Goal: Task Accomplishment & Management: Manage account settings

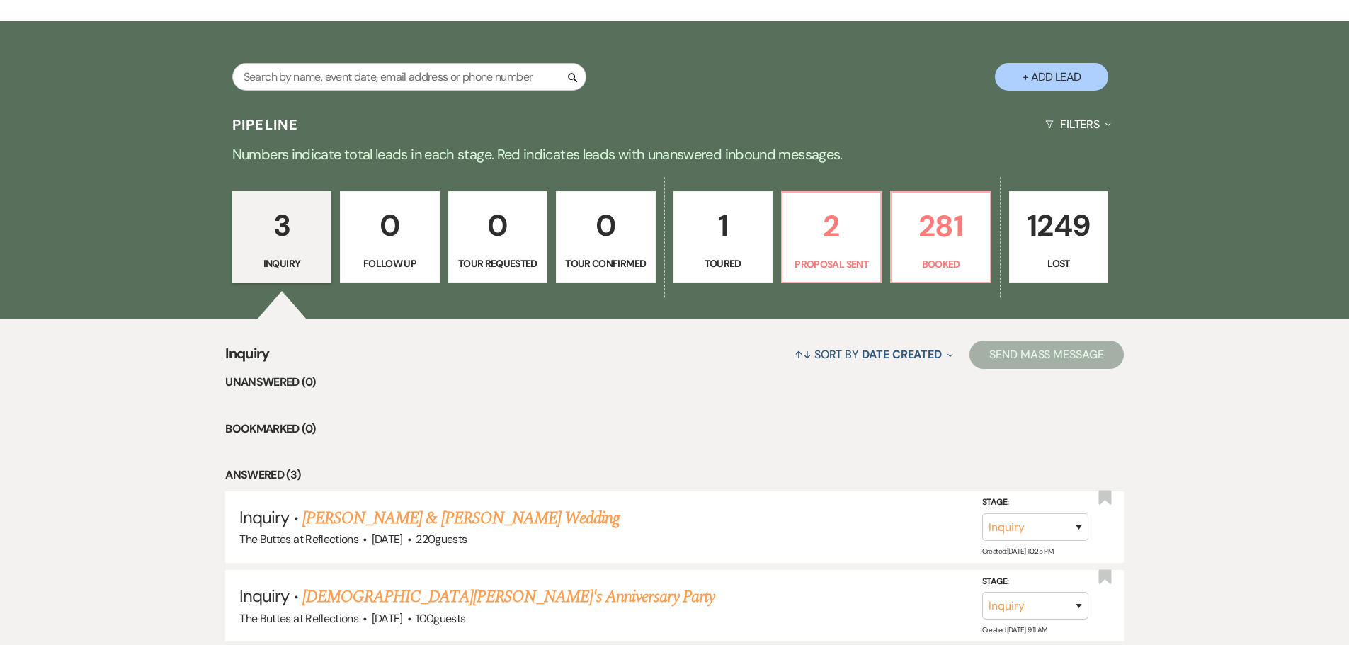
scroll to position [283, 0]
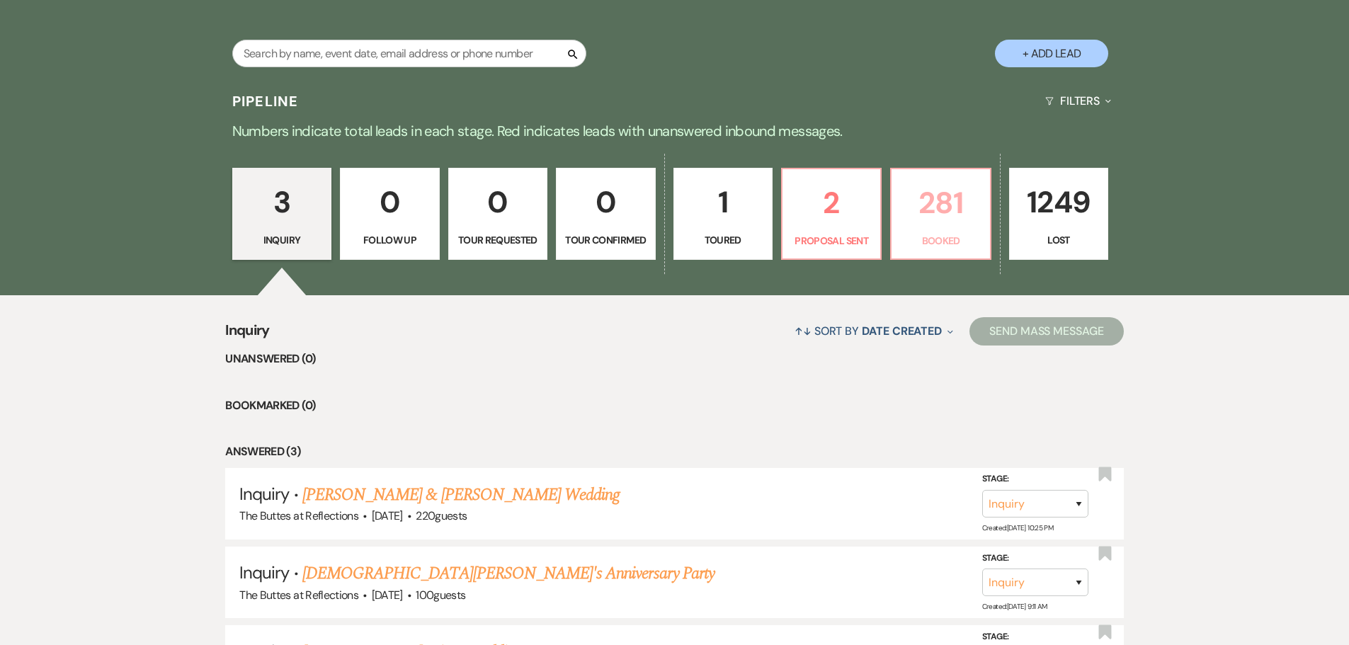
click at [935, 223] on p "281" at bounding box center [940, 202] width 81 height 47
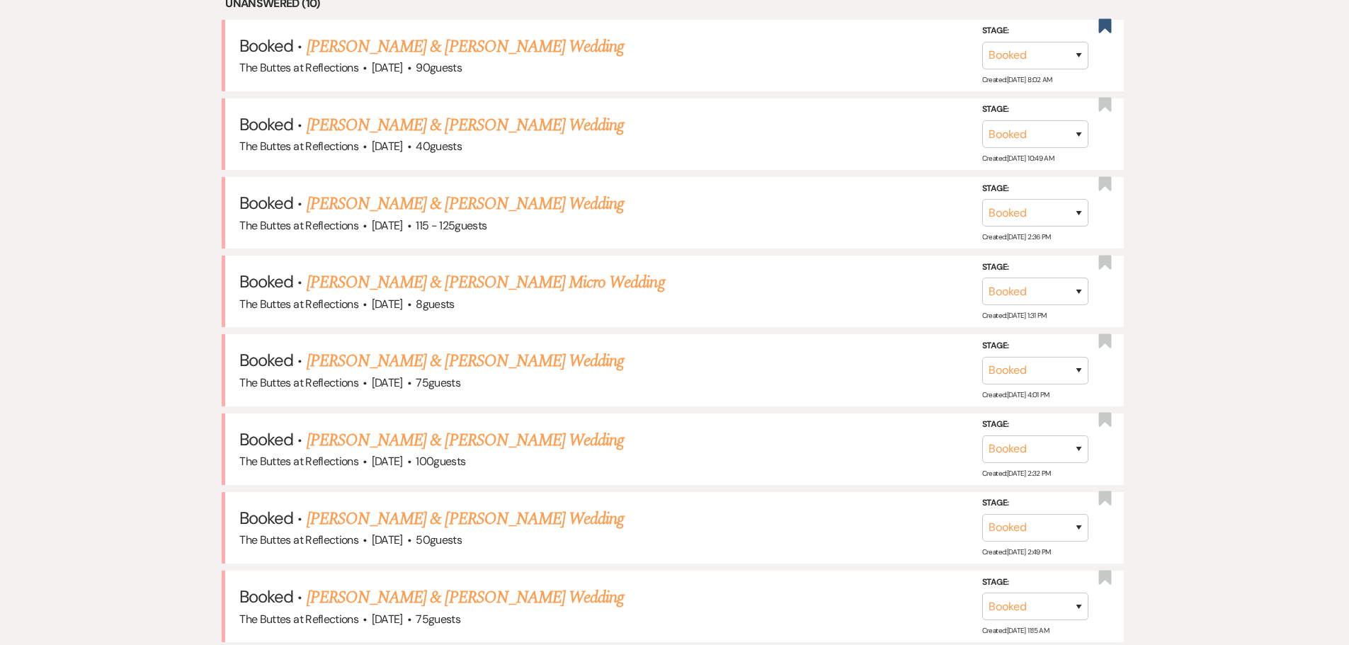
scroll to position [496, 0]
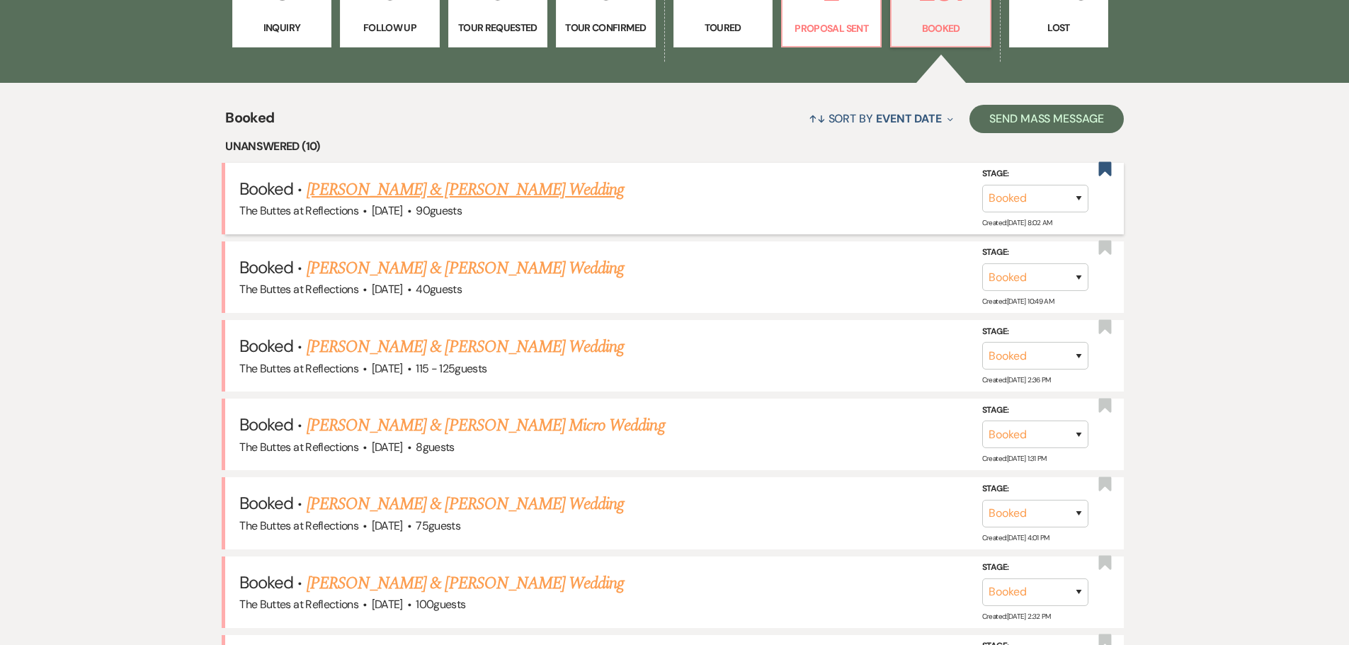
click at [395, 186] on link "[PERSON_NAME] & [PERSON_NAME] Wedding" at bounding box center [465, 190] width 317 height 26
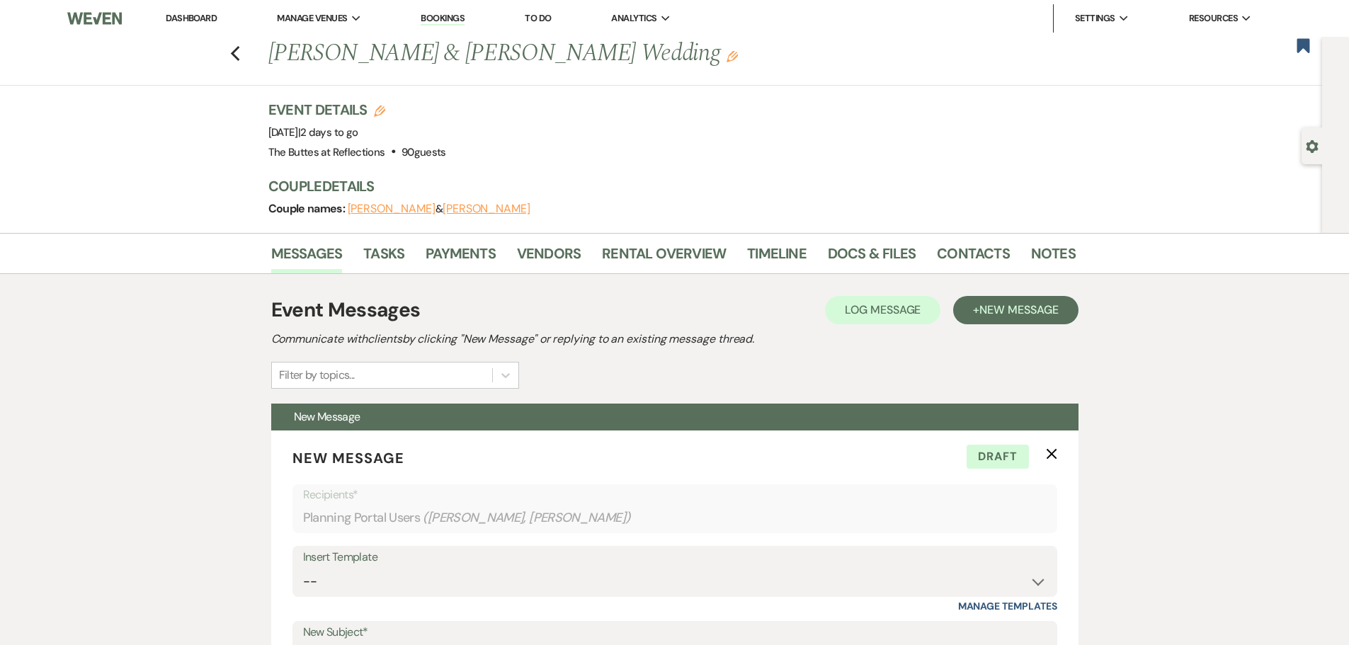
click at [193, 13] on link "Dashboard" at bounding box center [191, 18] width 51 height 12
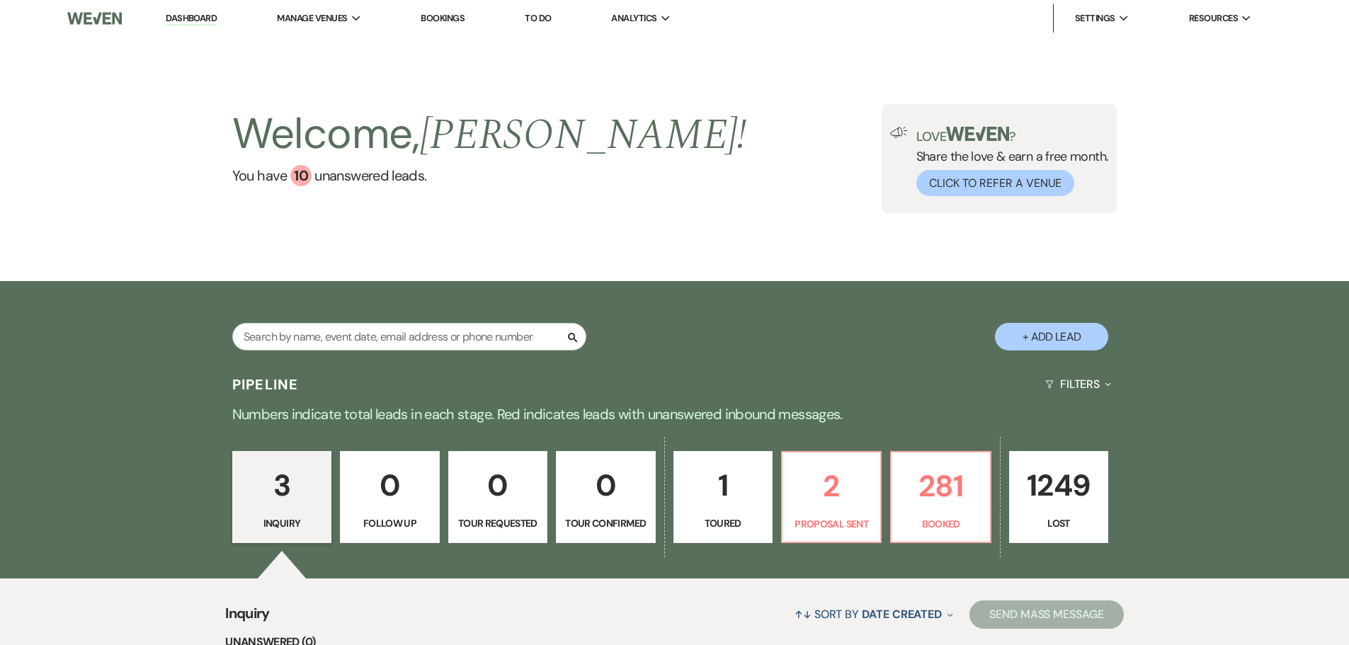
click at [443, 13] on link "Bookings" at bounding box center [443, 18] width 44 height 12
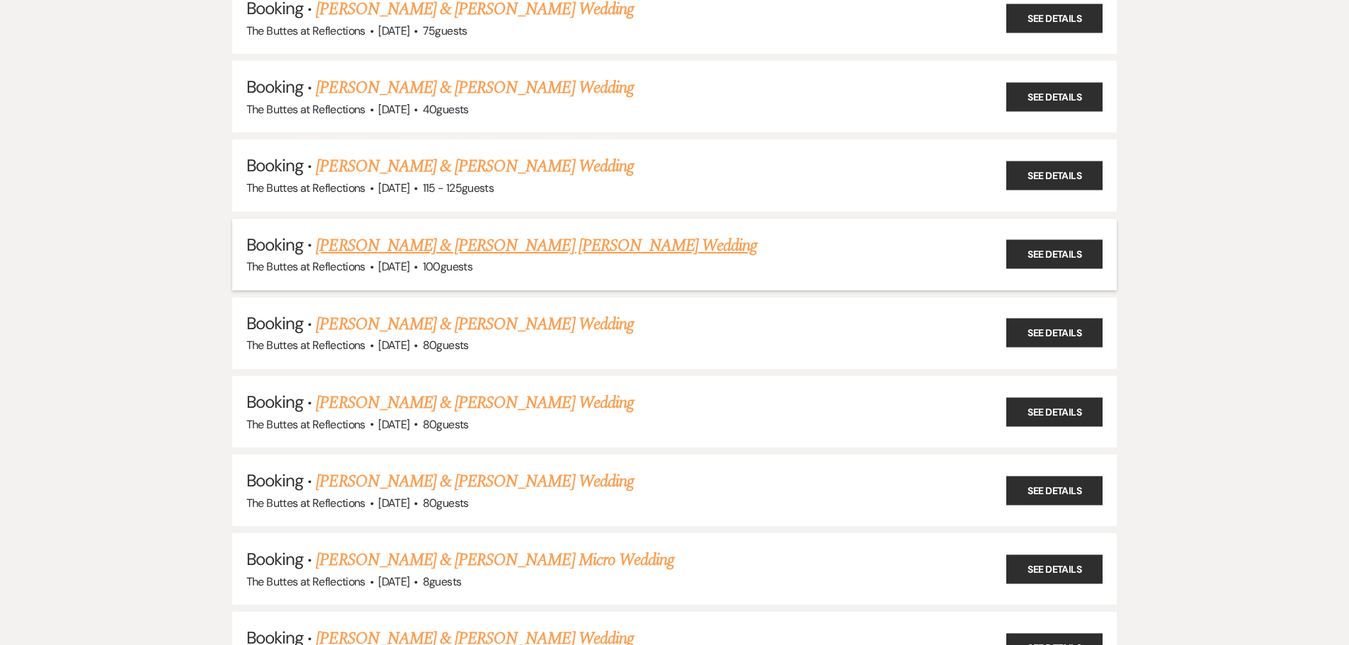
scroll to position [354, 0]
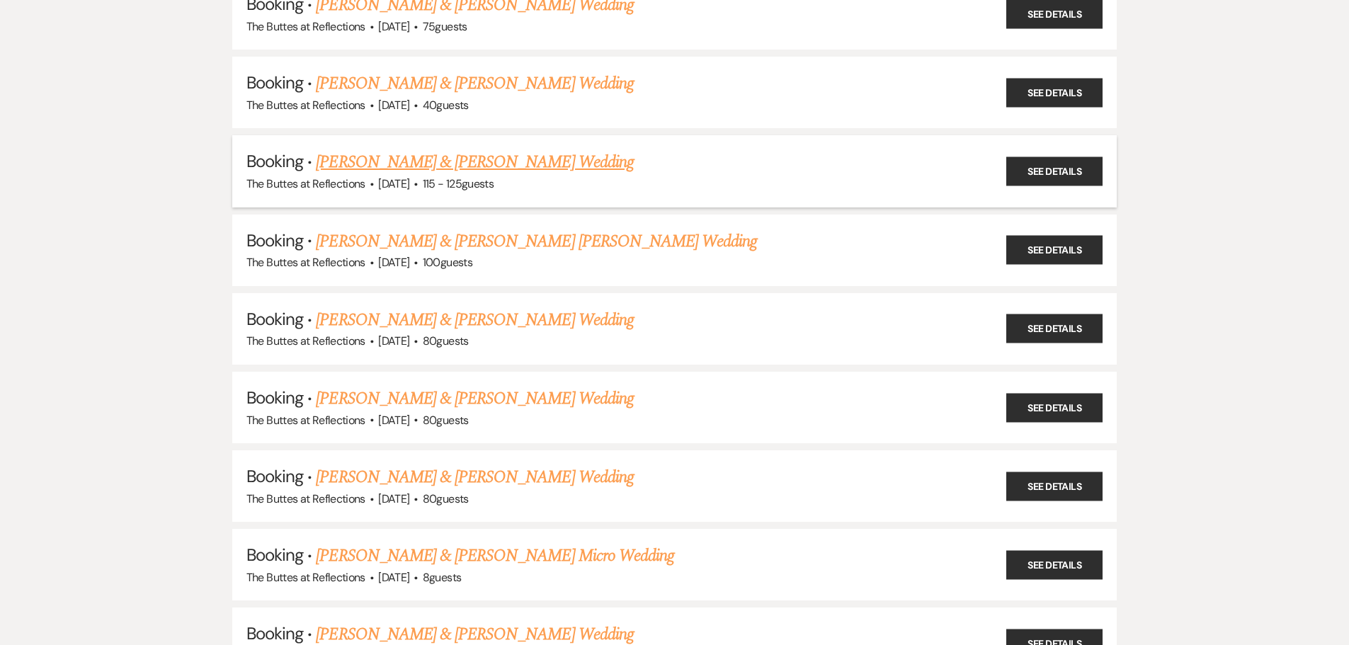
click at [489, 162] on link "[PERSON_NAME] & [PERSON_NAME] Wedding" at bounding box center [474, 162] width 317 height 26
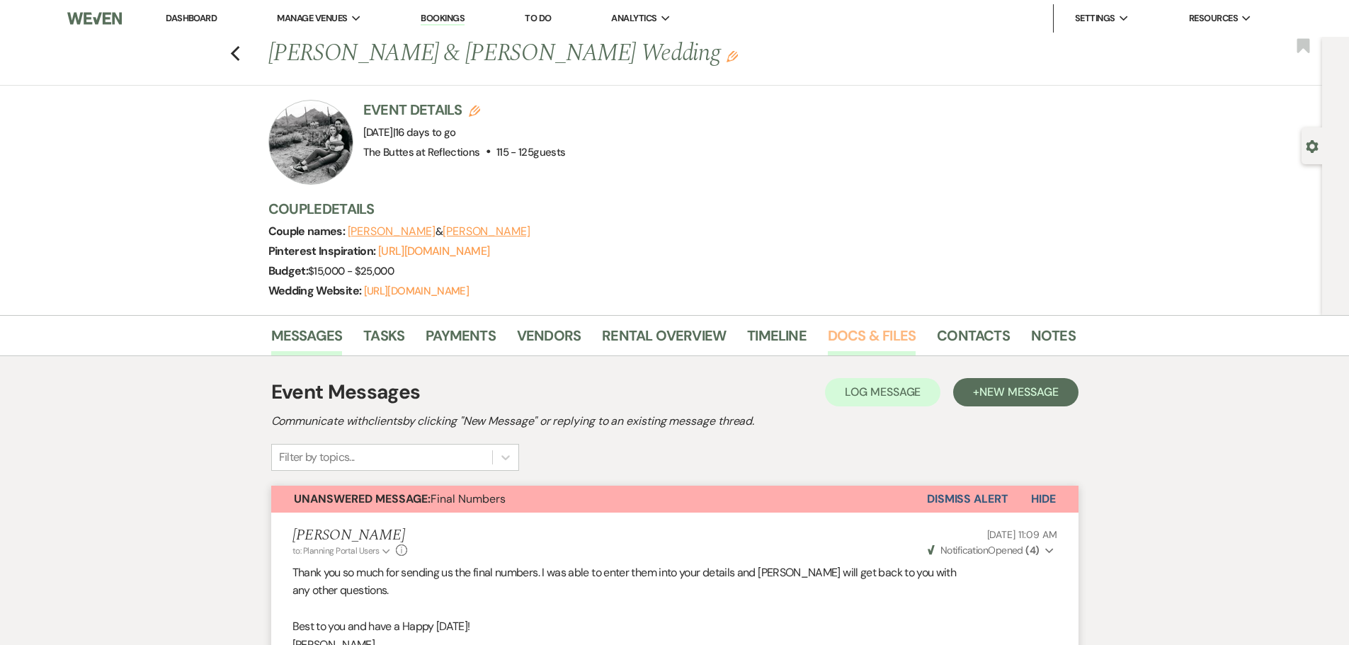
click at [876, 356] on link "Docs & Files" at bounding box center [872, 339] width 88 height 31
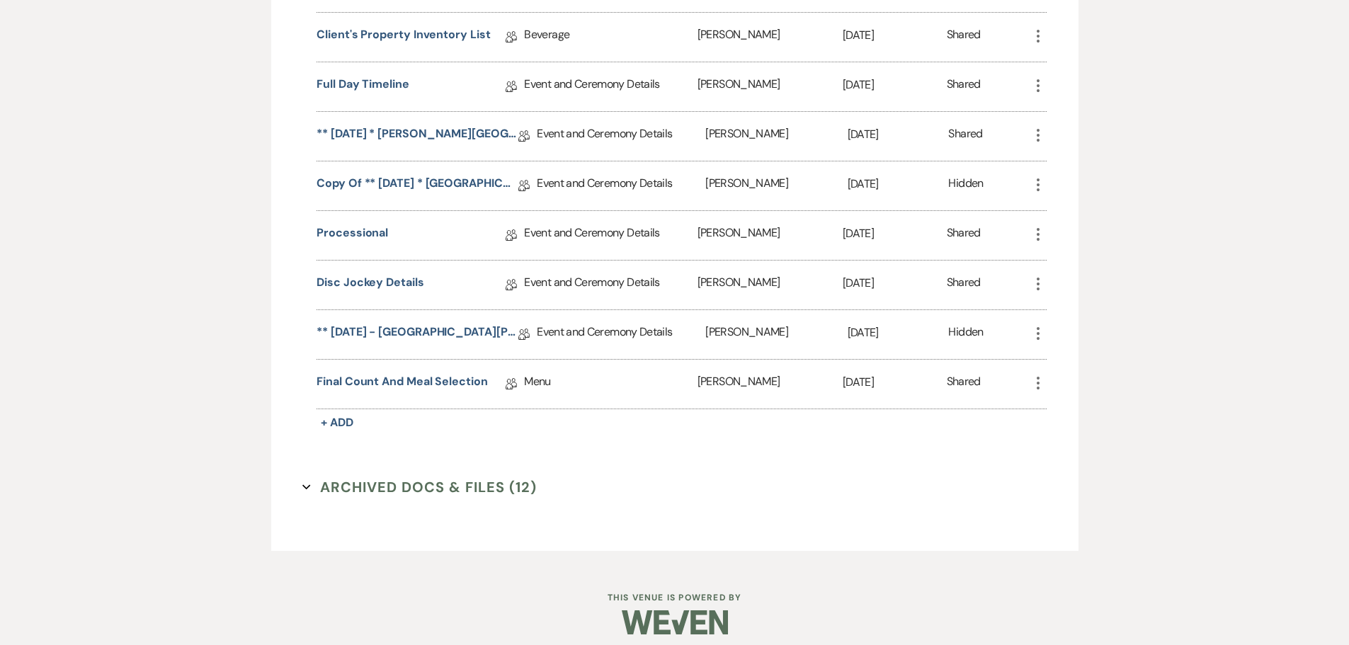
scroll to position [1358, 0]
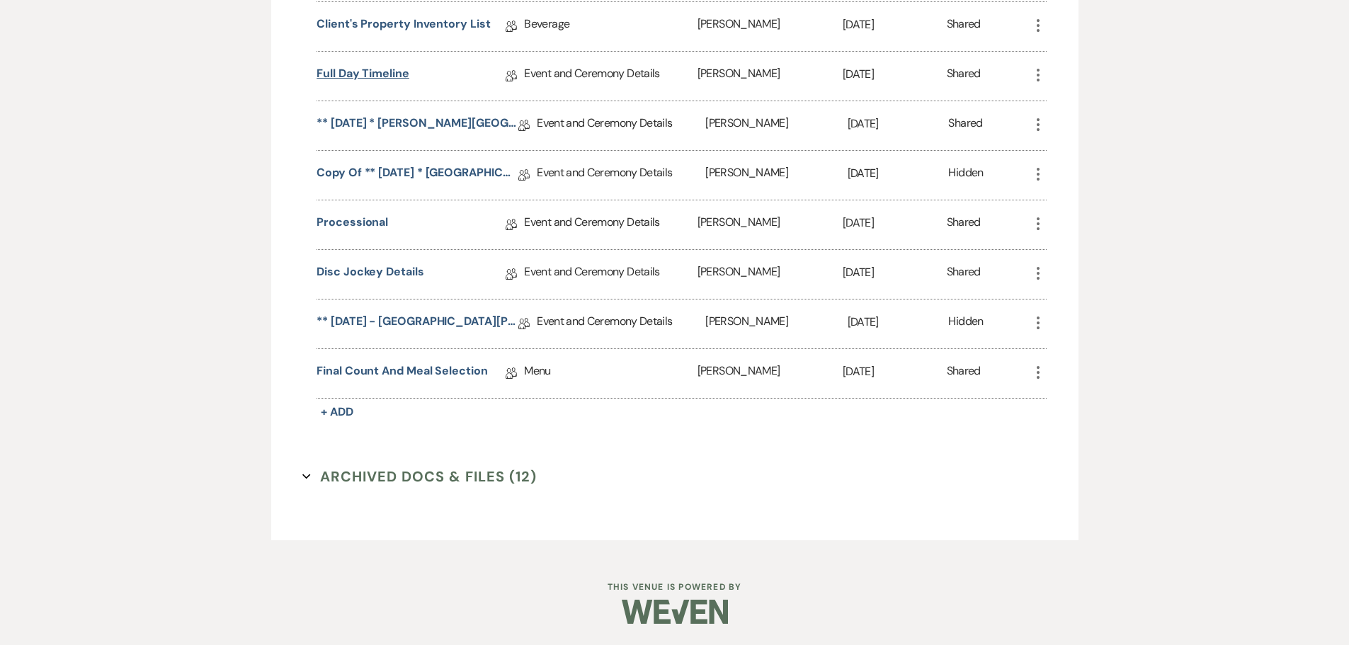
click at [376, 72] on link "Full Day Timeline" at bounding box center [363, 76] width 93 height 22
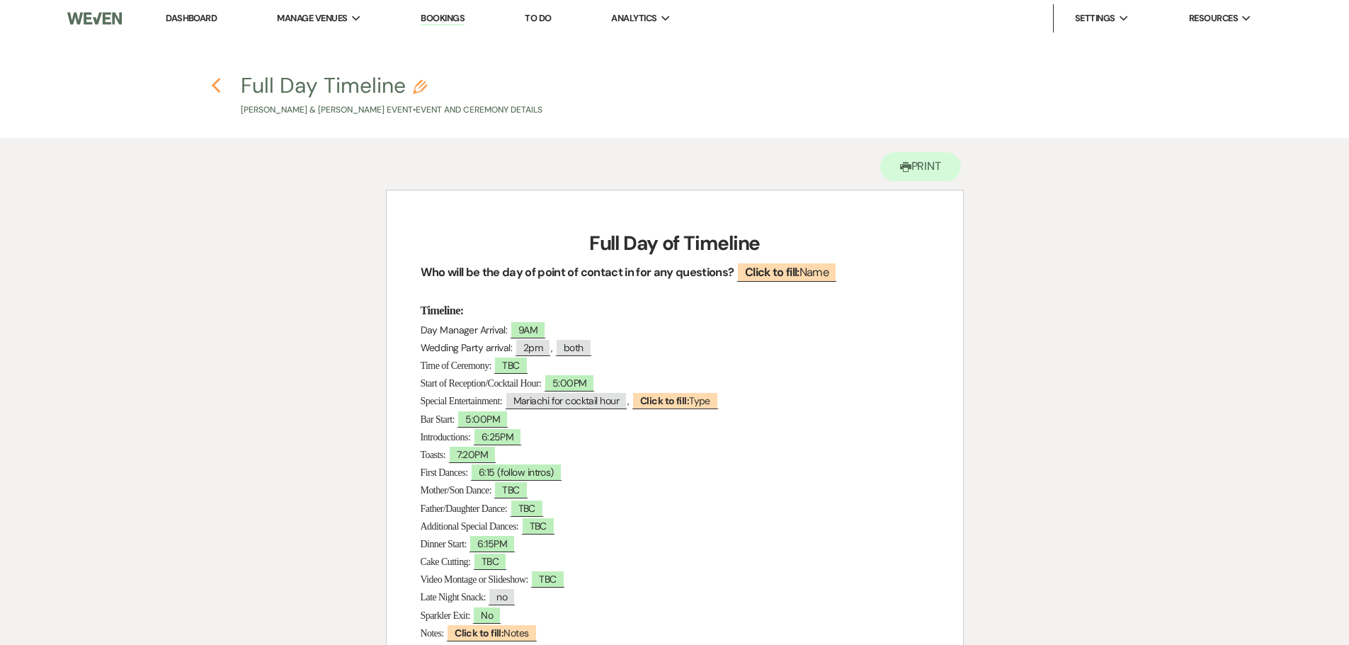
click at [217, 87] on icon "Previous" at bounding box center [216, 85] width 11 height 17
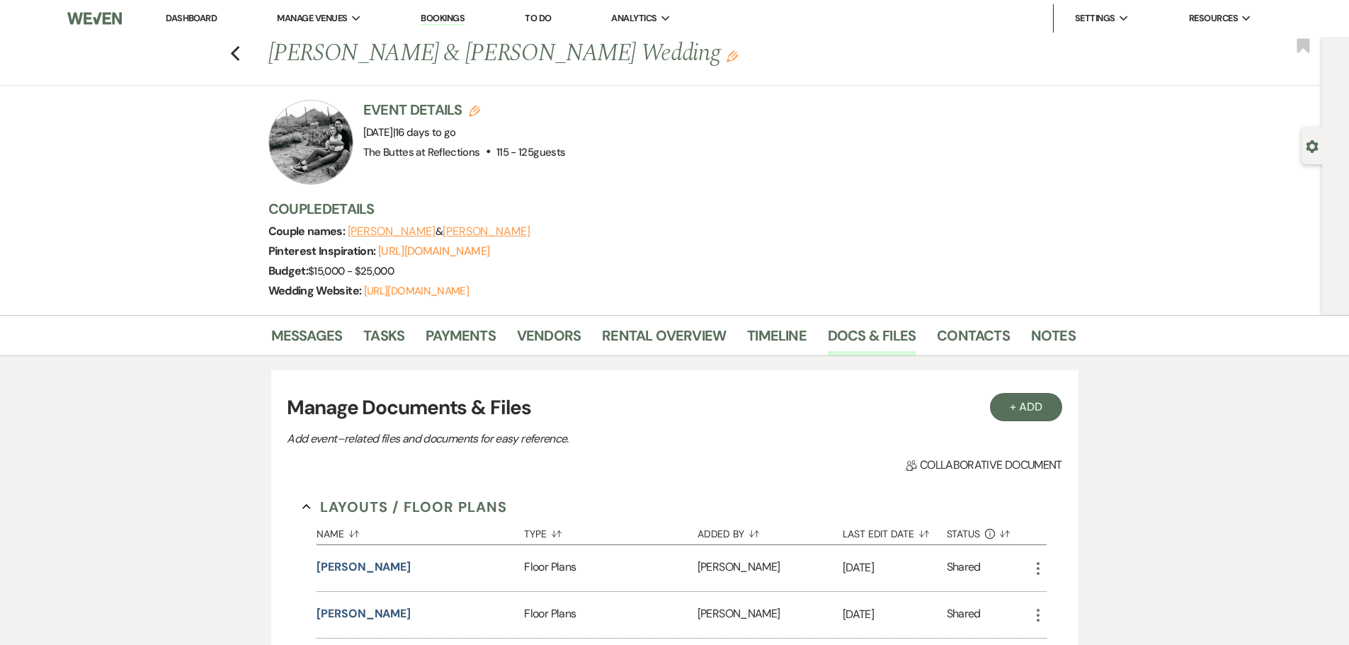
scroll to position [1358, 0]
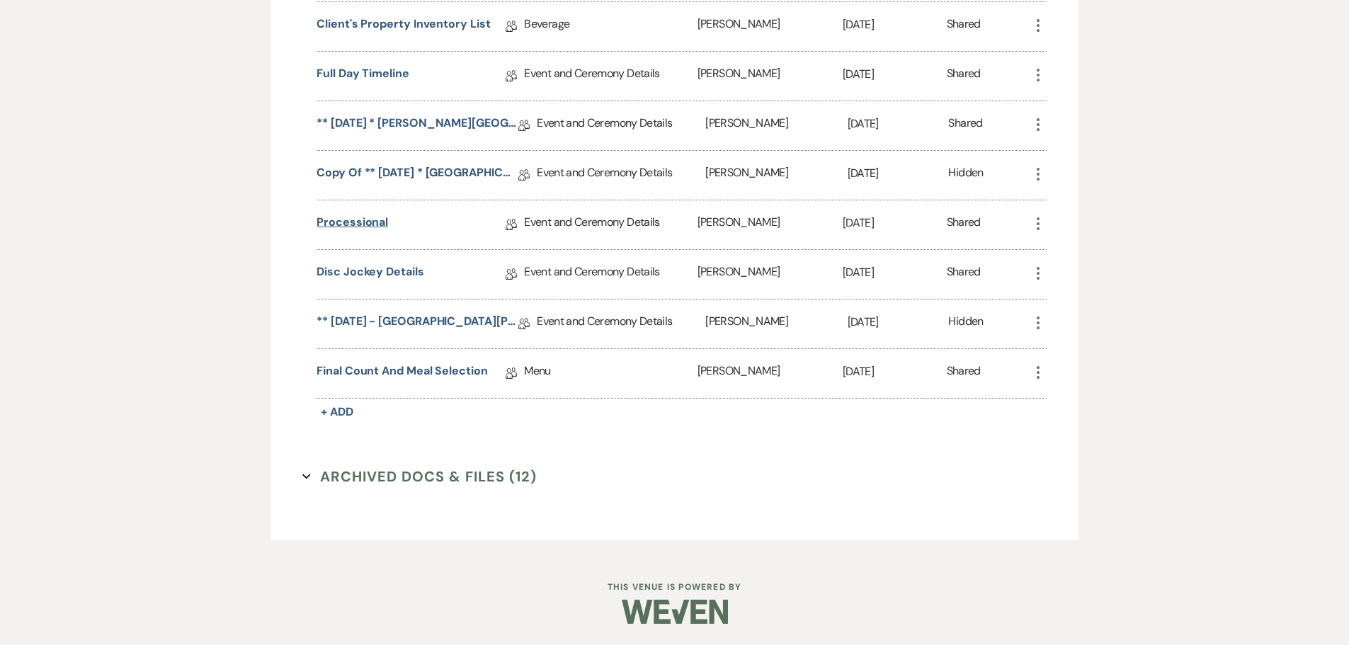
click at [351, 224] on link "Processional" at bounding box center [353, 225] width 72 height 22
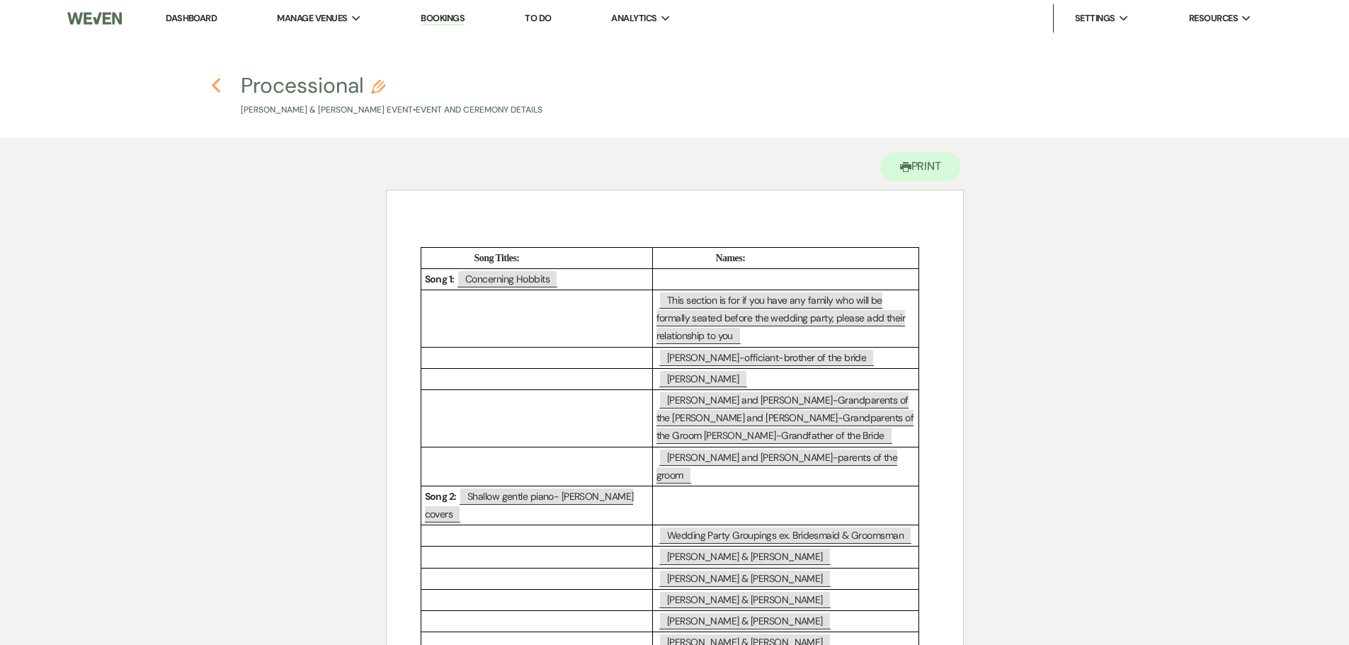
click at [219, 89] on icon "Previous" at bounding box center [216, 85] width 11 height 17
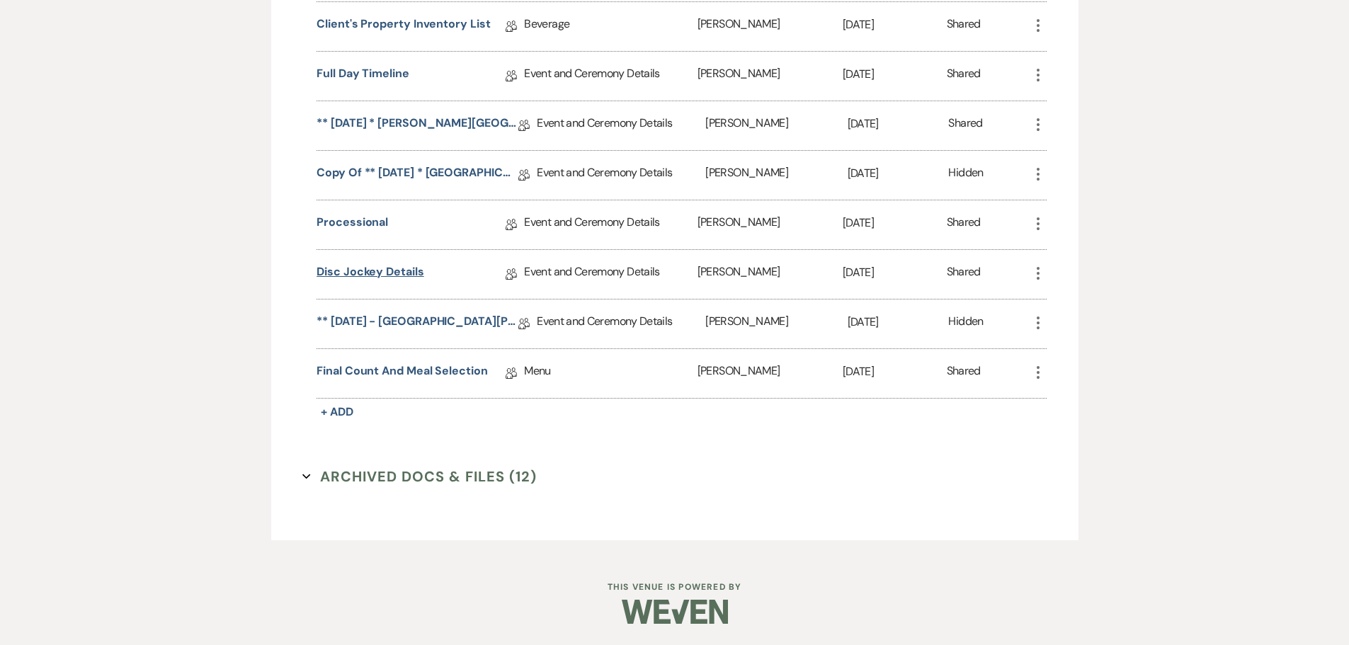
click at [366, 276] on link "Disc Jockey Details" at bounding box center [370, 275] width 107 height 22
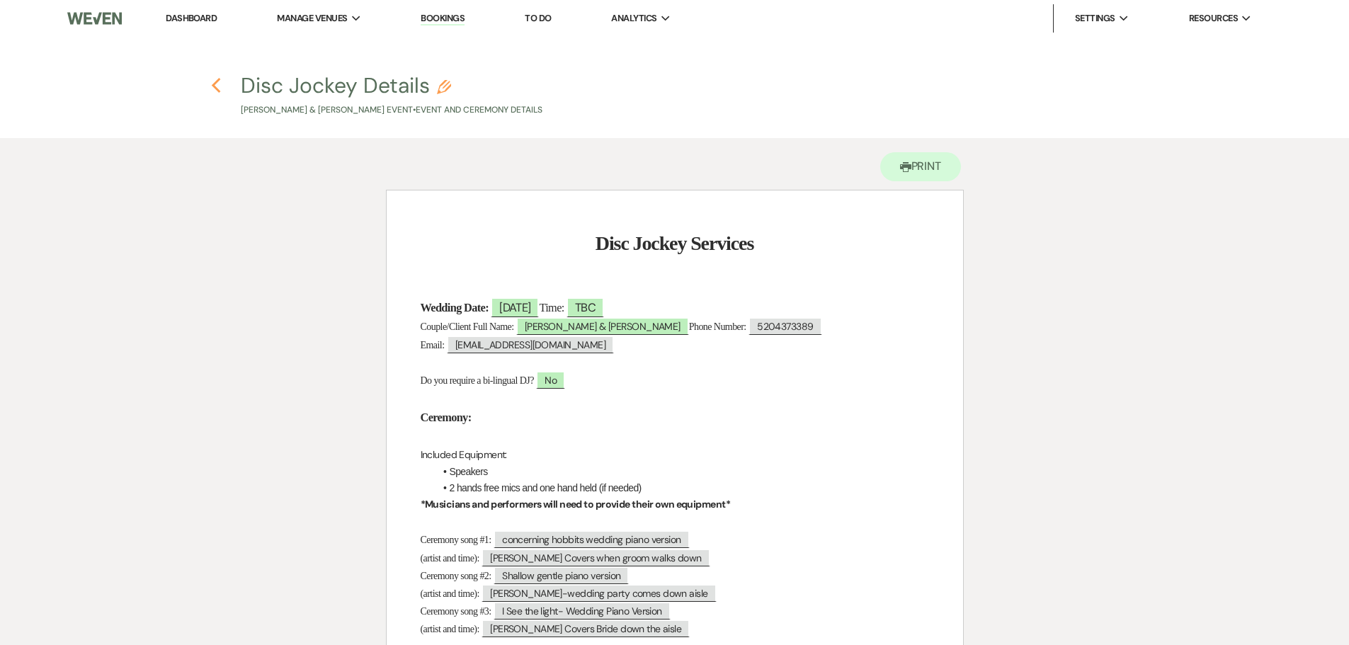
click at [215, 84] on use "button" at bounding box center [216, 86] width 9 height 16
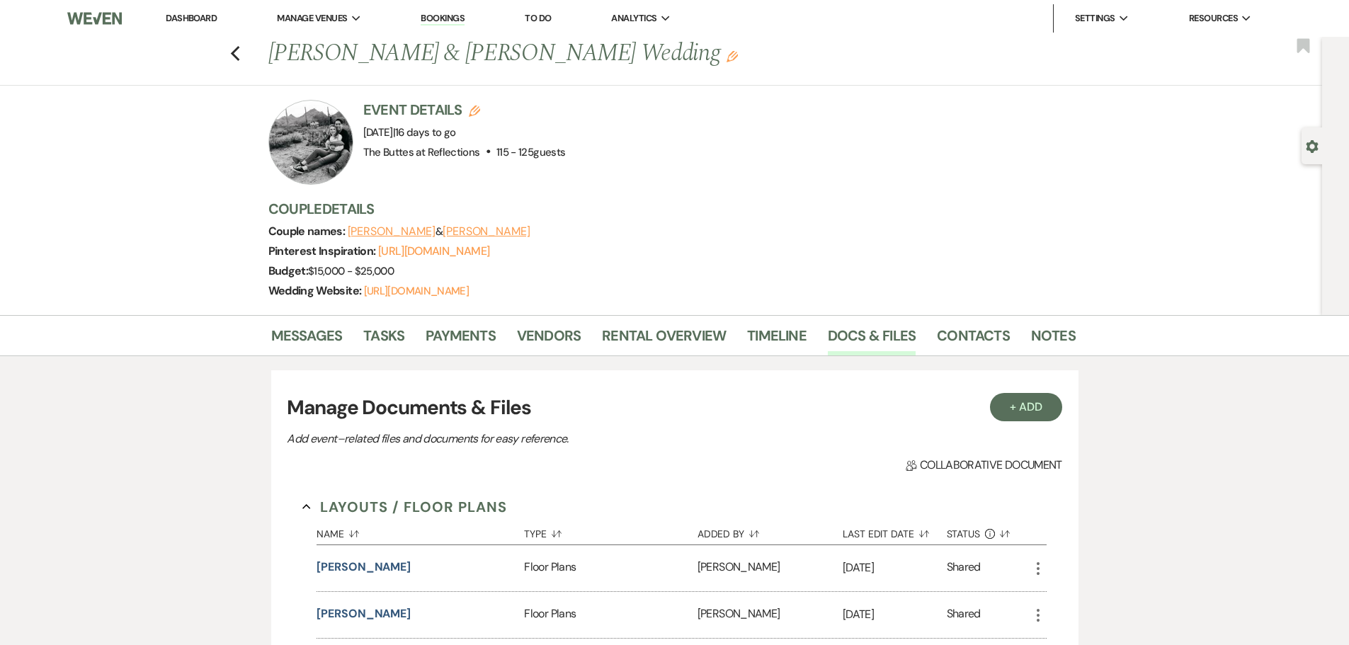
scroll to position [1358, 0]
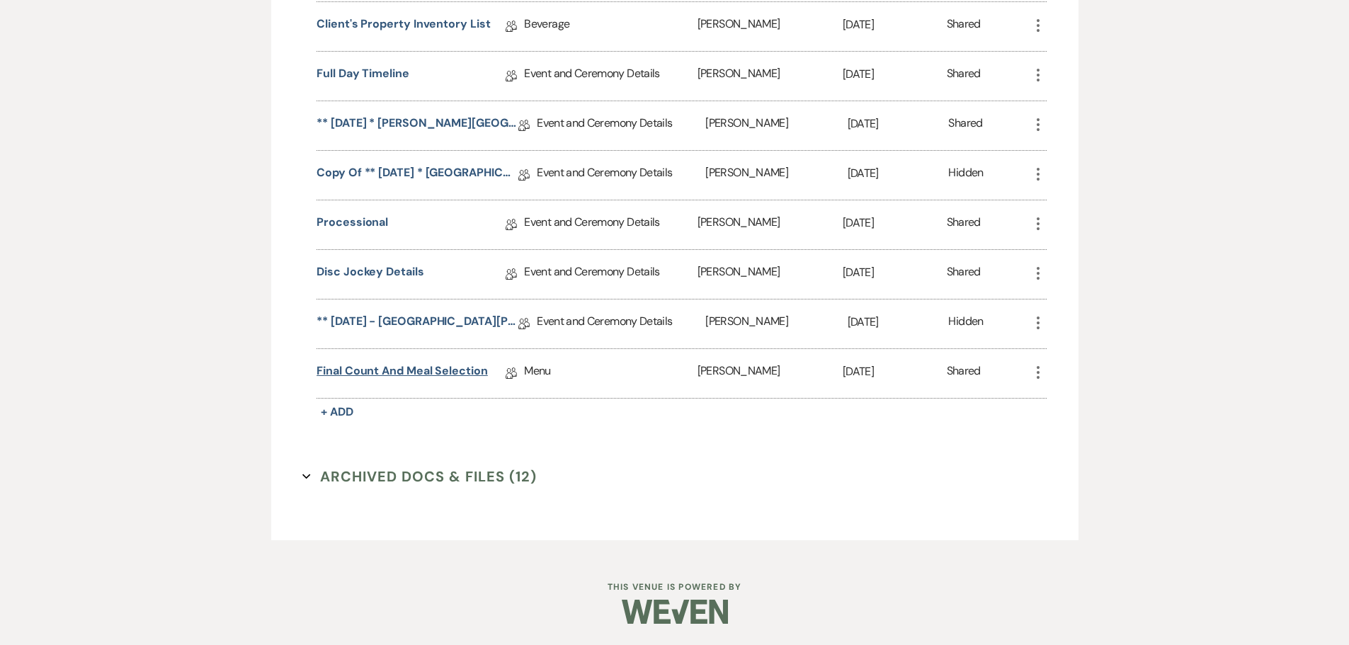
click at [398, 373] on link "Final Count and Meal Selection" at bounding box center [402, 374] width 171 height 22
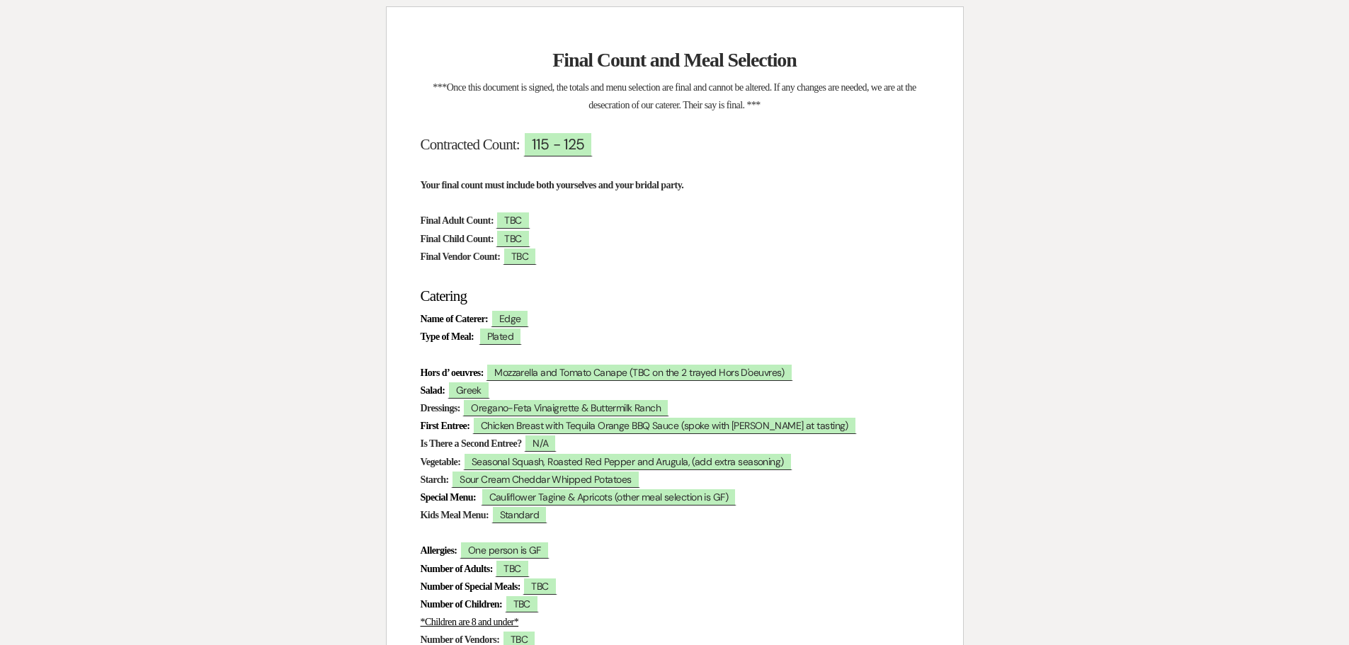
scroll to position [71, 0]
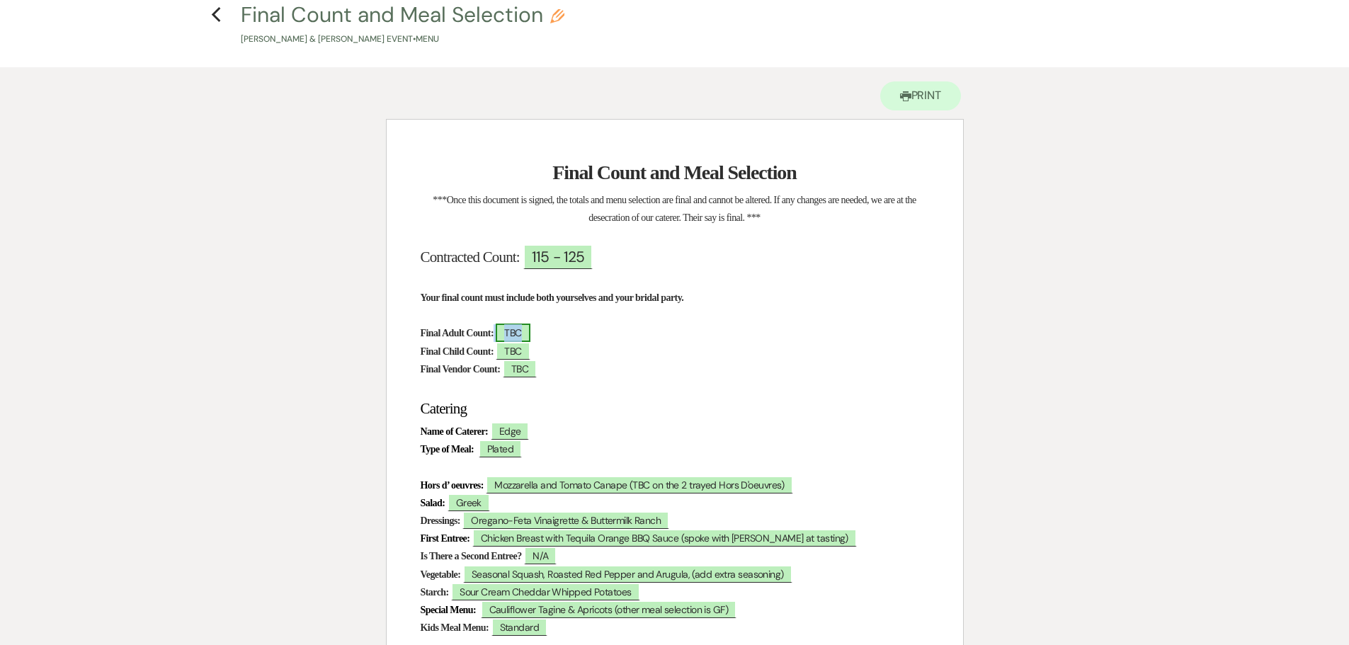
click at [526, 331] on span "TBC" at bounding box center [513, 333] width 34 height 18
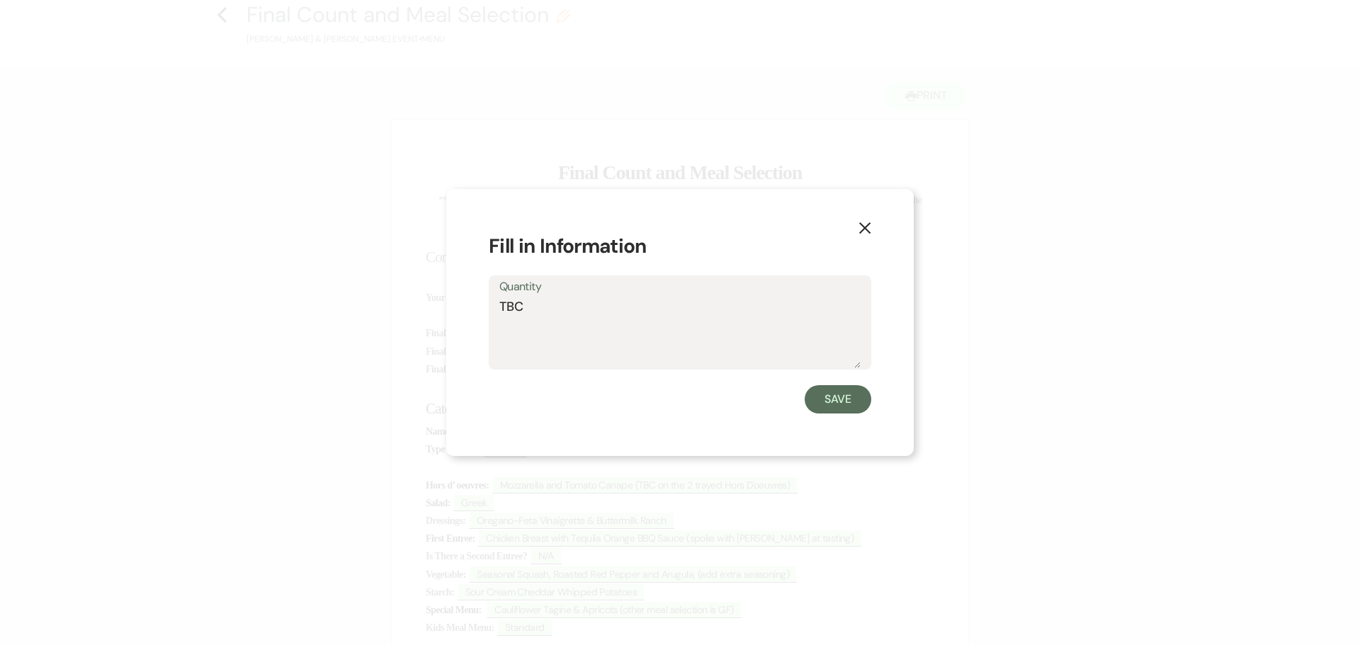
drag, startPoint x: 533, startPoint y: 313, endPoint x: 492, endPoint y: 313, distance: 40.4
click at [492, 313] on div "Quantity TBC" at bounding box center [680, 323] width 383 height 94
type textarea "3"
type textarea "139"
click at [852, 398] on button "Save" at bounding box center [838, 399] width 67 height 28
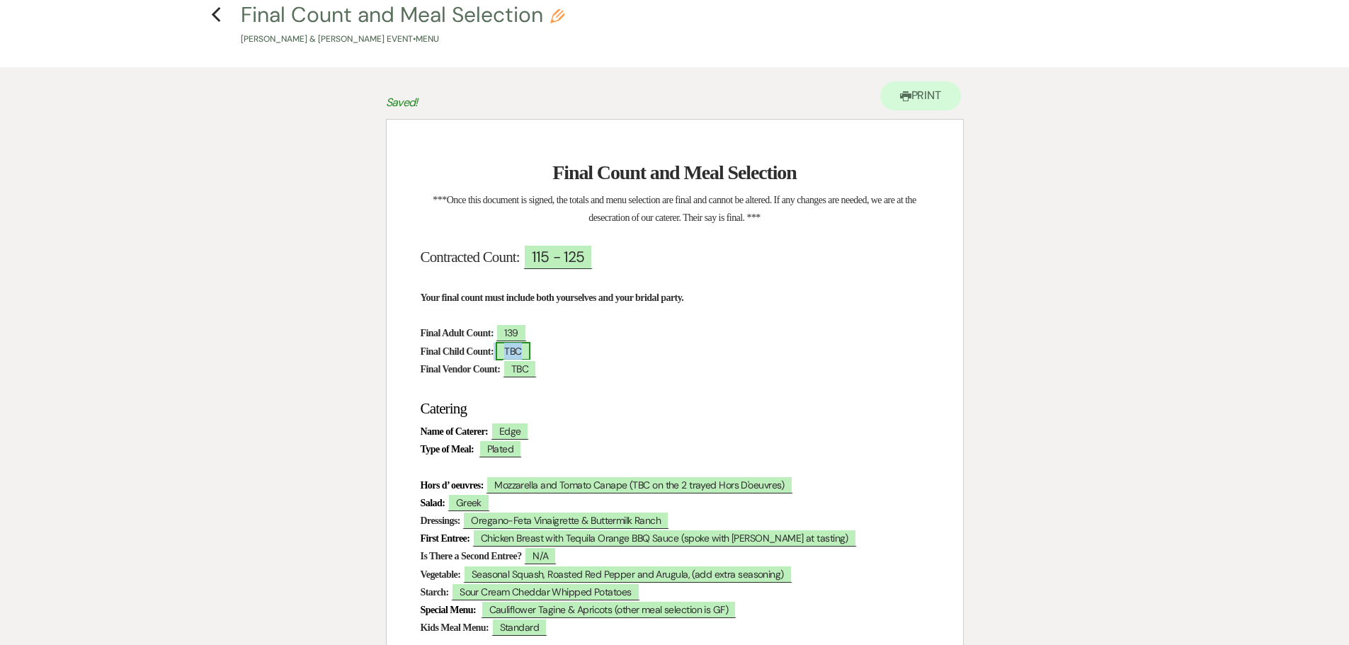
click at [530, 353] on span "TBC" at bounding box center [513, 351] width 34 height 18
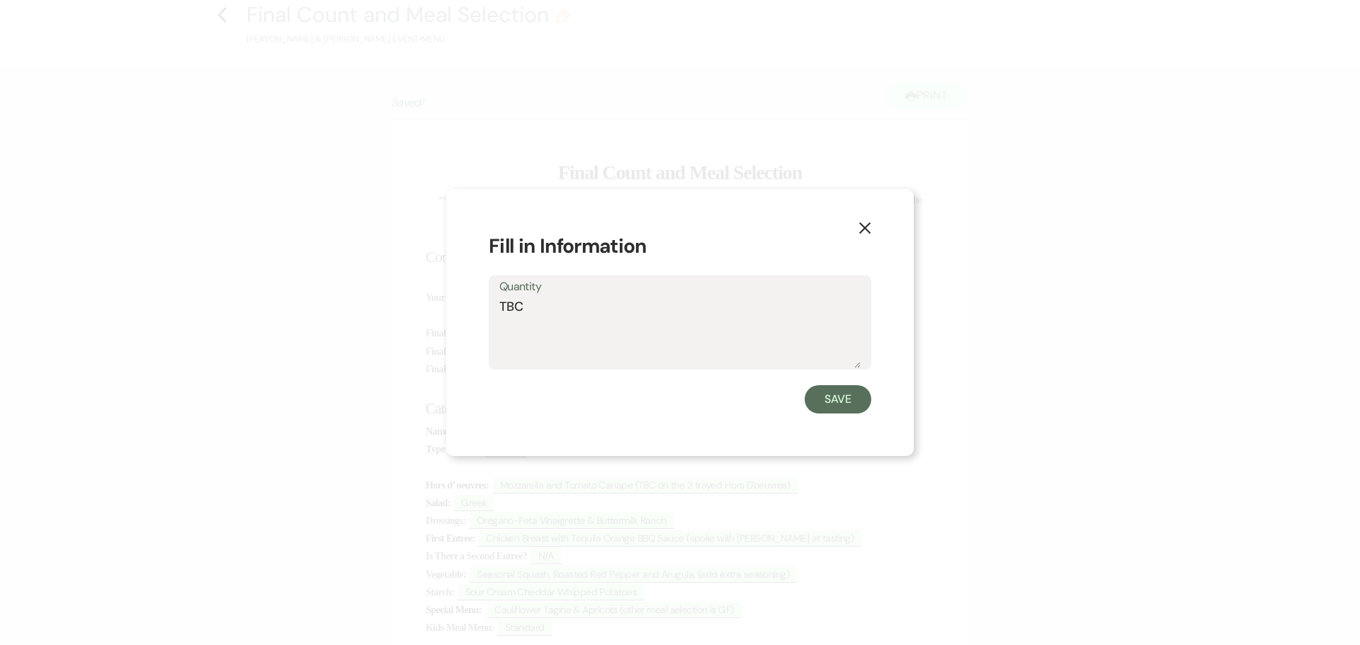
drag, startPoint x: 526, startPoint y: 305, endPoint x: 497, endPoint y: 310, distance: 30.1
click at [497, 310] on div "Quantity TBC" at bounding box center [680, 323] width 383 height 94
type textarea "9"
click at [844, 405] on button "Save" at bounding box center [838, 399] width 67 height 28
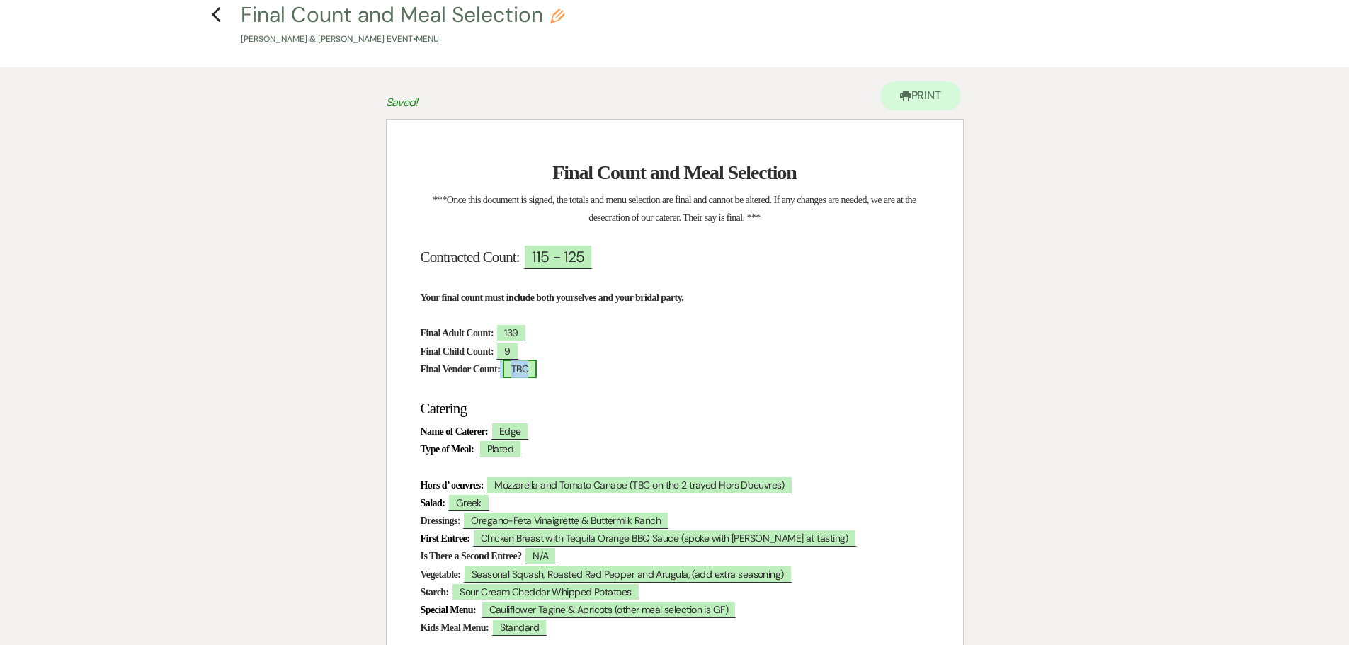
click at [537, 373] on span "TBC" at bounding box center [520, 369] width 34 height 18
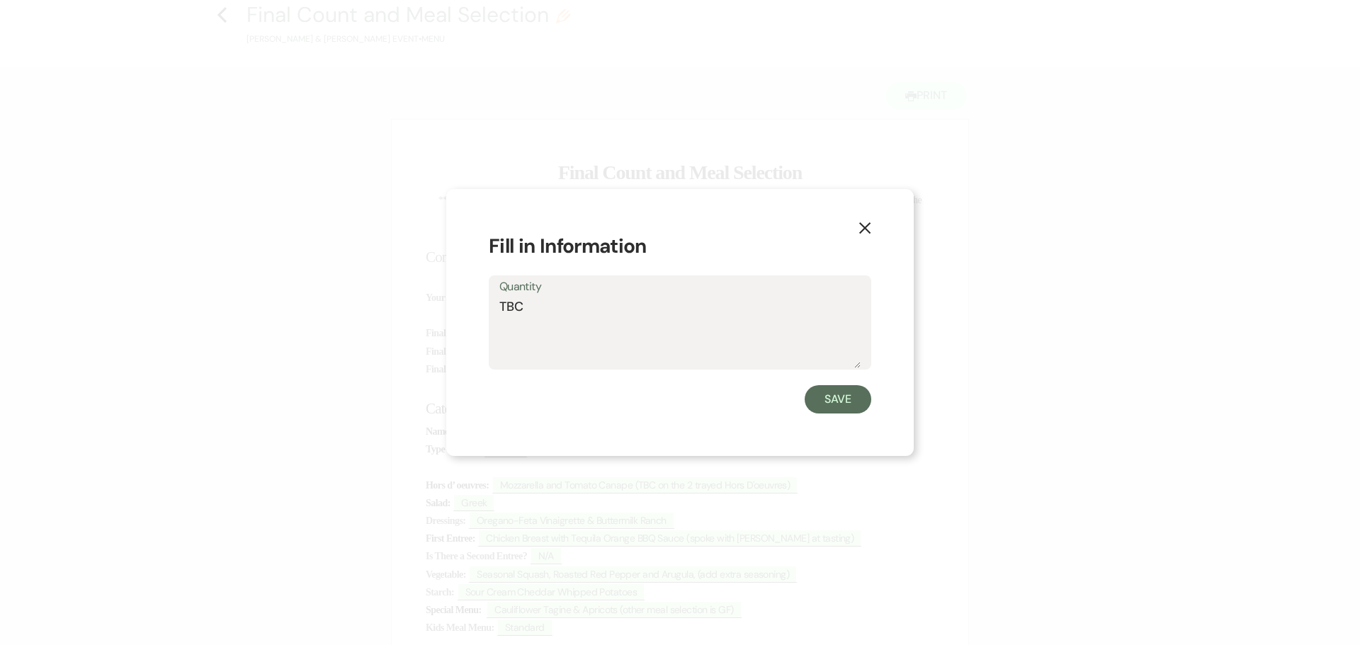
drag, startPoint x: 543, startPoint y: 322, endPoint x: 491, endPoint y: 315, distance: 53.0
click at [491, 315] on div "Quantity TBC" at bounding box center [680, 323] width 383 height 94
click at [843, 406] on button "Save" at bounding box center [838, 399] width 67 height 28
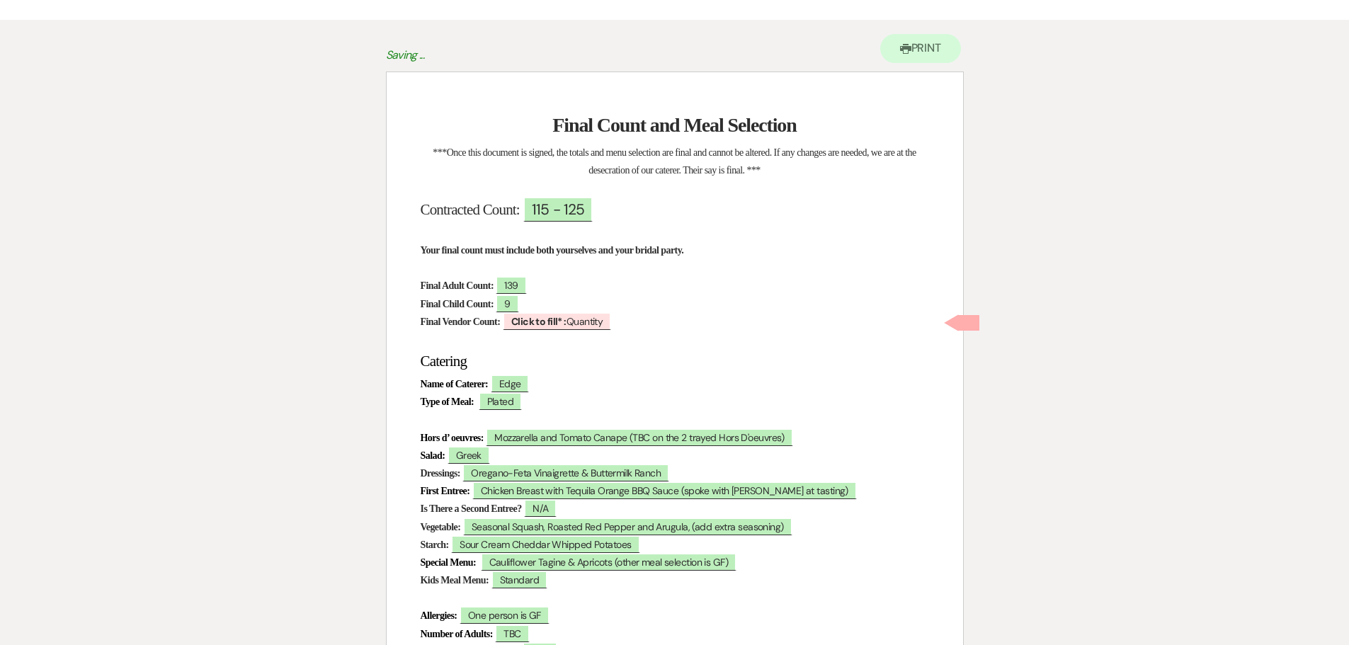
scroll to position [119, 0]
click at [553, 321] on b "Click to fill* :" at bounding box center [538, 321] width 55 height 13
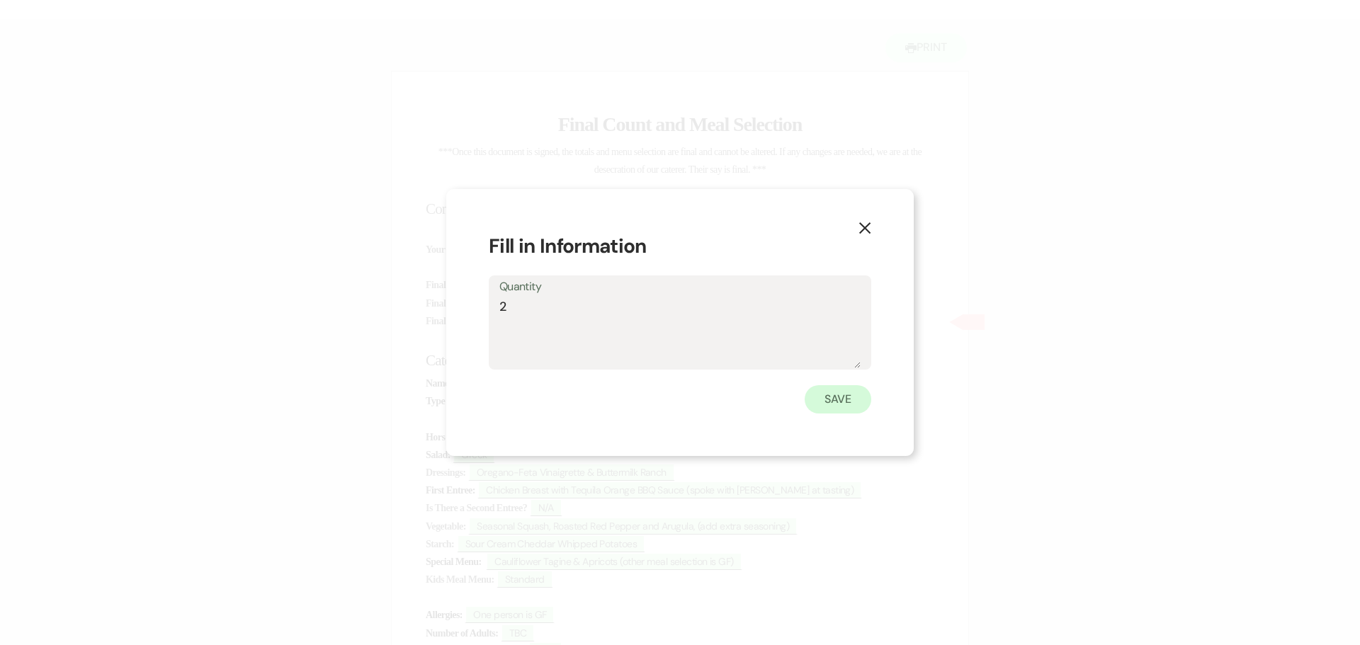
type textarea "2"
click at [837, 403] on button "Save" at bounding box center [838, 399] width 67 height 28
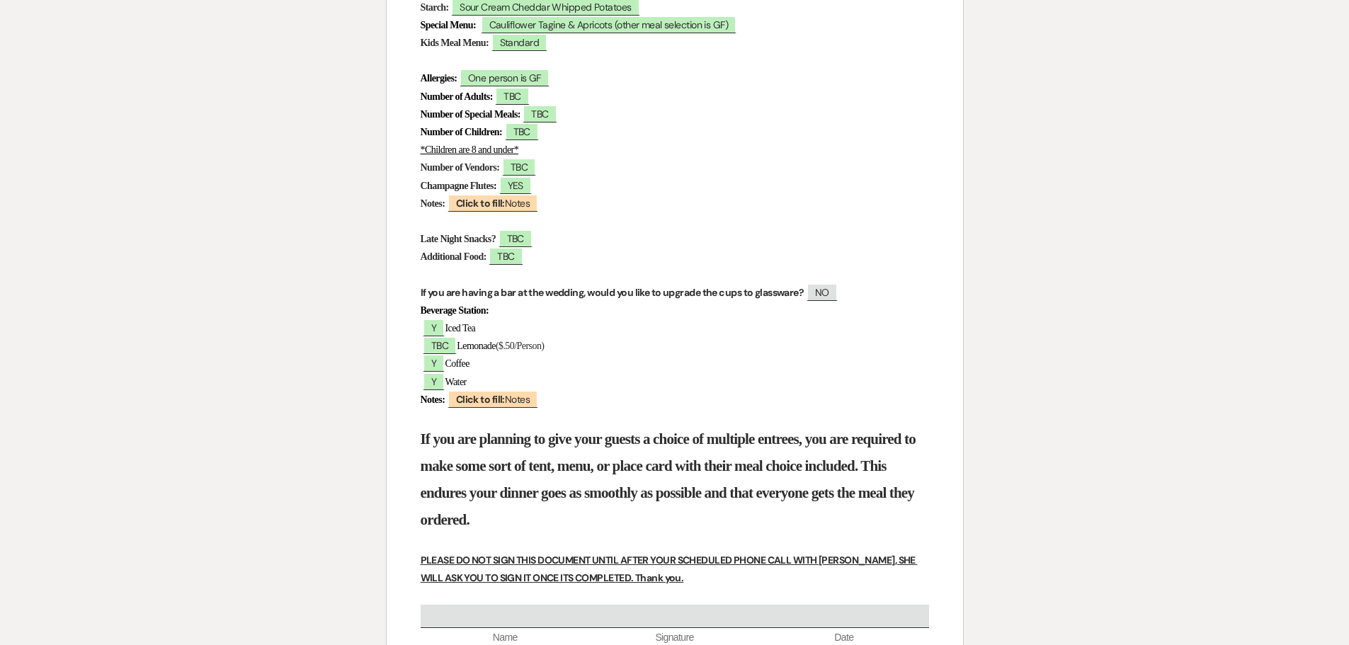
scroll to position [686, 0]
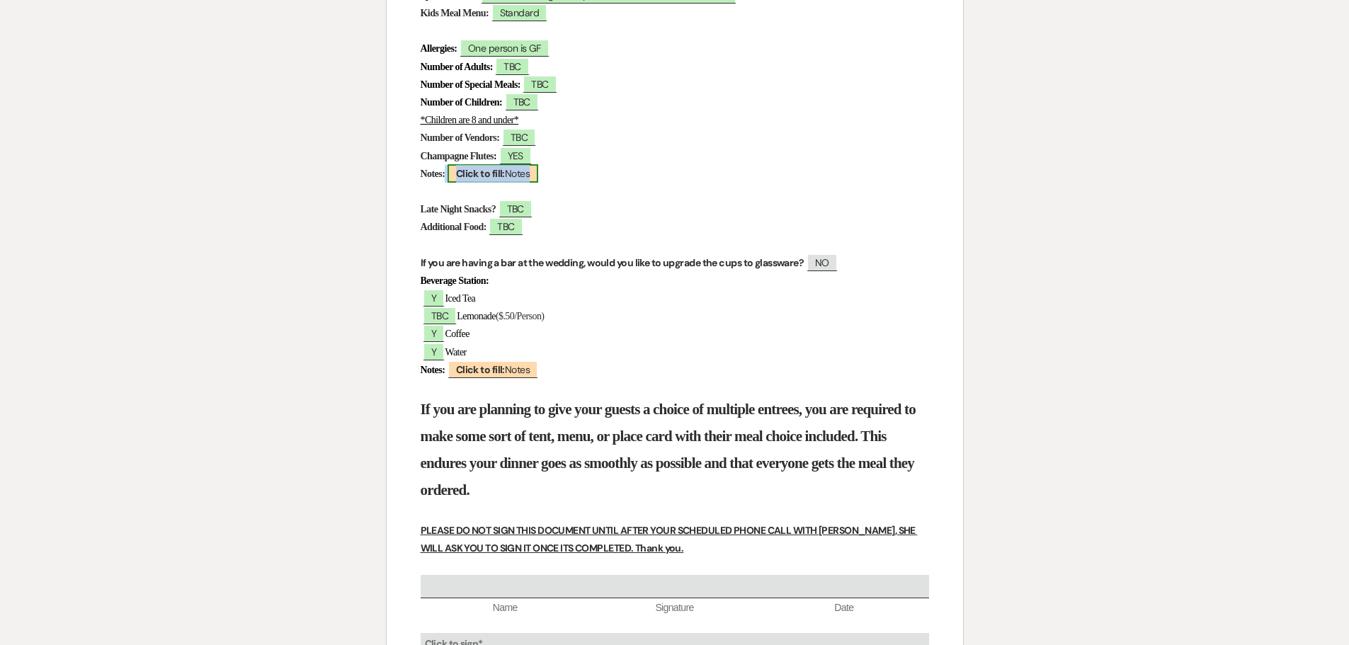
click at [463, 171] on b "Click to fill:" at bounding box center [480, 173] width 49 height 13
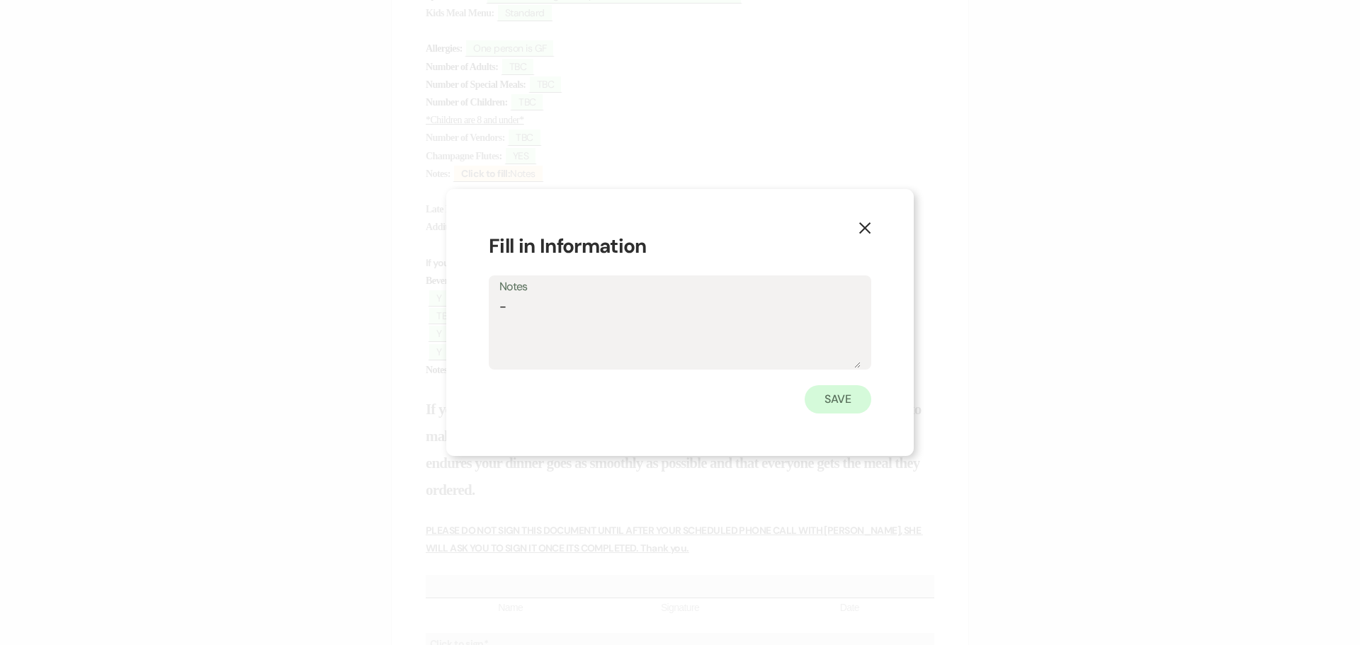
type textarea "-"
click at [839, 399] on button "Save" at bounding box center [838, 399] width 67 height 28
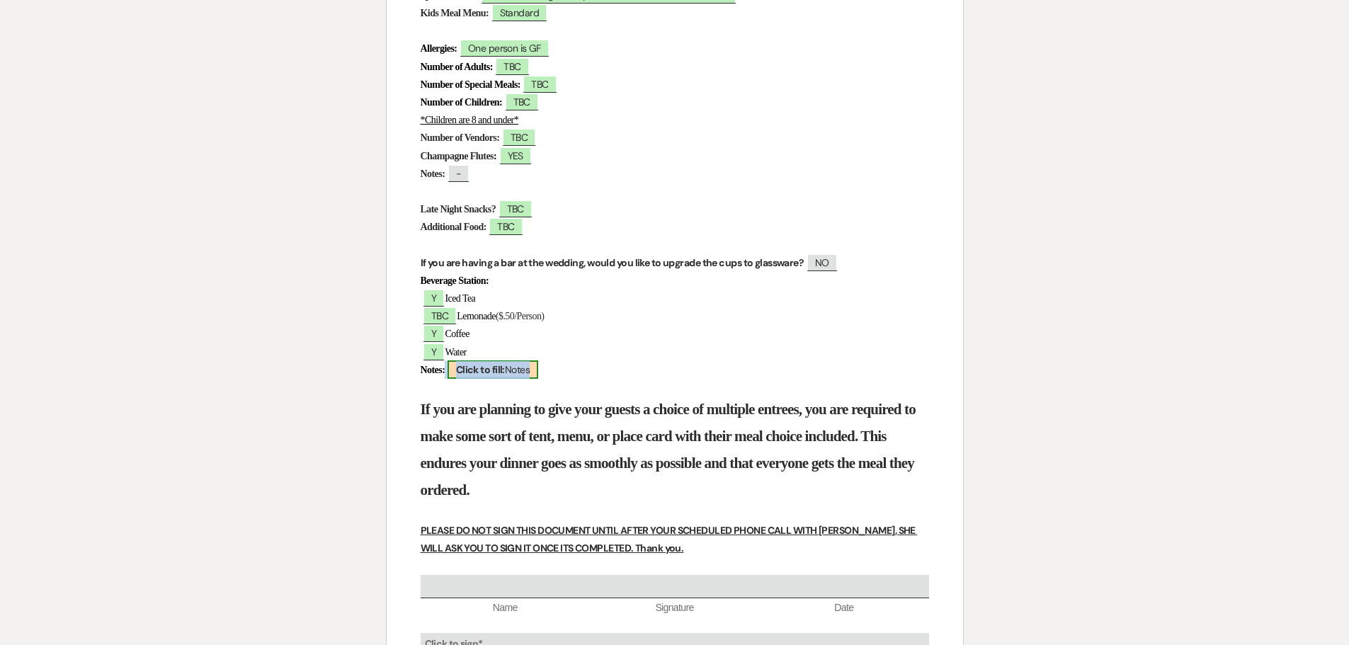
click at [526, 372] on span "Click to fill: Notes" at bounding box center [493, 370] width 91 height 18
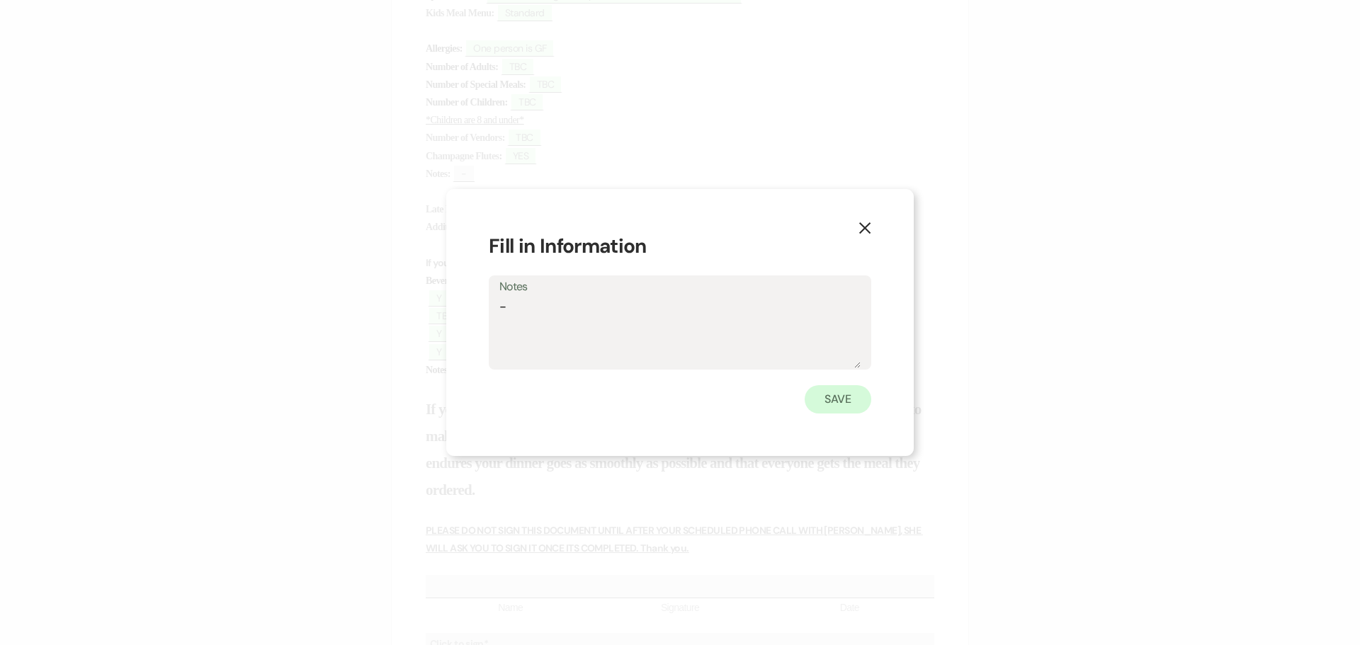
type textarea "-"
click at [842, 395] on button "Save" at bounding box center [838, 399] width 67 height 28
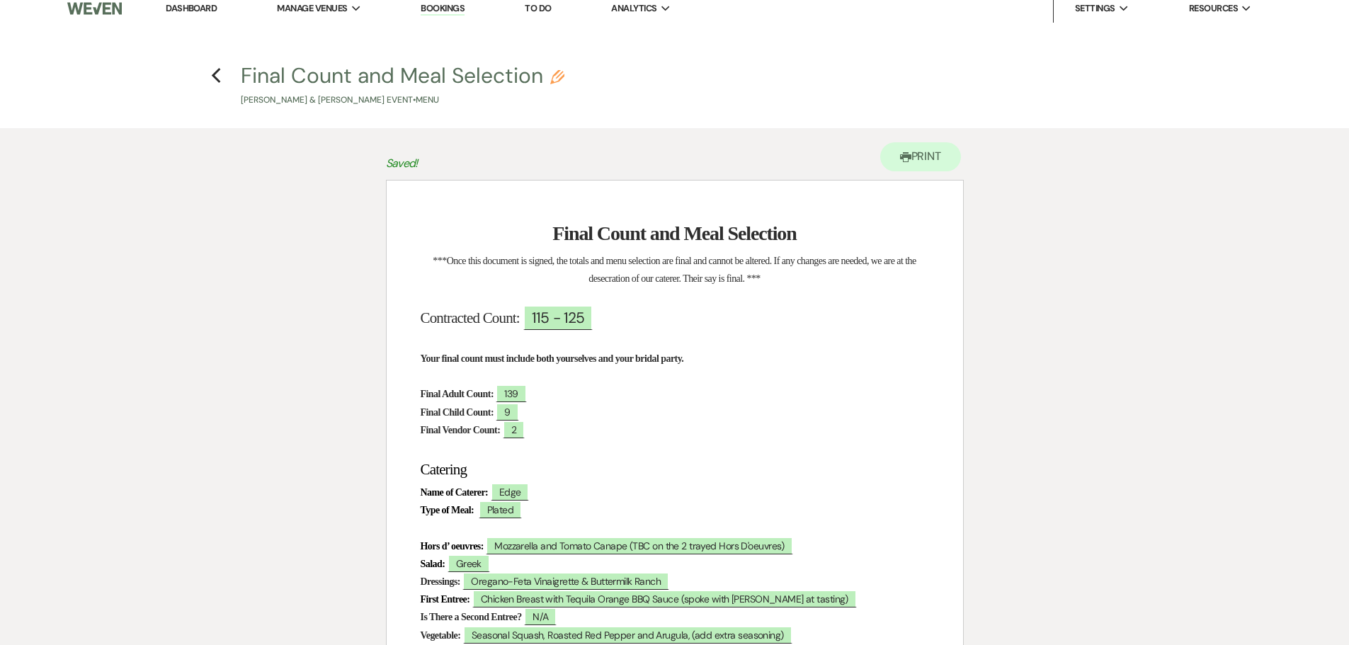
scroll to position [0, 0]
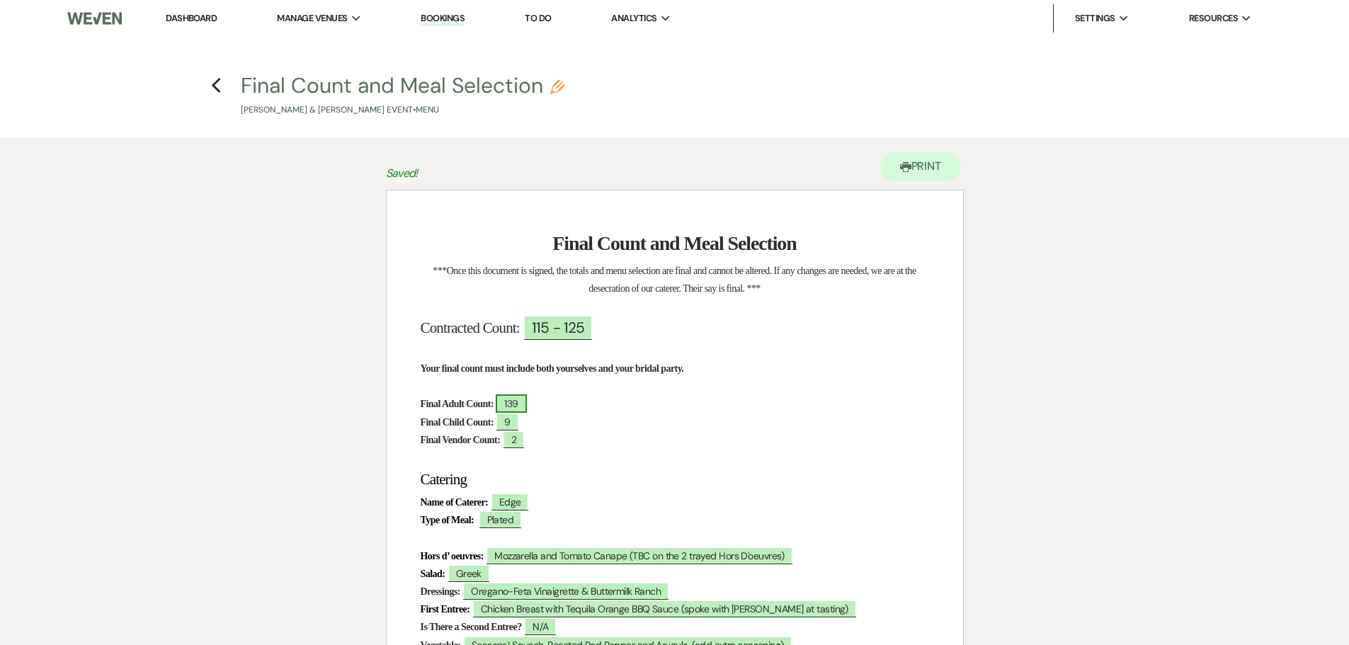
click at [526, 406] on span "139" at bounding box center [511, 404] width 30 height 18
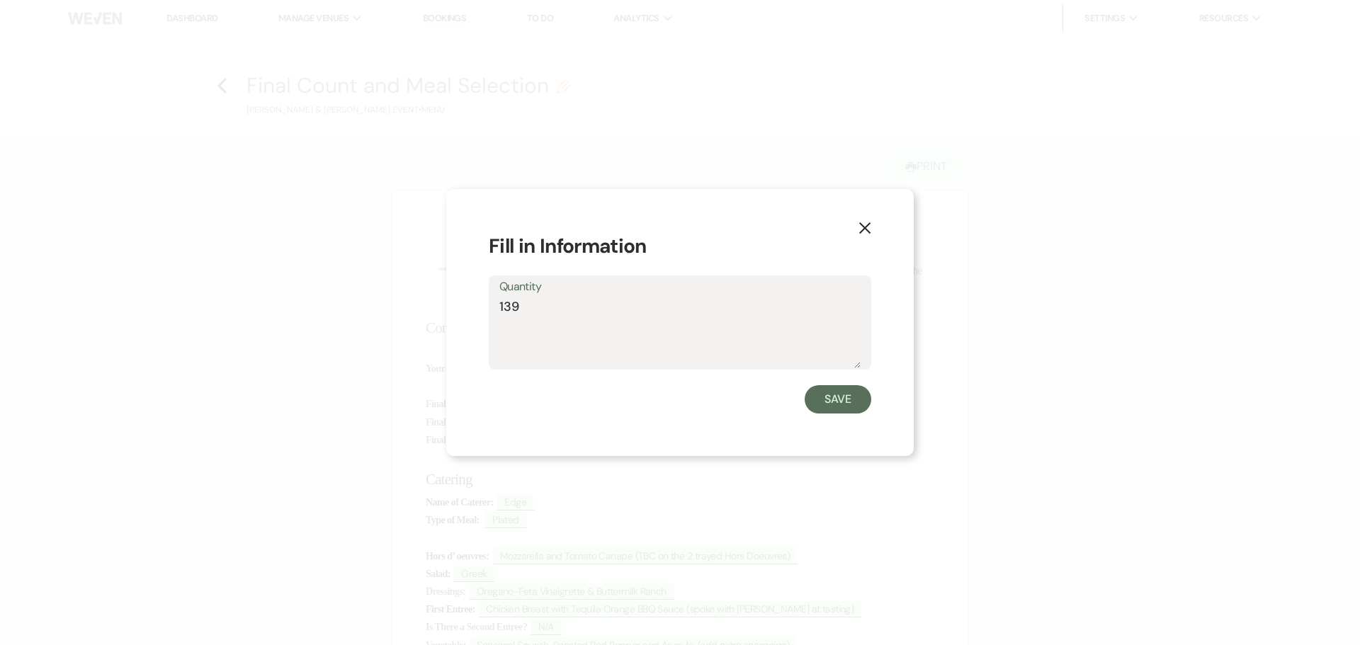
click at [523, 309] on textarea "139" at bounding box center [679, 333] width 361 height 71
type textarea "138"
click at [839, 407] on button "Save" at bounding box center [838, 399] width 67 height 28
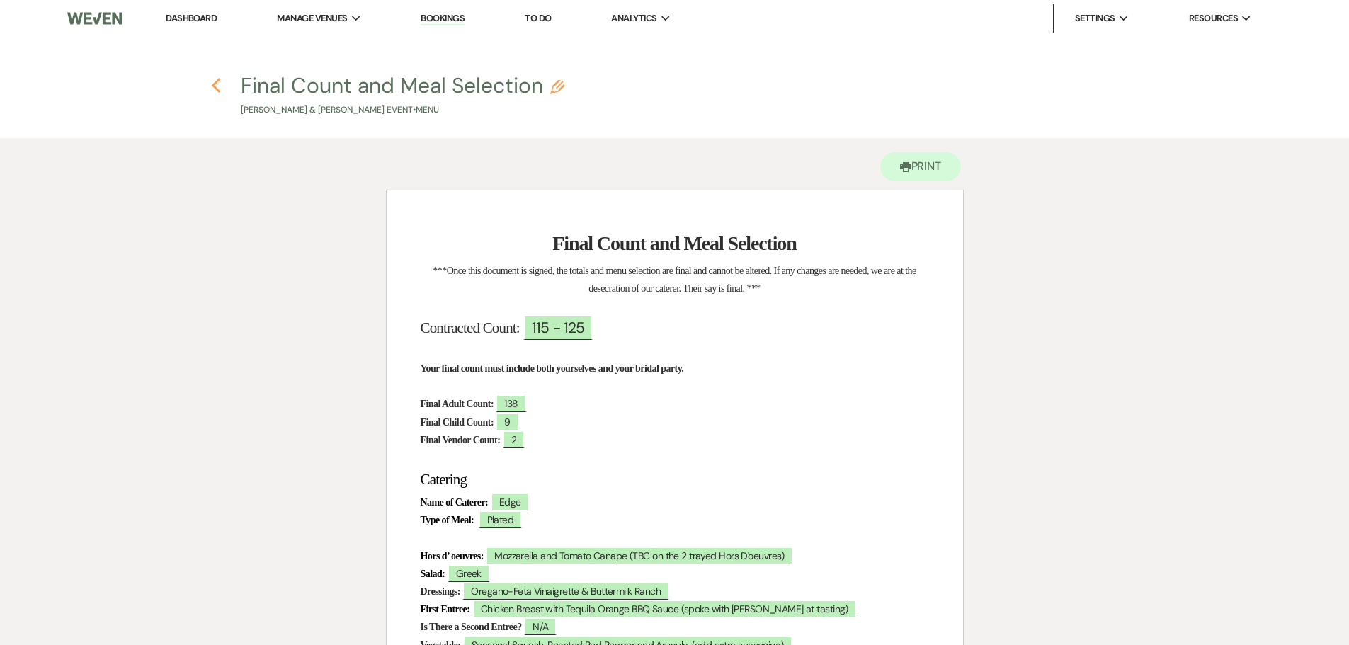
click at [215, 89] on use "button" at bounding box center [216, 86] width 9 height 16
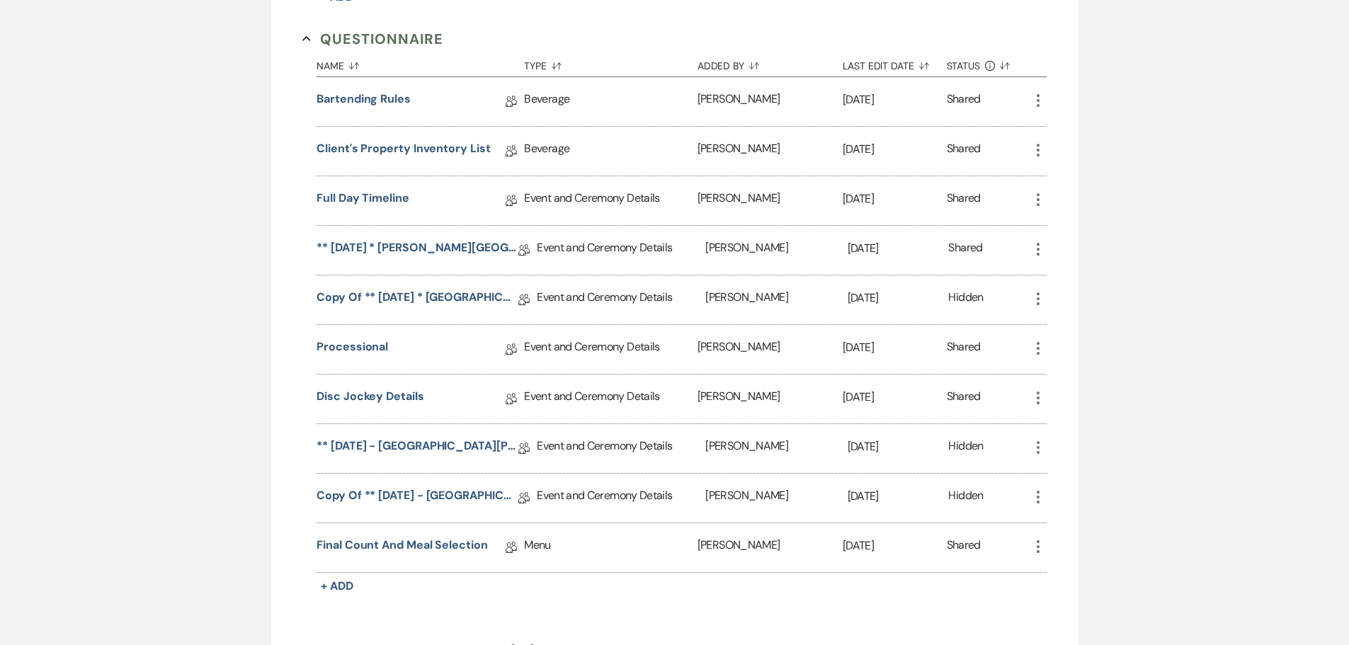
scroll to position [1358, 0]
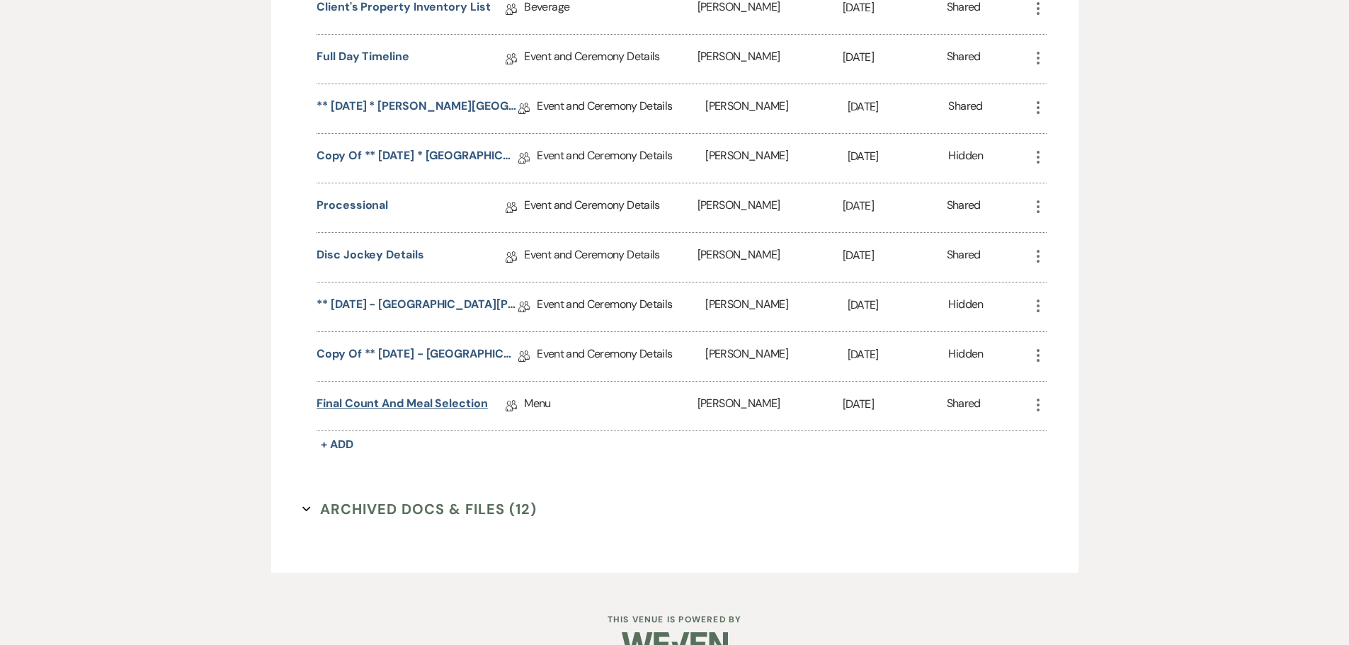
click at [390, 417] on link "Final Count and Meal Selection" at bounding box center [402, 406] width 171 height 22
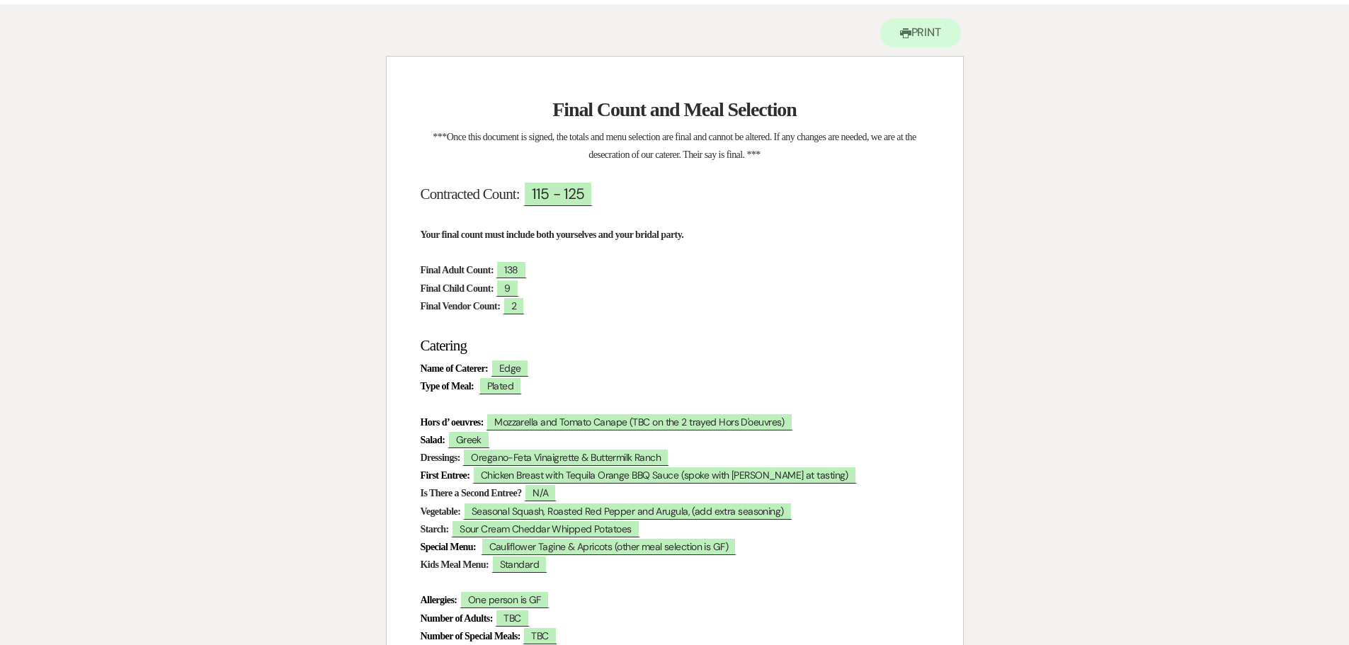
scroll to position [142, 0]
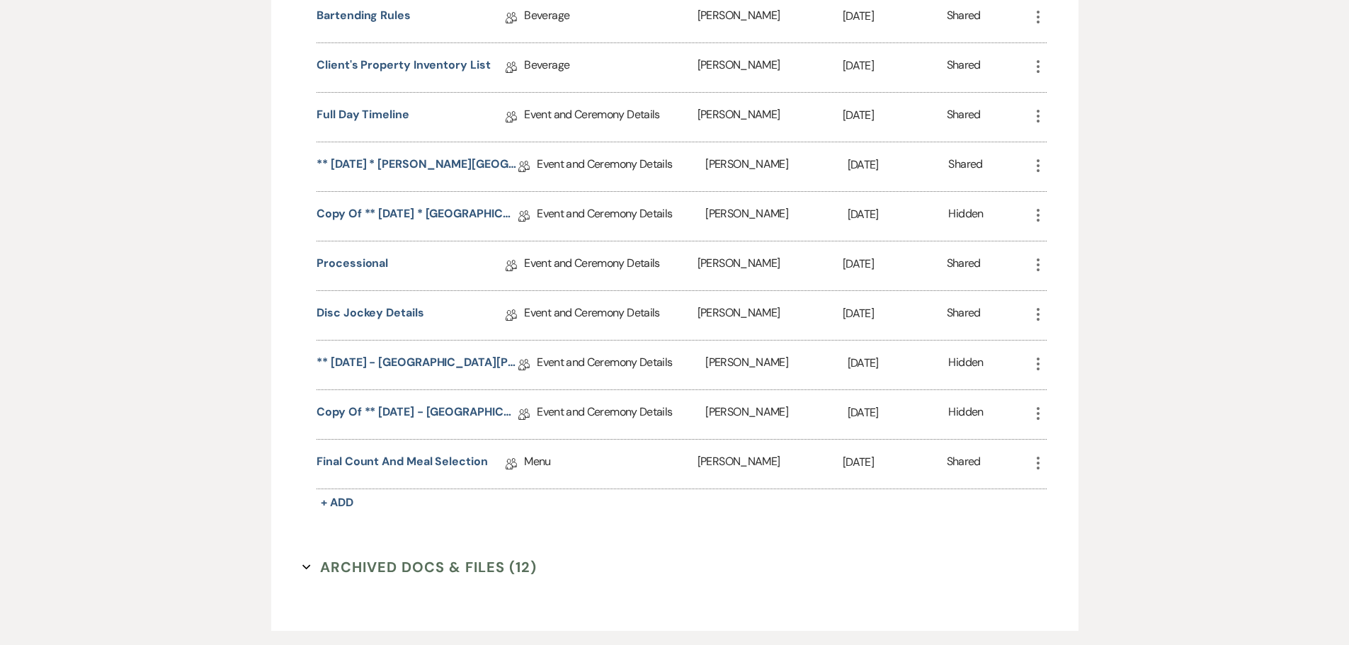
scroll to position [1216, 0]
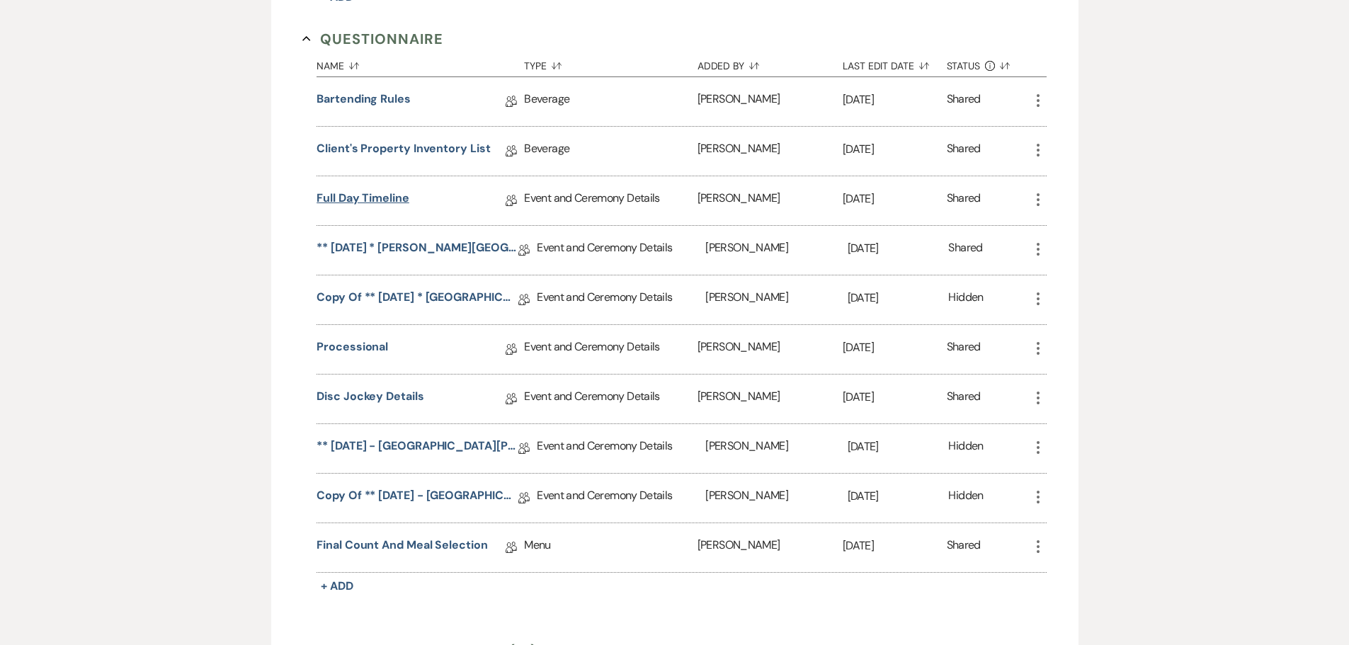
click at [375, 212] on link "Full Day Timeline" at bounding box center [363, 201] width 93 height 22
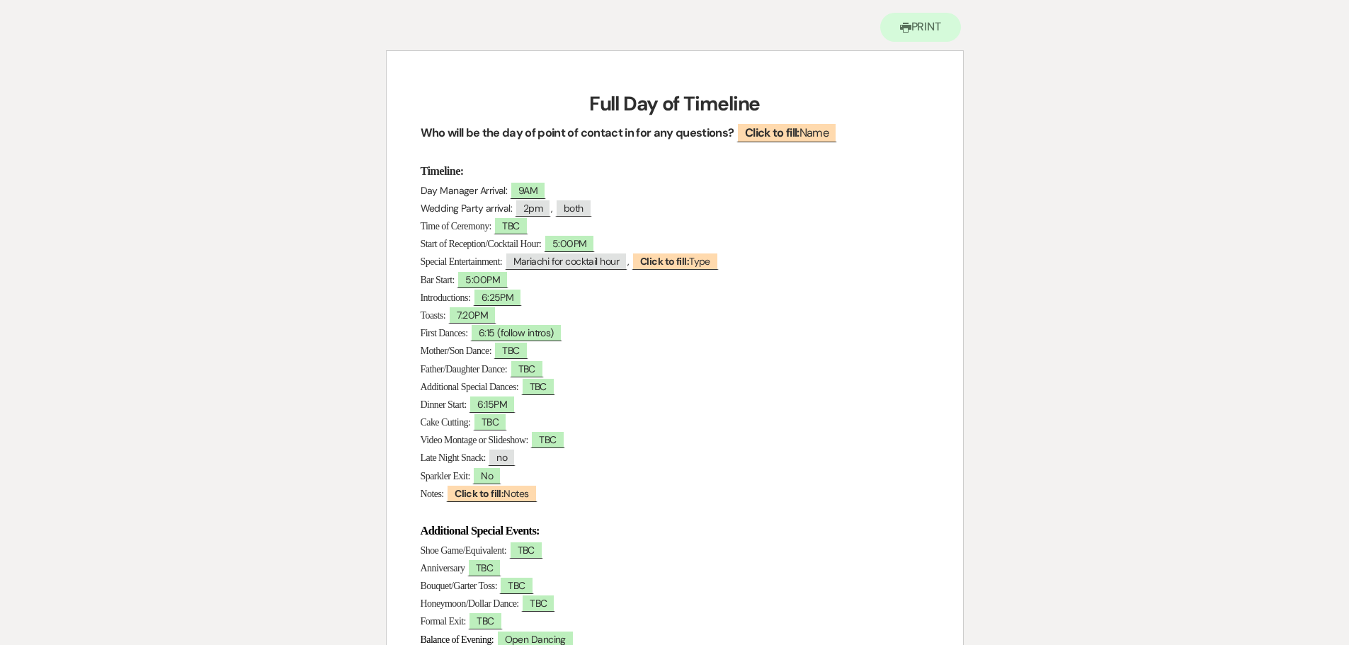
scroll to position [142, 0]
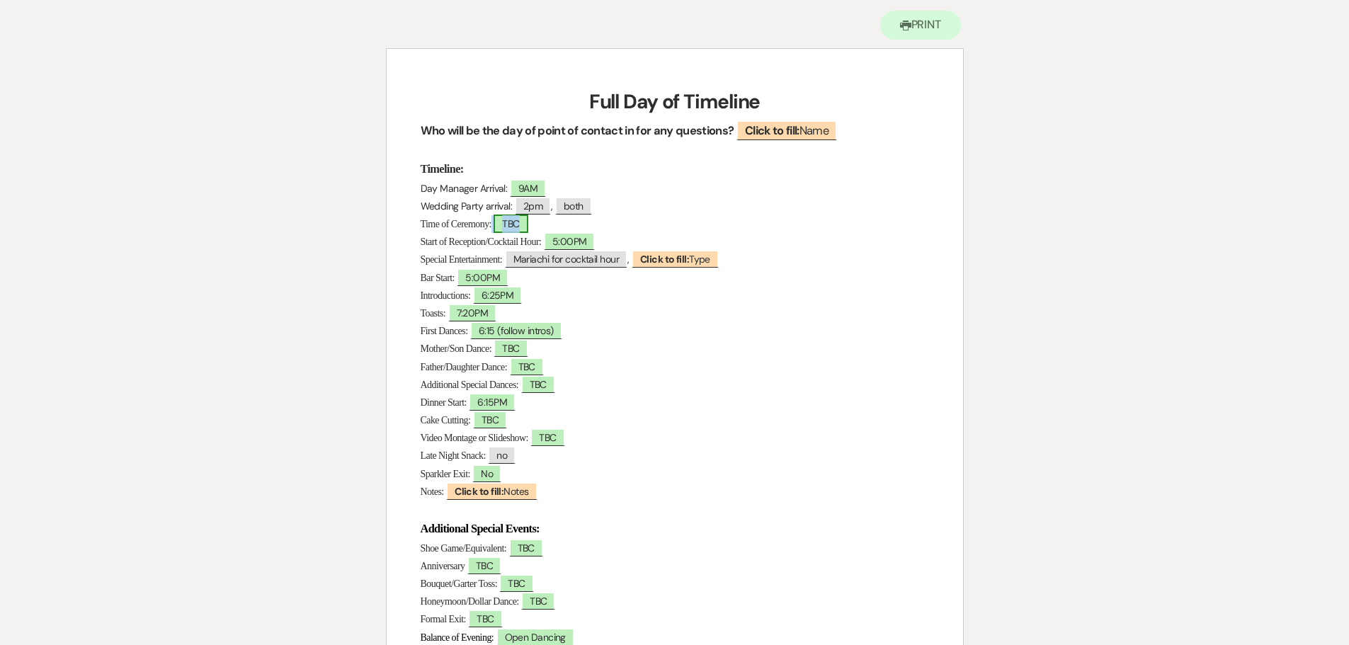
click at [528, 225] on span "TBC" at bounding box center [511, 224] width 34 height 18
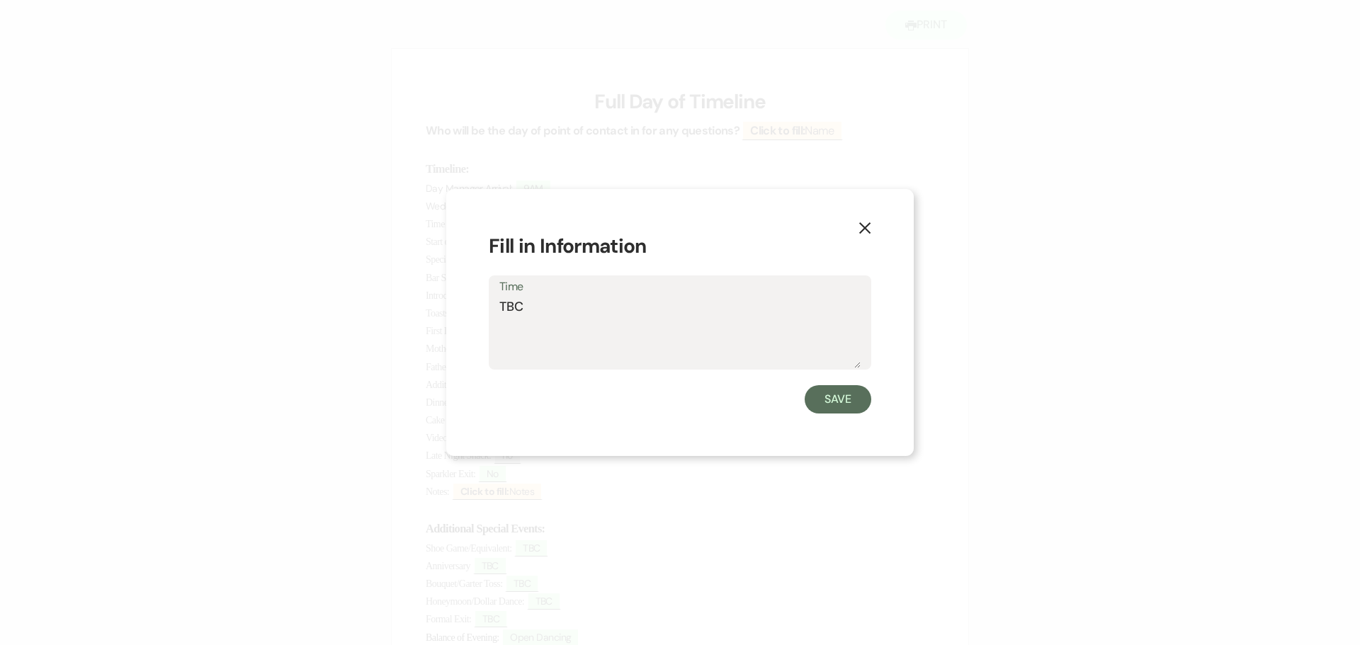
drag, startPoint x: 527, startPoint y: 309, endPoint x: 475, endPoint y: 310, distance: 51.7
click at [475, 310] on div "X Fill in Information Time TBC Save" at bounding box center [680, 322] width 468 height 267
type textarea "4:30pm"
click at [847, 395] on button "Save" at bounding box center [838, 399] width 67 height 28
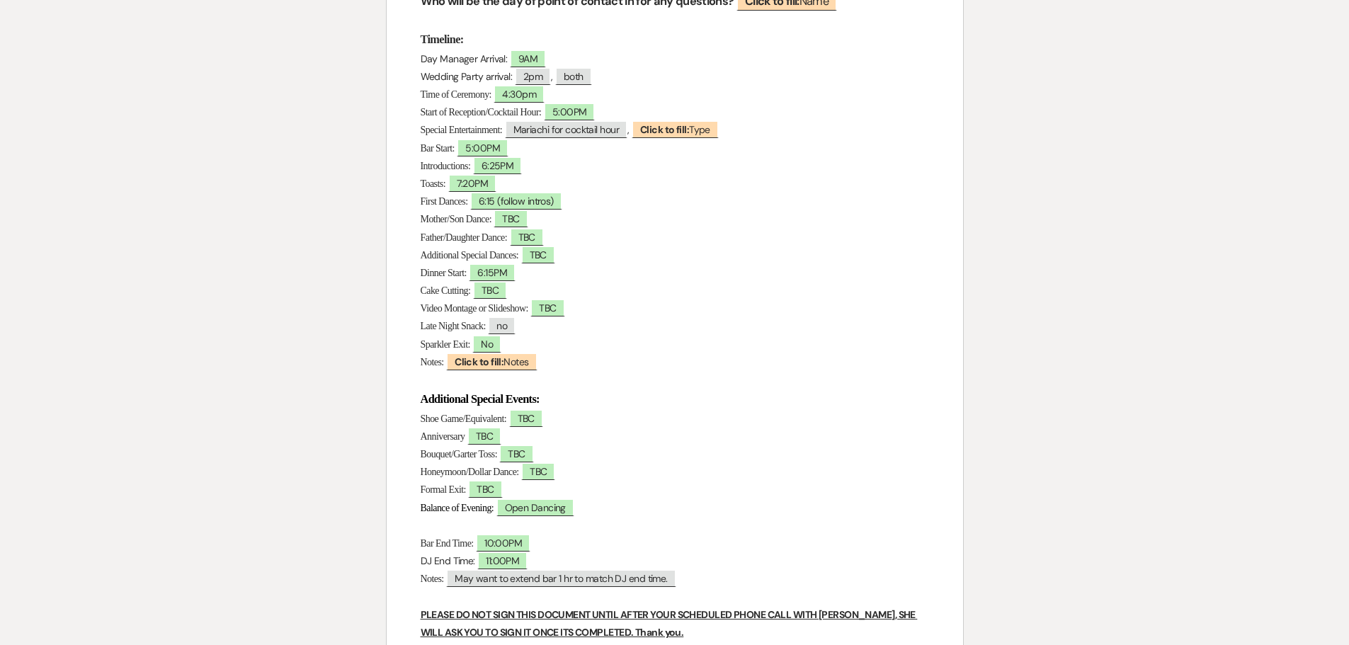
scroll to position [283, 0]
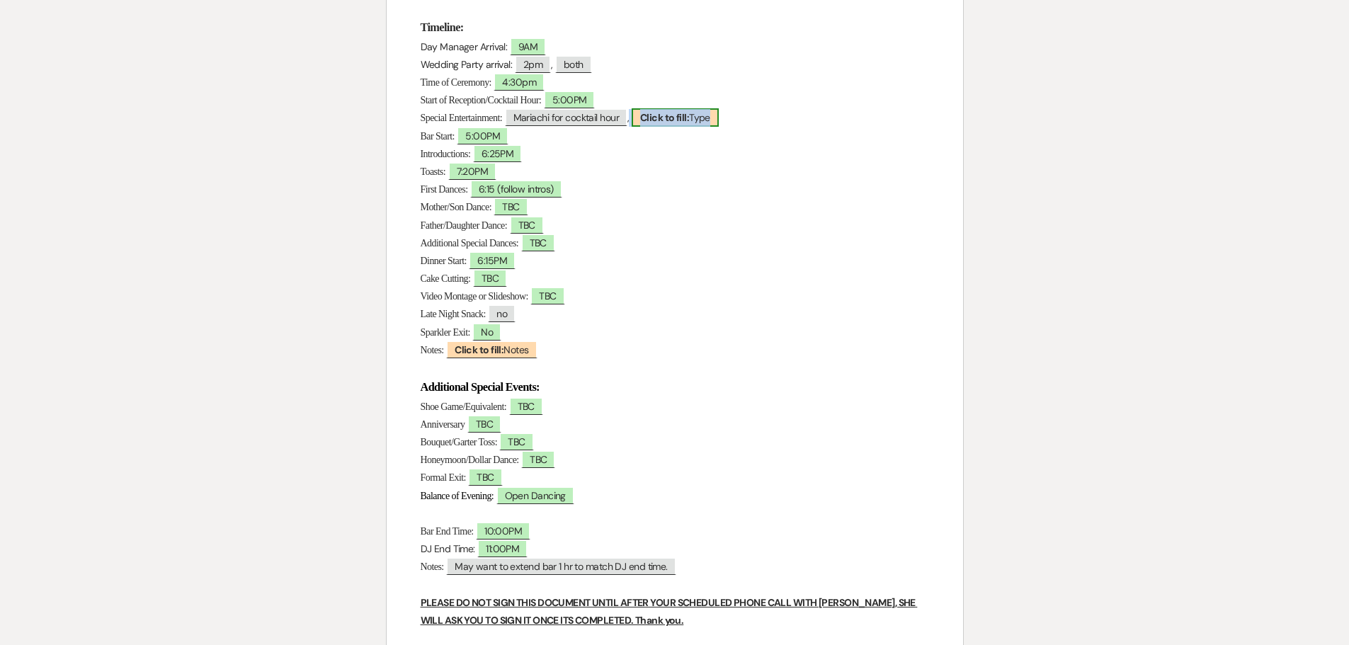
click at [689, 117] on b "Click to fill:" at bounding box center [664, 117] width 49 height 13
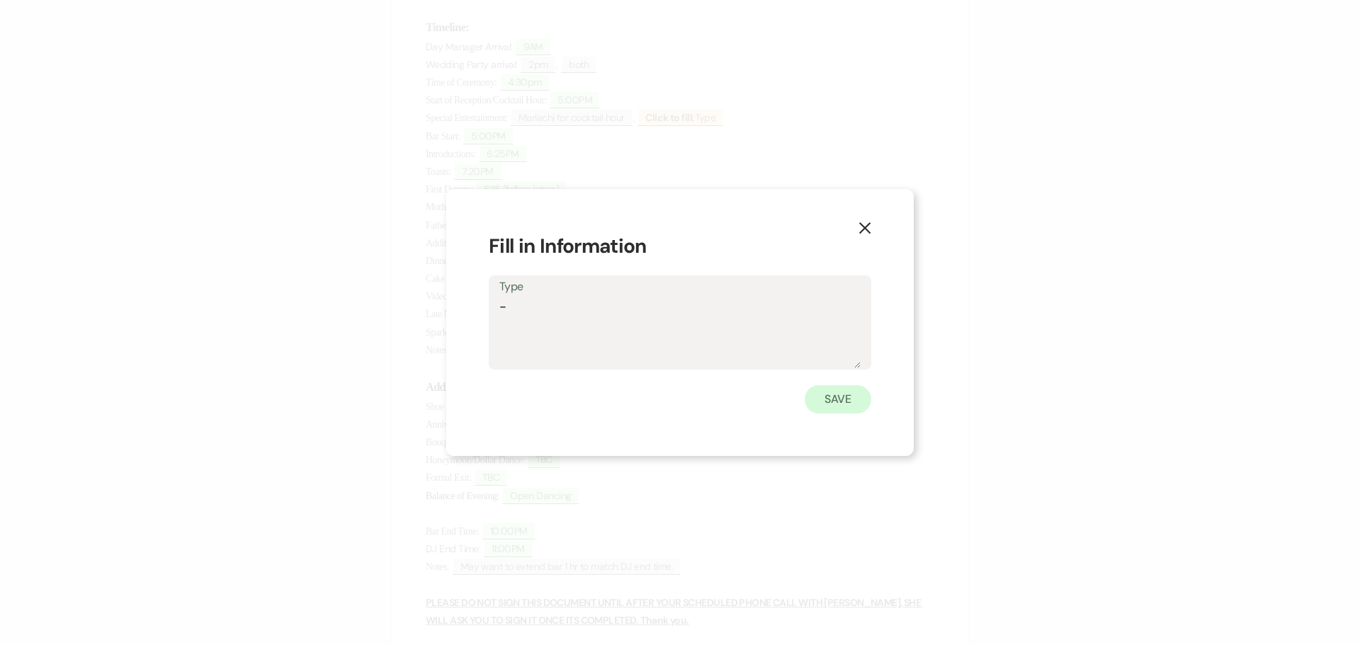
type textarea "-"
click at [842, 409] on button "Save" at bounding box center [838, 399] width 67 height 28
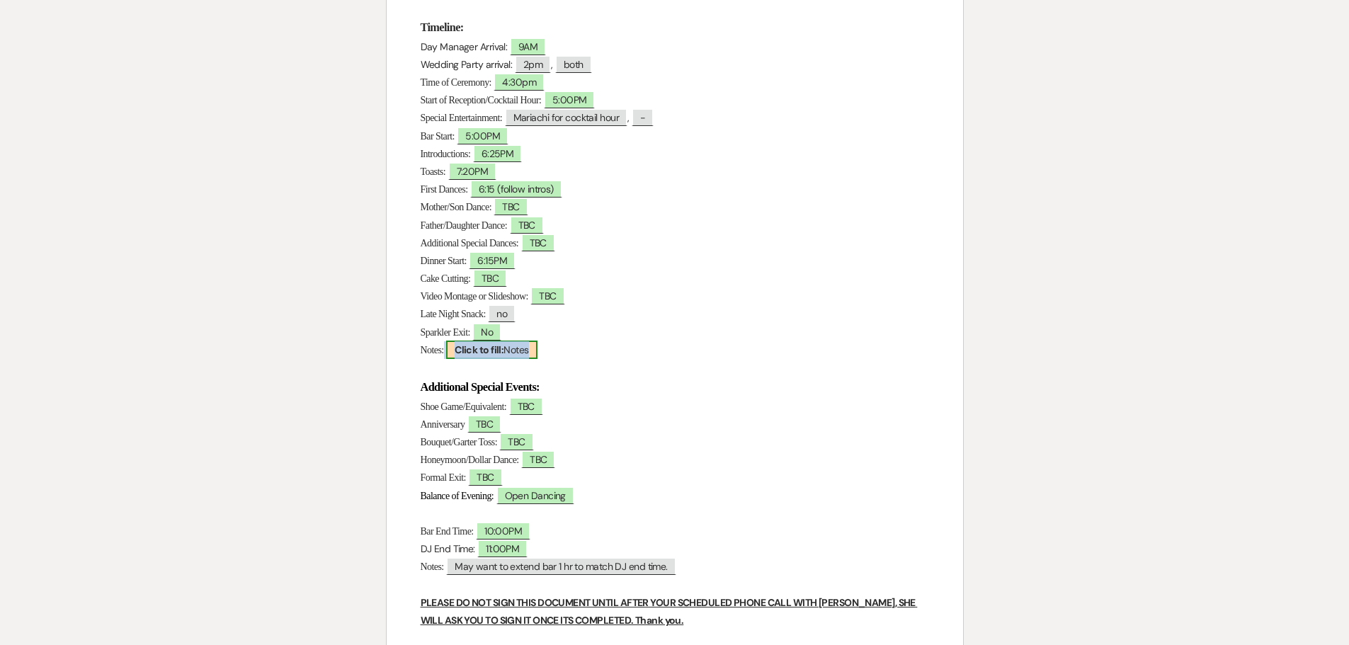
click at [504, 346] on b "Click to fill:" at bounding box center [479, 350] width 49 height 13
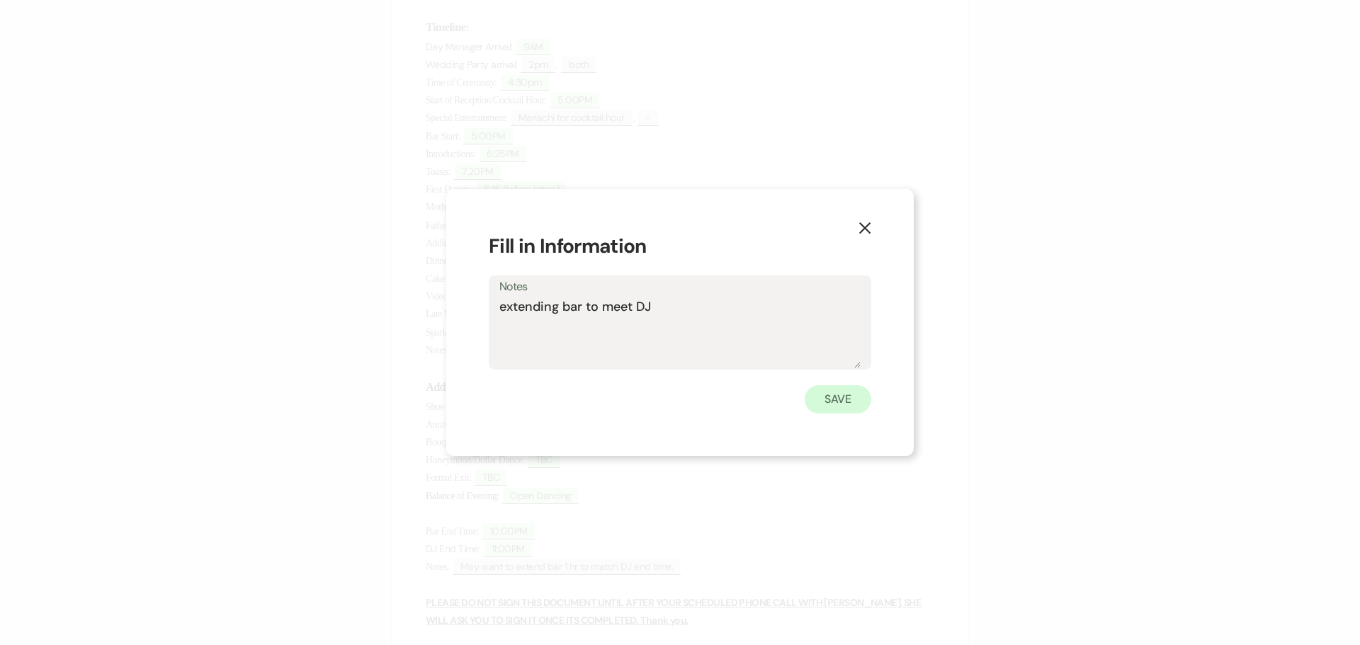
type textarea "extending bar to meet DJ"
click at [844, 397] on button "Save" at bounding box center [838, 399] width 67 height 28
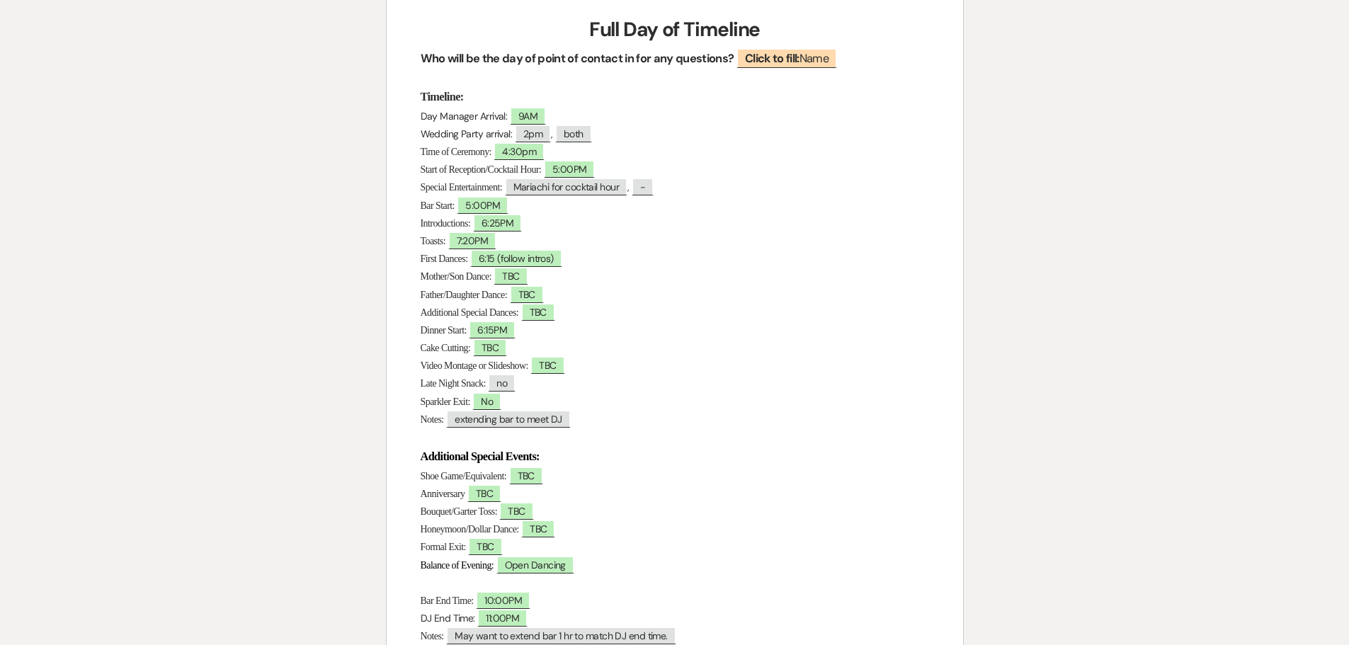
scroll to position [213, 0]
click at [523, 226] on span "6:25PM" at bounding box center [498, 224] width 50 height 18
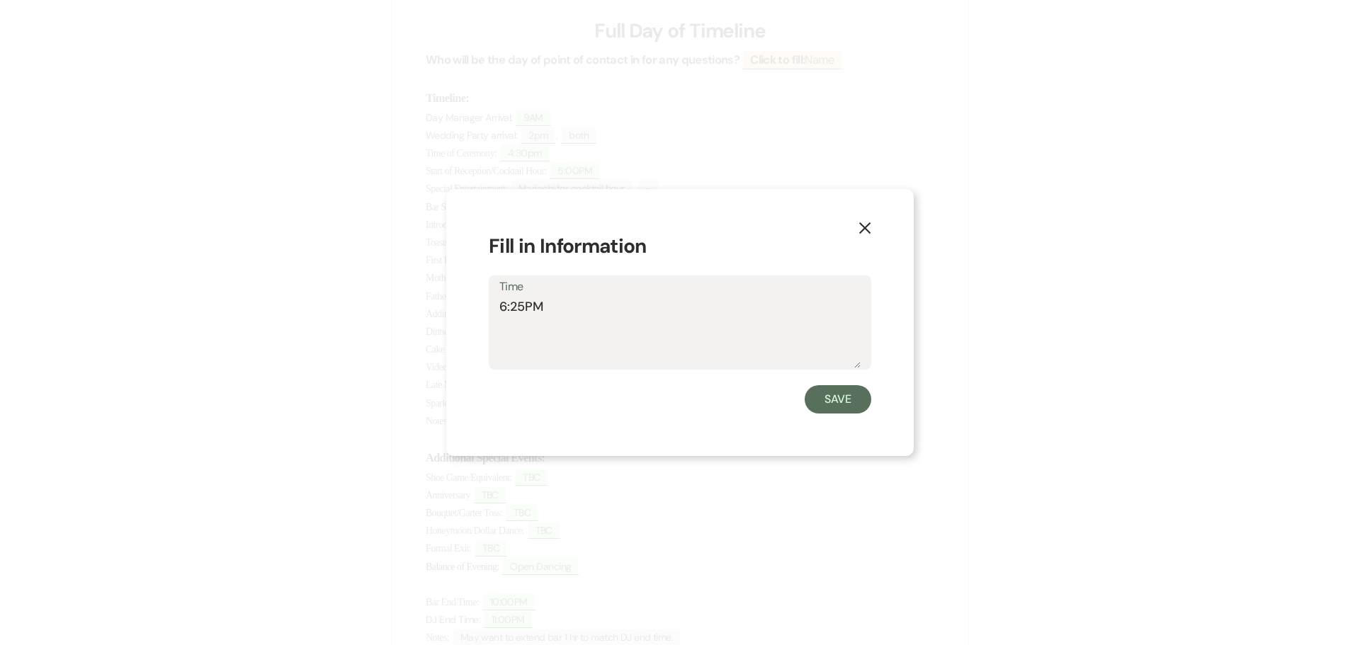
drag, startPoint x: 557, startPoint y: 307, endPoint x: 497, endPoint y: 312, distance: 59.7
click at [497, 312] on div "Time 6:25PM" at bounding box center [680, 323] width 383 height 94
type textarea "6:10pm"
click at [842, 397] on button "Save" at bounding box center [838, 399] width 67 height 28
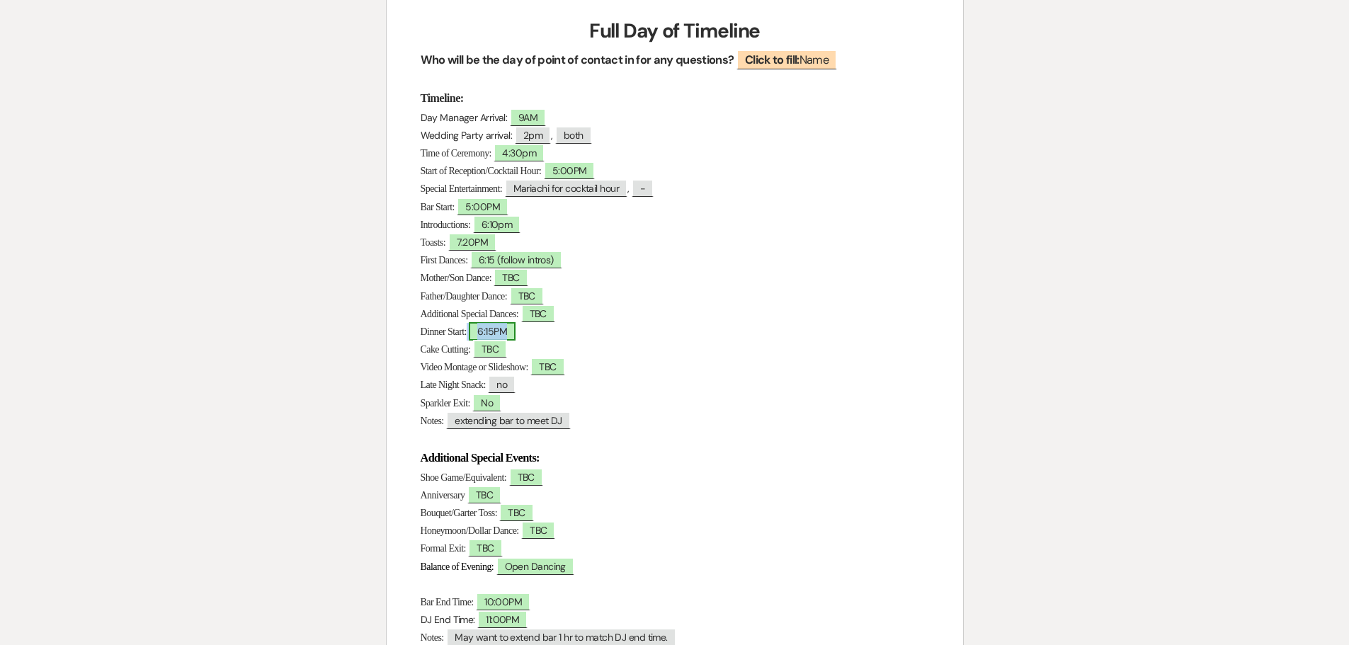
click at [508, 333] on span "6:15PM" at bounding box center [492, 331] width 47 height 18
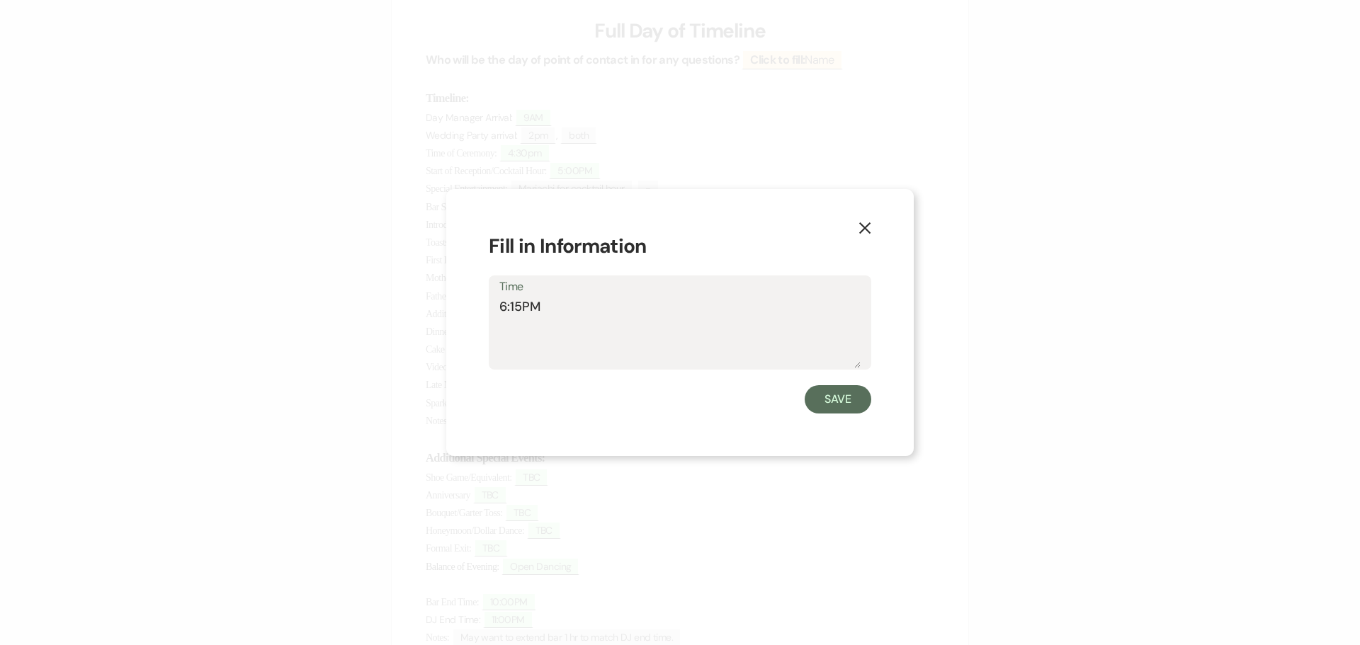
drag, startPoint x: 523, startPoint y: 307, endPoint x: 511, endPoint y: 310, distance: 12.4
click at [511, 310] on textarea "6:15PM" at bounding box center [679, 333] width 361 height 71
type textarea "6:20PM"
click at [845, 400] on button "Save" at bounding box center [838, 399] width 67 height 28
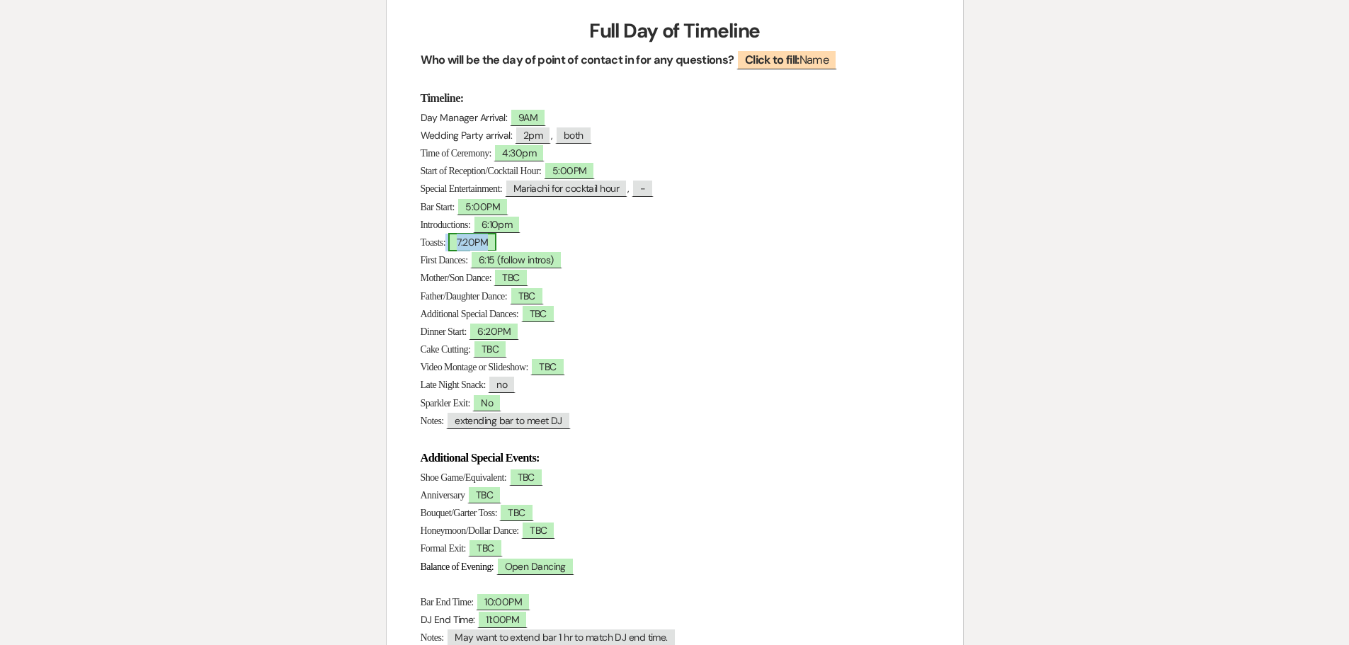
click at [497, 244] on span "7:20PM" at bounding box center [472, 242] width 49 height 18
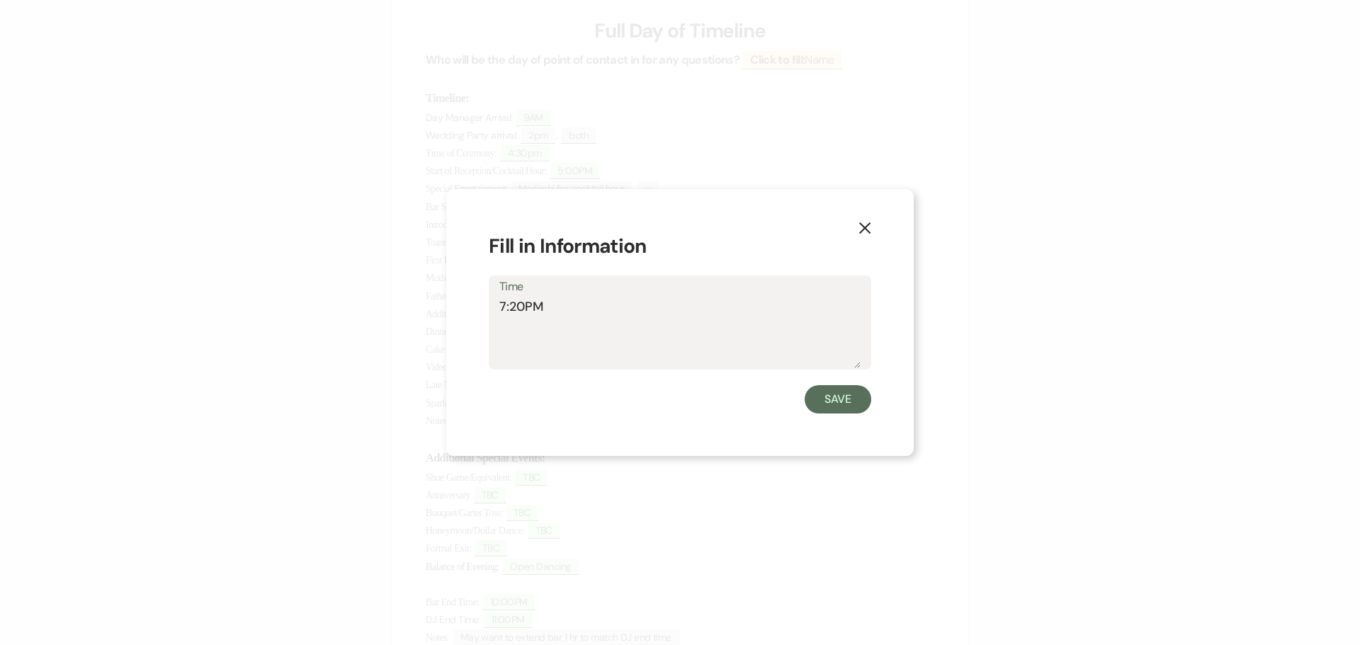
click at [556, 307] on textarea "7:20PM" at bounding box center [679, 333] width 361 height 71
type textarea "7:20PM"
click at [846, 403] on button "Save" at bounding box center [838, 399] width 67 height 28
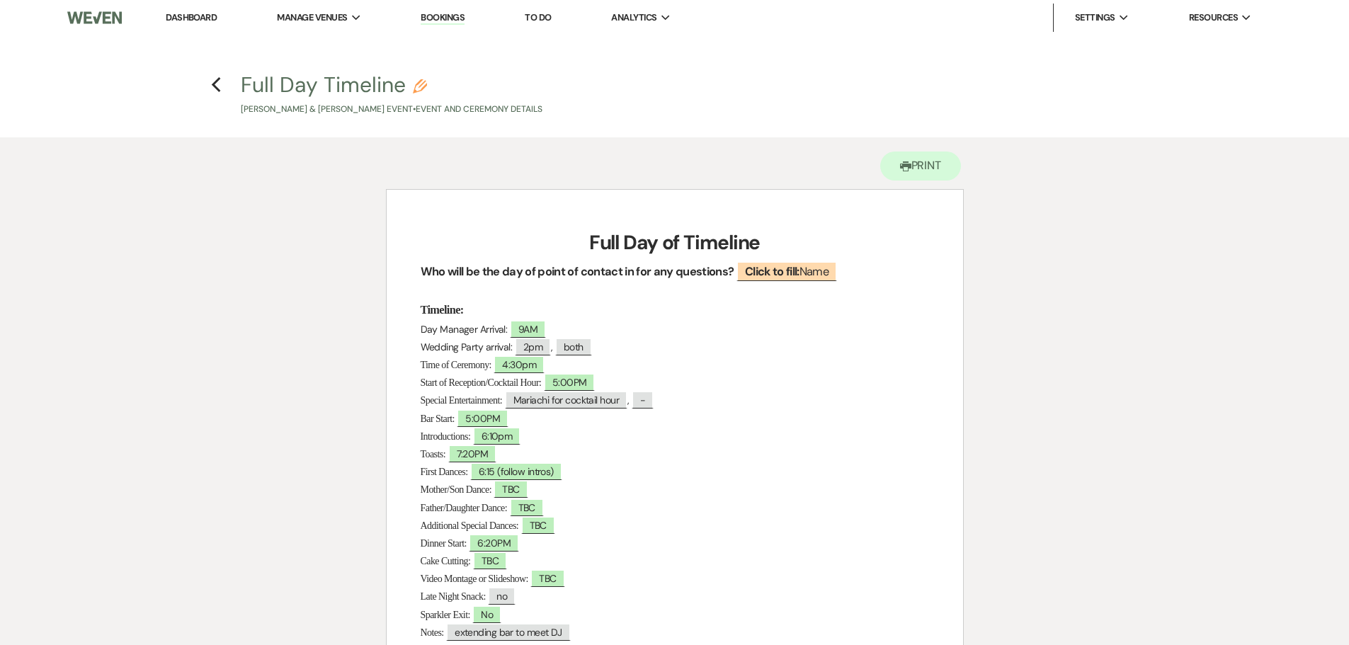
scroll to position [0, 0]
click at [215, 82] on icon "Previous" at bounding box center [216, 85] width 11 height 17
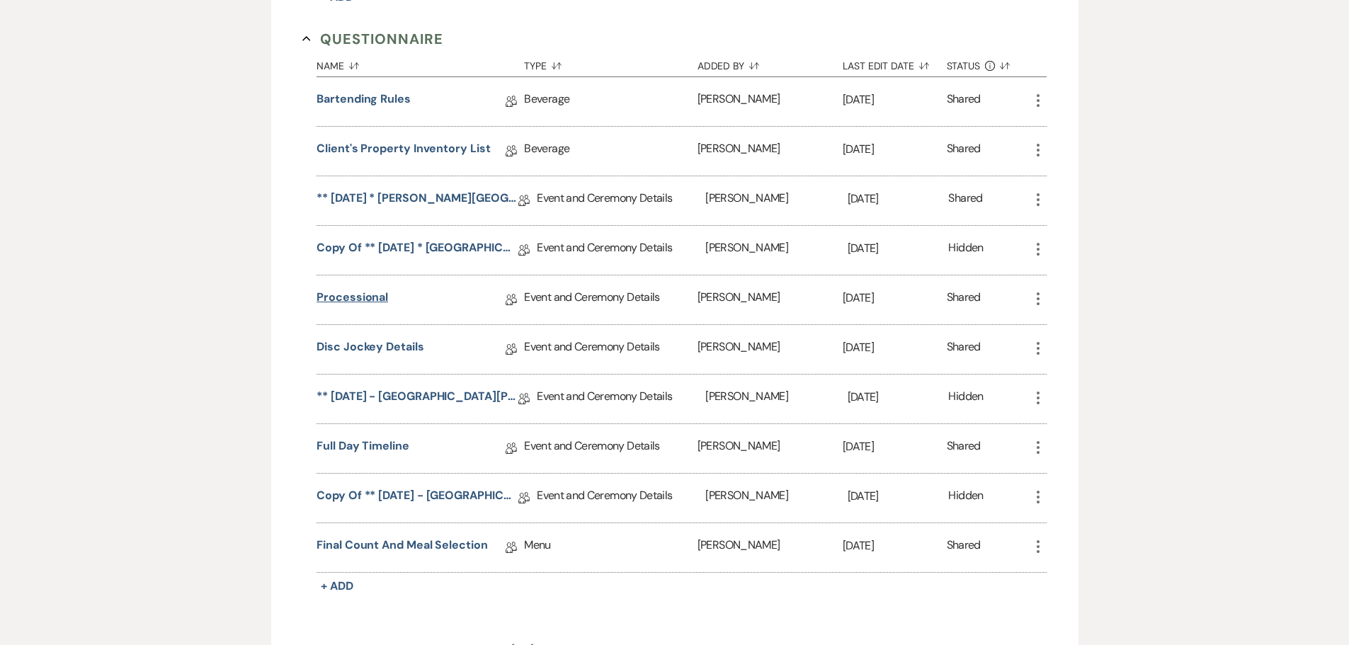
click at [348, 311] on link "Processional" at bounding box center [353, 300] width 72 height 22
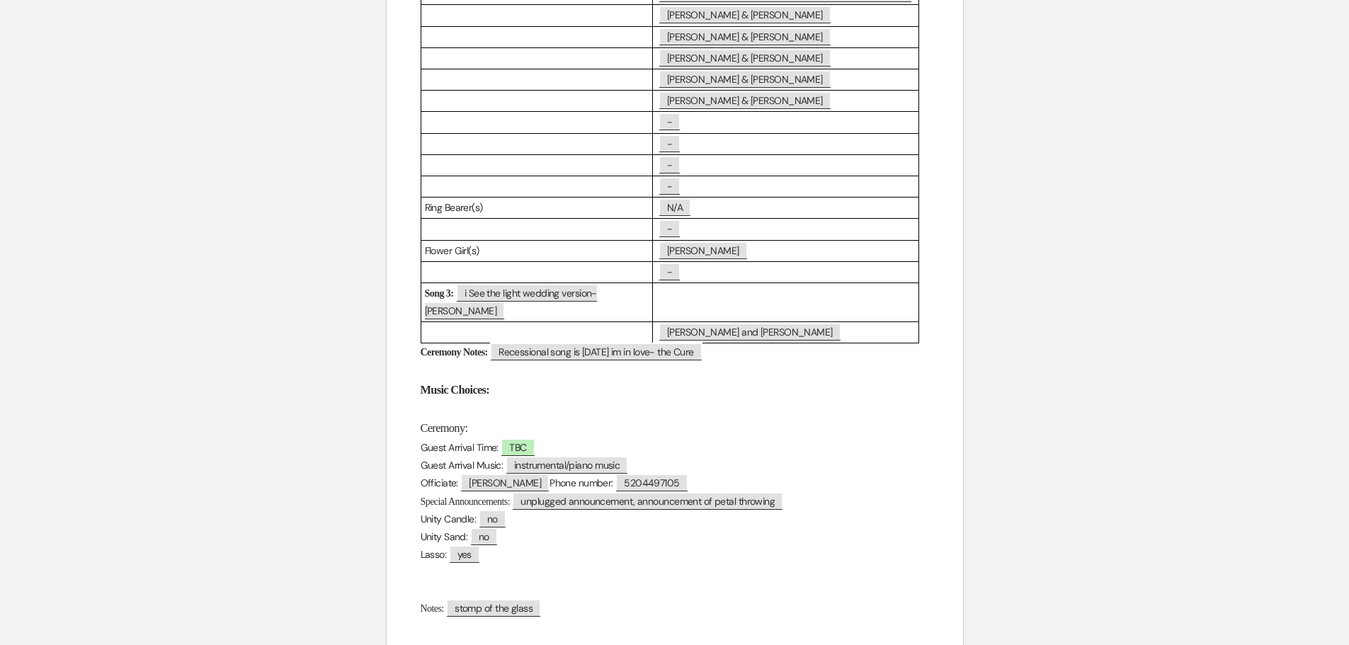
scroll to position [567, 0]
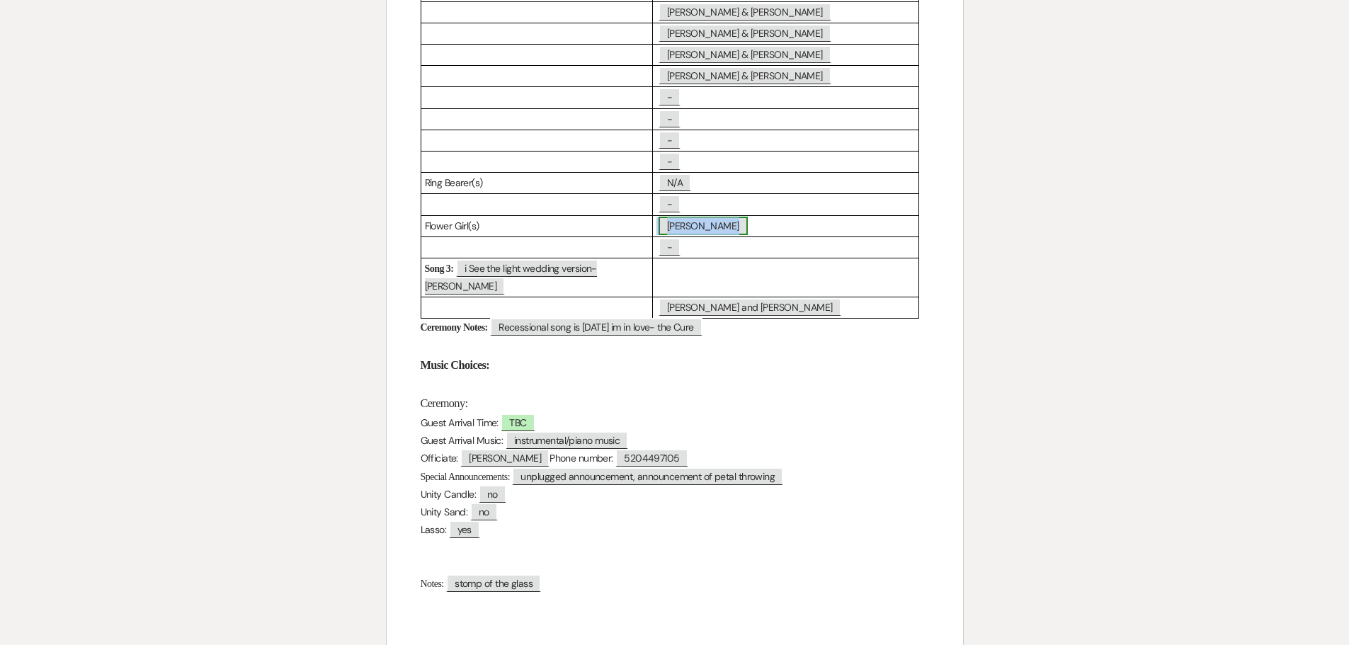
click at [730, 217] on span "Kamilah Novoa" at bounding box center [703, 226] width 89 height 18
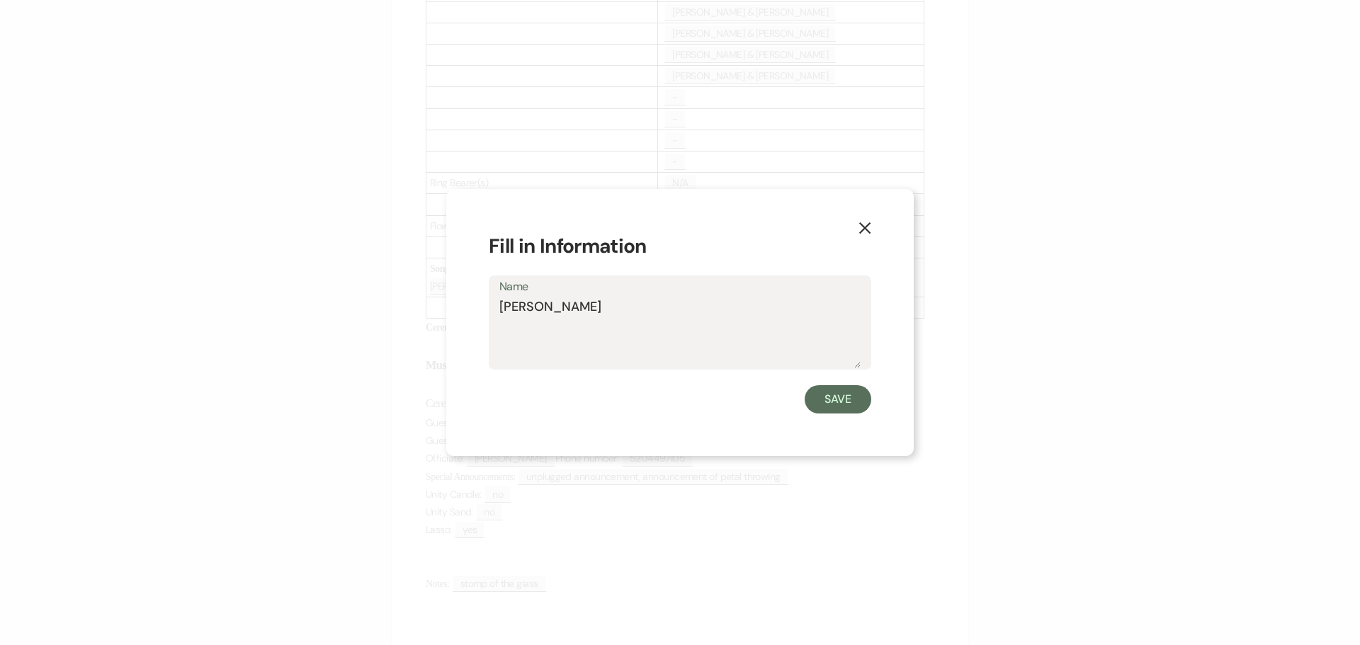
click at [595, 306] on textarea "Kamilah Novoa" at bounding box center [679, 333] width 361 height 71
type textarea "Kamilah Novoa (8) needs basket"
click at [825, 404] on button "Save" at bounding box center [838, 399] width 67 height 28
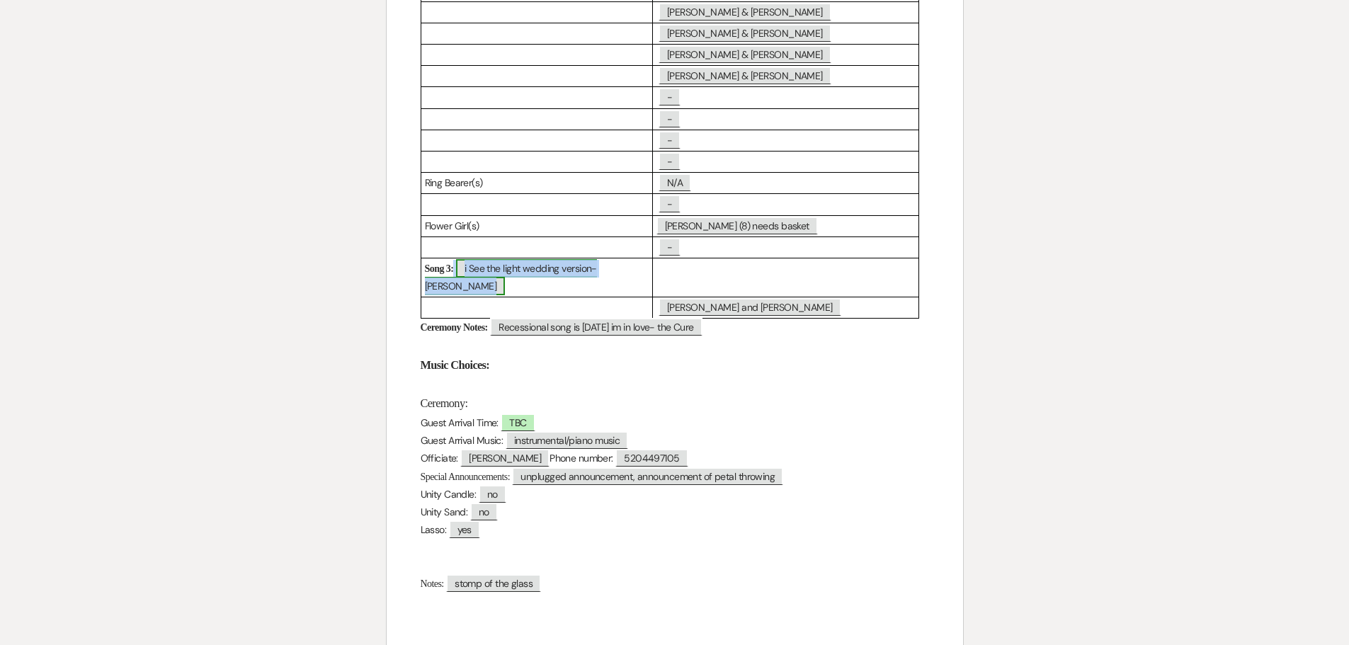
click at [491, 259] on span "i See the light wedding version-Paul Hankinson" at bounding box center [511, 277] width 172 height 36
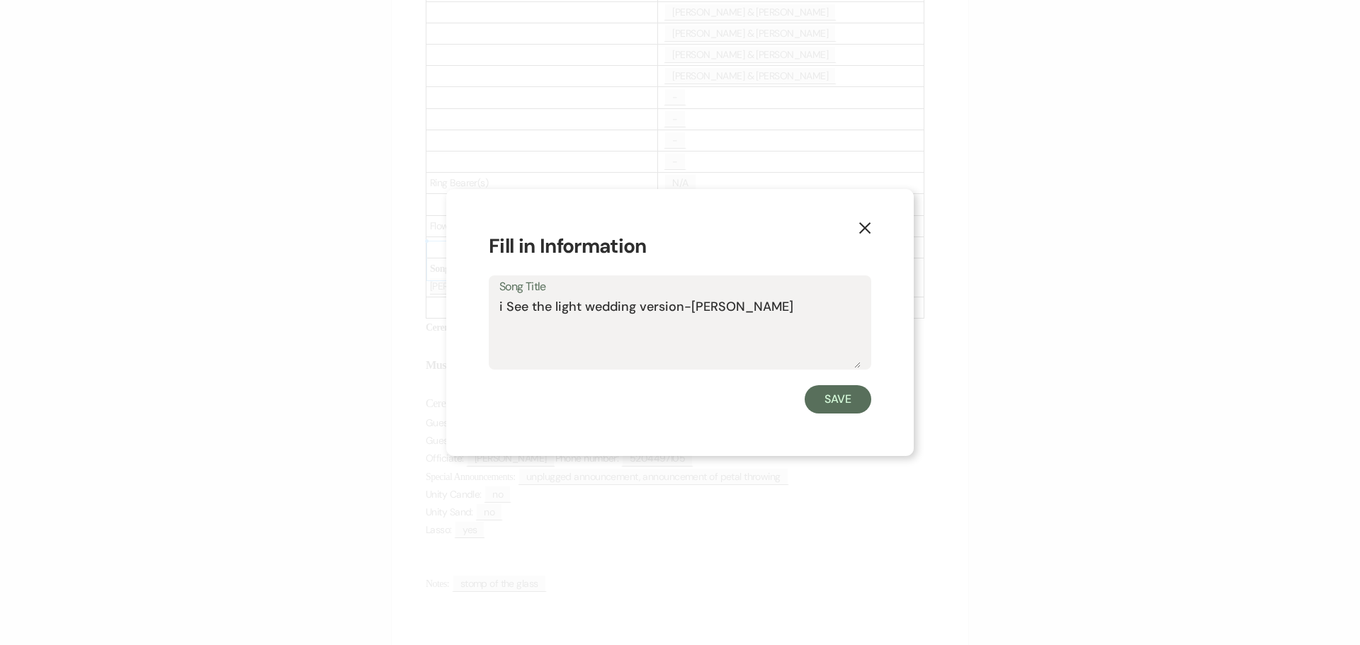
click at [504, 308] on textarea "i See the light wedding version-Paul Hankinson" at bounding box center [679, 333] width 361 height 71
type textarea "I See the light wedding version-Paul Hankinson"
click at [849, 401] on button "Save" at bounding box center [838, 399] width 67 height 28
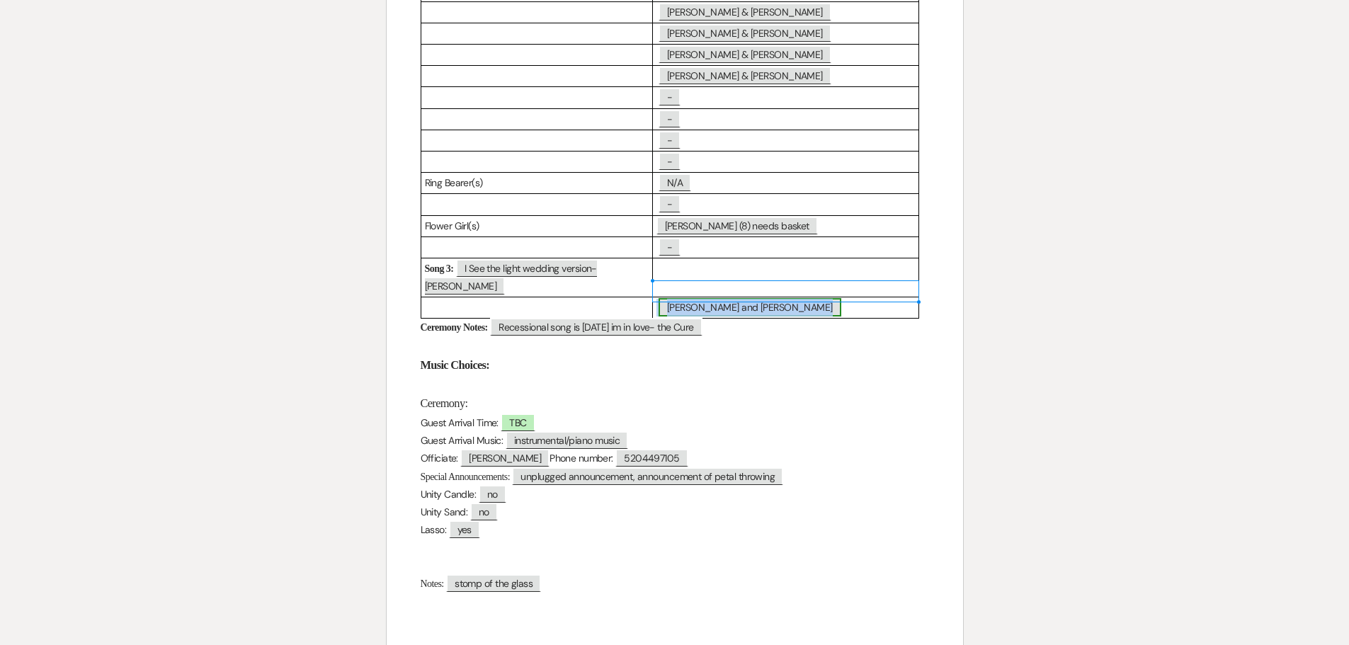
click at [808, 298] on span "Chuck Parker and Pam Workman" at bounding box center [750, 307] width 183 height 18
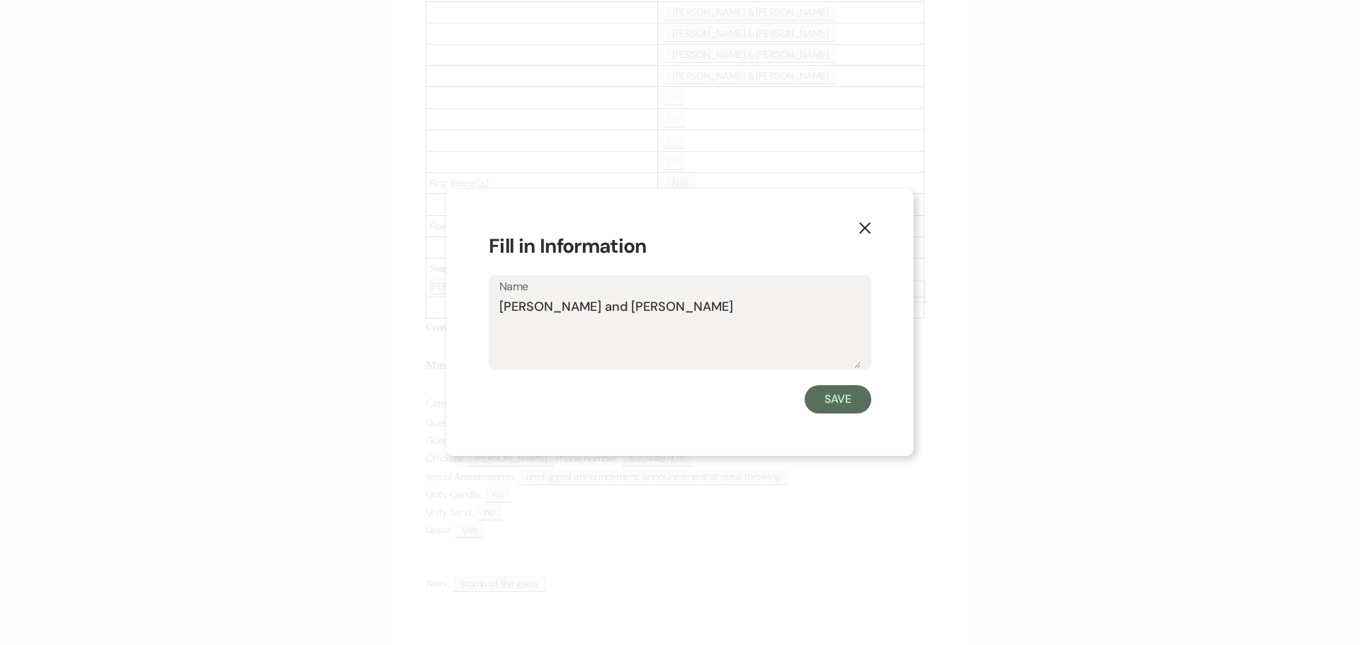
click at [701, 308] on textarea "Chuck Parker and Pam Workman" at bounding box center [679, 333] width 361 height 71
drag, startPoint x: 778, startPoint y: 309, endPoint x: 703, endPoint y: 316, distance: 75.4
click at [703, 316] on textarea "Chuck Parker and Pam Workman, meet at arch" at bounding box center [679, 333] width 361 height 71
type textarea "Chuck Parker and Pam Workman, walk to arch and wait for Bride"
click at [834, 389] on button "Save" at bounding box center [838, 399] width 67 height 28
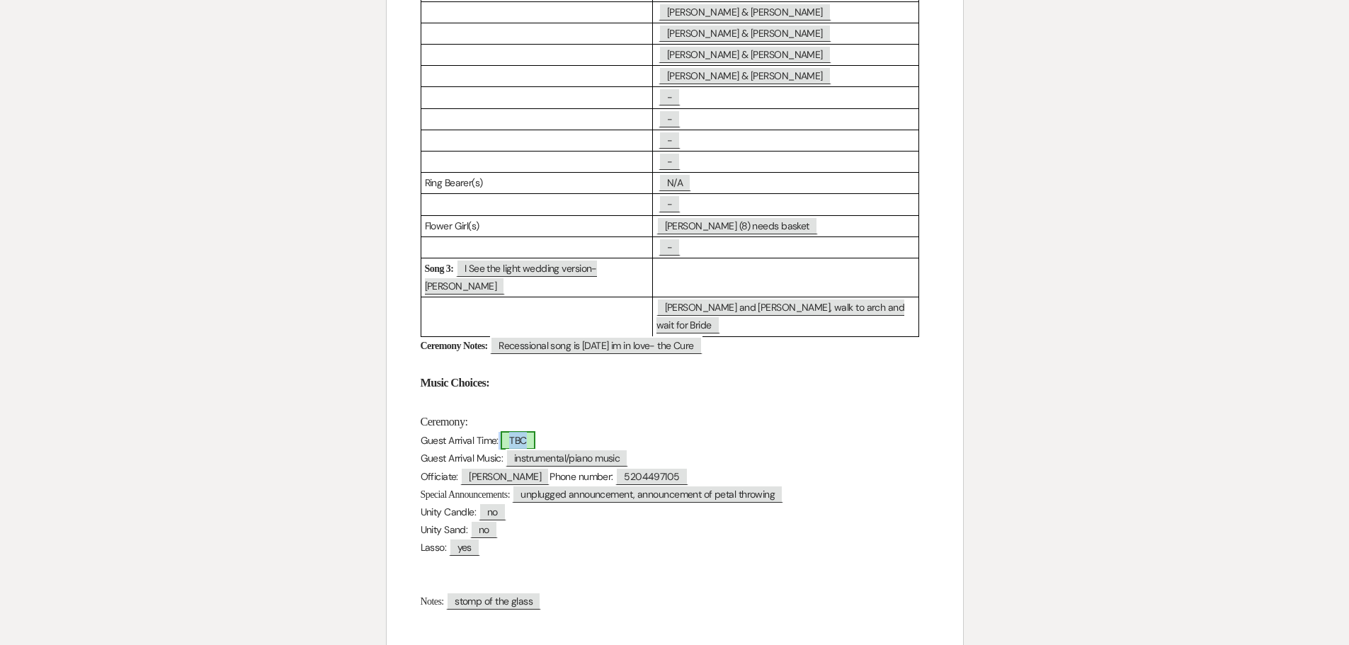
click at [527, 431] on span "TBC" at bounding box center [518, 440] width 34 height 18
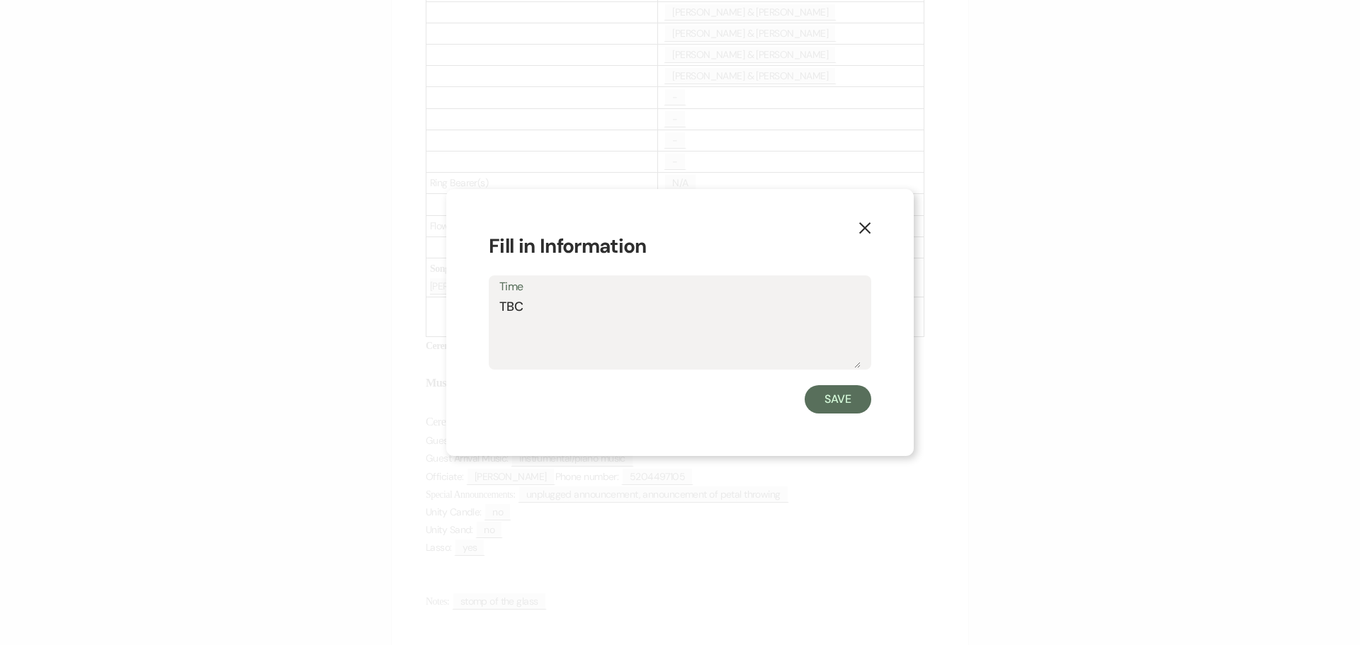
drag, startPoint x: 528, startPoint y: 305, endPoint x: 496, endPoint y: 312, distance: 32.8
click at [496, 312] on div "Time TBC" at bounding box center [680, 323] width 383 height 94
type textarea "3:30"
click at [846, 403] on button "Save" at bounding box center [838, 399] width 67 height 28
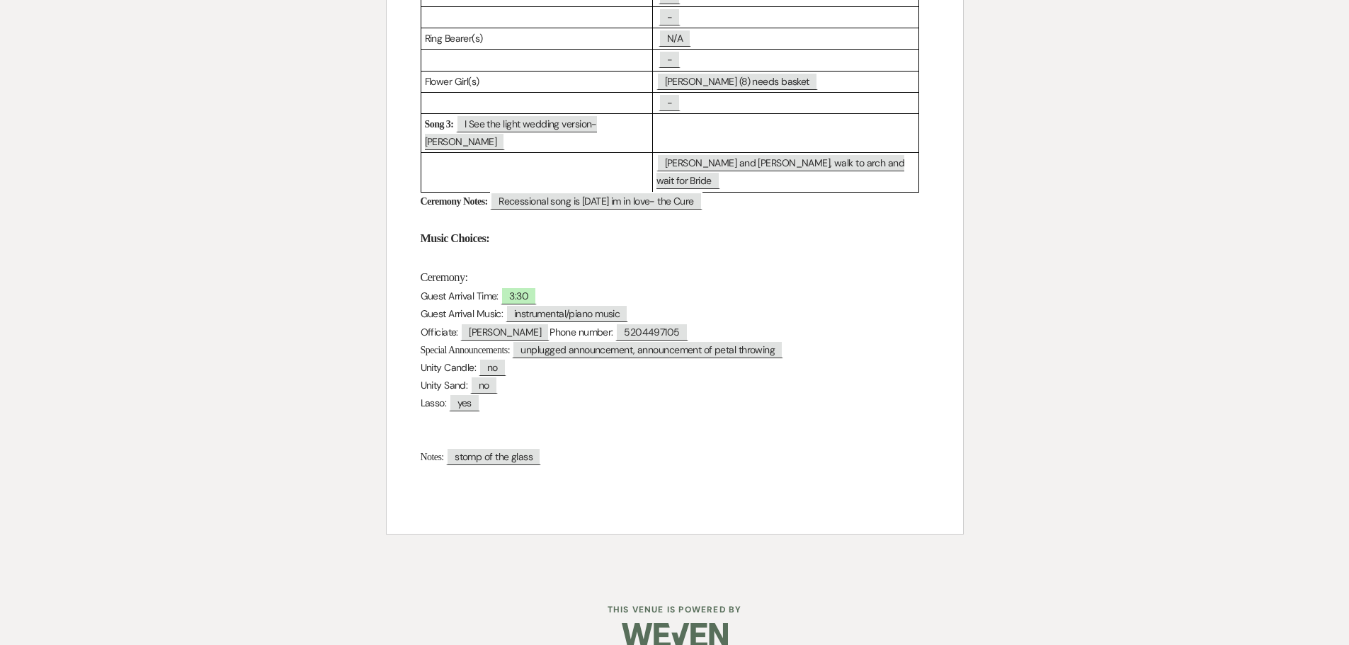
scroll to position [717, 0]
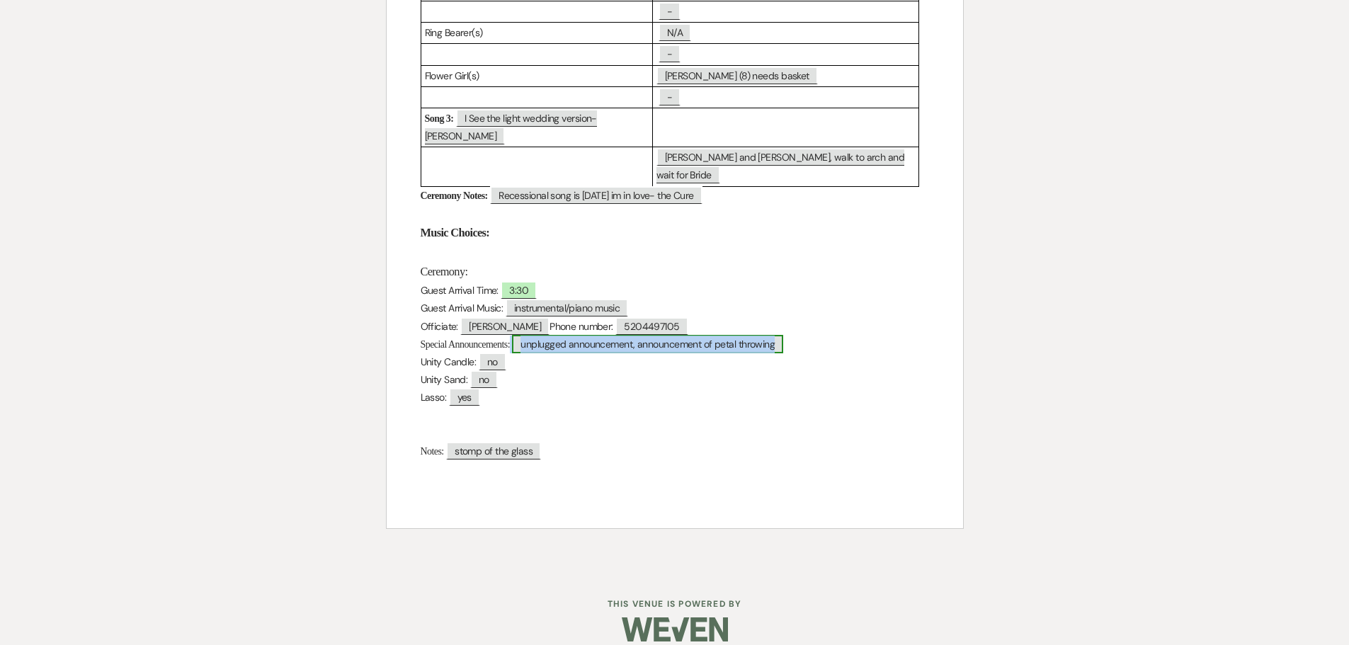
click at [783, 335] on span "unplugged announcement, announcement of petal throwing" at bounding box center [647, 344] width 271 height 18
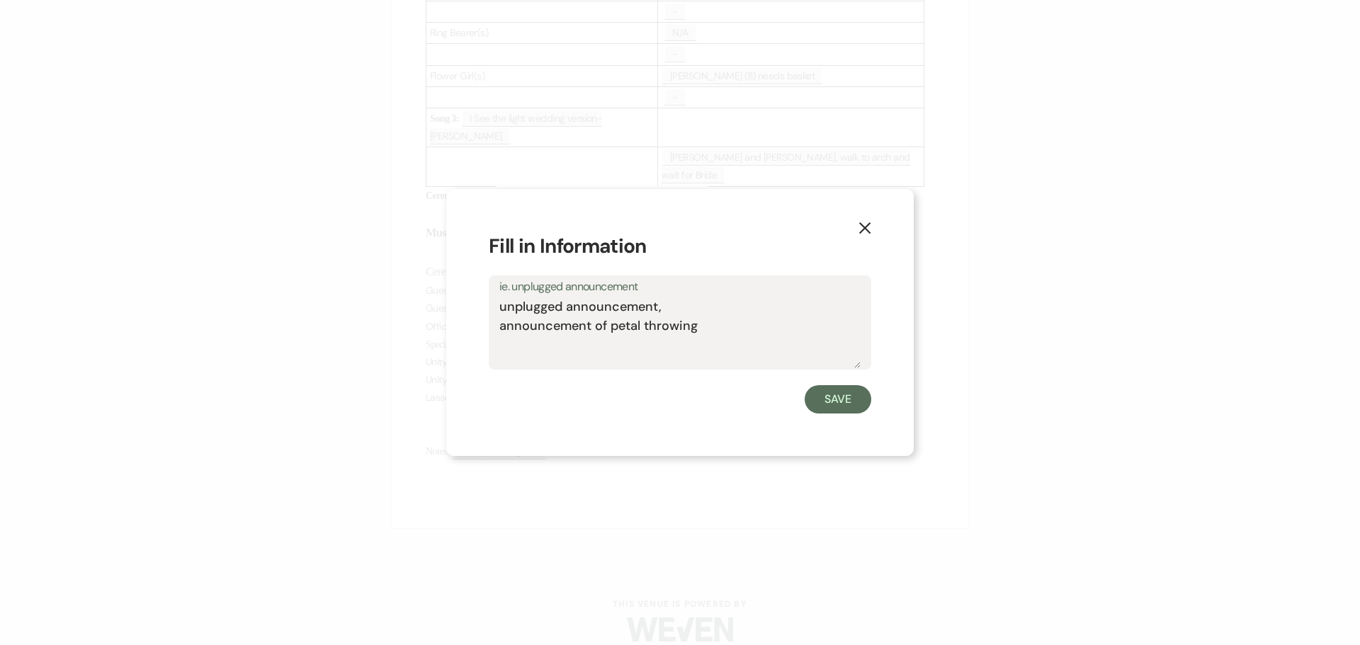
click at [704, 325] on textarea "unplugged announcement, announcement of petal throwing" at bounding box center [679, 333] width 361 height 71
click at [500, 309] on textarea "unplugged announcement, announcement of petal throwing" at bounding box center [679, 333] width 361 height 71
click at [548, 307] on textarea "officiant-unplugged announcement, announcement of petal throwing" at bounding box center [679, 333] width 361 height 71
type textarea "officiant announce-unplugged announcement, announcement of petal throwing"
click at [834, 399] on button "Save" at bounding box center [838, 399] width 67 height 28
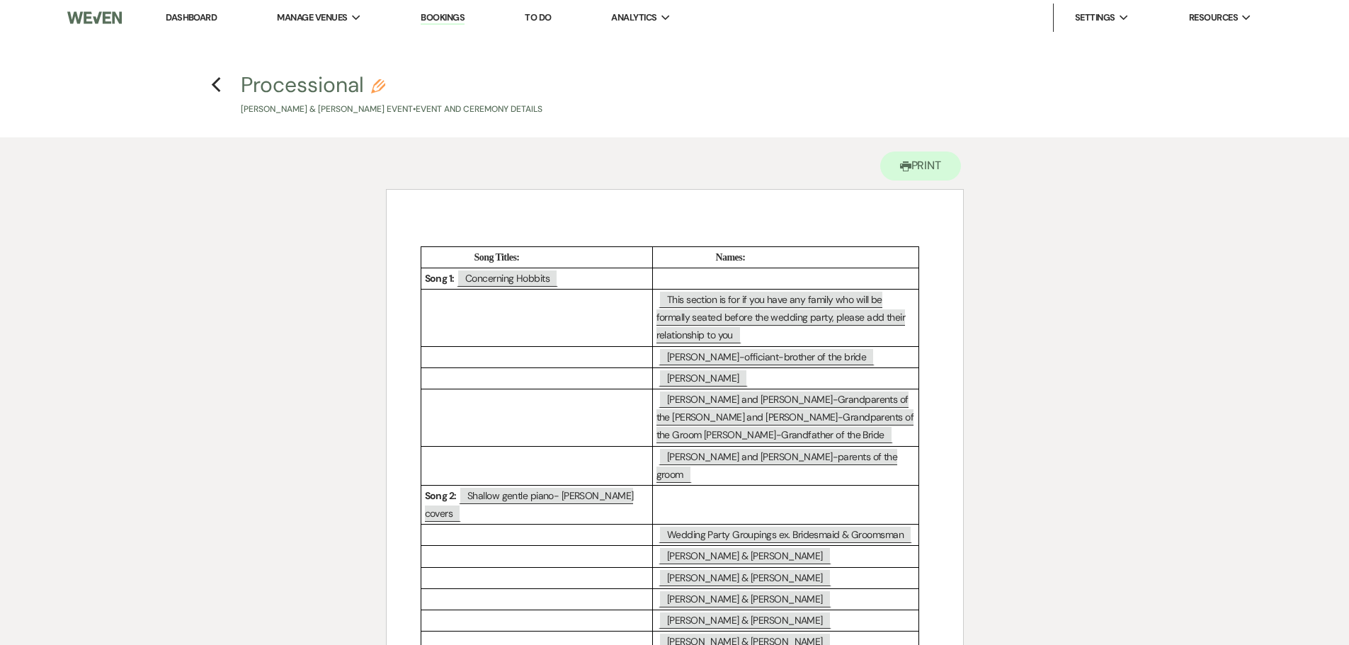
scroll to position [0, 0]
click at [933, 165] on button "Printer Print" at bounding box center [920, 166] width 81 height 29
click at [929, 170] on button "Printer Print" at bounding box center [920, 166] width 81 height 29
click at [215, 84] on use "button" at bounding box center [216, 86] width 9 height 16
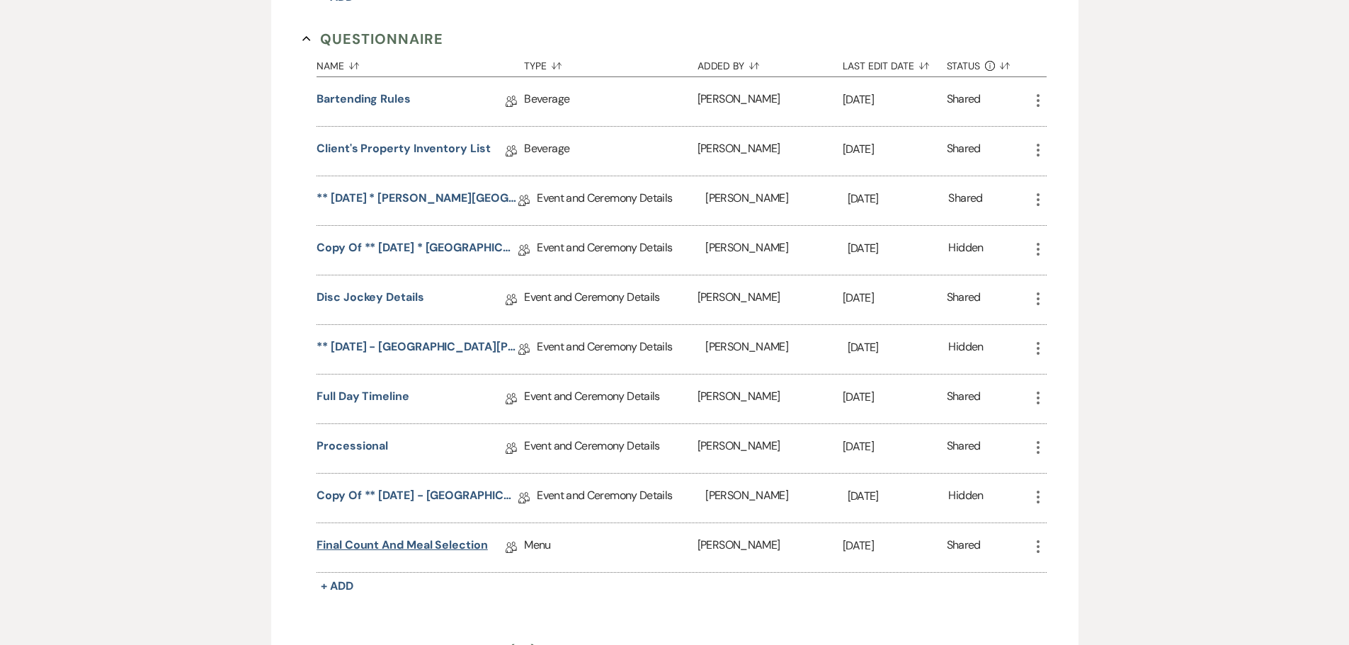
click at [416, 559] on link "Final Count and Meal Selection" at bounding box center [402, 548] width 171 height 22
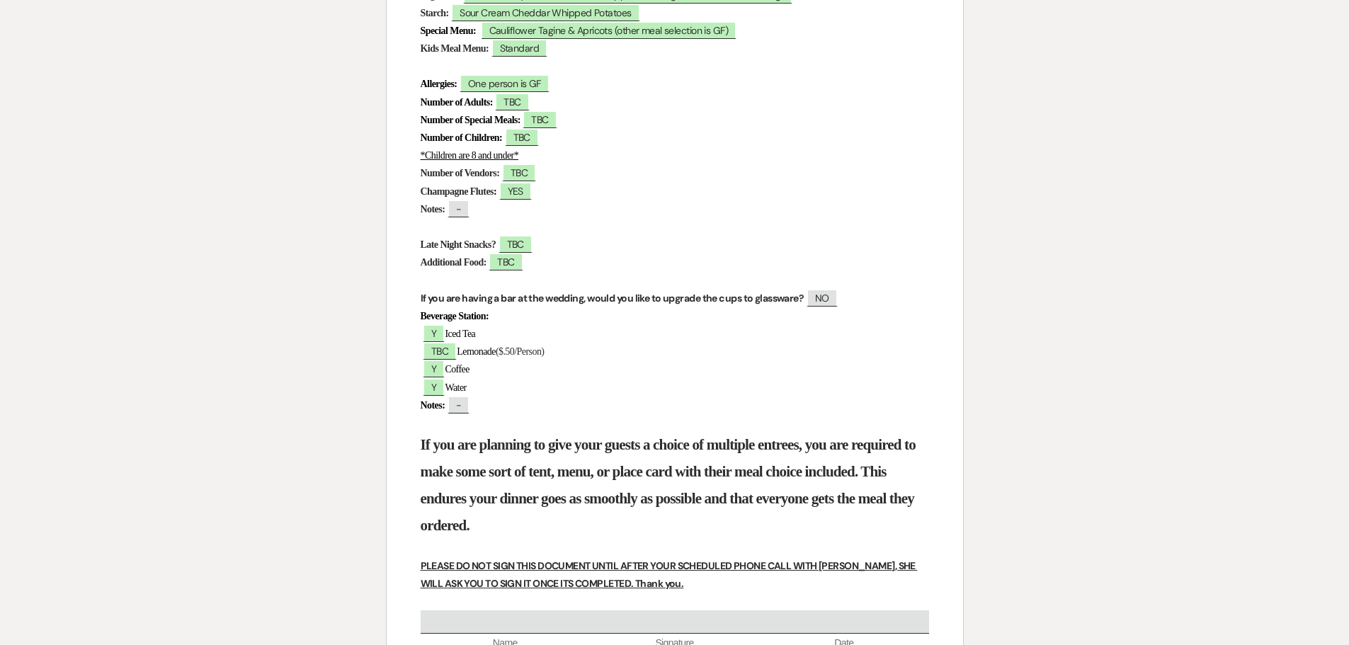
scroll to position [567, 0]
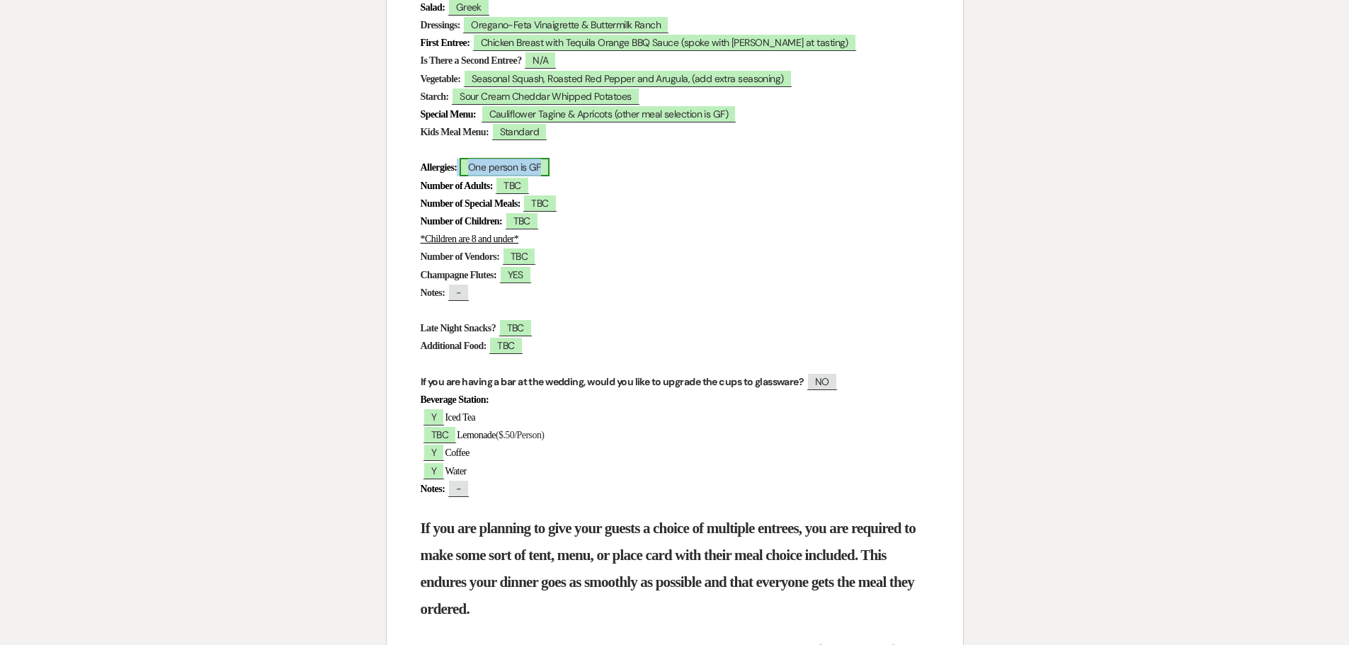
click at [480, 166] on span "One person is GF" at bounding box center [505, 167] width 90 height 18
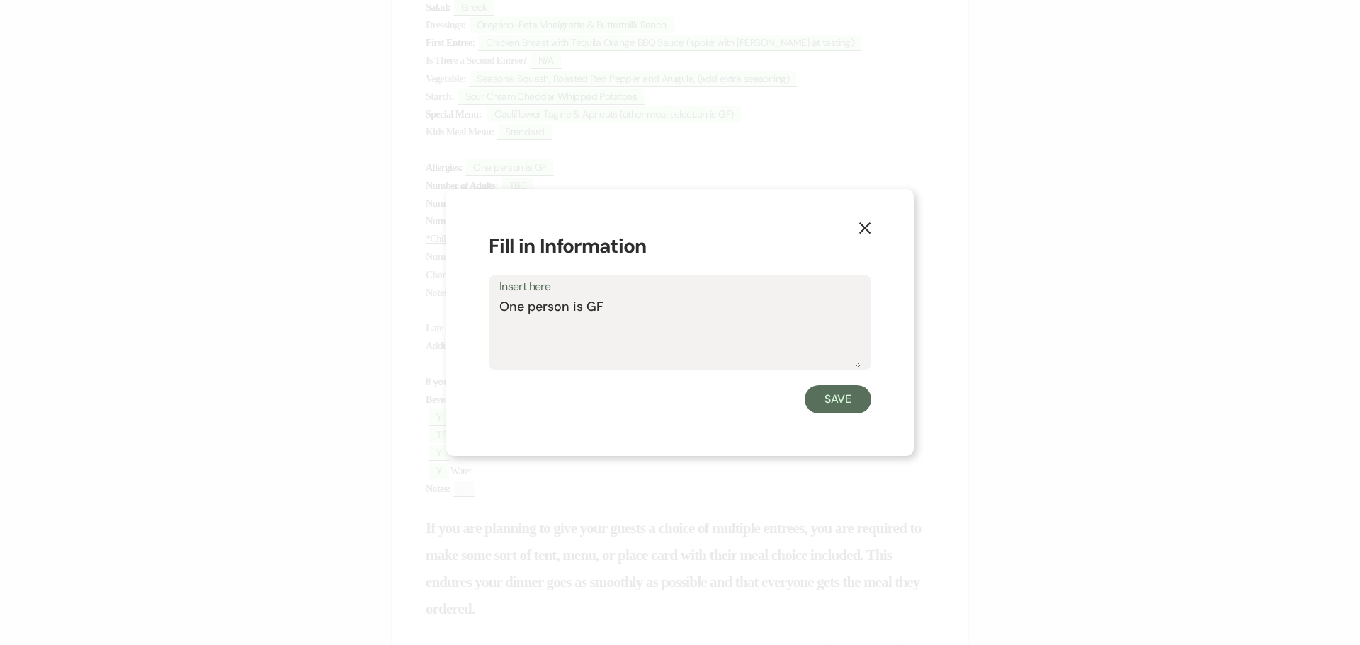
drag, startPoint x: 581, startPoint y: 309, endPoint x: 504, endPoint y: 314, distance: 77.4
click at [504, 314] on textarea "One person is GF" at bounding box center [679, 333] width 361 height 71
click at [540, 301] on textarea "2 GF" at bounding box center [679, 333] width 361 height 71
click at [523, 306] on textarea "2 GF, 3 (DF)" at bounding box center [679, 333] width 361 height 71
click at [509, 305] on textarea "2 GF), 3 (DF)" at bounding box center [679, 333] width 361 height 71
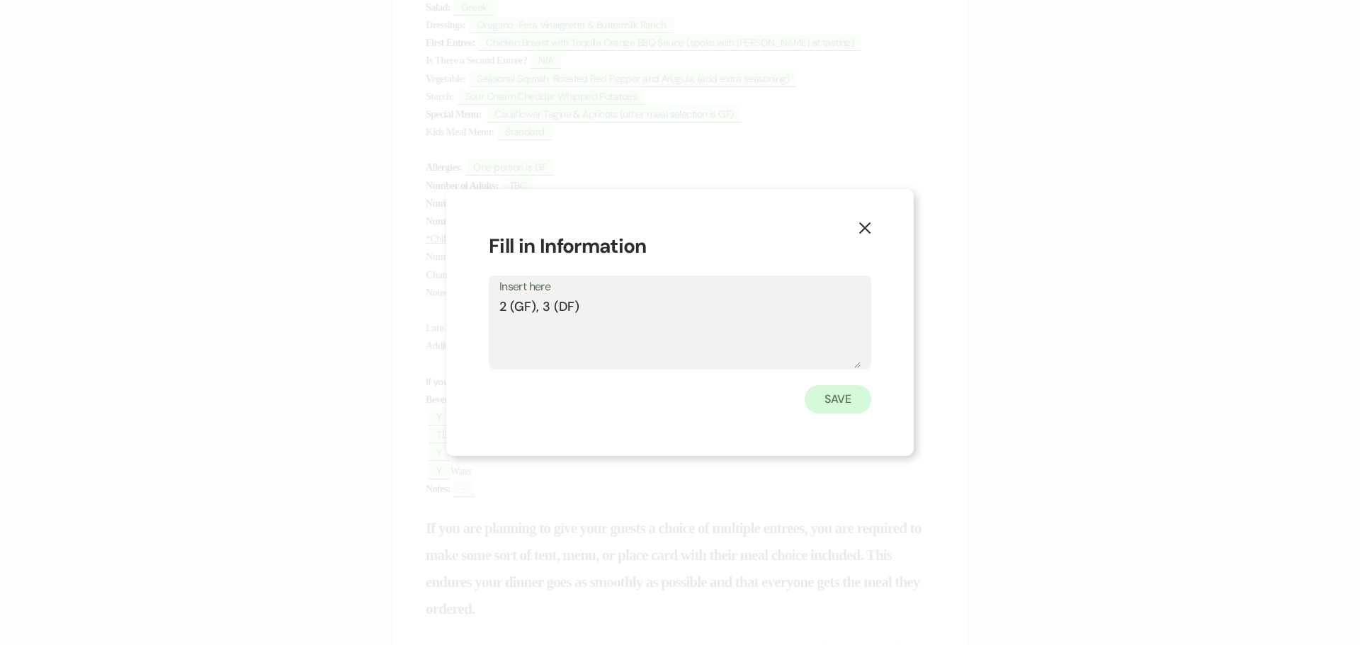
type textarea "2 (GF), 3 (DF)"
click at [852, 400] on button "Save" at bounding box center [838, 399] width 67 height 28
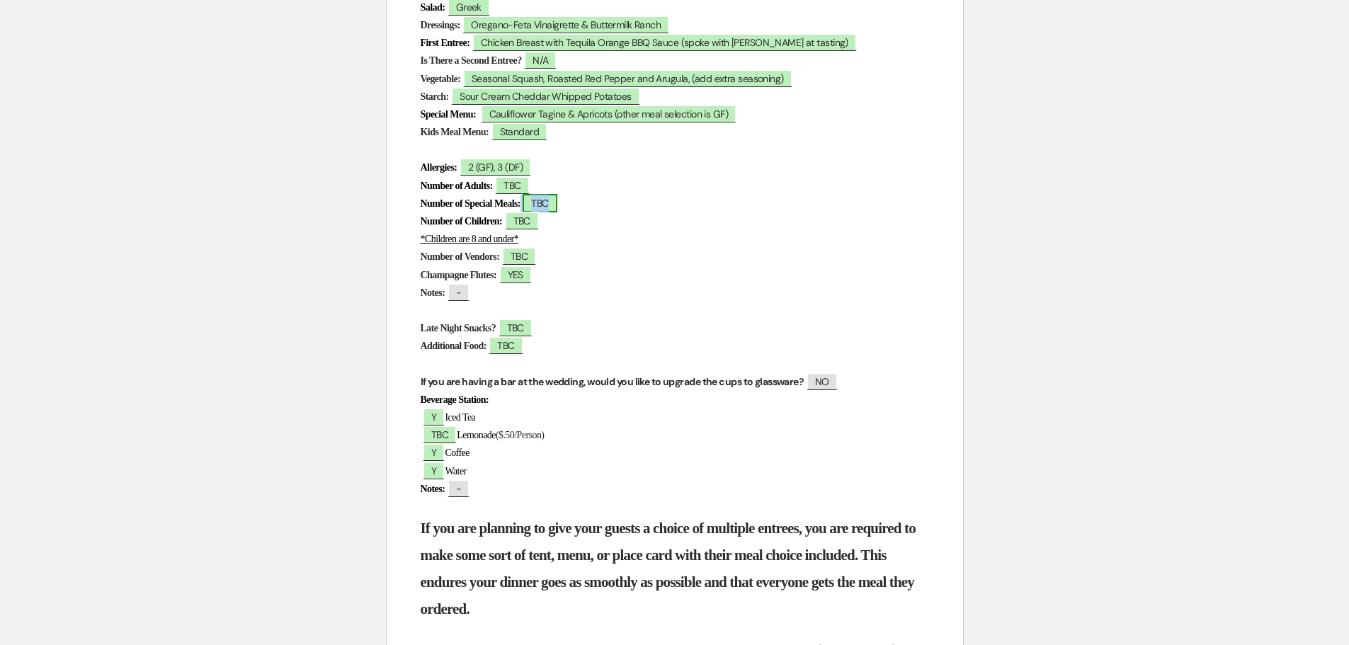
click at [557, 204] on span "TBC" at bounding box center [540, 203] width 34 height 18
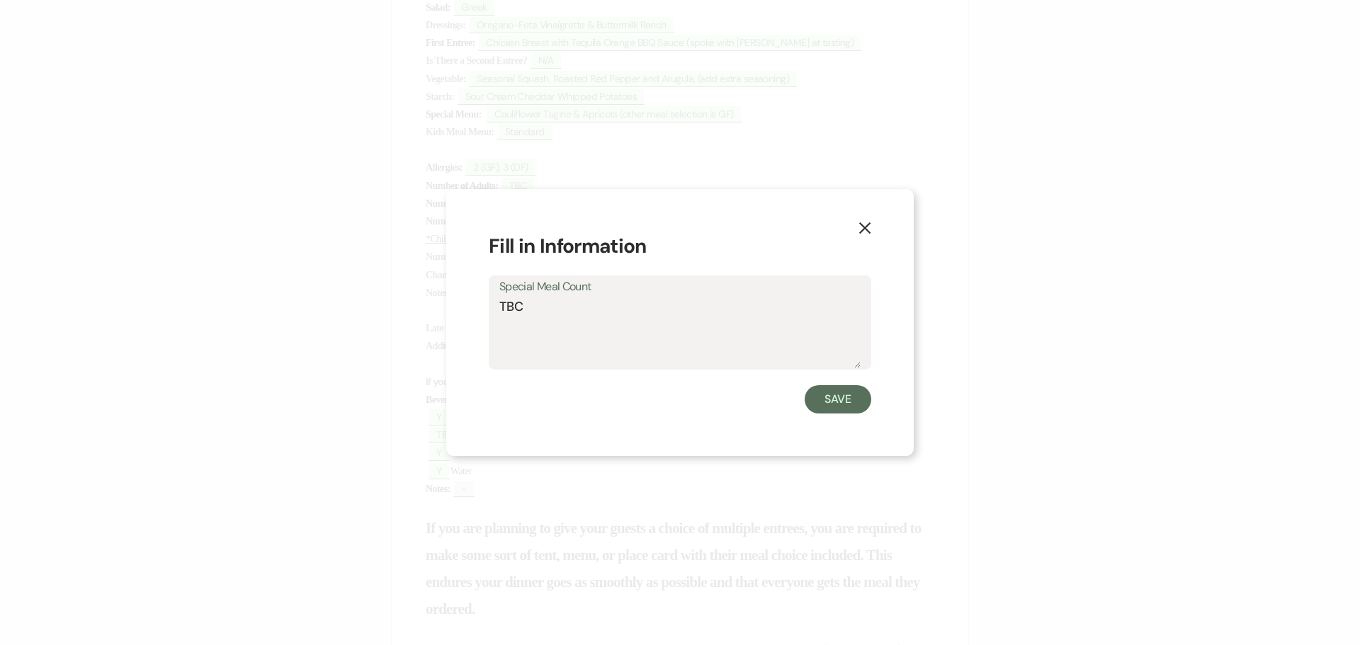
drag, startPoint x: 534, startPoint y: 307, endPoint x: 497, endPoint y: 307, distance: 36.8
click at [497, 307] on div "Special Meal Count TBC" at bounding box center [680, 323] width 383 height 94
click at [535, 307] on textarea "9 Vegitarian" at bounding box center [679, 333] width 361 height 71
click at [664, 324] on textarea "9 Vegetarian" at bounding box center [679, 333] width 361 height 71
type textarea "9 Vegetarian"
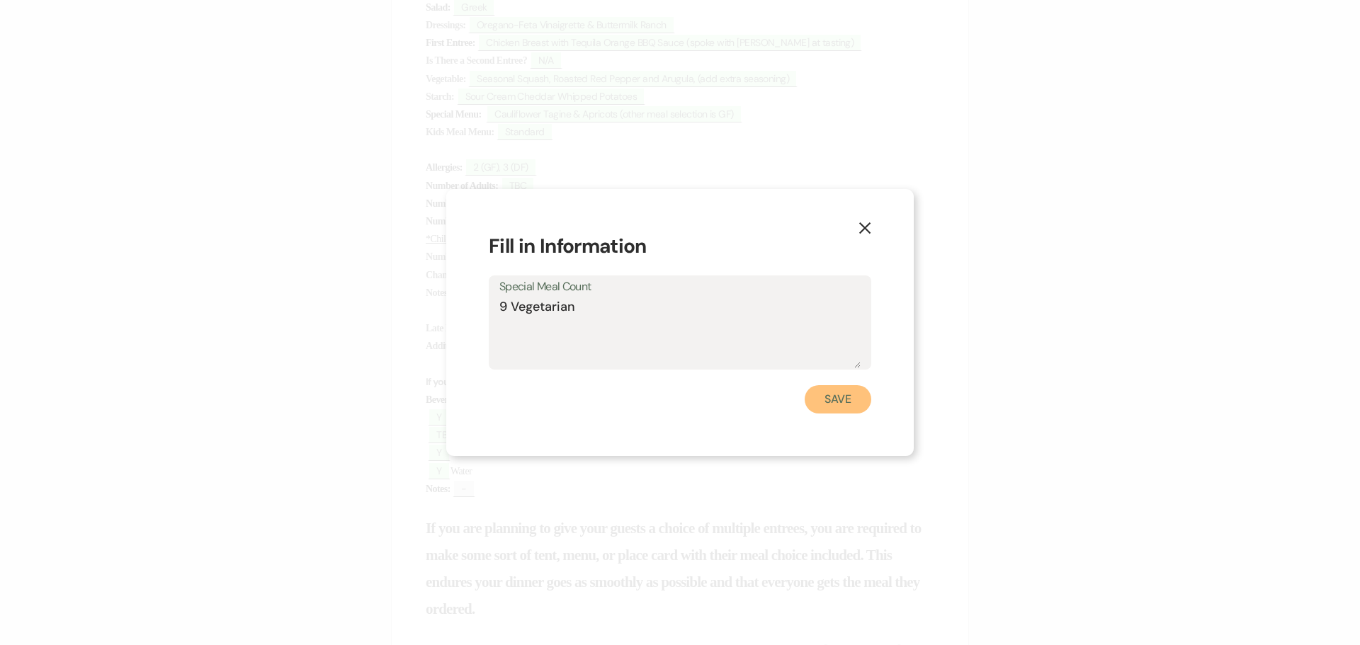
click at [838, 396] on button "Save" at bounding box center [838, 399] width 67 height 28
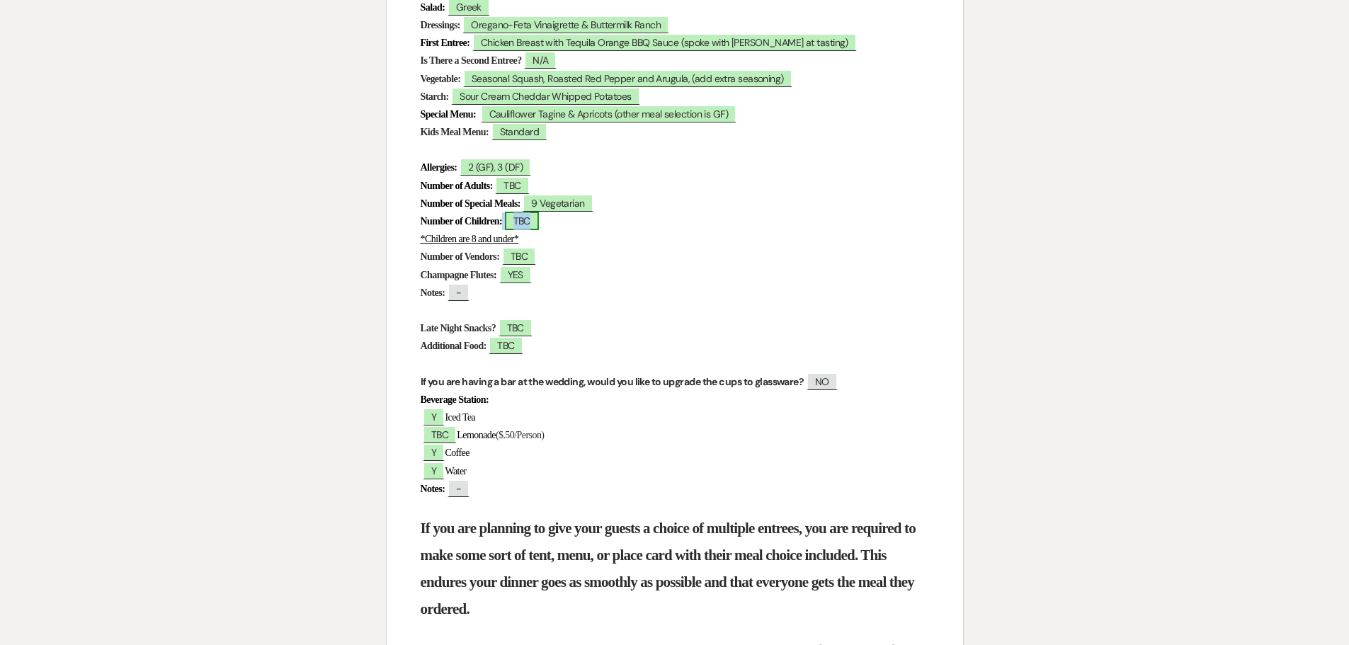
click at [539, 227] on span "TBC" at bounding box center [522, 221] width 34 height 18
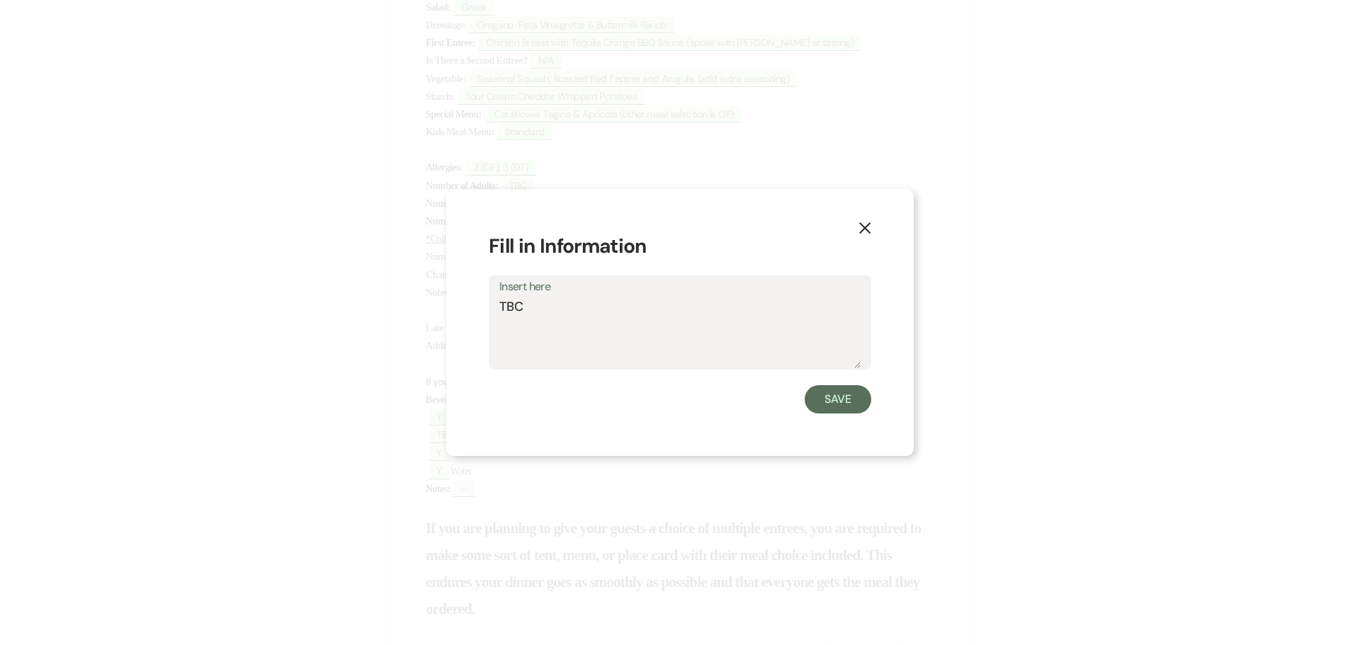
drag, startPoint x: 548, startPoint y: 317, endPoint x: 498, endPoint y: 317, distance: 49.6
click at [498, 317] on div "Insert here TBC" at bounding box center [680, 323] width 383 height 94
type textarea "3"
click at [842, 401] on button "Save" at bounding box center [838, 399] width 67 height 28
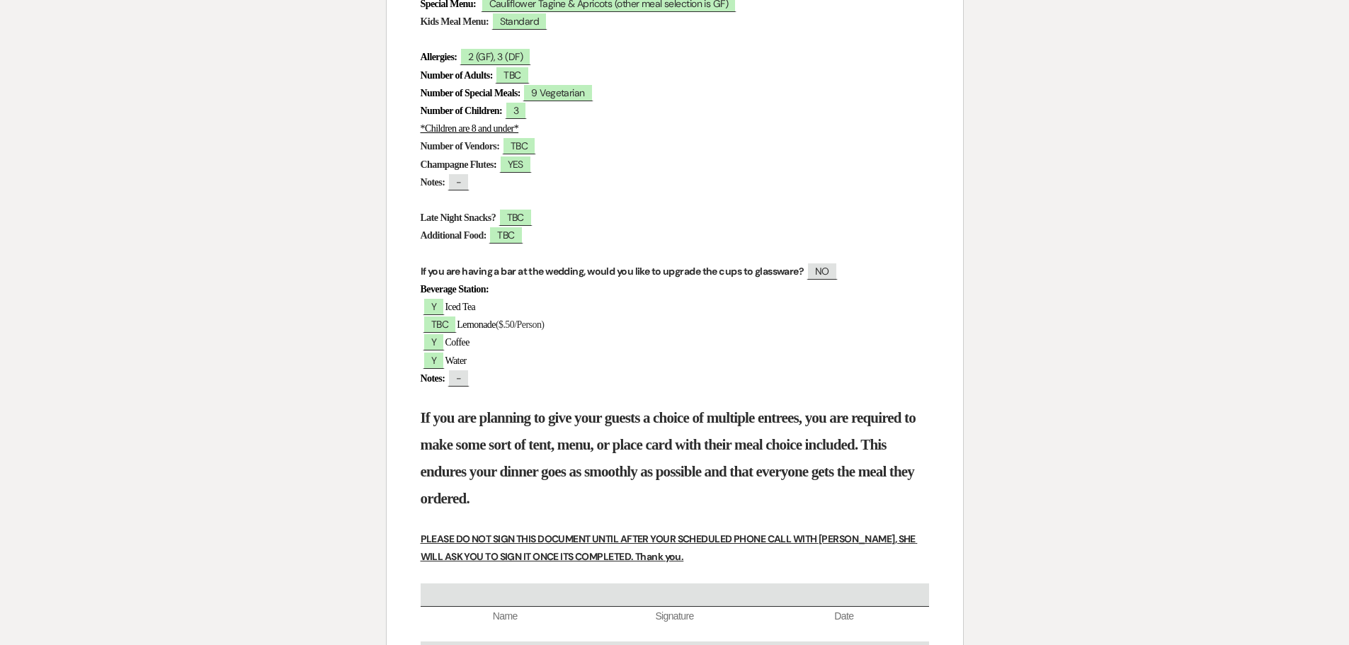
scroll to position [708, 0]
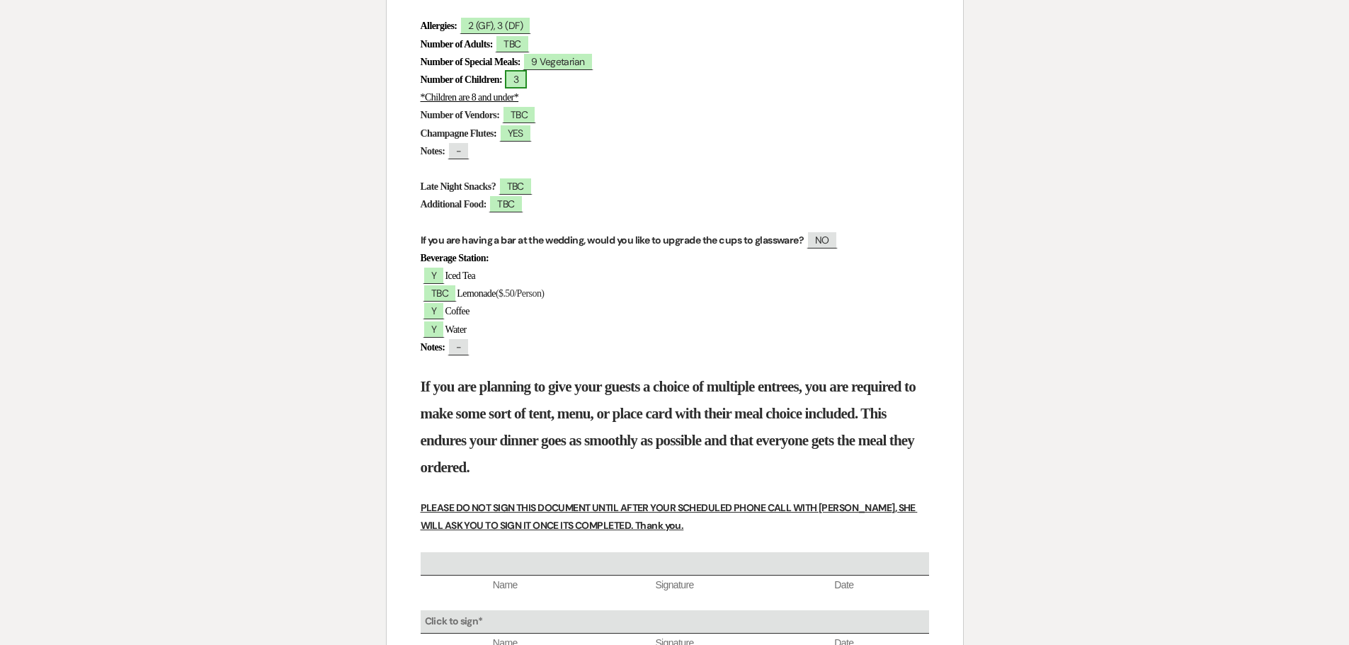
click at [527, 76] on span "3" at bounding box center [516, 79] width 22 height 18
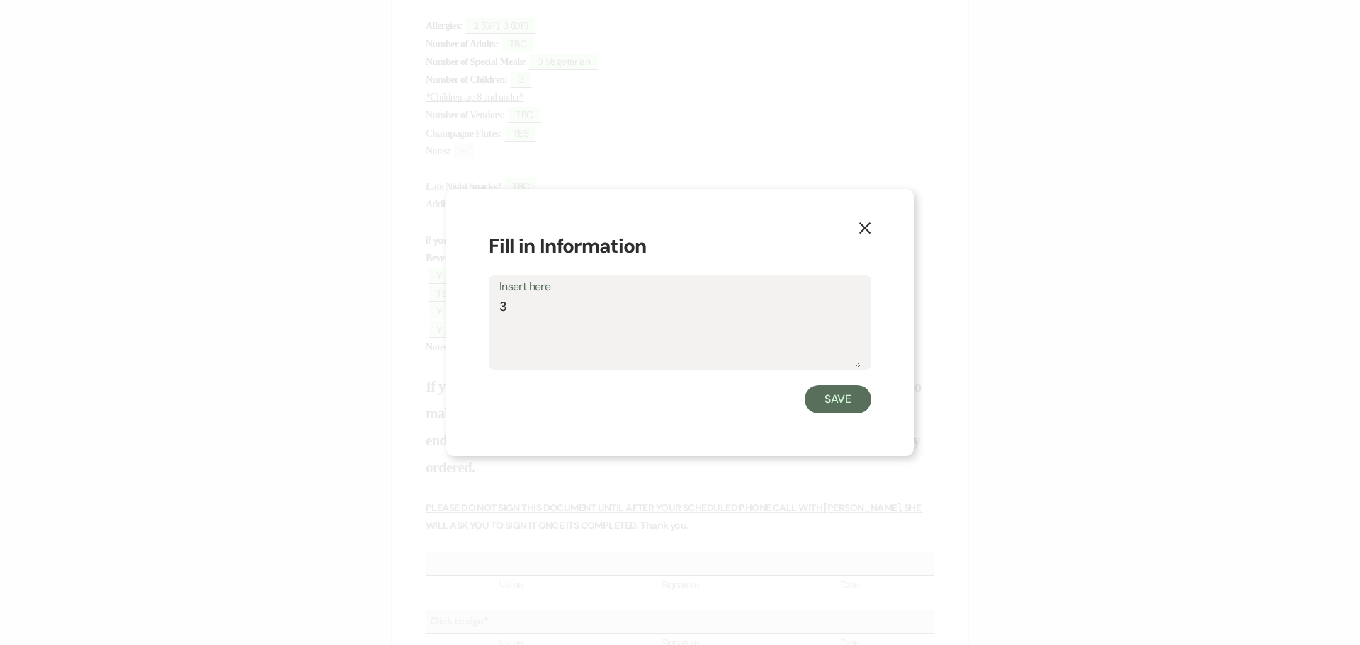
drag, startPoint x: 520, startPoint y: 300, endPoint x: 488, endPoint y: 308, distance: 32.8
click at [488, 308] on div "X Fill in Information Insert here 3 Save" at bounding box center [680, 322] width 468 height 267
type textarea "9"
click at [816, 395] on button "Save" at bounding box center [838, 399] width 67 height 28
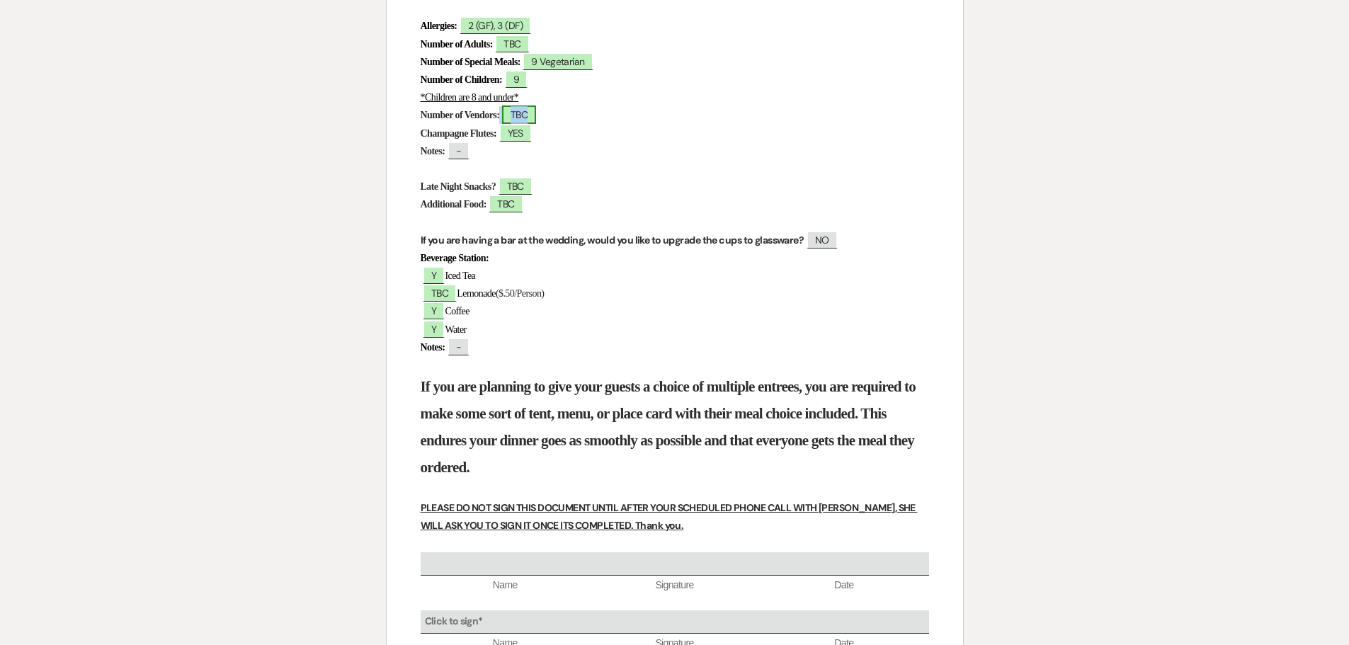
click at [536, 113] on span "TBC" at bounding box center [519, 115] width 34 height 18
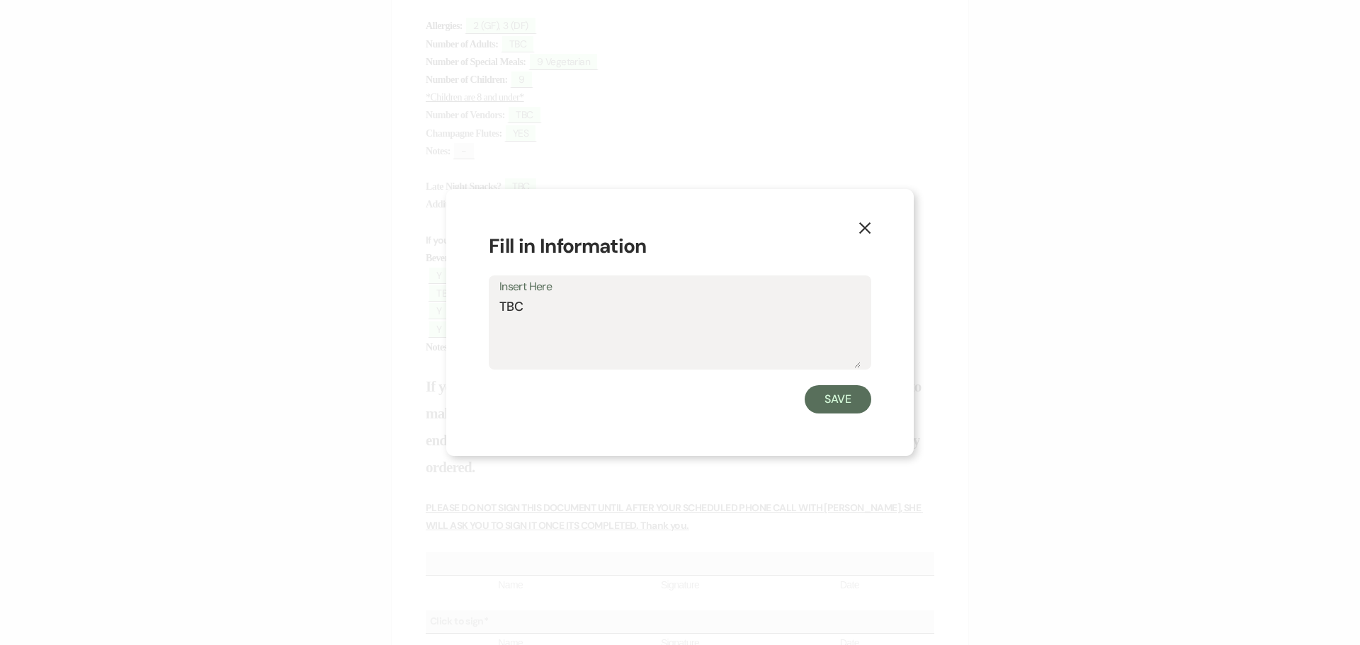
drag, startPoint x: 533, startPoint y: 305, endPoint x: 475, endPoint y: 314, distance: 58.7
click at [475, 314] on div "X Fill in Information Insert Here TBC Save" at bounding box center [680, 322] width 468 height 267
type textarea "2"
click at [824, 395] on button "Save" at bounding box center [838, 399] width 67 height 28
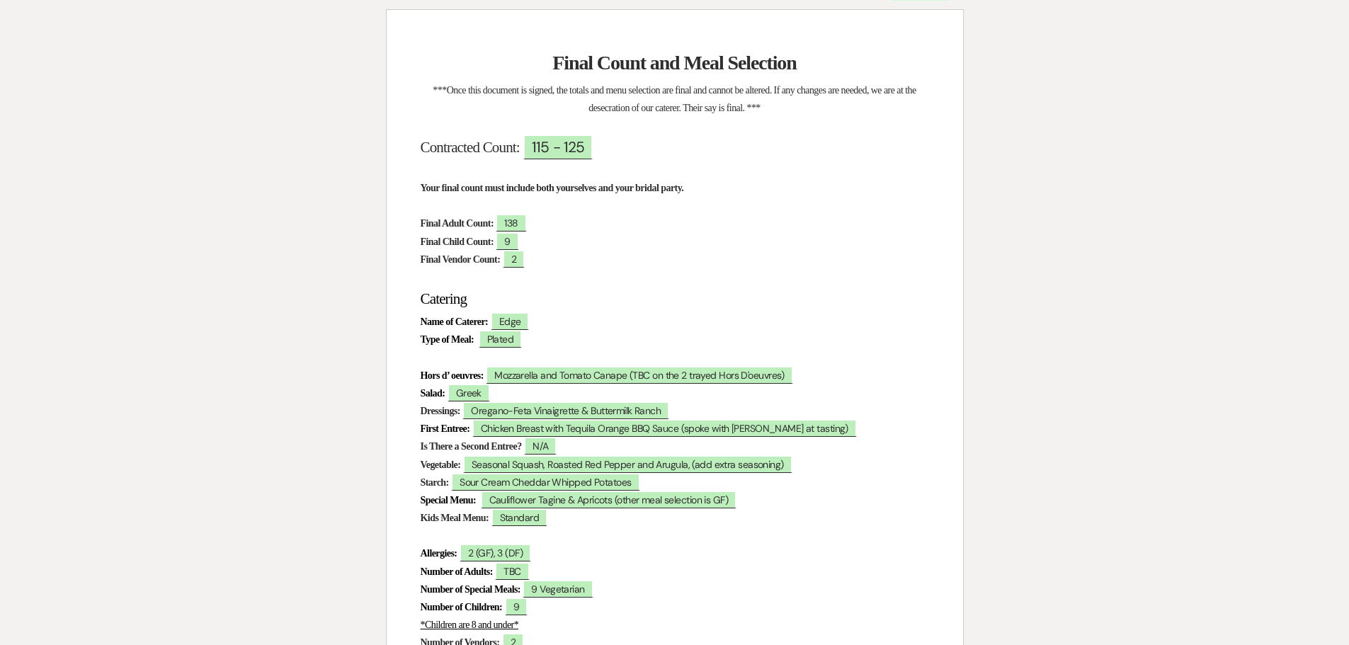
scroll to position [0, 0]
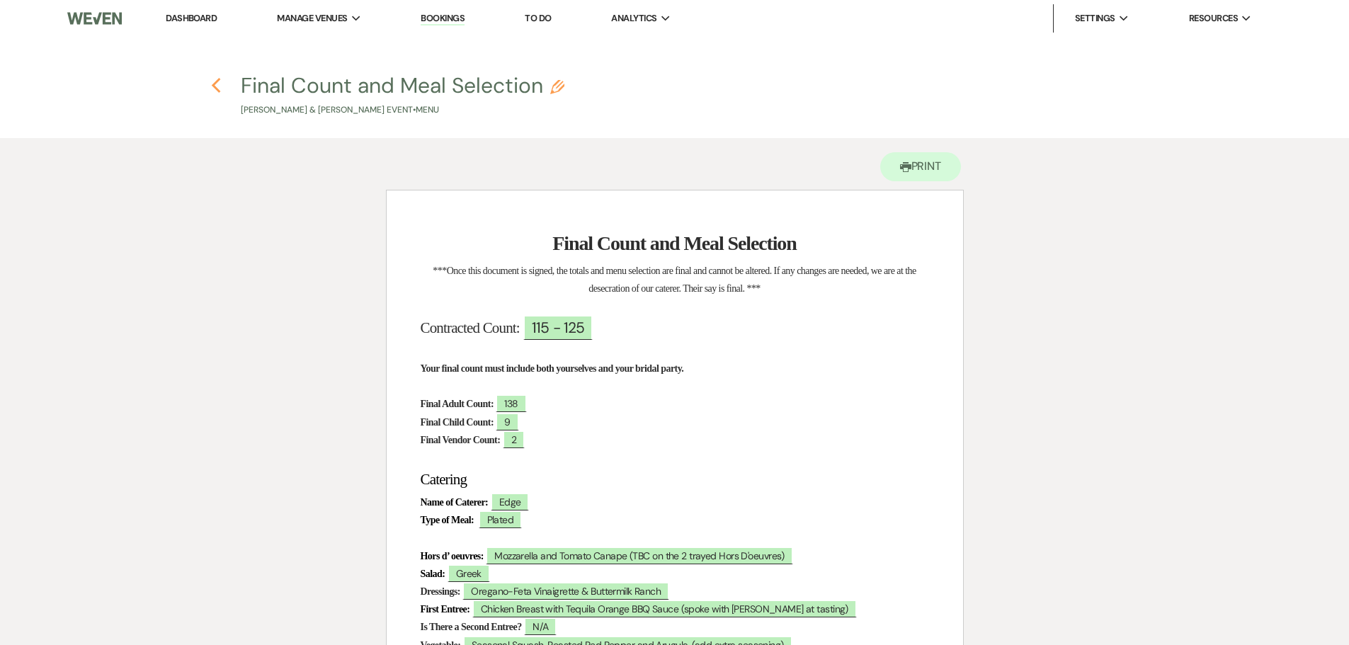
click at [221, 89] on icon "Previous" at bounding box center [216, 85] width 11 height 17
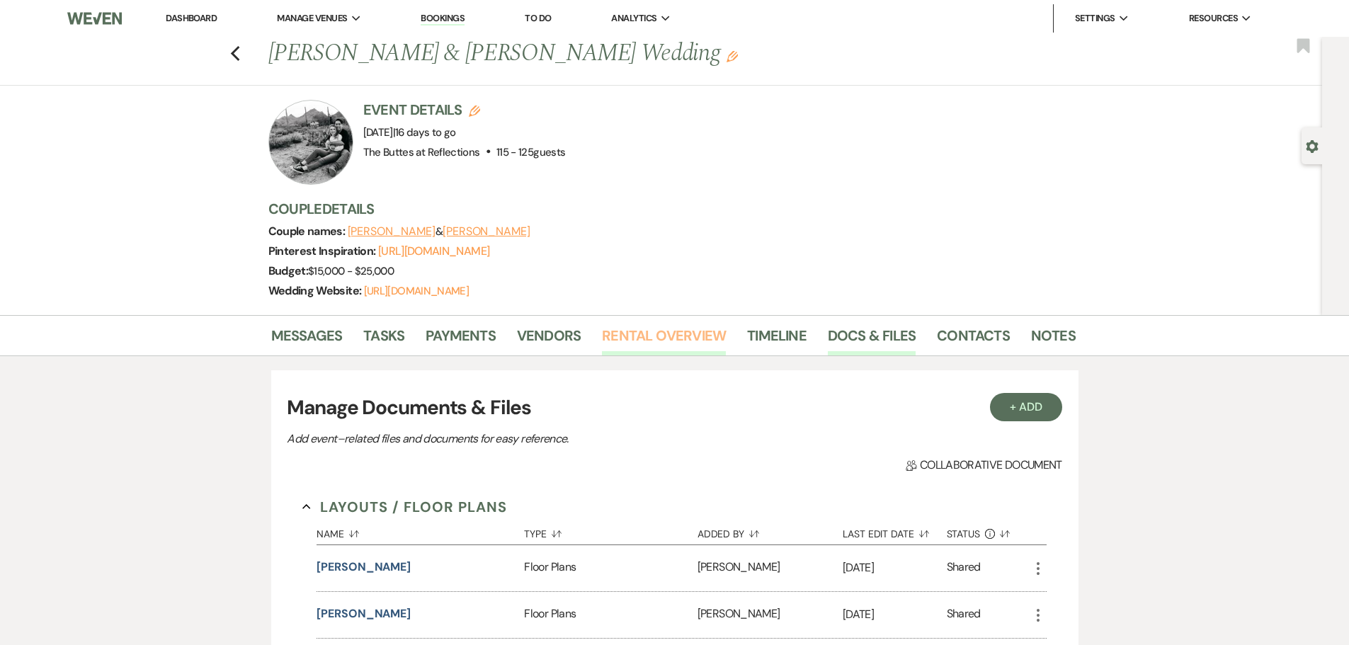
click at [680, 356] on link "Rental Overview" at bounding box center [664, 339] width 124 height 31
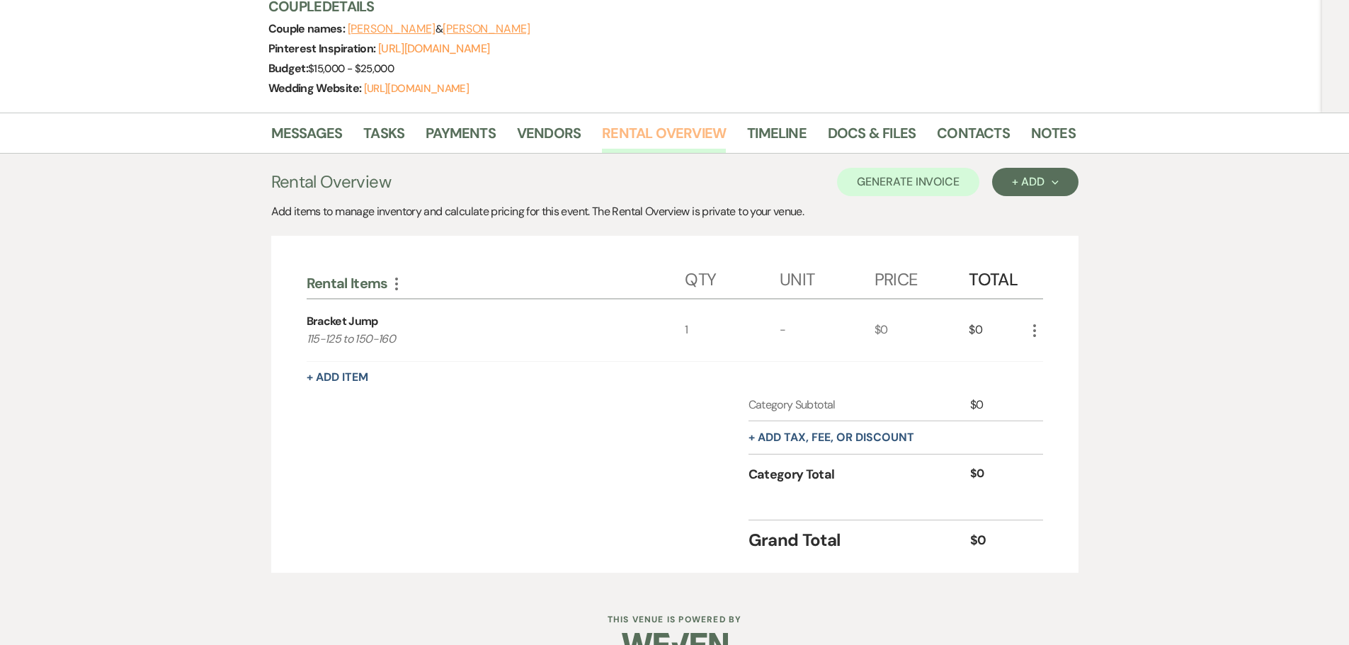
scroll to position [253, 0]
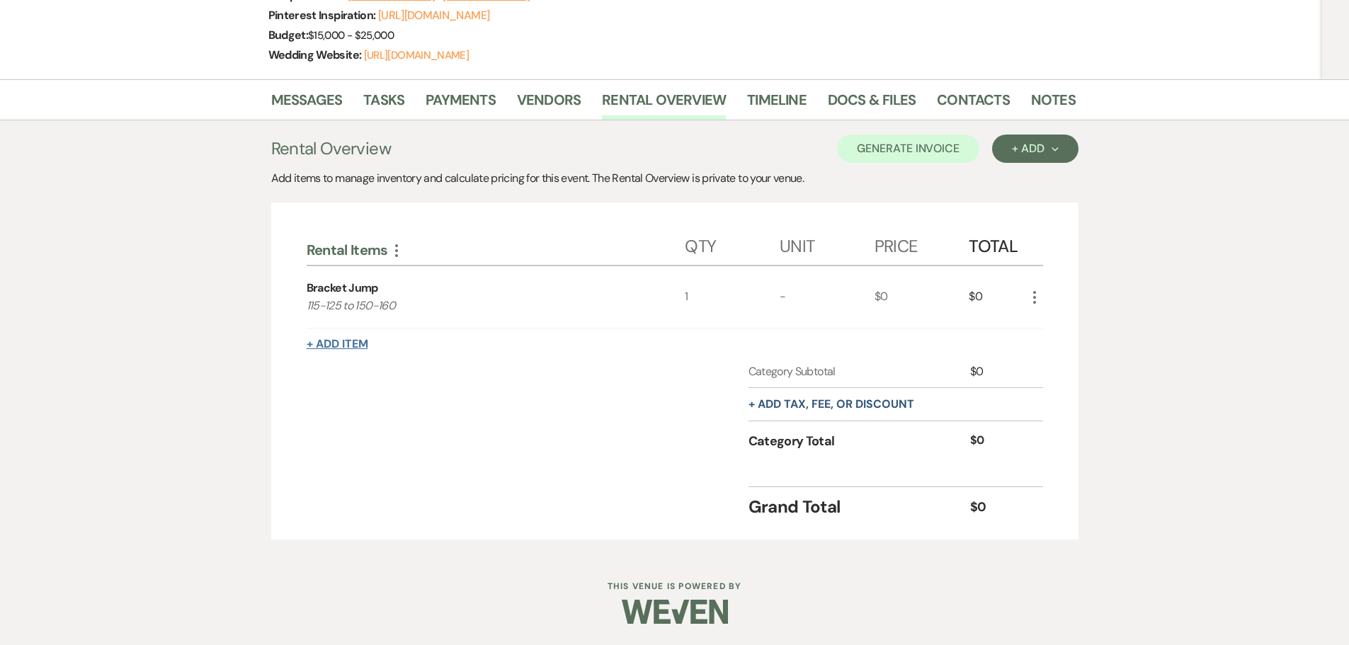
click at [334, 344] on button "+ Add Item" at bounding box center [338, 344] width 62 height 11
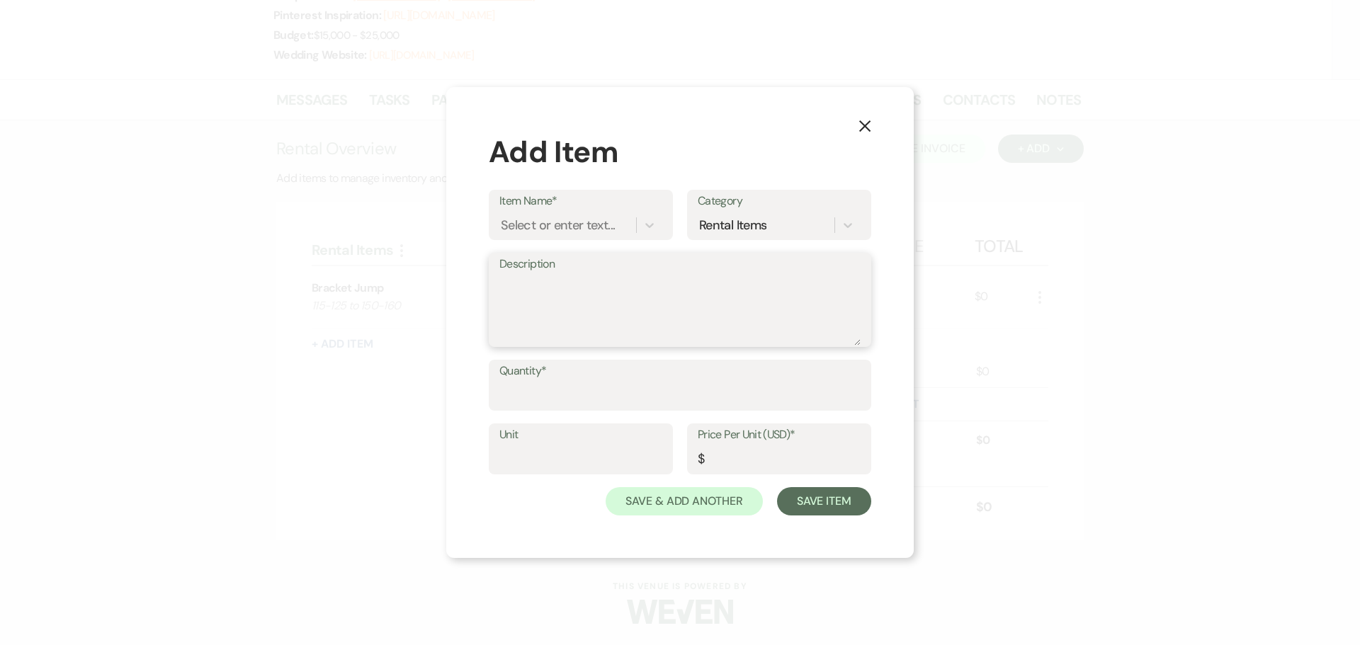
click at [557, 281] on textarea "Description" at bounding box center [679, 310] width 361 height 71
click at [605, 229] on div "Select or enter text..." at bounding box center [558, 225] width 114 height 19
type input "Extend bar 1 hr"
click at [576, 451] on input "Unit" at bounding box center [580, 460] width 163 height 28
type input "1"
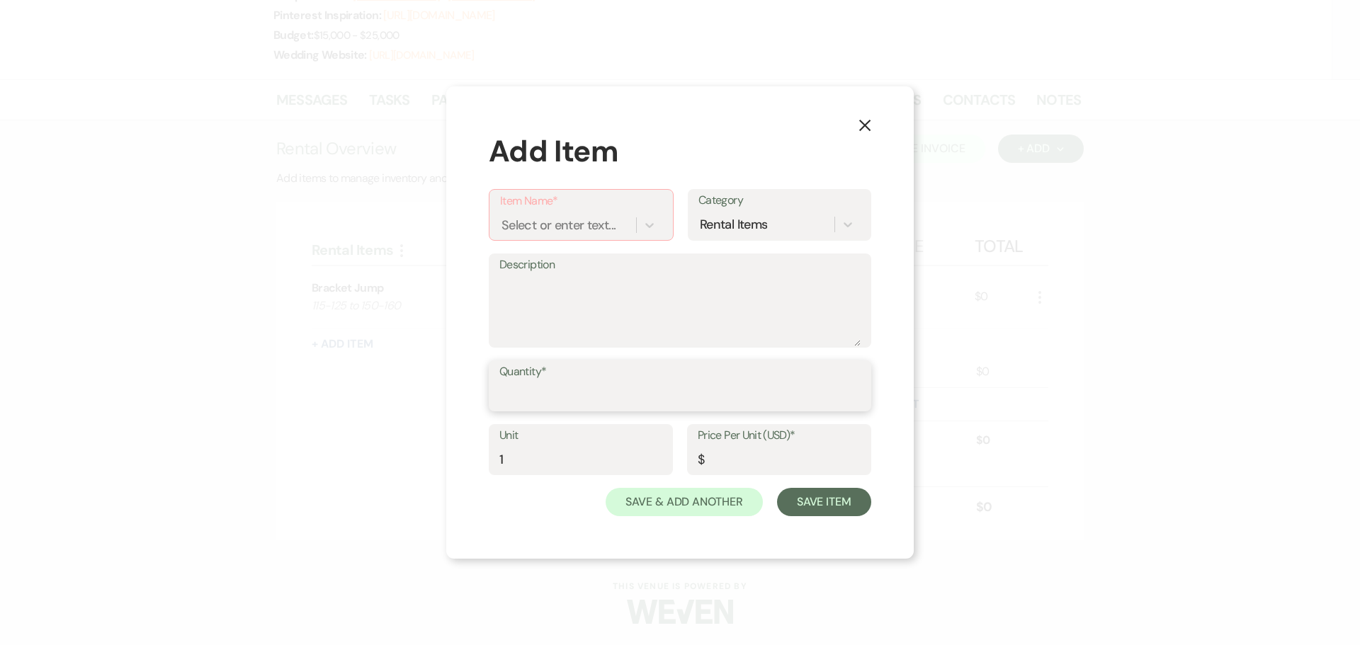
click at [570, 391] on input "Quantity*" at bounding box center [679, 397] width 361 height 28
click at [867, 125] on icon "X" at bounding box center [865, 125] width 13 height 13
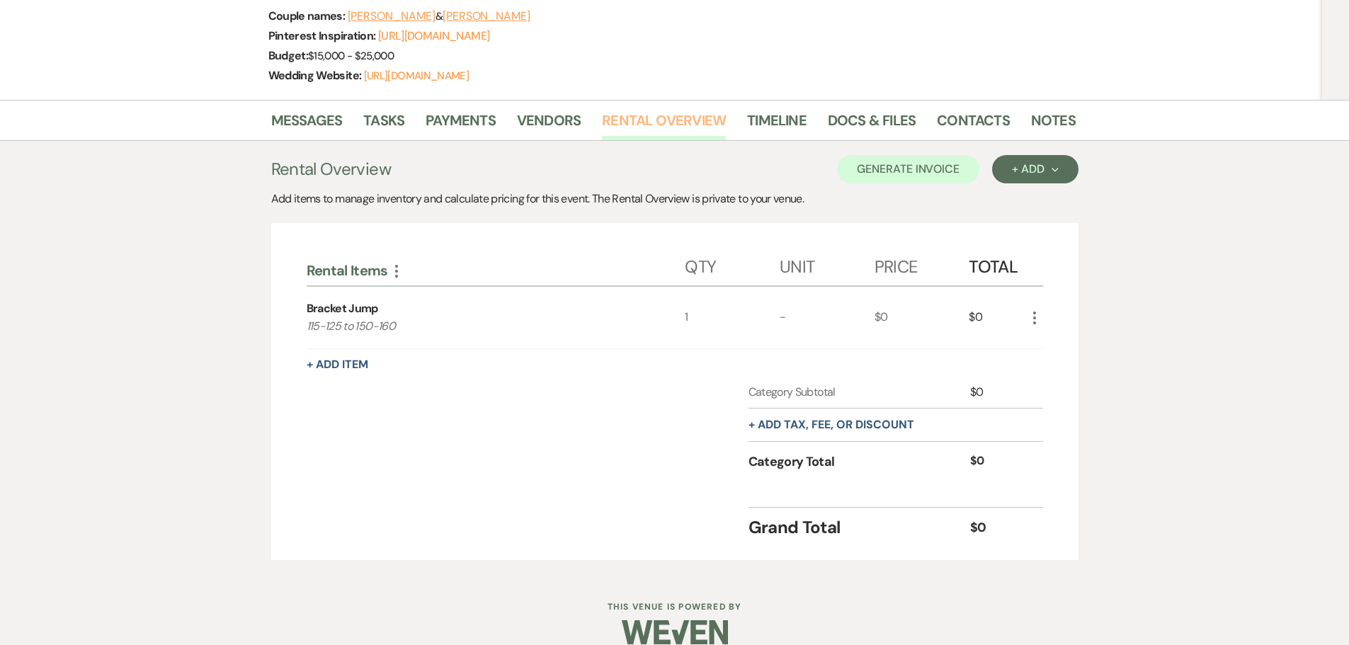
scroll to position [182, 0]
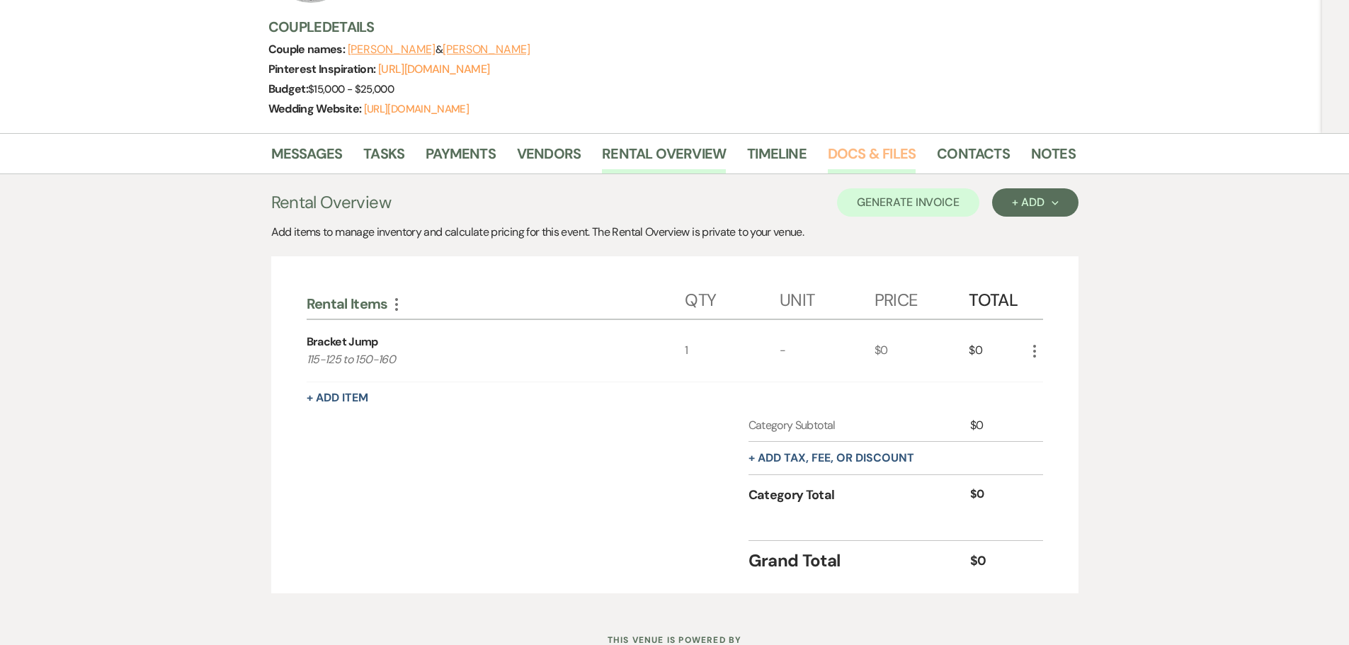
click at [865, 174] on link "Docs & Files" at bounding box center [872, 157] width 88 height 31
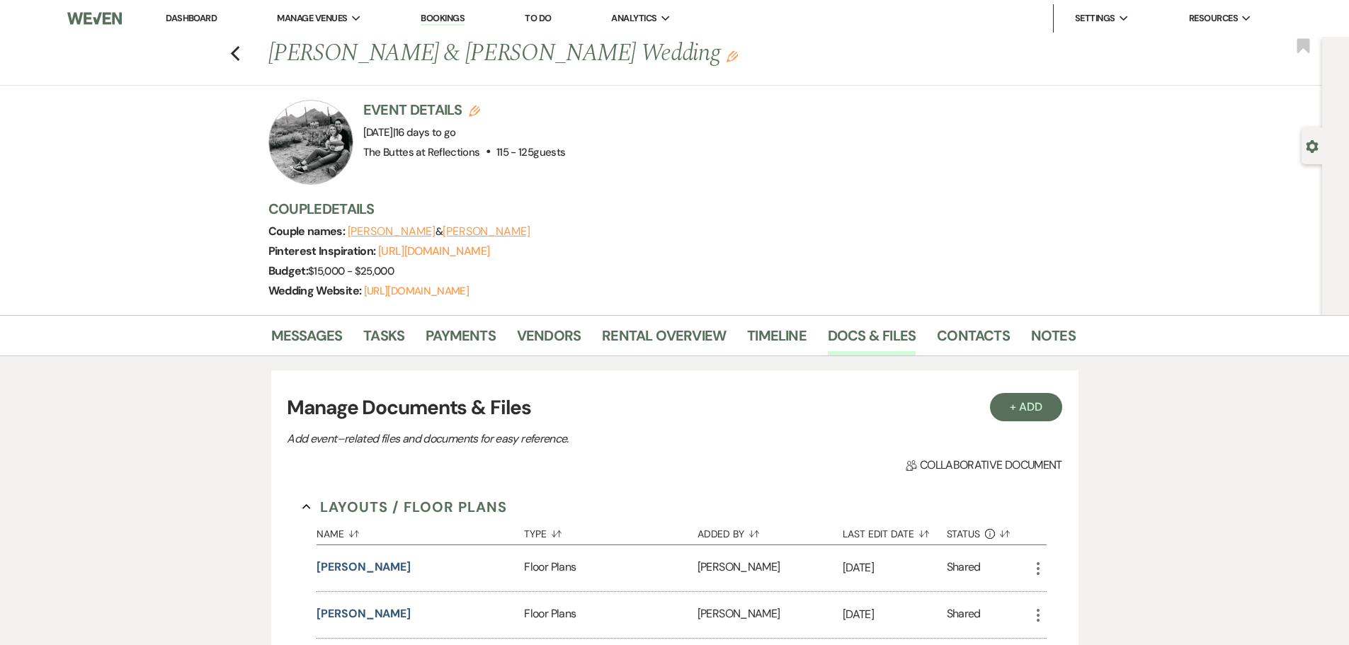
click at [329, 156] on div at bounding box center [310, 142] width 85 height 85
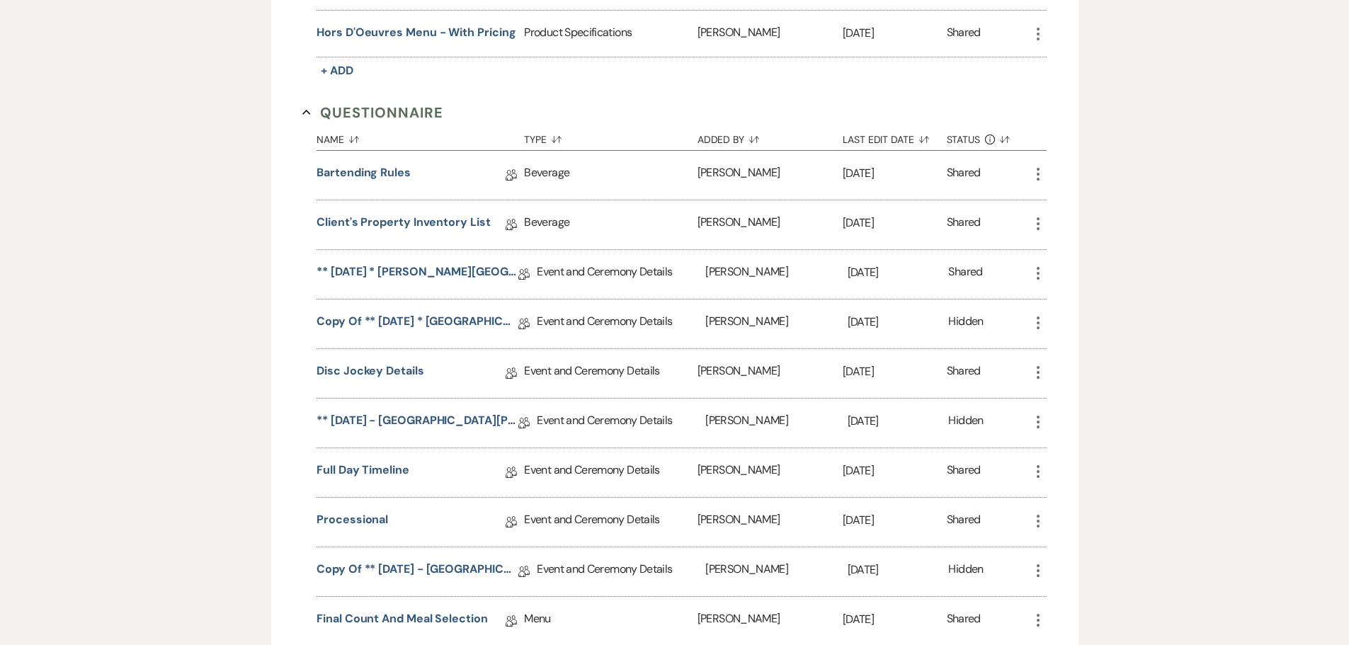
scroll to position [1124, 0]
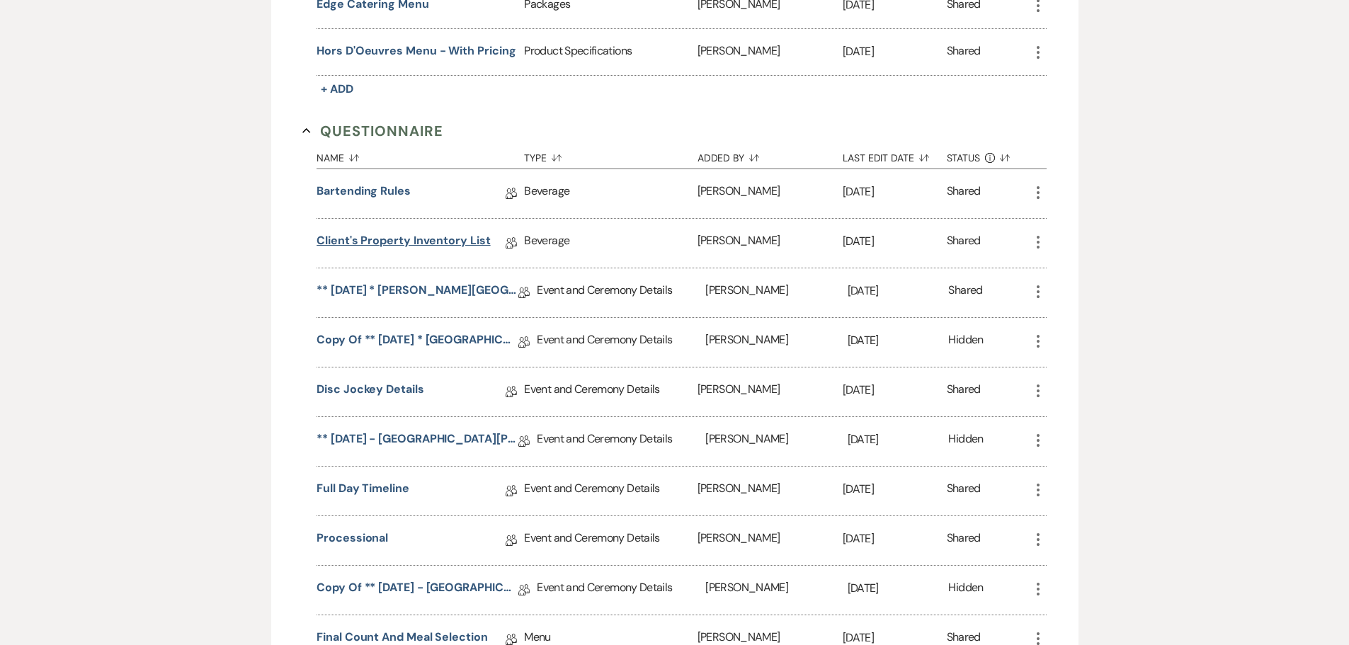
click at [451, 254] on link "Client's Property Inventory List" at bounding box center [404, 243] width 174 height 22
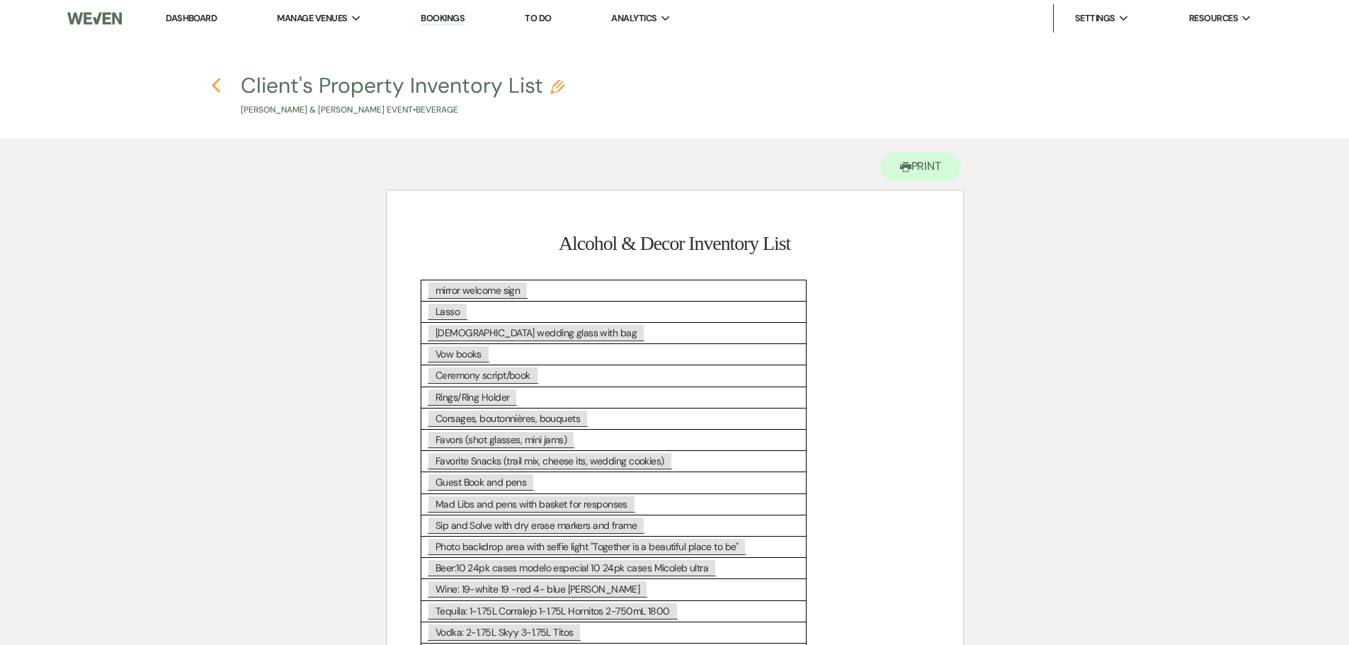
click at [215, 86] on icon "Previous" at bounding box center [216, 85] width 11 height 17
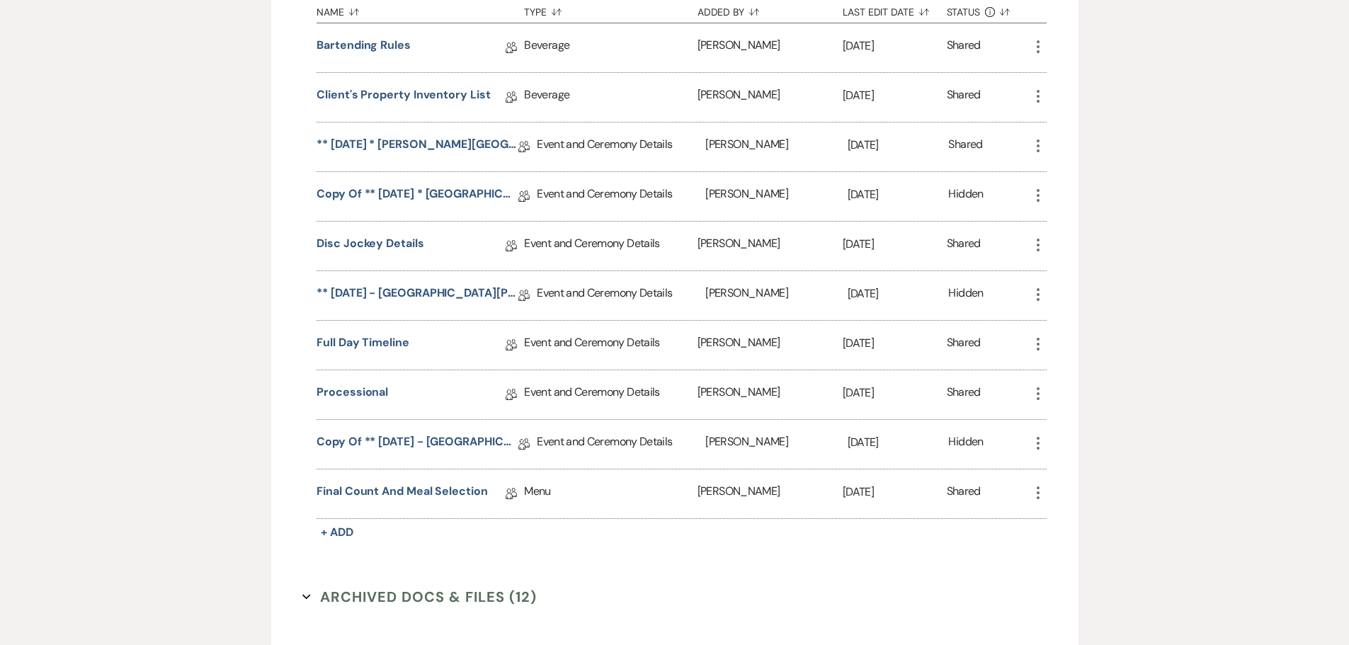
scroll to position [1337, 0]
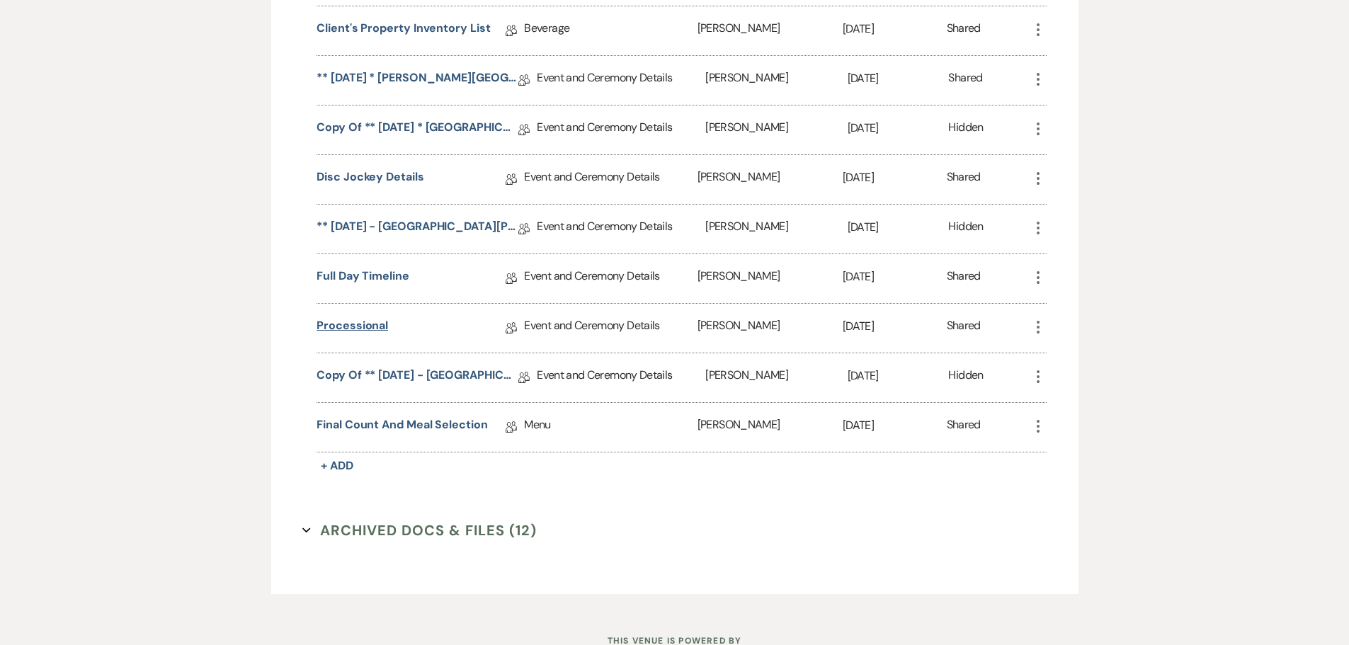
click at [358, 339] on link "Processional" at bounding box center [353, 328] width 72 height 22
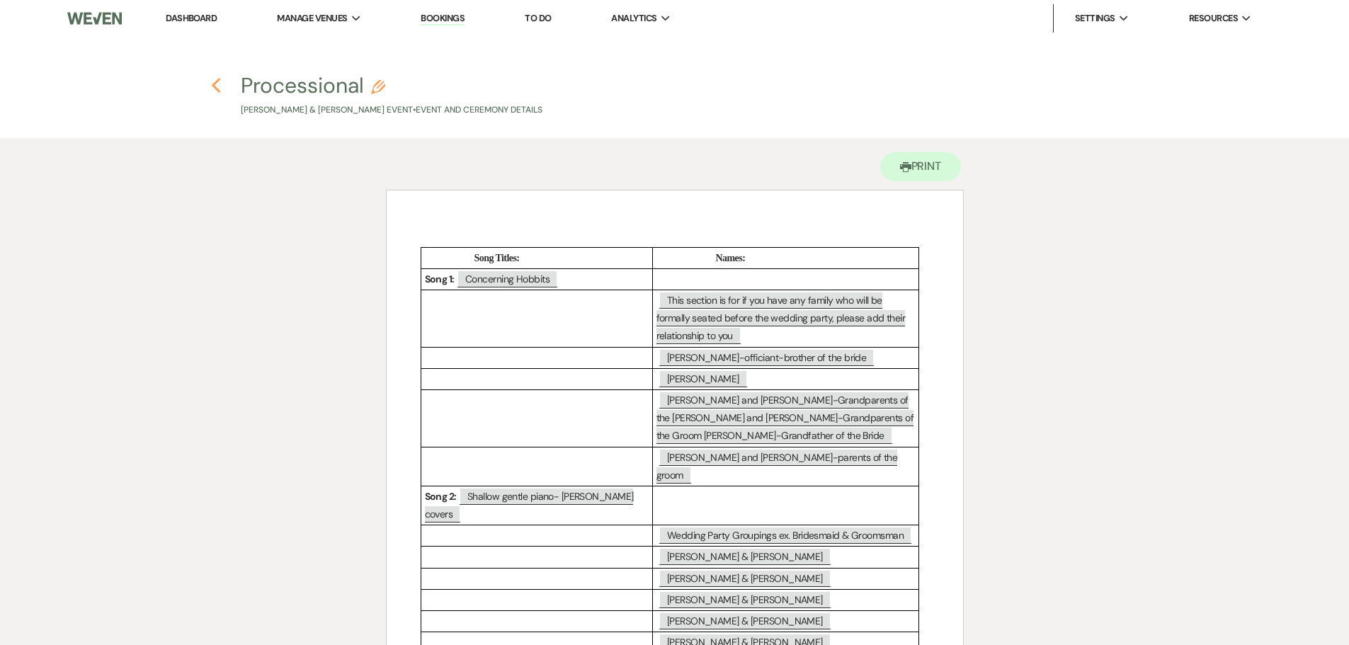
click at [213, 89] on icon "Previous" at bounding box center [216, 85] width 11 height 17
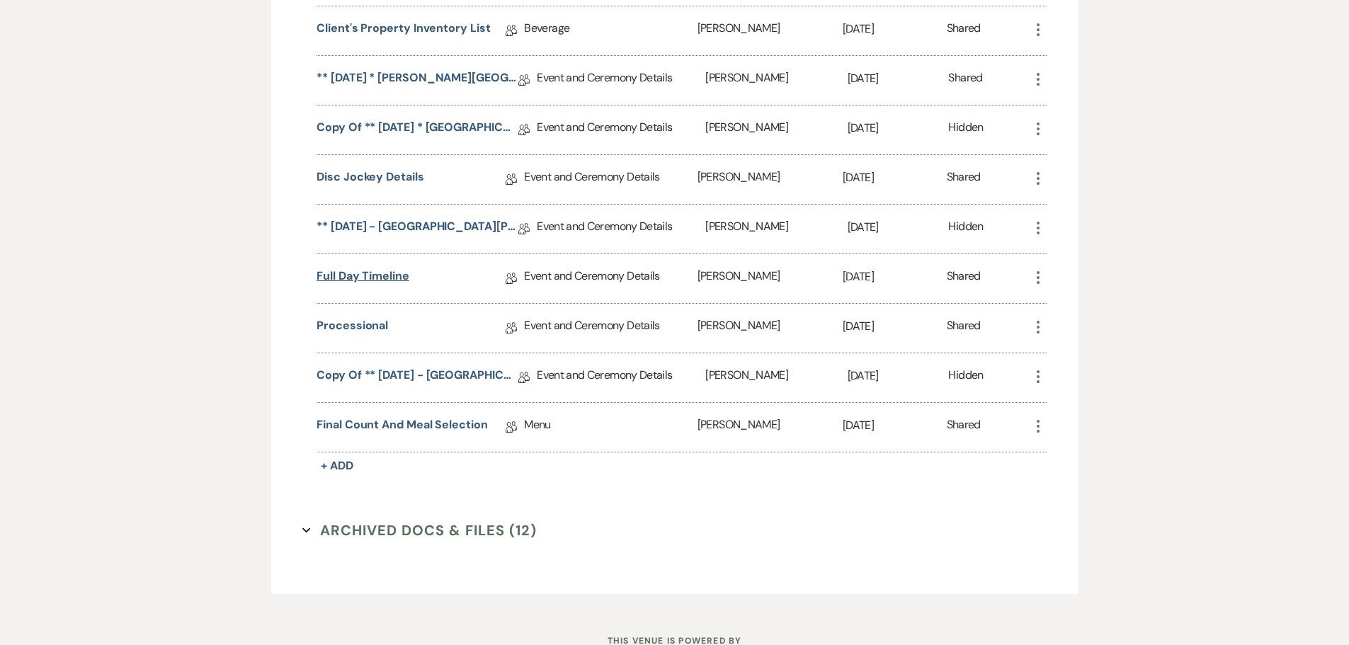
click at [373, 290] on link "Full Day Timeline" at bounding box center [363, 279] width 93 height 22
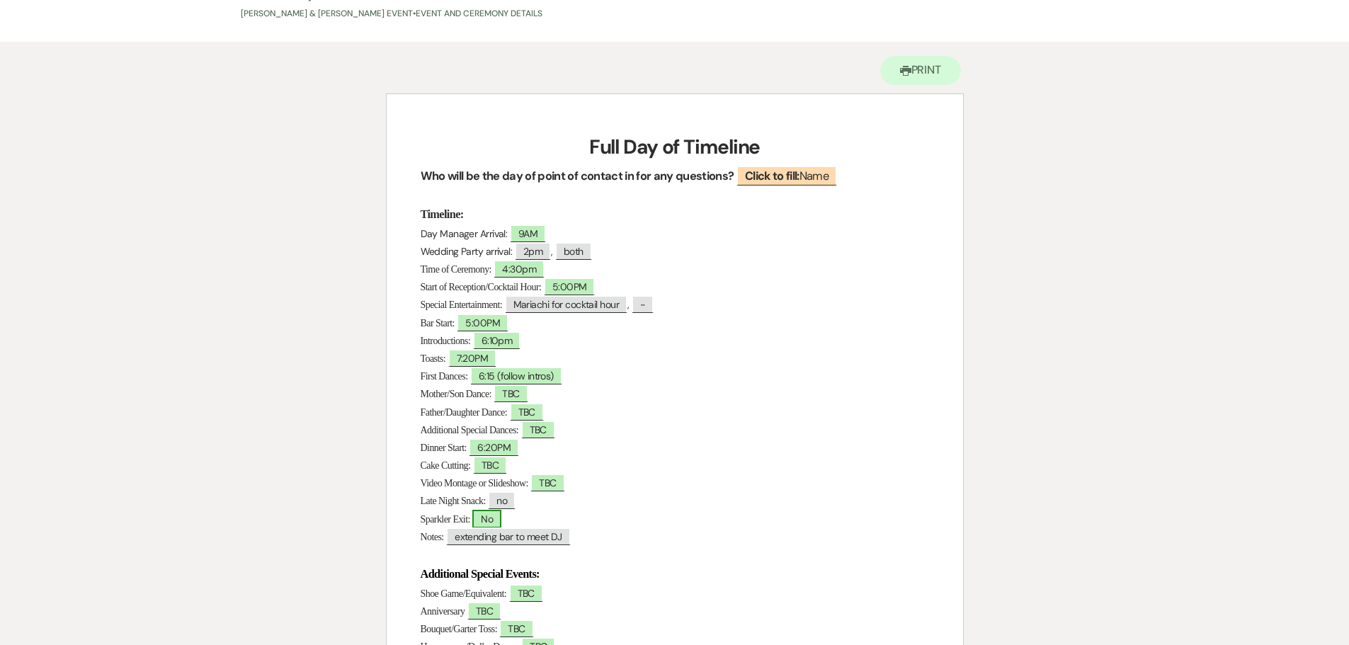
scroll to position [50, 0]
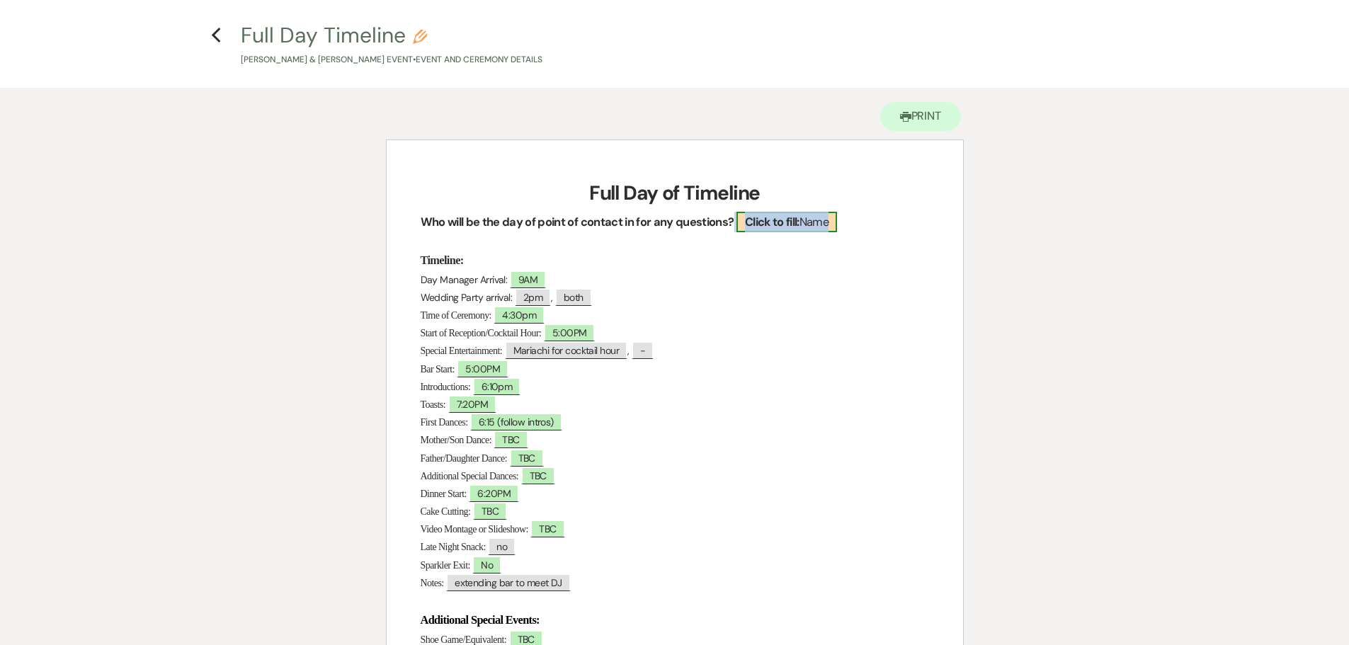
click at [773, 222] on b "Click to fill:" at bounding box center [772, 222] width 55 height 15
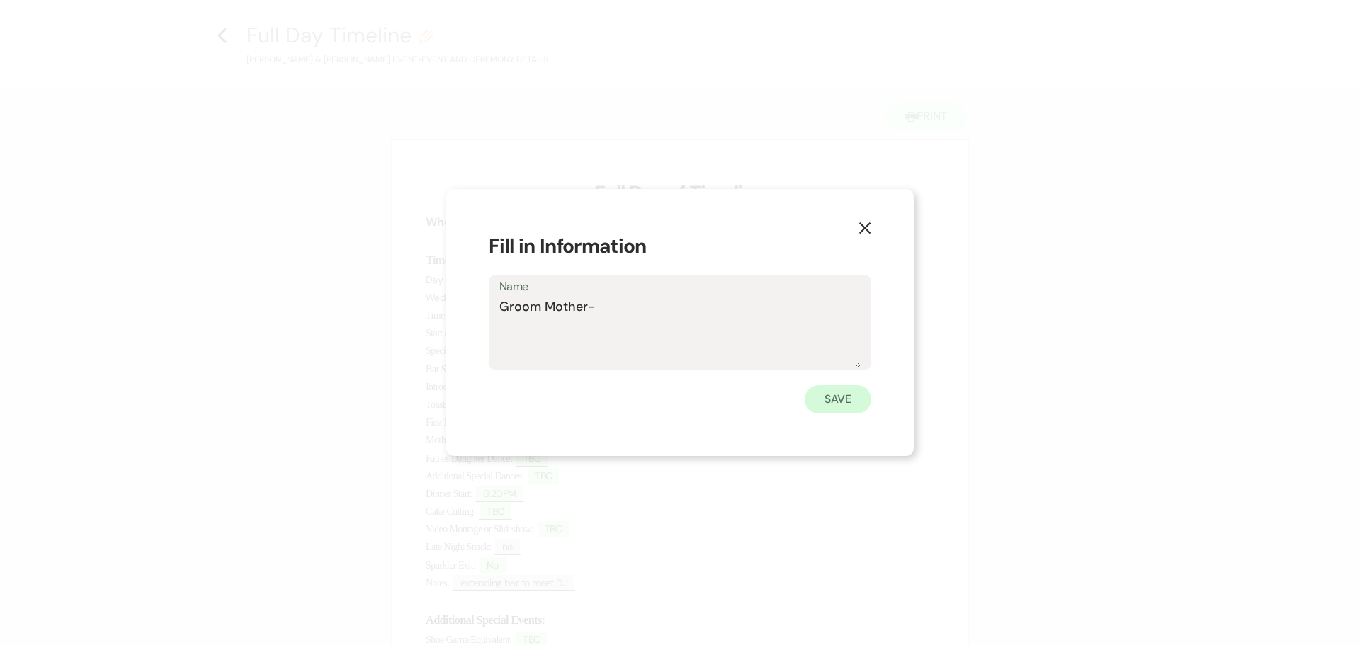
type textarea "Groom Mother-"
click at [834, 395] on button "Save" at bounding box center [838, 399] width 67 height 28
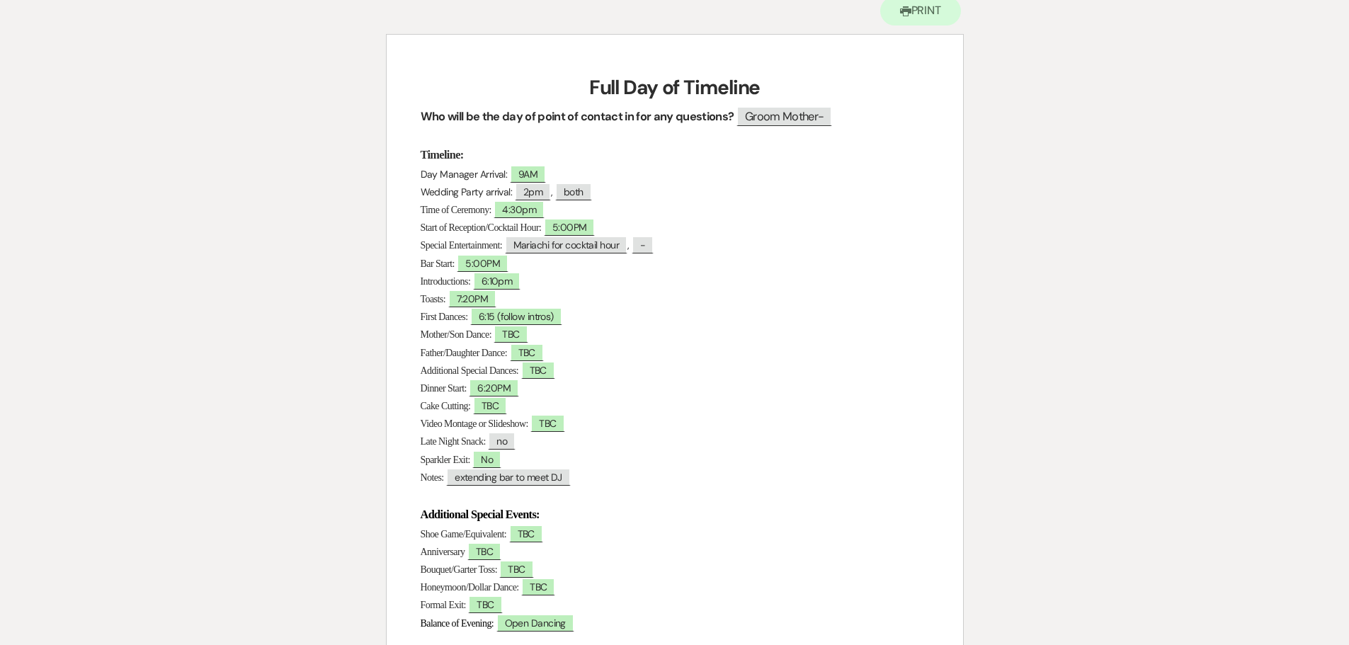
scroll to position [0, 0]
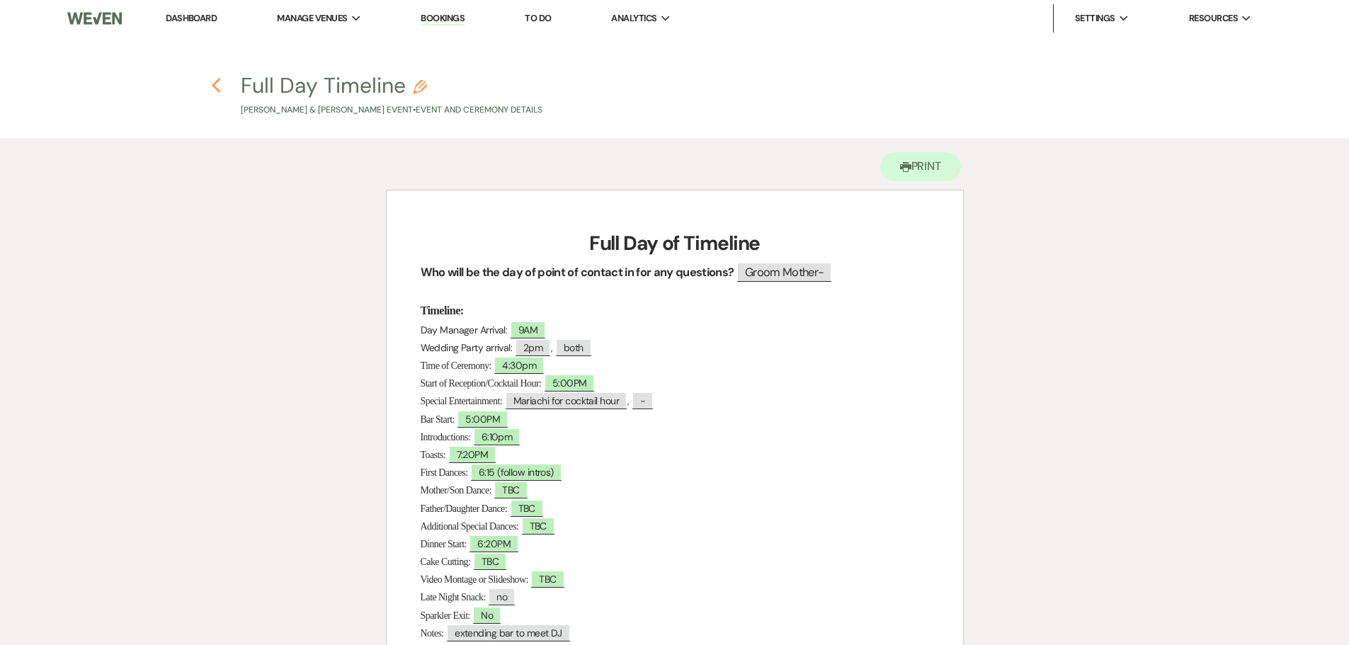
click at [215, 82] on icon "Previous" at bounding box center [216, 85] width 11 height 17
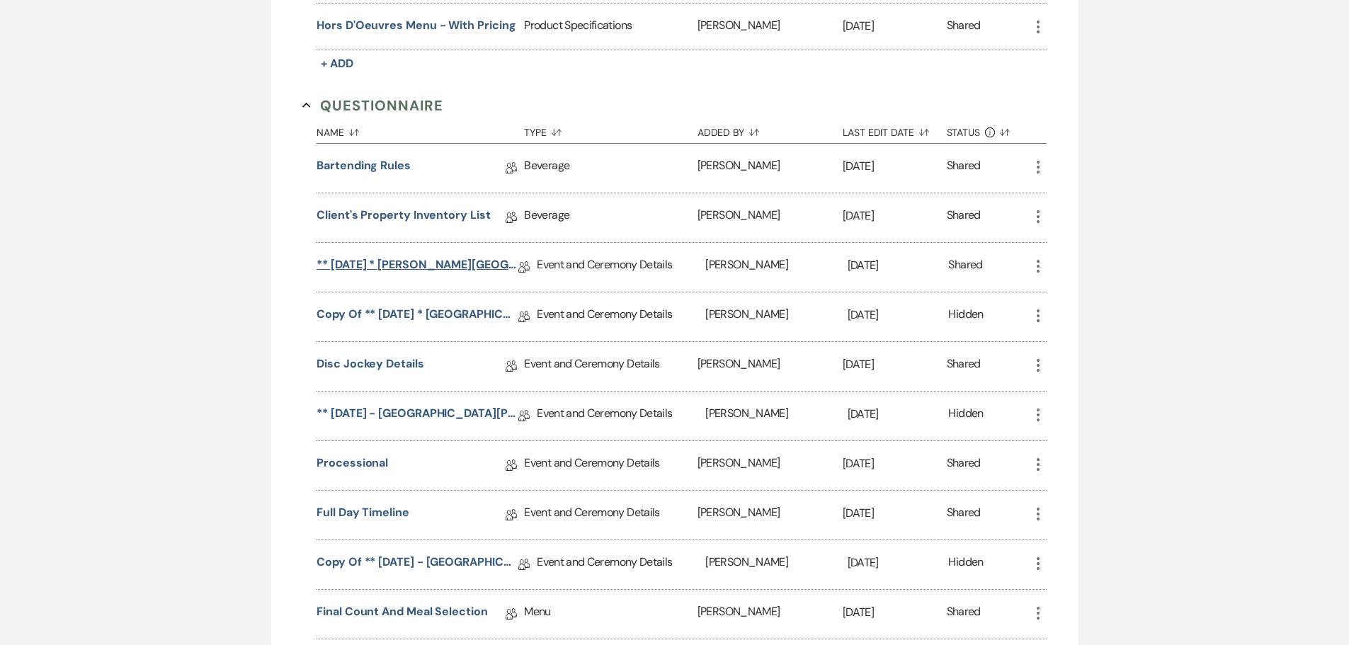
scroll to position [1195, 0]
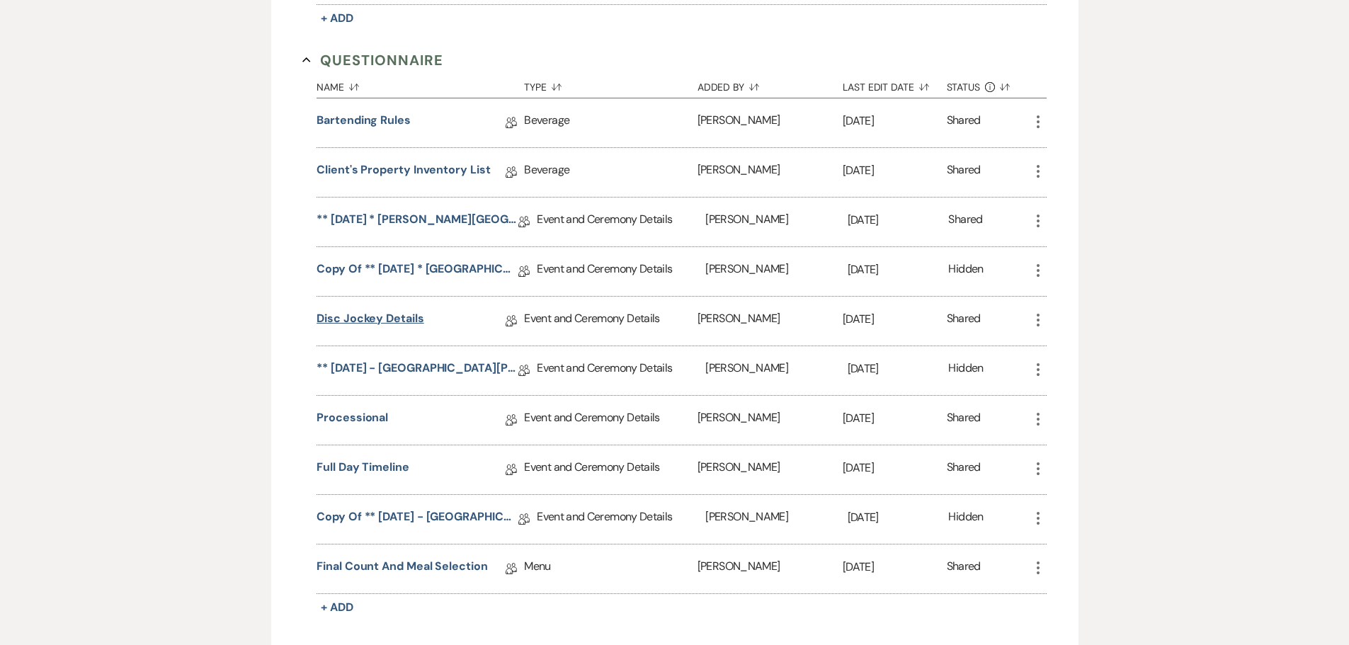
click at [387, 332] on link "Disc Jockey Details" at bounding box center [370, 321] width 107 height 22
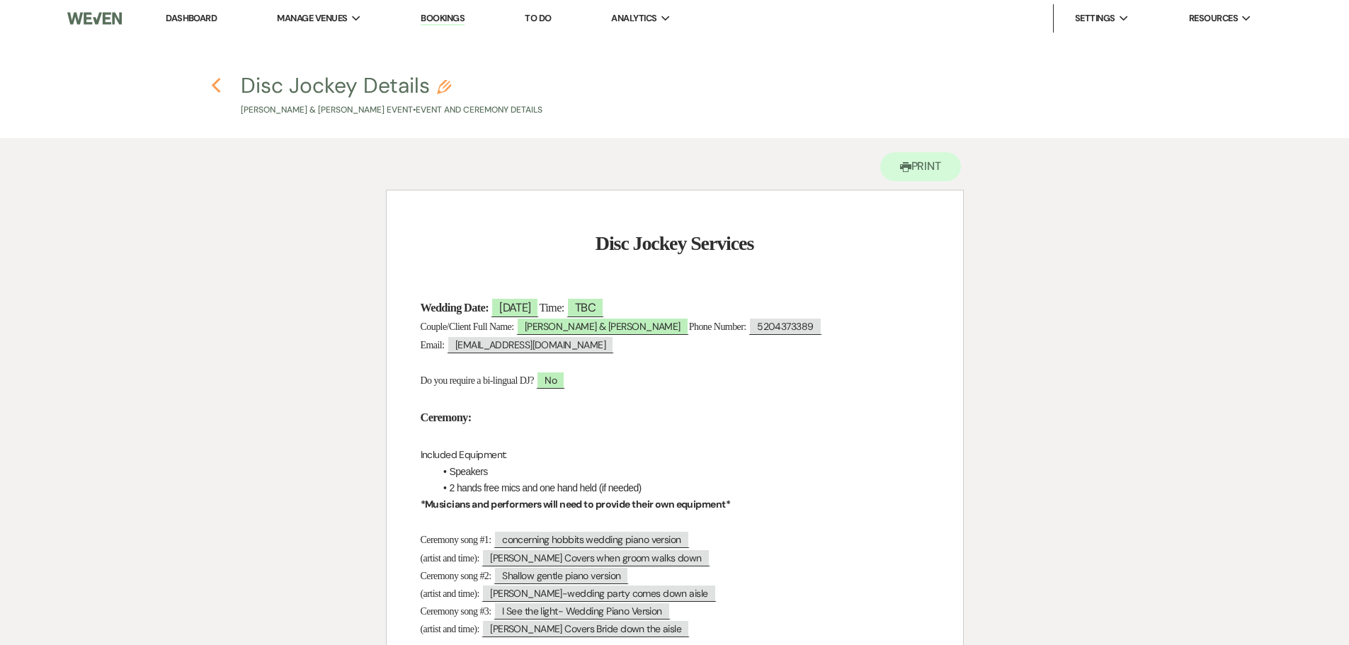
click at [217, 91] on use "button" at bounding box center [216, 86] width 9 height 16
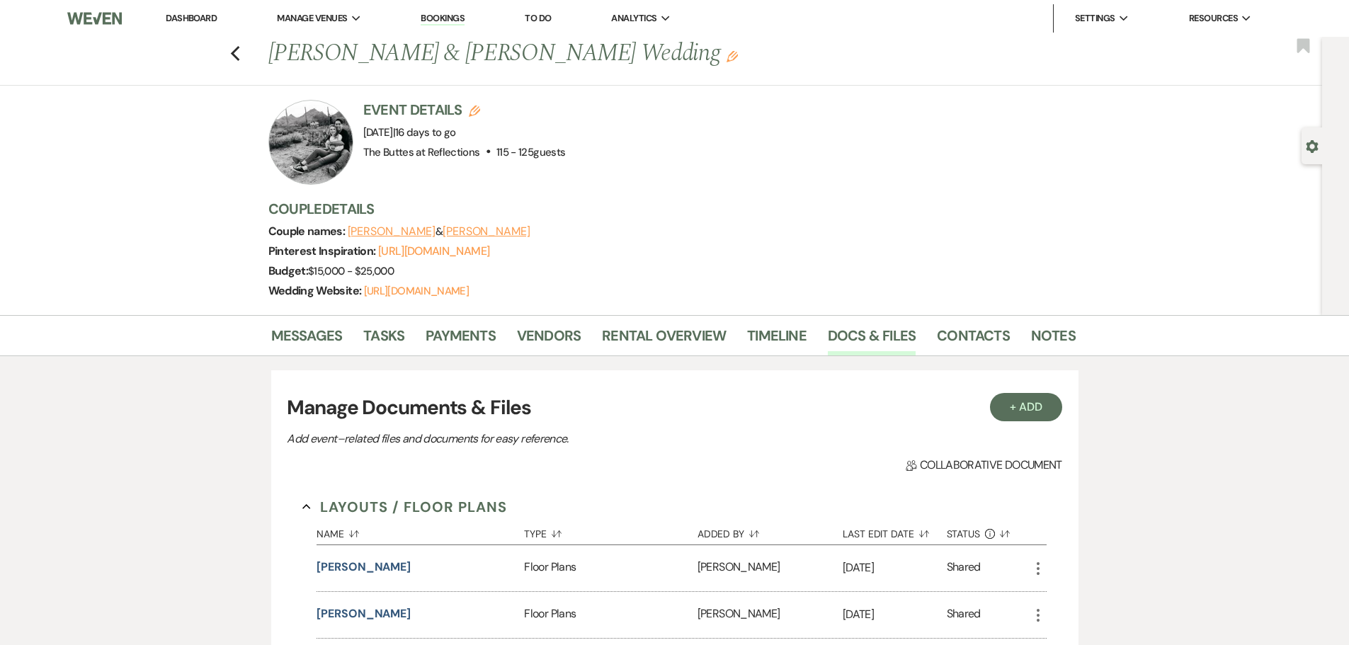
click at [440, 16] on link "Bookings" at bounding box center [443, 18] width 44 height 13
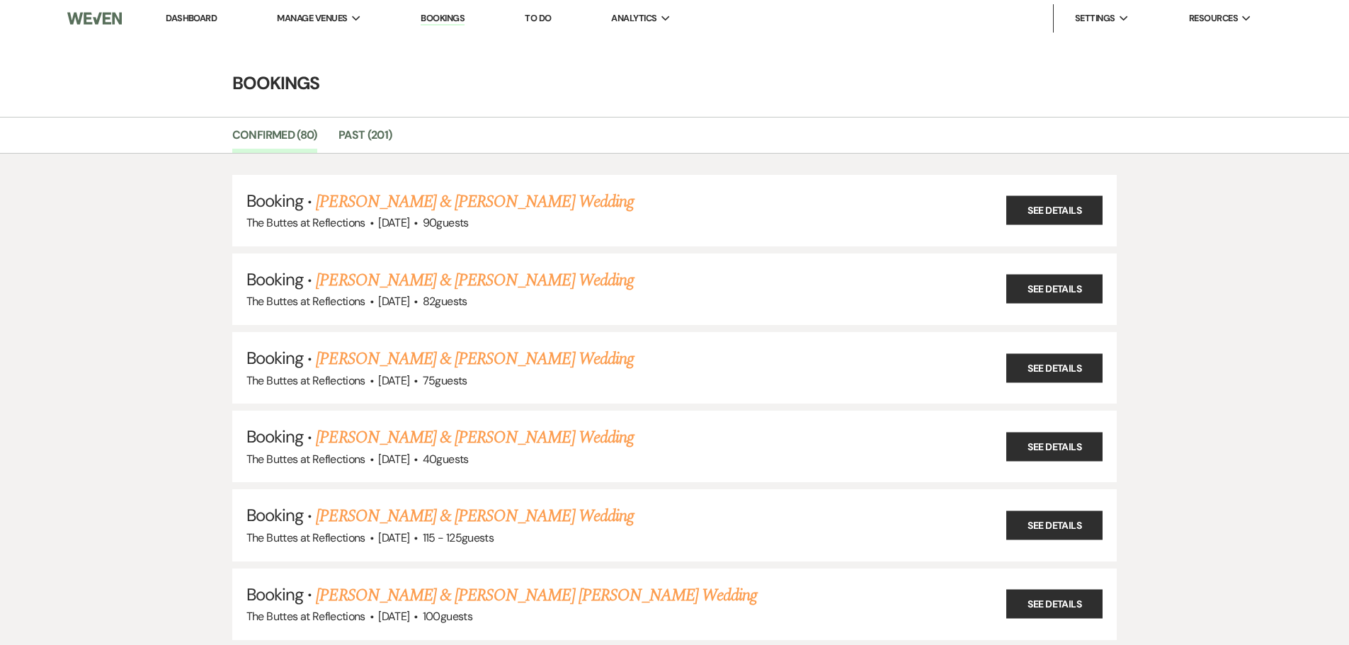
click at [866, 77] on h4 "Bookings" at bounding box center [675, 83] width 1020 height 25
click at [486, 361] on link "[PERSON_NAME] & [PERSON_NAME] Wedding" at bounding box center [474, 359] width 317 height 26
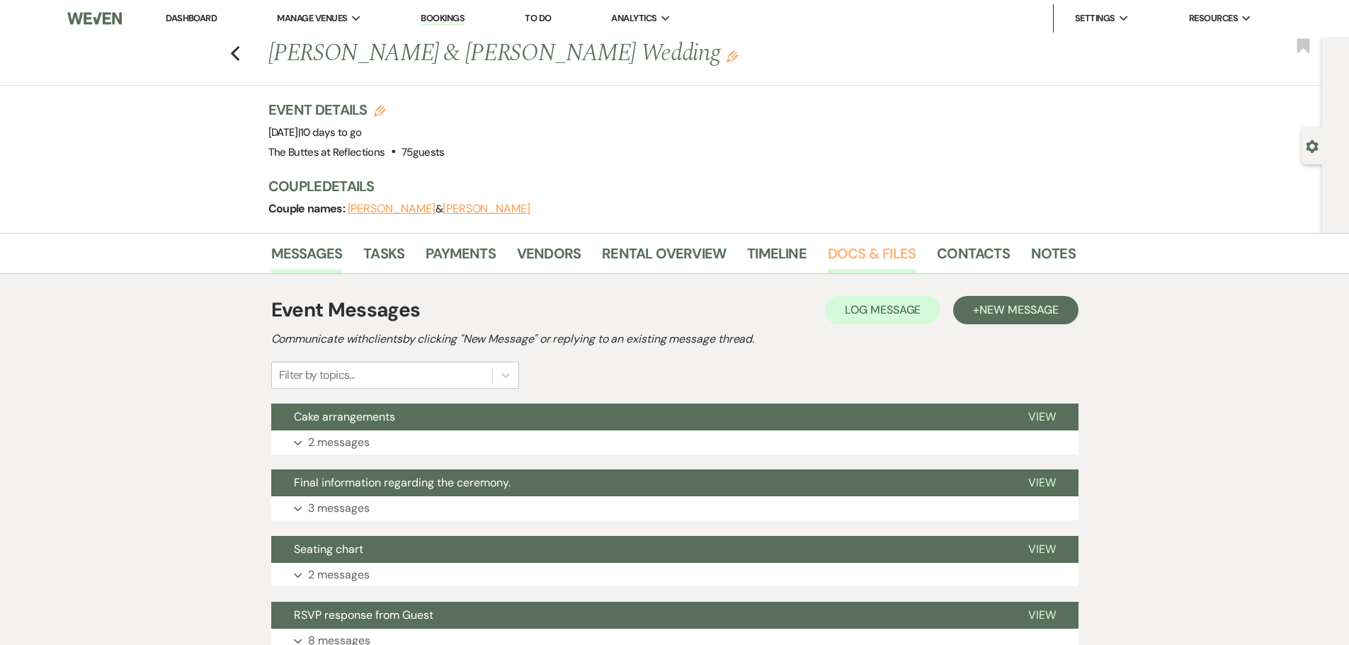
click at [863, 247] on link "Docs & Files" at bounding box center [872, 257] width 88 height 31
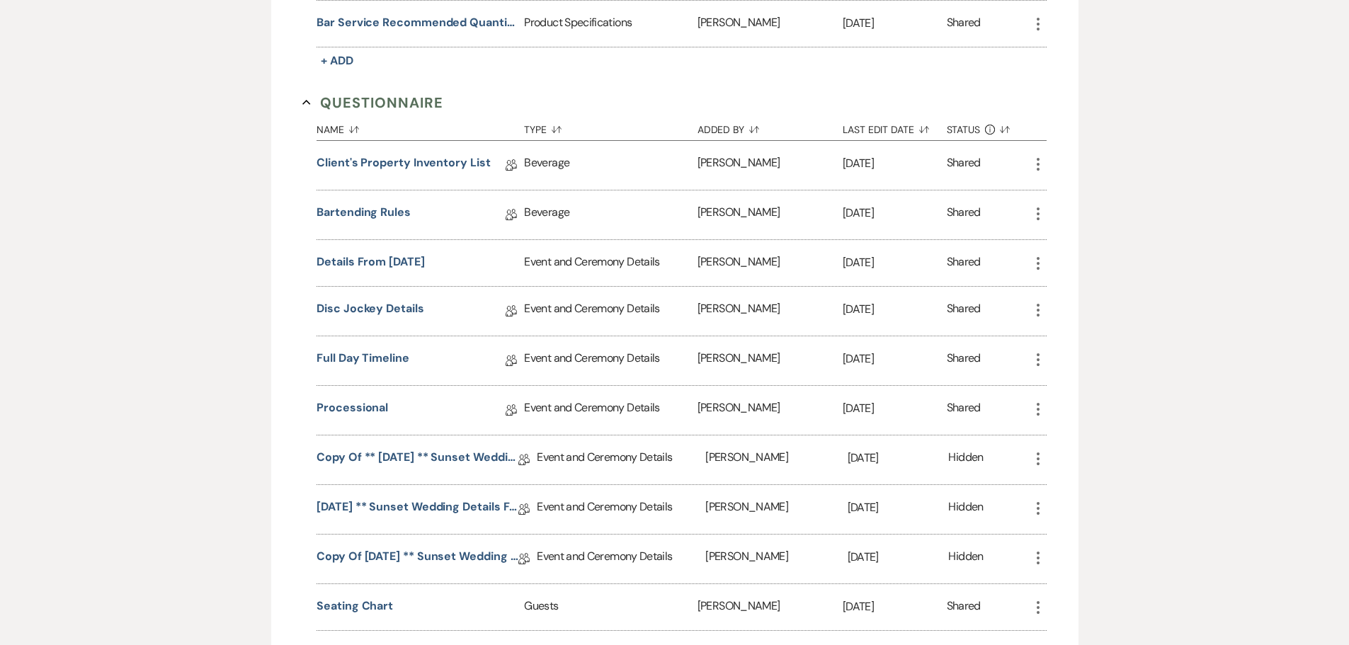
scroll to position [1276, 0]
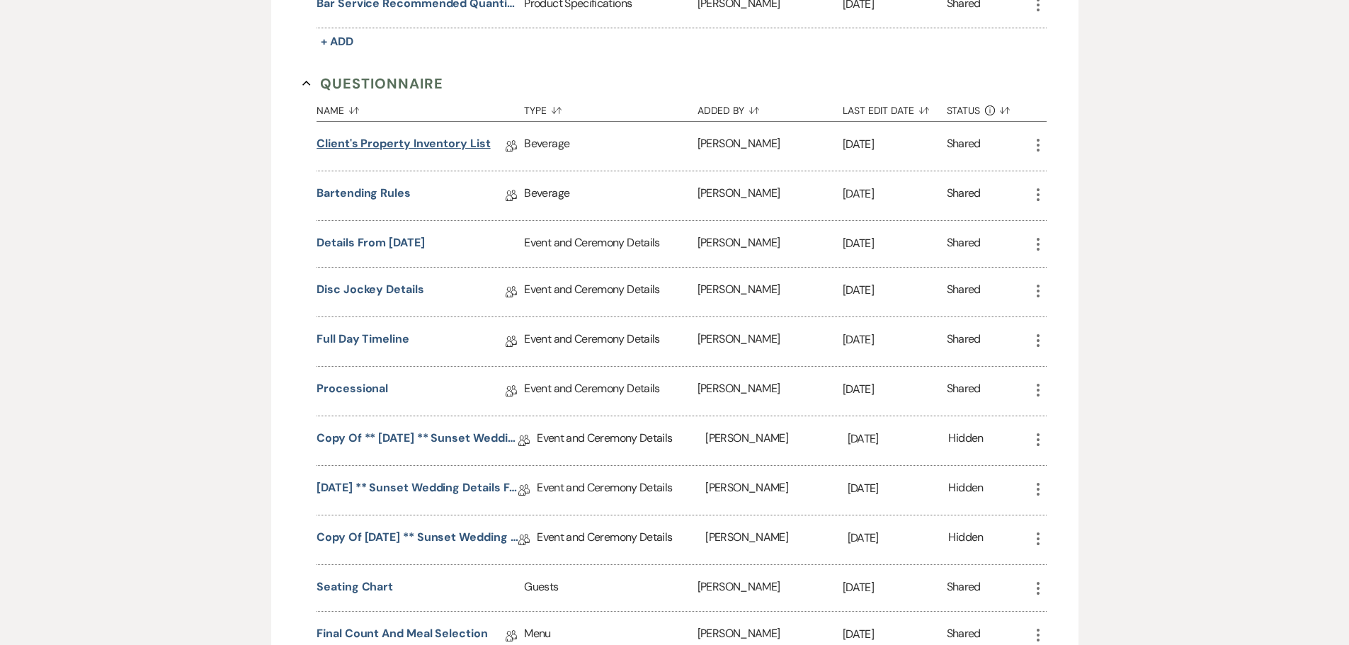
click at [409, 147] on link "Client's Property Inventory List" at bounding box center [404, 146] width 174 height 22
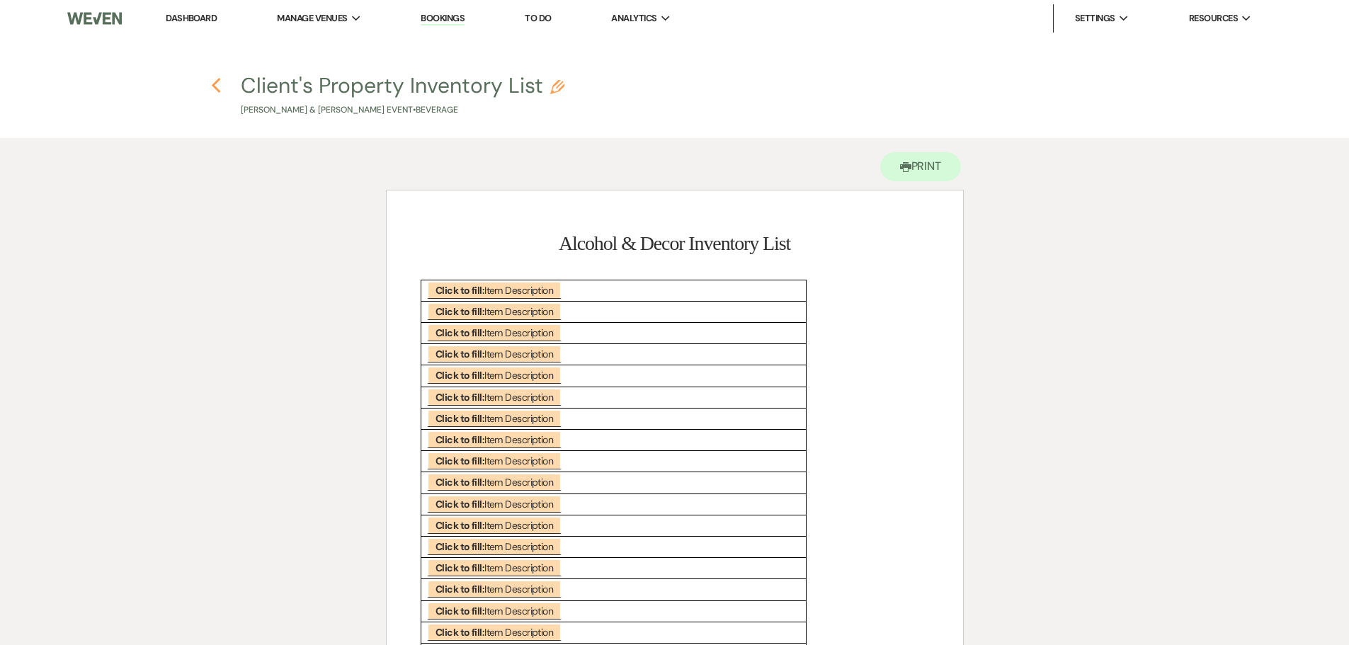
click at [213, 86] on use "button" at bounding box center [216, 86] width 9 height 16
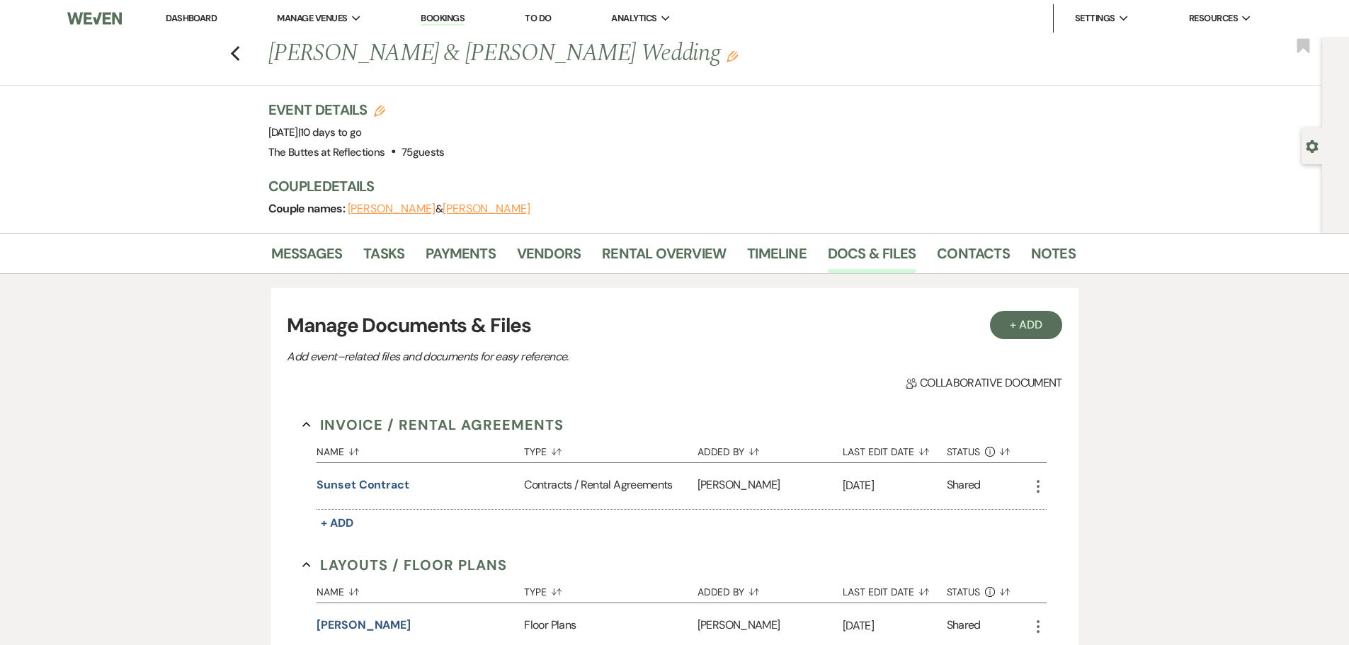
scroll to position [1276, 0]
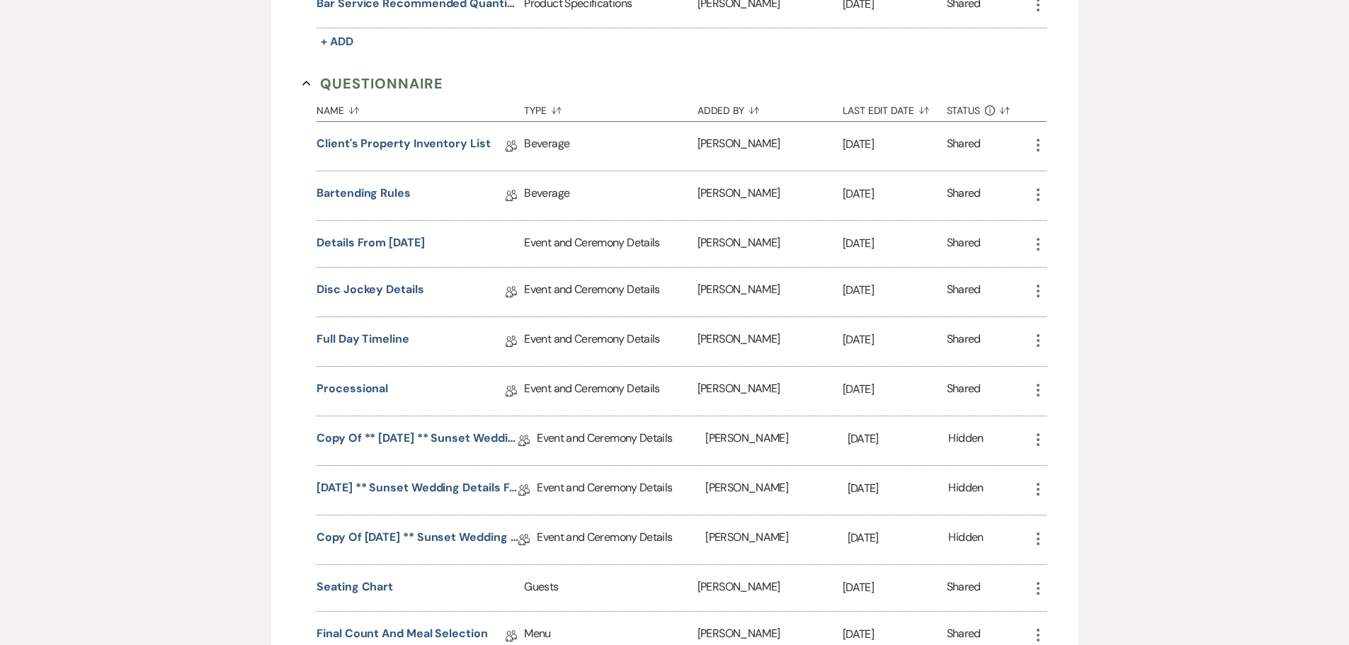
click at [545, 203] on div "Beverage" at bounding box center [610, 195] width 173 height 49
click at [358, 189] on link "Bartending Rules" at bounding box center [364, 196] width 94 height 22
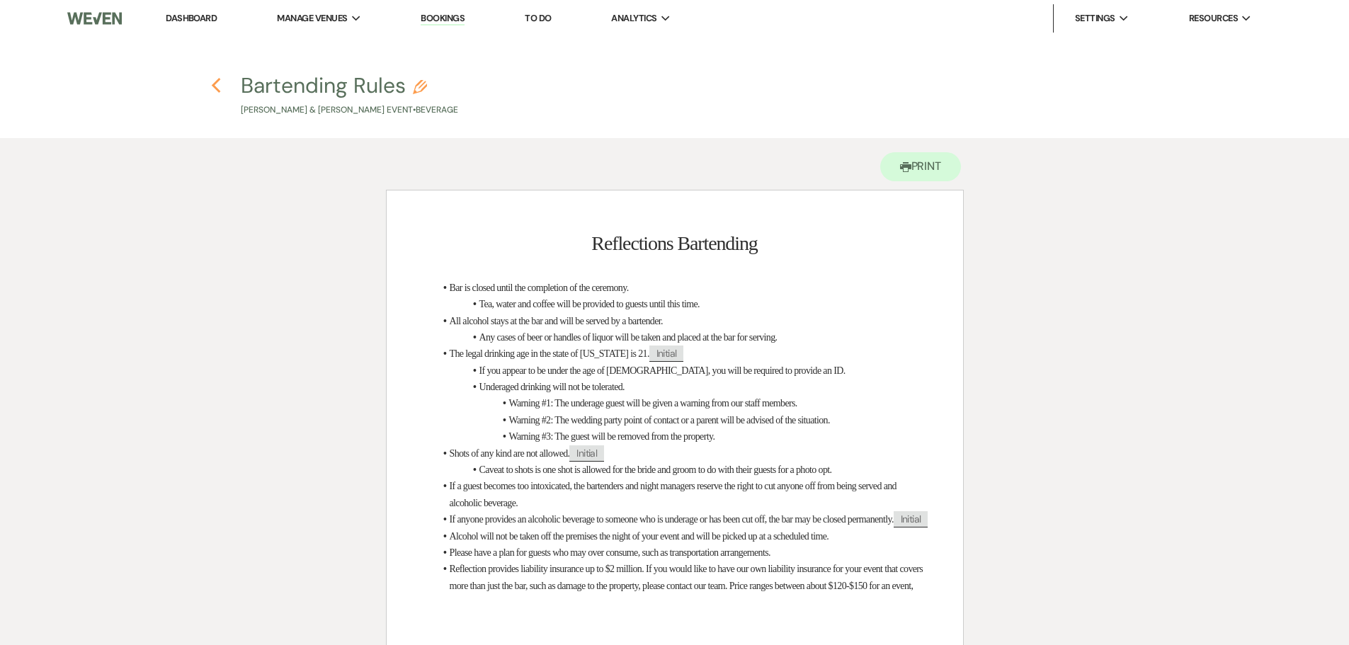
click at [215, 89] on use "button" at bounding box center [216, 86] width 9 height 16
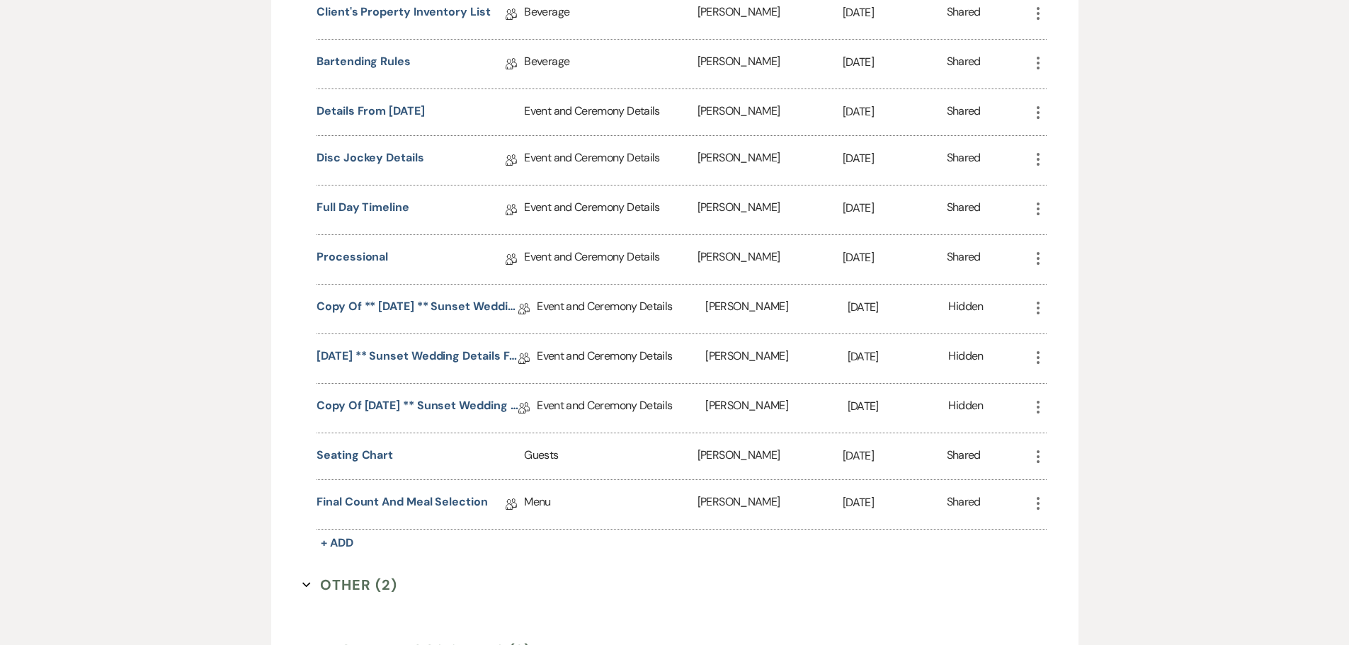
scroll to position [1418, 0]
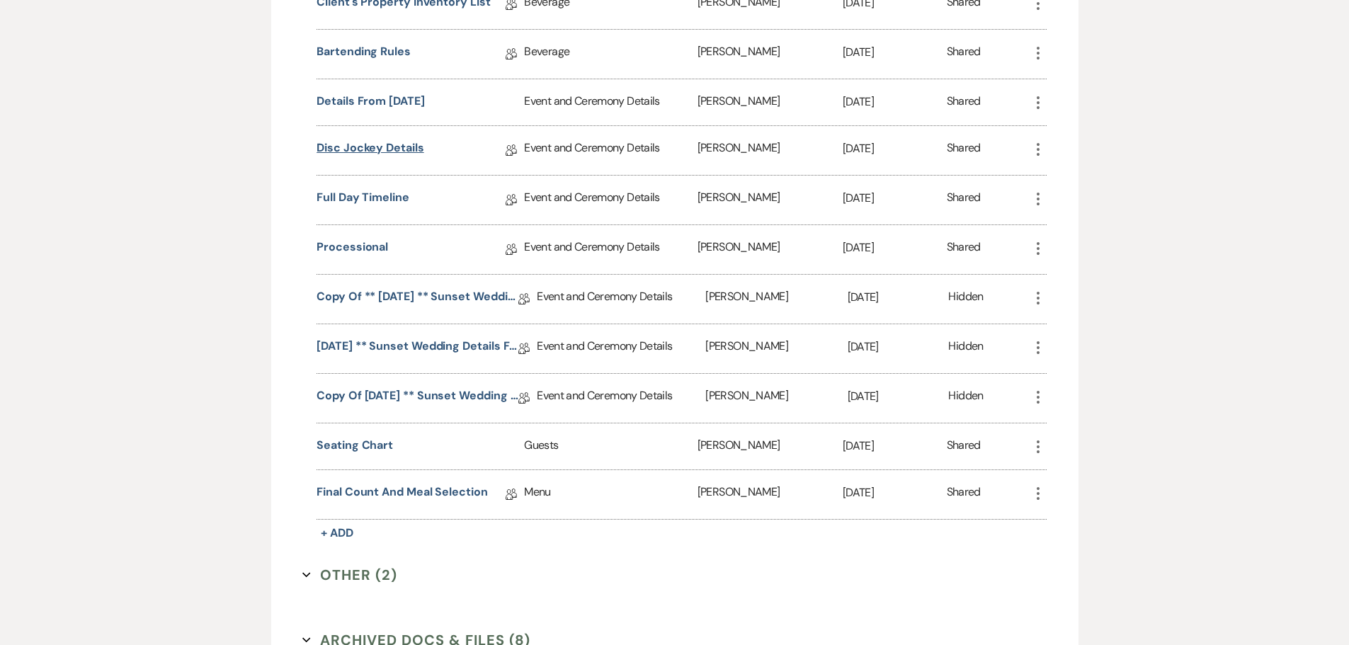
click at [368, 149] on link "Disc Jockey Details" at bounding box center [370, 151] width 107 height 22
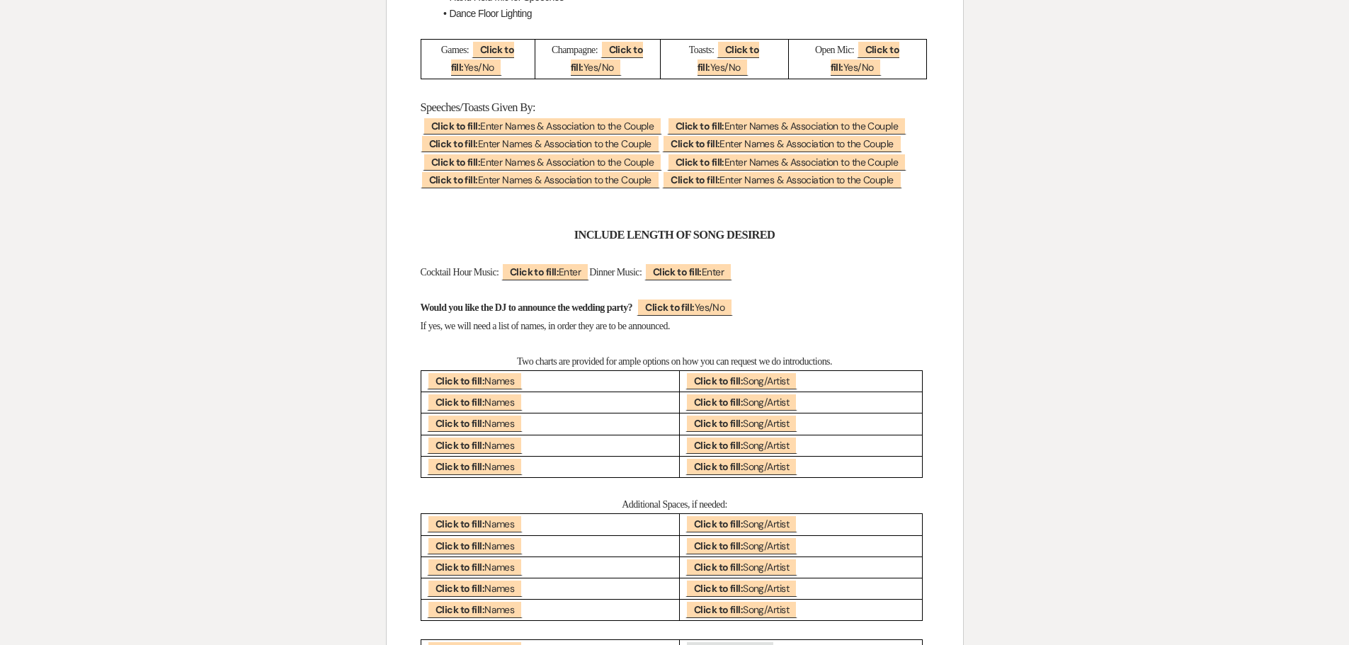
scroll to position [1063, 0]
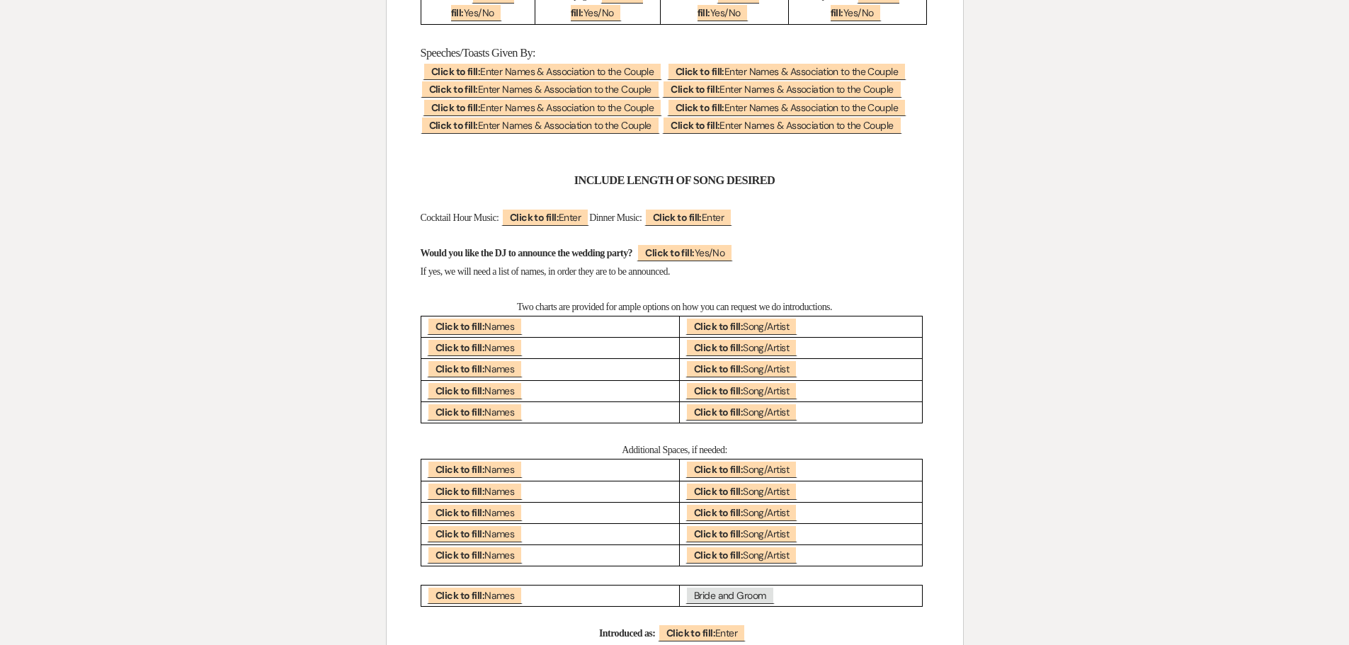
click at [980, 417] on div "Printer Print Add Photo + Insert Field Expand Standard Field Smart Field Signat…" at bounding box center [675, 576] width 1020 height 3000
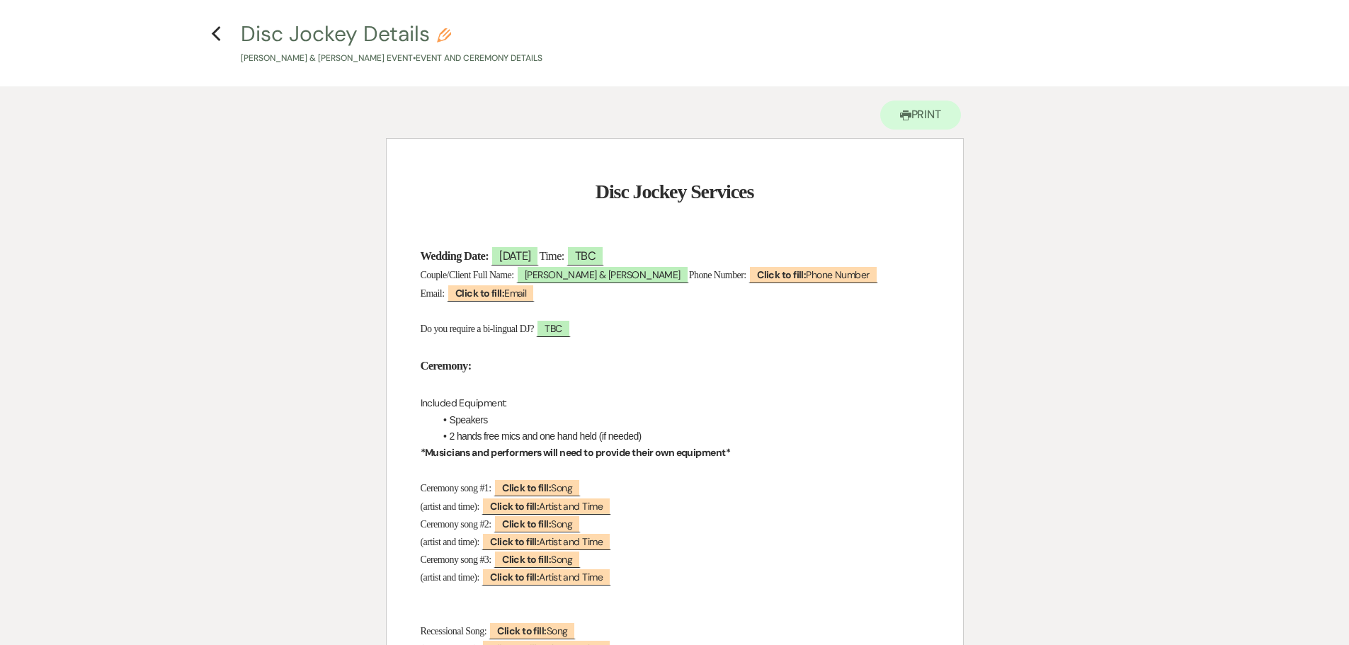
scroll to position [0, 0]
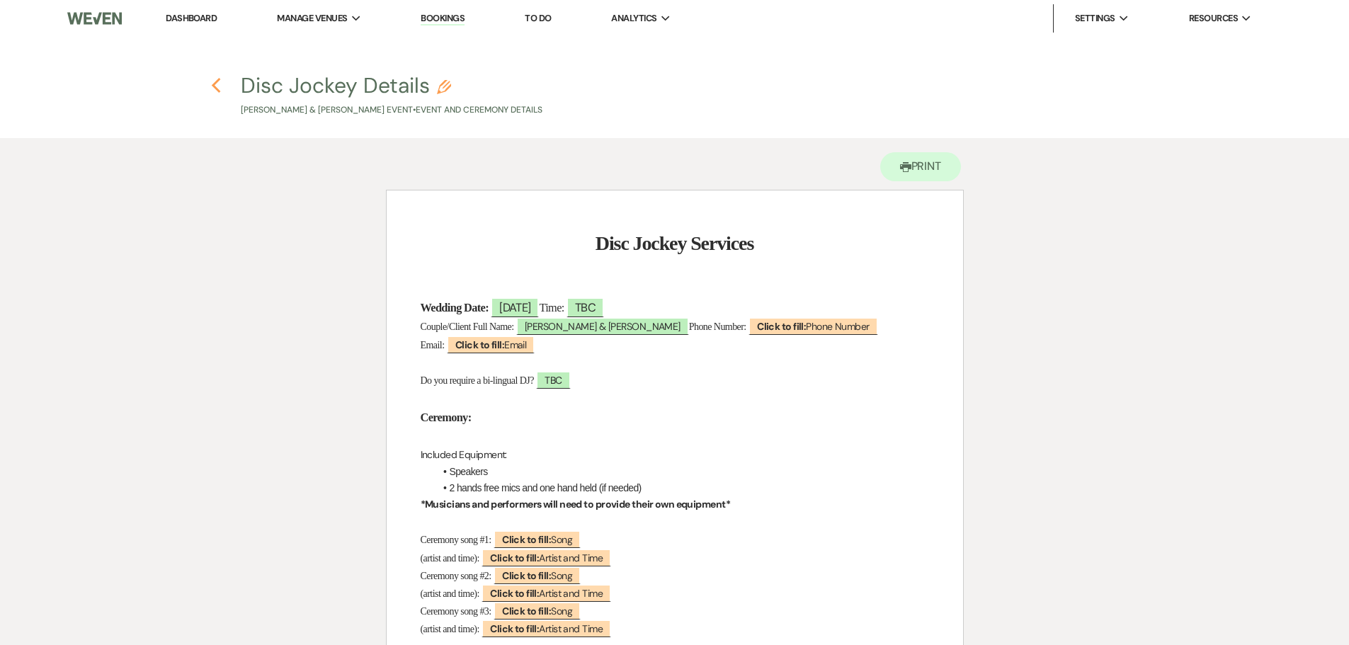
click at [214, 85] on use "button" at bounding box center [216, 86] width 9 height 16
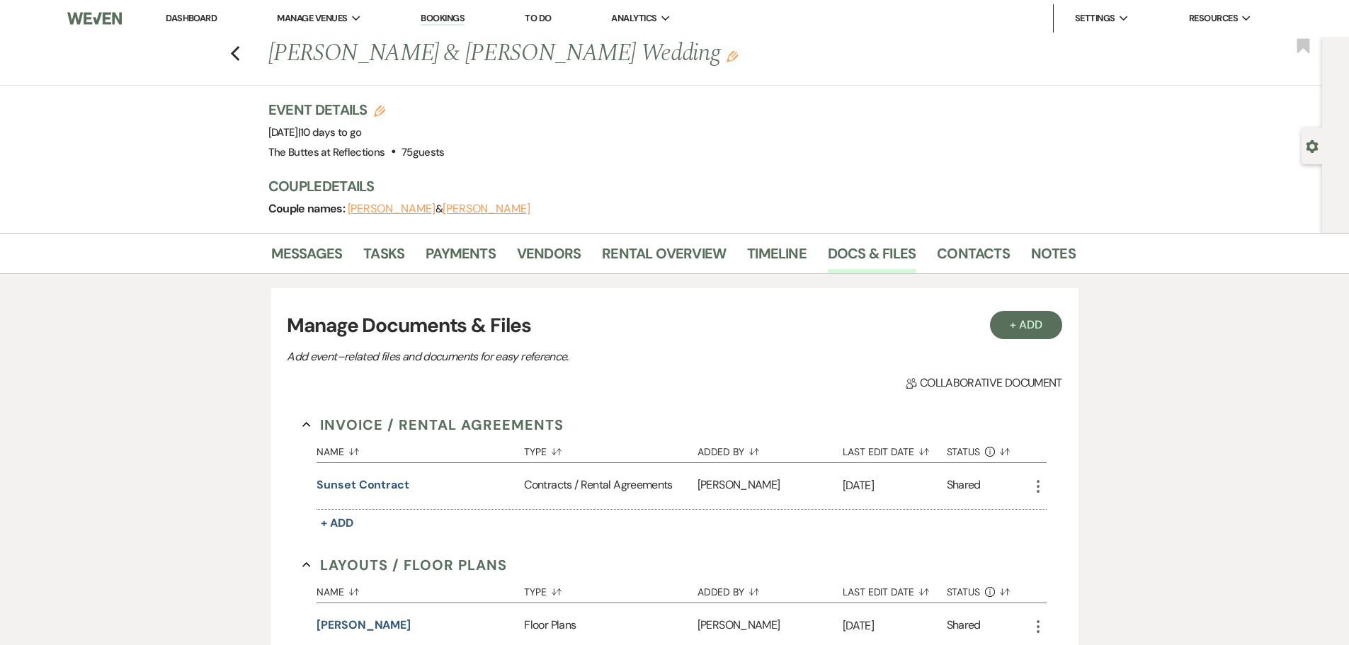
scroll to position [1418, 0]
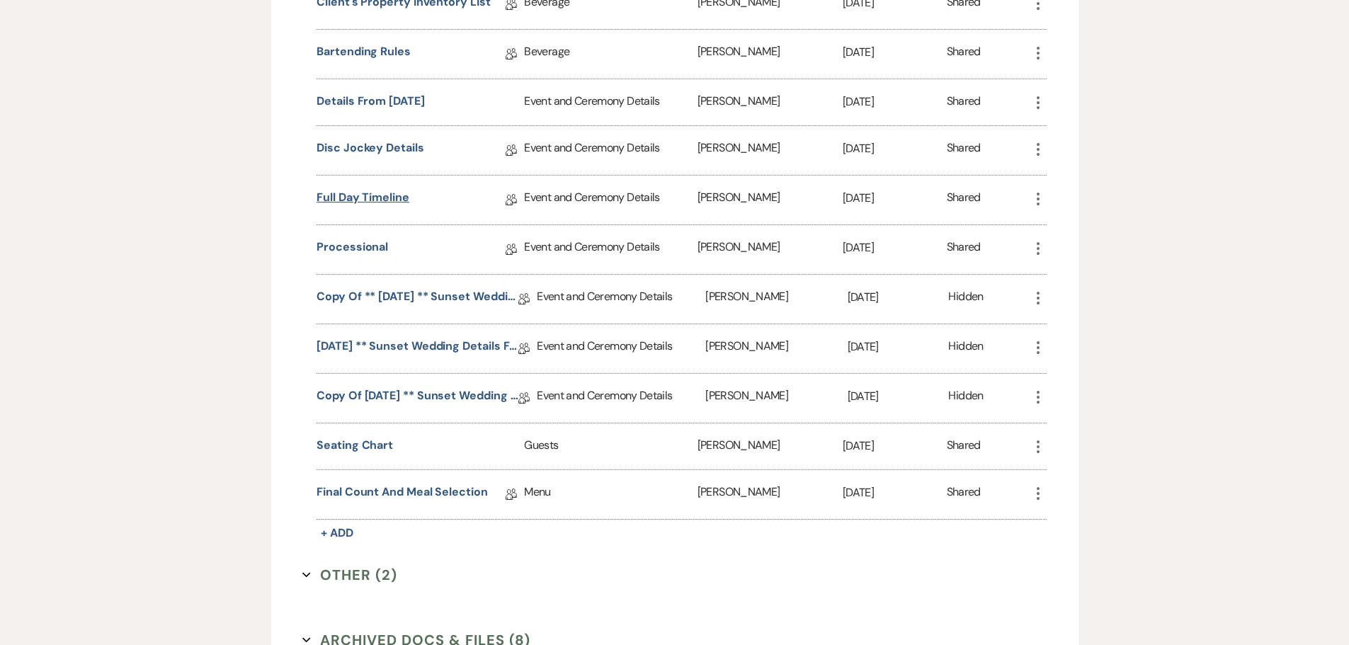
click at [374, 198] on link "Full Day Timeline" at bounding box center [363, 200] width 93 height 22
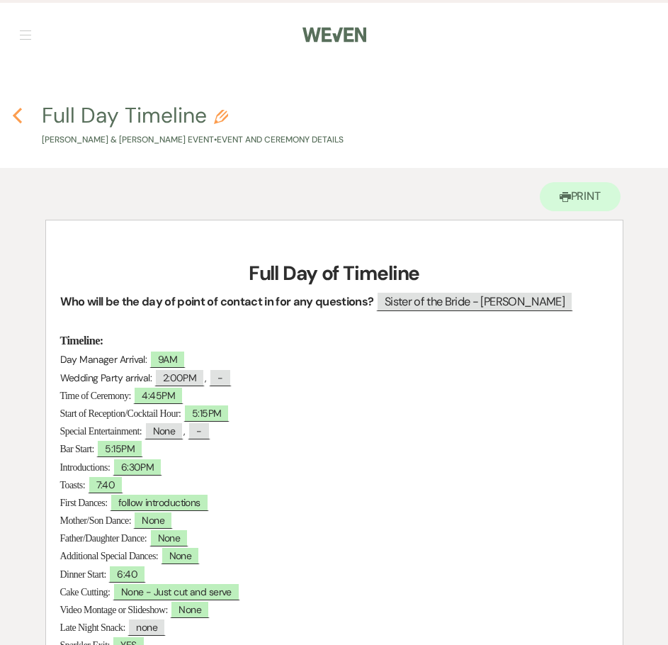
click at [18, 114] on icon "Previous" at bounding box center [17, 115] width 11 height 17
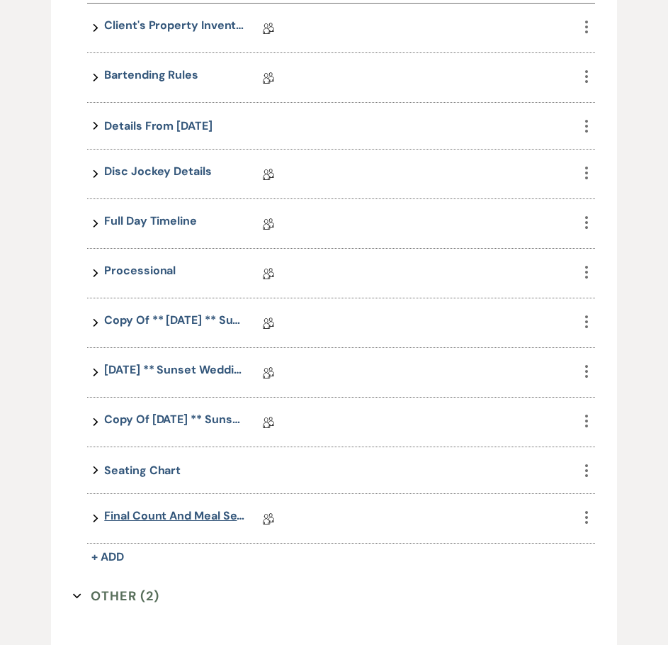
scroll to position [1489, 0]
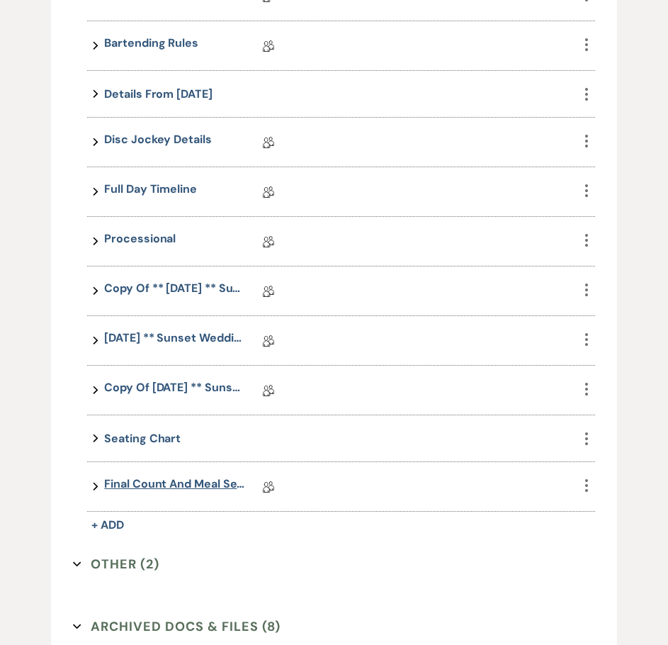
click at [181, 478] on link "Final Count and Meal Selection" at bounding box center [175, 486] width 142 height 22
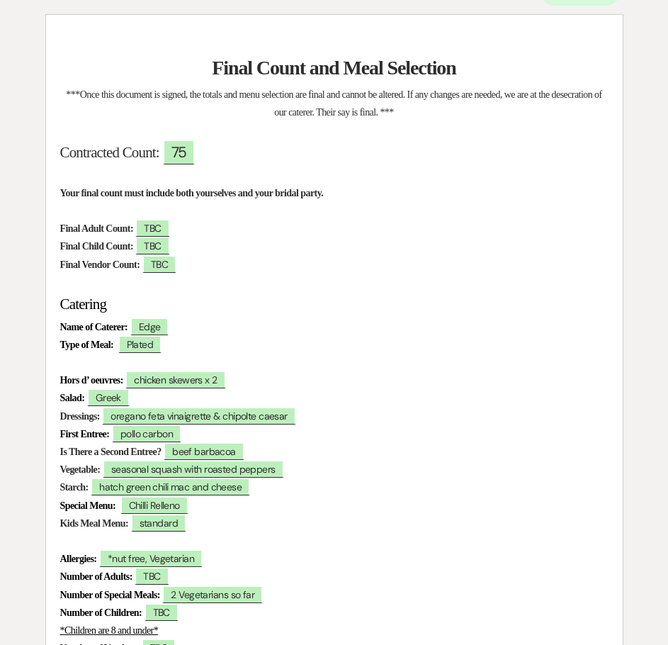
scroll to position [213, 0]
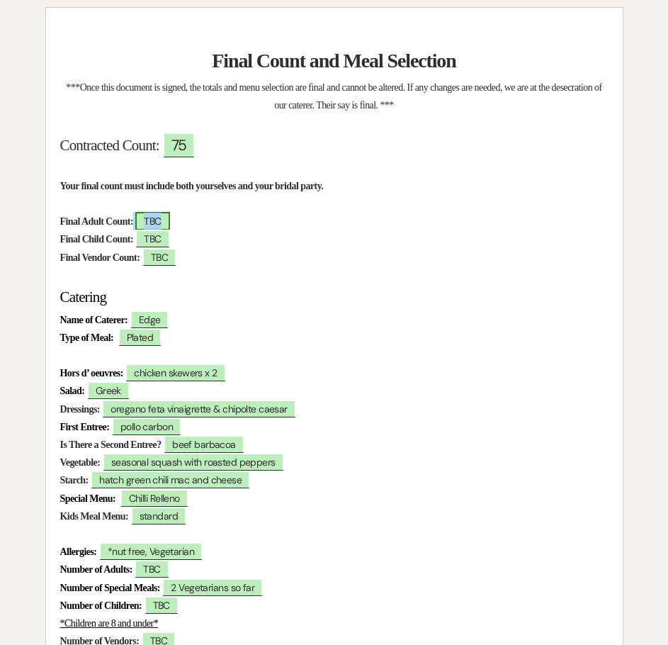
click at [169, 225] on span "TBC" at bounding box center [152, 221] width 34 height 18
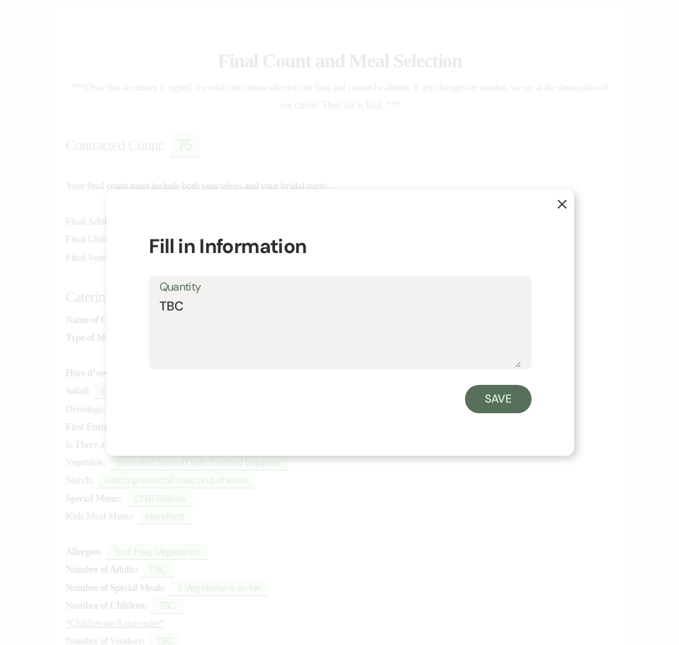
scroll to position [213, 0]
drag, startPoint x: 202, startPoint y: 311, endPoint x: 106, endPoint y: 309, distance: 96.4
click at [106, 309] on div "X Fill in Information Quantity TBC Save" at bounding box center [340, 322] width 468 height 267
type textarea "57"
click at [506, 397] on button "Save" at bounding box center [497, 399] width 67 height 28
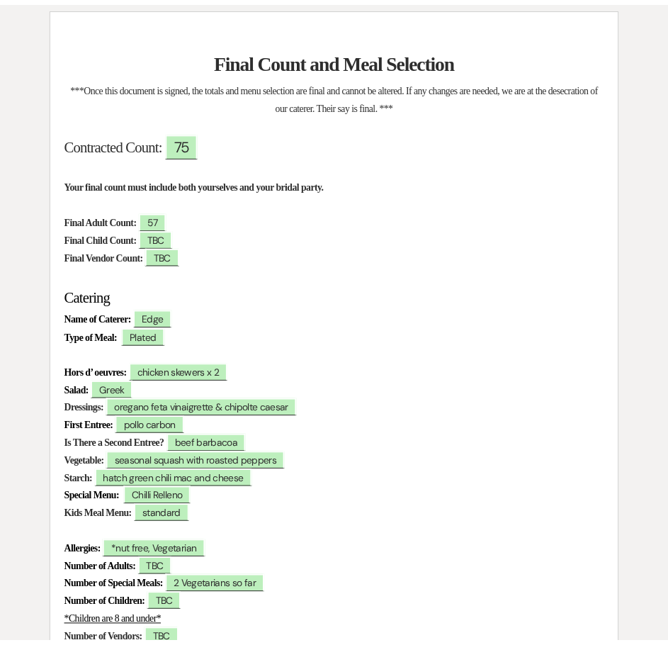
scroll to position [213, 0]
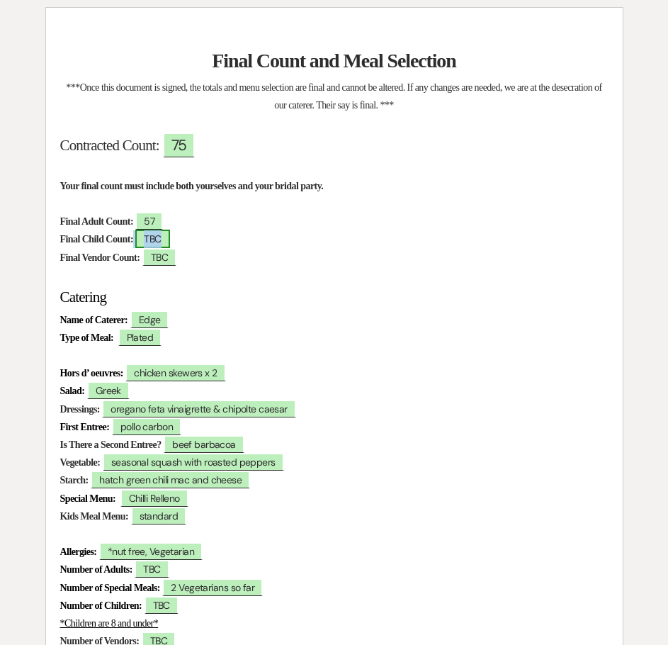
click at [169, 235] on span "TBC" at bounding box center [152, 239] width 34 height 18
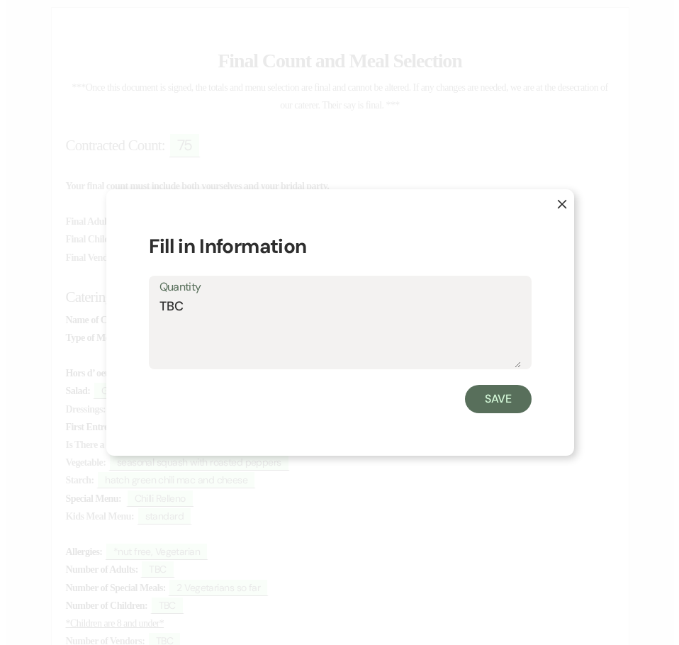
scroll to position [213, 0]
drag, startPoint x: 194, startPoint y: 307, endPoint x: 132, endPoint y: 305, distance: 61.6
click at [132, 305] on div "X Fill in Information Quantity TBC Save" at bounding box center [340, 322] width 468 height 267
type textarea "7"
click at [485, 397] on button "Save" at bounding box center [497, 399] width 67 height 28
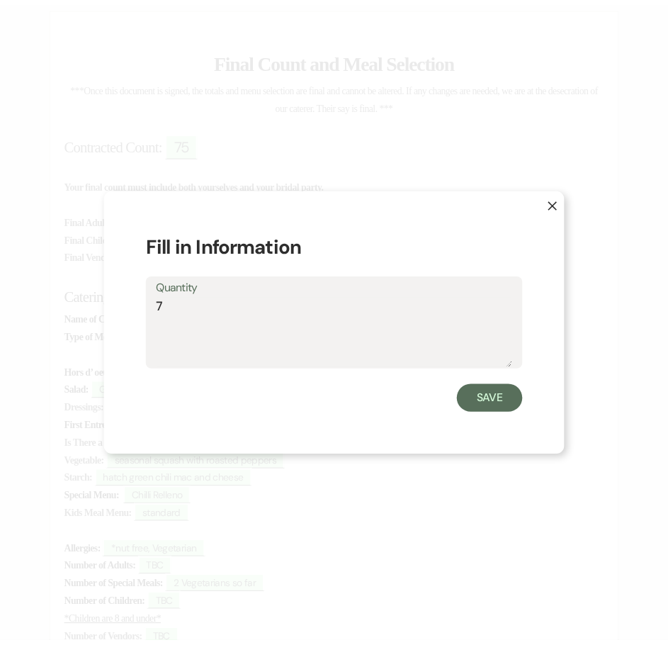
scroll to position [213, 0]
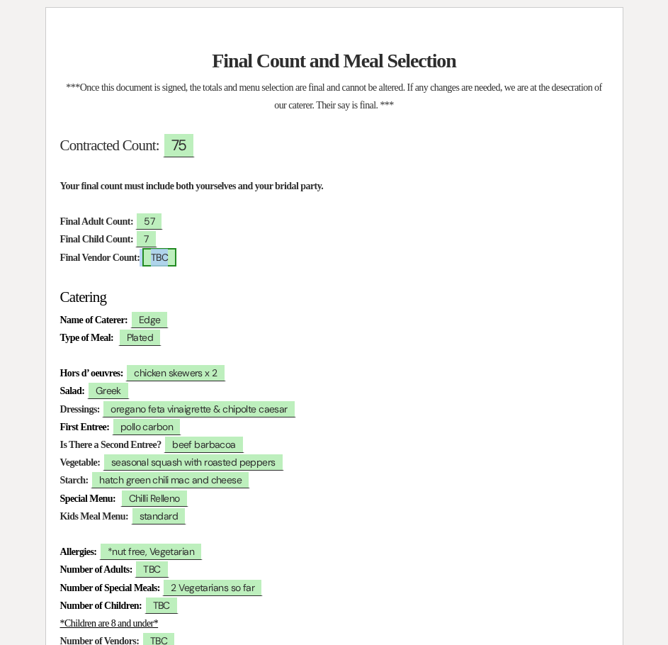
click at [176, 259] on span "TBC" at bounding box center [159, 257] width 34 height 18
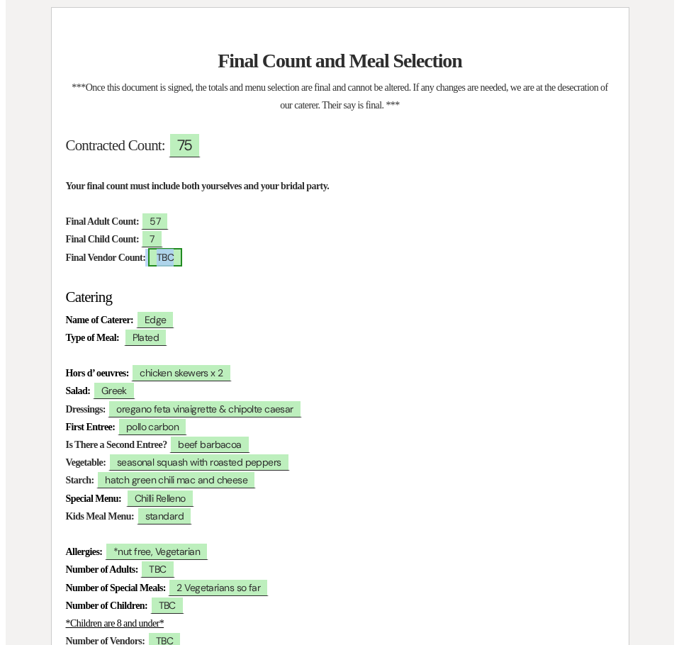
scroll to position [213, 0]
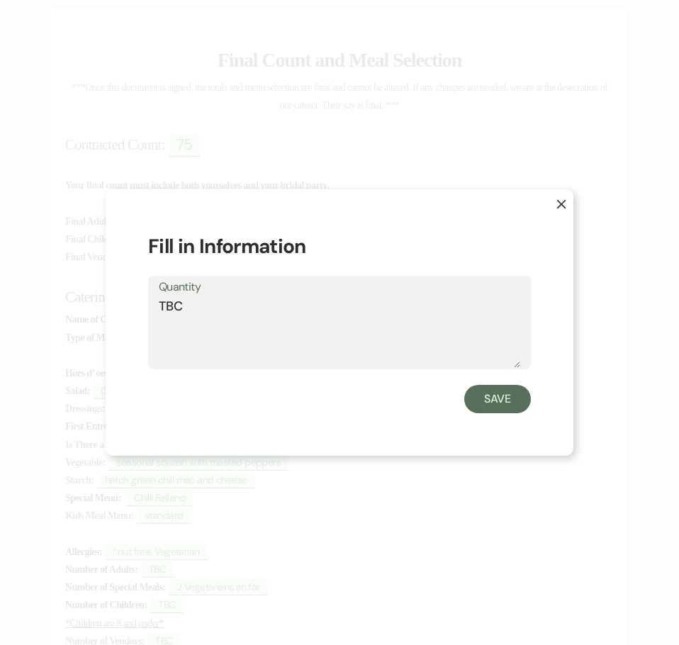
drag, startPoint x: 189, startPoint y: 307, endPoint x: 151, endPoint y: 315, distance: 38.9
click at [151, 315] on div "Quantity TBC" at bounding box center [339, 323] width 383 height 94
type textarea "2"
click at [497, 396] on button "Save" at bounding box center [497, 399] width 67 height 28
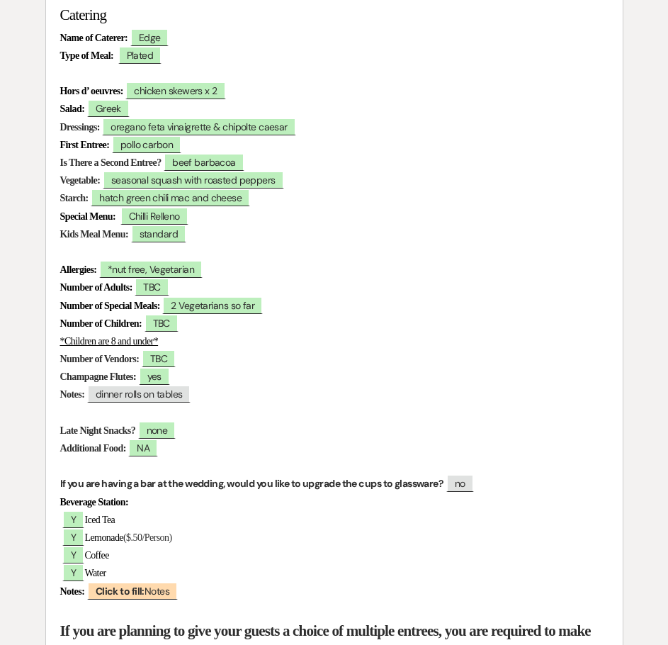
scroll to position [496, 0]
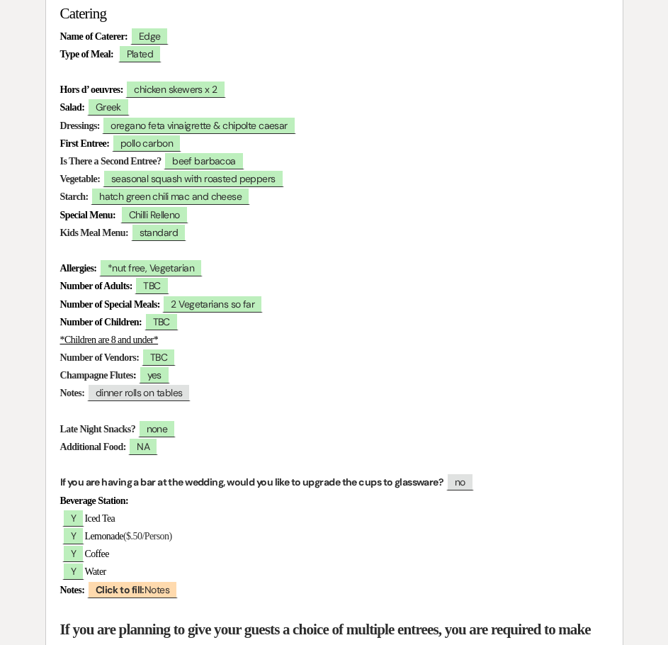
click at [487, 230] on p "Kids Meal Menu: ﻿ standard ﻿" at bounding box center [334, 233] width 548 height 18
click at [181, 141] on span "pollo carbon" at bounding box center [146, 143] width 69 height 18
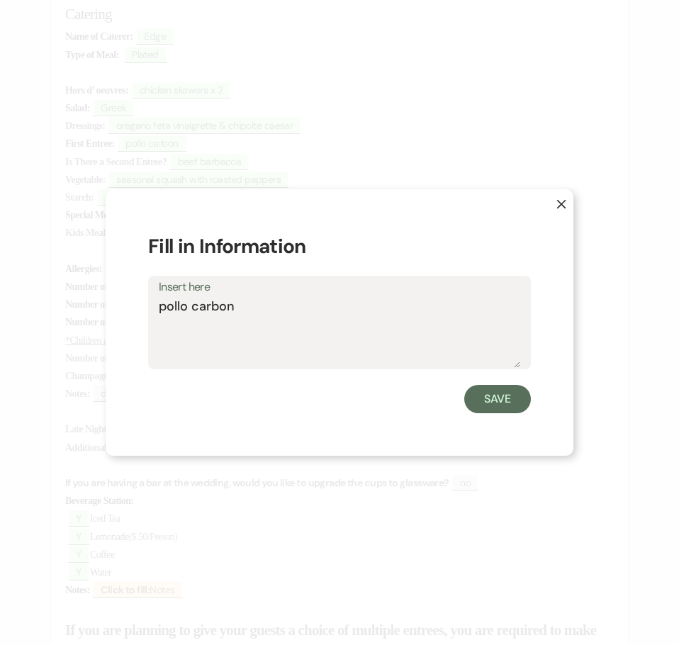
click at [256, 310] on textarea "pollo carbon" at bounding box center [339, 332] width 361 height 71
click at [260, 306] on textarea "pollo carbon w/ tomato-Arbol" at bounding box center [339, 332] width 361 height 71
click at [165, 305] on textarea "pollo carbon w/ Tomato-Arbol" at bounding box center [339, 332] width 361 height 71
click at [197, 311] on textarea "Pollo carbon w/ Tomato-Arbol" at bounding box center [339, 332] width 361 height 71
type textarea "Pollo Carbon w/ Tomato-Arbol"
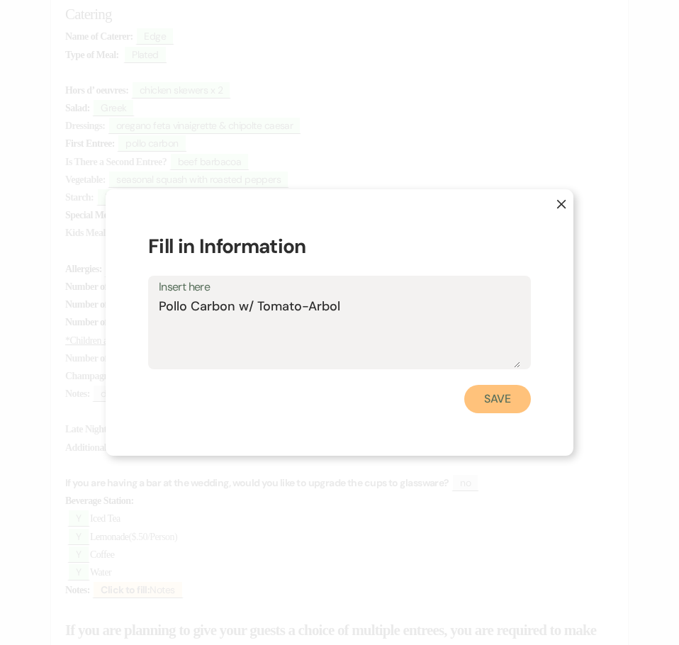
click at [489, 395] on button "Save" at bounding box center [497, 399] width 67 height 28
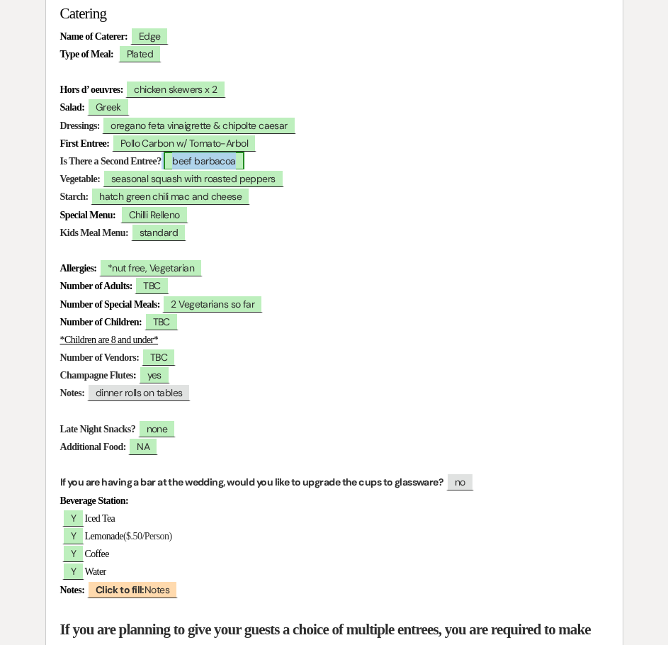
click at [224, 160] on span "beef barbacoa" at bounding box center [204, 161] width 81 height 18
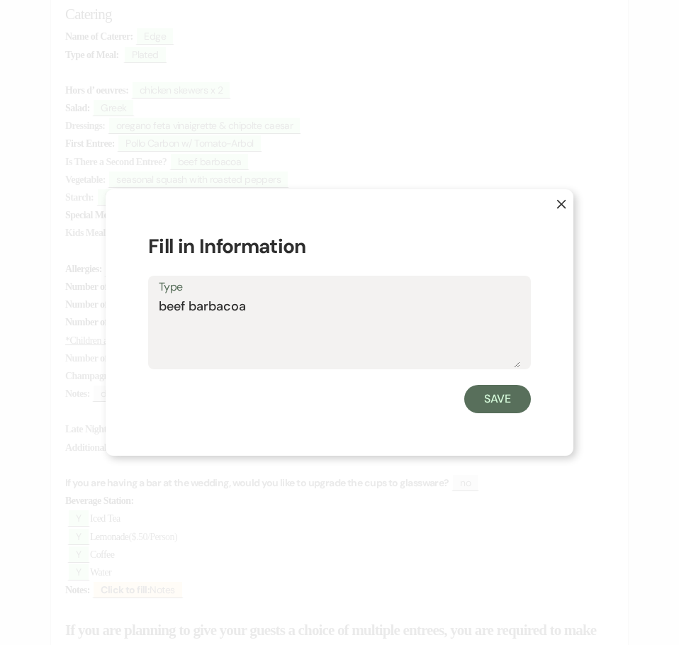
click at [264, 310] on textarea "beef barbacoa" at bounding box center [339, 332] width 361 height 71
click at [165, 309] on textarea "beef barbacoa" at bounding box center [339, 332] width 361 height 71
click at [194, 306] on textarea "Beef barbacoa" at bounding box center [339, 332] width 361 height 71
click at [261, 307] on textarea "Beef Barbacoa" at bounding box center [339, 332] width 361 height 71
click at [263, 307] on textarea "Beef Barbacoa w. Morita Hot Sauce" at bounding box center [339, 332] width 361 height 71
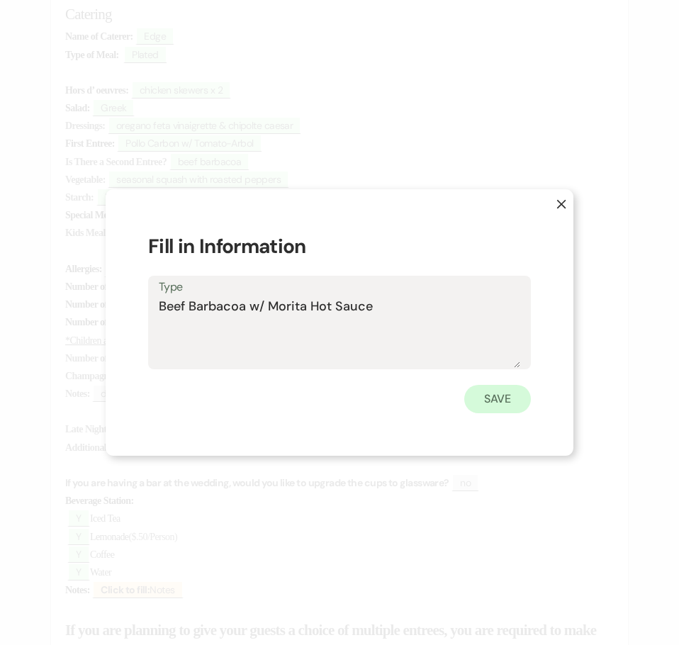
type textarea "Beef Barbacoa w/ Morita Hot Sauce"
click at [509, 403] on button "Save" at bounding box center [497, 399] width 67 height 28
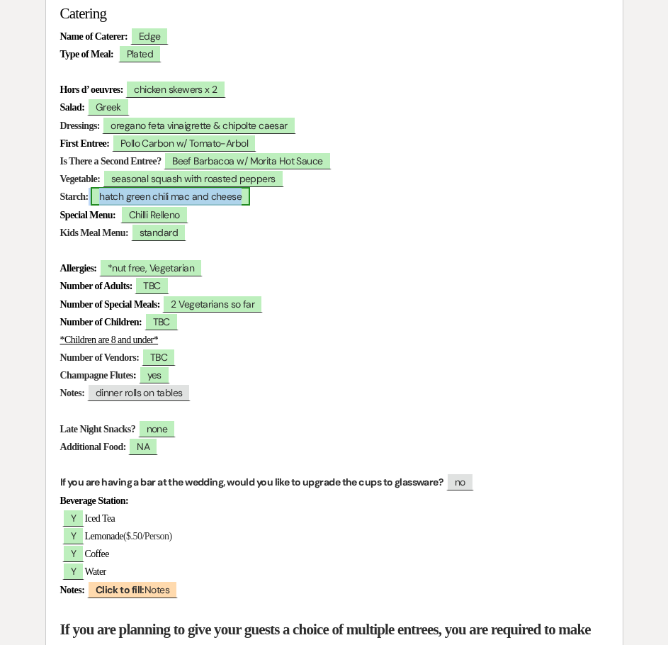
click at [168, 198] on span "hatch green chili mac and cheese" at bounding box center [170, 196] width 159 height 18
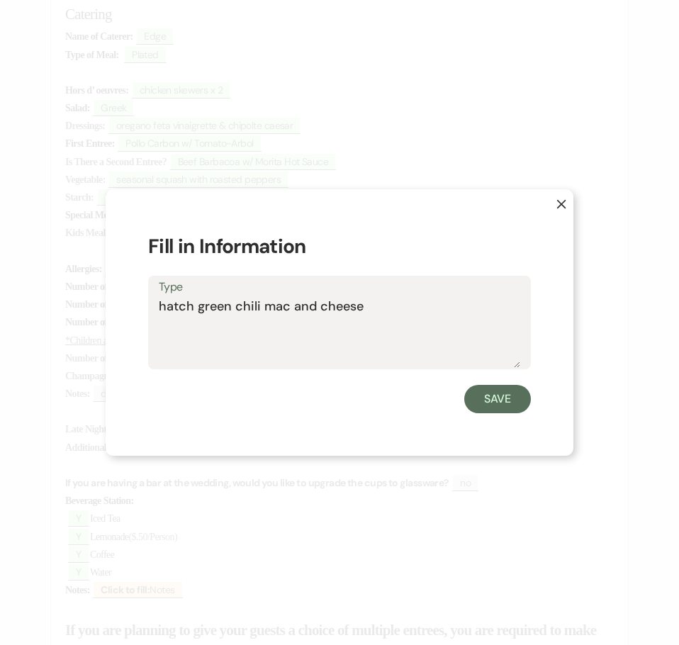
click at [167, 306] on textarea "hatch green chili mac and cheese" at bounding box center [339, 332] width 361 height 71
click at [206, 307] on textarea "Hatch green chili mac and cheese" at bounding box center [339, 332] width 361 height 71
click at [244, 311] on textarea "Hatch Green chili mac and cheese" at bounding box center [339, 332] width 361 height 71
click at [277, 306] on textarea "Hatch Green Chili mac and cheese" at bounding box center [339, 332] width 361 height 71
click at [327, 310] on textarea "Hatch Green Chili Mac and cheese" at bounding box center [339, 332] width 361 height 71
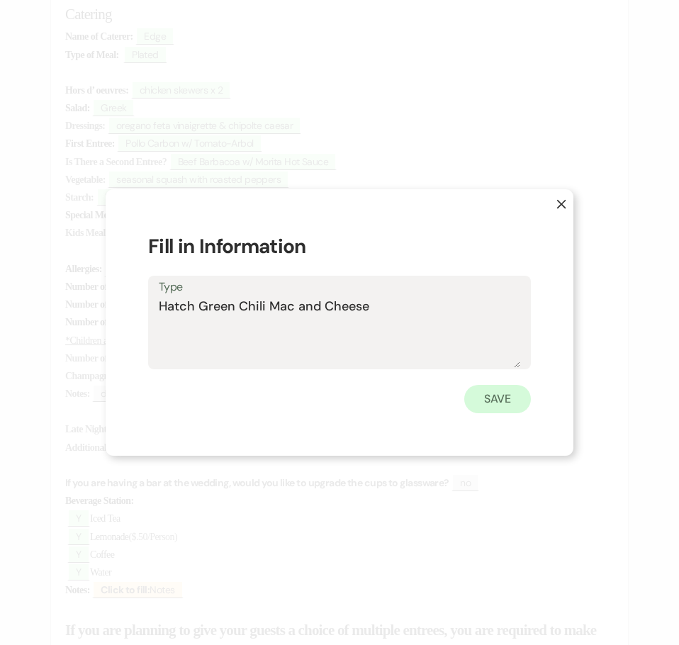
type textarea "Hatch Green Chili Mac and Cheese"
click at [482, 401] on button "Save" at bounding box center [497, 399] width 67 height 28
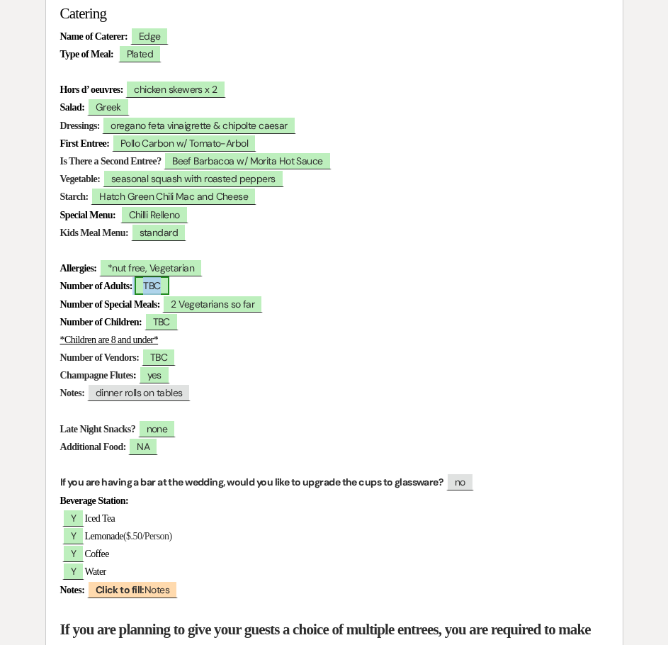
click at [169, 287] on span "TBC" at bounding box center [152, 285] width 34 height 18
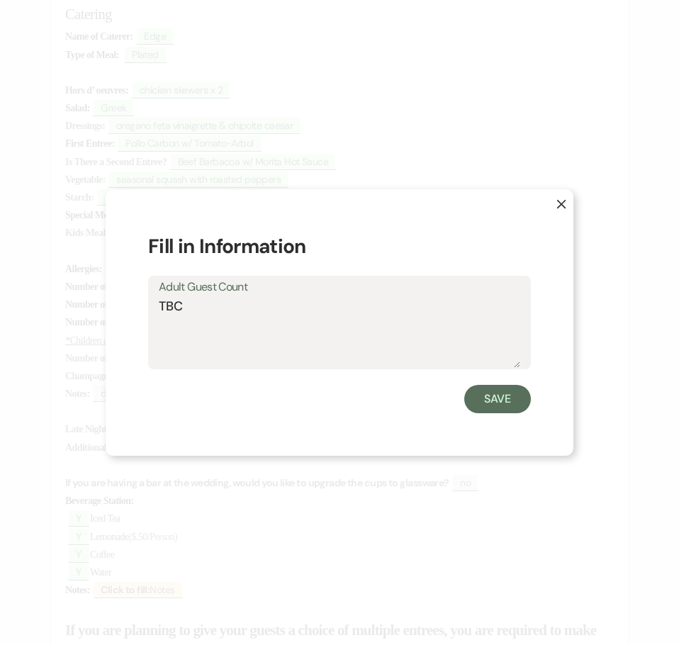
drag, startPoint x: 197, startPoint y: 313, endPoint x: 142, endPoint y: 304, distance: 55.3
click at [142, 304] on div "X Fill in Information Adult Guest Count TBC Save" at bounding box center [340, 322] width 468 height 267
type textarea "57"
click at [479, 395] on button "Save" at bounding box center [497, 399] width 67 height 28
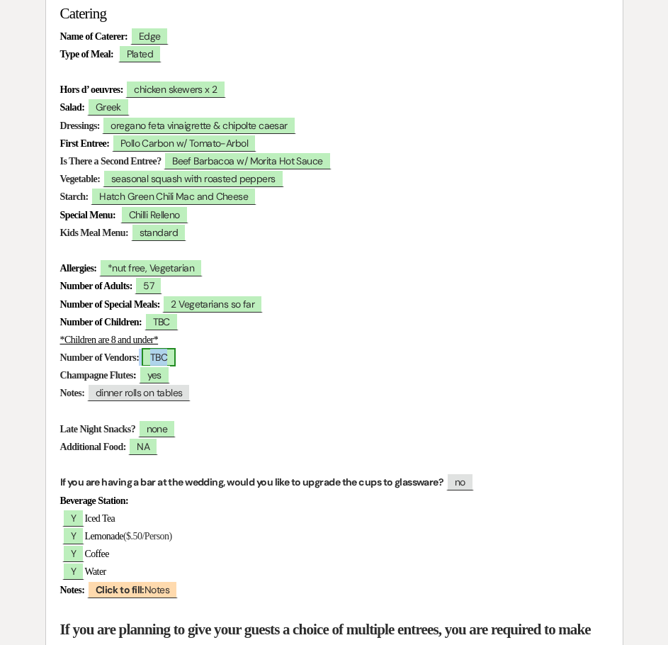
click at [176, 361] on span "TBC" at bounding box center [159, 357] width 34 height 18
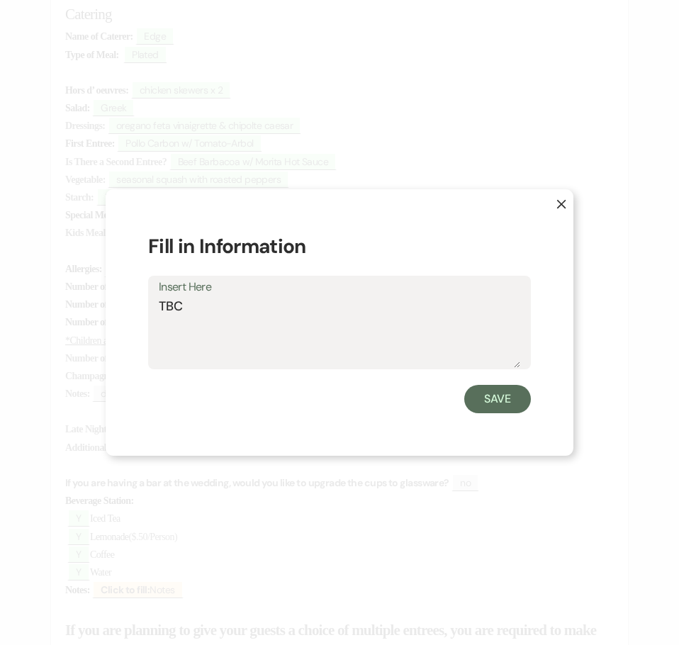
drag, startPoint x: 186, startPoint y: 305, endPoint x: 152, endPoint y: 307, distance: 34.1
click at [152, 307] on div "Insert Here TBC" at bounding box center [339, 323] width 383 height 94
type textarea "2"
click at [496, 400] on button "Save" at bounding box center [497, 399] width 67 height 28
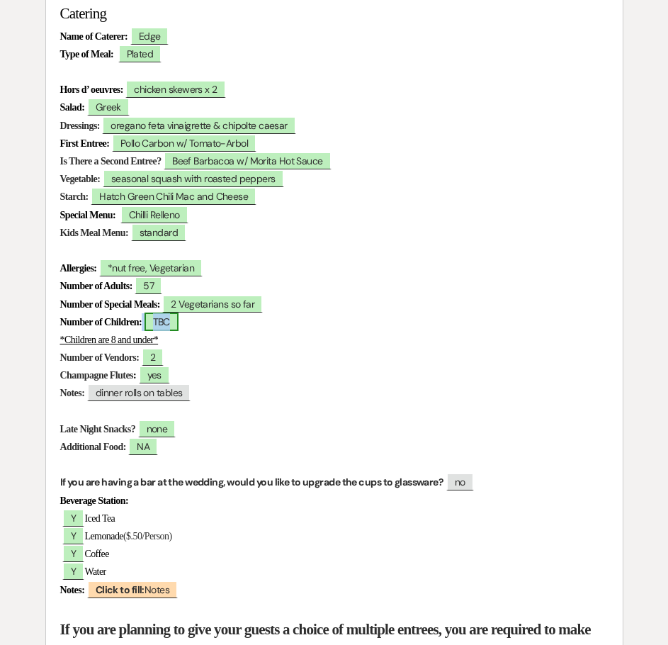
click at [175, 324] on span "TBC" at bounding box center [162, 321] width 34 height 18
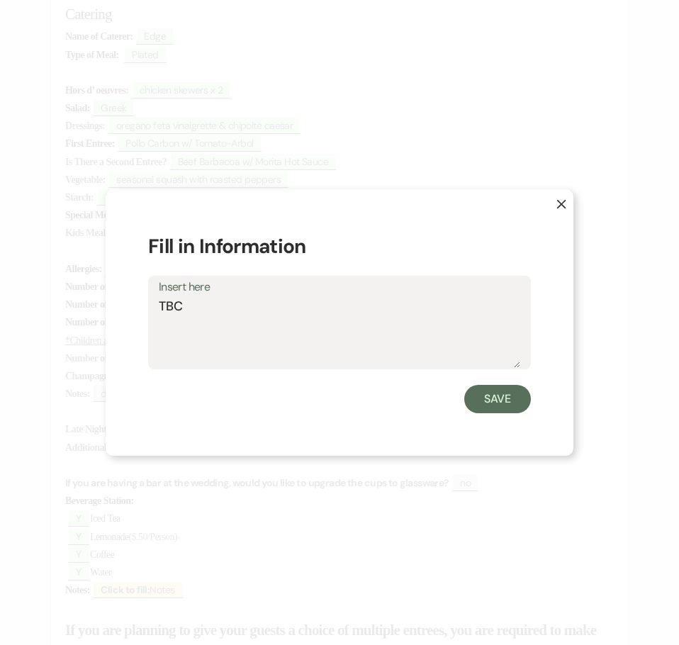
drag, startPoint x: 192, startPoint y: 310, endPoint x: 163, endPoint y: 310, distance: 29.0
click at [163, 310] on textarea "TBC" at bounding box center [339, 332] width 361 height 71
type textarea "T"
type textarea "7"
click at [478, 393] on button "Save" at bounding box center [497, 399] width 67 height 28
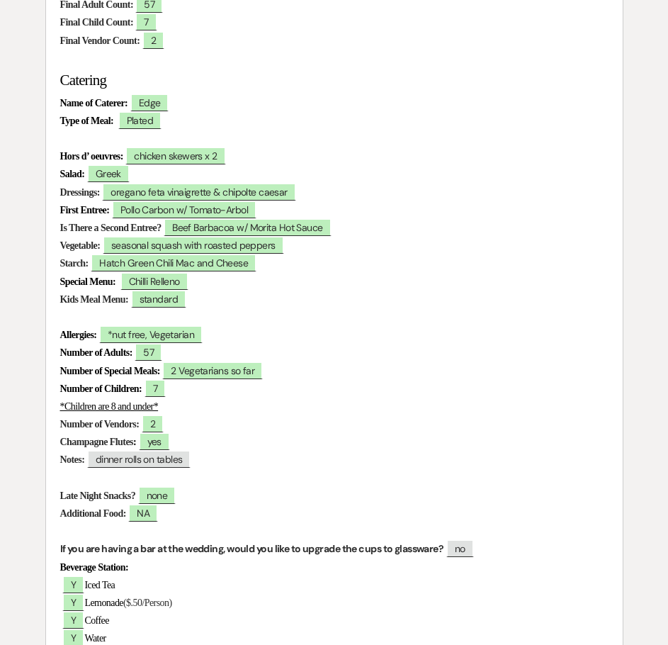
scroll to position [429, 0]
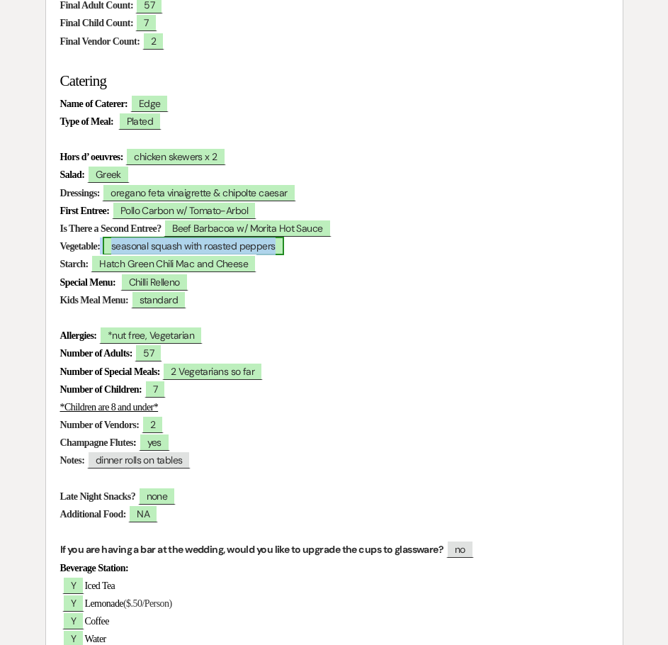
click at [239, 246] on span "seasonal squash with roasted peppers" at bounding box center [193, 246] width 181 height 18
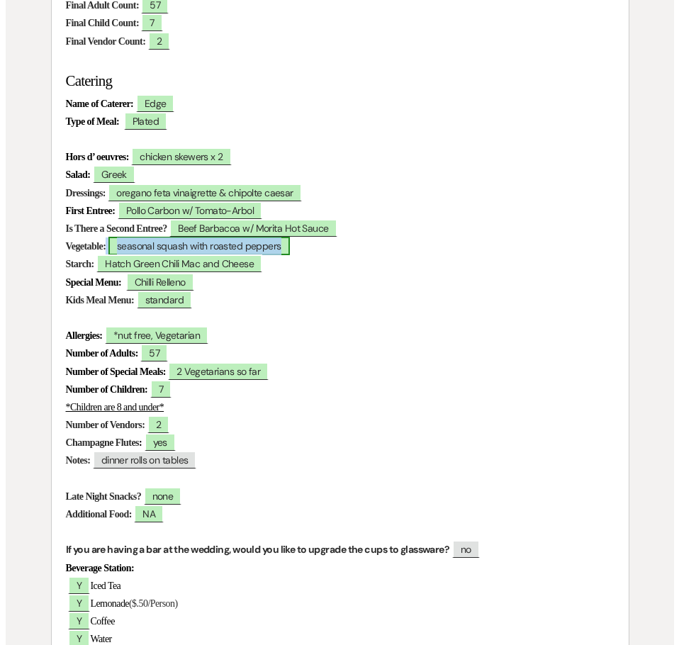
scroll to position [429, 0]
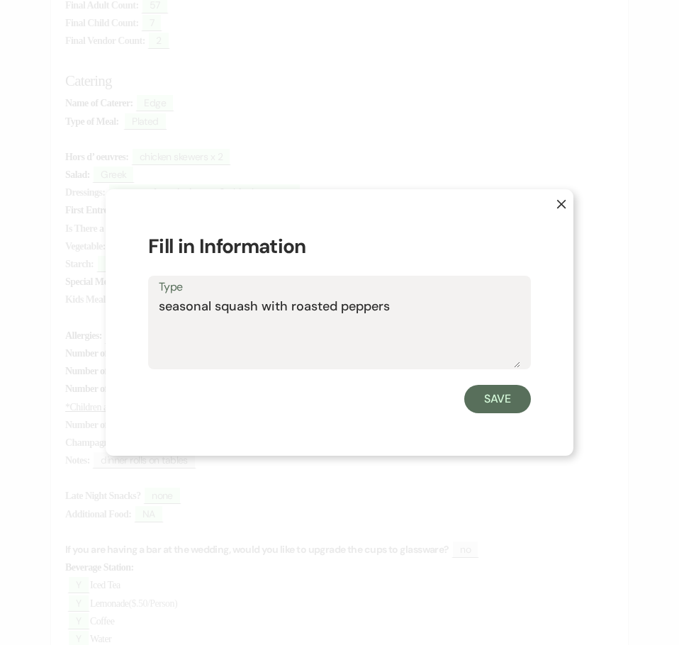
click at [164, 310] on textarea "seasonal squash with roasted peppers" at bounding box center [339, 332] width 361 height 71
click at [220, 310] on textarea "Seasonal squash with roasted peppers" at bounding box center [339, 332] width 361 height 71
click at [299, 307] on textarea "Seasonal Squash with roasted peppers" at bounding box center [339, 332] width 361 height 71
click at [352, 309] on textarea "Seasonal Squash with Roasted peppers" at bounding box center [339, 332] width 361 height 71
type textarea "Seasonal Squash with Roasted Peppers"
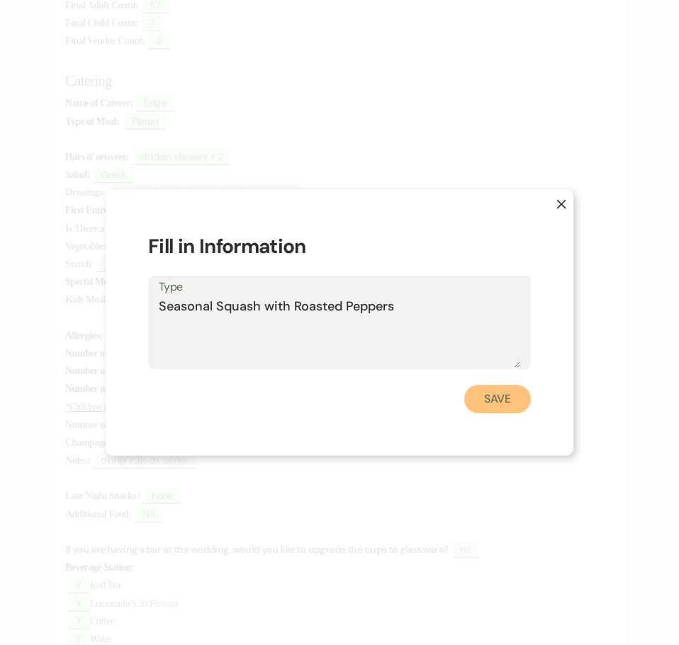
click at [492, 401] on button "Save" at bounding box center [497, 399] width 67 height 28
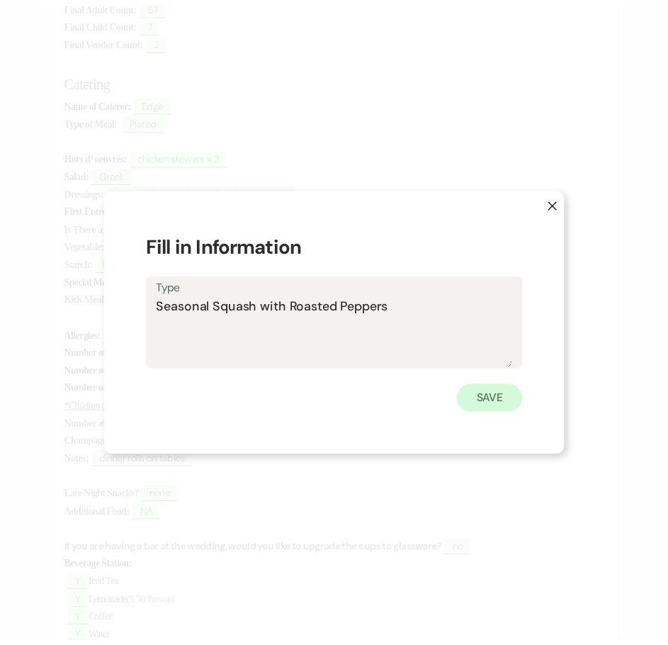
scroll to position [429, 0]
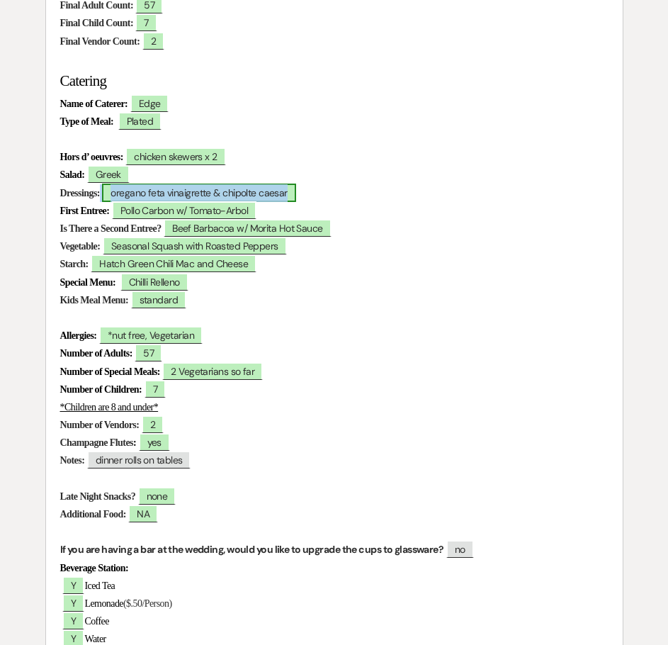
click at [212, 189] on span "oregano feta vinaigrette & chipolte caesar" at bounding box center [198, 192] width 193 height 18
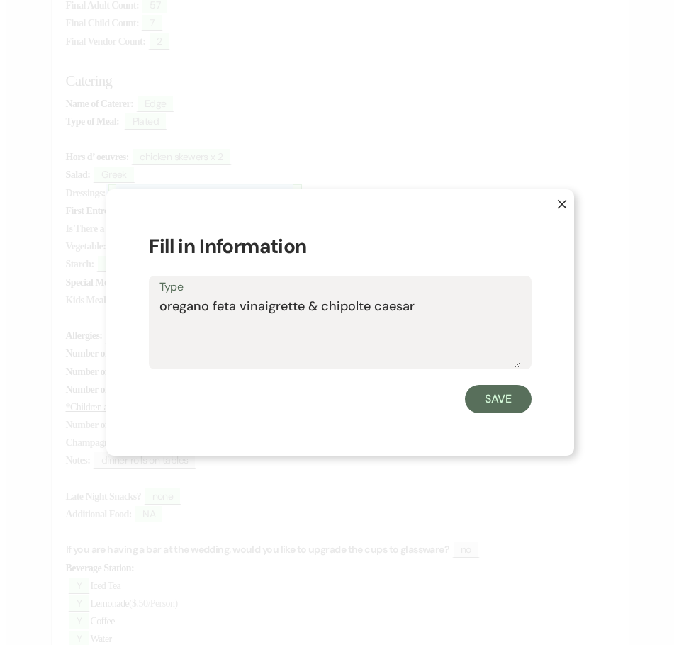
scroll to position [429, 0]
click at [164, 310] on textarea "oregano feta vinaigrette & chipolte caesar" at bounding box center [339, 332] width 361 height 71
click at [217, 307] on textarea "Oregano feta vinaigrette & chipolte caesar" at bounding box center [339, 332] width 361 height 71
click at [248, 312] on textarea "Oregano Feta vinaigrette & chipolte caesar" at bounding box center [339, 332] width 361 height 71
click at [330, 308] on textarea "Oregano Feta Vinaigrette & chipolte caesar" at bounding box center [339, 332] width 361 height 71
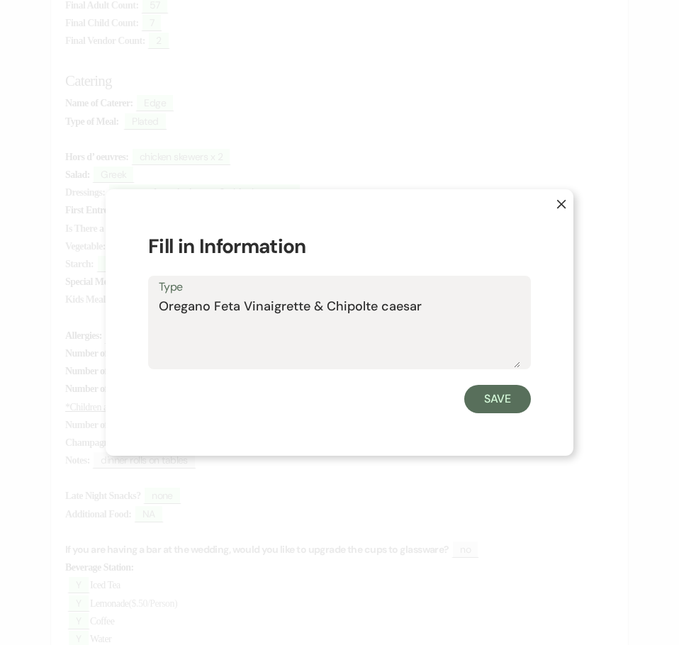
click at [385, 307] on textarea "Oregano Feta Vinaigrette & Chipolte caesar" at bounding box center [339, 332] width 361 height 71
type textarea "Oregano Feta Vinaigrette & Chipolte Caesar"
click at [494, 401] on button "Save" at bounding box center [497, 399] width 67 height 28
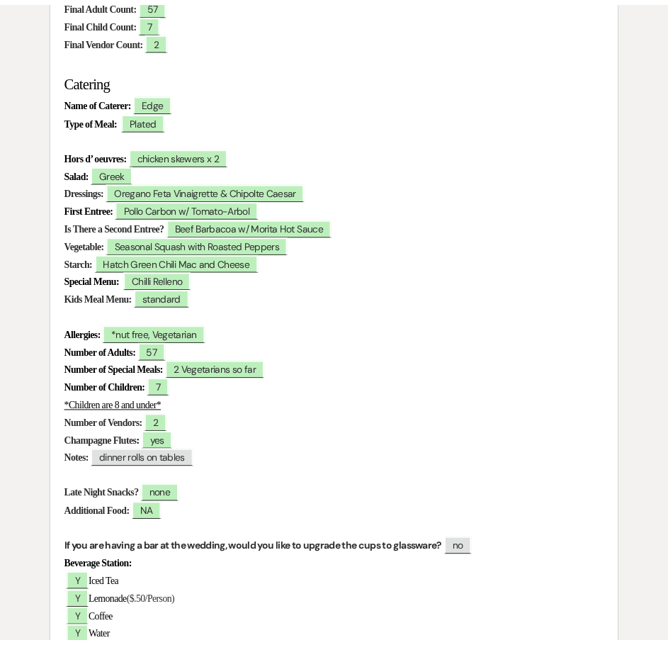
scroll to position [429, 0]
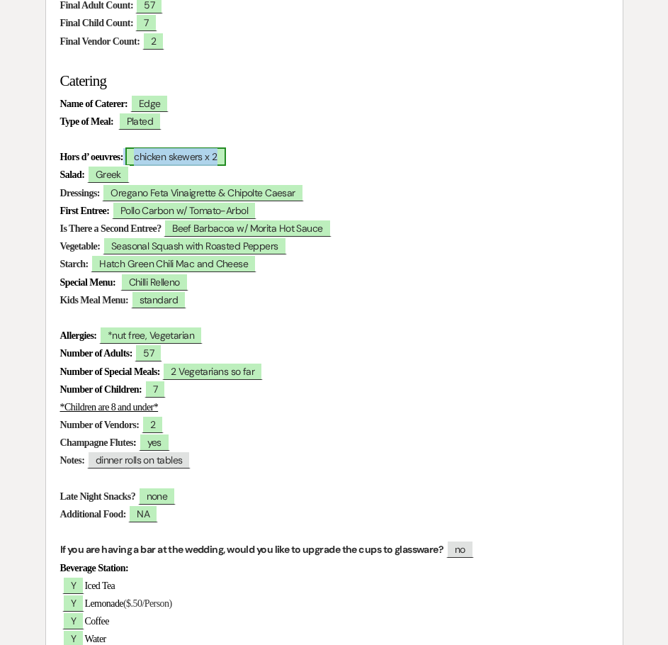
click at [174, 155] on span "chicken skewers x 2" at bounding box center [175, 156] width 100 height 18
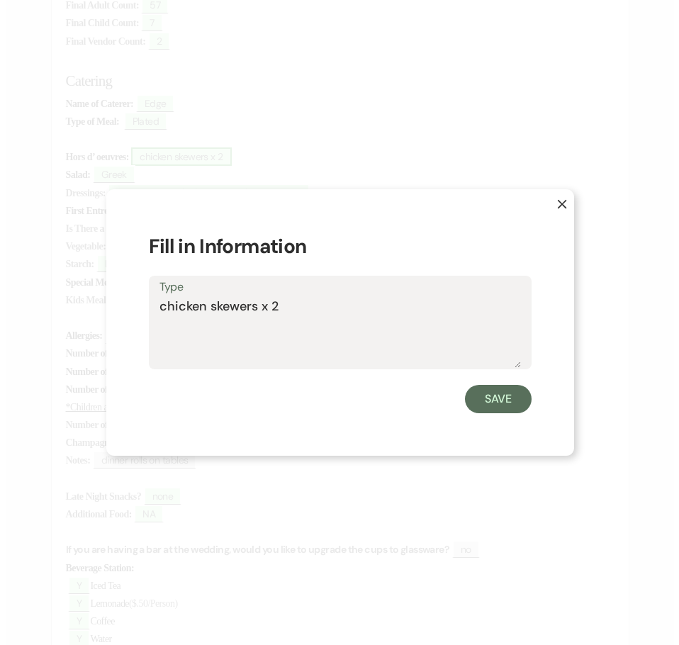
scroll to position [429, 0]
click at [166, 303] on textarea "chicken skewers x 2" at bounding box center [339, 332] width 361 height 71
click at [216, 309] on textarea "Chicken skewers x 2" at bounding box center [339, 332] width 361 height 71
type textarea "Chicken Skewers x 2"
click at [502, 397] on button "Save" at bounding box center [497, 399] width 67 height 28
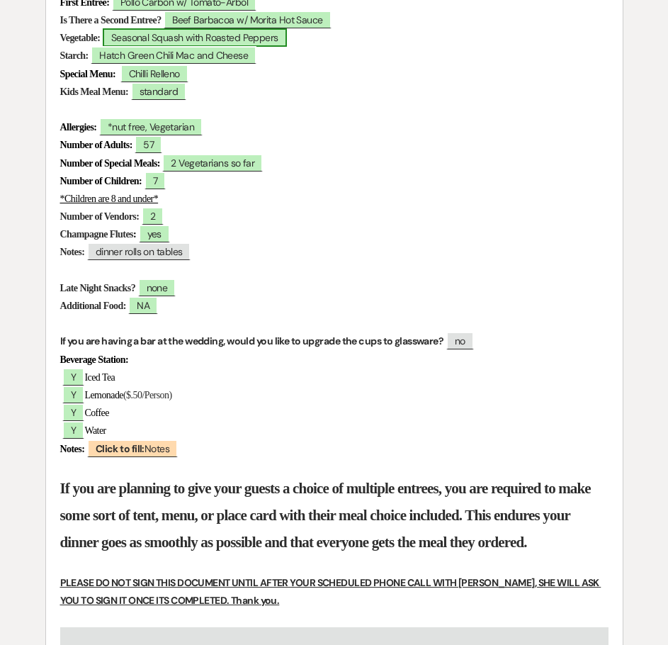
scroll to position [641, 0]
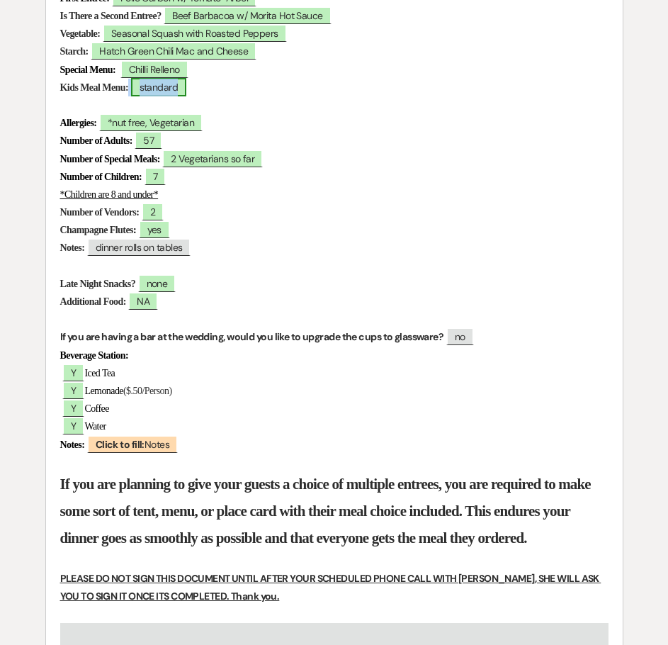
click at [178, 89] on span "standard" at bounding box center [159, 87] width 56 height 18
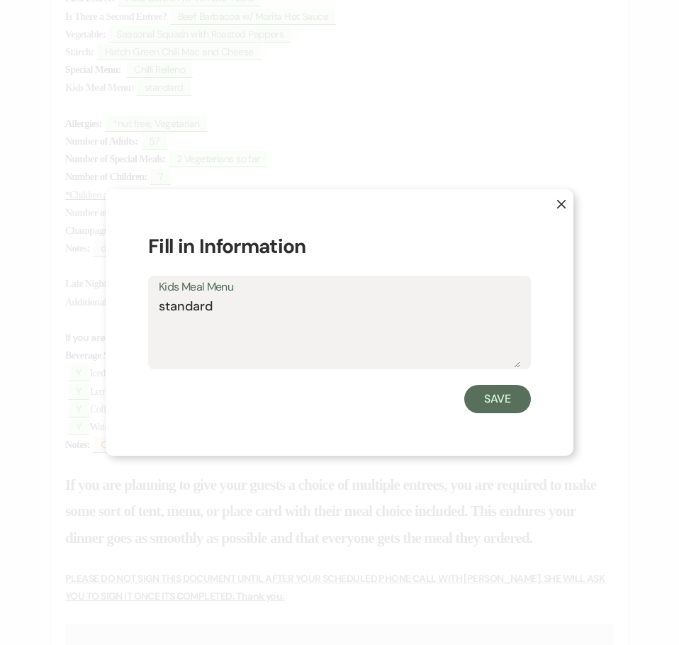
click at [161, 308] on textarea "standard" at bounding box center [339, 332] width 361 height 71
type textarea "Standard"
click at [490, 395] on button "Save" at bounding box center [497, 399] width 67 height 28
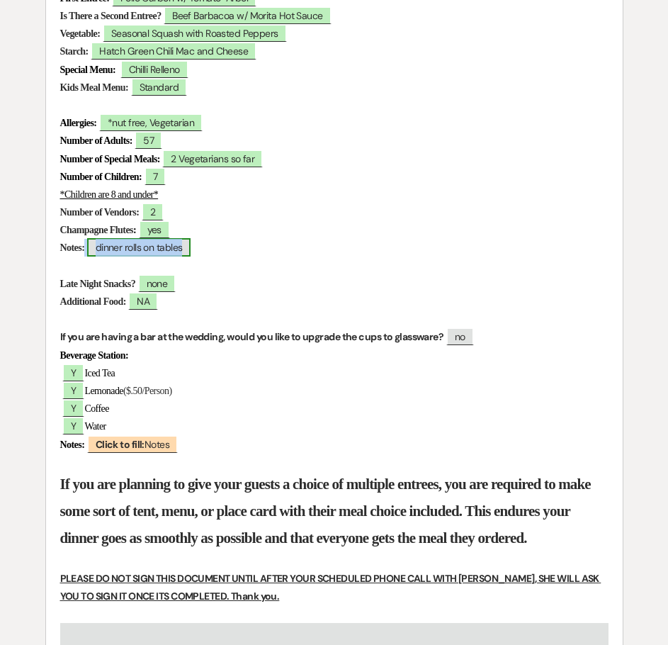
click at [119, 250] on span "dinner rolls on tables" at bounding box center [139, 247] width 104 height 18
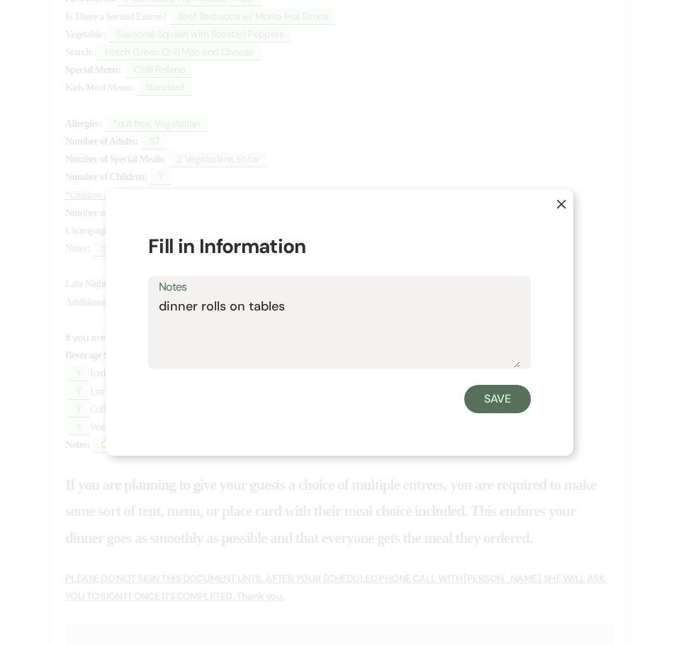
click at [167, 307] on textarea "dinner rolls on tables" at bounding box center [339, 332] width 361 height 71
click at [204, 307] on textarea "Dinner rolls on tables" at bounding box center [339, 332] width 361 height 71
click at [255, 310] on textarea "Dinner Rolls on tables" at bounding box center [339, 332] width 361 height 71
type textarea "Dinner Rolls on Tables"
click at [480, 395] on button "Save" at bounding box center [497, 399] width 67 height 28
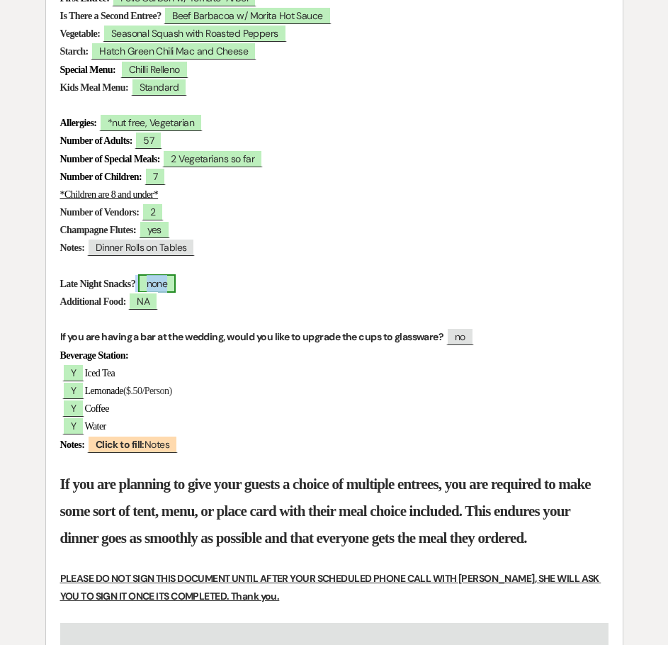
click at [176, 284] on span "none" at bounding box center [157, 283] width 38 height 18
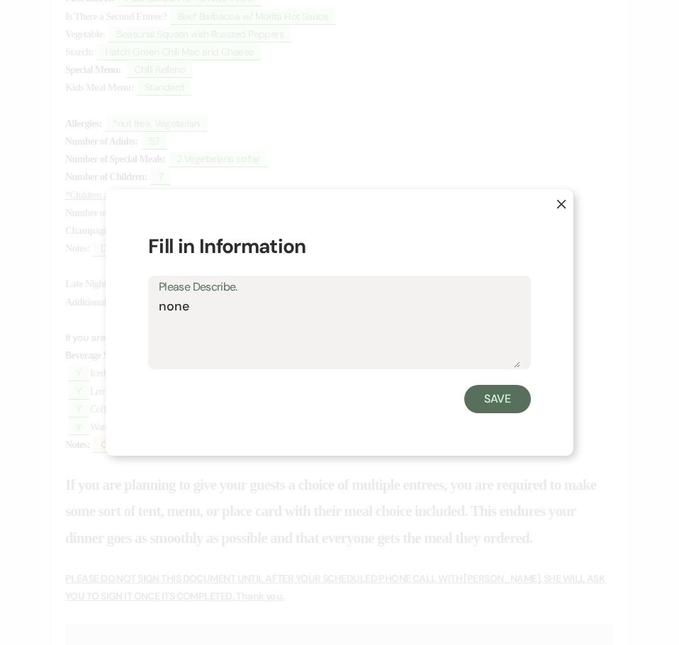
click at [165, 307] on textarea "none" at bounding box center [339, 332] width 361 height 71
type textarea "None"
click at [496, 400] on button "Save" at bounding box center [497, 399] width 67 height 28
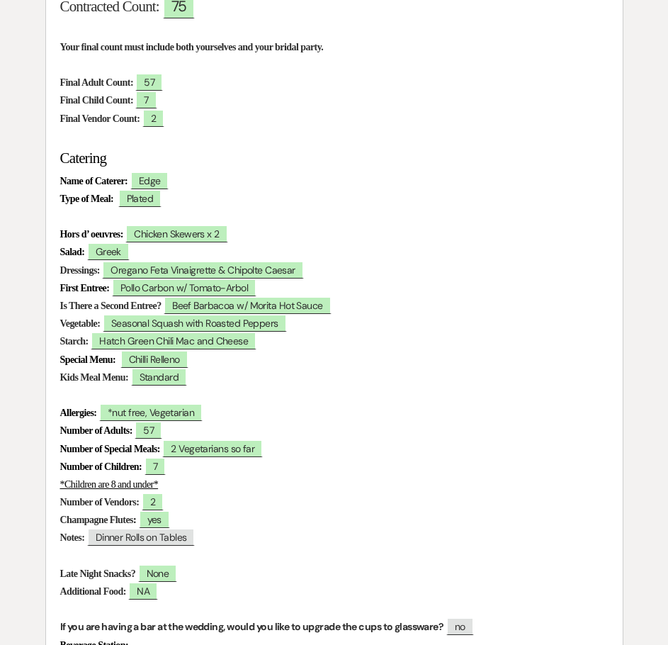
scroll to position [0, 0]
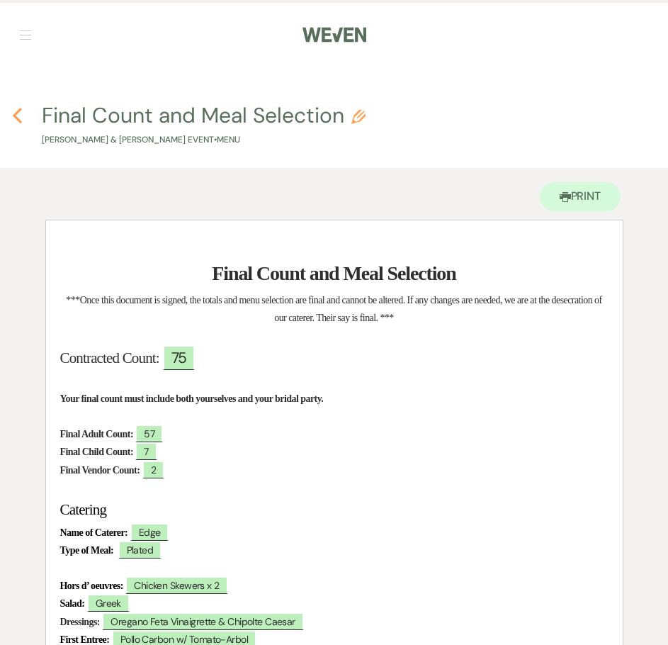
click at [17, 117] on use "button" at bounding box center [17, 116] width 9 height 16
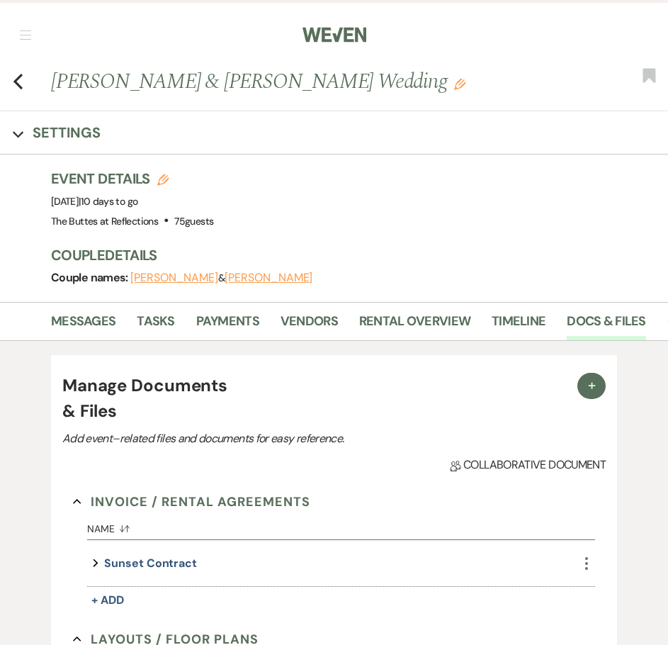
scroll to position [1489, 0]
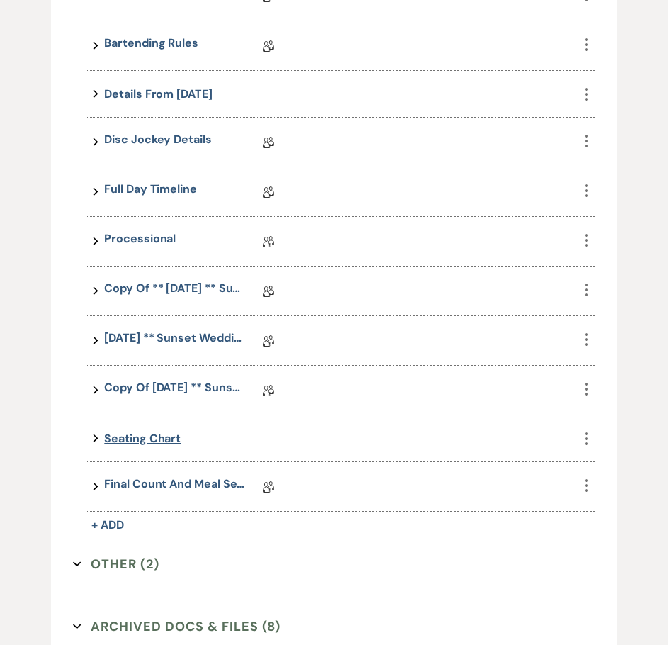
click at [167, 440] on button "Seating chart" at bounding box center [142, 438] width 77 height 19
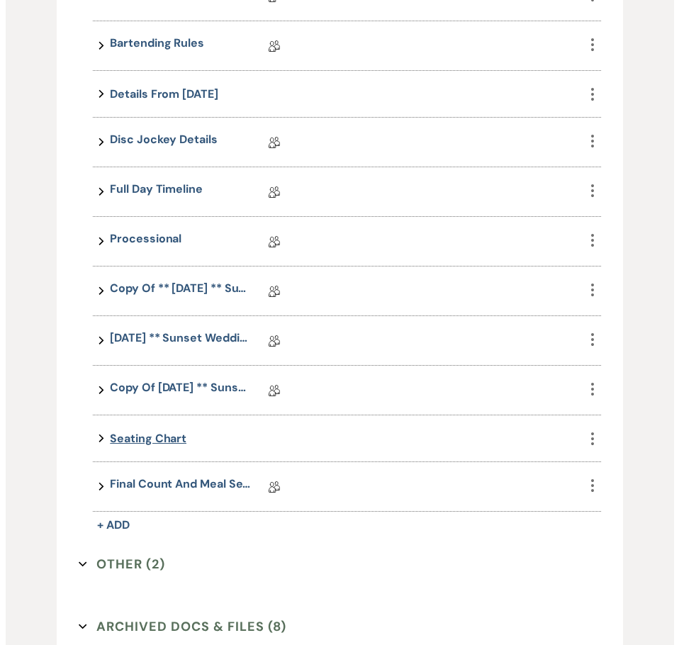
scroll to position [1490, 0]
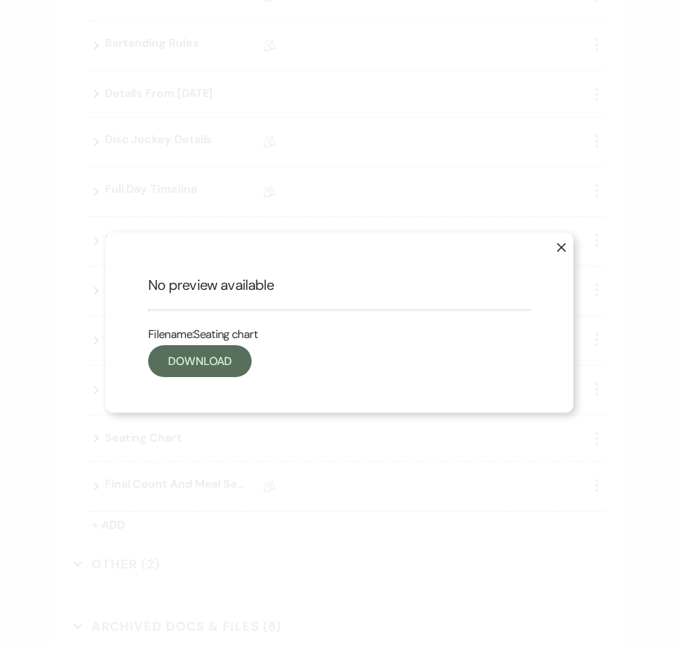
click at [563, 246] on use "button" at bounding box center [561, 247] width 9 height 9
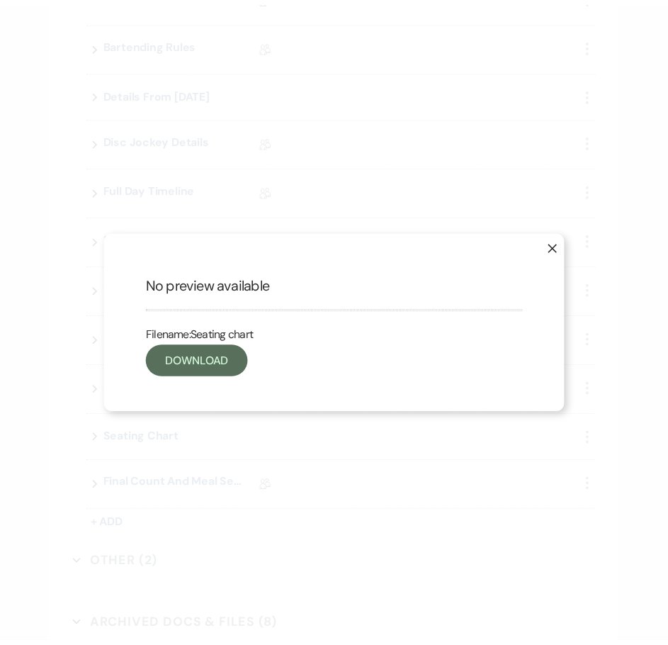
scroll to position [1489, 0]
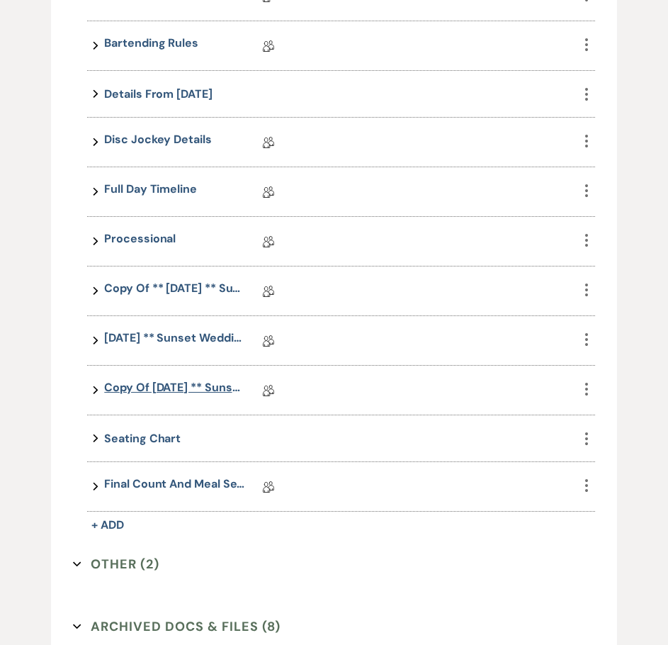
click at [161, 387] on link "Copy of [DATE] ** Sunset Wedding Details for Black. [DATE]" at bounding box center [175, 390] width 142 height 22
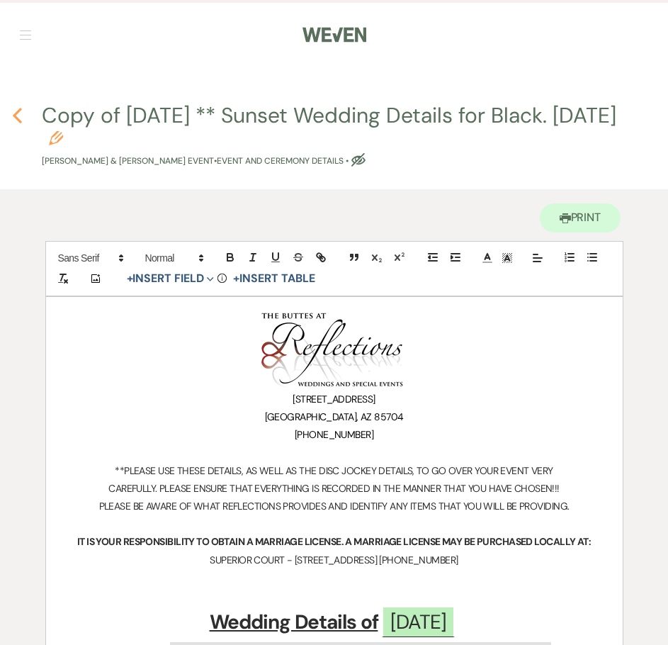
click at [18, 116] on icon "Previous" at bounding box center [17, 115] width 11 height 17
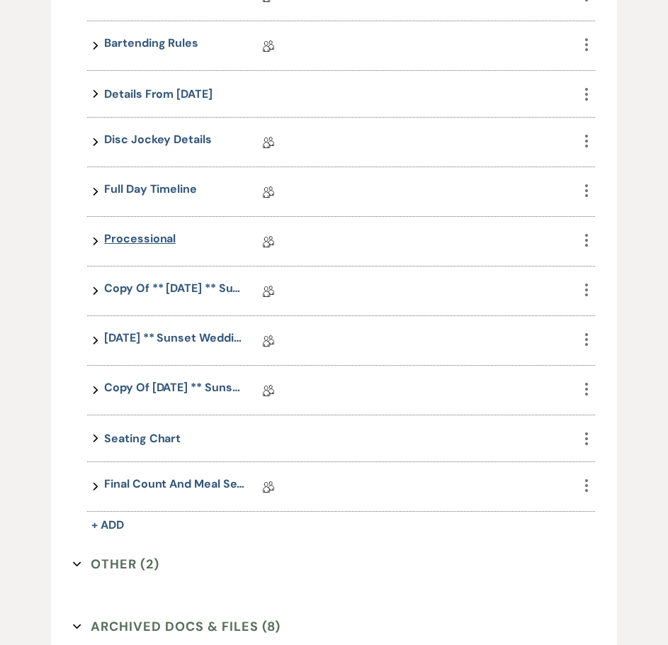
click at [149, 242] on link "Processional" at bounding box center [140, 241] width 72 height 22
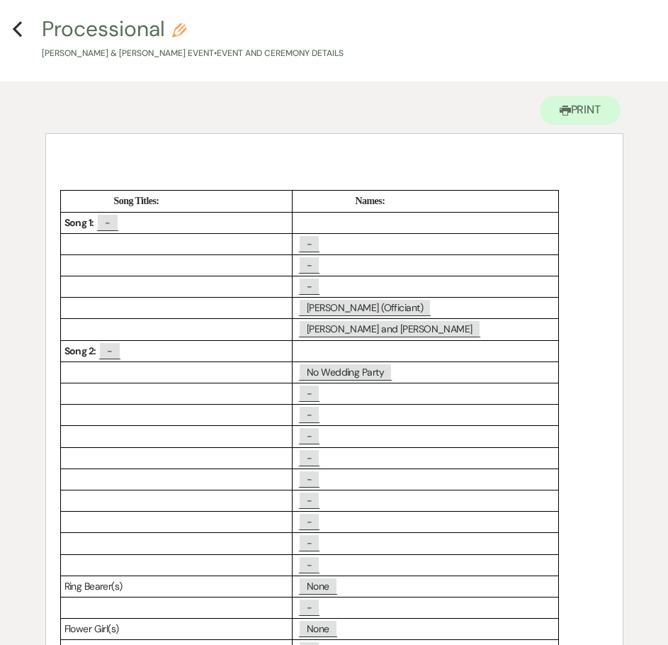
scroll to position [85, 0]
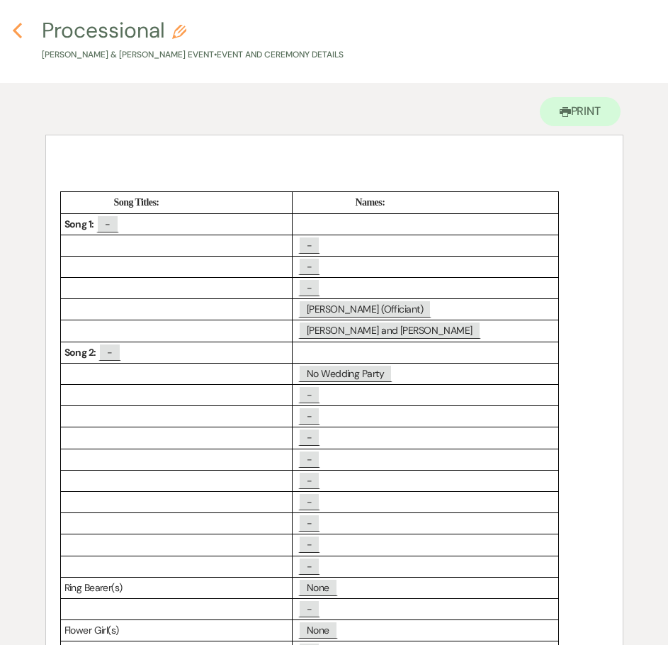
click at [22, 33] on icon "Previous" at bounding box center [17, 30] width 11 height 17
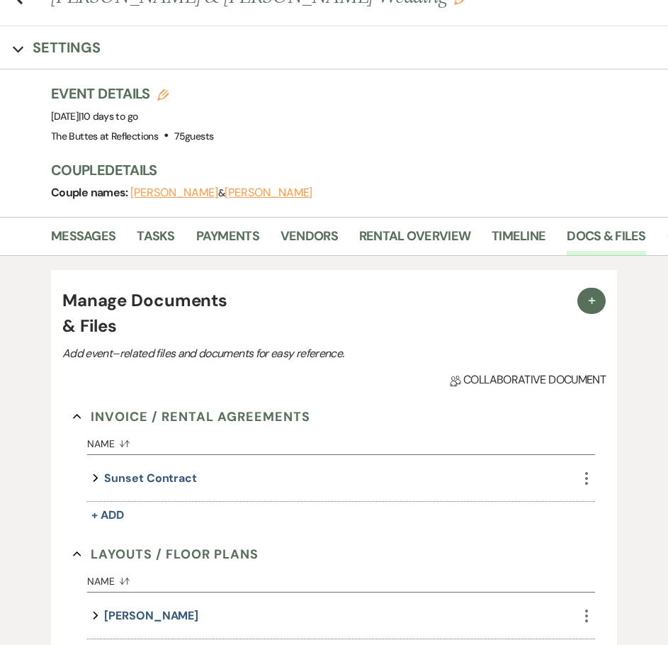
scroll to position [1489, 0]
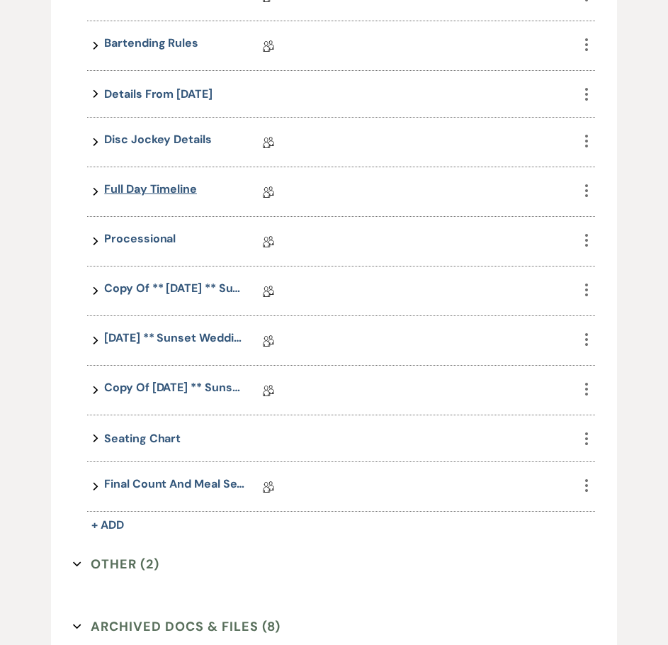
click at [161, 188] on link "Full Day Timeline" at bounding box center [150, 192] width 93 height 22
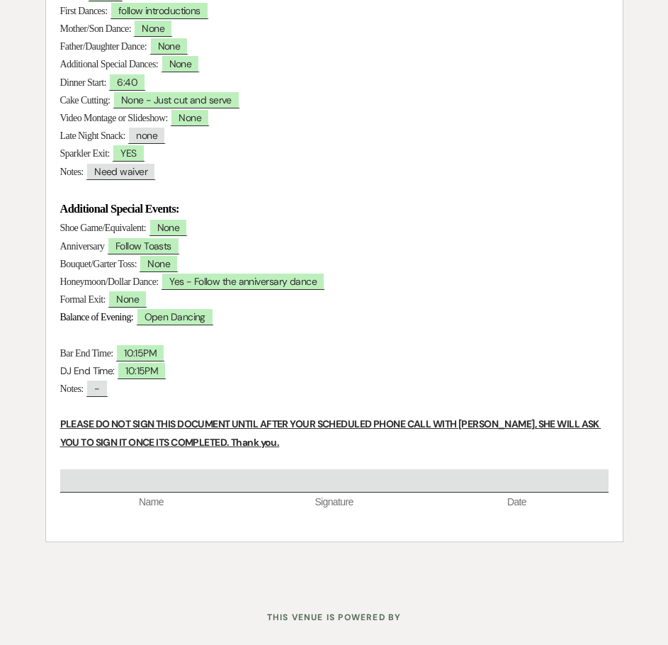
scroll to position [496, 0]
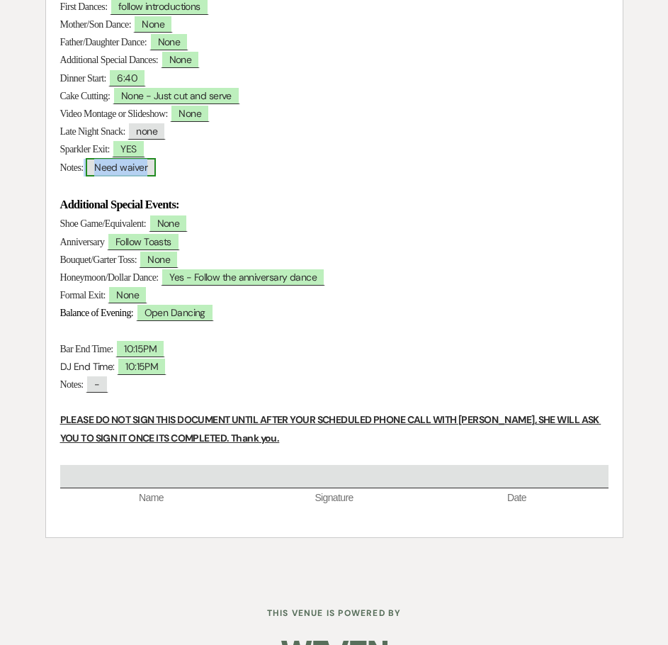
click at [130, 172] on span "Need waiver" at bounding box center [121, 167] width 70 height 18
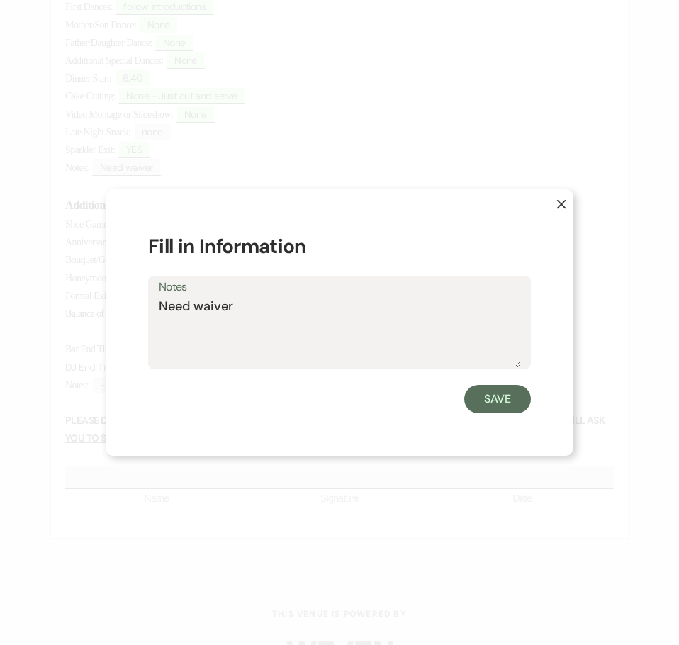
click at [562, 204] on icon "X" at bounding box center [561, 204] width 10 height 10
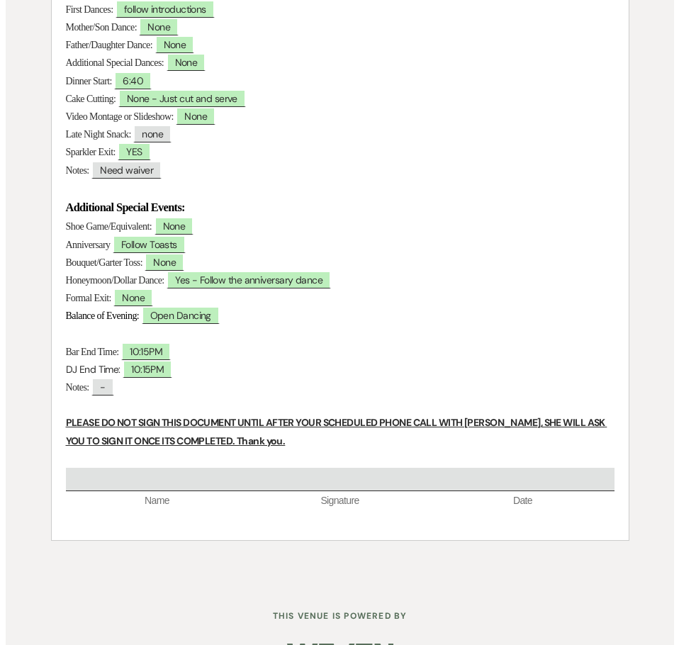
scroll to position [536, 0]
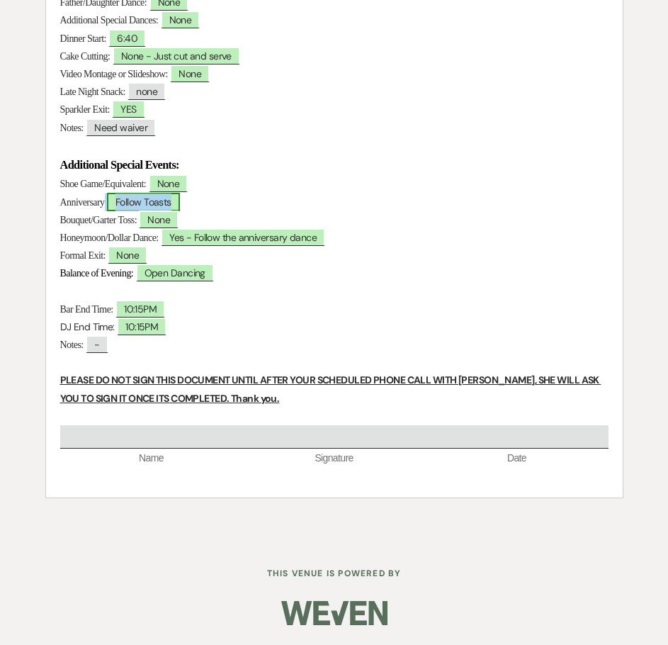
click at [162, 200] on span "Follow Toasts" at bounding box center [143, 202] width 73 height 18
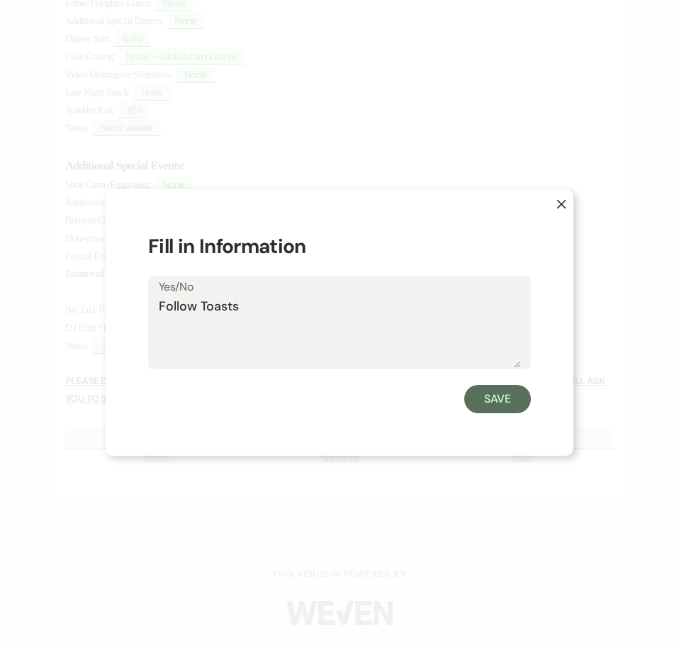
drag, startPoint x: 242, startPoint y: 302, endPoint x: 143, endPoint y: 319, distance: 99.9
click at [157, 311] on div "Yes/No Follow Toasts" at bounding box center [339, 323] width 383 height 94
type textarea "Yes"
click at [505, 391] on button "Save" at bounding box center [497, 399] width 67 height 28
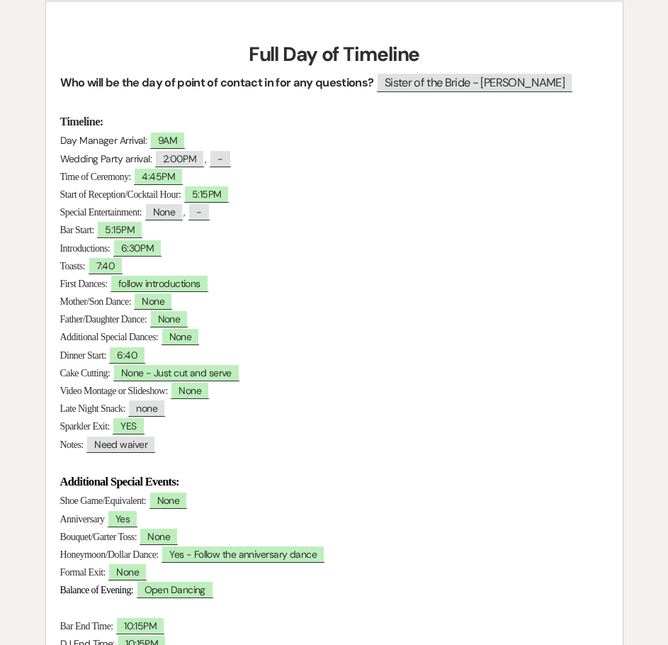
scroll to position [213, 0]
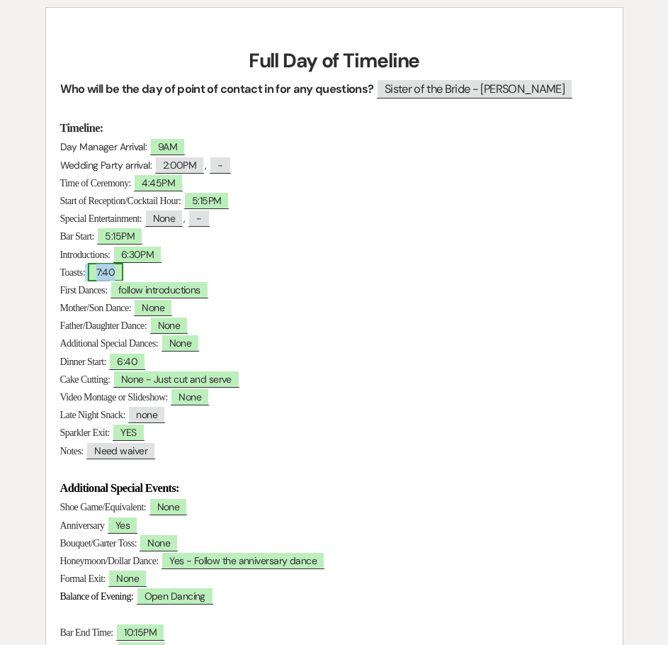
click at [123, 270] on span "7:40" at bounding box center [106, 272] width 36 height 18
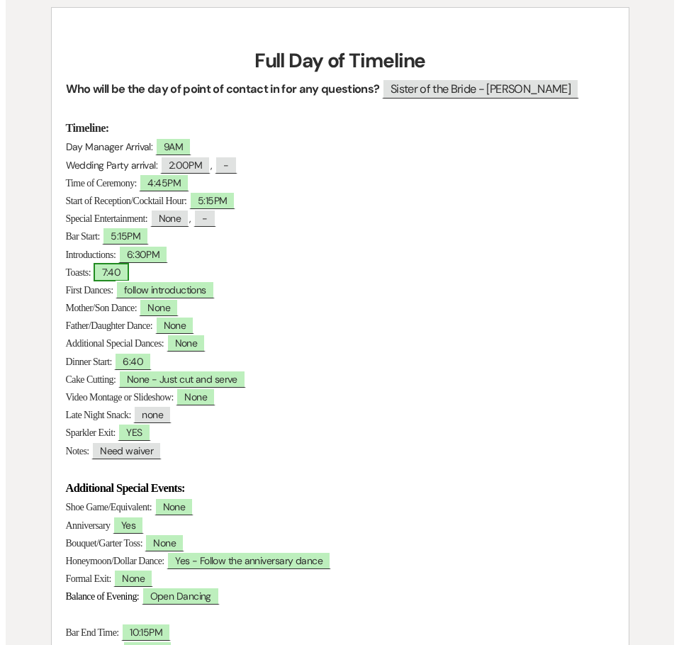
scroll to position [213, 0]
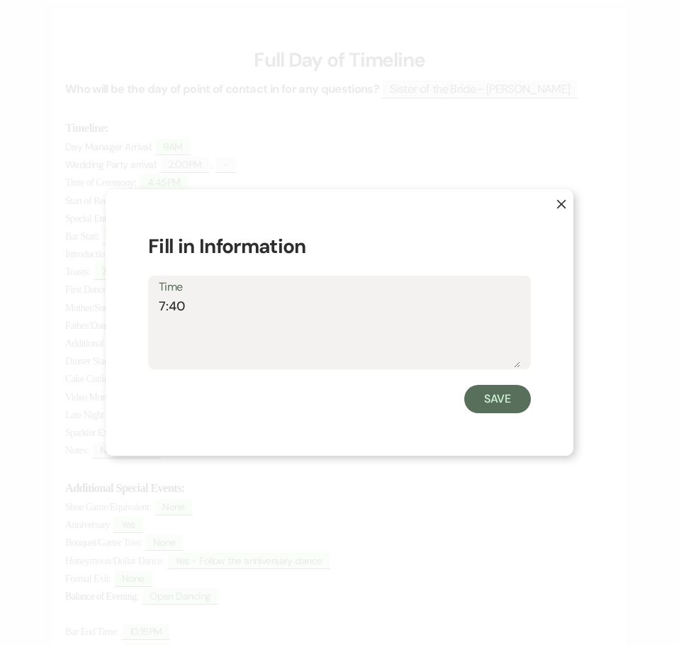
drag, startPoint x: 193, startPoint y: 307, endPoint x: 167, endPoint y: 307, distance: 25.5
click at [167, 307] on textarea "7:40" at bounding box center [339, 332] width 361 height 71
type textarea "7:35"
click at [496, 402] on button "Save" at bounding box center [497, 399] width 67 height 28
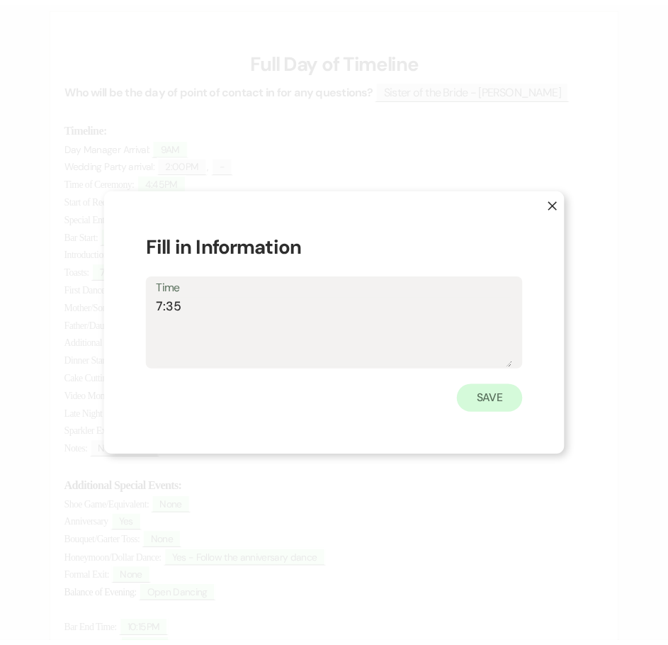
scroll to position [213, 0]
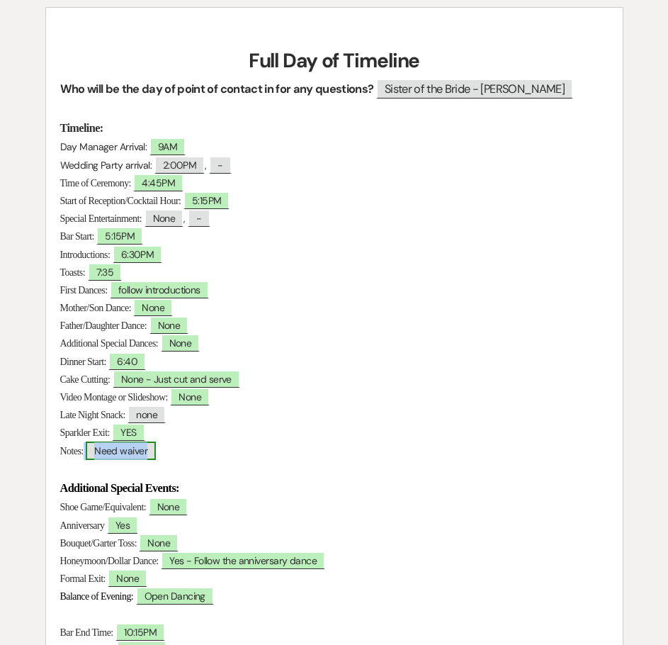
click at [140, 454] on span "Need waiver" at bounding box center [121, 450] width 70 height 18
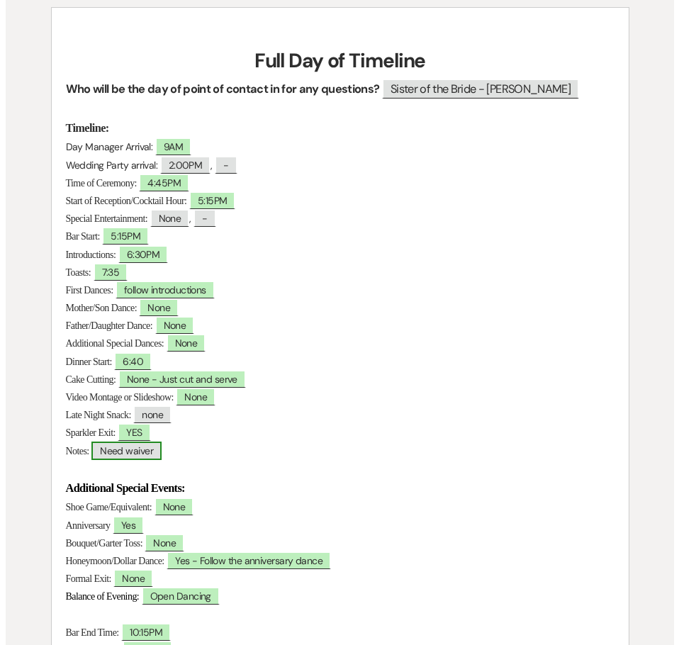
scroll to position [213, 0]
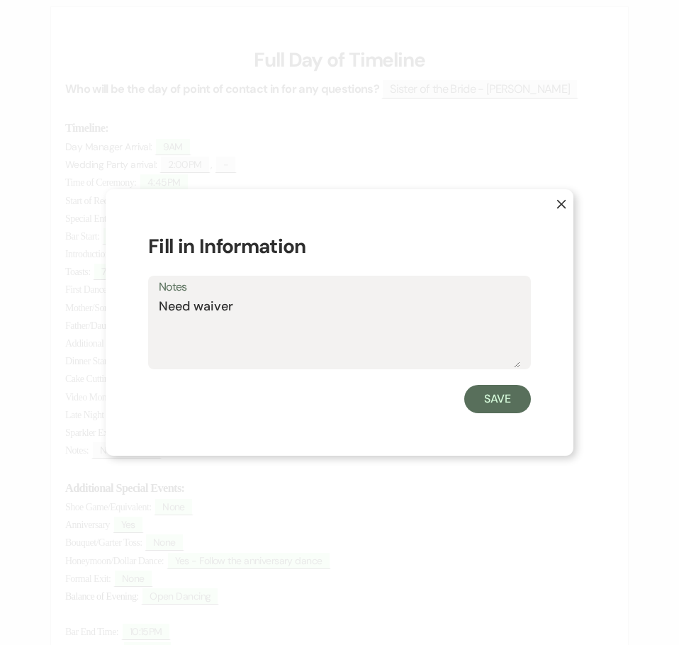
drag, startPoint x: 237, startPoint y: 307, endPoint x: 129, endPoint y: 322, distance: 109.4
click at [129, 322] on div "X Fill in Information Notes Need waiver Save" at bounding box center [340, 322] width 468 height 267
type textarea "LED lights"
click at [492, 403] on button "Save" at bounding box center [497, 399] width 67 height 28
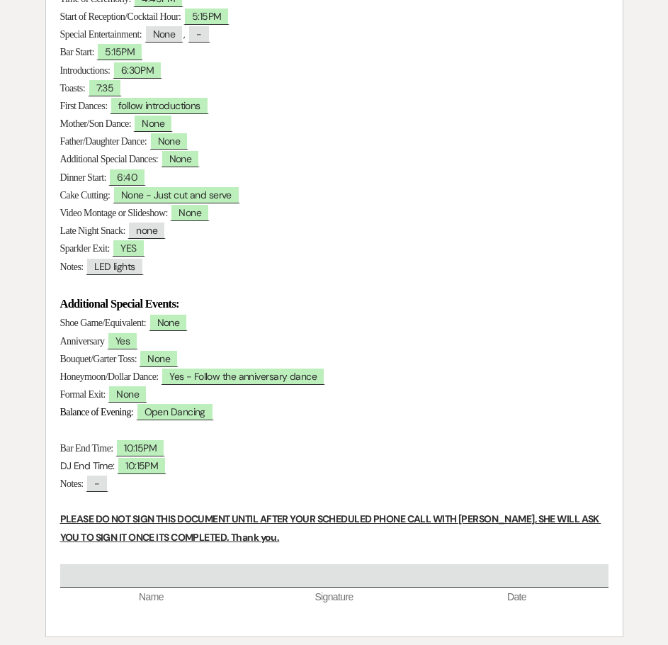
scroll to position [425, 0]
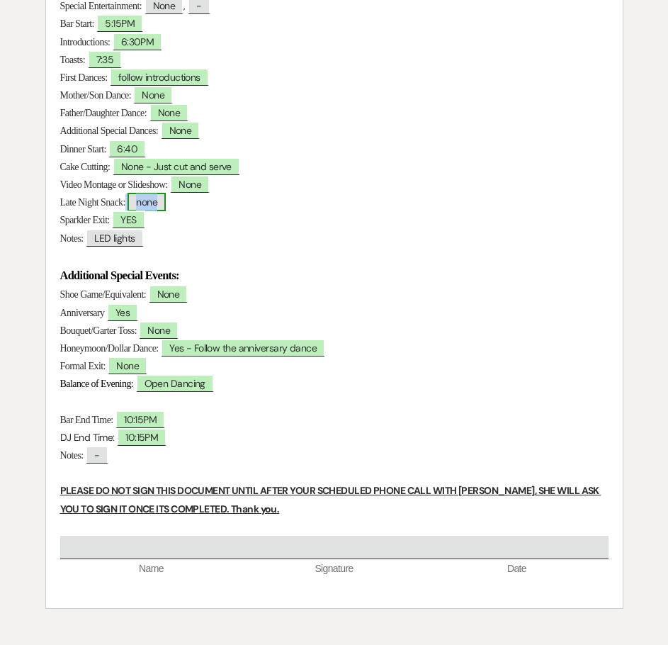
click at [162, 203] on span "none" at bounding box center [147, 202] width 38 height 18
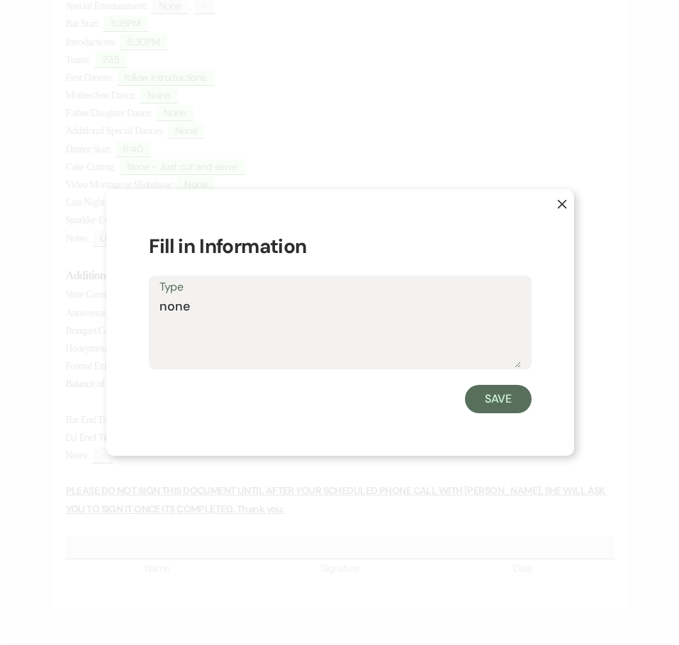
scroll to position [426, 0]
drag, startPoint x: 187, startPoint y: 307, endPoint x: 137, endPoint y: 306, distance: 50.3
click at [137, 306] on div "X Fill in Information Type none Save" at bounding box center [340, 322] width 468 height 267
type textarea "None"
click at [496, 401] on button "Save" at bounding box center [497, 399] width 67 height 28
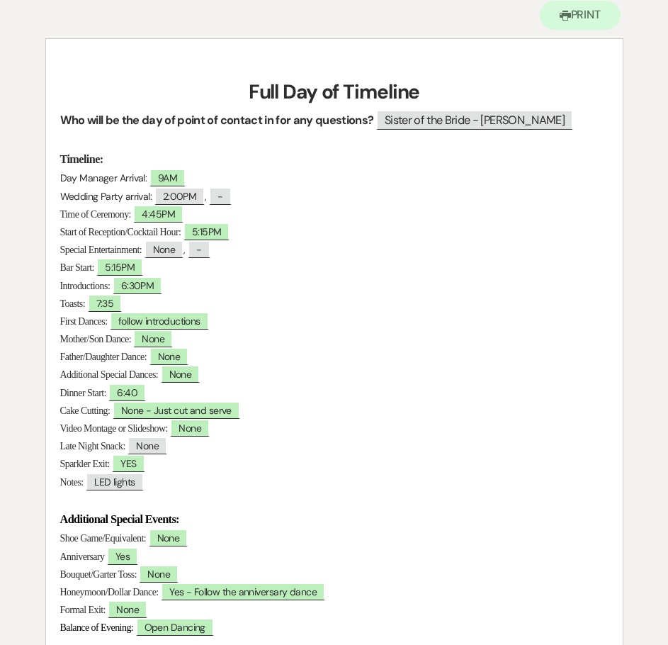
scroll to position [0, 0]
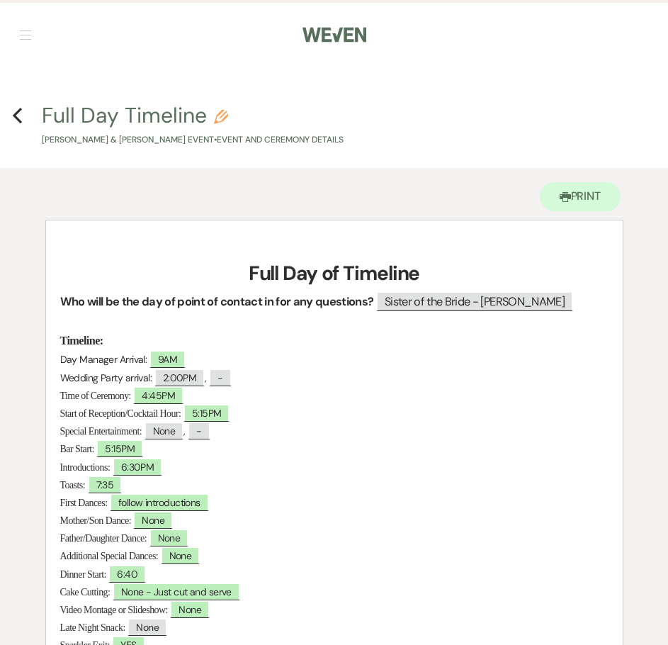
click at [478, 72] on main "Previous Full Day Timeline Pencil Jacqueline Black & Orlando Black's Event • Ev…" at bounding box center [334, 571] width 668 height 1009
click at [18, 111] on use "button" at bounding box center [17, 116] width 9 height 16
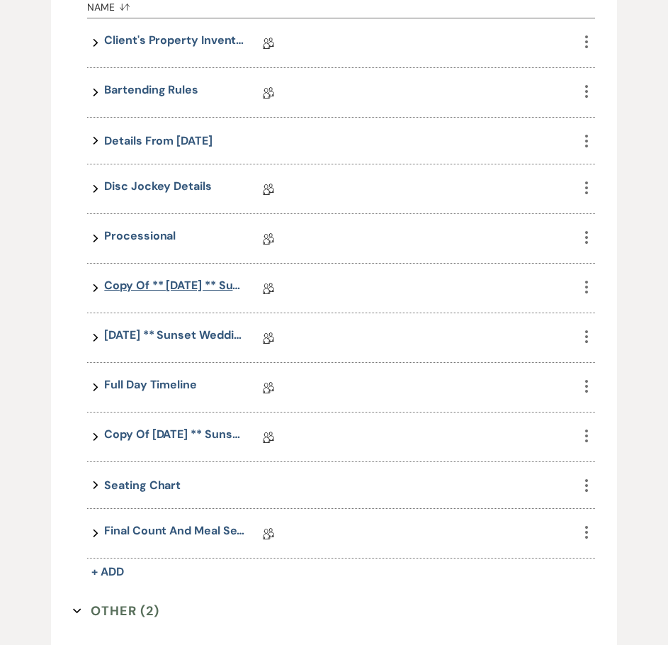
scroll to position [1418, 0]
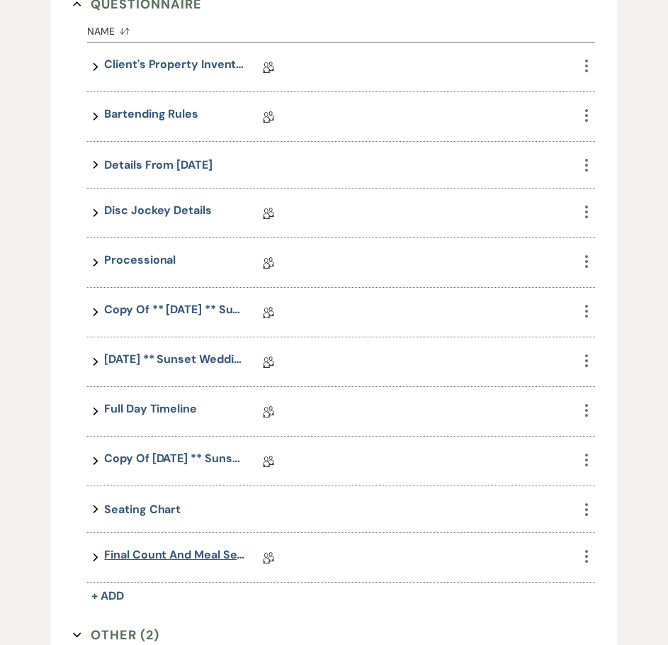
click at [198, 553] on link "Final Count and Meal Selection" at bounding box center [175, 557] width 142 height 22
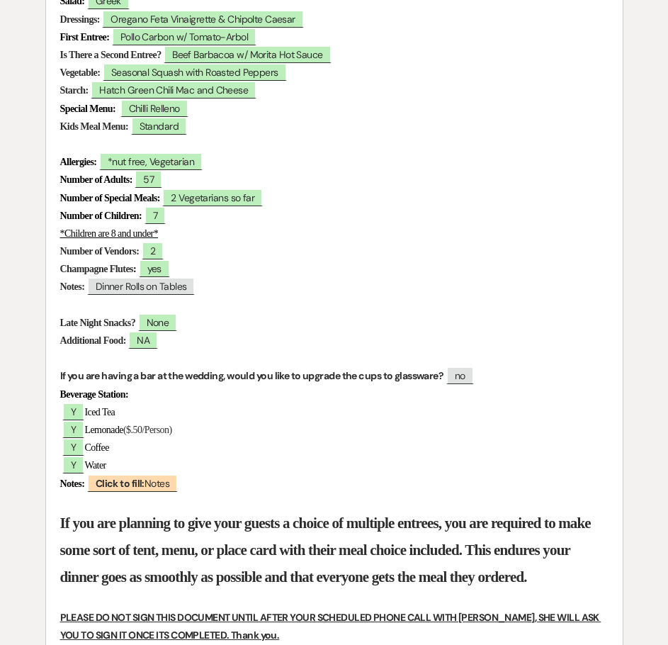
scroll to position [638, 0]
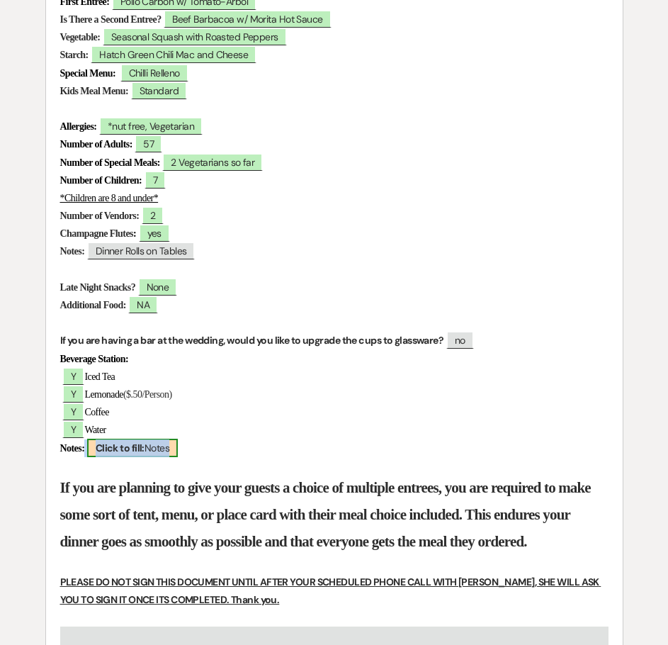
click at [154, 446] on span "Click to fill: Notes" at bounding box center [132, 447] width 91 height 18
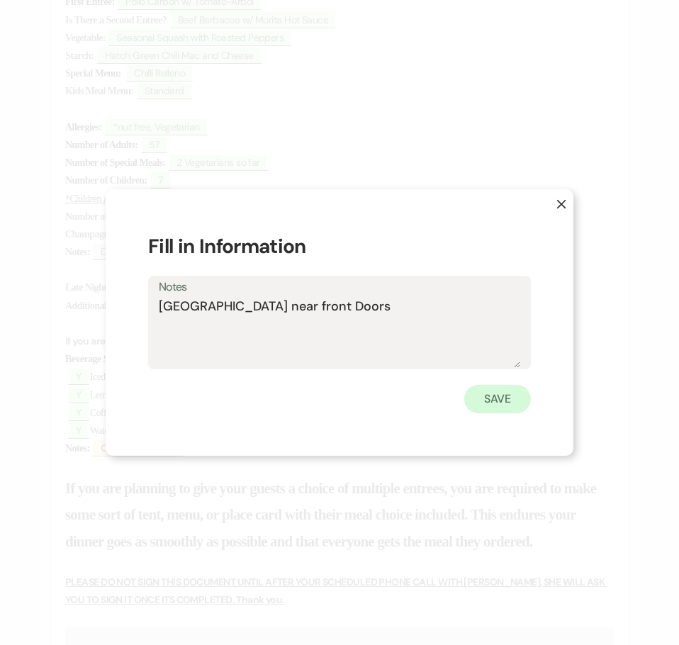
type textarea "[GEOGRAPHIC_DATA] near front Doors"
click at [508, 399] on button "Save" at bounding box center [497, 399] width 67 height 28
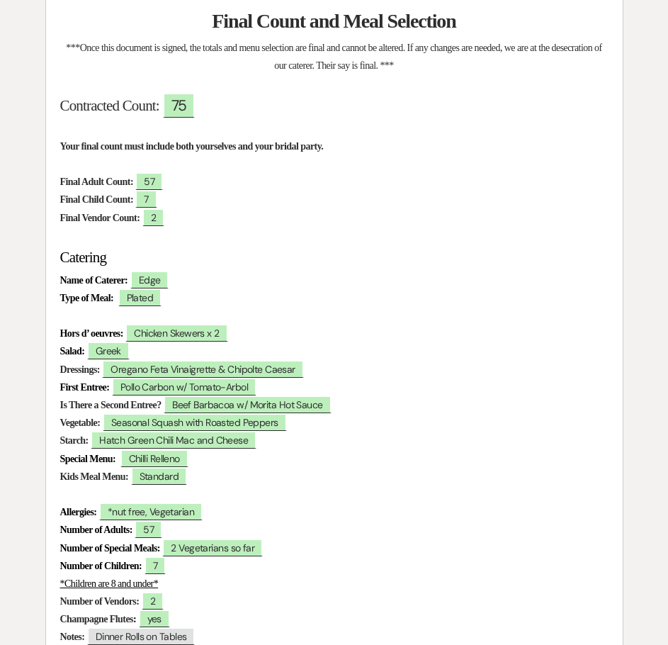
scroll to position [0, 0]
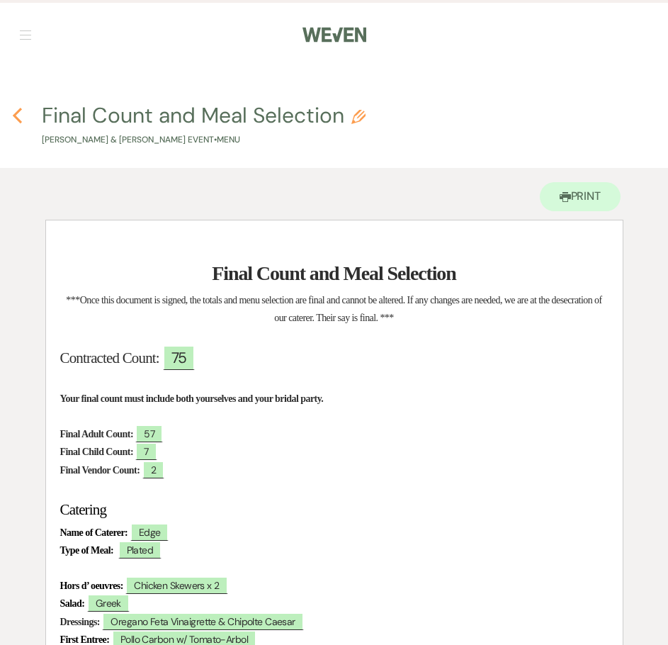
click at [14, 113] on icon "Previous" at bounding box center [17, 115] width 11 height 17
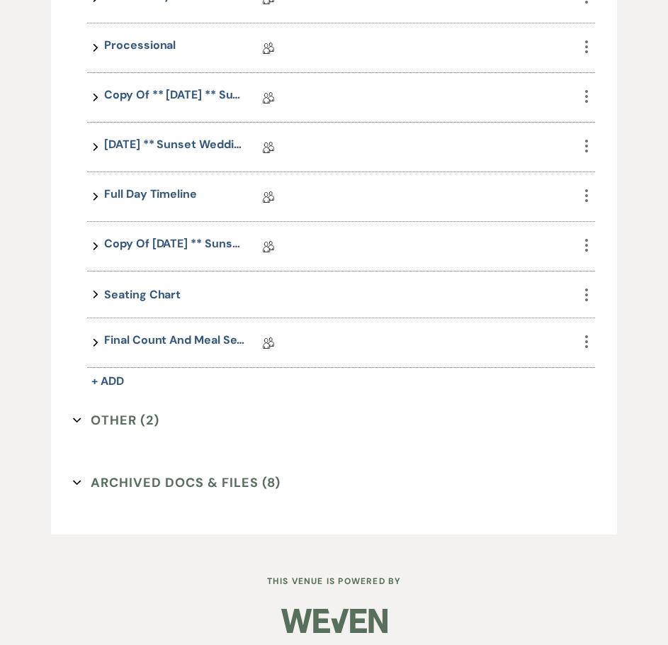
scroll to position [1641, 0]
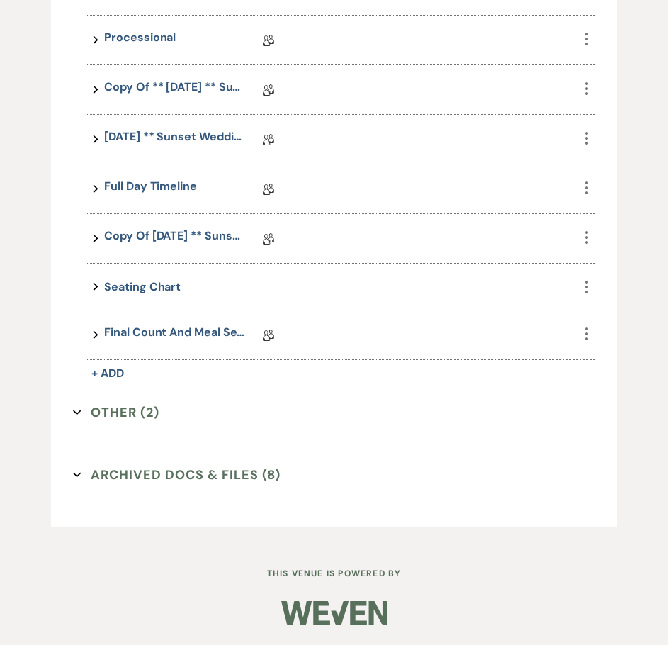
click at [171, 335] on link "Final Count and Meal Selection" at bounding box center [175, 335] width 142 height 22
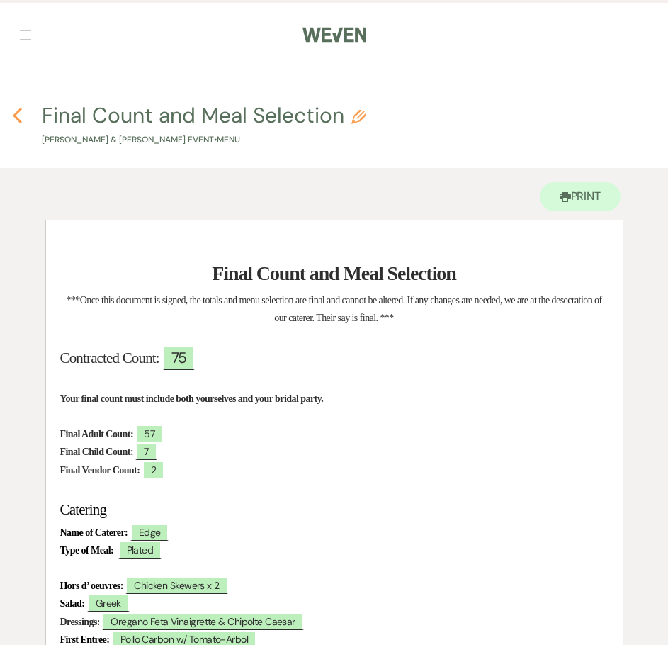
click at [18, 111] on use "button" at bounding box center [17, 116] width 9 height 16
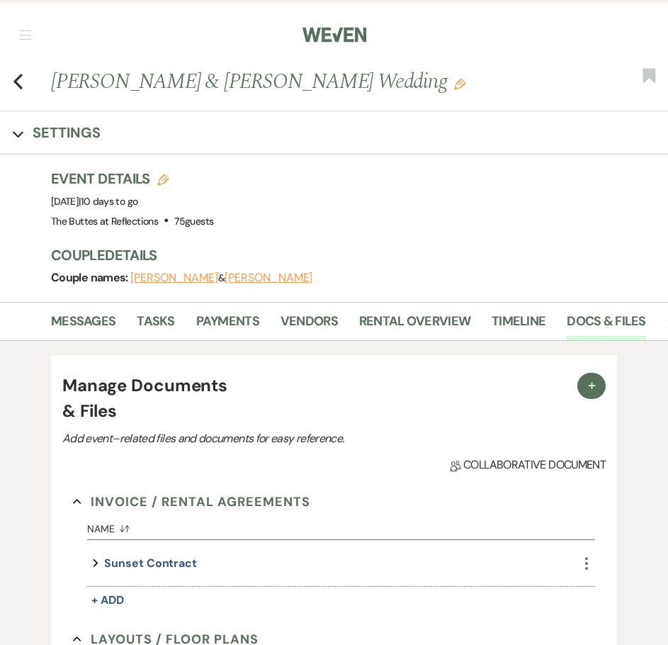
scroll to position [1641, 0]
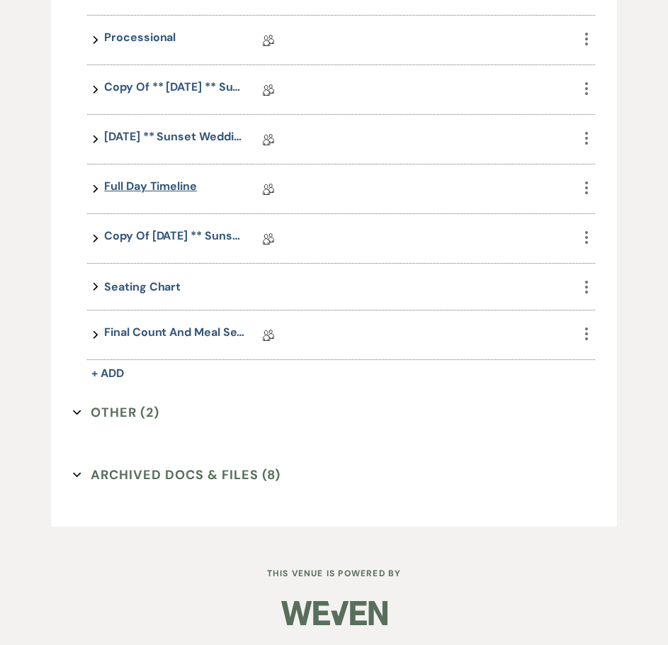
click at [142, 191] on link "Full Day Timeline" at bounding box center [150, 189] width 93 height 22
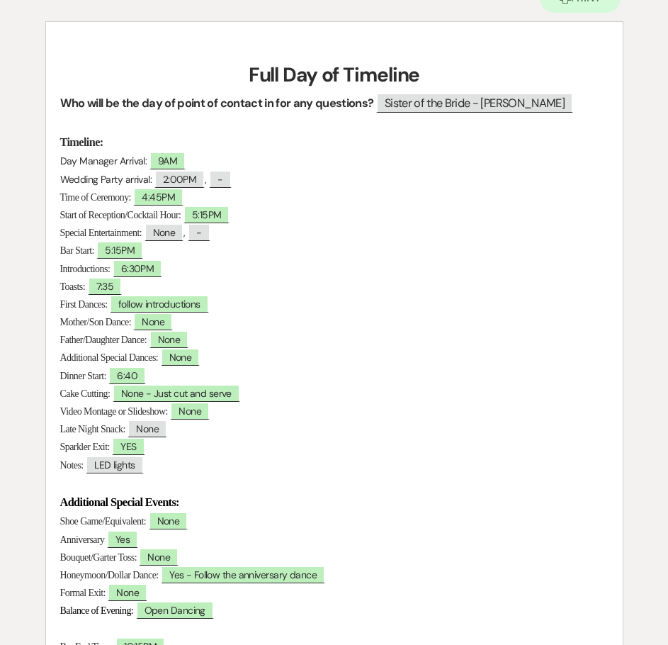
scroll to position [283, 0]
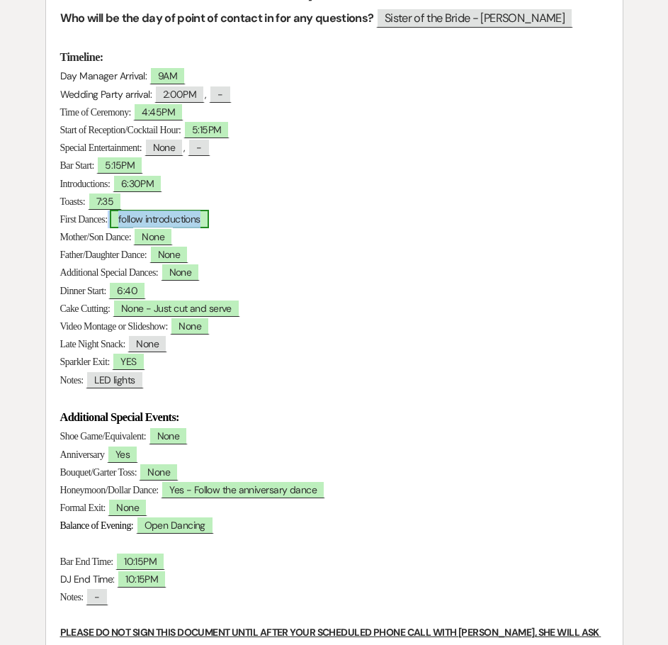
click at [153, 213] on span "follow introductions" at bounding box center [159, 219] width 99 height 18
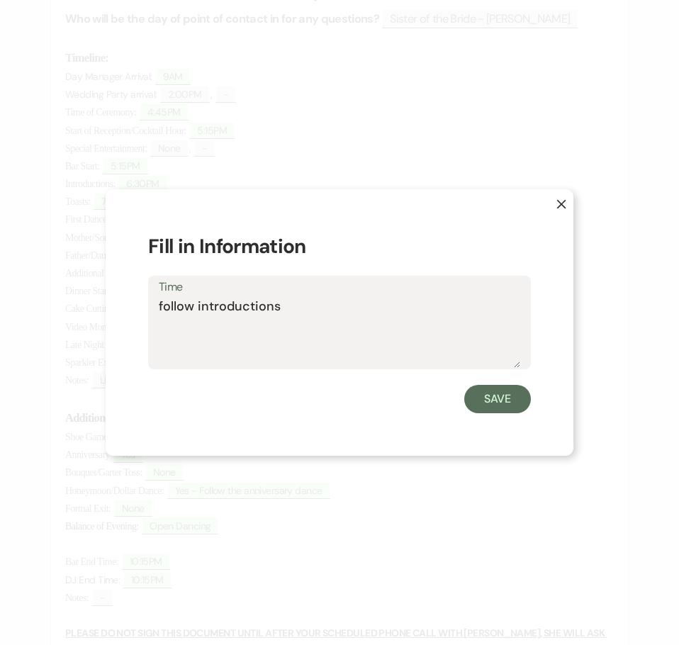
click at [164, 305] on textarea "follow introductions" at bounding box center [339, 332] width 361 height 71
click at [200, 307] on textarea "Follow introductions" at bounding box center [339, 332] width 361 height 71
type textarea "Follow Introductions"
click at [476, 398] on button "Save" at bounding box center [497, 399] width 67 height 28
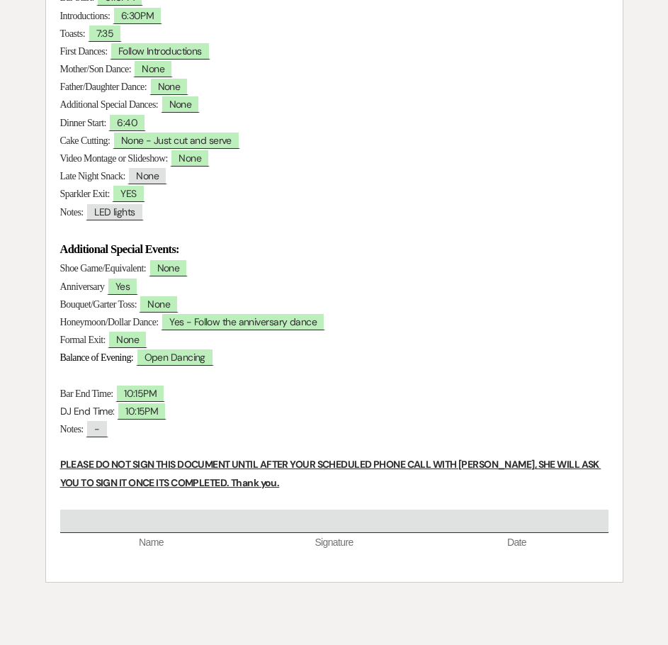
scroll to position [181, 0]
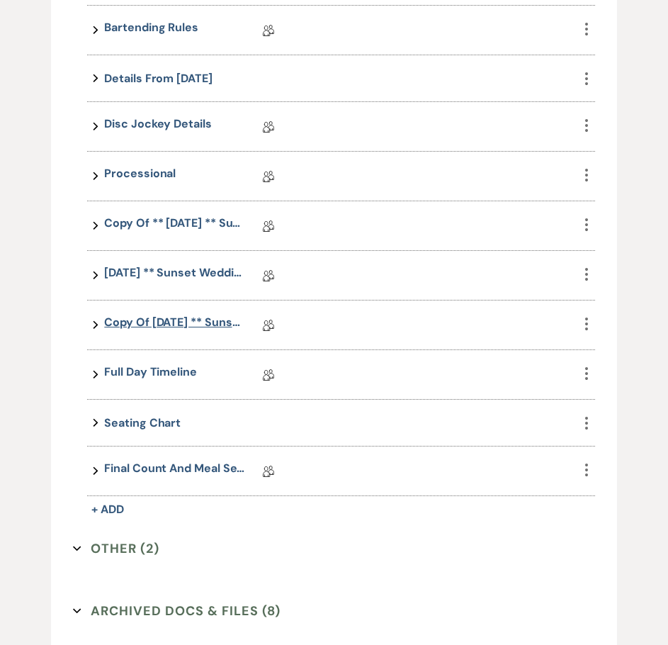
scroll to position [1499, 0]
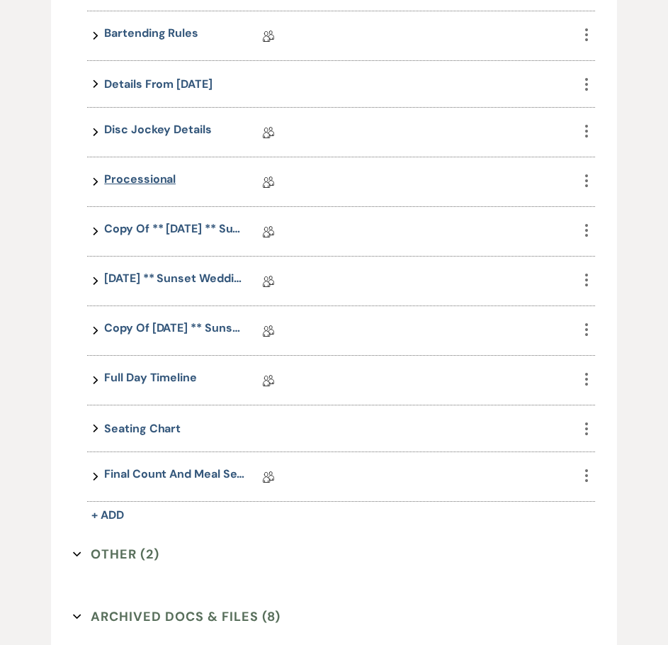
click at [163, 176] on link "Processional" at bounding box center [140, 182] width 72 height 22
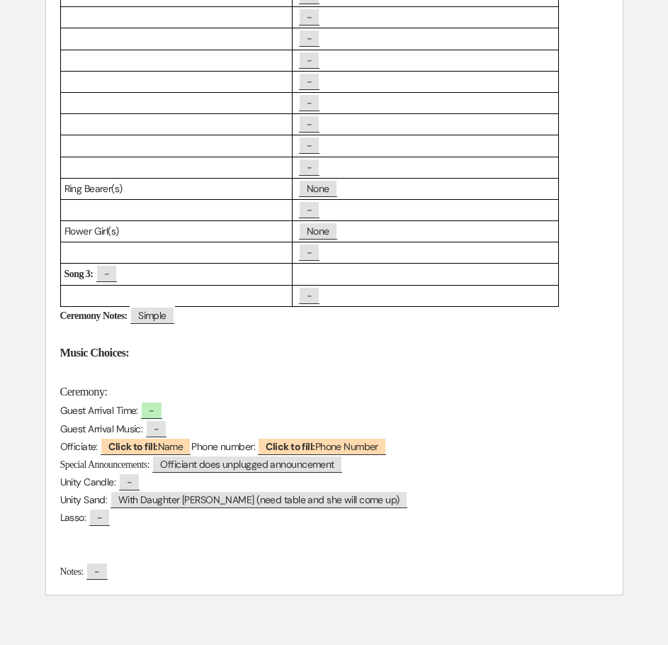
scroll to position [496, 0]
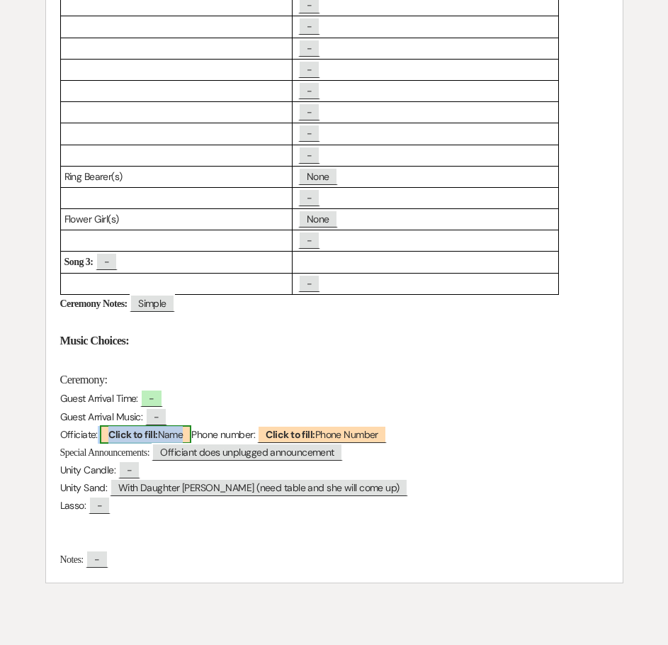
click at [151, 436] on b "Click to fill:" at bounding box center [132, 434] width 49 height 13
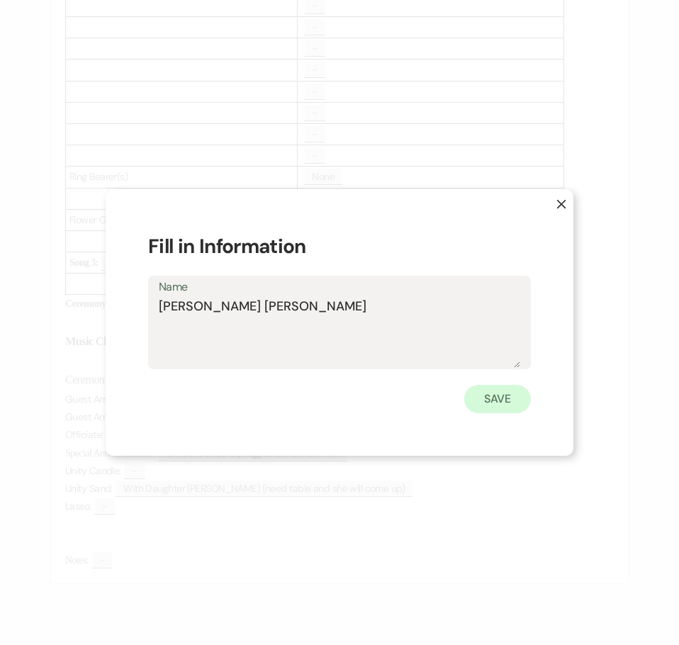
type textarea "Paster Trehon Cockrell-Coleman"
click at [517, 397] on button "Save" at bounding box center [497, 399] width 67 height 28
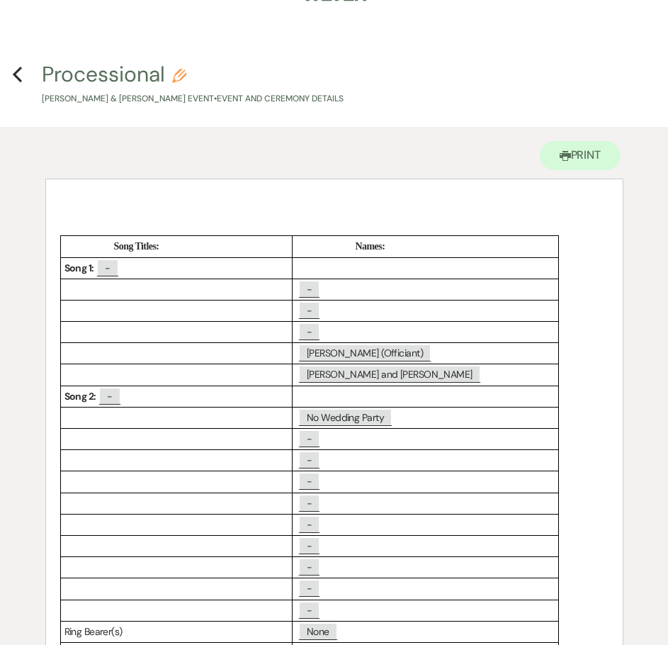
scroll to position [0, 0]
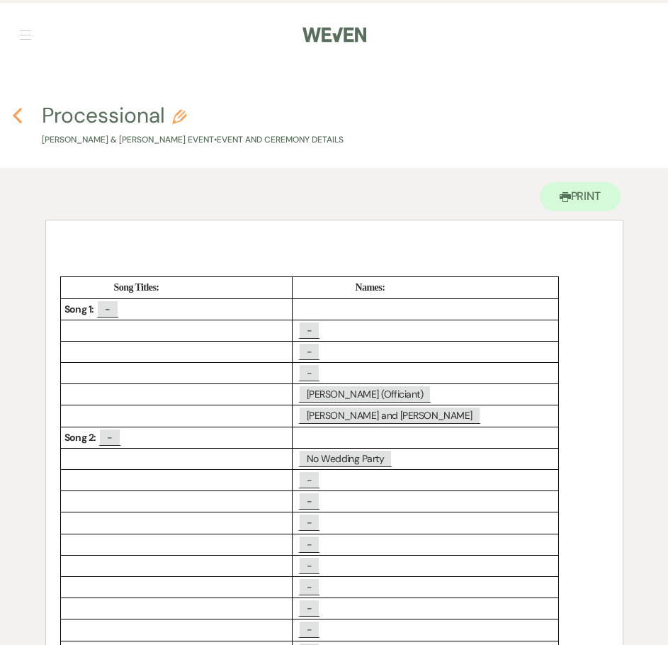
click at [16, 113] on use "button" at bounding box center [17, 116] width 9 height 16
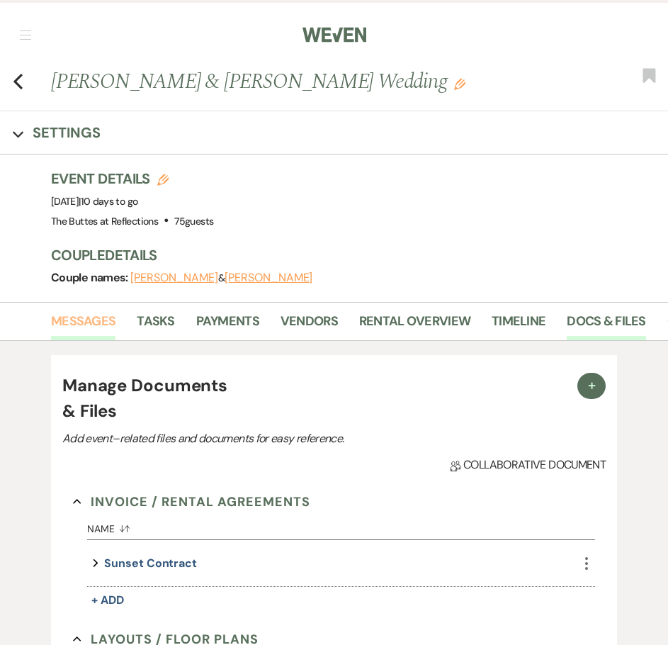
click at [91, 324] on link "Messages" at bounding box center [83, 325] width 64 height 29
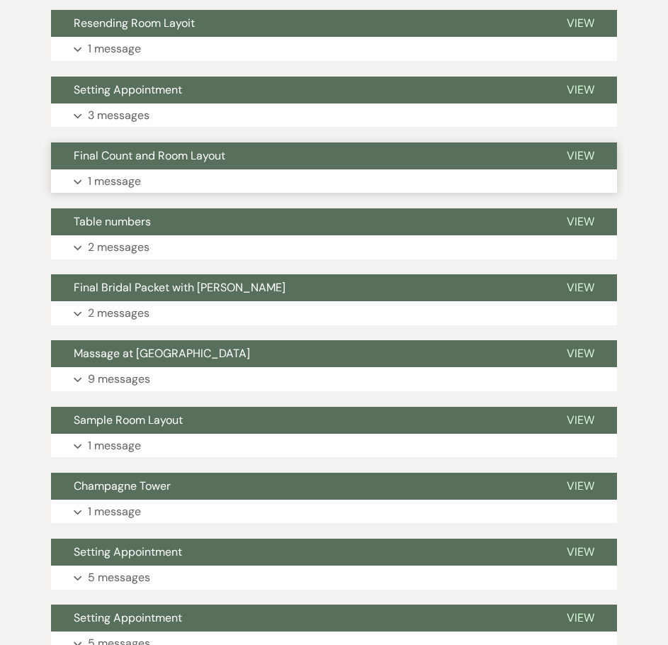
scroll to position [992, 0]
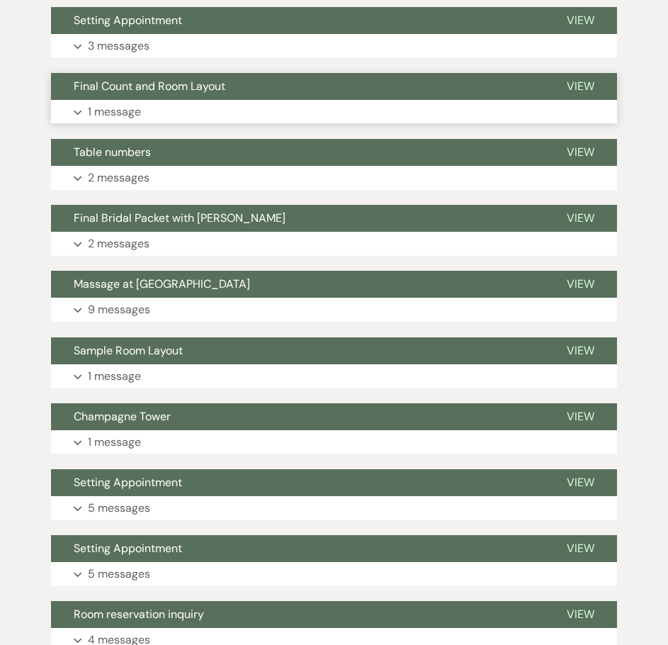
click at [130, 112] on p "1 message" at bounding box center [114, 112] width 53 height 18
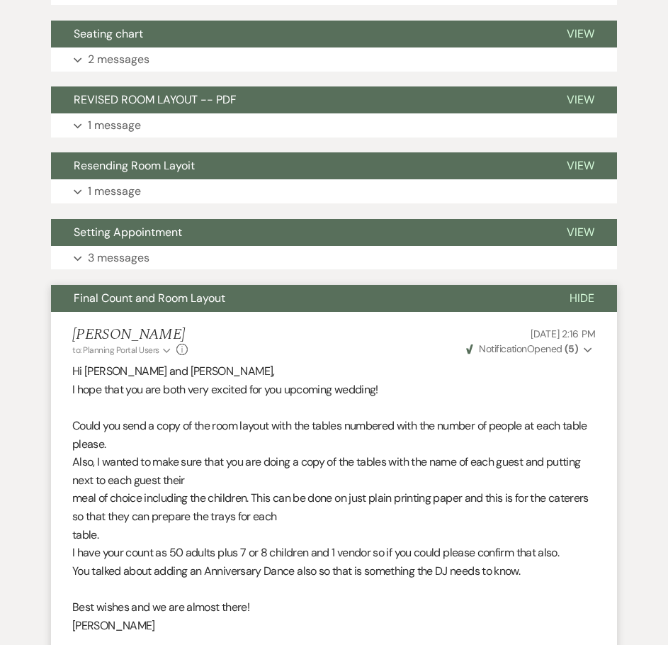
scroll to position [779, 0]
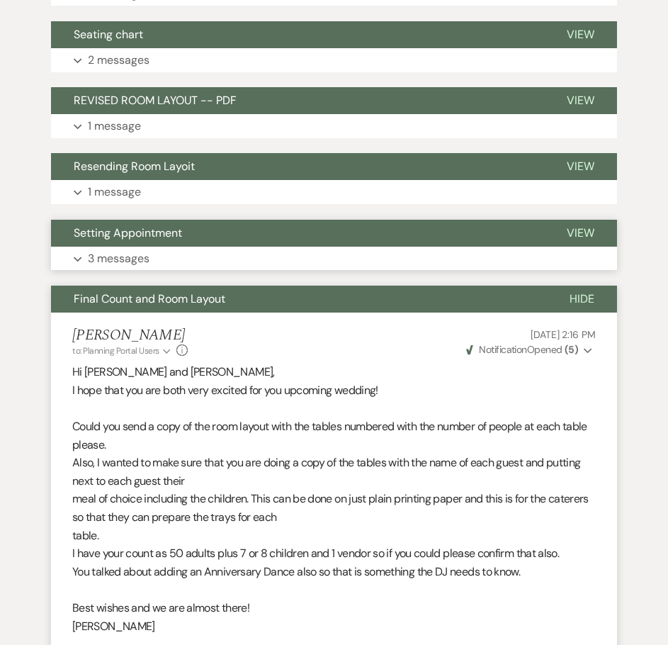
click at [120, 254] on p "3 messages" at bounding box center [119, 258] width 62 height 18
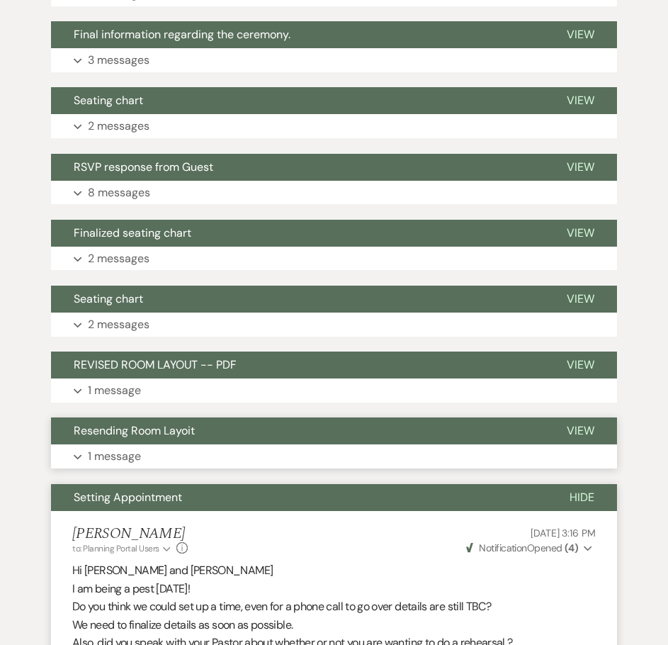
scroll to position [496, 0]
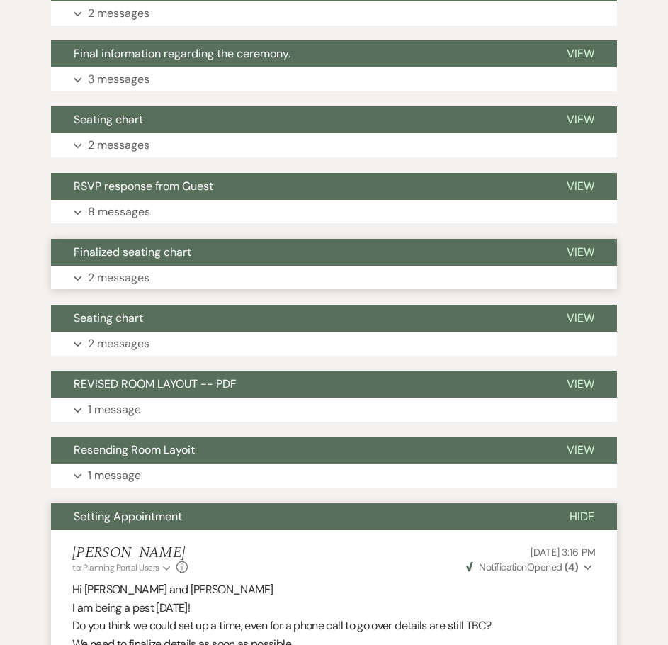
click at [130, 269] on p "2 messages" at bounding box center [119, 277] width 62 height 18
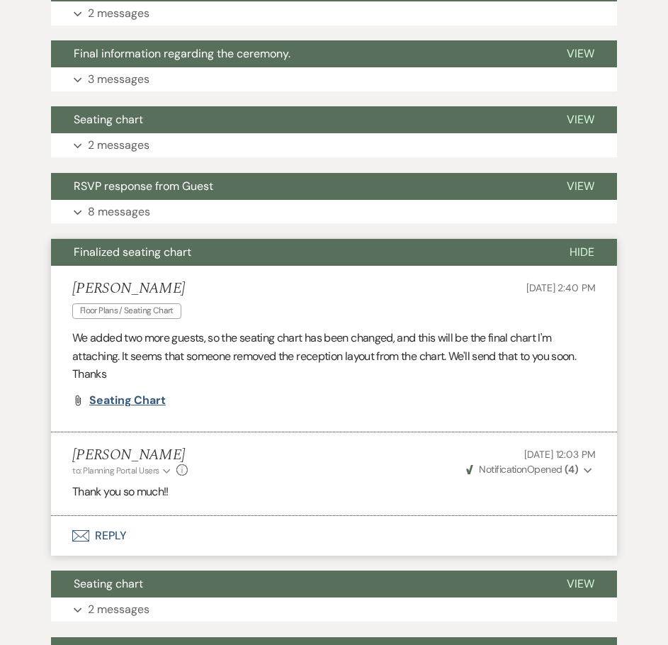
click at [137, 400] on span "Seating chart" at bounding box center [127, 399] width 77 height 15
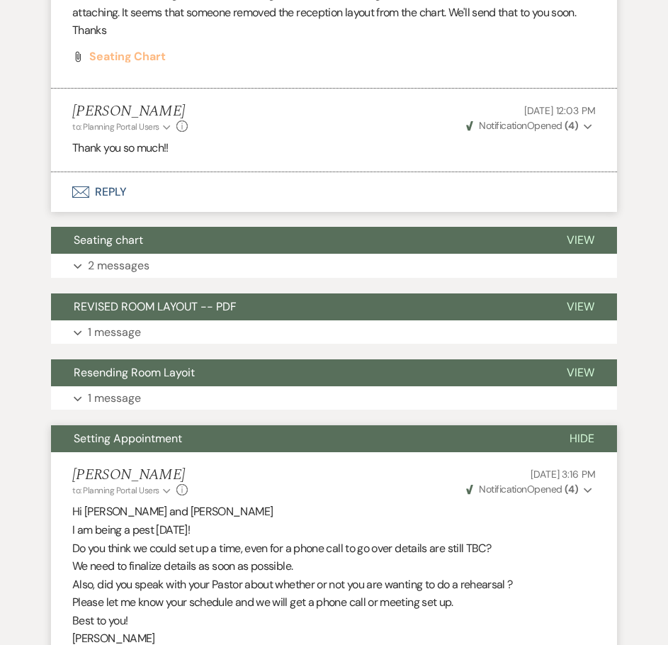
scroll to position [921, 0]
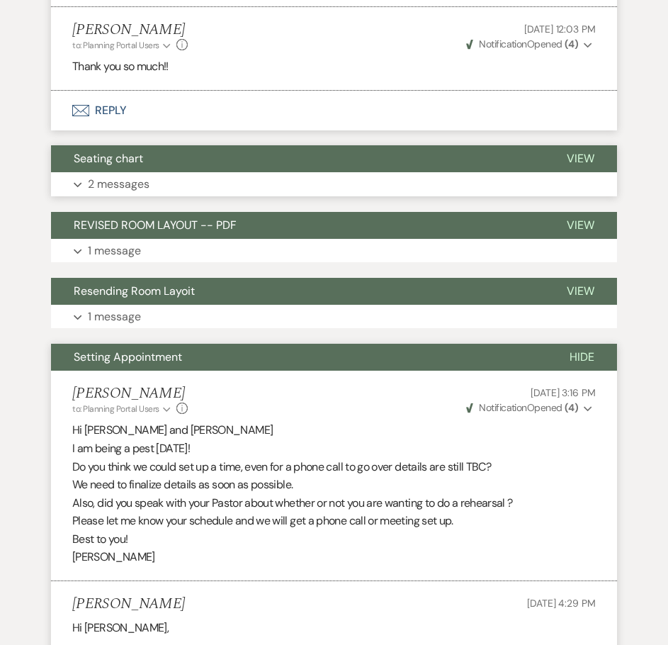
click at [127, 183] on p "2 messages" at bounding box center [119, 184] width 62 height 18
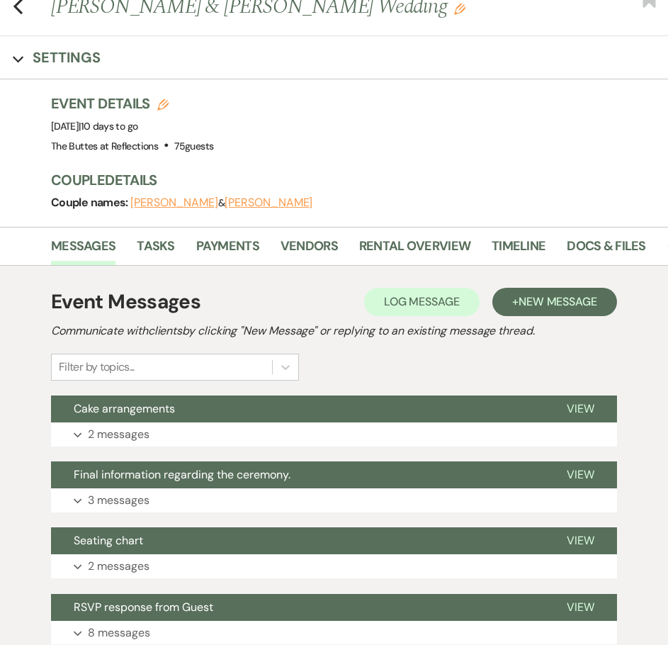
scroll to position [0, 0]
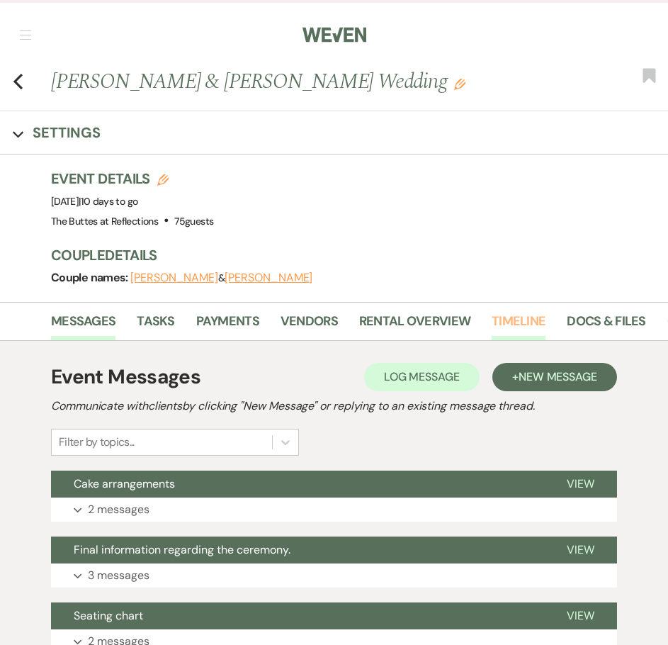
click at [528, 319] on link "Timeline" at bounding box center [519, 325] width 54 height 29
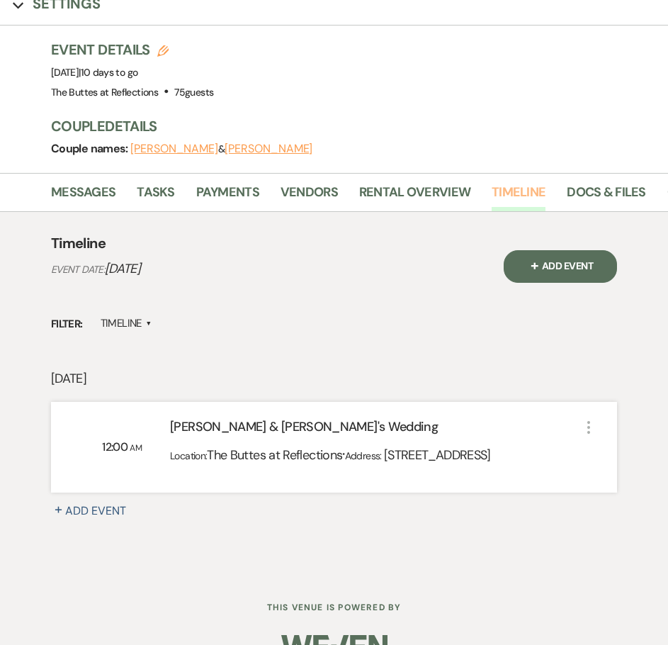
scroll to position [182, 0]
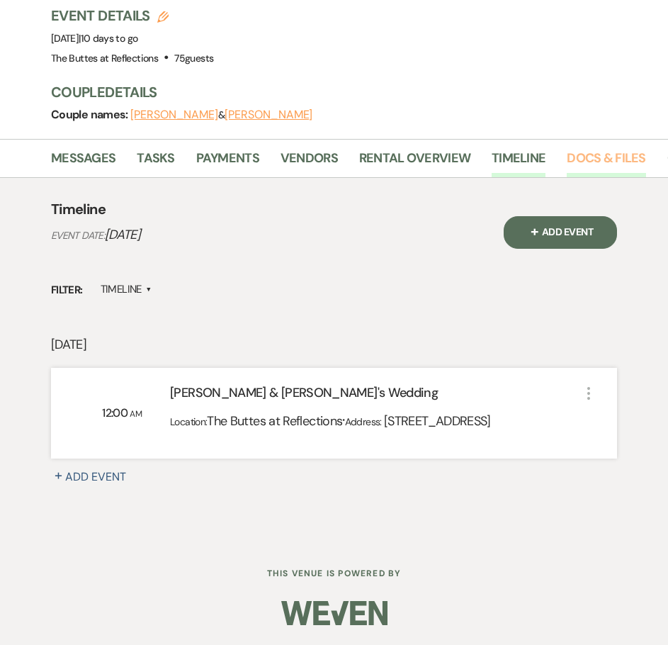
click at [599, 148] on link "Docs & Files" at bounding box center [606, 162] width 79 height 29
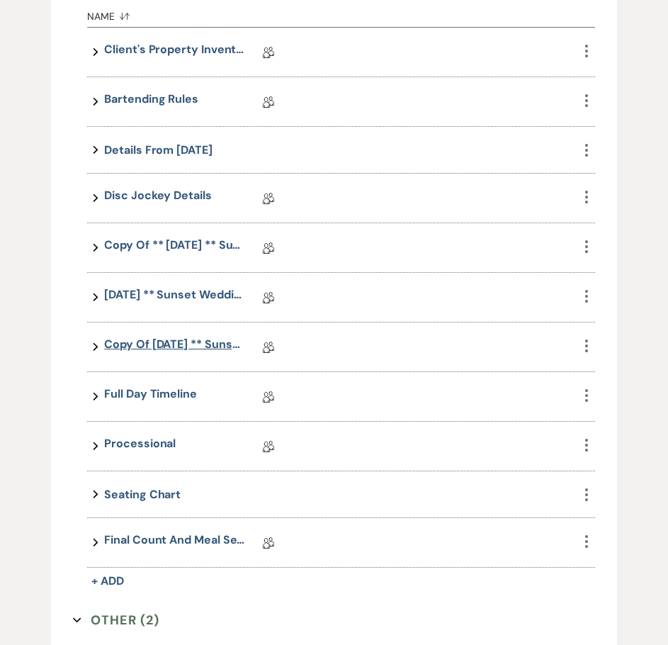
scroll to position [1457, 0]
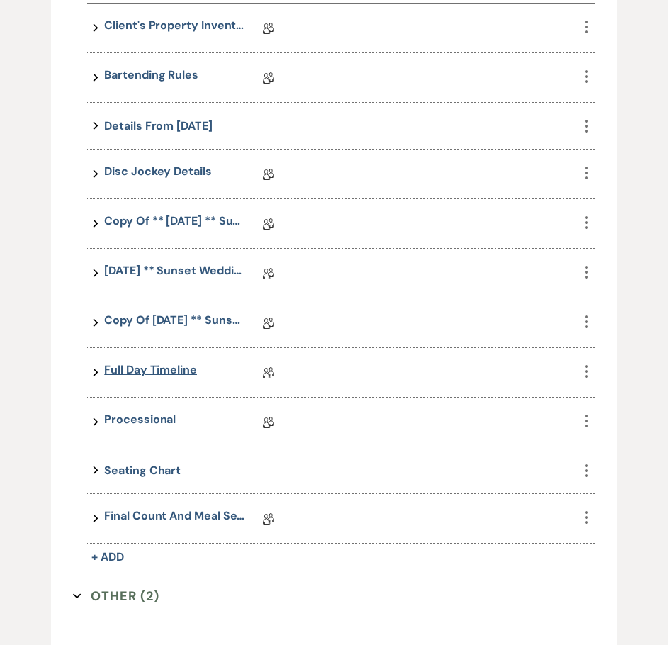
click at [162, 369] on link "Full Day Timeline" at bounding box center [150, 372] width 93 height 22
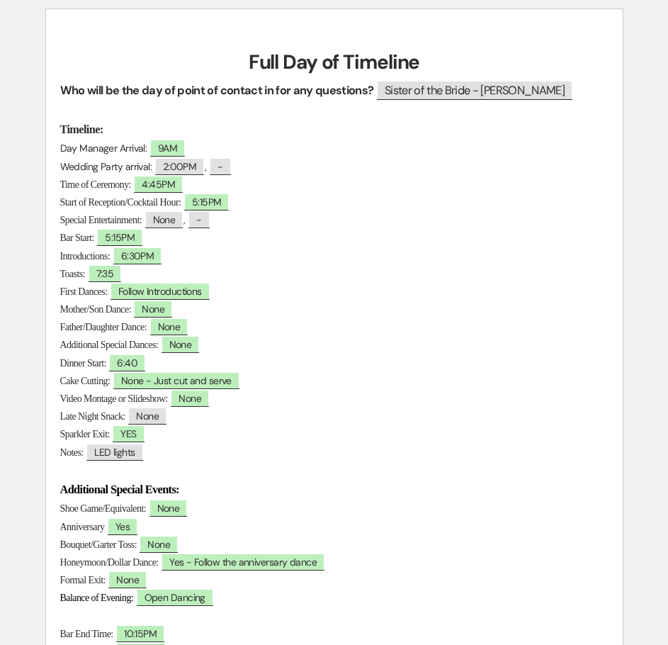
scroll to position [213, 0]
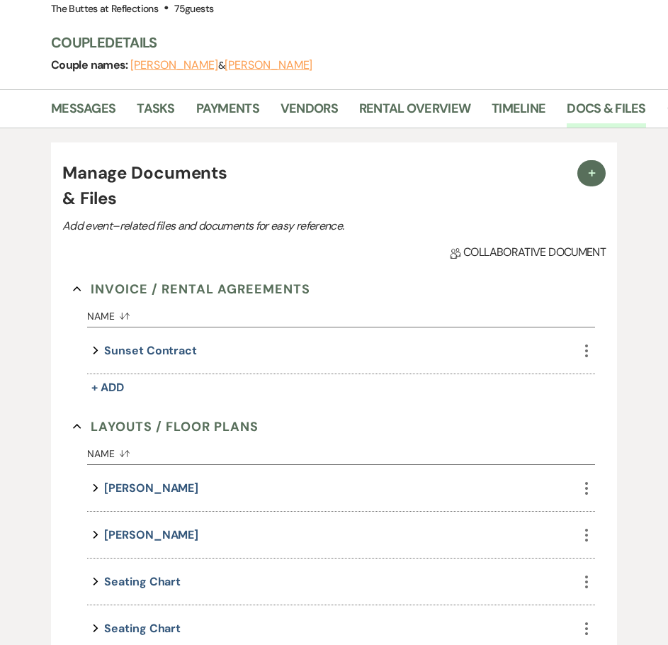
scroll to position [1457, 0]
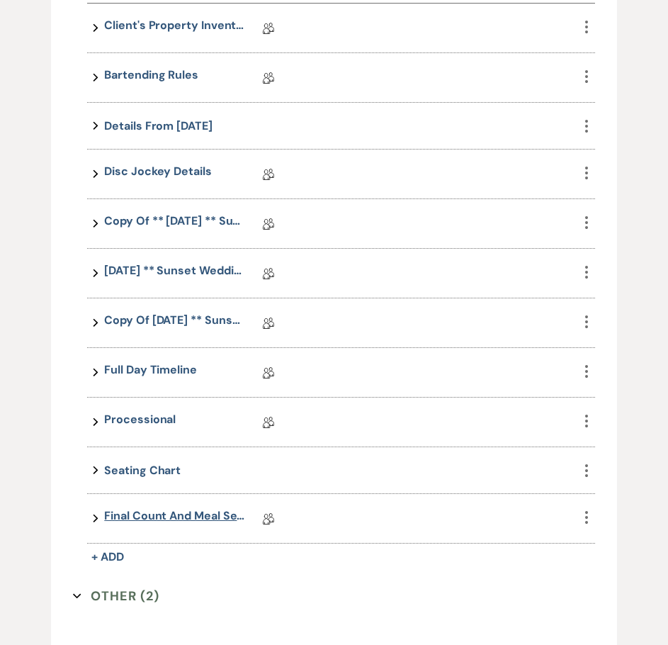
click at [186, 516] on link "Final Count and Meal Selection" at bounding box center [175, 518] width 142 height 22
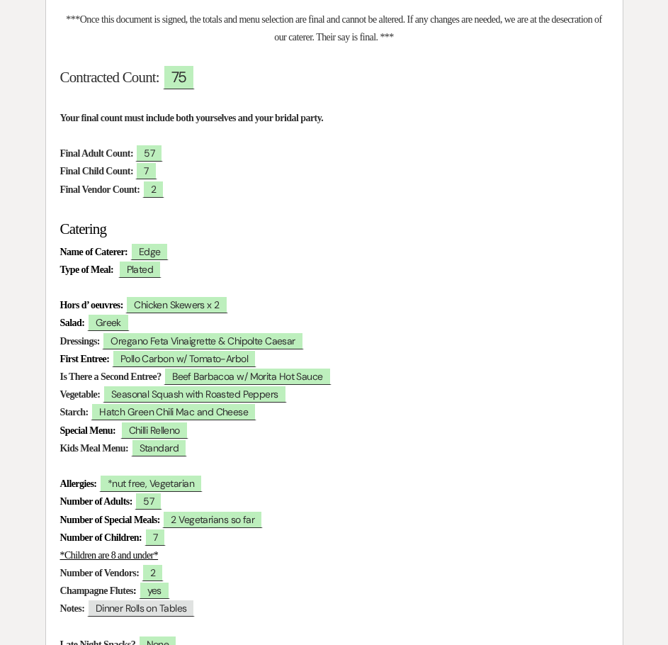
scroll to position [283, 0]
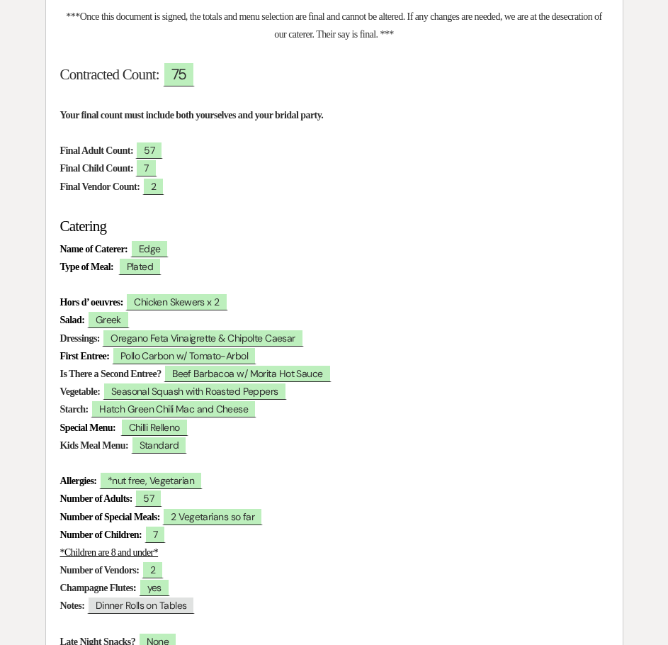
click at [468, 258] on p "Type of Meal: ﻿ Plated ﻿" at bounding box center [334, 267] width 548 height 18
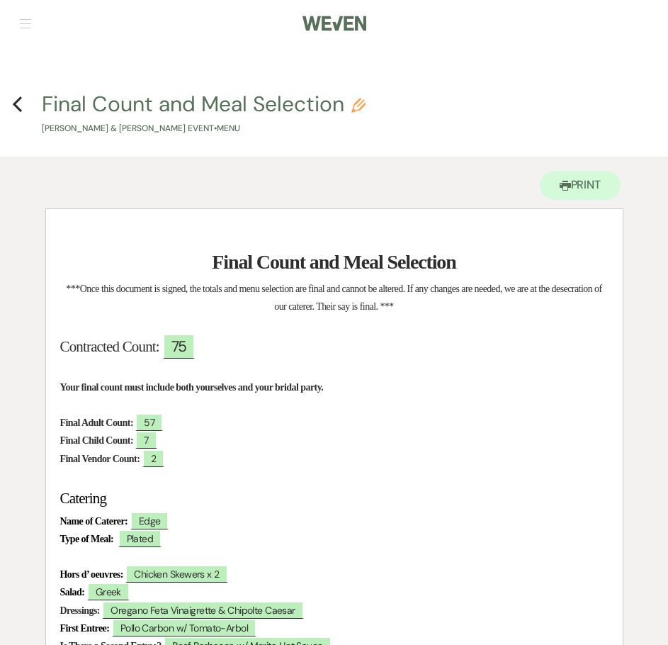
scroll to position [0, 0]
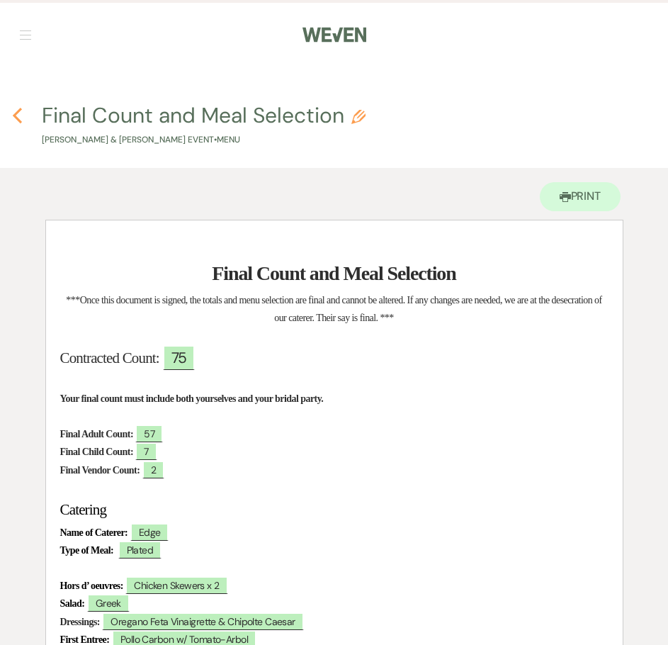
click at [19, 113] on icon "Previous" at bounding box center [17, 115] width 11 height 17
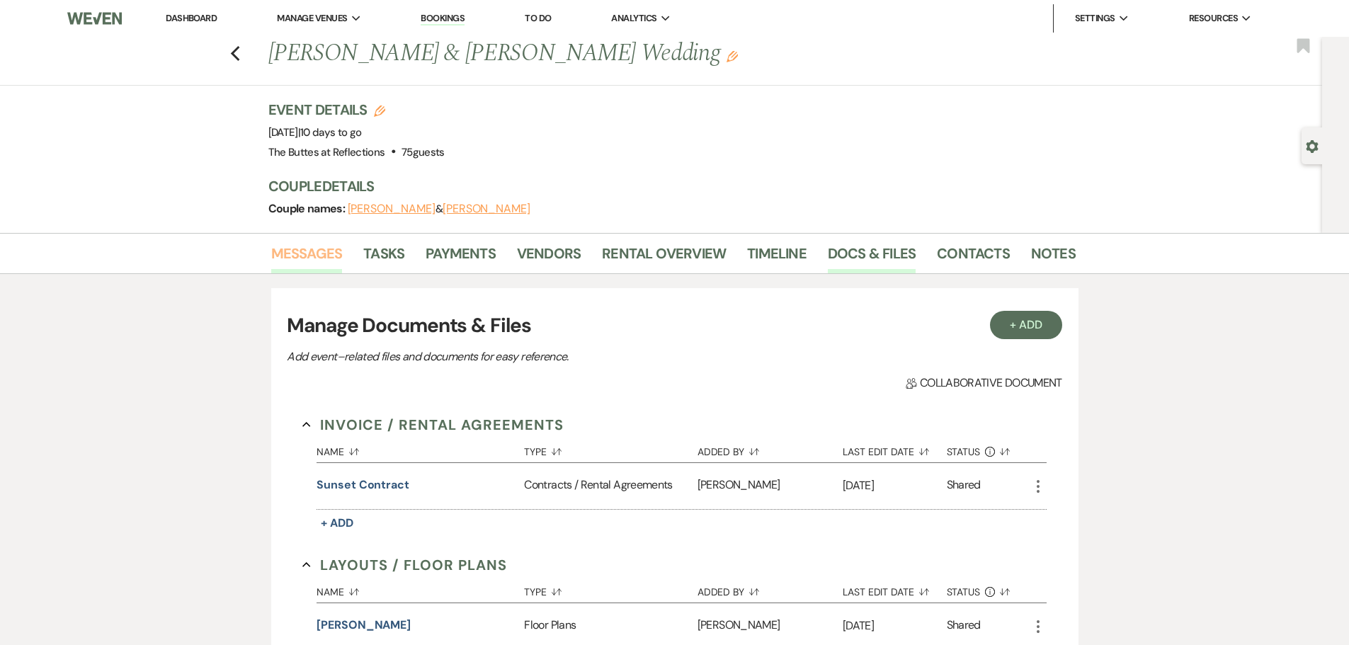
click at [310, 249] on link "Messages" at bounding box center [307, 257] width 72 height 31
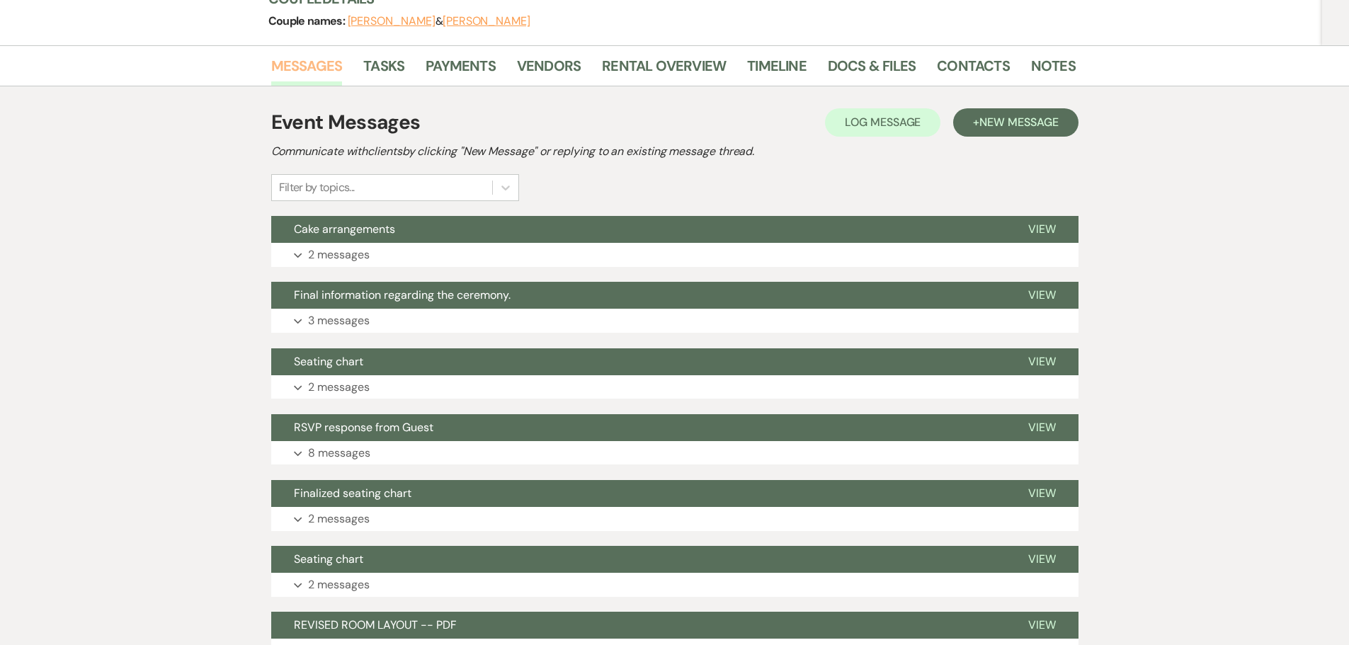
scroll to position [283, 0]
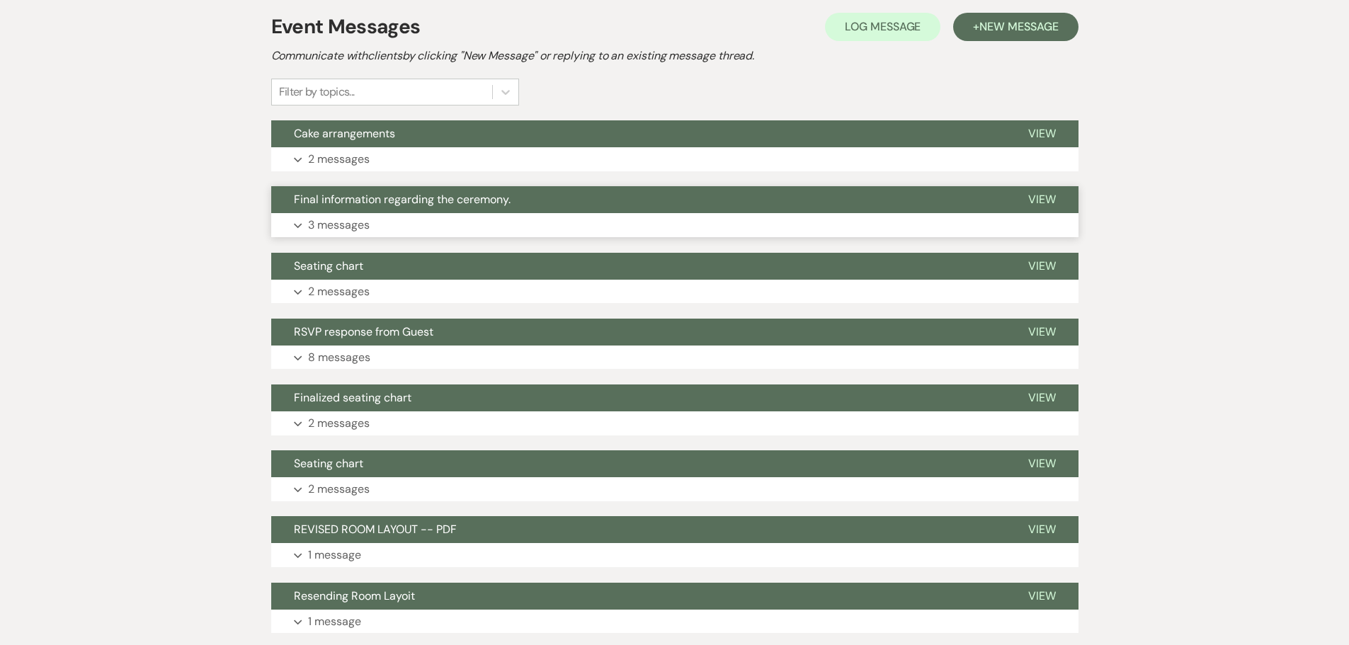
click at [349, 223] on p "3 messages" at bounding box center [339, 225] width 62 height 18
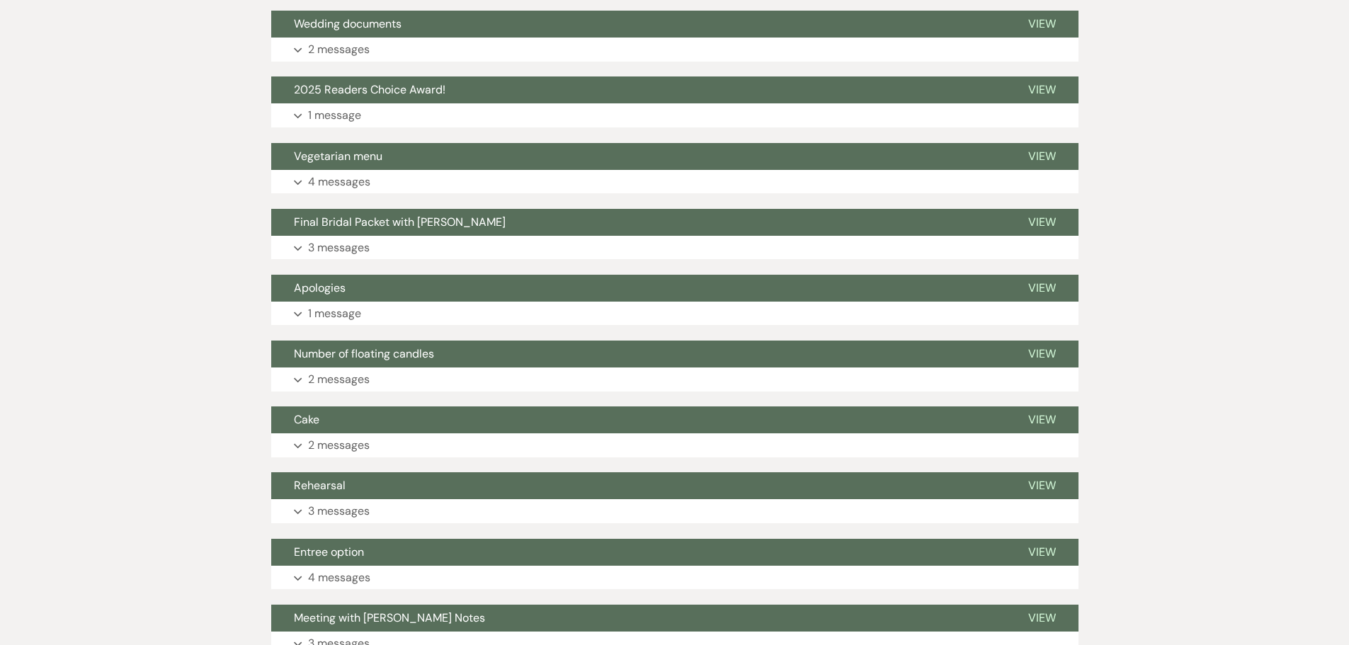
scroll to position [2138, 0]
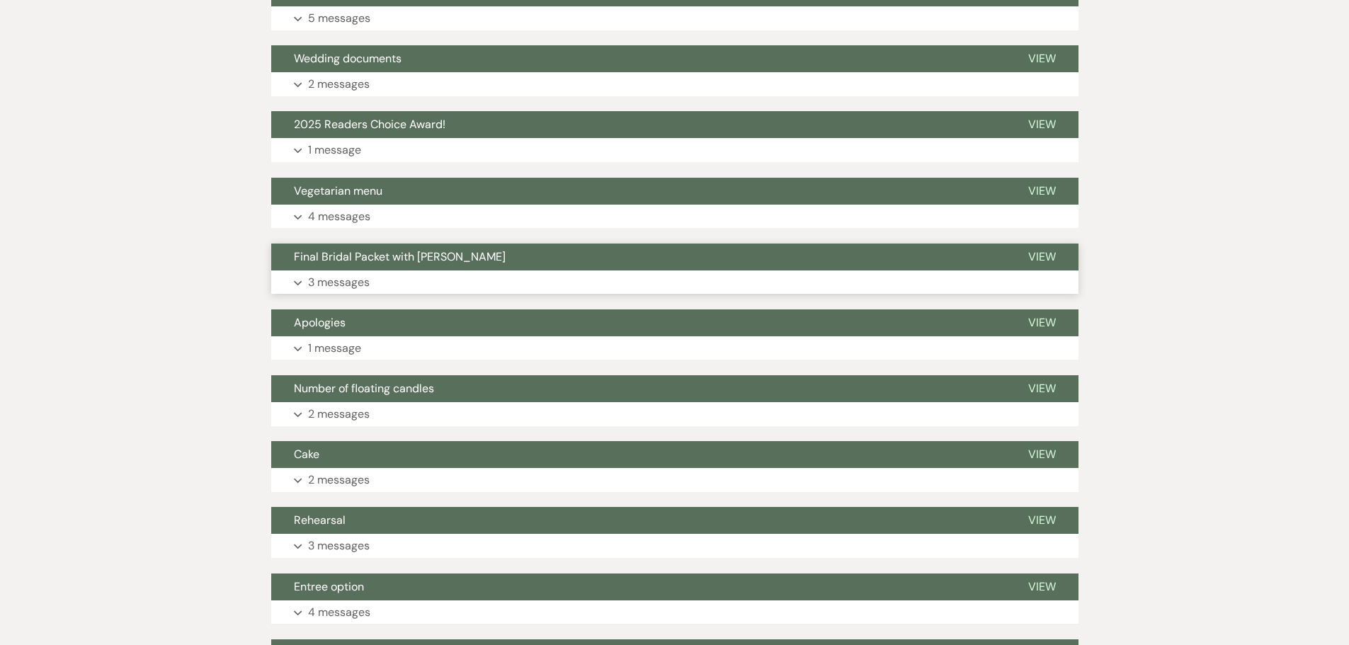
click at [367, 261] on span "Final Bridal Packet with [PERSON_NAME]" at bounding box center [400, 256] width 212 height 15
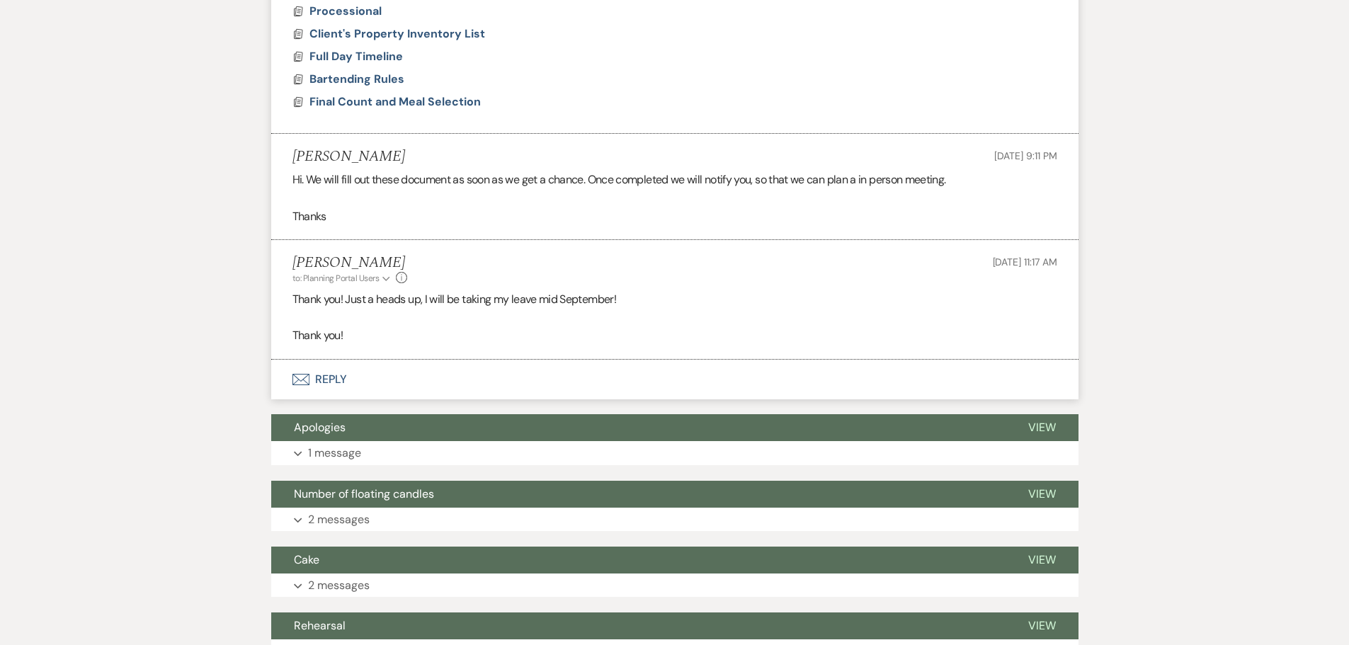
scroll to position [2846, 0]
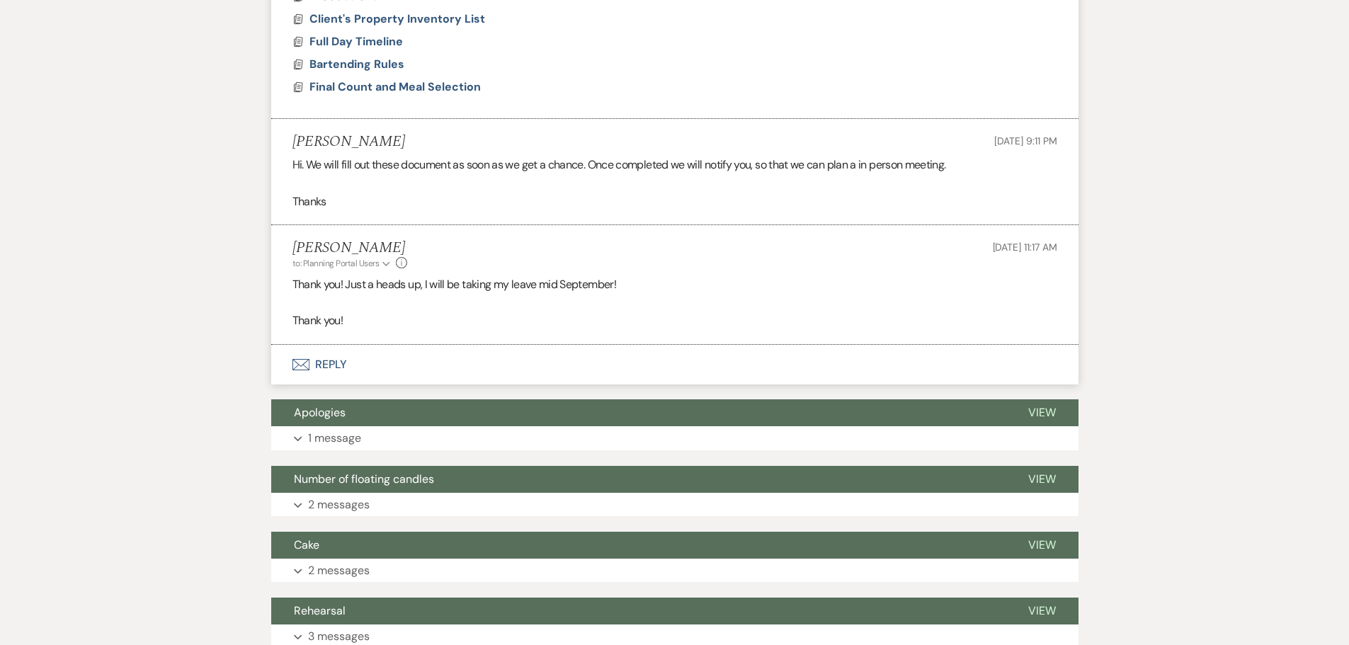
click at [315, 365] on button "Envelope Reply" at bounding box center [675, 365] width 808 height 40
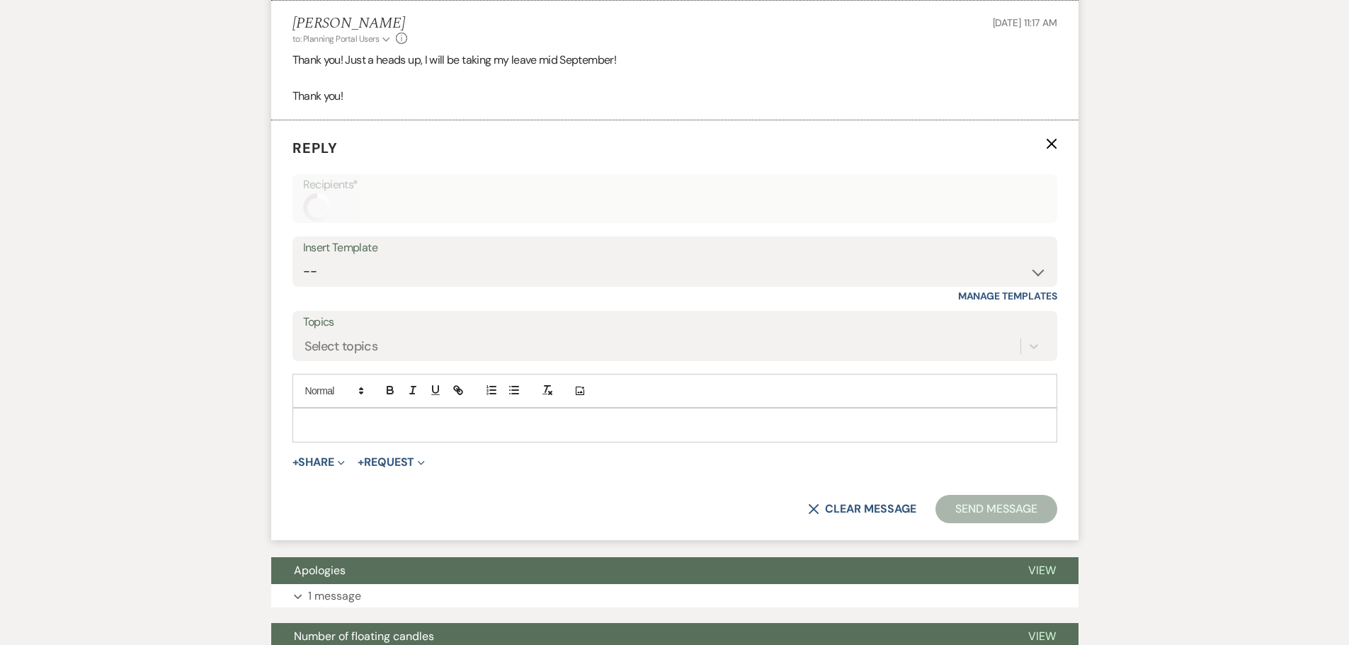
scroll to position [3079, 0]
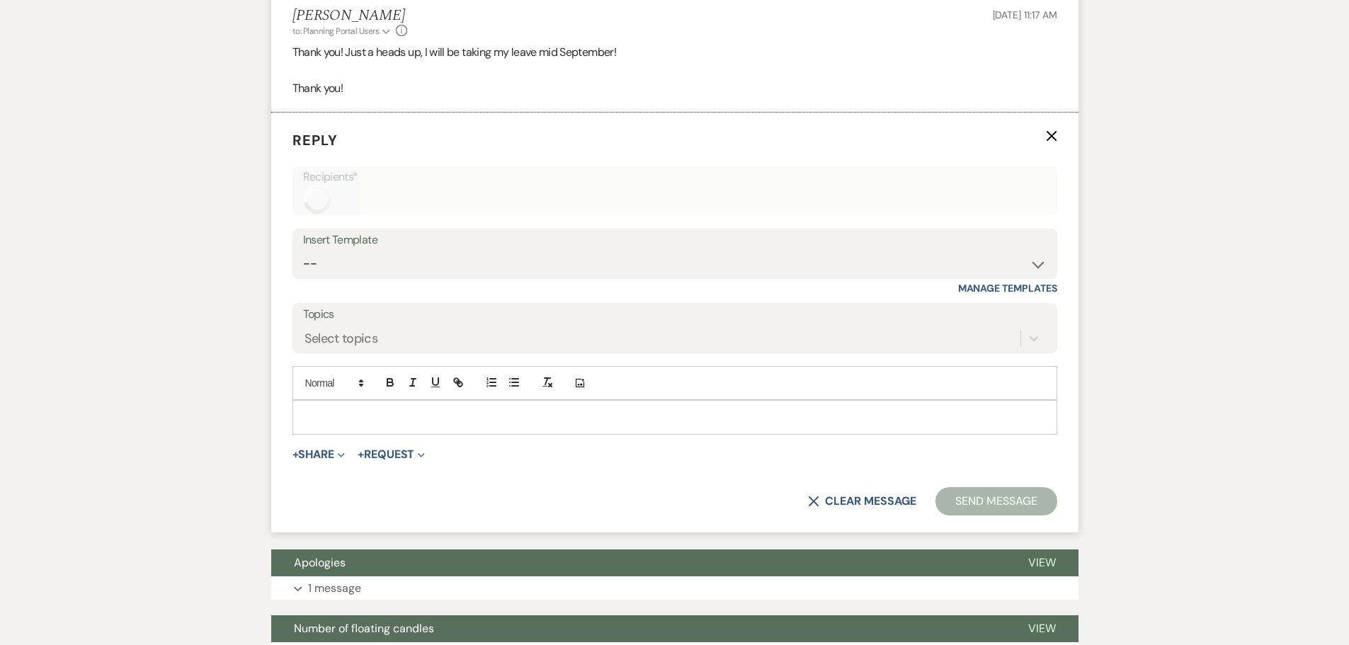
click at [431, 423] on p at bounding box center [675, 417] width 742 height 16
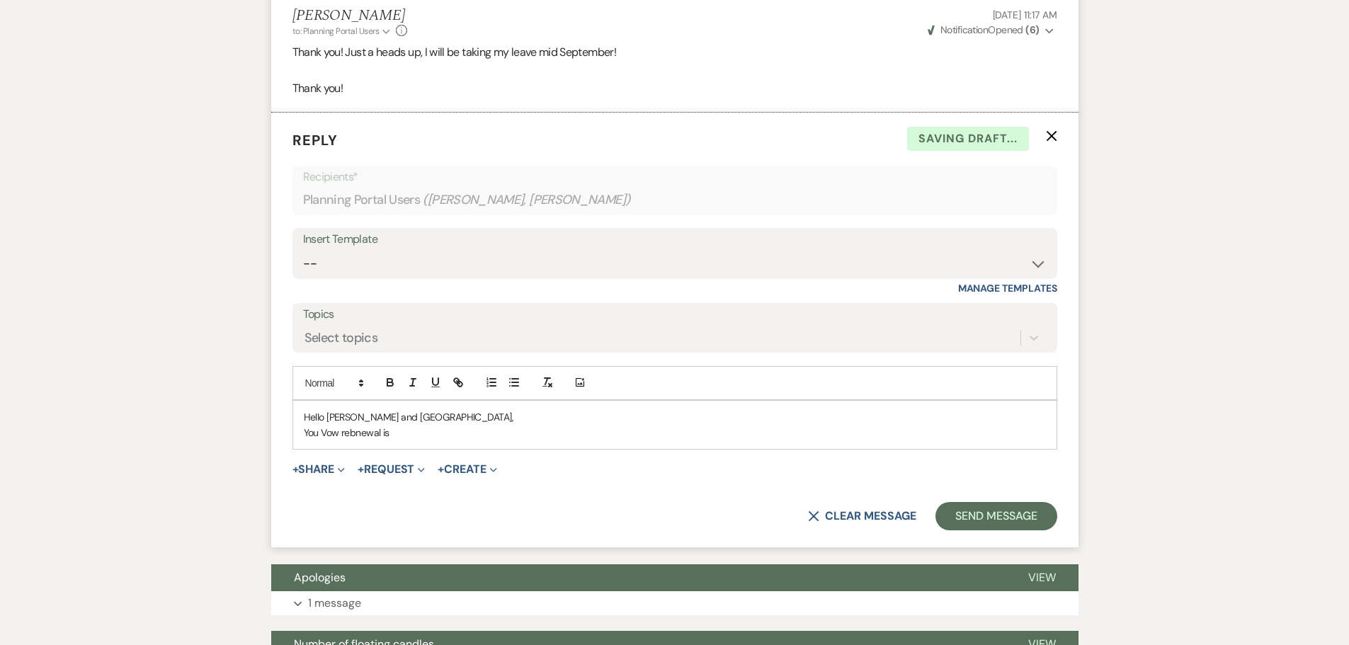
click at [349, 414] on p "Hello JacQueline and Orlando," at bounding box center [675, 417] width 742 height 16
click at [337, 433] on p "You Vow rebnewal is" at bounding box center [675, 433] width 742 height 16
click at [366, 432] on p "You vow rebnewal is" at bounding box center [675, 433] width 742 height 16
click at [403, 431] on p "You vow renewal is" at bounding box center [675, 433] width 742 height 16
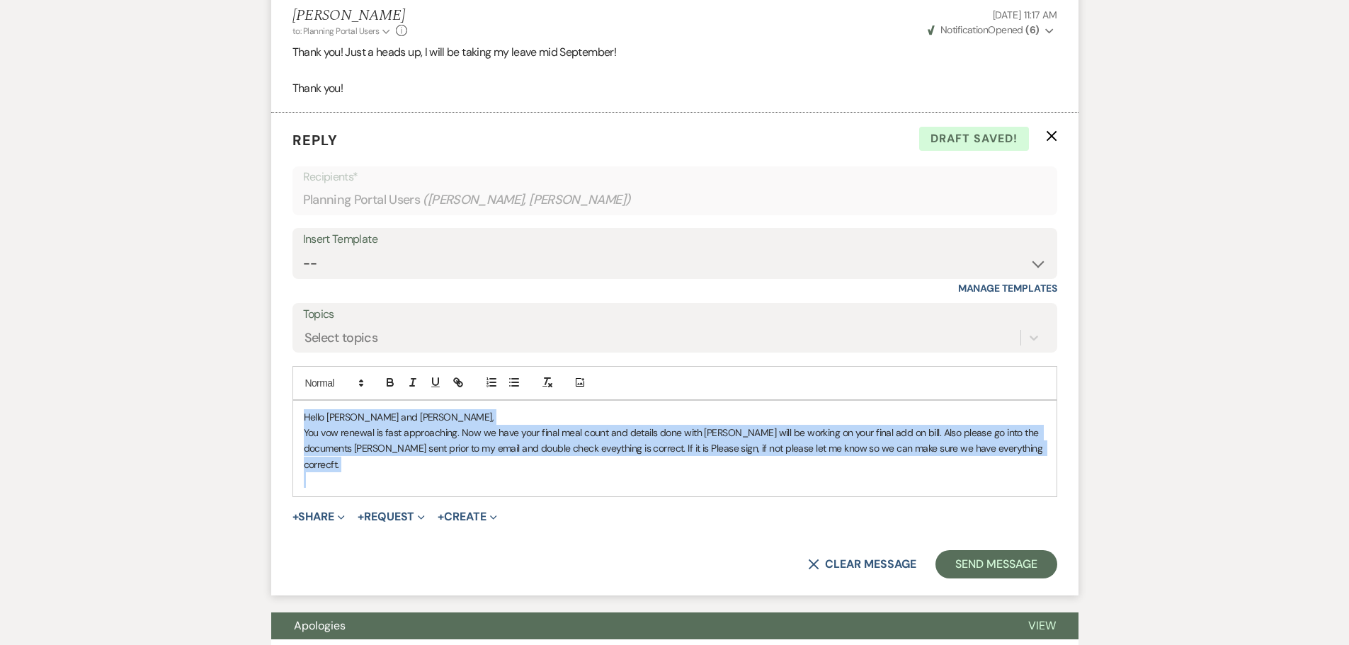
drag, startPoint x: 302, startPoint y: 412, endPoint x: 1002, endPoint y: 465, distance: 701.9
click at [1002, 465] on div "Hello Jacqueline and Orlando, You vow renewal is fast approaching. Now we have …" at bounding box center [675, 449] width 764 height 96
copy div "Hello Jacqueline and Orlando, You vow renewal is fast approaching. Now we have …"
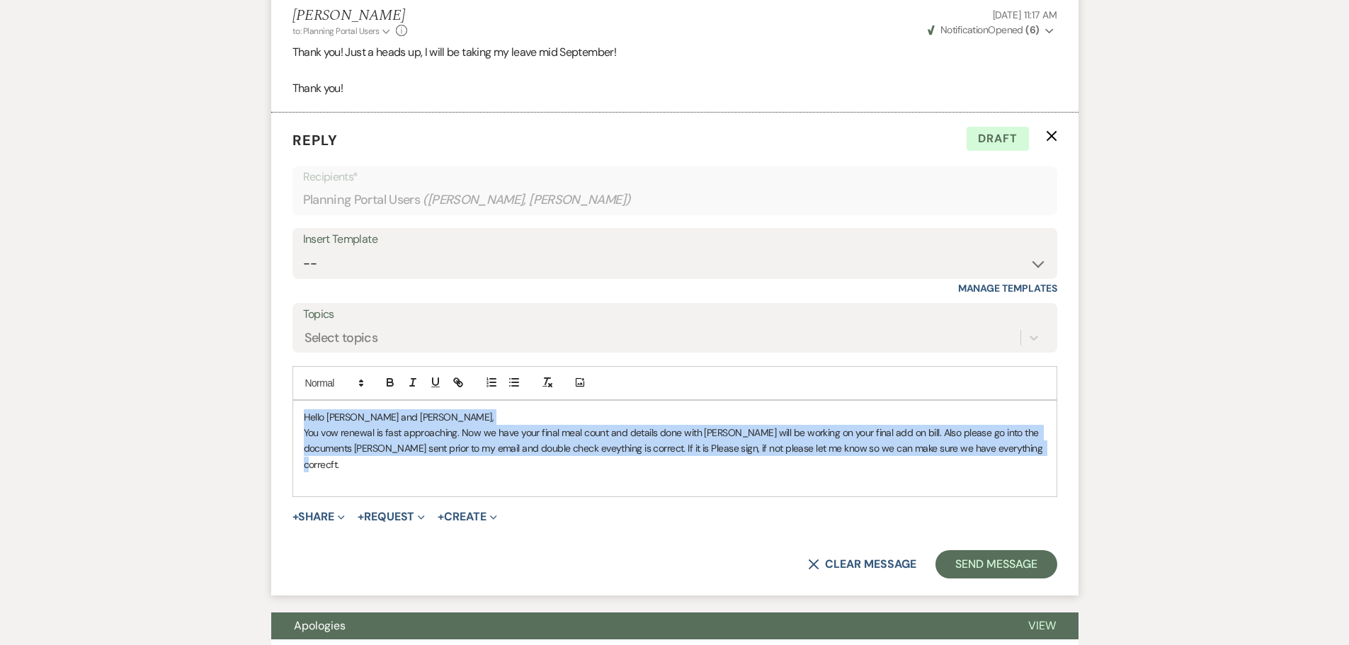
drag, startPoint x: 302, startPoint y: 417, endPoint x: 1049, endPoint y: 452, distance: 747.5
click at [1049, 452] on div "Hello Jacqueline and Orlando, You vow renewal is fast approaching. Now we have …" at bounding box center [675, 449] width 764 height 96
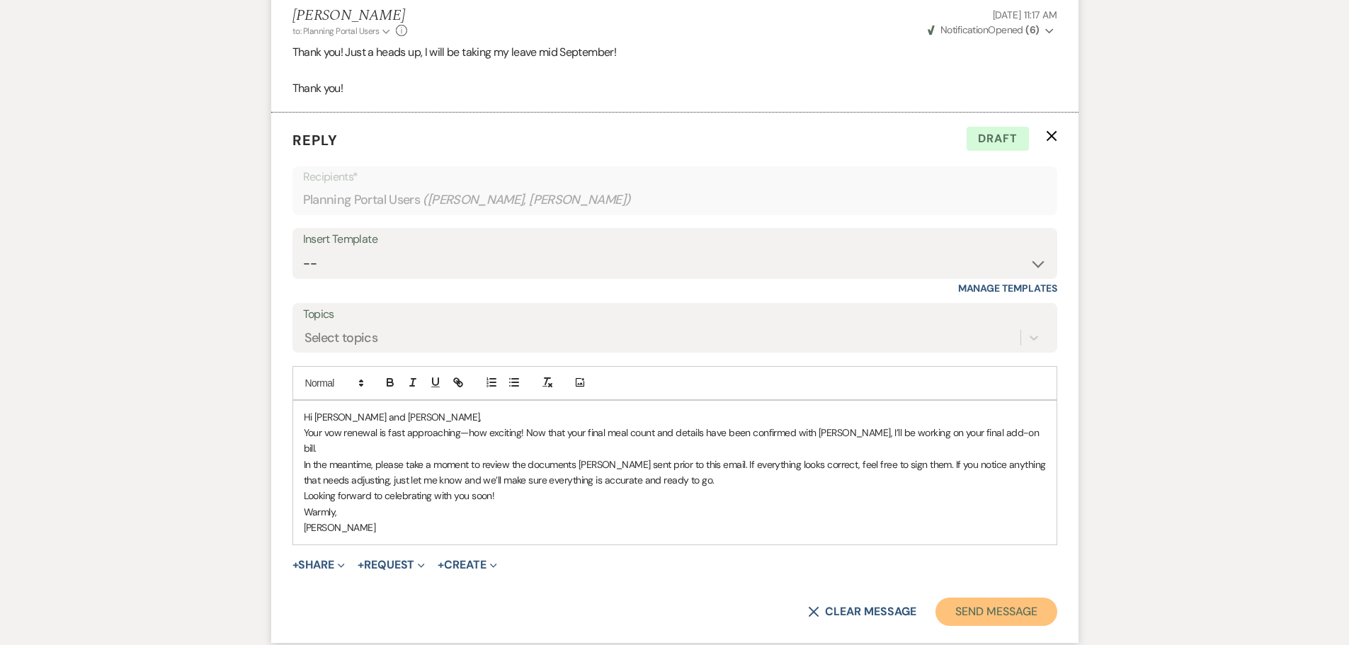
click at [1008, 602] on button "Send Message" at bounding box center [996, 612] width 121 height 28
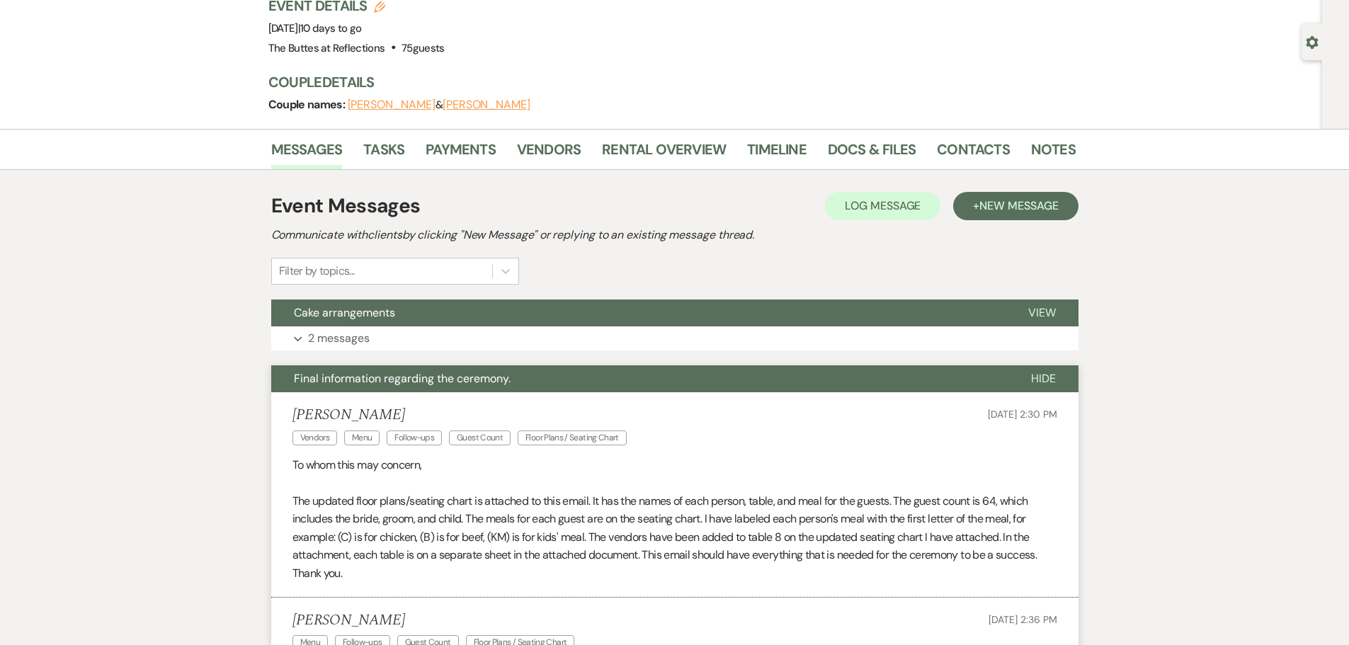
scroll to position [0, 0]
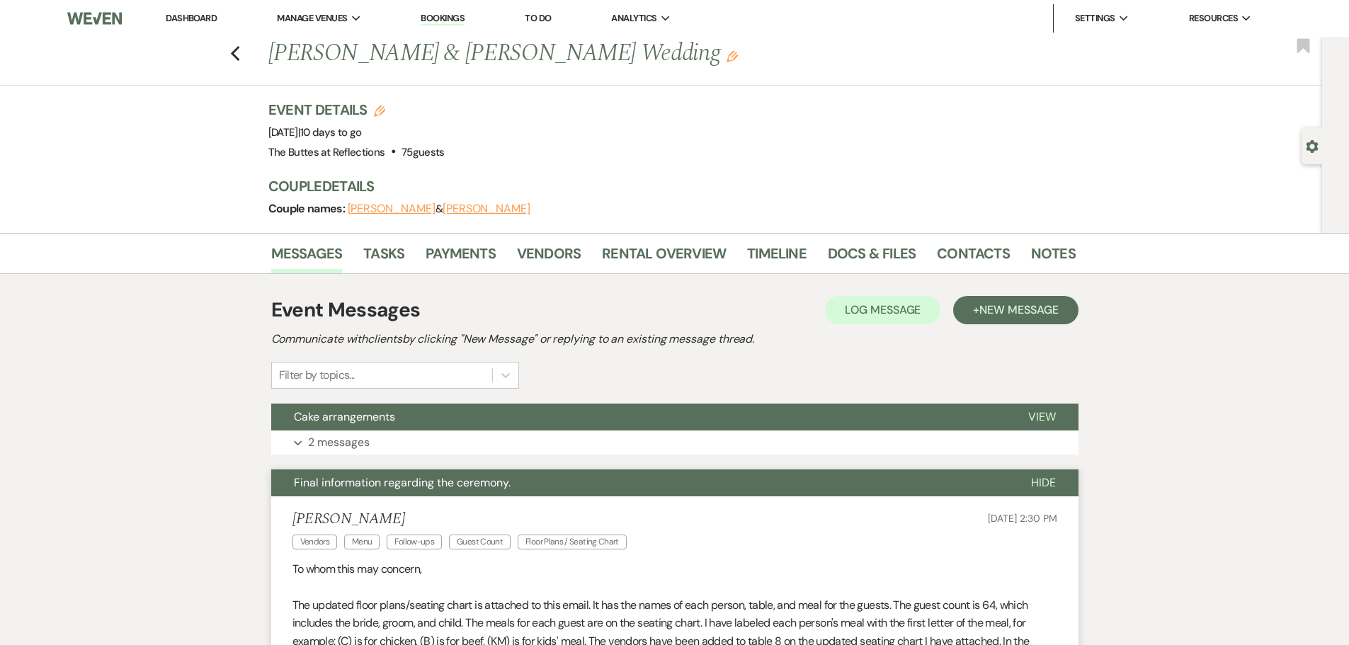
click at [446, 19] on link "Bookings" at bounding box center [443, 18] width 44 height 13
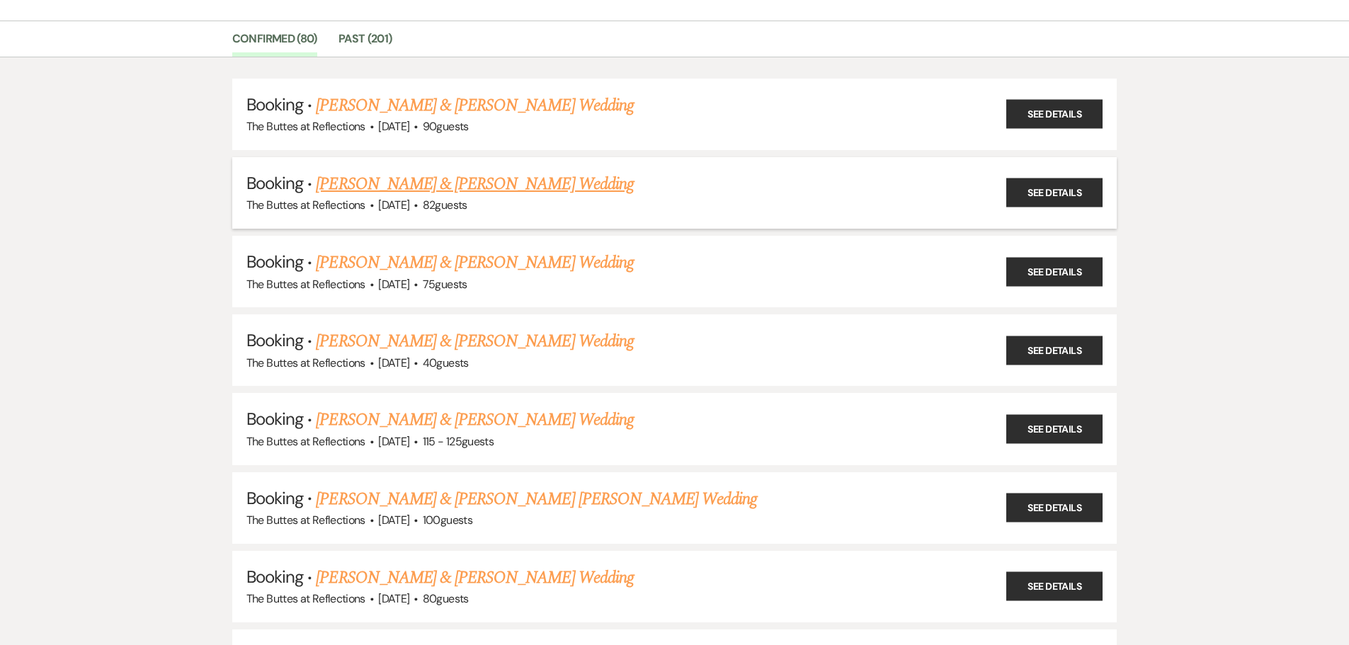
scroll to position [142, 0]
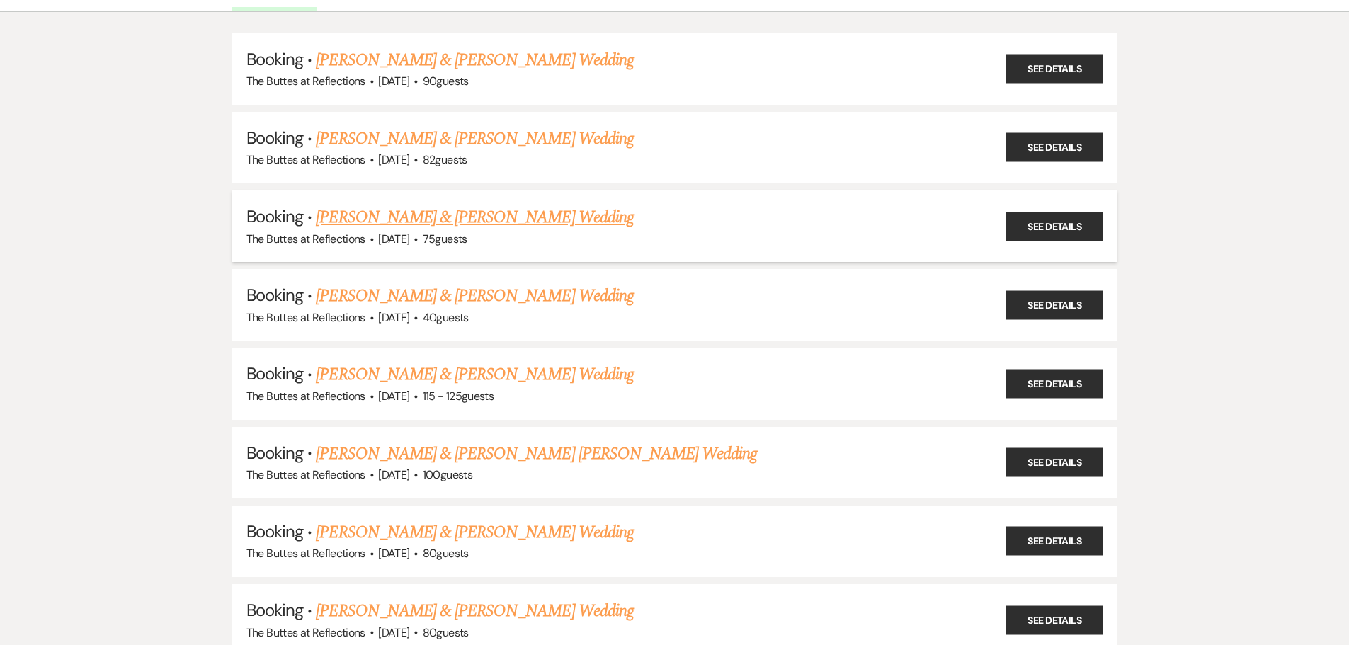
click at [492, 220] on link "[PERSON_NAME] & [PERSON_NAME] Wedding" at bounding box center [474, 218] width 317 height 26
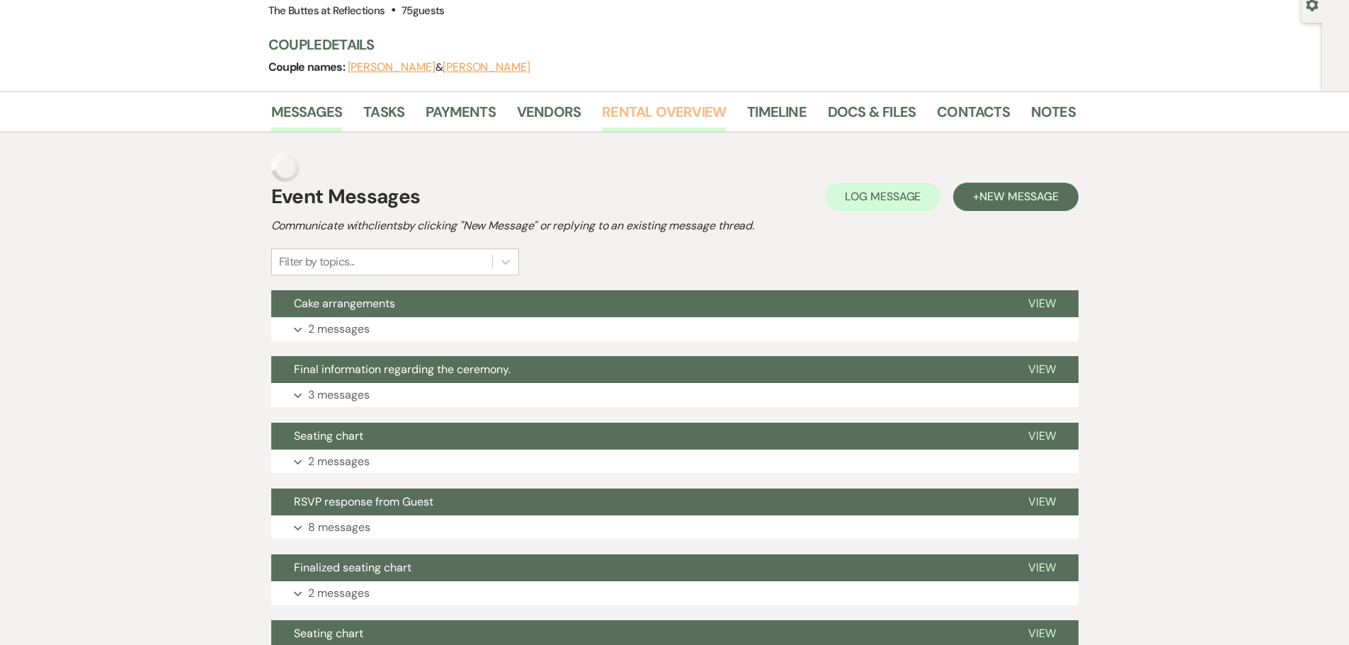
click at [672, 112] on link "Rental Overview" at bounding box center [664, 116] width 124 height 31
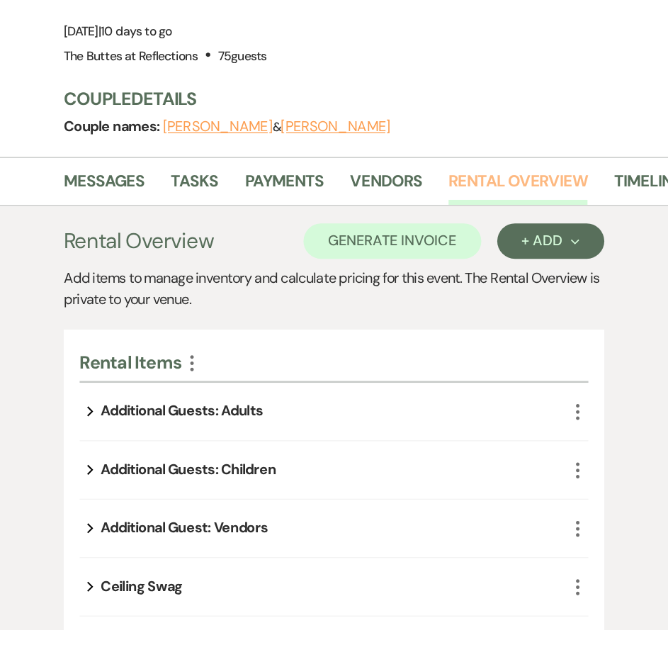
scroll to position [270, 0]
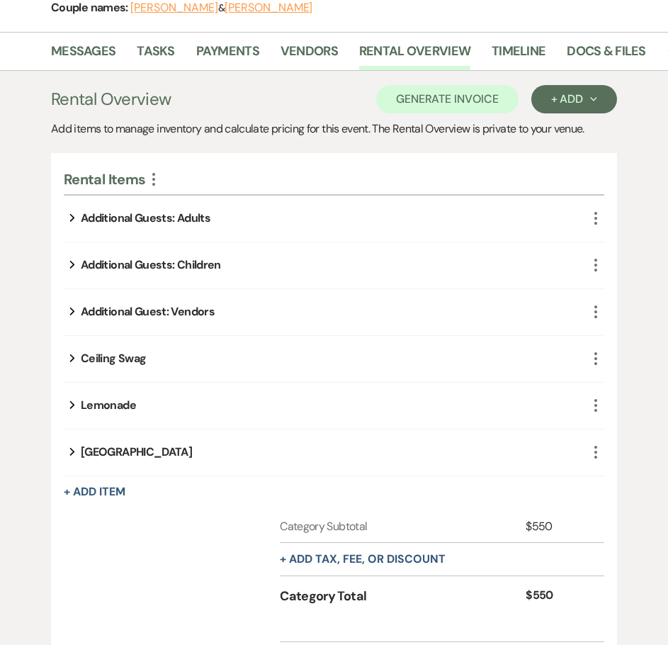
click at [597, 217] on icon "More" at bounding box center [595, 218] width 17 height 17
click at [630, 269] on button "X Delete" at bounding box center [629, 268] width 77 height 23
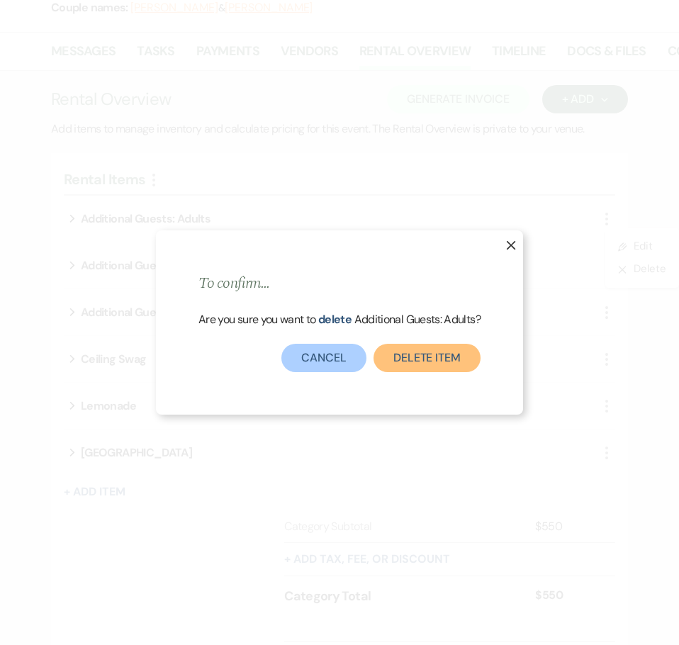
click at [447, 354] on button "Delete Item" at bounding box center [426, 358] width 107 height 28
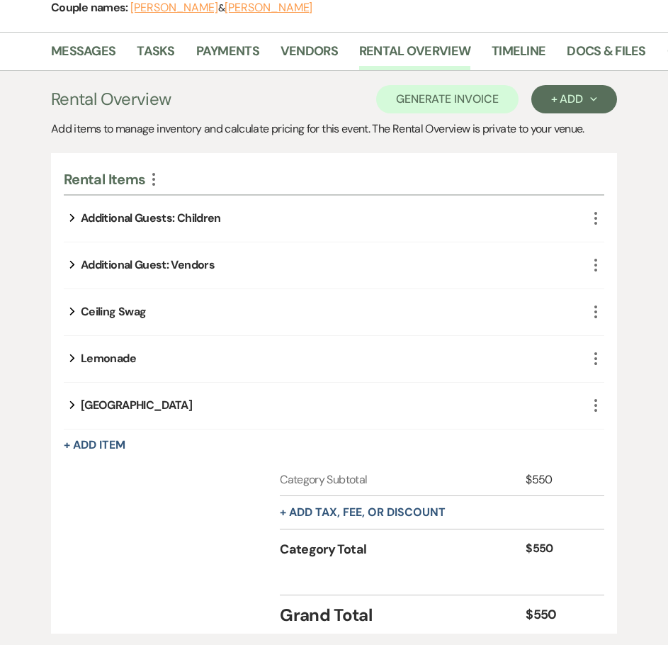
click at [596, 218] on use "button" at bounding box center [595, 218] width 3 height 13
click at [631, 269] on button "X Delete" at bounding box center [629, 268] width 77 height 23
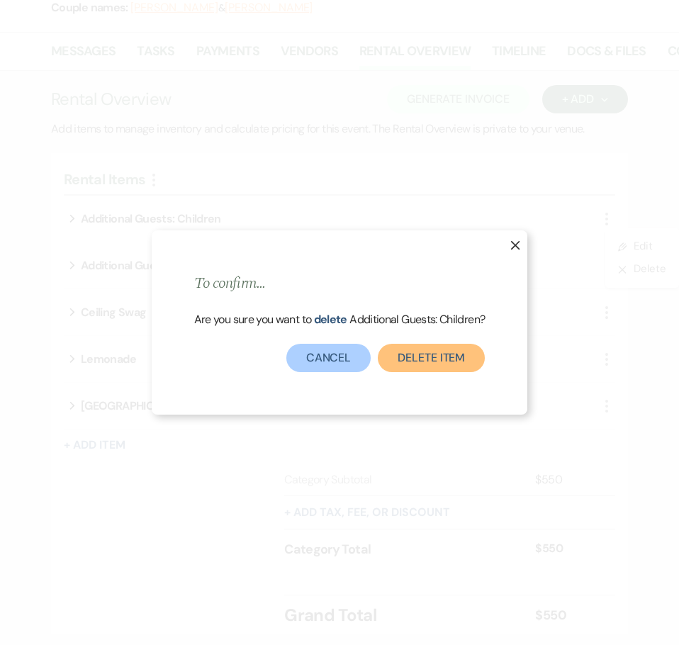
click at [466, 355] on button "Delete Item" at bounding box center [431, 358] width 107 height 28
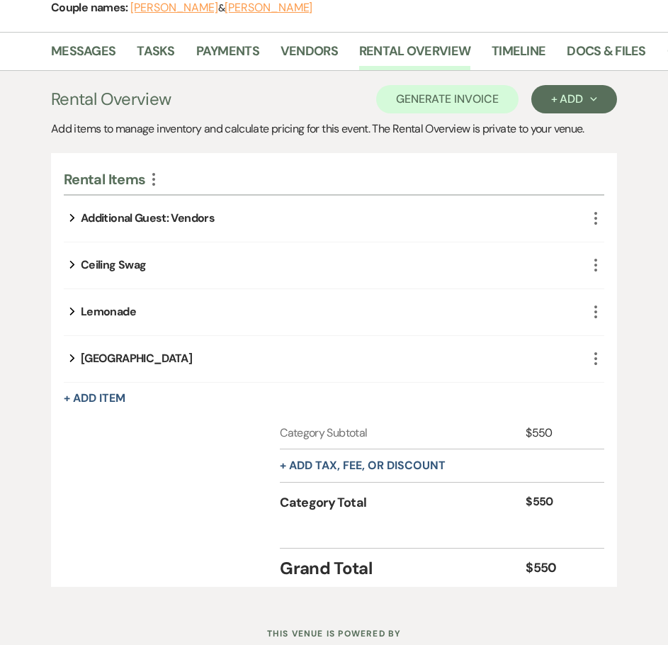
click at [595, 218] on use "button" at bounding box center [595, 218] width 3 height 13
click at [625, 271] on button "X Delete" at bounding box center [629, 268] width 77 height 23
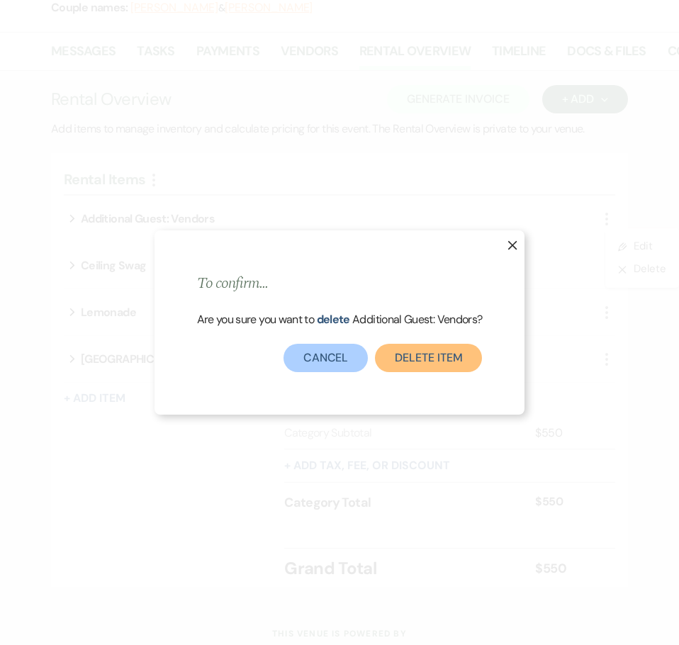
click at [446, 357] on button "Delete Item" at bounding box center [428, 358] width 107 height 28
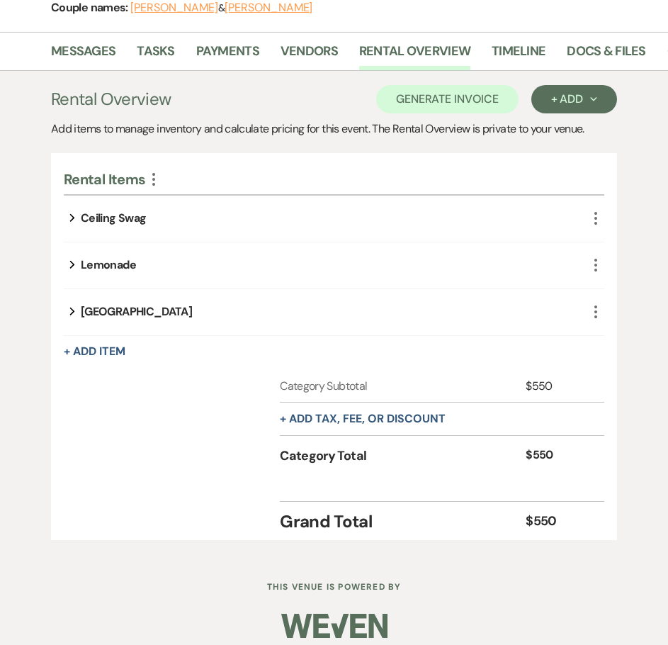
click at [118, 223] on div "Ceiling Swag" at bounding box center [113, 218] width 65 height 17
click at [128, 219] on div "Ceiling Swag" at bounding box center [113, 218] width 65 height 17
click at [598, 220] on icon "More" at bounding box center [595, 218] width 17 height 17
click at [623, 245] on button "Pencil Edit" at bounding box center [631, 246] width 74 height 23
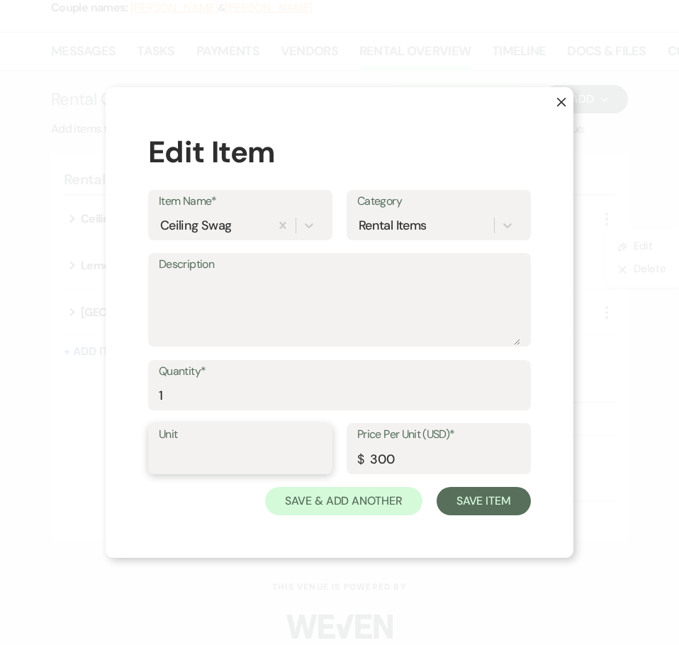
click at [283, 457] on input "Unit" at bounding box center [240, 459] width 163 height 28
type input "1"
click at [488, 499] on button "Save Item" at bounding box center [483, 501] width 94 height 28
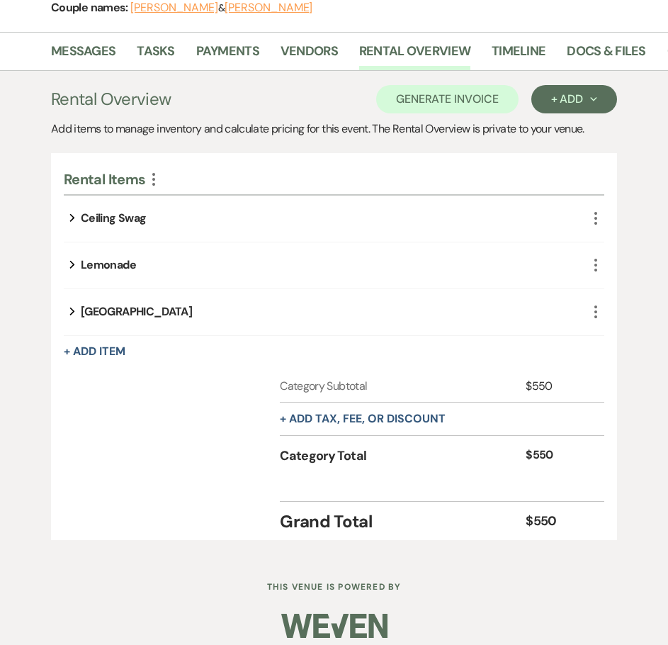
click at [113, 265] on div "Lemonade" at bounding box center [108, 264] width 55 height 17
click at [593, 265] on icon "More" at bounding box center [595, 264] width 17 height 17
click at [625, 289] on button "Pencil Edit" at bounding box center [631, 293] width 74 height 23
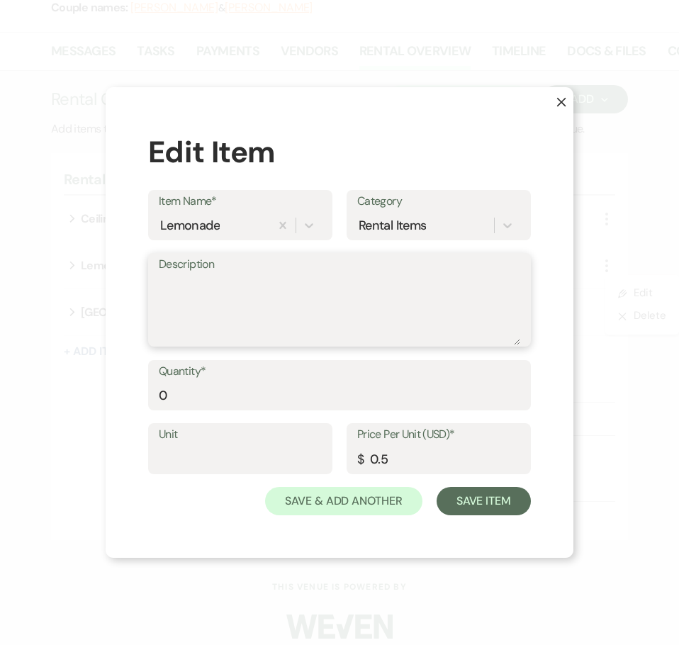
click at [318, 288] on textarea "Description" at bounding box center [339, 309] width 361 height 71
drag, startPoint x: 175, startPoint y: 396, endPoint x: 148, endPoint y: 396, distance: 26.9
click at [148, 396] on div "Quantity* 0" at bounding box center [339, 385] width 383 height 51
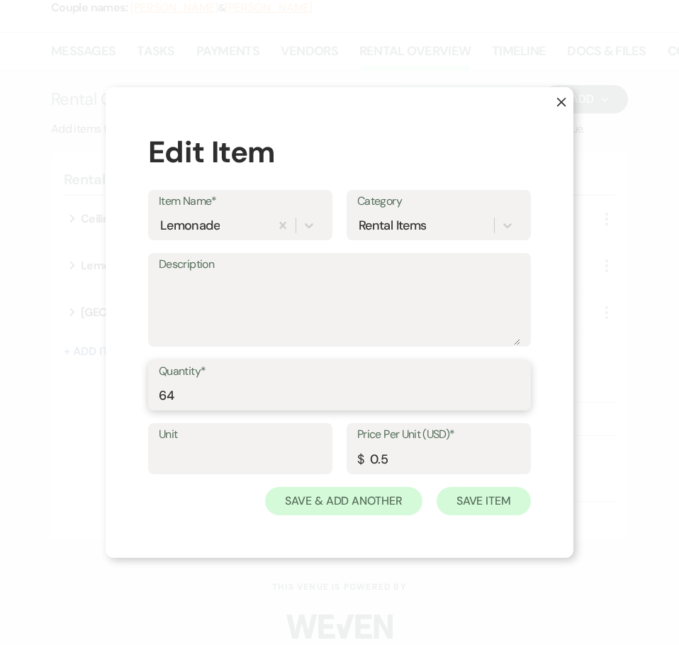
type input "64"
click at [499, 497] on button "Save Item" at bounding box center [483, 501] width 94 height 28
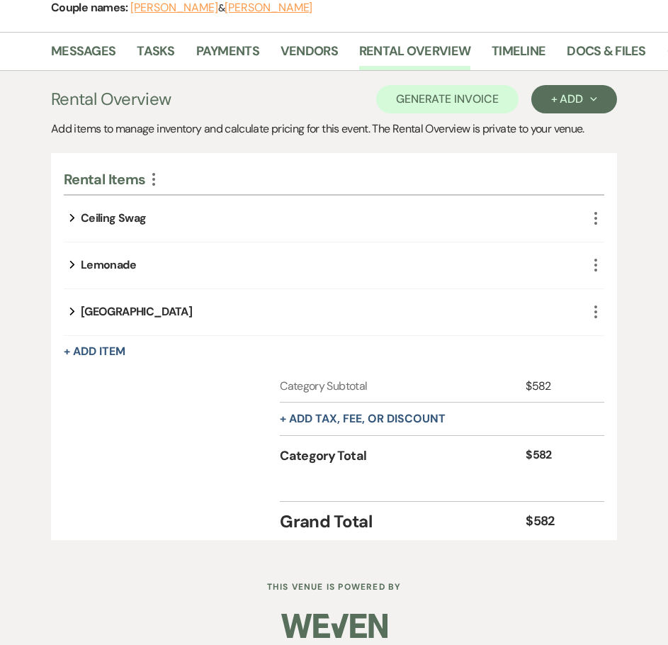
click at [594, 265] on icon "More" at bounding box center [595, 264] width 17 height 17
click at [610, 290] on button "Pencil Edit" at bounding box center [631, 293] width 74 height 23
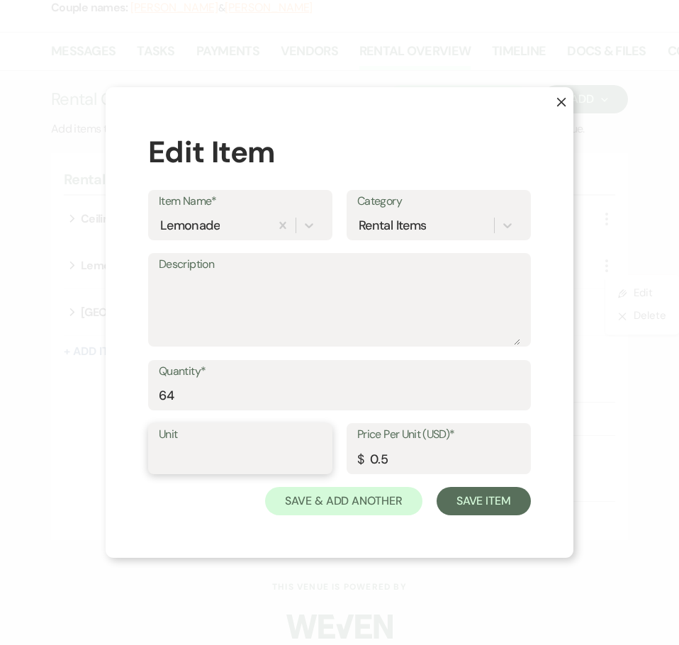
click at [186, 460] on input "Unit" at bounding box center [240, 459] width 163 height 28
type input "64"
click at [492, 493] on button "Save Item" at bounding box center [483, 501] width 94 height 28
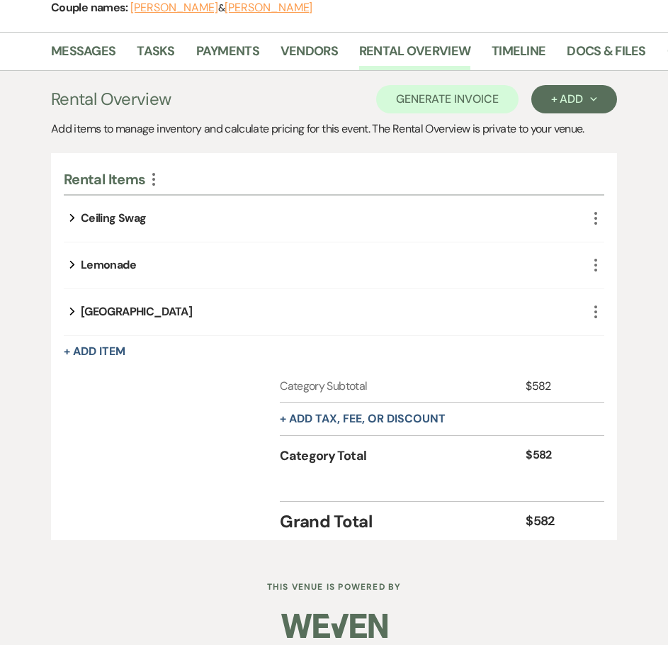
click at [593, 312] on icon "More" at bounding box center [595, 311] width 17 height 17
click at [604, 338] on button "Pencil Edit" at bounding box center [631, 340] width 74 height 23
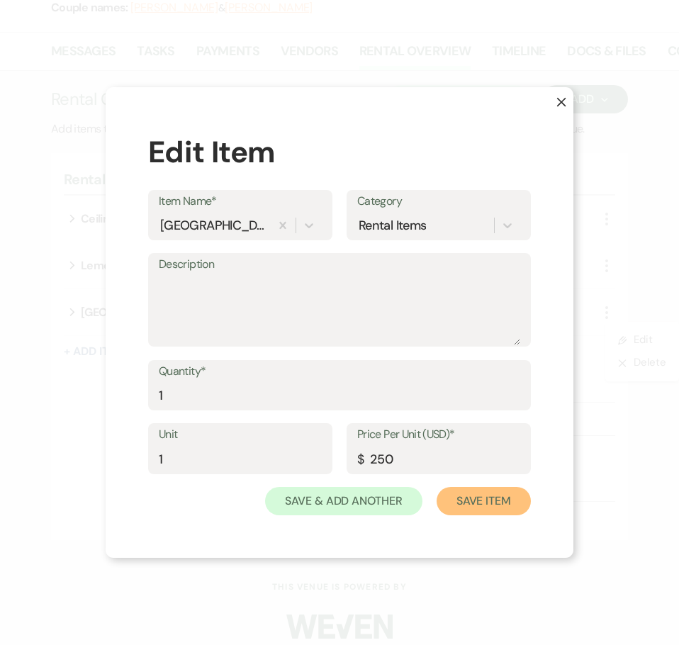
click at [474, 499] on button "Save Item" at bounding box center [483, 501] width 94 height 28
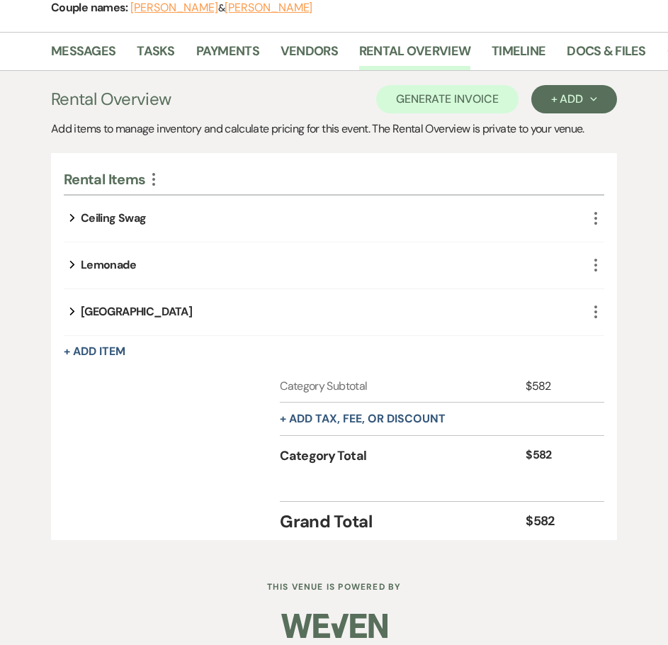
click at [164, 309] on div "[GEOGRAPHIC_DATA]" at bounding box center [136, 311] width 111 height 17
click at [595, 315] on icon "More" at bounding box center [595, 311] width 17 height 17
click at [623, 332] on button "Pencil Edit" at bounding box center [631, 340] width 74 height 23
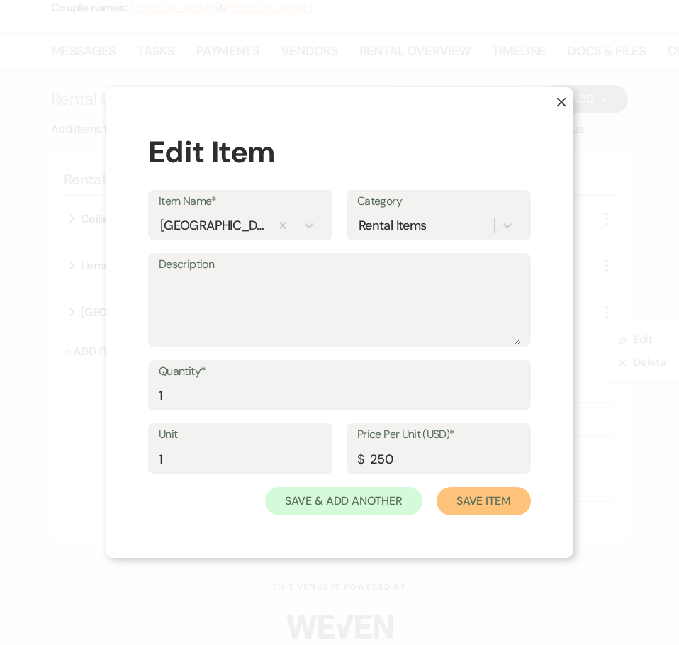
click at [509, 506] on button "Save Item" at bounding box center [483, 501] width 94 height 28
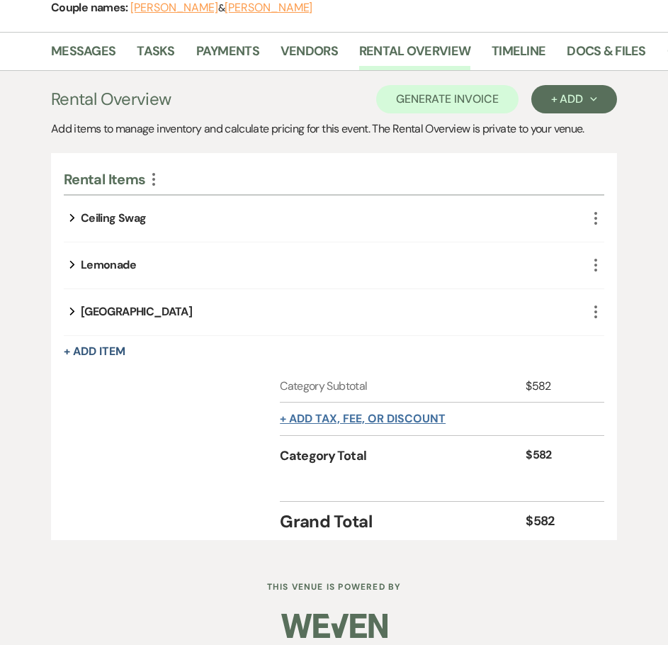
click at [305, 420] on button "+ Add tax, fee, or discount" at bounding box center [363, 418] width 166 height 11
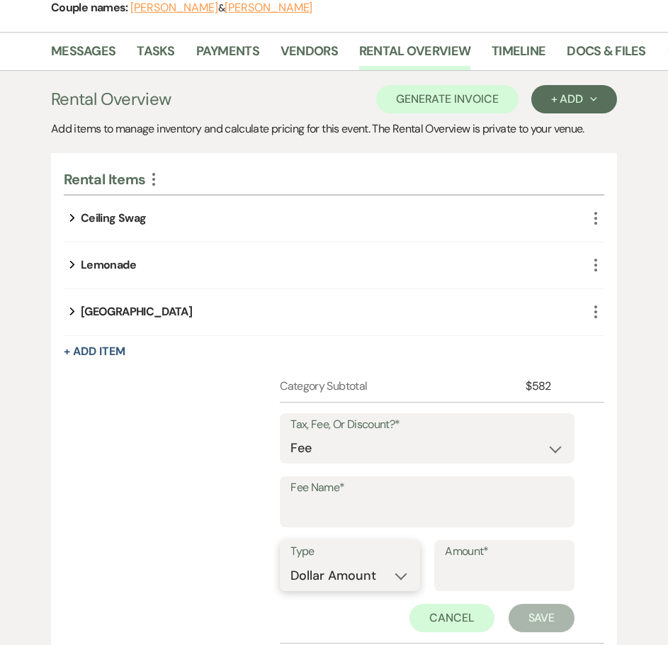
click at [395, 574] on select "Dollar Amount Percentage" at bounding box center [349, 576] width 119 height 28
select select "false"
click at [290, 562] on select "Dollar Amount Percentage" at bounding box center [349, 576] width 119 height 28
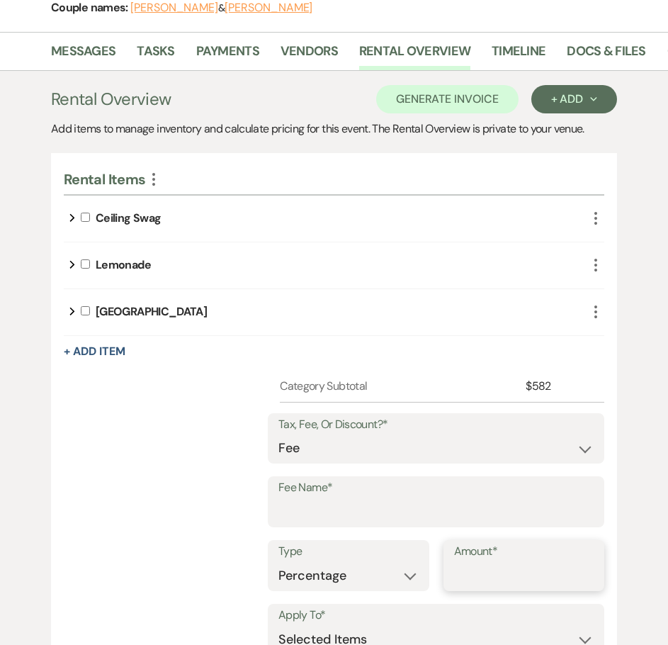
click at [506, 569] on input "Amount*" at bounding box center [524, 576] width 140 height 28
type input "3"
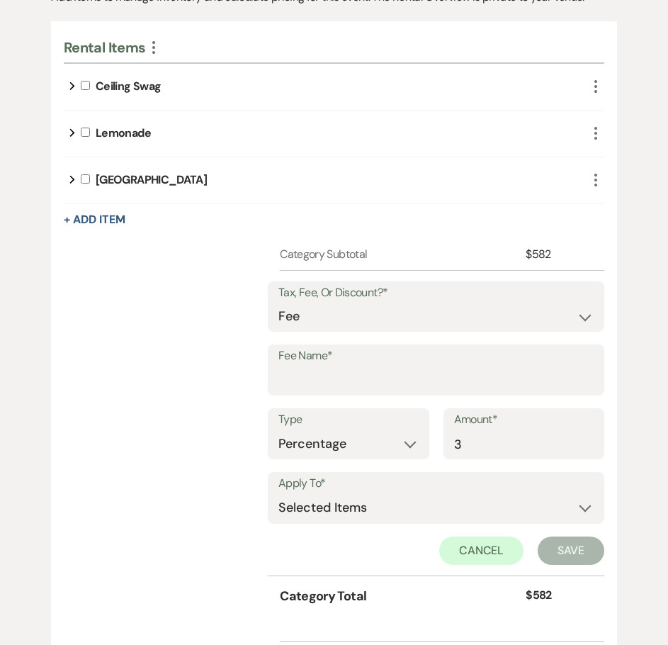
scroll to position [412, 0]
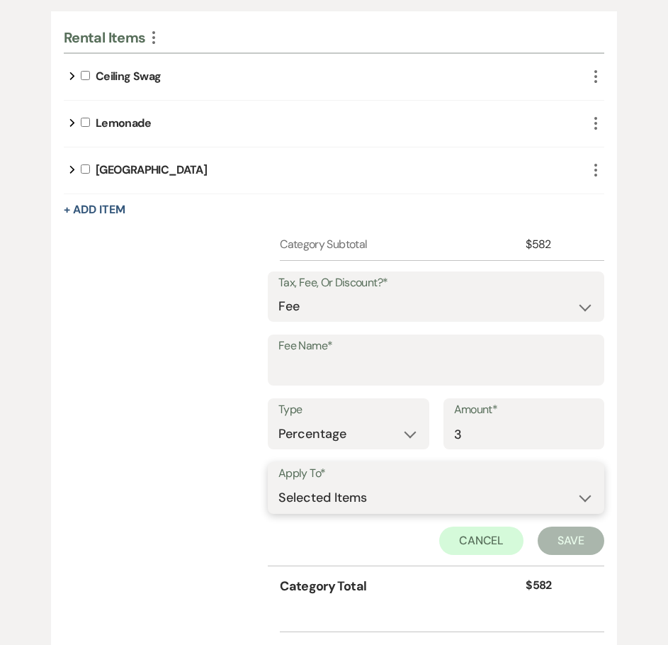
click at [586, 498] on select "Selected Items Category Subtotal (before all Taxes/Fees/Discounts) Category Tot…" at bounding box center [435, 498] width 315 height 28
select select "2"
click at [279, 484] on select "Selected Items Category Subtotal (before all Taxes/Fees/Discounts) Category Tot…" at bounding box center [435, 498] width 315 height 28
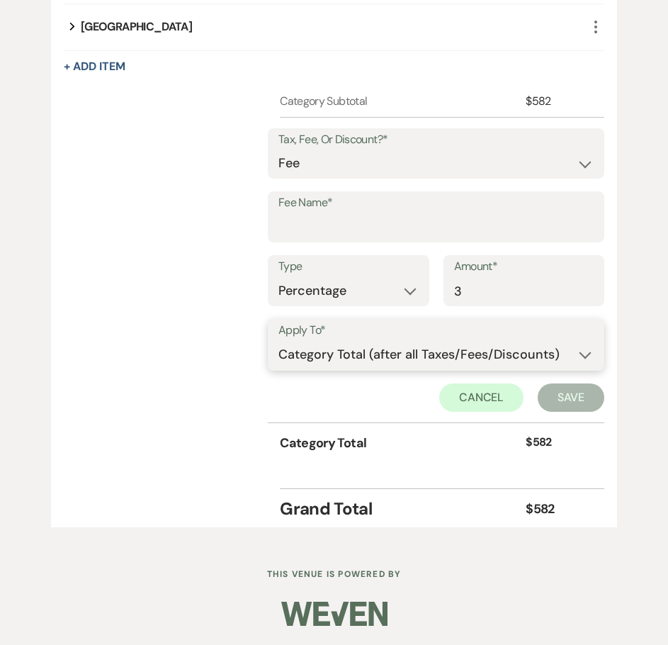
scroll to position [555, 0]
click at [572, 395] on button "Save" at bounding box center [571, 397] width 67 height 28
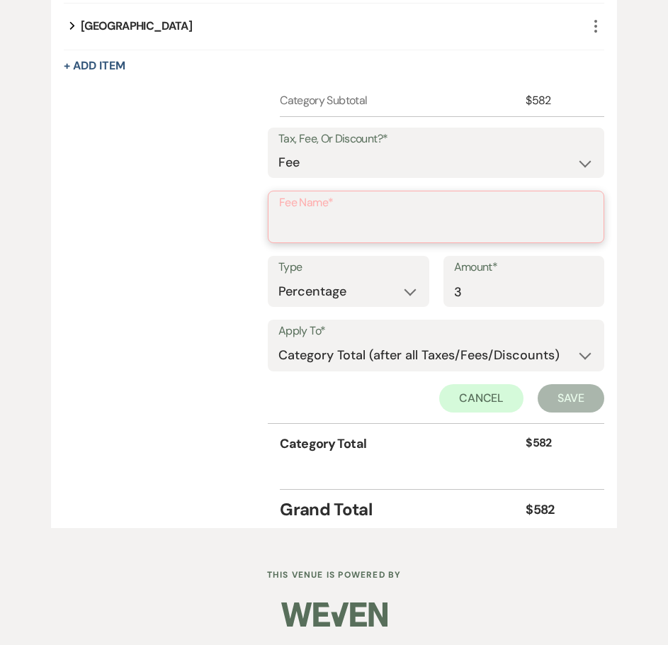
click at [388, 220] on input "Fee Name*" at bounding box center [436, 227] width 314 height 28
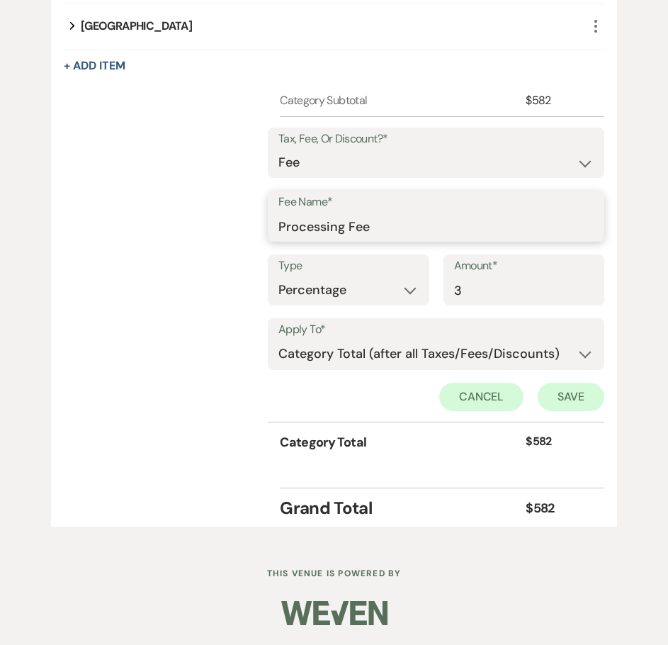
type input "Processing Fee"
click at [566, 390] on button "Save" at bounding box center [571, 397] width 67 height 28
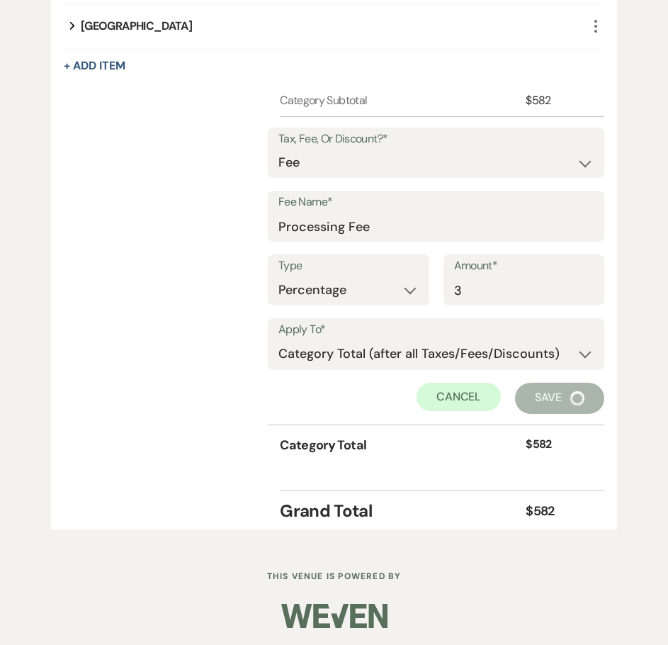
scroll to position [320, 0]
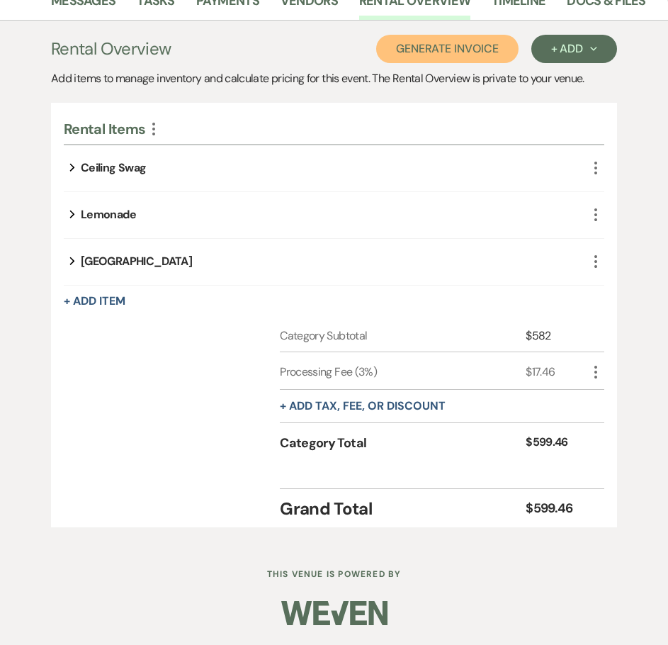
click at [463, 50] on button "Generate Invoice" at bounding box center [447, 49] width 142 height 28
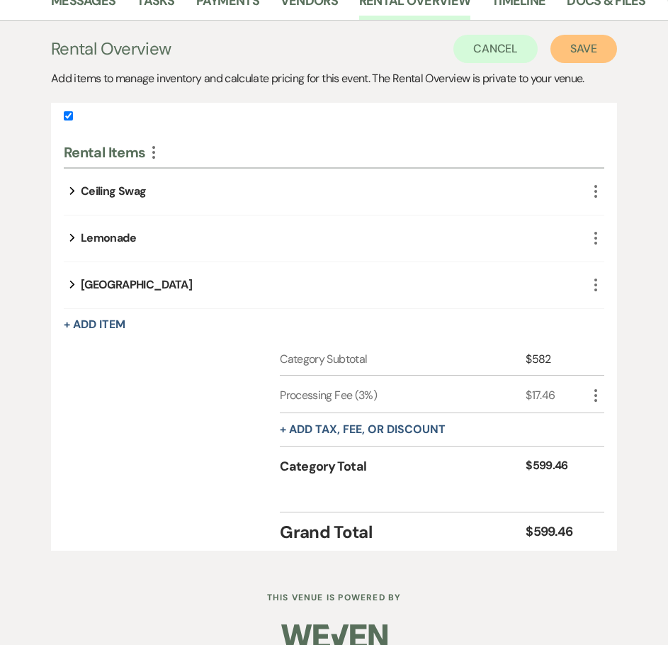
click at [589, 47] on button "Save" at bounding box center [583, 49] width 67 height 28
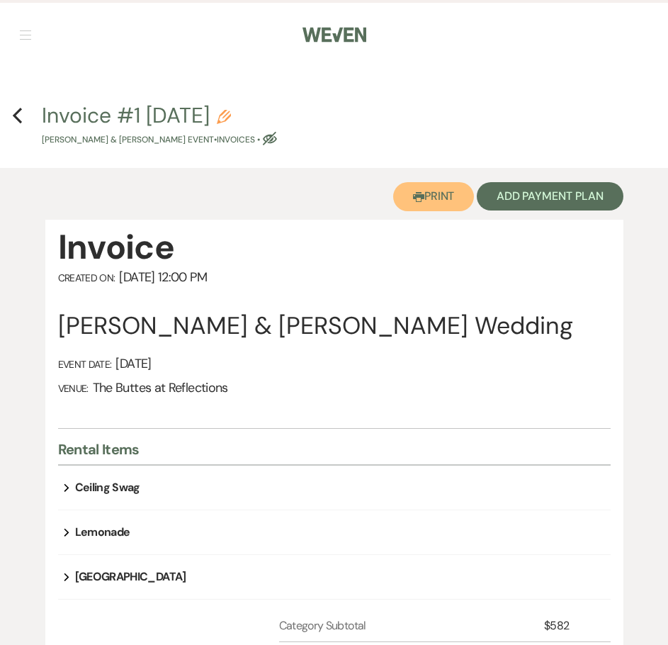
click at [429, 193] on button "Printer Print" at bounding box center [433, 196] width 81 height 29
click at [16, 112] on icon "Previous" at bounding box center [17, 115] width 11 height 17
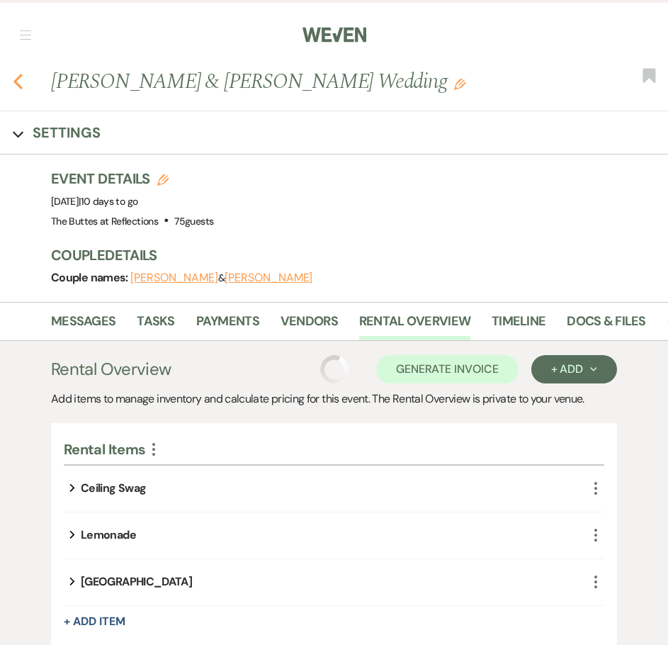
click at [16, 79] on use "button" at bounding box center [17, 82] width 9 height 16
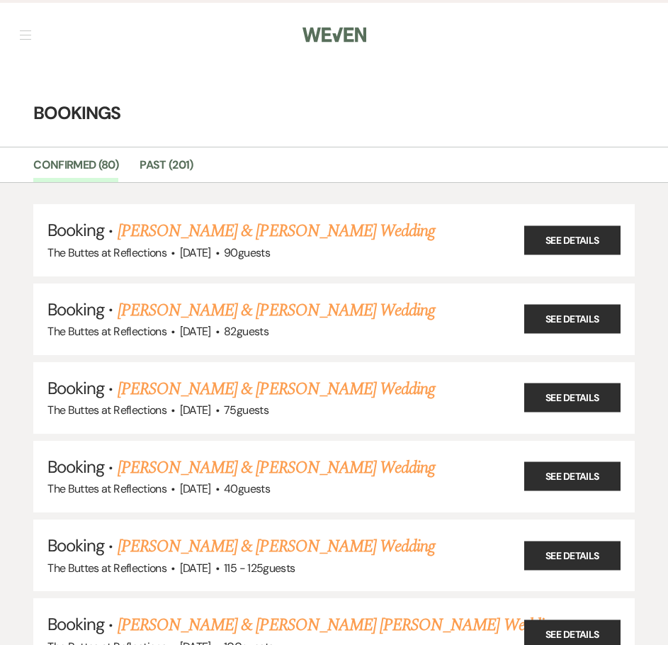
click at [348, 32] on img at bounding box center [334, 35] width 64 height 30
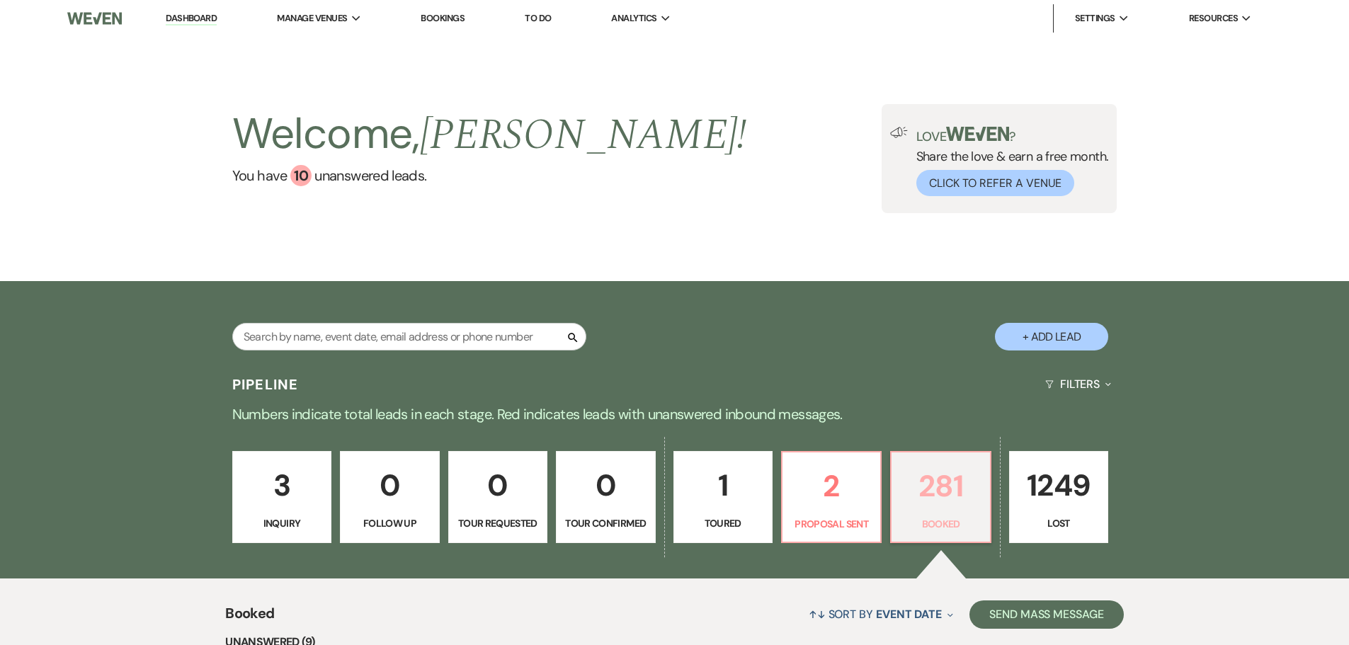
click at [920, 496] on p "281" at bounding box center [940, 486] width 81 height 47
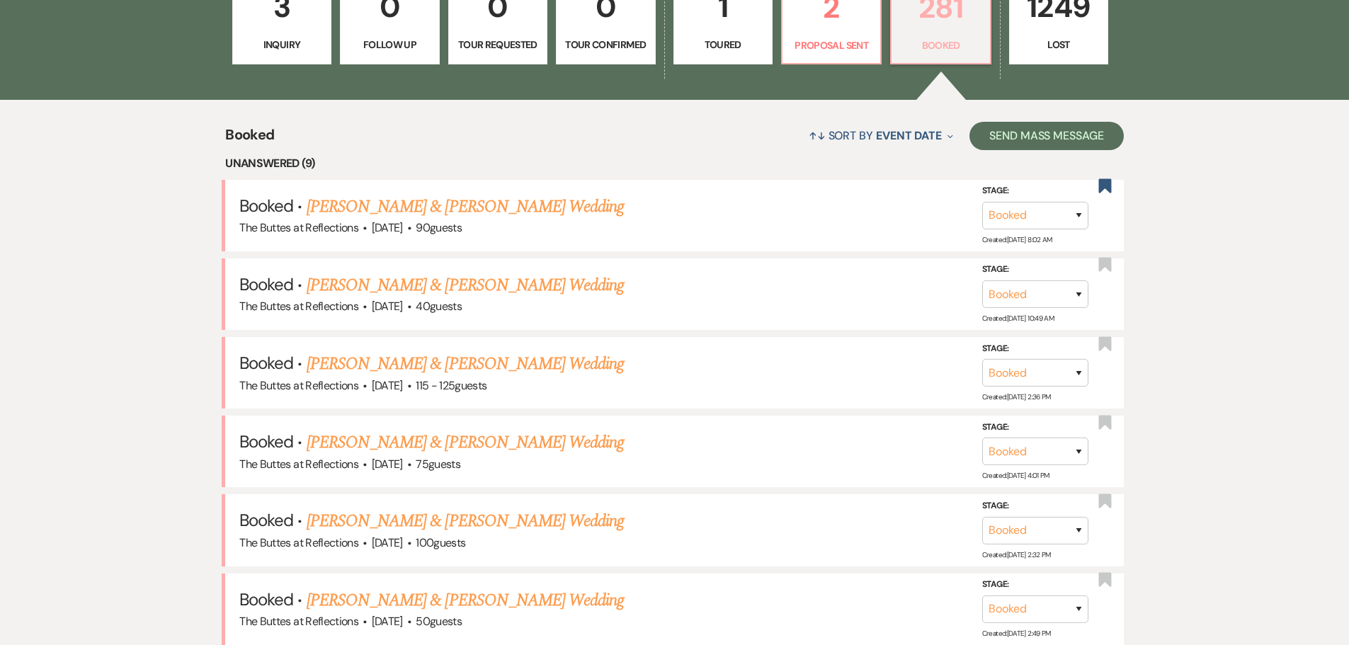
scroll to position [567, 0]
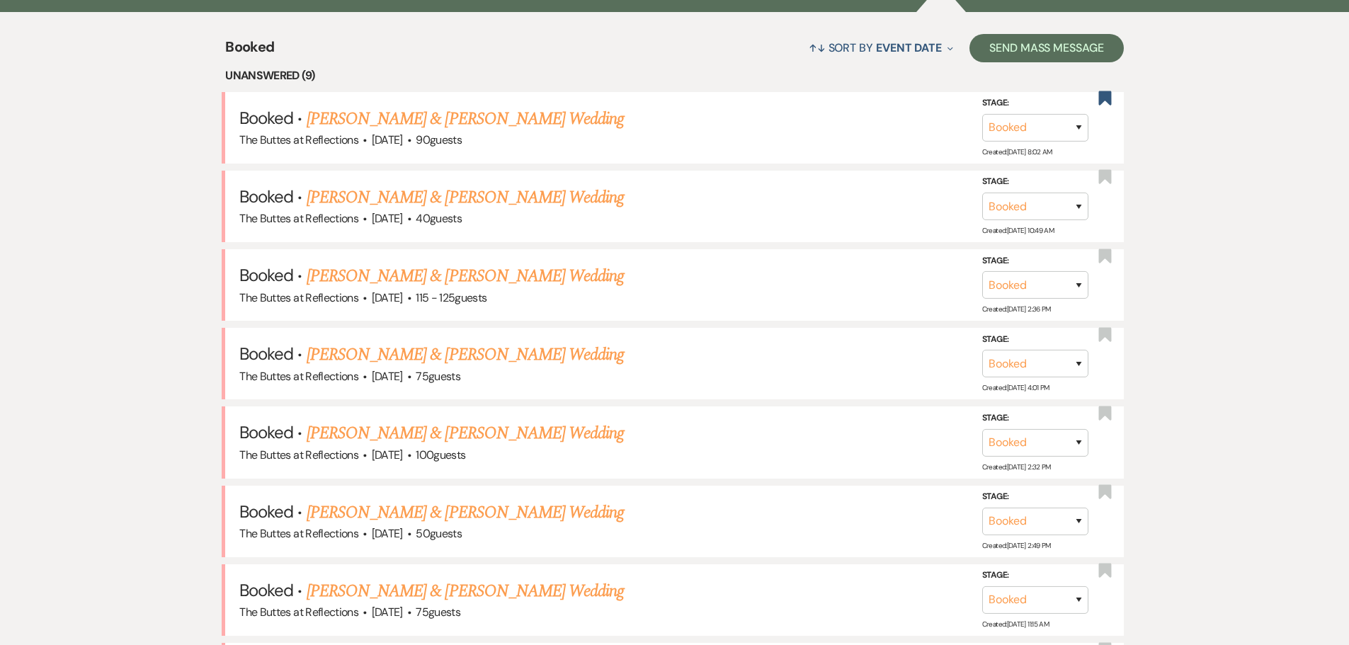
click at [472, 119] on link "[PERSON_NAME] & [PERSON_NAME] Wedding" at bounding box center [465, 119] width 317 height 26
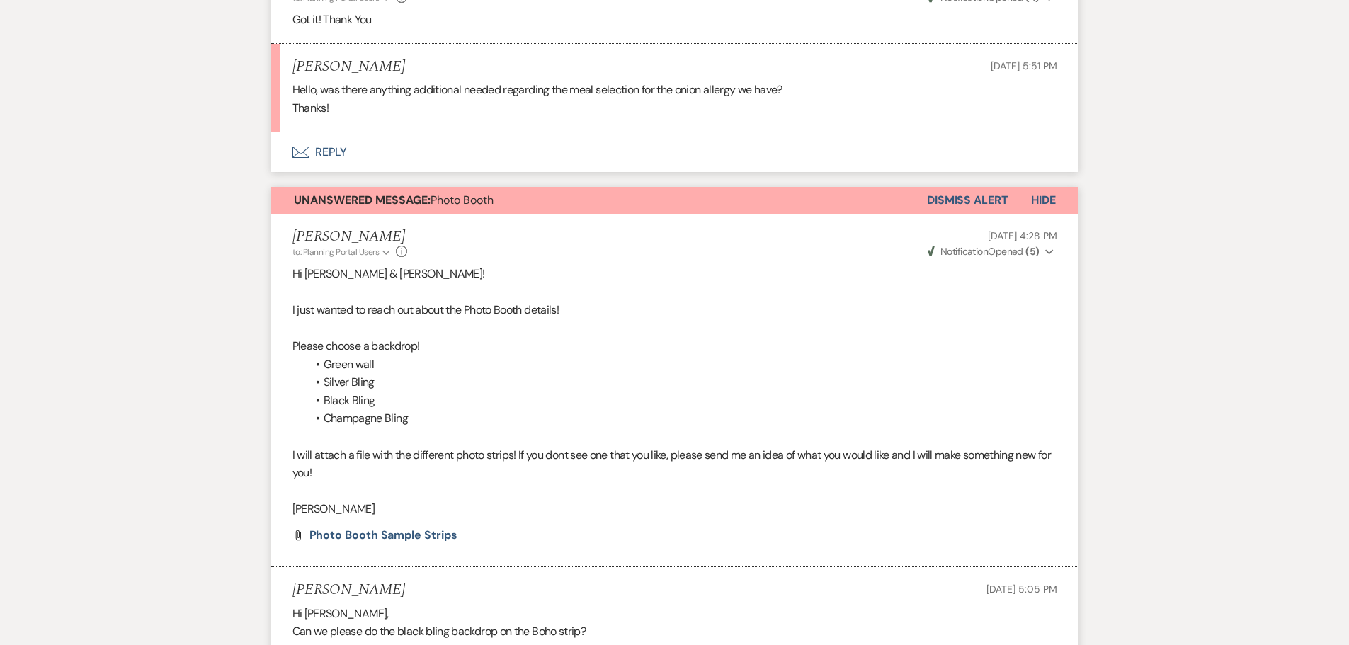
scroll to position [2975, 0]
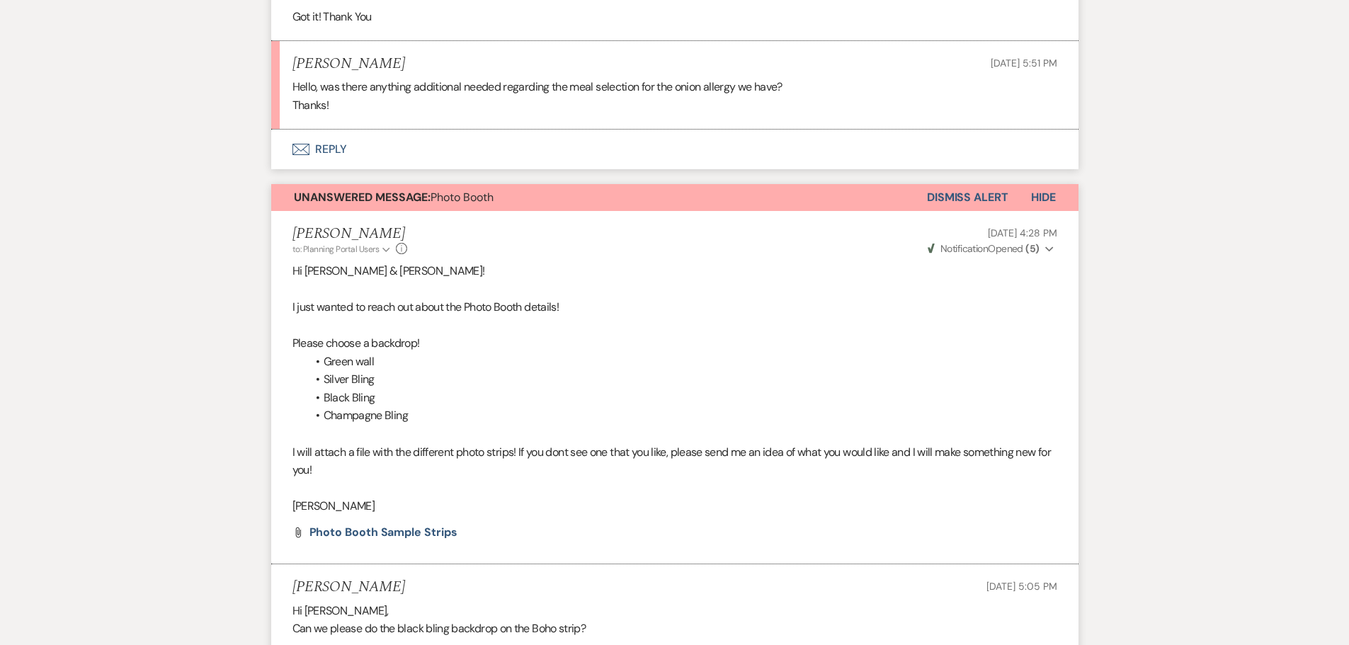
click at [323, 140] on button "Envelope Reply" at bounding box center [675, 150] width 808 height 40
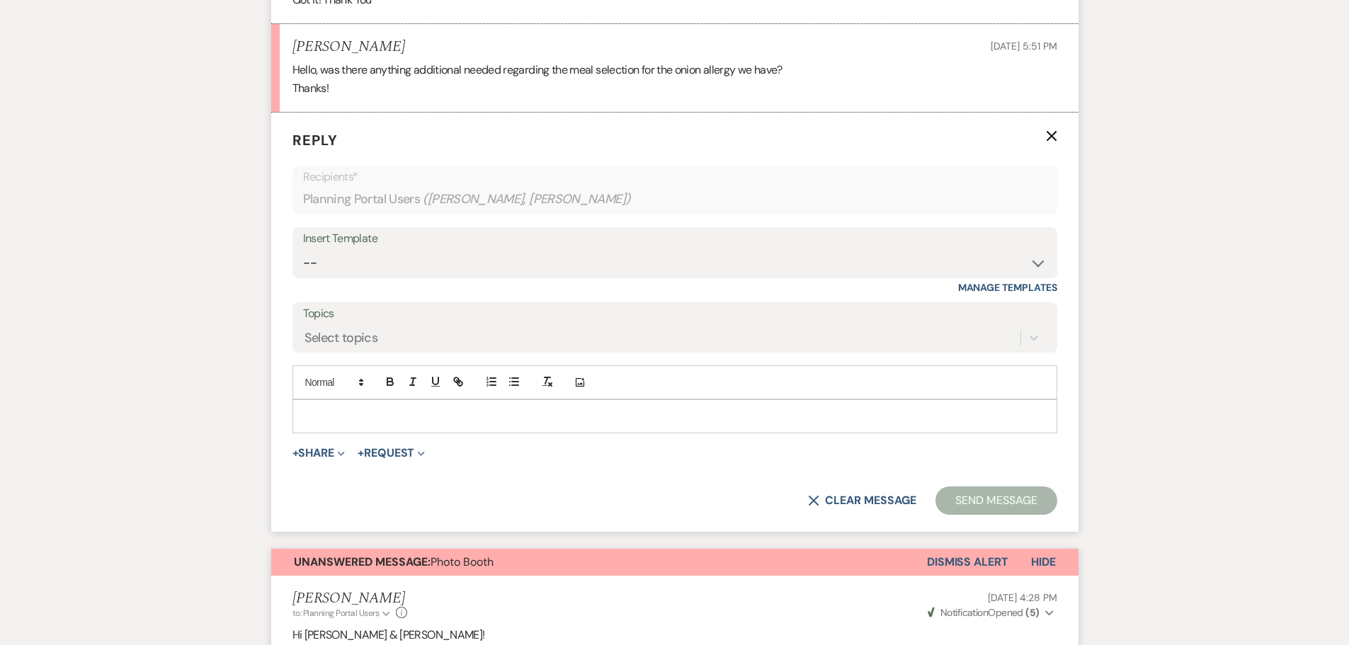
click at [326, 415] on p at bounding box center [675, 417] width 742 height 16
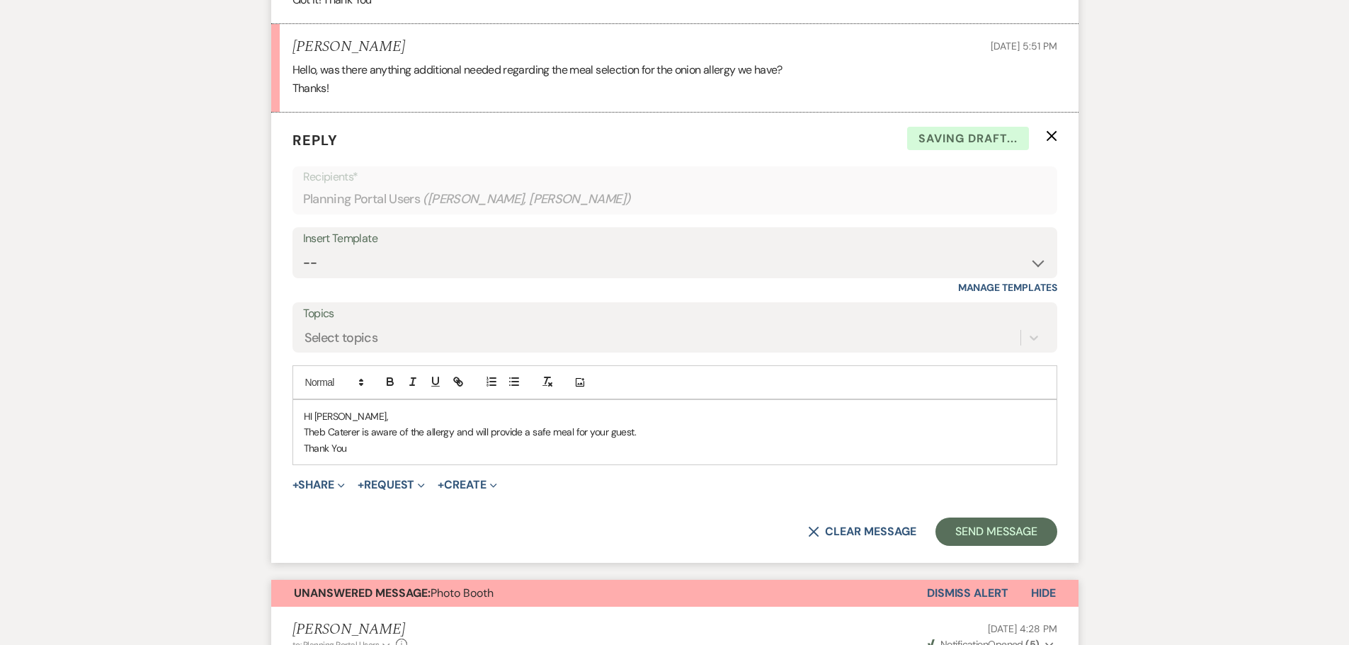
click at [335, 433] on p "Theb Caterer is aware of the allergy and will provide a safe meal for your gues…" at bounding box center [675, 432] width 742 height 16
click at [317, 431] on p "The Caterer is aware of the allergy and will provide a safe meal for your guest." at bounding box center [675, 432] width 742 height 16
click at [315, 432] on p "The Caterer is aware of the allergy and will provide a safe meal for your guest." at bounding box center [675, 432] width 742 height 16
click at [378, 431] on p "You are good, The Caterer is aware of the allergy and will provide a safe meal …" at bounding box center [675, 432] width 742 height 16
click at [989, 529] on button "Send Message" at bounding box center [996, 532] width 121 height 28
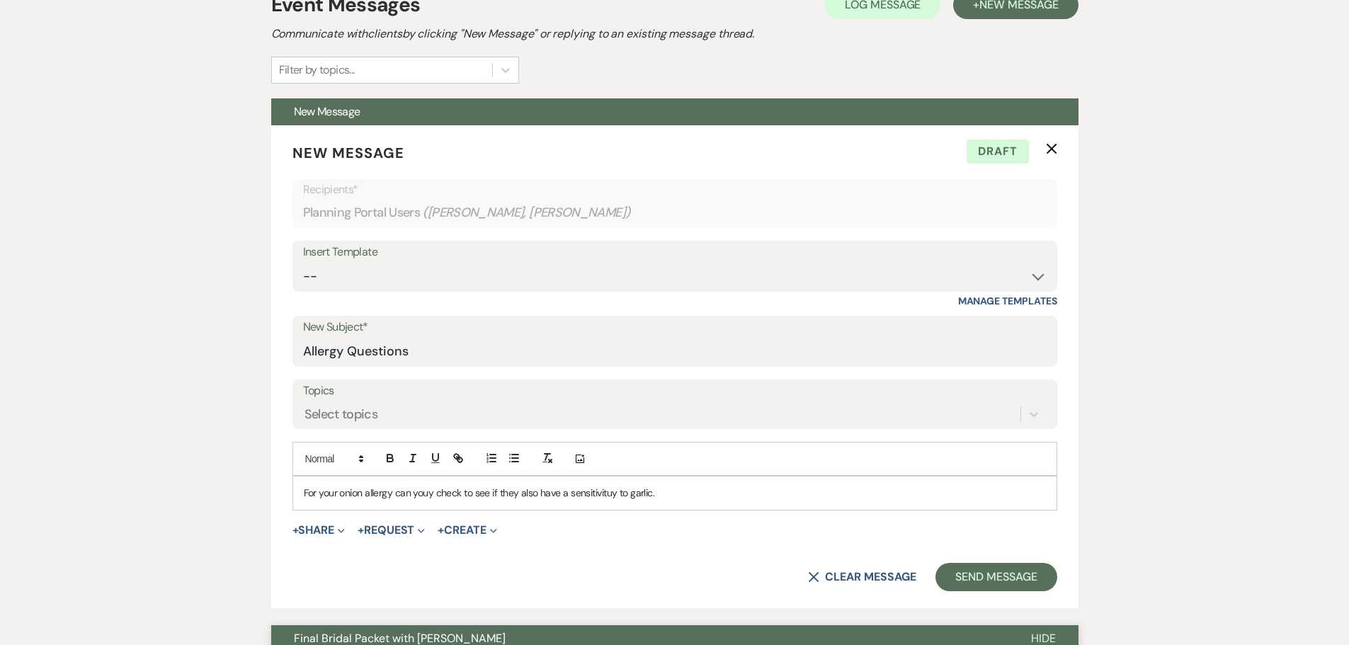
scroll to position [0, 0]
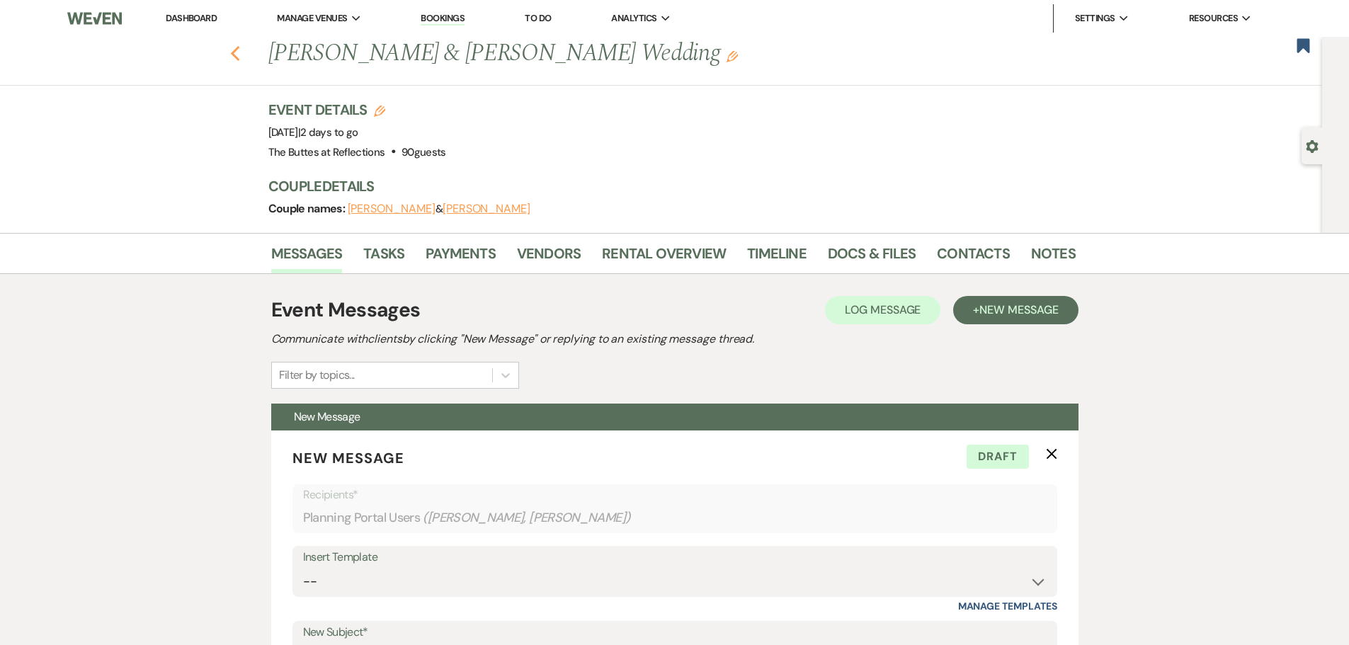
click at [239, 57] on use "button" at bounding box center [234, 54] width 9 height 16
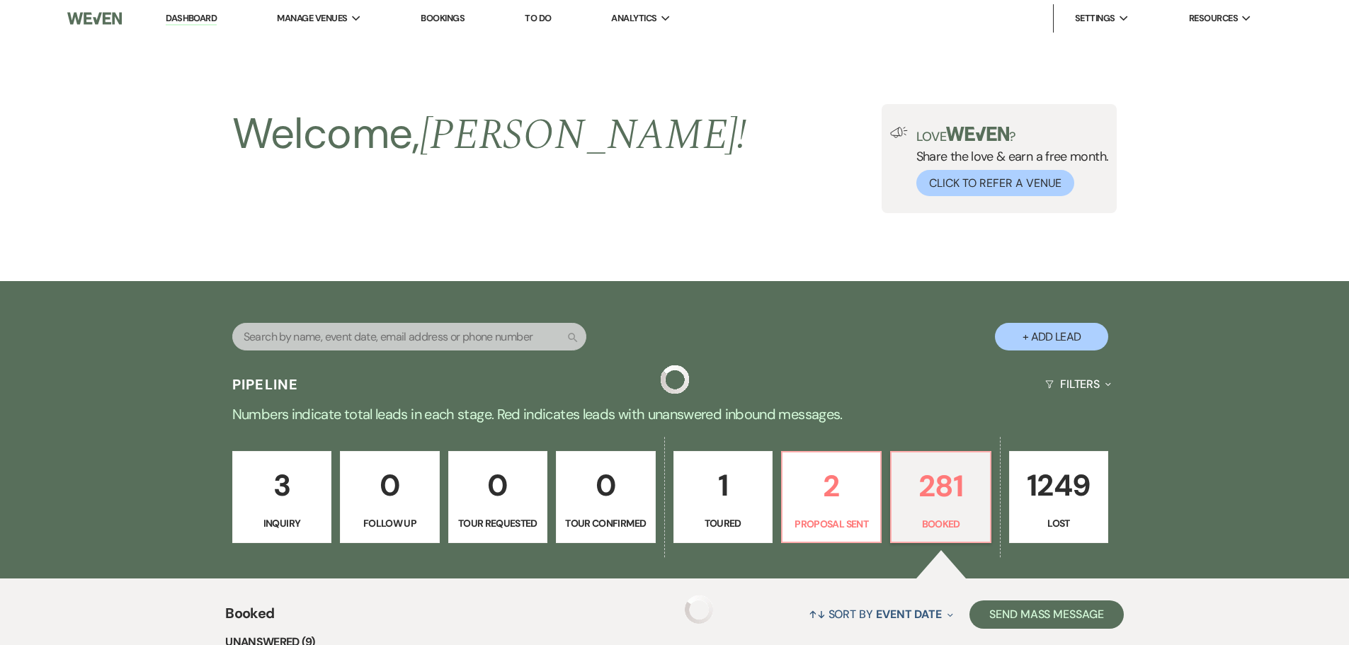
scroll to position [567, 0]
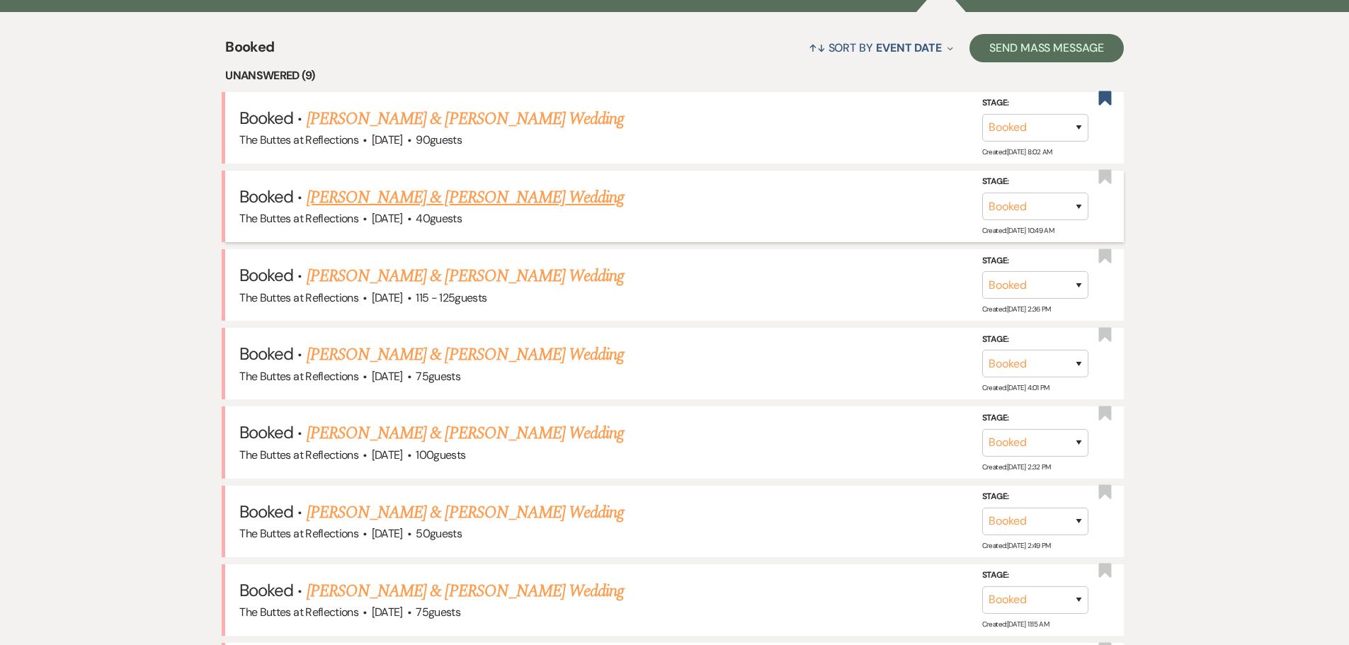
click at [462, 199] on link "[PERSON_NAME] & [PERSON_NAME] Wedding" at bounding box center [465, 198] width 317 height 26
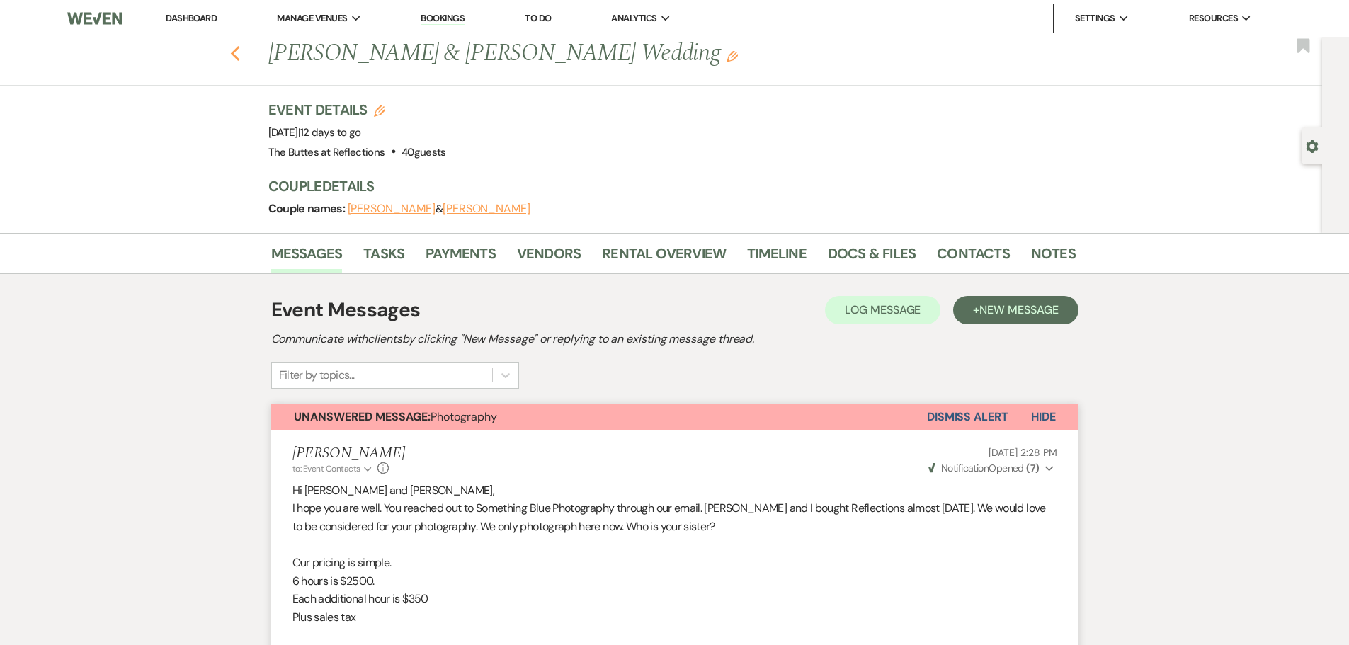
click at [239, 52] on use "button" at bounding box center [234, 54] width 9 height 16
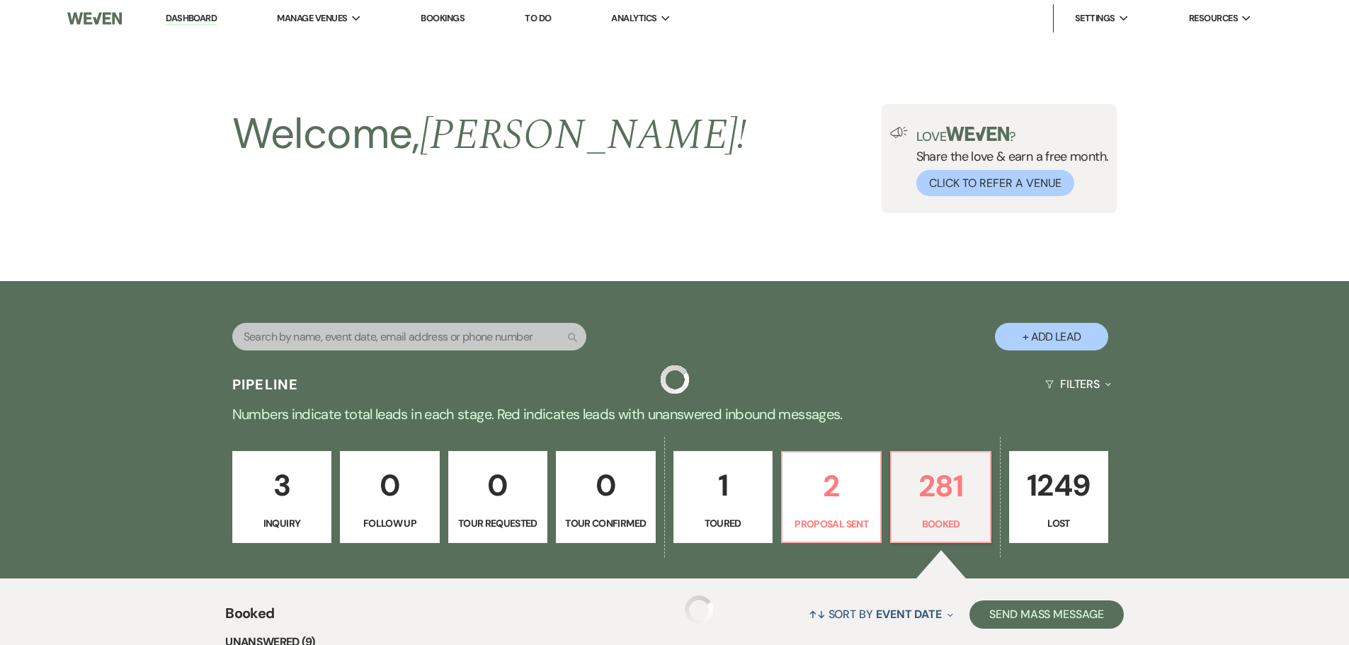
scroll to position [567, 0]
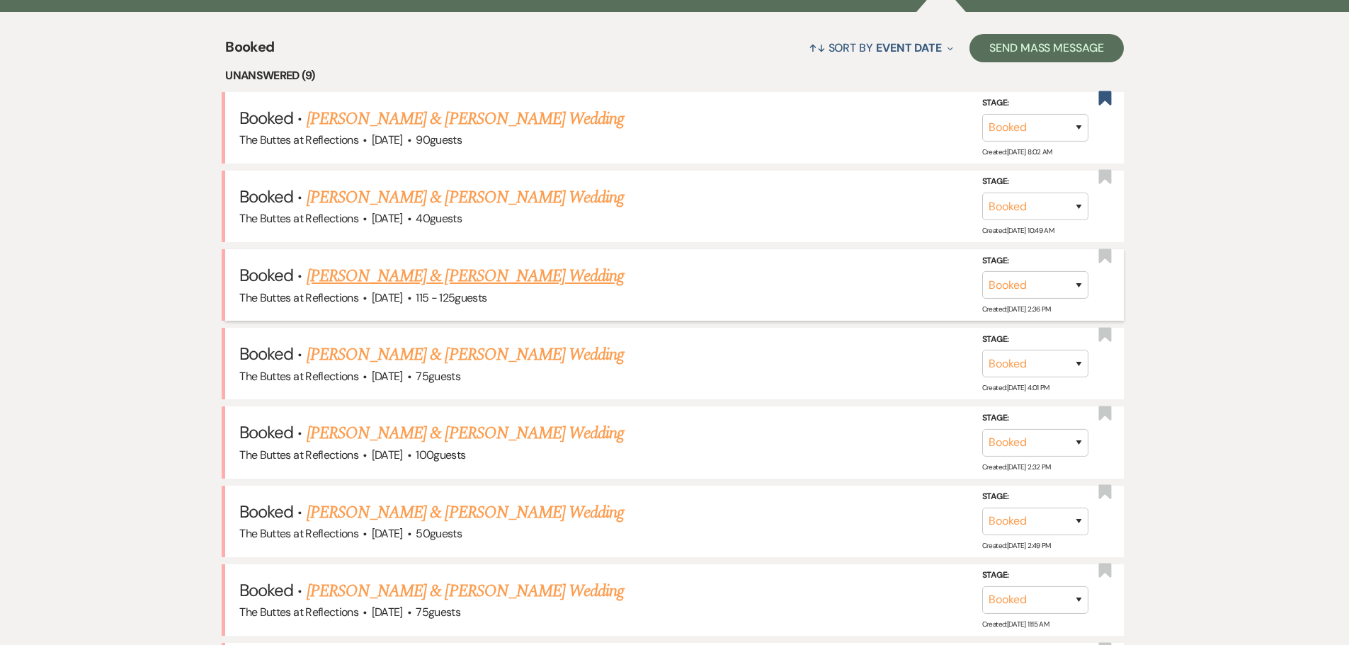
click at [393, 276] on link "[PERSON_NAME] & [PERSON_NAME] Wedding" at bounding box center [465, 277] width 317 height 26
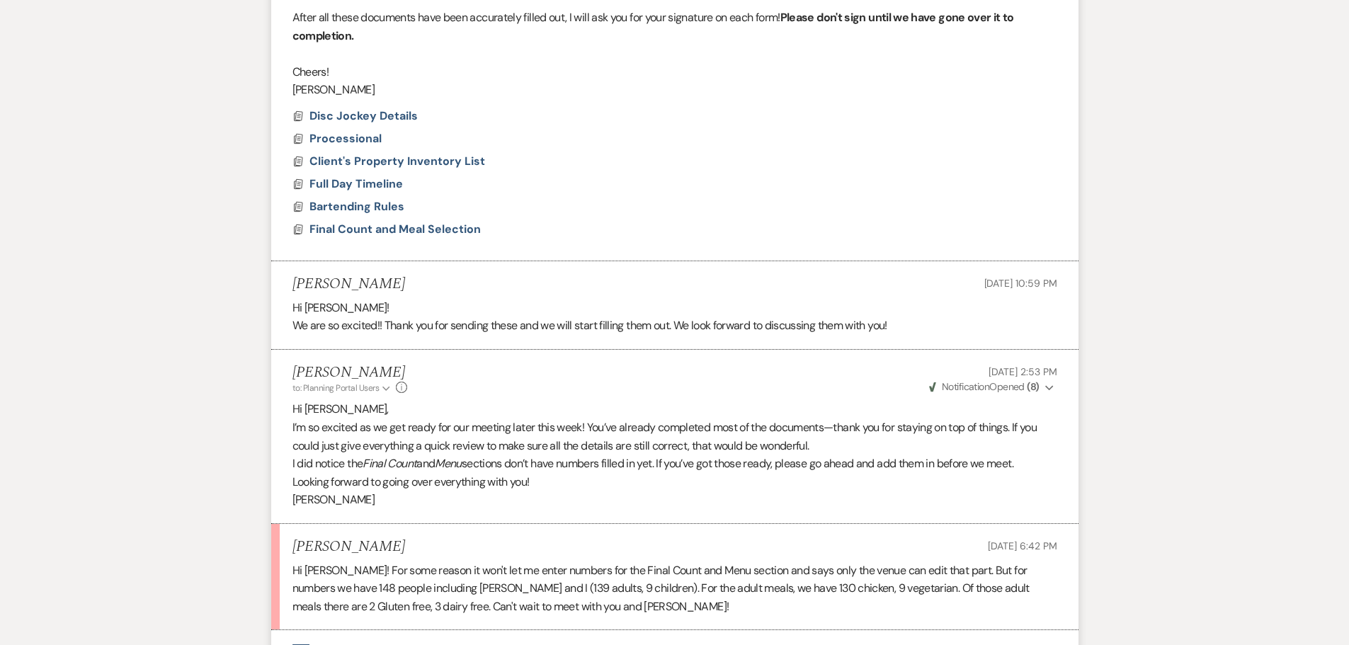
scroll to position [1275, 0]
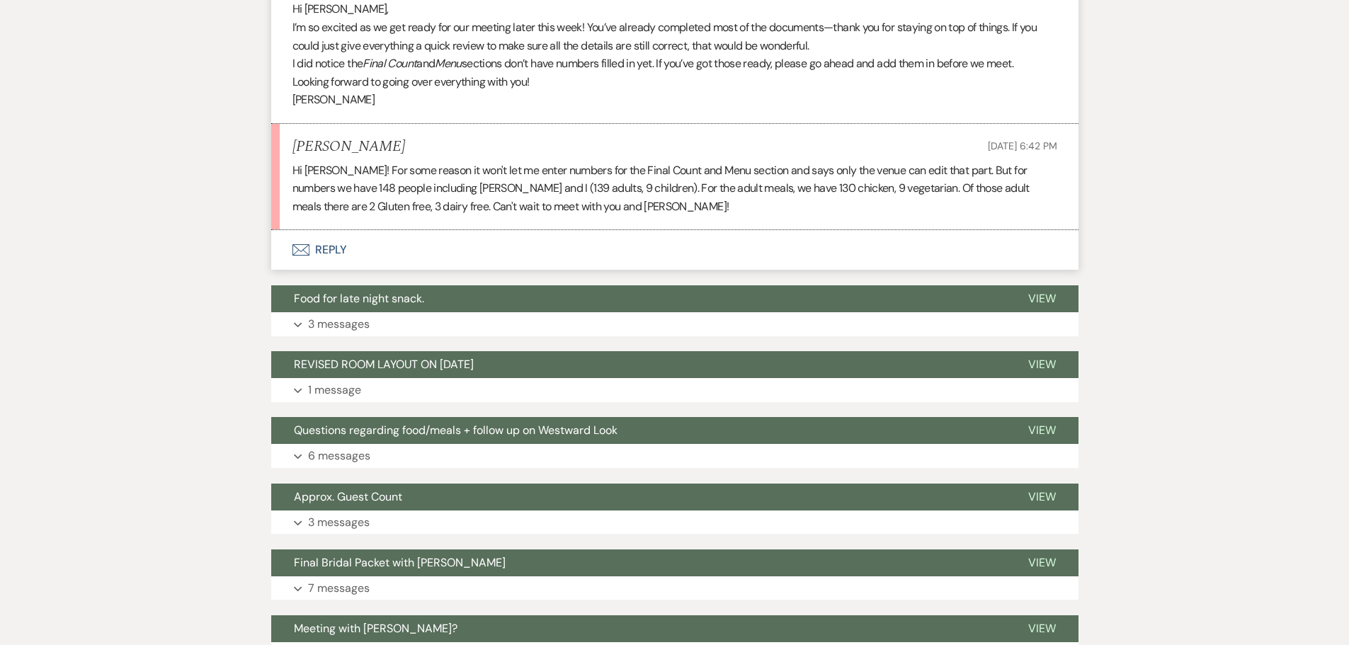
click at [319, 266] on button "Envelope Reply" at bounding box center [675, 250] width 808 height 40
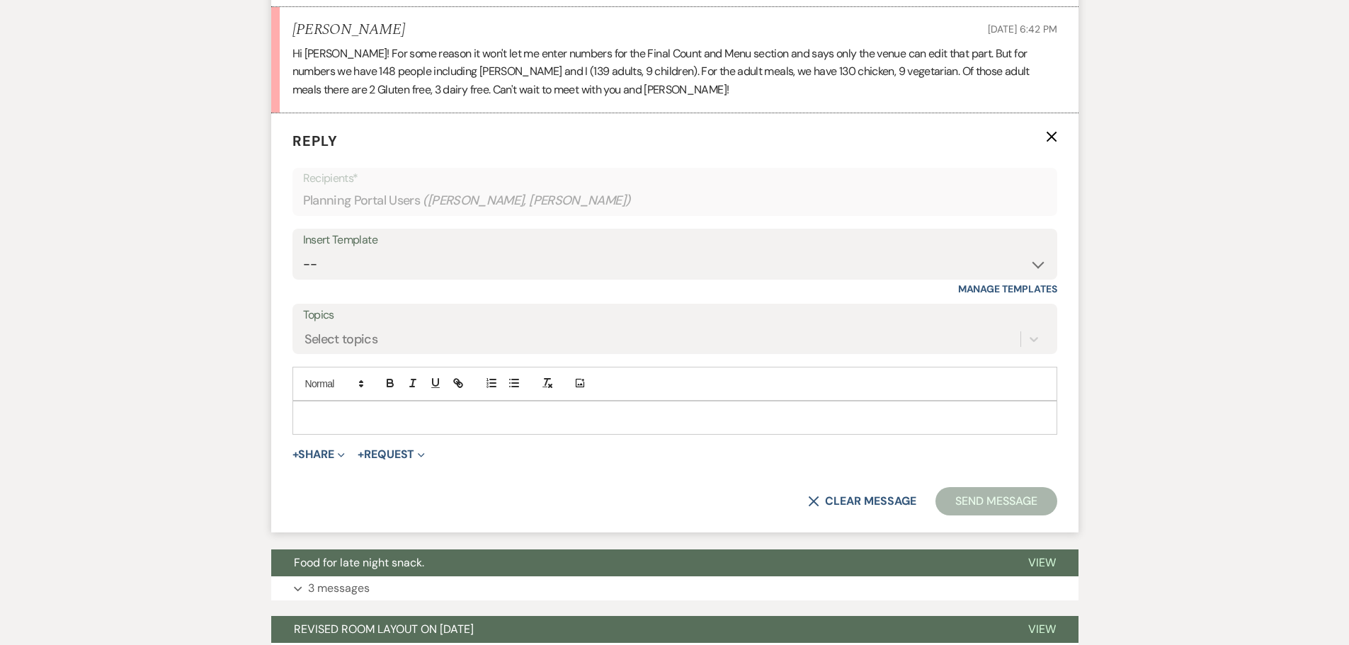
scroll to position [1410, 0]
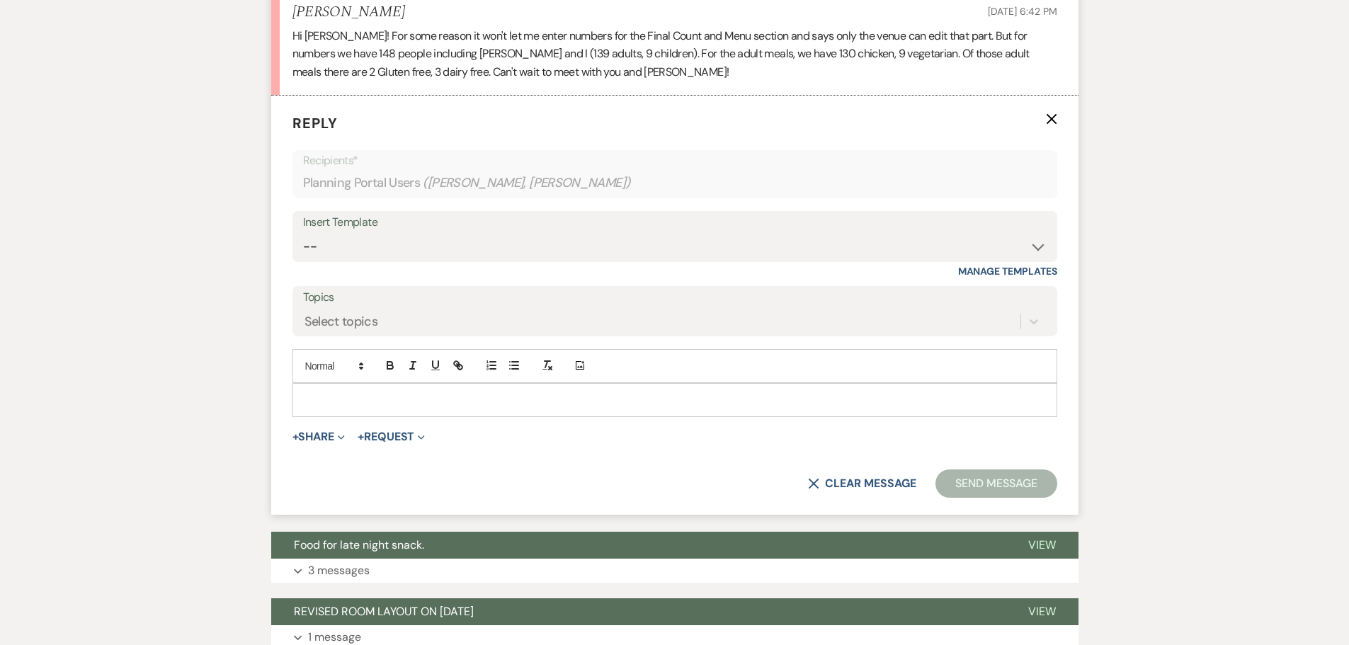
drag, startPoint x: 380, startPoint y: 424, endPoint x: 383, endPoint y: 409, distance: 15.1
click at [381, 408] on p at bounding box center [675, 400] width 742 height 16
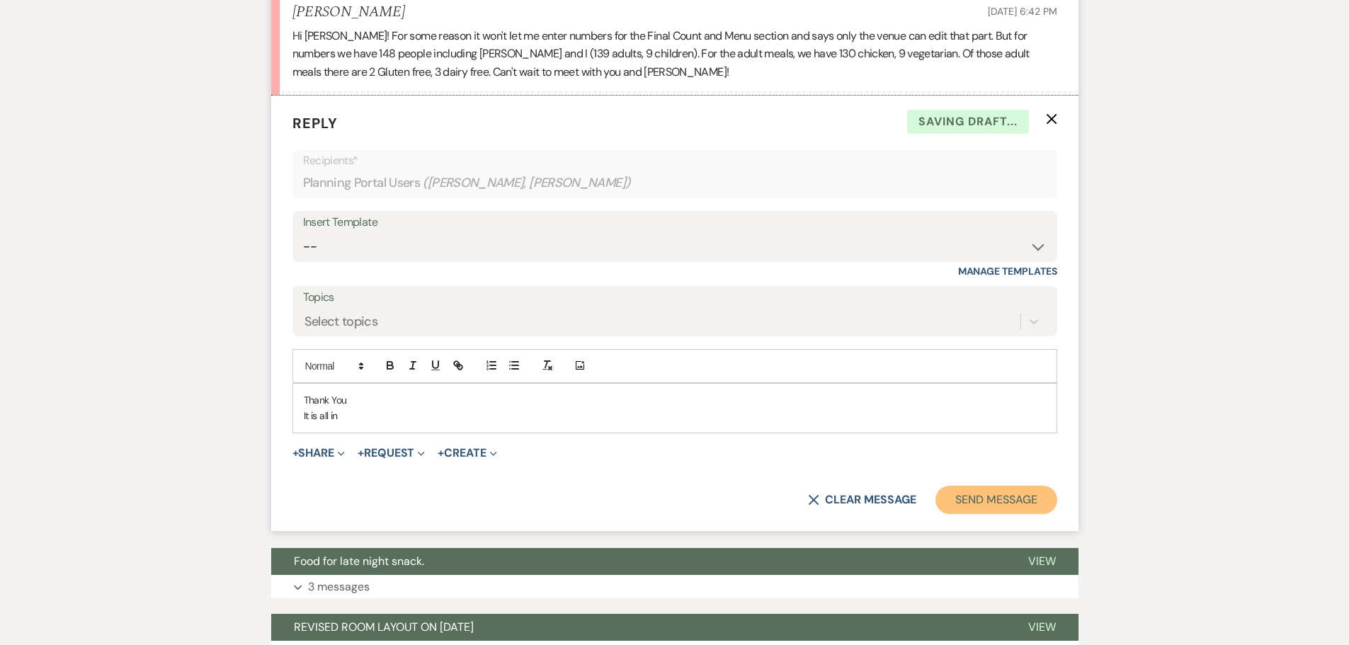
click at [941, 506] on button "Send Message" at bounding box center [996, 500] width 121 height 28
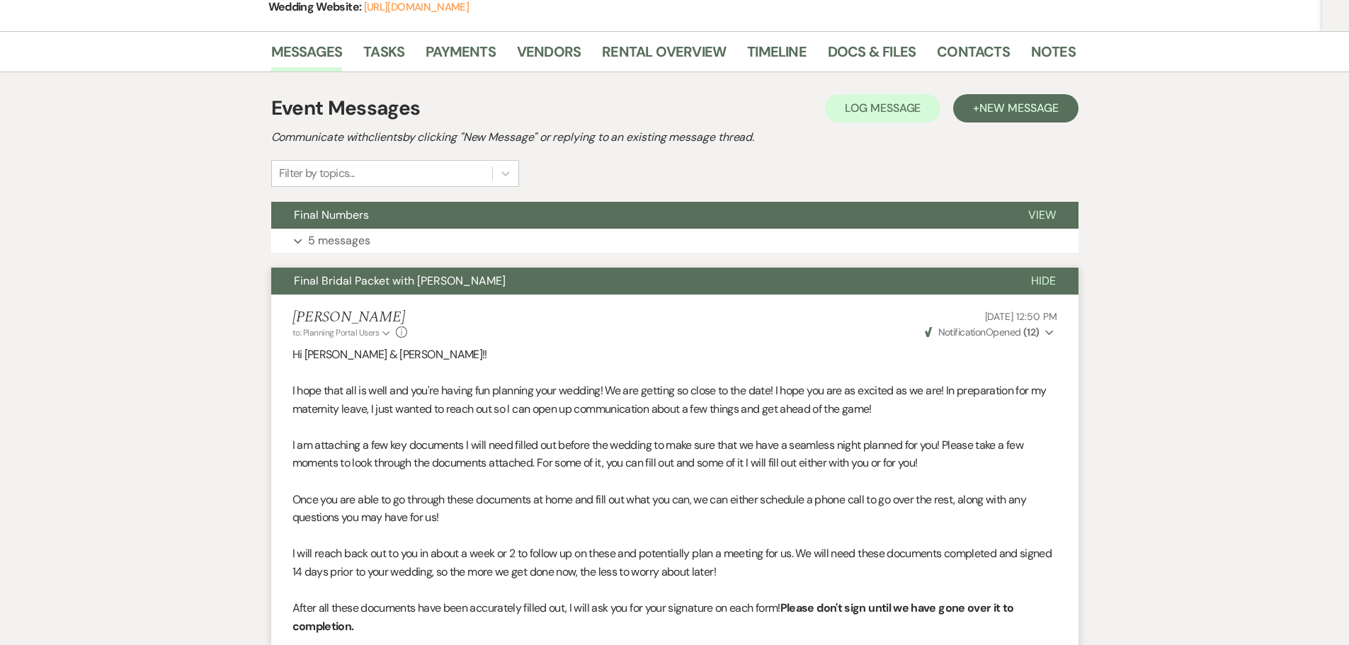
scroll to position [0, 0]
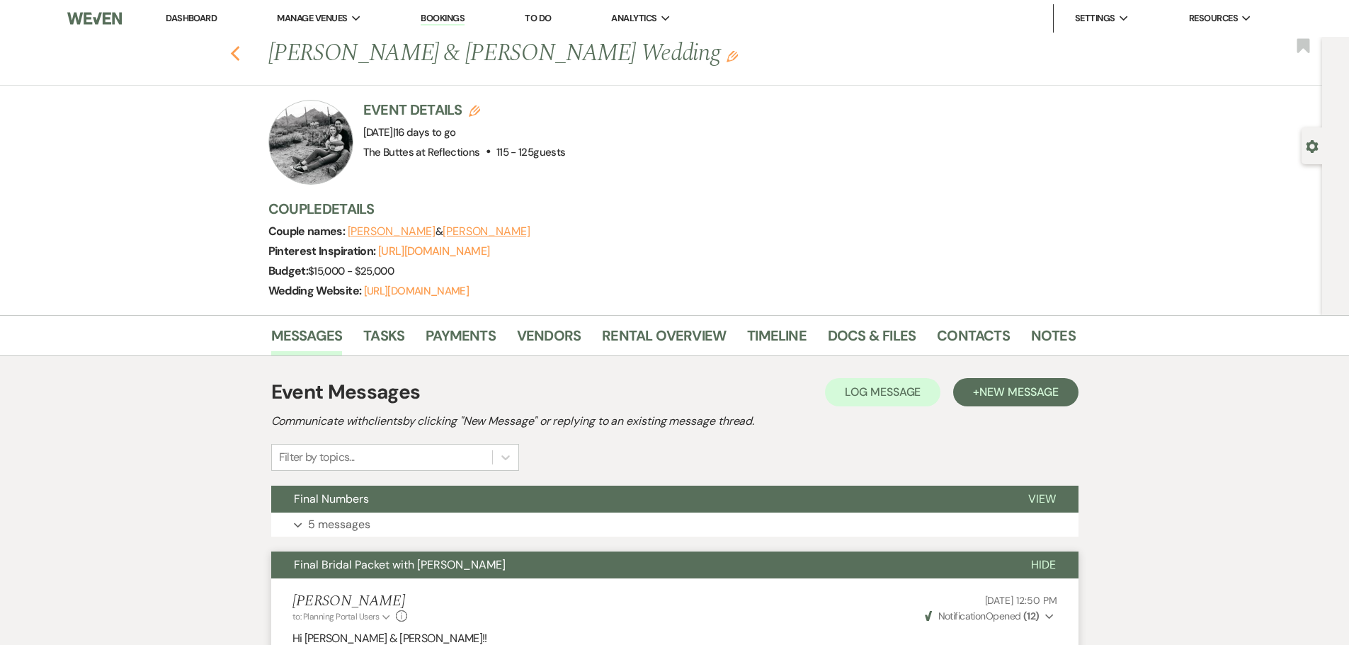
click at [239, 53] on use "button" at bounding box center [234, 54] width 9 height 16
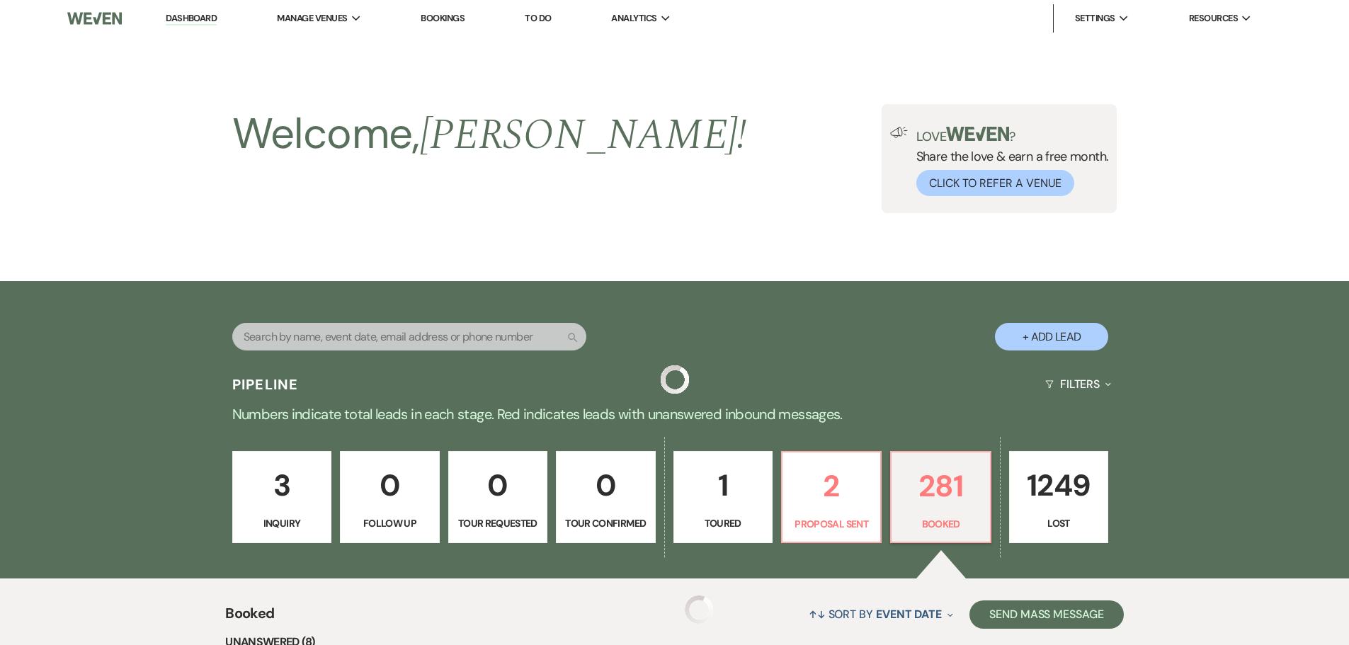
scroll to position [567, 0]
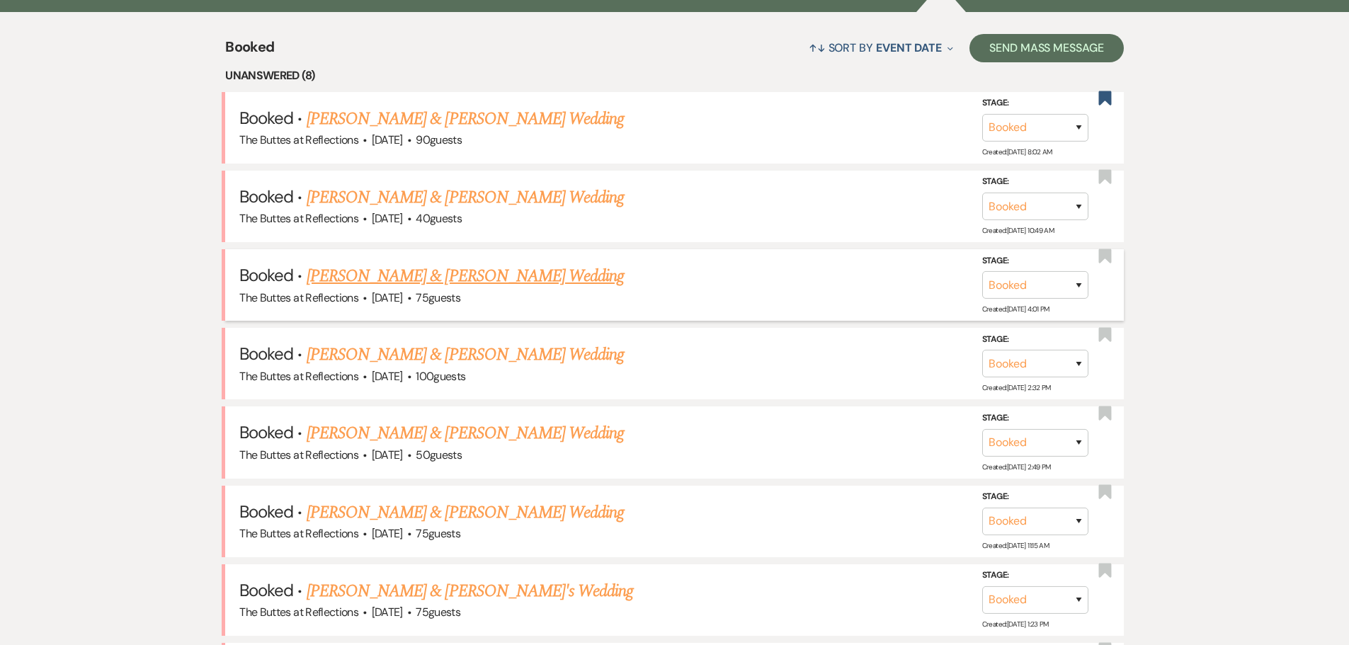
click at [487, 273] on link "[PERSON_NAME] & [PERSON_NAME] Wedding" at bounding box center [465, 277] width 317 height 26
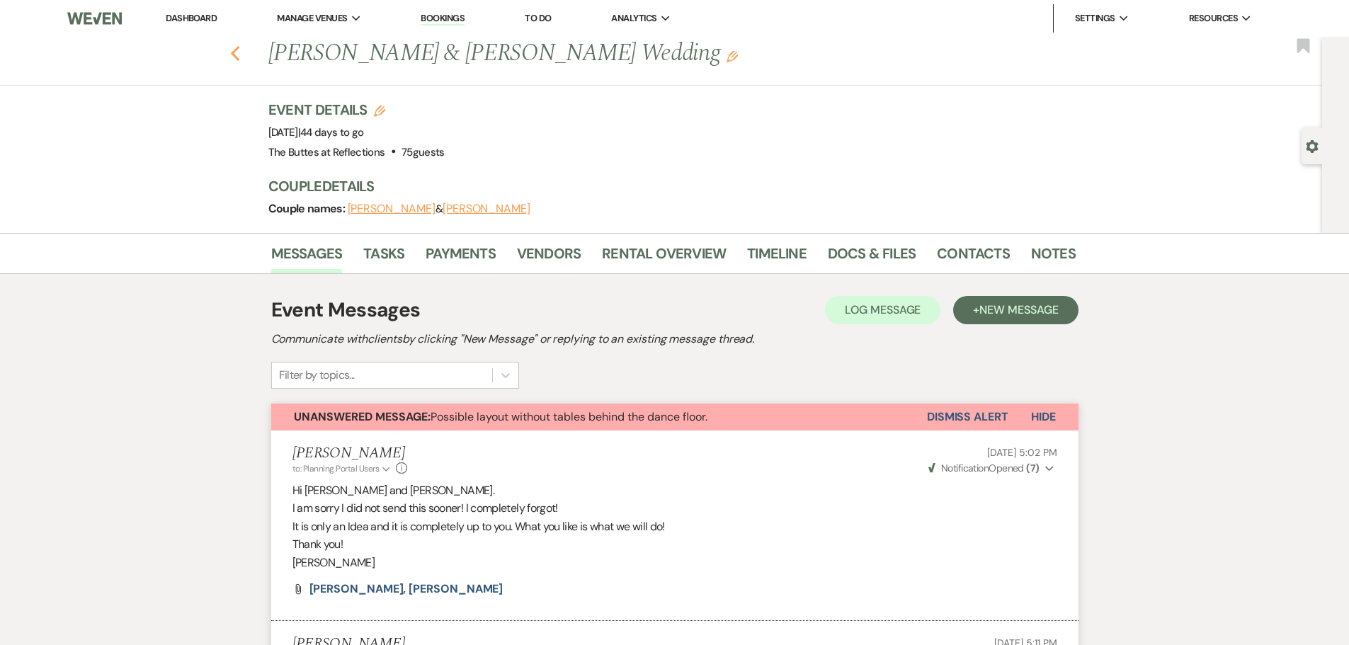
click at [241, 52] on icon "Previous" at bounding box center [235, 53] width 11 height 17
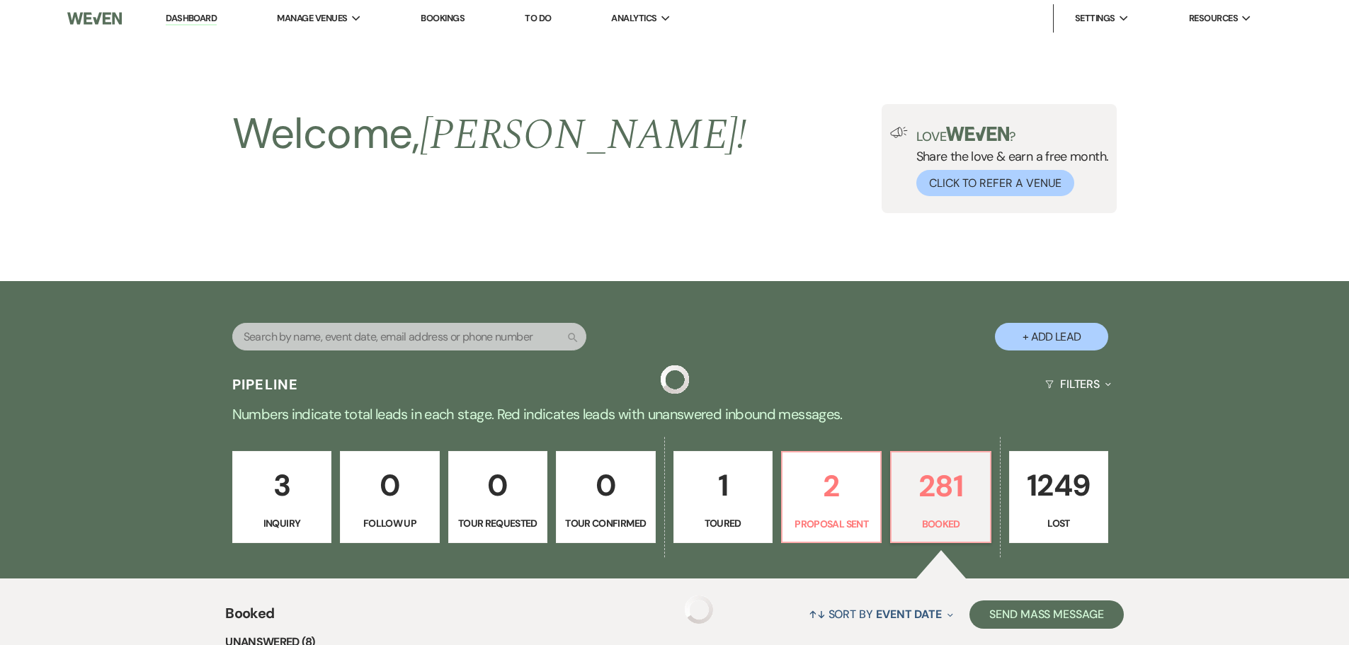
scroll to position [567, 0]
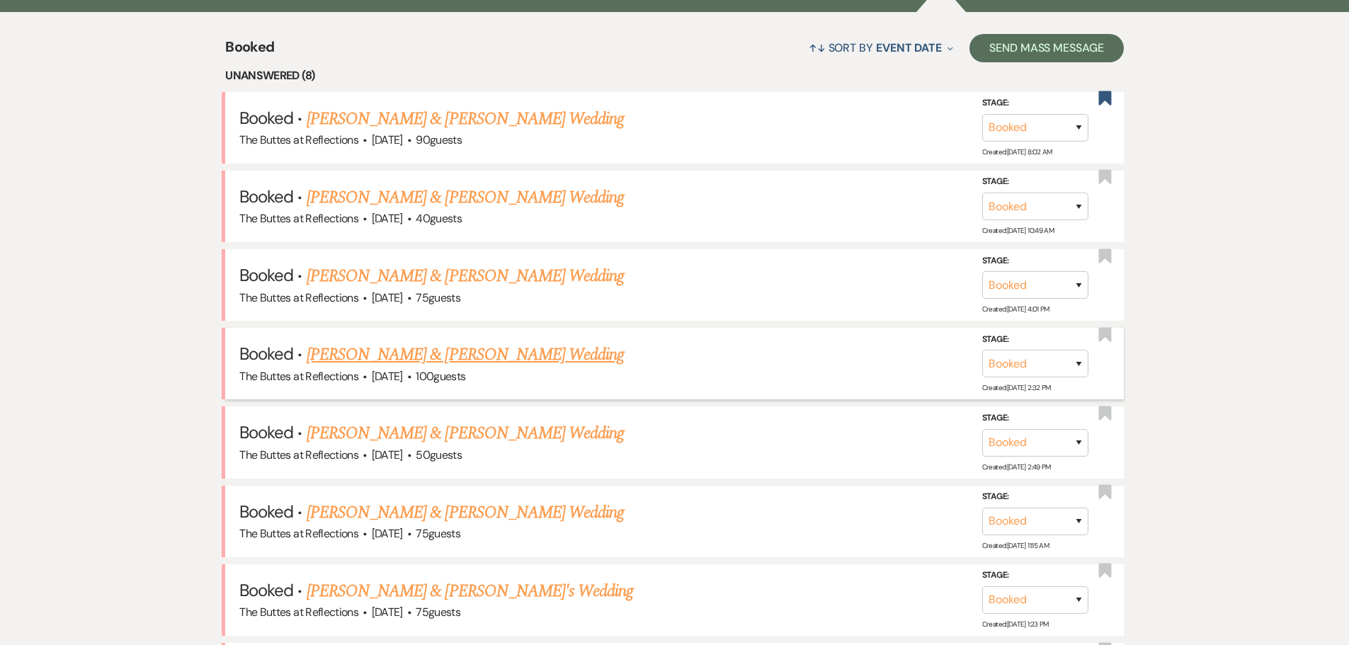
click at [538, 358] on link "[PERSON_NAME] & [PERSON_NAME] Wedding" at bounding box center [465, 355] width 317 height 26
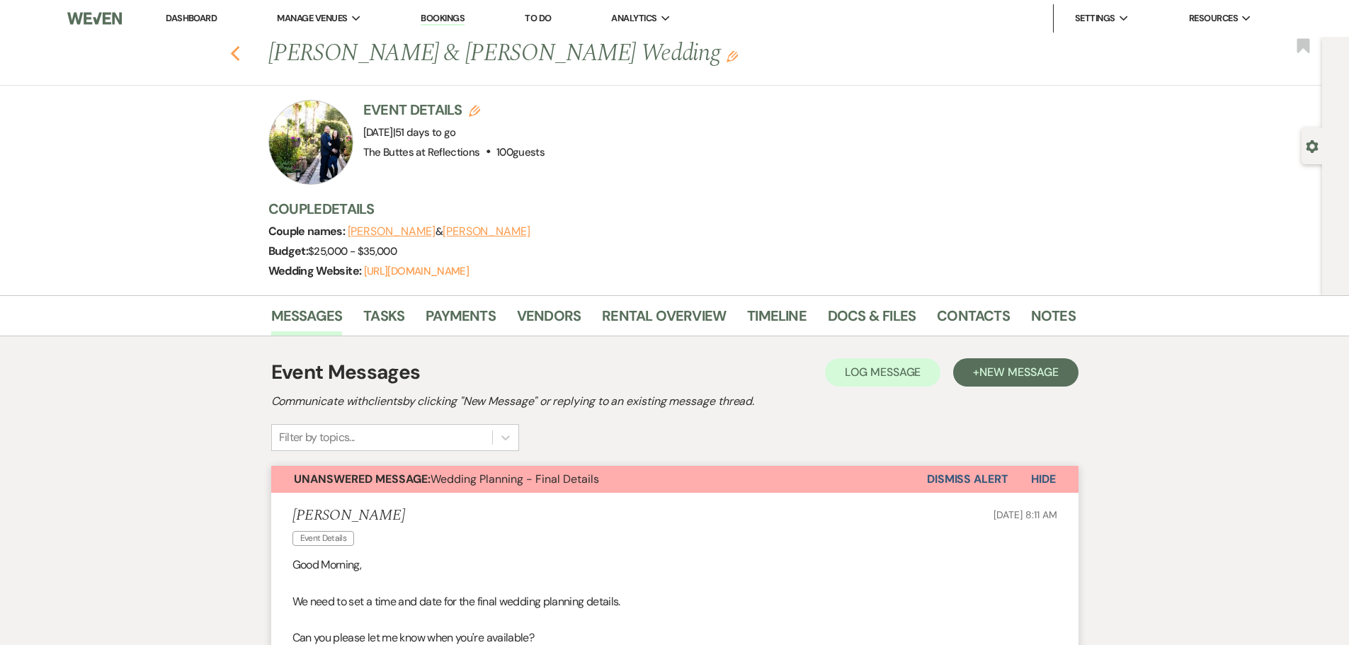
click at [239, 54] on use "button" at bounding box center [234, 54] width 9 height 16
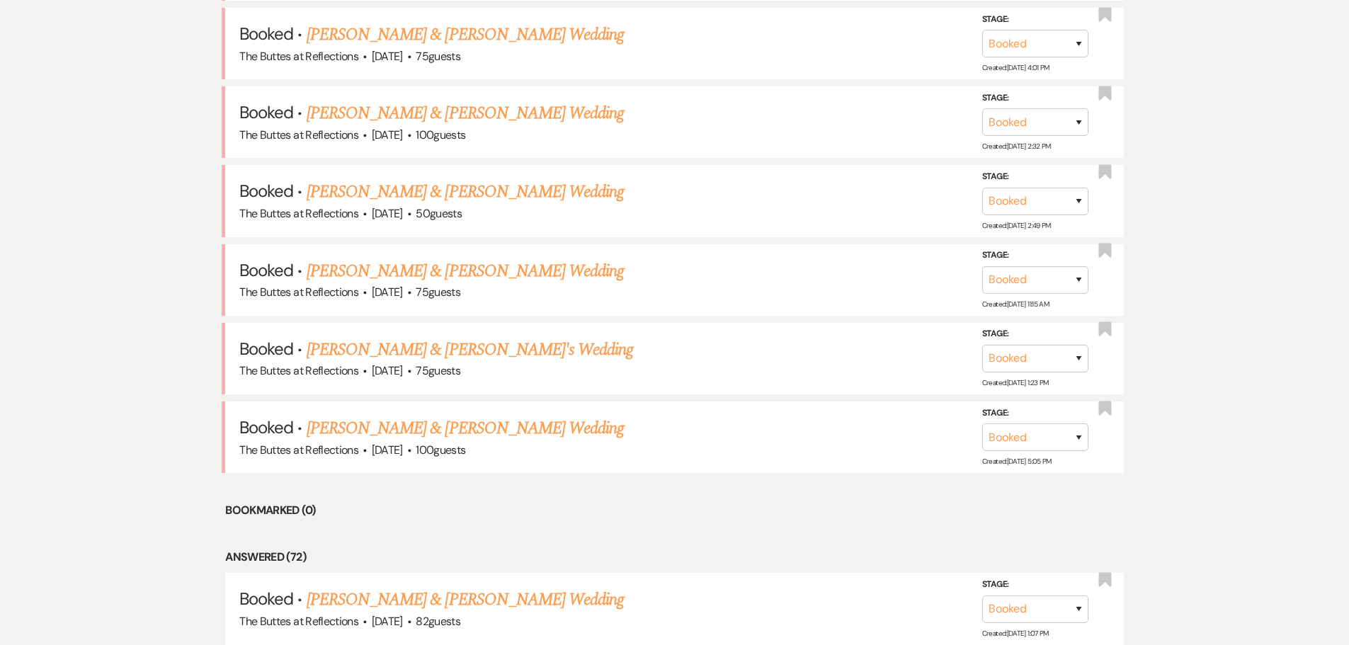
scroll to position [850, 0]
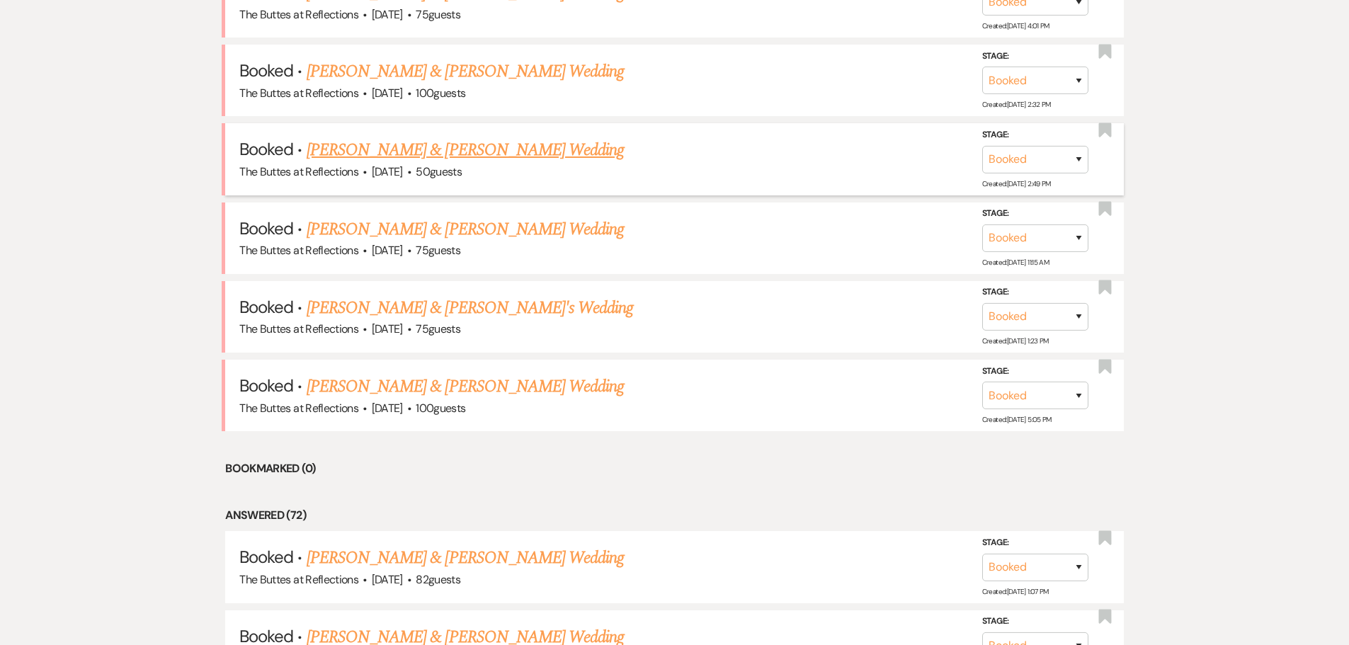
click at [448, 153] on link "[PERSON_NAME] & [PERSON_NAME] Wedding" at bounding box center [465, 150] width 317 height 26
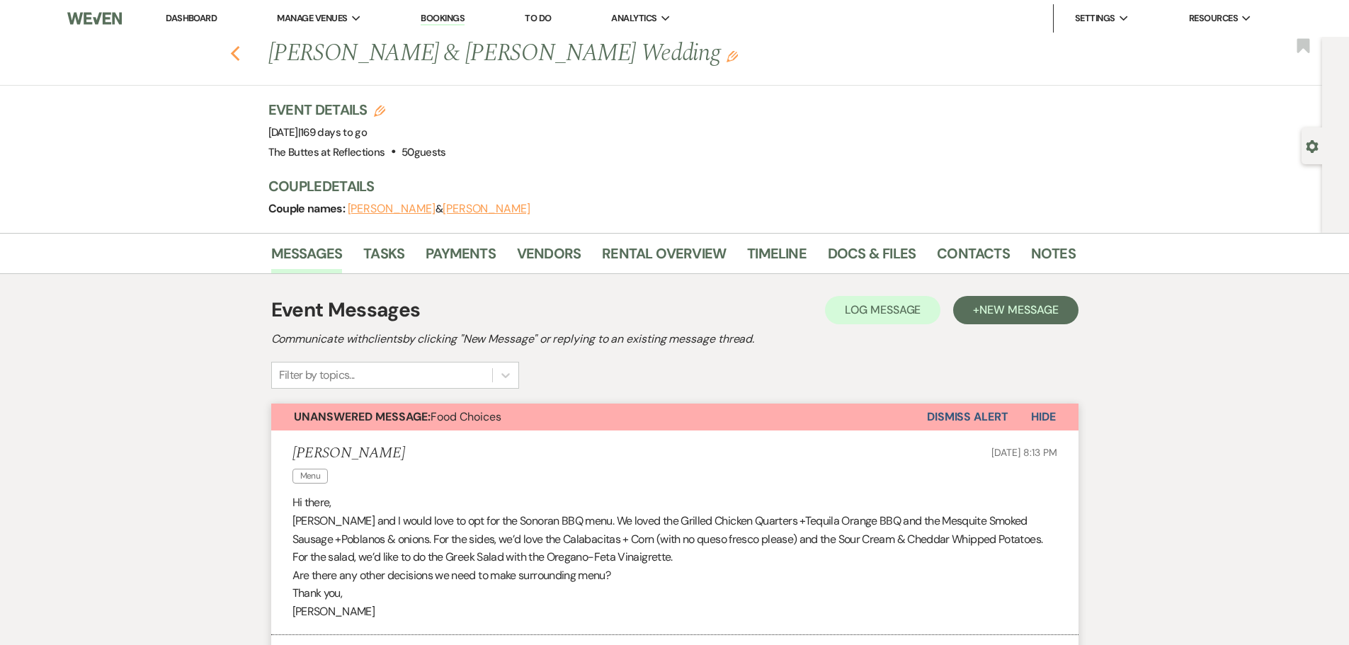
click at [241, 55] on icon "Previous" at bounding box center [235, 53] width 11 height 17
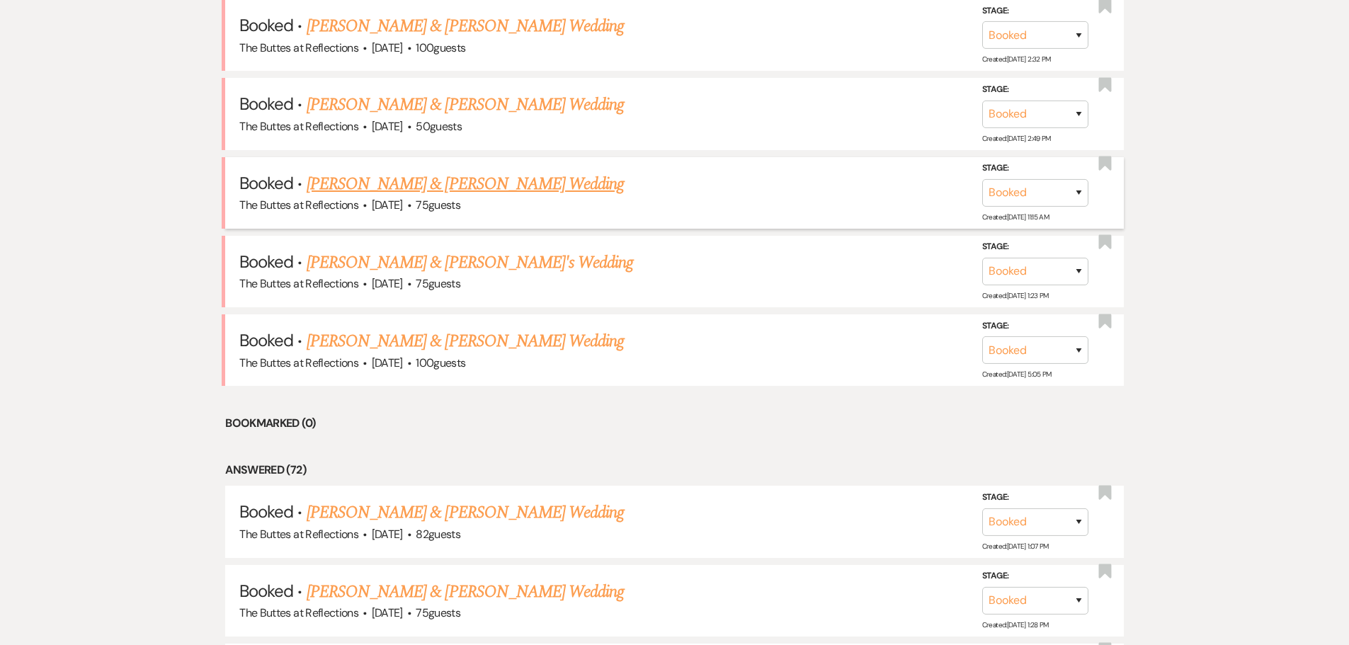
scroll to position [1204, 0]
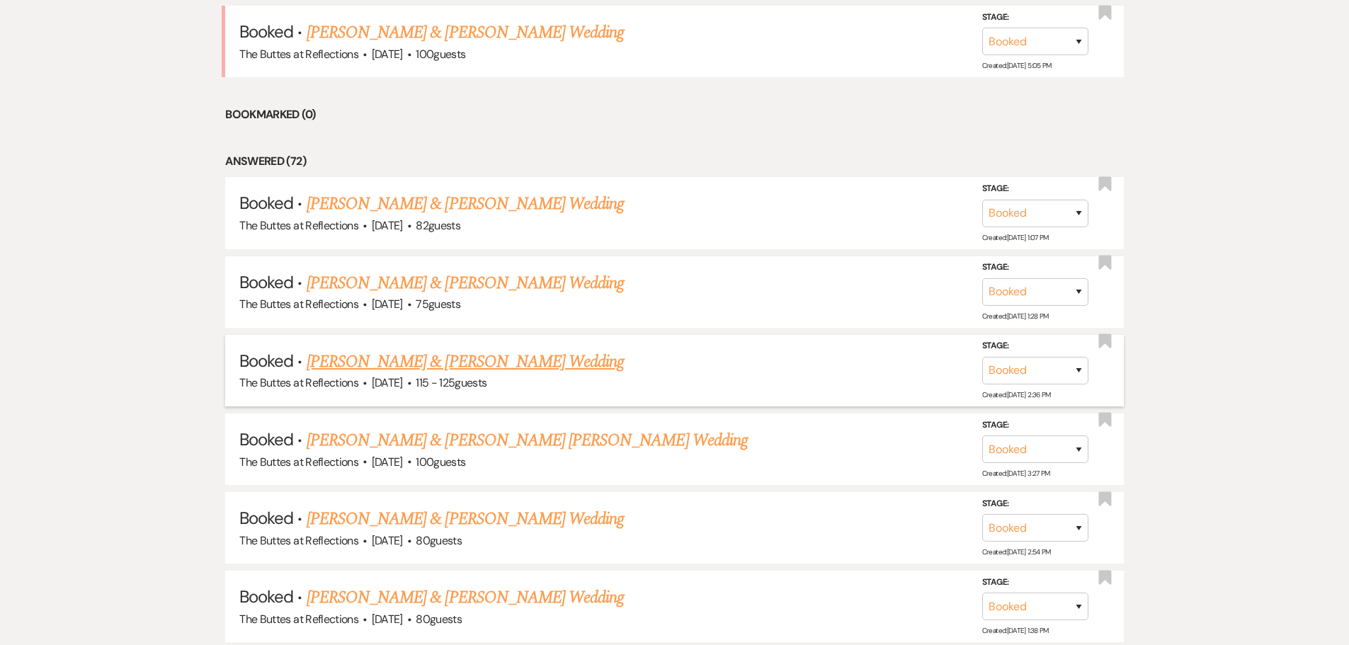
click at [420, 362] on link "Steven Santana & Dalya Parker's Wedding" at bounding box center [465, 362] width 317 height 26
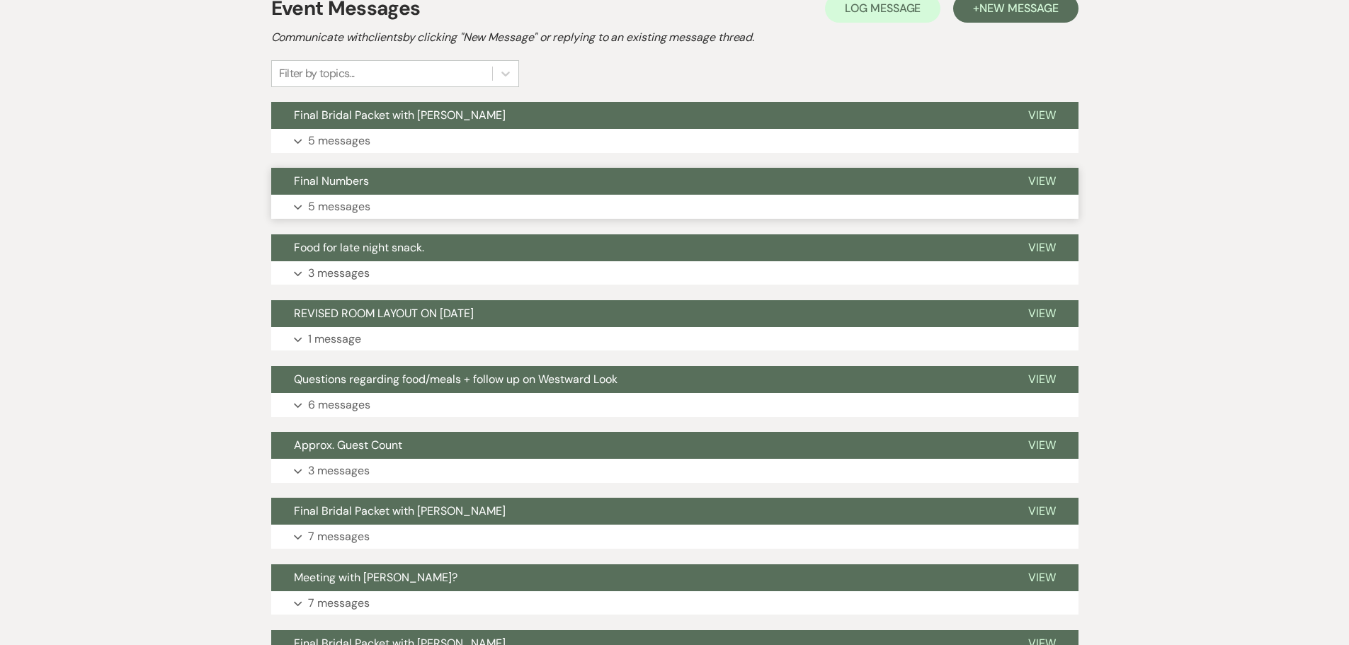
scroll to position [397, 0]
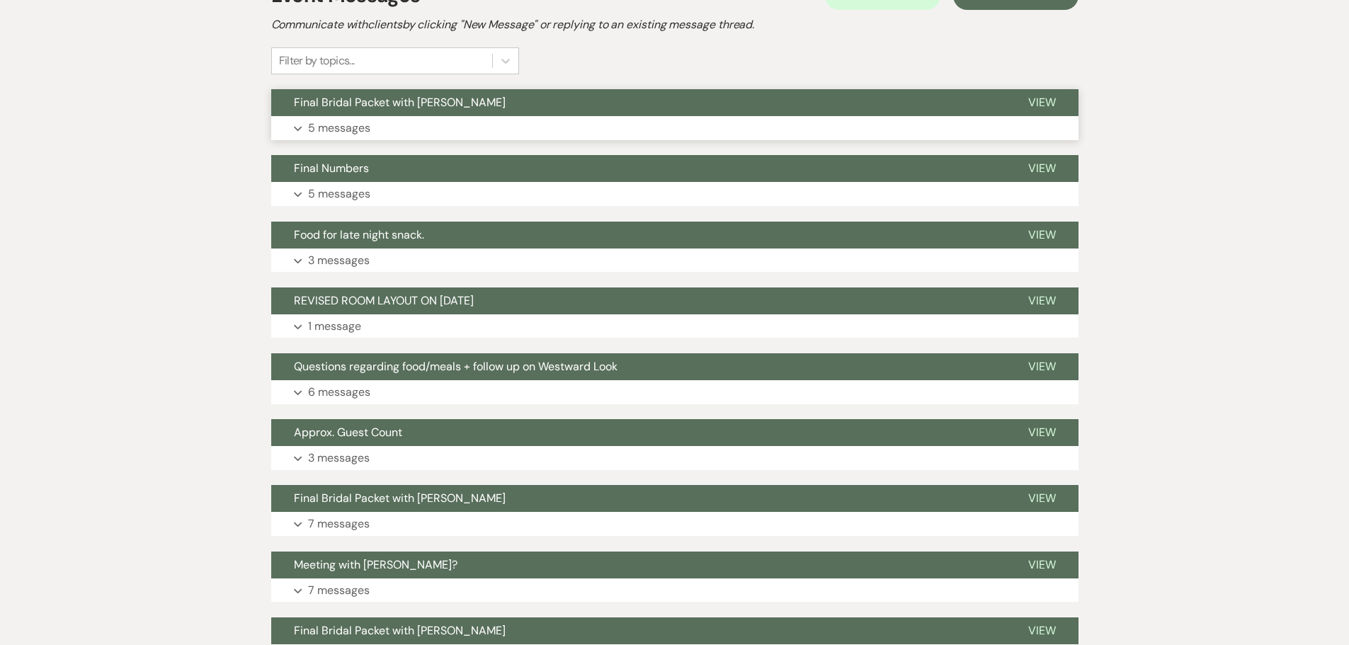
click at [342, 137] on p "5 messages" at bounding box center [339, 128] width 62 height 18
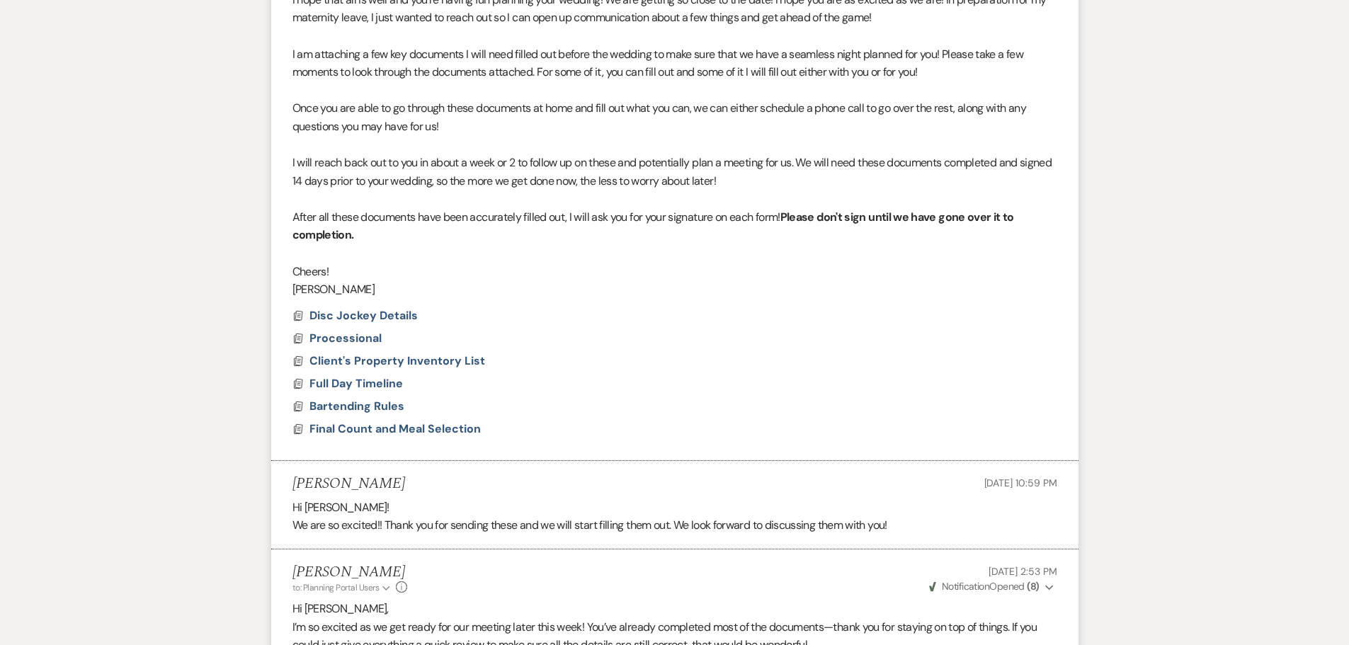
scroll to position [0, 0]
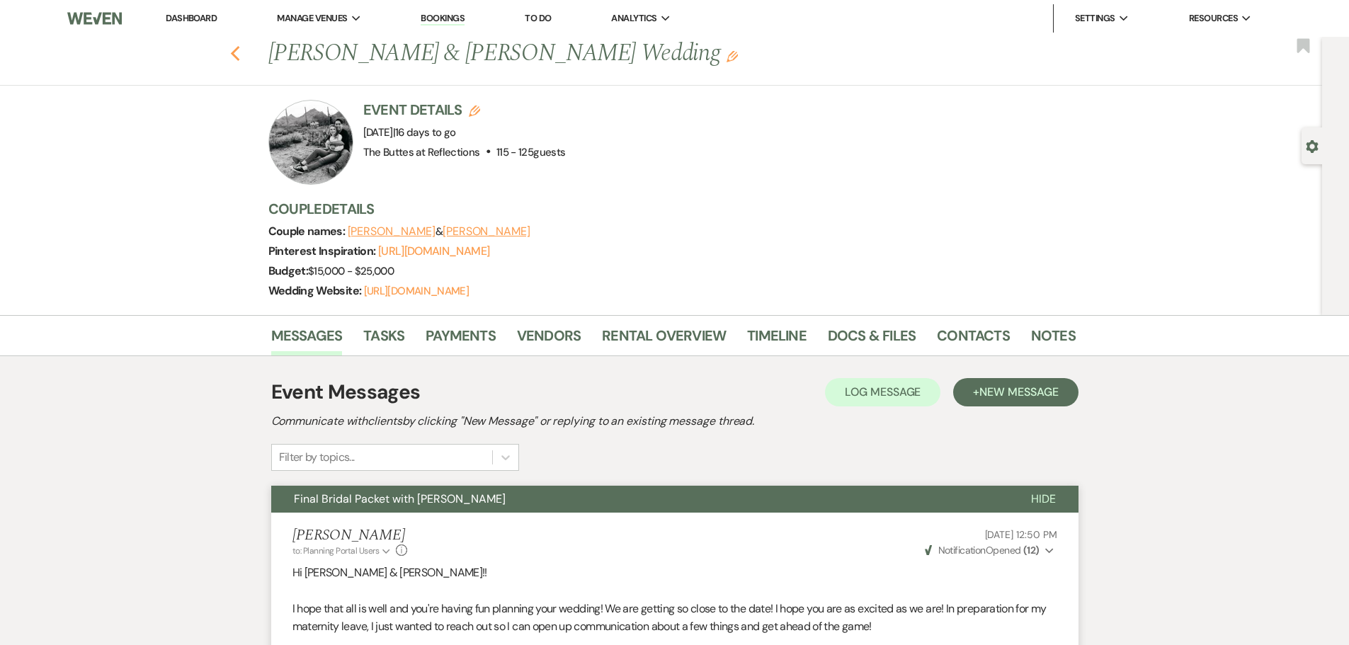
click at [241, 53] on icon "Previous" at bounding box center [235, 53] width 11 height 17
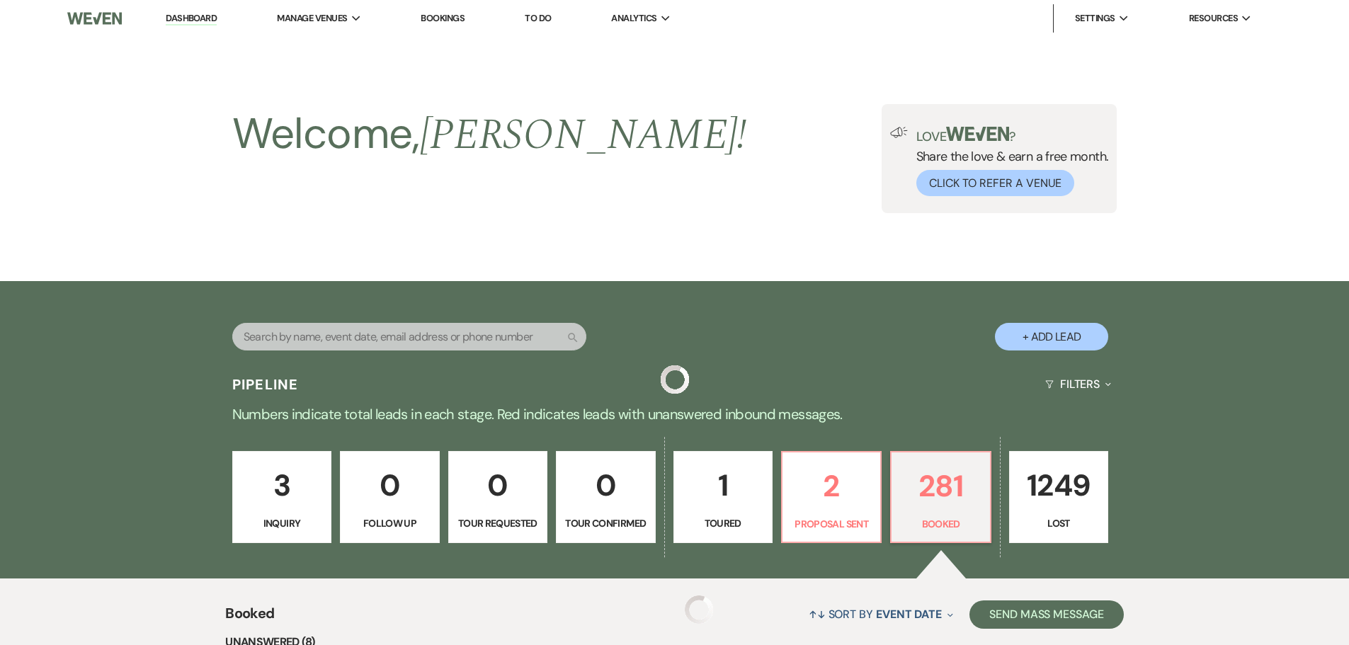
scroll to position [1204, 0]
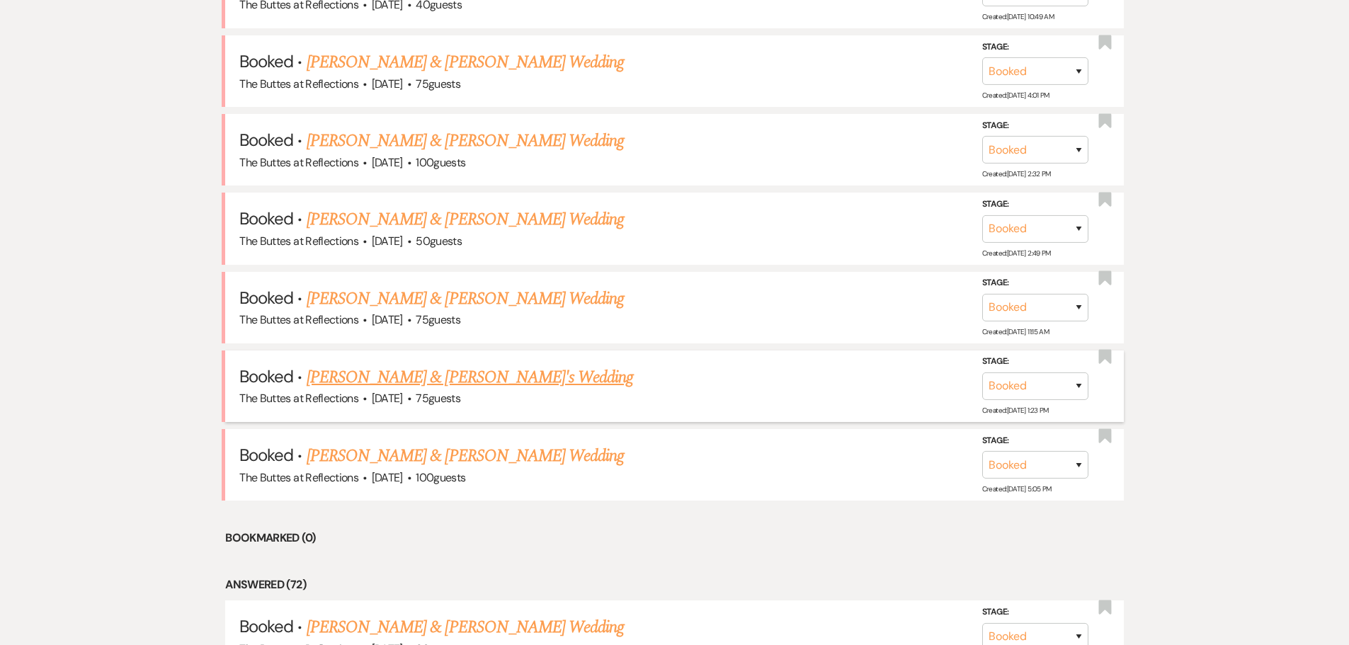
scroll to position [779, 0]
click at [460, 300] on link "[PERSON_NAME] & [PERSON_NAME] Wedding" at bounding box center [465, 301] width 317 height 26
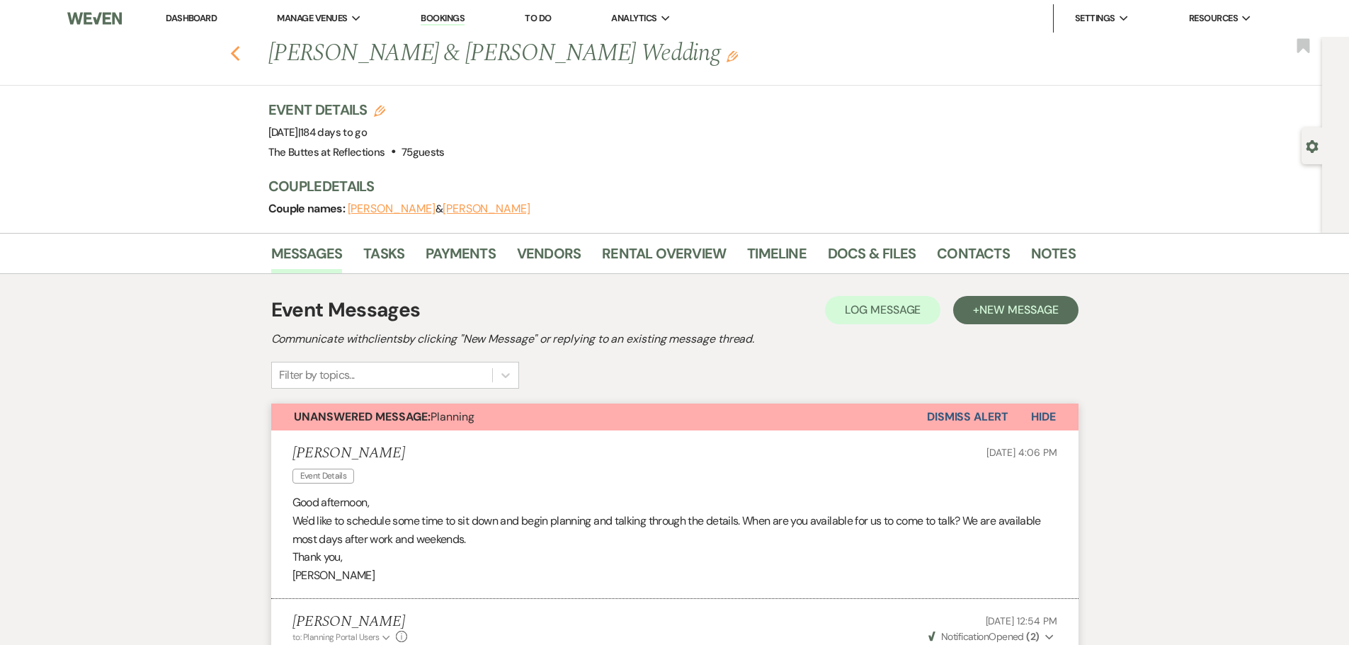
click at [241, 55] on icon "Previous" at bounding box center [235, 53] width 11 height 17
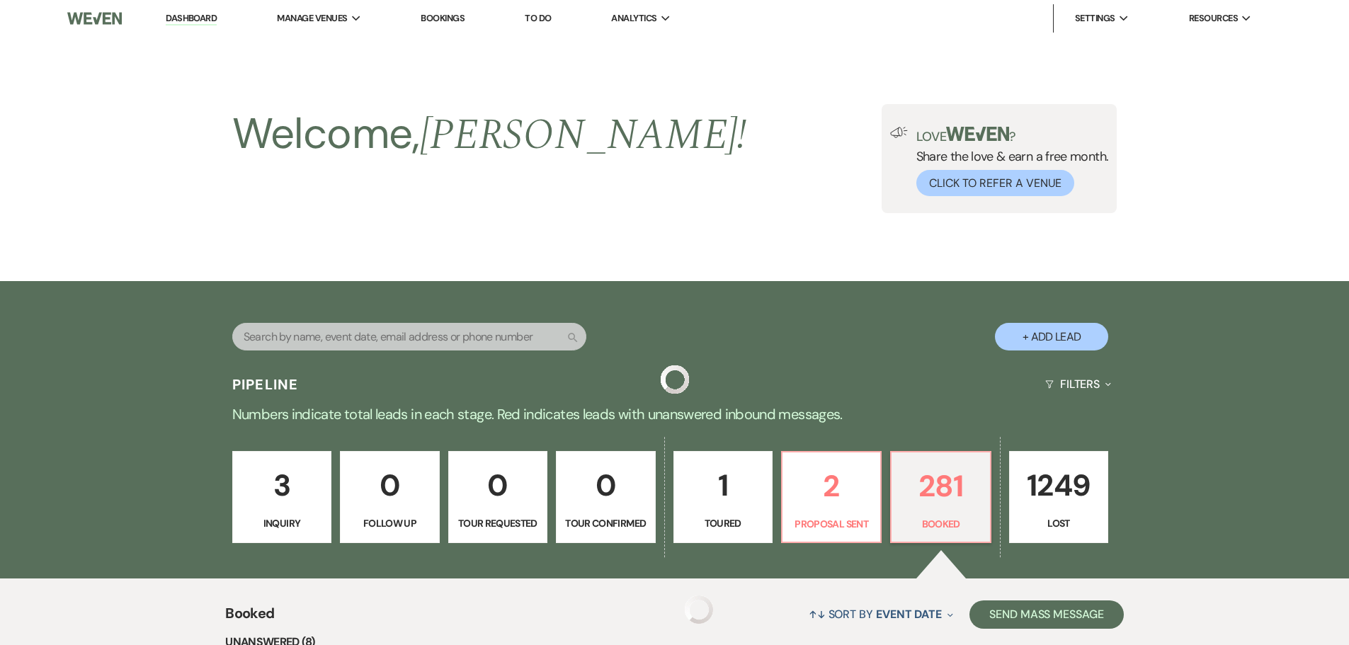
scroll to position [779, 0]
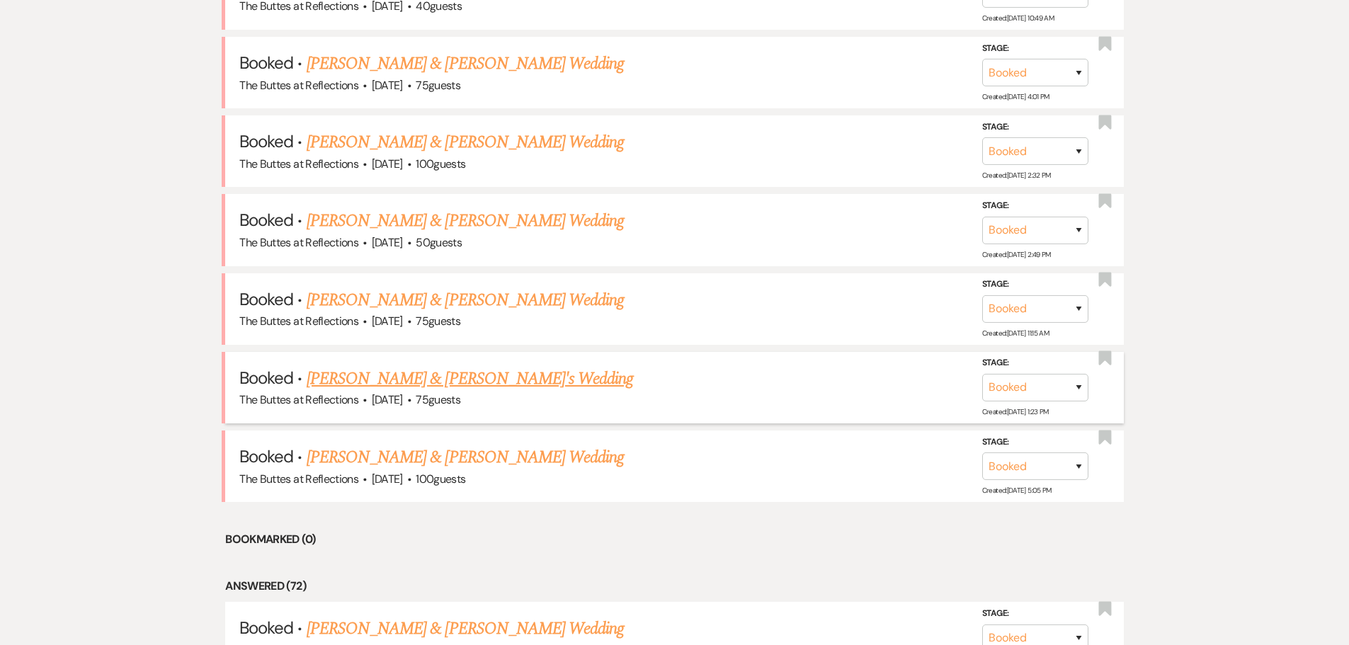
click at [519, 373] on link "[PERSON_NAME] & [PERSON_NAME]'s Wedding" at bounding box center [470, 379] width 327 height 26
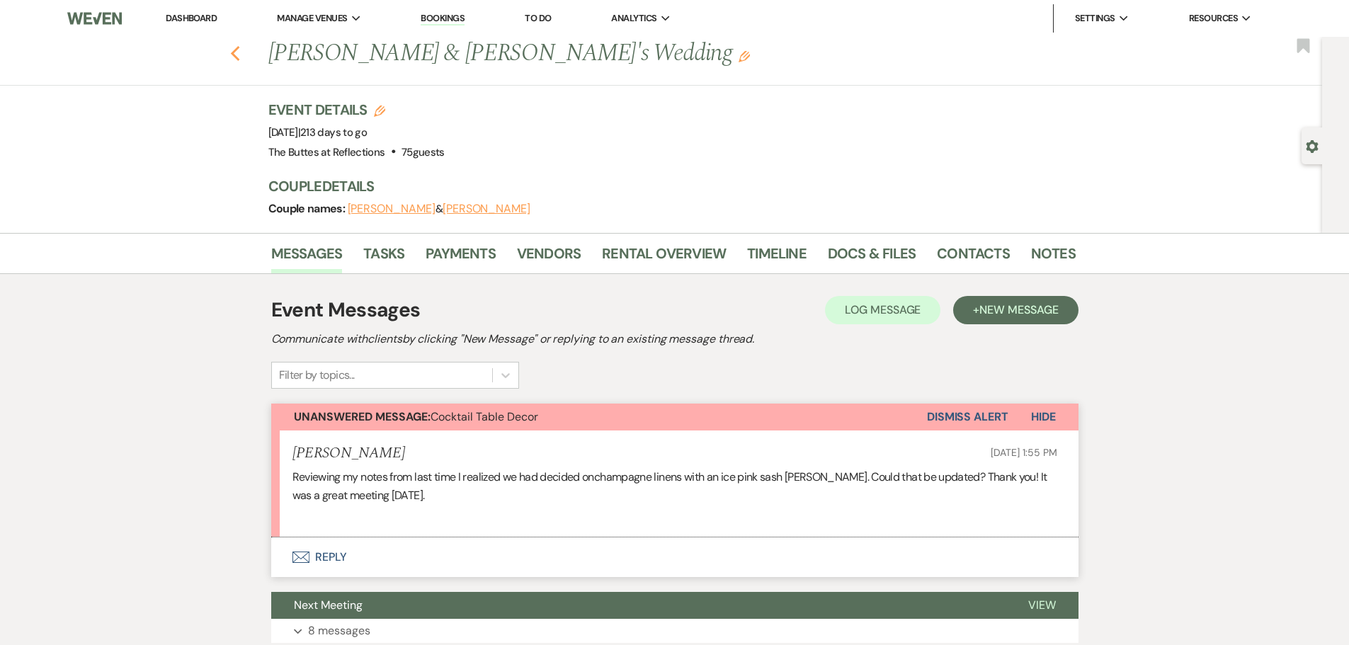
click at [239, 57] on use "button" at bounding box center [234, 54] width 9 height 16
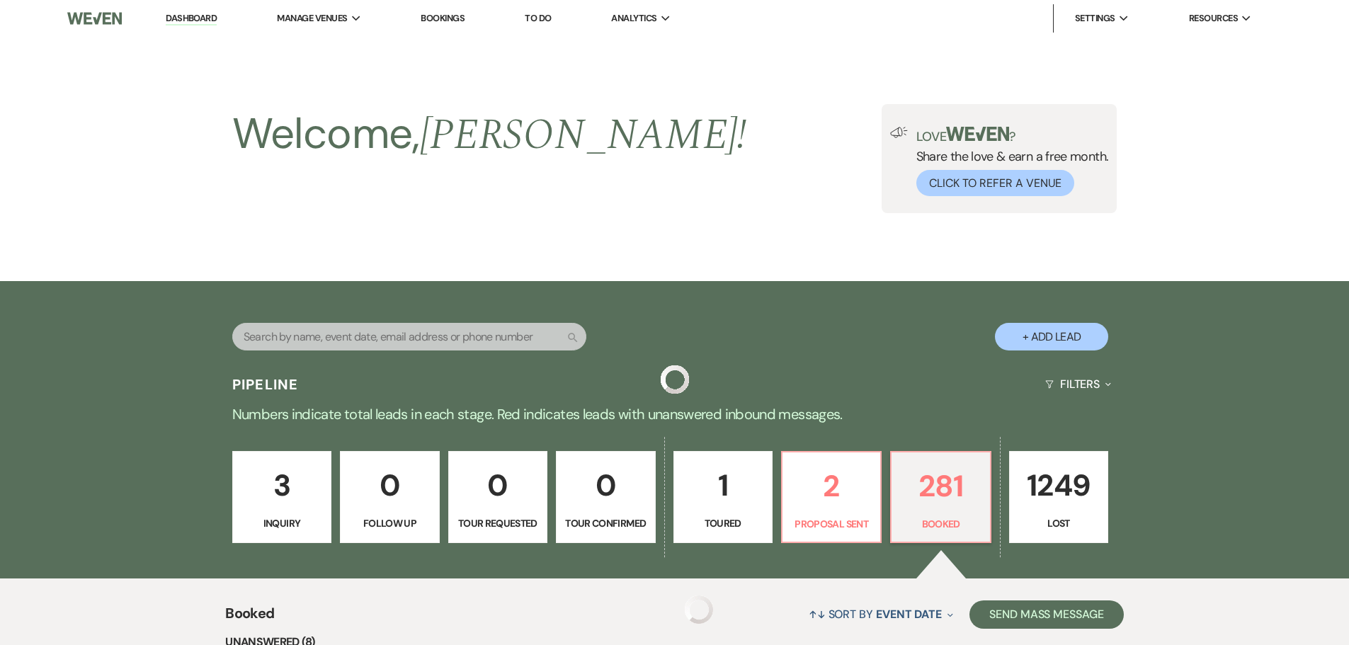
scroll to position [779, 0]
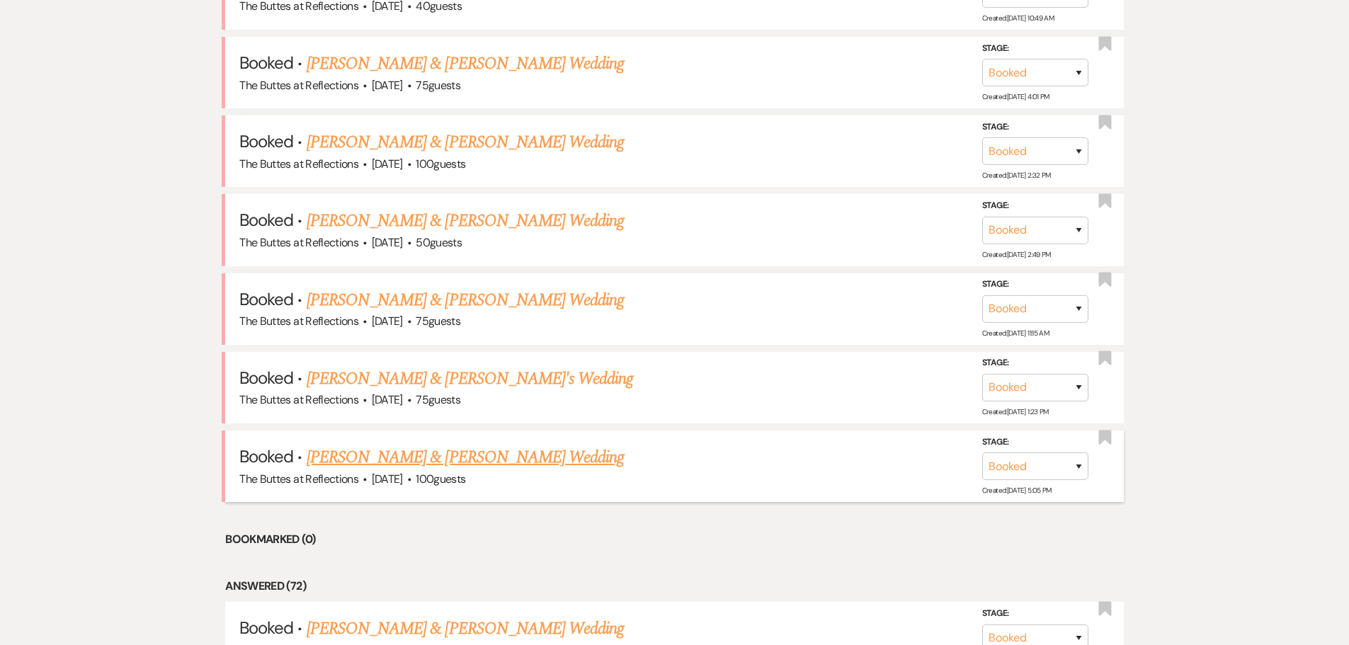
click at [415, 456] on link "[PERSON_NAME] & [PERSON_NAME] Wedding" at bounding box center [465, 458] width 317 height 26
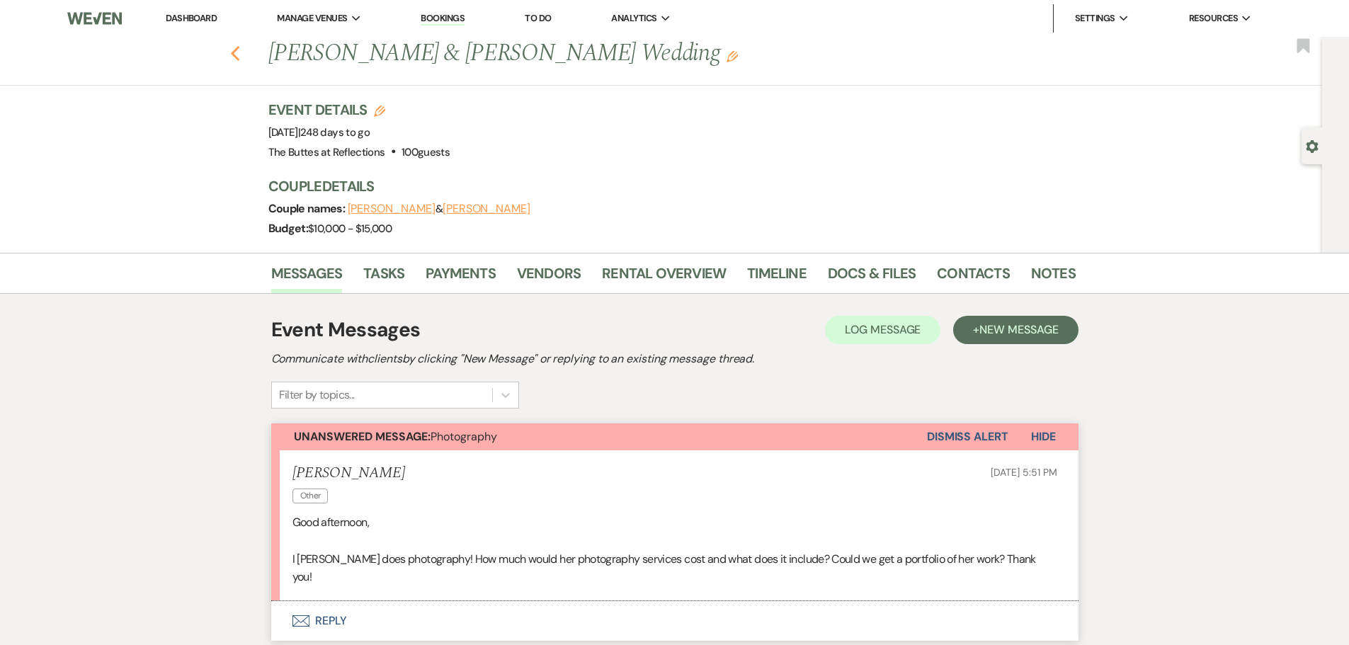
click at [239, 52] on use "button" at bounding box center [234, 54] width 9 height 16
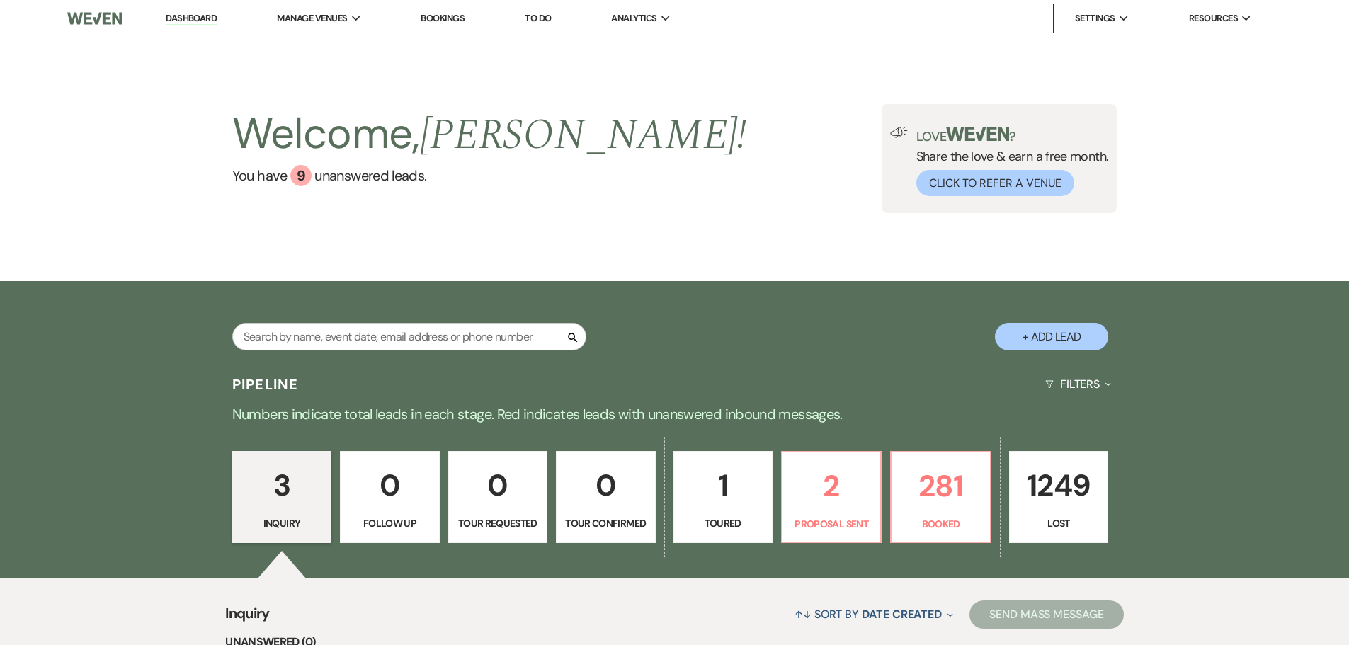
click at [440, 14] on link "Bookings" at bounding box center [443, 18] width 44 height 12
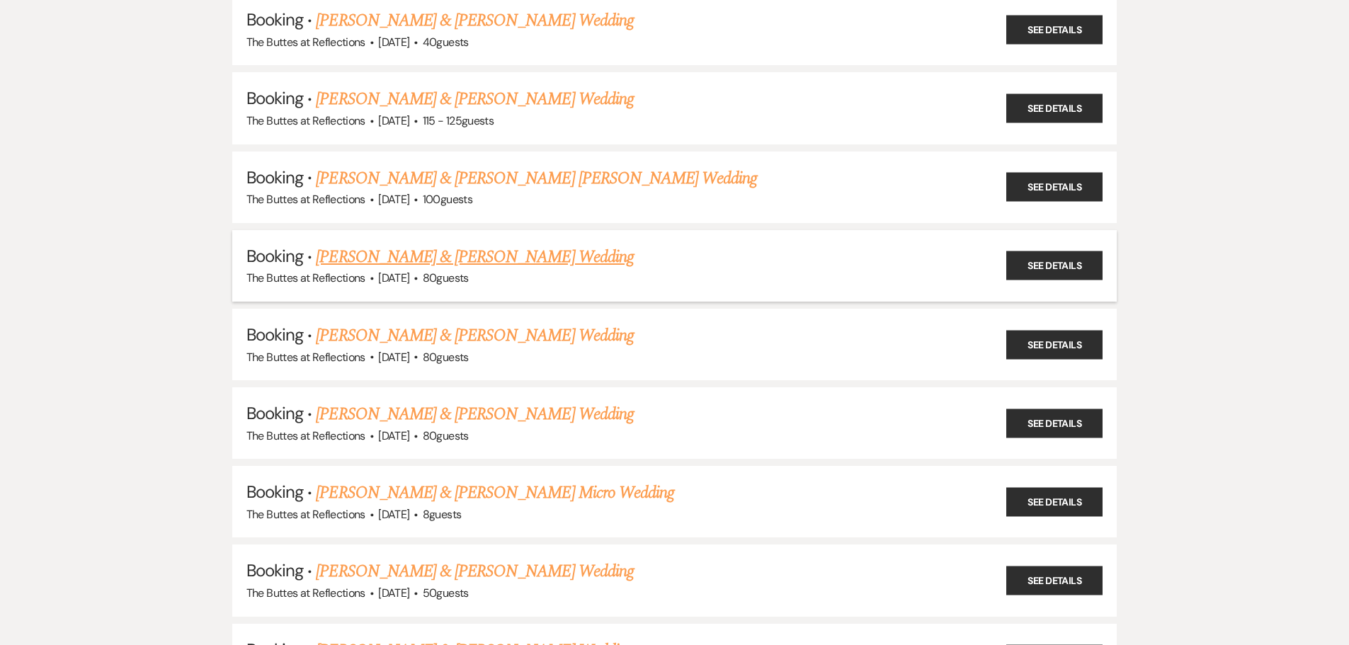
scroll to position [425, 0]
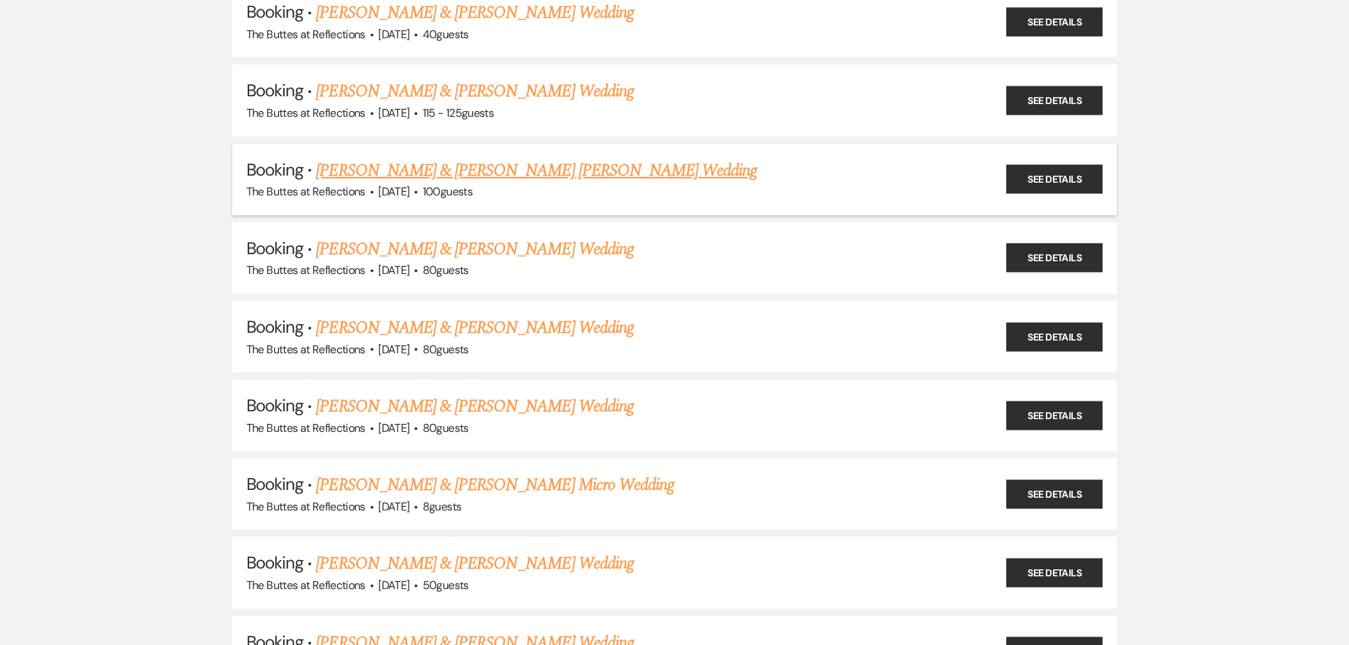
click at [480, 169] on link "[PERSON_NAME] & [PERSON_NAME] [PERSON_NAME] Wedding" at bounding box center [536, 171] width 441 height 26
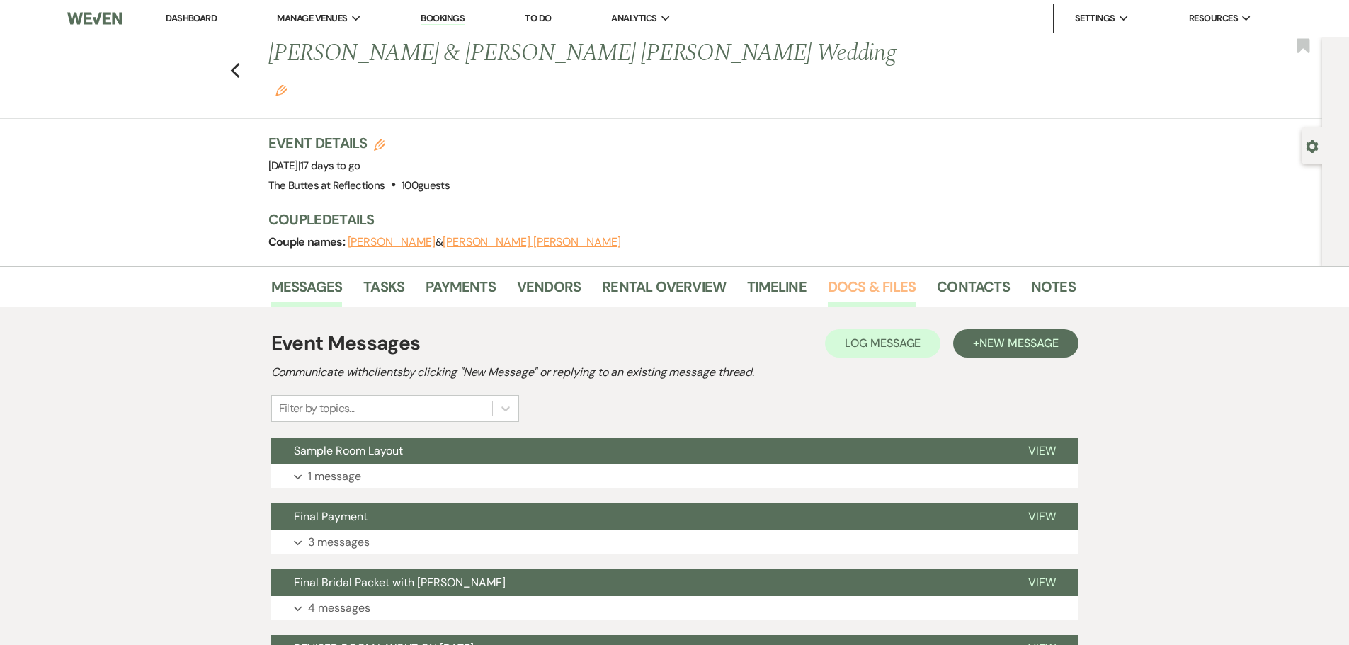
click at [873, 276] on link "Docs & Files" at bounding box center [872, 291] width 88 height 31
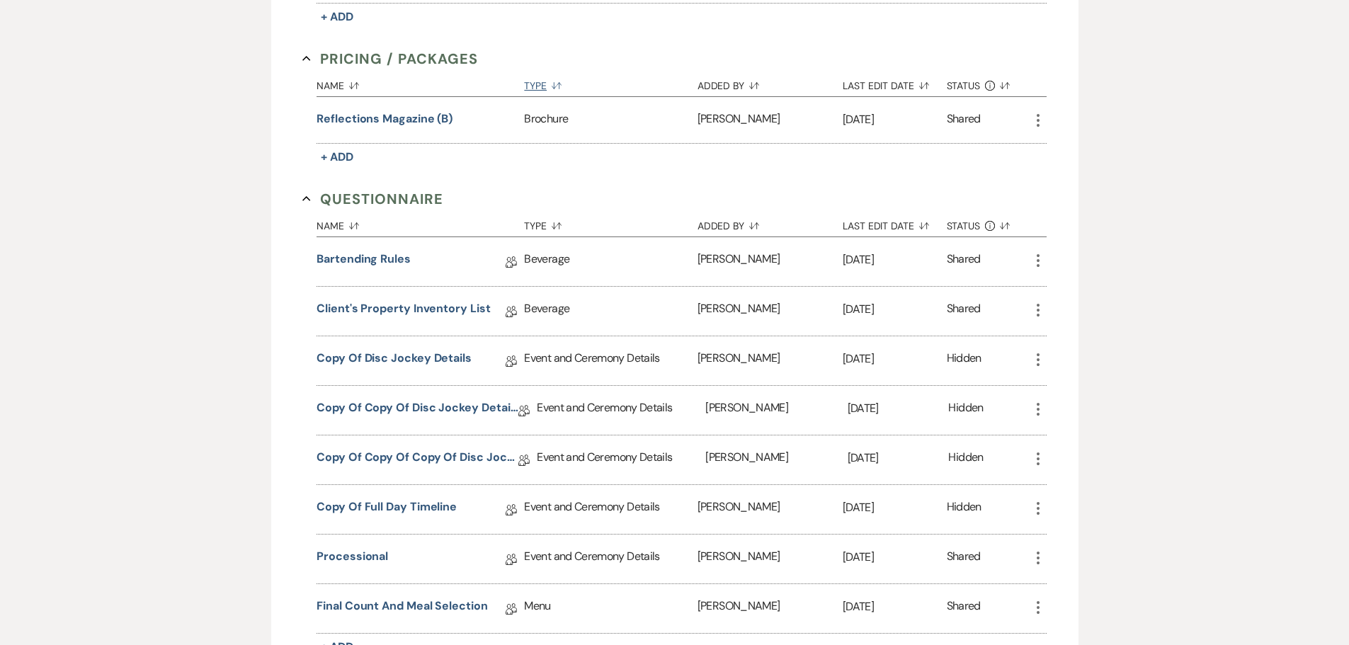
scroll to position [1275, 0]
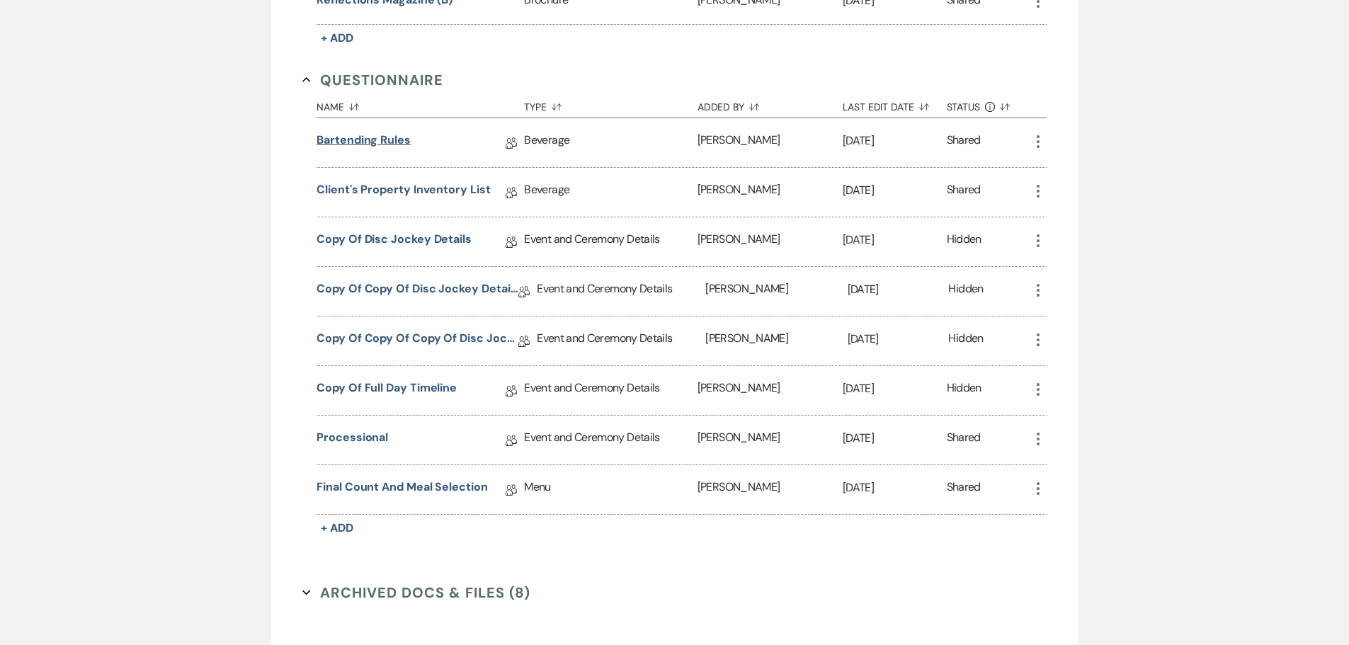
click at [351, 132] on link "Bartending Rules" at bounding box center [364, 143] width 94 height 22
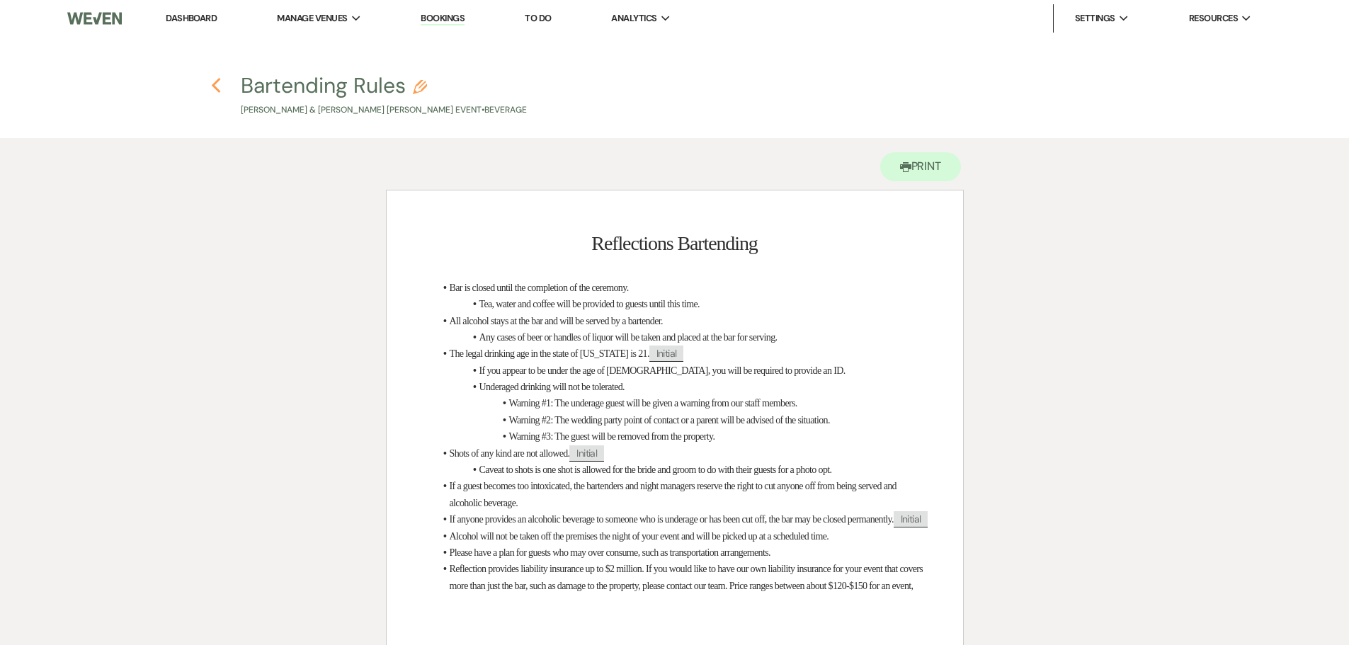
click at [217, 84] on icon "Previous" at bounding box center [216, 85] width 11 height 17
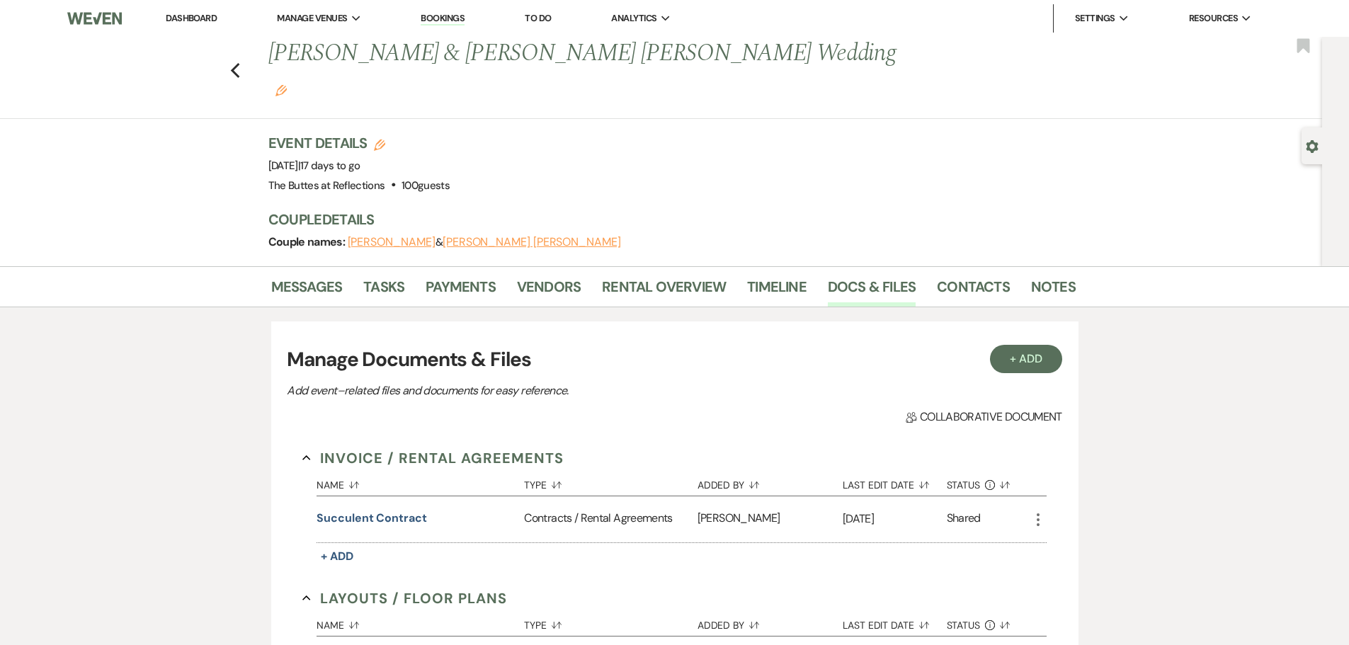
scroll to position [1275, 0]
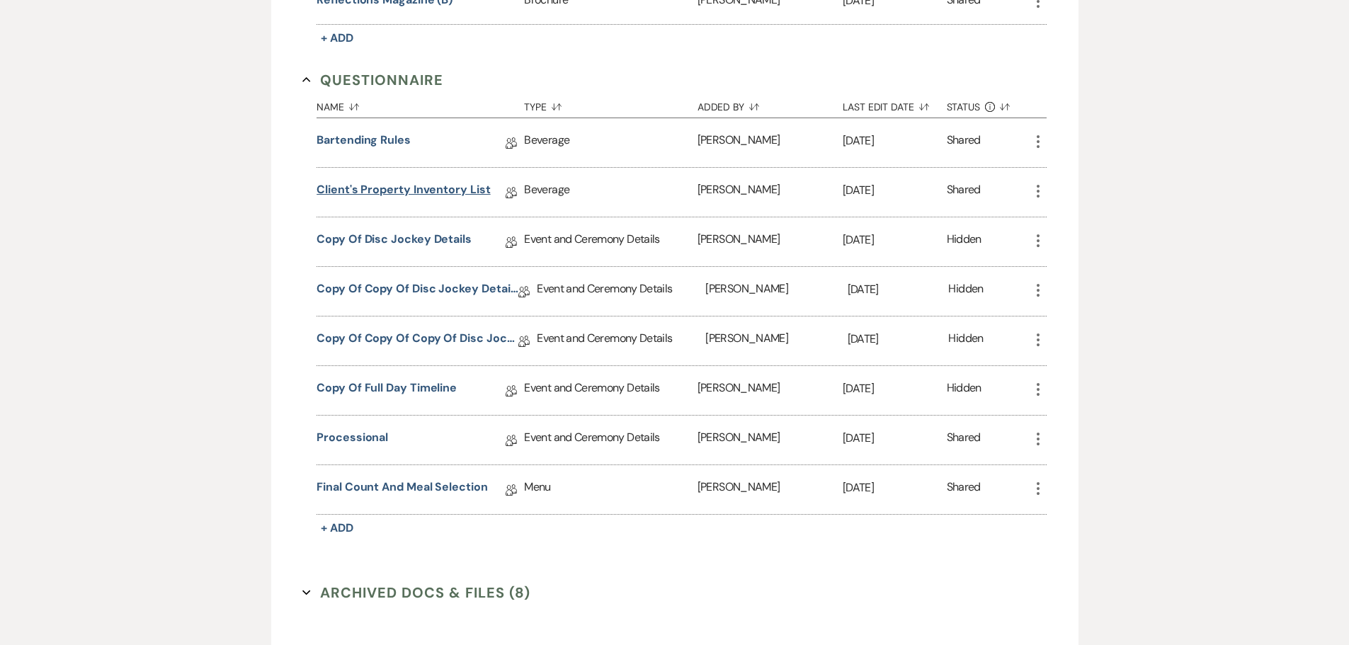
click at [404, 181] on link "Client's Property Inventory List" at bounding box center [404, 192] width 174 height 22
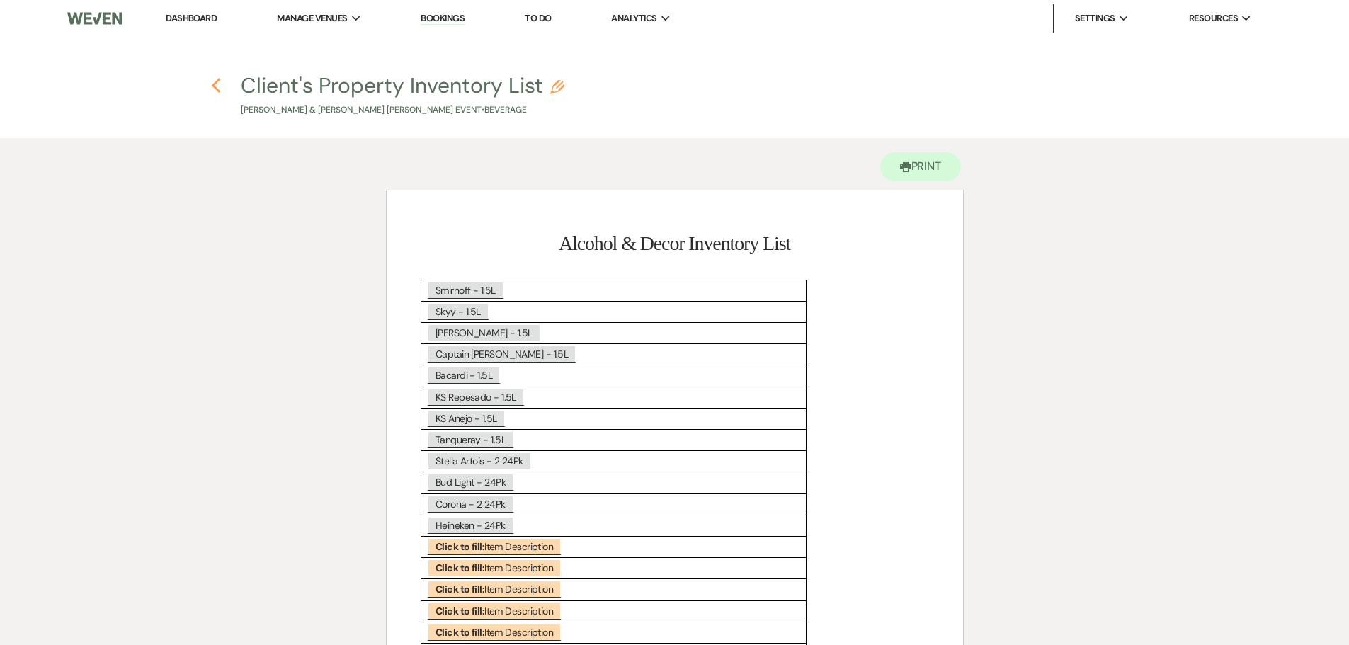
click at [219, 87] on icon "Previous" at bounding box center [216, 85] width 11 height 17
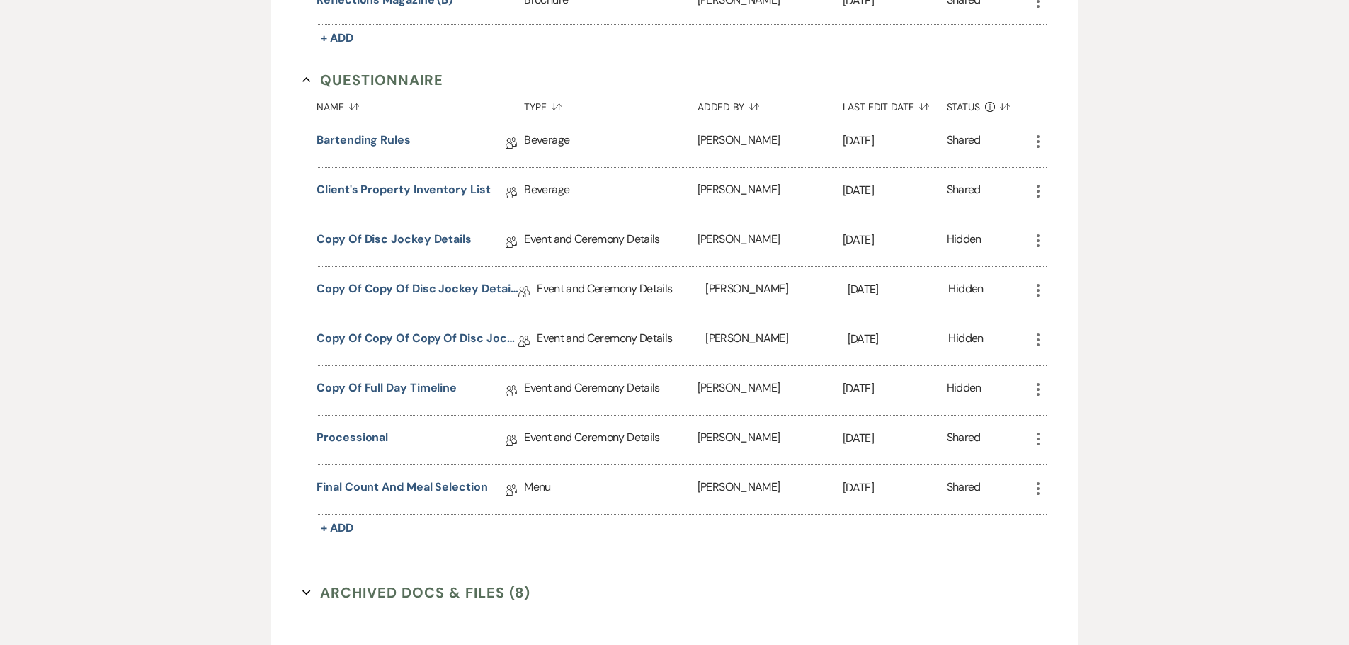
click at [451, 231] on link "Copy of Disc Jockey Details" at bounding box center [394, 242] width 155 height 22
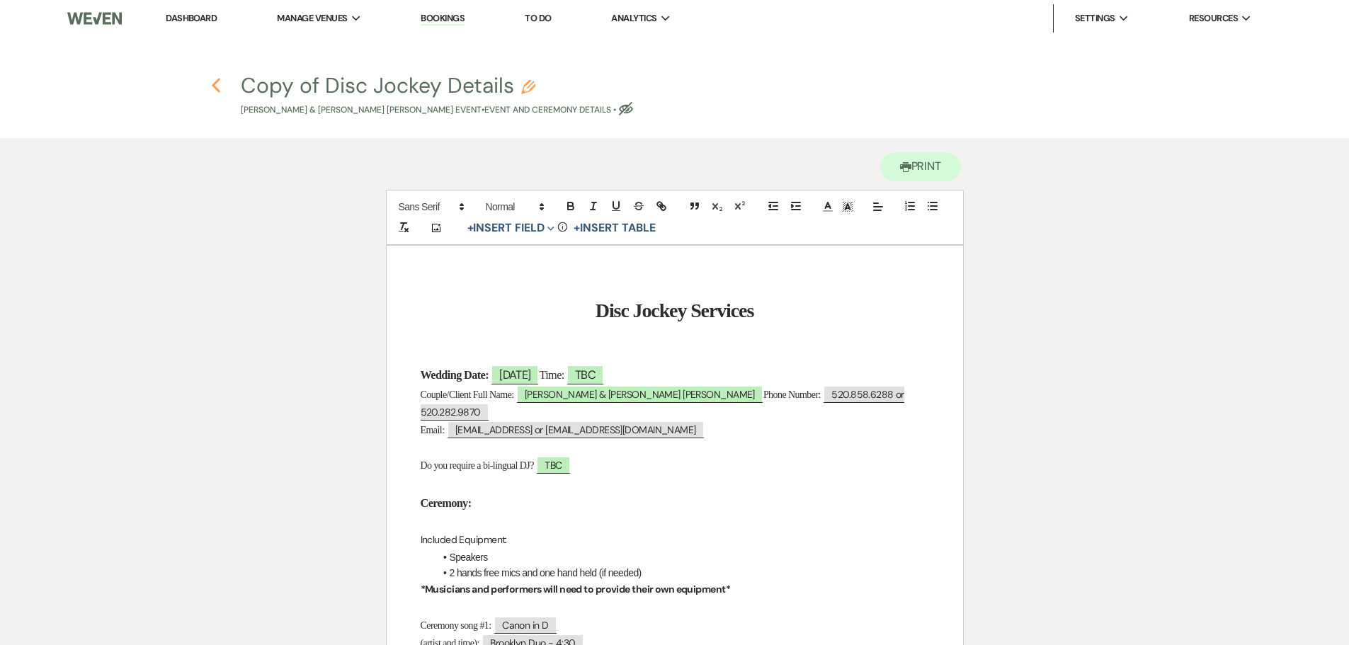
click at [217, 86] on icon "Previous" at bounding box center [216, 85] width 11 height 17
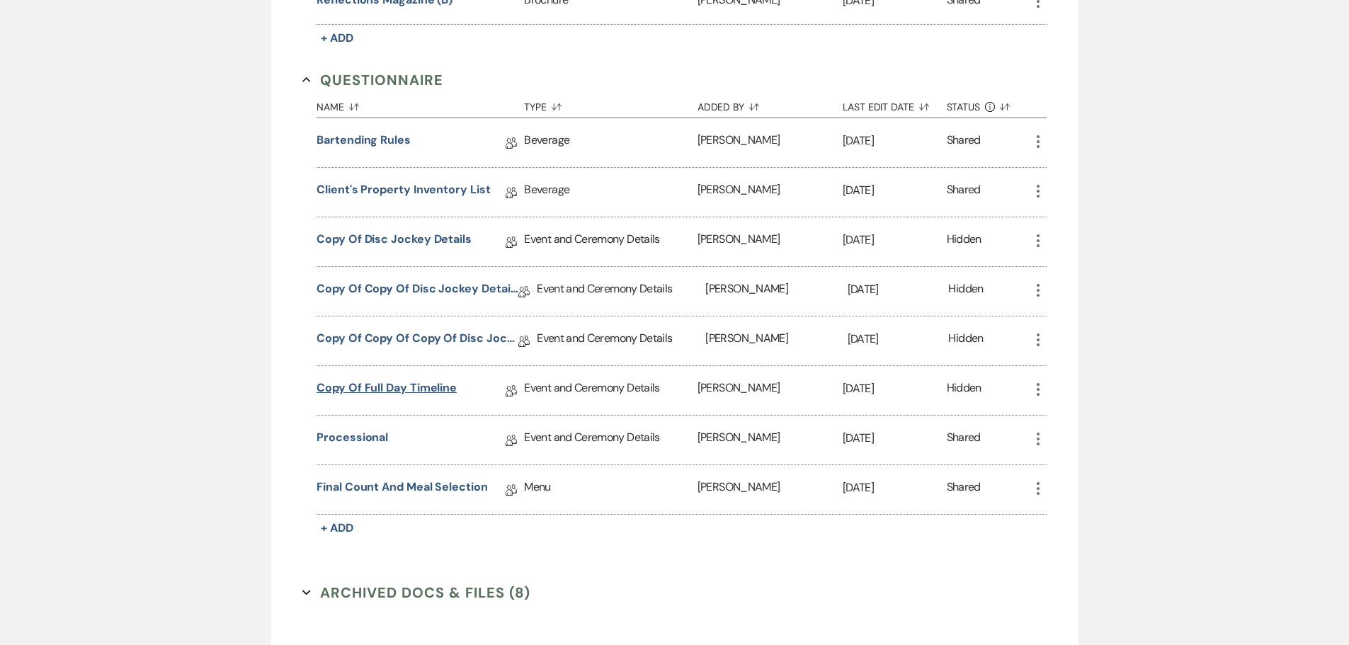
click at [398, 380] on link "Copy of Full Day Timeline" at bounding box center [387, 391] width 140 height 22
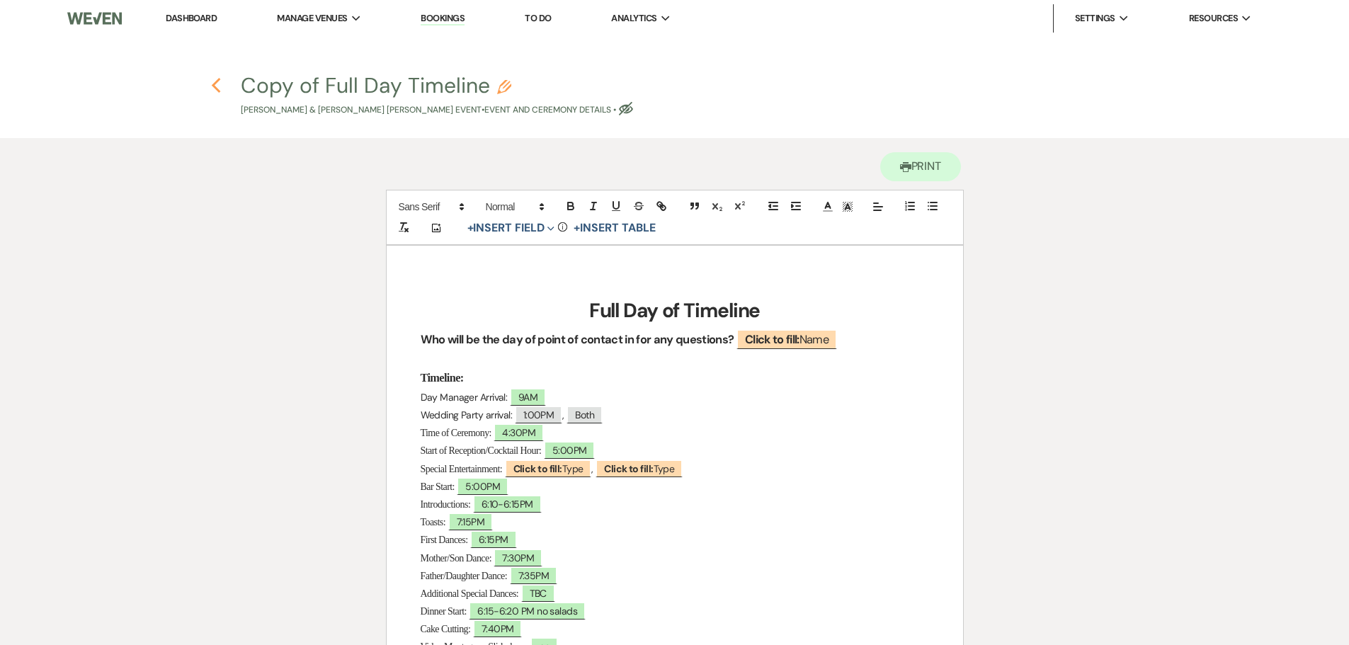
click at [215, 84] on use "button" at bounding box center [216, 86] width 9 height 16
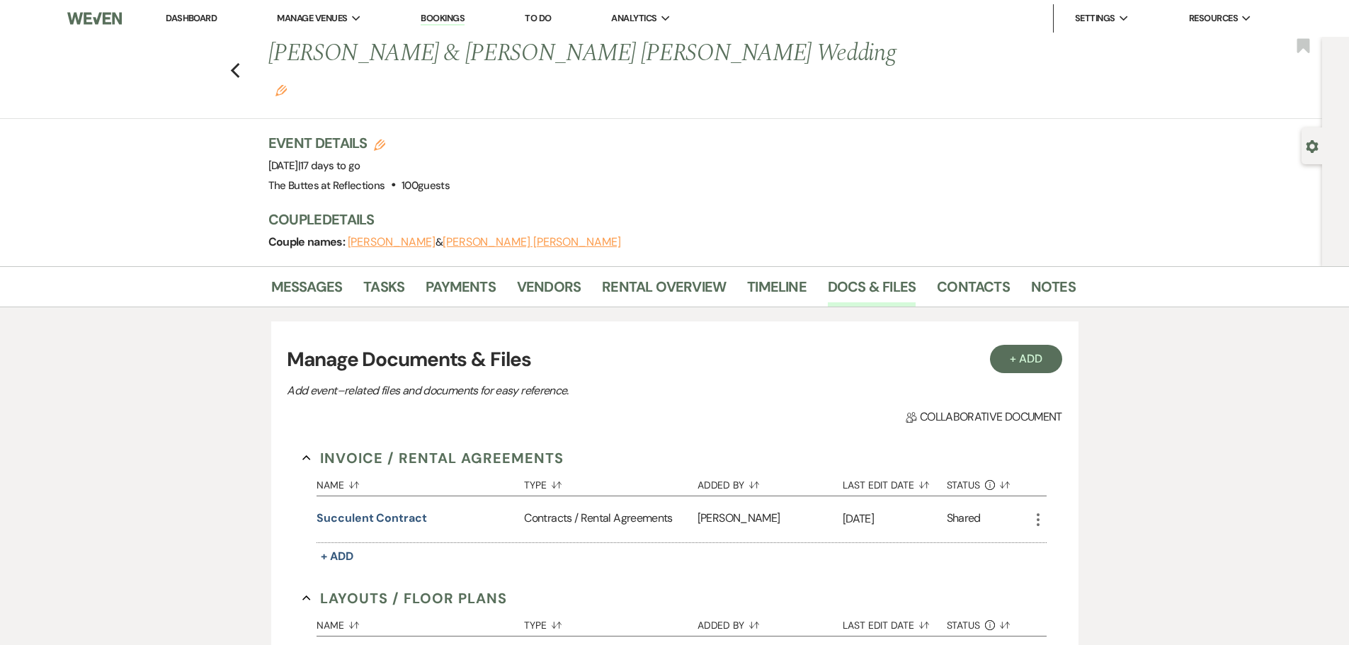
scroll to position [1275, 0]
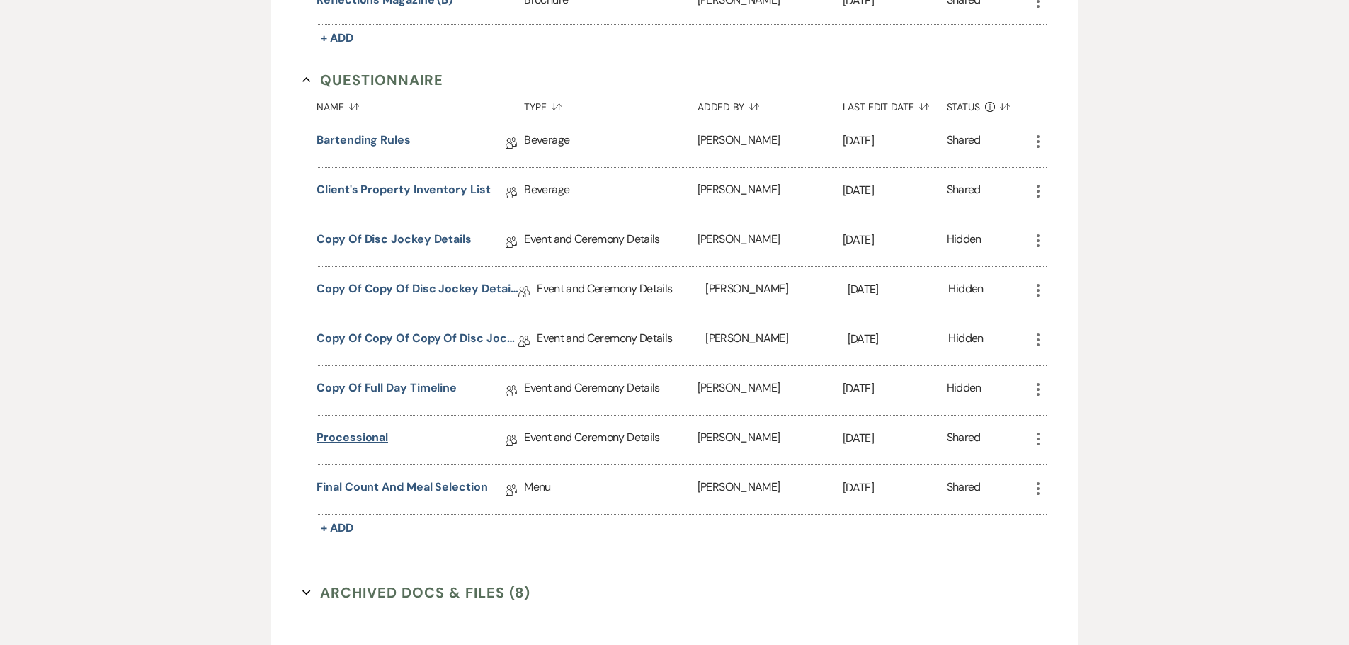
click at [367, 429] on link "Processional" at bounding box center [353, 440] width 72 height 22
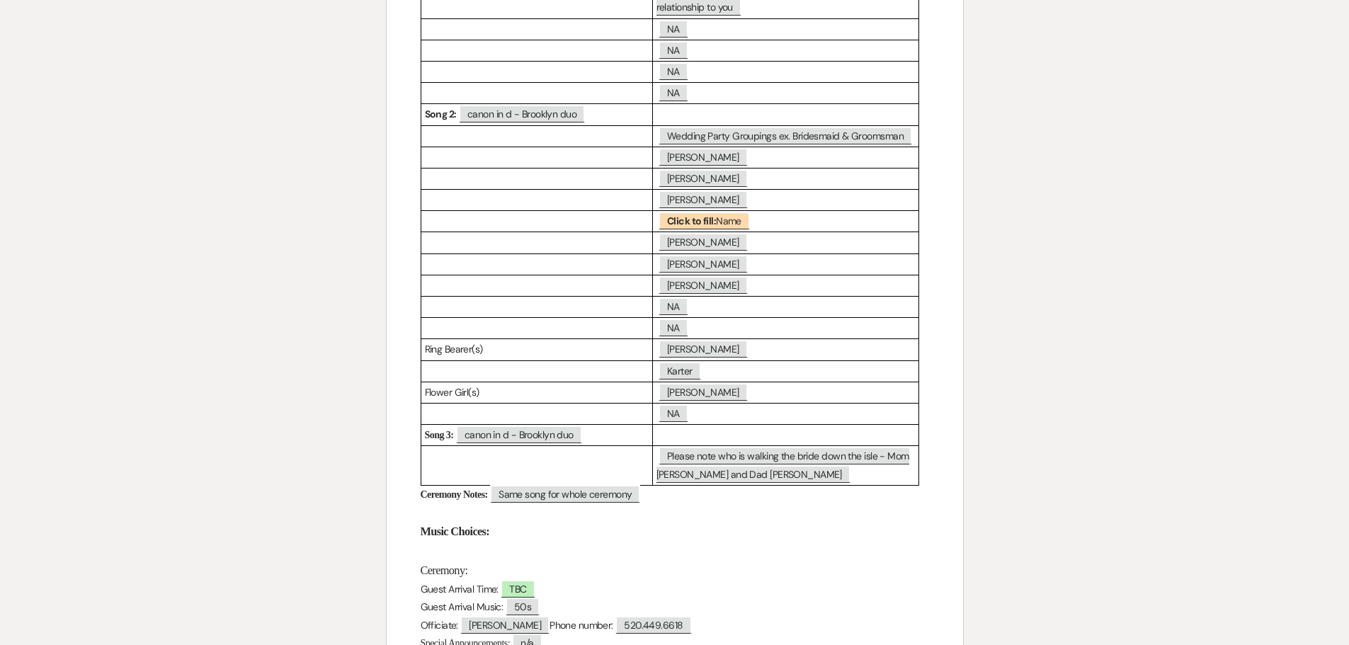
scroll to position [354, 0]
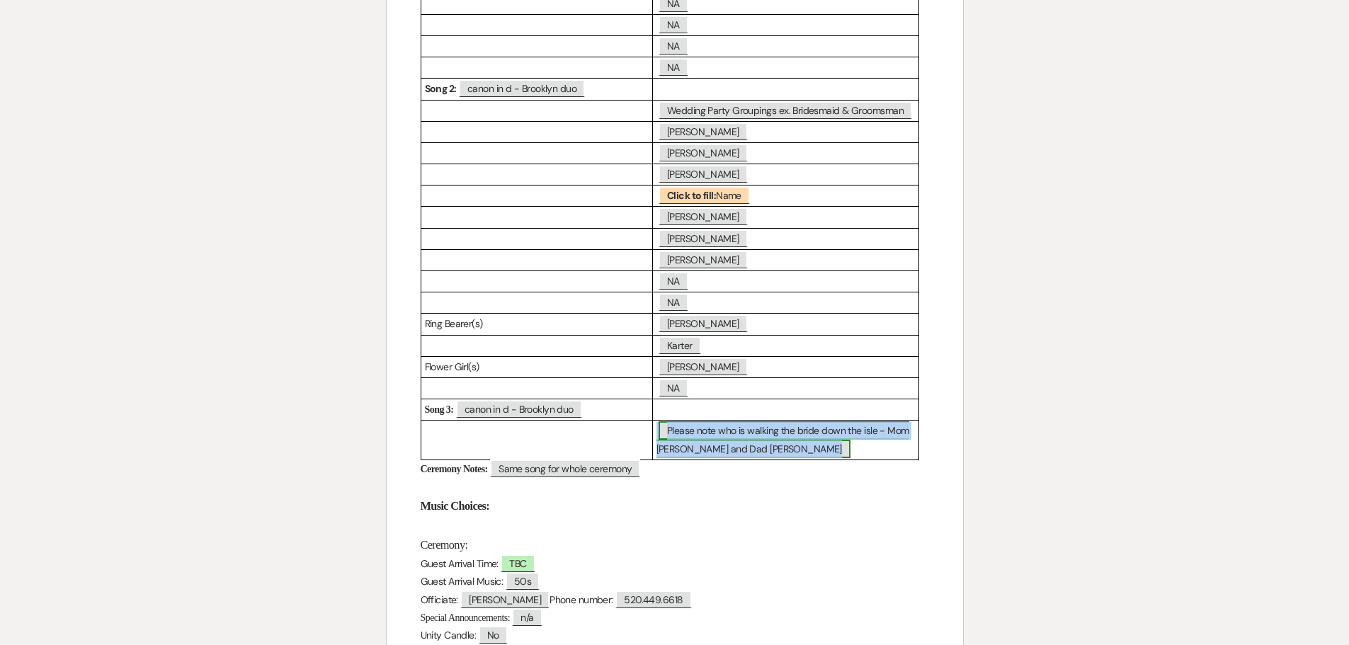
click at [801, 434] on span "Please note who is walking the bride down the isle - Mom Lisa and Dad Paul" at bounding box center [783, 439] width 253 height 36
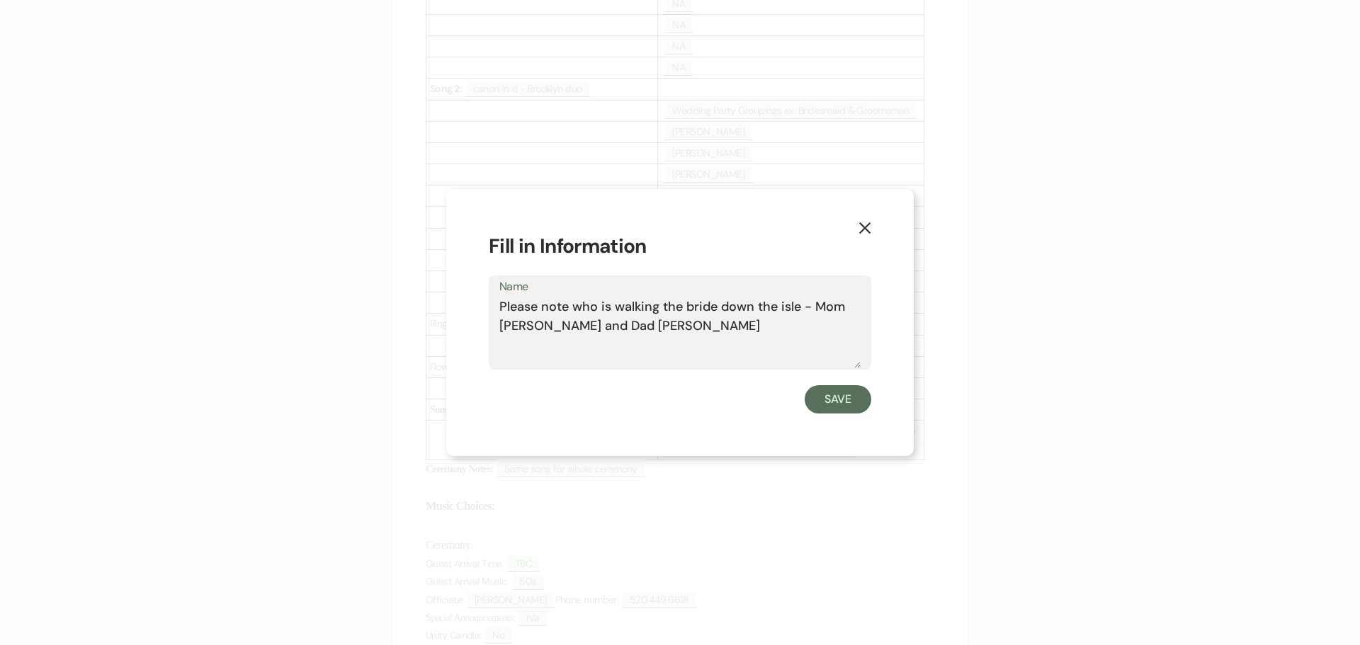
drag, startPoint x: 611, startPoint y: 305, endPoint x: 498, endPoint y: 311, distance: 112.8
click at [498, 311] on div "Name Please note who is walking the bride down the isle - Mom Lisa and Dad Paul" at bounding box center [680, 323] width 383 height 94
type textarea "Walking the bride down the isle - Mom Lisa and Dad Paul"
click at [832, 394] on button "Save" at bounding box center [838, 399] width 67 height 28
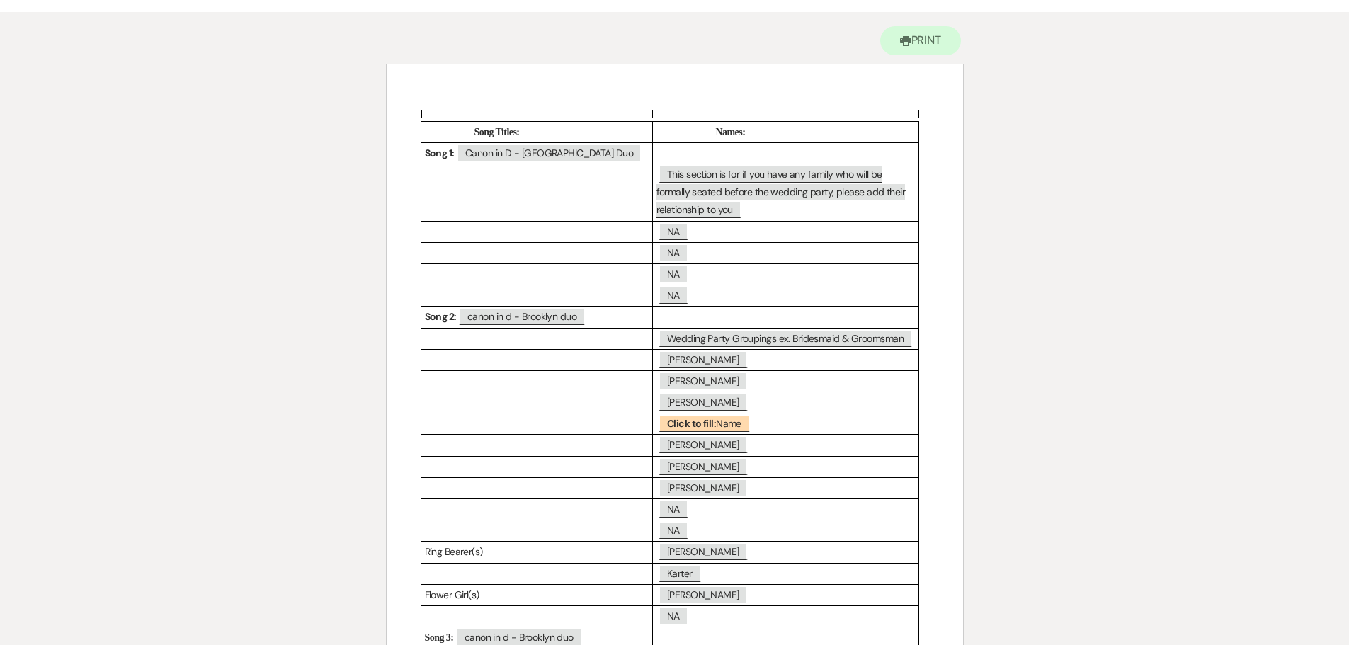
scroll to position [61, 0]
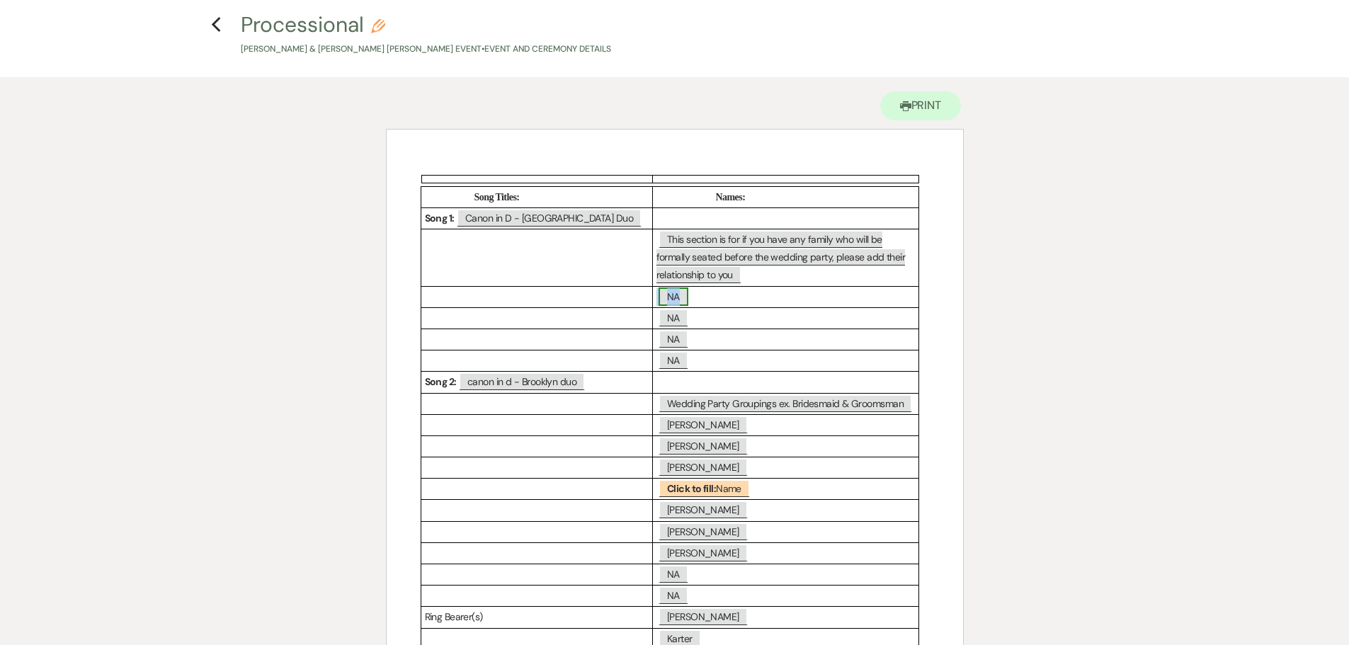
click at [676, 298] on span "NA" at bounding box center [674, 297] width 30 height 18
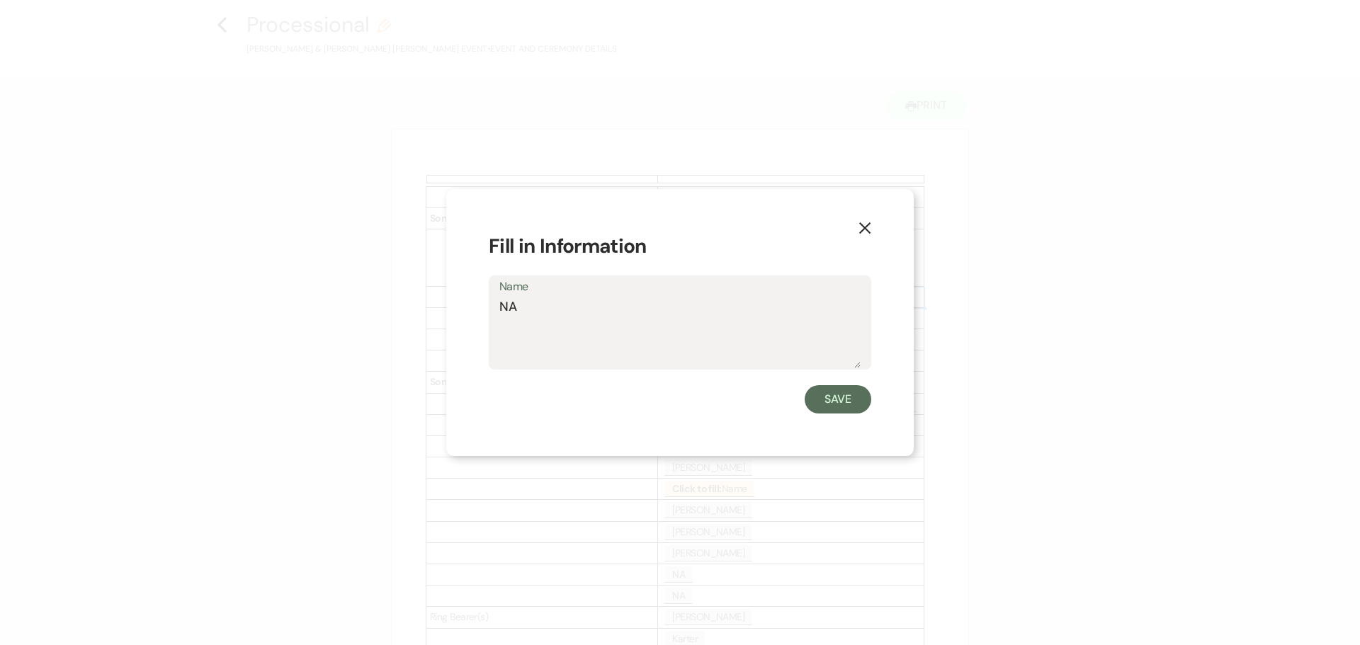
drag, startPoint x: 525, startPoint y: 312, endPoint x: 471, endPoint y: 316, distance: 54.0
click at [472, 315] on div "X Fill in Information Name NA Save" at bounding box center [680, 322] width 468 height 267
type textarea "Officiant-"
click at [829, 392] on button "Save" at bounding box center [838, 399] width 67 height 28
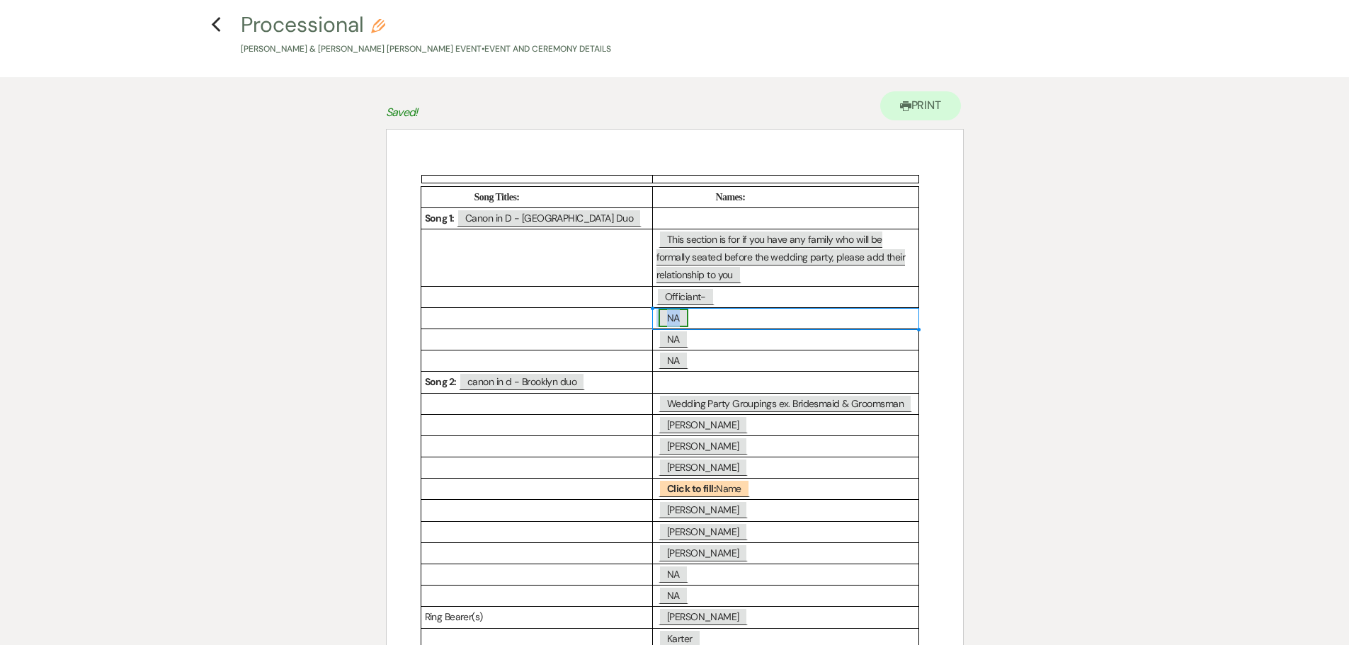
click at [675, 318] on span "NA" at bounding box center [674, 318] width 30 height 18
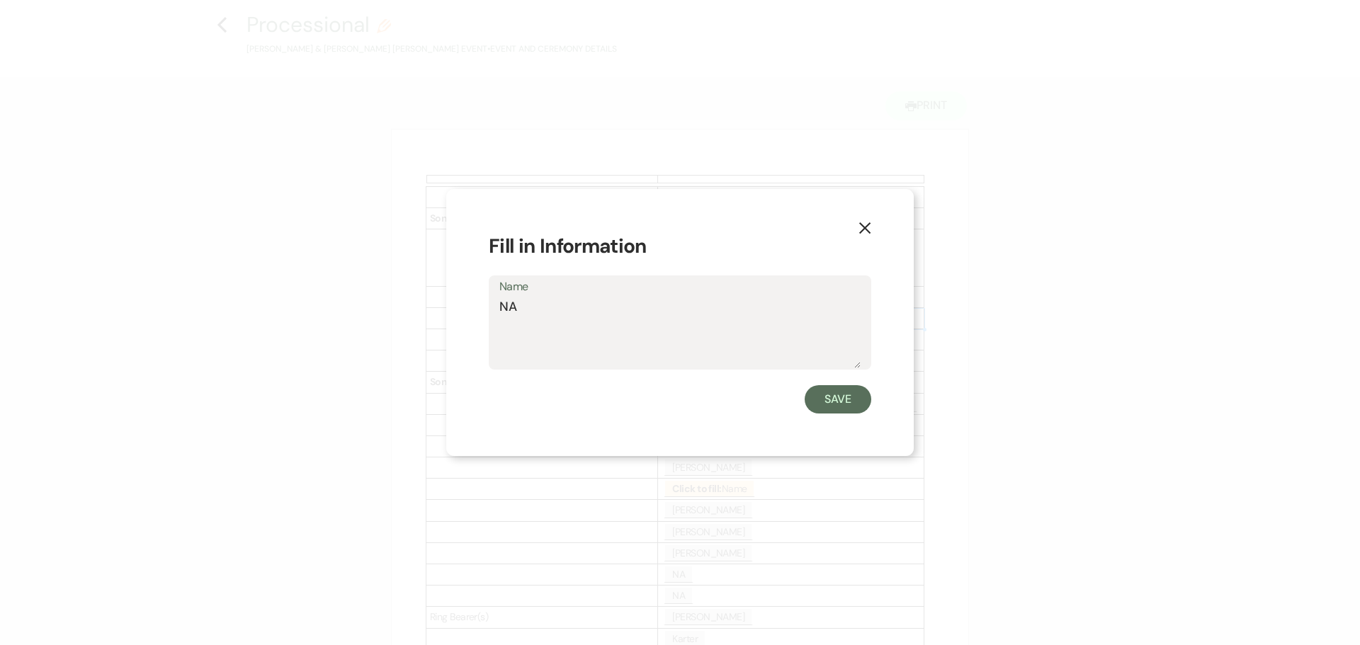
drag, startPoint x: 519, startPoint y: 304, endPoint x: 497, endPoint y: 312, distance: 24.0
click at [497, 312] on div "Name NA" at bounding box center [680, 323] width 383 height 94
type textarea "Groom- Jackson Young"
click at [842, 396] on button "Save" at bounding box center [838, 399] width 67 height 28
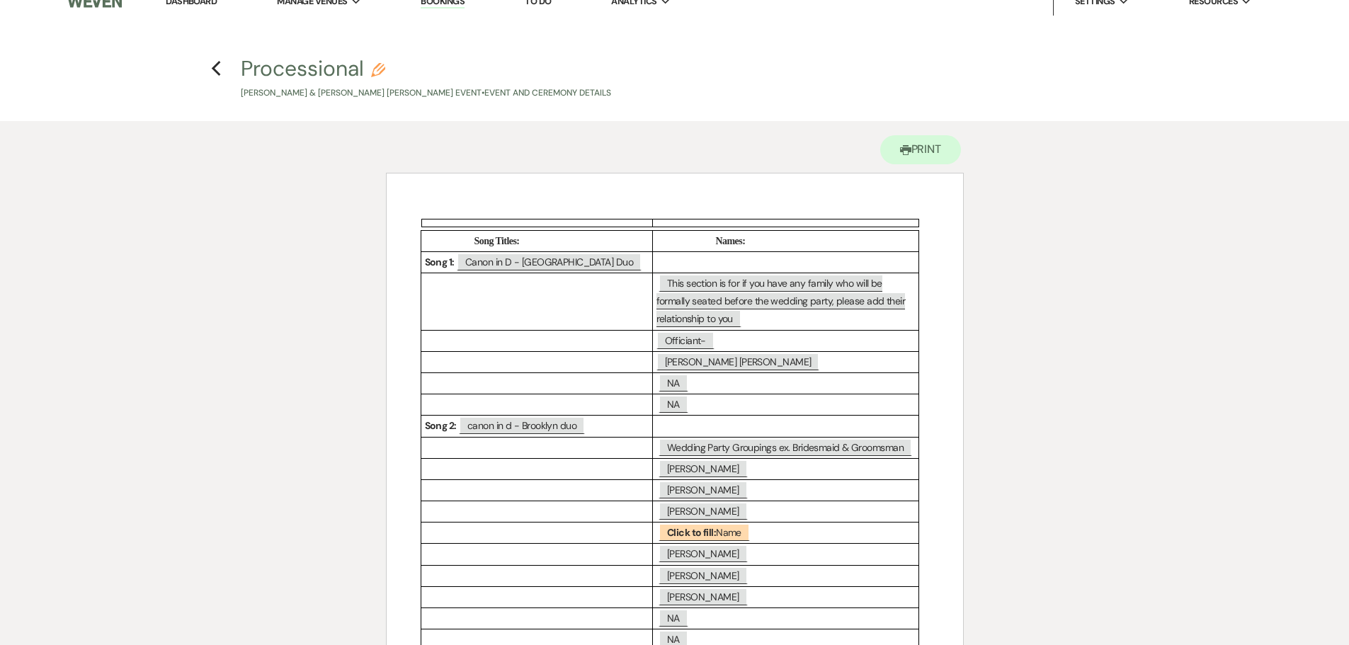
scroll to position [0, 0]
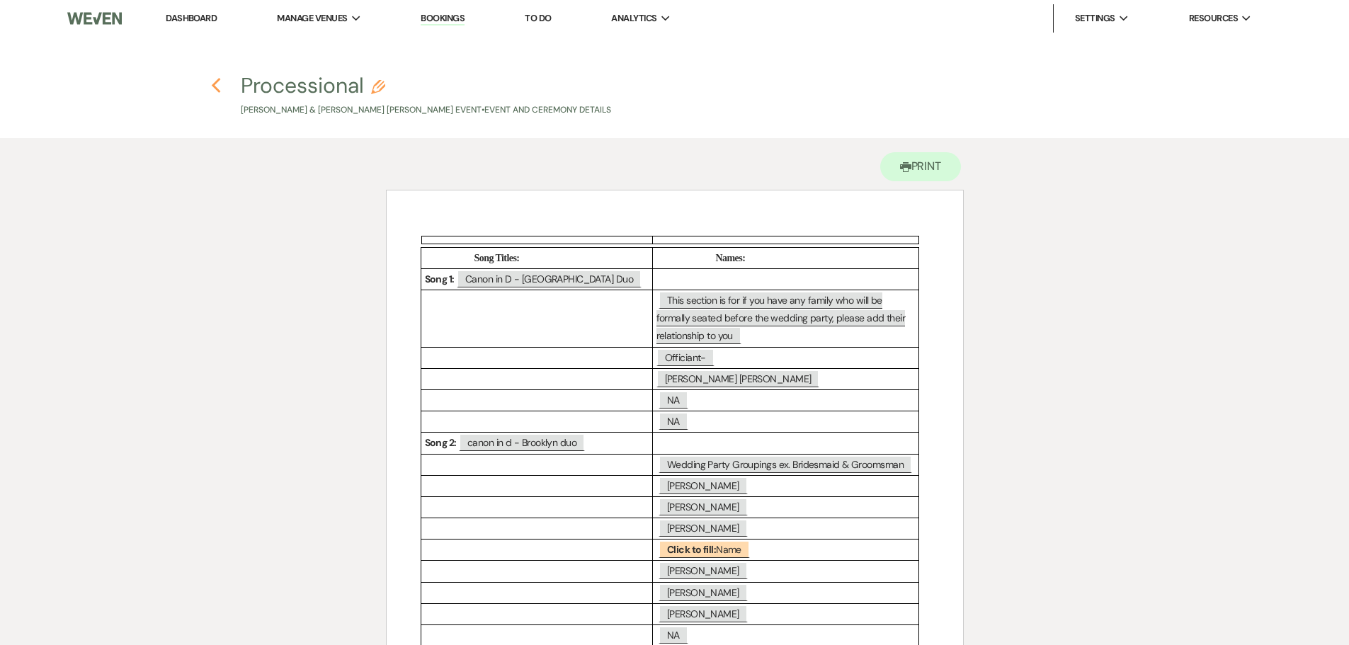
click at [215, 79] on icon "Previous" at bounding box center [216, 85] width 11 height 17
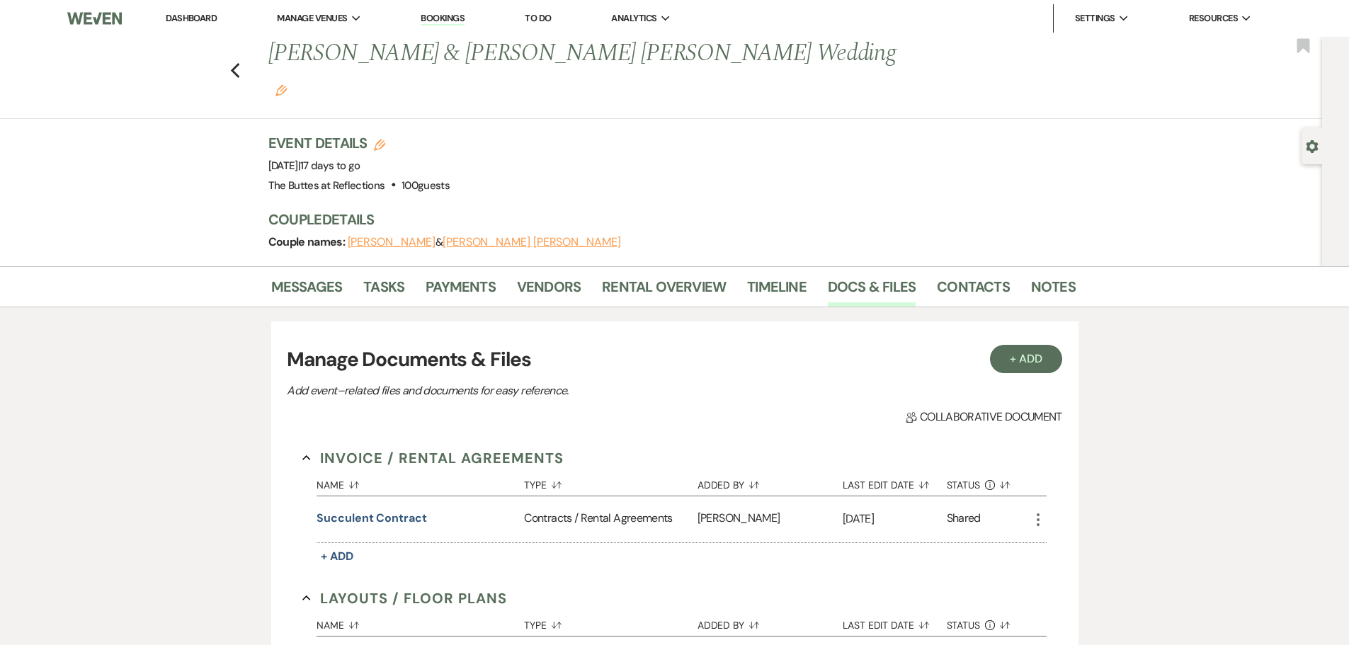
scroll to position [1275, 0]
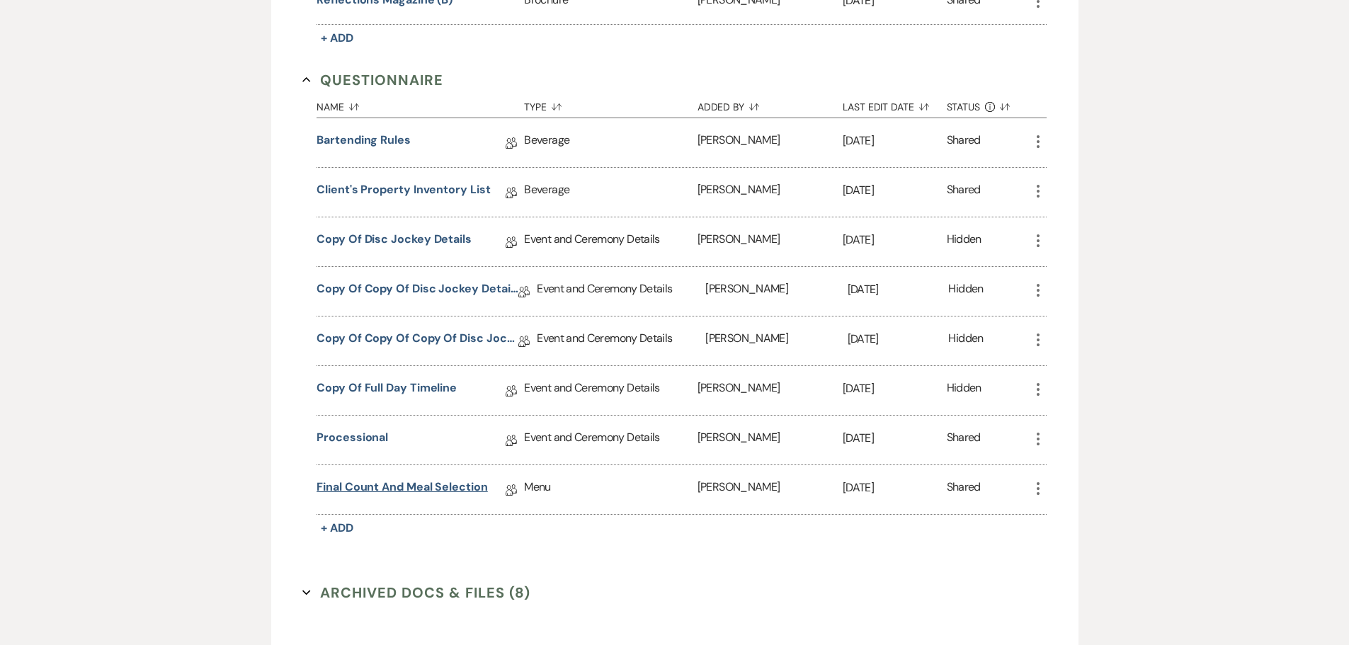
click at [452, 479] on link "Final Count and Meal Selection" at bounding box center [402, 490] width 171 height 22
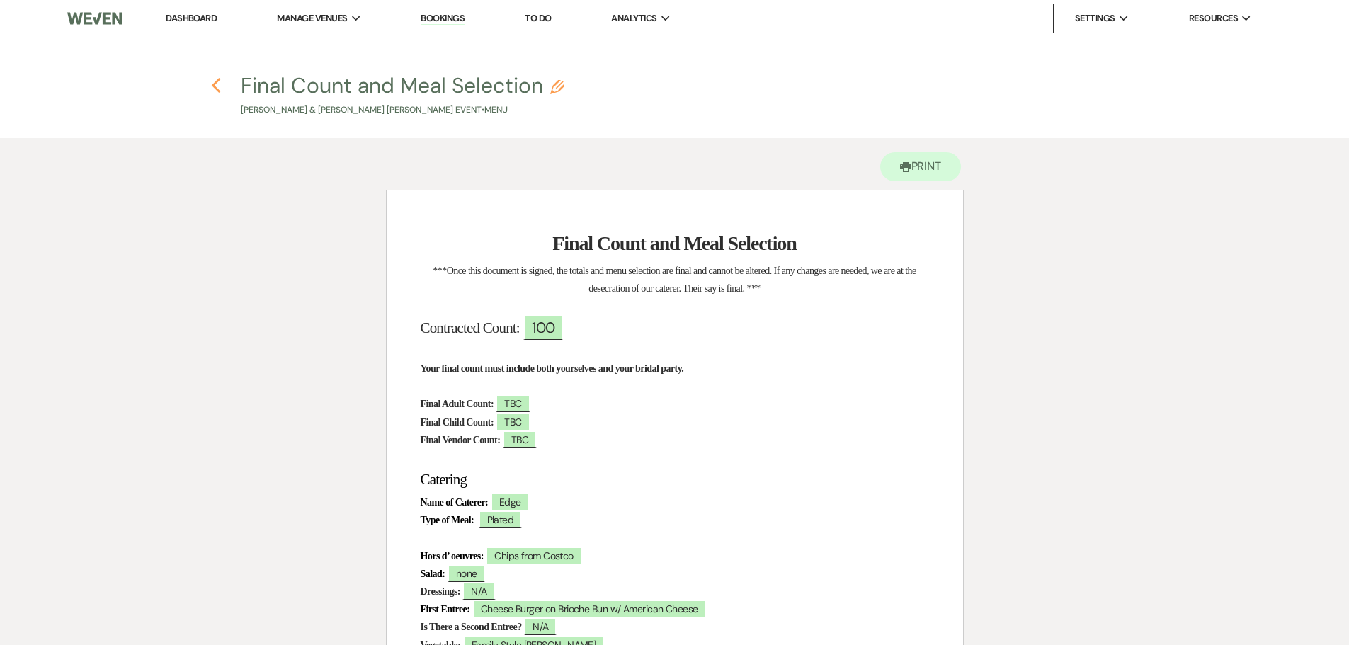
click at [216, 85] on icon "Previous" at bounding box center [216, 85] width 11 height 17
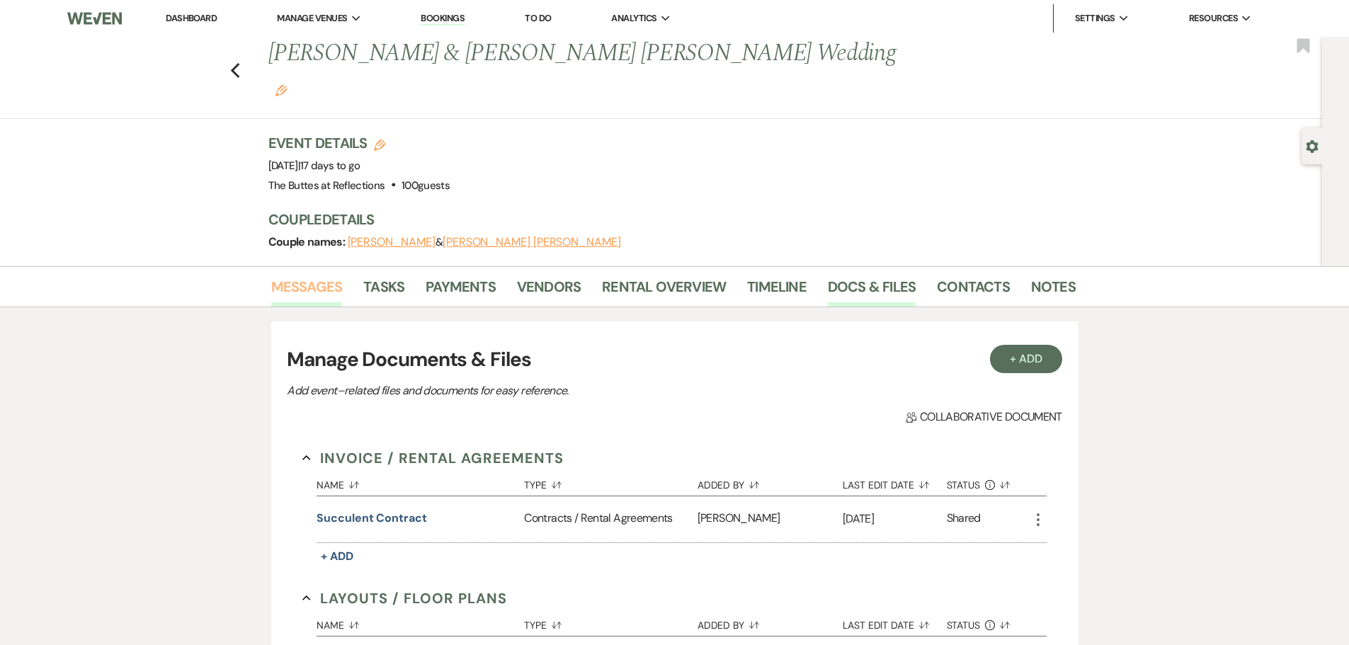
click at [317, 276] on link "Messages" at bounding box center [307, 291] width 72 height 31
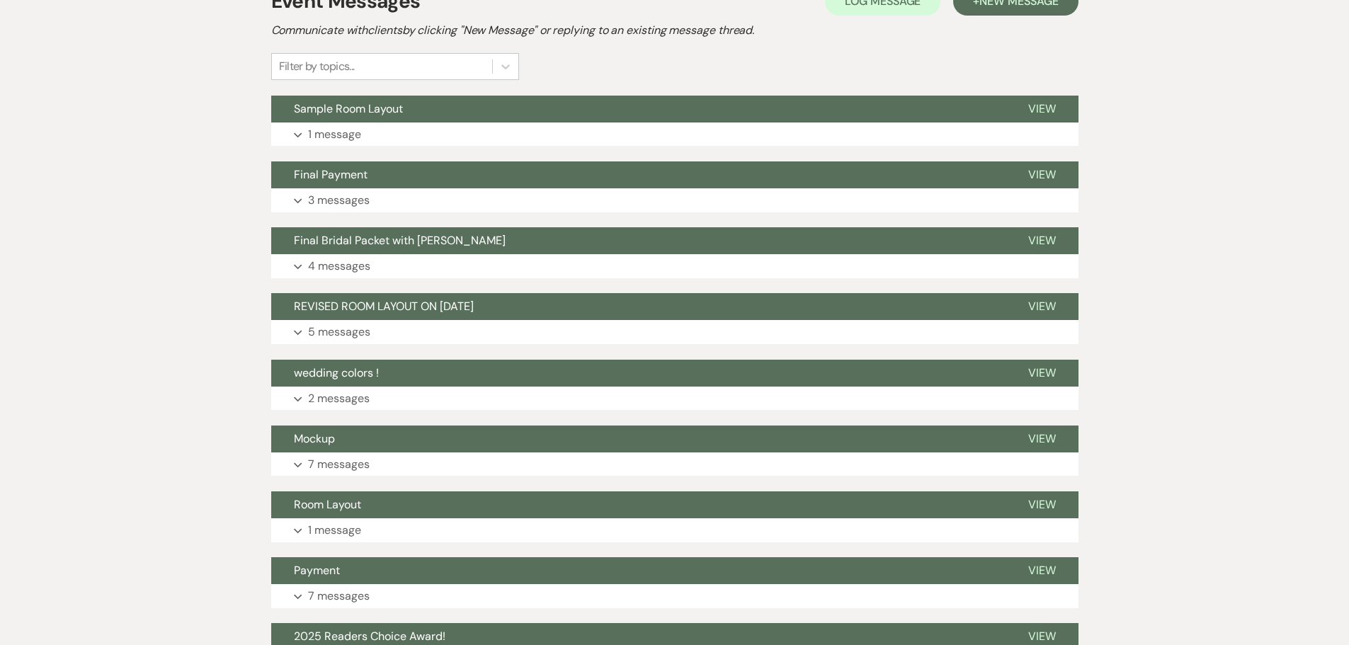
scroll to position [354, 0]
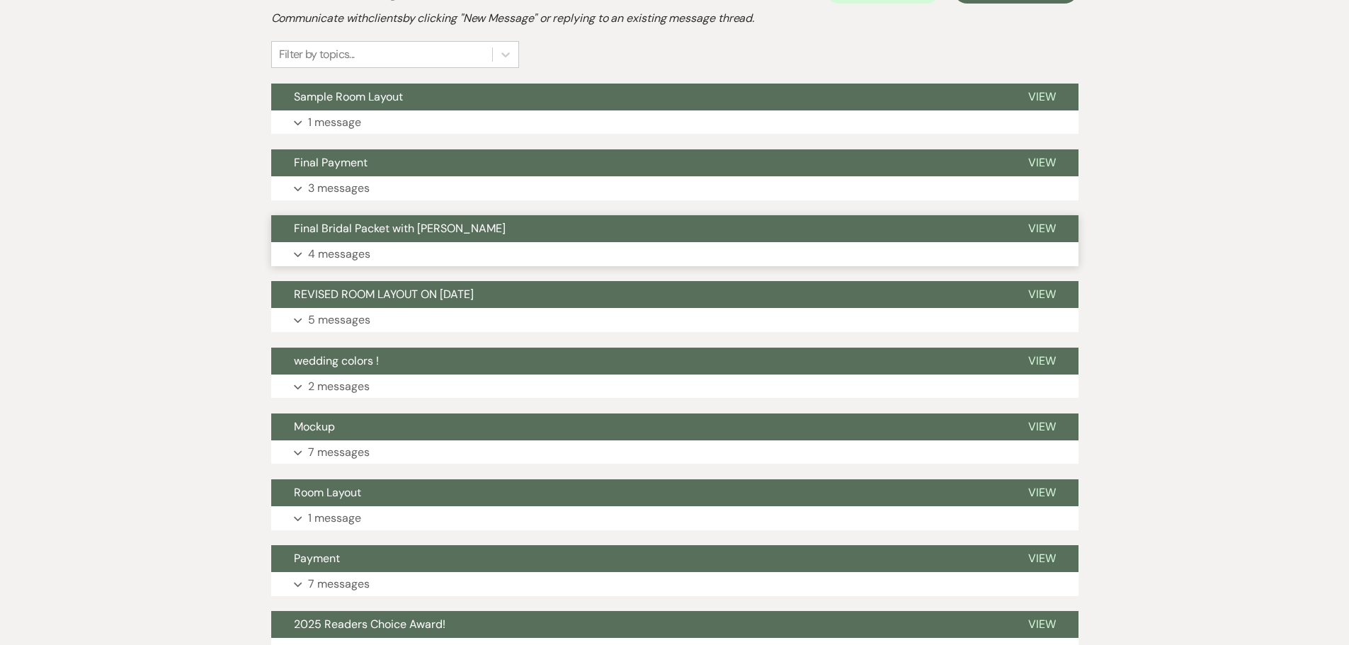
click at [338, 245] on p "4 messages" at bounding box center [339, 254] width 62 height 18
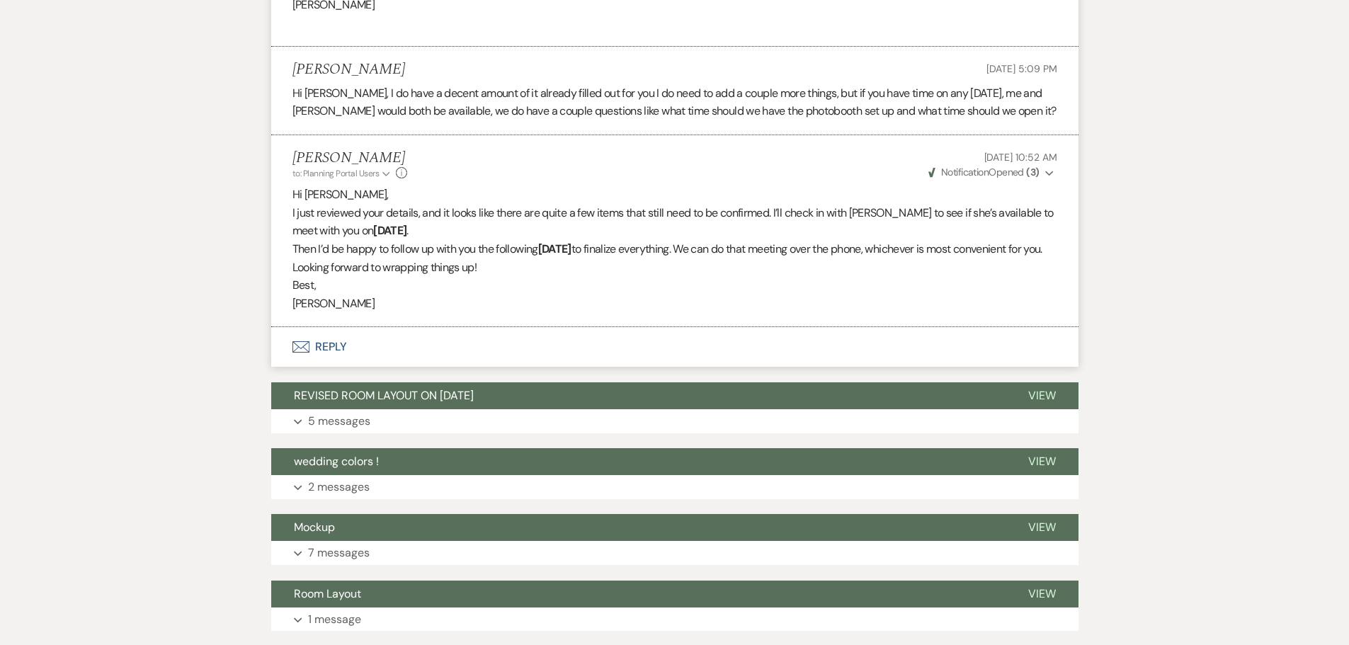
scroll to position [1347, 0]
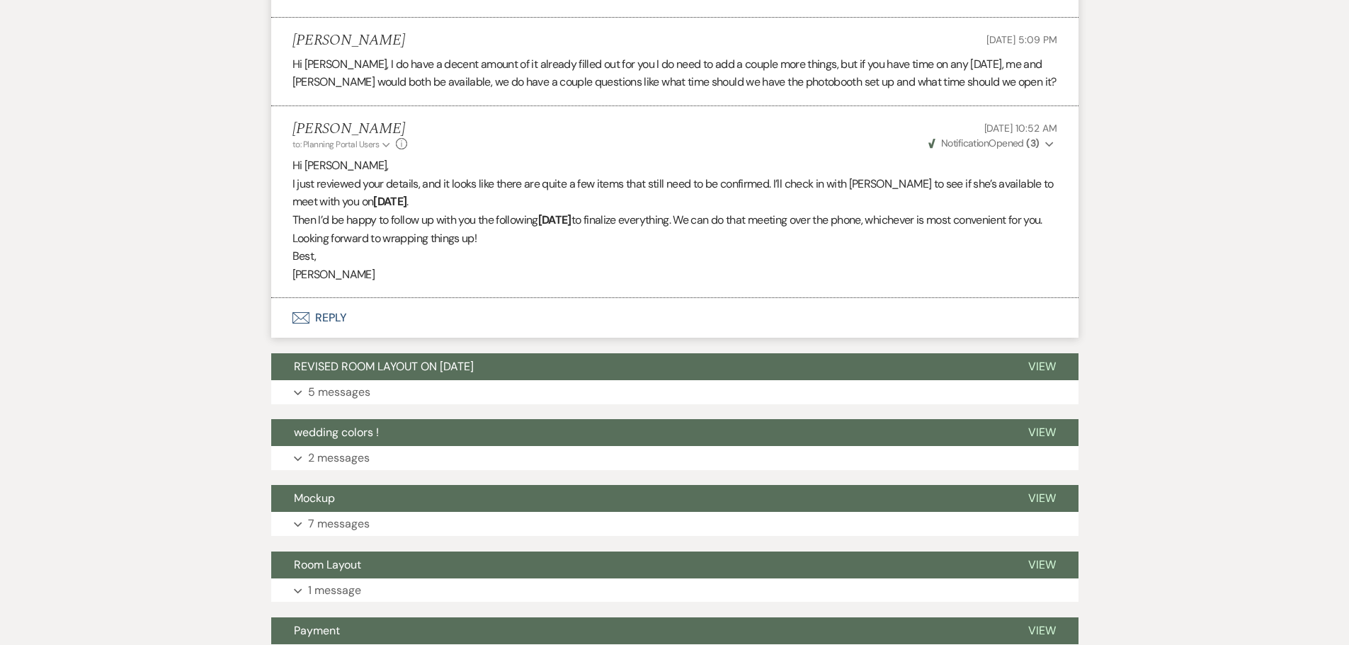
click at [327, 298] on button "Envelope Reply" at bounding box center [675, 318] width 808 height 40
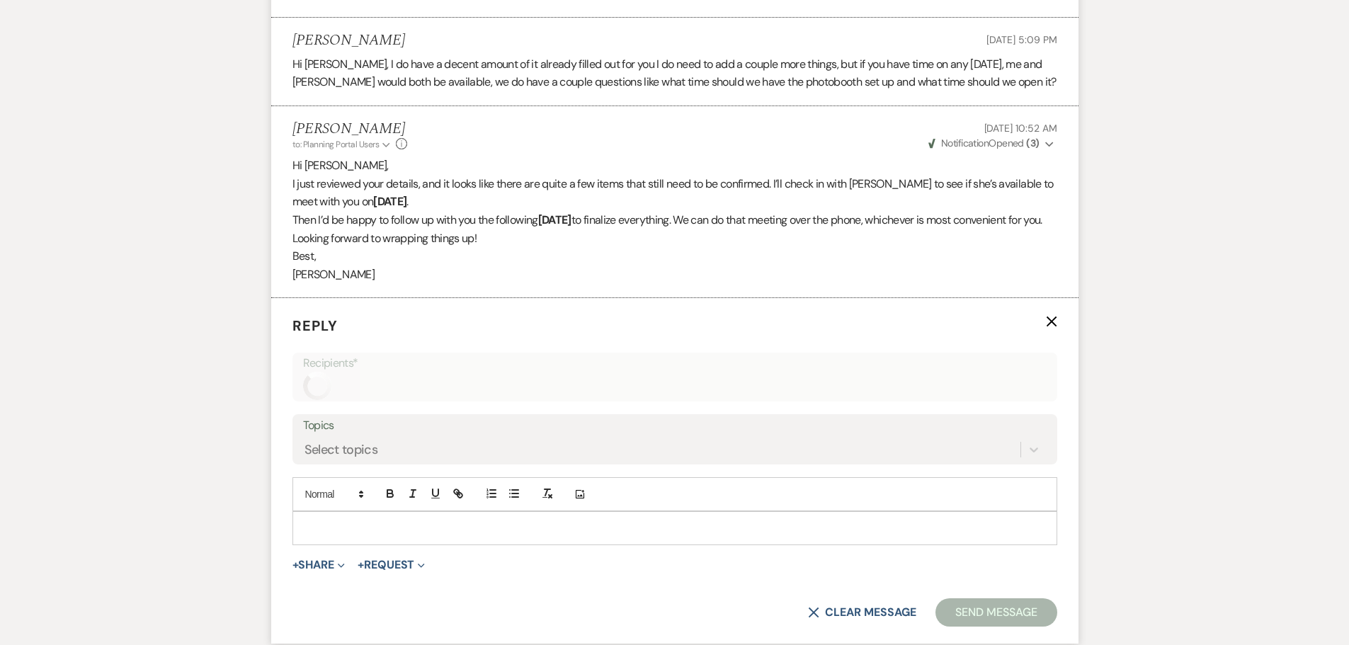
scroll to position [1461, 0]
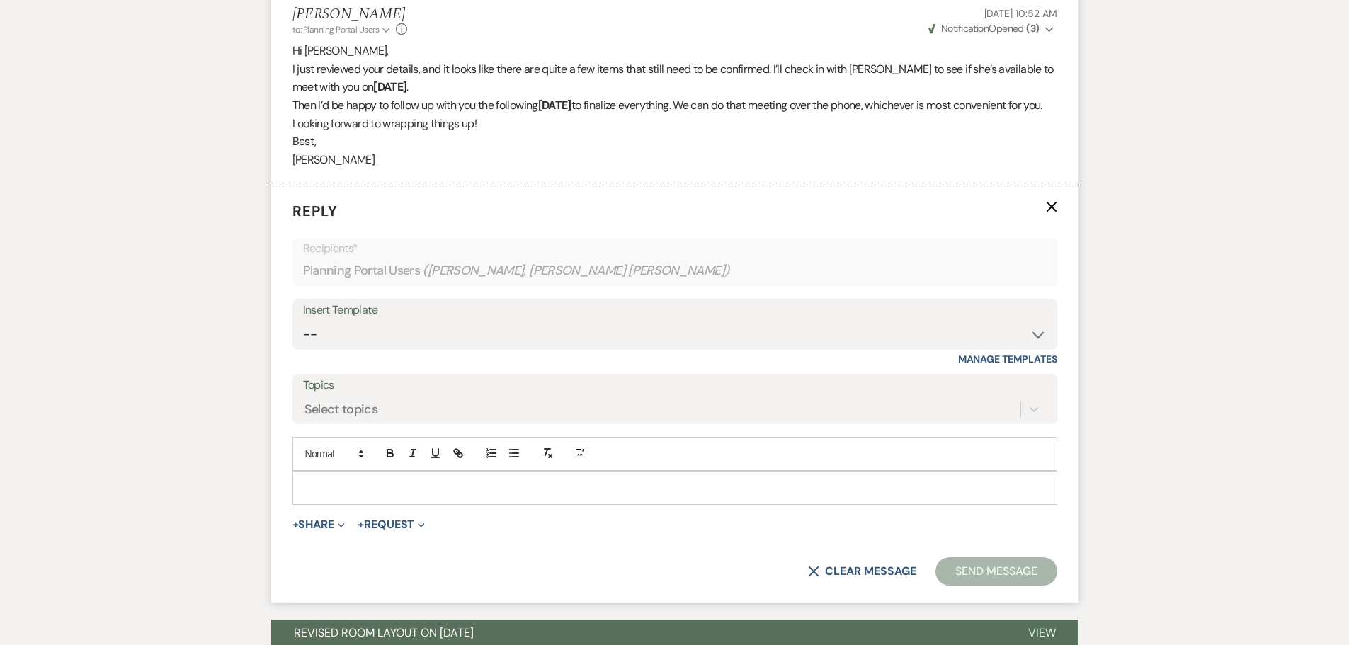
click at [461, 472] on div at bounding box center [675, 488] width 764 height 33
click at [213, 264] on div "Messages Tasks Payments Vendors Rental Overview Timeline Docs & Files Contacts …" at bounding box center [674, 540] width 1349 height 3471
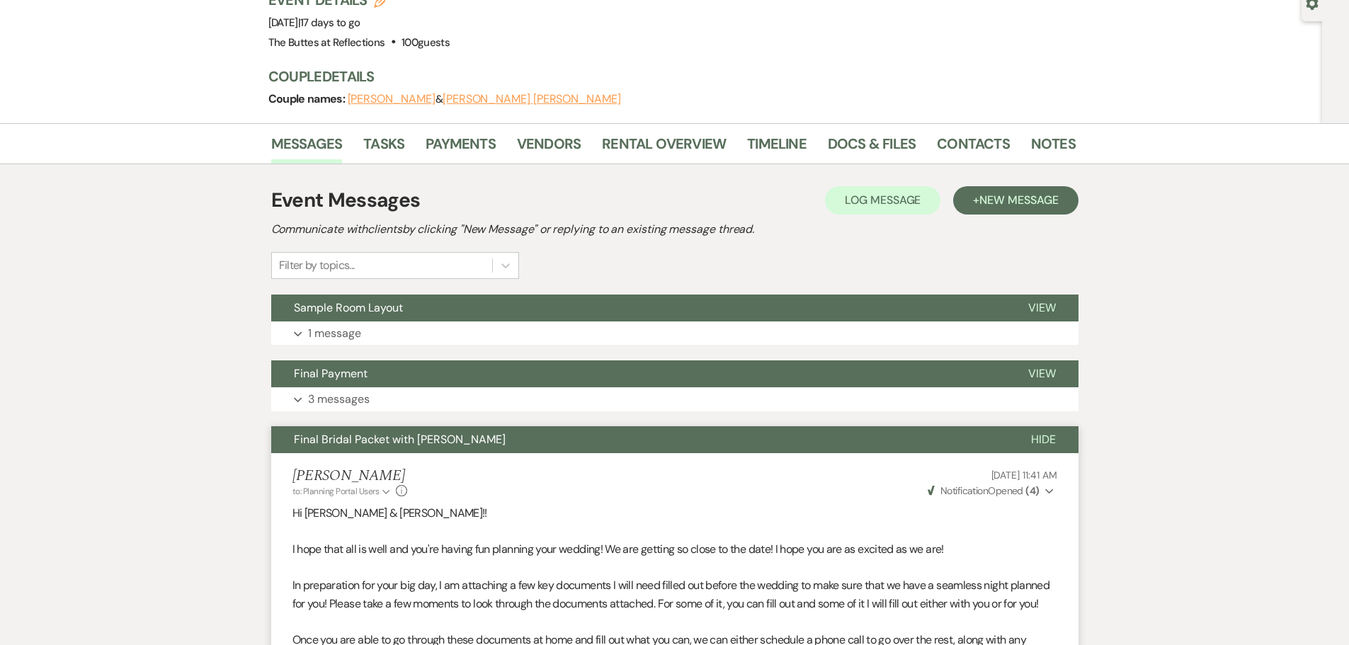
scroll to position [0, 0]
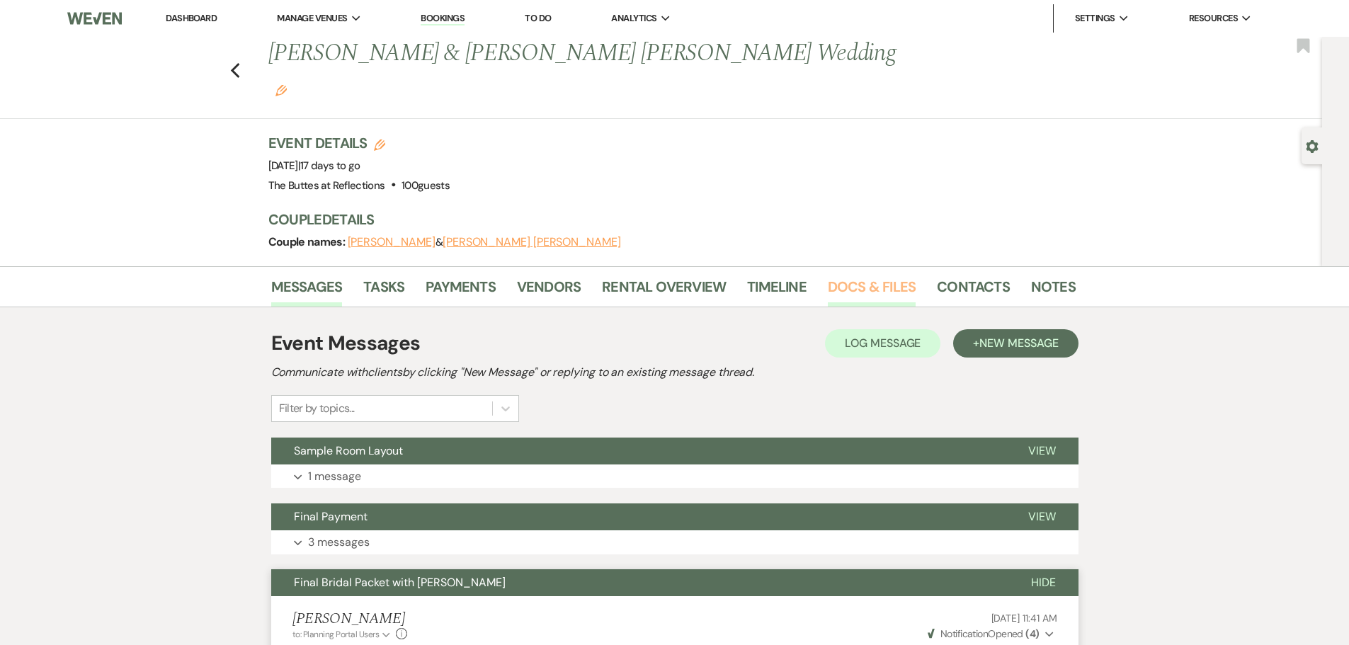
click at [868, 276] on link "Docs & Files" at bounding box center [872, 291] width 88 height 31
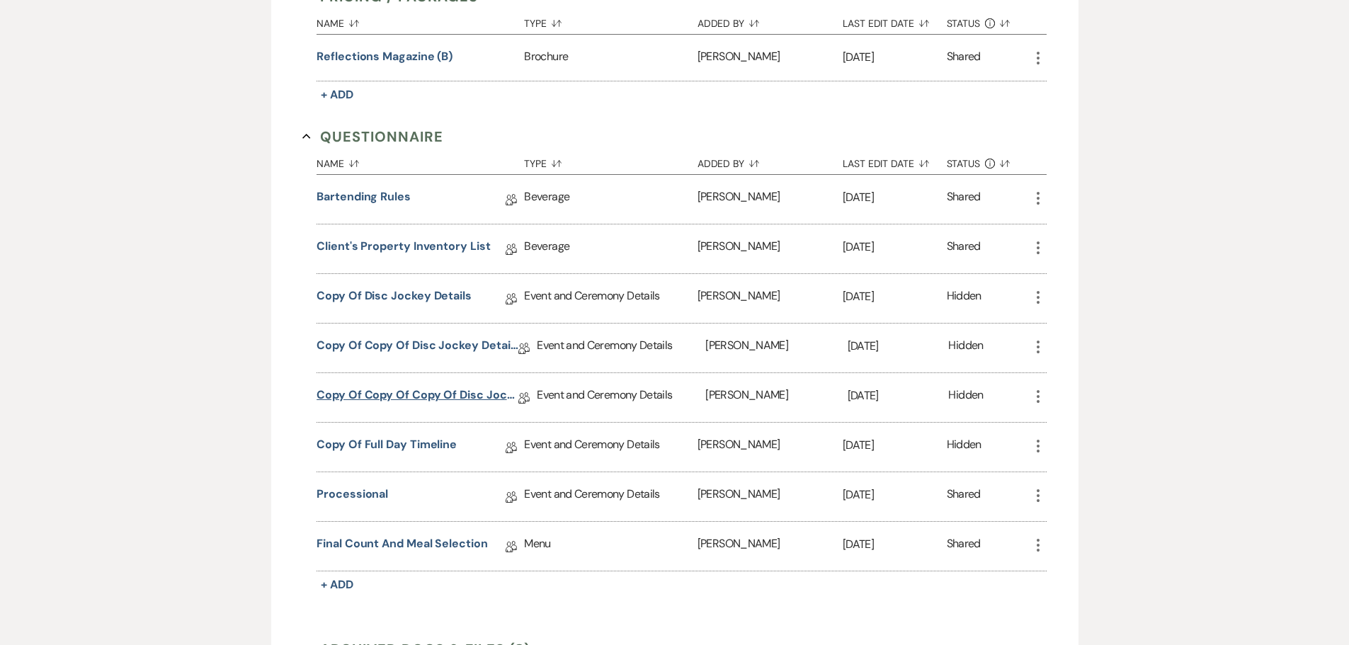
scroll to position [1216, 0]
click at [437, 538] on link "Final Count and Meal Selection" at bounding box center [402, 549] width 171 height 22
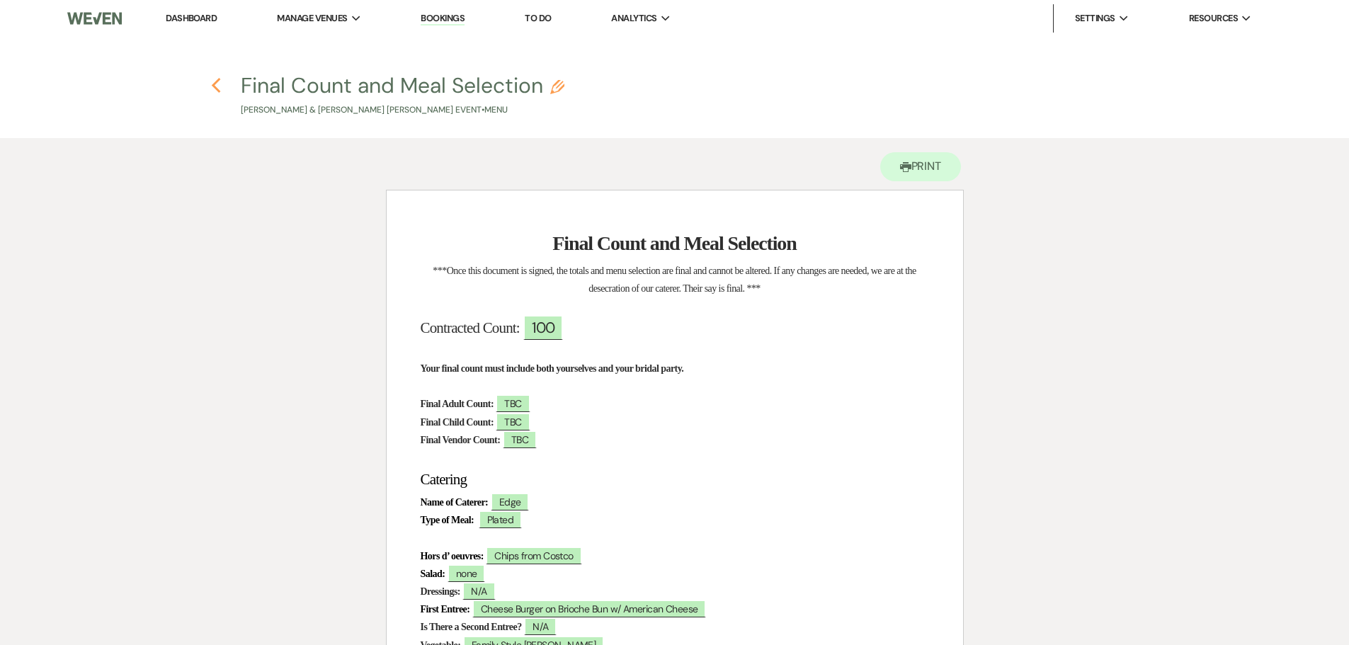
click at [214, 86] on use "button" at bounding box center [216, 86] width 9 height 16
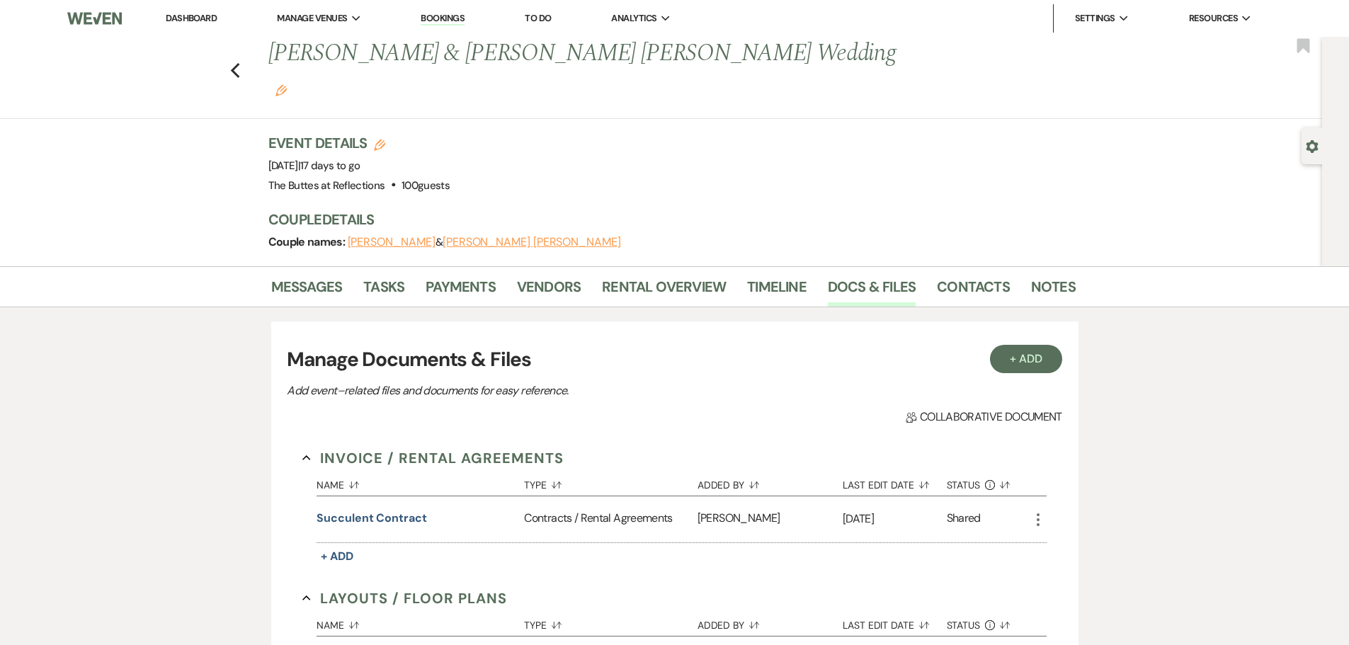
scroll to position [1216, 0]
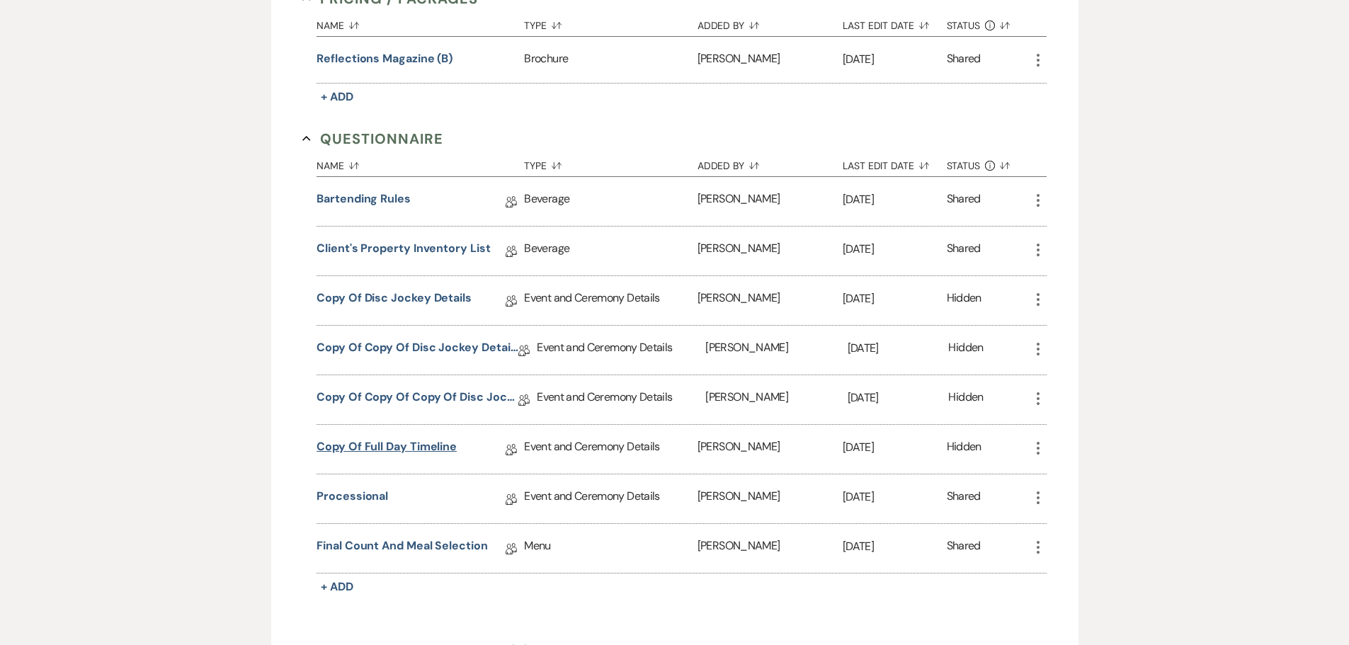
click at [402, 438] on link "Copy of Full Day Timeline" at bounding box center [387, 449] width 140 height 22
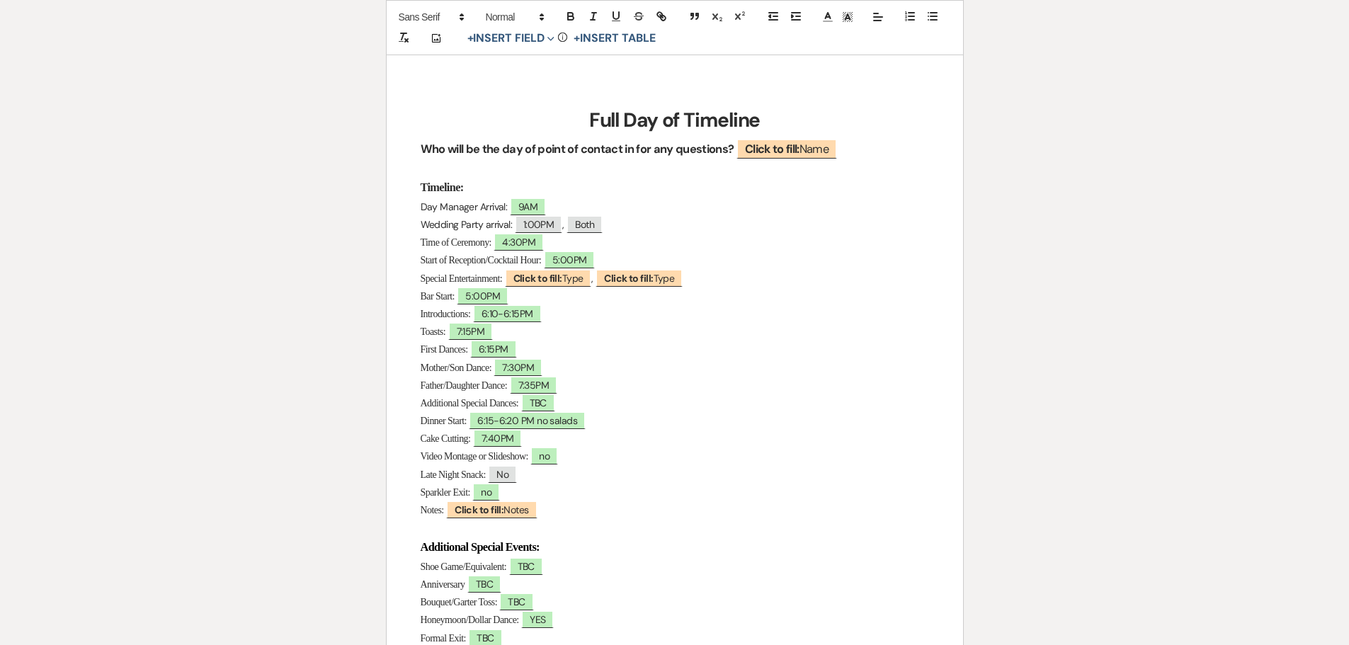
scroll to position [71, 0]
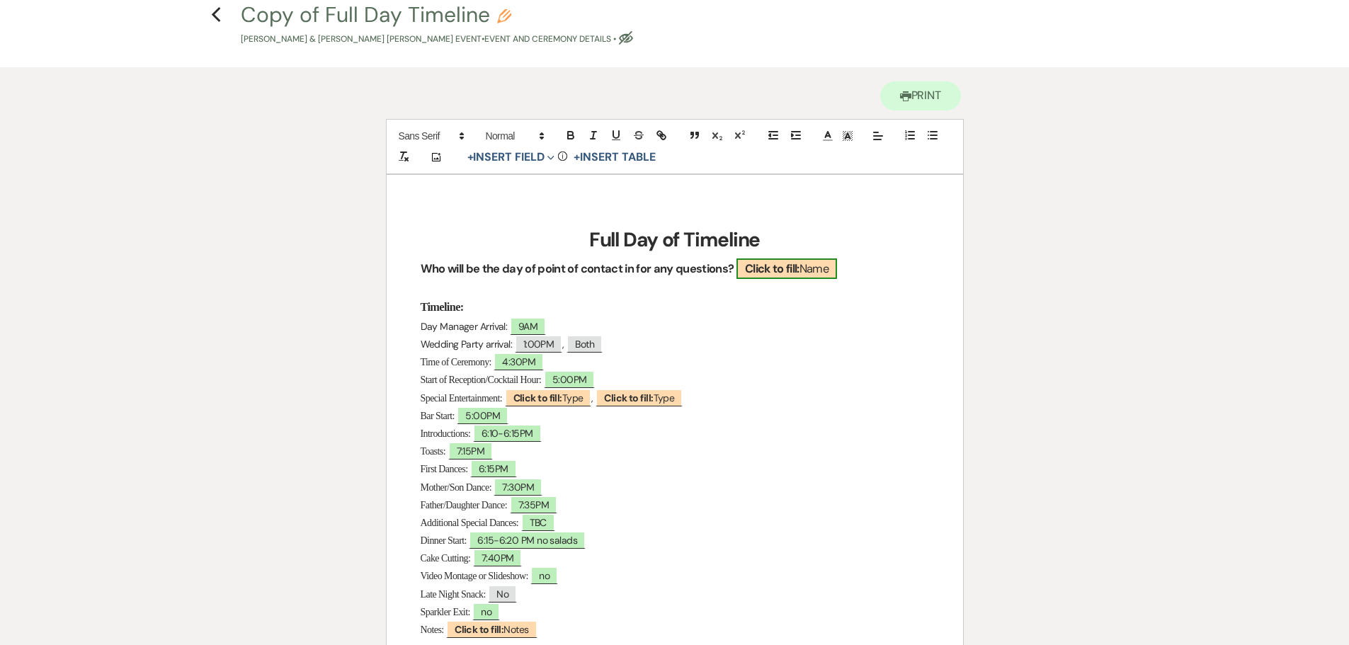
click at [822, 269] on span "Click to fill: Name" at bounding box center [787, 269] width 101 height 21
select select "Name"
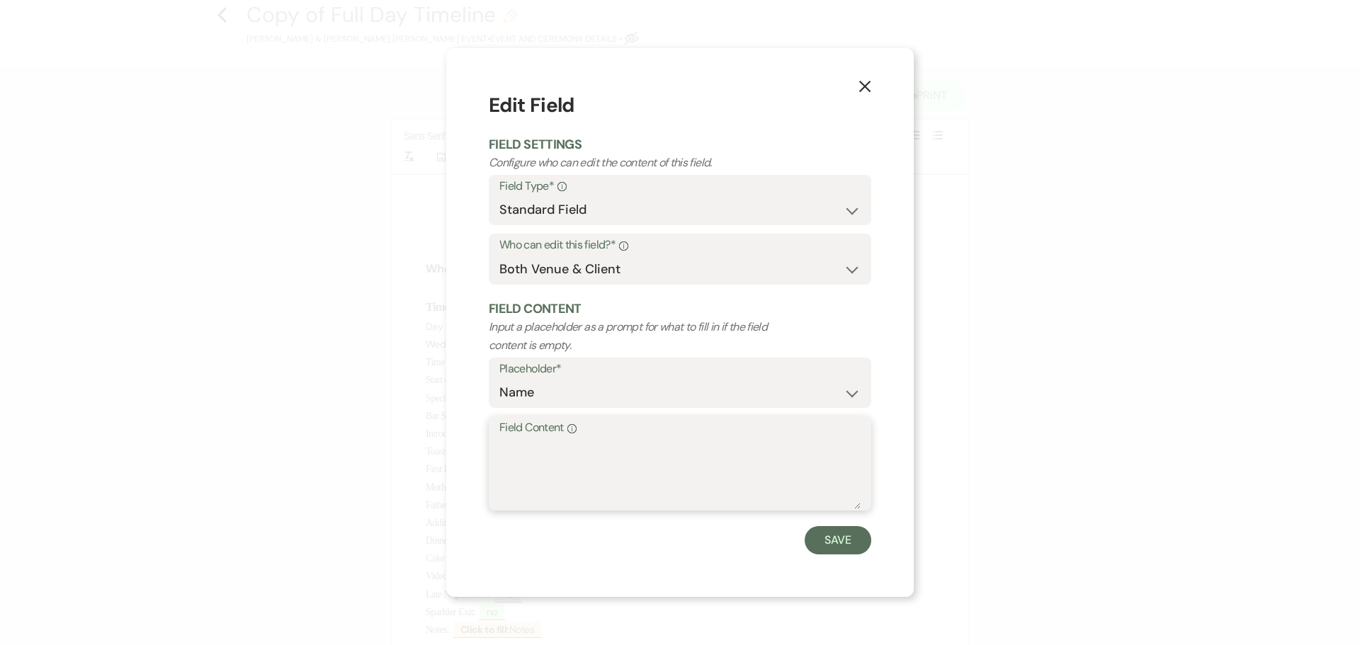
click at [605, 460] on textarea "Field Content Info" at bounding box center [679, 473] width 361 height 71
click at [864, 90] on icon "X" at bounding box center [865, 86] width 13 height 13
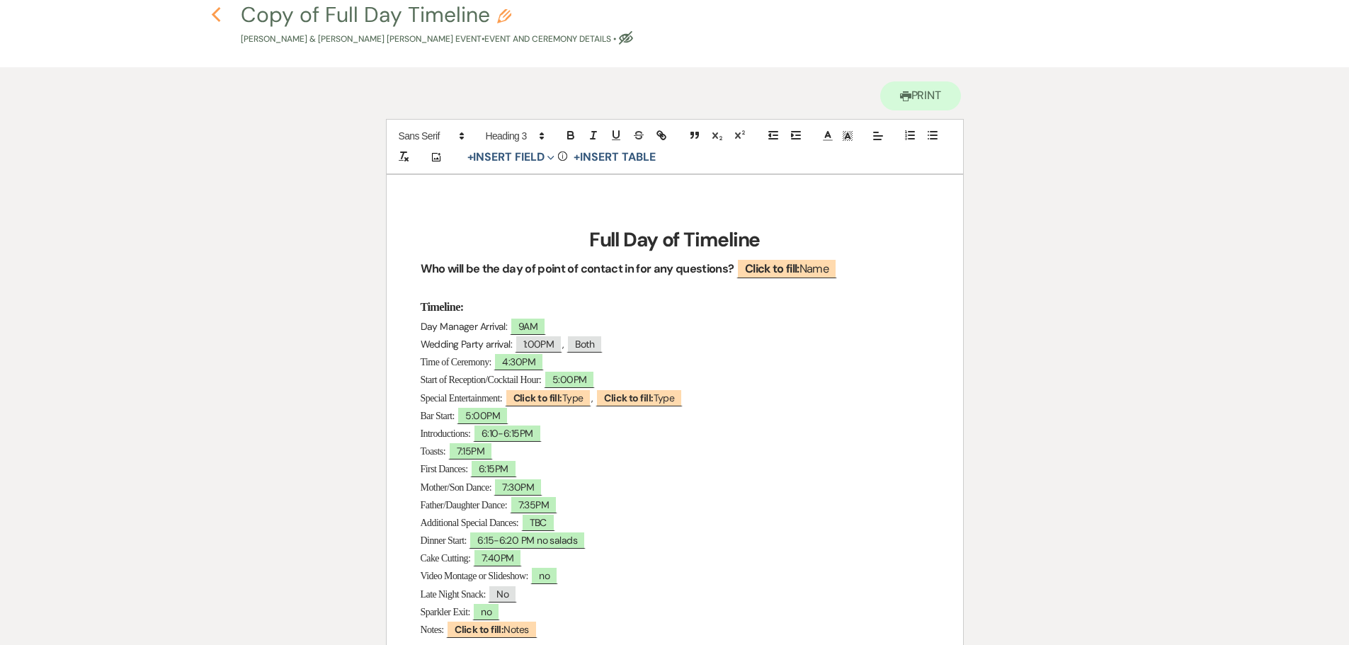
click at [218, 14] on icon "Previous" at bounding box center [216, 14] width 11 height 17
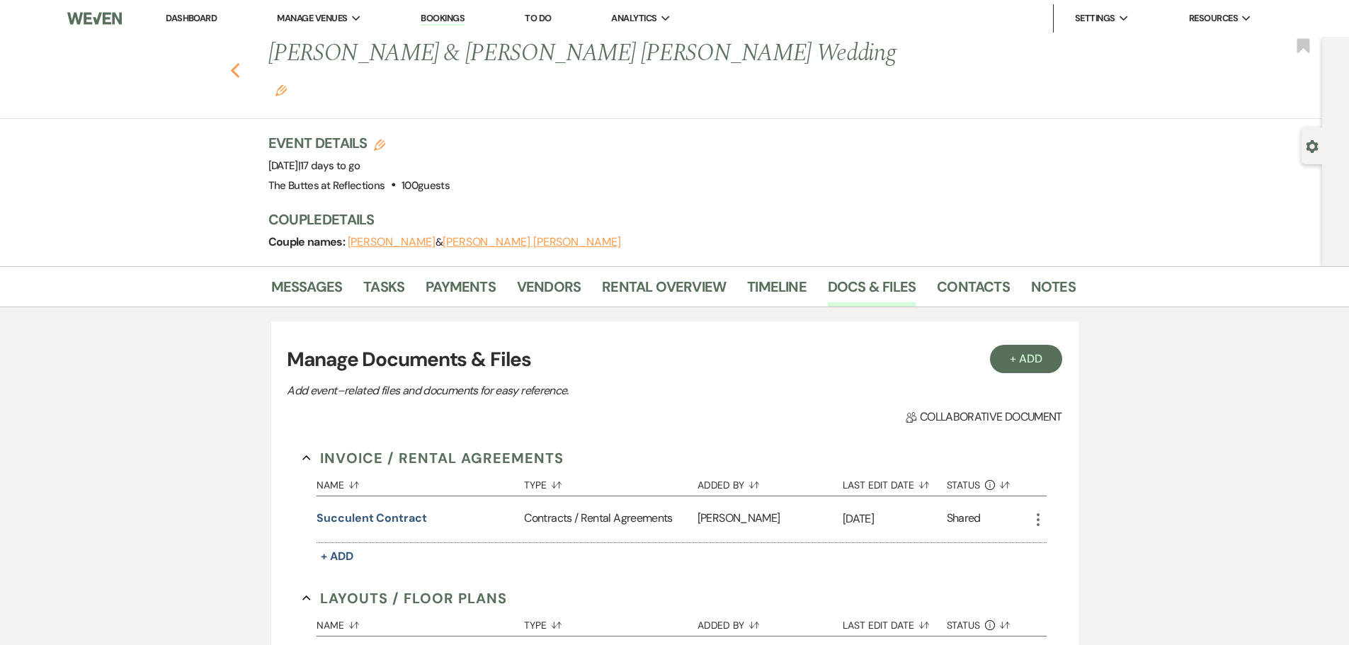
click at [241, 62] on icon "Previous" at bounding box center [235, 70] width 11 height 17
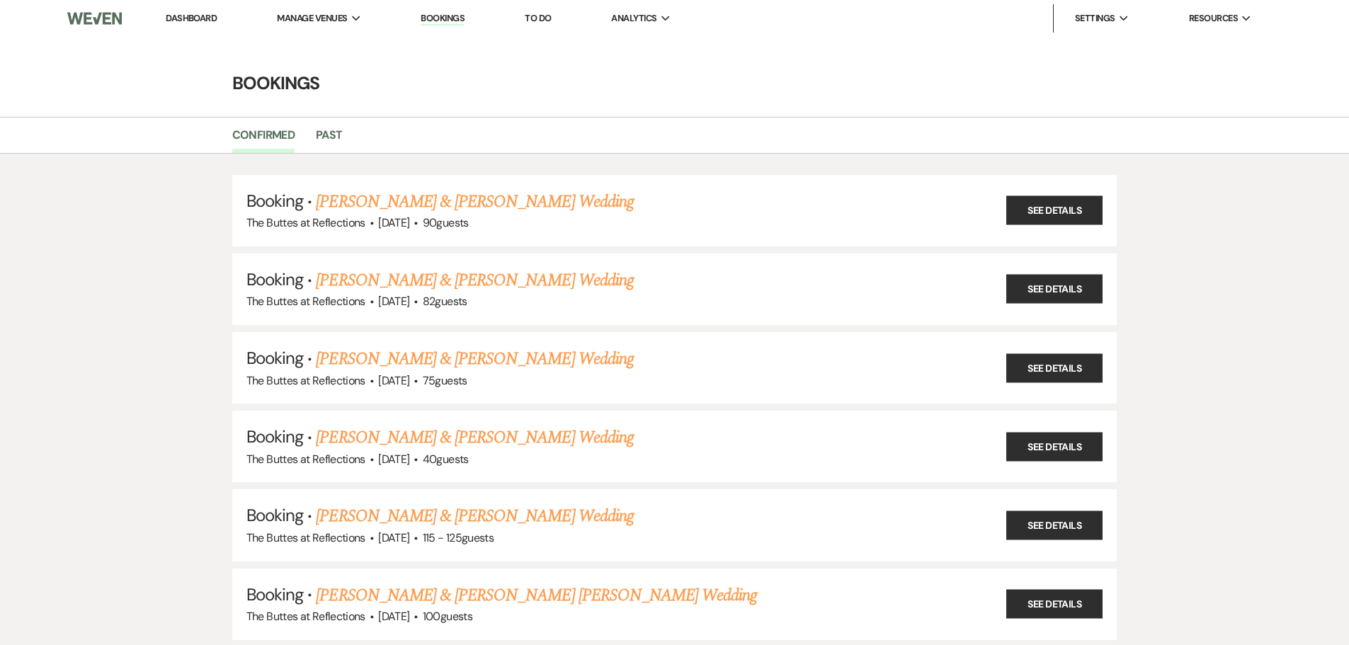
scroll to position [425, 0]
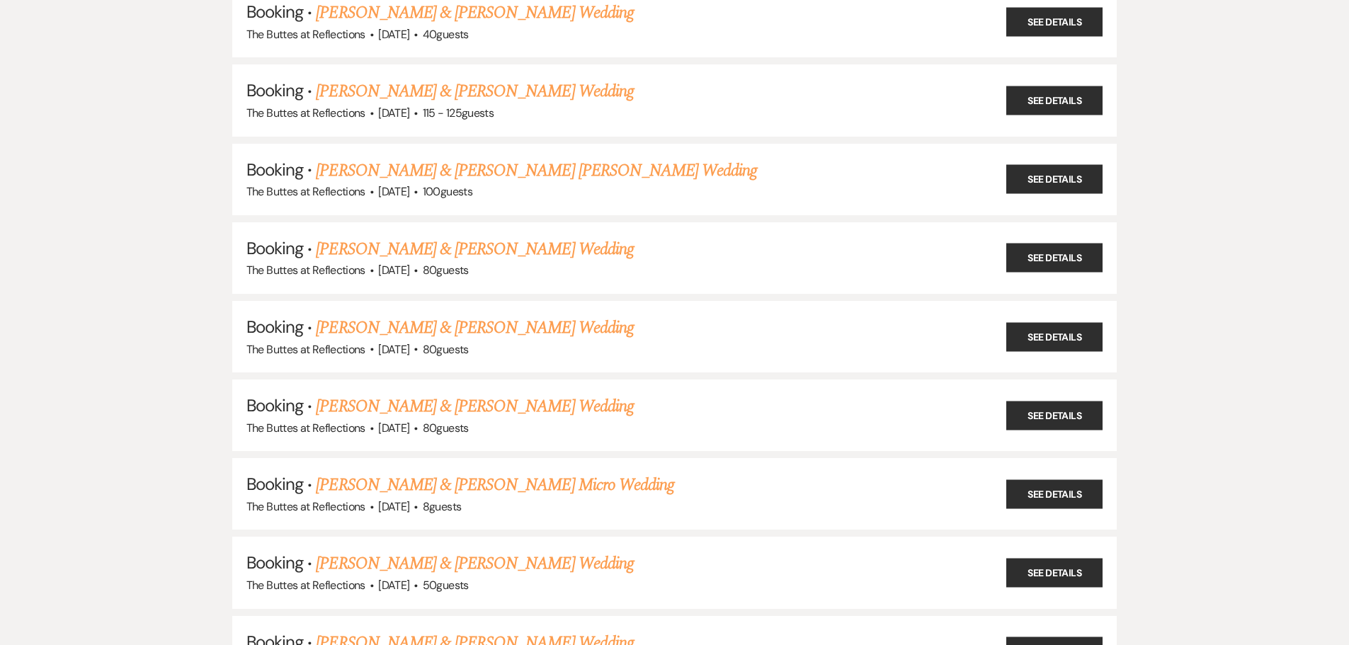
click at [452, 92] on link "[PERSON_NAME] & [PERSON_NAME] Wedding" at bounding box center [474, 92] width 317 height 26
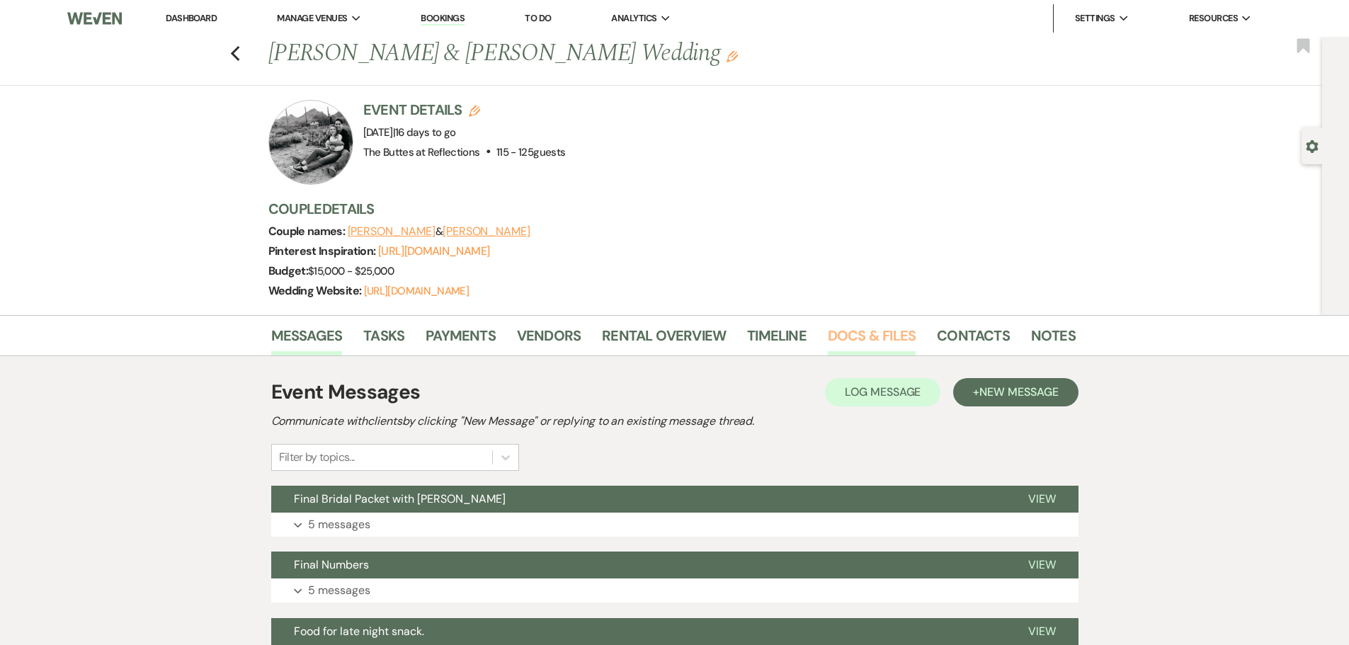
click at [861, 351] on link "Docs & Files" at bounding box center [872, 339] width 88 height 31
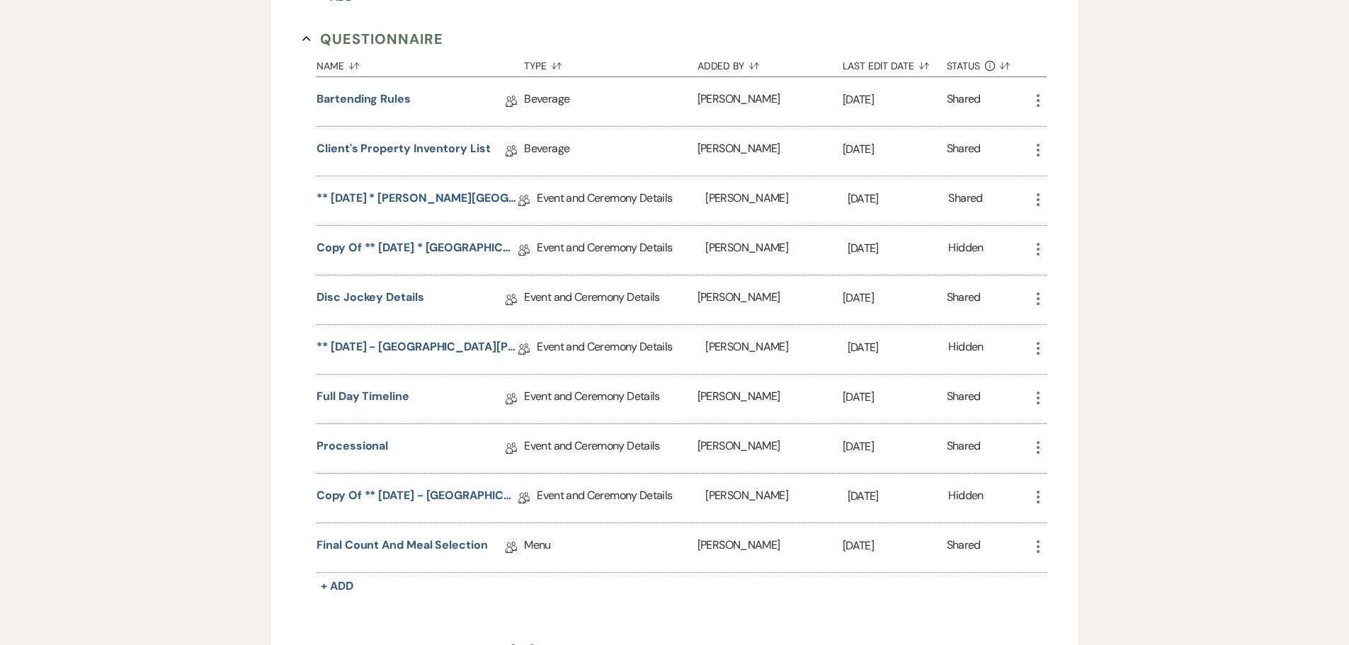
scroll to position [1352, 0]
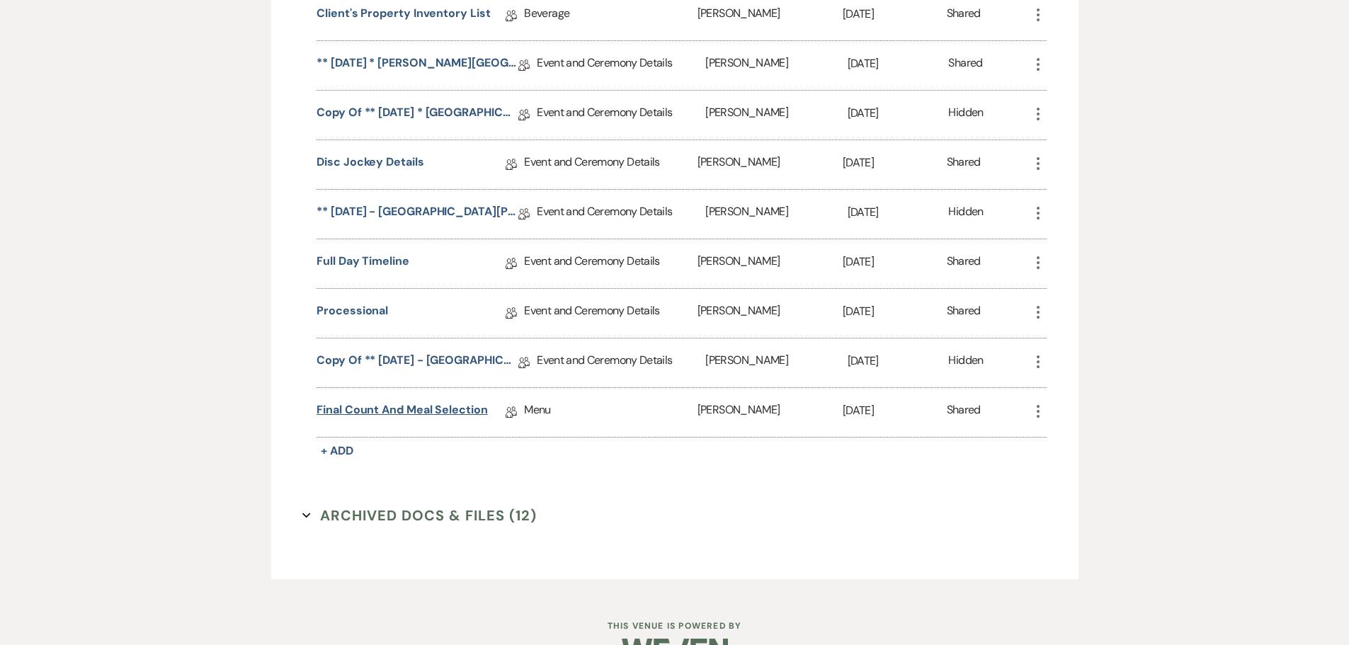
click at [421, 424] on link "Final Count and Meal Selection" at bounding box center [402, 413] width 171 height 22
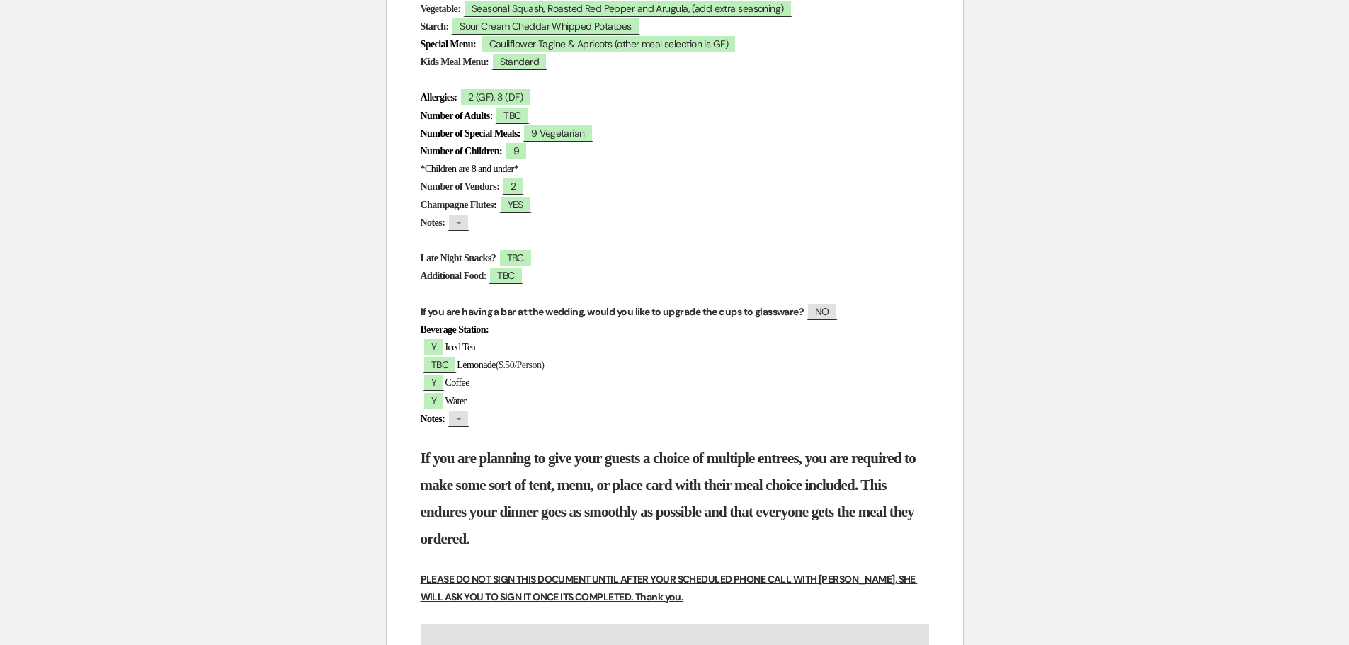
scroll to position [638, 0]
click at [523, 278] on span "TBC" at bounding box center [506, 275] width 34 height 18
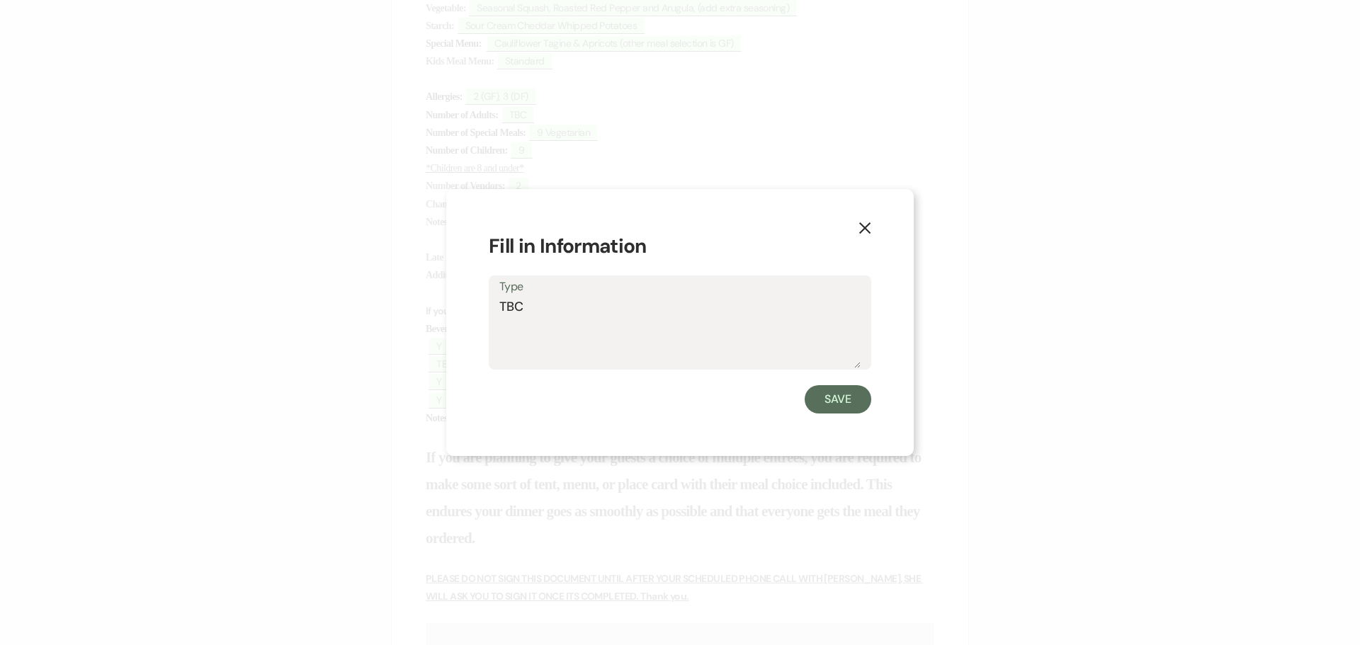
drag, startPoint x: 529, startPoint y: 305, endPoint x: 462, endPoint y: 315, distance: 67.9
click at [474, 313] on div "X Fill in Information Type TBC Save" at bounding box center [680, 322] width 468 height 267
type textarea "Bringing El Molinitos late night snack"
click at [827, 402] on button "Save" at bounding box center [838, 399] width 67 height 28
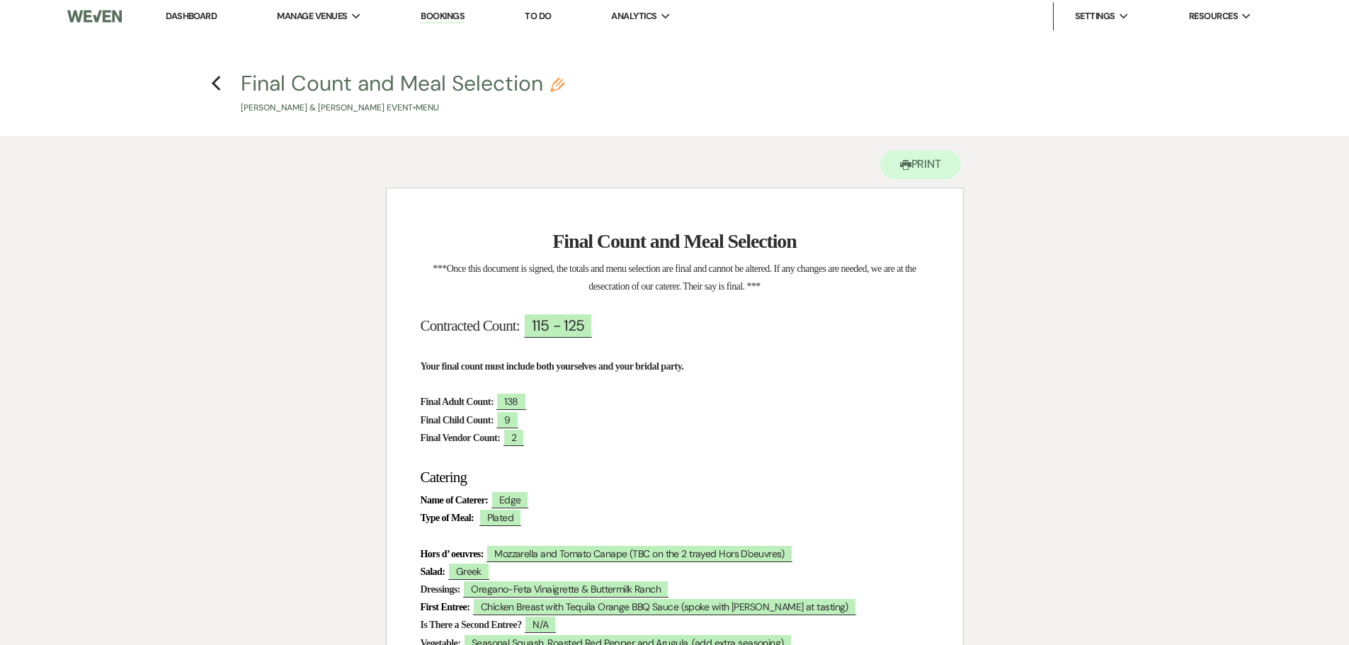
scroll to position [0, 0]
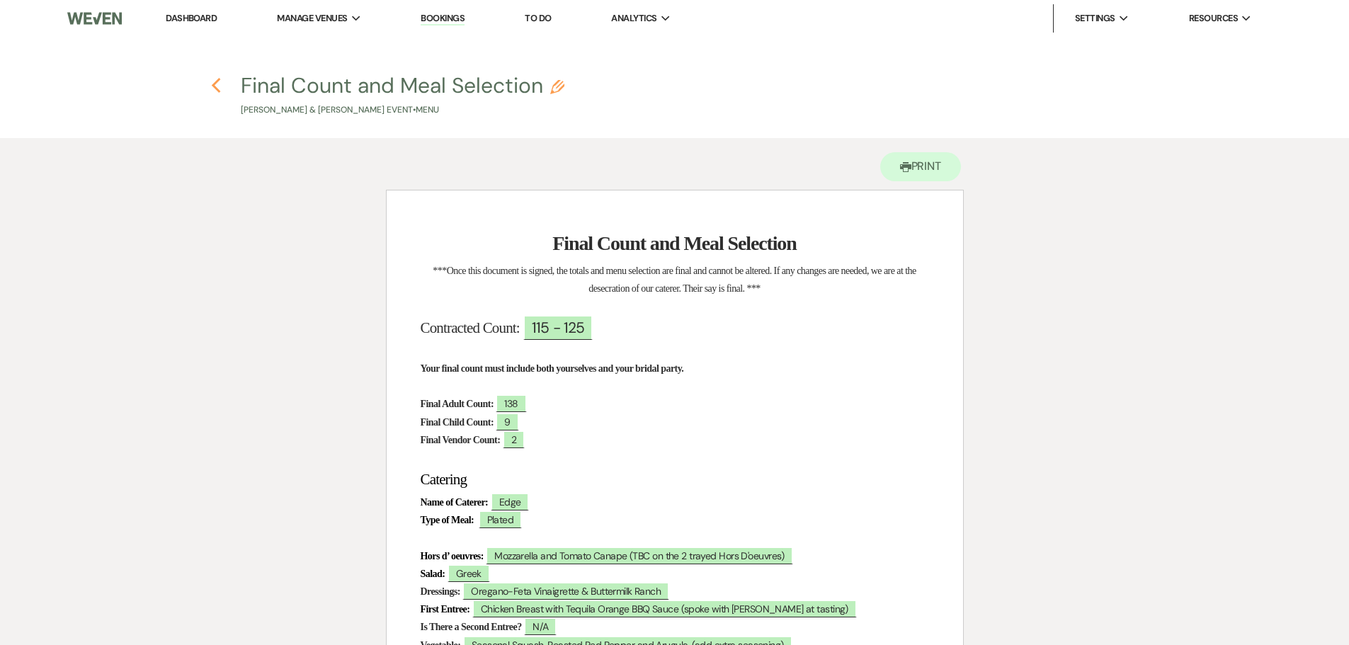
click at [217, 85] on icon "Previous" at bounding box center [216, 85] width 11 height 17
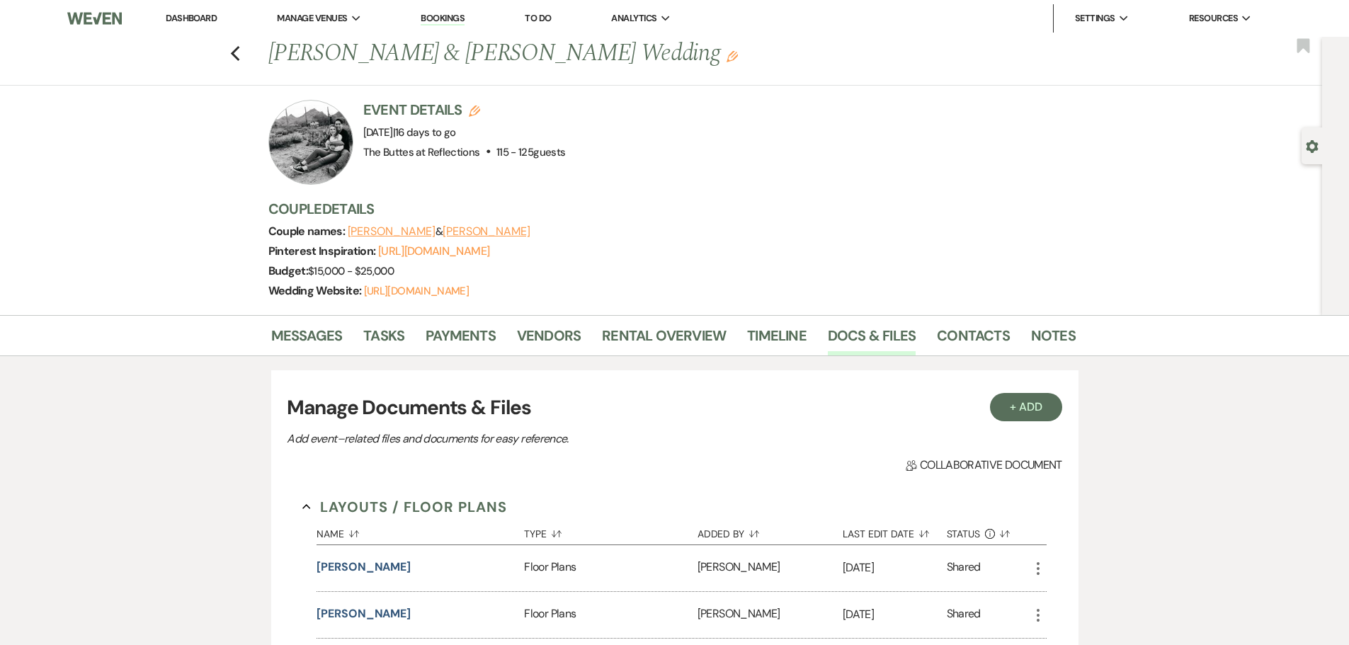
scroll to position [1352, 0]
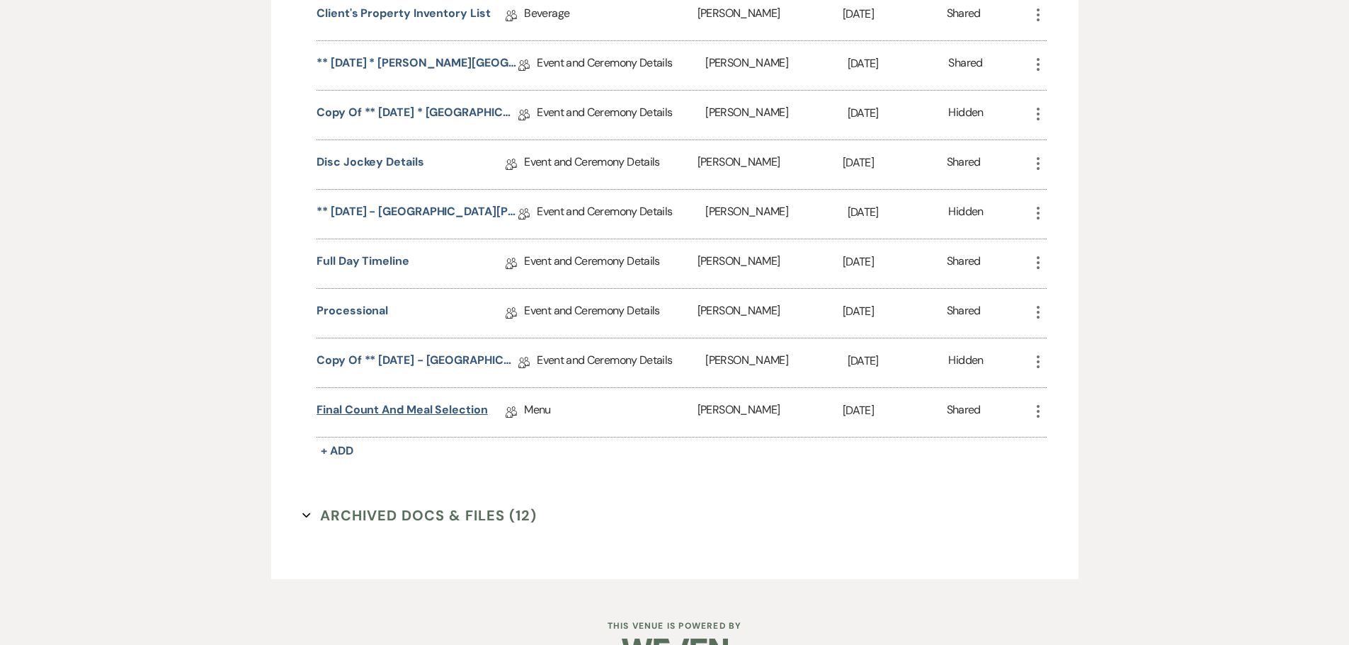
click at [429, 424] on link "Final Count and Meal Selection" at bounding box center [402, 413] width 171 height 22
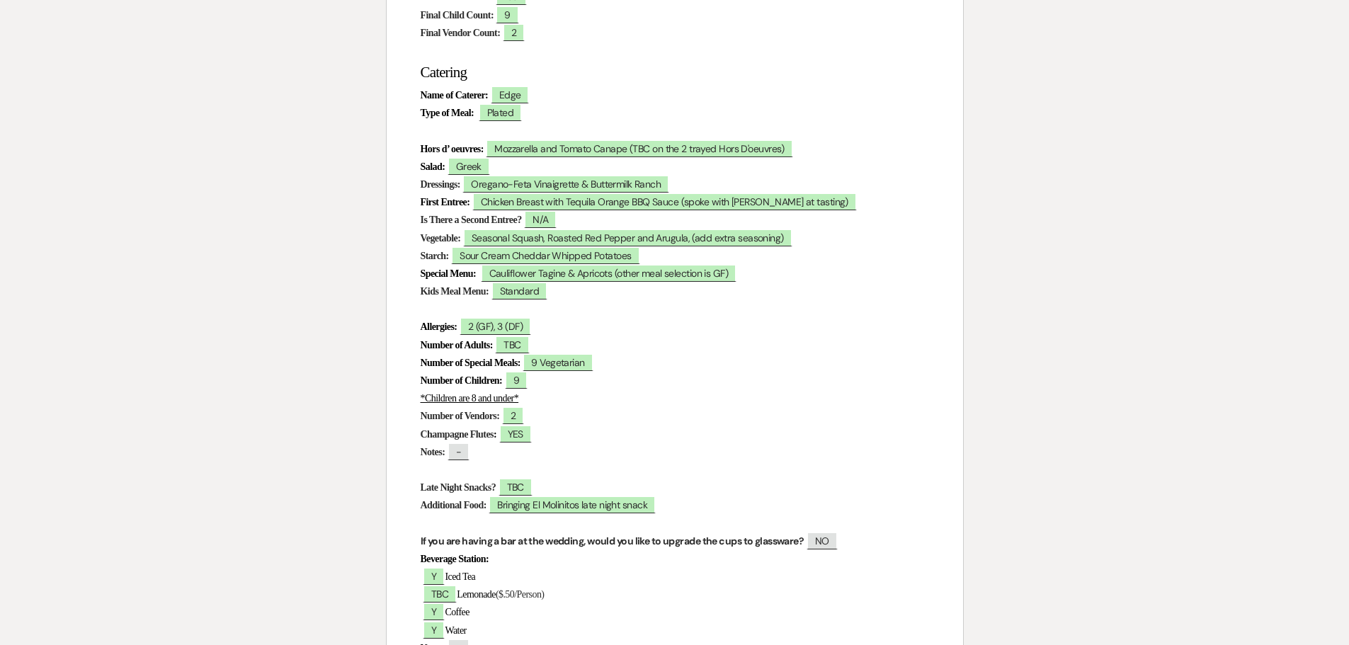
scroll to position [425, 0]
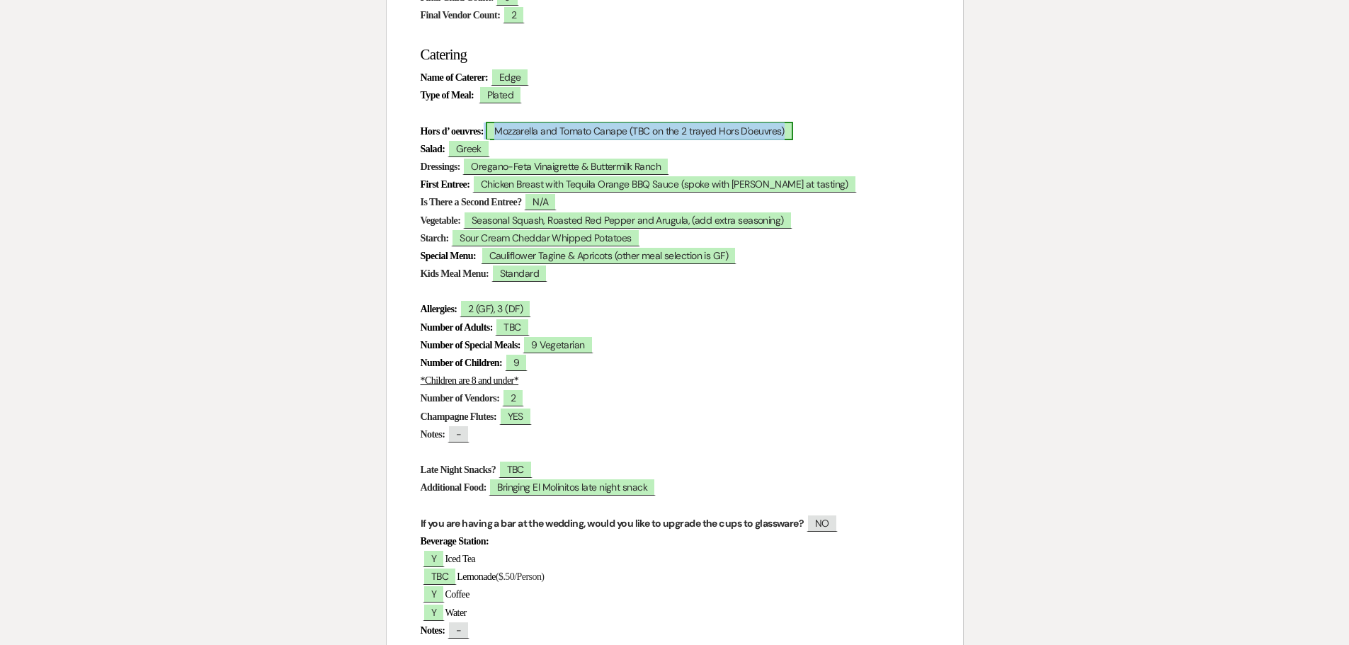
click at [793, 135] on span "Mozzarella and Tomato Canape (TBC on the 2 trayed Hors D'oeuvres)" at bounding box center [639, 131] width 307 height 18
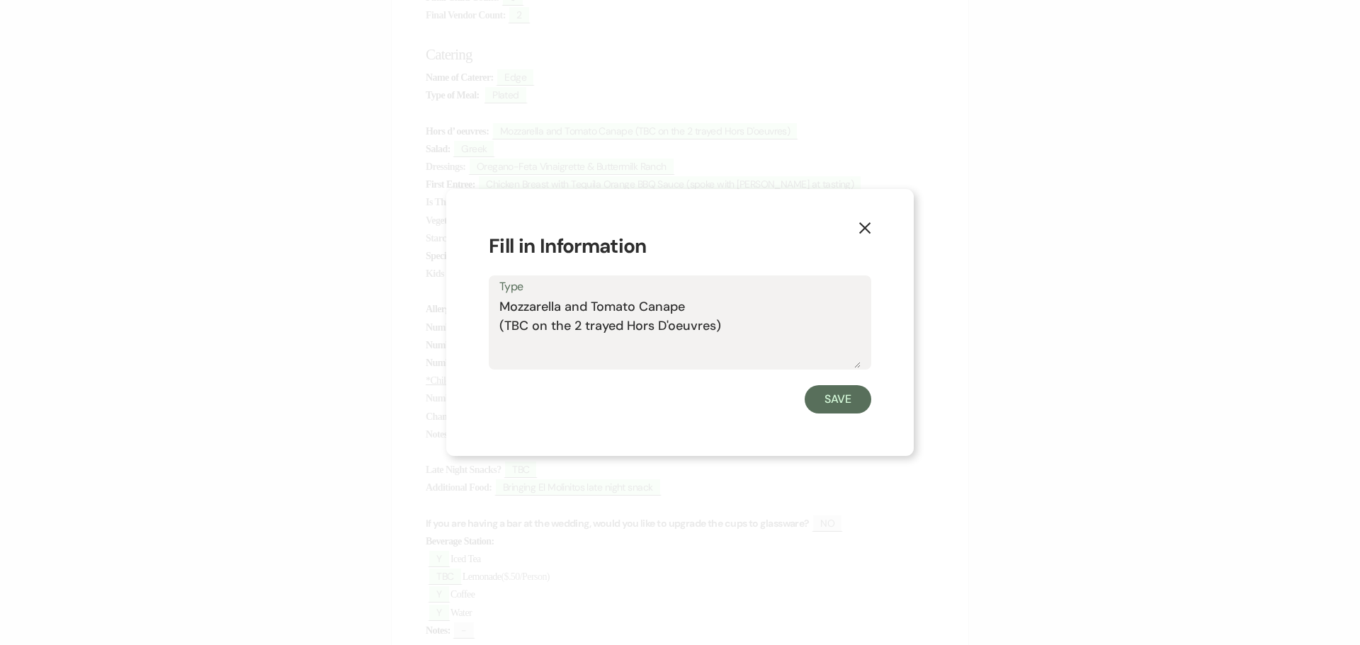
drag, startPoint x: 723, startPoint y: 328, endPoint x: 496, endPoint y: 337, distance: 226.9
click at [496, 337] on div "Type Mozzarella and Tomato Canape (TBC on the 2 trayed Hors D'oeuvres)" at bounding box center [680, 323] width 383 height 94
type textarea "Mozzarella and Tomato Canape"
click at [856, 399] on button "Save" at bounding box center [838, 399] width 67 height 28
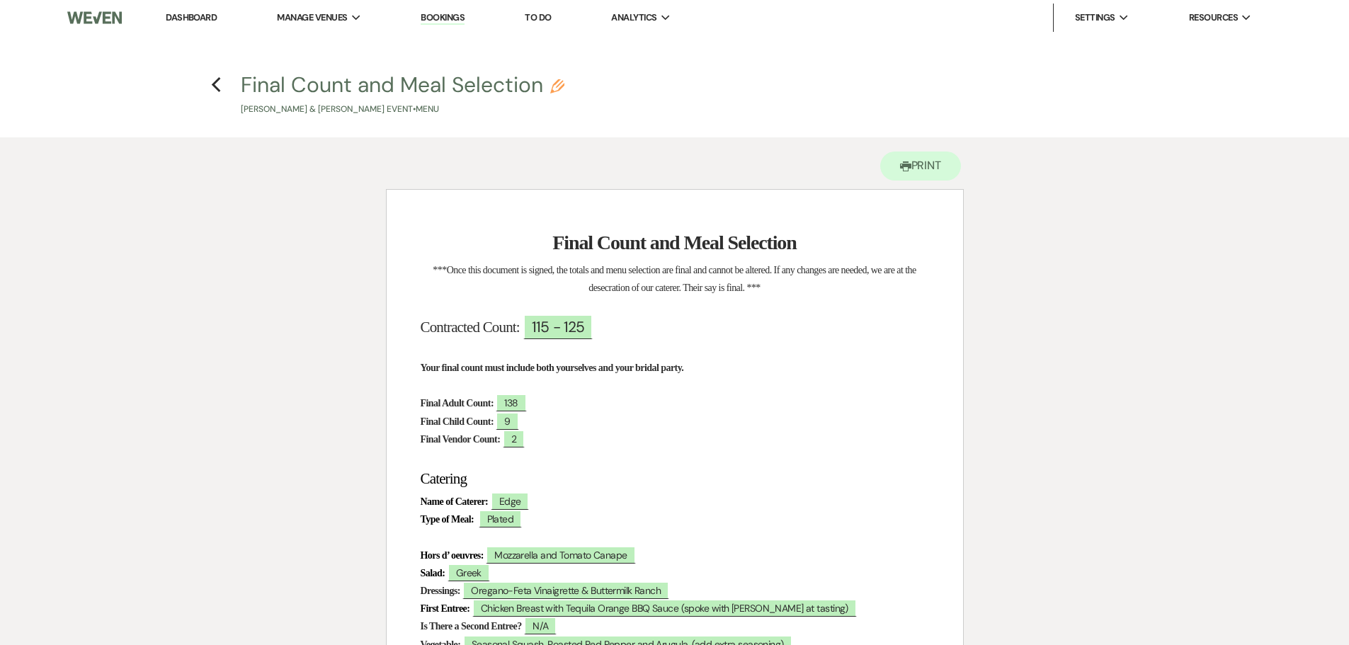
scroll to position [0, 0]
click at [217, 86] on icon "Previous" at bounding box center [216, 85] width 11 height 17
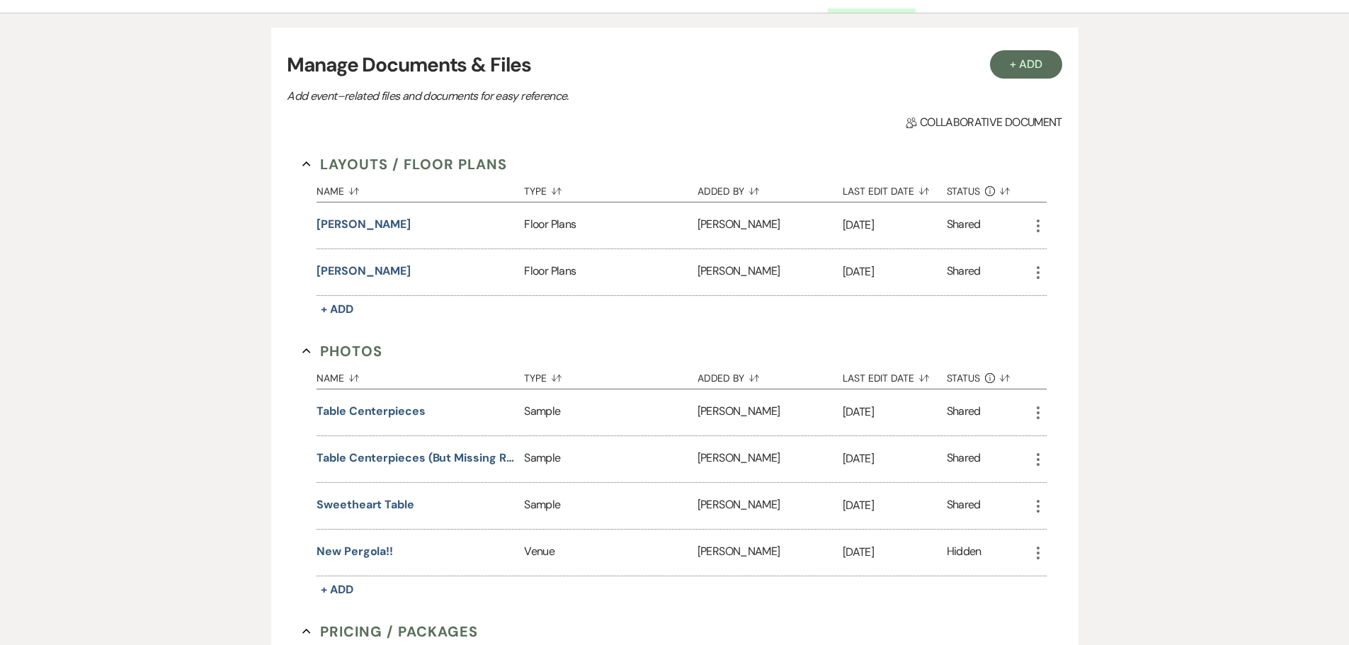
scroll to position [572, 0]
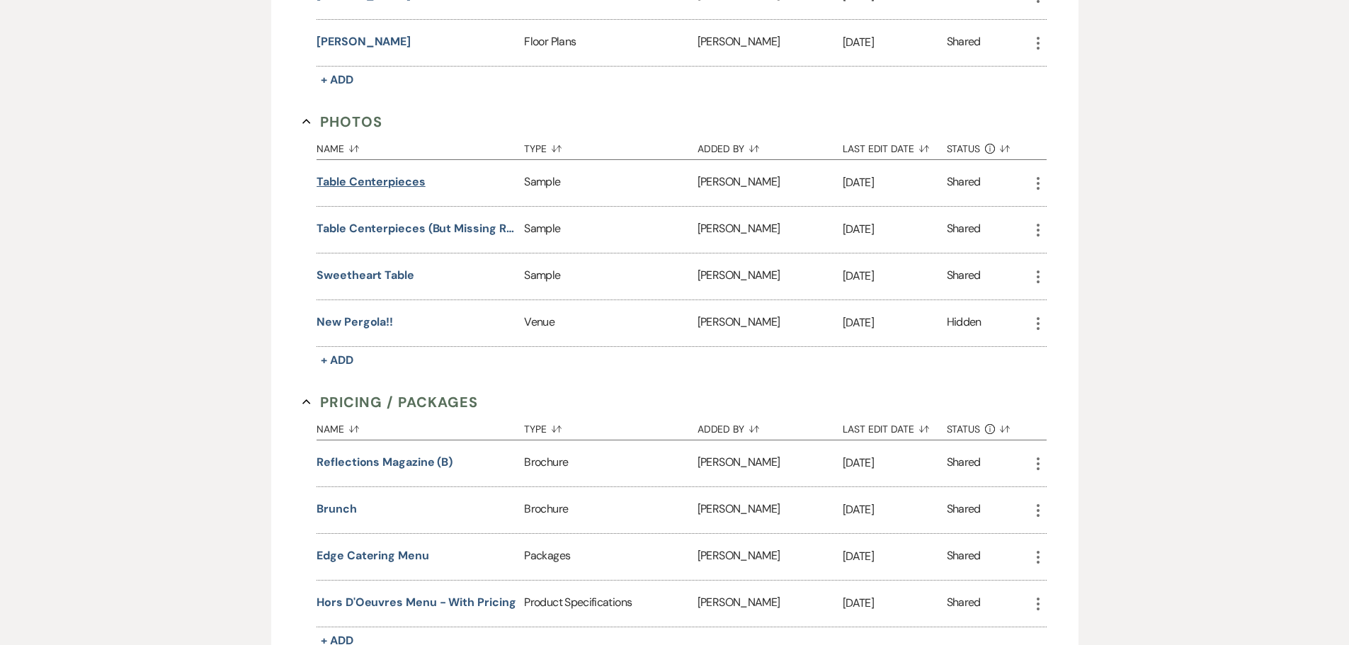
click at [384, 191] on button "Table Centerpieces" at bounding box center [371, 182] width 109 height 17
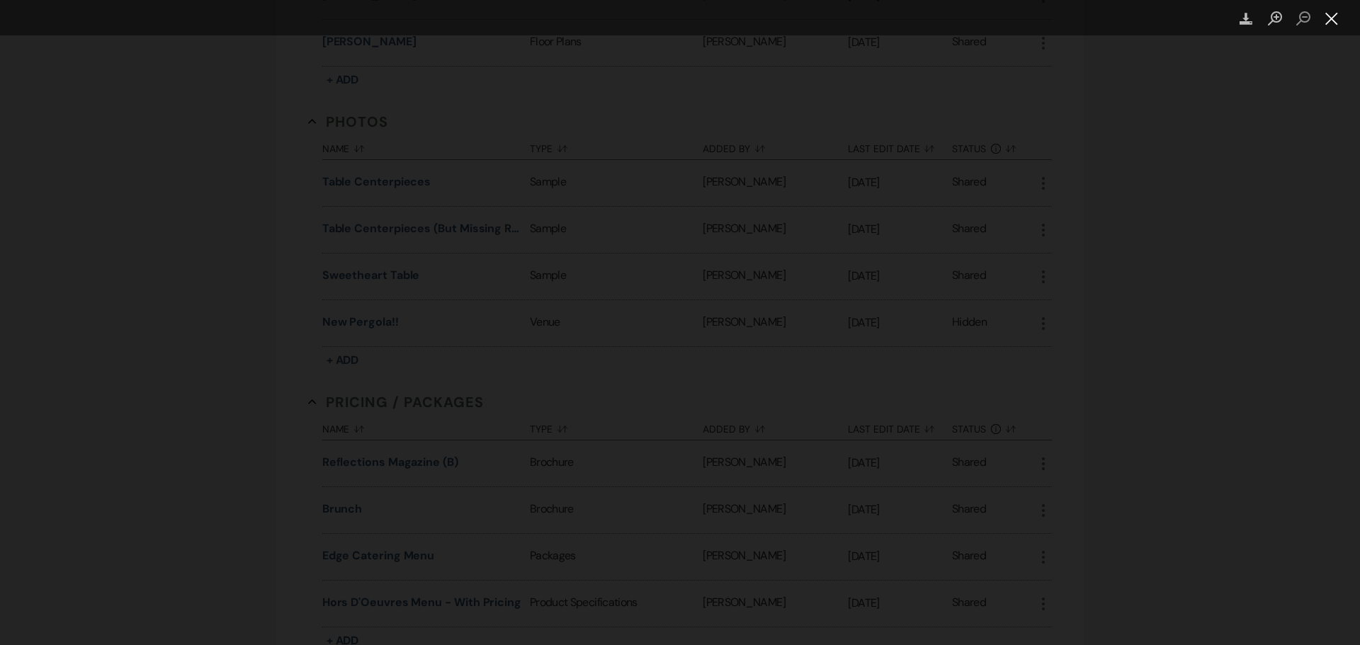
click at [1331, 16] on button "Close lightbox" at bounding box center [1332, 18] width 28 height 25
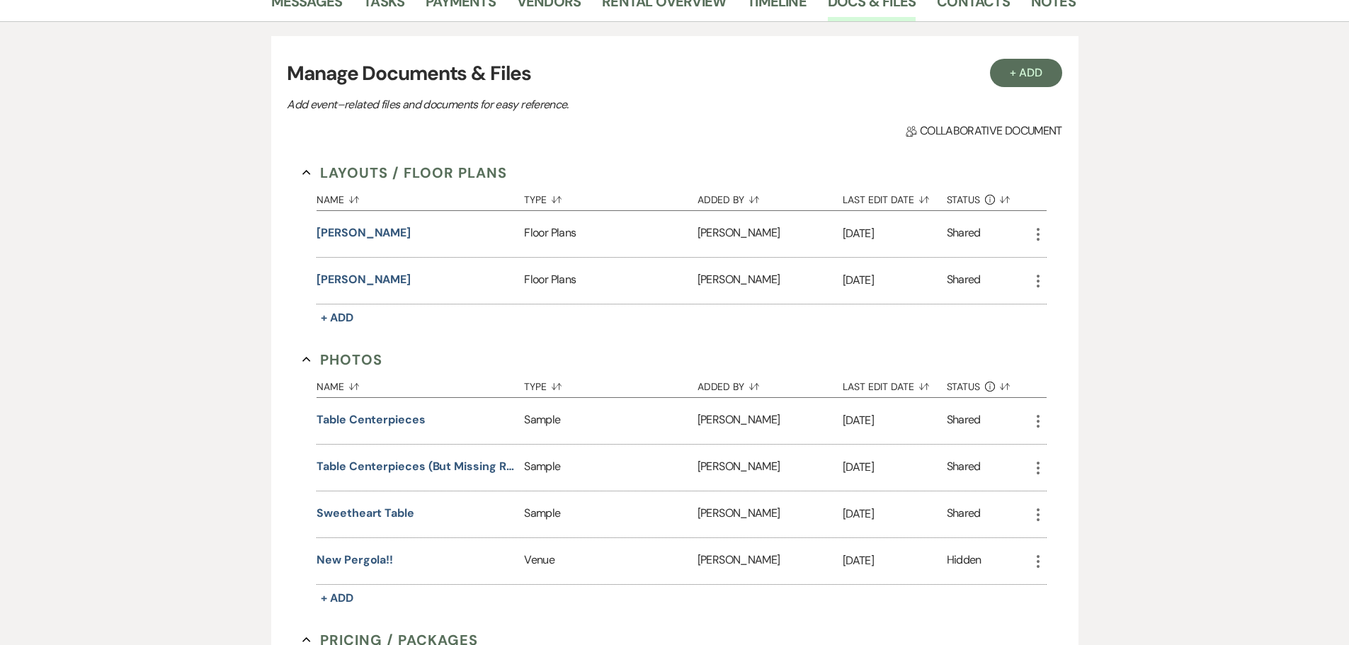
scroll to position [360, 0]
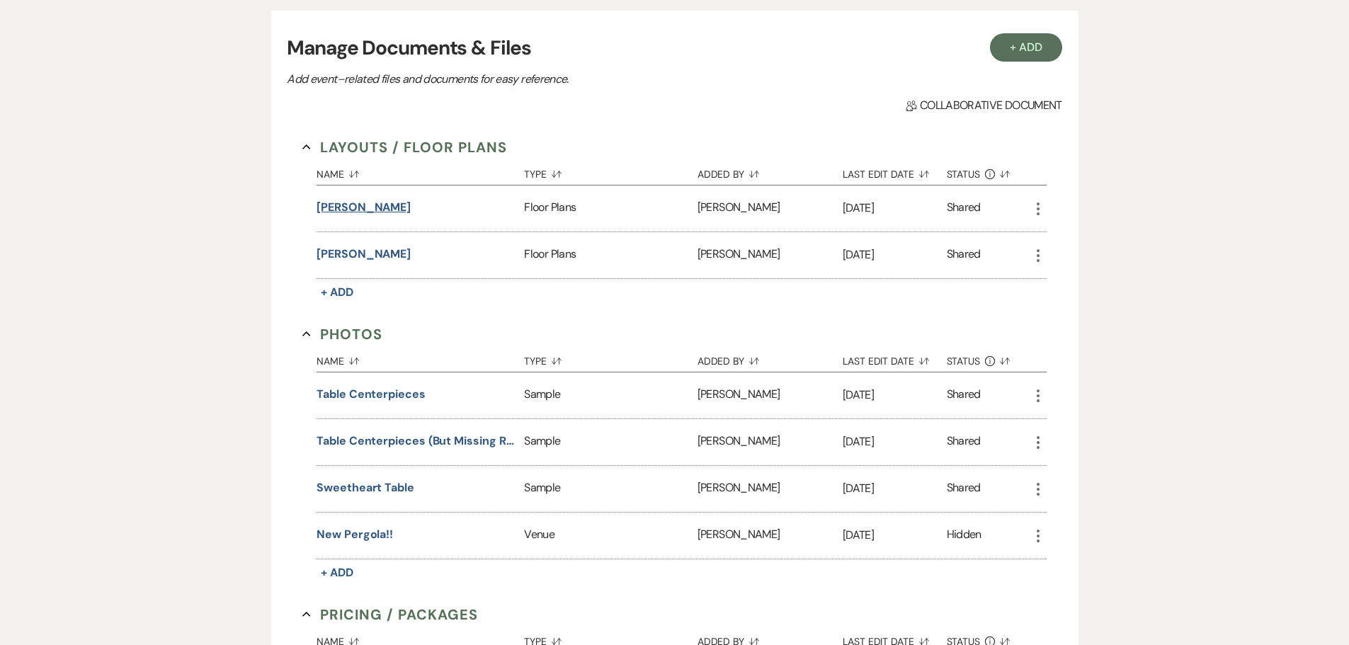
click at [363, 216] on button "[PERSON_NAME]" at bounding box center [364, 207] width 94 height 17
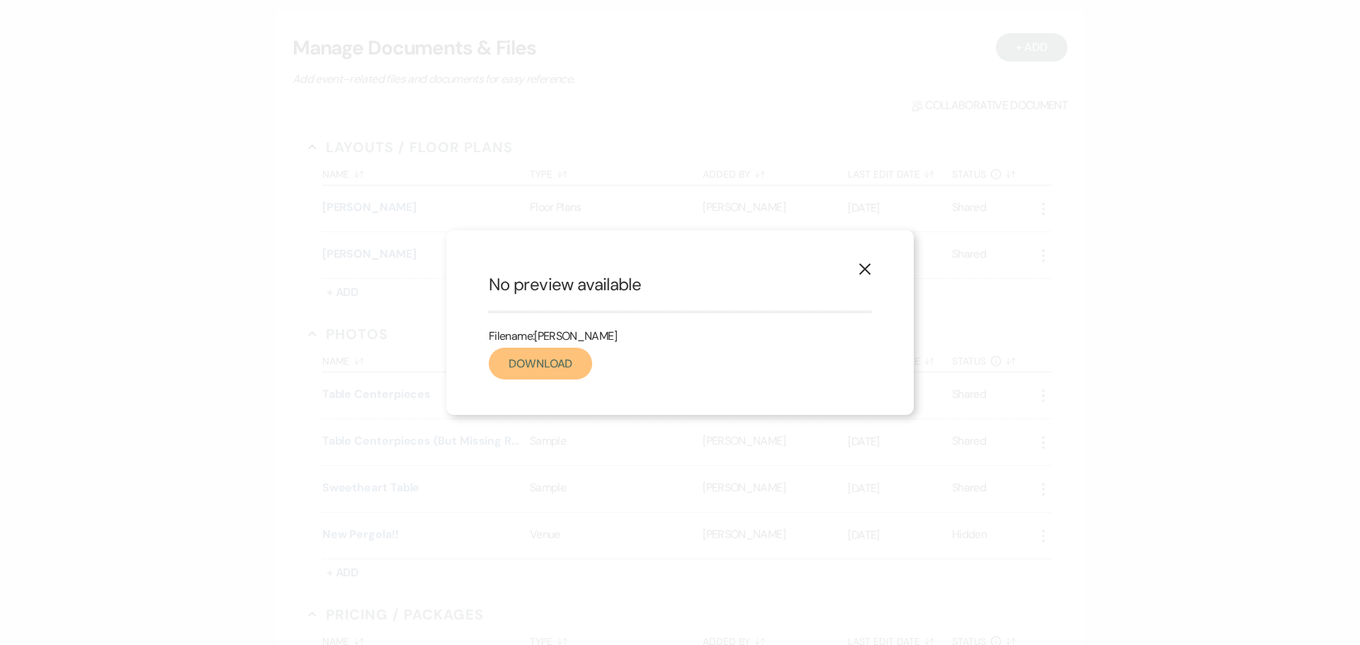
click at [549, 368] on link "Download" at bounding box center [540, 364] width 103 height 32
click at [865, 272] on icon "X" at bounding box center [865, 269] width 13 height 13
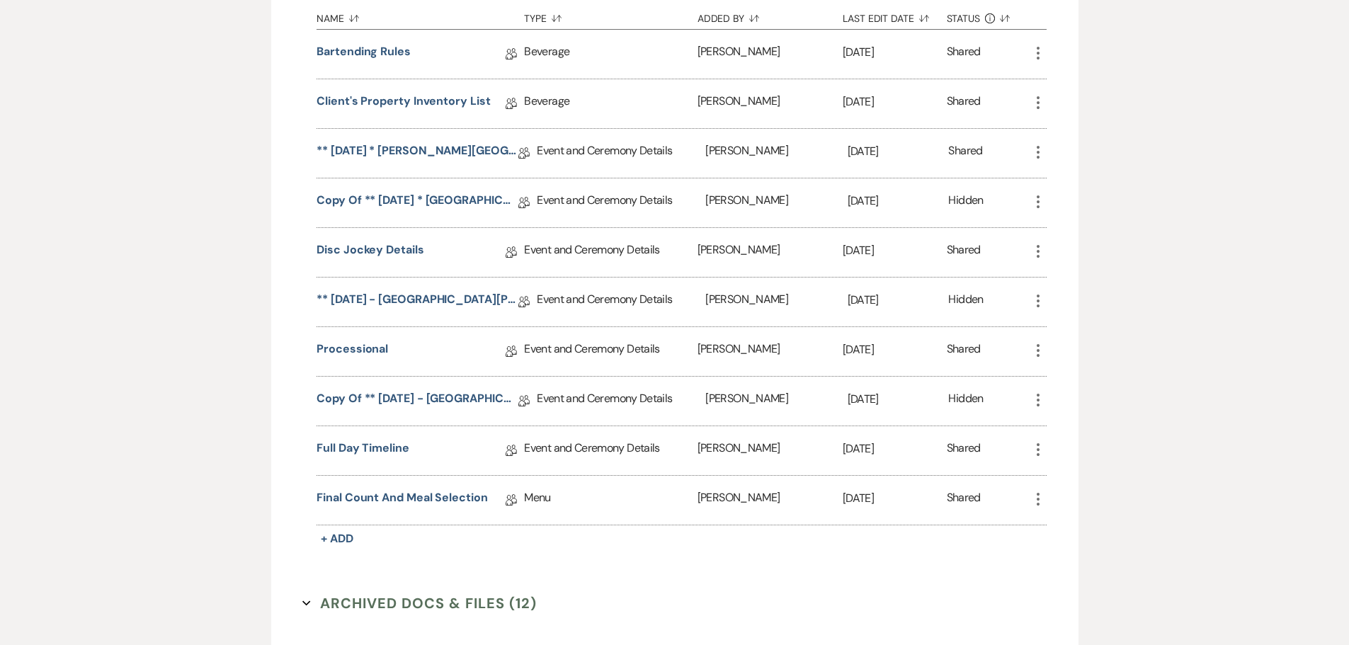
scroll to position [1281, 0]
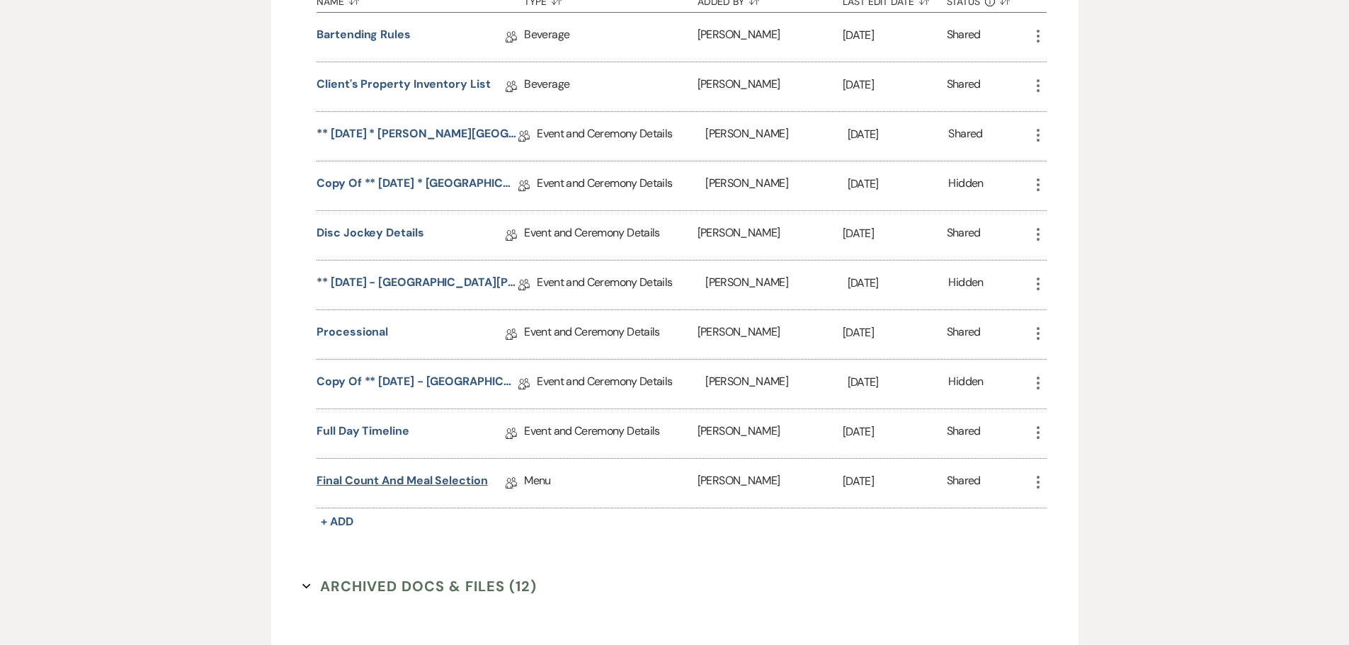
click at [387, 494] on link "Final Count and Meal Selection" at bounding box center [402, 483] width 171 height 22
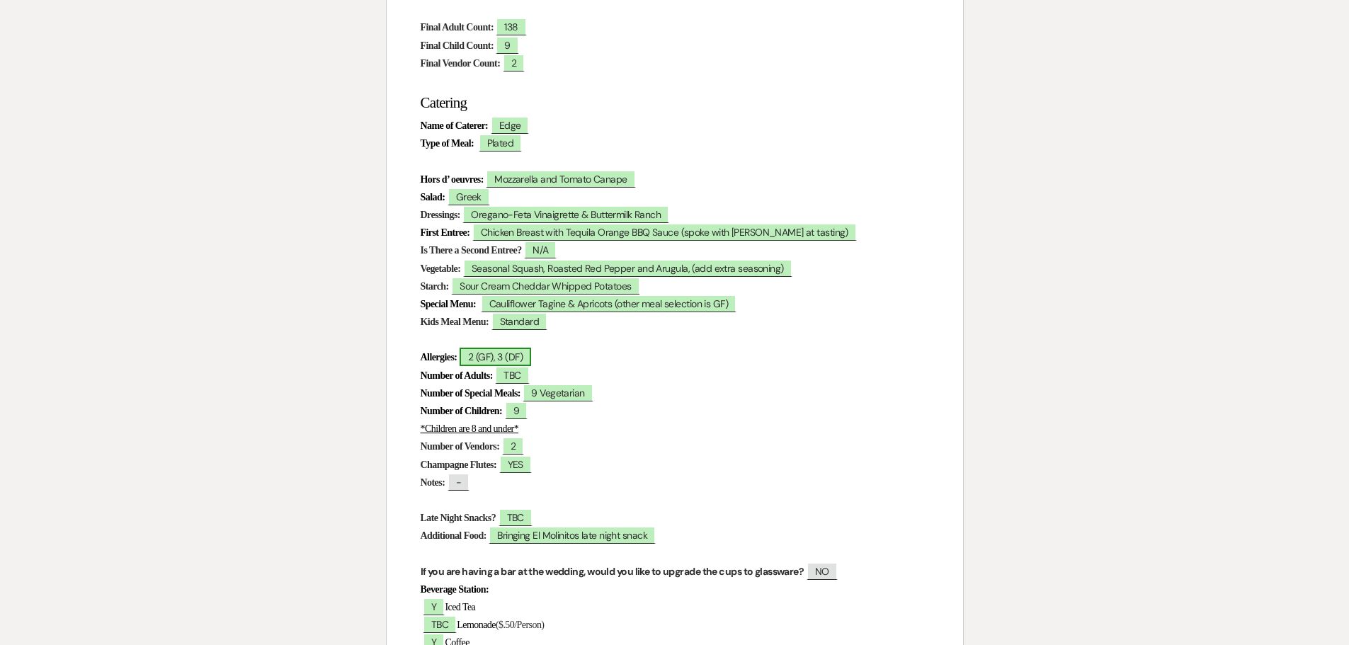
scroll to position [354, 0]
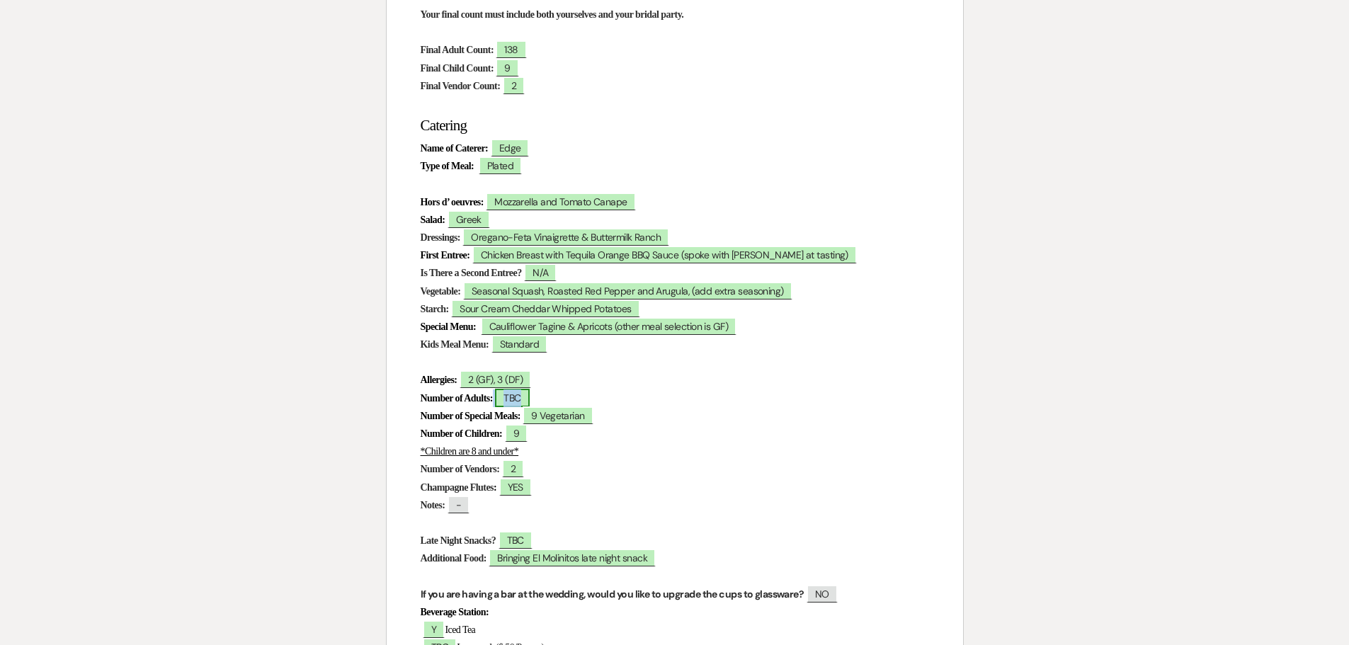
click at [529, 399] on span "TBC" at bounding box center [512, 398] width 34 height 18
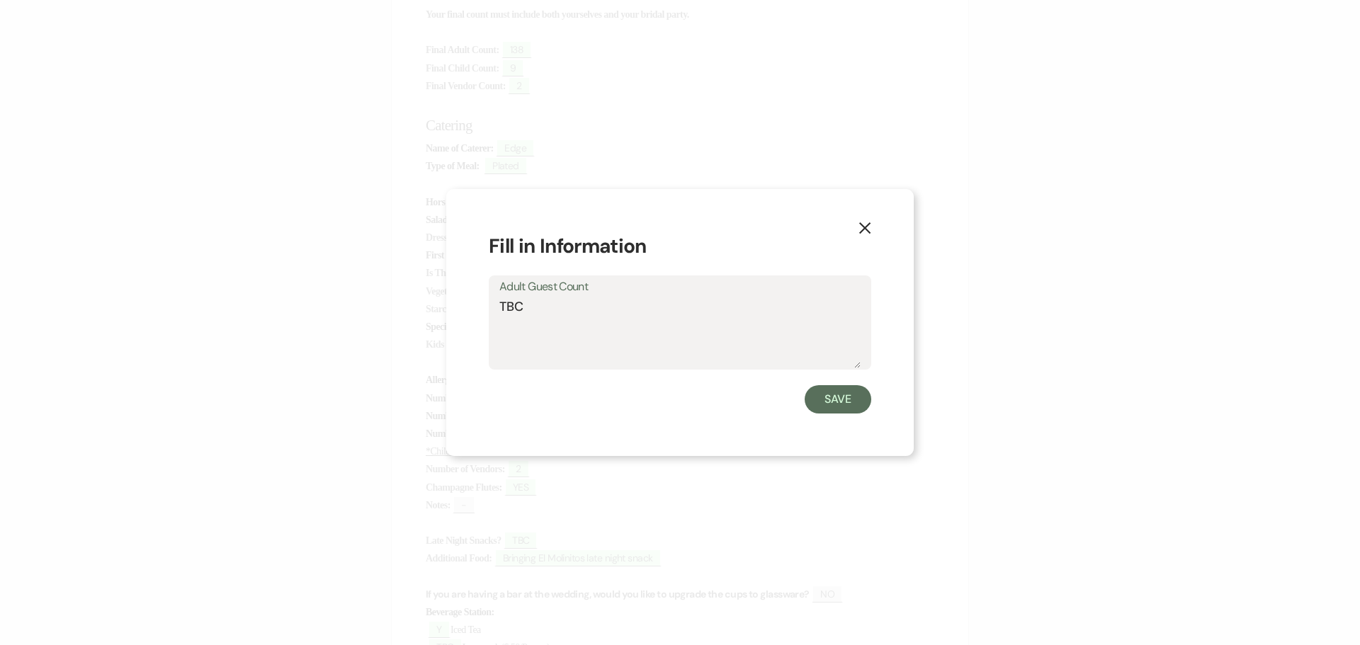
drag, startPoint x: 528, startPoint y: 310, endPoint x: 490, endPoint y: 318, distance: 39.2
click at [499, 314] on div "Adult Guest Count TBC" at bounding box center [680, 323] width 383 height 94
type textarea "138"
click at [834, 397] on button "Save" at bounding box center [838, 399] width 67 height 28
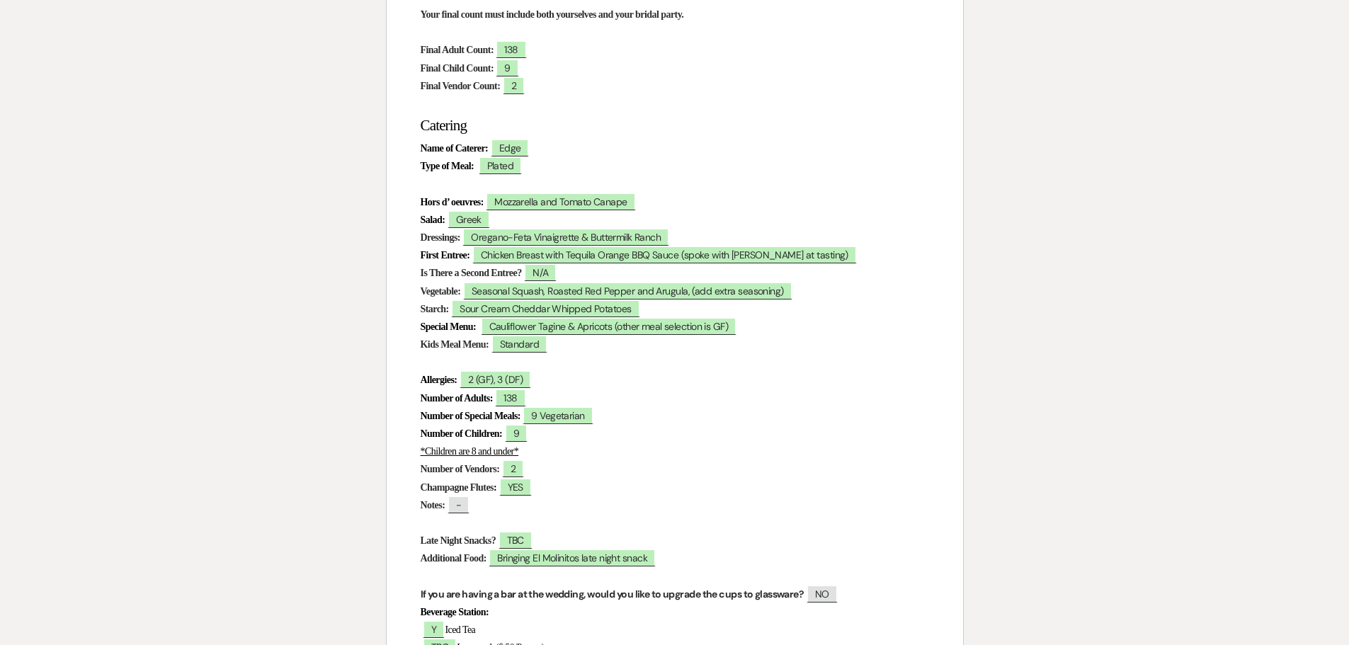
click at [626, 515] on p at bounding box center [675, 523] width 509 height 18
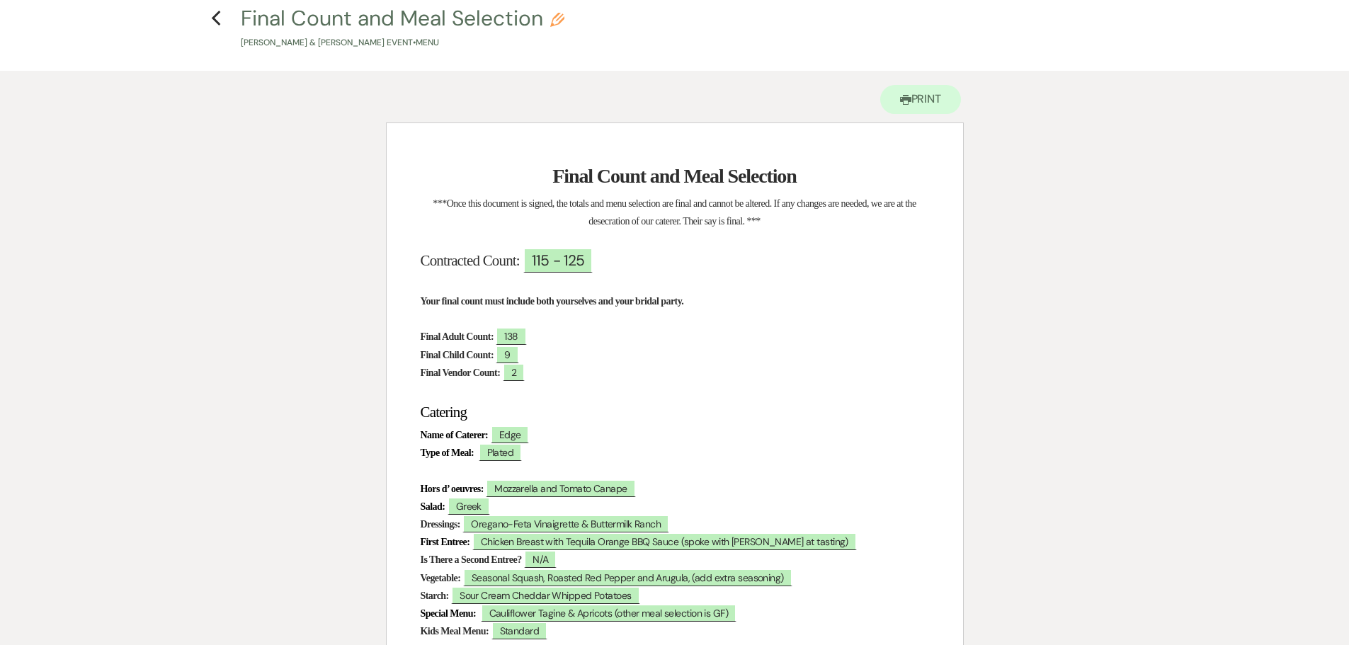
scroll to position [0, 0]
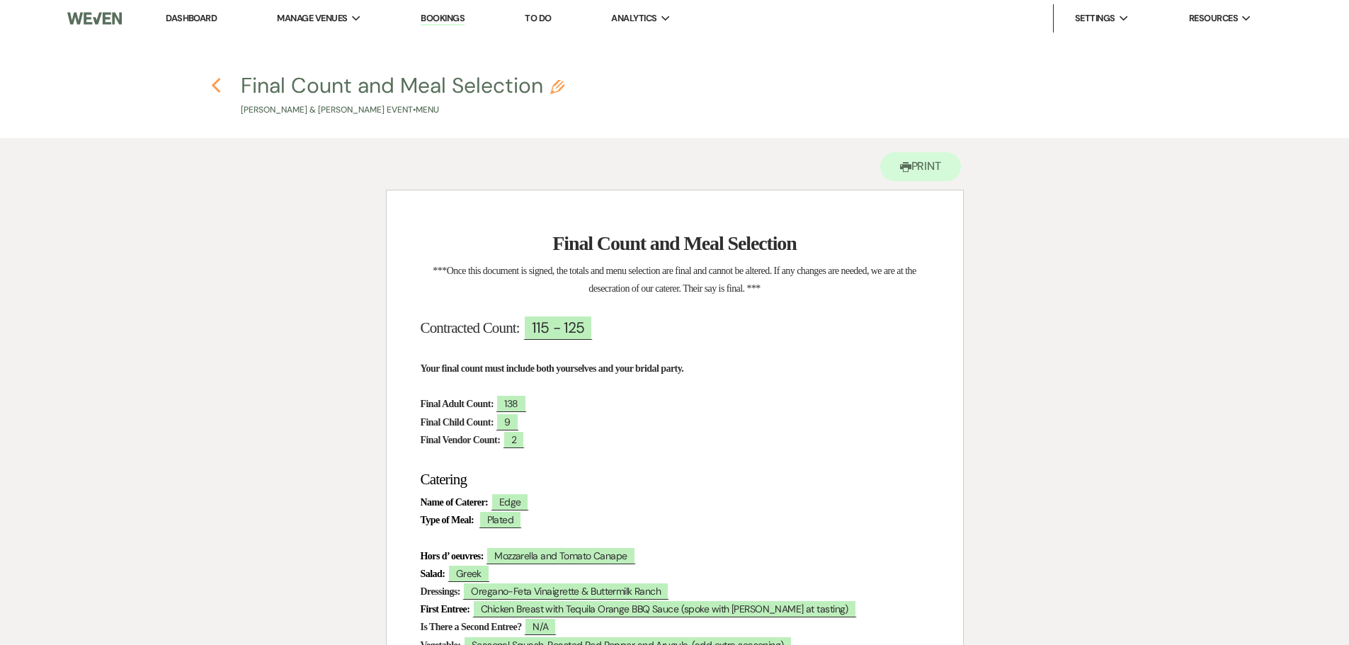
click at [213, 88] on icon "Previous" at bounding box center [216, 85] width 11 height 17
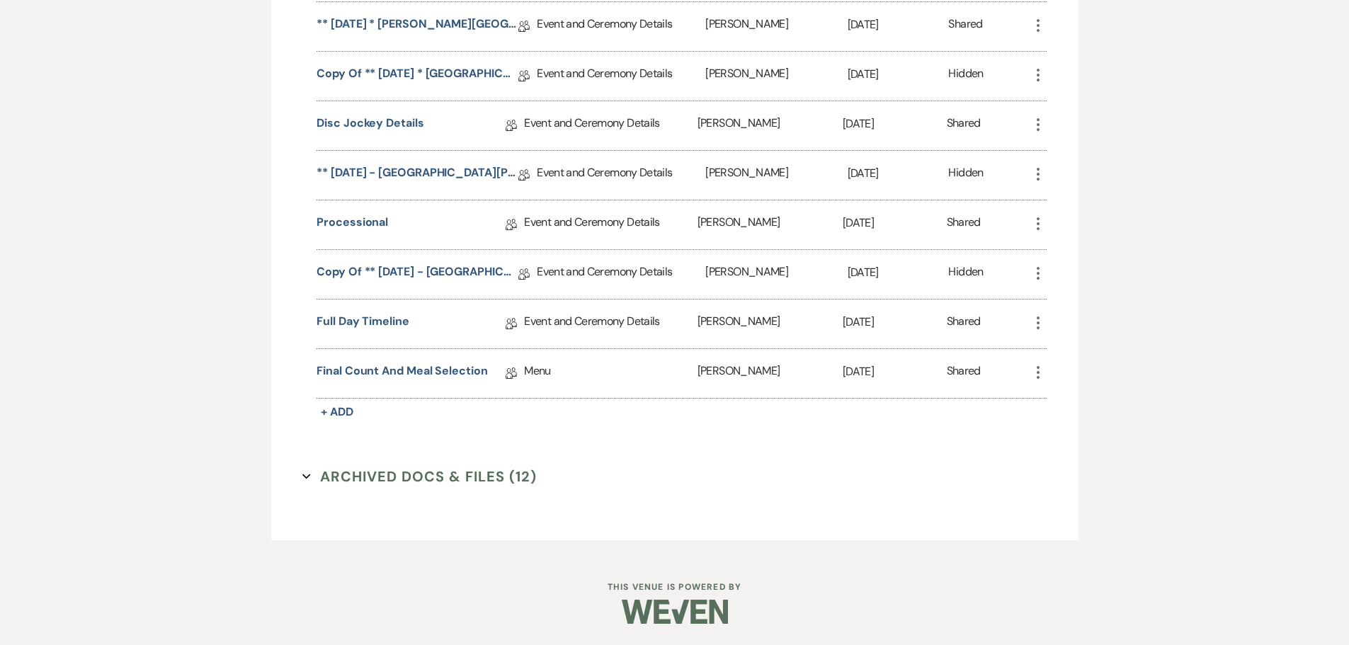
scroll to position [1408, 0]
click at [397, 373] on link "Final Count and Meal Selection" at bounding box center [402, 374] width 171 height 22
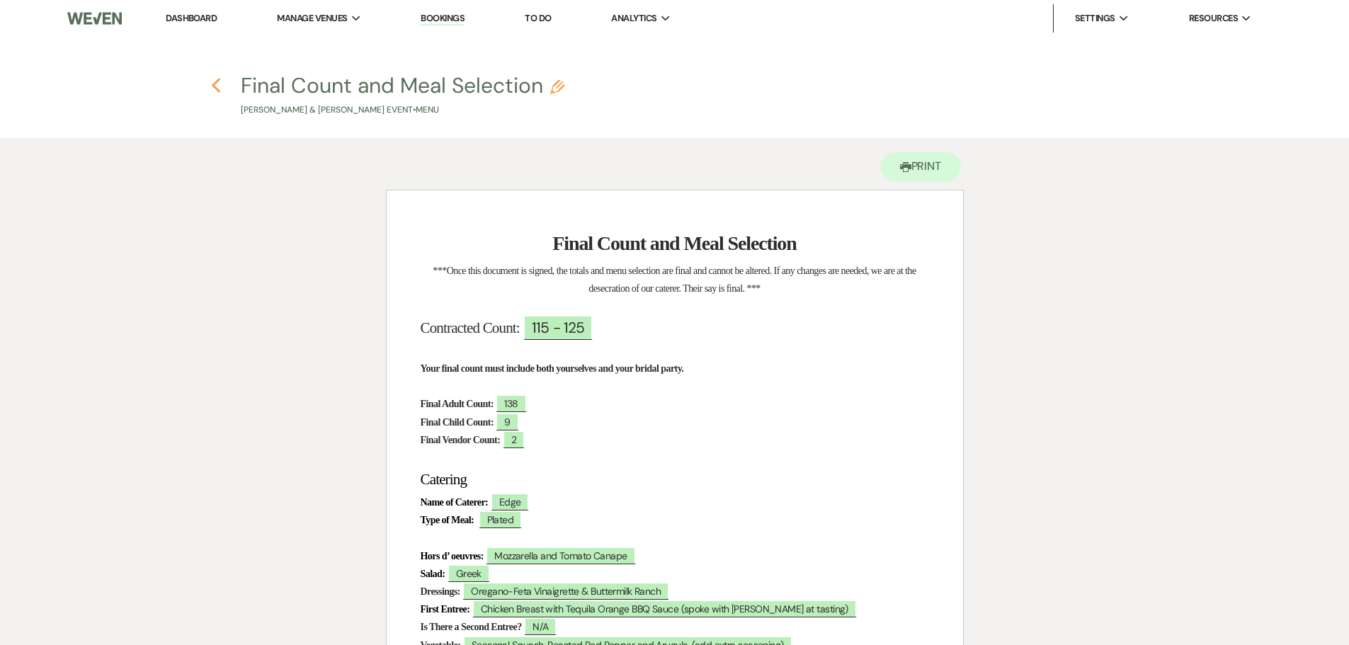
click at [214, 83] on icon "Previous" at bounding box center [216, 85] width 11 height 17
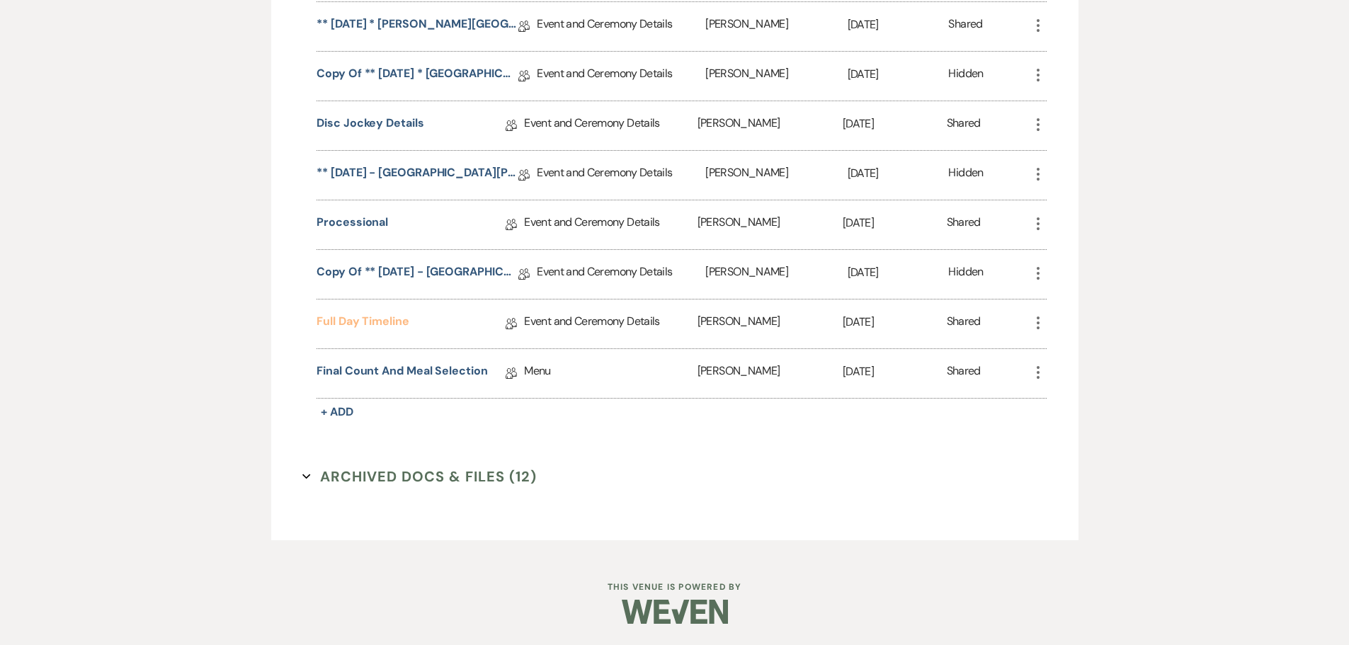
click at [373, 325] on link "Full Day Timeline" at bounding box center [363, 324] width 93 height 22
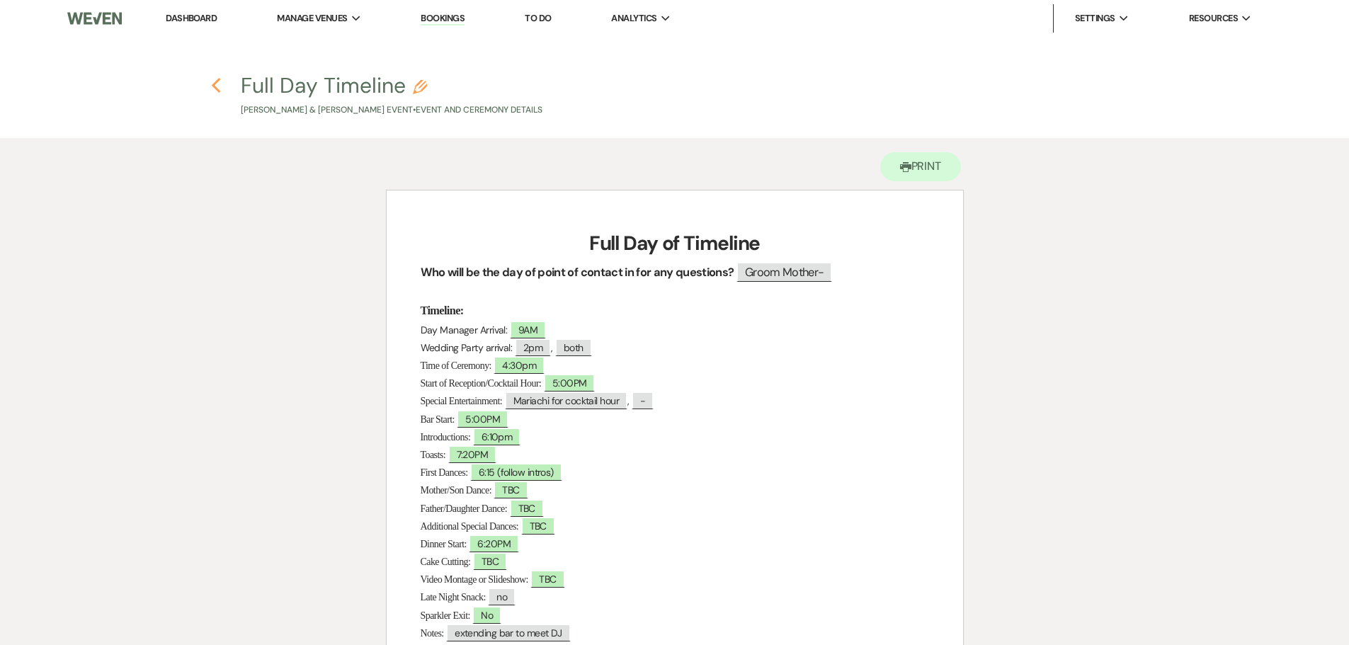
click at [215, 86] on use "button" at bounding box center [216, 86] width 9 height 16
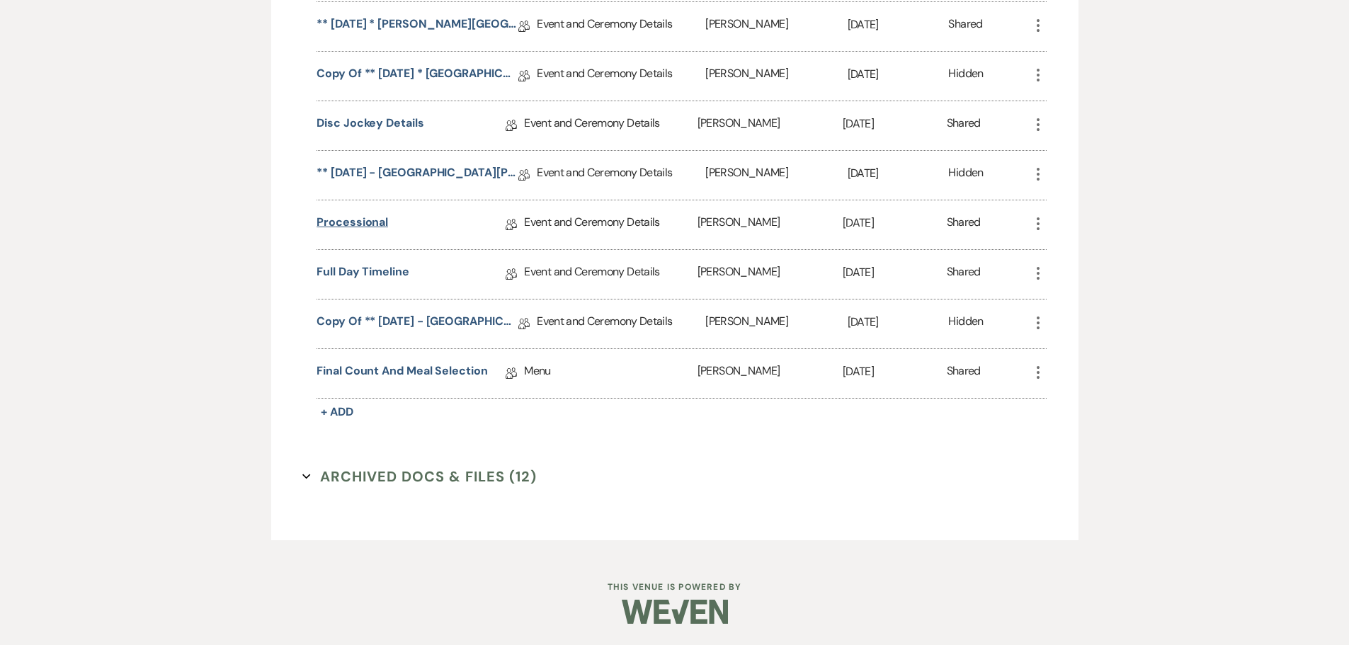
click at [361, 222] on link "Processional" at bounding box center [353, 225] width 72 height 22
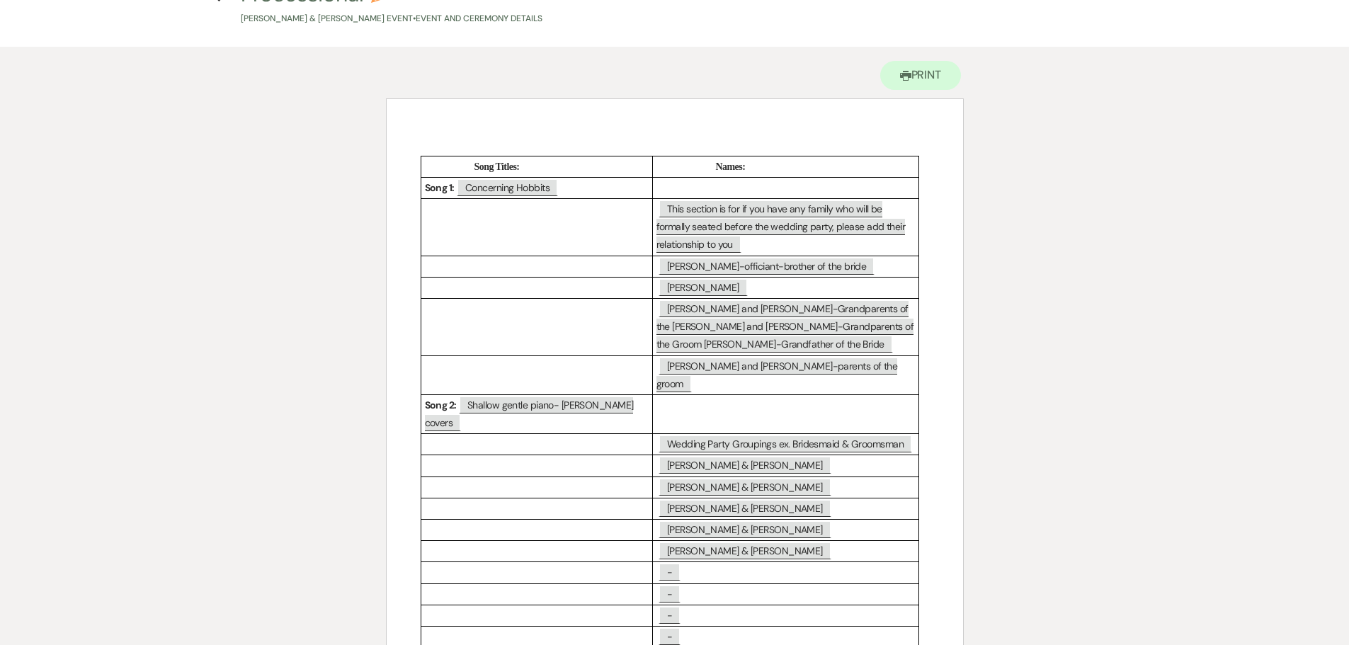
scroll to position [71, 0]
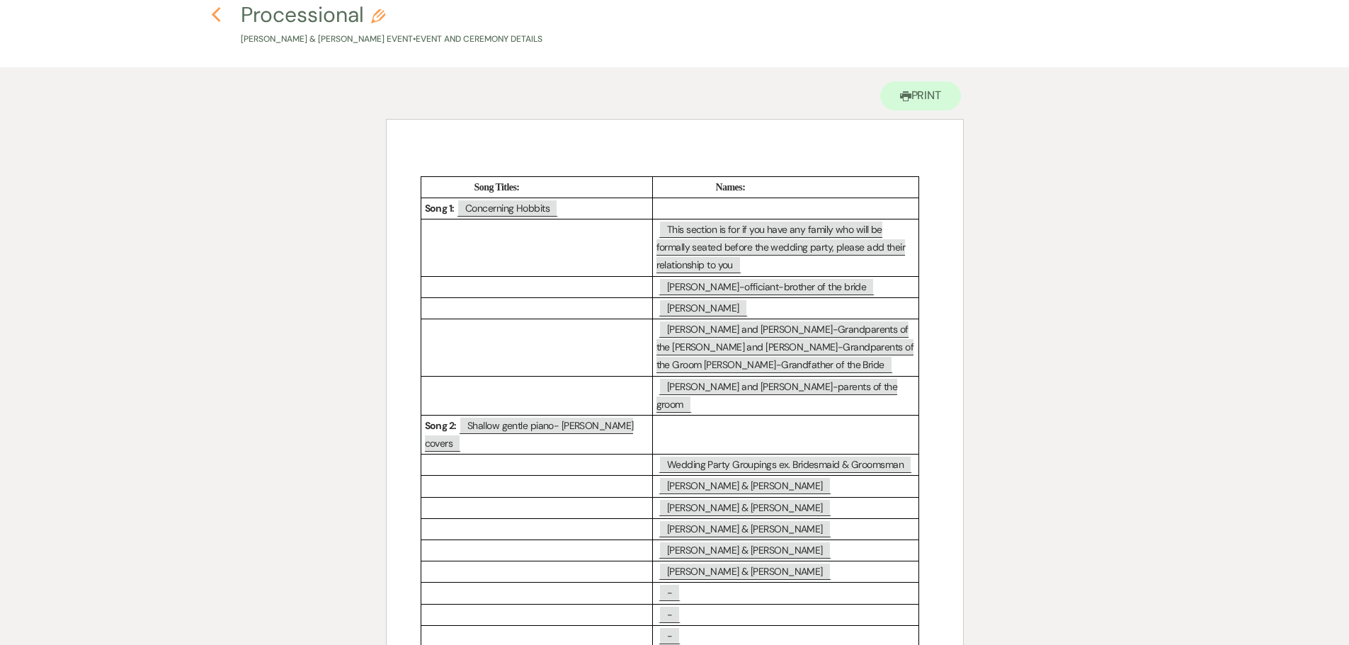
click at [215, 16] on icon "Previous" at bounding box center [216, 14] width 11 height 17
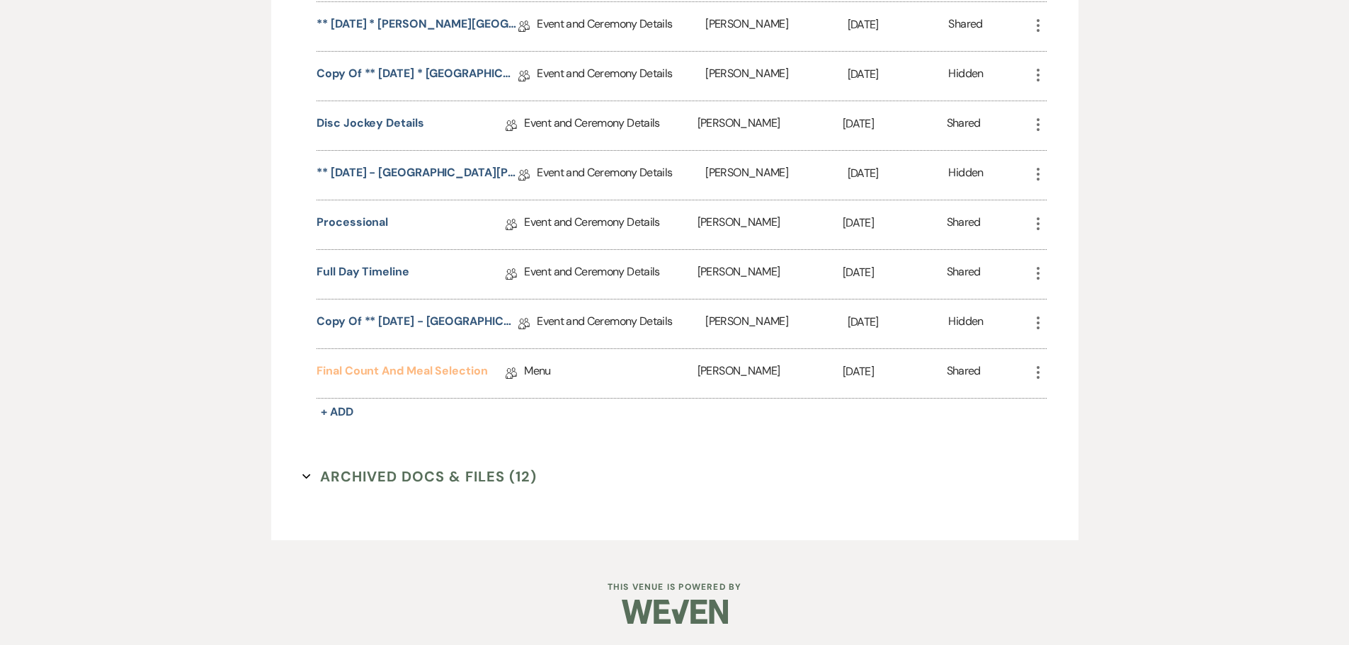
click at [378, 370] on link "Final Count and Meal Selection" at bounding box center [402, 374] width 171 height 22
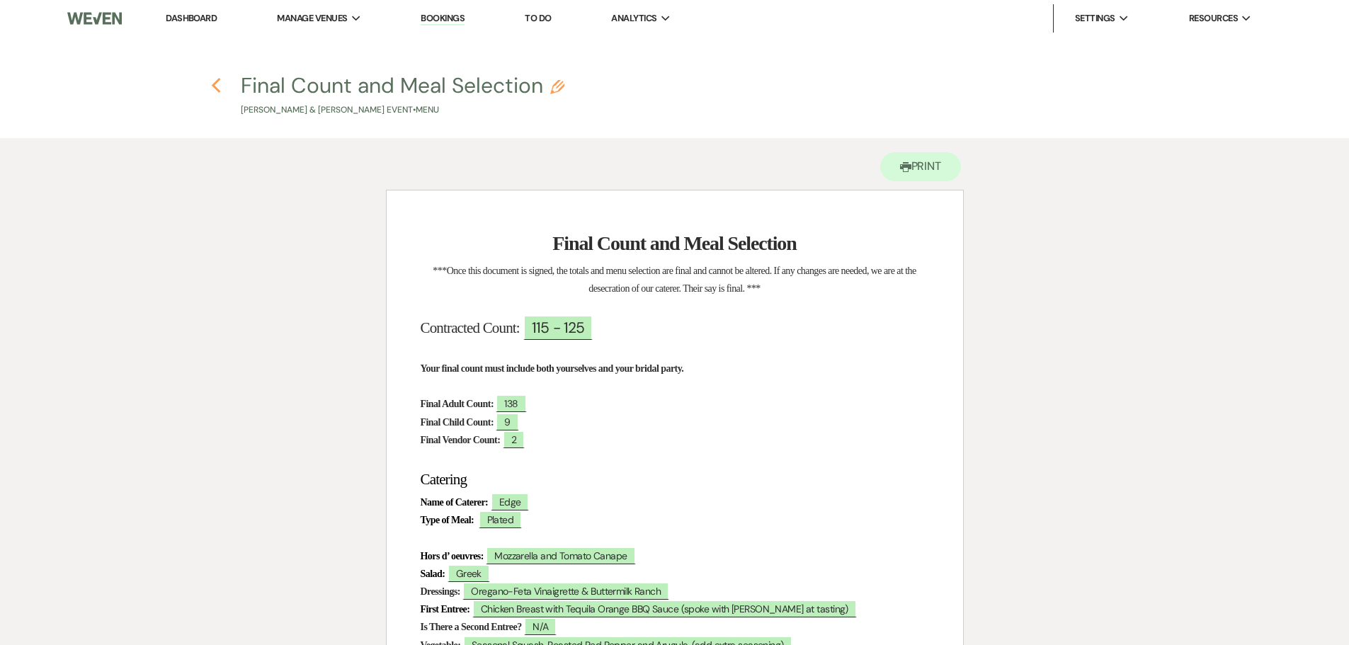
click at [216, 82] on use "button" at bounding box center [216, 86] width 9 height 16
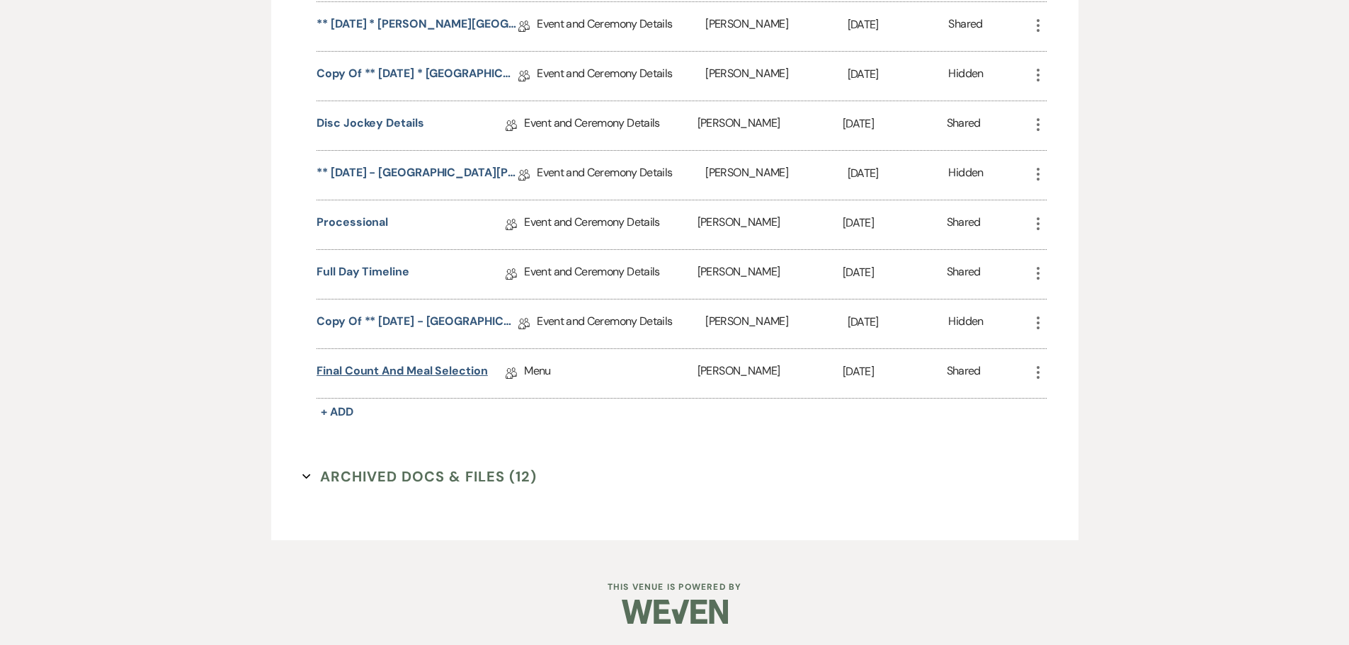
click at [361, 369] on link "Final Count and Meal Selection" at bounding box center [402, 374] width 171 height 22
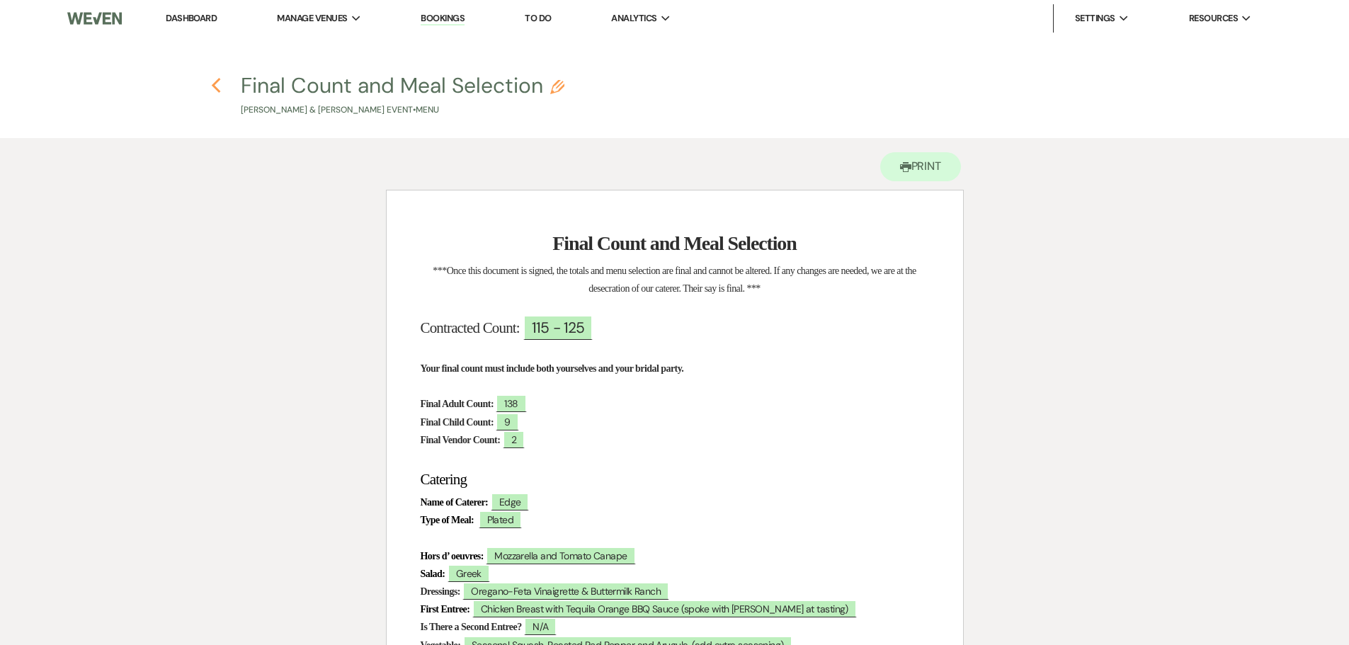
click at [215, 88] on use "button" at bounding box center [216, 86] width 9 height 16
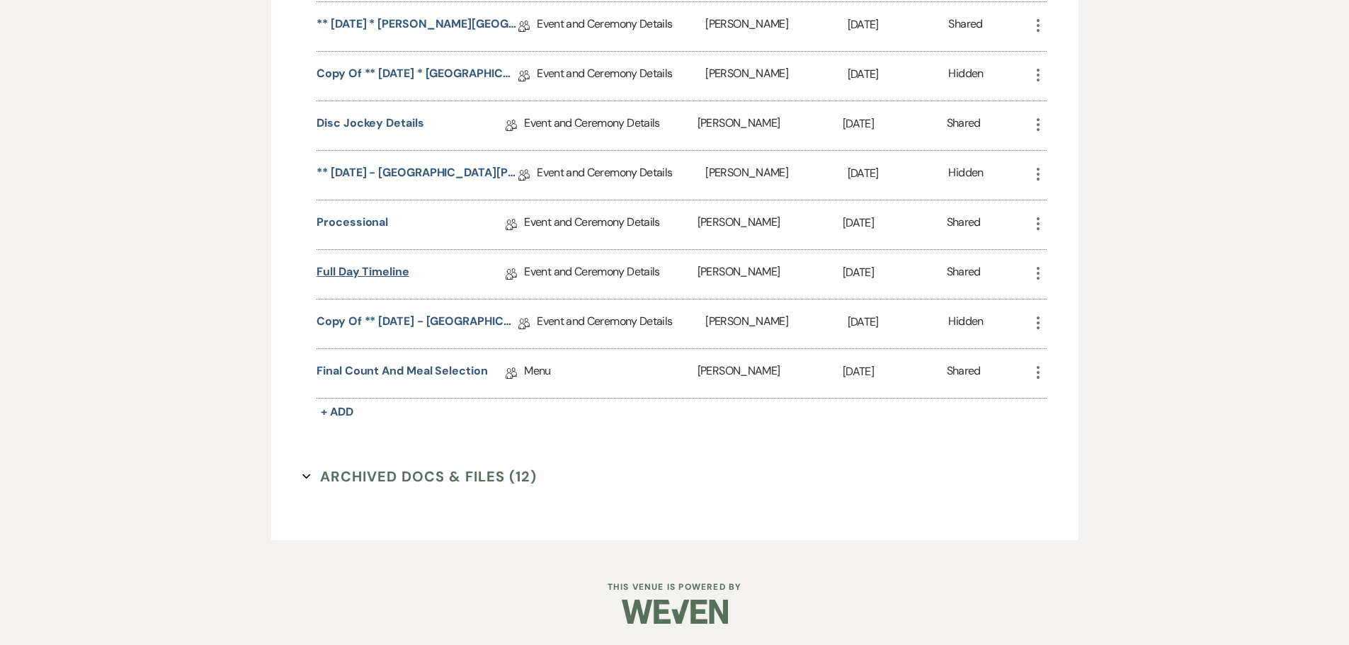
click at [372, 272] on link "Full Day Timeline" at bounding box center [363, 275] width 93 height 22
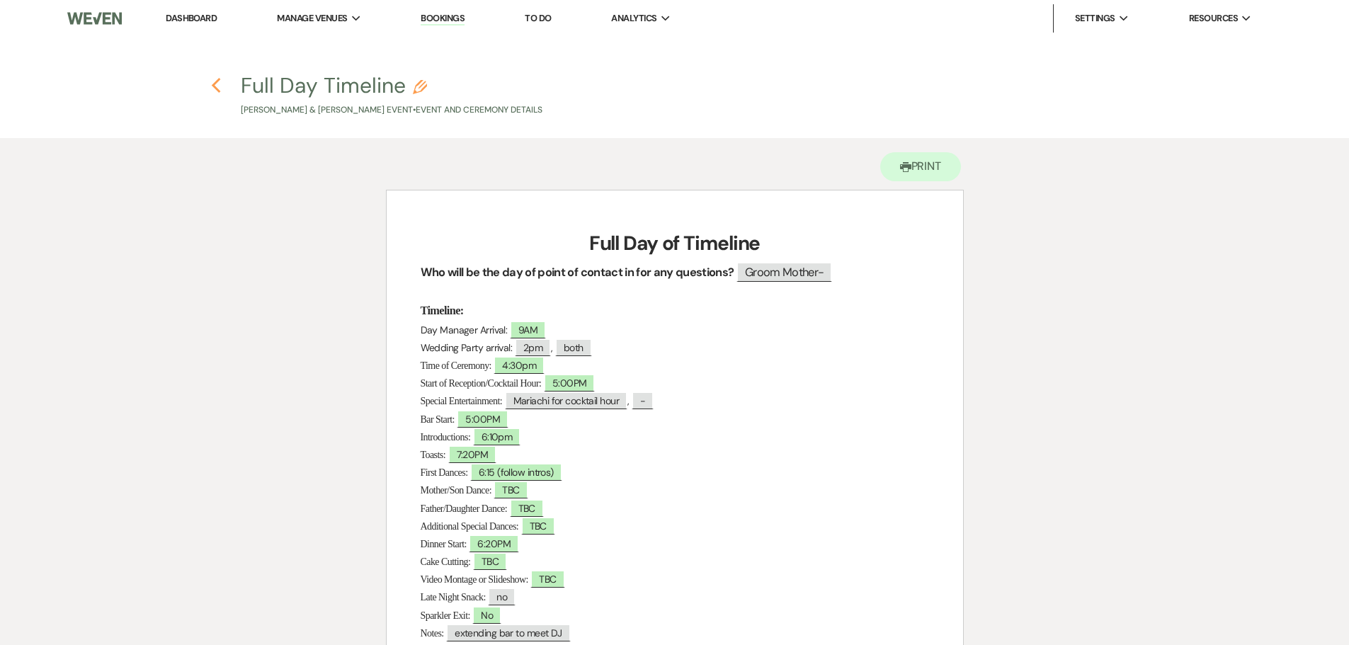
click at [220, 90] on icon "Previous" at bounding box center [216, 85] width 11 height 17
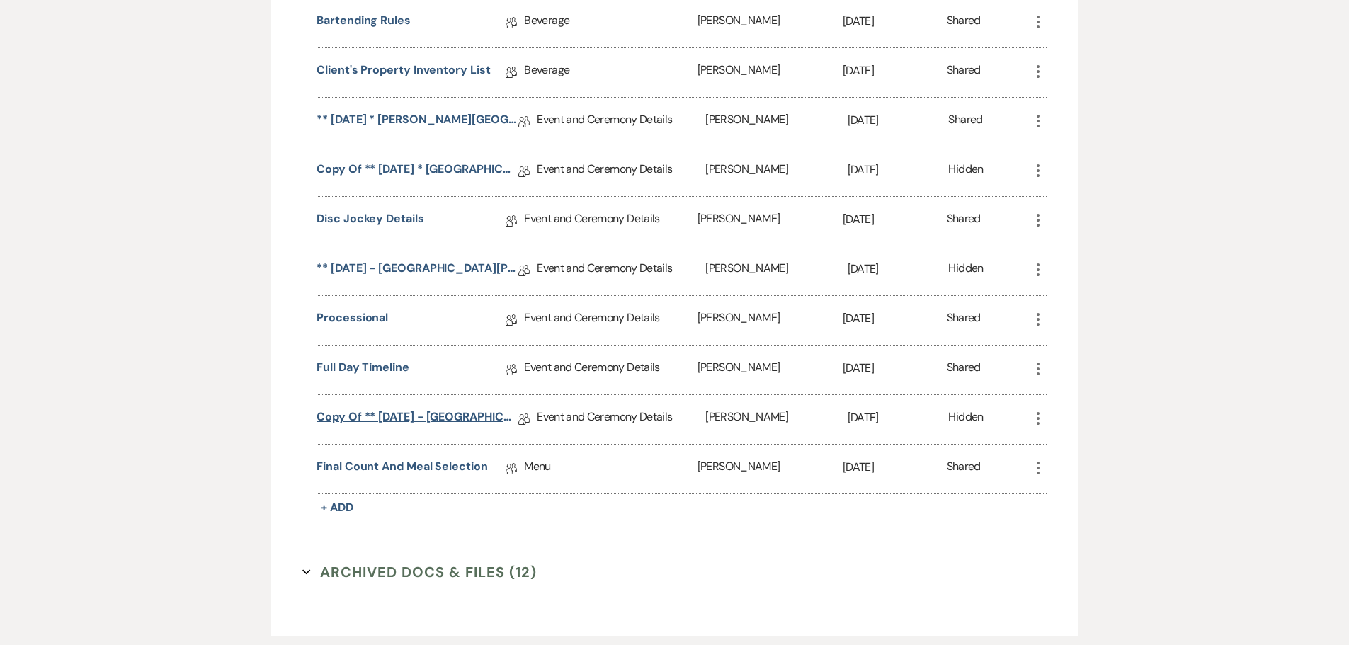
scroll to position [1195, 0]
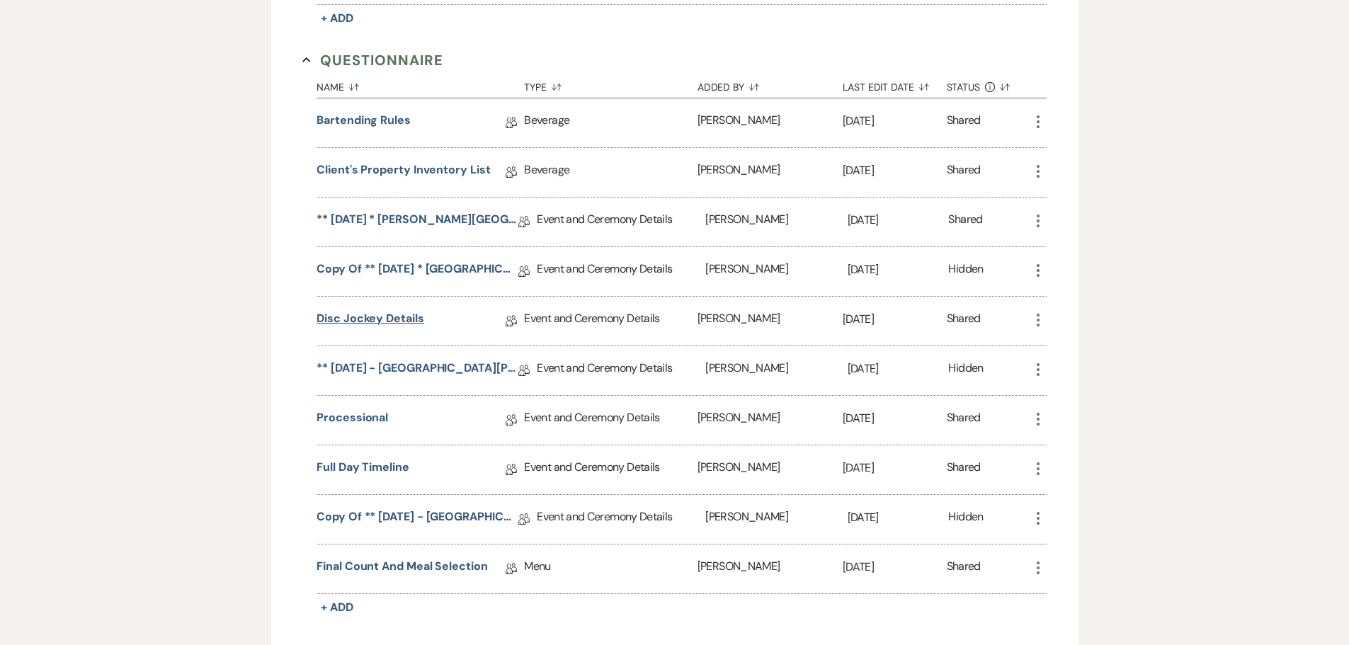
click at [385, 332] on link "Disc Jockey Details" at bounding box center [370, 321] width 107 height 22
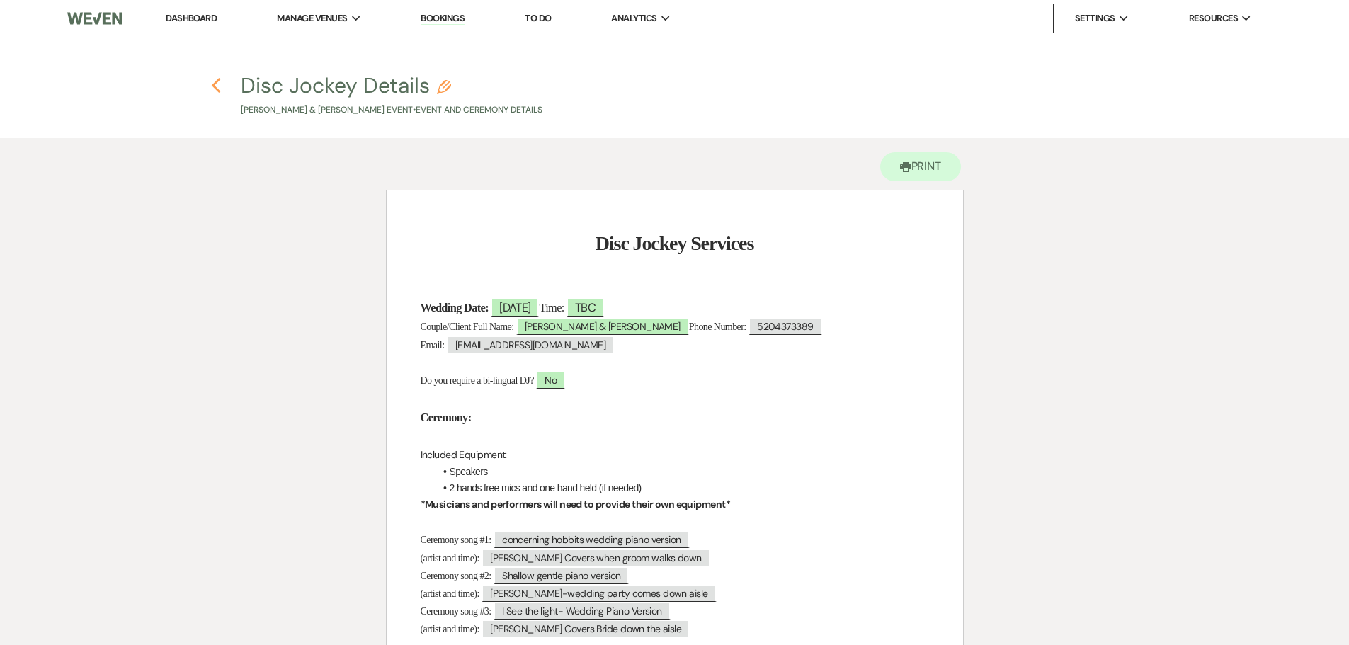
click at [215, 86] on use "button" at bounding box center [216, 86] width 9 height 16
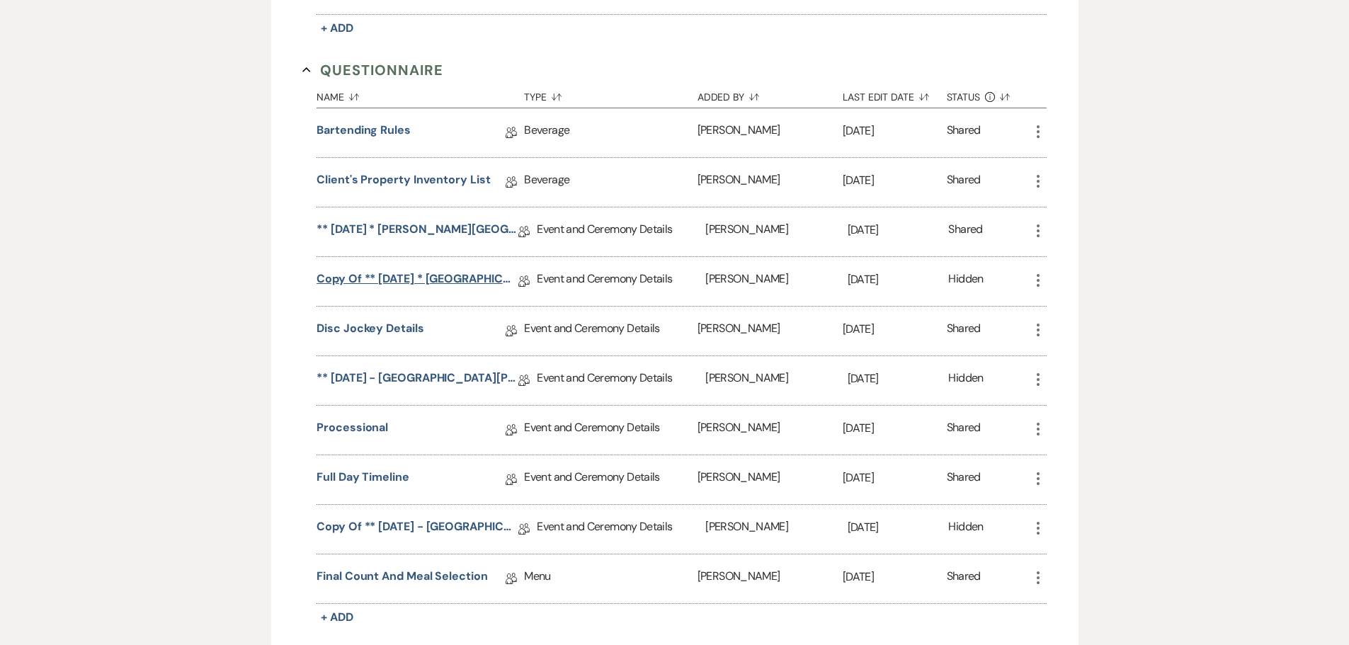
scroll to position [1337, 0]
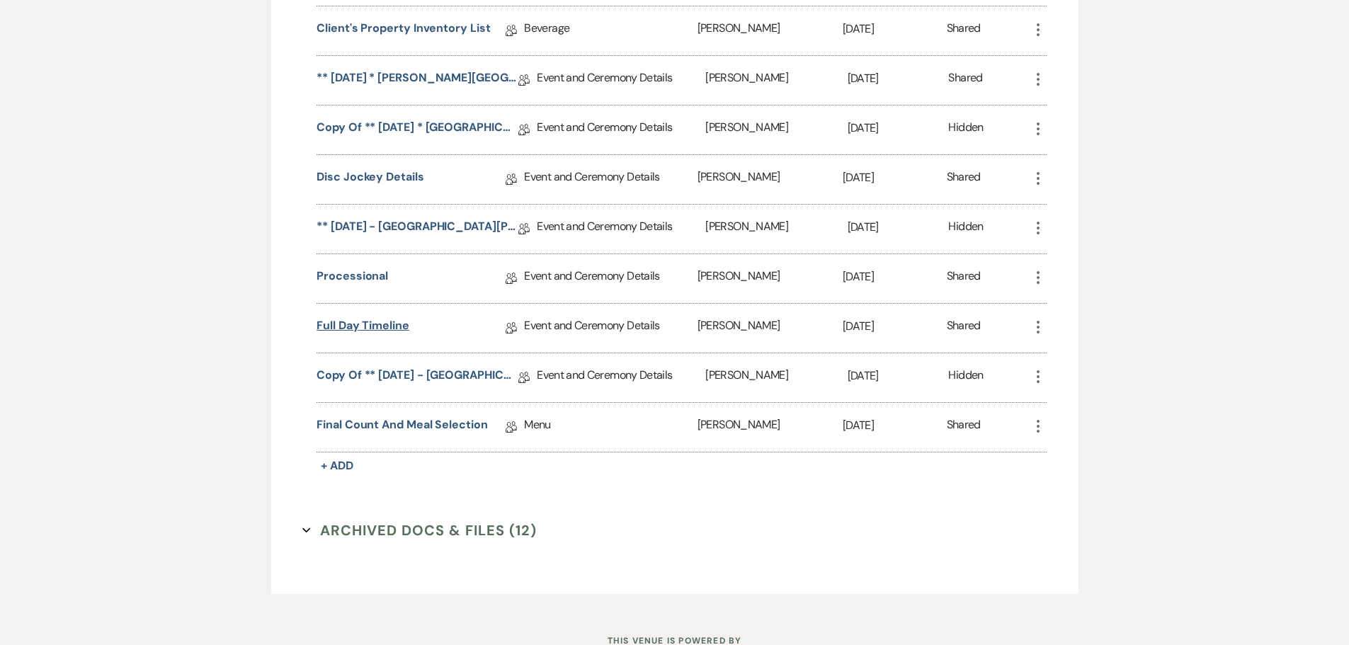
click at [373, 339] on link "Full Day Timeline" at bounding box center [363, 328] width 93 height 22
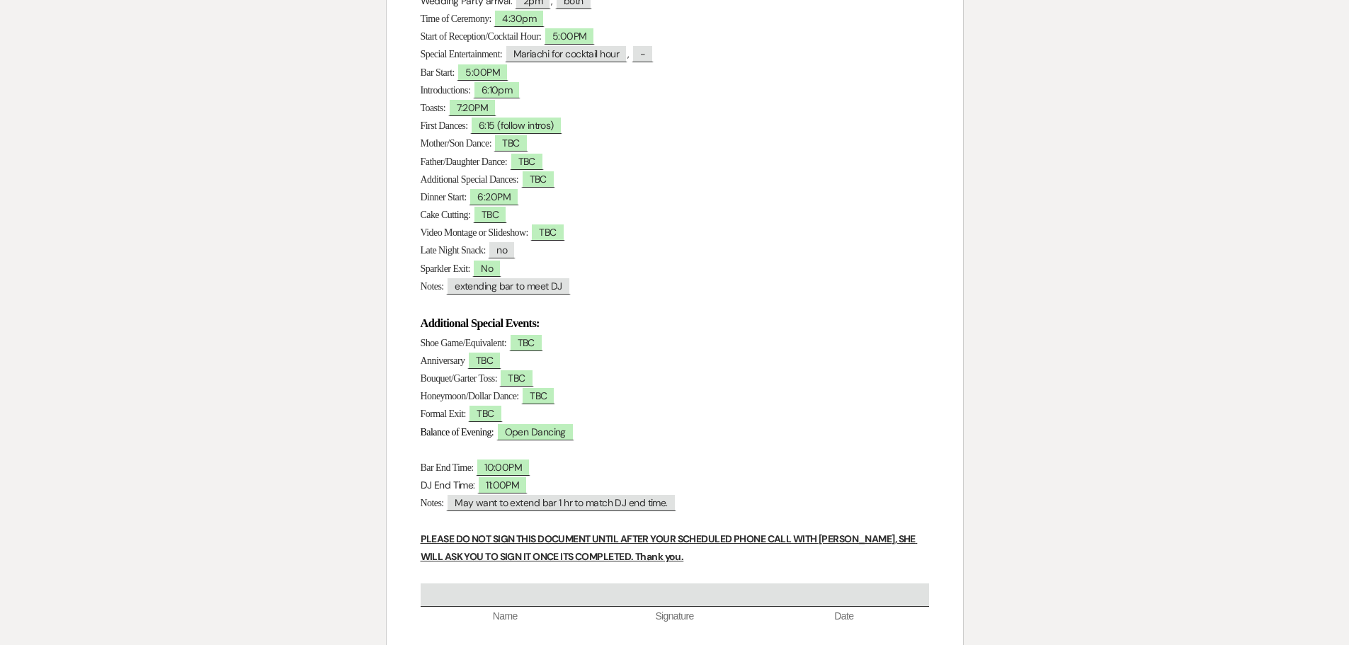
scroll to position [354, 0]
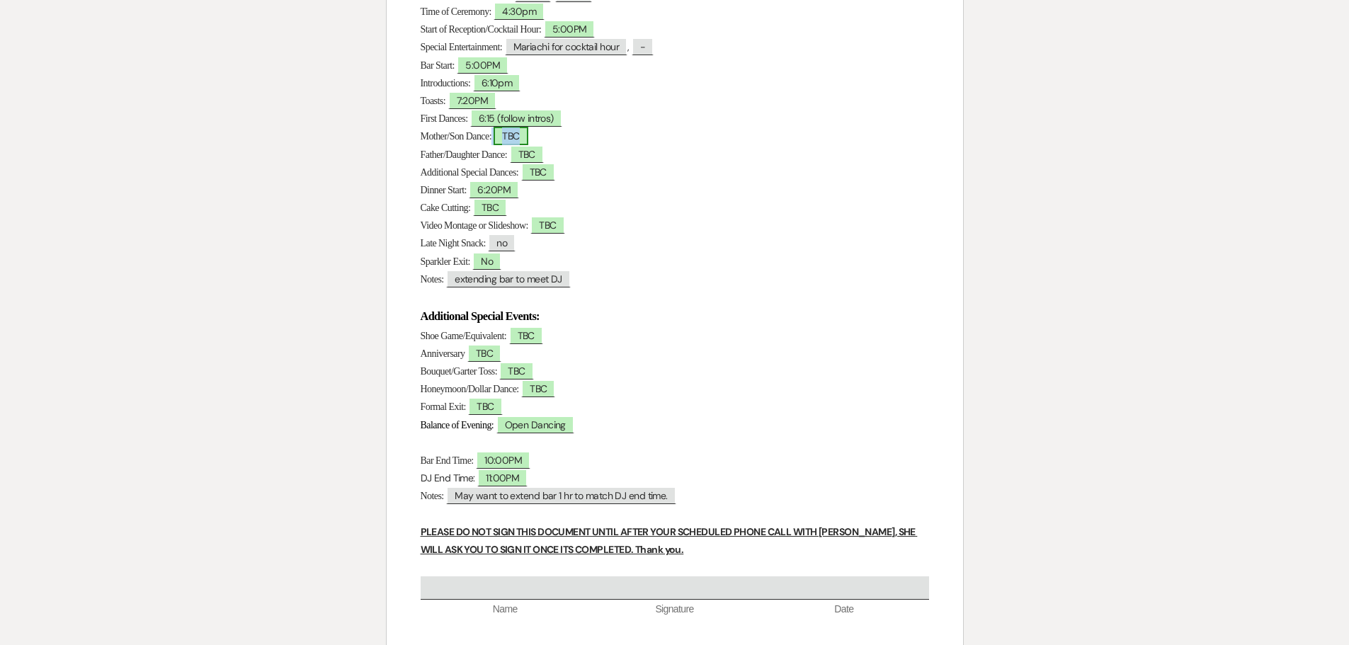
click at [523, 140] on span "TBC" at bounding box center [511, 136] width 34 height 18
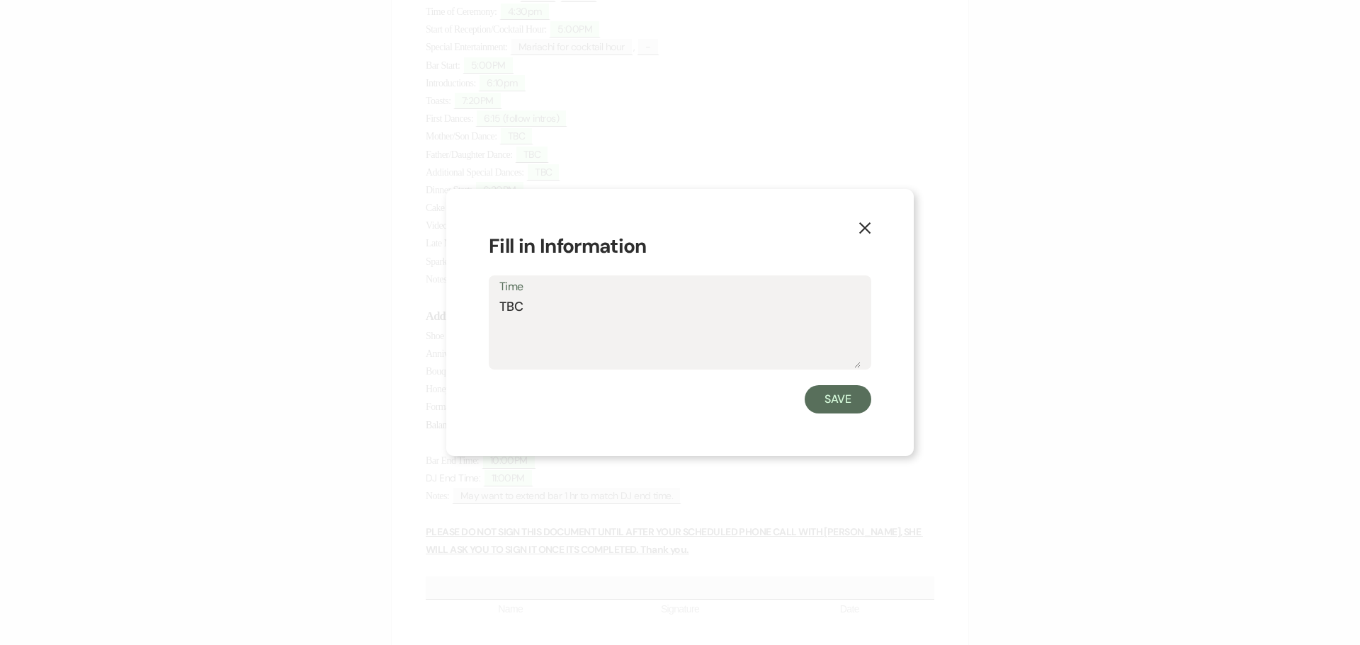
drag, startPoint x: 527, startPoint y: 309, endPoint x: 487, endPoint y: 310, distance: 39.7
click at [488, 310] on div "X Fill in Information Time TBC Save" at bounding box center [680, 322] width 468 height 267
type textarea "follow toasts"
click at [841, 402] on button "Save" at bounding box center [838, 399] width 67 height 28
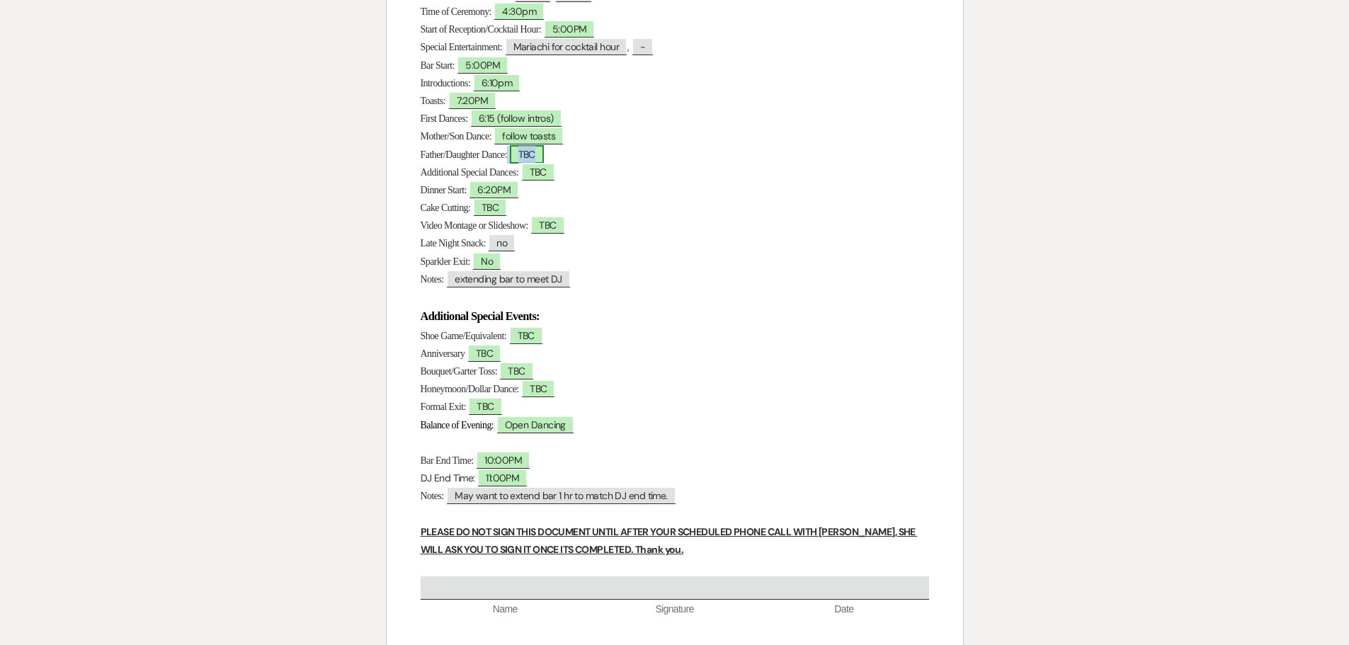
click at [544, 154] on span "TBC" at bounding box center [527, 154] width 34 height 18
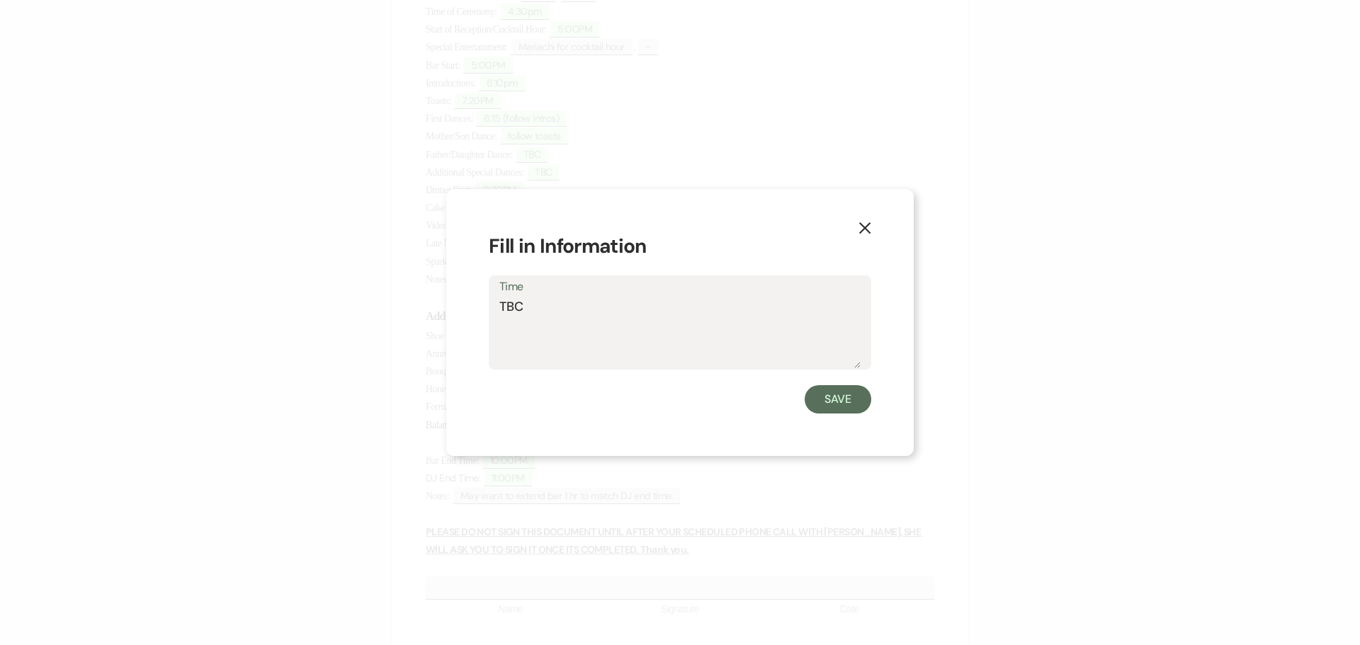
drag, startPoint x: 529, startPoint y: 311, endPoint x: 494, endPoint y: 312, distance: 34.7
click at [494, 312] on div "Time TBC" at bounding box center [680, 323] width 383 height 94
type textarea "follow toasts"
click at [846, 405] on button "Save" at bounding box center [838, 399] width 67 height 28
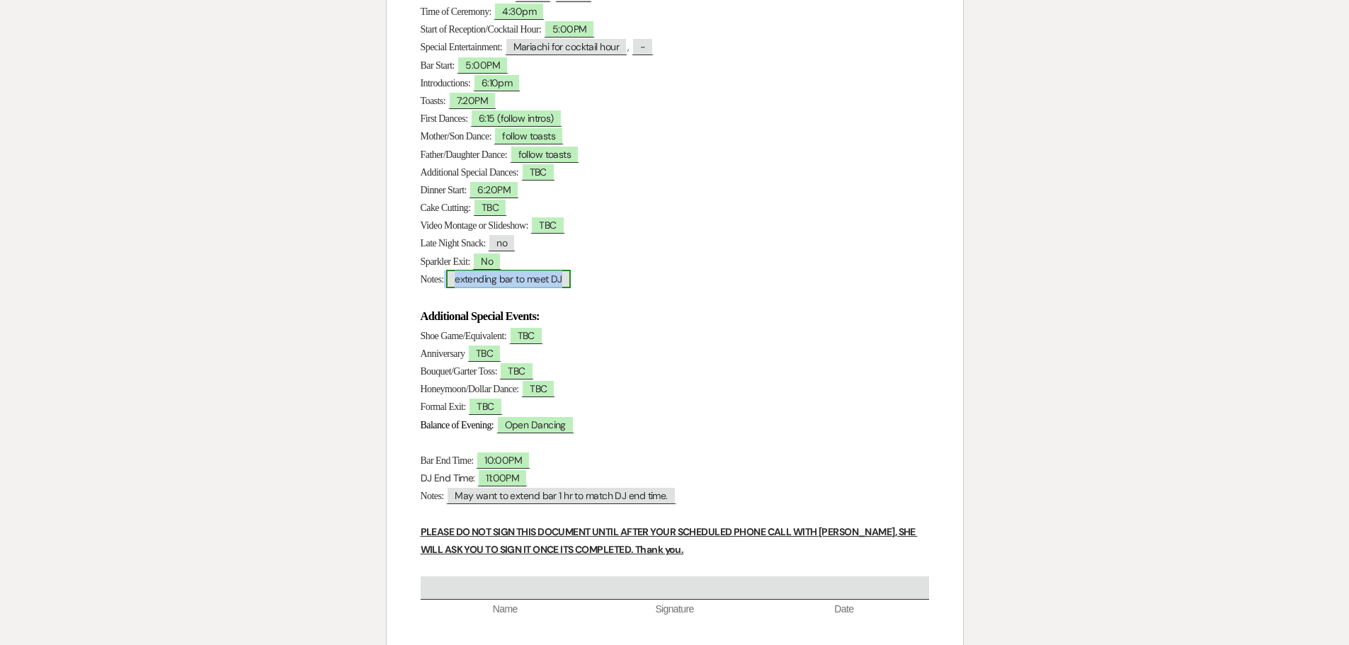
click at [457, 281] on span "extending bar to meet DJ" at bounding box center [508, 279] width 125 height 18
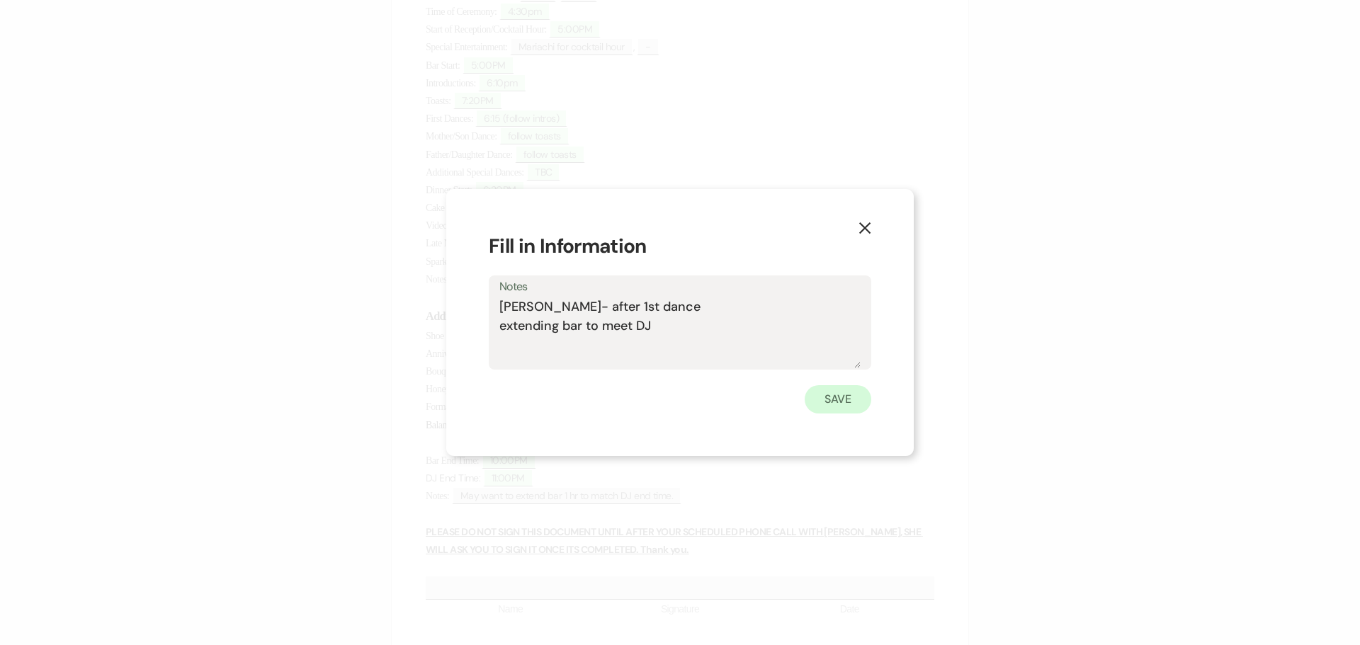
type textarea "[PERSON_NAME]- after 1st dance extending bar to meet DJ"
click at [840, 394] on button "Save" at bounding box center [838, 399] width 67 height 28
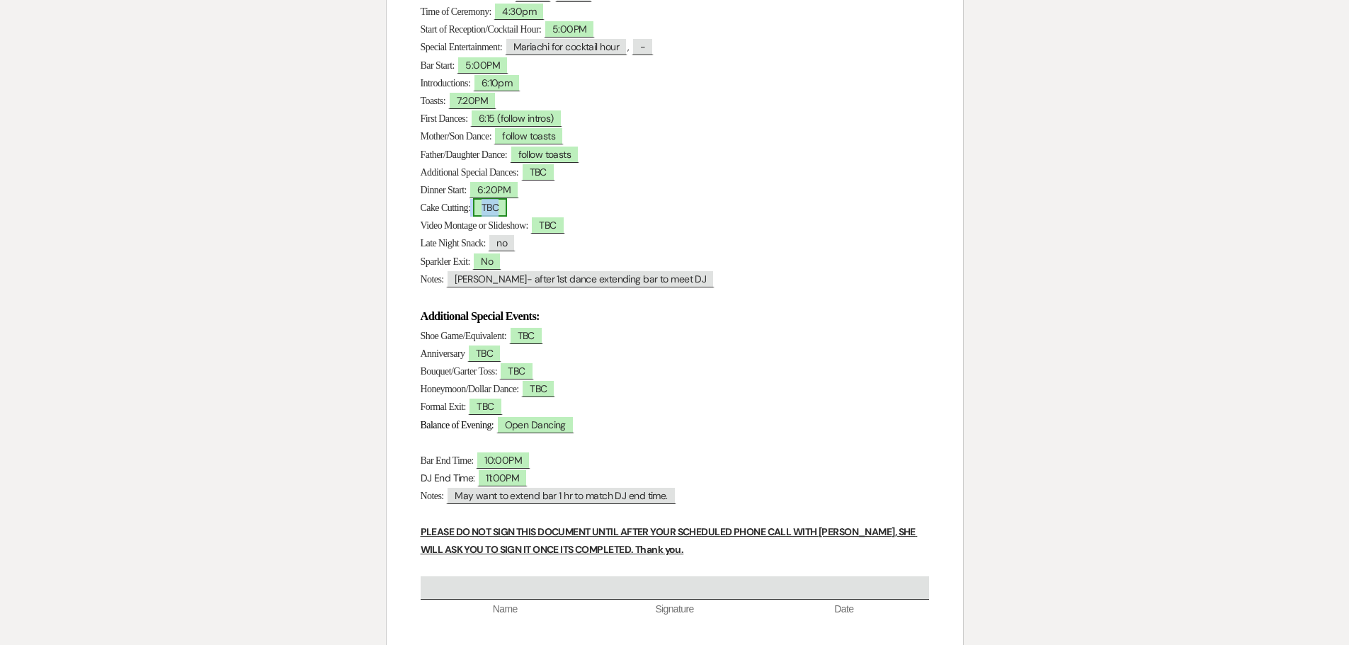
click at [497, 207] on span "TBC" at bounding box center [490, 207] width 34 height 18
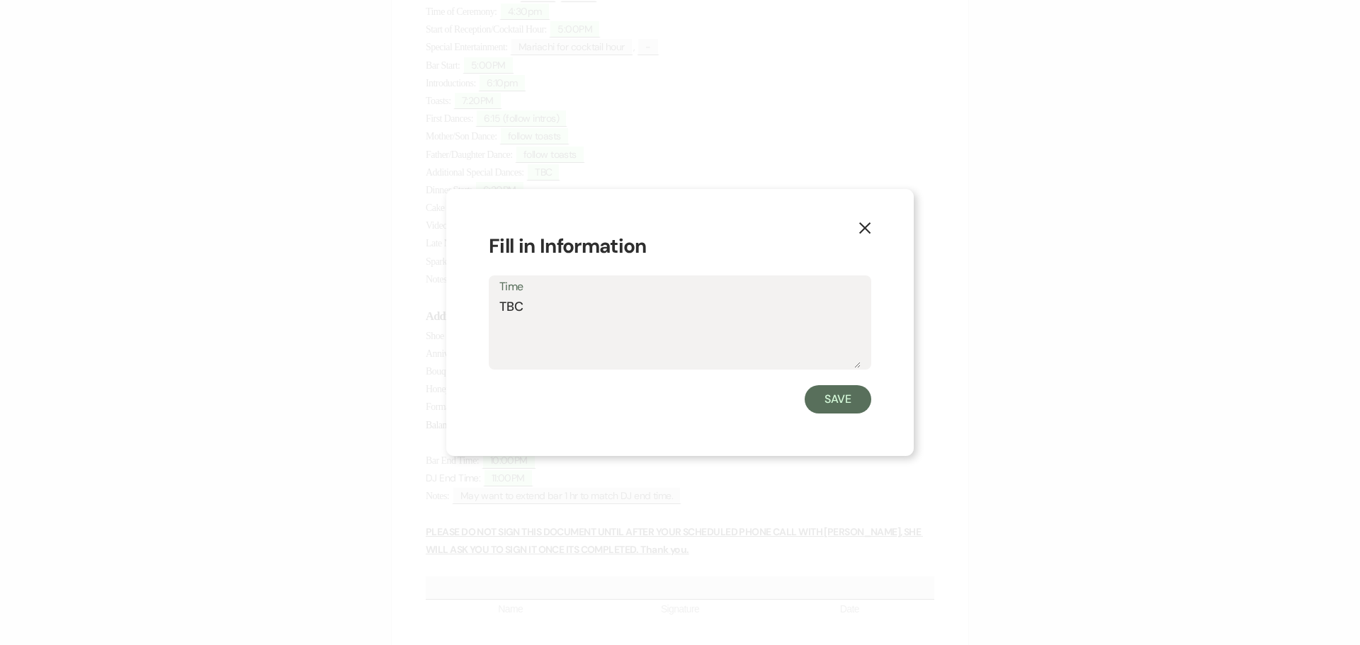
drag, startPoint x: 540, startPoint y: 302, endPoint x: 495, endPoint y: 305, distance: 45.4
click at [495, 305] on div "Time TBC" at bounding box center [680, 323] width 383 height 94
click at [545, 307] on textarea "after spcial dances" at bounding box center [679, 333] width 361 height 71
type textarea "after special dances"
click at [829, 397] on button "Save" at bounding box center [838, 399] width 67 height 28
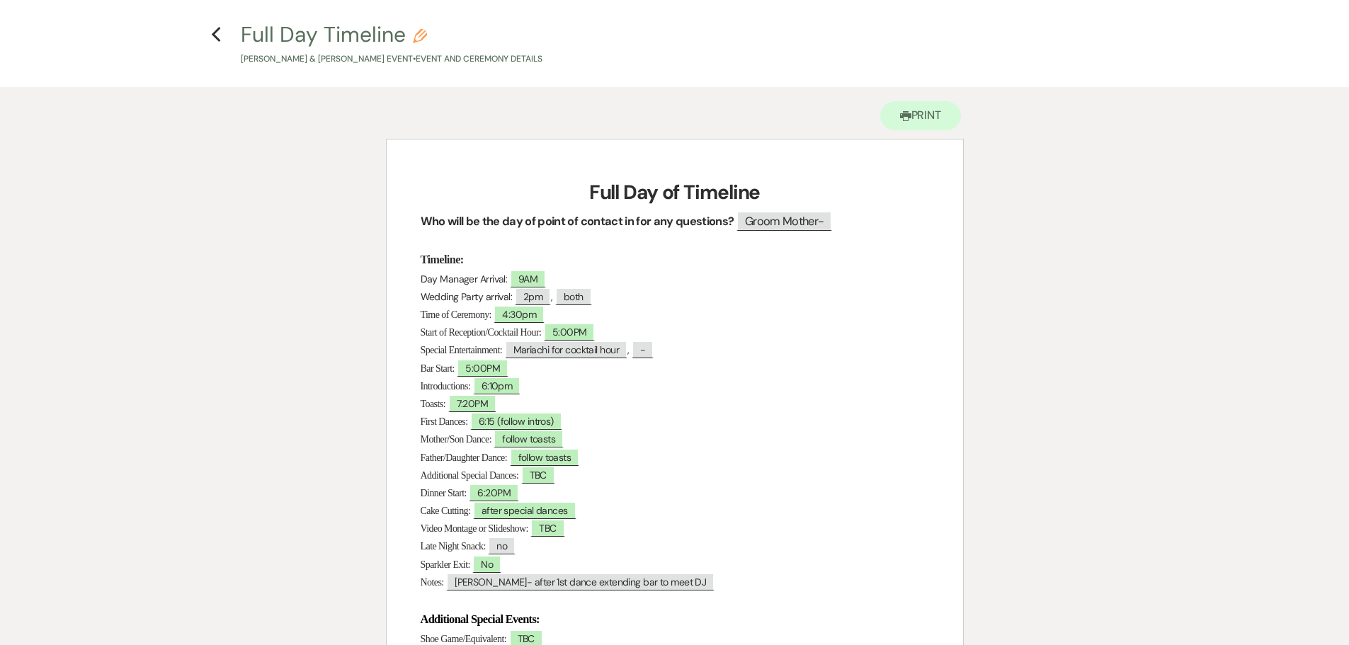
scroll to position [546, 0]
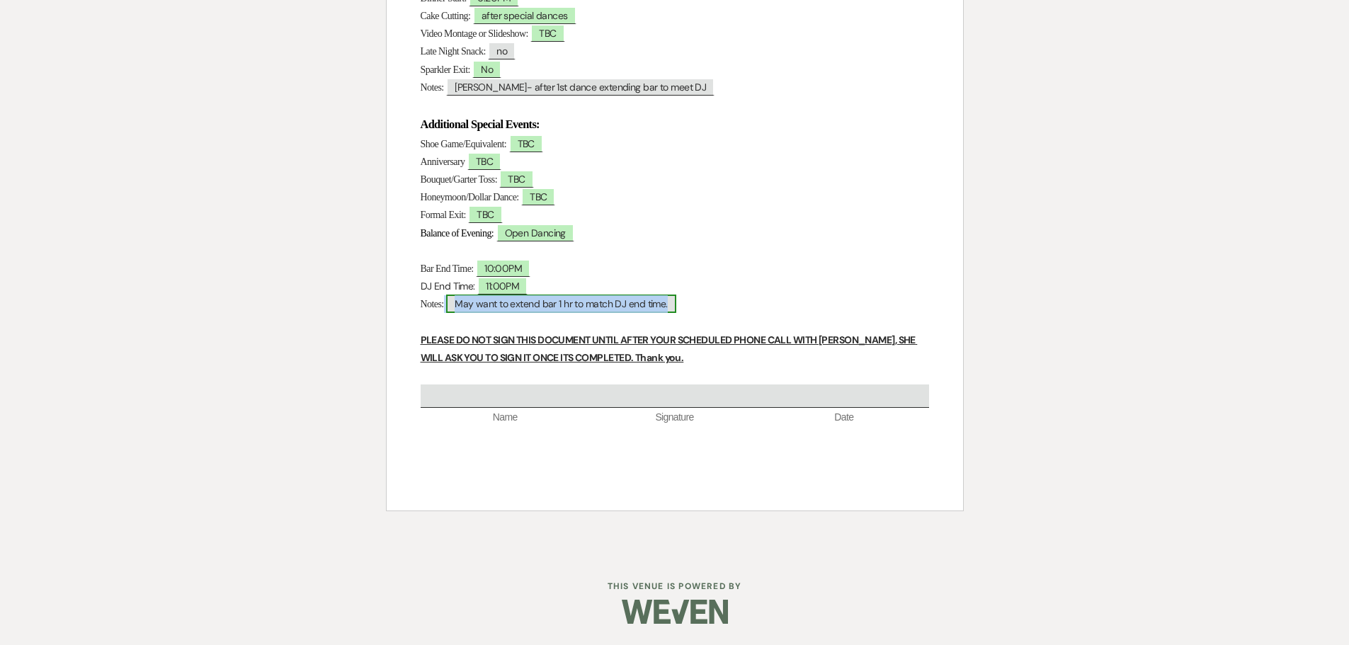
click at [515, 305] on span "May want to extend bar 1 hr to match DJ end time." at bounding box center [561, 304] width 230 height 18
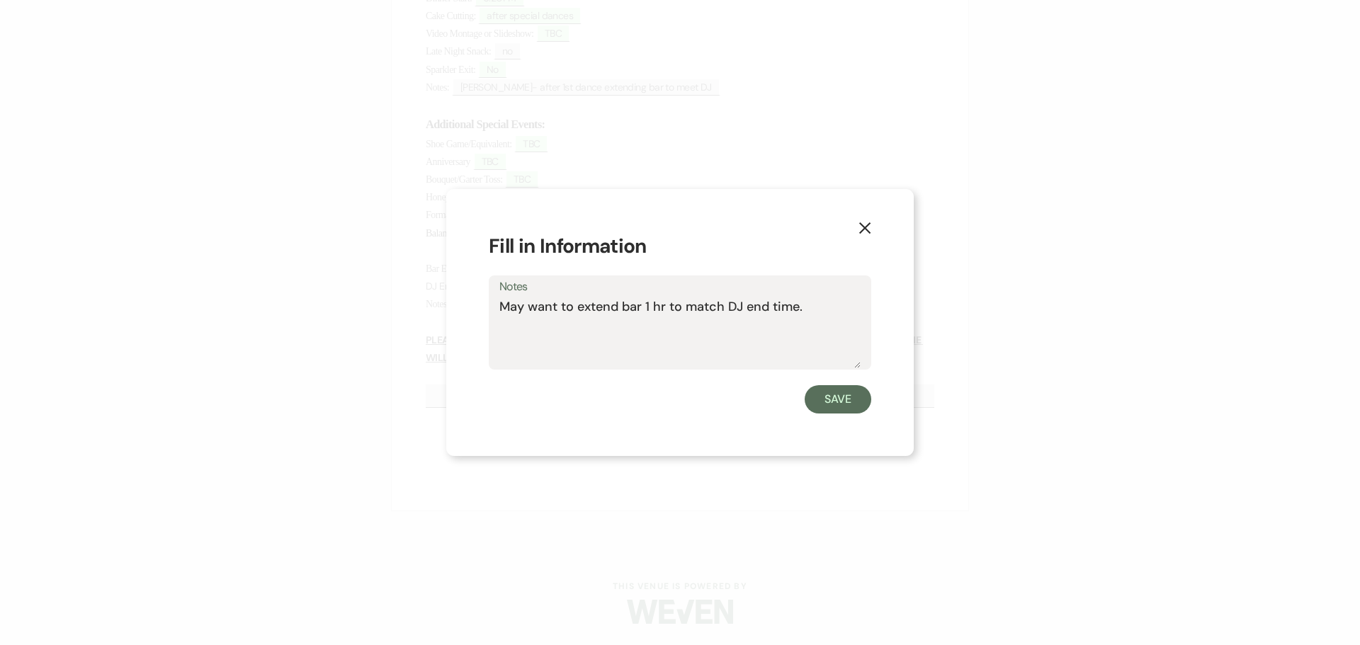
drag, startPoint x: 582, startPoint y: 305, endPoint x: 497, endPoint y: 315, distance: 86.2
click at [497, 315] on div "Notes May want to extend bar 1 hr to match DJ end time." at bounding box center [680, 323] width 383 height 94
type textarea "Extend bar 1 hr to match DJ end time."
click at [853, 404] on button "Save" at bounding box center [838, 399] width 67 height 28
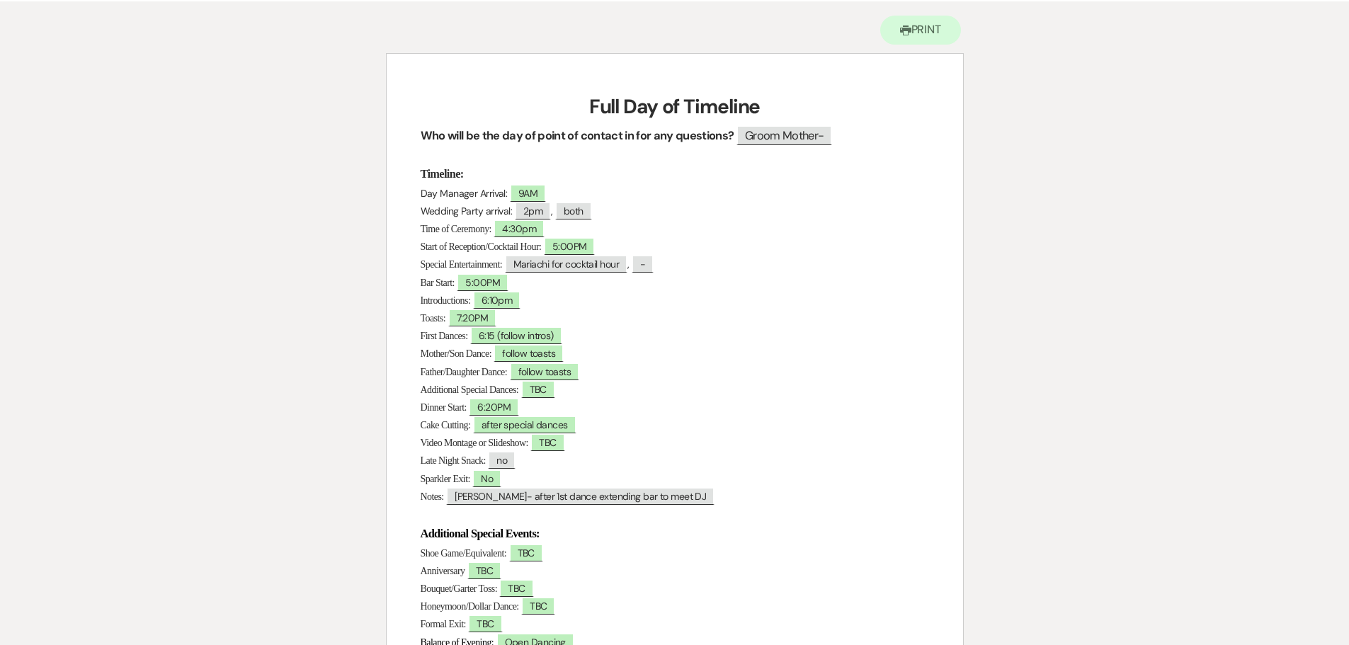
scroll to position [121, 0]
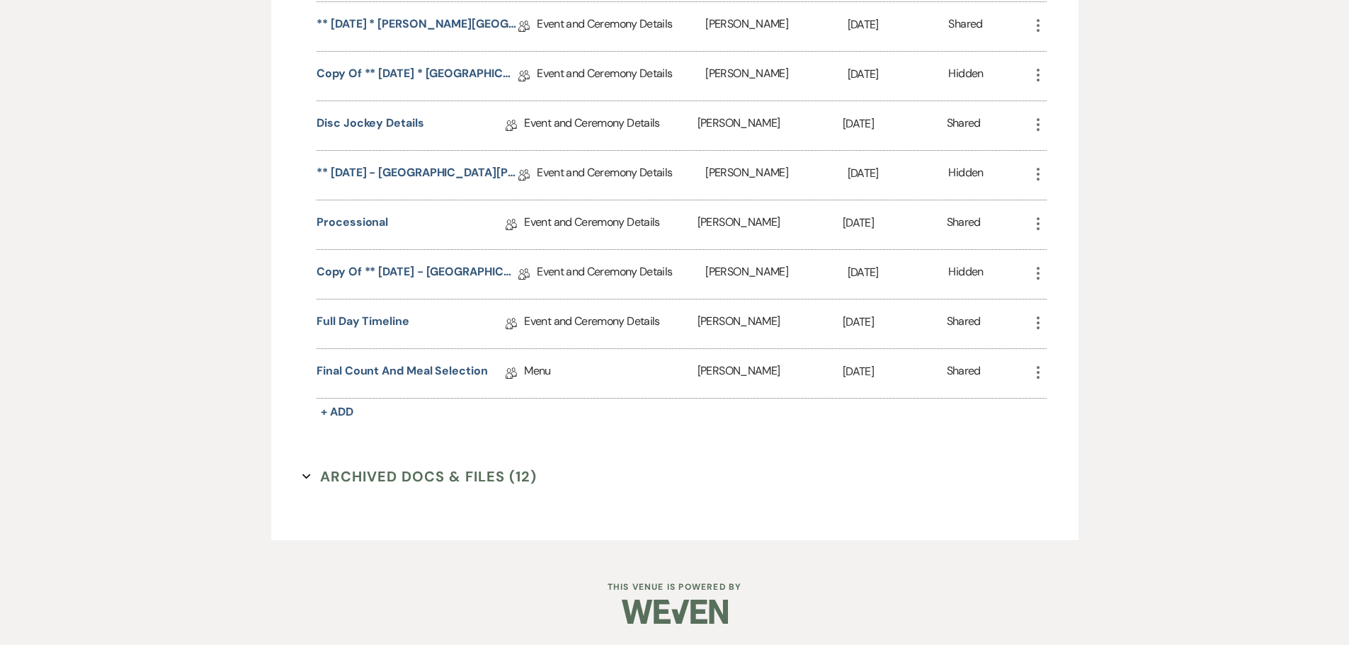
scroll to position [1408, 0]
click at [370, 319] on link "Full Day Timeline" at bounding box center [363, 324] width 93 height 22
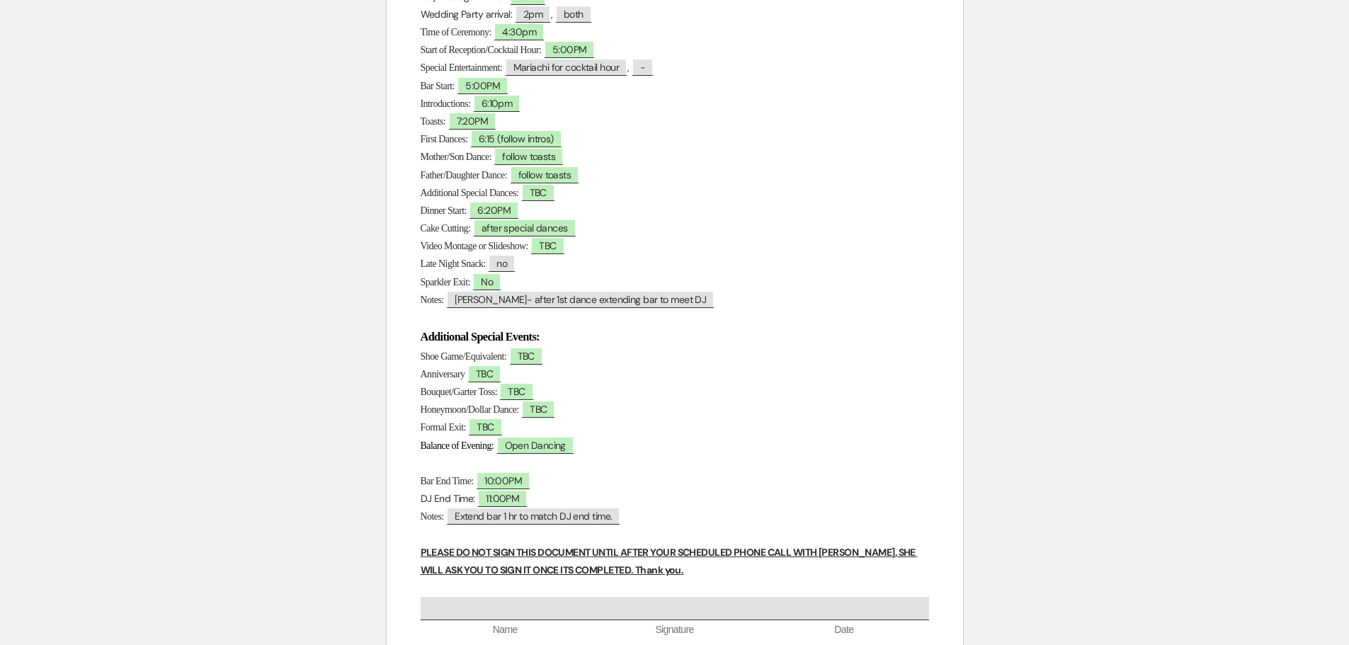
scroll to position [263, 0]
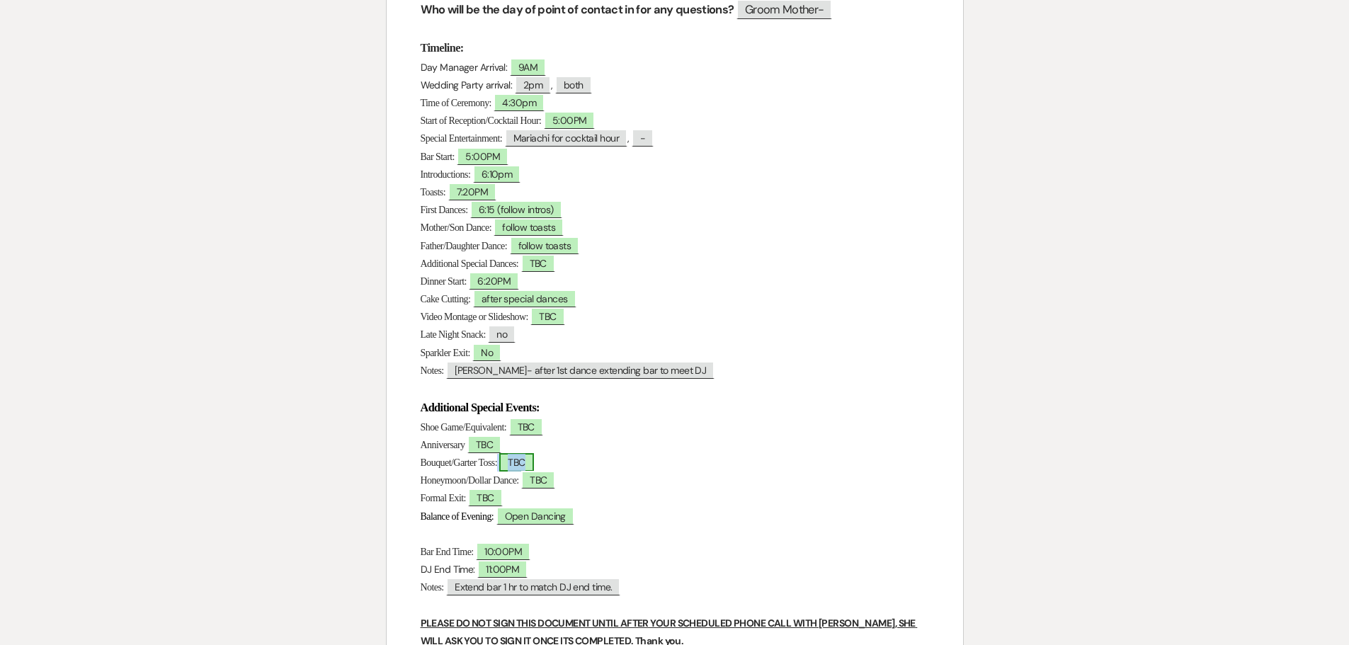
click at [533, 465] on span "TBC" at bounding box center [516, 462] width 34 height 18
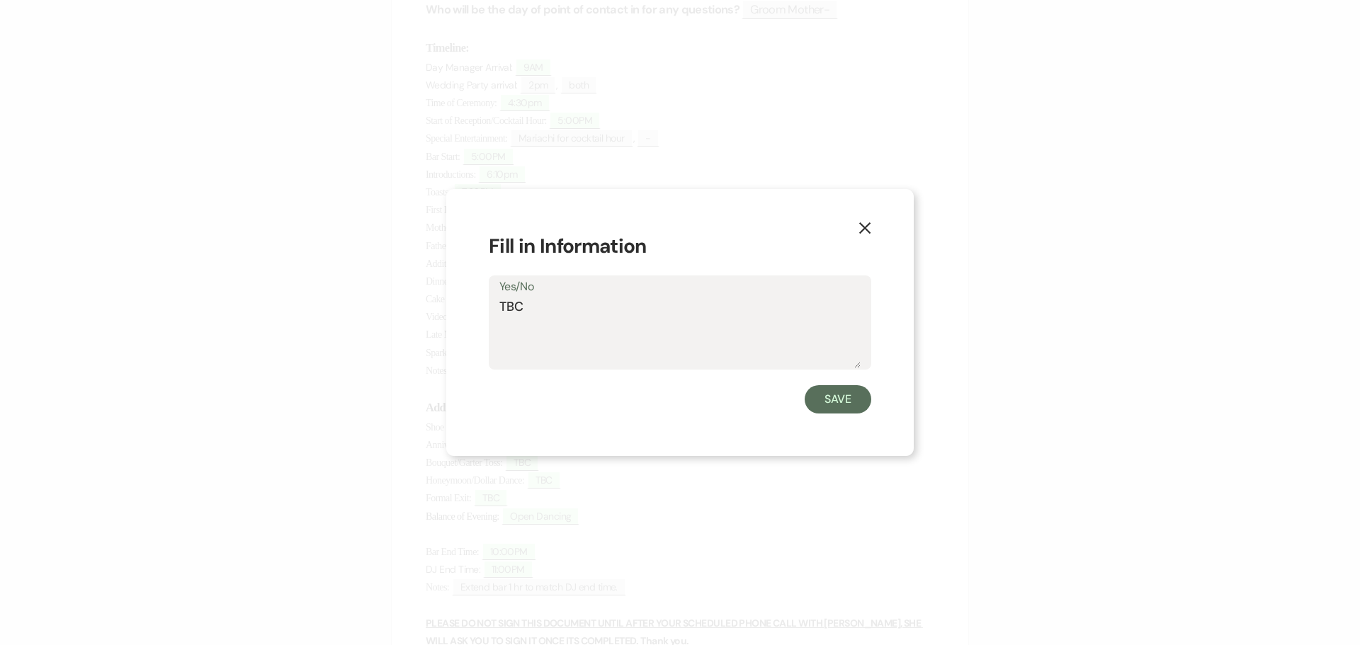
drag, startPoint x: 526, startPoint y: 306, endPoint x: 488, endPoint y: 308, distance: 37.6
click at [488, 308] on div "X Fill in Information Yes/No TBC Save" at bounding box center [680, 322] width 468 height 267
type textarea "YES"
click at [840, 388] on button "Save" at bounding box center [838, 399] width 67 height 28
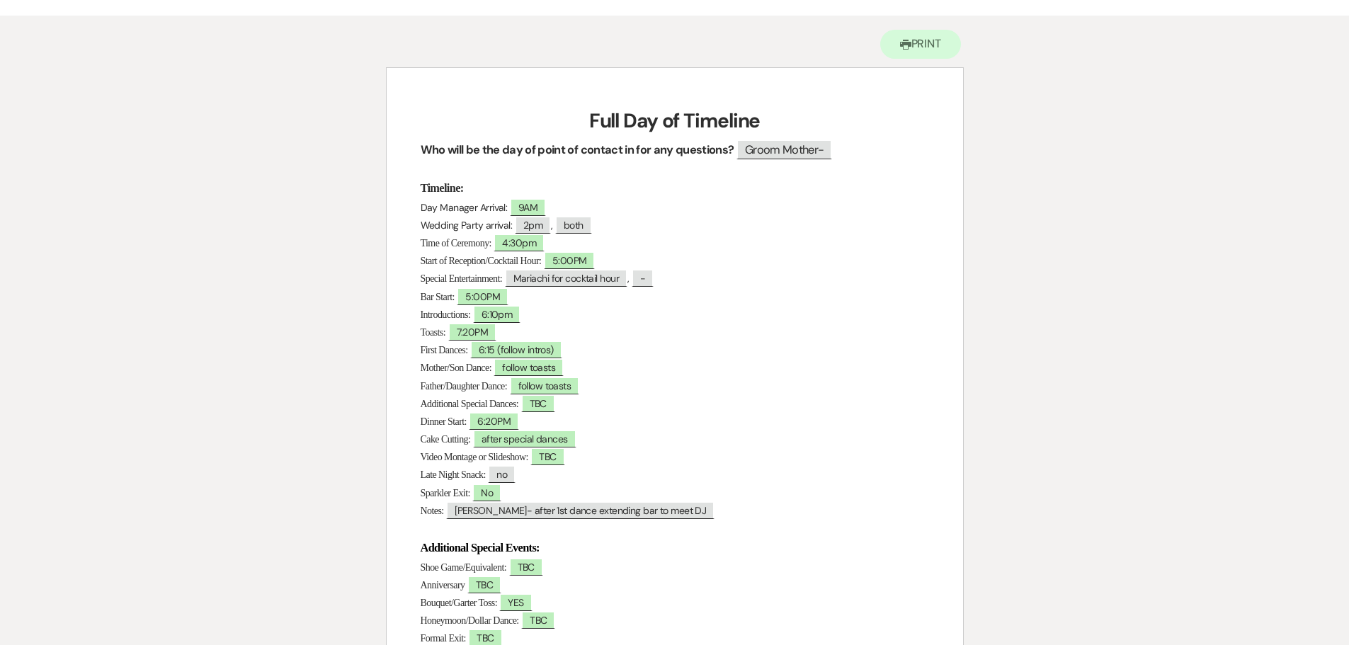
scroll to position [0, 0]
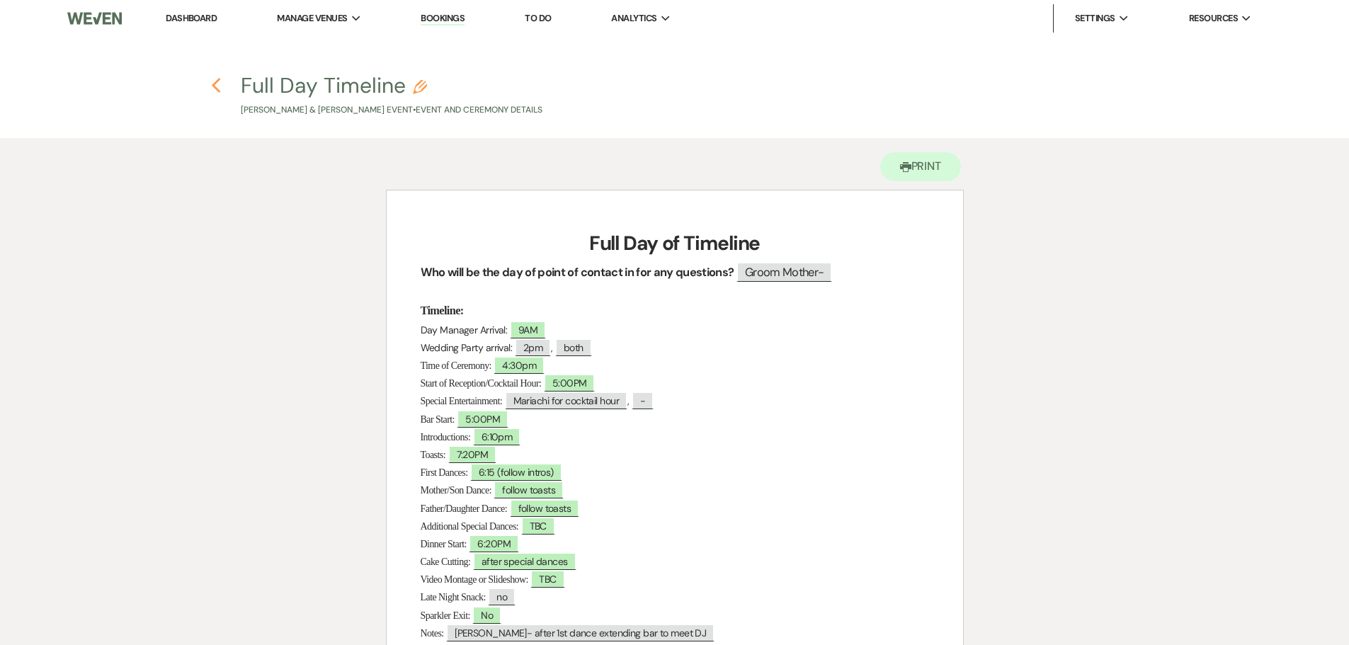
click at [213, 89] on icon "Previous" at bounding box center [216, 85] width 11 height 17
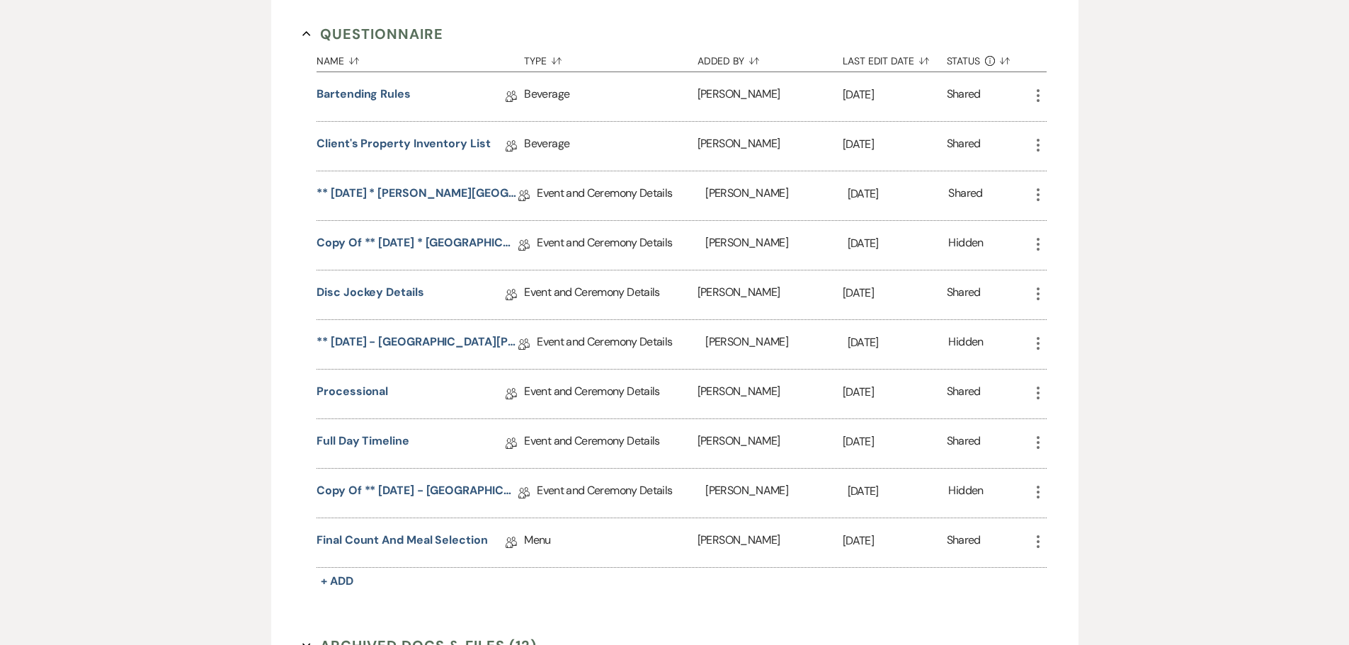
scroll to position [1195, 0]
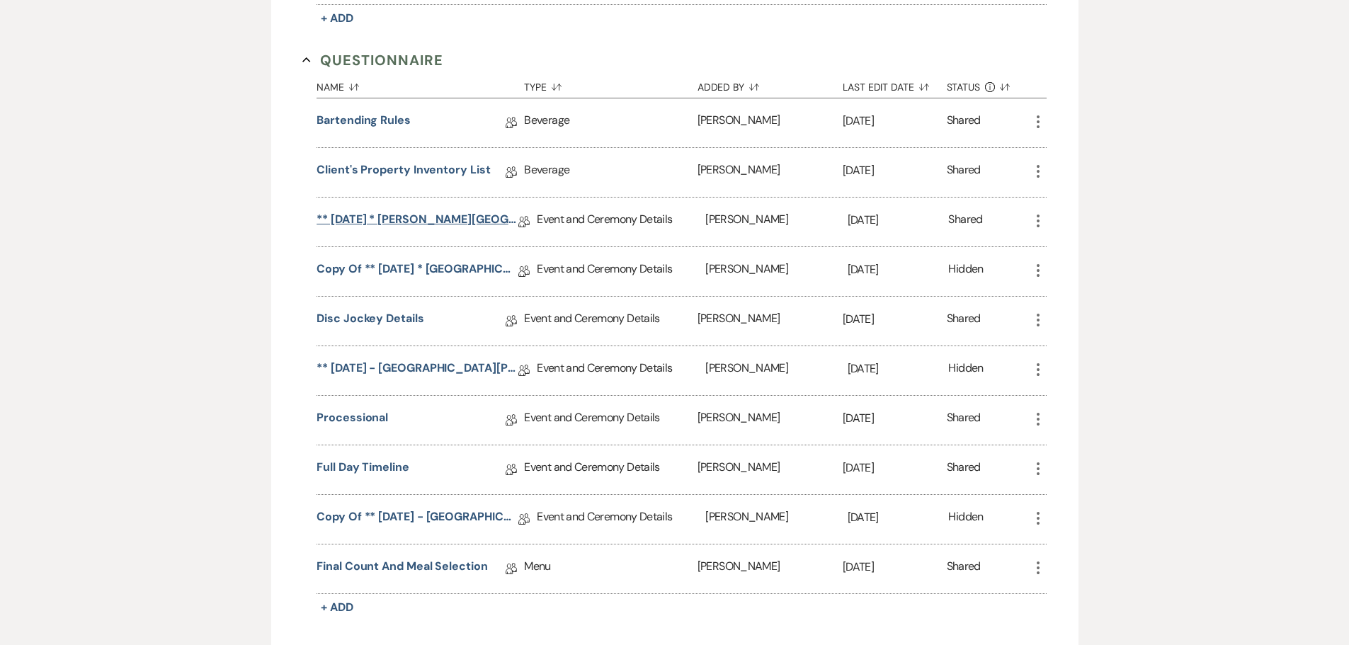
click at [368, 233] on link "** [DATE] * [PERSON_NAME][GEOGRAPHIC_DATA] ([DATE]) Wedding Details (not a pack…" at bounding box center [418, 222] width 202 height 22
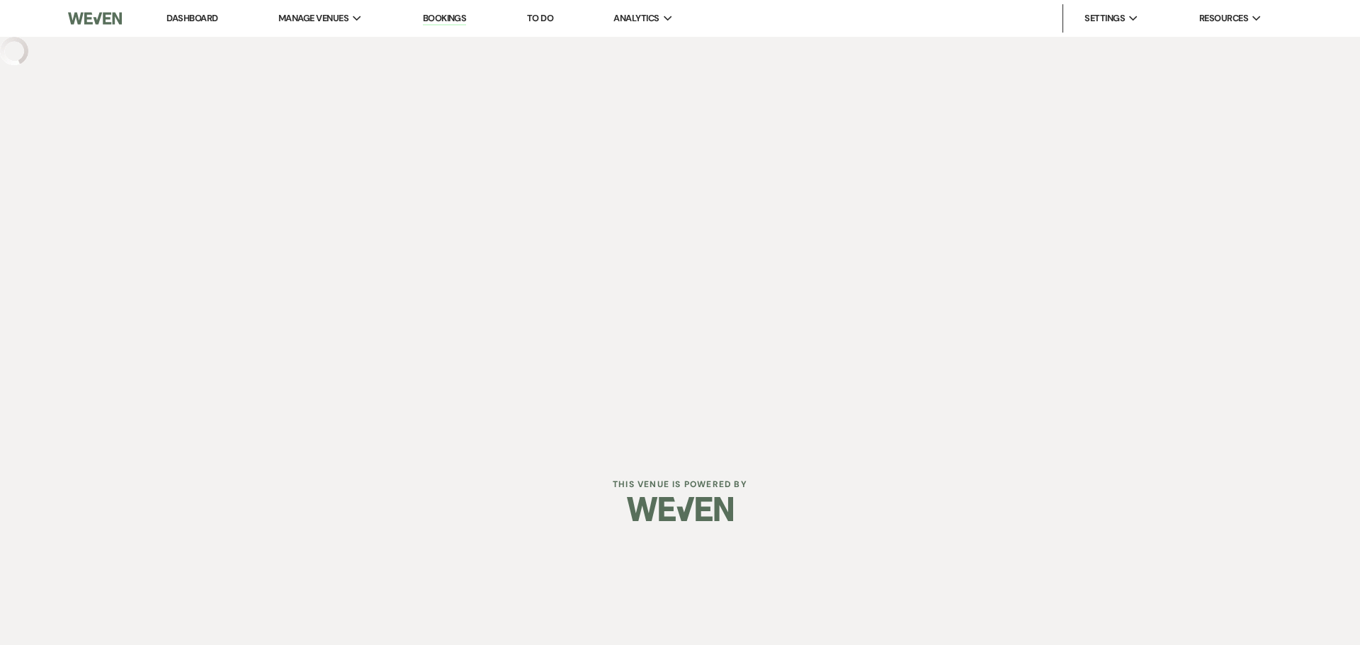
click at [533, 199] on div "Dashboard Manage Venues Expand The Buttes at Reflections Bookings To Do Analyti…" at bounding box center [680, 226] width 1360 height 452
drag, startPoint x: 533, startPoint y: 199, endPoint x: 525, endPoint y: 210, distance: 13.6
click at [531, 208] on div "Dashboard Manage Venues Expand The Buttes at Reflections Bookings To Do Analyti…" at bounding box center [680, 226] width 1360 height 452
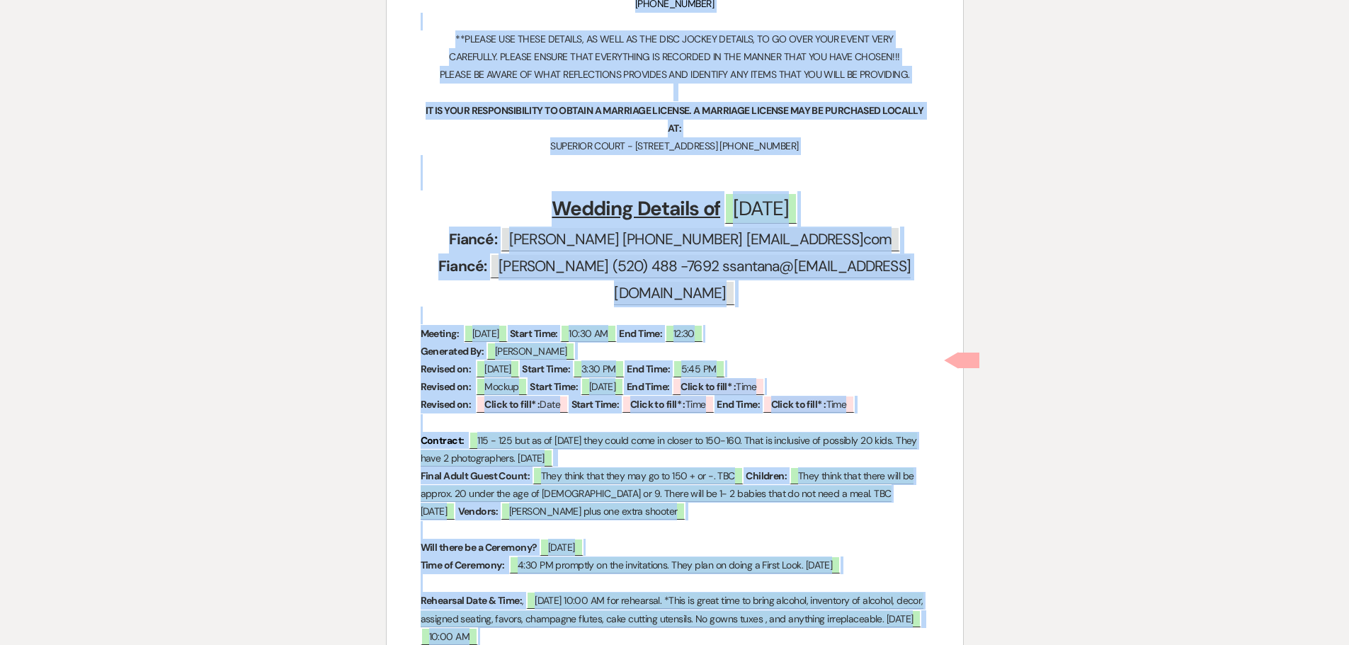
scroll to position [385, 0]
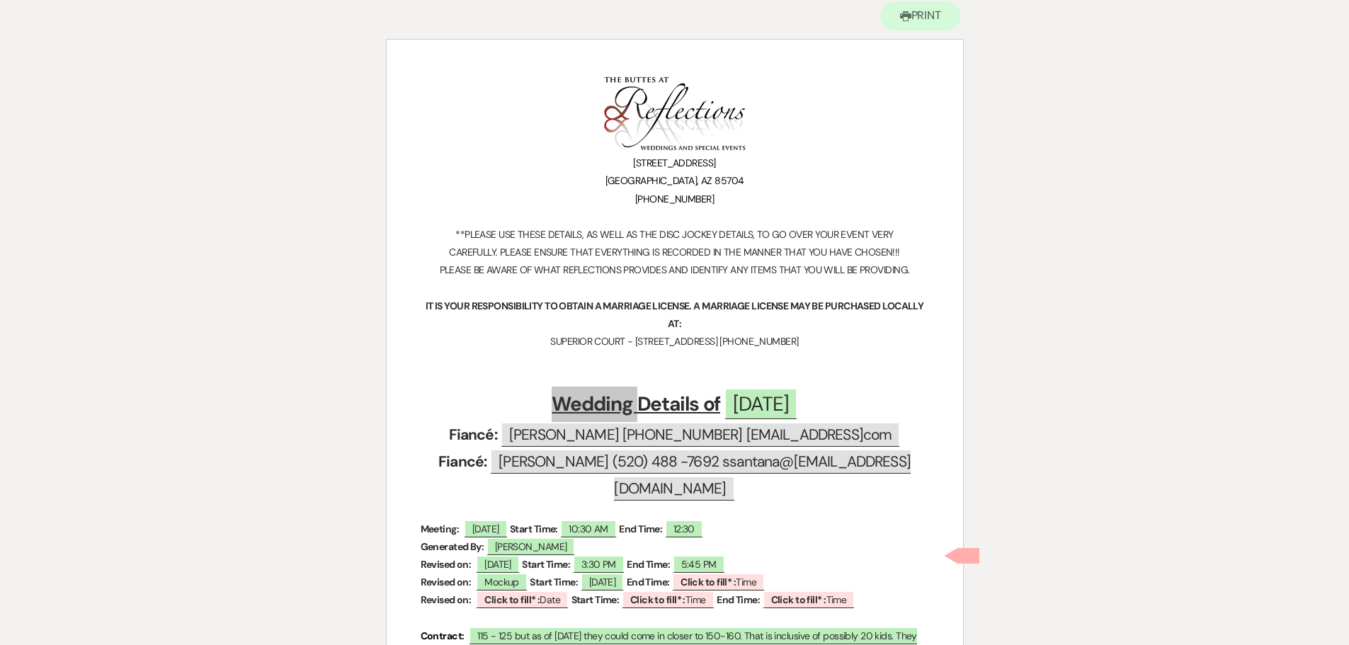
scroll to position [0, 0]
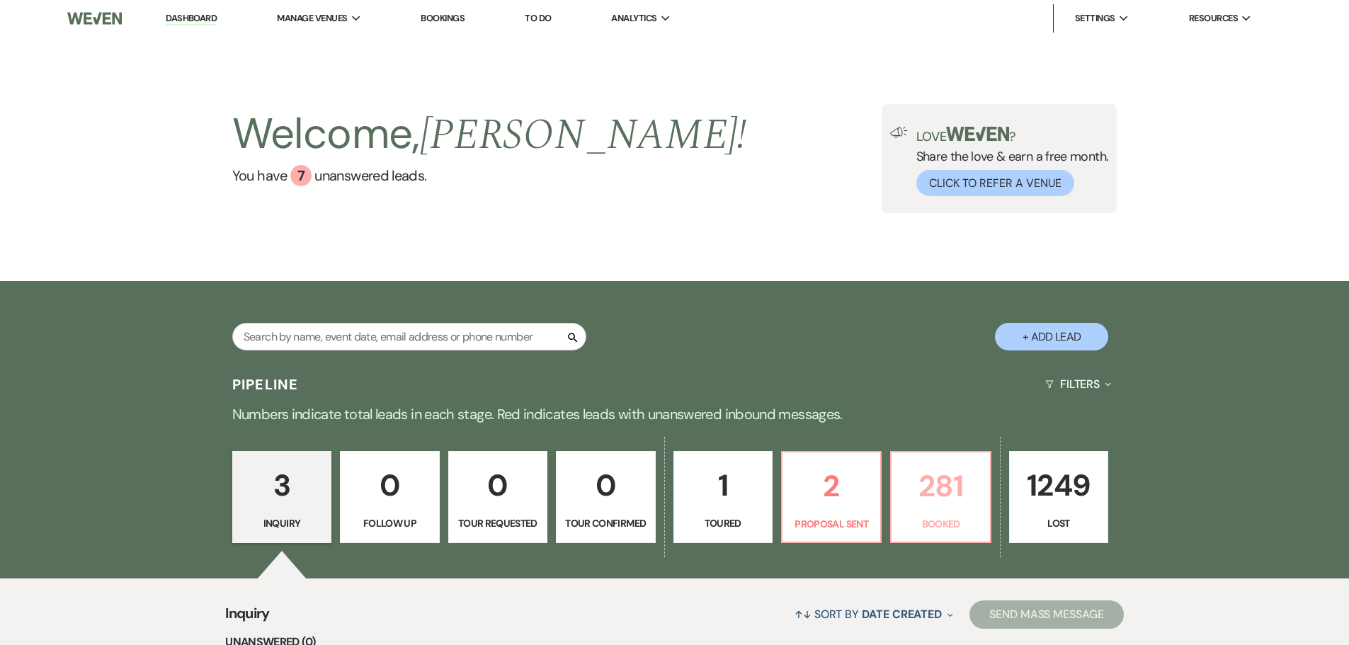
click at [941, 497] on p "281" at bounding box center [940, 486] width 81 height 47
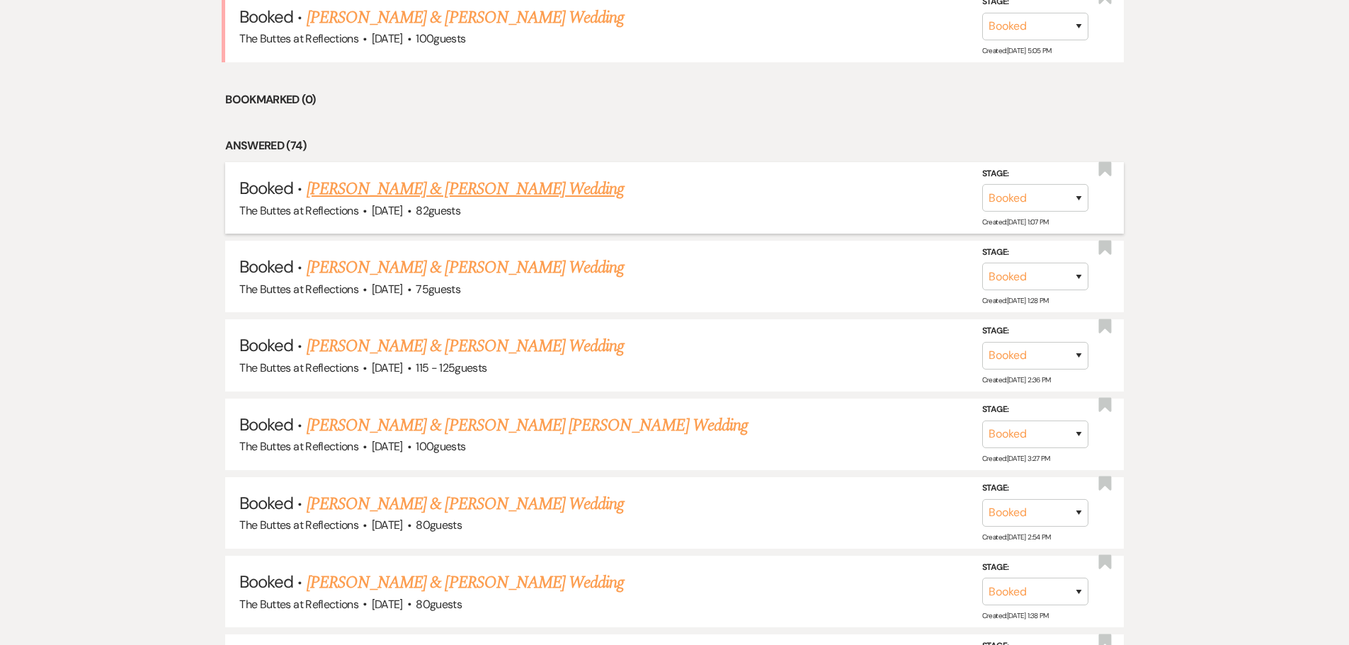
scroll to position [1063, 0]
click at [486, 268] on link "[PERSON_NAME] & [PERSON_NAME] Wedding" at bounding box center [465, 267] width 317 height 26
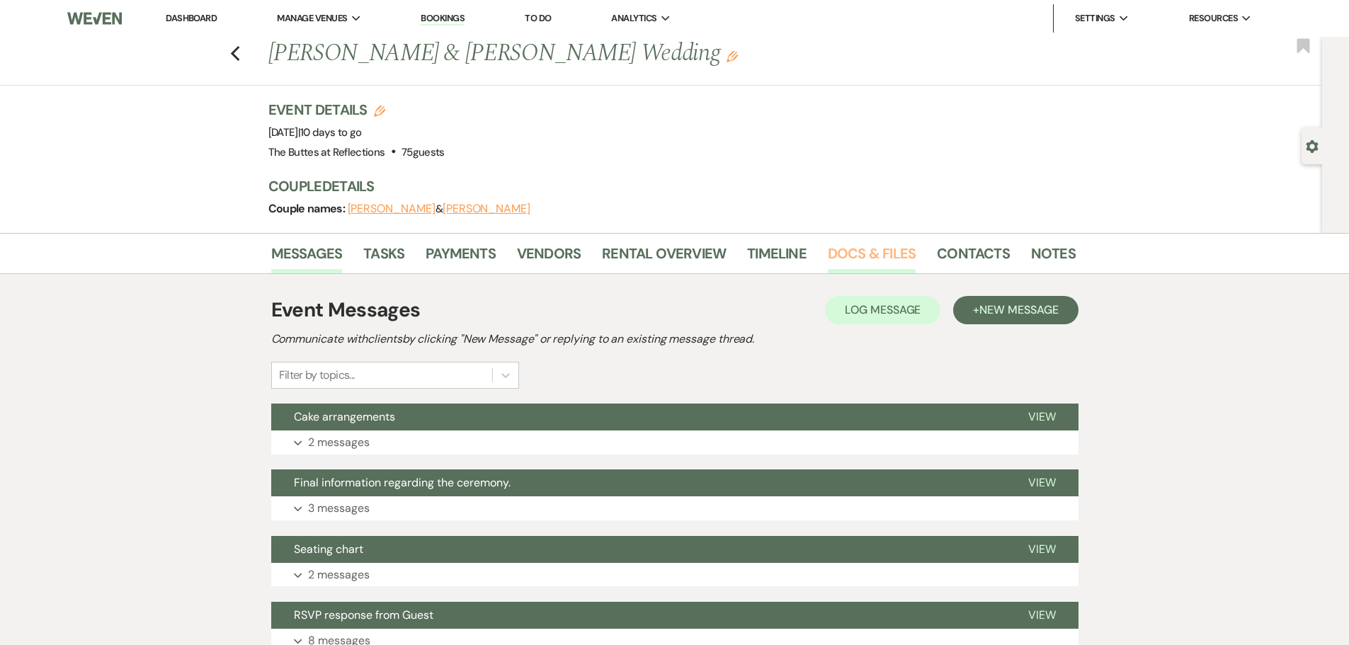
click at [880, 248] on link "Docs & Files" at bounding box center [872, 257] width 88 height 31
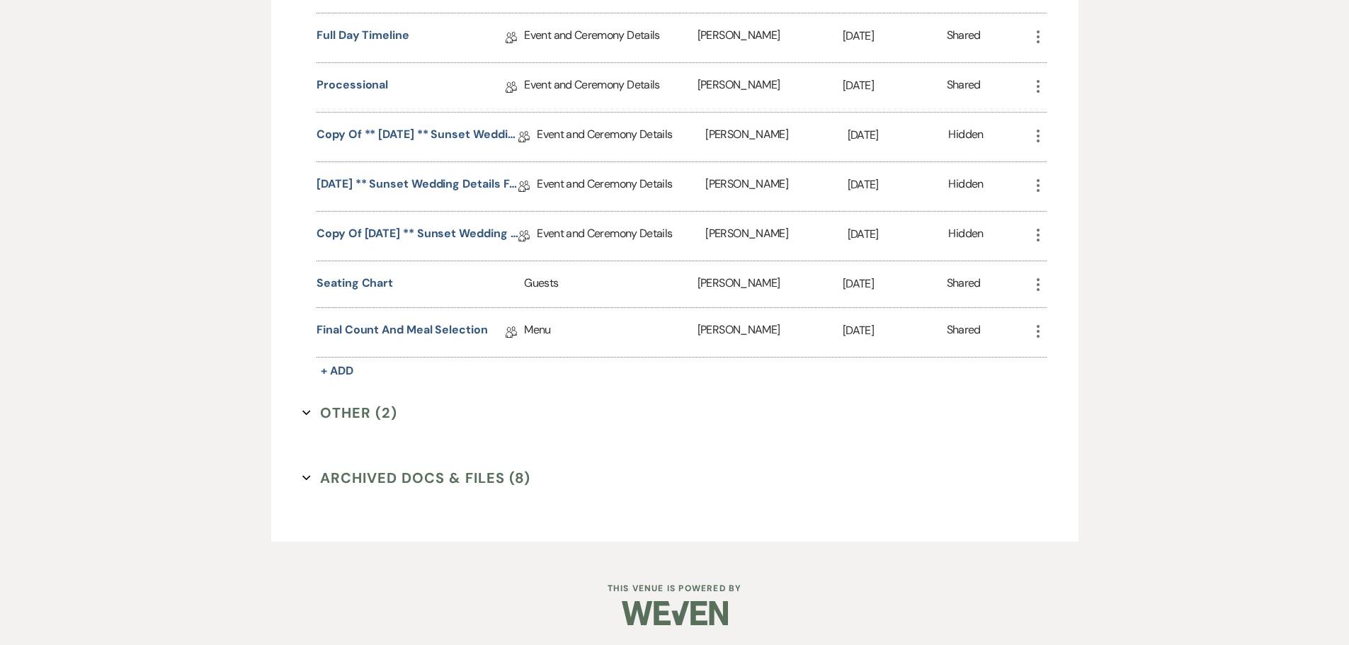
scroll to position [1582, 0]
click at [375, 408] on button "Other (2) Expand" at bounding box center [349, 411] width 95 height 21
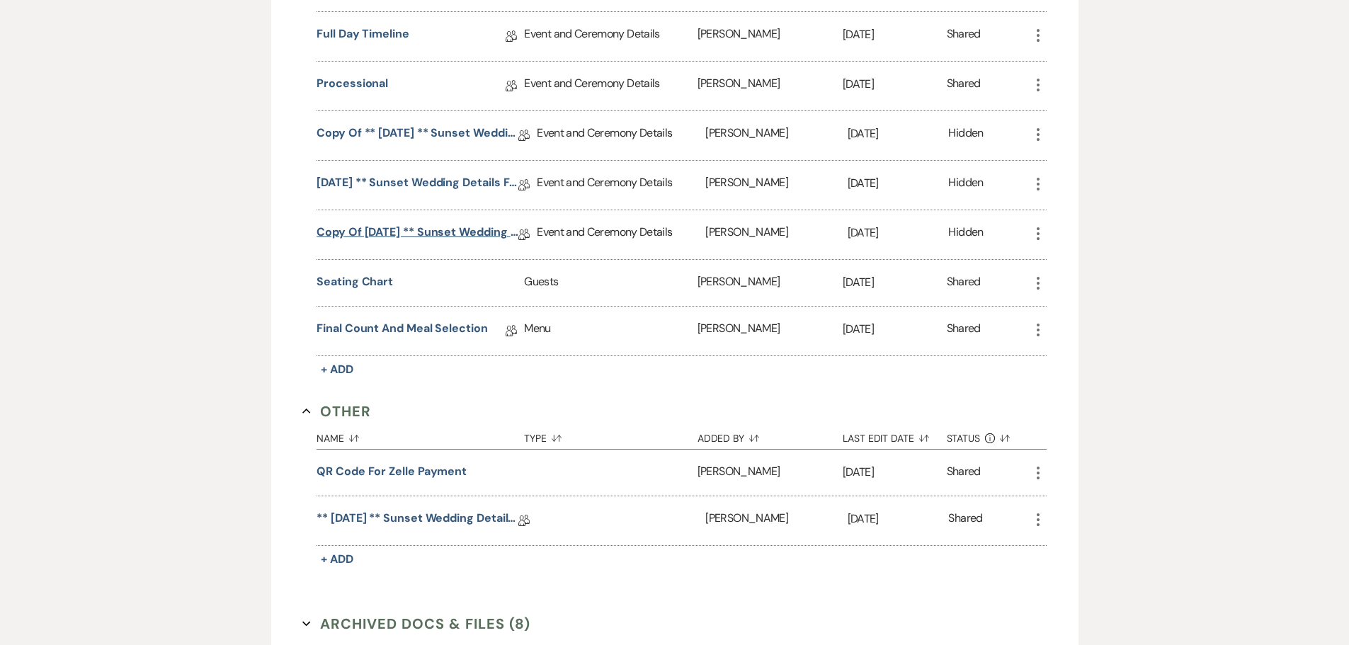
click at [405, 230] on link "Copy of 09.21.2025 ** Sunset Wedding Details for Black. 10.04.2025" at bounding box center [418, 235] width 202 height 22
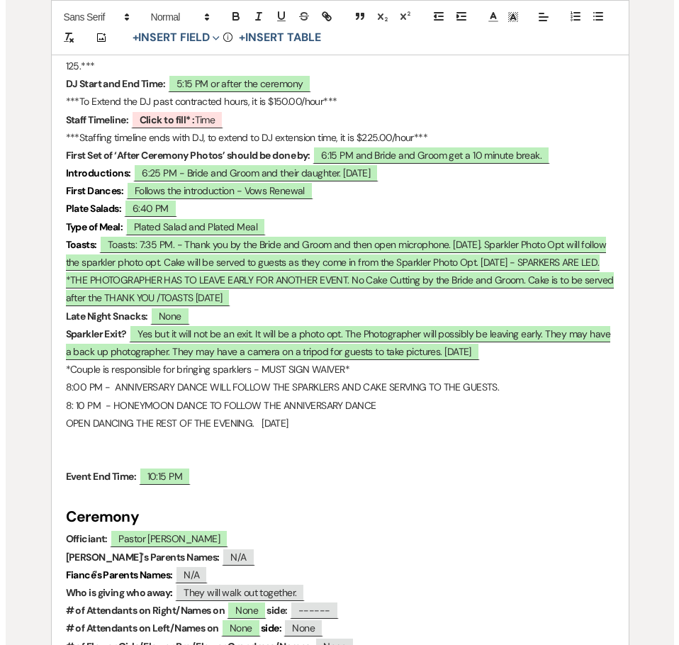
scroll to position [1275, 0]
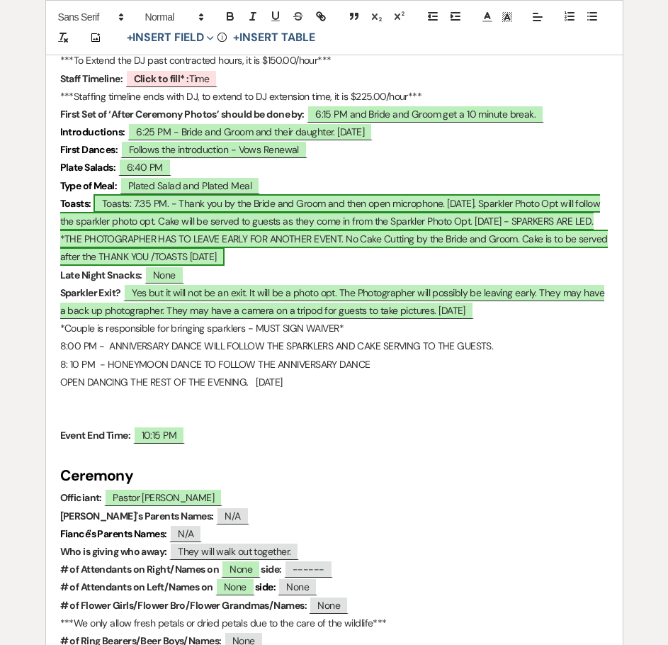
click at [89, 221] on span "Toasts: 7:35 PM. - Thank you by the Bride and Groom and then open microphone. 0…" at bounding box center [334, 230] width 548 height 72
select select "owner"
select select "Time"
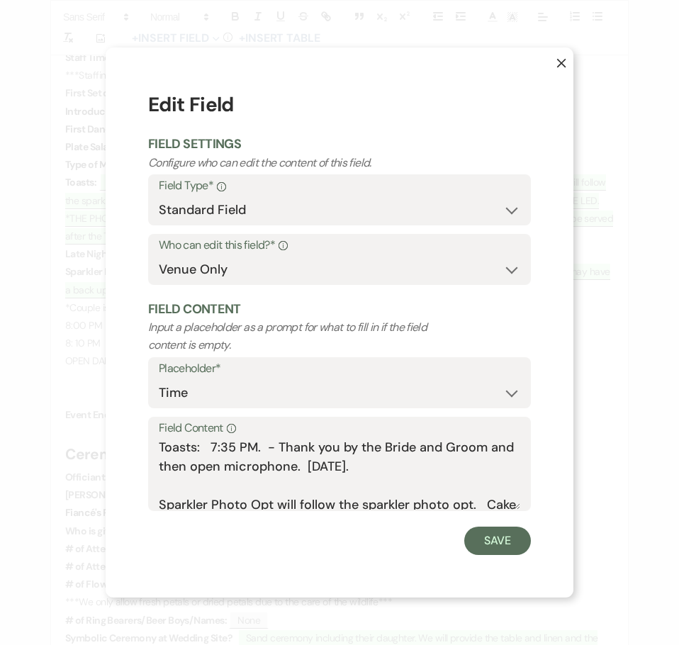
scroll to position [0, 0]
click at [270, 506] on textarea "Toasts: 7:35 PM. - Thank you by the Bride and Groom and then open microphone. 0…" at bounding box center [339, 473] width 361 height 71
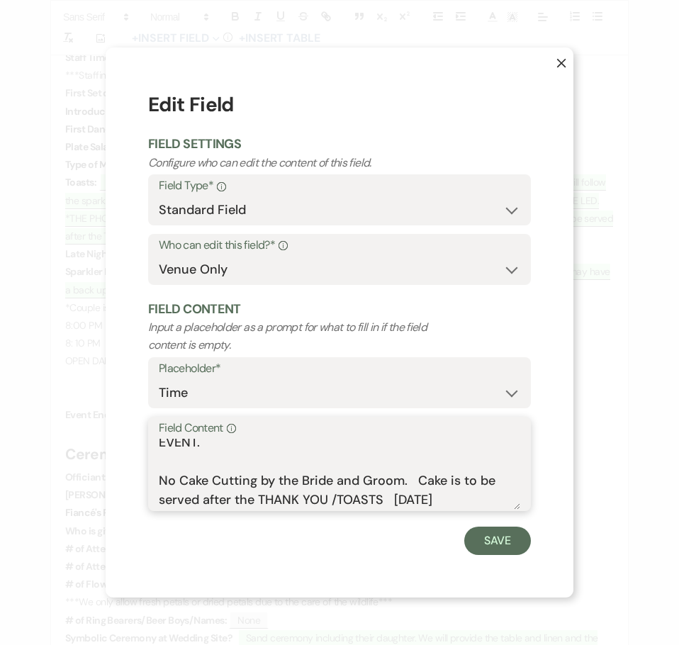
drag, startPoint x: 339, startPoint y: 505, endPoint x: 365, endPoint y: 481, distance: 35.1
click at [365, 481] on textarea "Toasts: 7:35 PM. - Thank you by the Bride and Groom and then open microphone. 0…" at bounding box center [339, 473] width 361 height 71
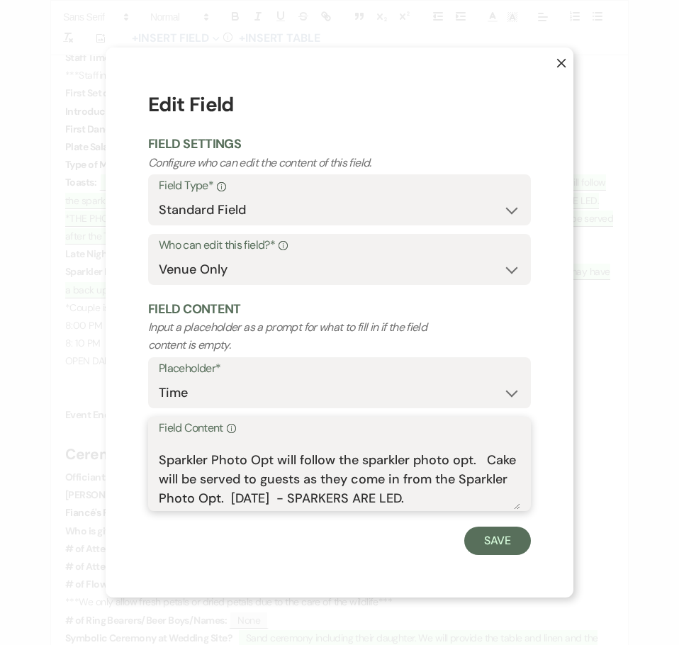
scroll to position [71, 0]
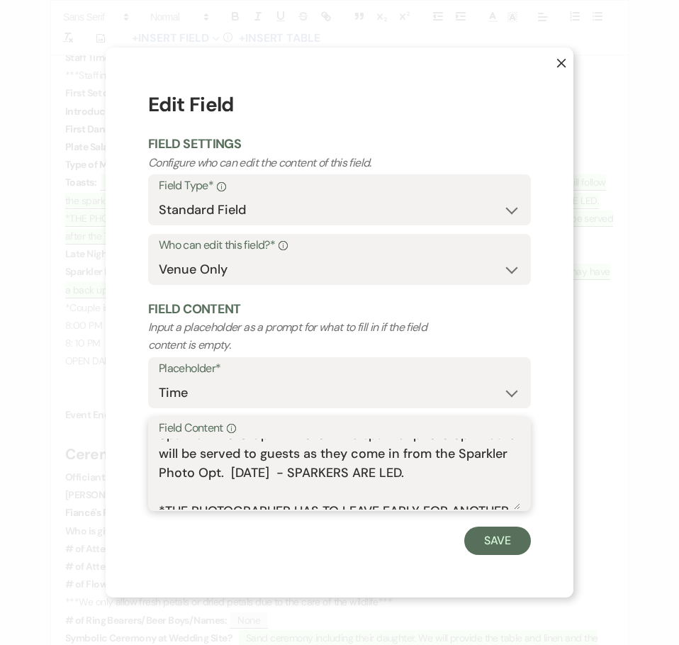
click at [183, 448] on textarea "Toasts: 7:35 PM. - Thank you by the Bride and Groom and then open microphone. 0…" at bounding box center [339, 473] width 361 height 71
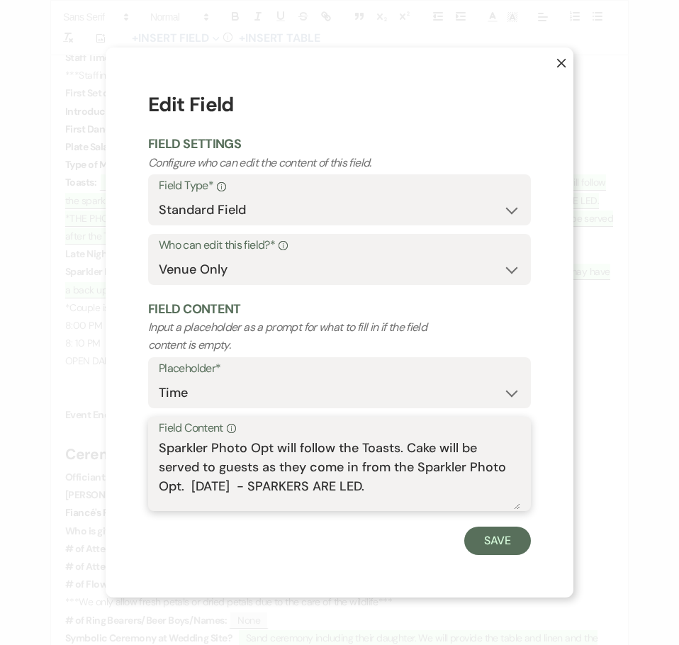
click at [405, 482] on textarea "Toasts: 7:35 PM. - Thank you by the Bride and Groom and then open microphone. 0…" at bounding box center [339, 473] width 361 height 71
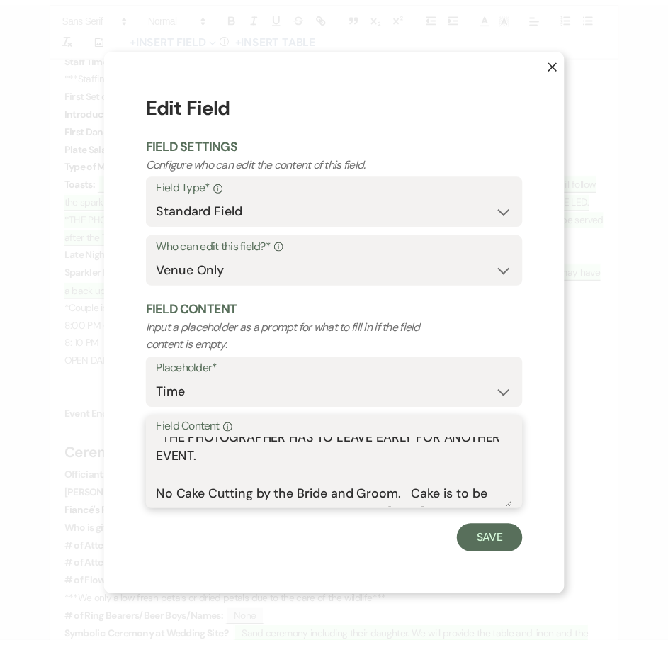
scroll to position [159, 0]
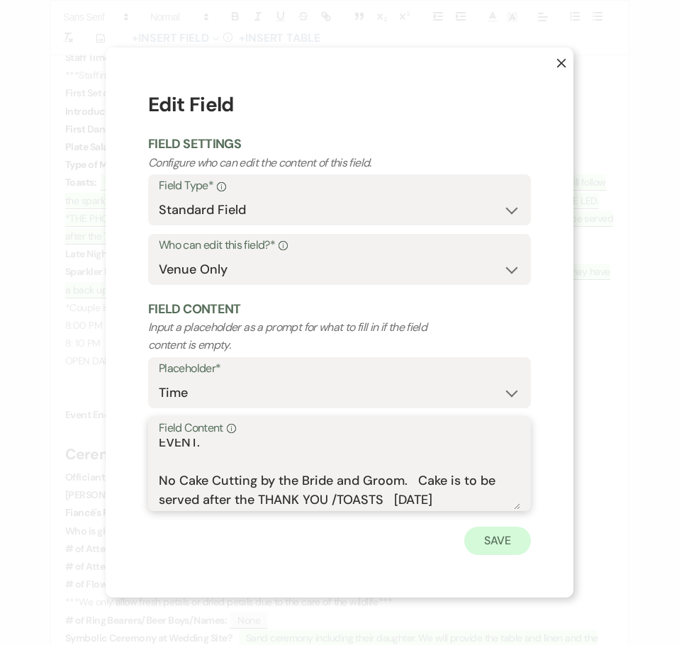
type textarea "Toasts: 7:35 PM. - Thank you by the Bride and Groom and then open microphone. 0…"
click at [504, 548] on button "Save" at bounding box center [497, 540] width 67 height 28
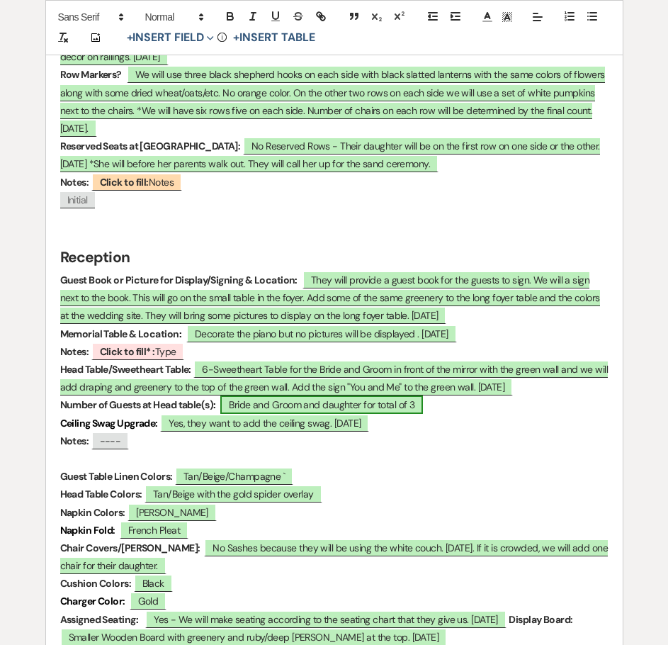
scroll to position [2054, 0]
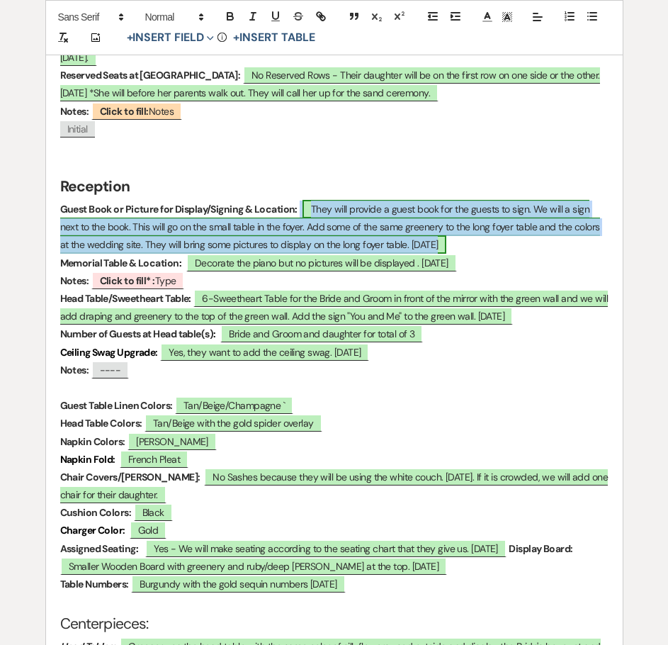
click at [557, 208] on span "They will provide a guest book for the guests to sign. We will a sign next to t…" at bounding box center [330, 227] width 540 height 54
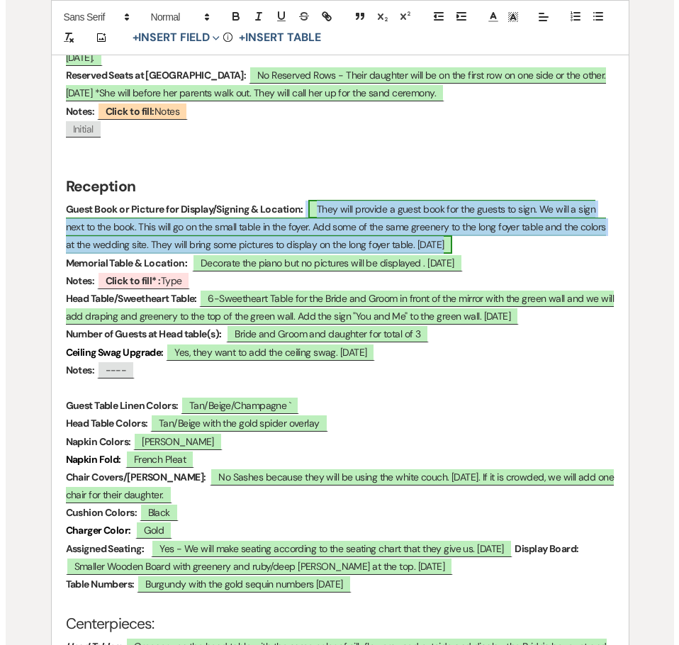
scroll to position [2055, 0]
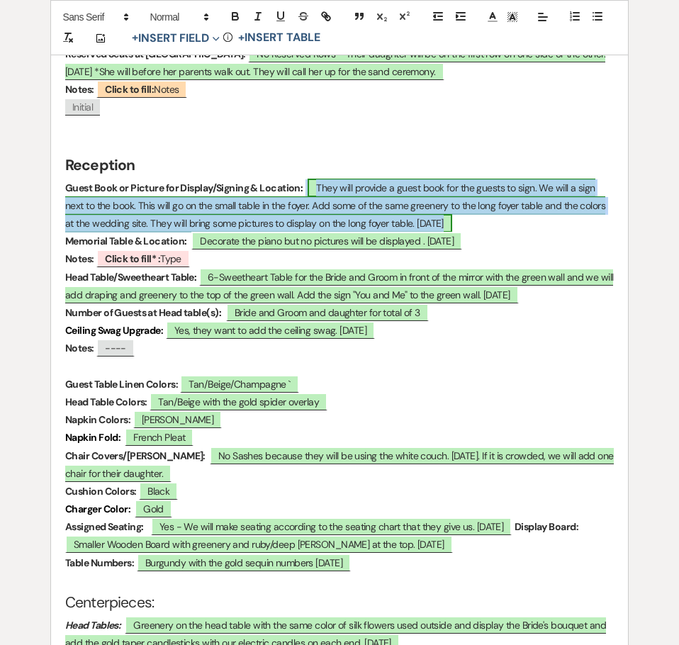
select select "owner"
select select "custom_placeholder"
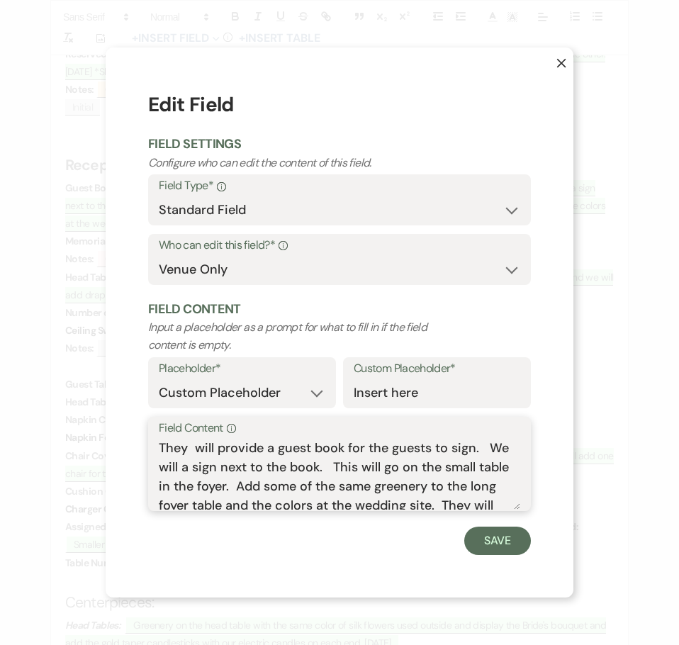
click at [177, 466] on textarea "They will provide a guest book for the guests to sign. We will a sign next to t…" at bounding box center [339, 473] width 361 height 71
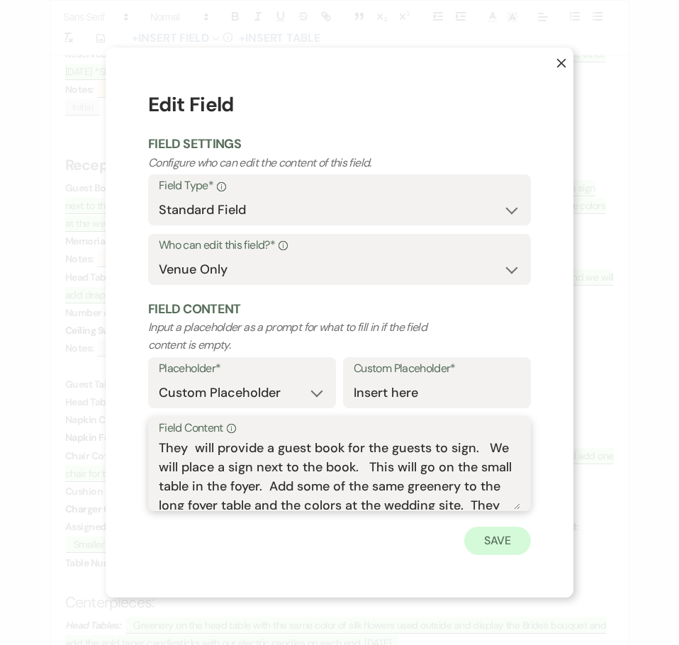
type textarea "They will provide a guest book for the guests to sign. We will place a sign nex…"
click at [472, 531] on button "Save" at bounding box center [497, 540] width 67 height 28
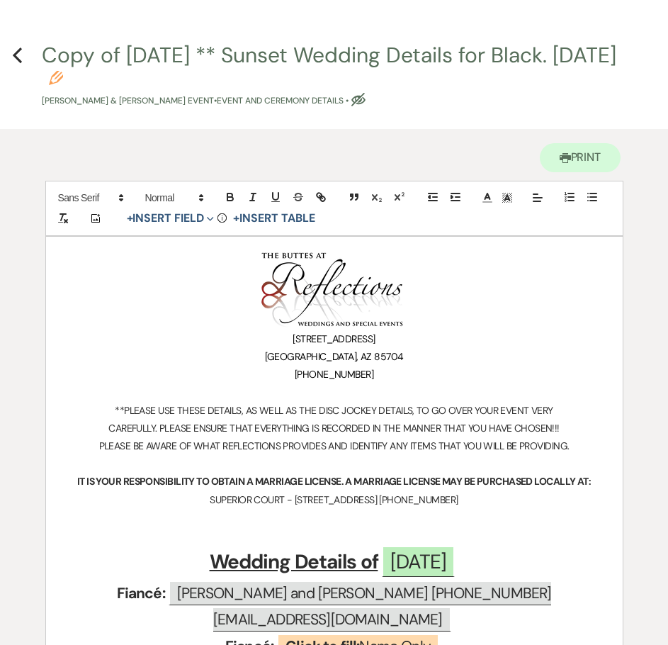
scroll to position [0, 0]
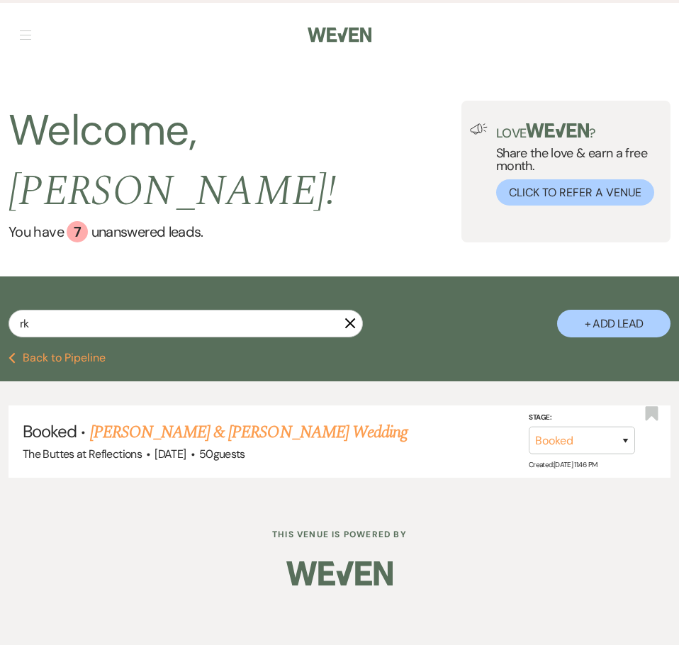
type input "r"
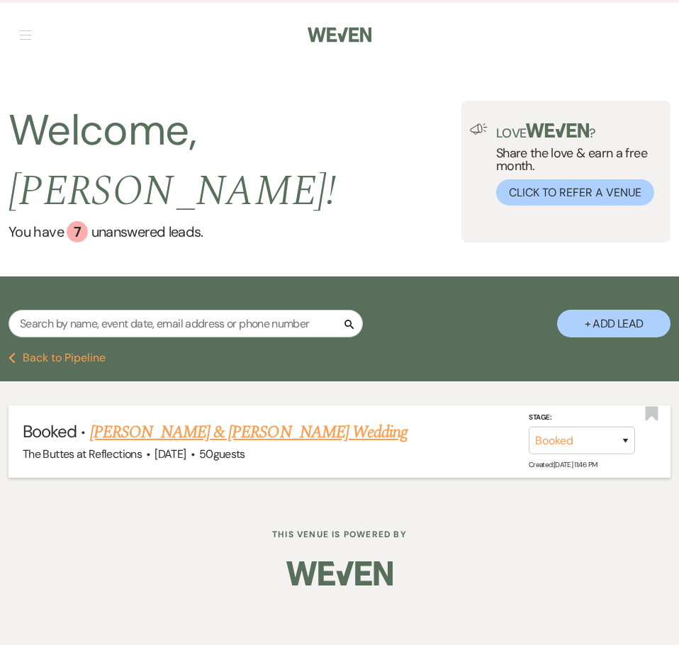
click at [235, 419] on link "[PERSON_NAME] & [PERSON_NAME] Wedding" at bounding box center [248, 432] width 317 height 26
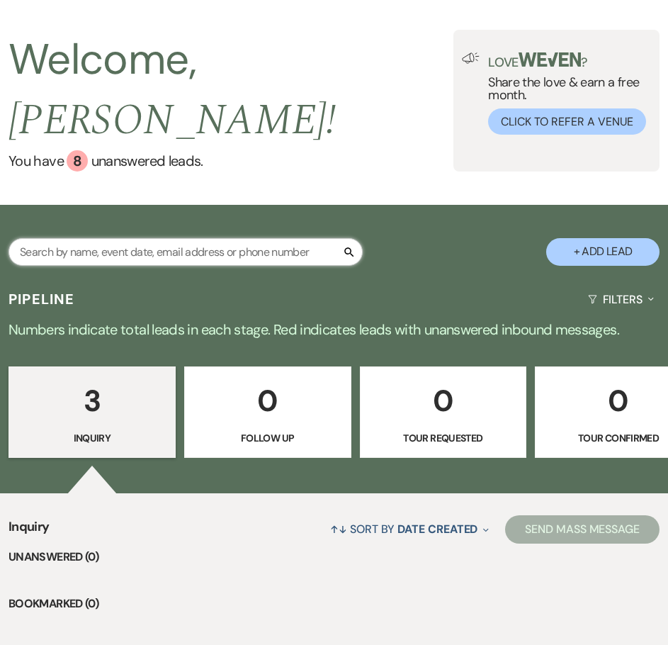
click at [181, 238] on input "text" at bounding box center [186, 252] width 354 height 28
type input "black"
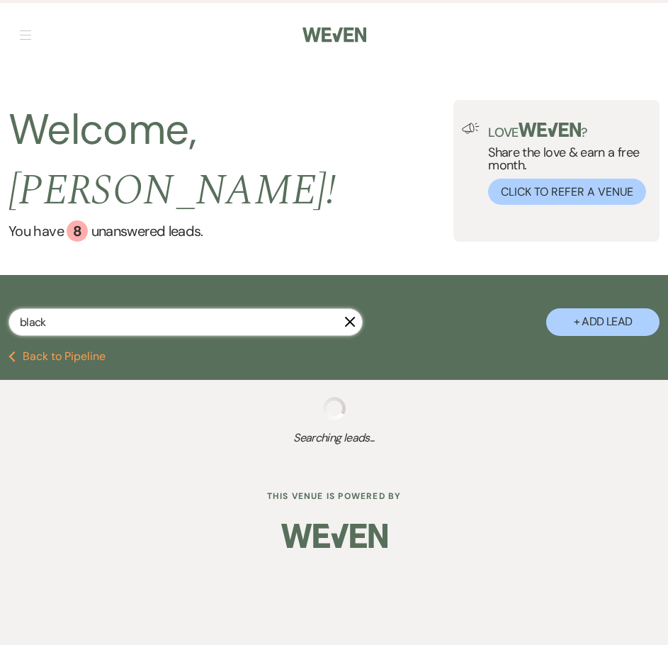
select select "8"
select select "5"
select select "8"
select select "5"
select select "8"
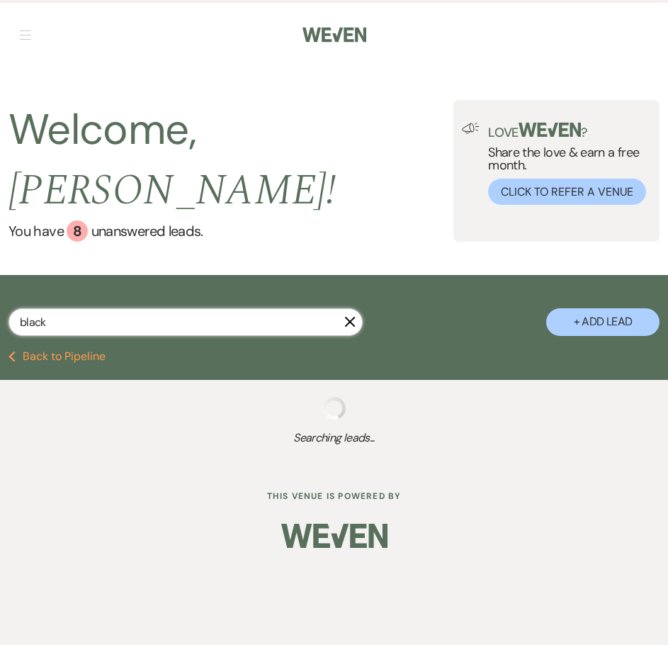
select select "10"
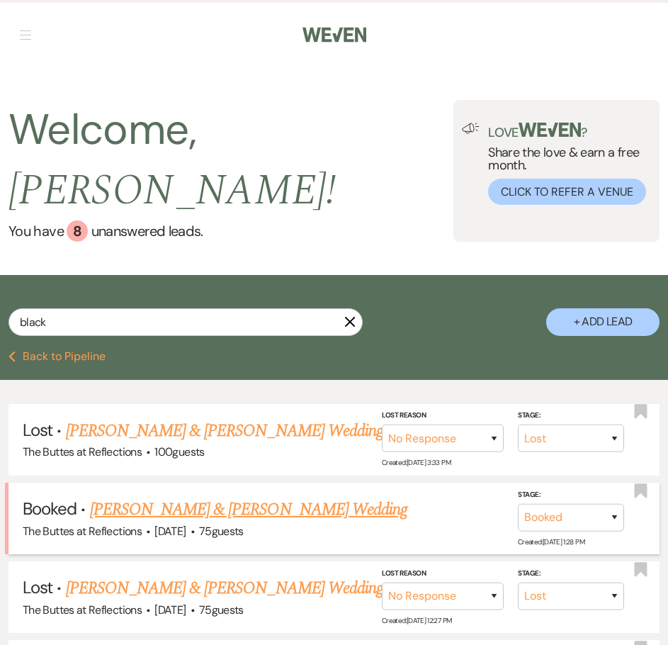
click at [176, 497] on link "[PERSON_NAME] & [PERSON_NAME] Wedding" at bounding box center [248, 510] width 317 height 26
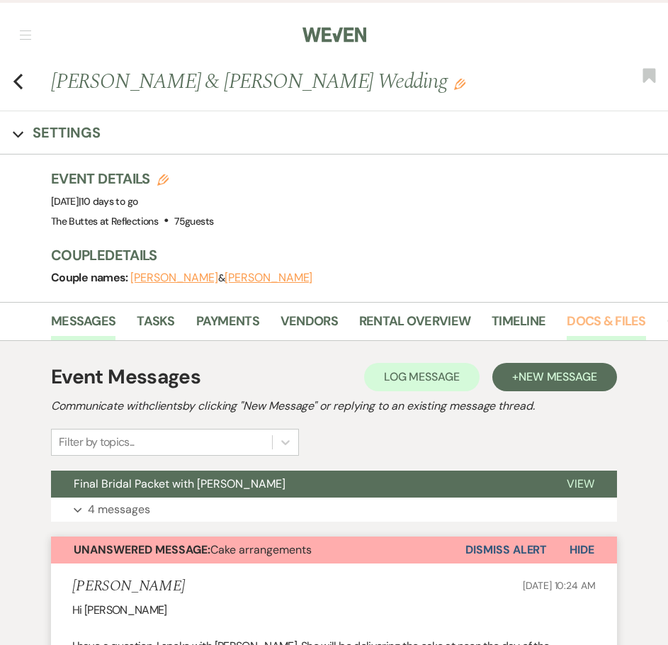
click at [589, 319] on link "Docs & Files" at bounding box center [606, 325] width 79 height 29
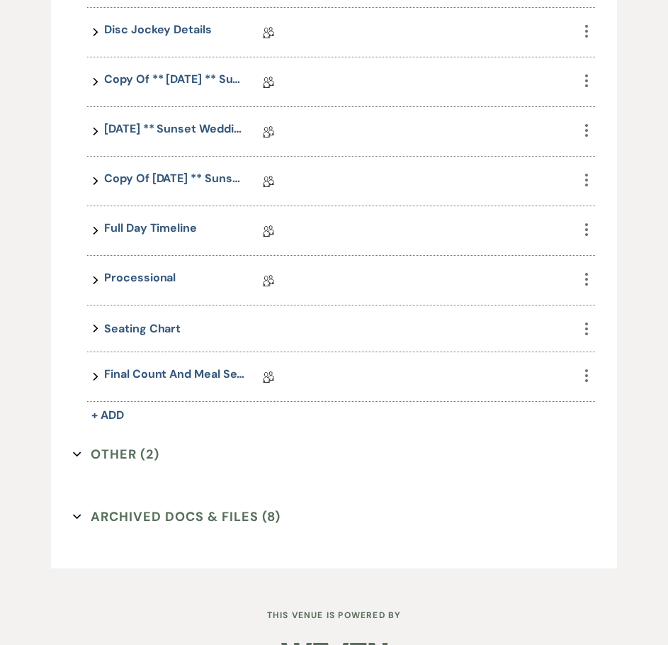
scroll to position [1627, 0]
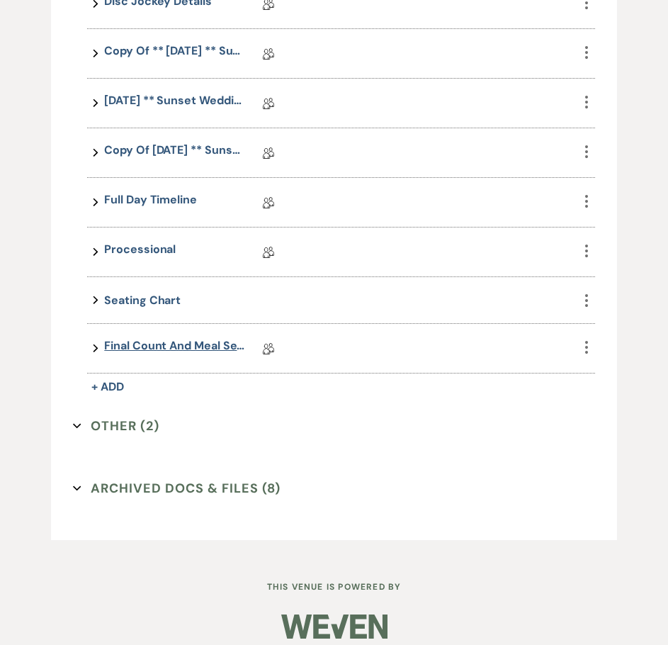
click at [174, 348] on link "Final Count and Meal Selection" at bounding box center [175, 348] width 142 height 22
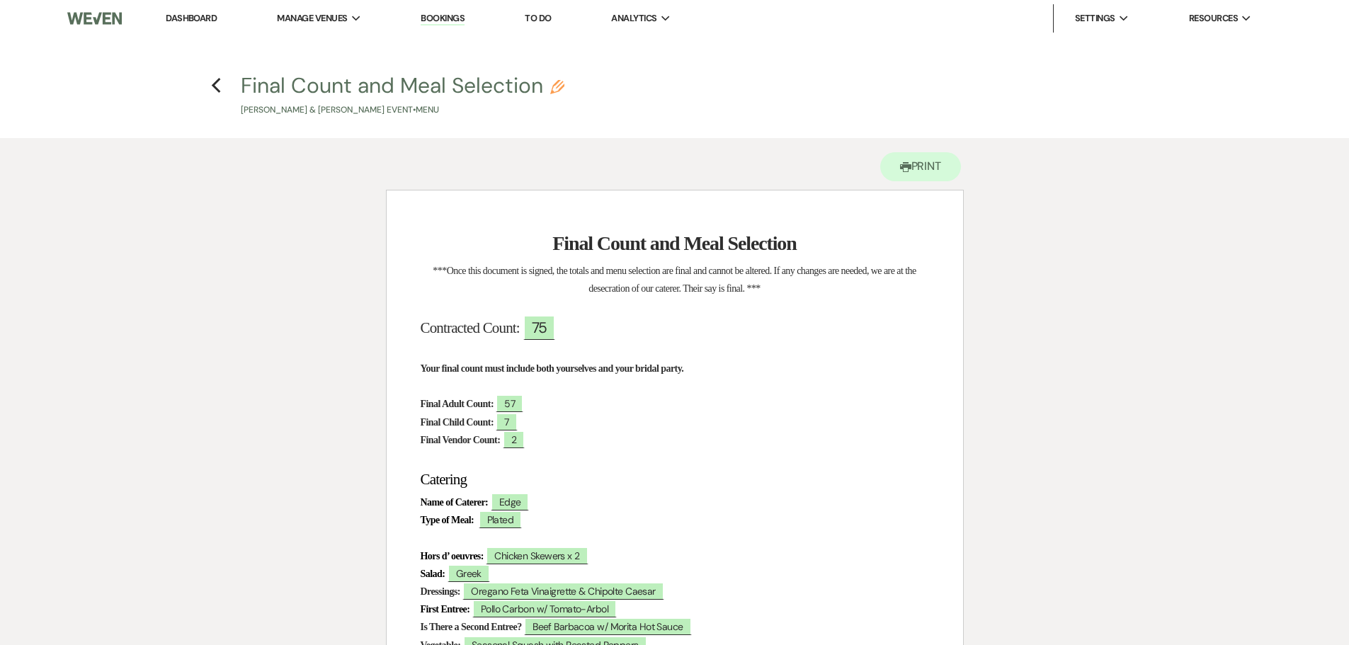
click at [215, 14] on link "Dashboard" at bounding box center [191, 18] width 51 height 12
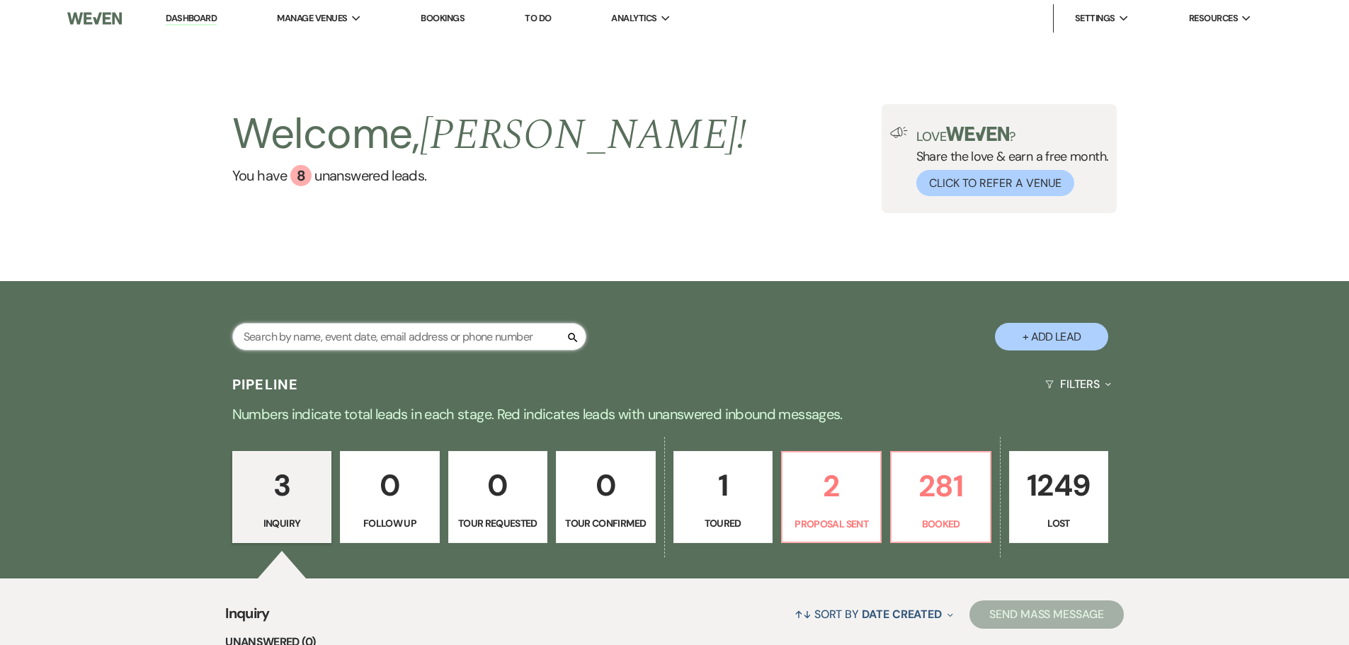
click at [381, 336] on input "text" at bounding box center [409, 337] width 354 height 28
type input "det"
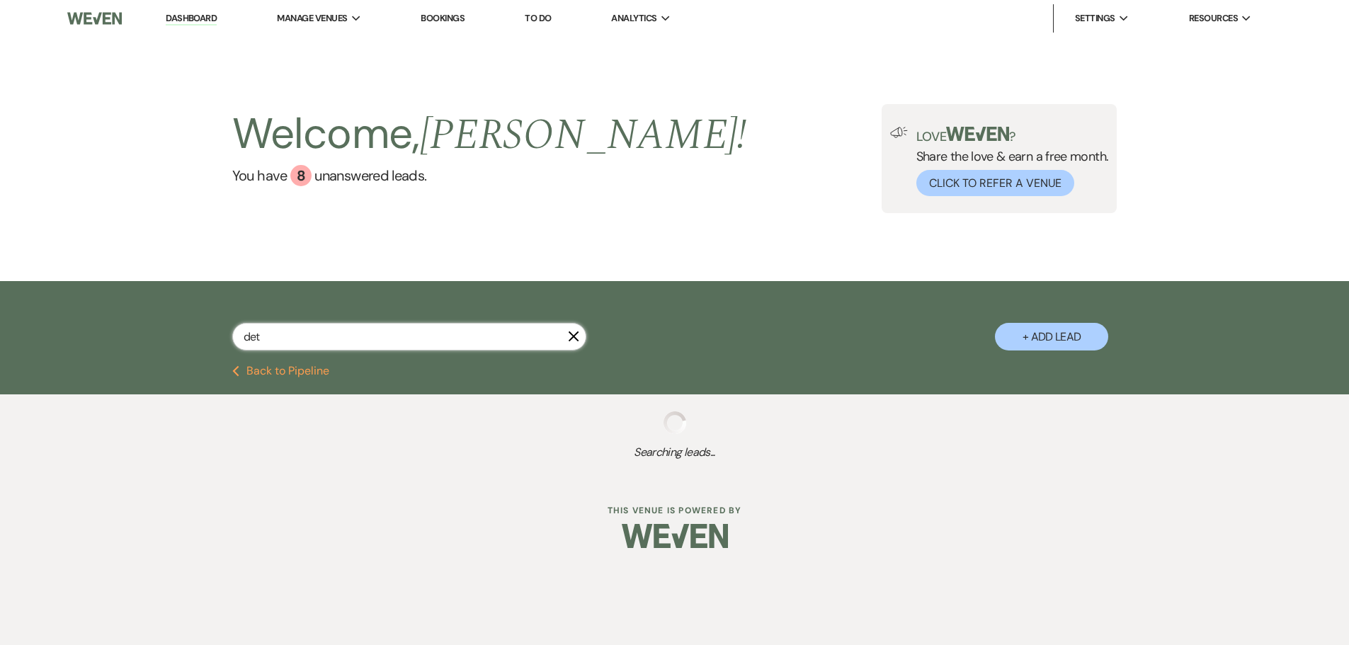
select select "8"
select select "5"
select select "8"
select select "5"
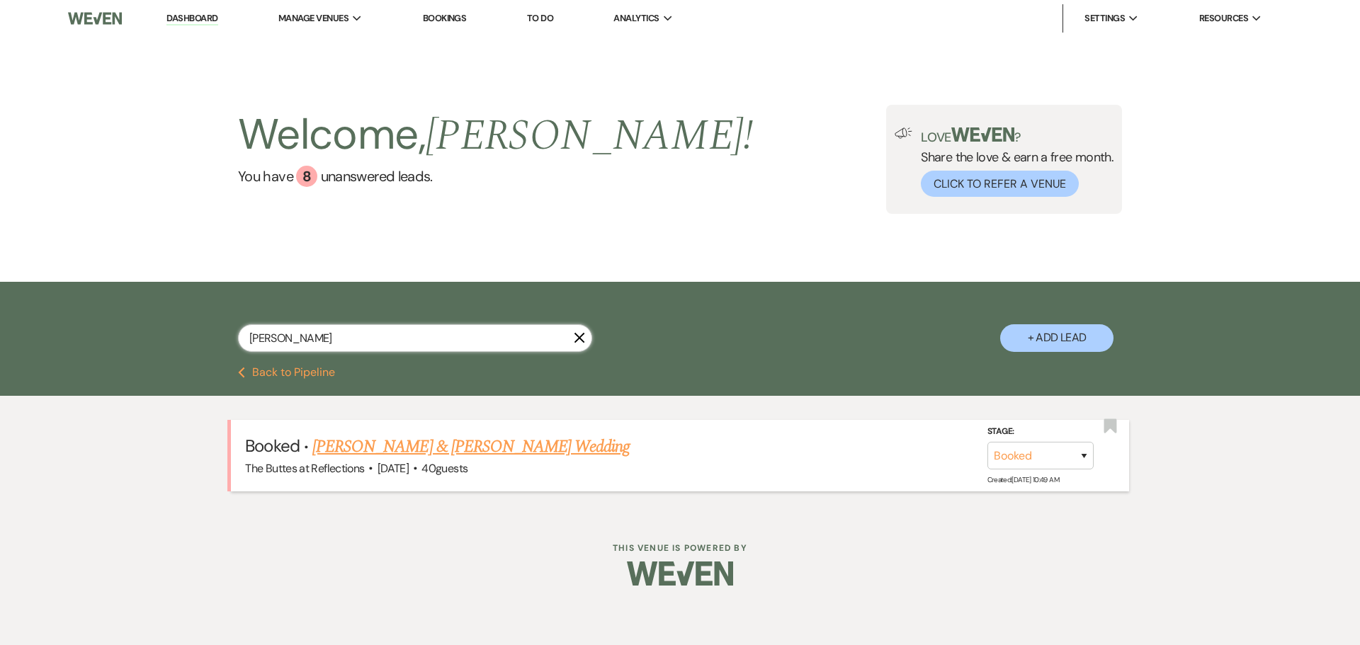
type input "[PERSON_NAME]"
click at [448, 443] on link "[PERSON_NAME] & [PERSON_NAME] Wedding" at bounding box center [470, 447] width 317 height 26
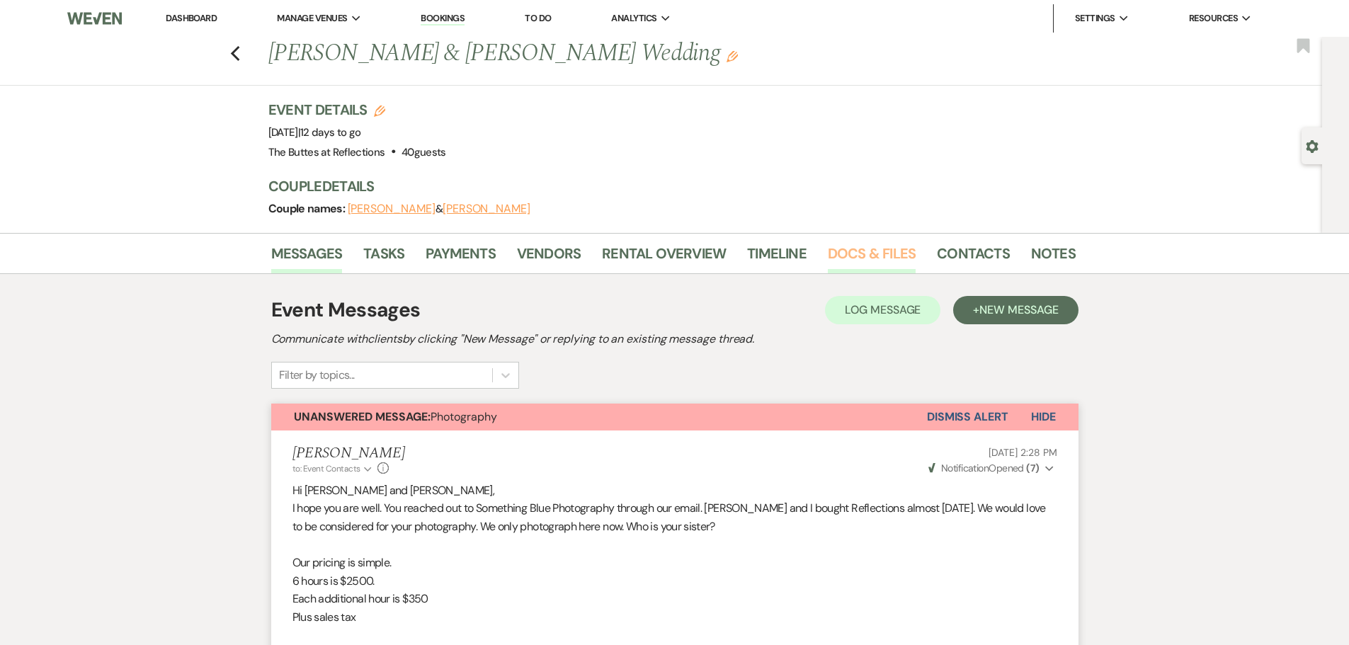
click at [667, 254] on link "Docs & Files" at bounding box center [872, 257] width 88 height 31
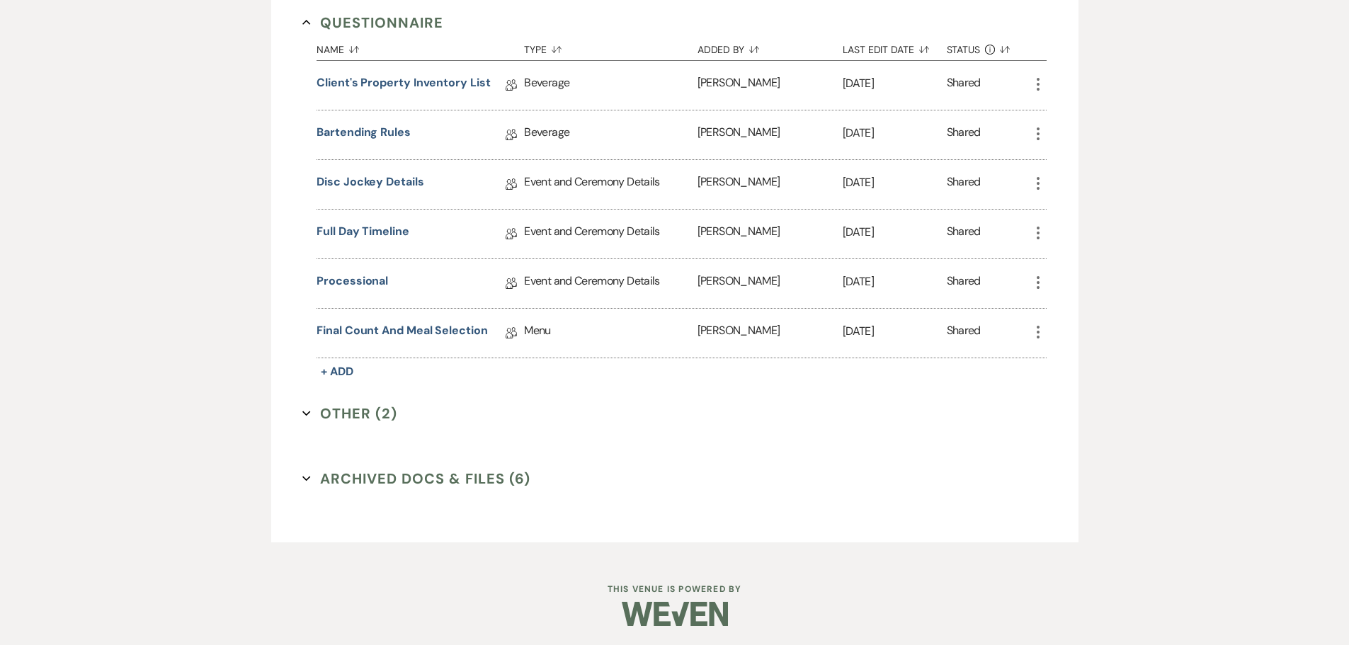
scroll to position [784, 0]
click at [419, 328] on link "Final Count and Meal Selection" at bounding box center [402, 331] width 171 height 22
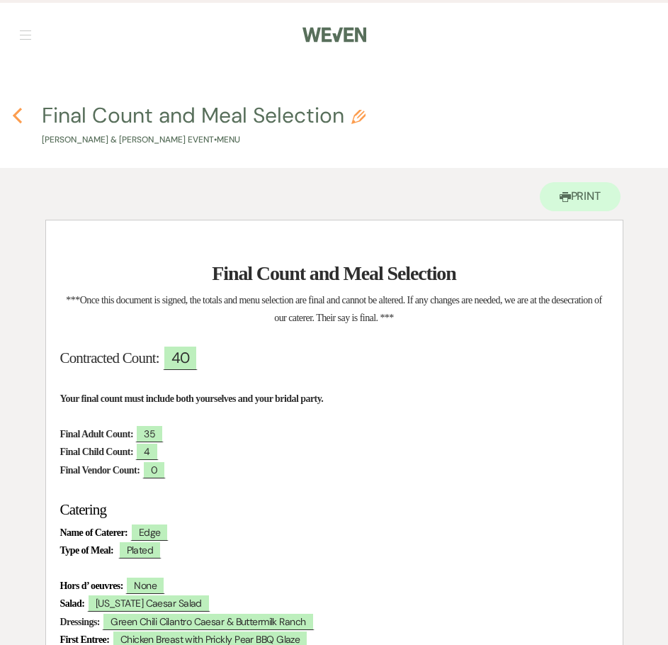
click at [19, 111] on use "button" at bounding box center [17, 116] width 9 height 16
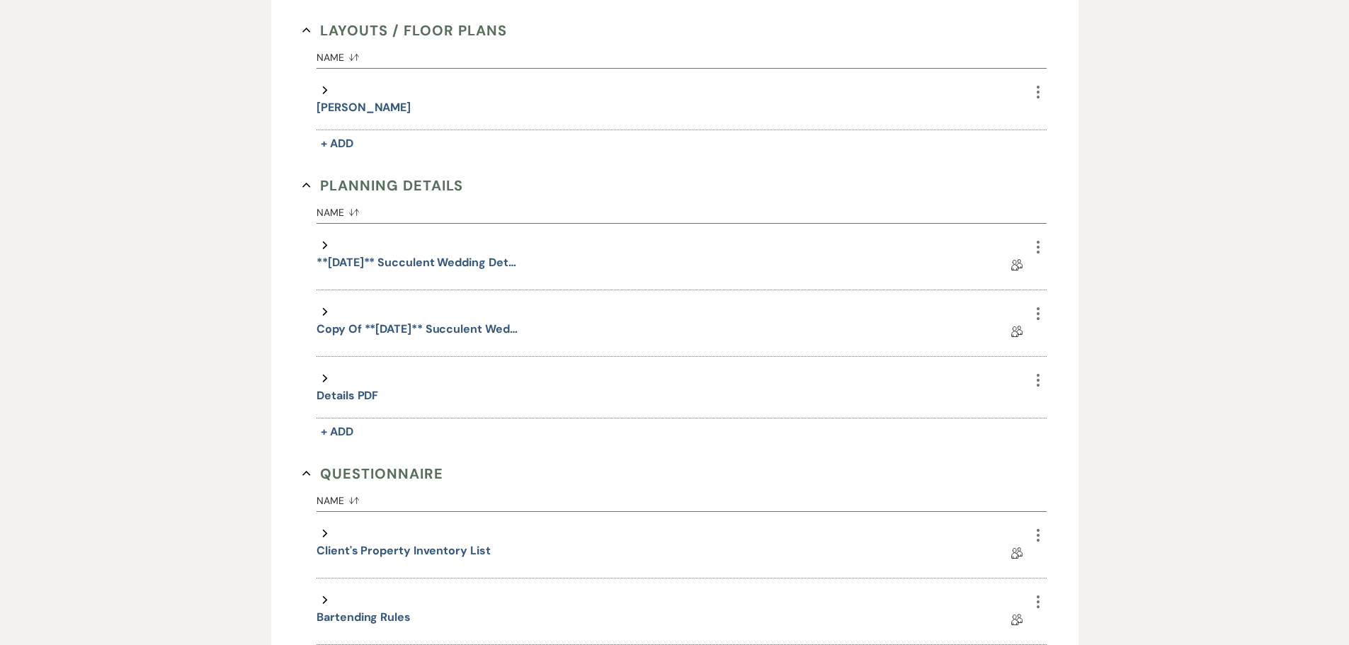
scroll to position [395, 0]
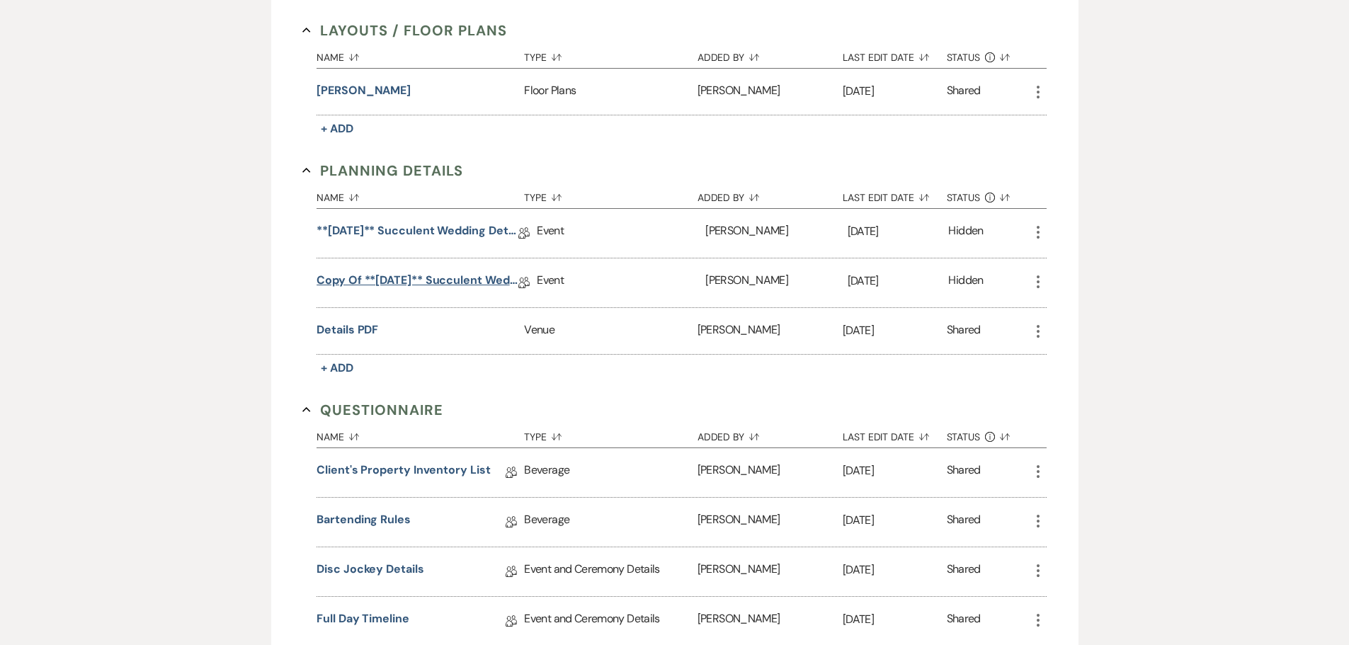
click at [412, 279] on link "Copy of **[DATE]** Succulent Wedding Details" at bounding box center [418, 283] width 202 height 22
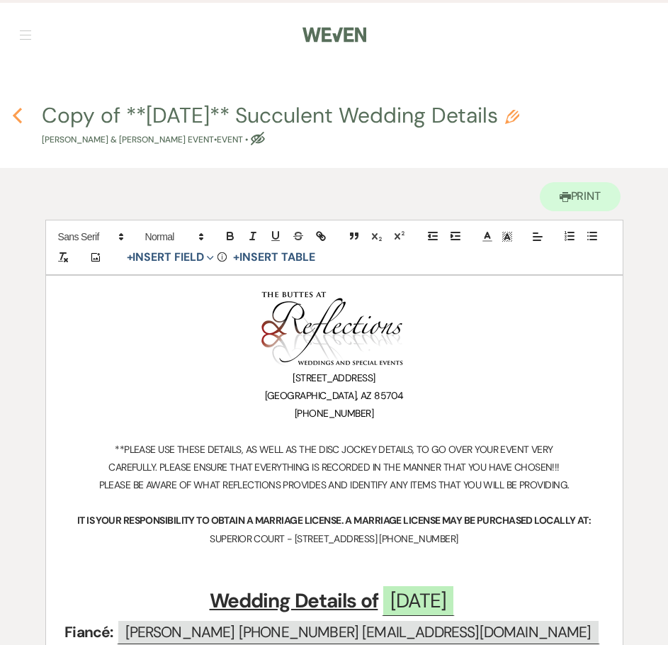
click at [17, 113] on use "button" at bounding box center [17, 116] width 9 height 16
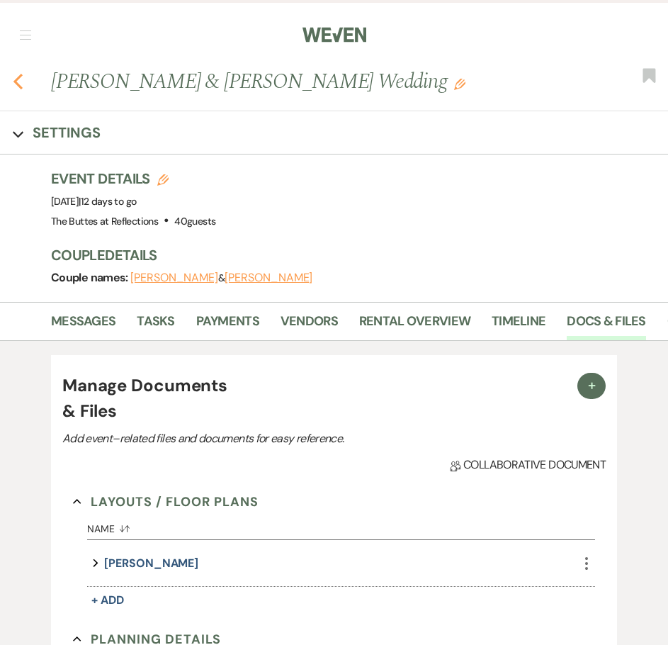
click at [18, 81] on icon "Previous" at bounding box center [18, 81] width 11 height 17
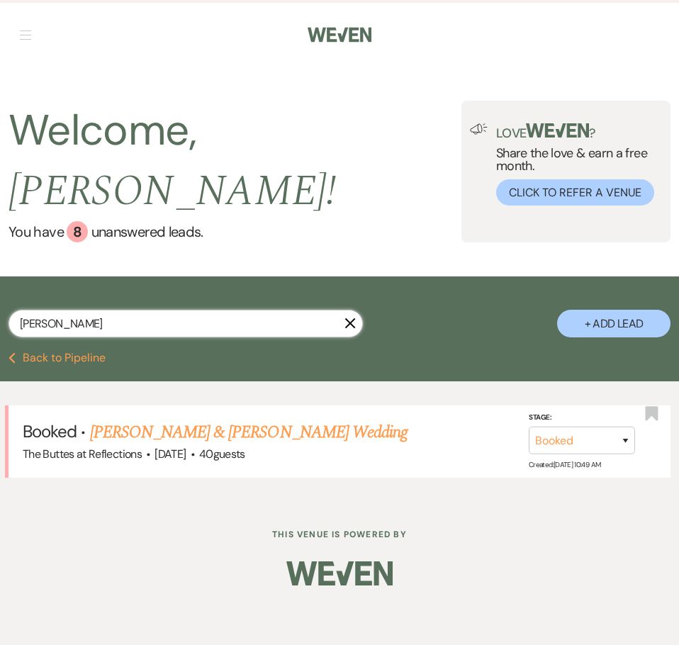
drag, startPoint x: 153, startPoint y: 294, endPoint x: 5, endPoint y: 302, distance: 148.3
click at [5, 302] on div "[PERSON_NAME] X + Add Lead" at bounding box center [339, 315] width 679 height 65
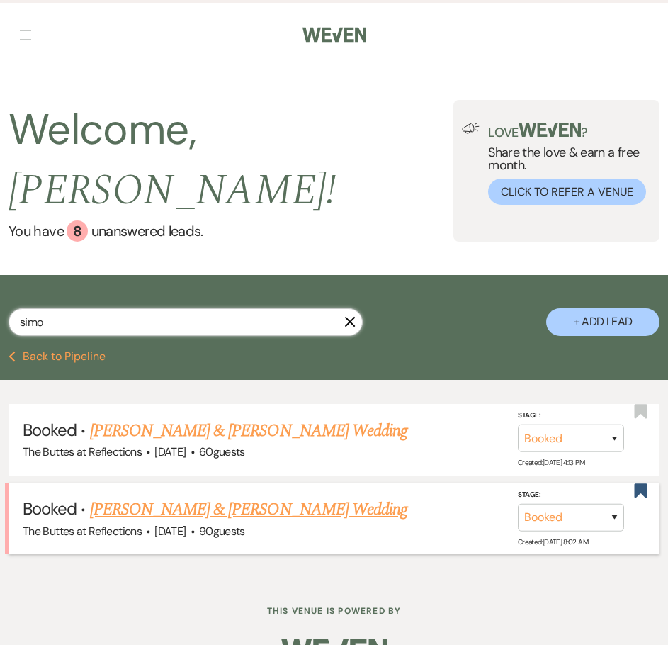
type input "simo"
click at [195, 497] on link "[PERSON_NAME] & [PERSON_NAME] Wedding" at bounding box center [248, 510] width 317 height 26
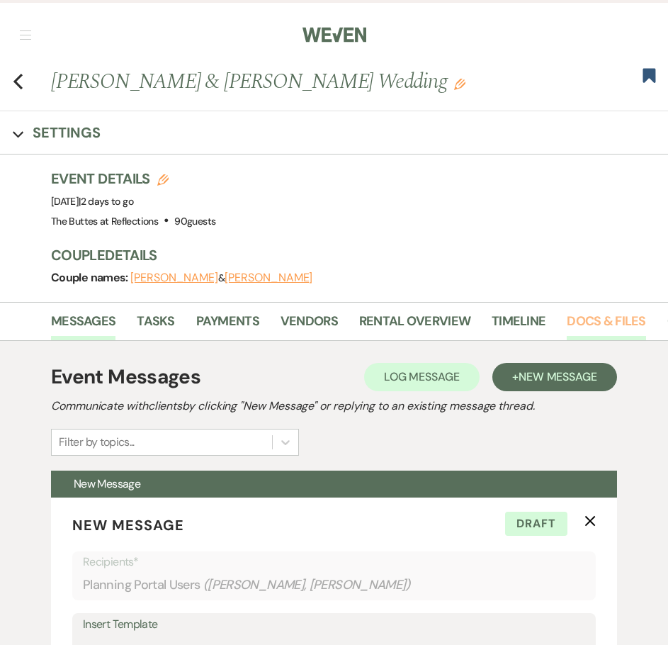
click at [613, 320] on link "Docs & Files" at bounding box center [606, 325] width 79 height 29
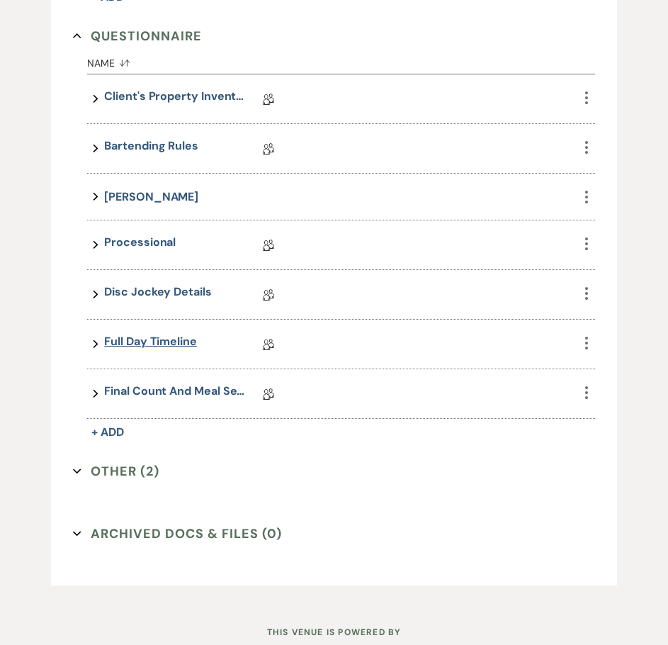
scroll to position [1275, 0]
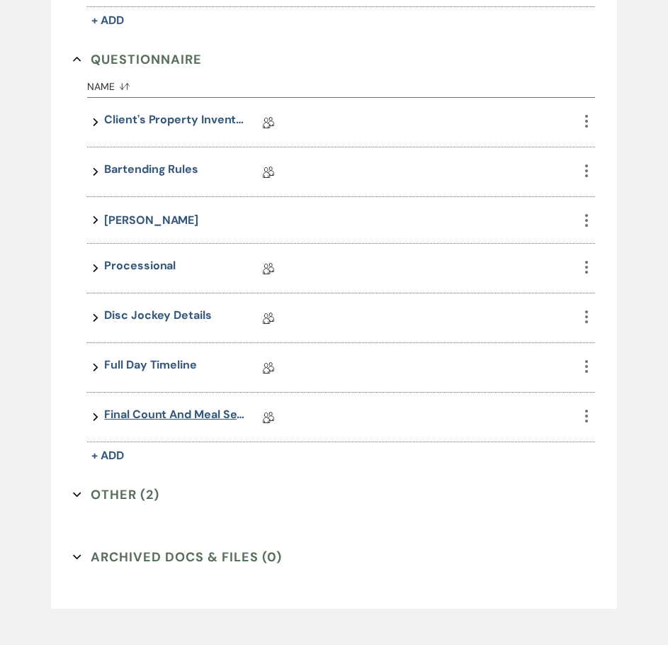
click at [159, 417] on link "Final Count and Meal Selection" at bounding box center [175, 417] width 142 height 22
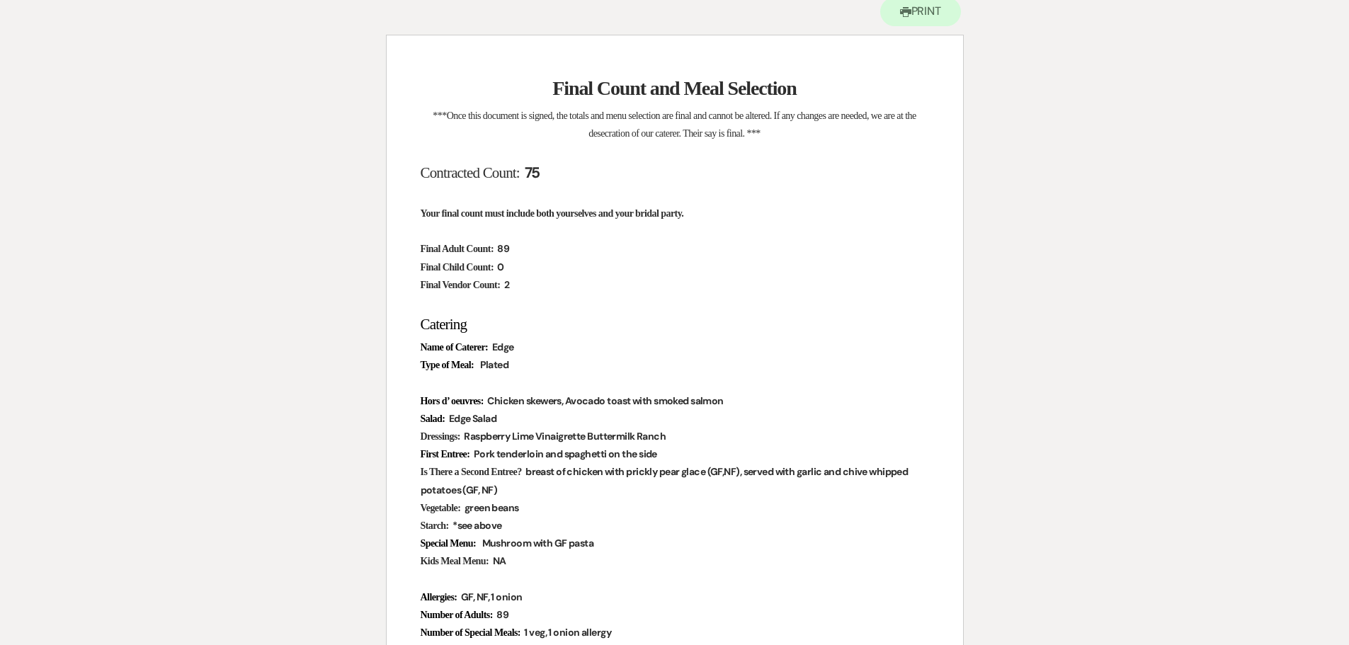
scroll to position [425, 0]
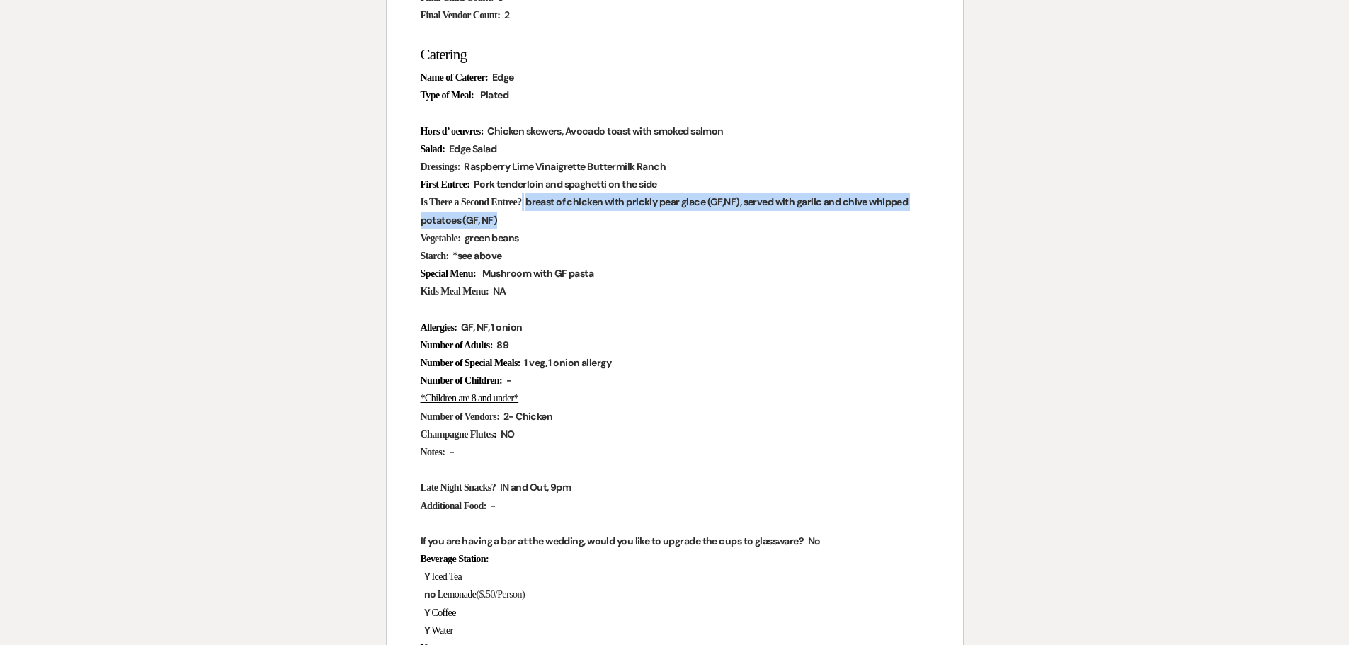
click at [555, 202] on span "breast of chicken with prickly pear glace (GF,NF), served with garlic and chive…" at bounding box center [665, 211] width 488 height 34
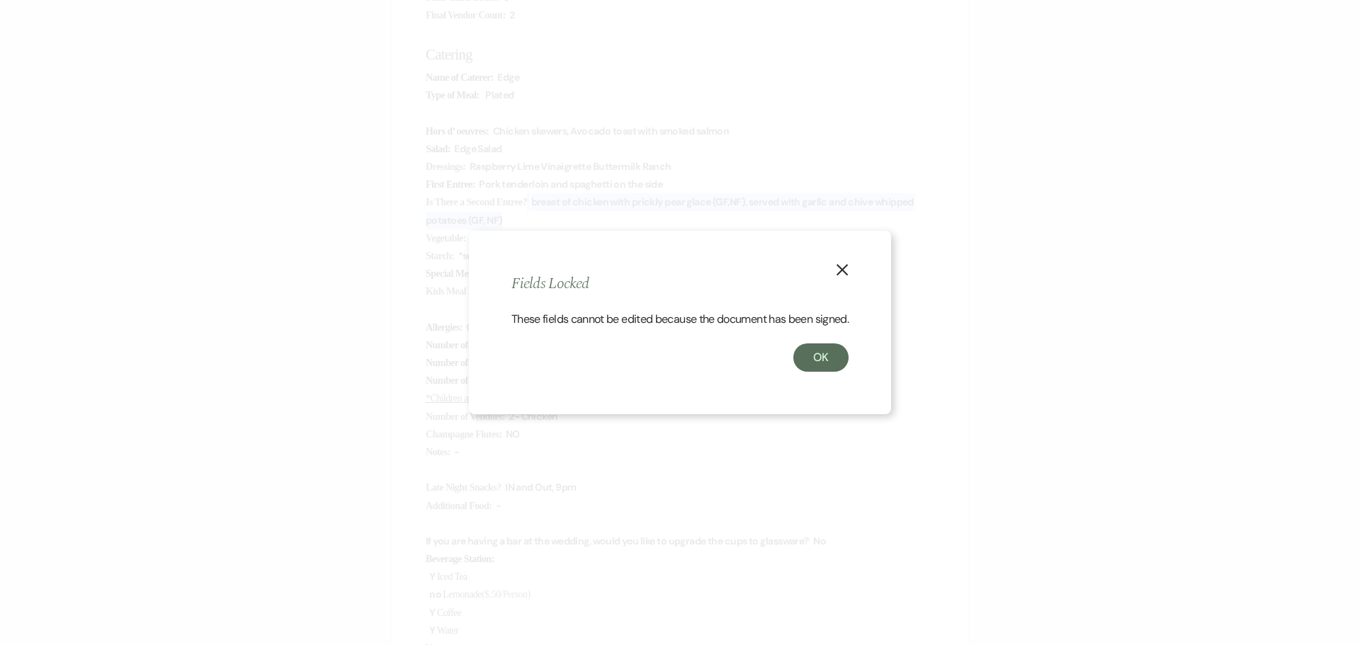
click at [667, 264] on icon "X" at bounding box center [842, 270] width 13 height 13
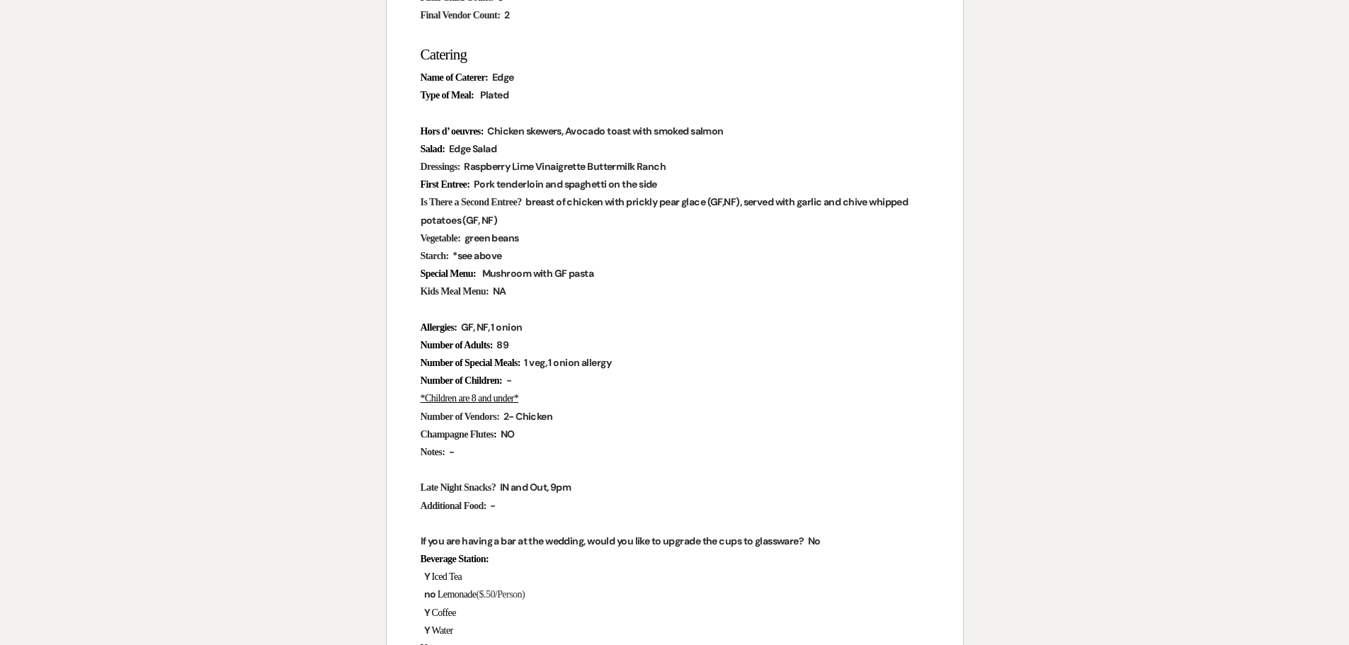
click at [667, 433] on p "Champagne Flutes : ﻿ NO ﻿" at bounding box center [675, 435] width 509 height 18
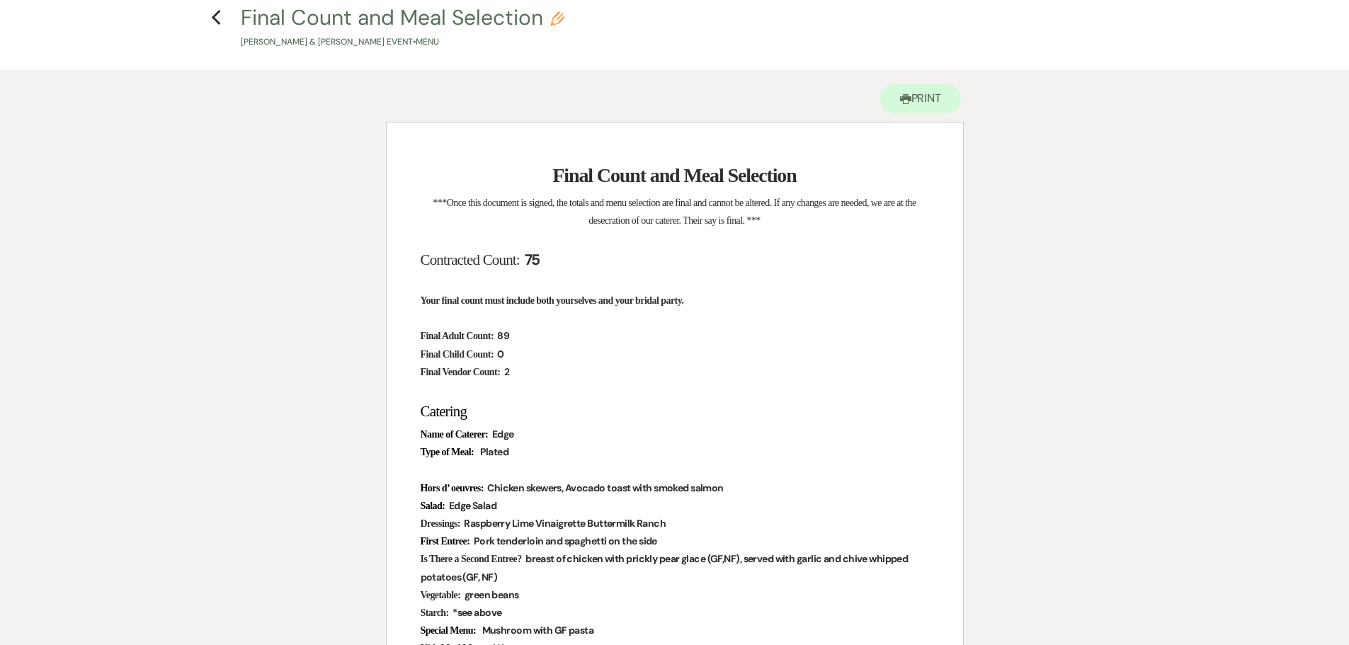
scroll to position [0, 0]
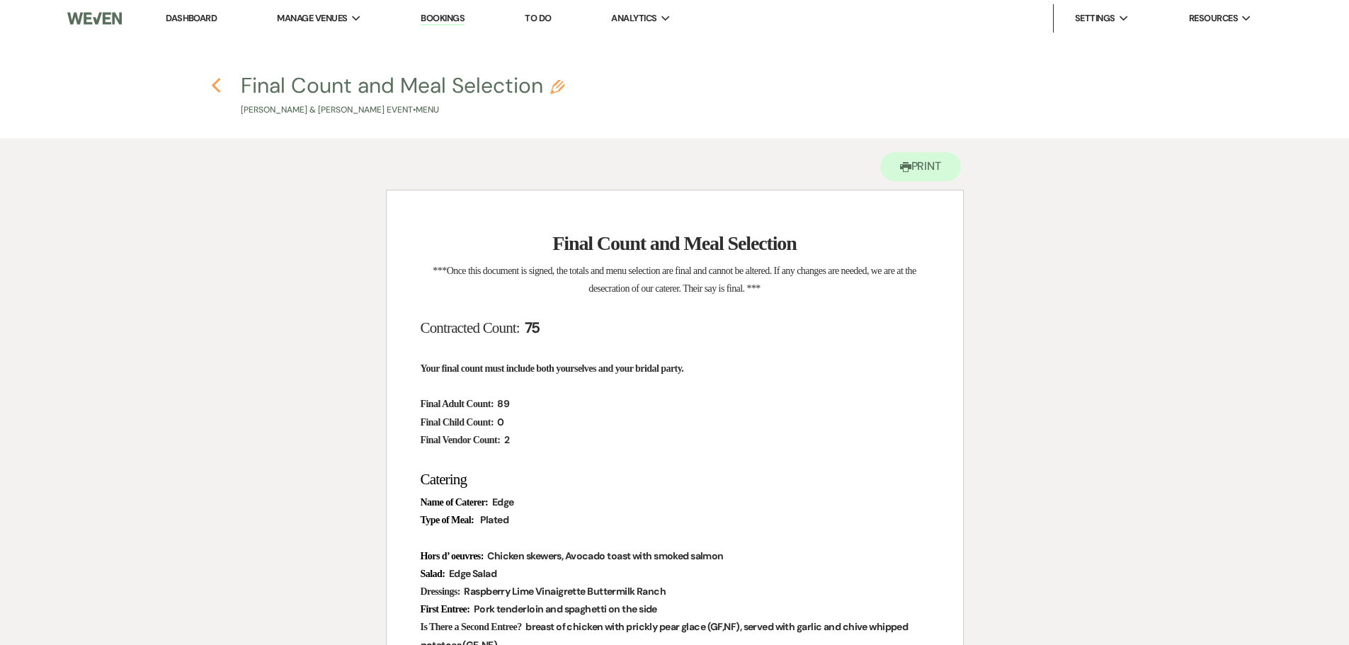
click at [214, 88] on use "button" at bounding box center [216, 86] width 9 height 16
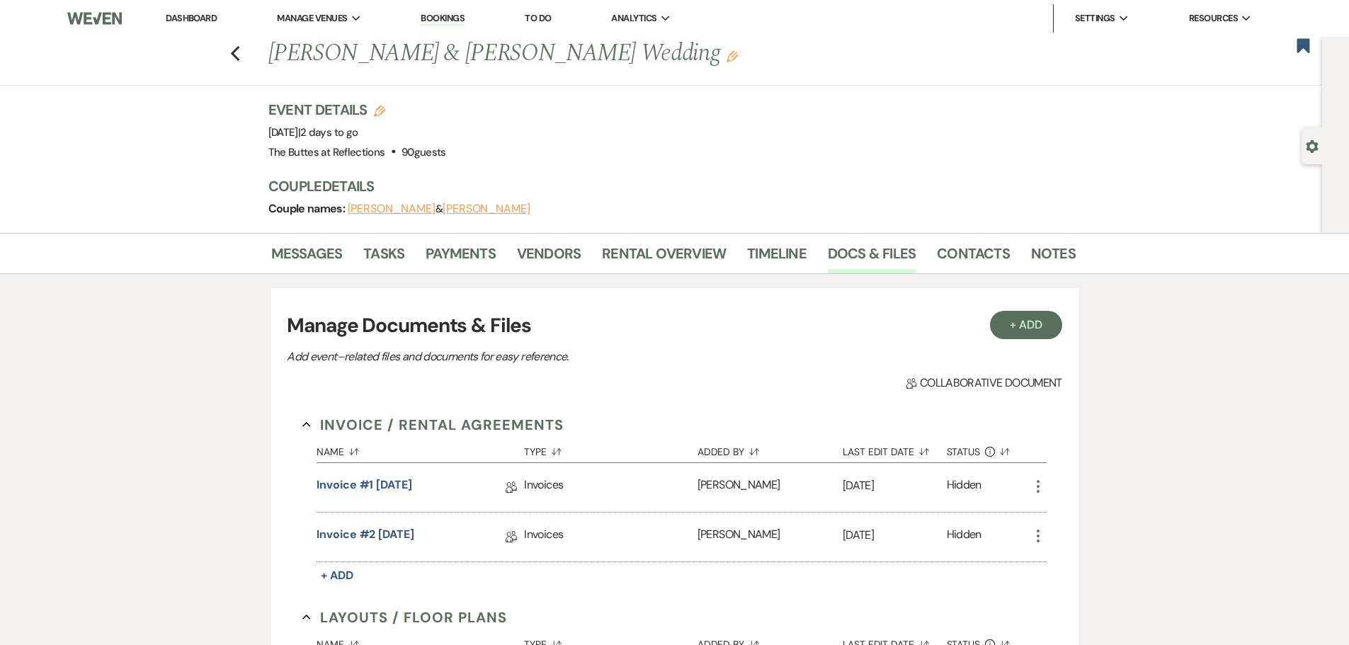
click at [194, 13] on link "Dashboard" at bounding box center [191, 18] width 51 height 12
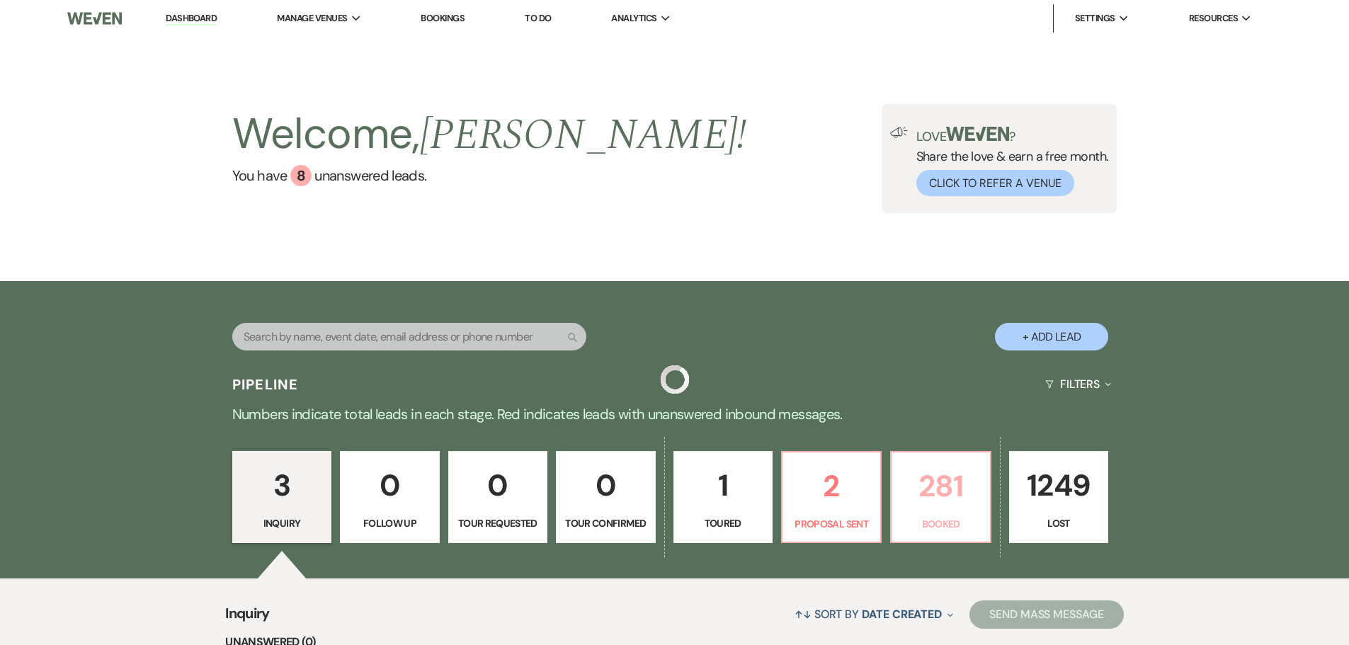
click at [667, 506] on p "281" at bounding box center [940, 486] width 81 height 47
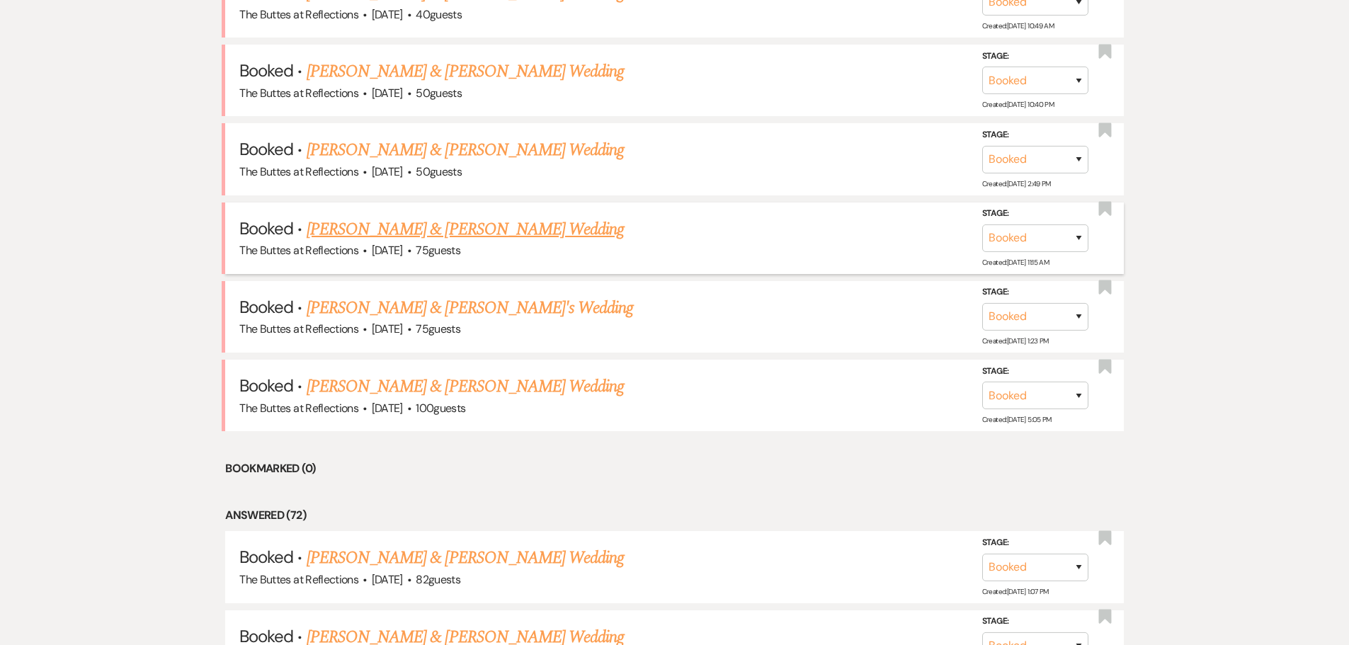
scroll to position [817, 0]
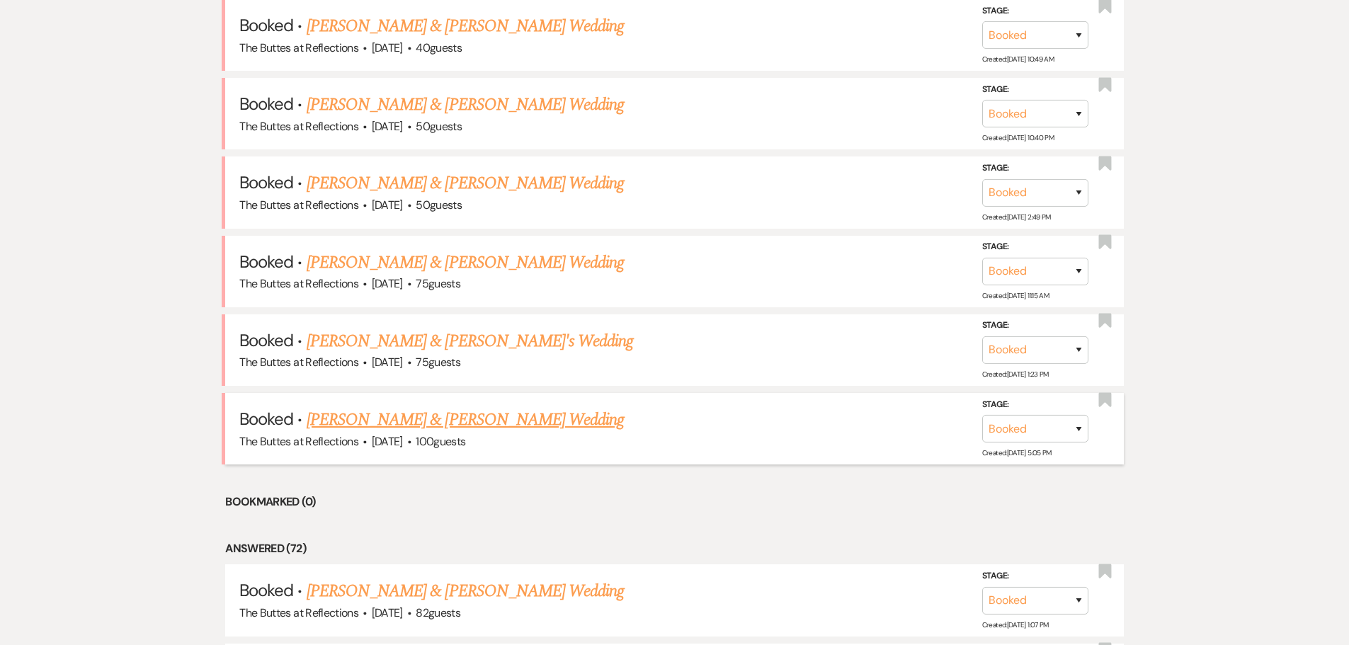
click at [344, 415] on link "Laisha Borbon & Isaiah Butler's Wedding" at bounding box center [465, 420] width 317 height 26
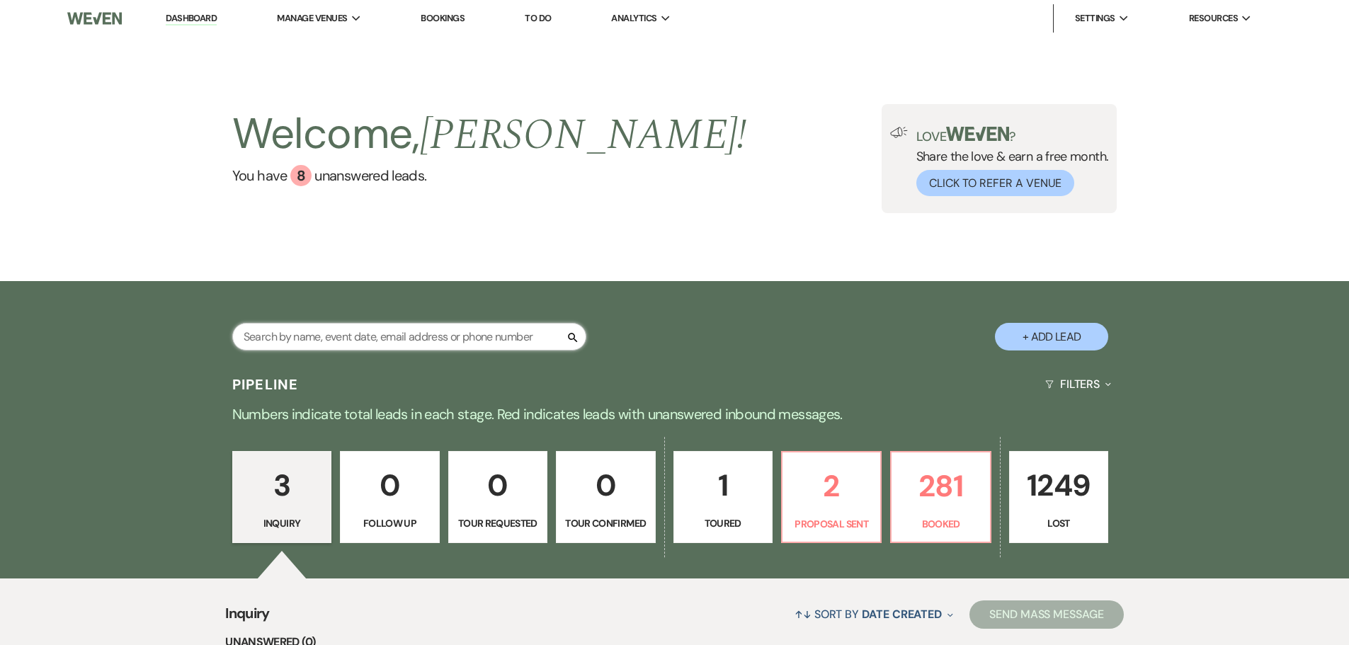
click at [470, 332] on input "text" at bounding box center [409, 337] width 354 height 28
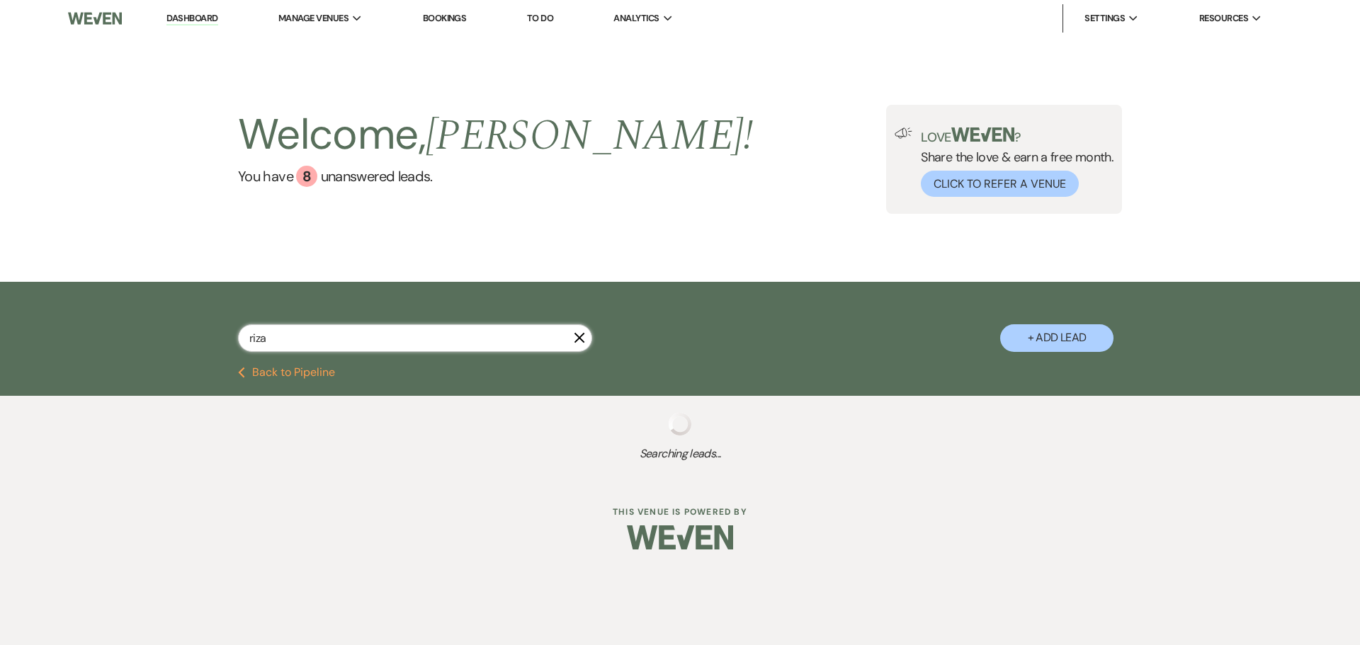
type input "riza"
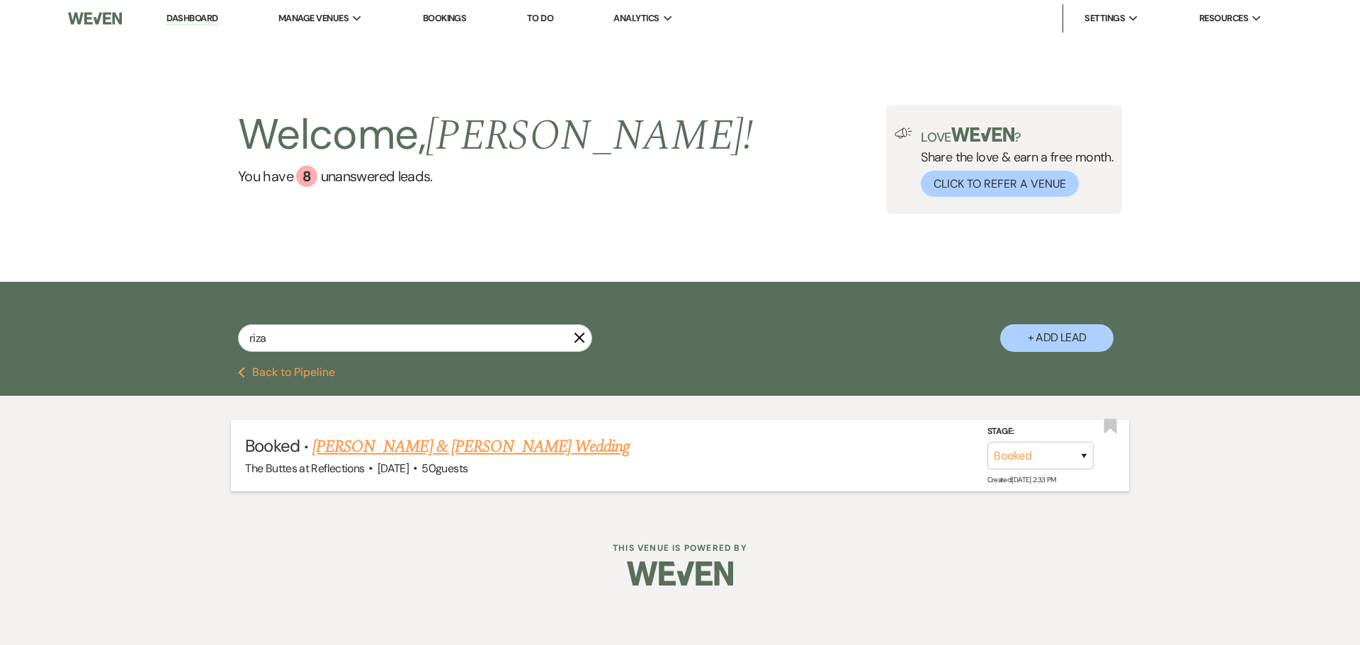
click at [509, 446] on link "[PERSON_NAME] & [PERSON_NAME] Wedding" at bounding box center [470, 447] width 317 height 26
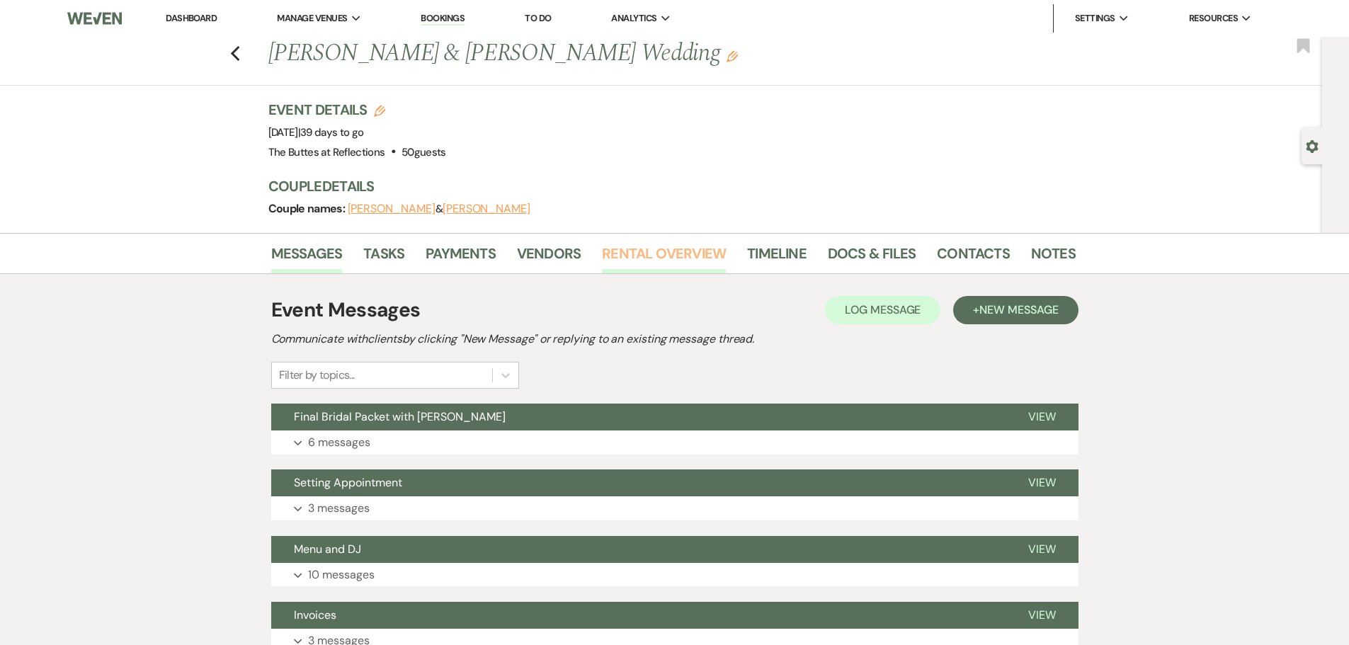
click at [635, 258] on link "Rental Overview" at bounding box center [664, 257] width 124 height 31
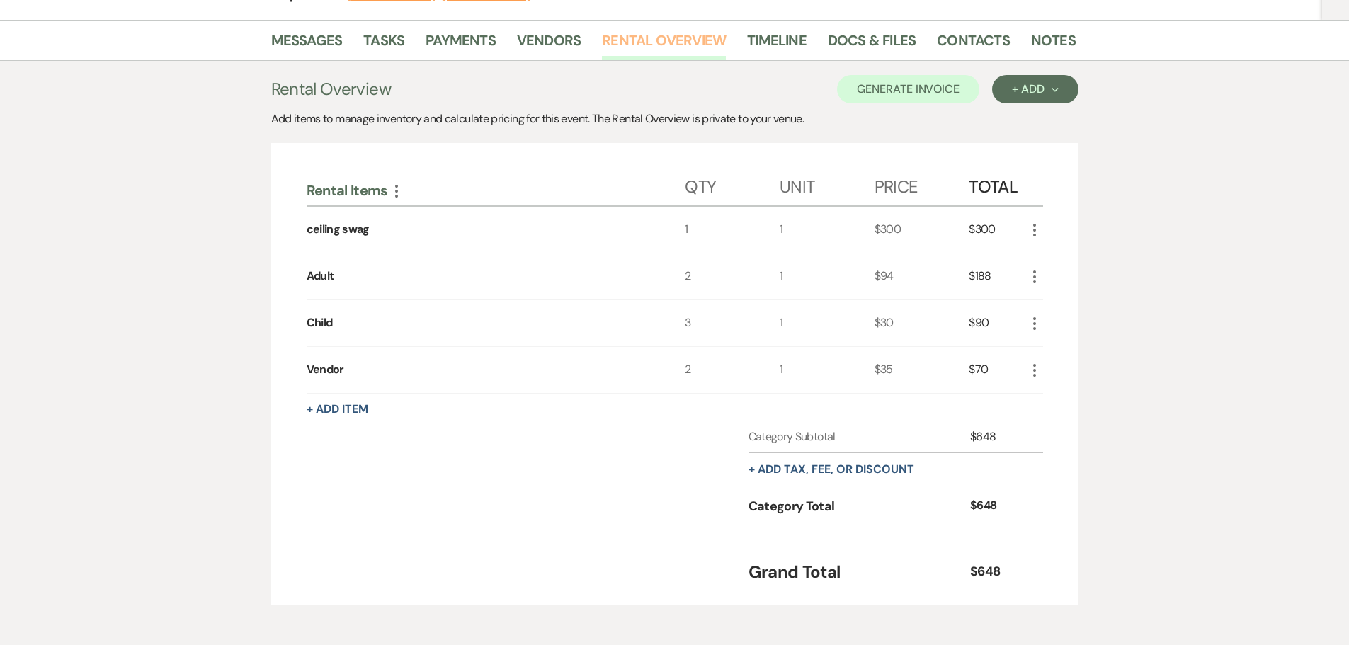
scroll to position [278, 0]
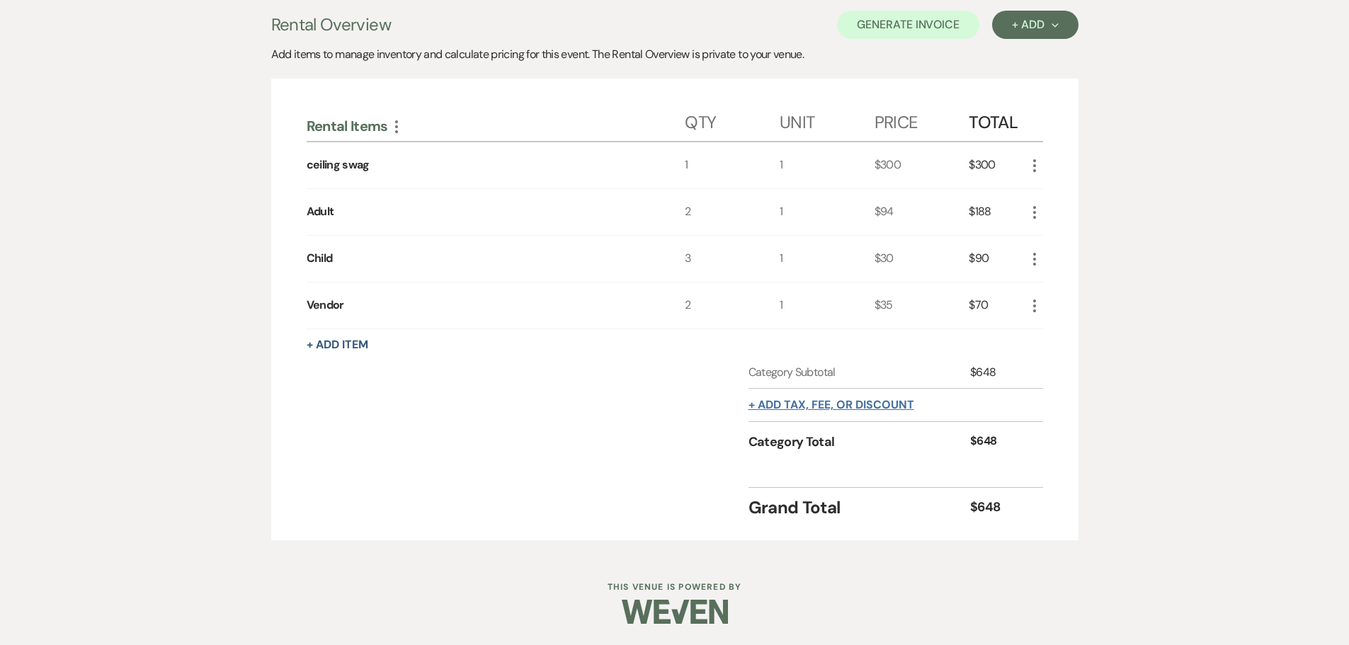
click at [842, 404] on button "+ Add tax, fee, or discount" at bounding box center [832, 405] width 166 height 11
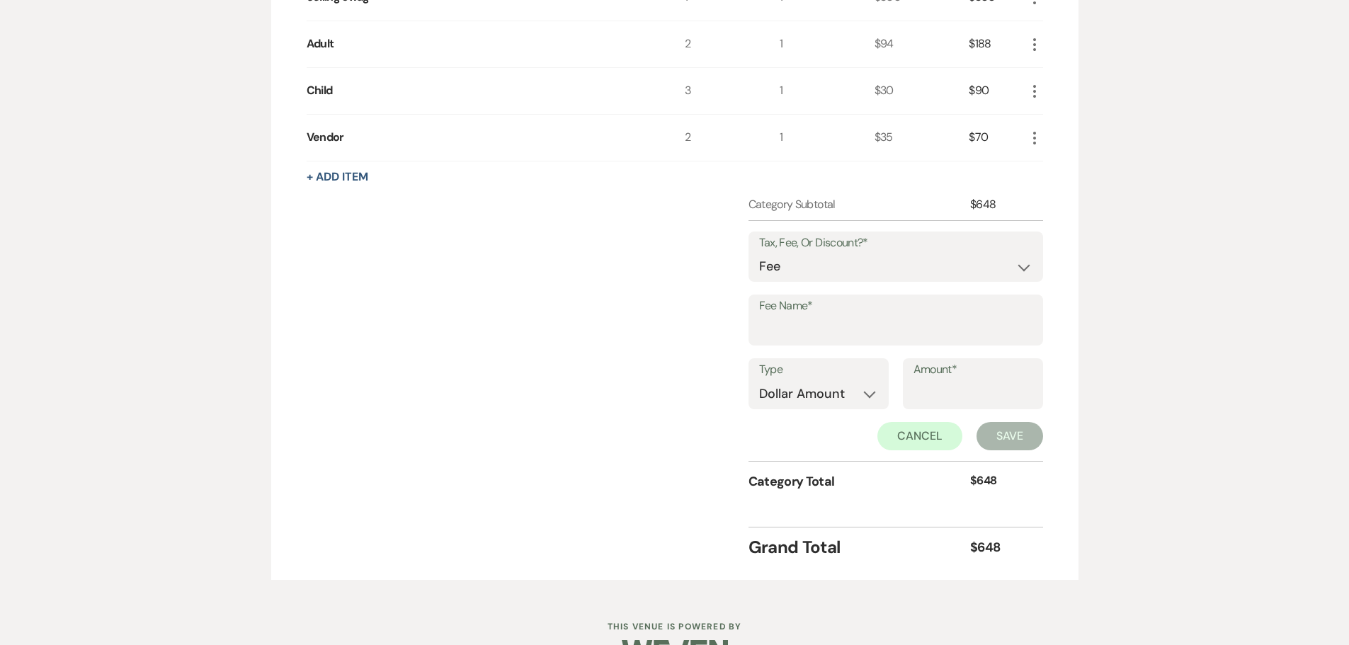
scroll to position [486, 0]
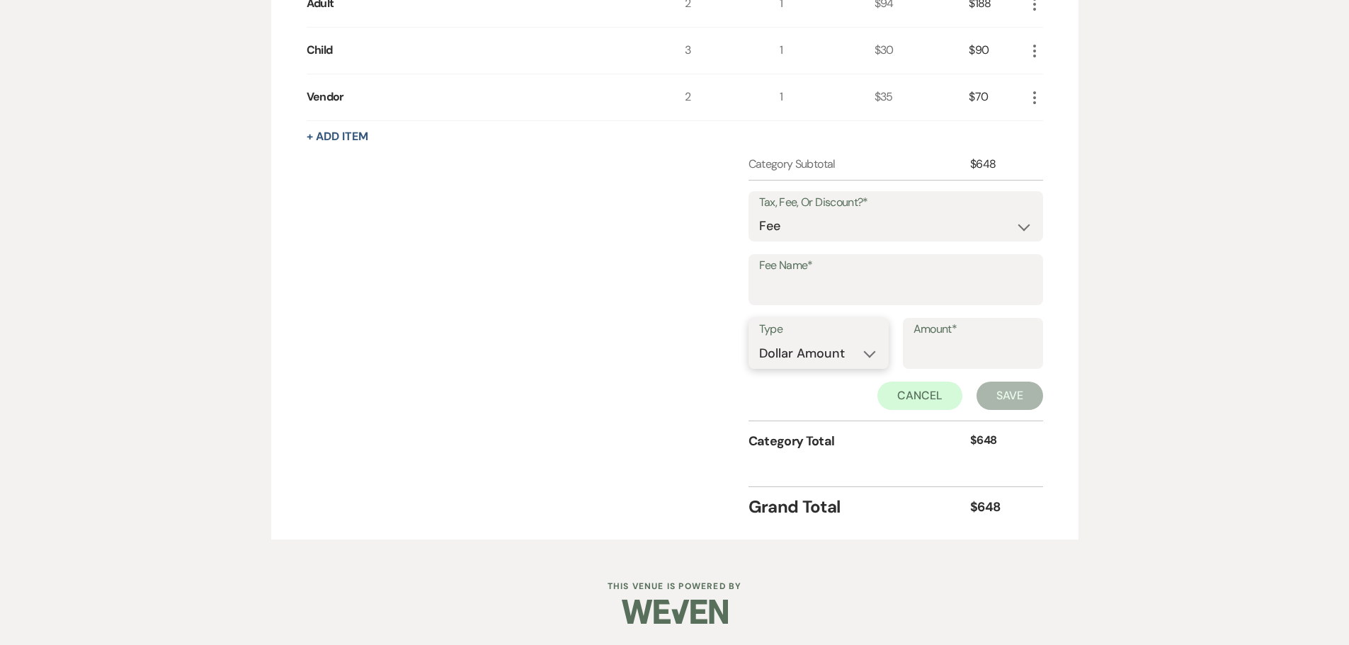
click at [865, 355] on select "Dollar Amount Percentage" at bounding box center [818, 354] width 119 height 28
select select "false"
click at [759, 340] on select "Dollar Amount Percentage" at bounding box center [818, 354] width 119 height 28
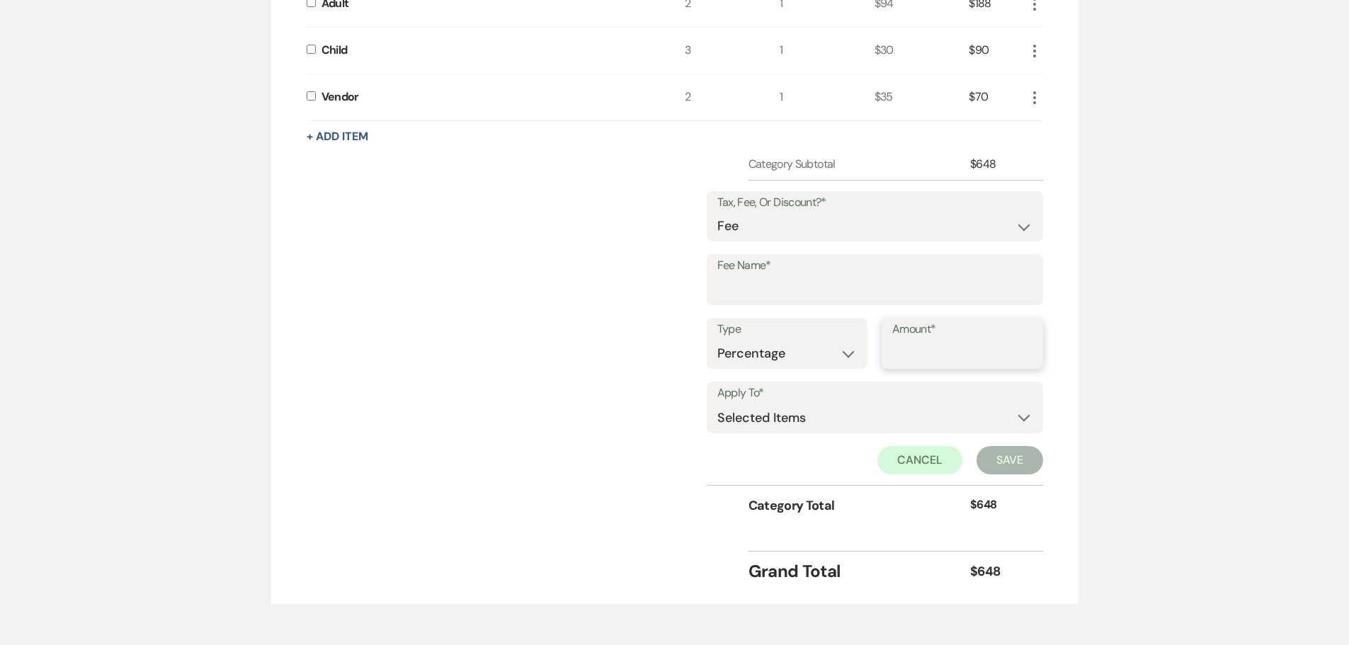
click at [943, 359] on input "Amount*" at bounding box center [963, 354] width 140 height 28
type input "3"
click at [1020, 413] on select "Selected Items Category Subtotal (before all Taxes/Fees/Discounts) Category Tot…" at bounding box center [875, 418] width 315 height 28
select select "2"
click at [718, 404] on select "Selected Items Category Subtotal (before all Taxes/Fees/Discounts) Category Tot…" at bounding box center [875, 418] width 315 height 28
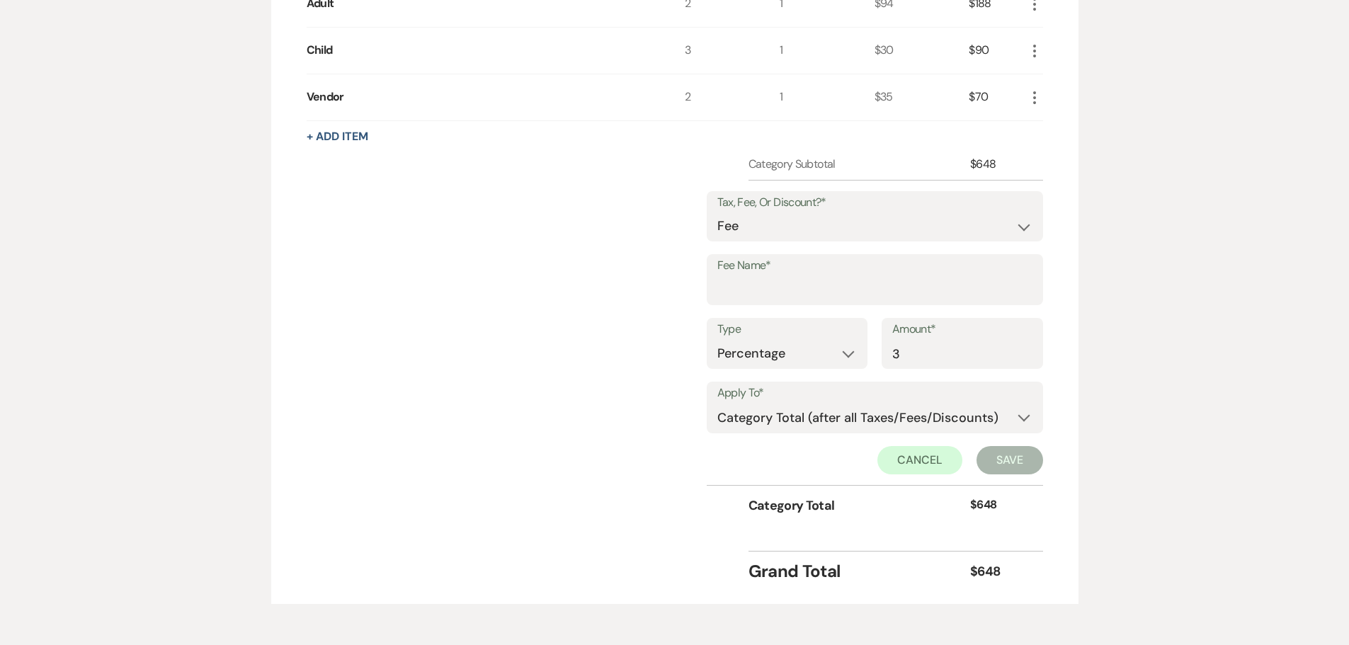
click at [1023, 463] on button "Save" at bounding box center [1010, 460] width 67 height 28
click at [771, 285] on input "Fee Name*" at bounding box center [875, 291] width 314 height 28
type input "Processing Fee"
click at [1017, 459] on button "Save" at bounding box center [1010, 460] width 67 height 28
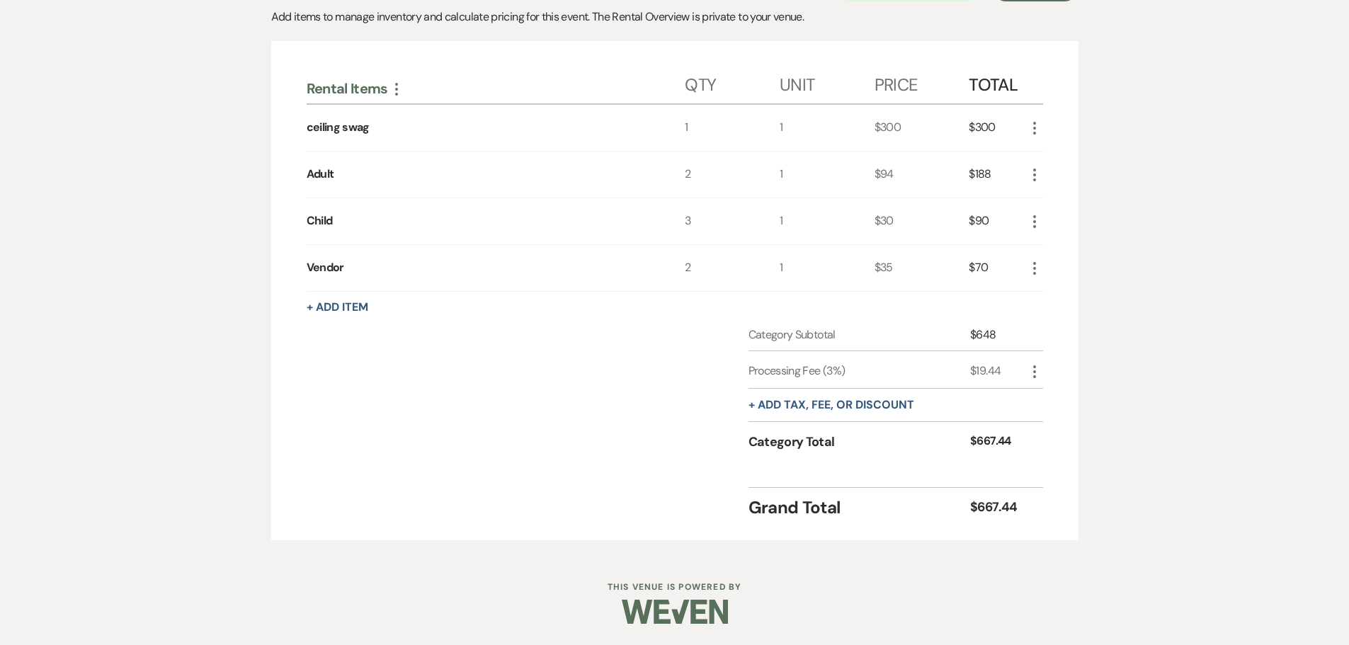
scroll to position [174, 0]
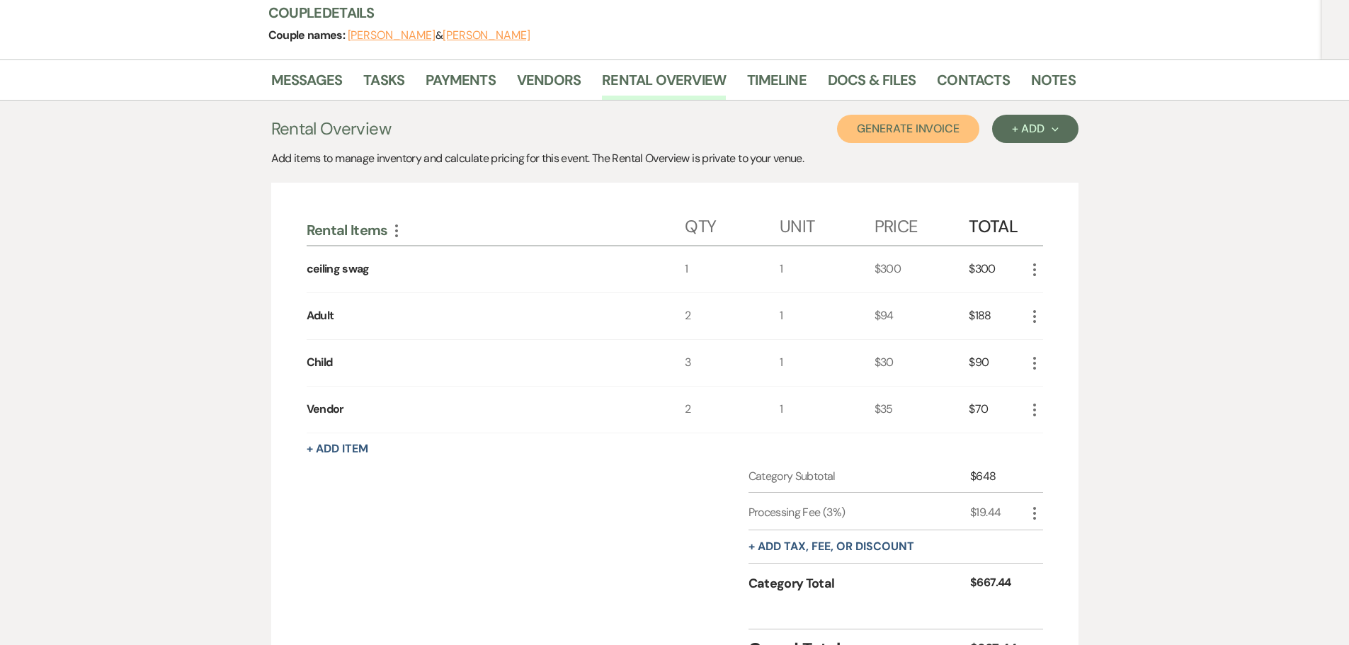
click at [912, 132] on button "Generate Invoice" at bounding box center [908, 129] width 142 height 28
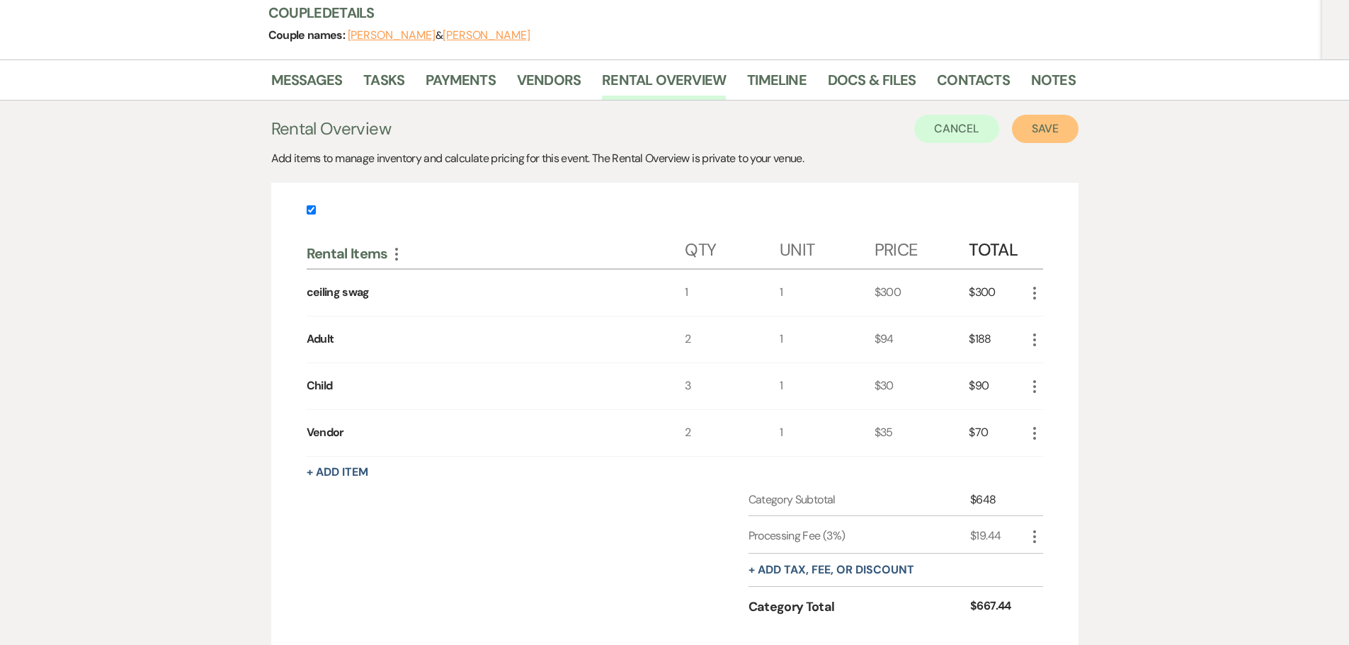
click at [1058, 128] on button "Save" at bounding box center [1045, 129] width 67 height 28
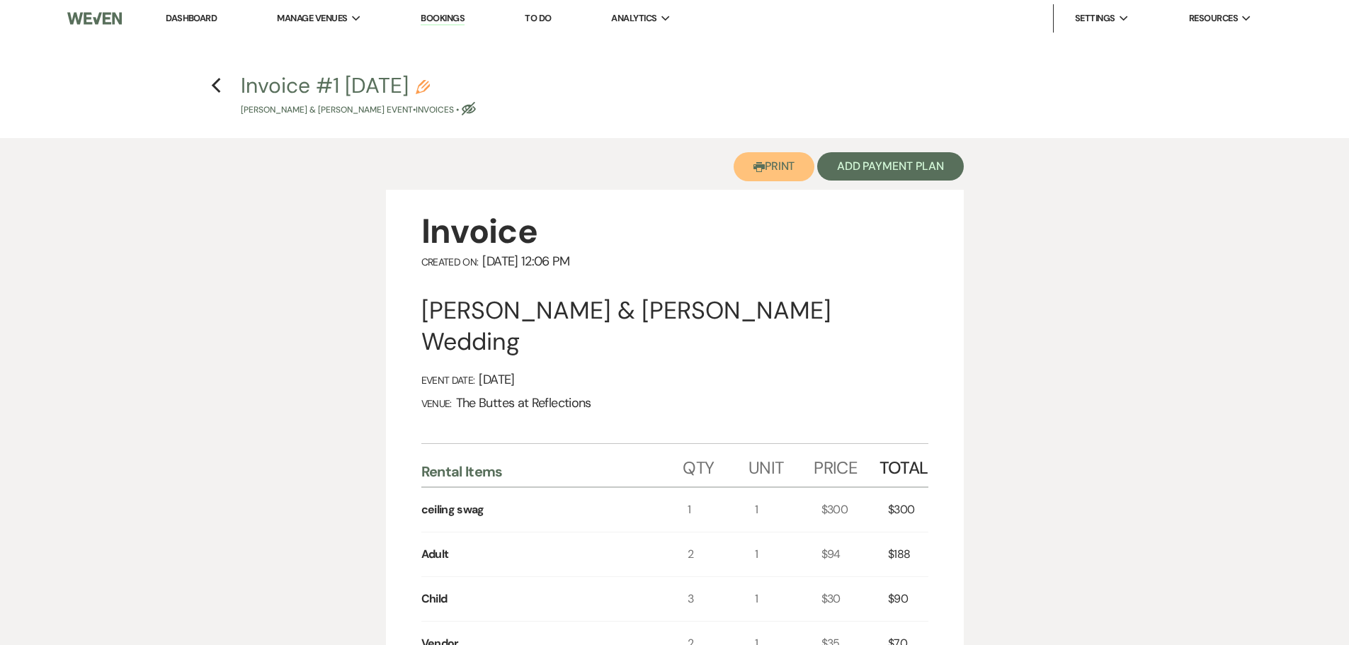
click at [769, 165] on button "Printer Print" at bounding box center [774, 166] width 81 height 29
click at [190, 17] on link "Dashboard" at bounding box center [191, 18] width 51 height 12
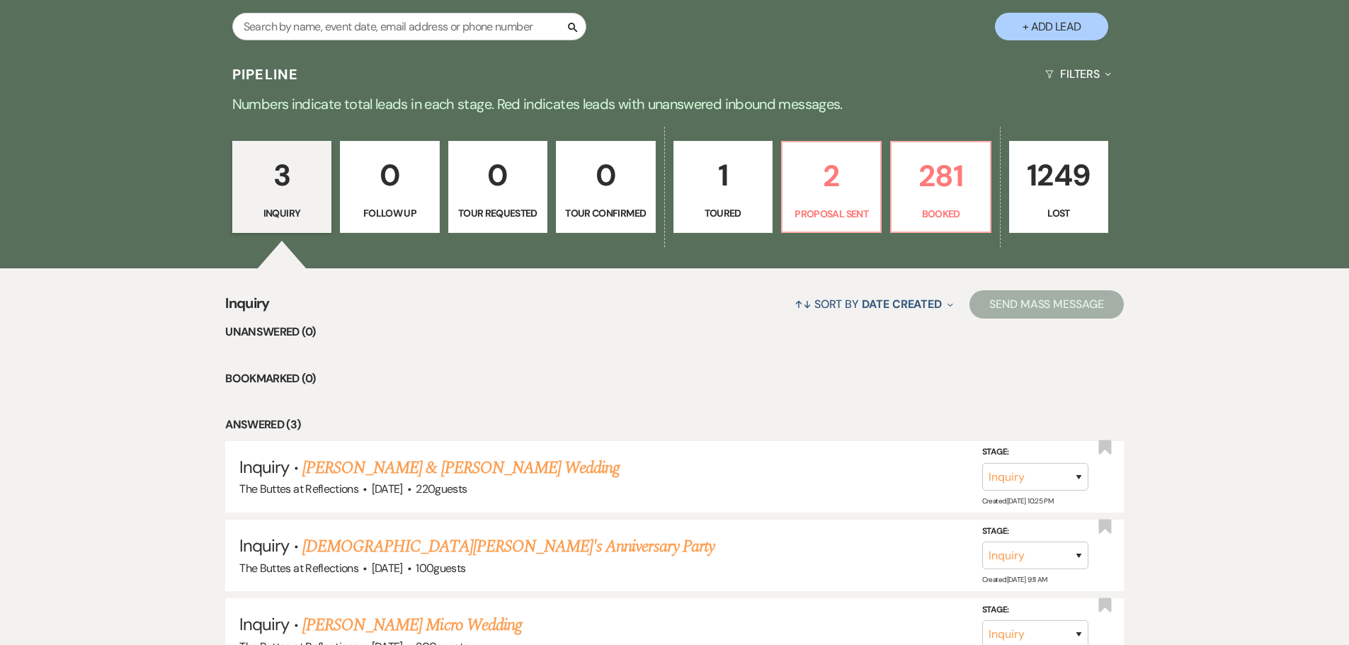
scroll to position [309, 0]
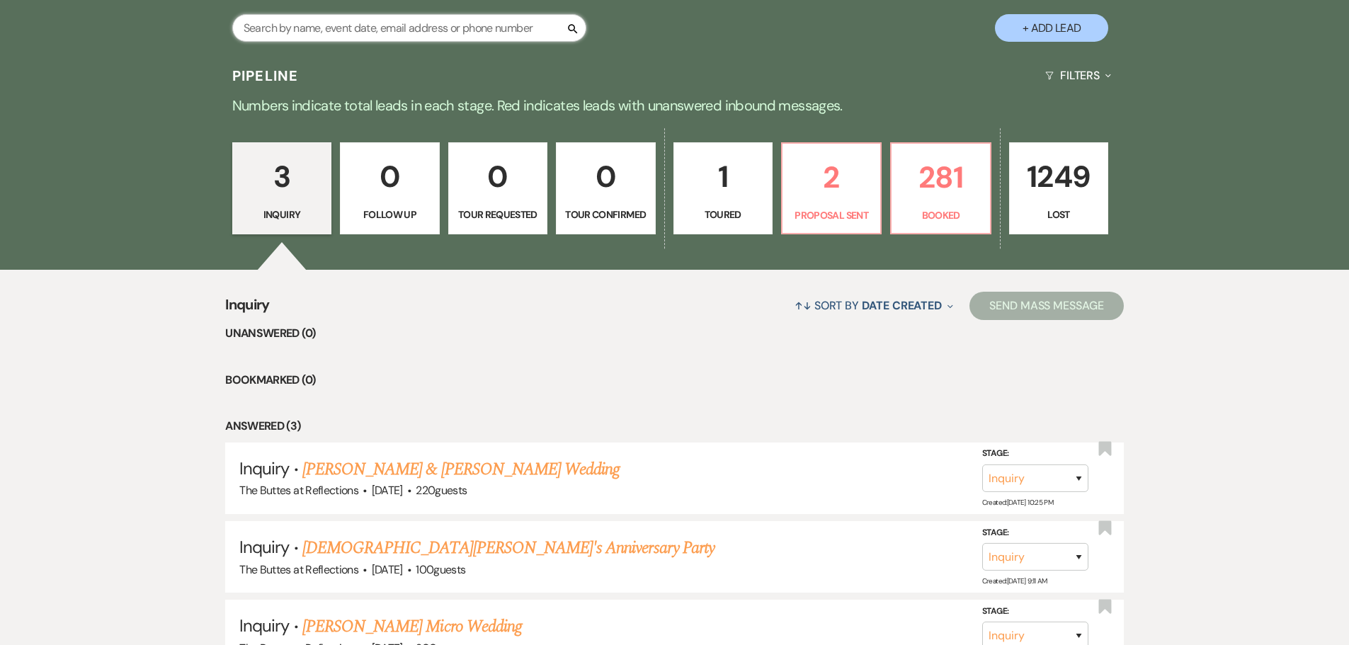
click at [420, 26] on input "text" at bounding box center [409, 28] width 354 height 28
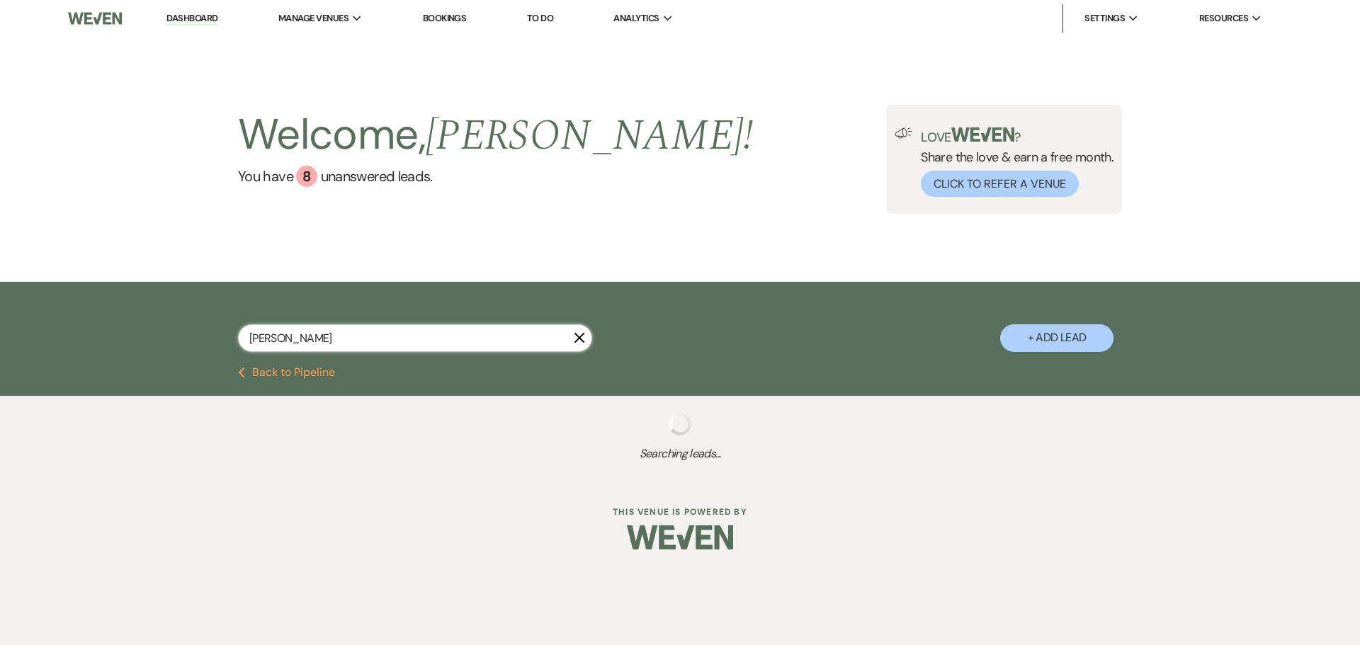
type input "parker"
select select "8"
select select "5"
select select "8"
select select "5"
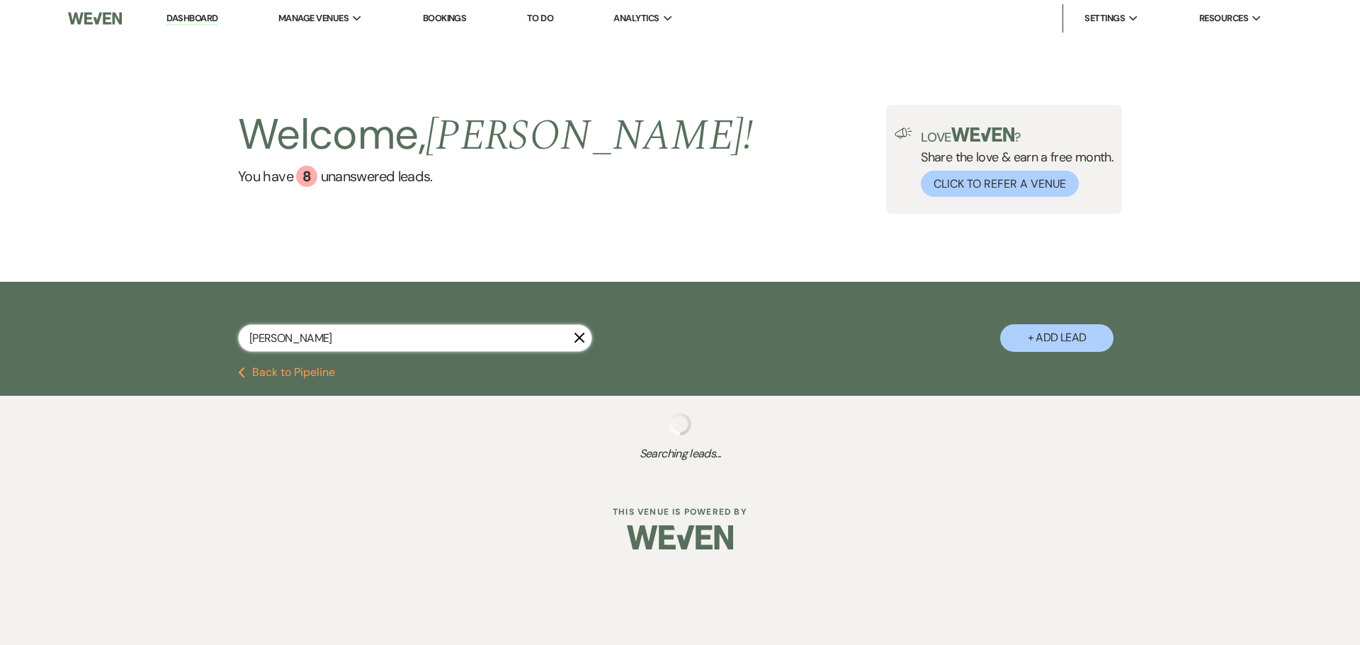
select select "8"
select select "5"
select select "8"
select select "5"
select select "8"
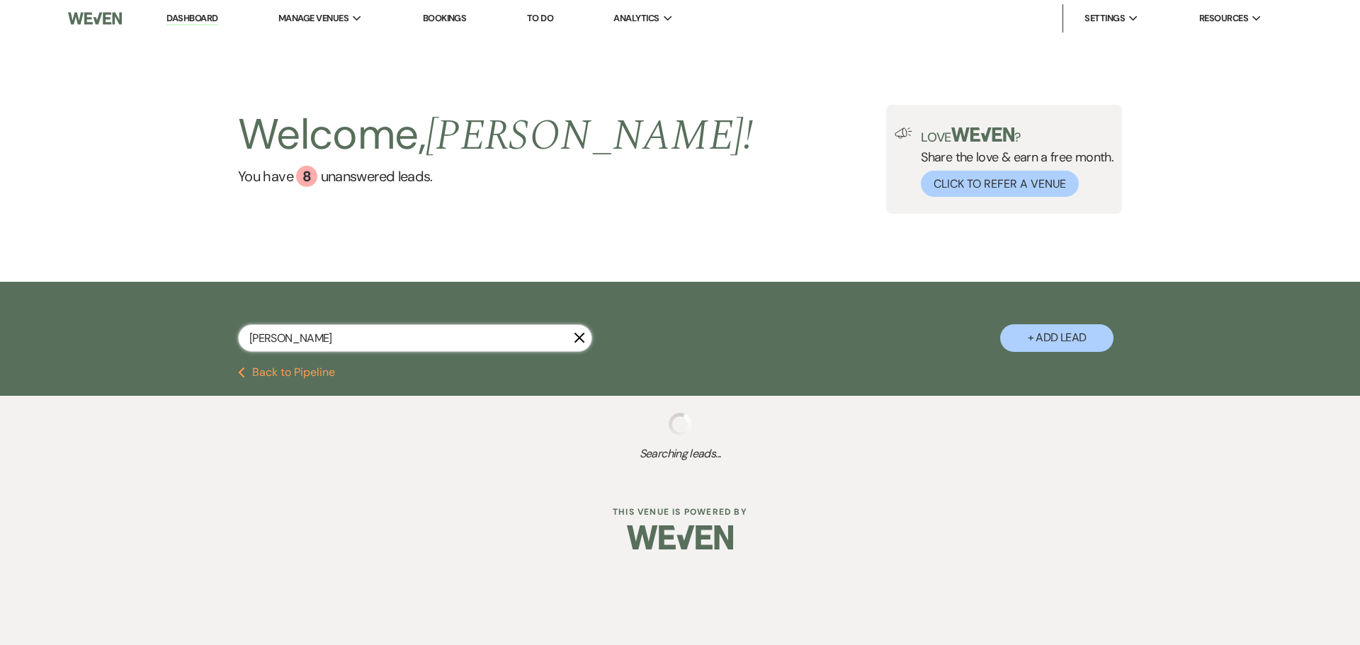
select select "8"
select select "10"
select select "8"
select select "5"
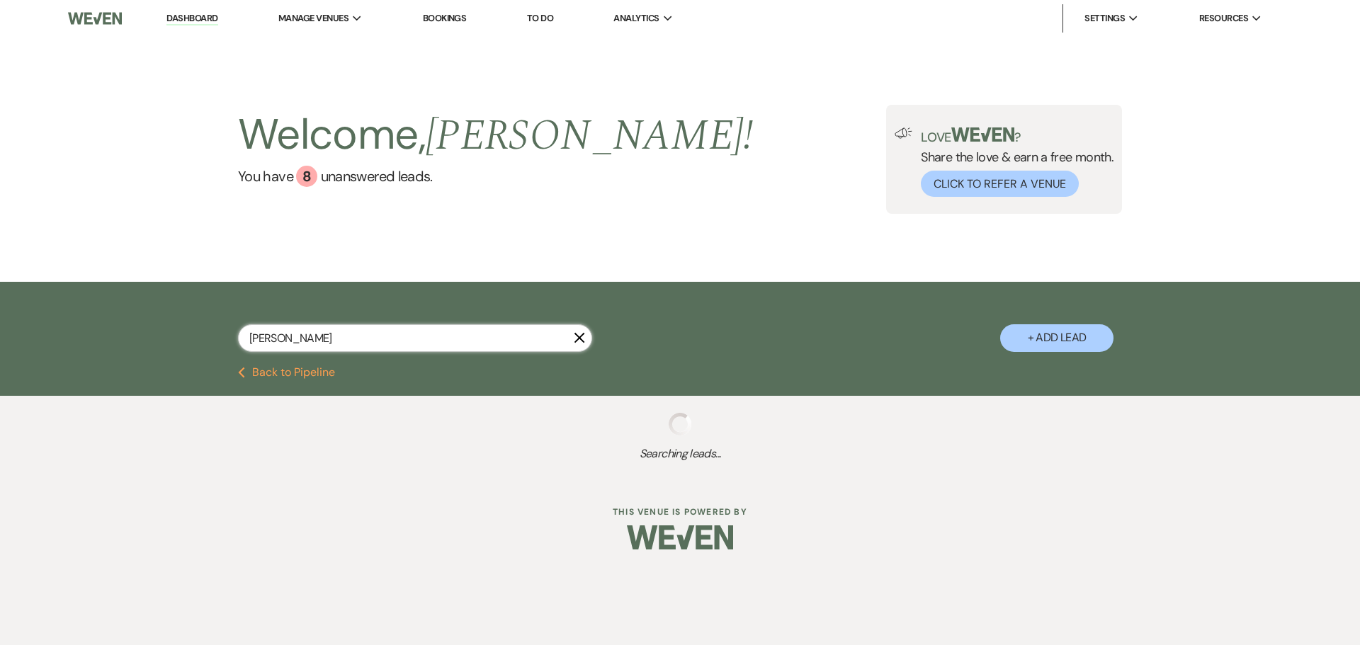
select select "8"
select select "6"
select select "8"
select select "5"
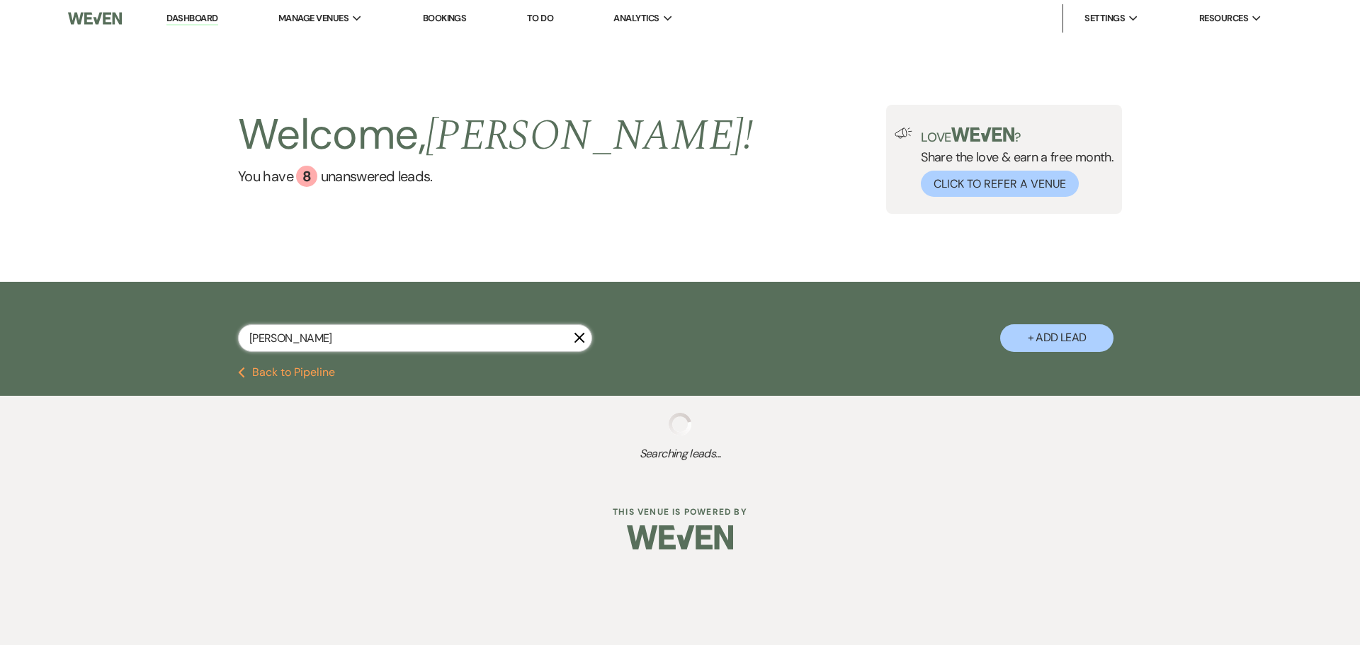
select select "8"
select select "6"
select select "8"
select select "6"
select select "8"
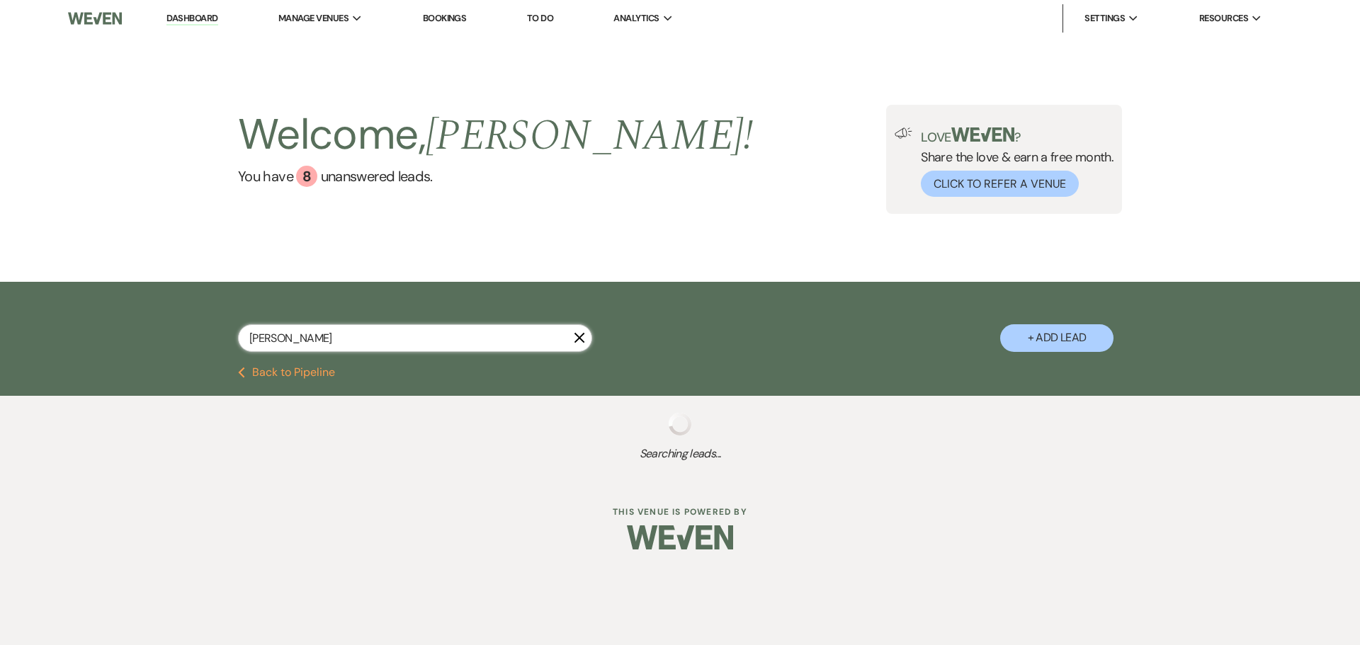
select select "4"
select select "8"
select select "5"
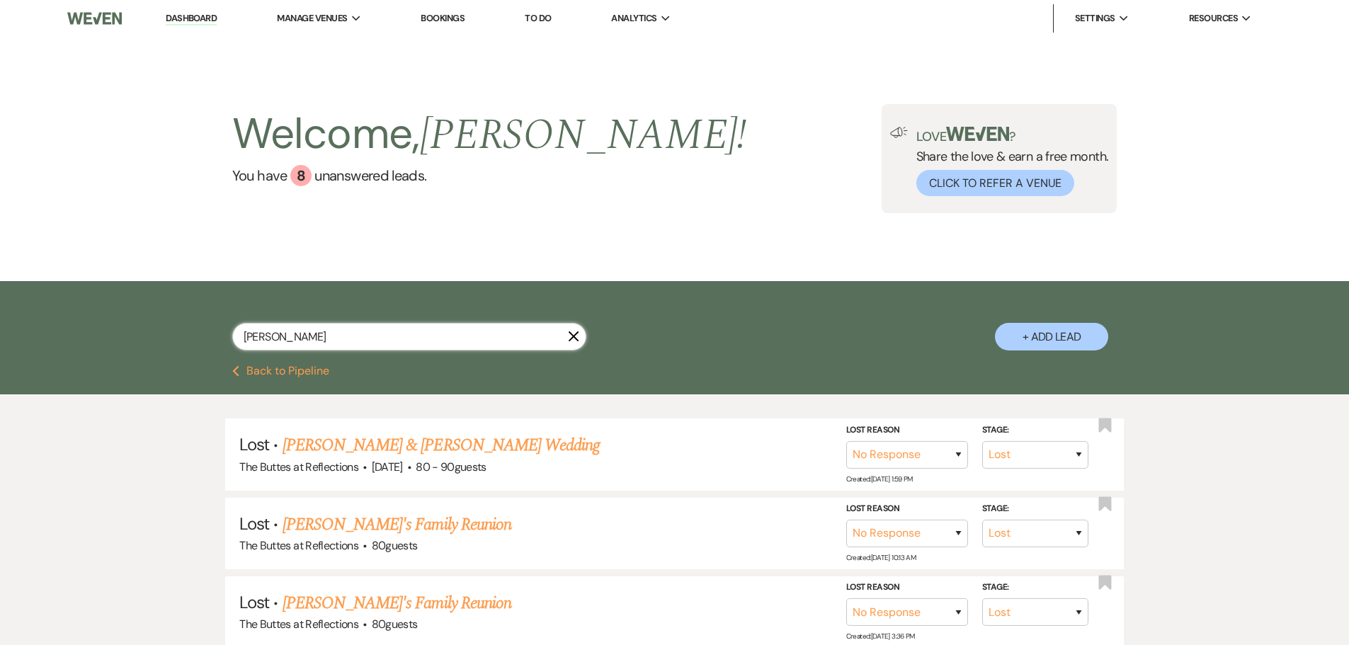
type input "parker"
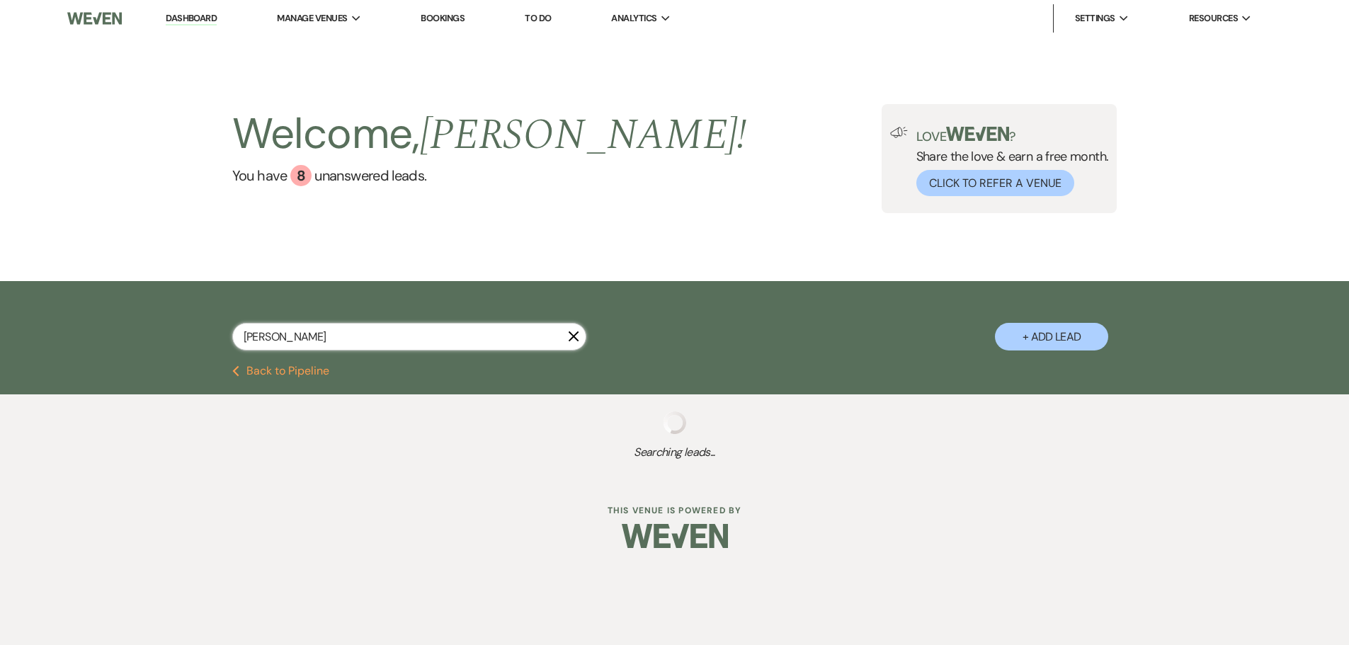
select select "8"
select select "5"
select select "8"
select select "6"
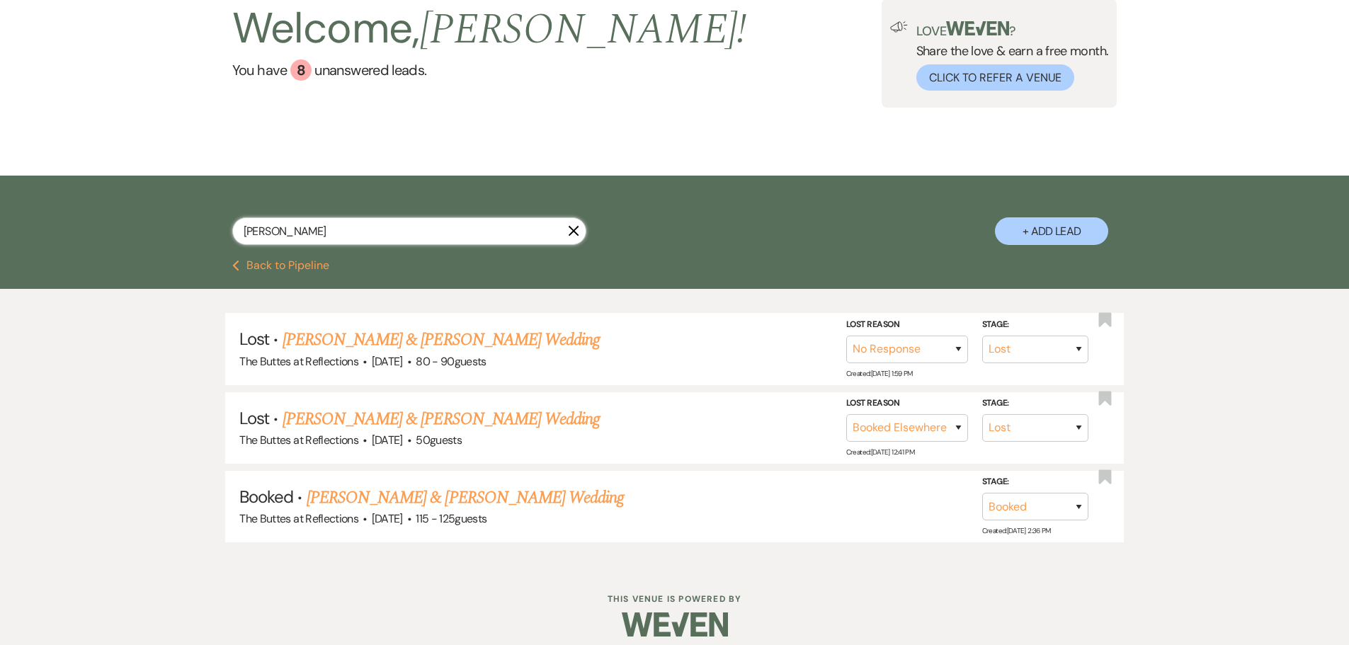
scroll to position [118, 0]
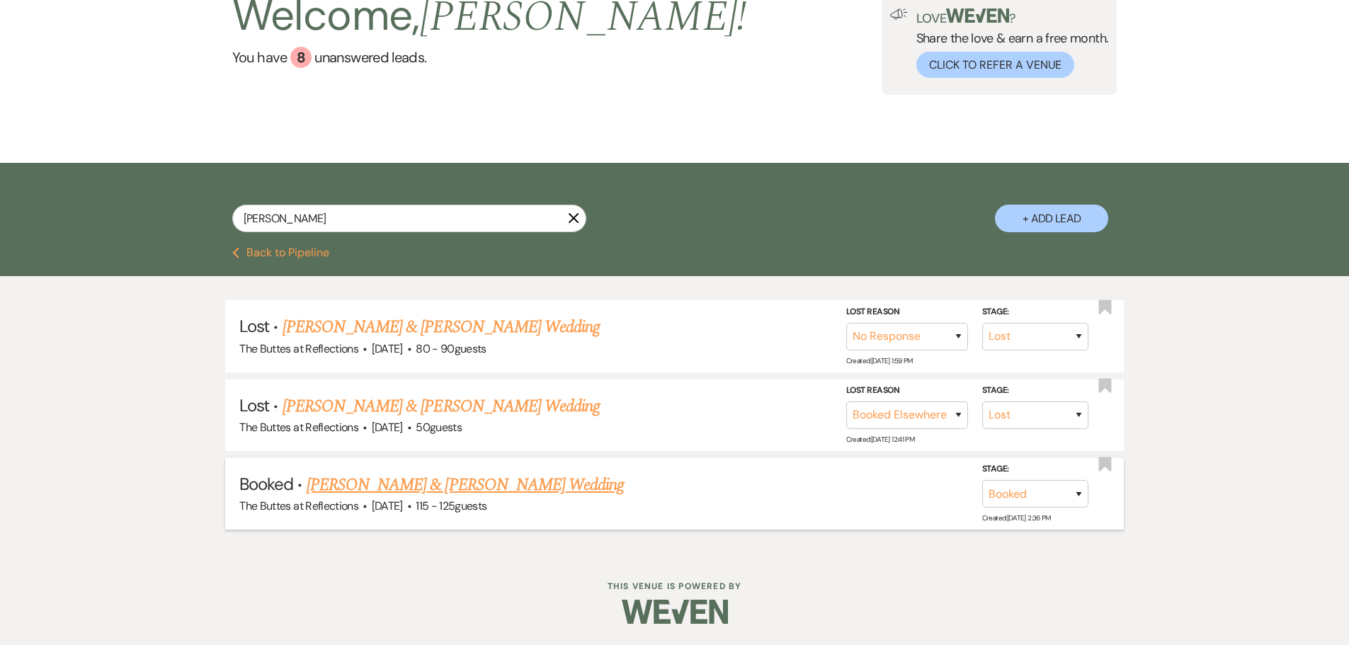
click at [454, 483] on link "[PERSON_NAME] & [PERSON_NAME] Wedding" at bounding box center [465, 485] width 317 height 26
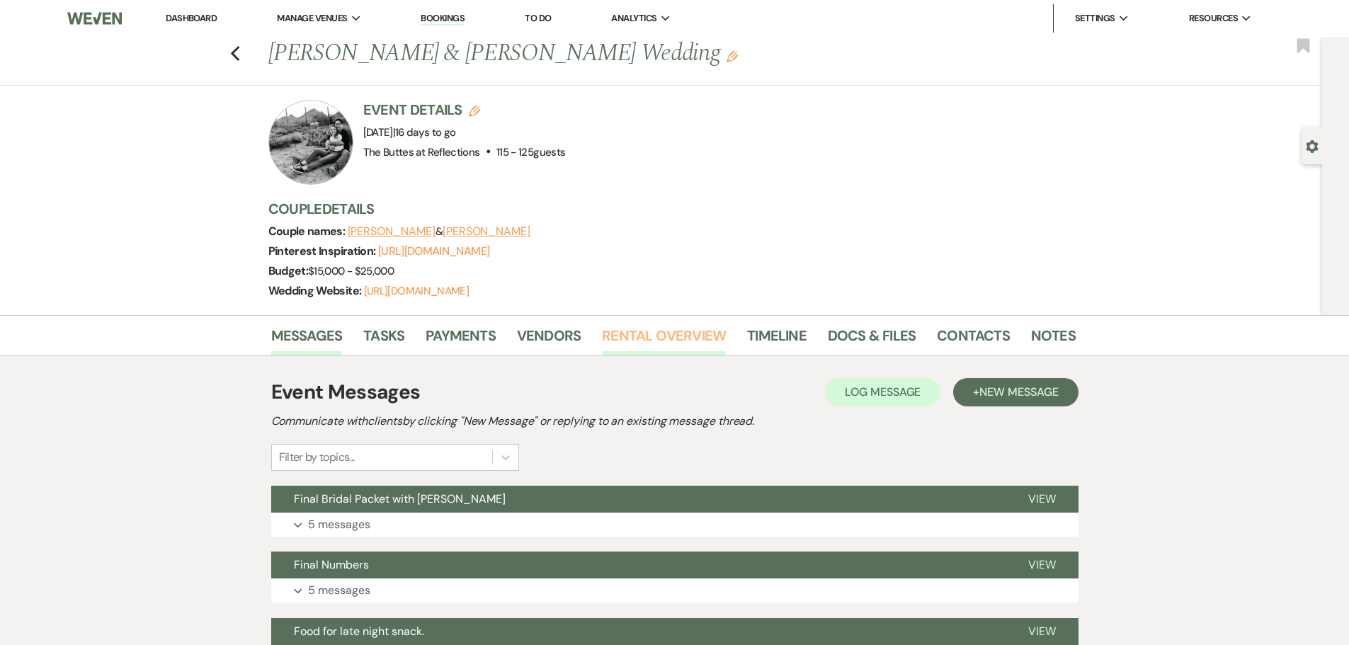
click at [669, 356] on link "Rental Overview" at bounding box center [664, 339] width 124 height 31
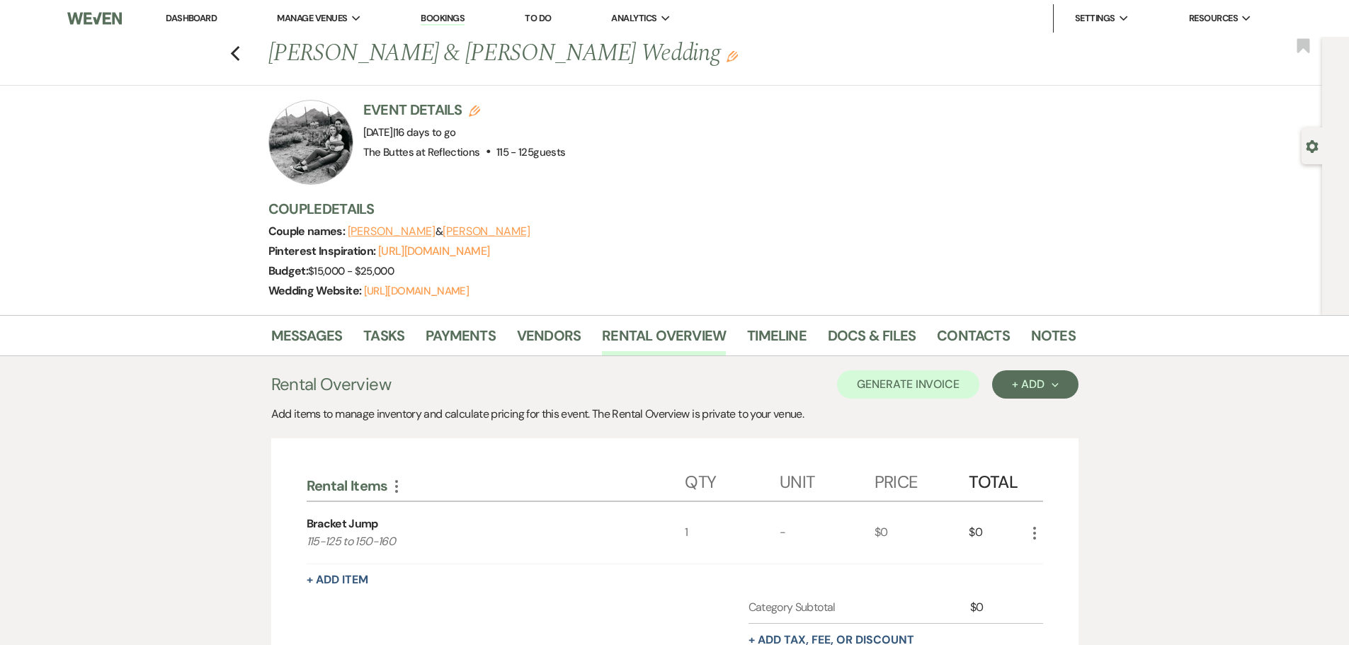
click at [179, 15] on link "Dashboard" at bounding box center [191, 18] width 51 height 12
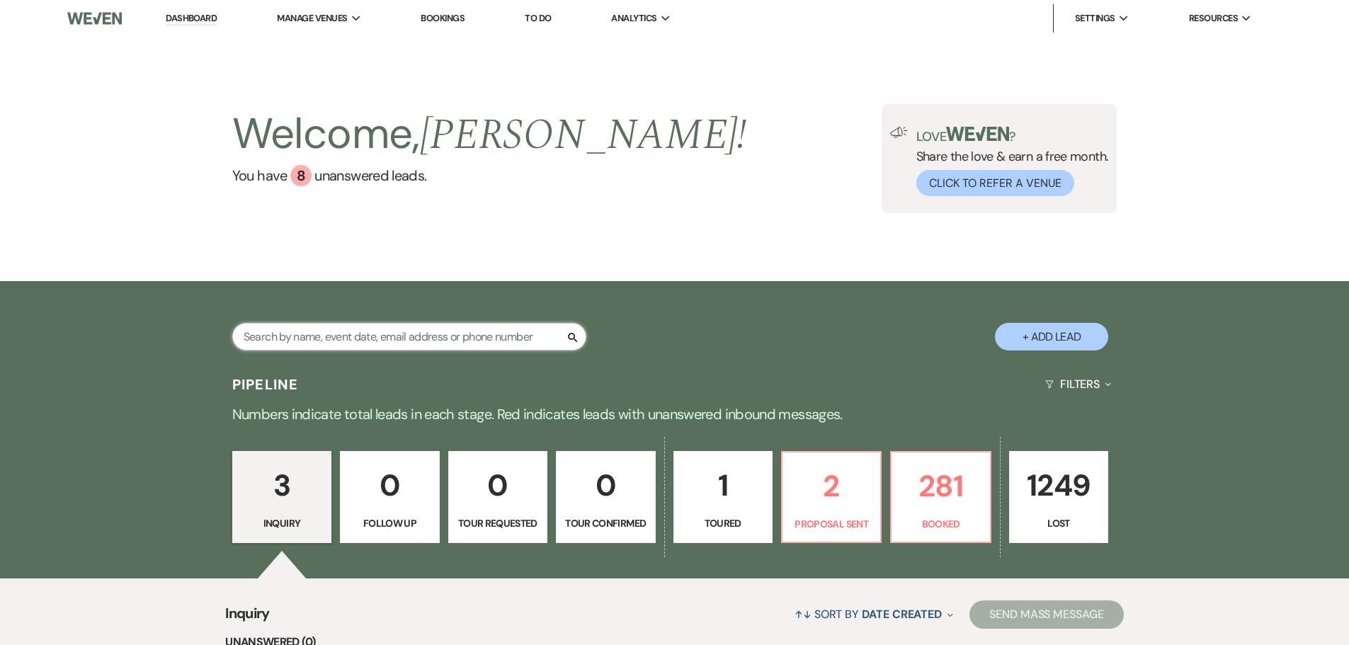
click at [419, 343] on input "text" at bounding box center [409, 337] width 354 height 28
type input "black"
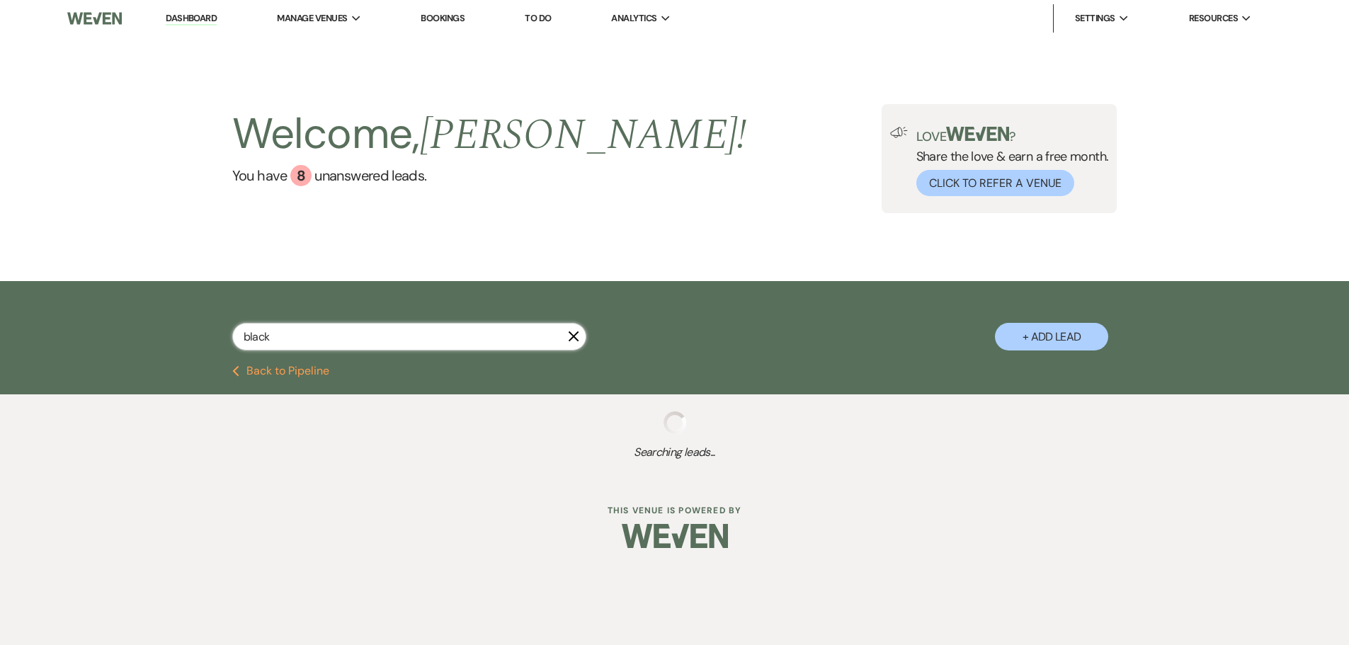
select select "8"
select select "5"
select select "8"
select select "5"
select select "8"
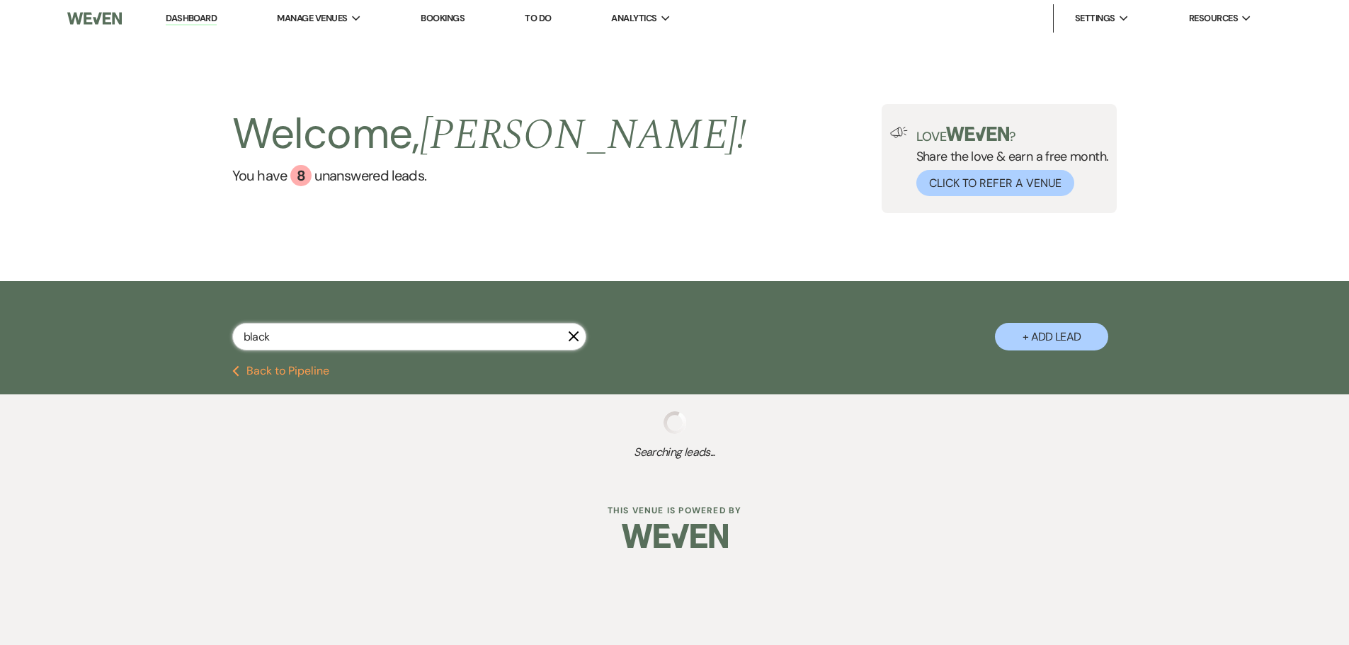
select select "10"
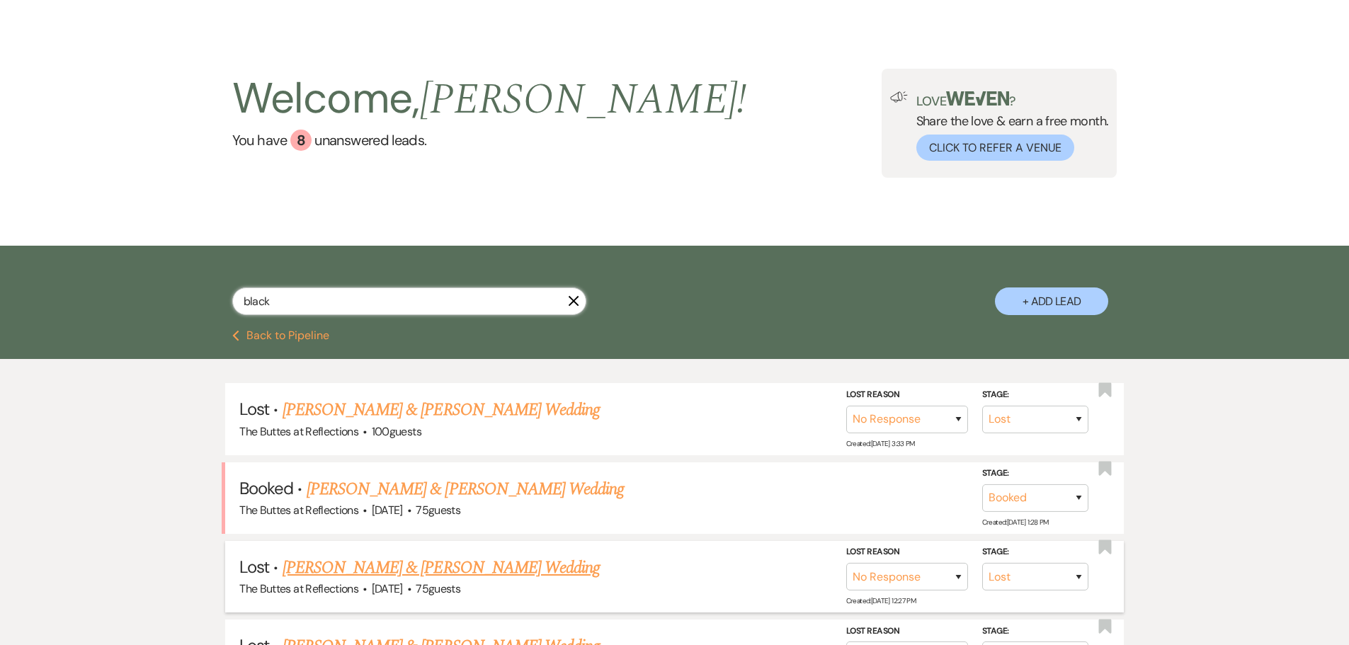
scroll to position [71, 0]
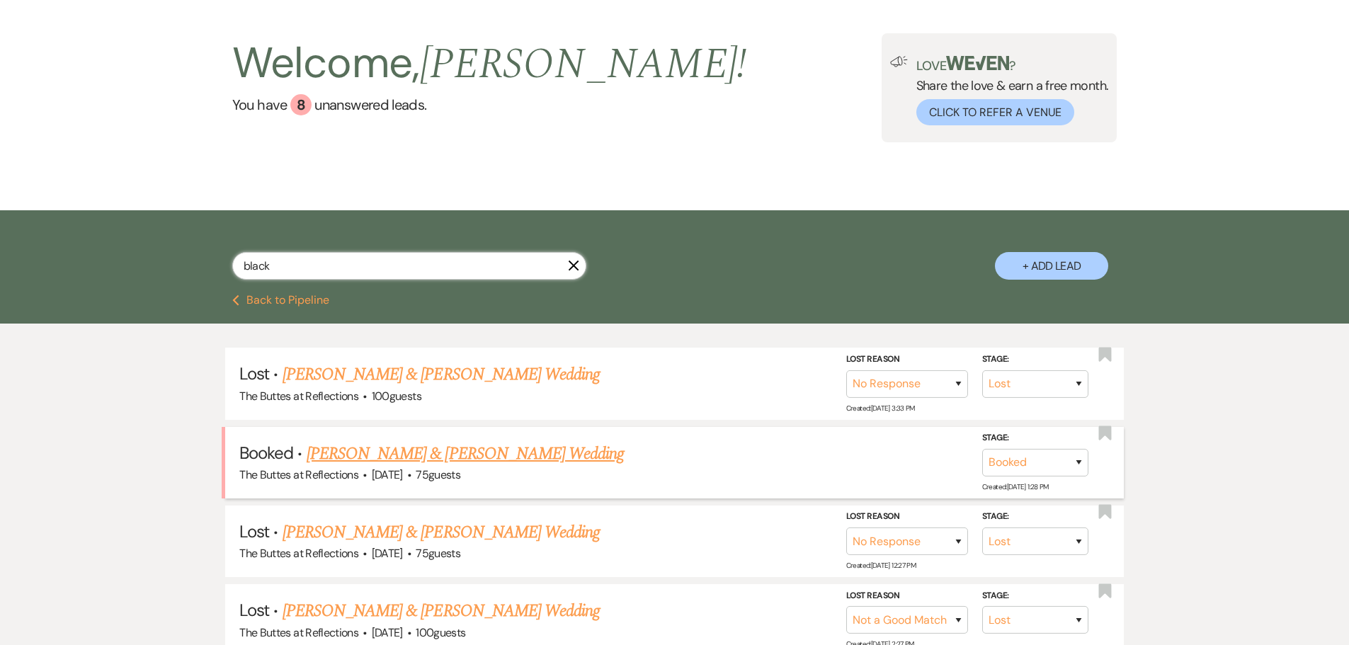
type input "black"
click at [511, 454] on link "[PERSON_NAME] & [PERSON_NAME] Wedding" at bounding box center [465, 454] width 317 height 26
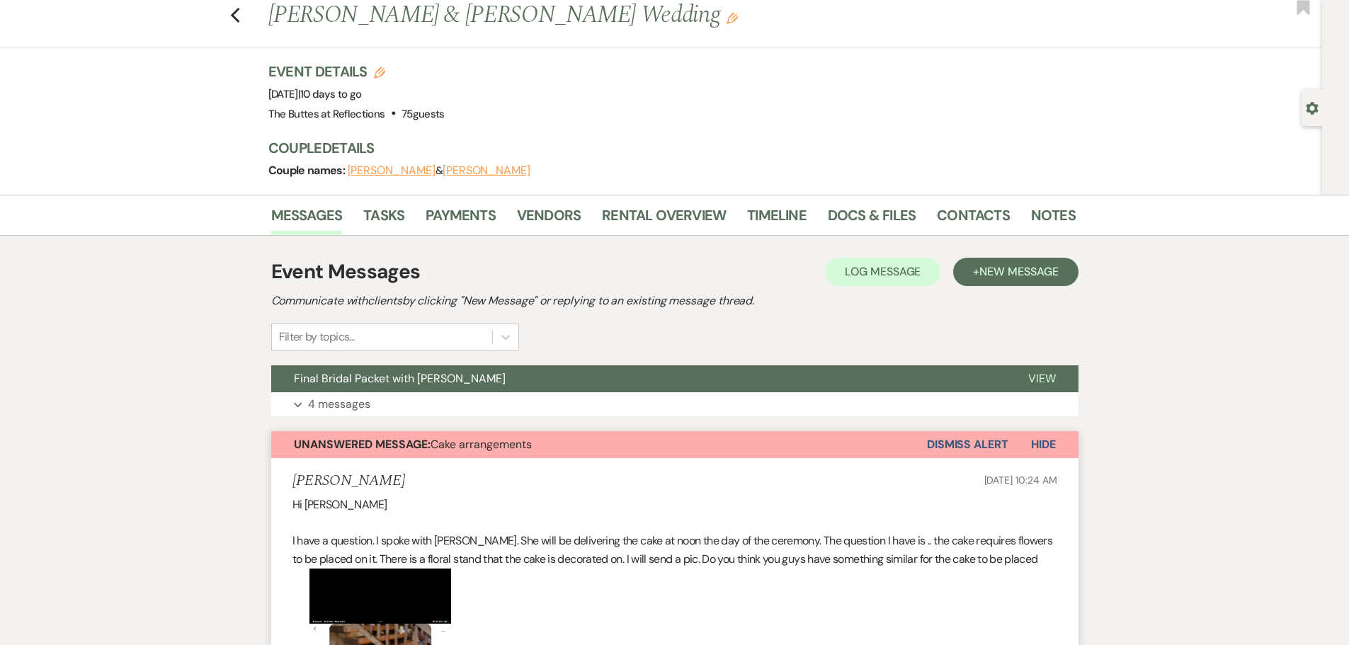
scroll to position [71, 0]
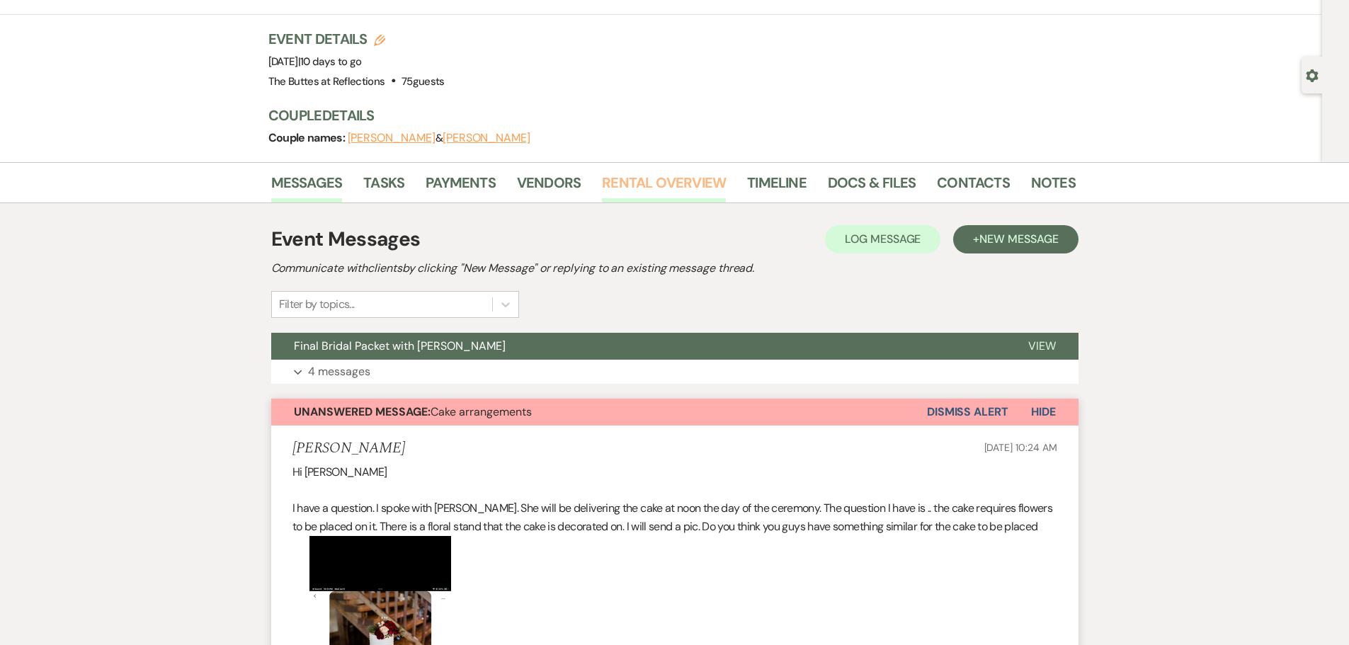
click at [693, 181] on link "Rental Overview" at bounding box center [664, 186] width 124 height 31
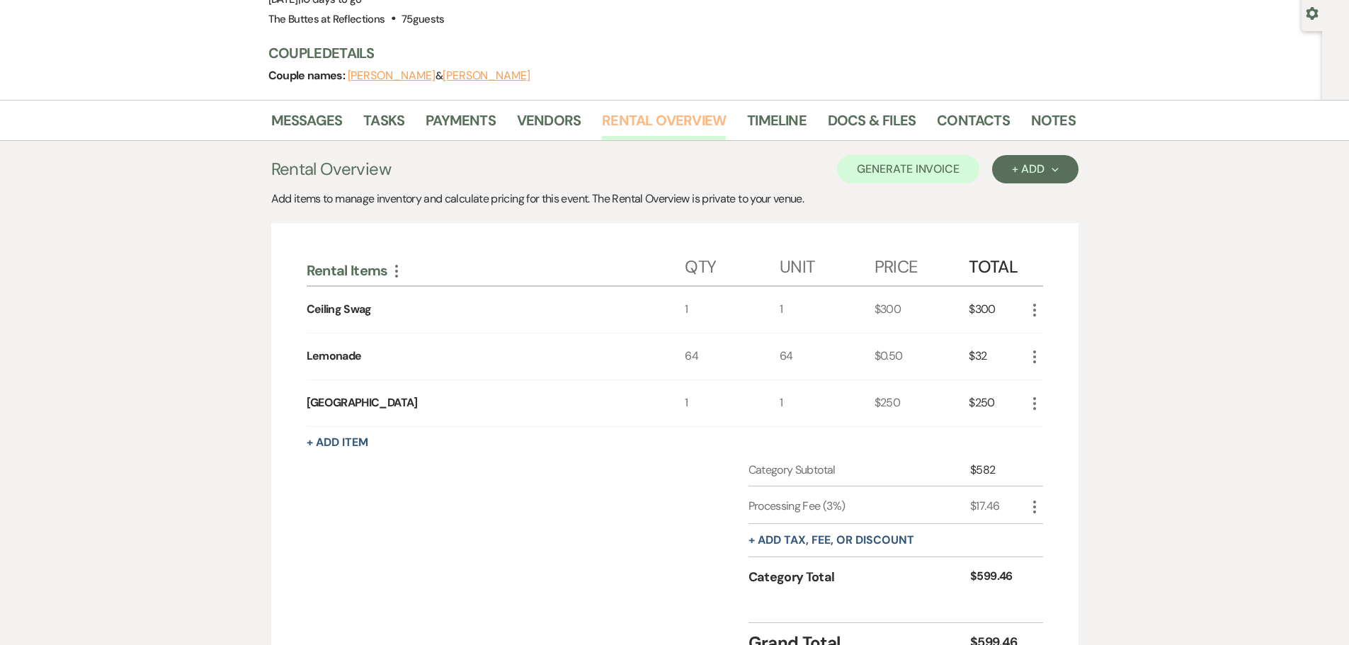
scroll to position [213, 0]
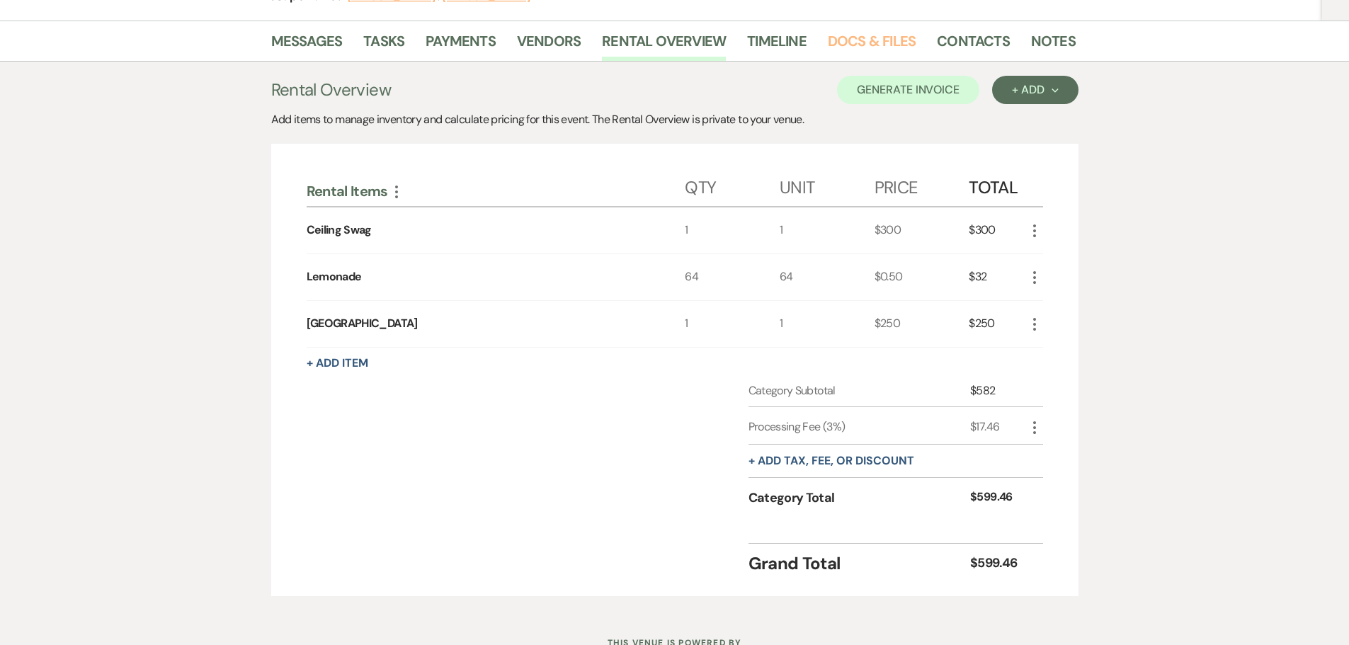
click at [883, 37] on link "Docs & Files" at bounding box center [872, 45] width 88 height 31
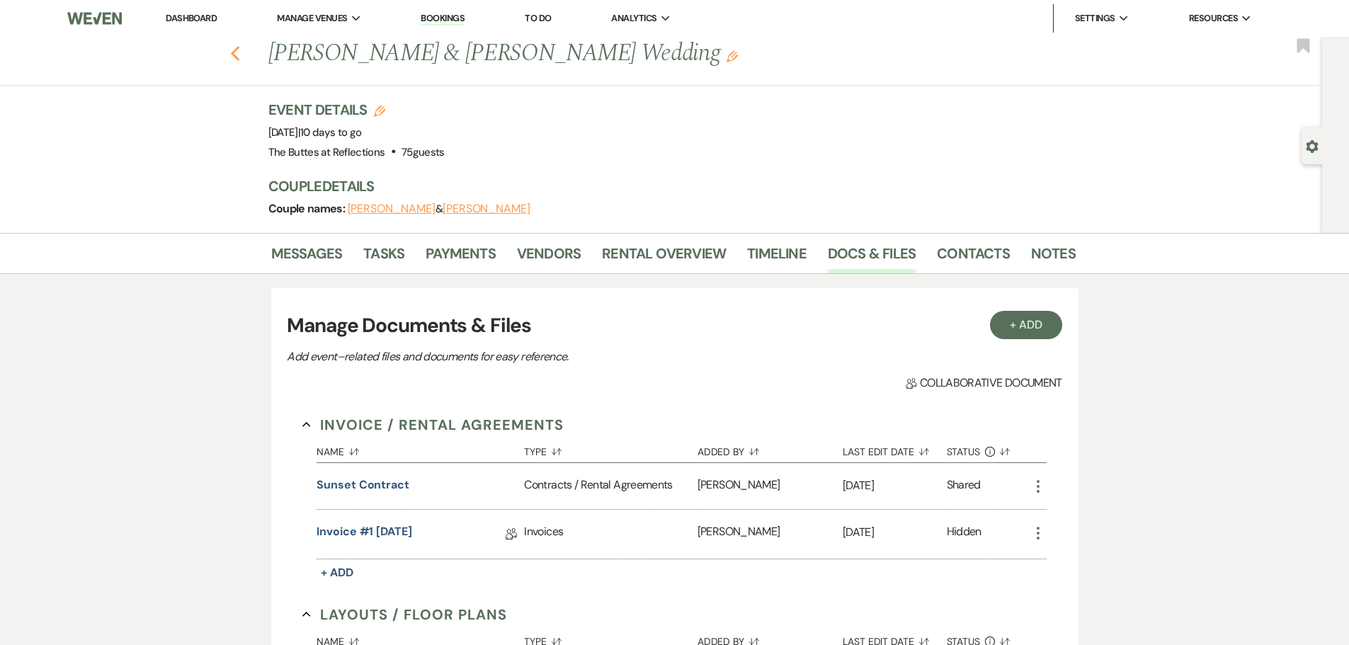
click at [241, 55] on icon "Previous" at bounding box center [235, 53] width 11 height 17
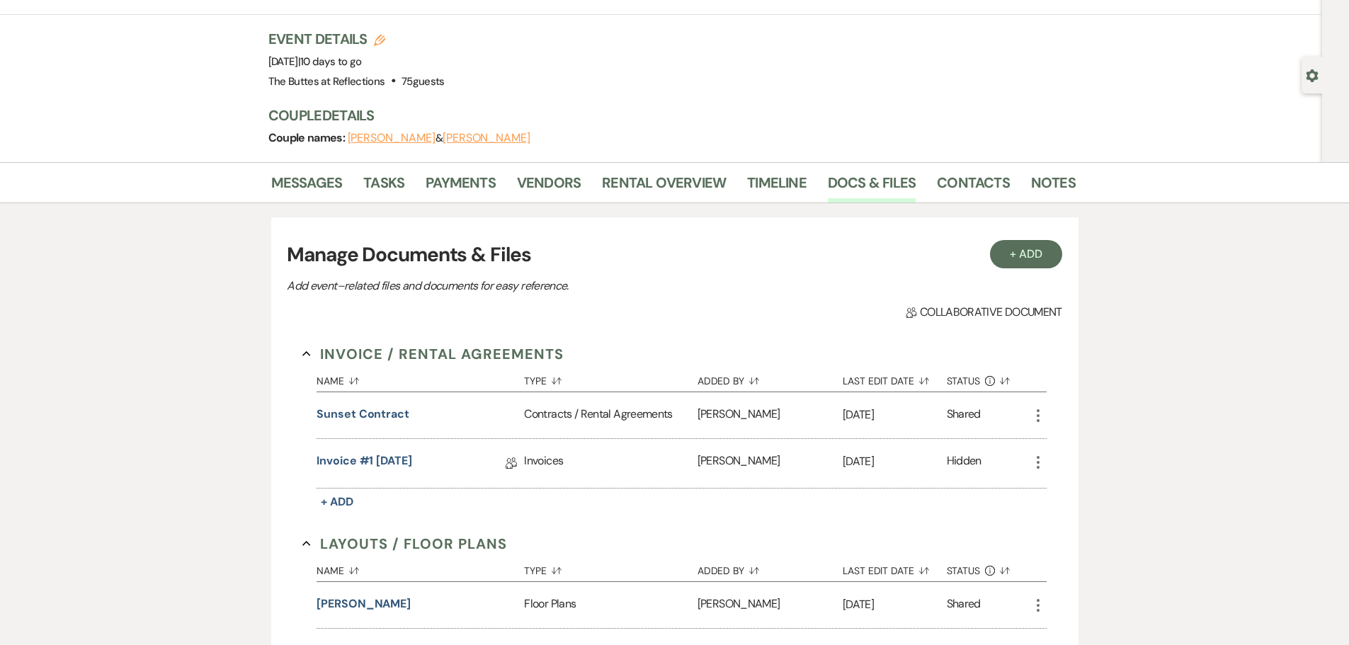
select select "8"
select select "5"
select select "8"
select select "5"
select select "8"
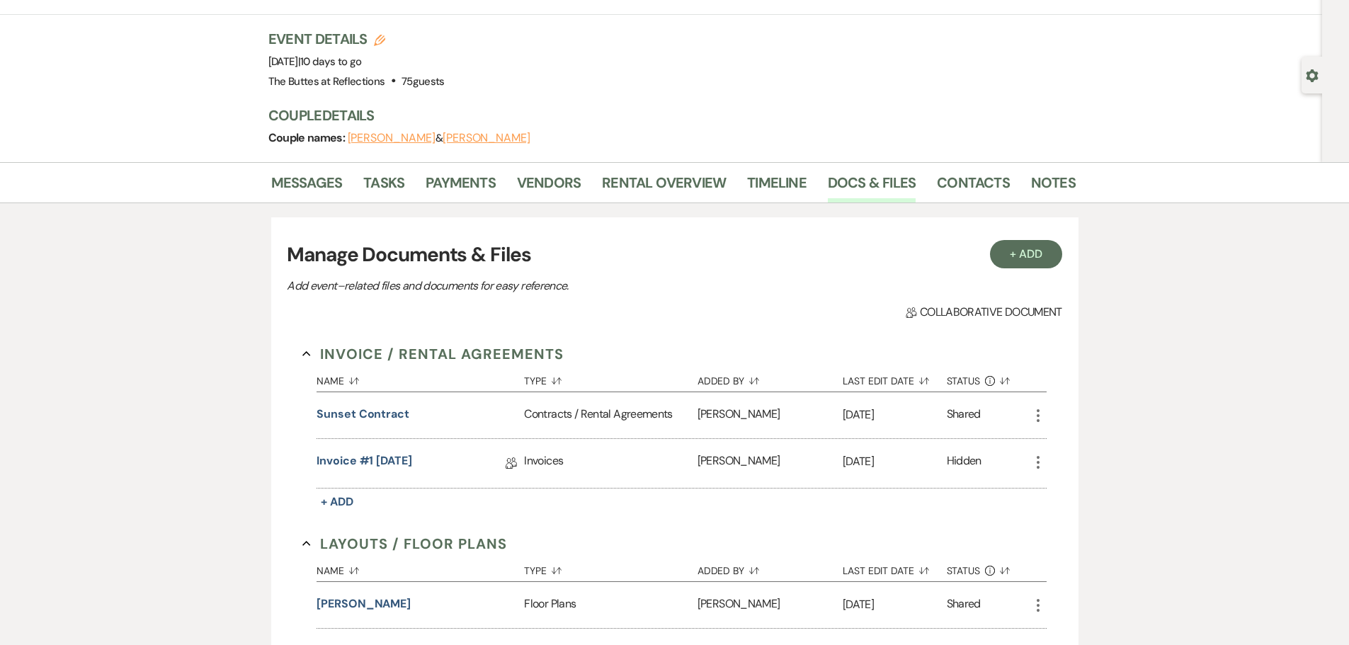
select select "10"
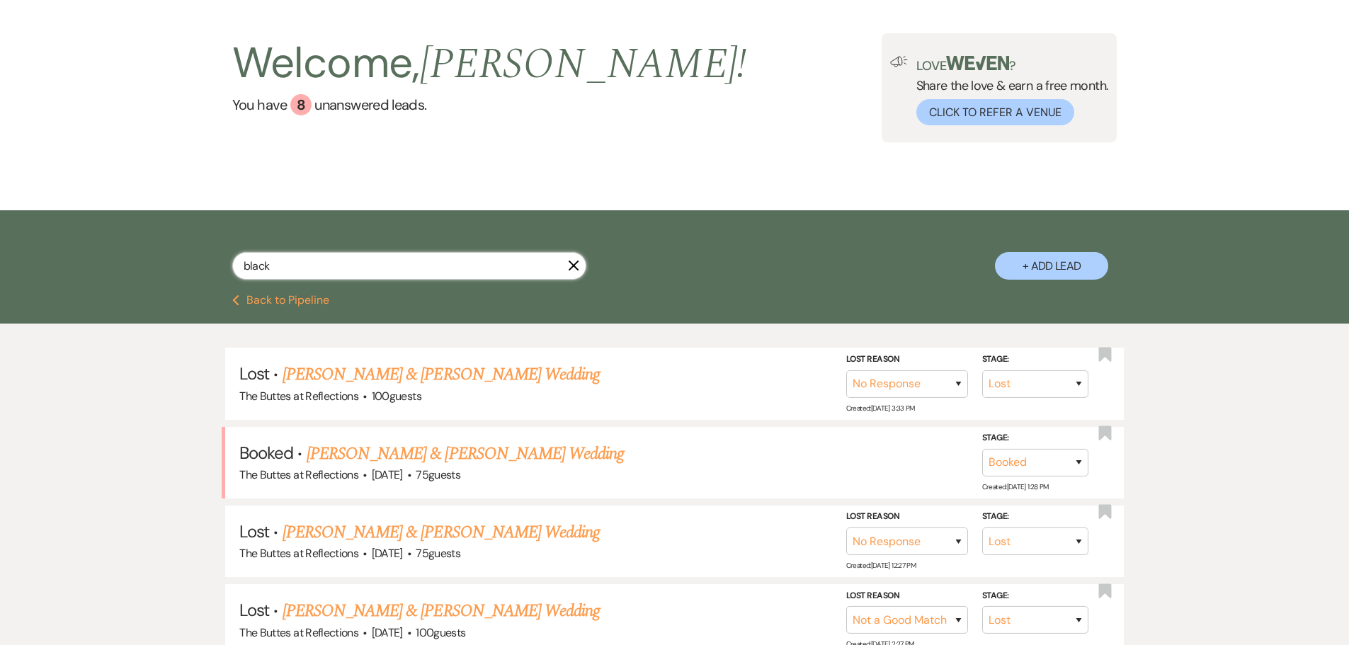
click at [448, 266] on input "black" at bounding box center [409, 266] width 354 height 28
click at [573, 265] on use "button" at bounding box center [574, 266] width 11 height 11
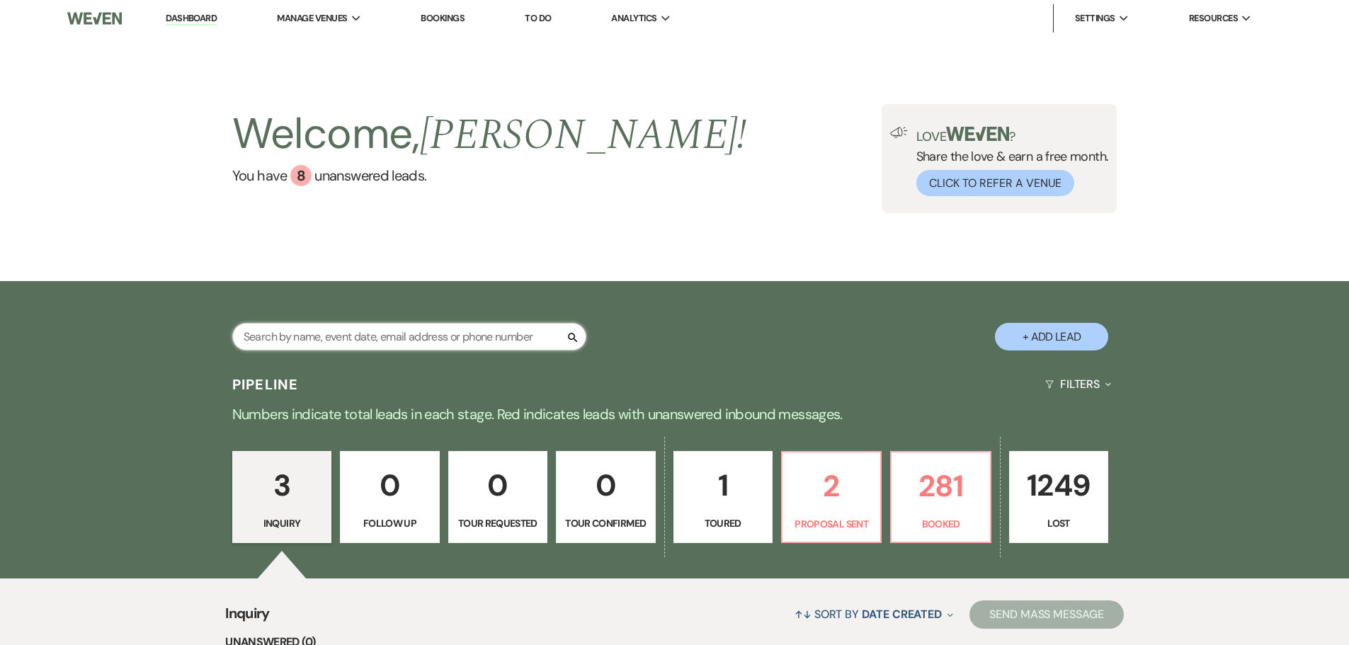
click at [488, 344] on input "text" at bounding box center [409, 337] width 354 height 28
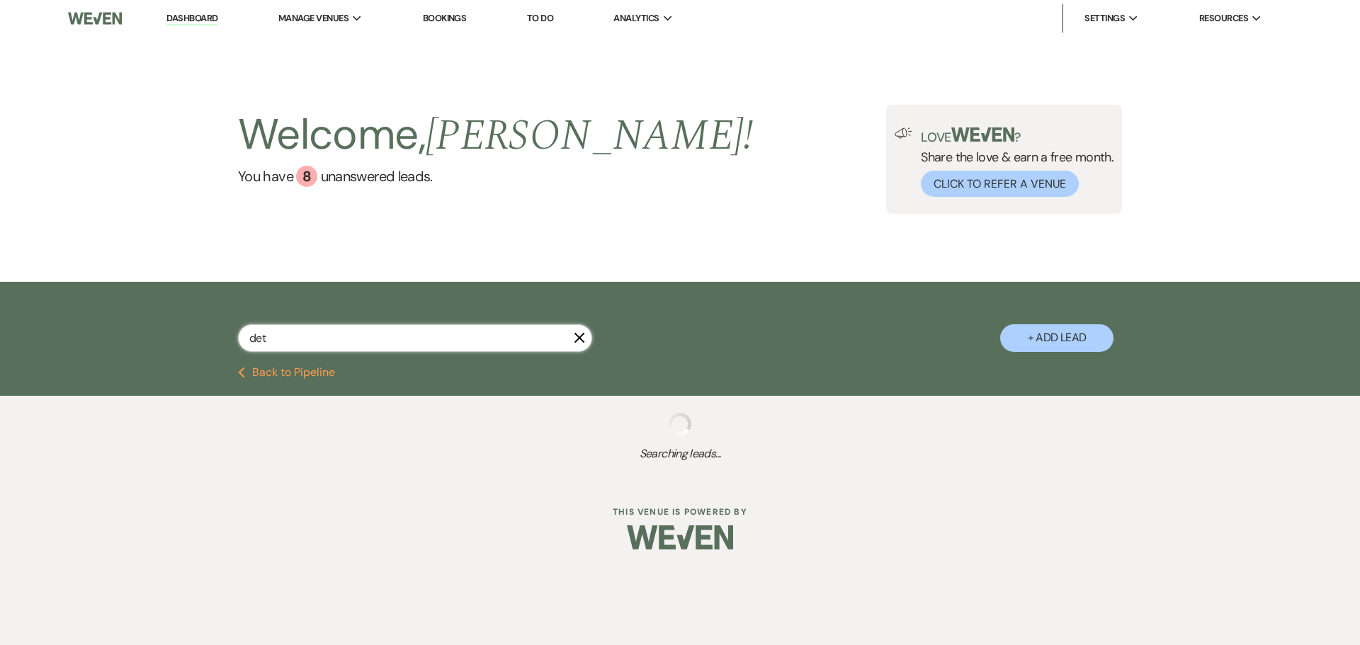
type input "detz"
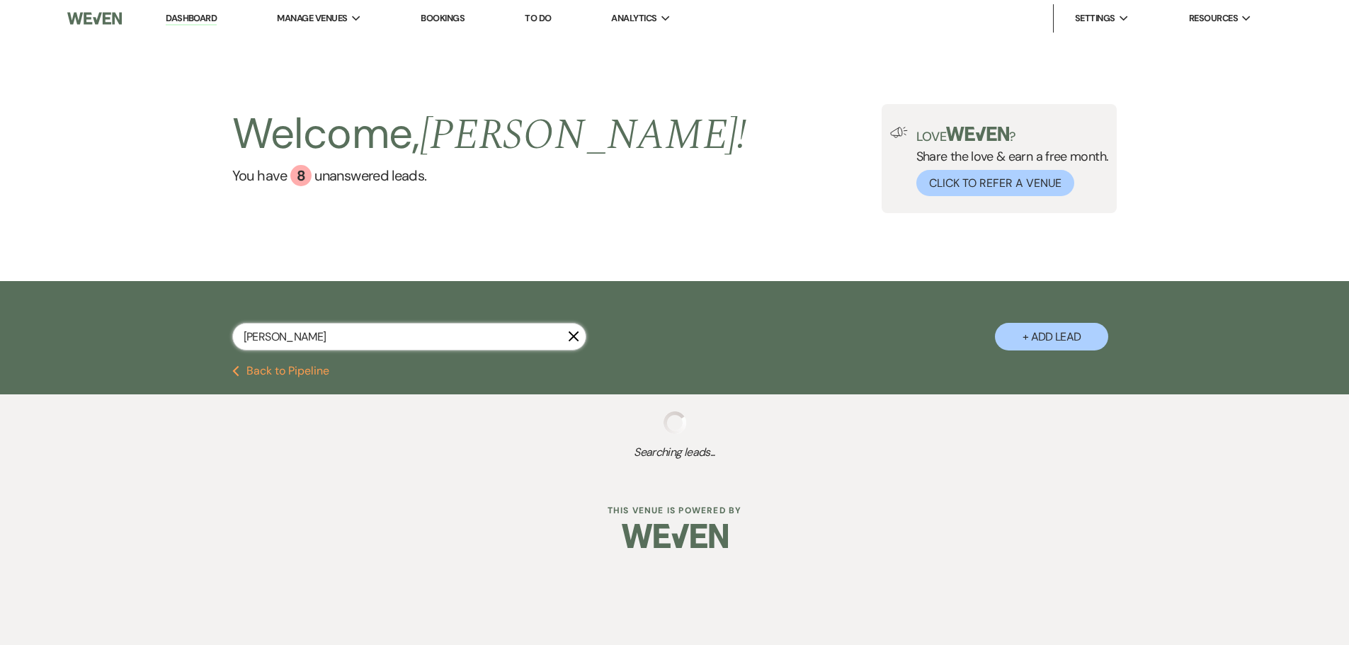
select select "8"
select select "5"
select select "8"
select select "5"
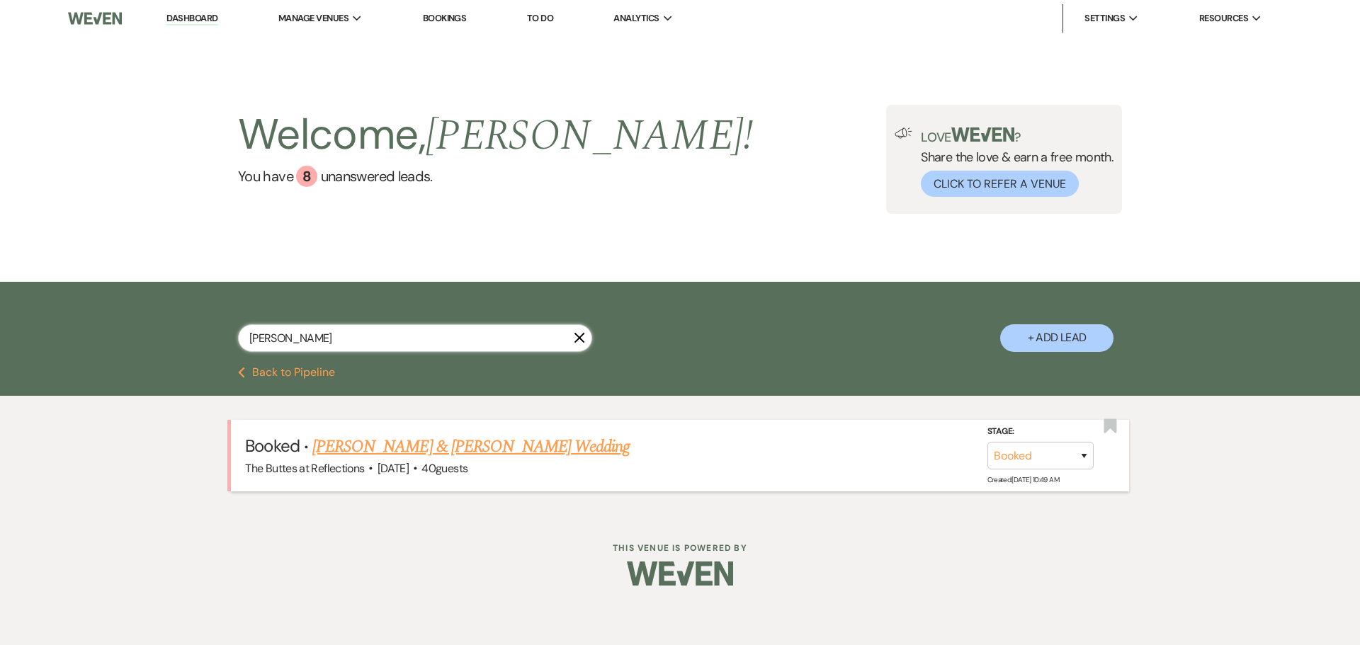
type input "detzel"
click at [485, 449] on link "[PERSON_NAME] & [PERSON_NAME] Wedding" at bounding box center [470, 447] width 317 height 26
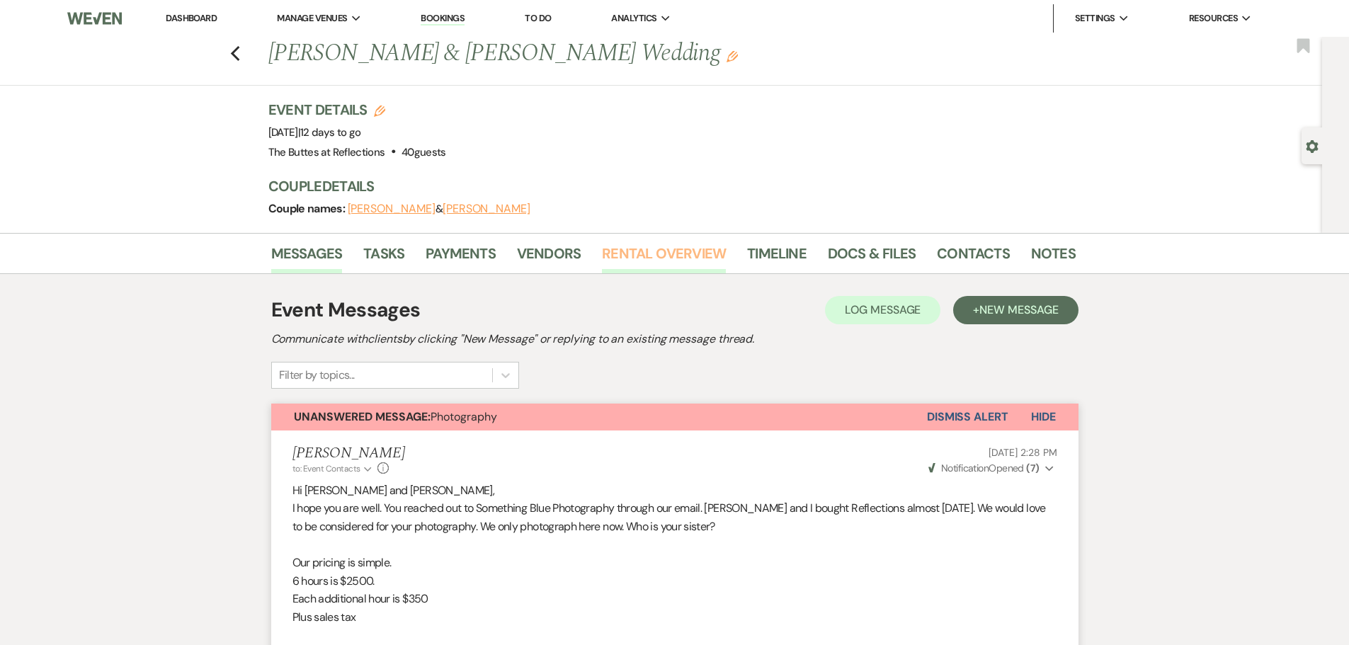
click at [711, 252] on link "Rental Overview" at bounding box center [664, 257] width 124 height 31
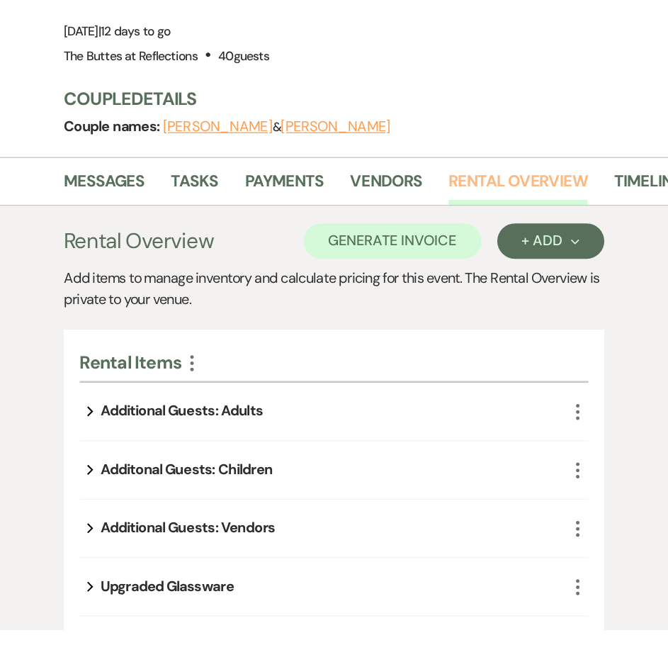
scroll to position [270, 0]
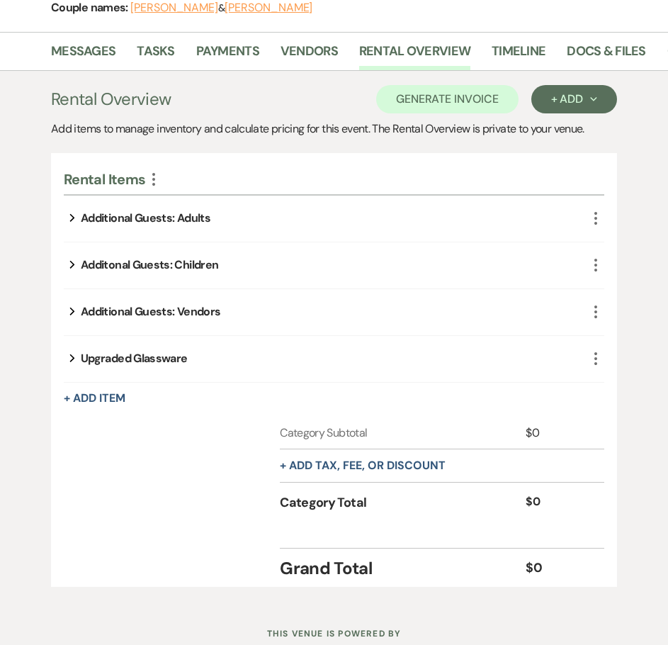
click at [596, 215] on icon "More" at bounding box center [595, 218] width 17 height 17
click at [620, 266] on button "X Delete" at bounding box center [629, 268] width 77 height 23
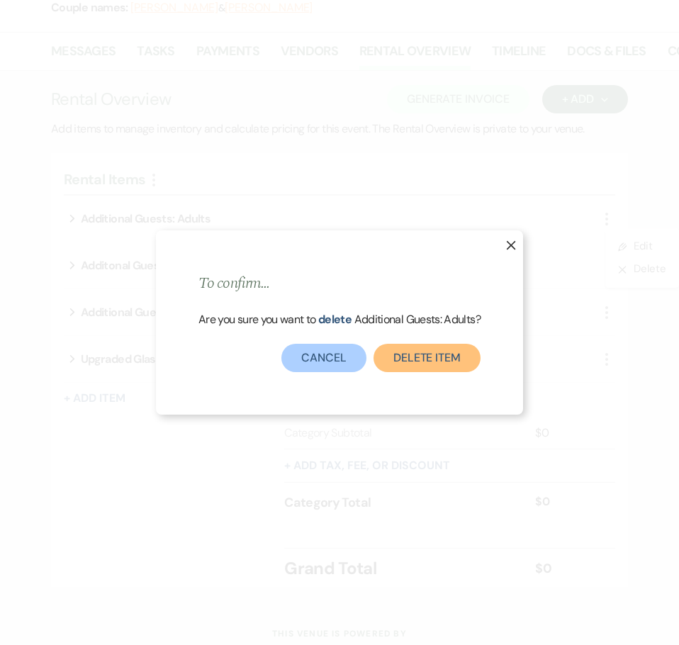
click at [444, 350] on button "Delete Item" at bounding box center [426, 358] width 107 height 28
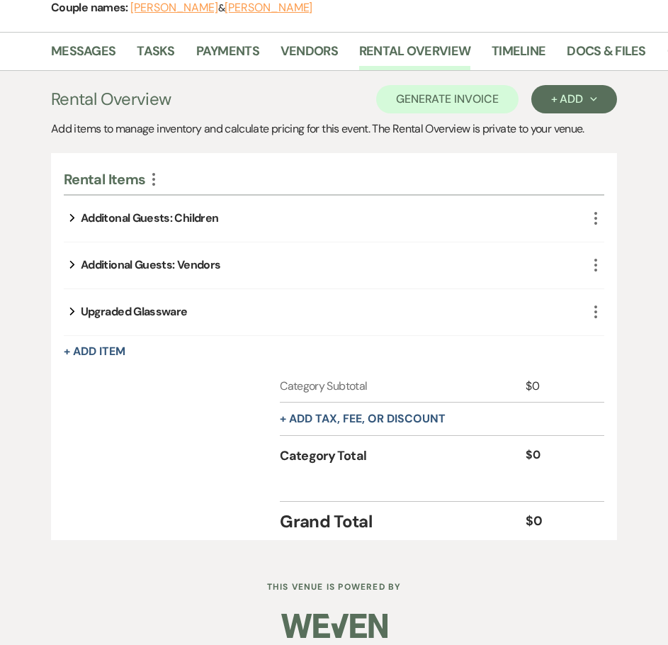
click at [592, 222] on icon "More" at bounding box center [595, 218] width 17 height 17
click at [606, 269] on button "X Delete" at bounding box center [629, 268] width 77 height 23
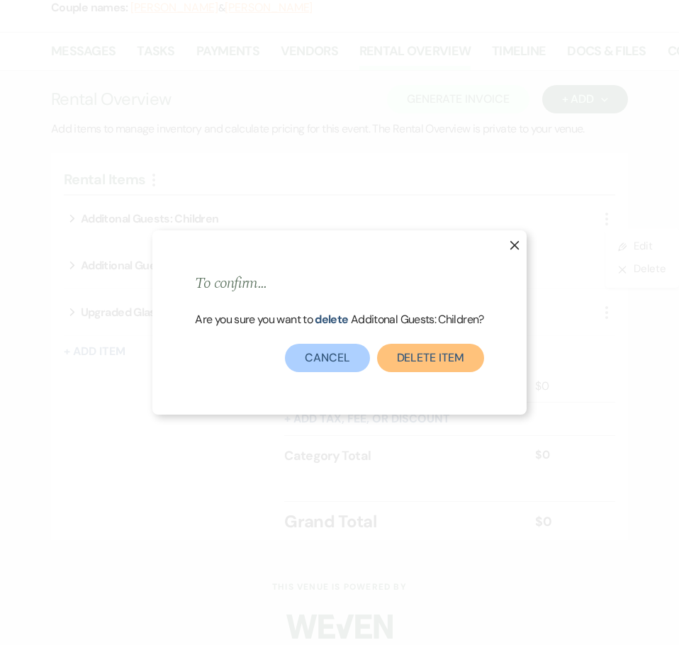
click at [446, 357] on button "Delete Item" at bounding box center [430, 358] width 107 height 28
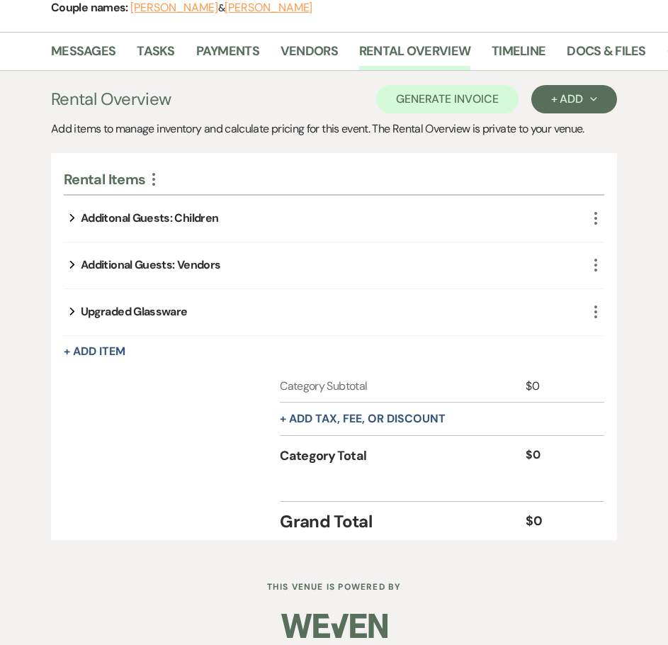
scroll to position [236, 0]
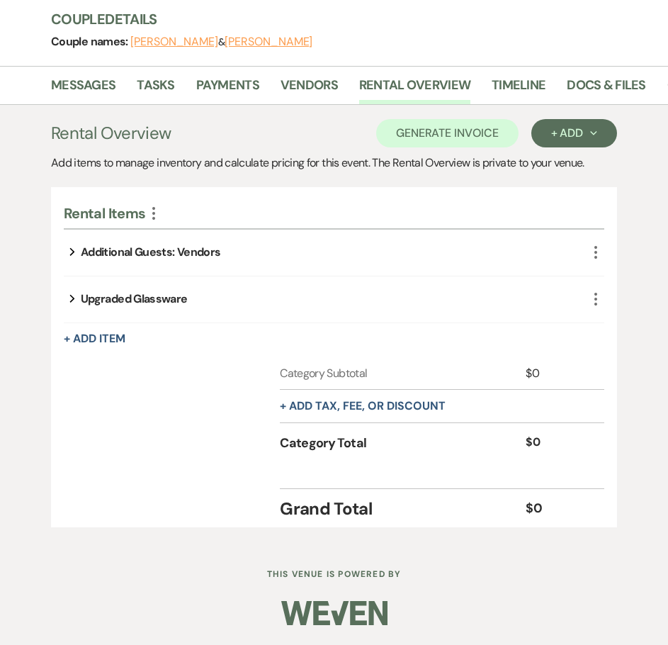
click at [595, 251] on icon "More" at bounding box center [595, 252] width 17 height 17
click at [620, 308] on button "X Delete" at bounding box center [629, 302] width 77 height 23
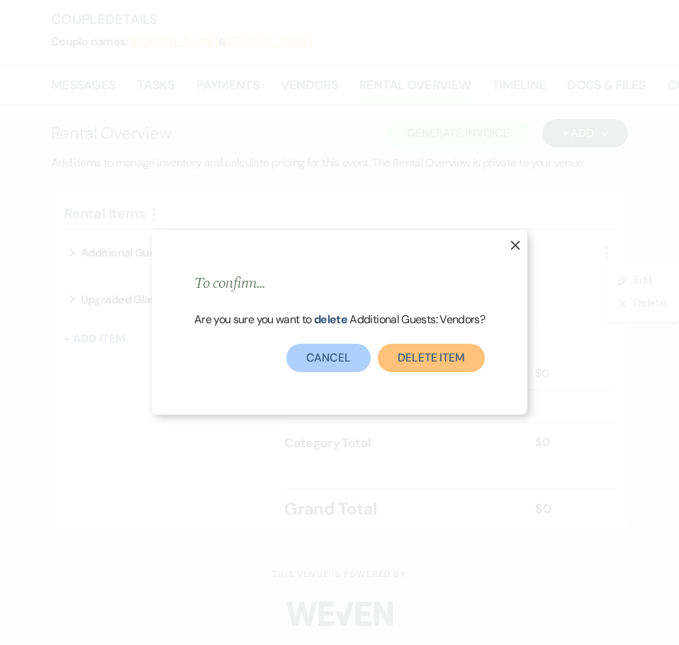
click at [431, 352] on button "Delete Item" at bounding box center [431, 358] width 107 height 28
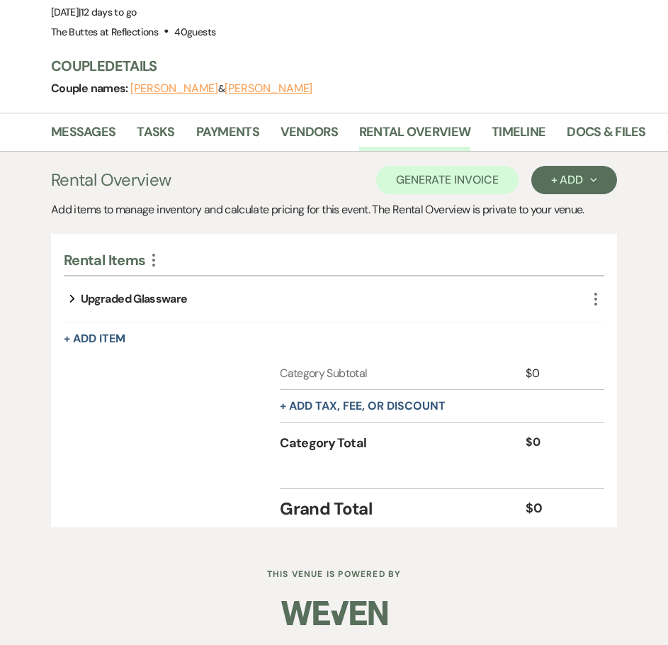
scroll to position [189, 0]
click at [595, 300] on use "button" at bounding box center [595, 299] width 3 height 13
click at [624, 324] on button "Pencil Edit" at bounding box center [631, 327] width 74 height 23
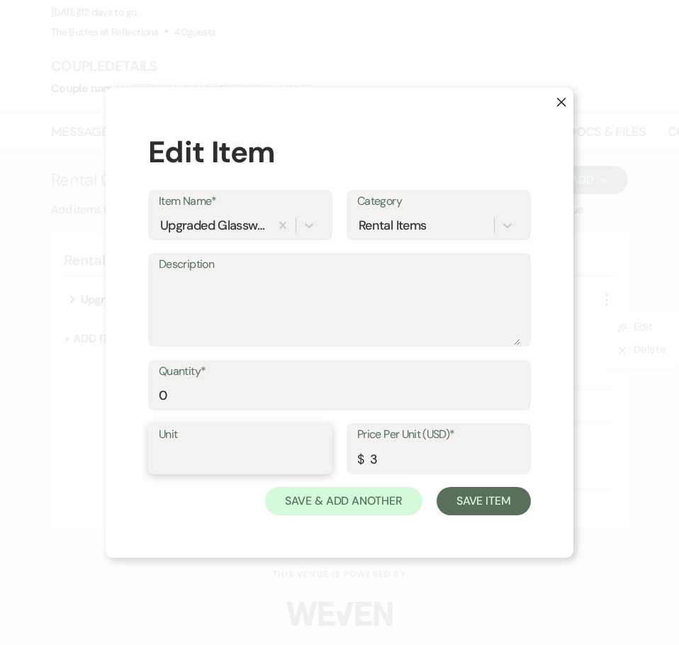
click at [233, 450] on input "Unit" at bounding box center [240, 459] width 163 height 28
click at [176, 390] on input "0" at bounding box center [339, 395] width 361 height 28
drag, startPoint x: 170, startPoint y: 391, endPoint x: 155, endPoint y: 395, distance: 15.5
click at [155, 395] on div "Quantity* 0" at bounding box center [339, 385] width 383 height 51
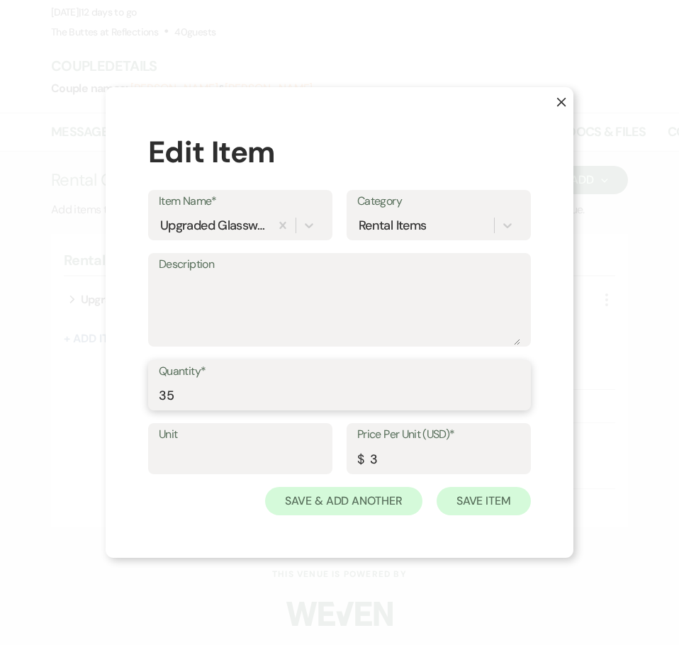
type input "35"
click at [480, 502] on button "Save Item" at bounding box center [483, 501] width 94 height 28
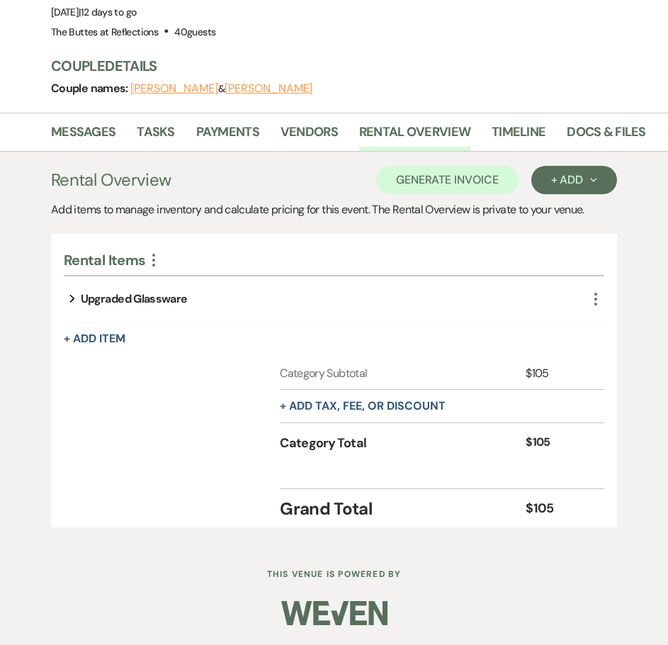
click at [595, 300] on use "button" at bounding box center [595, 299] width 3 height 13
click at [636, 351] on button "X Delete" at bounding box center [629, 349] width 77 height 23
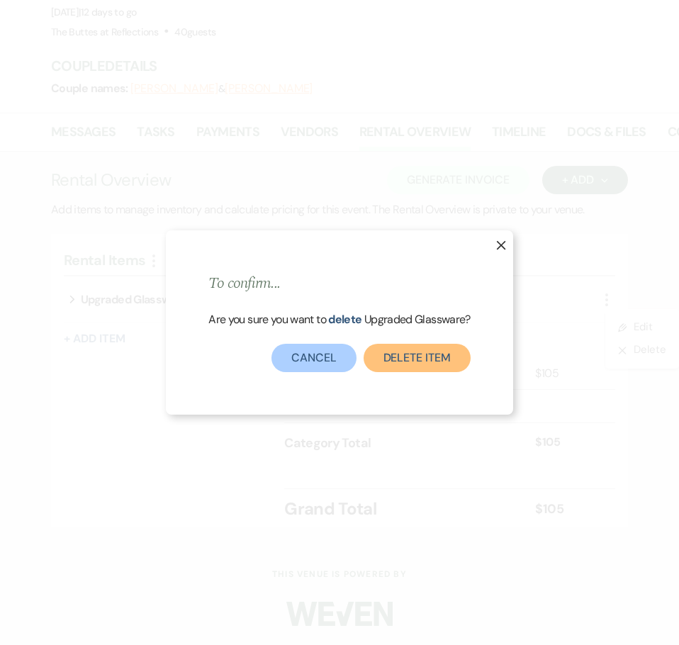
click at [439, 365] on button "Delete Item" at bounding box center [416, 358] width 107 height 28
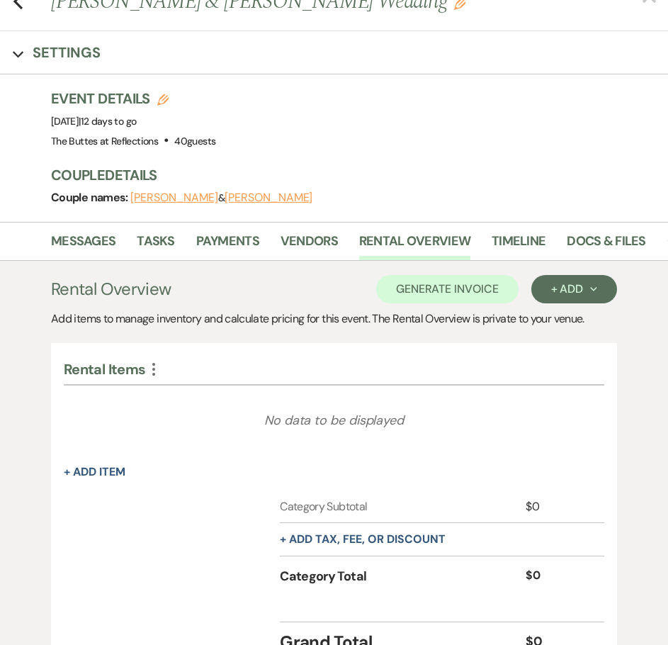
scroll to position [0, 0]
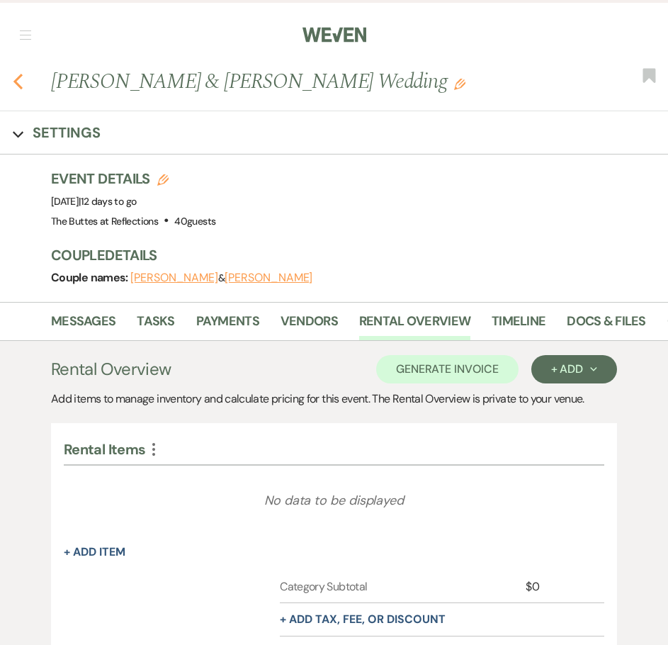
click at [18, 81] on icon "Previous" at bounding box center [18, 81] width 11 height 17
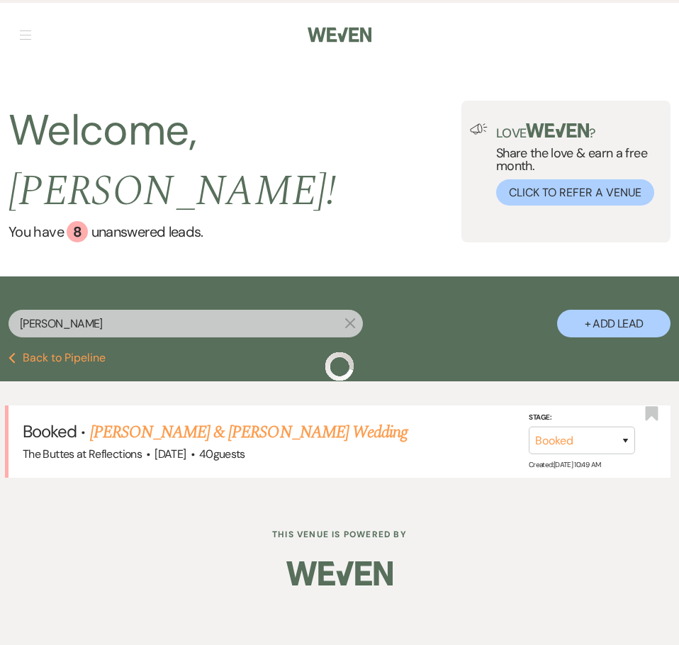
click at [171, 310] on input "detzel" at bounding box center [186, 324] width 354 height 28
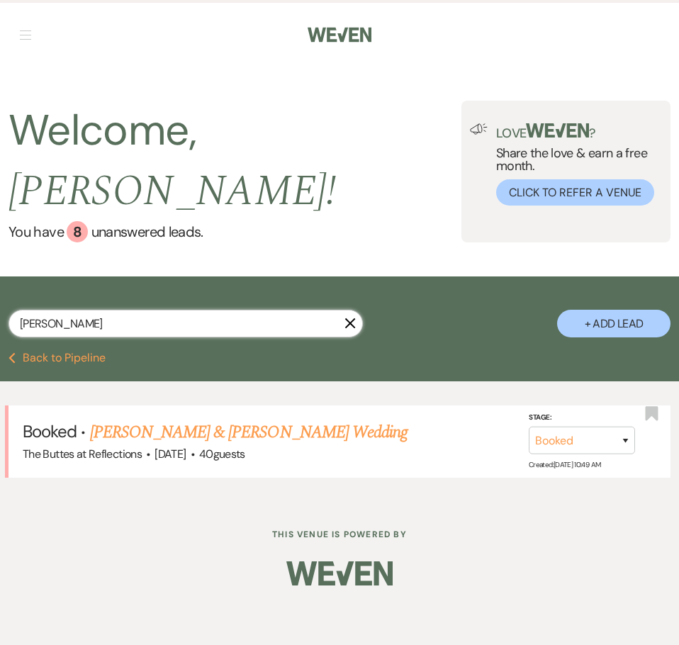
drag, startPoint x: 94, startPoint y: 292, endPoint x: 22, endPoint y: 293, distance: 71.5
click at [22, 310] on input "detzel" at bounding box center [186, 324] width 354 height 28
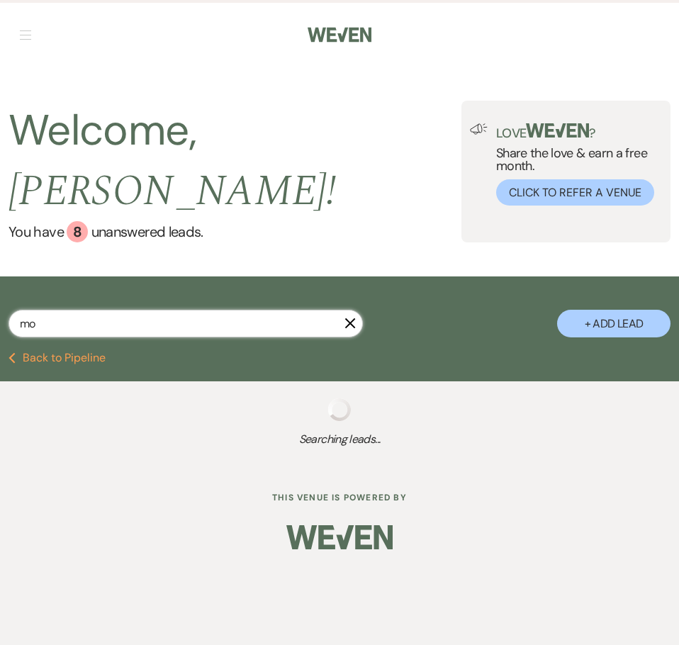
type input "m"
select select "8"
select select "5"
select select "8"
select select "5"
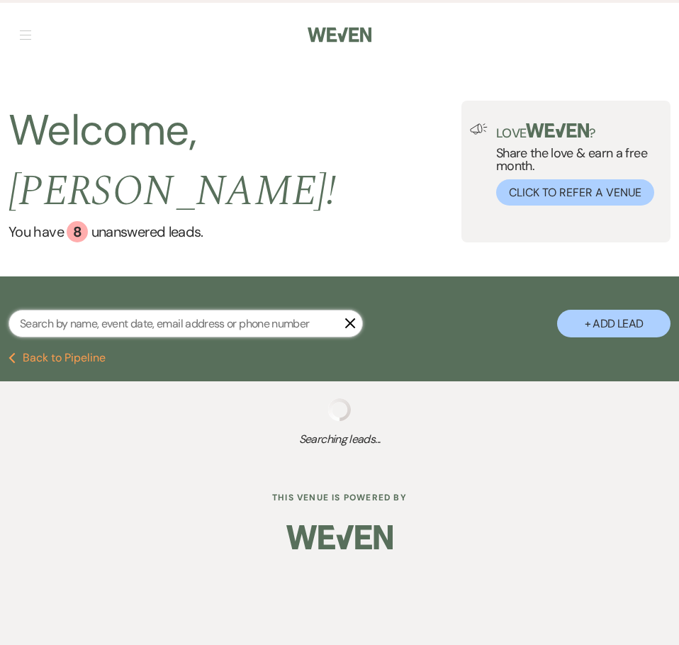
select select "8"
select select "3"
select select "8"
select select "5"
select select "8"
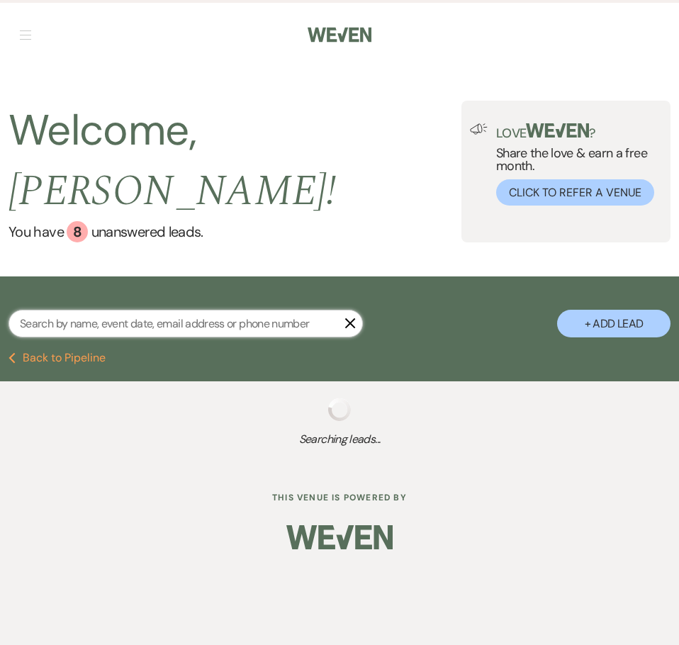
select select "5"
select select "8"
select select "5"
select select "8"
select select "5"
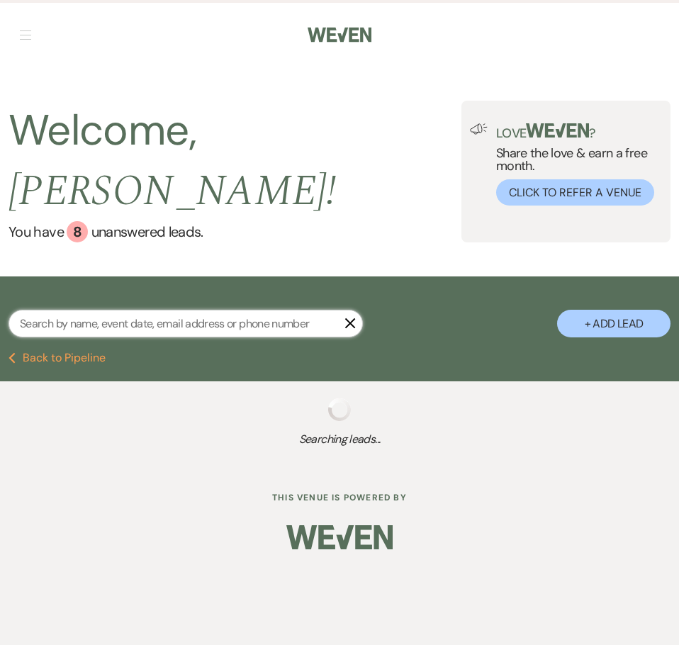
select select "8"
select select "5"
select select "8"
select select "4"
select select "8"
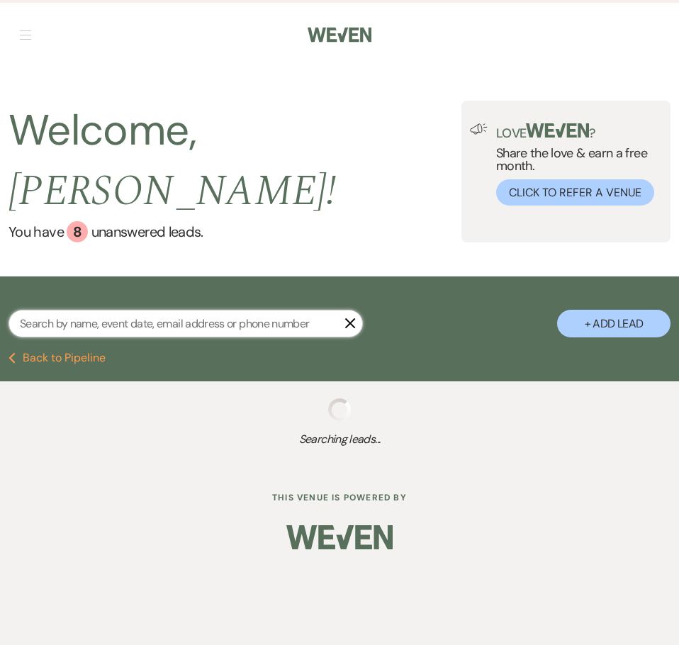
select select "5"
select select "8"
select select "3"
select select "8"
select select "5"
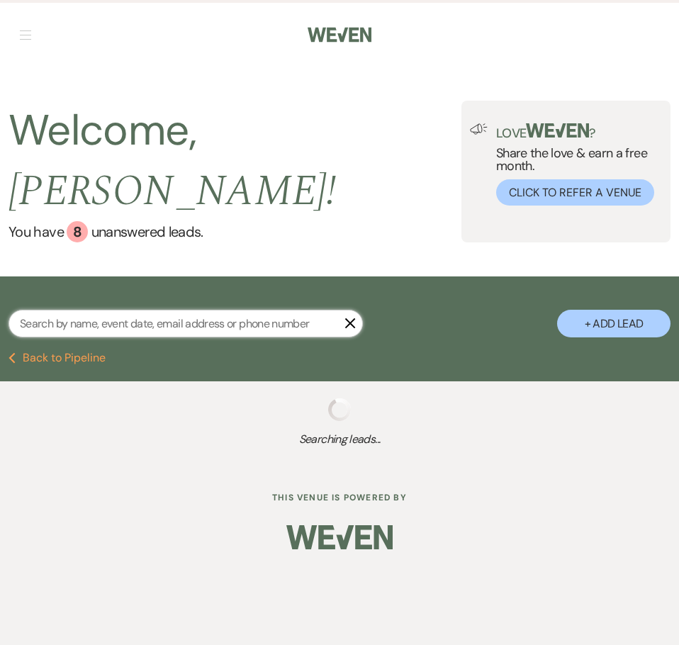
select select "8"
select select "5"
select select "8"
select select "5"
select select "8"
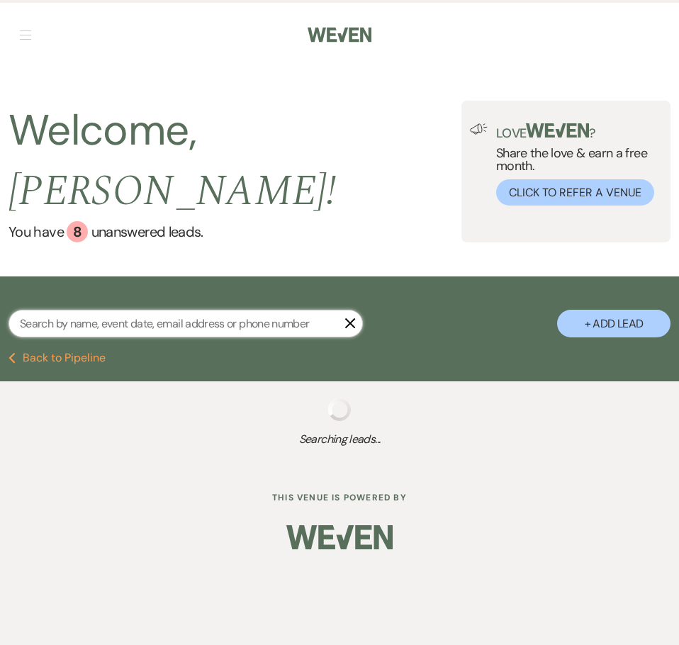
select select "5"
select select "8"
select select "5"
select select "8"
select select "5"
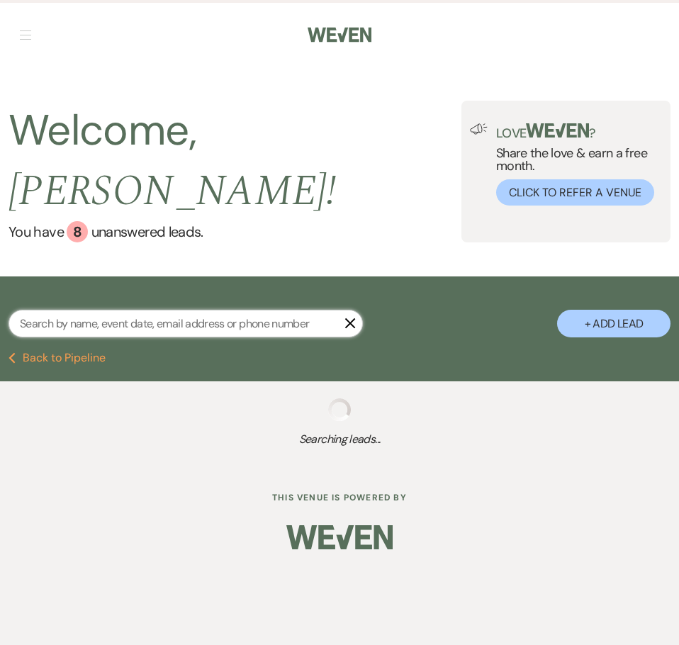
select select "8"
select select "5"
select select "8"
select select "5"
select select "8"
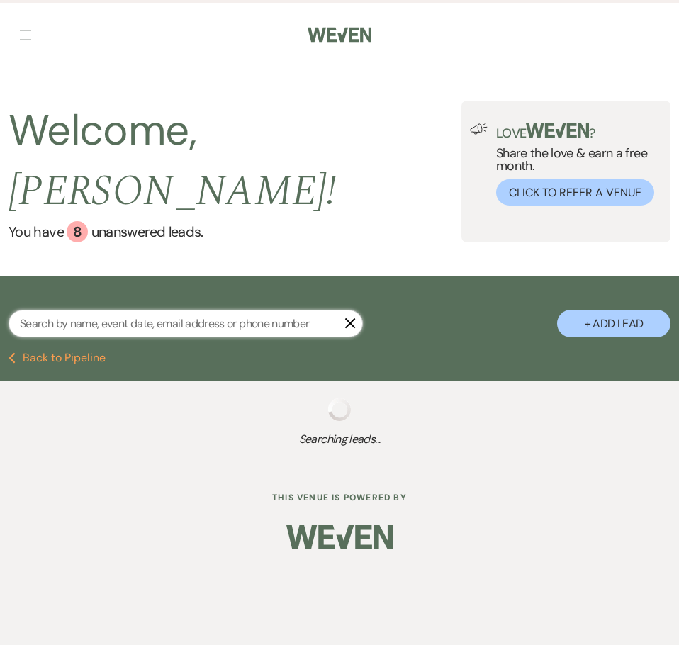
select select "7"
select select "8"
select select "5"
select select "8"
select select "6"
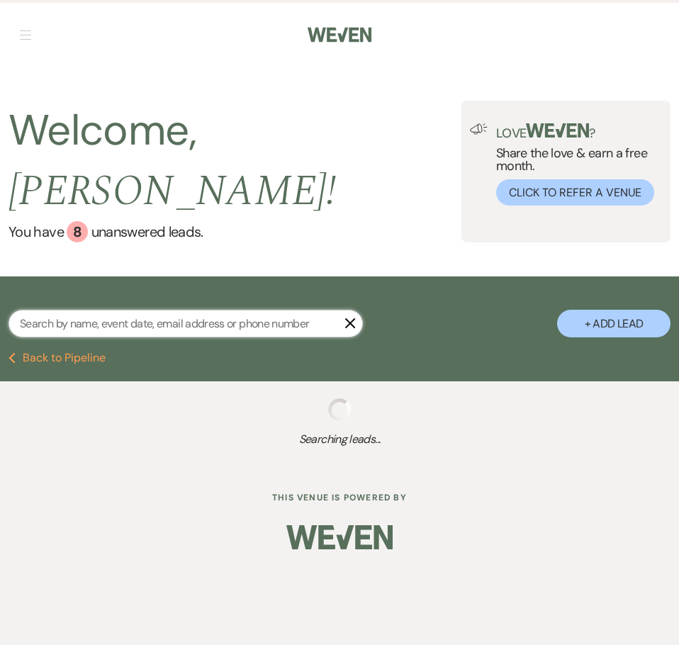
select select "8"
select select "5"
select select "8"
select select "6"
select select "8"
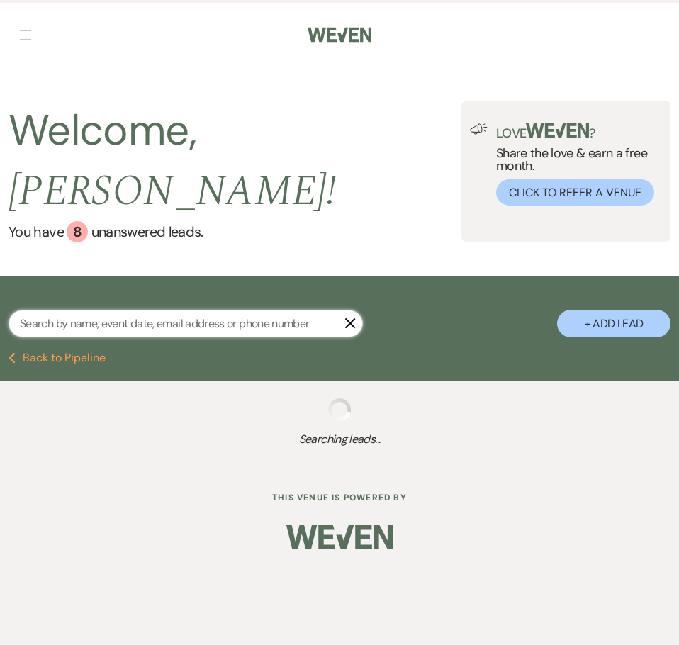
select select "5"
select select "8"
select select "5"
select select "8"
select select "5"
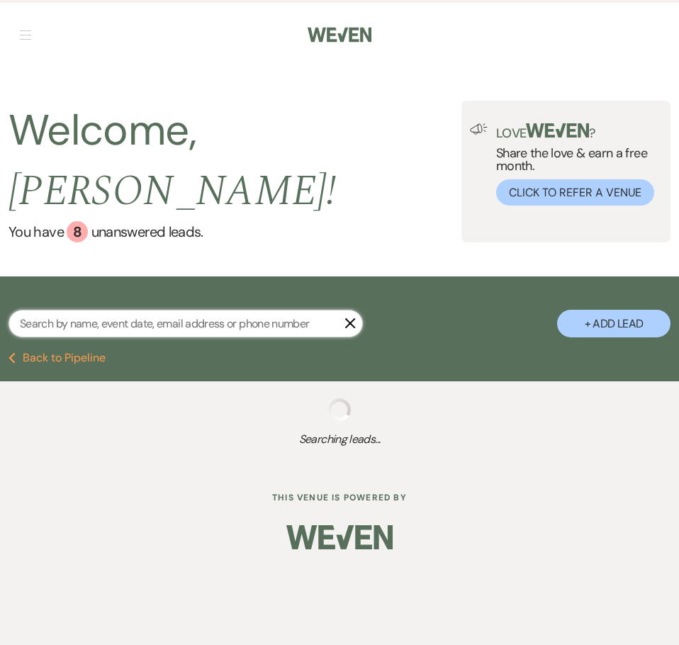
select select "8"
select select "5"
select select "8"
select select "5"
select select "8"
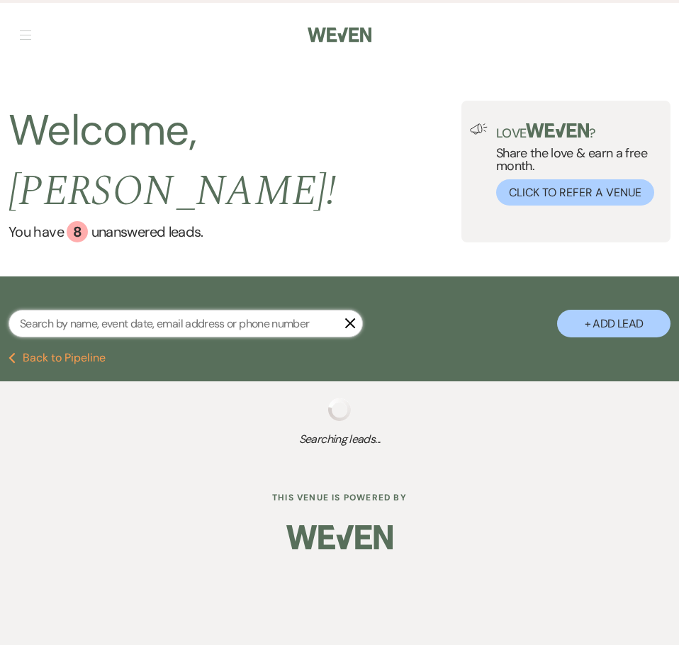
select select "2"
select select "8"
select select "5"
select select "8"
select select "5"
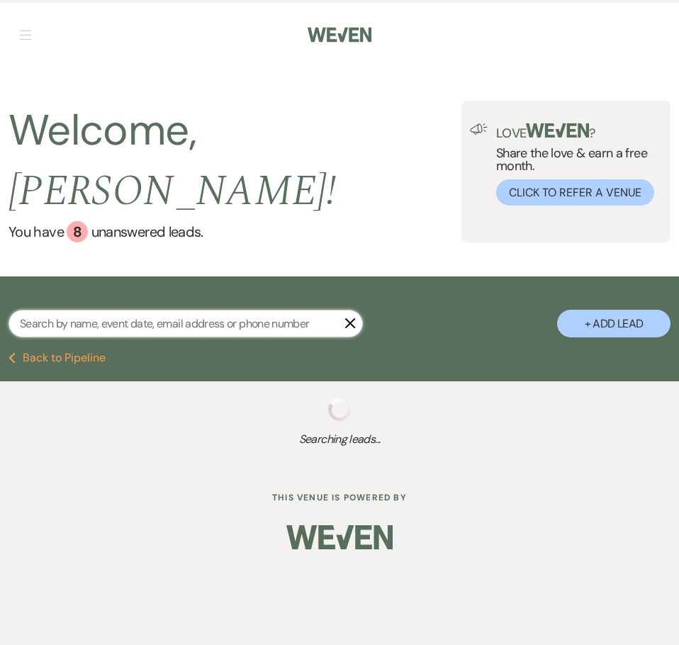
select select "8"
select select "5"
select select "8"
select select "5"
select select "8"
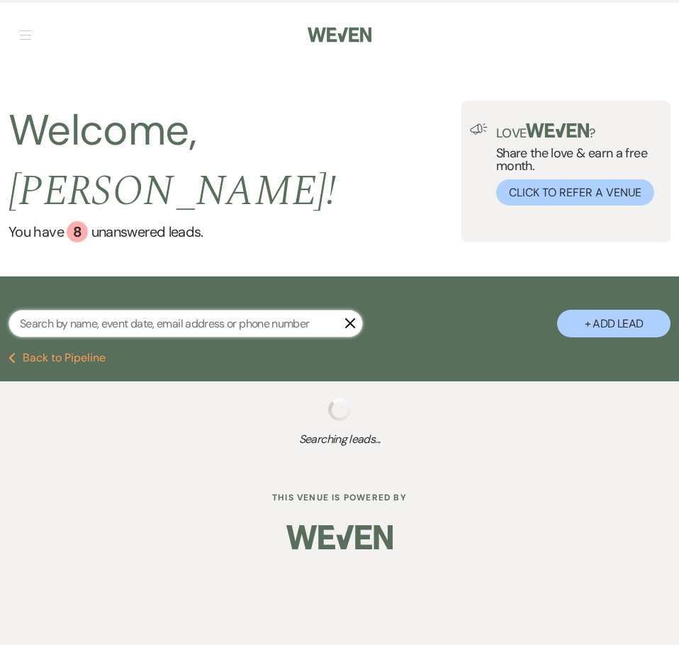
select select "5"
select select "8"
select select "3"
select select "8"
select select "5"
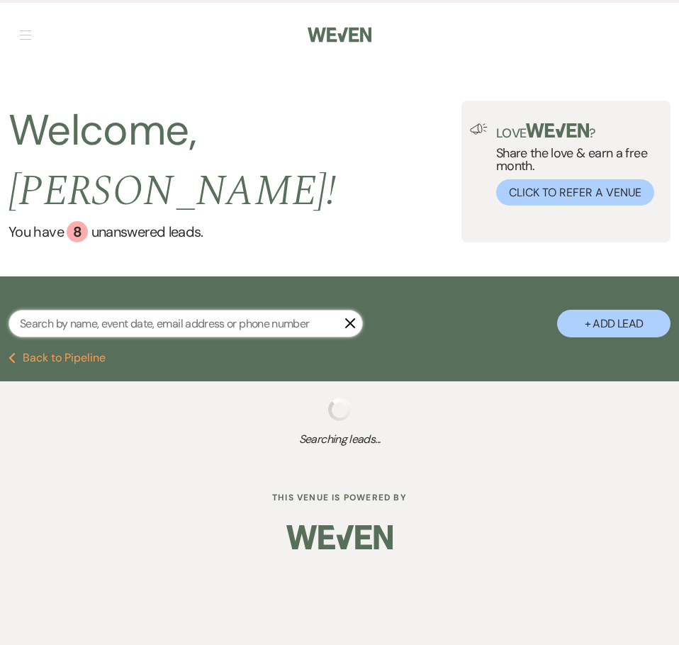
select select "8"
select select "5"
select select "8"
select select "5"
select select "8"
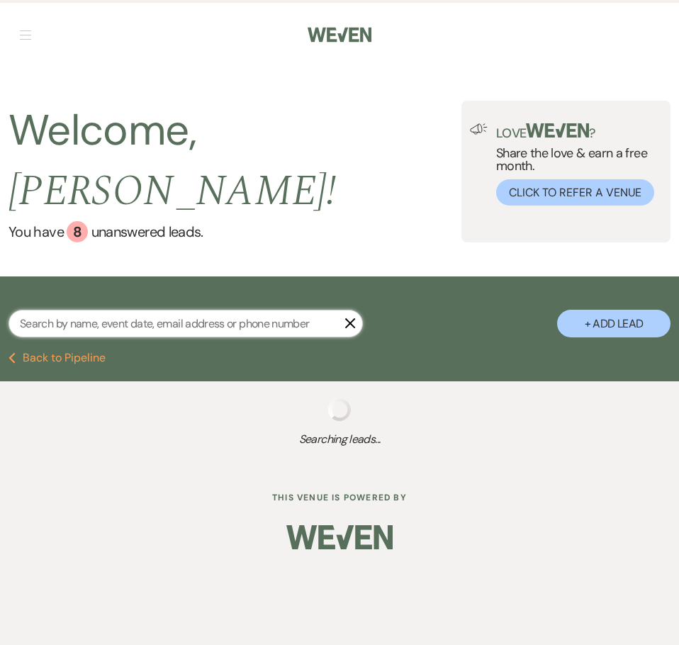
select select "5"
select select "8"
select select "7"
select select "8"
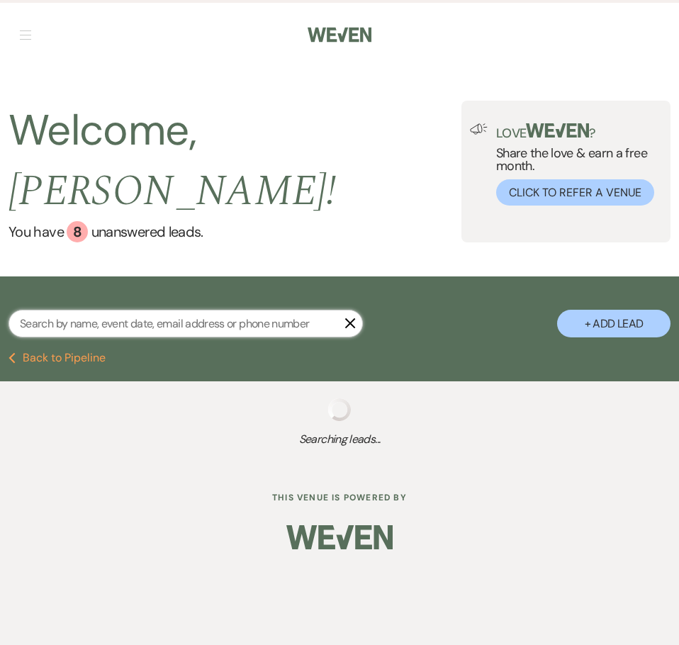
select select "8"
select select "5"
select select "8"
select select "5"
select select "8"
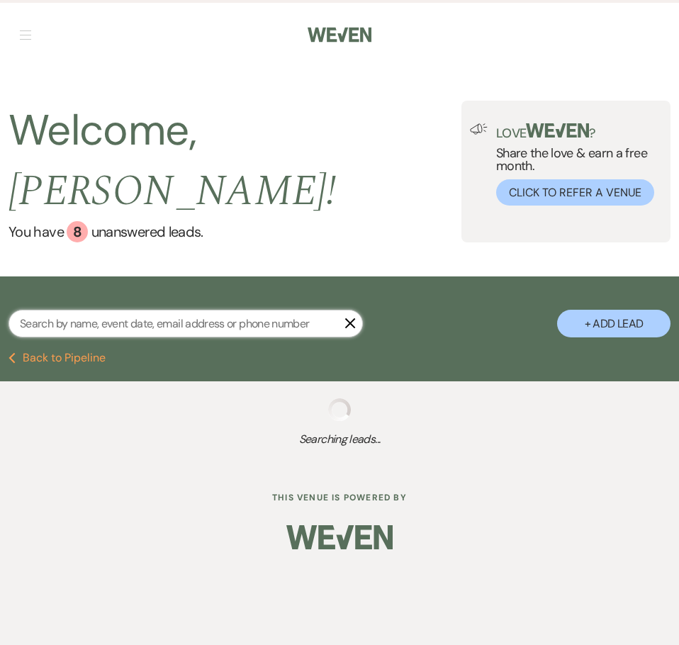
select select "5"
select select "8"
select select "5"
select select "8"
select select "5"
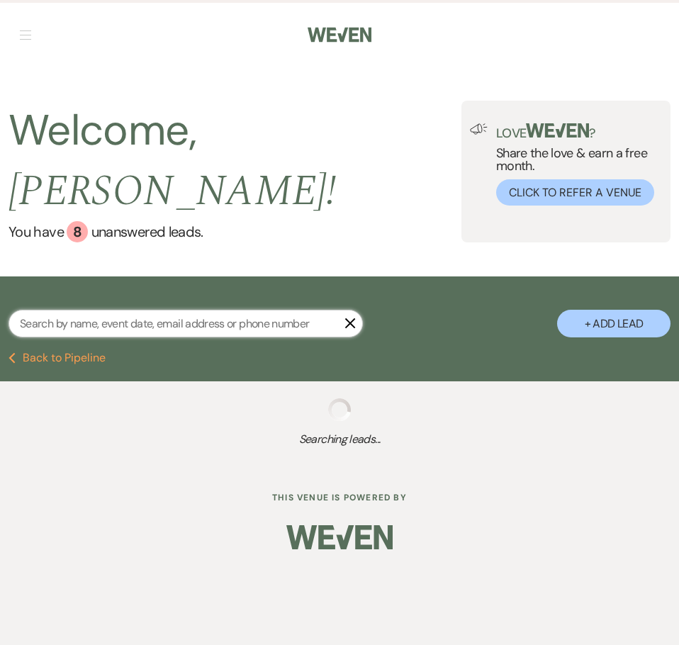
select select "8"
select select "5"
select select "8"
select select "5"
select select "8"
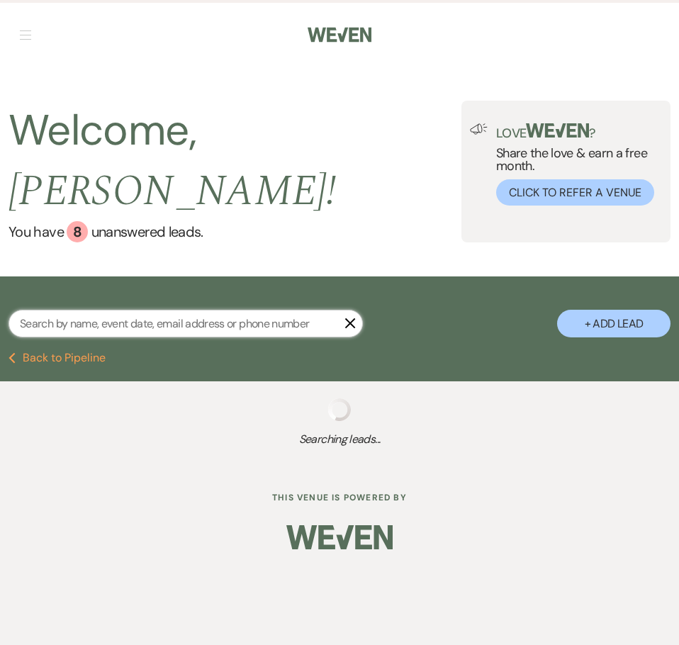
select select "5"
select select "8"
select select "5"
select select "8"
select select "5"
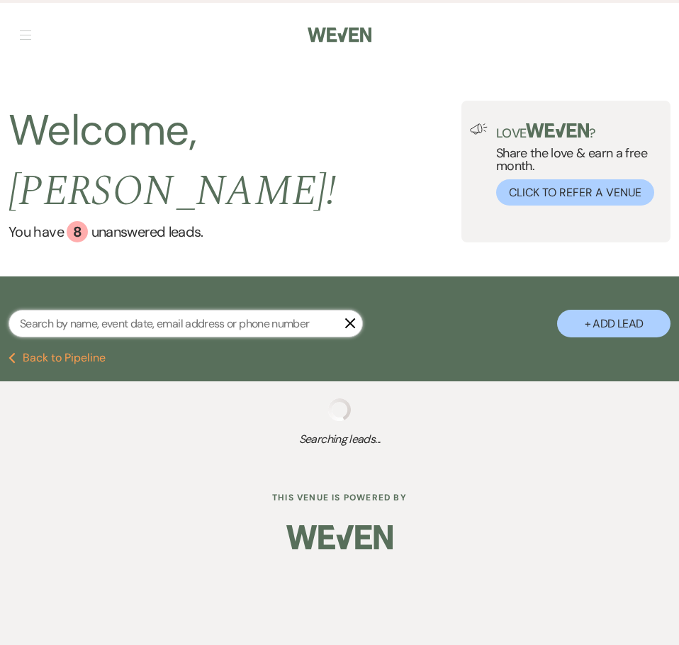
select select "8"
select select "5"
select select "8"
select select "5"
select select "8"
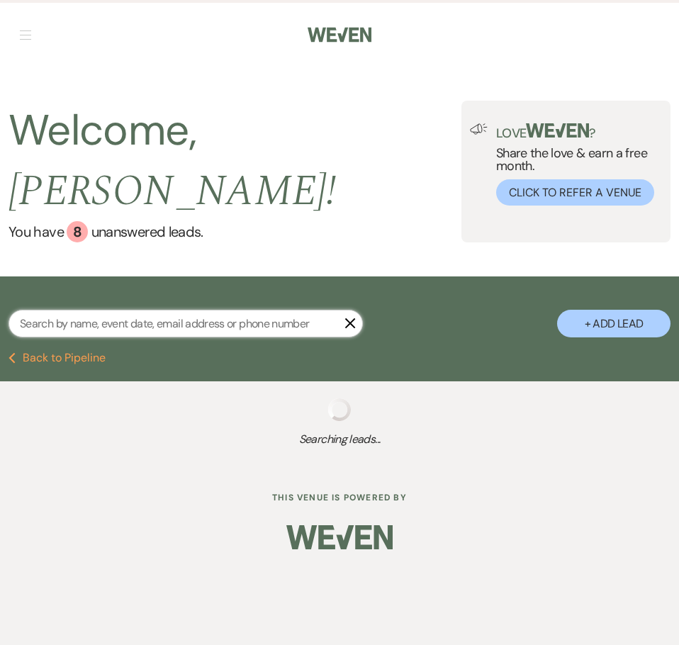
select select "5"
select select "8"
select select "5"
select select "8"
select select "5"
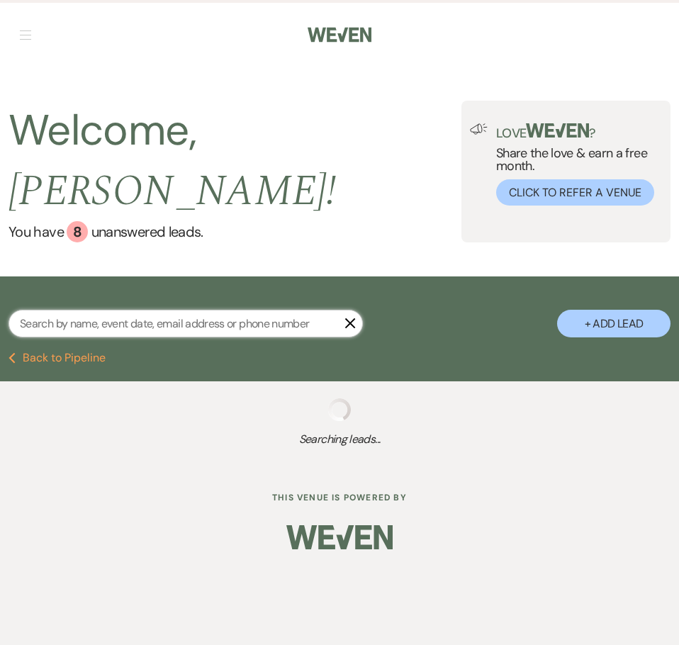
select select "8"
select select "5"
select select "8"
select select "5"
select select "8"
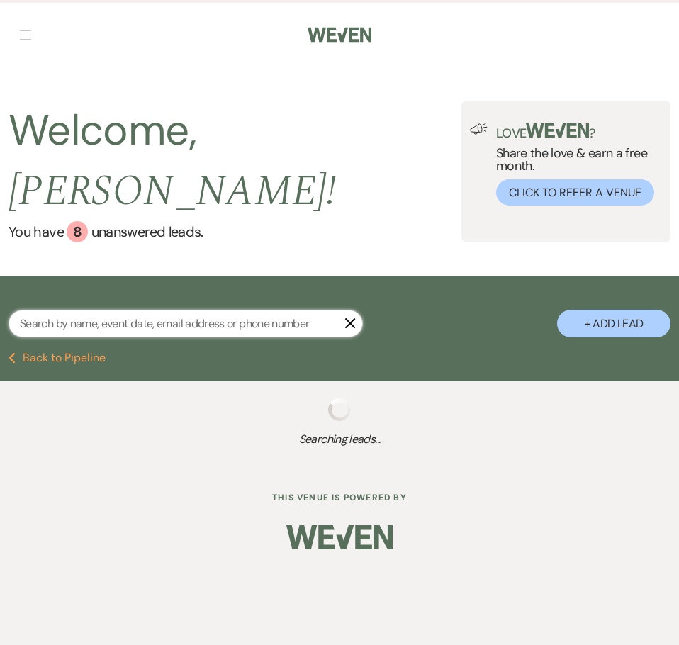
select select "5"
select select "8"
select select "10"
select select "8"
select select "5"
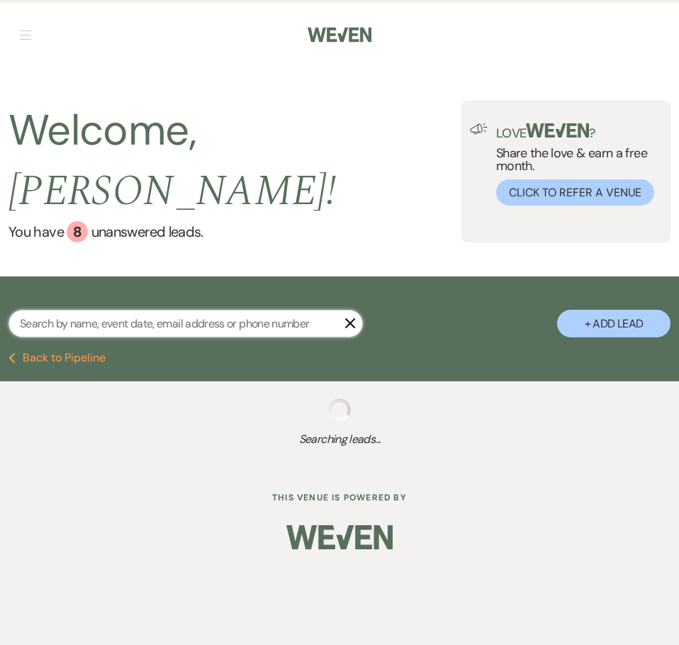
select select "8"
select select "5"
select select "8"
select select "5"
select select "8"
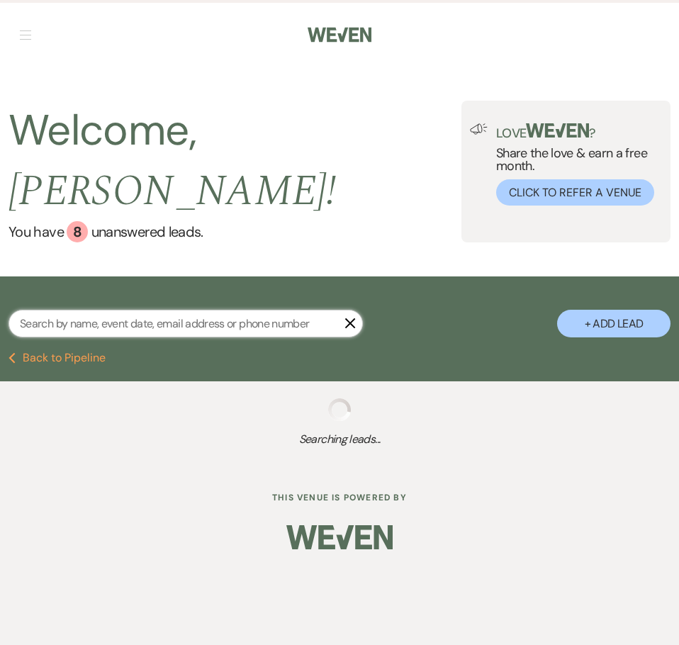
select select "5"
select select "8"
select select "5"
select select "8"
select select "5"
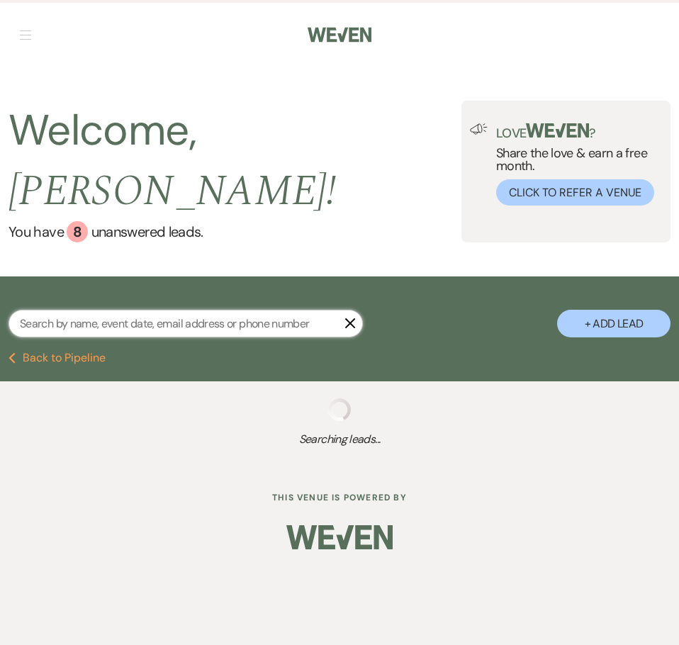
select select "8"
select select "5"
select select "8"
select select "5"
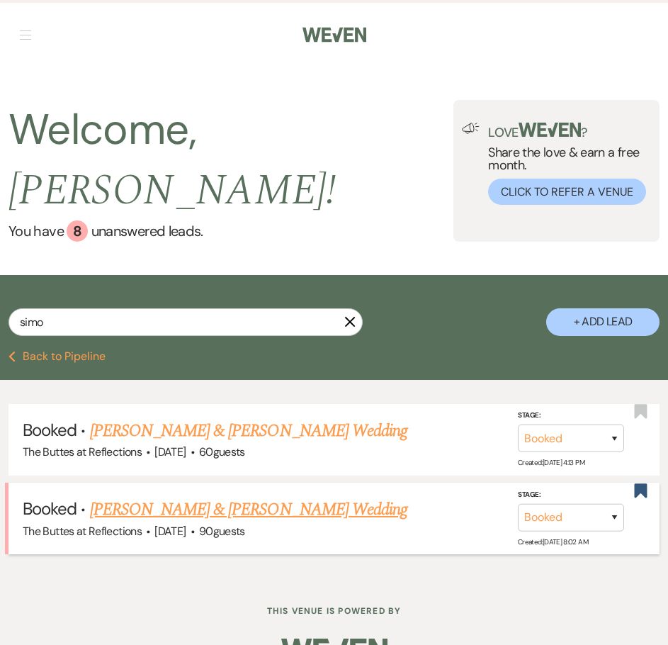
click at [137, 497] on link "[PERSON_NAME] & [PERSON_NAME] Wedding" at bounding box center [248, 510] width 317 height 26
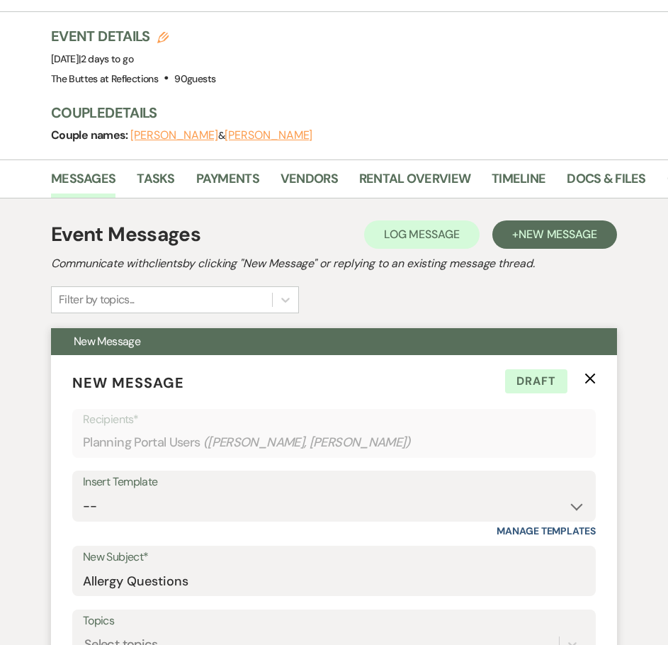
scroll to position [142, 0]
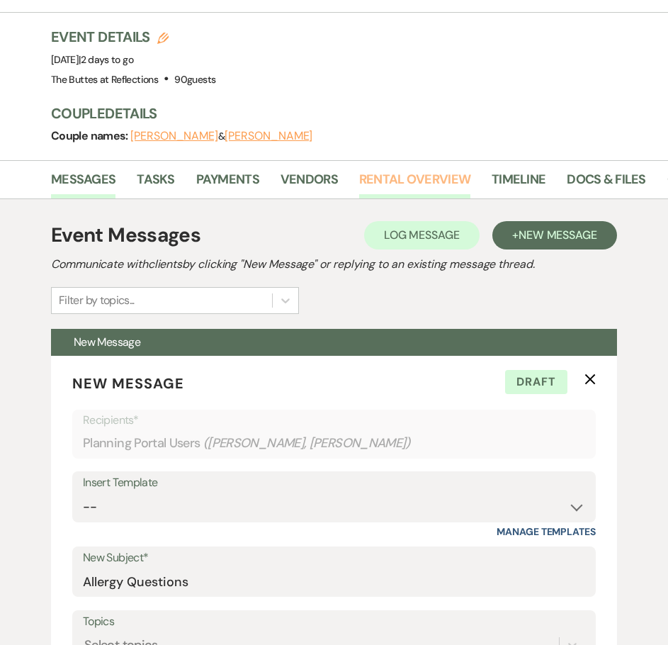
click at [406, 176] on link "Rental Overview" at bounding box center [414, 183] width 111 height 29
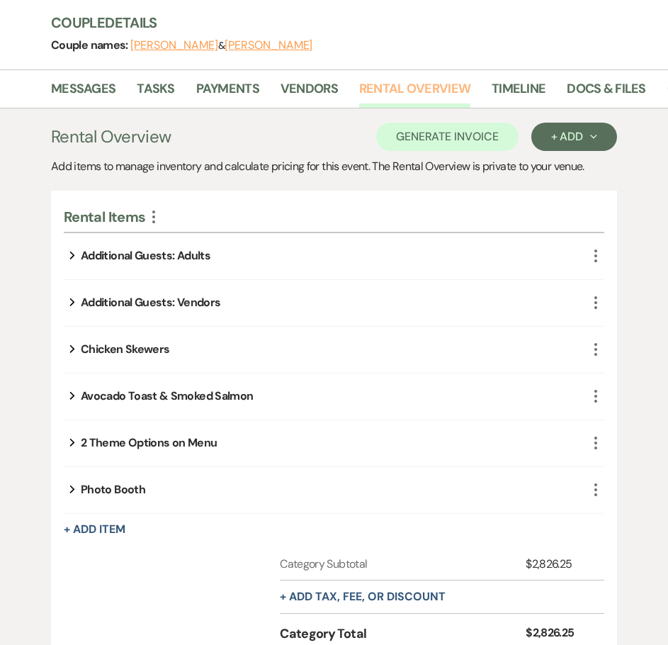
scroll to position [210, 0]
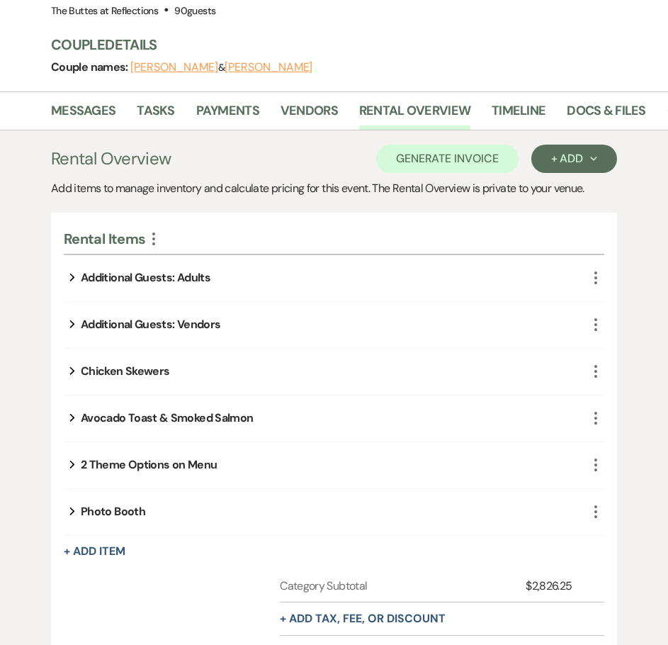
click at [599, 276] on icon "More" at bounding box center [595, 277] width 17 height 17
click at [635, 305] on button "Pencil Edit" at bounding box center [631, 306] width 74 height 23
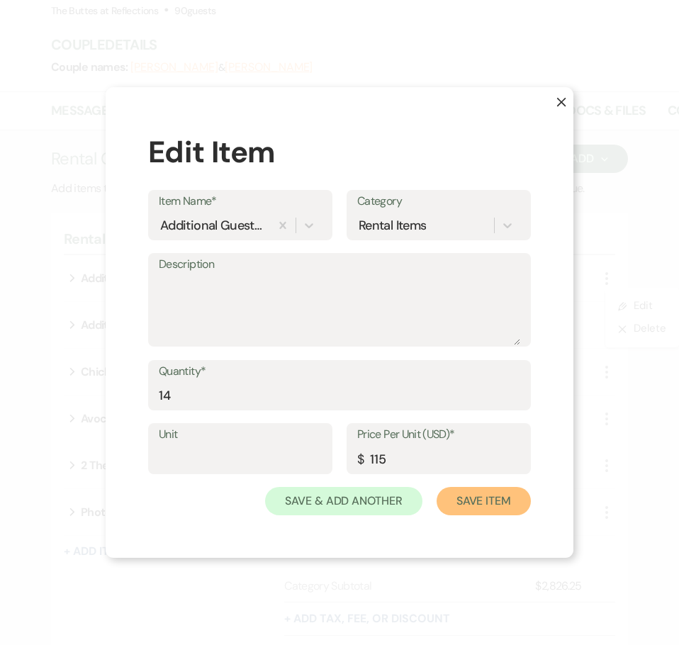
click at [495, 504] on button "Save Item" at bounding box center [483, 501] width 94 height 28
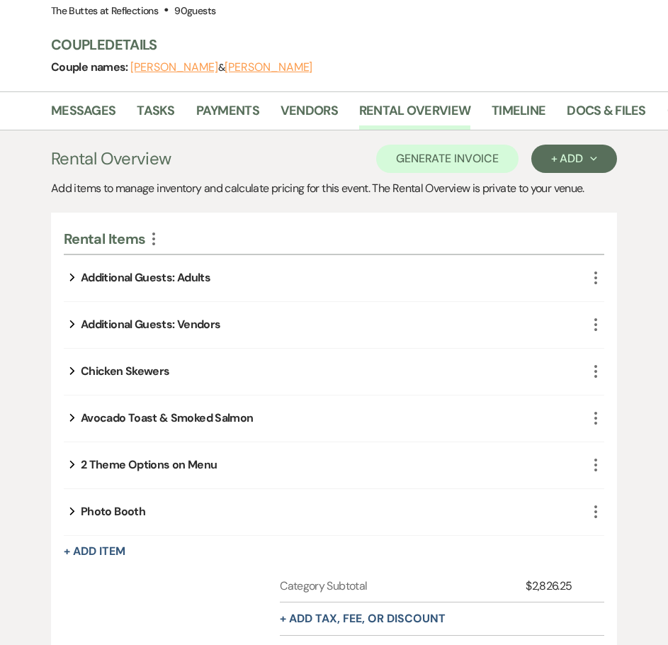
click at [183, 325] on div "Additional Guests: Vendors" at bounding box center [151, 324] width 140 height 17
click at [594, 321] on icon "More" at bounding box center [595, 324] width 17 height 17
click at [620, 346] on button "Pencil Edit" at bounding box center [631, 352] width 74 height 23
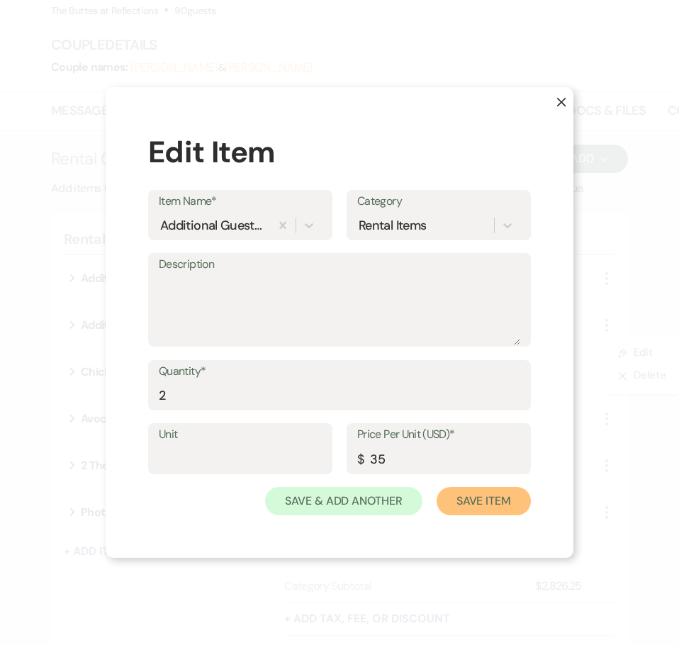
click at [486, 506] on button "Save Item" at bounding box center [483, 501] width 94 height 28
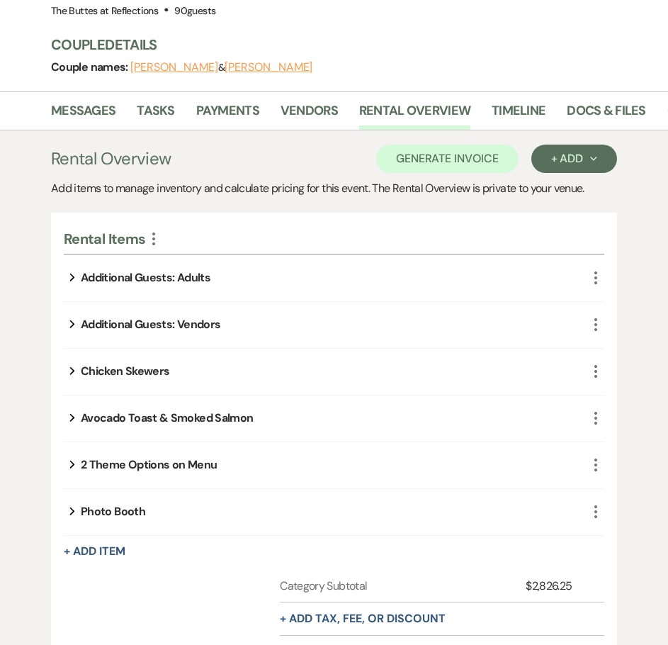
click at [596, 373] on use "button" at bounding box center [595, 371] width 3 height 13
click at [627, 398] on button "Pencil Edit" at bounding box center [631, 399] width 74 height 23
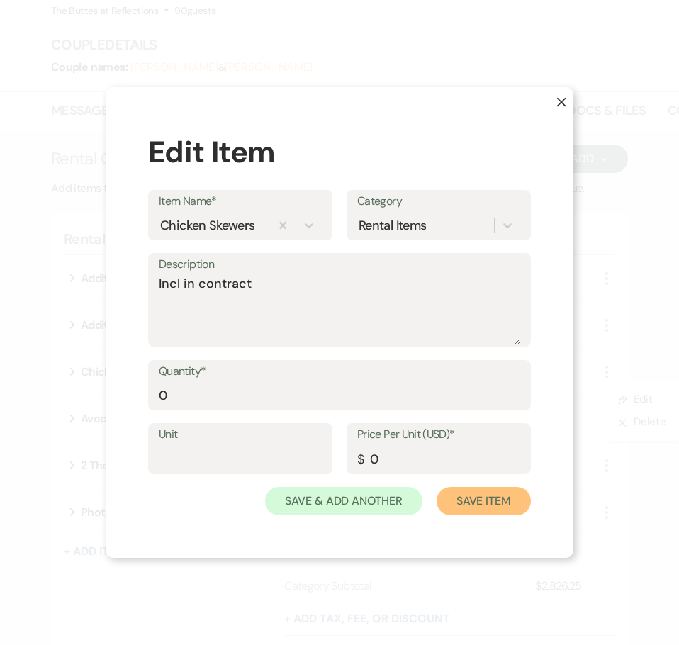
click at [493, 502] on button "Save Item" at bounding box center [483, 501] width 94 height 28
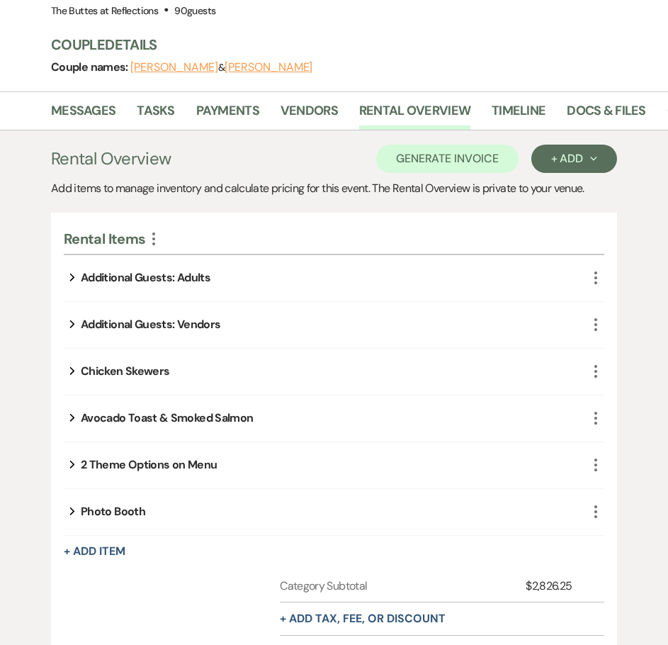
click at [593, 415] on icon "More" at bounding box center [595, 417] width 17 height 17
click at [624, 443] on button "Pencil Edit" at bounding box center [631, 446] width 74 height 23
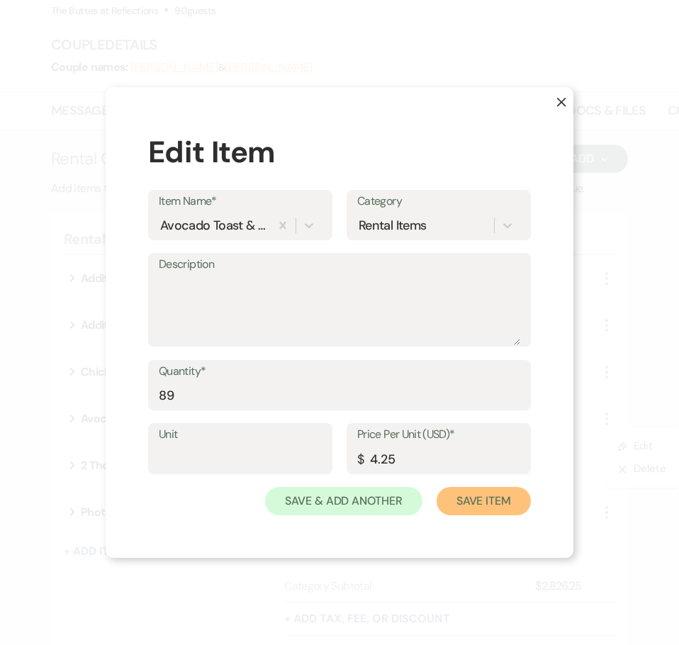
click at [465, 502] on button "Save Item" at bounding box center [483, 501] width 94 height 28
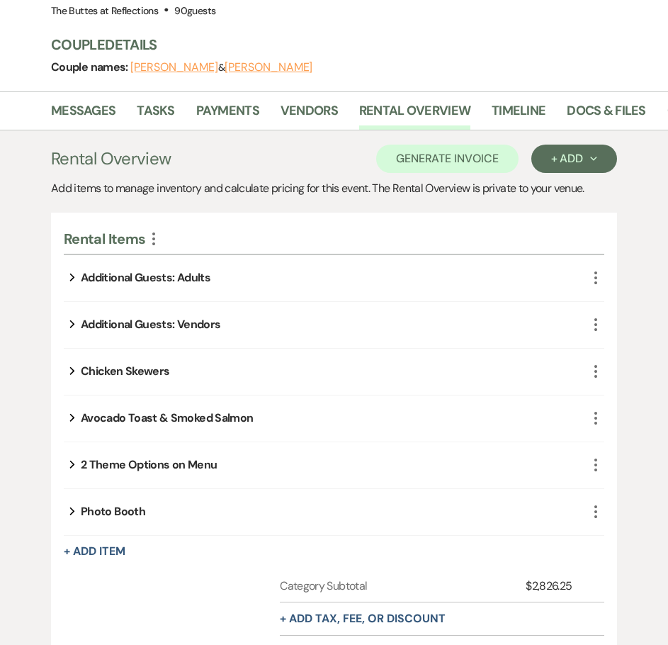
click at [594, 468] on icon "More" at bounding box center [595, 464] width 17 height 17
click at [614, 492] on use "button" at bounding box center [614, 493] width 9 height 9
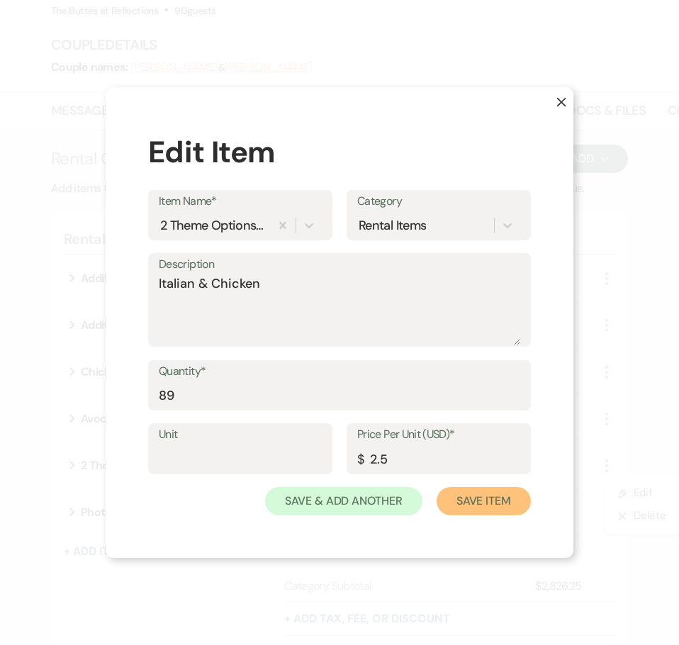
click at [490, 504] on button "Save Item" at bounding box center [483, 501] width 94 height 28
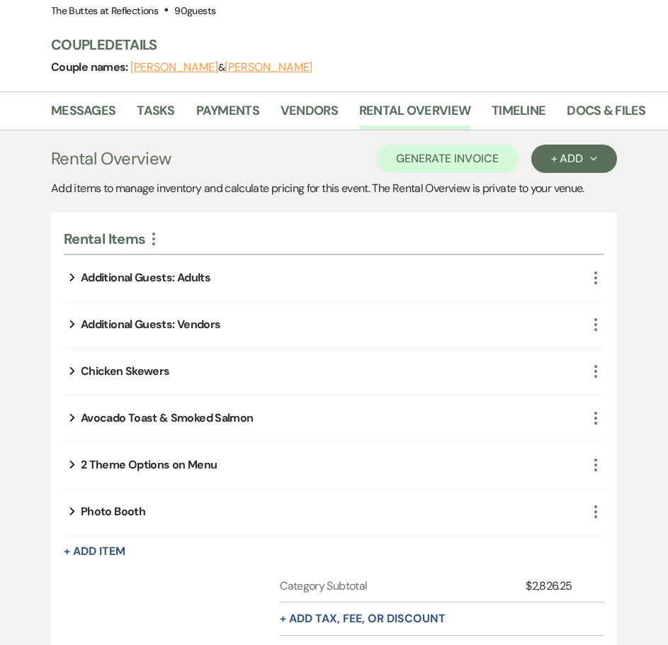
click at [596, 511] on use "button" at bounding box center [595, 511] width 3 height 13
click at [618, 541] on icon "Pencil" at bounding box center [614, 539] width 9 height 11
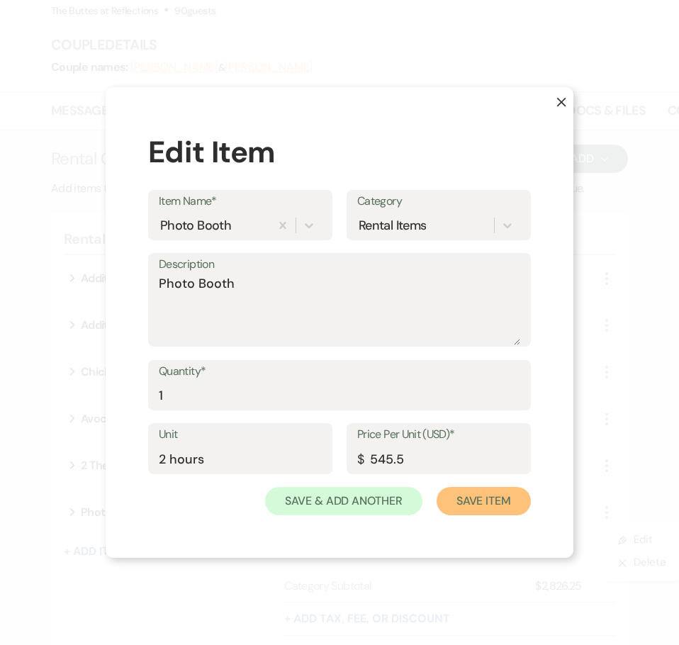
click at [495, 499] on button "Save Item" at bounding box center [483, 501] width 94 height 28
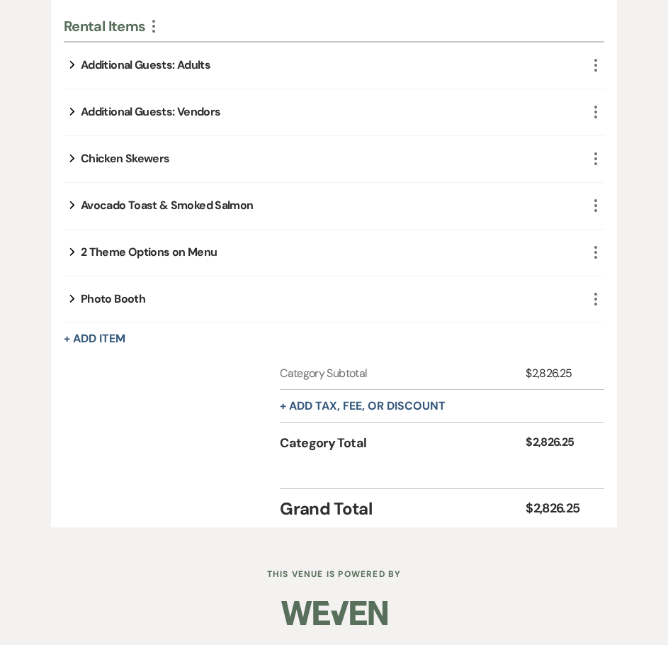
scroll to position [140, 0]
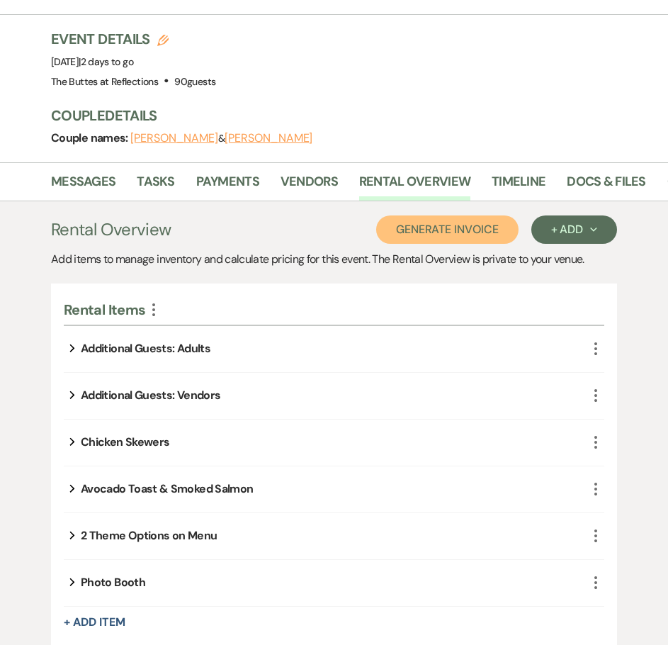
click at [453, 228] on button "Generate Invoice" at bounding box center [447, 229] width 142 height 28
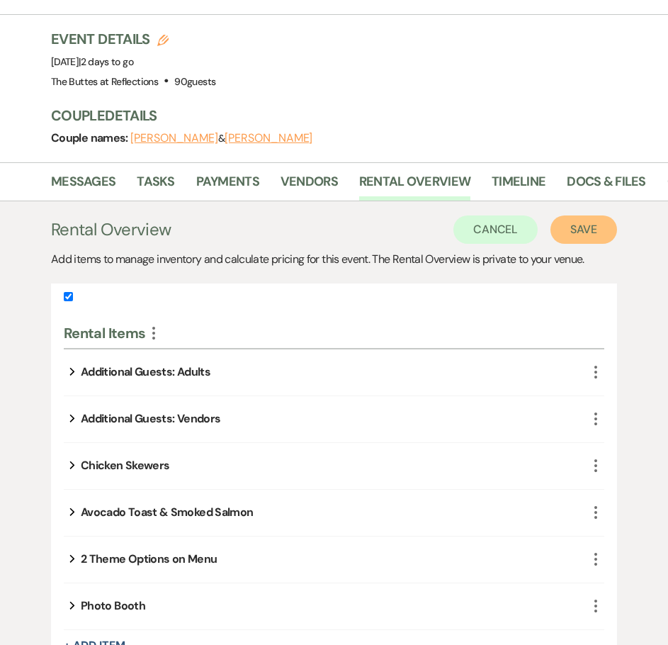
click at [589, 230] on button "Save" at bounding box center [583, 229] width 67 height 28
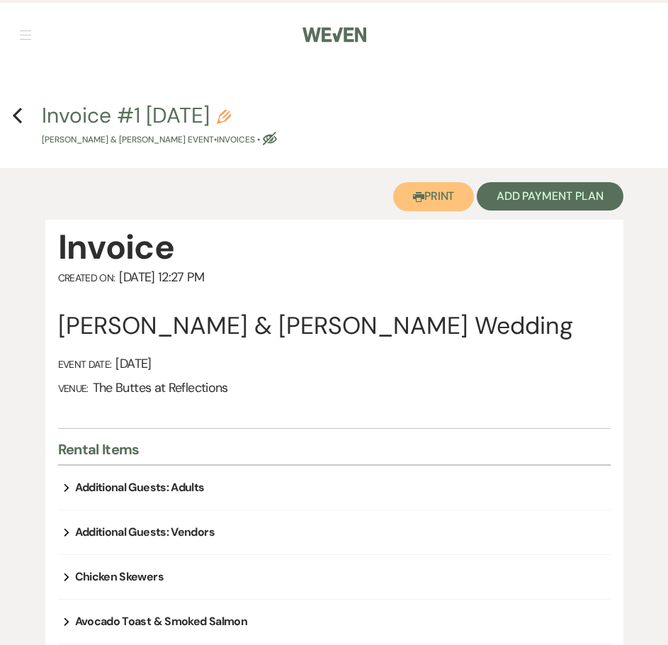
click at [419, 202] on icon "Printer" at bounding box center [418, 196] width 11 height 11
click at [417, 438] on div "Rental Items" at bounding box center [334, 446] width 553 height 35
click at [13, 111] on icon "Previous" at bounding box center [17, 115] width 11 height 17
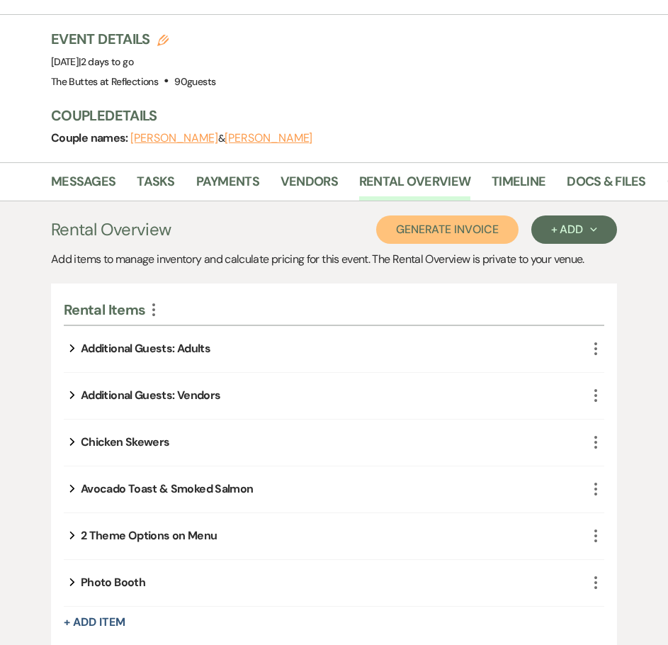
click at [468, 225] on button "Generate Invoice" at bounding box center [447, 229] width 142 height 28
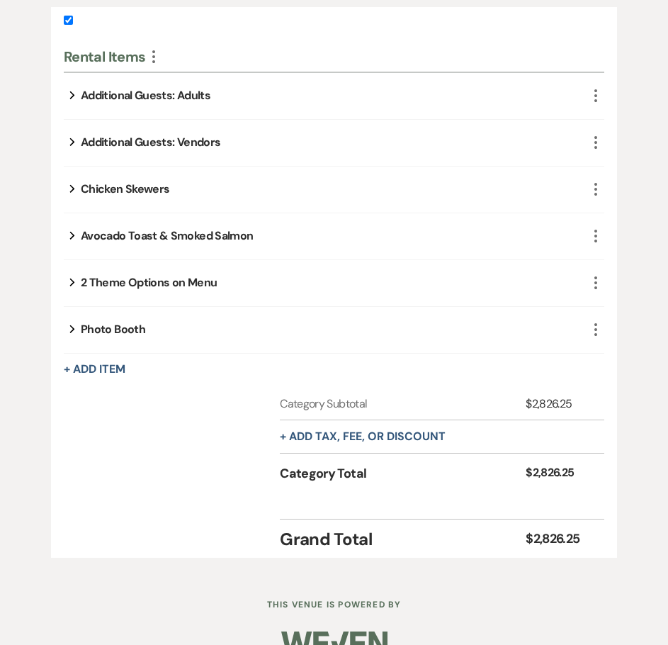
scroll to position [446, 0]
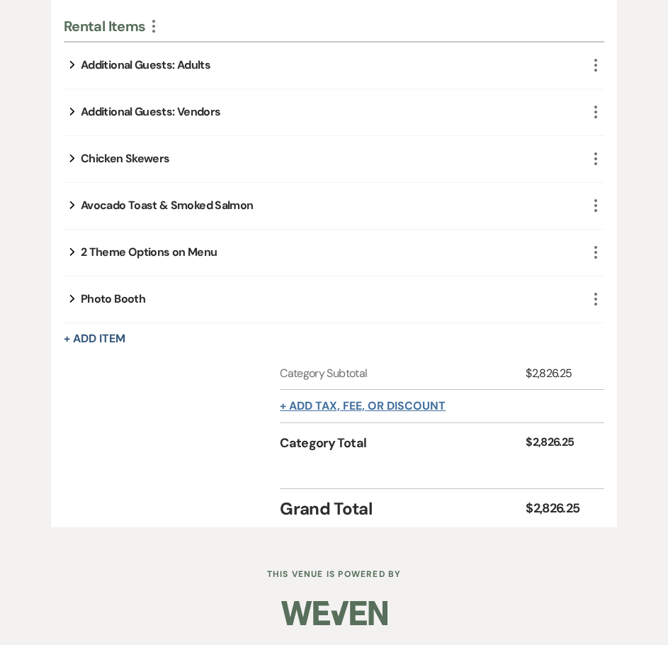
click at [370, 404] on button "+ Add tax, fee, or discount" at bounding box center [363, 405] width 166 height 11
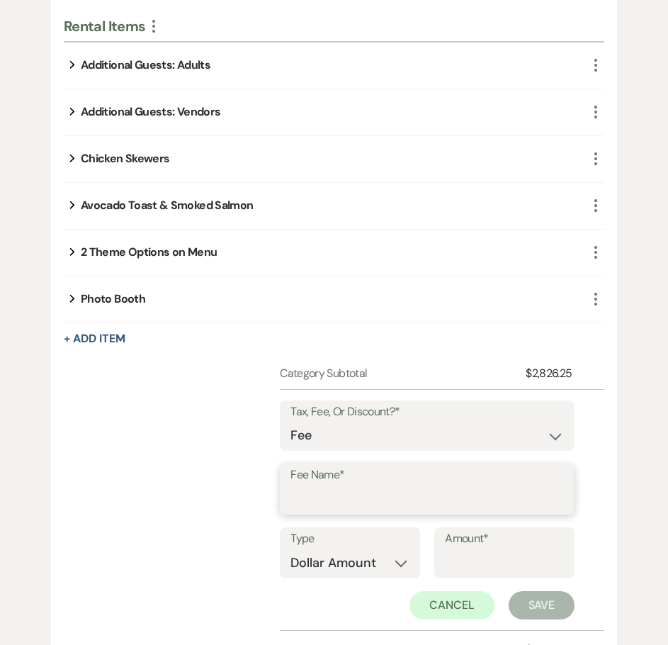
click at [402, 490] on input "Fee Name*" at bounding box center [426, 499] width 273 height 28
click at [485, 568] on input "Amount*" at bounding box center [504, 563] width 119 height 28
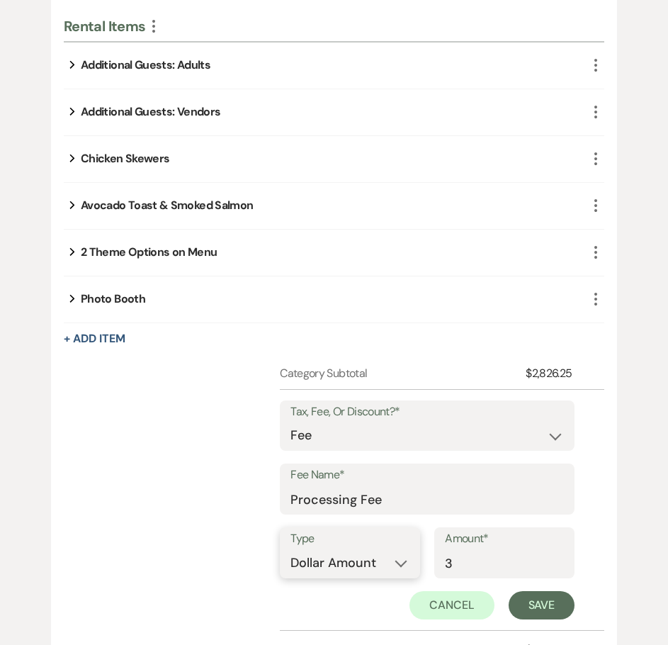
click at [387, 565] on select "Dollar Amount Percentage" at bounding box center [349, 563] width 119 height 28
click at [290, 549] on select "Dollar Amount Percentage" at bounding box center [349, 563] width 119 height 28
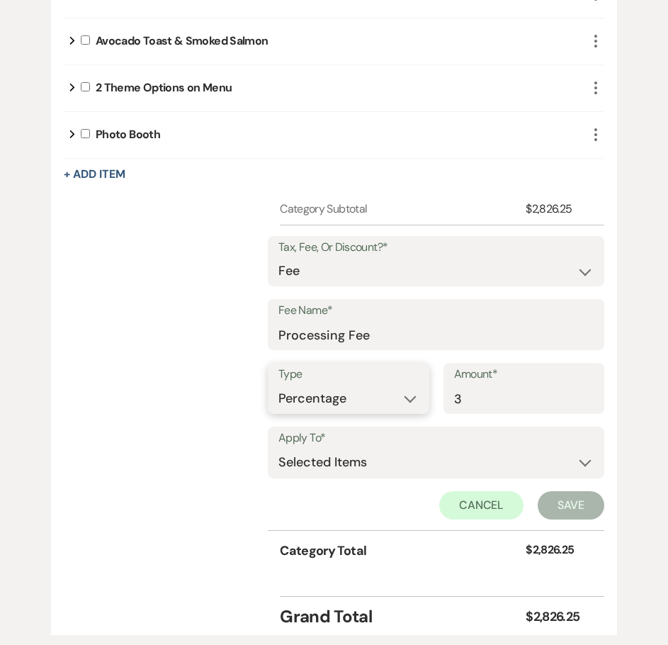
scroll to position [659, 0]
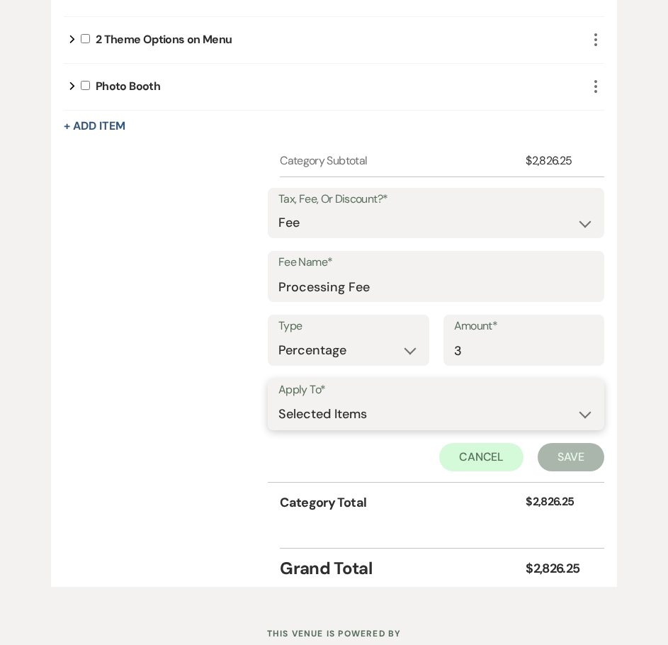
click at [499, 419] on select "Selected Items Category Subtotal (before all Taxes/Fees/Discounts) Category Tot…" at bounding box center [435, 414] width 315 height 28
click at [279, 400] on select "Selected Items Category Subtotal (before all Taxes/Fees/Discounts) Category Tot…" at bounding box center [435, 414] width 315 height 28
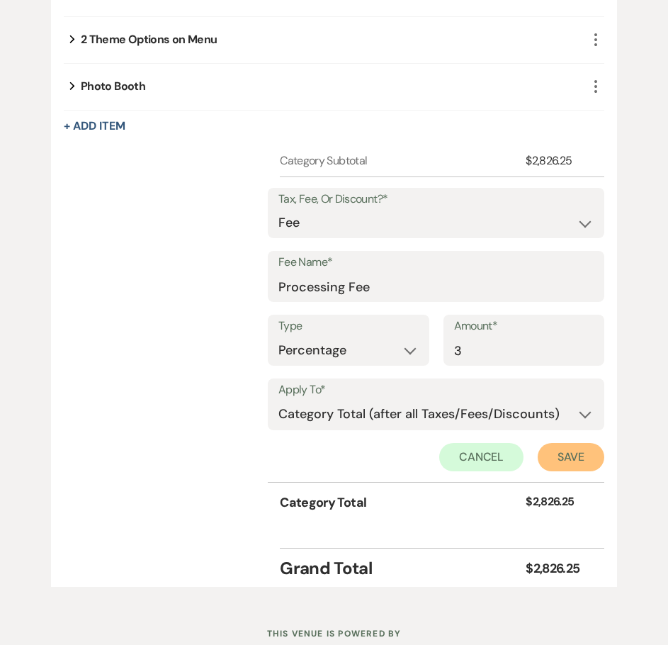
click at [579, 460] on button "Save" at bounding box center [571, 457] width 67 height 28
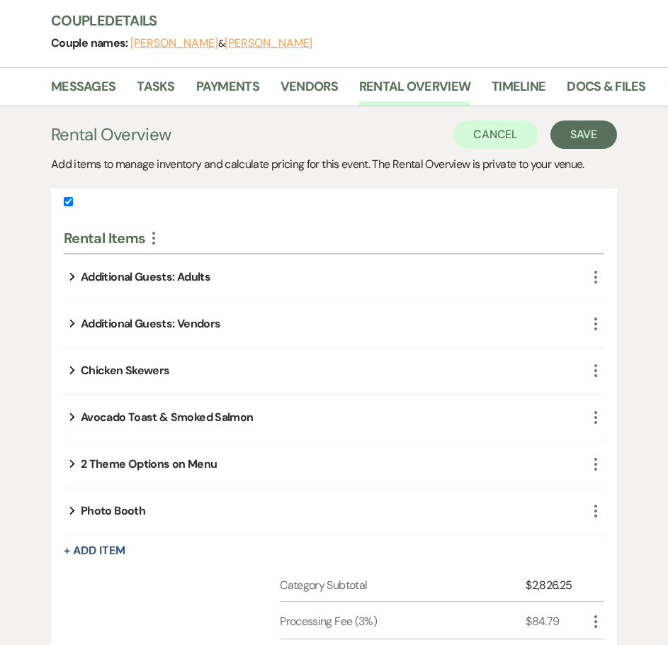
scroll to position [59, 0]
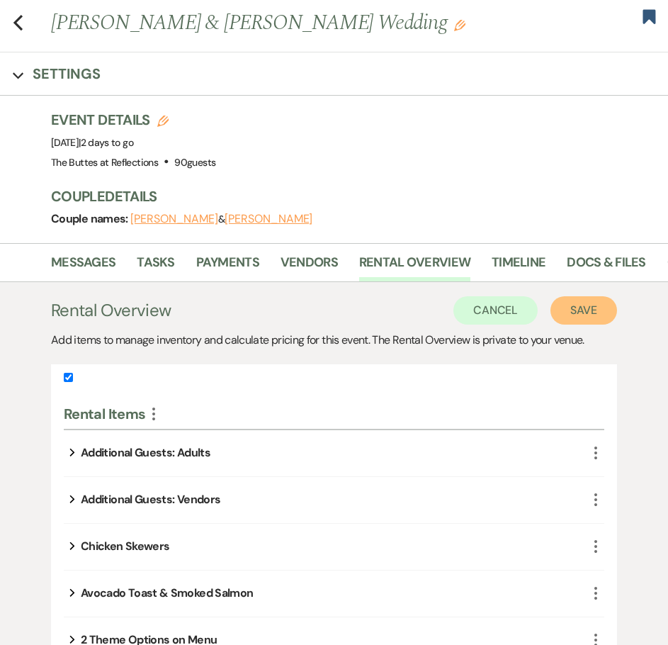
click at [598, 313] on button "Save" at bounding box center [583, 310] width 67 height 28
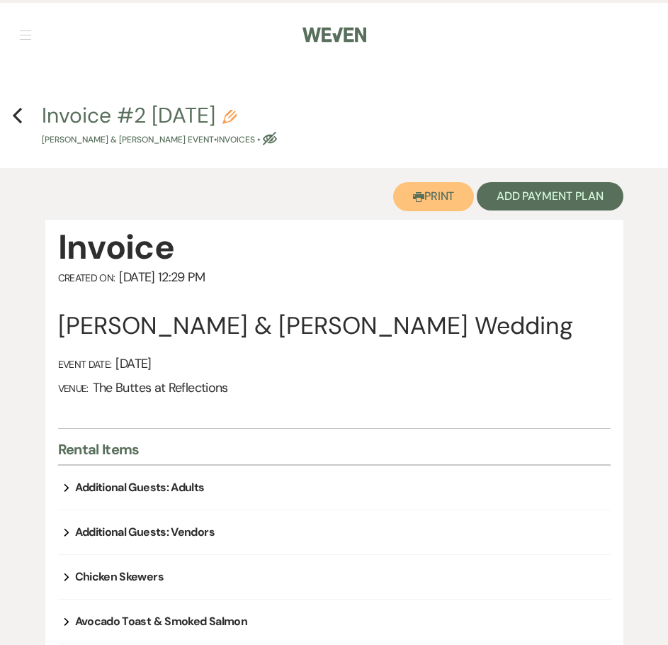
click at [427, 196] on button "Printer Print" at bounding box center [433, 196] width 81 height 29
click at [67, 483] on icon "Expand" at bounding box center [67, 487] width 6 height 17
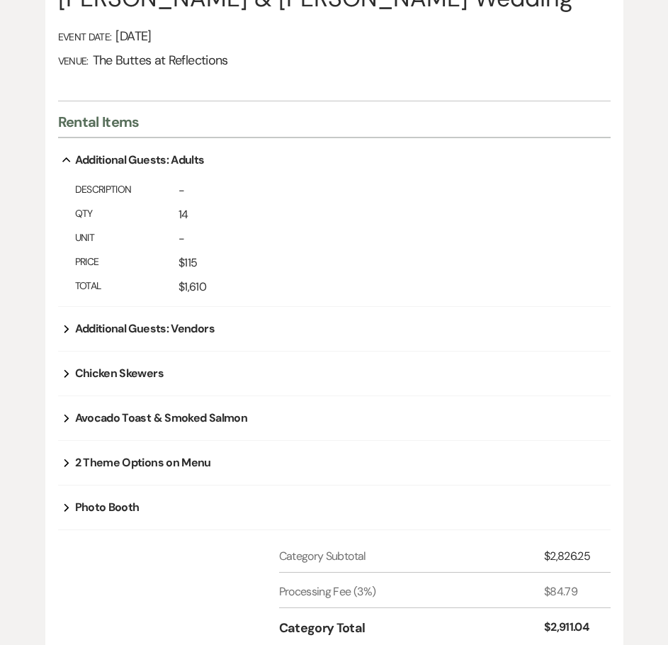
scroll to position [354, 0]
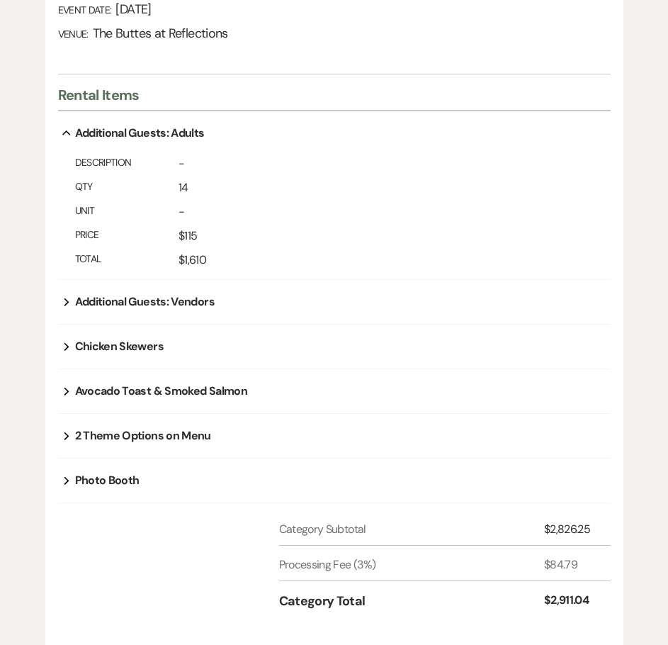
click at [62, 296] on button "Expand" at bounding box center [66, 301] width 17 height 11
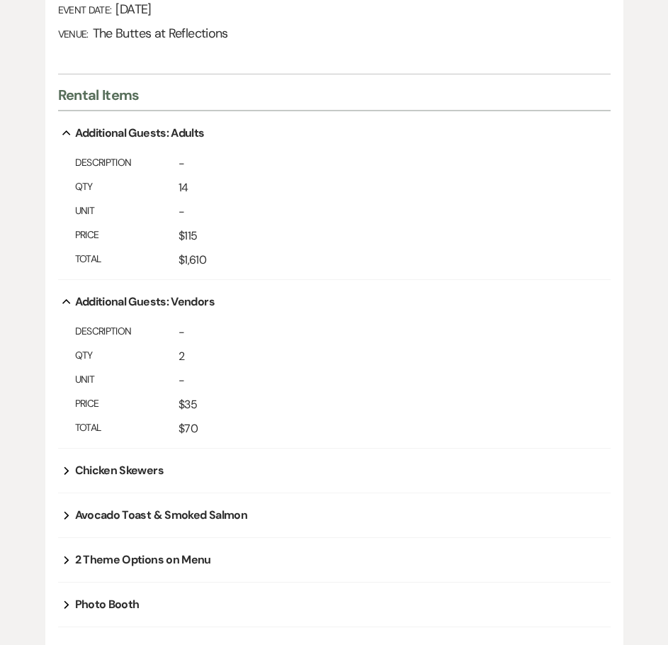
click at [98, 468] on div "Chicken Skewers" at bounding box center [119, 470] width 89 height 17
click at [65, 472] on icon "Expand" at bounding box center [67, 470] width 6 height 17
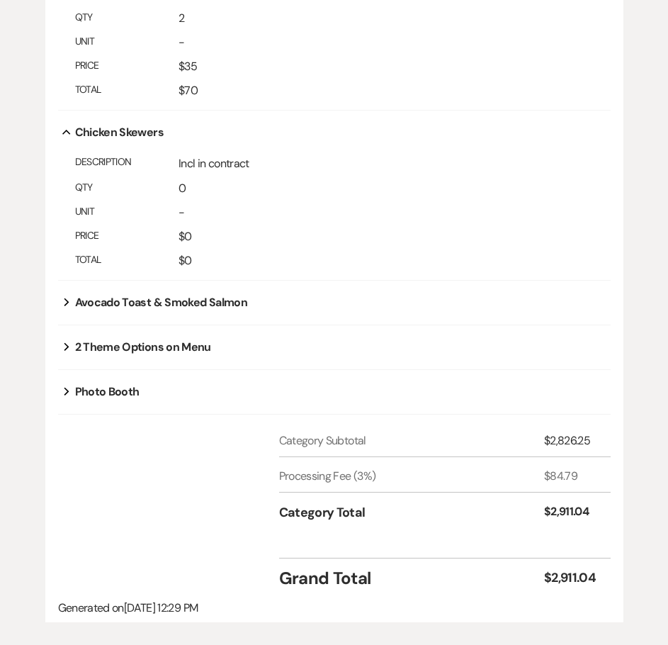
scroll to position [708, 0]
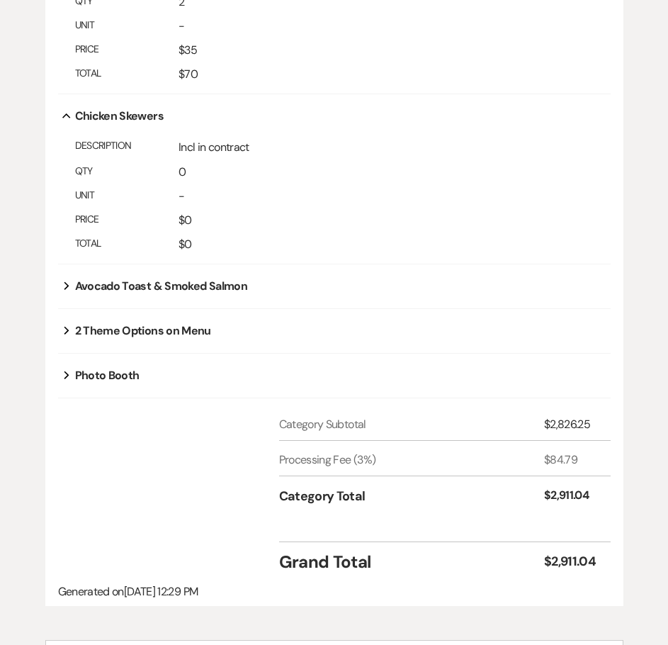
click at [66, 285] on icon "Expand" at bounding box center [67, 285] width 6 height 17
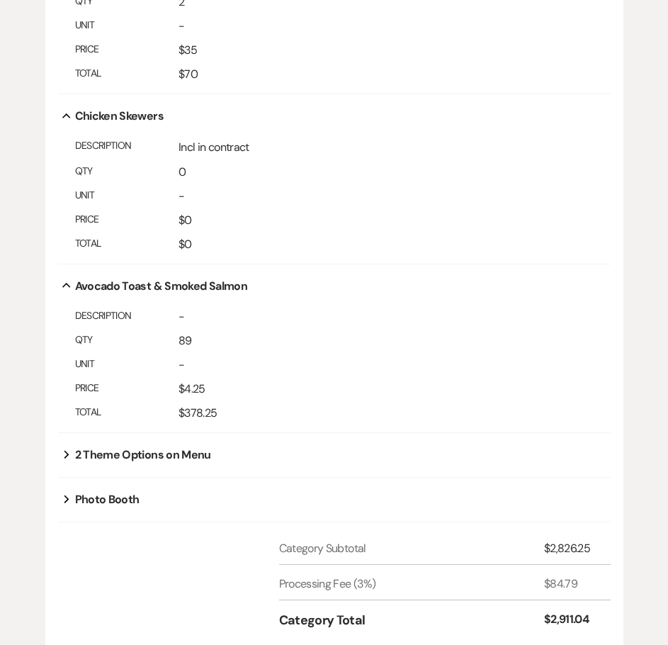
click at [124, 455] on div "2 Theme Options on Menu" at bounding box center [143, 454] width 136 height 17
click at [72, 458] on button "Expand" at bounding box center [66, 454] width 17 height 11
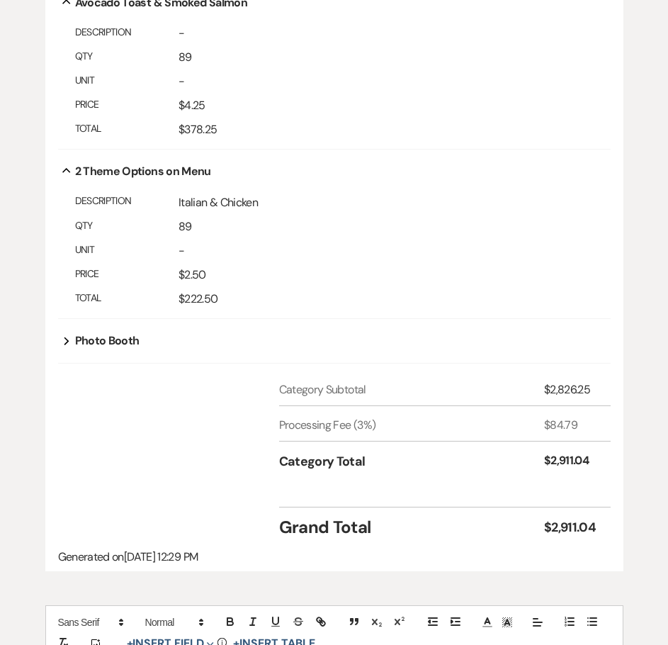
scroll to position [921, 0]
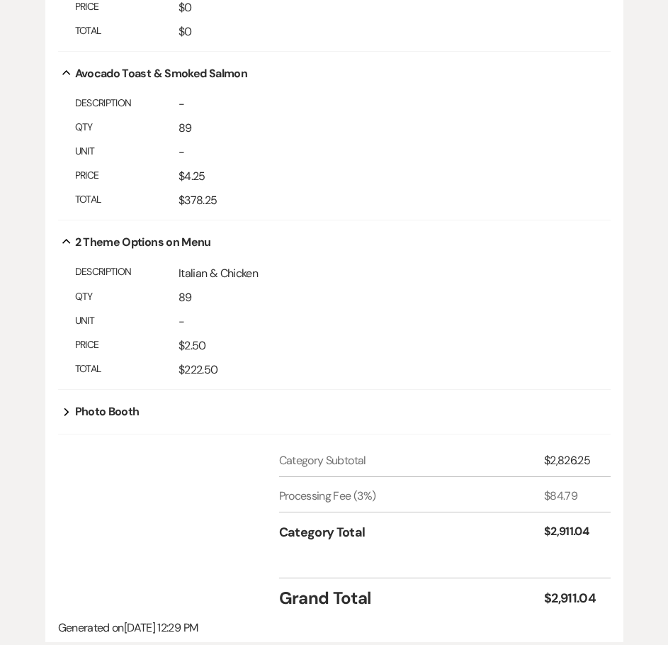
click at [64, 410] on button "Expand" at bounding box center [66, 411] width 17 height 11
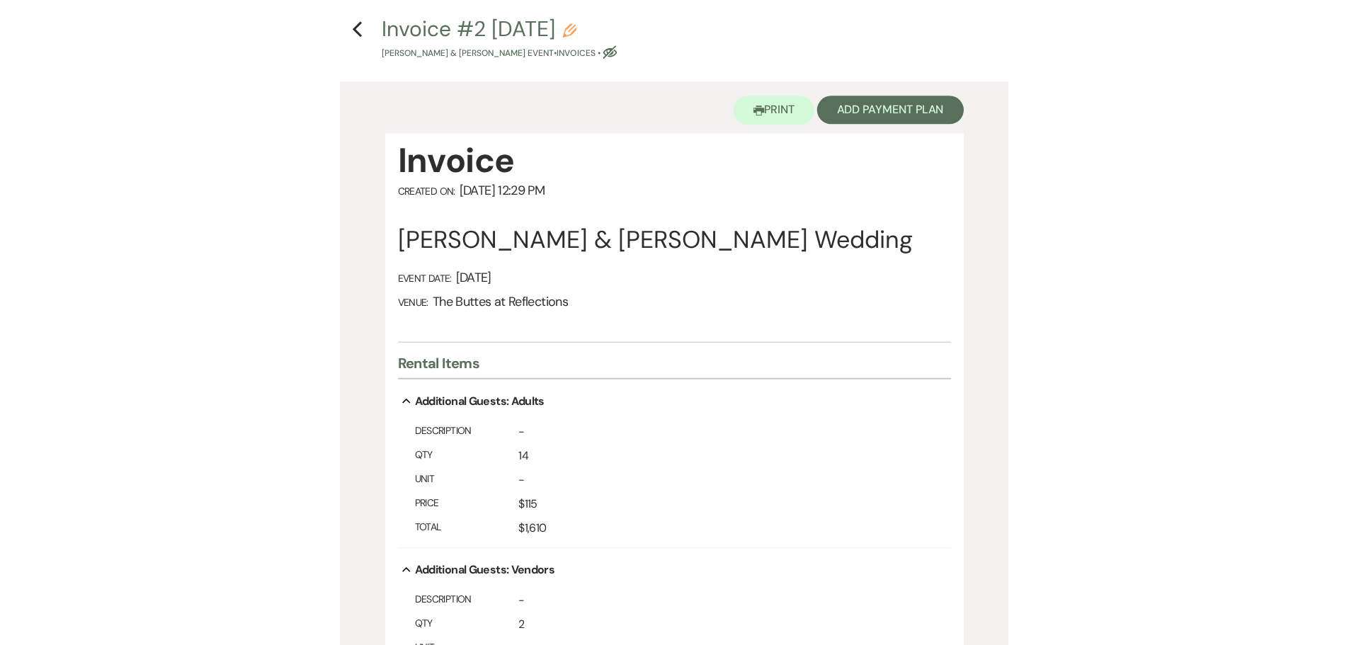
scroll to position [0, 0]
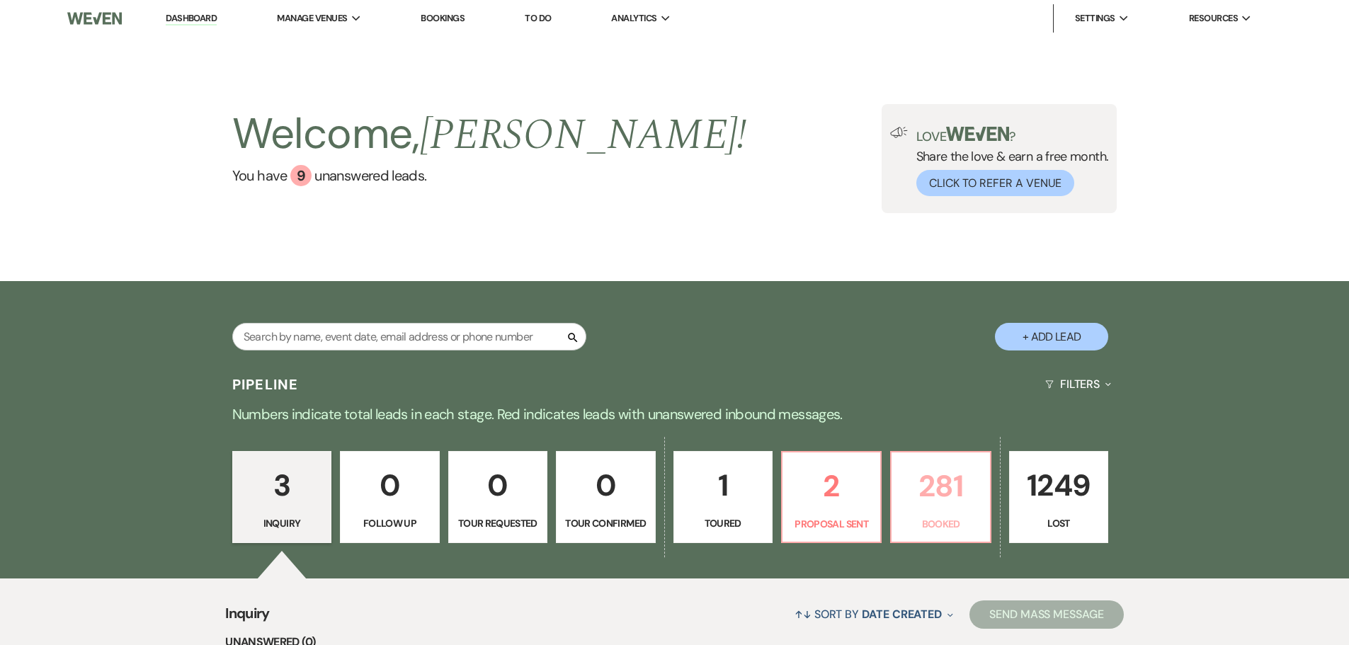
click at [944, 482] on p "281" at bounding box center [940, 486] width 81 height 47
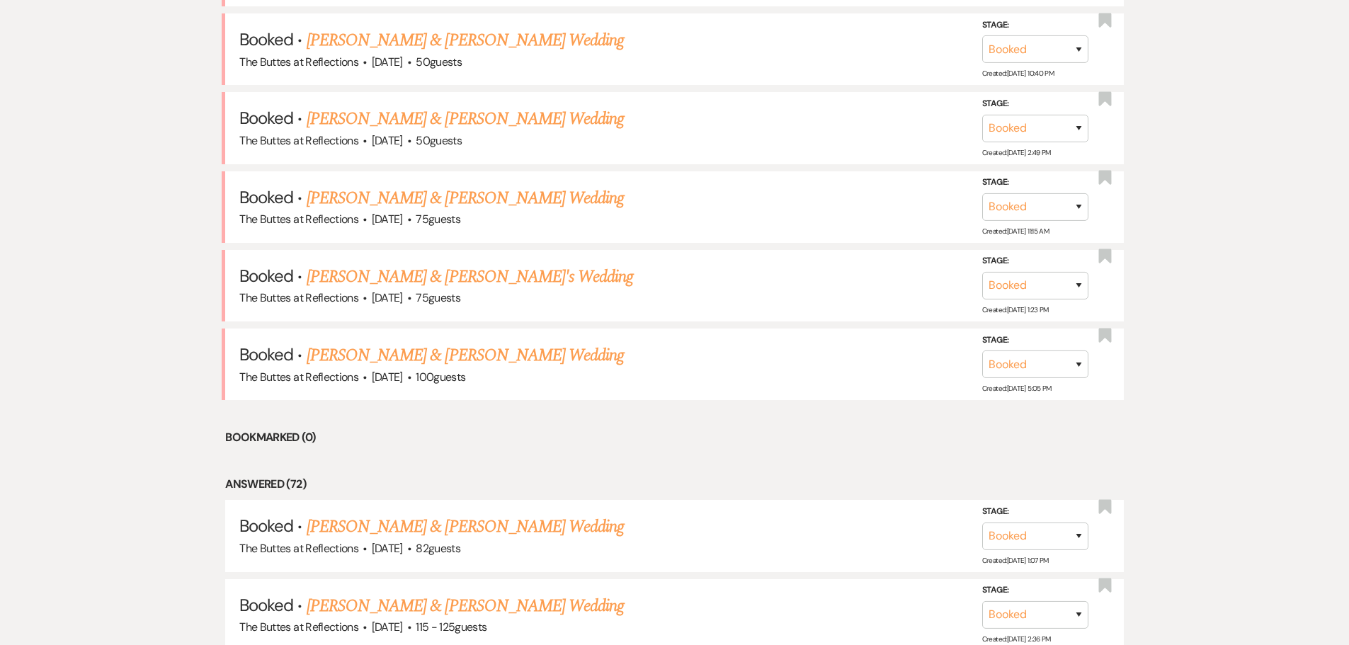
scroll to position [921, 0]
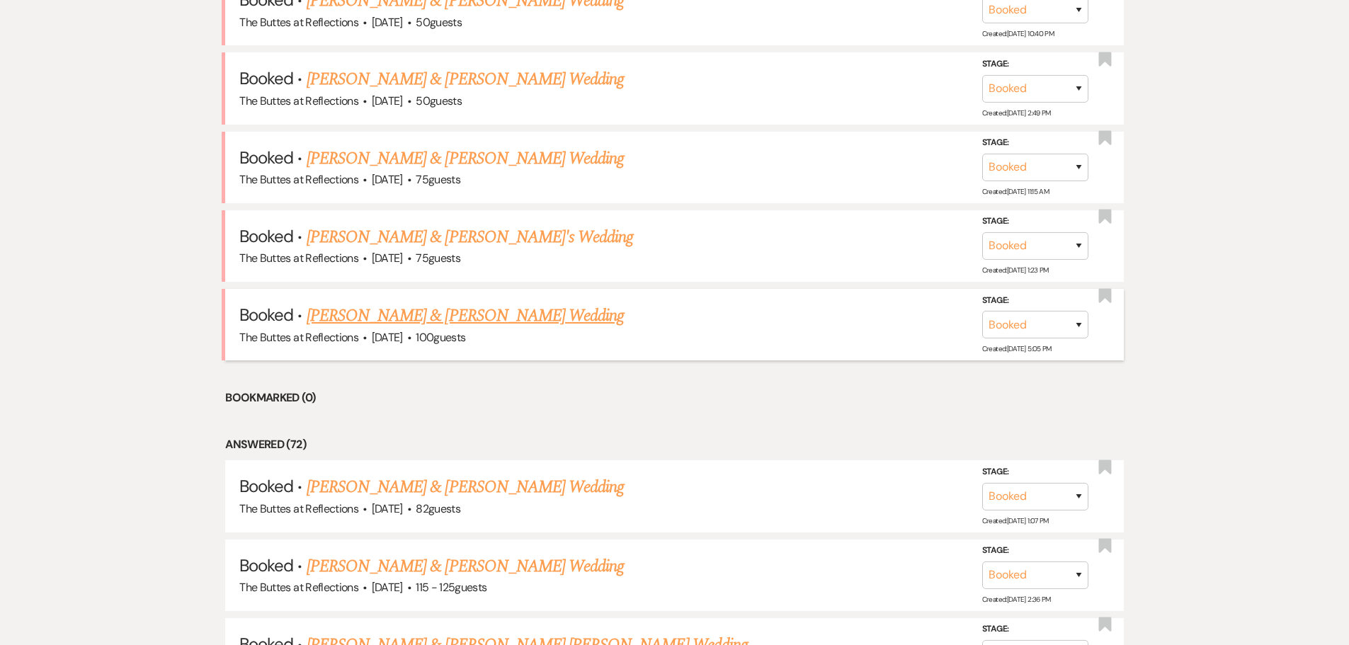
click at [377, 317] on link "[PERSON_NAME] & [PERSON_NAME] Wedding" at bounding box center [465, 316] width 317 height 26
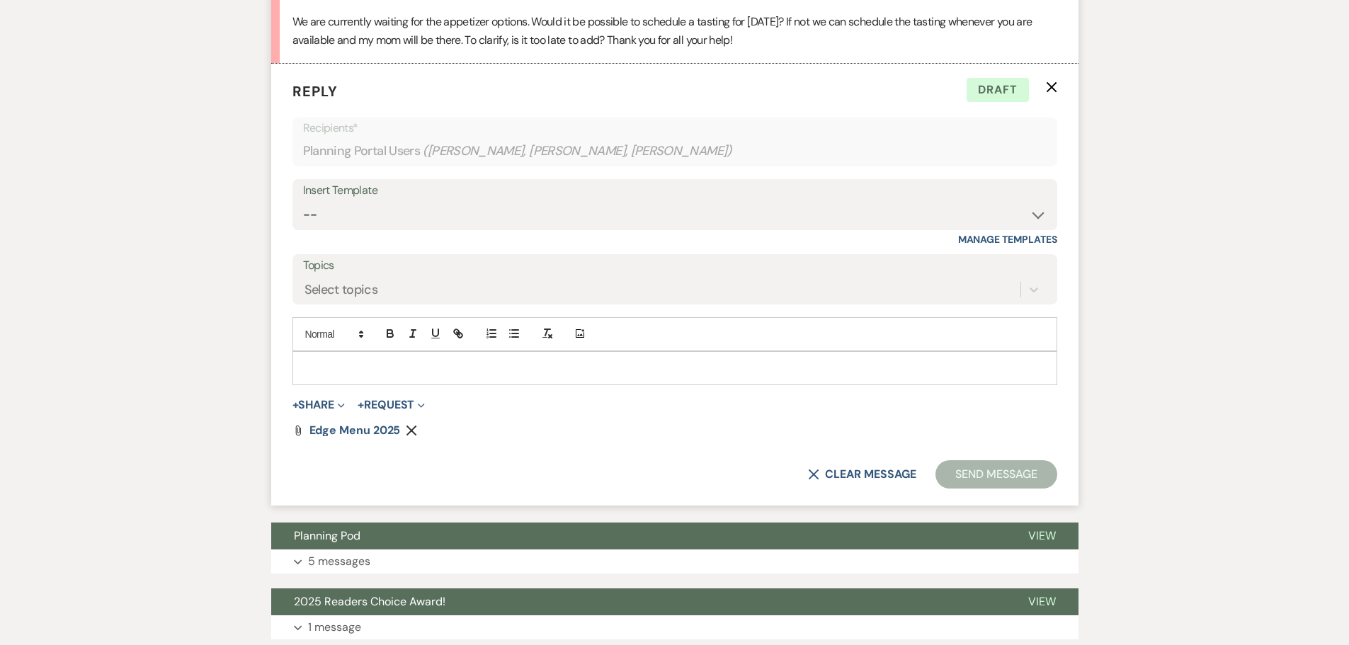
scroll to position [4079, 0]
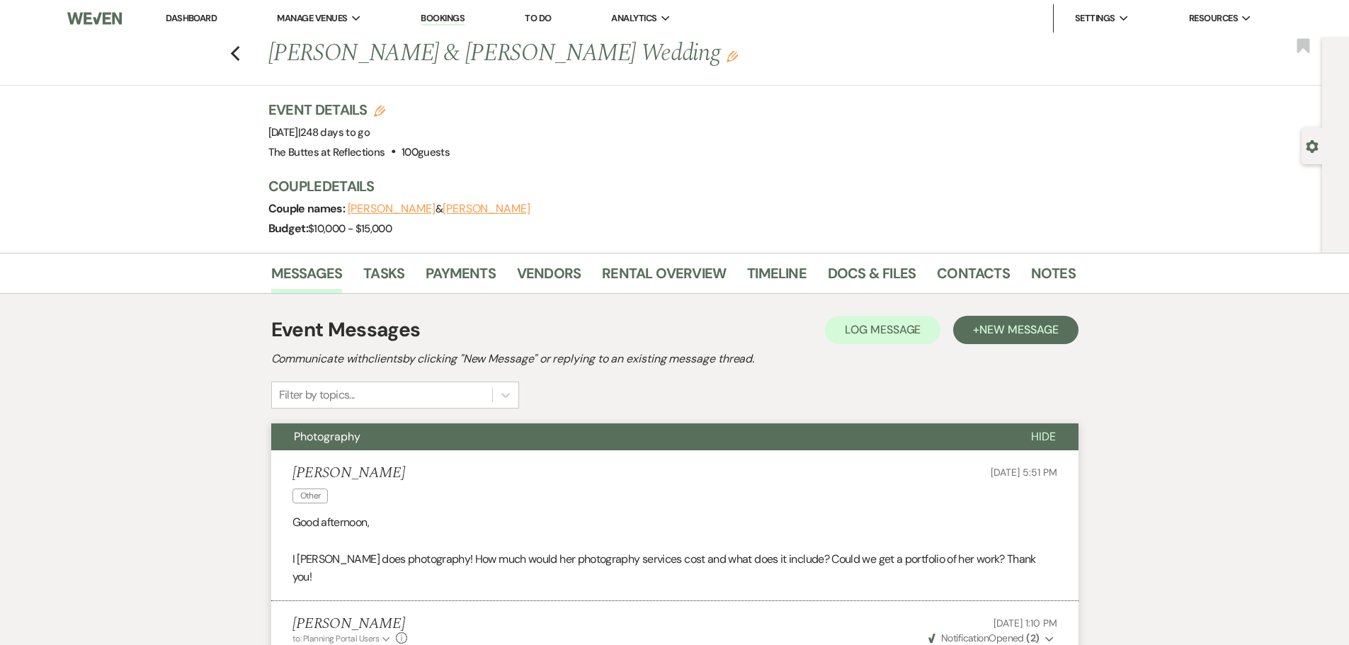
click at [188, 13] on link "Dashboard" at bounding box center [191, 18] width 51 height 12
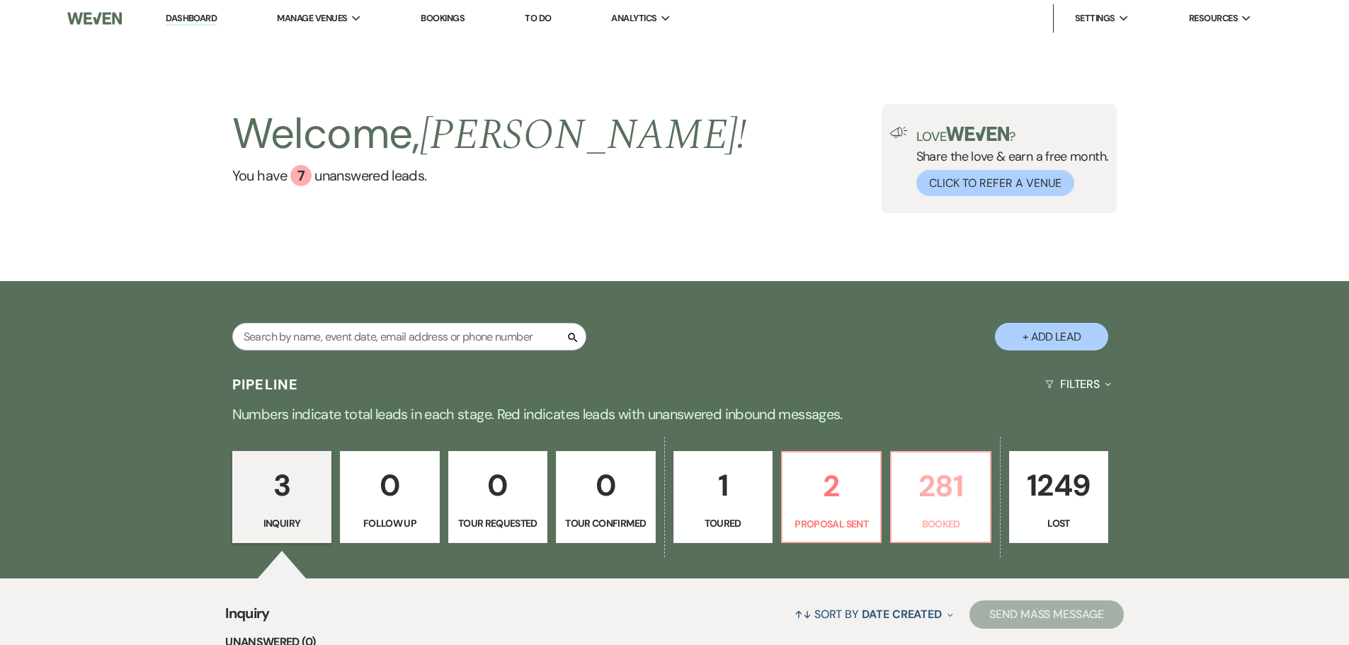
click at [941, 467] on p "281" at bounding box center [940, 486] width 81 height 47
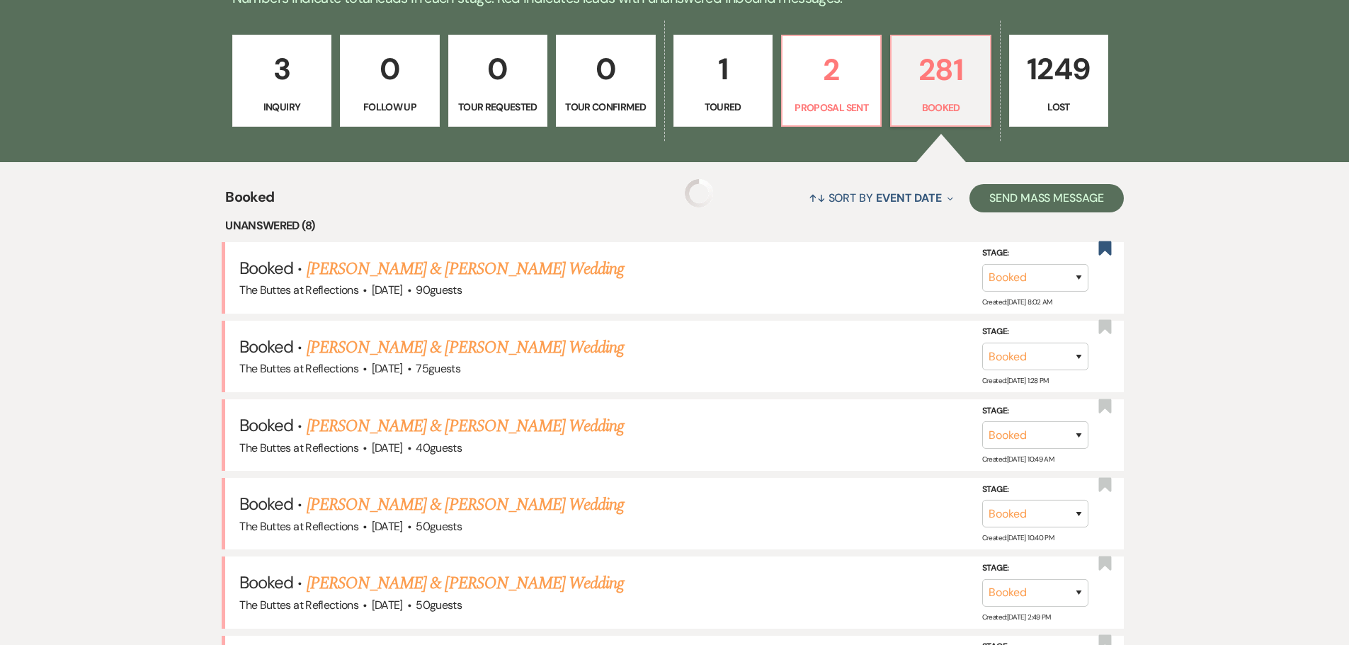
scroll to position [425, 0]
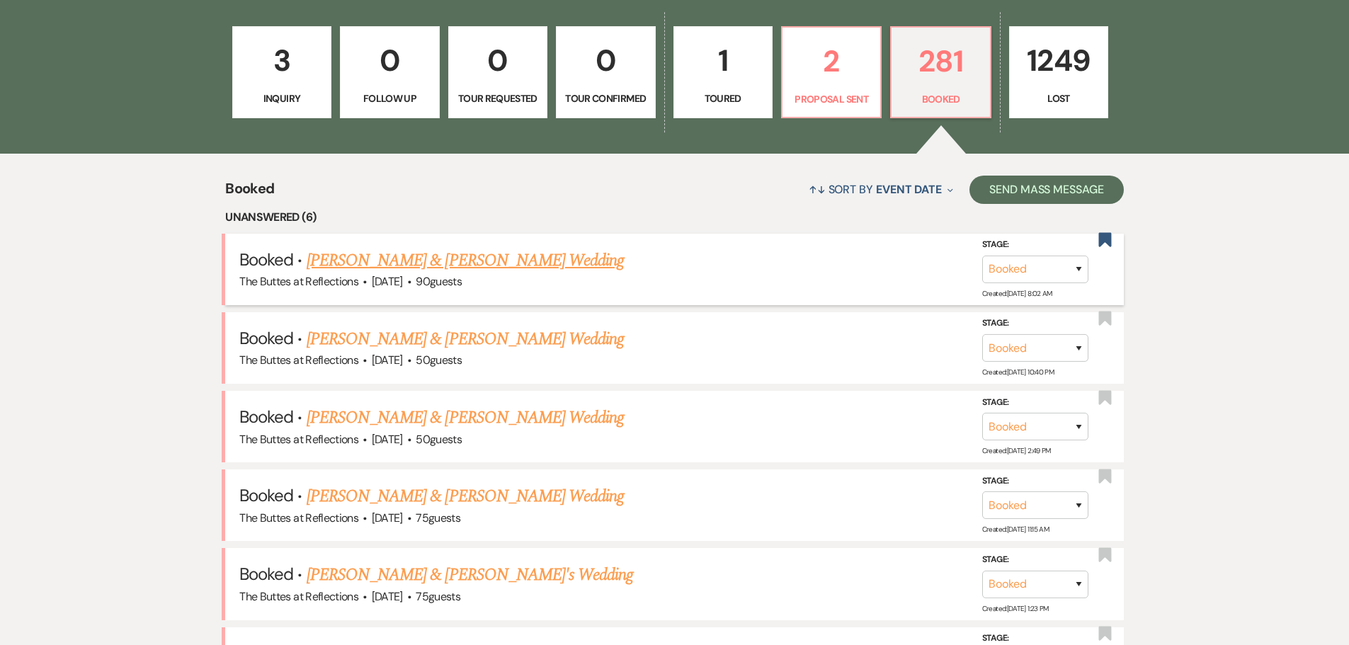
click at [499, 259] on link "[PERSON_NAME] & [PERSON_NAME] Wedding" at bounding box center [465, 261] width 317 height 26
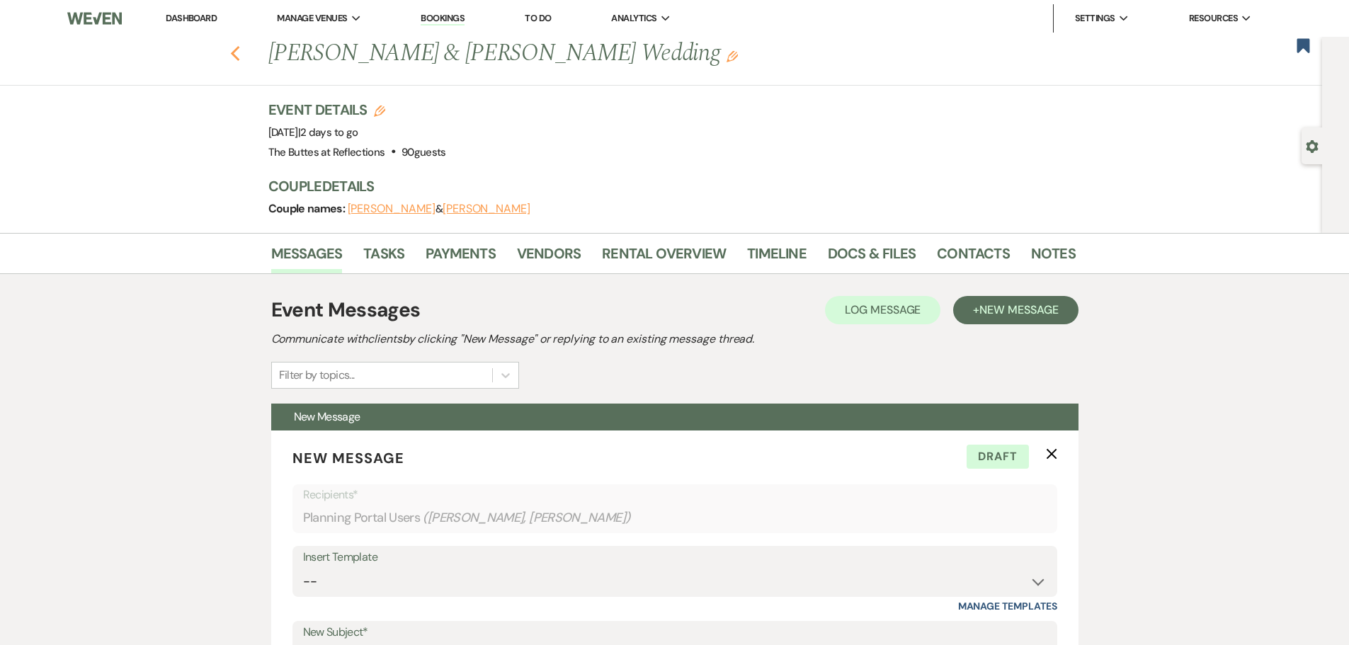
click at [239, 50] on use "button" at bounding box center [234, 54] width 9 height 16
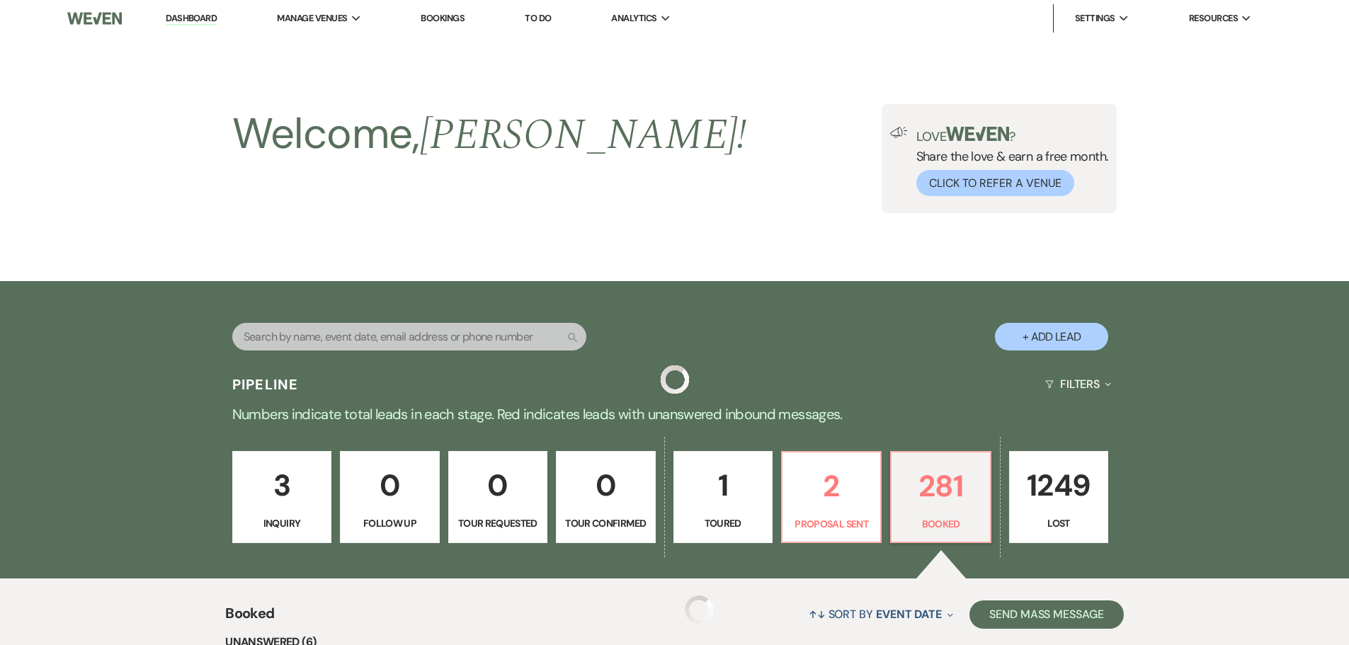
scroll to position [425, 0]
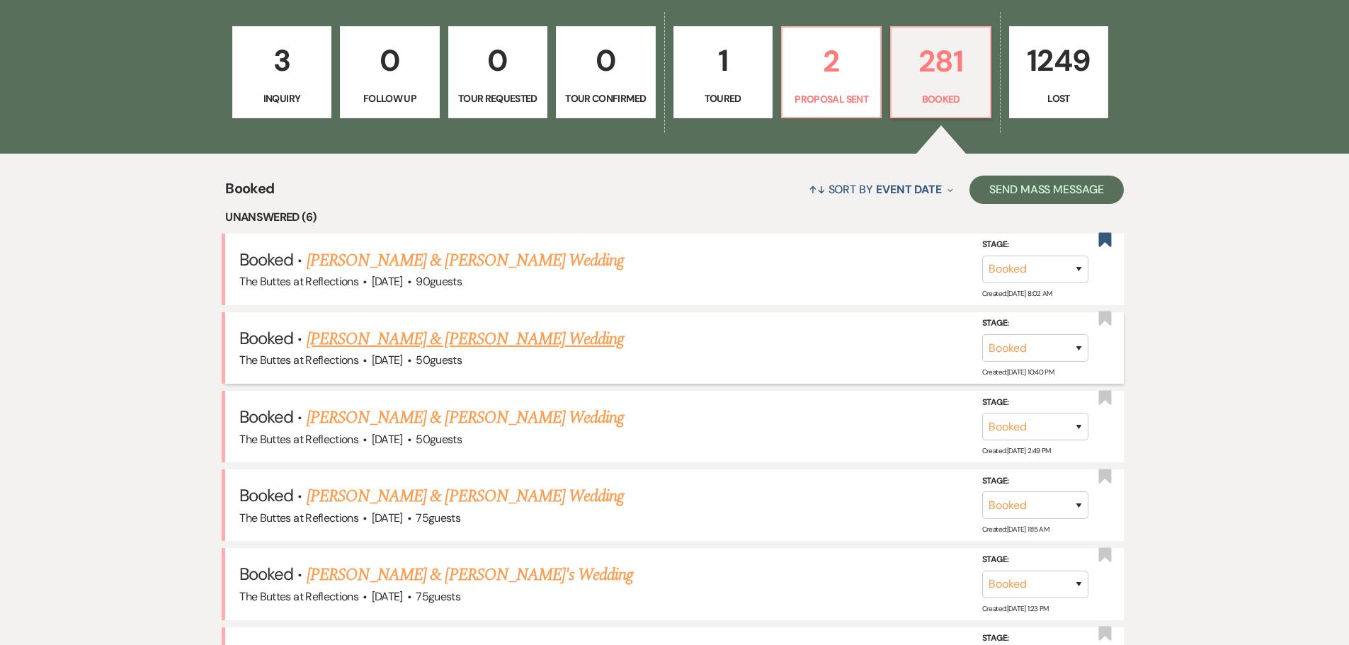
click at [495, 337] on link "[PERSON_NAME] & [PERSON_NAME] Wedding" at bounding box center [465, 340] width 317 height 26
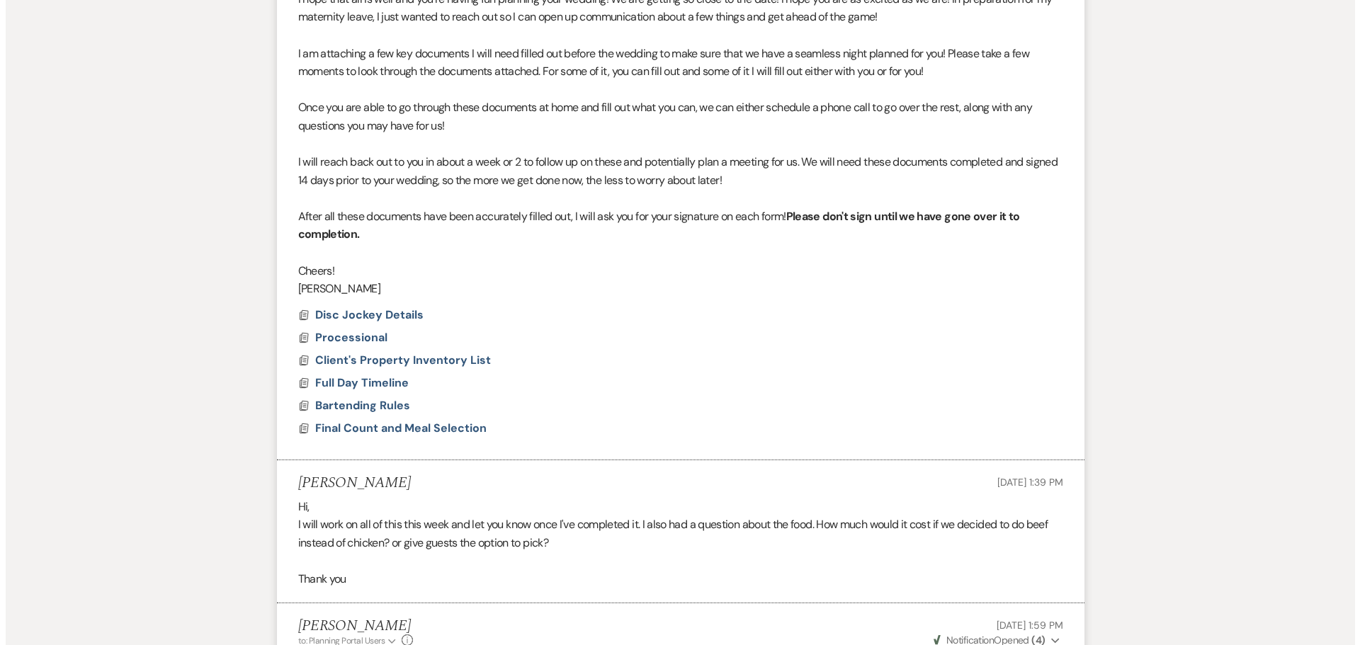
scroll to position [567, 0]
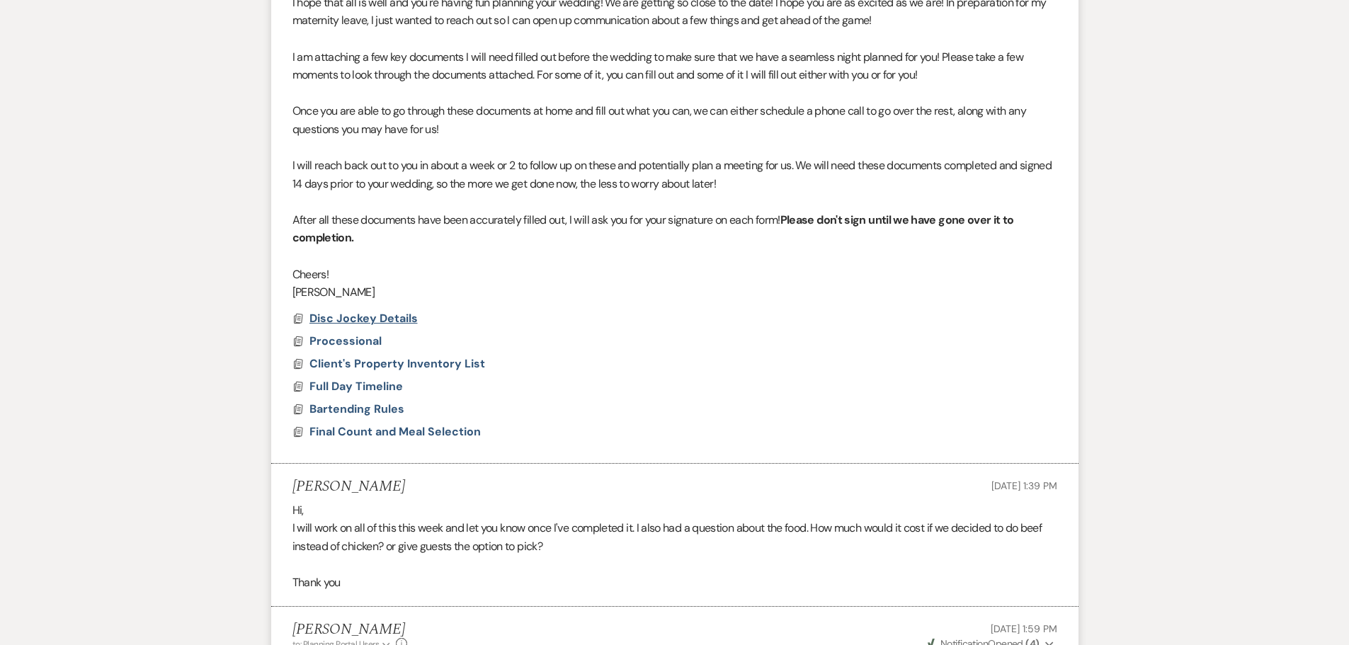
click at [365, 322] on span "Disc Jockey Details" at bounding box center [364, 318] width 108 height 15
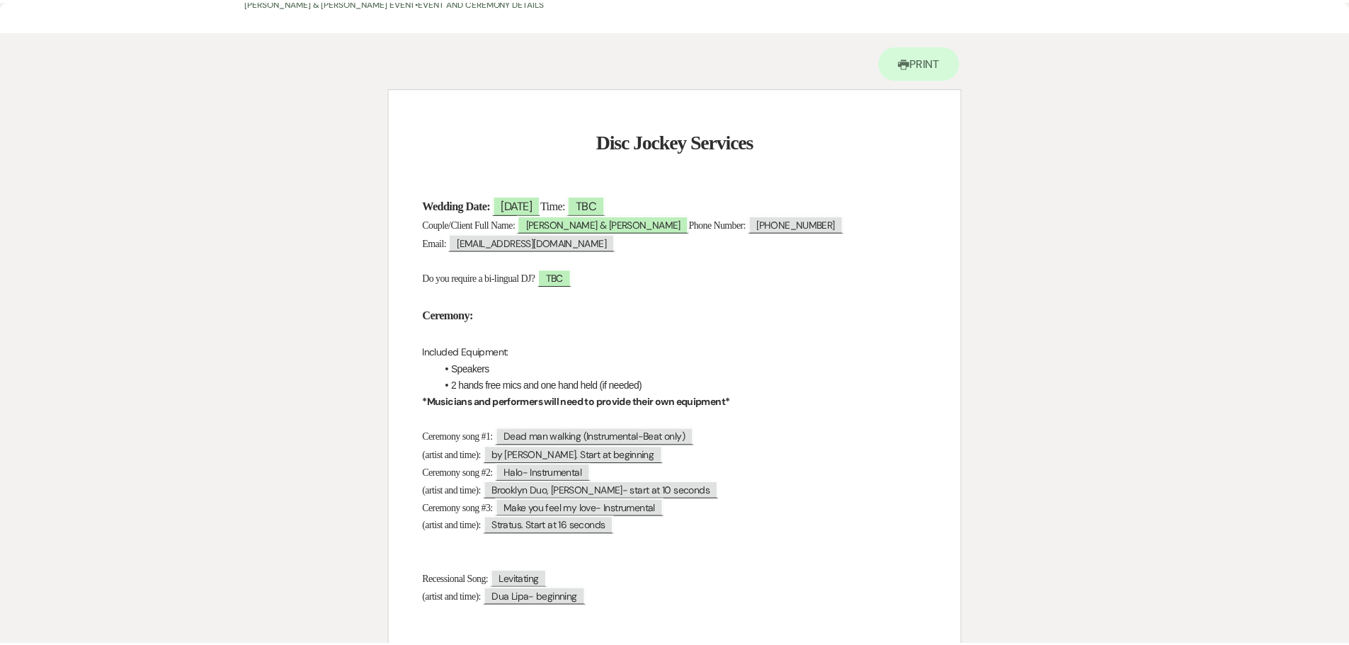
scroll to position [0, 0]
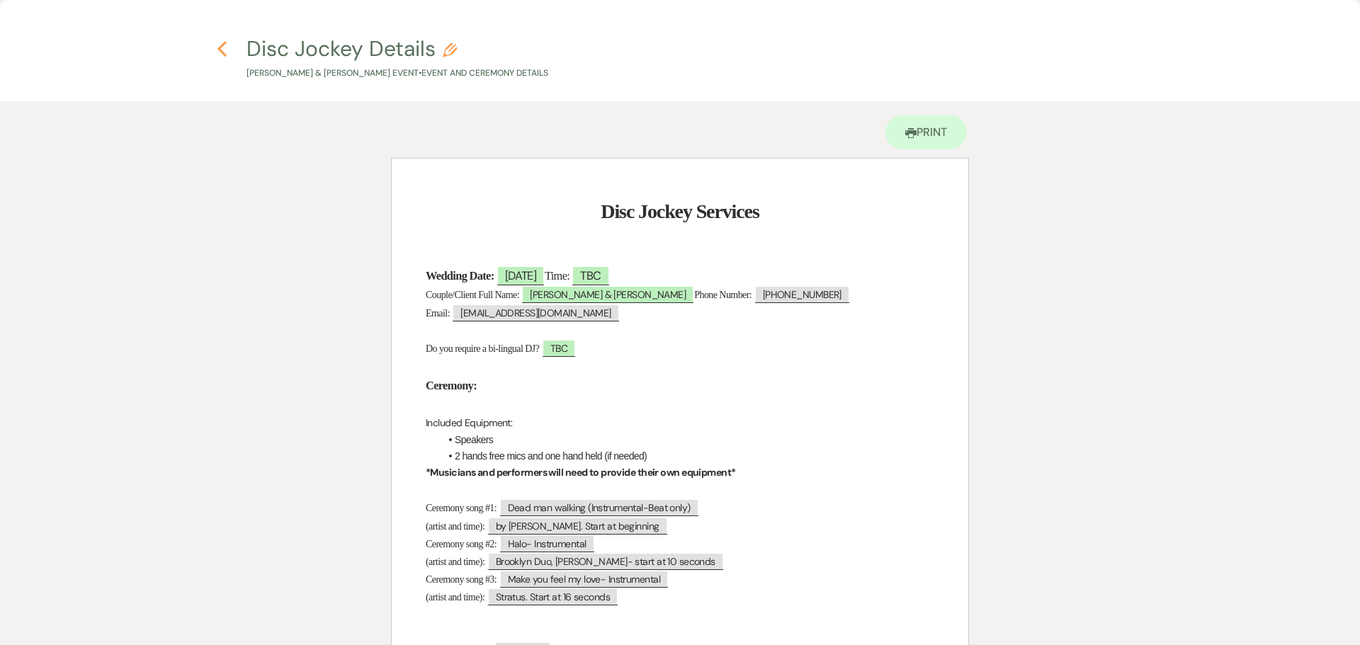
click at [220, 47] on use "button" at bounding box center [221, 49] width 9 height 16
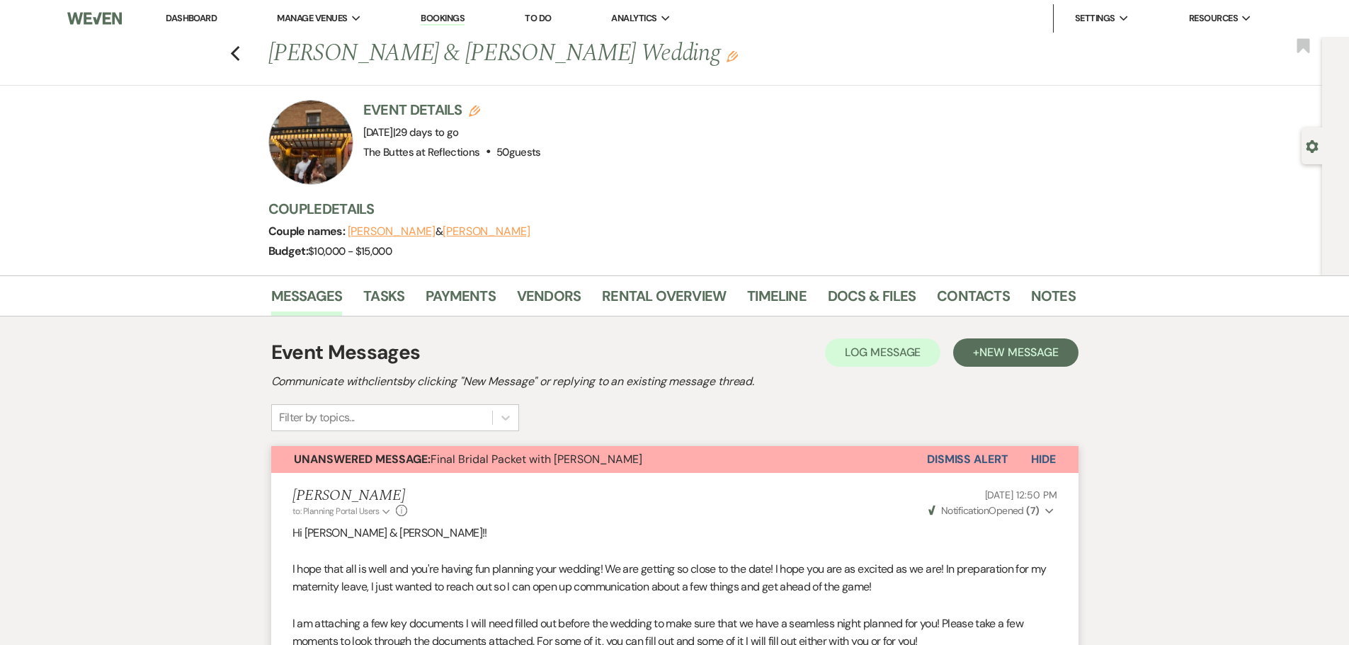
click at [951, 455] on button "Dismiss Alert" at bounding box center [967, 459] width 81 height 27
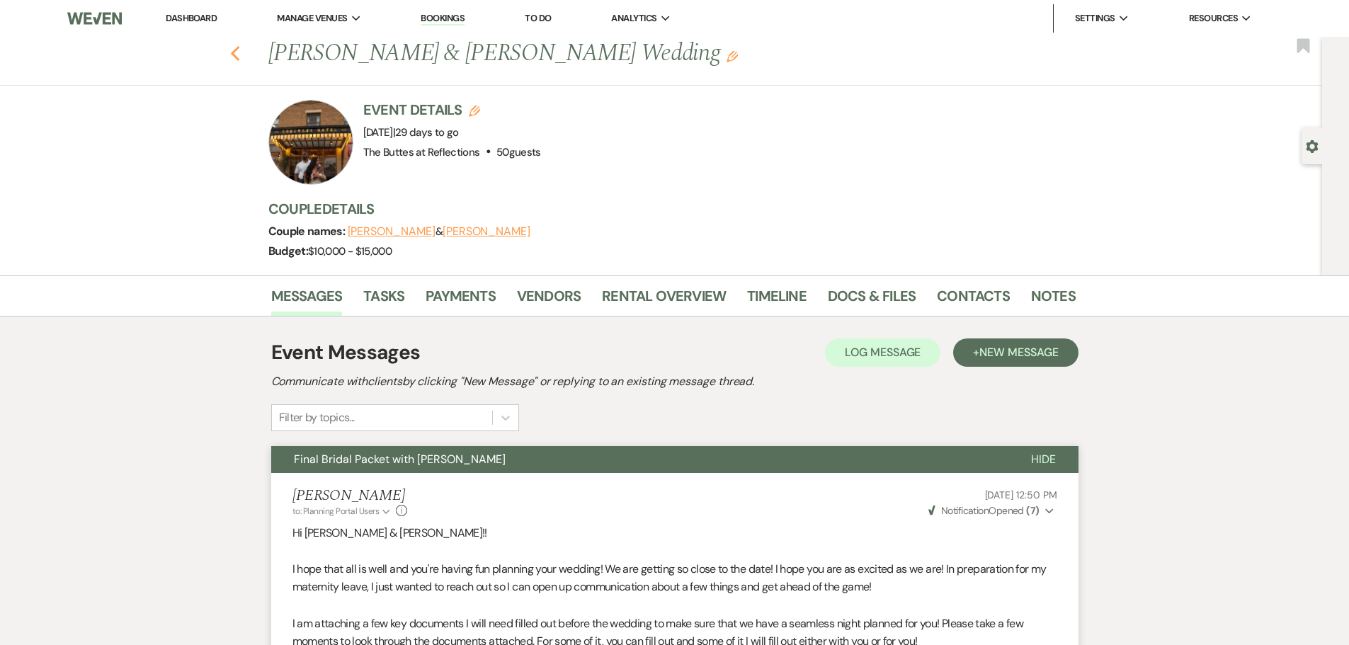
click at [239, 52] on use "button" at bounding box center [234, 54] width 9 height 16
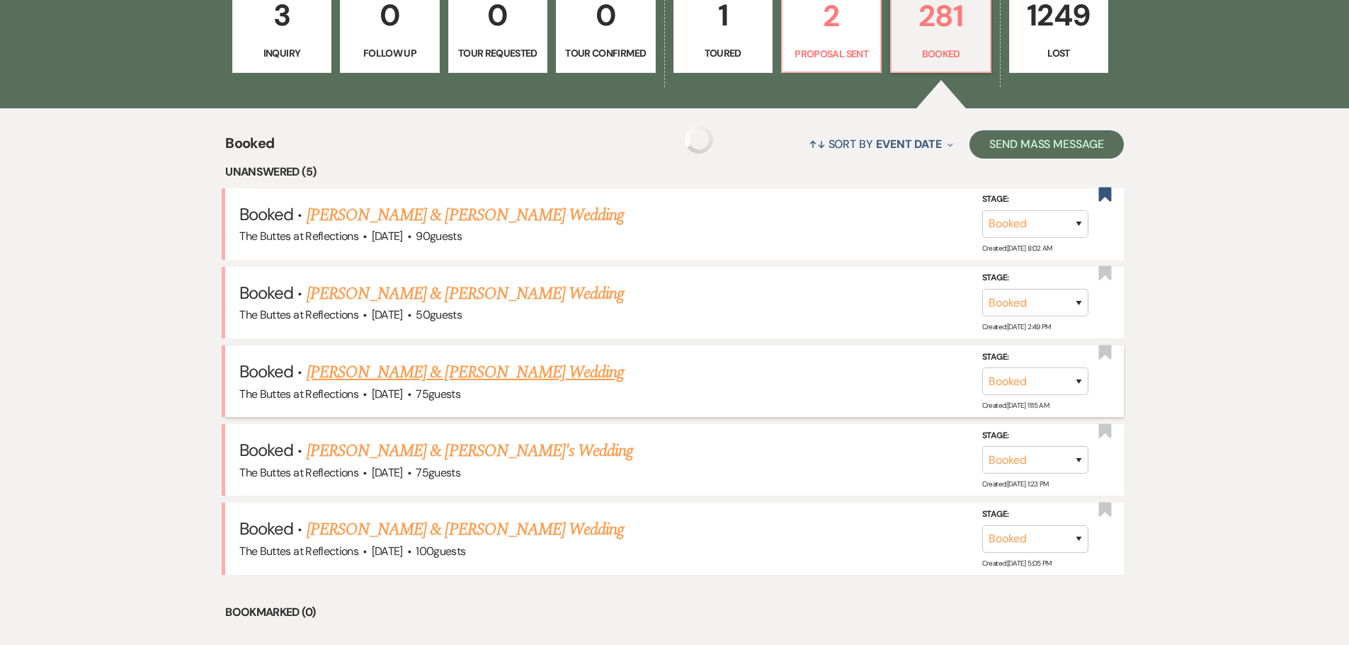
scroll to position [496, 0]
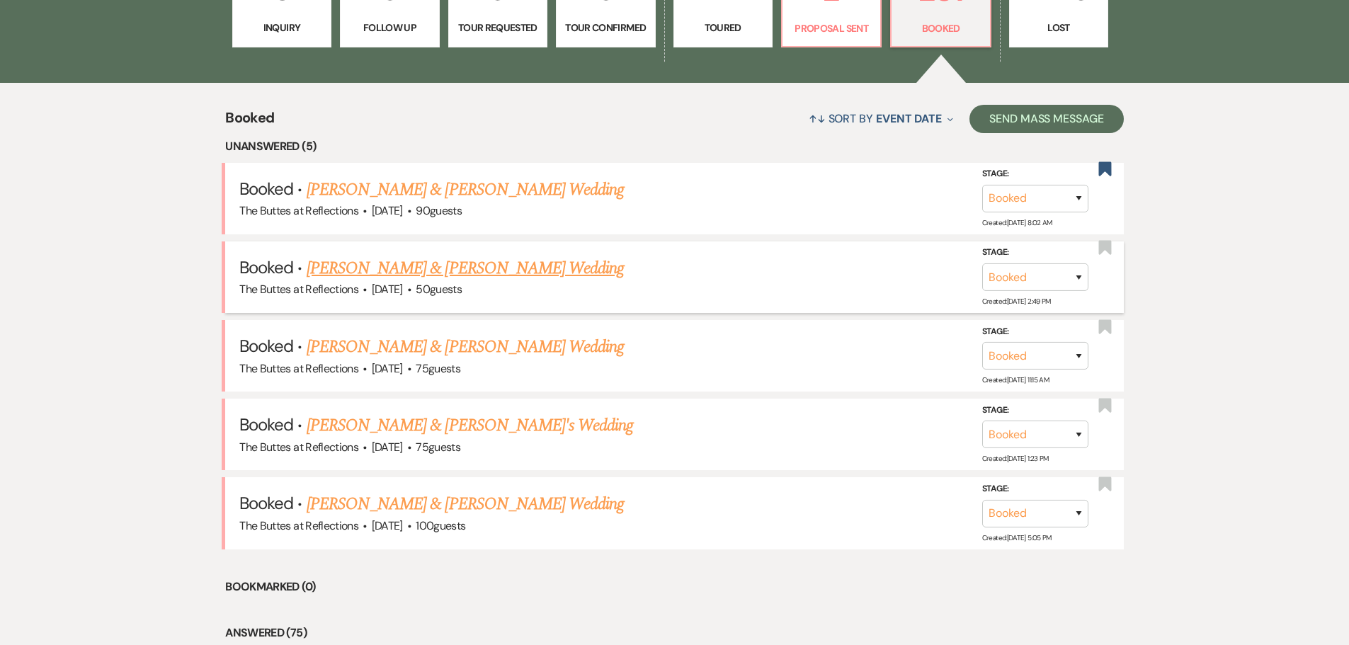
click at [504, 263] on link "[PERSON_NAME] & [PERSON_NAME] Wedding" at bounding box center [465, 269] width 317 height 26
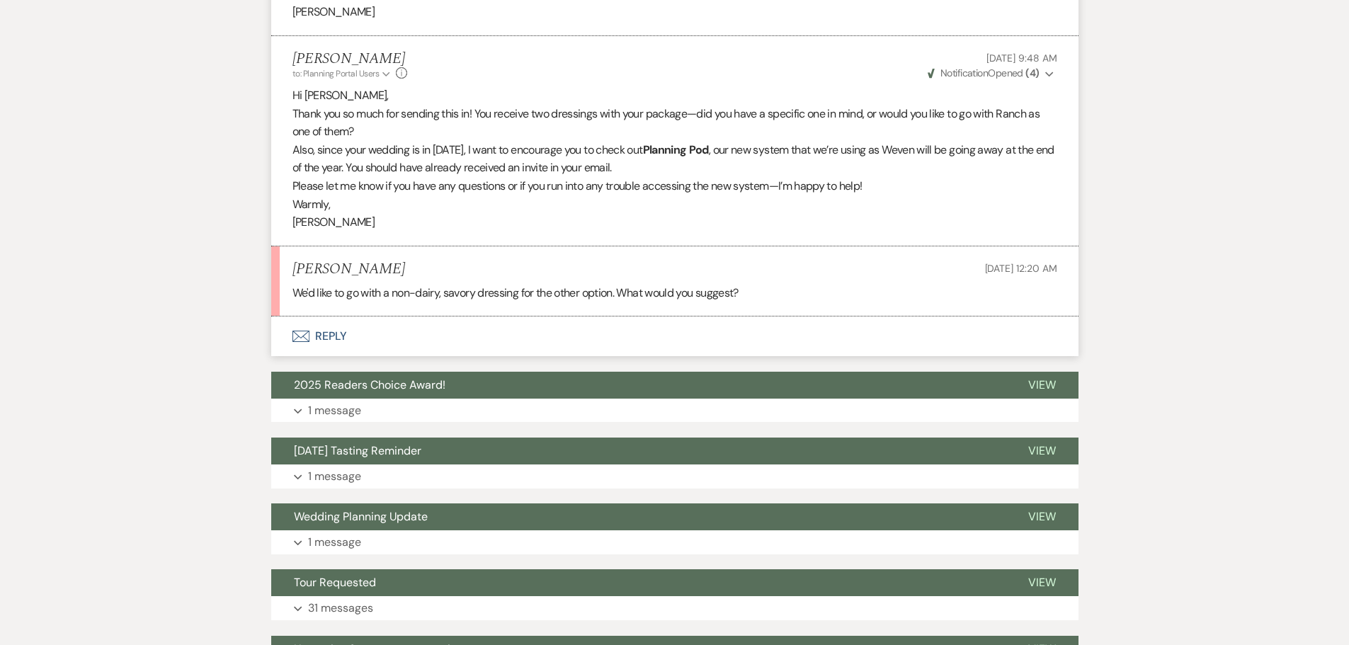
scroll to position [708, 0]
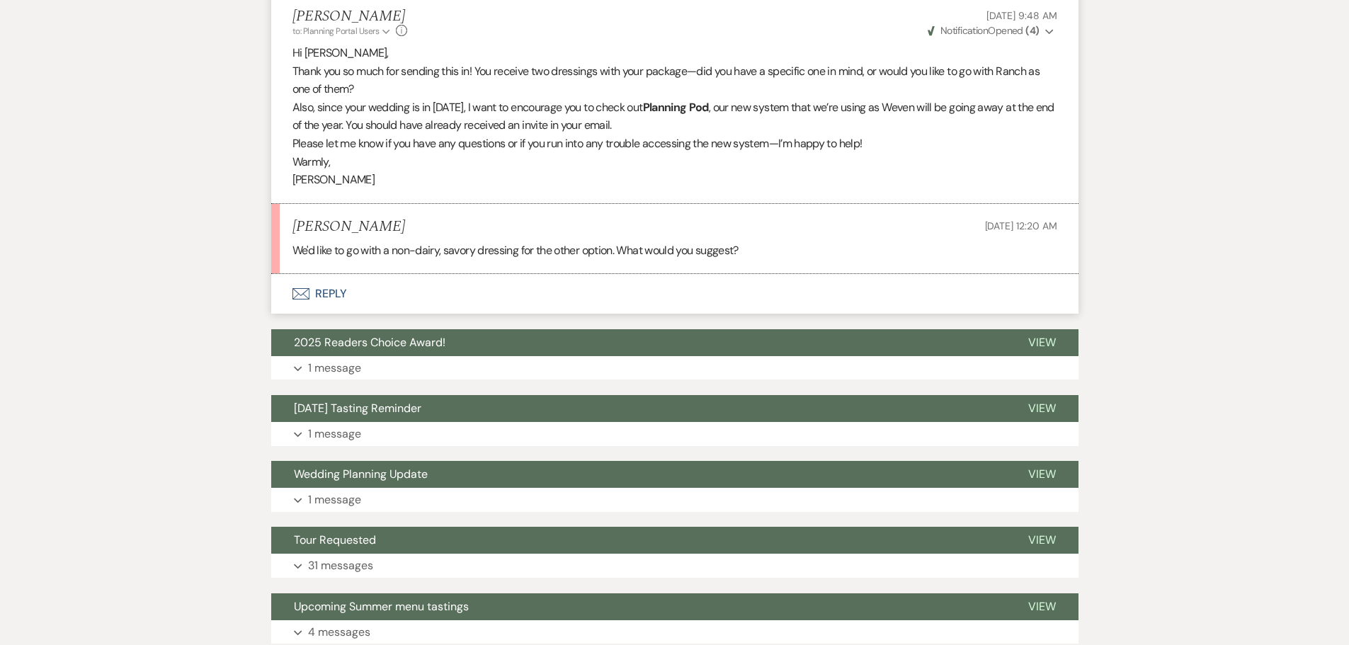
click at [326, 296] on button "Envelope Reply" at bounding box center [675, 294] width 808 height 40
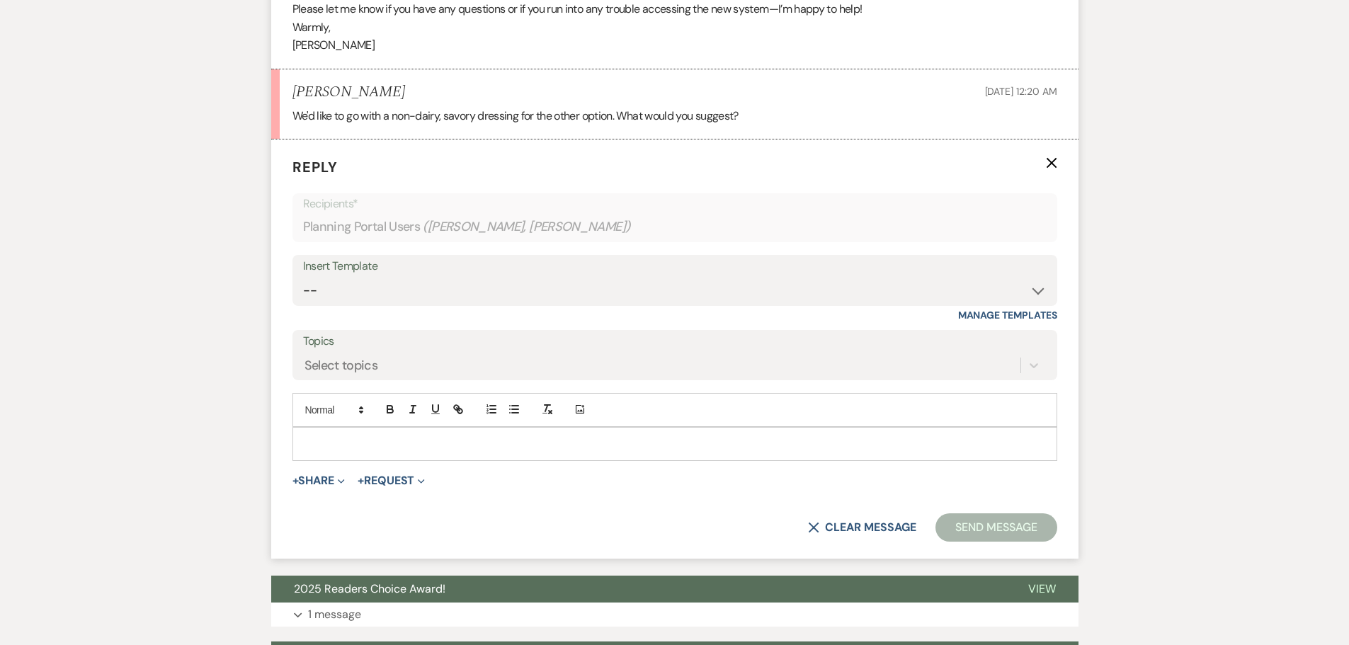
scroll to position [870, 0]
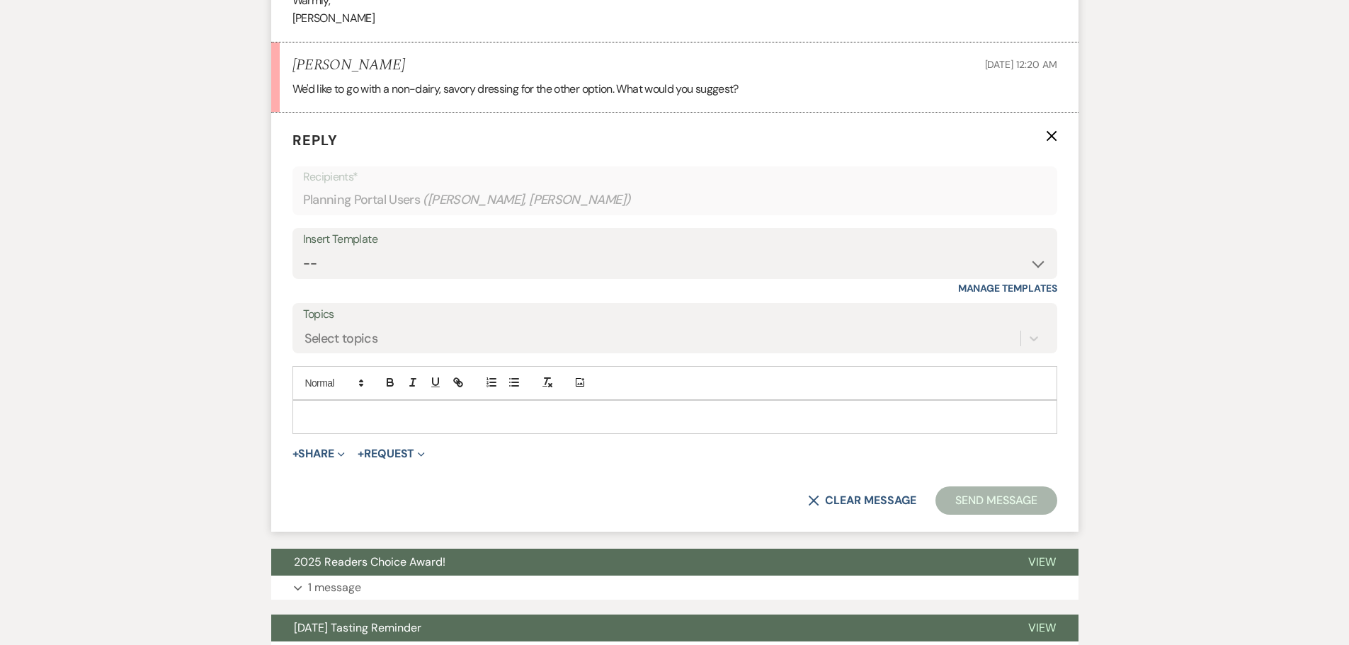
click at [442, 419] on p at bounding box center [675, 417] width 742 height 16
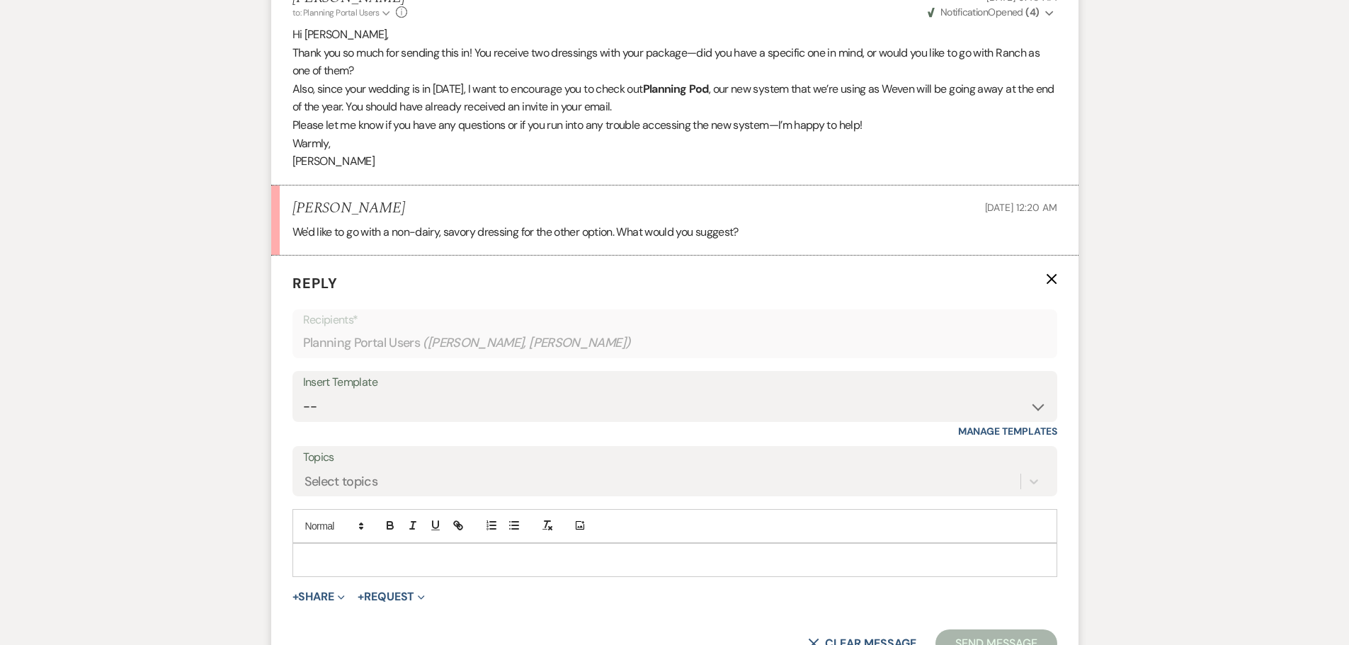
scroll to position [728, 0]
drag, startPoint x: 356, startPoint y: 570, endPoint x: 359, endPoint y: 561, distance: 9.0
click at [356, 568] on div at bounding box center [675, 559] width 764 height 33
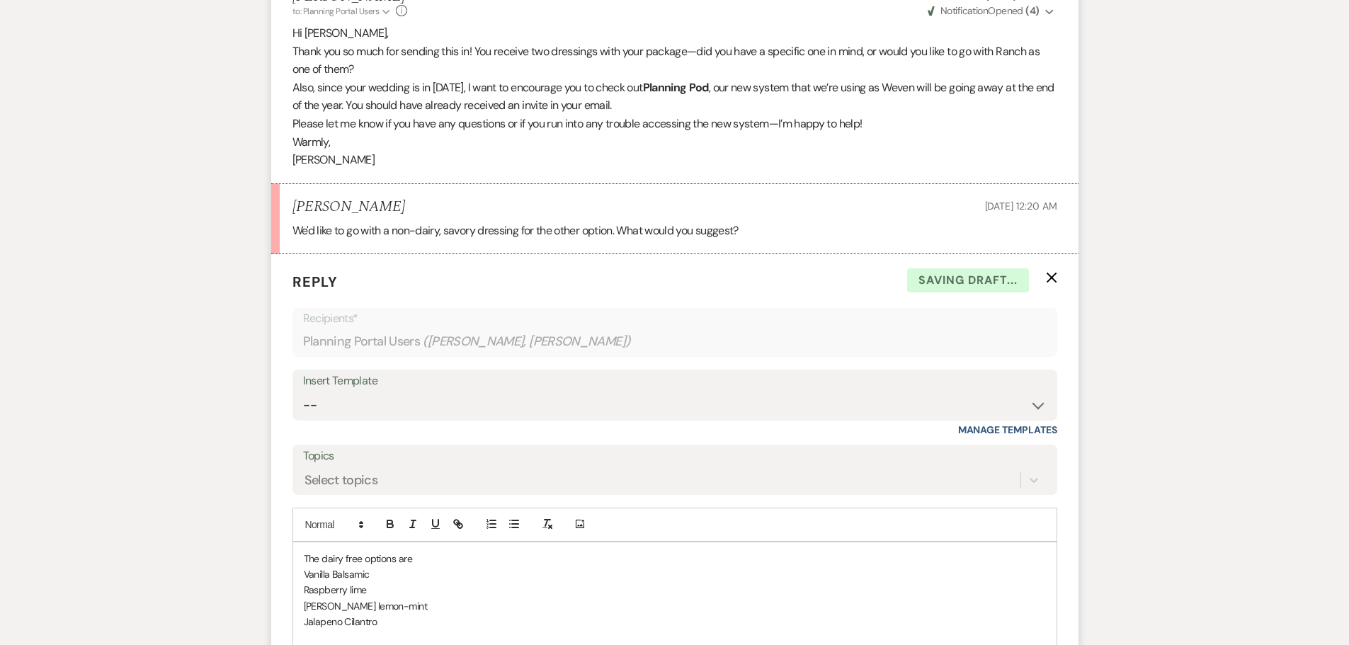
click at [300, 557] on div "The dairy free options are Vanilla Balsamic Raspberry lime [PERSON_NAME] lemon-…" at bounding box center [675, 607] width 764 height 128
click at [416, 574] on p "The dairy free options are" at bounding box center [675, 575] width 742 height 16
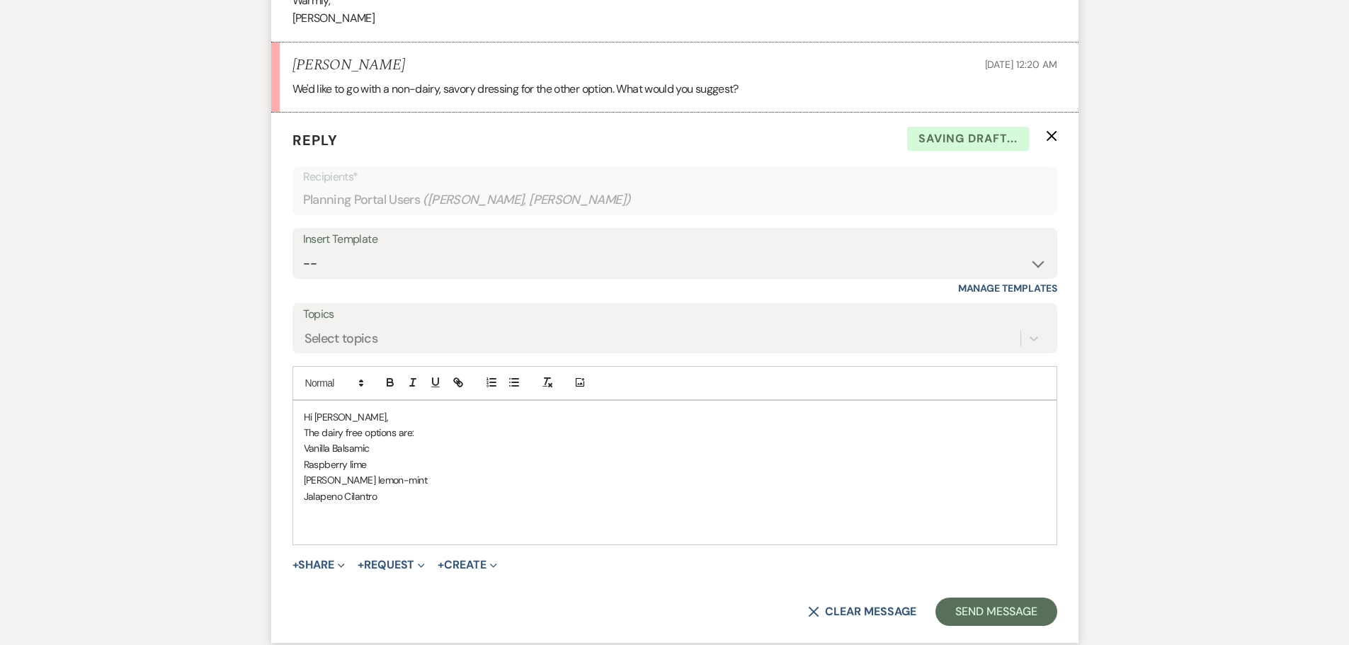
click at [381, 500] on p "Jalapeno Cilantro" at bounding box center [675, 497] width 742 height 16
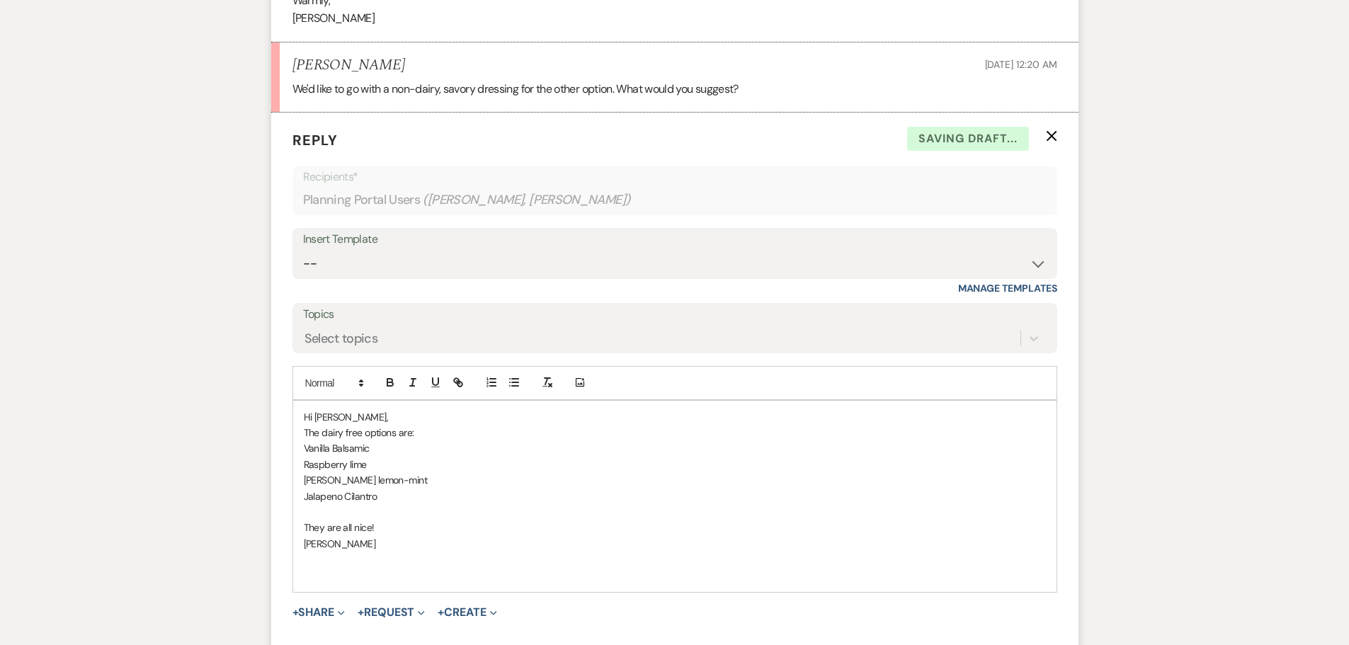
scroll to position [941, 0]
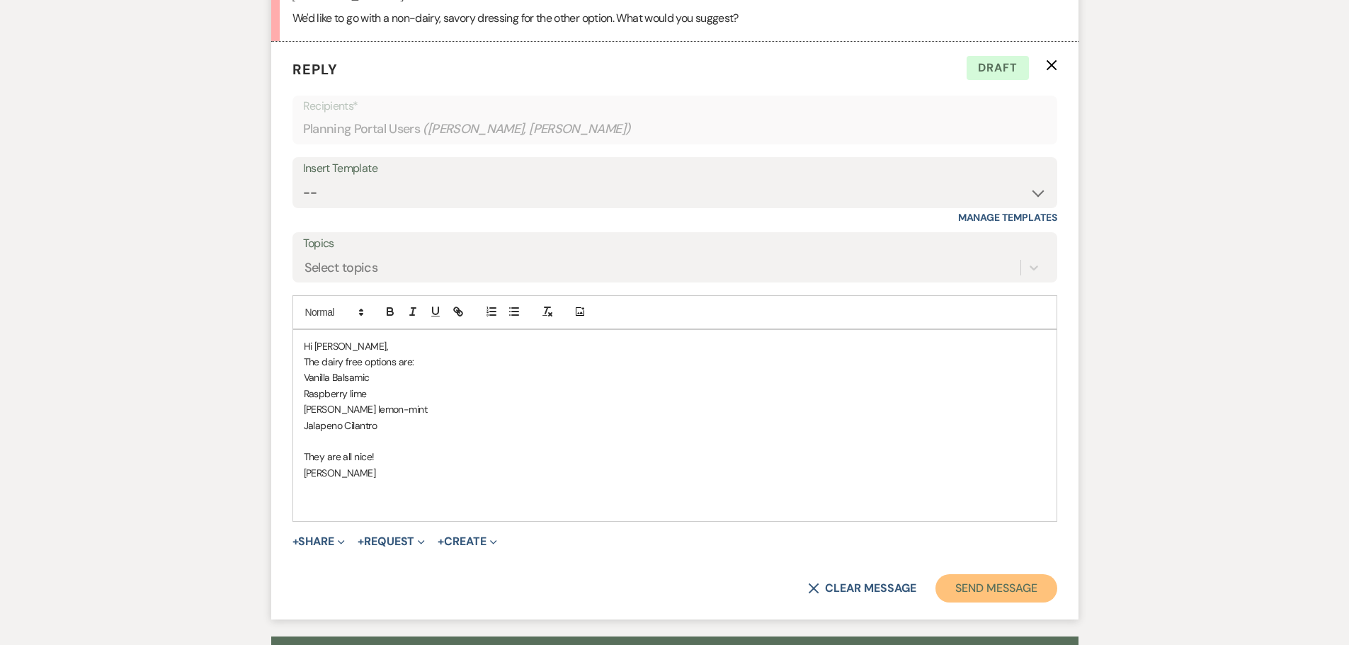
click at [975, 595] on button "Send Message" at bounding box center [996, 588] width 121 height 28
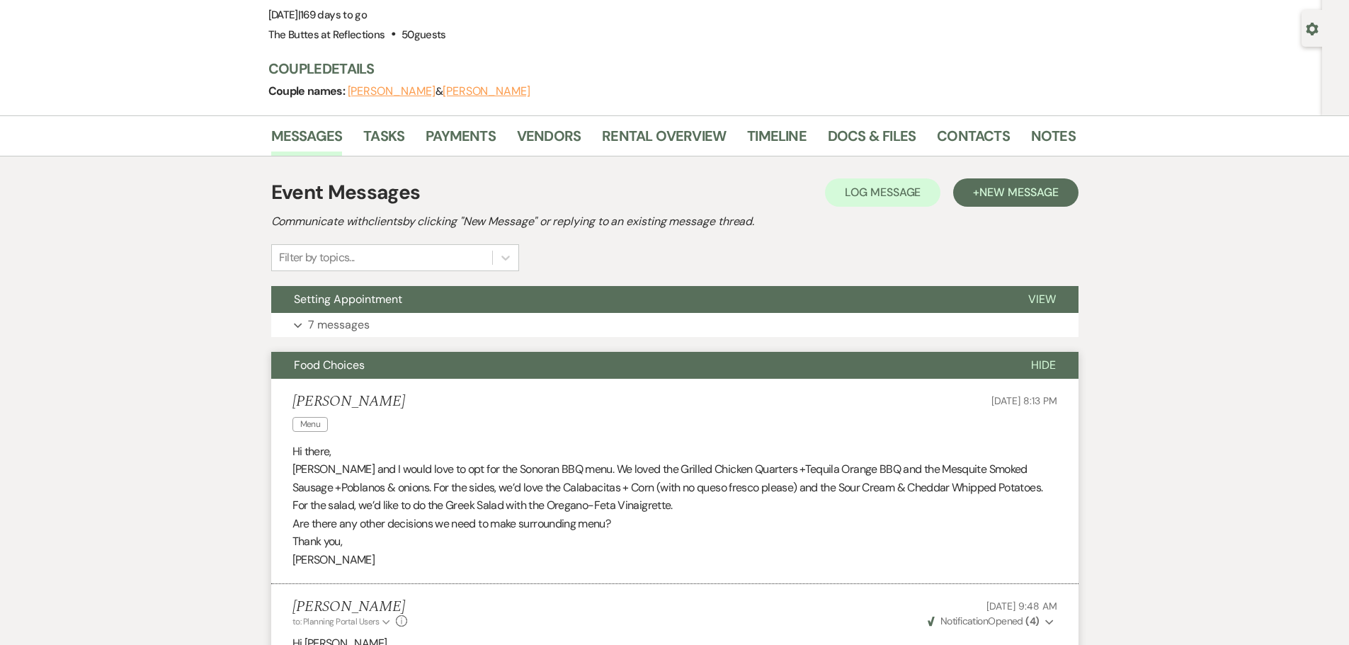
scroll to position [0, 0]
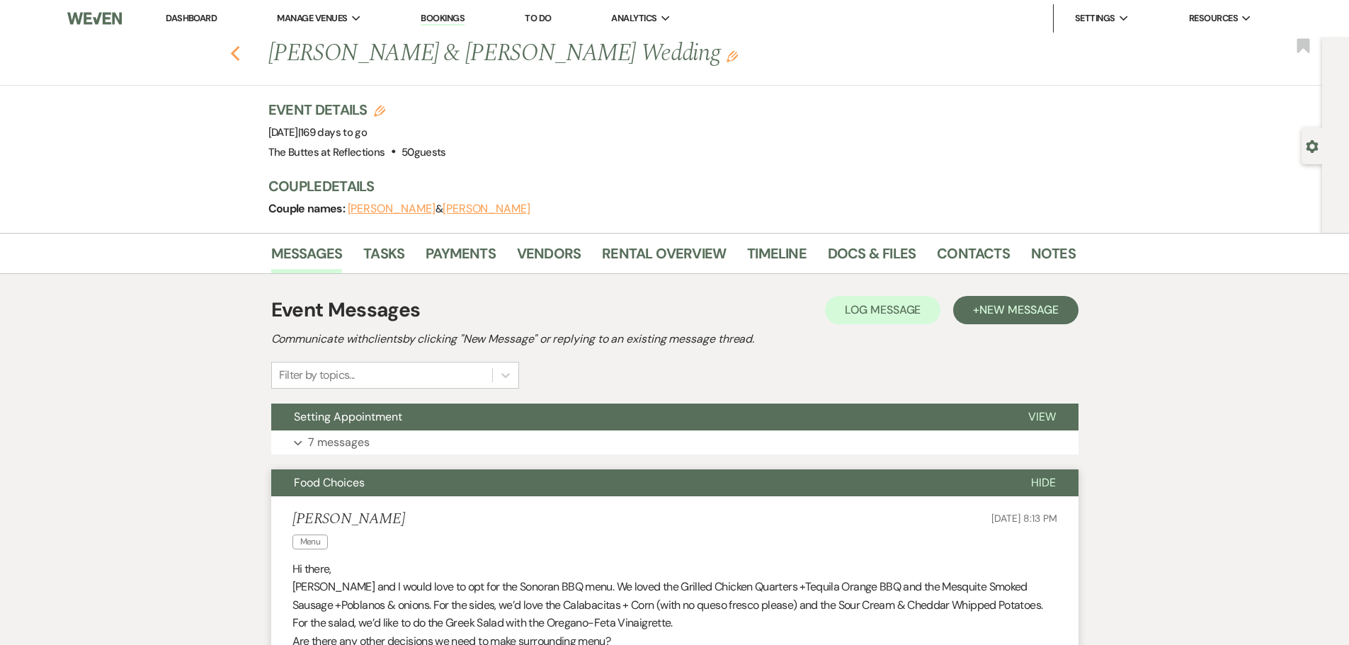
click at [238, 47] on icon "Previous" at bounding box center [235, 53] width 11 height 17
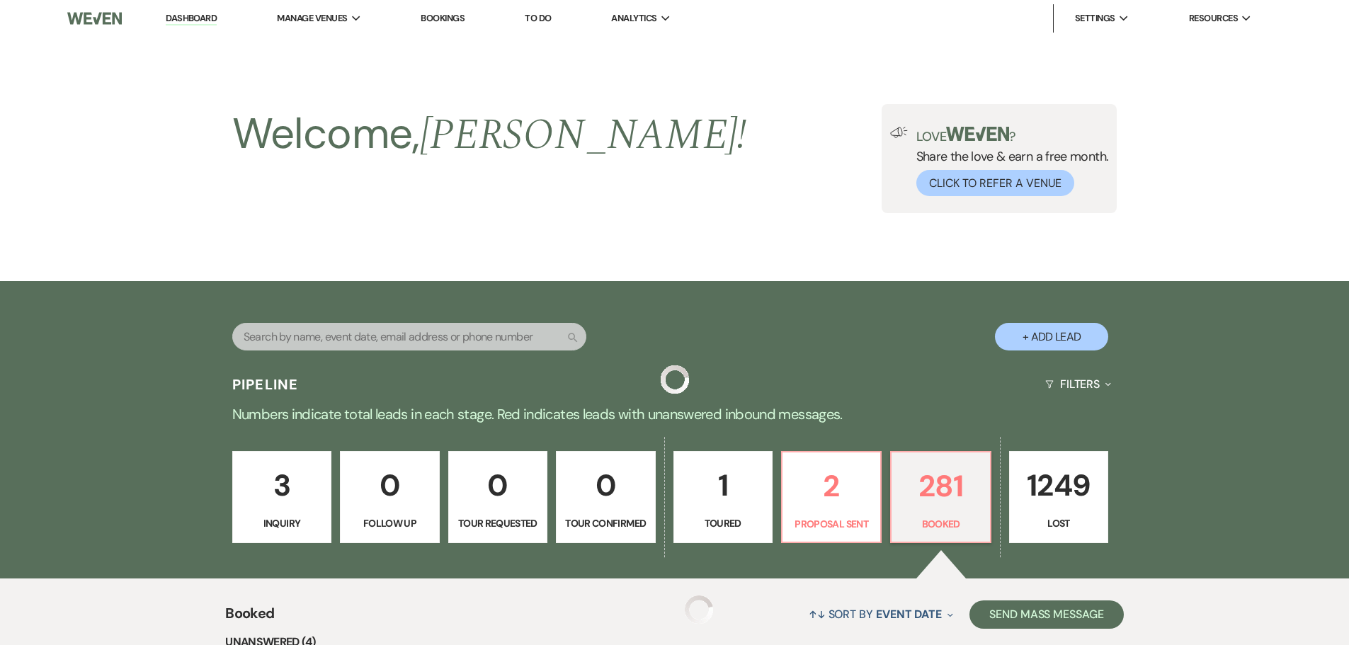
scroll to position [496, 0]
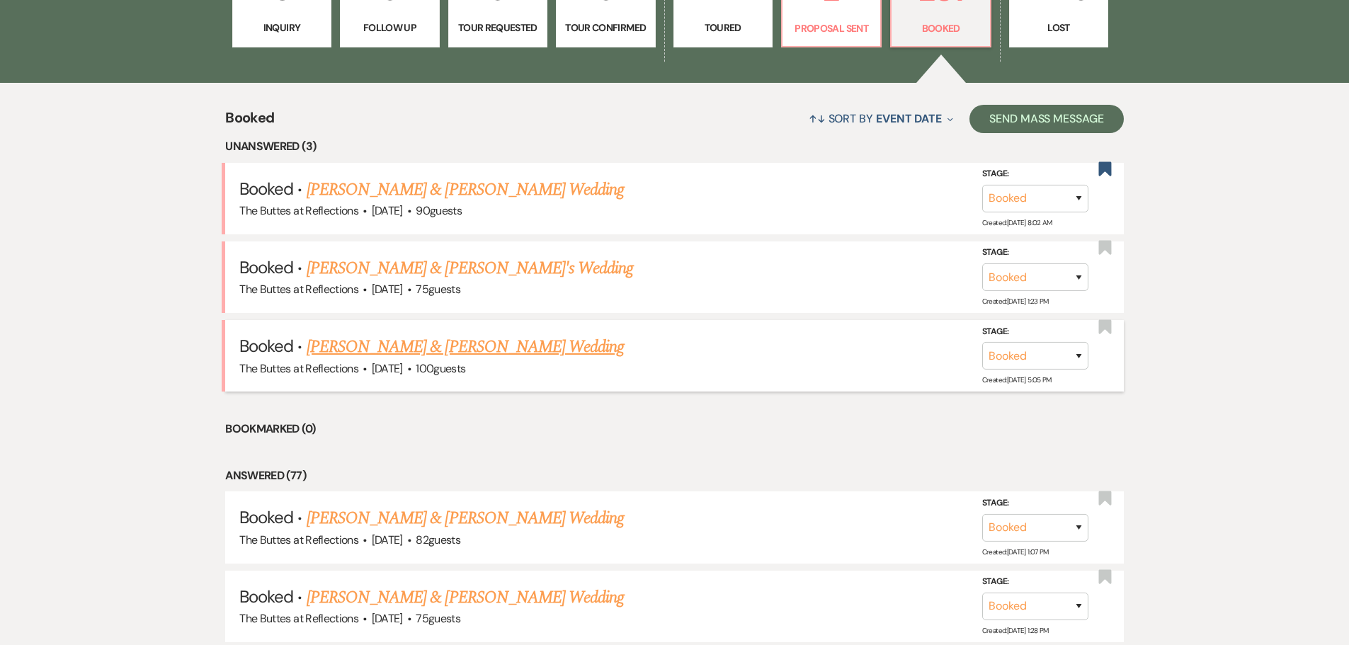
click at [412, 343] on link "[PERSON_NAME] & [PERSON_NAME] Wedding" at bounding box center [465, 347] width 317 height 26
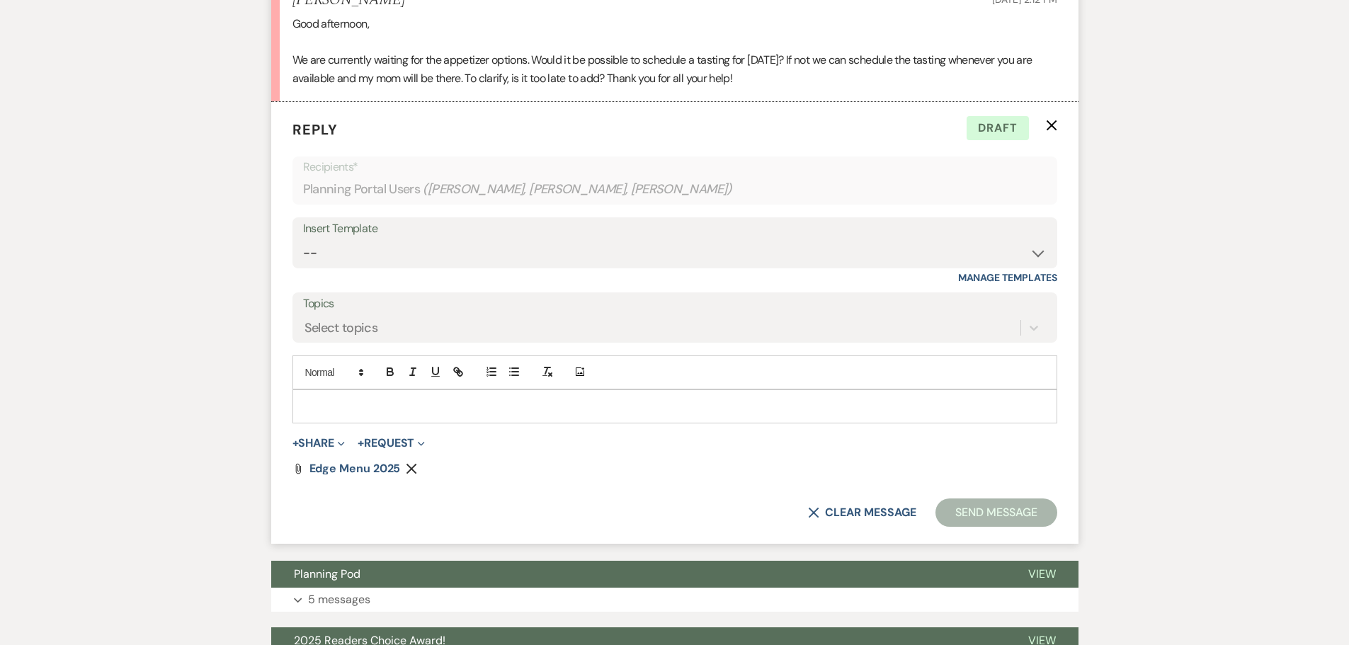
scroll to position [3951, 0]
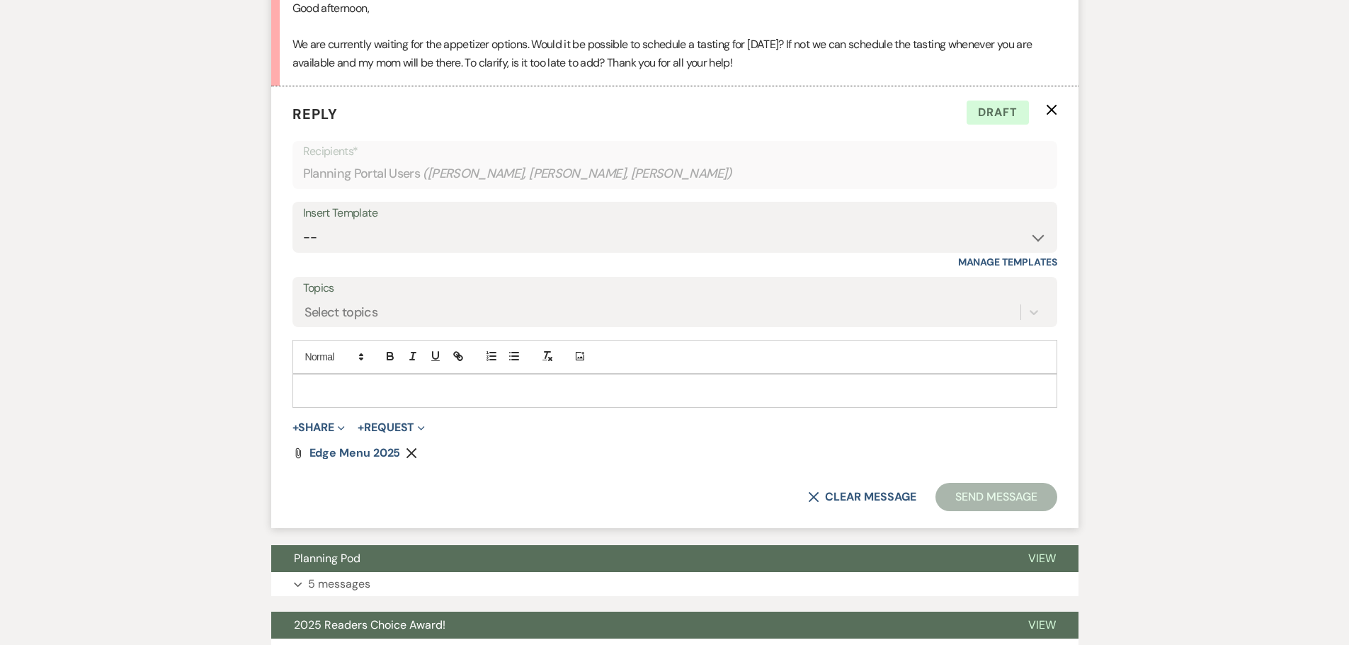
click at [397, 399] on p at bounding box center [675, 391] width 742 height 16
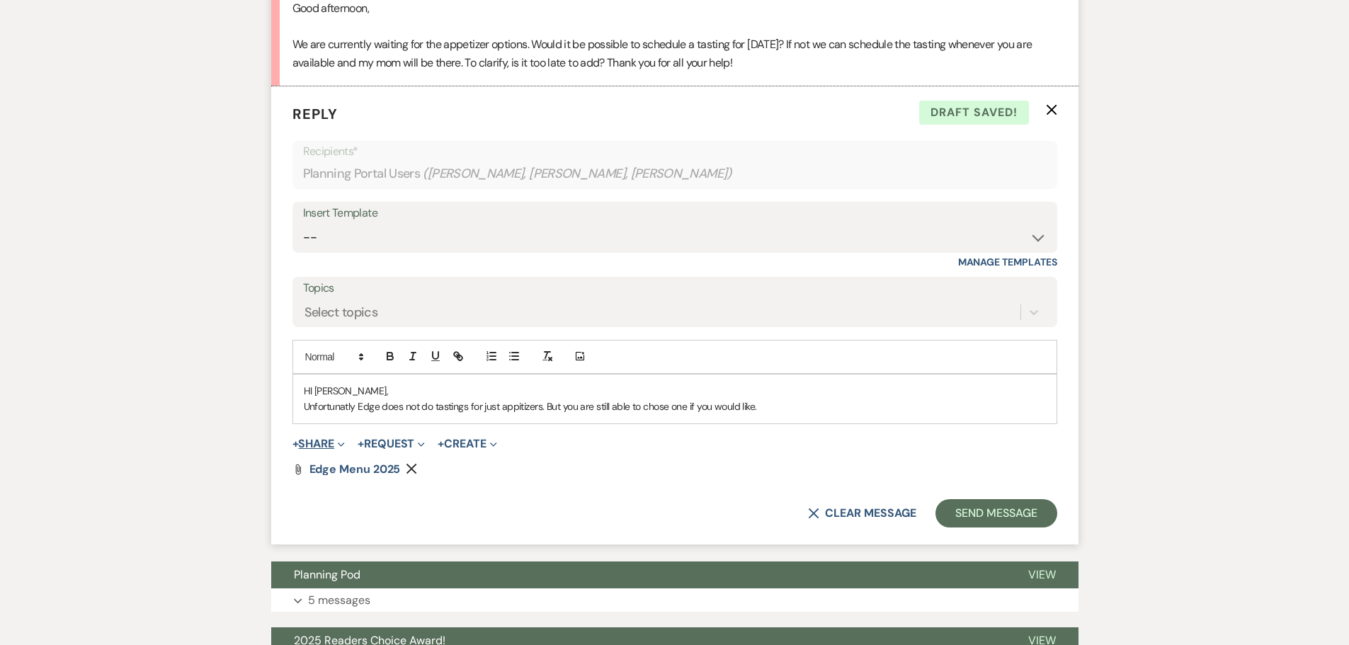
click at [317, 450] on button "+ Share Expand" at bounding box center [319, 443] width 53 height 11
click at [545, 528] on div "X Clear message Send Message" at bounding box center [675, 513] width 765 height 28
click at [368, 477] on span "Edge Menu 2025" at bounding box center [355, 469] width 91 height 15
click at [778, 414] on p "Unfortunatly Edge does not do tastings for just appitizers. But you are still a…" at bounding box center [675, 407] width 742 height 16
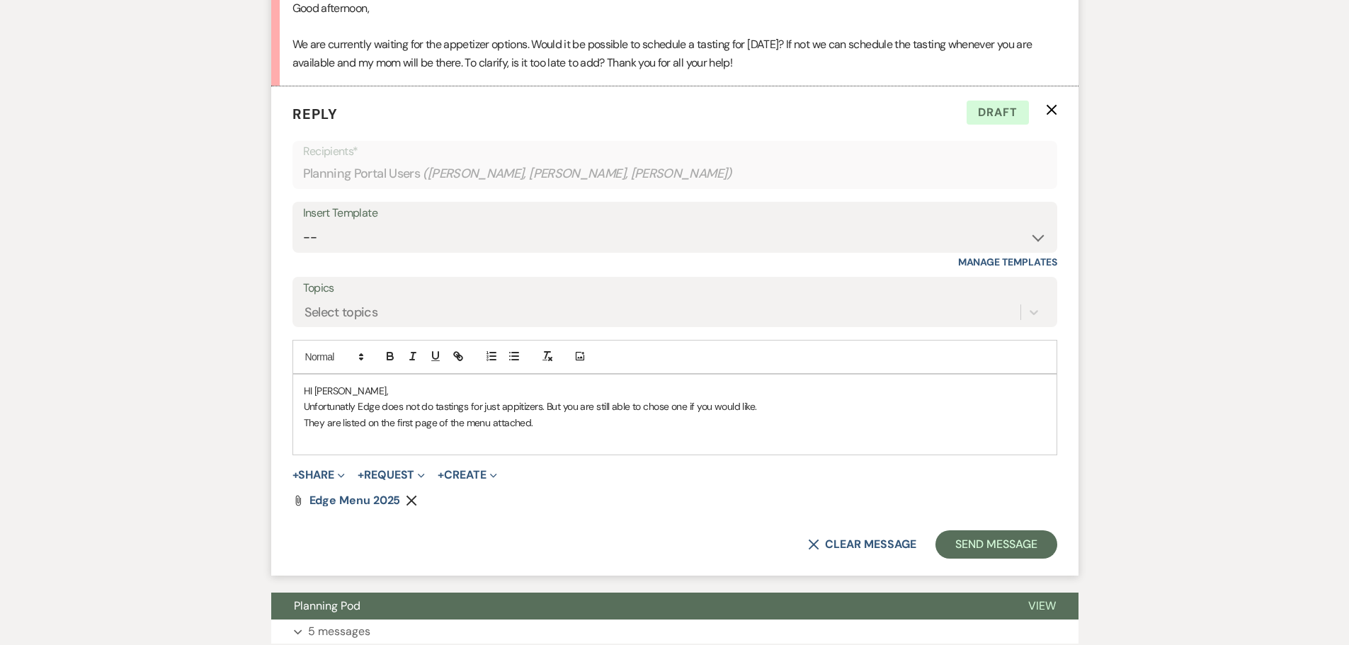
click at [537, 431] on p "They are listed on the first page of the menu attached." at bounding box center [675, 423] width 742 height 16
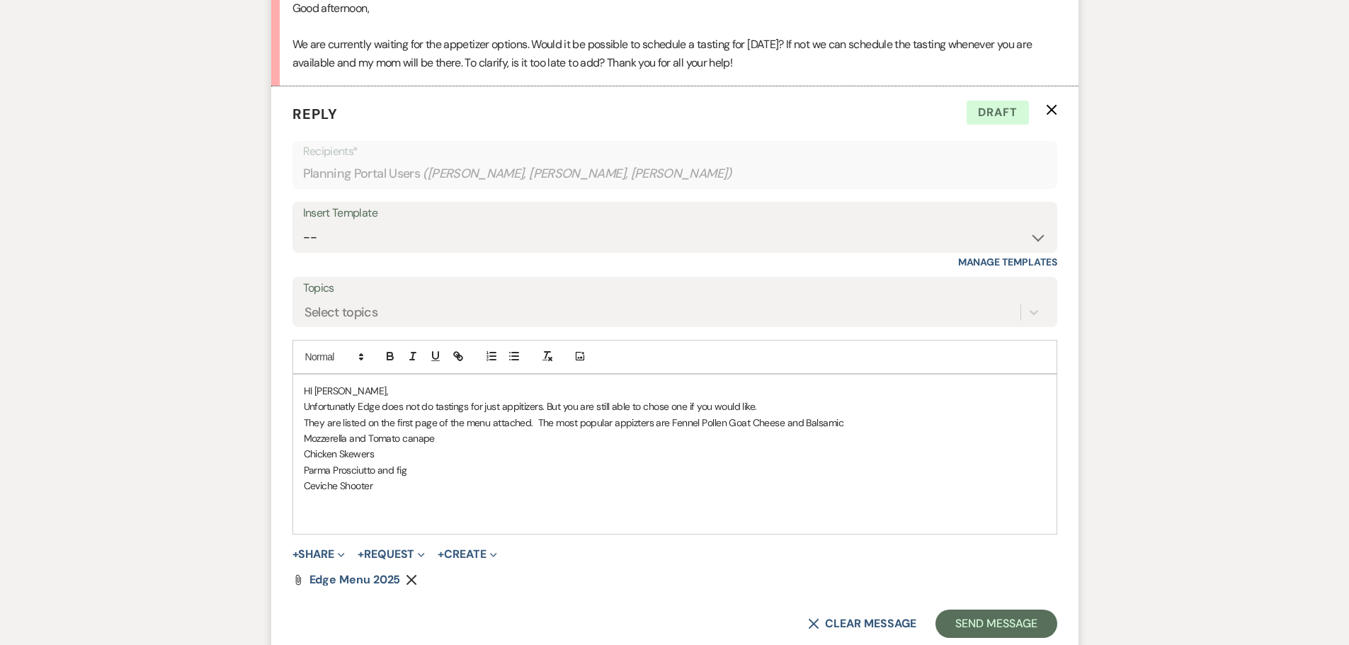
click at [669, 431] on p "They are listed on the first page of the menu attached. The most popular appizt…" at bounding box center [675, 423] width 742 height 16
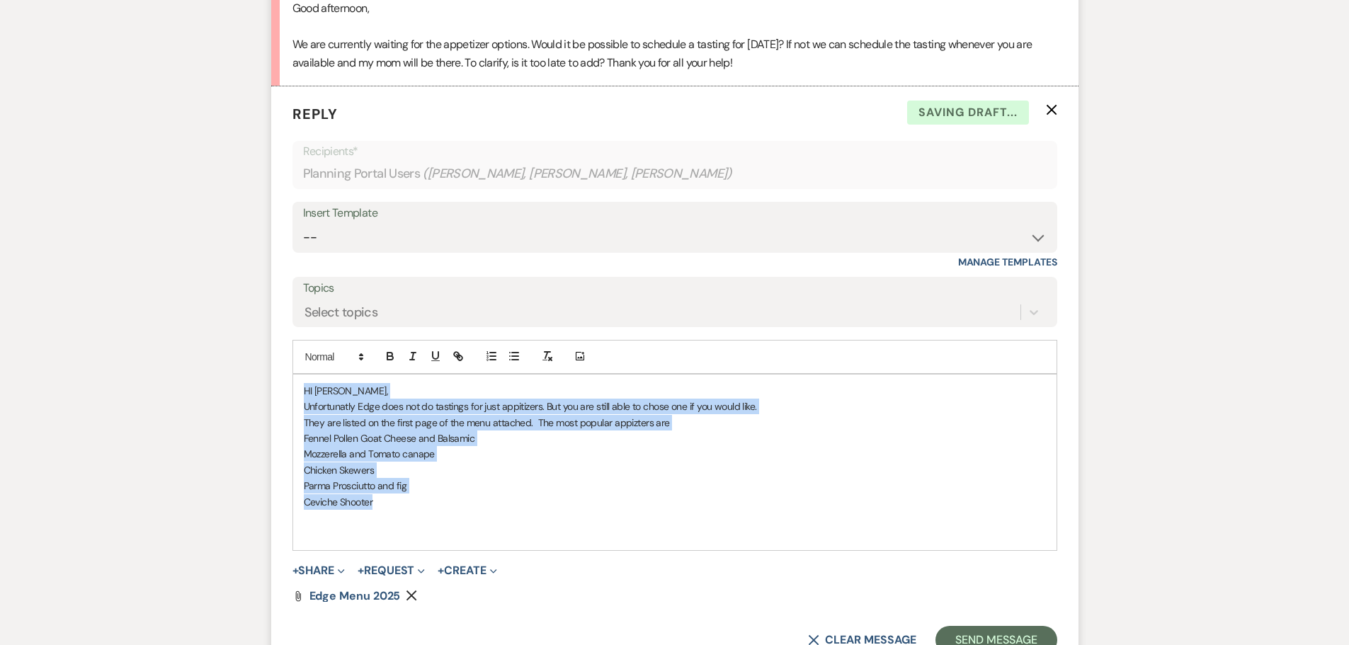
drag, startPoint x: 385, startPoint y: 515, endPoint x: 302, endPoint y: 409, distance: 133.8
click at [302, 409] on div "HI [PERSON_NAME], Unfortunatly Edge does not do tastings for just appitizers. B…" at bounding box center [675, 463] width 764 height 176
copy div "HI [PERSON_NAME], Unfortunatly Edge does not do tastings for just appitizers. B…"
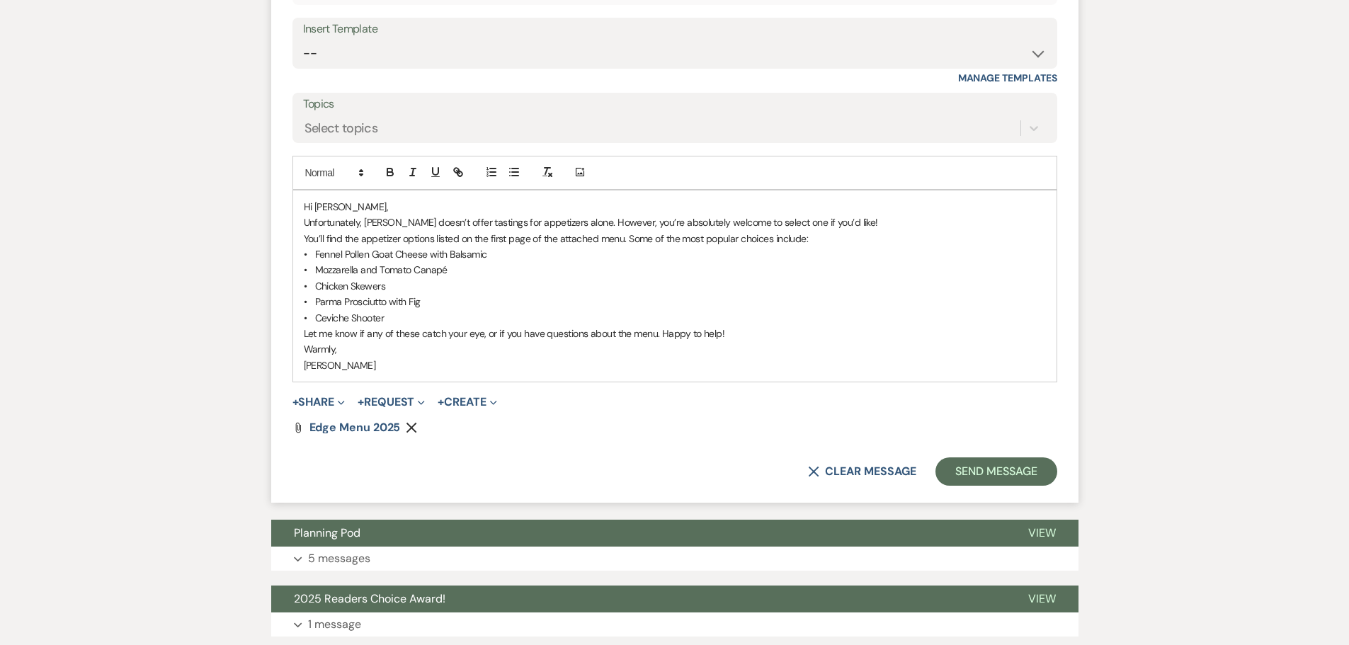
scroll to position [4164, 0]
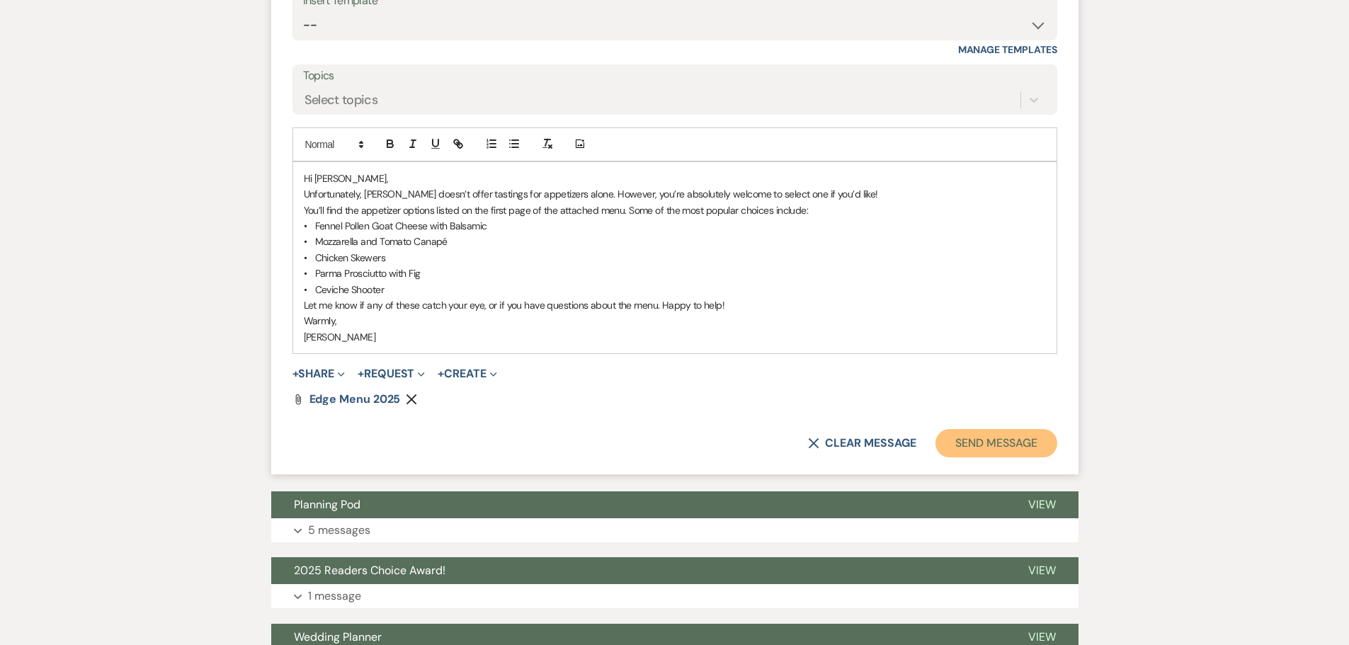
click at [968, 458] on button "Send Message" at bounding box center [996, 443] width 121 height 28
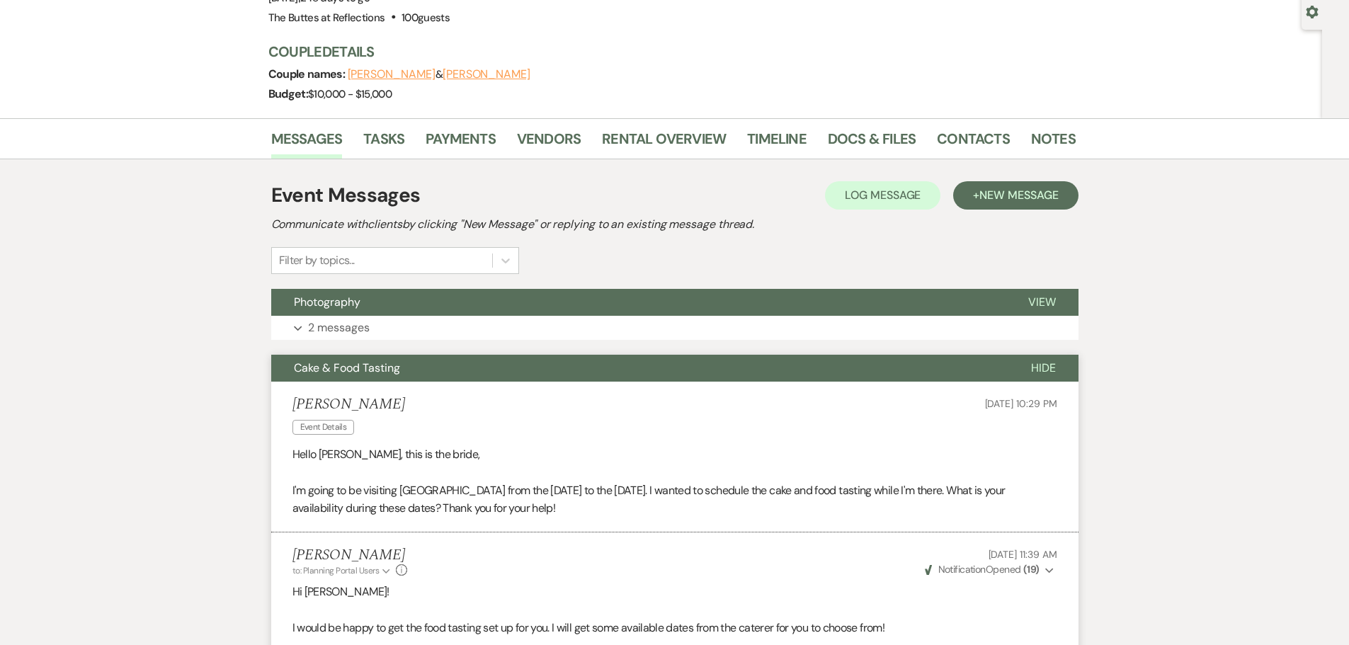
scroll to position [0, 0]
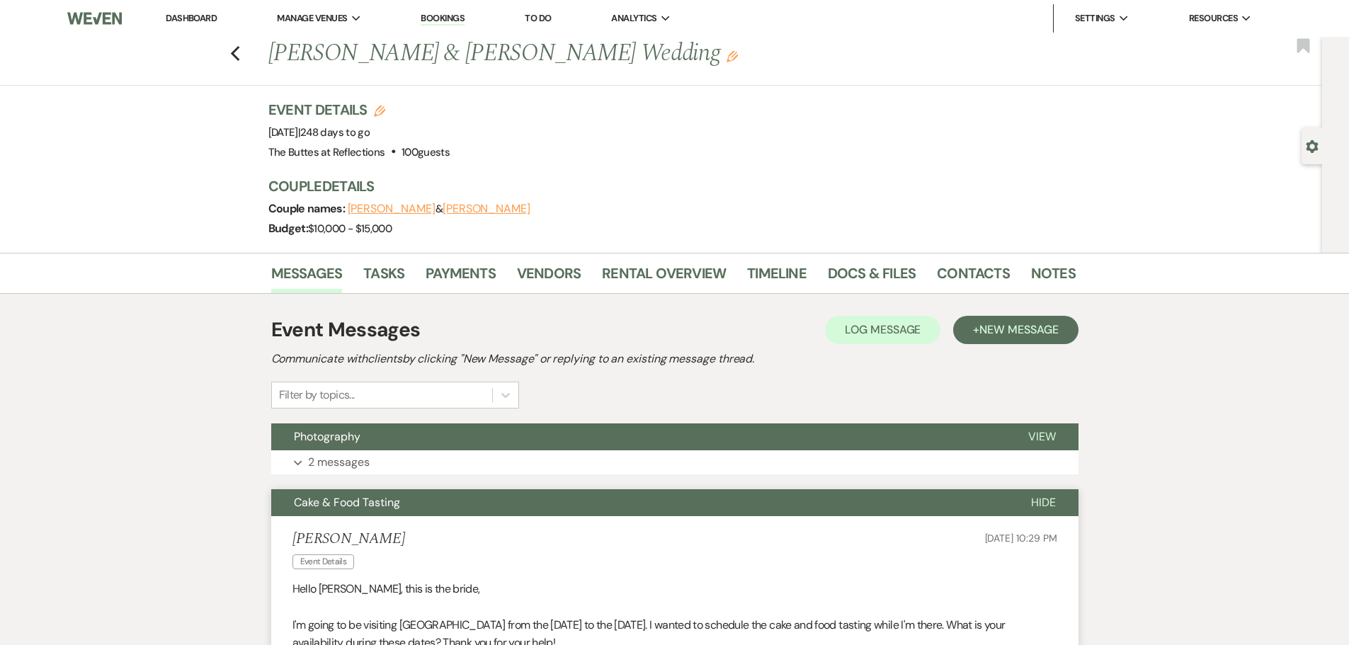
click at [191, 17] on link "Dashboard" at bounding box center [191, 18] width 51 height 12
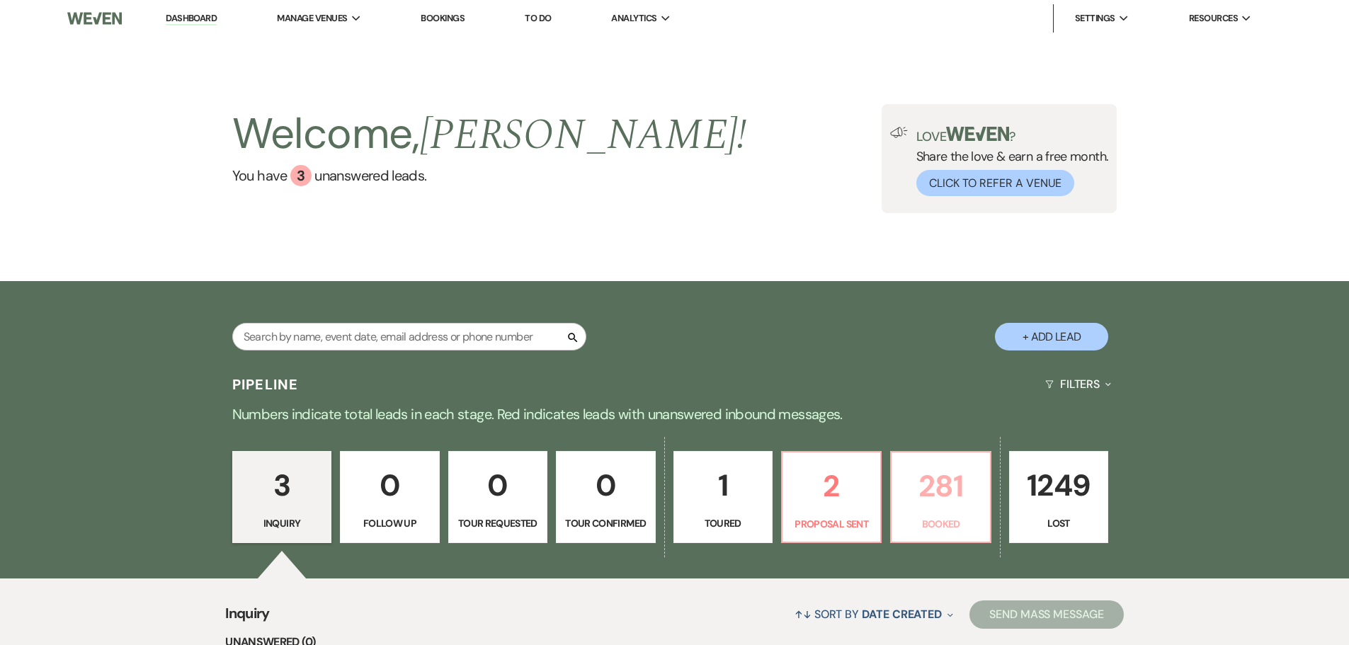
click at [934, 477] on p "281" at bounding box center [940, 486] width 81 height 47
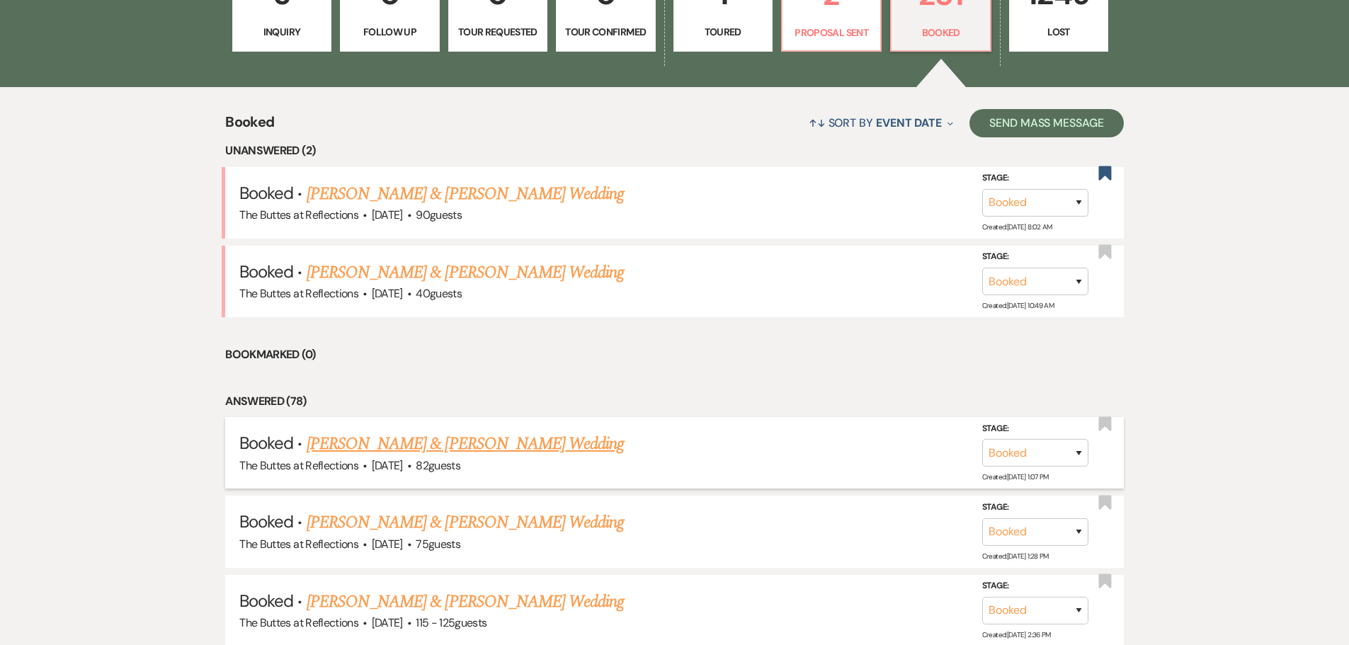
scroll to position [496, 0]
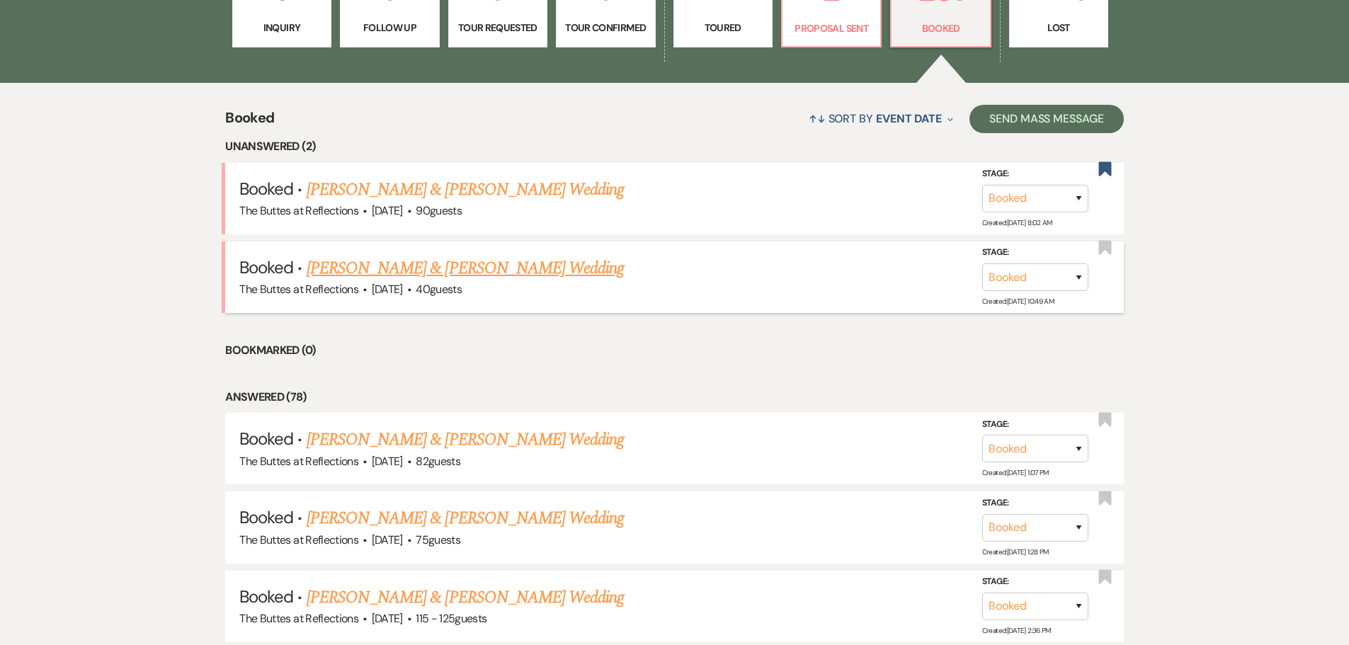
click at [431, 271] on link "[PERSON_NAME] & [PERSON_NAME] Wedding" at bounding box center [465, 269] width 317 height 26
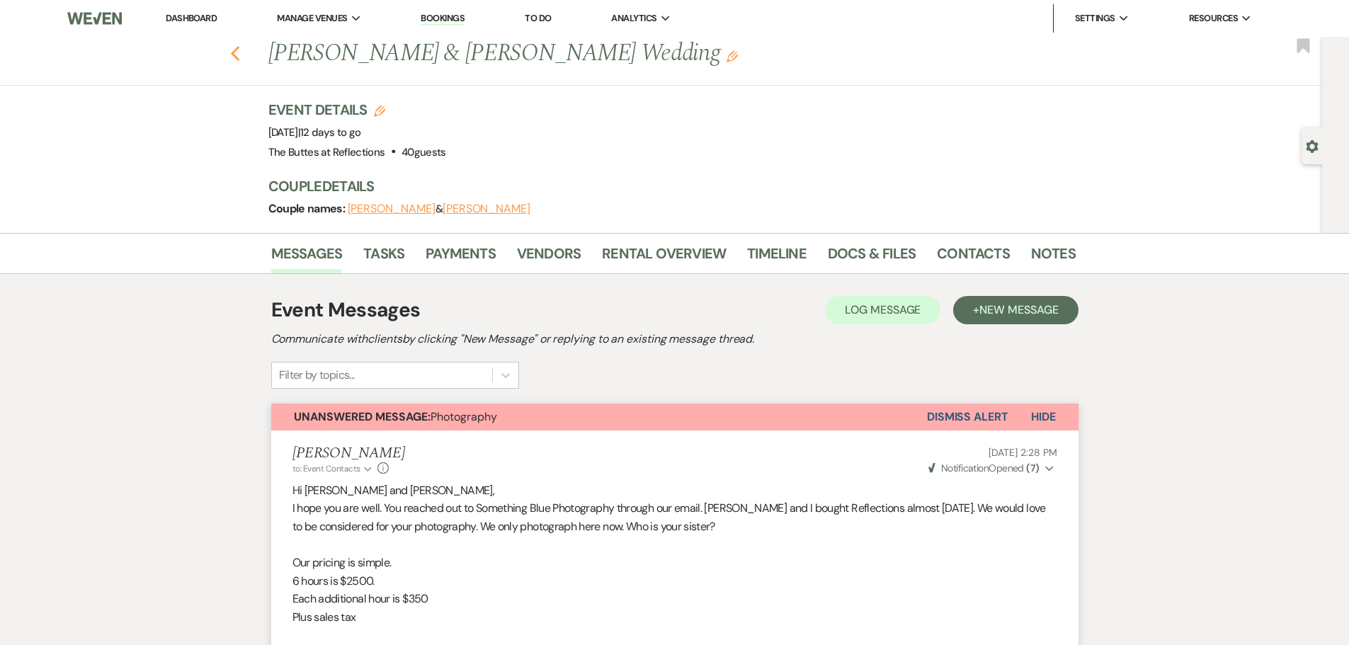
click at [239, 60] on use "button" at bounding box center [234, 54] width 9 height 16
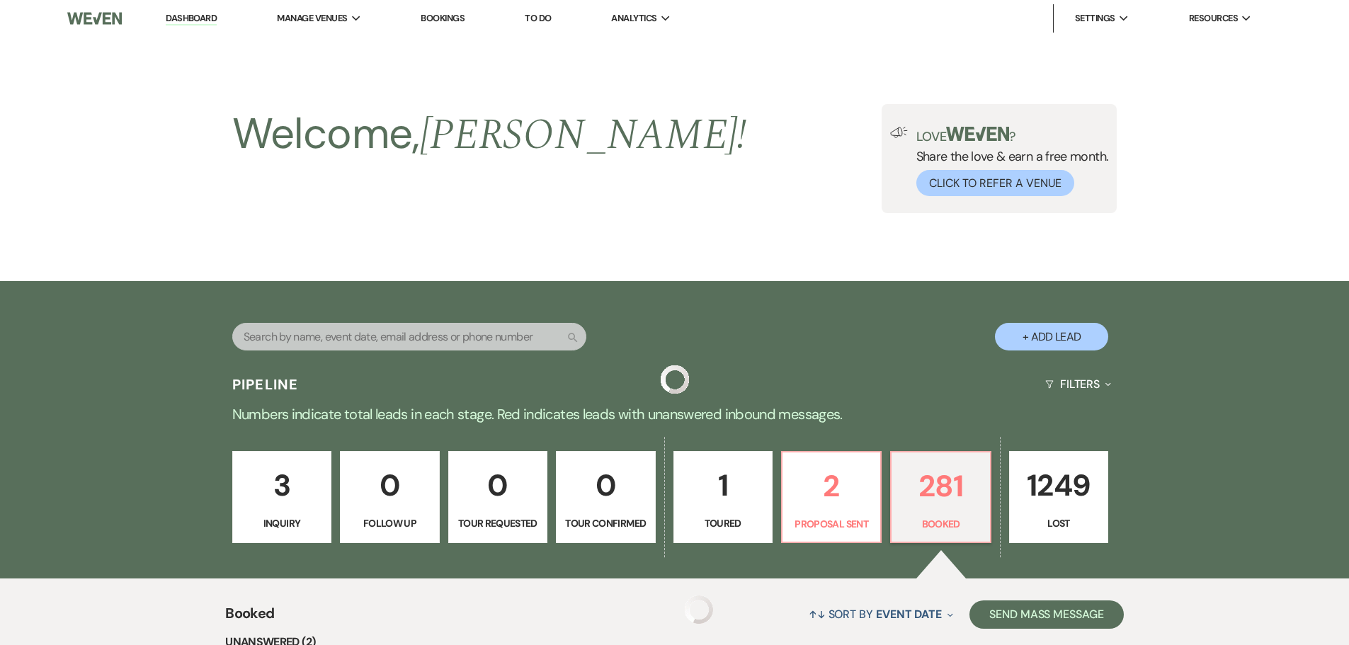
scroll to position [496, 0]
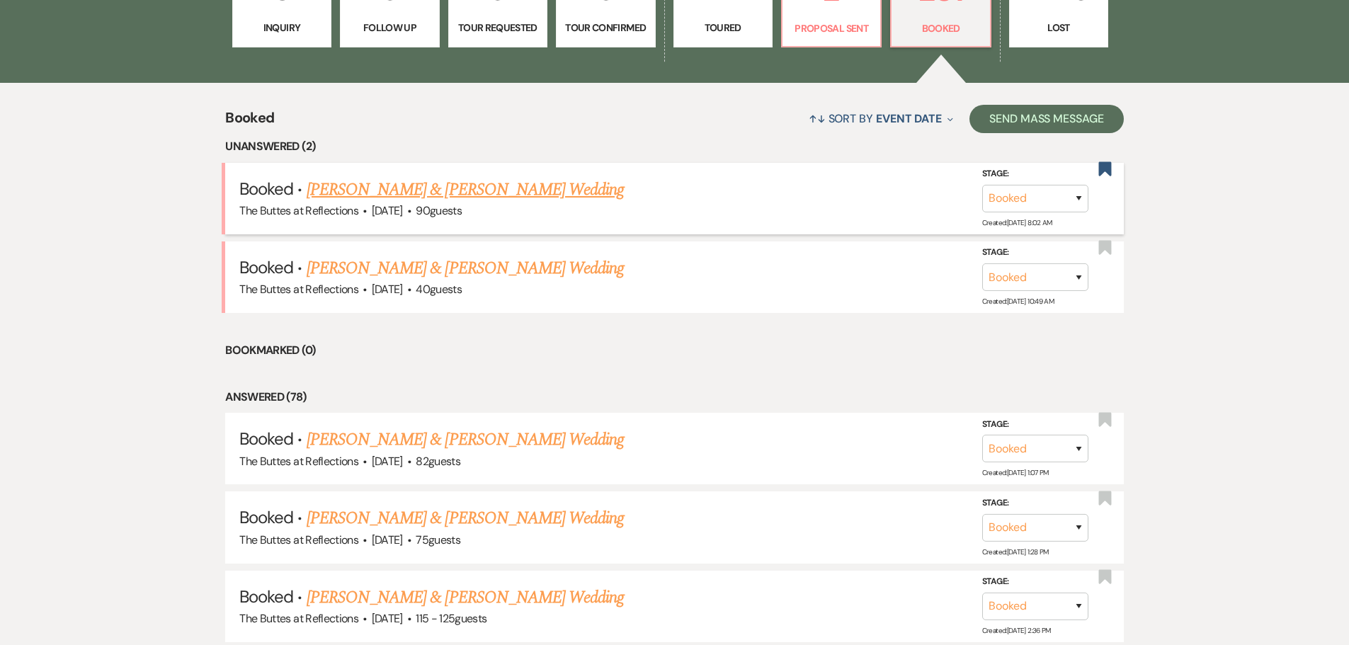
click at [461, 186] on link "[PERSON_NAME] & [PERSON_NAME] Wedding" at bounding box center [465, 190] width 317 height 26
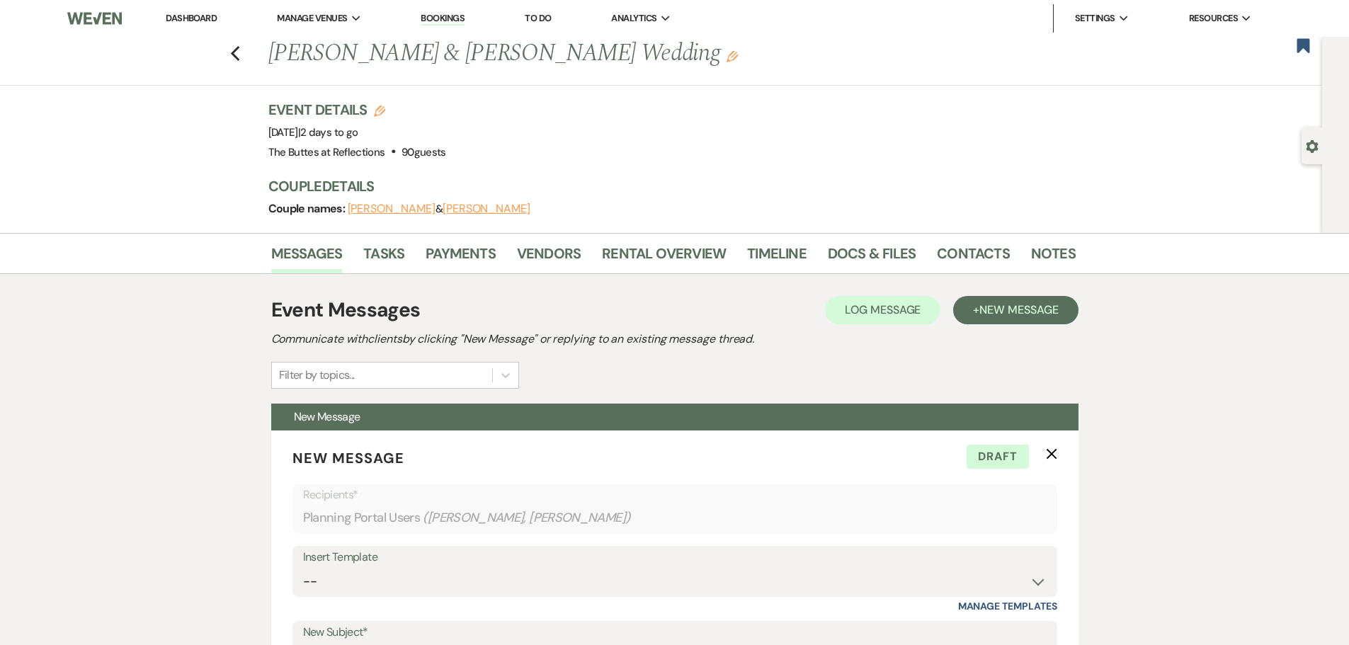
click at [194, 17] on link "Dashboard" at bounding box center [191, 18] width 51 height 12
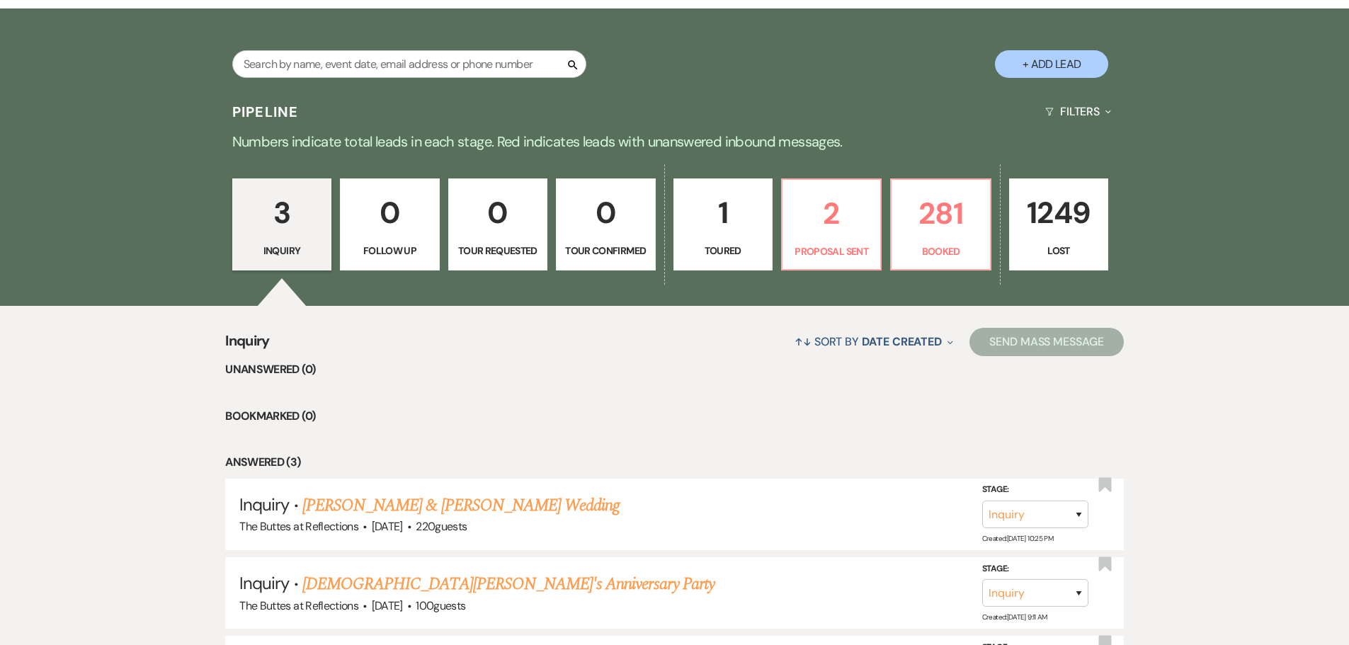
scroll to position [283, 0]
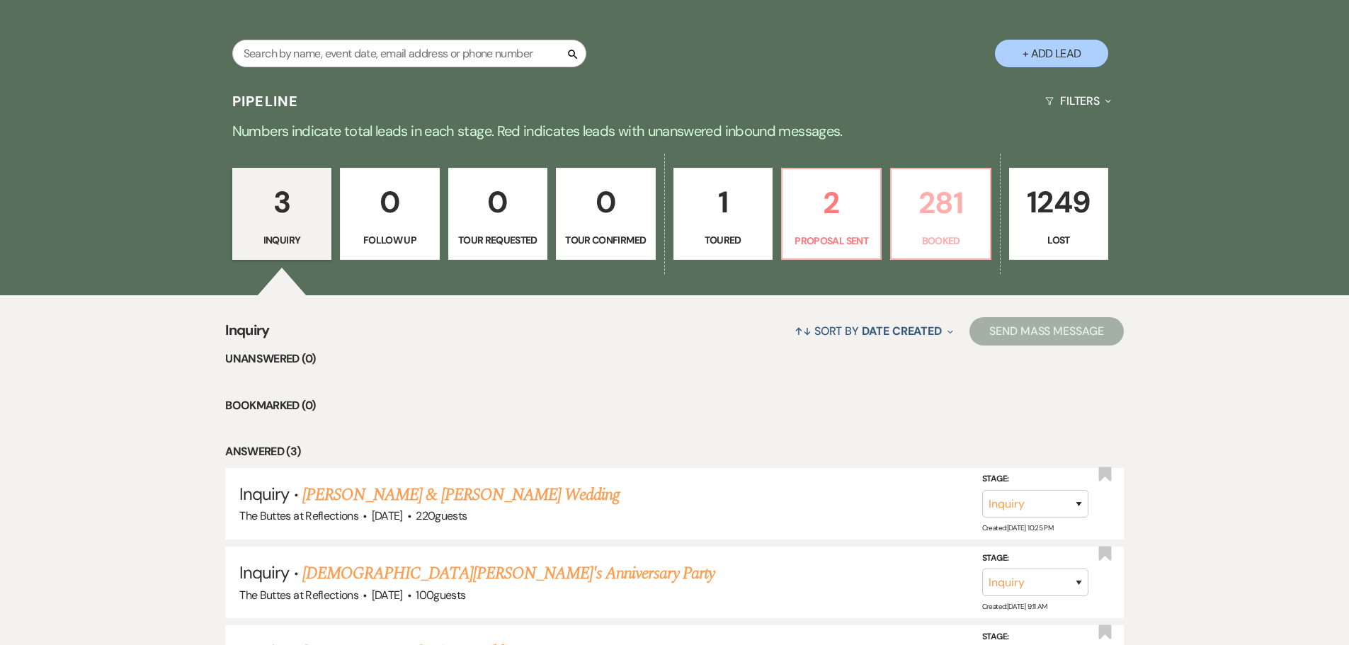
click at [934, 233] on p "Booked" at bounding box center [940, 241] width 81 height 16
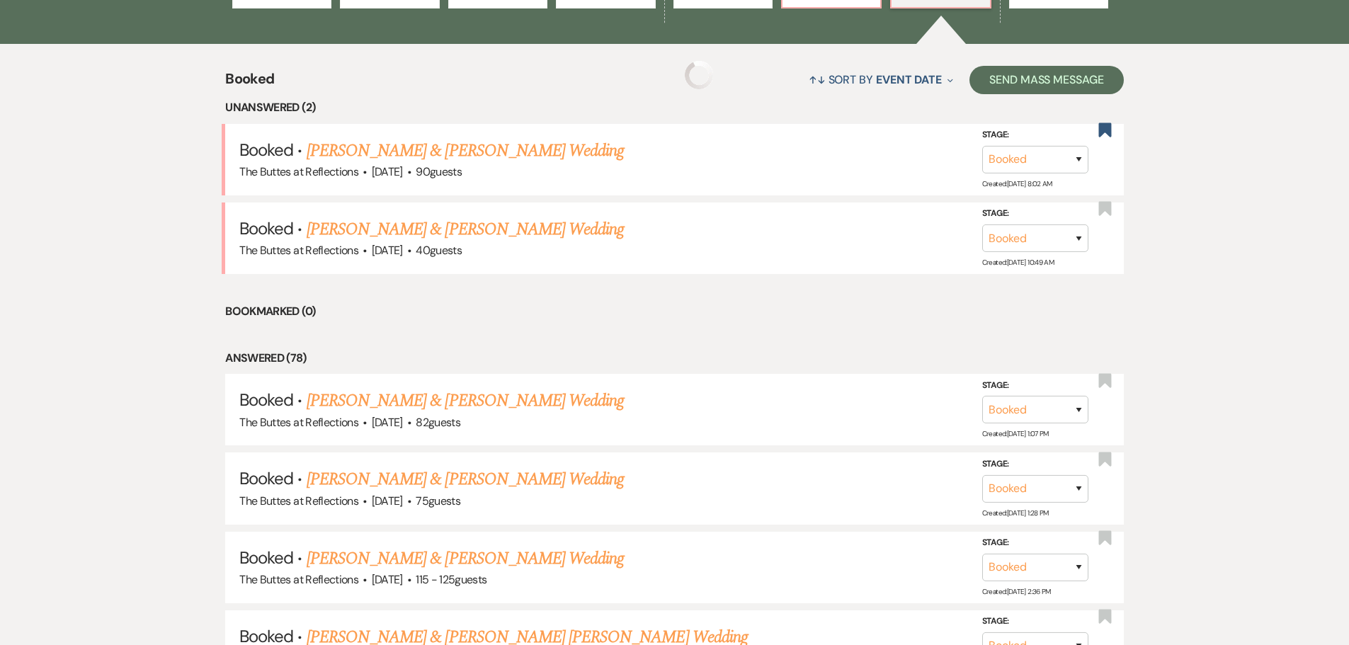
scroll to position [567, 0]
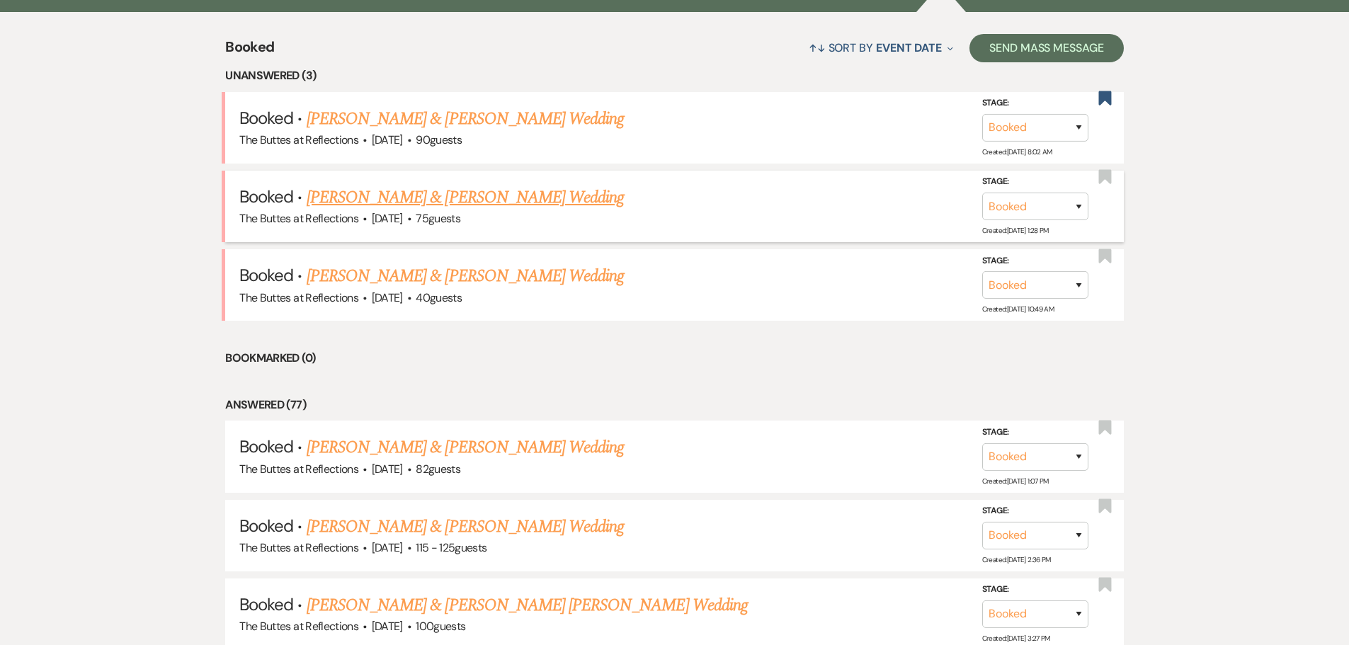
click at [431, 196] on link "[PERSON_NAME] & [PERSON_NAME] Wedding" at bounding box center [465, 198] width 317 height 26
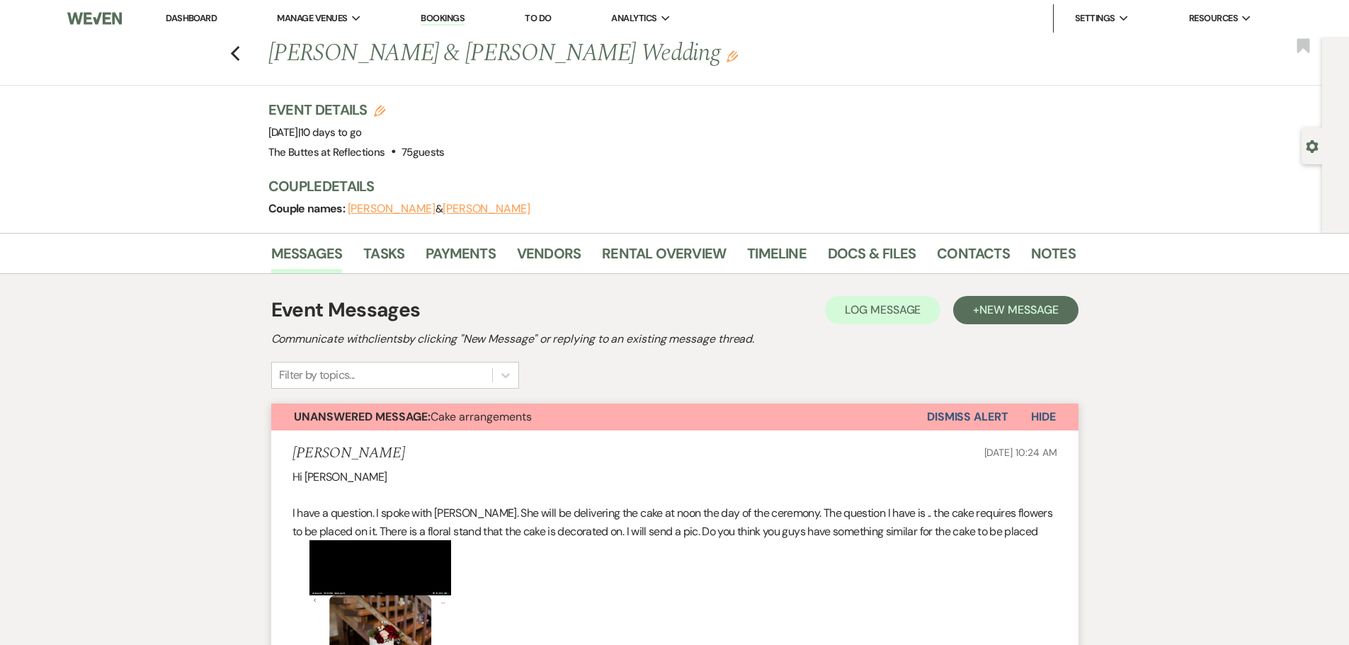
click at [193, 18] on link "Dashboard" at bounding box center [191, 18] width 51 height 12
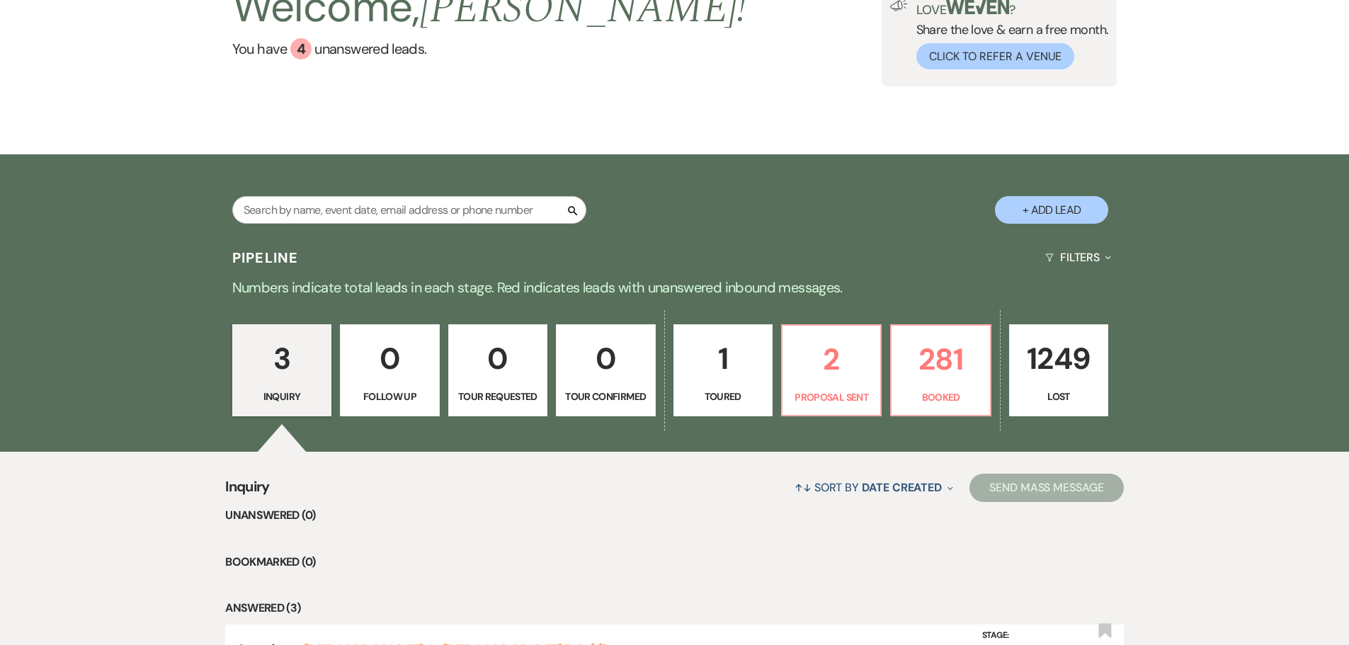
scroll to position [26, 0]
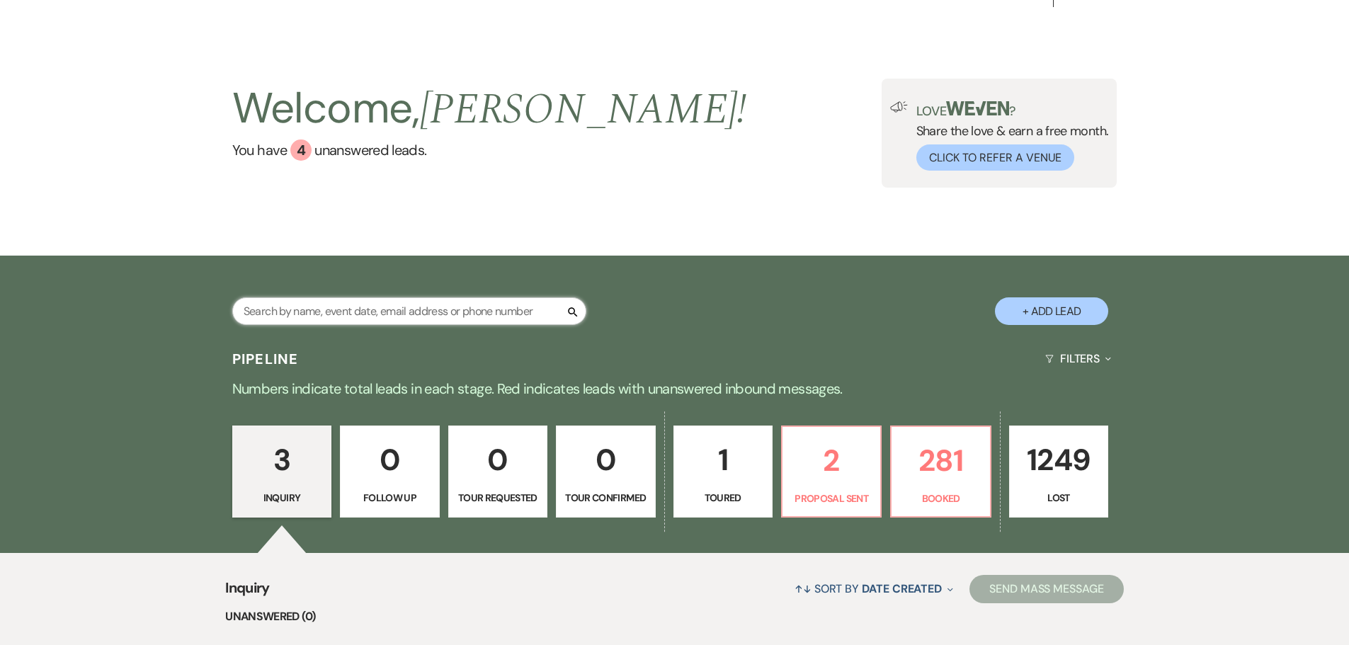
click at [324, 310] on input "text" at bounding box center [409, 312] width 354 height 28
type input "black"
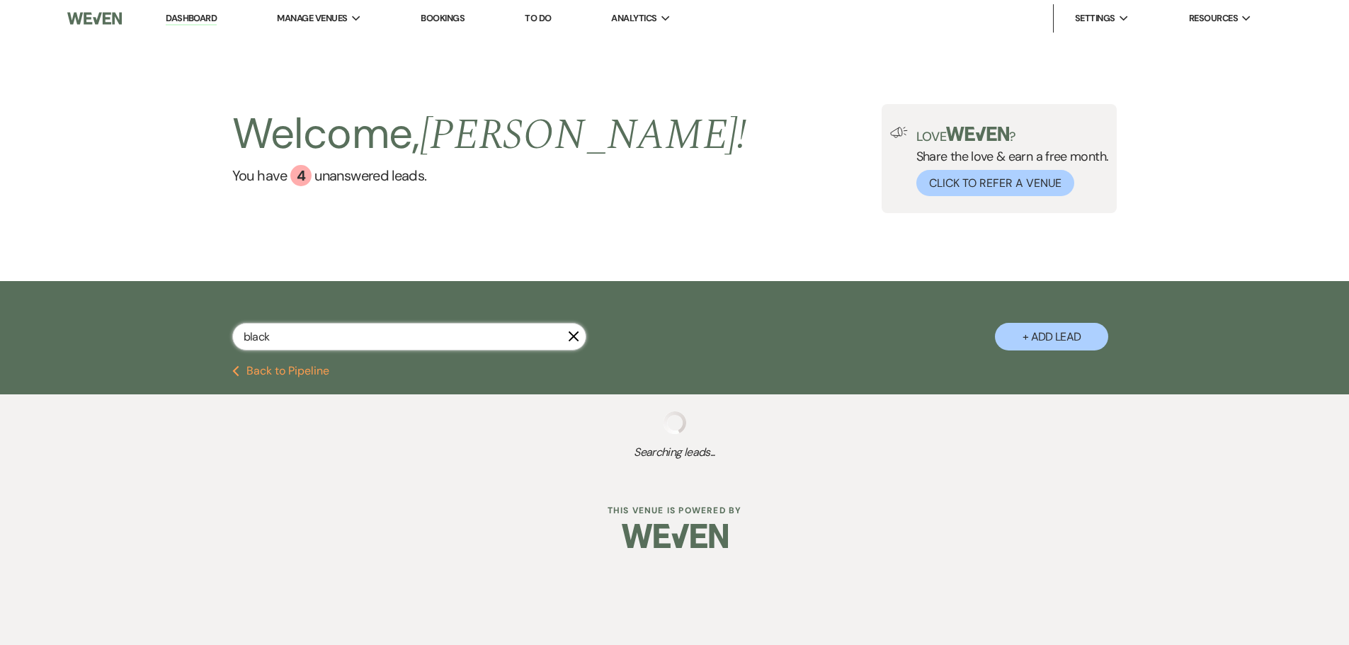
select select "8"
select select "5"
select select "8"
select select "5"
select select "8"
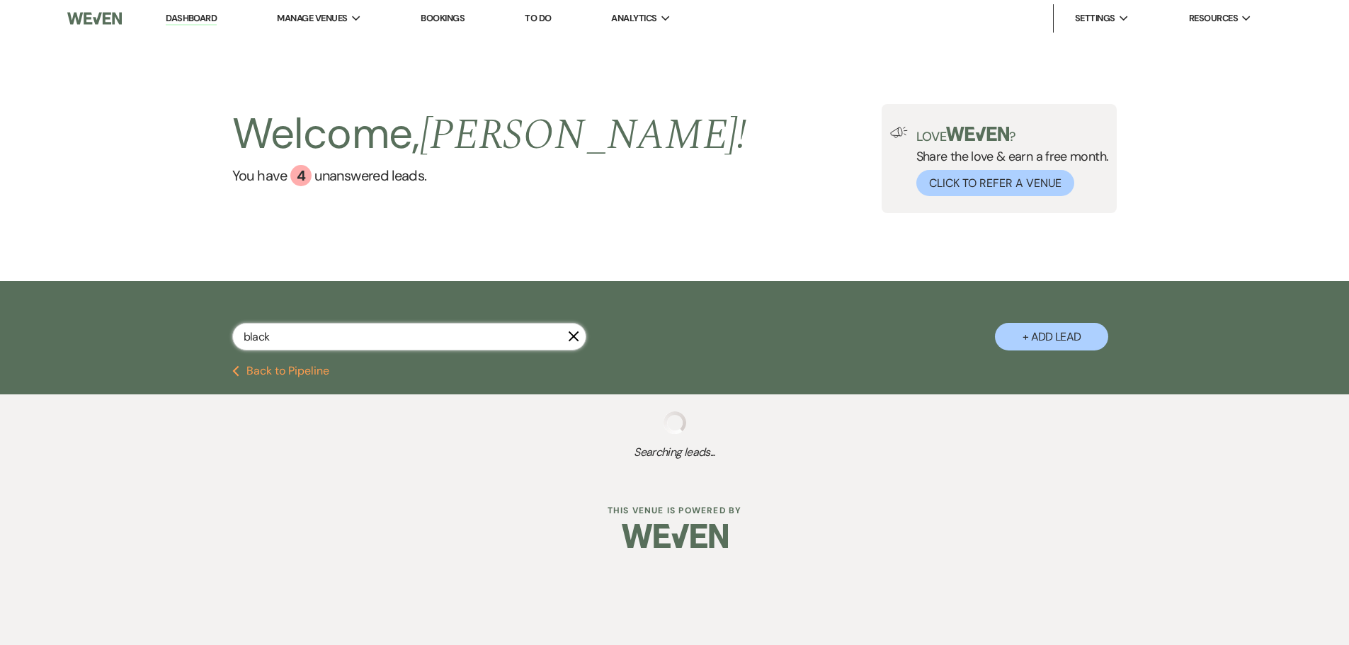
select select "10"
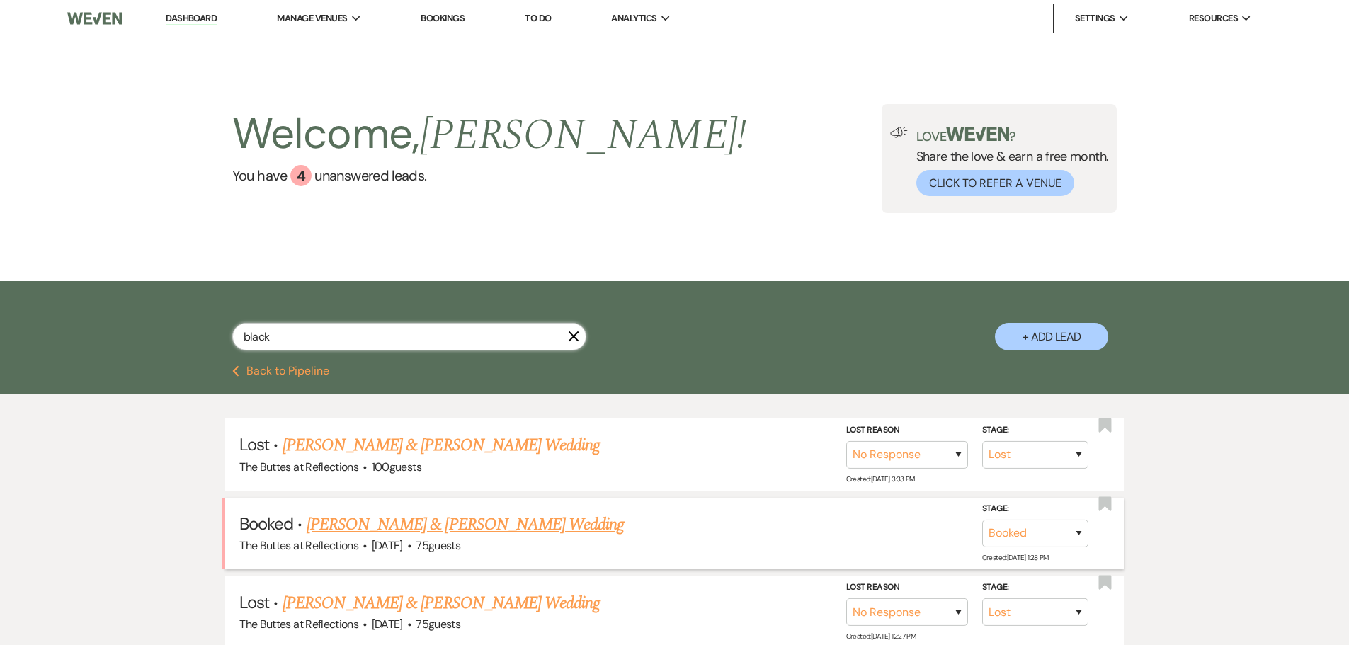
type input "black"
click at [428, 526] on link "[PERSON_NAME] & [PERSON_NAME] Wedding" at bounding box center [465, 525] width 317 height 26
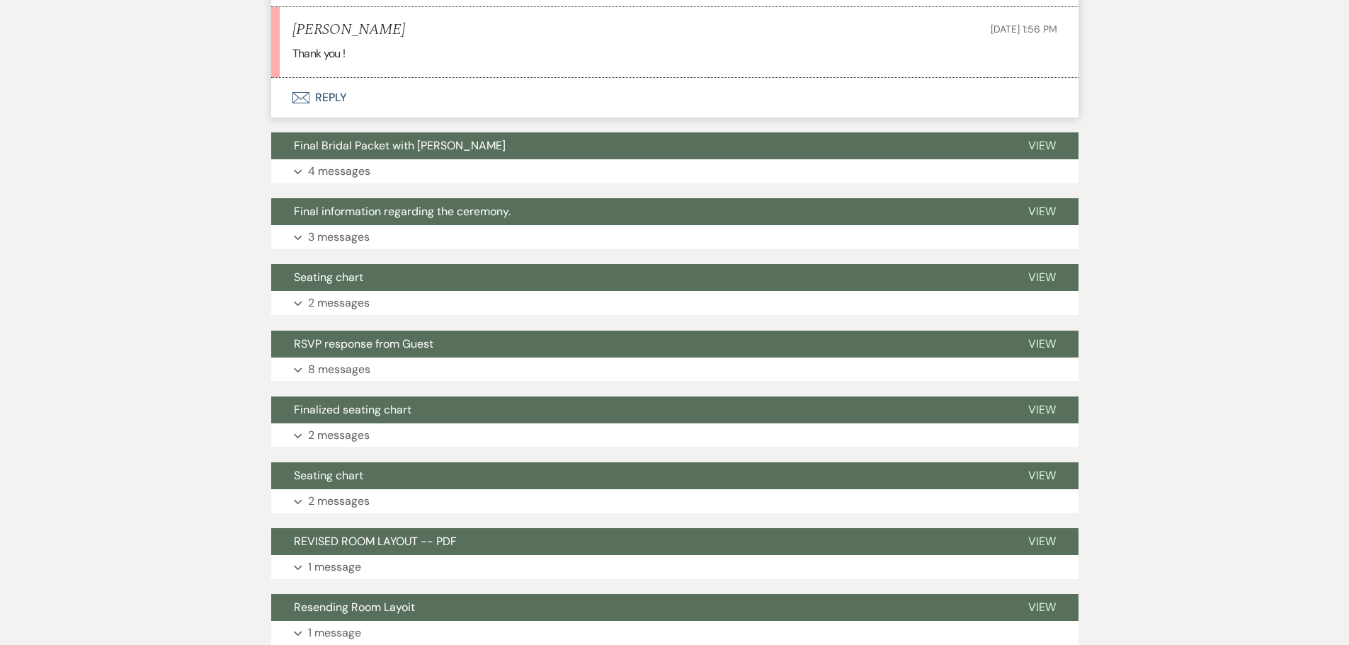
scroll to position [1318, 0]
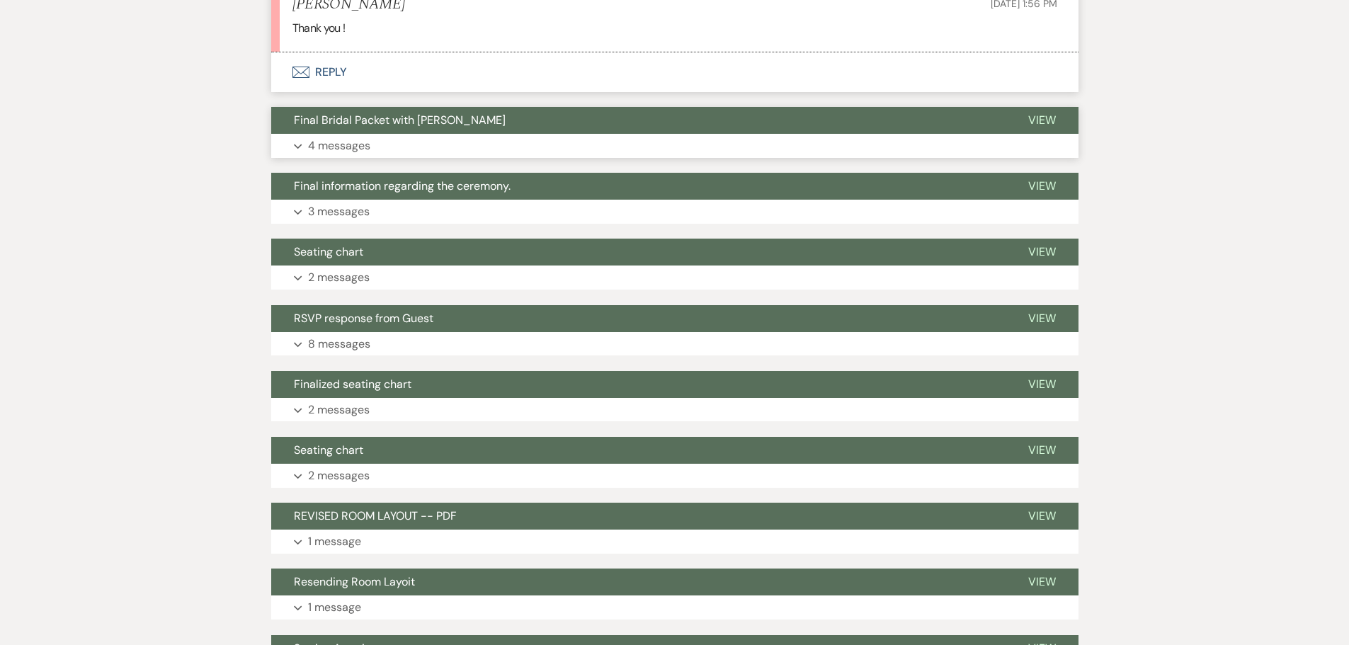
click at [352, 145] on p "4 messages" at bounding box center [339, 146] width 62 height 18
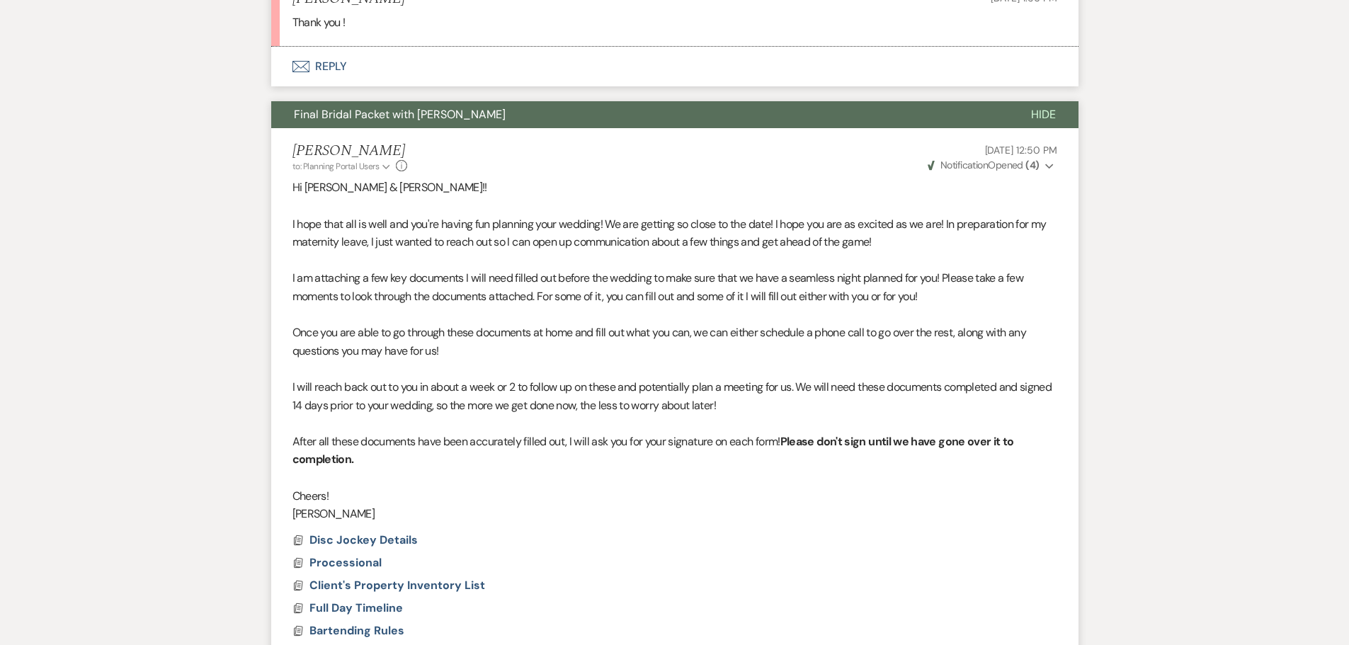
scroll to position [1318, 0]
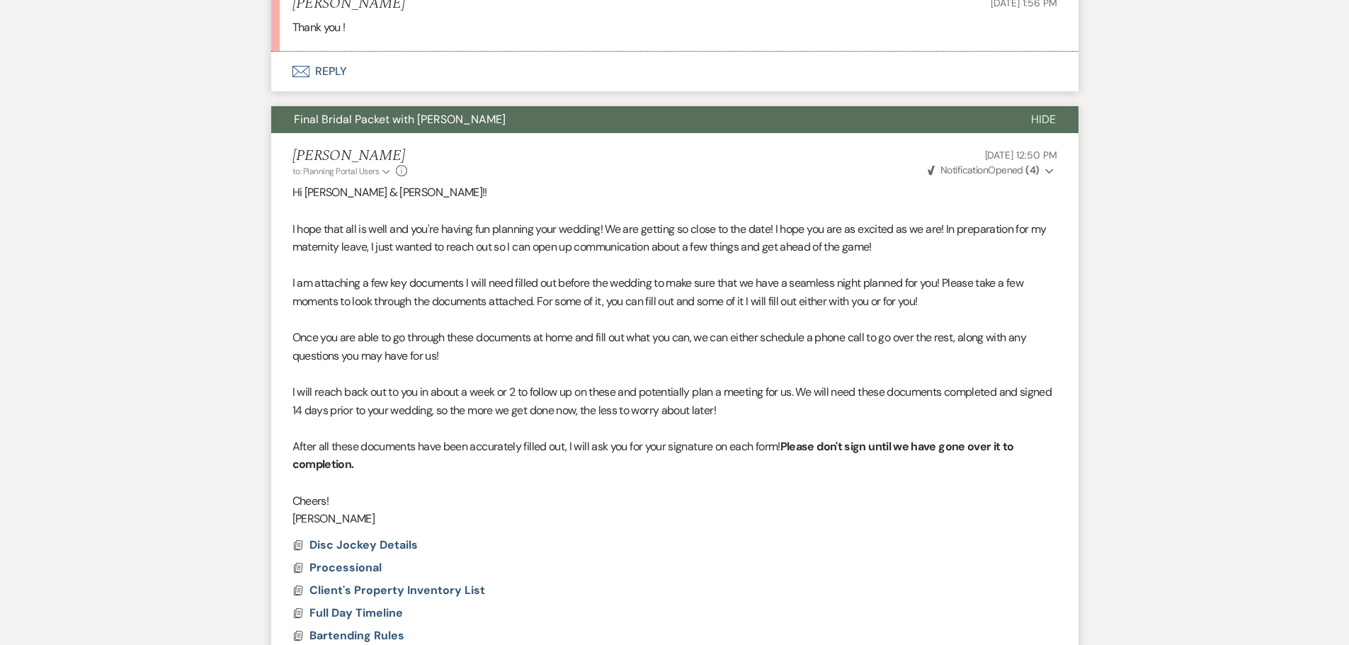
click at [1042, 115] on span "Hide" at bounding box center [1043, 119] width 25 height 15
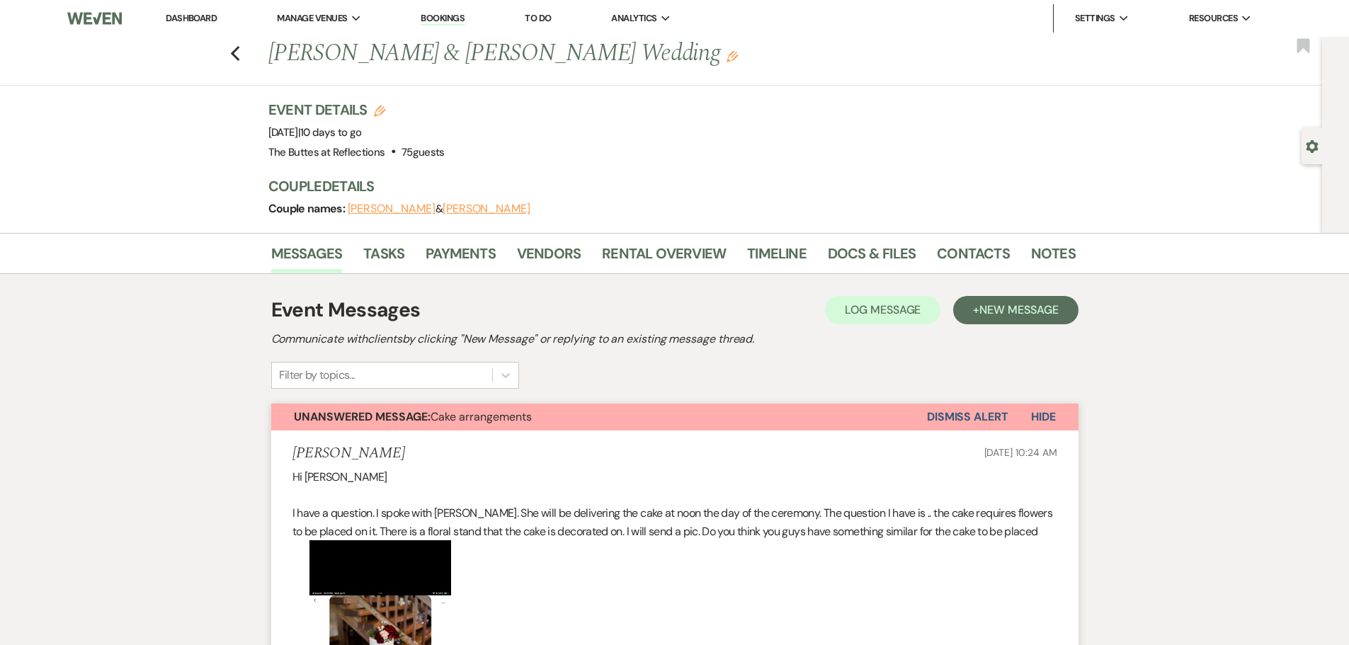
scroll to position [71, 0]
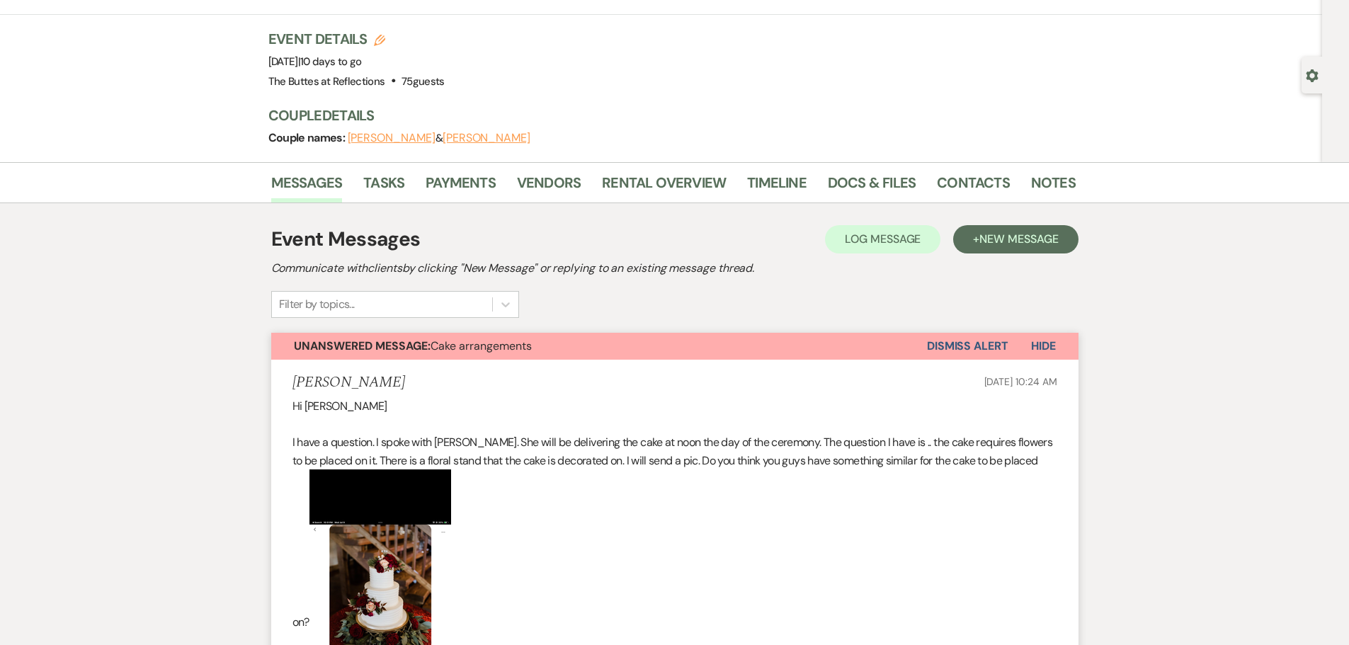
click at [1038, 344] on span "Hide" at bounding box center [1043, 346] width 25 height 15
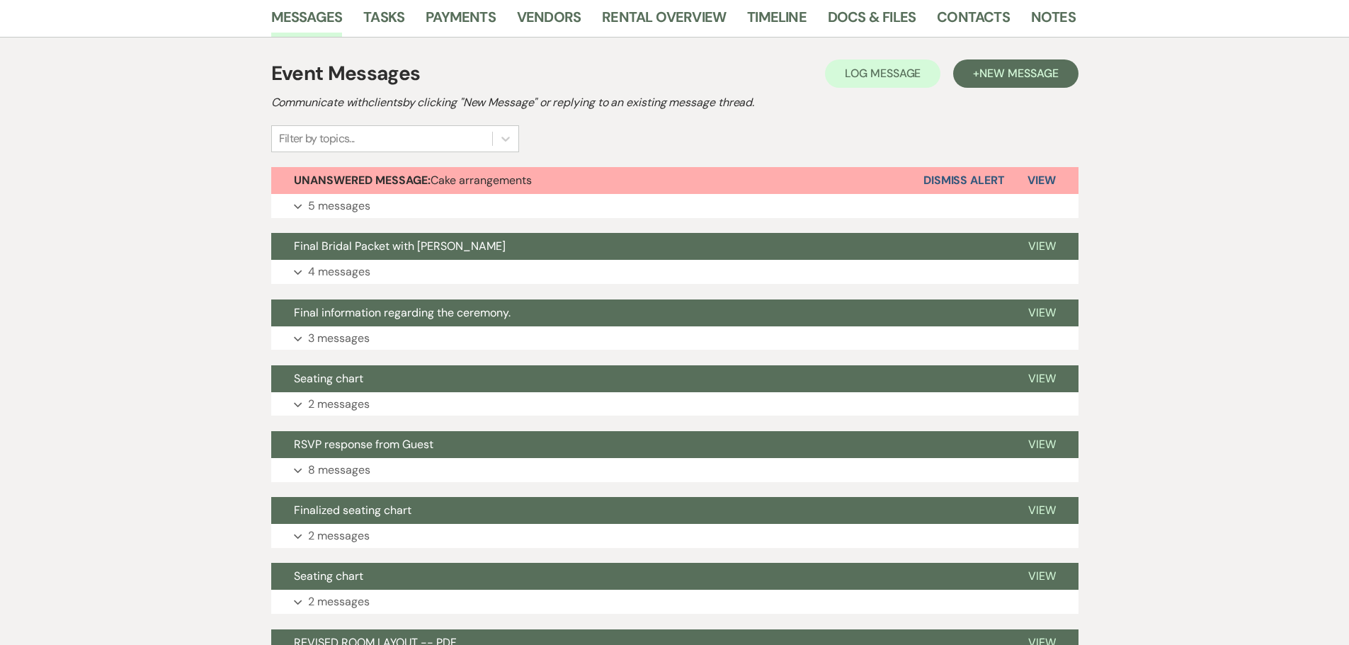
scroll to position [283, 0]
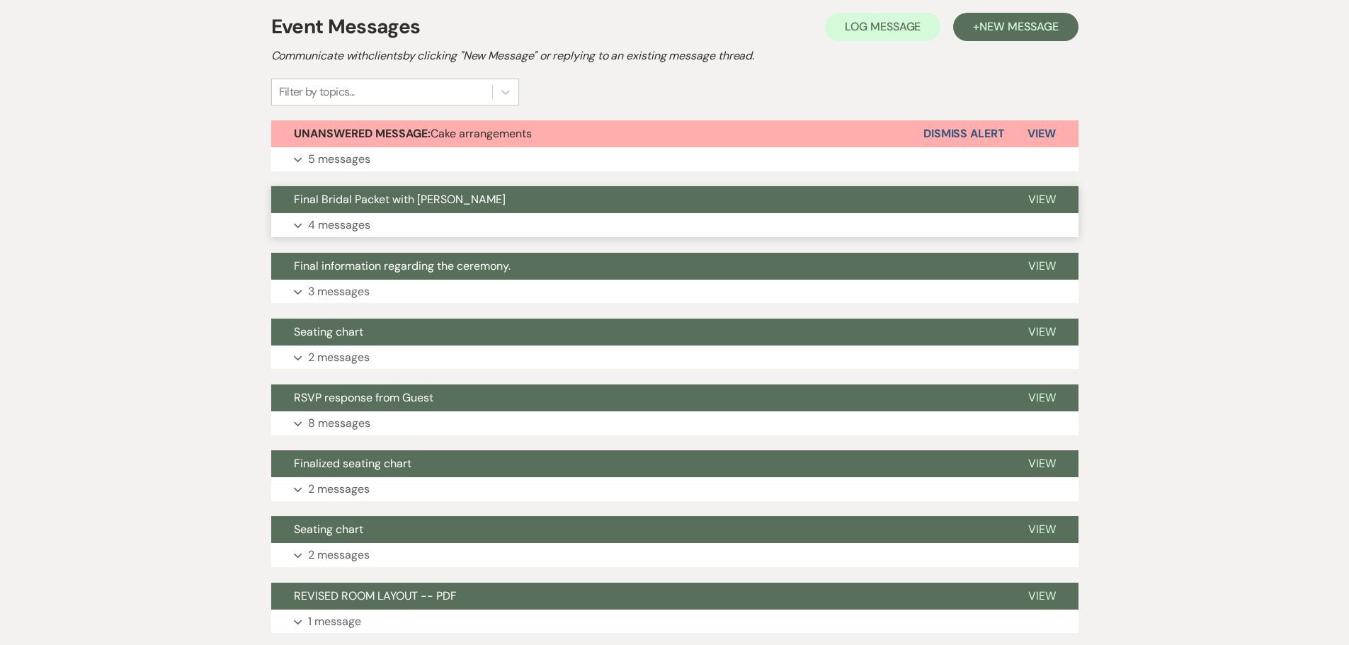
click at [351, 222] on p "4 messages" at bounding box center [339, 225] width 62 height 18
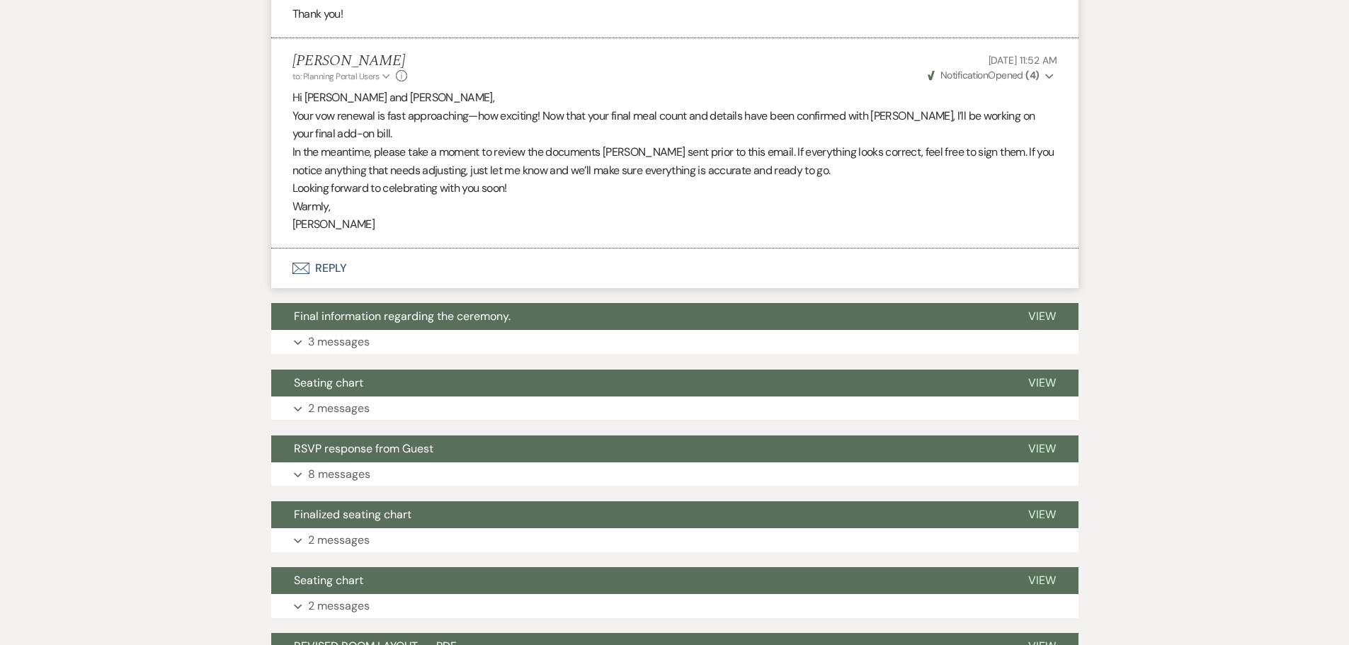
scroll to position [1275, 0]
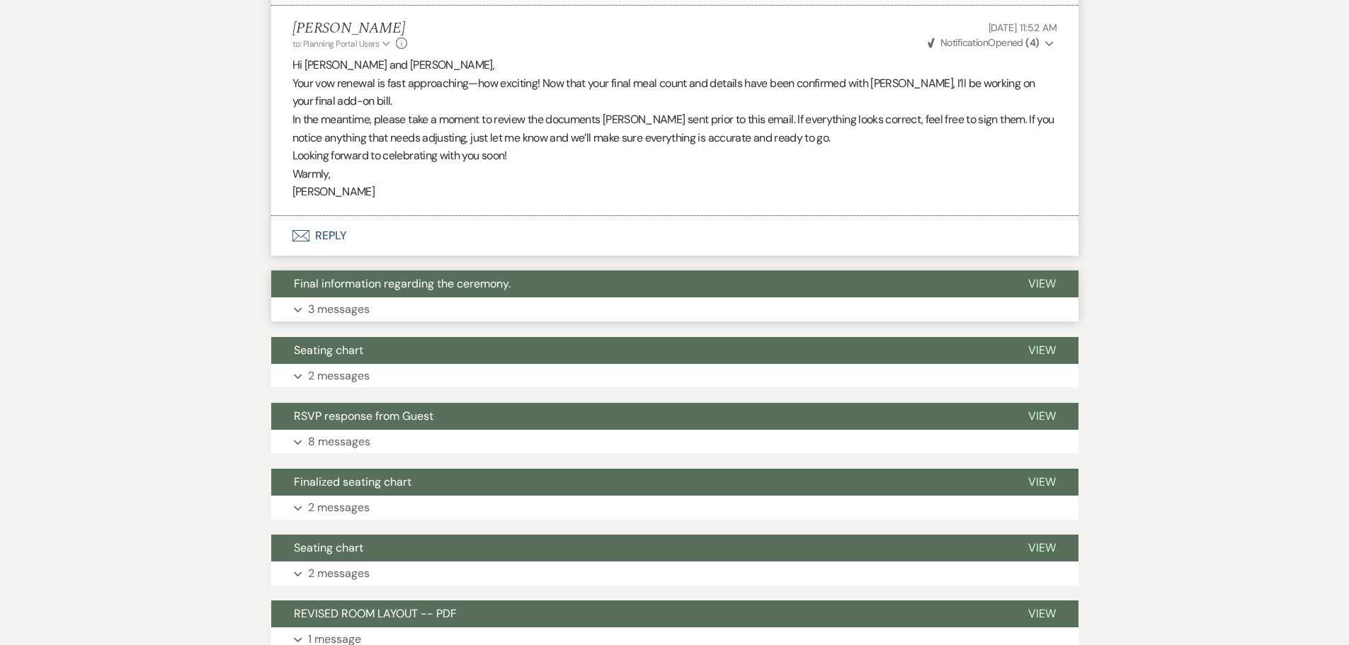
click at [332, 312] on p "3 messages" at bounding box center [339, 309] width 62 height 18
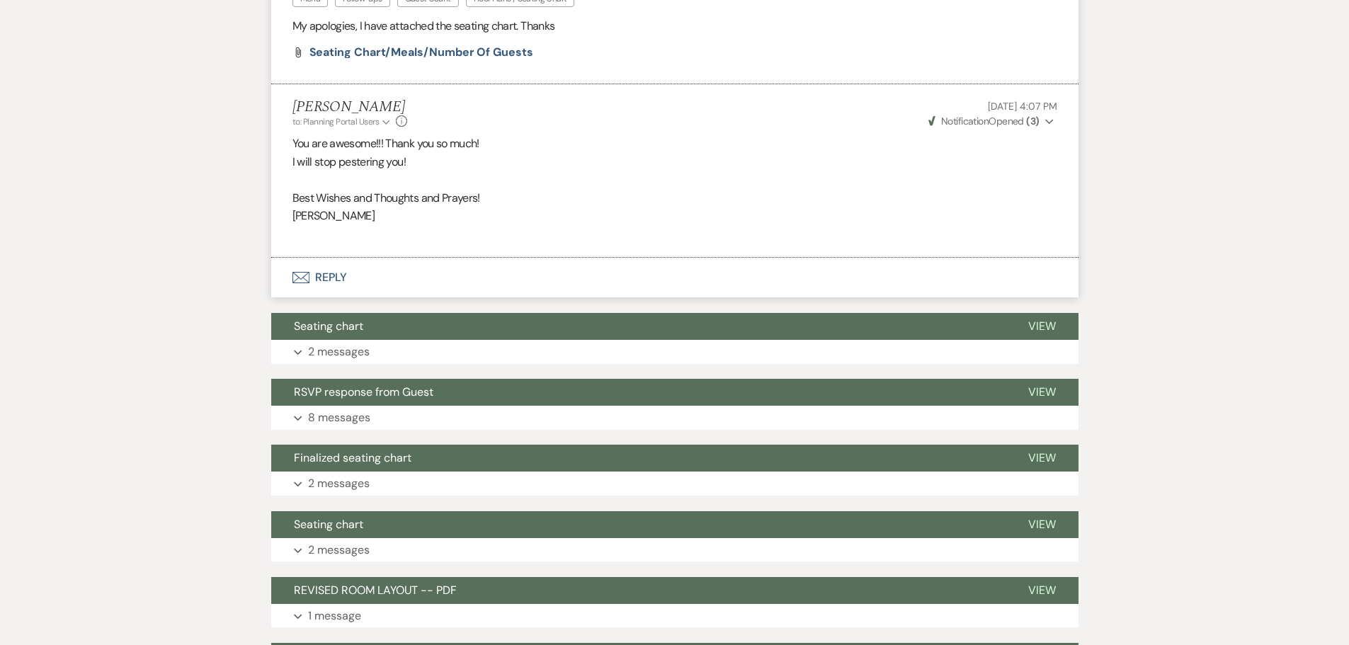
scroll to position [1913, 0]
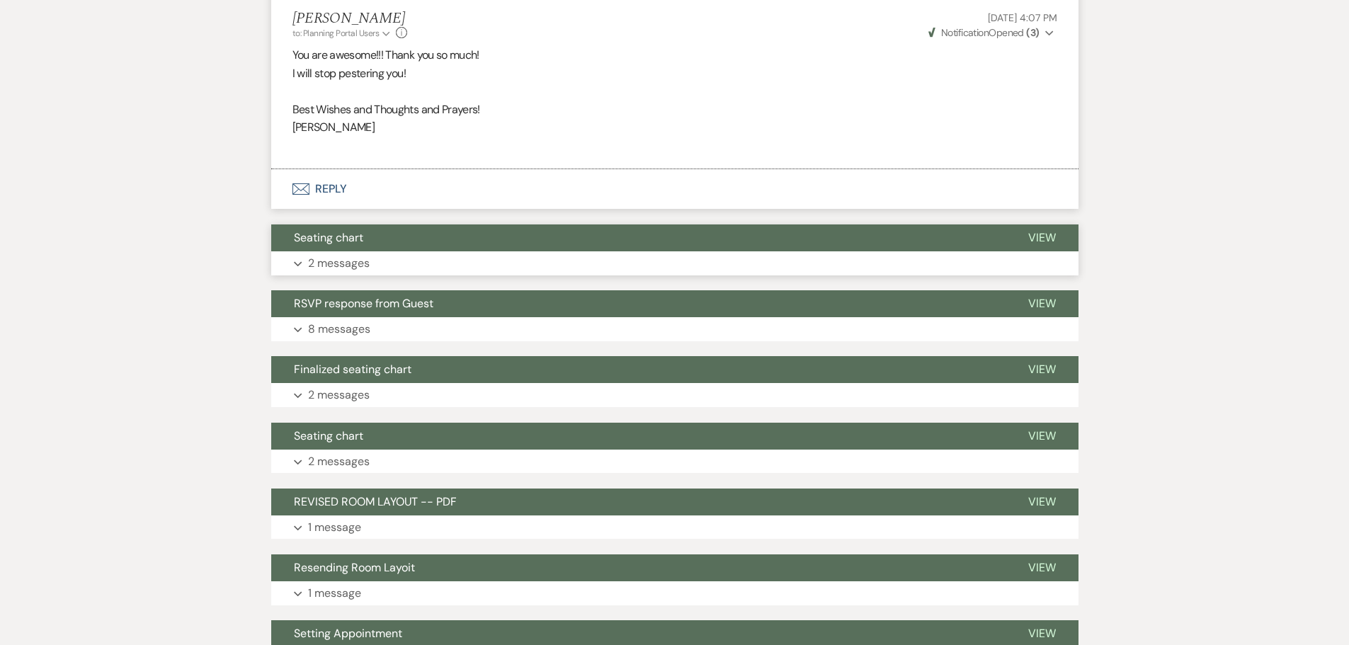
click at [339, 263] on p "2 messages" at bounding box center [339, 263] width 62 height 18
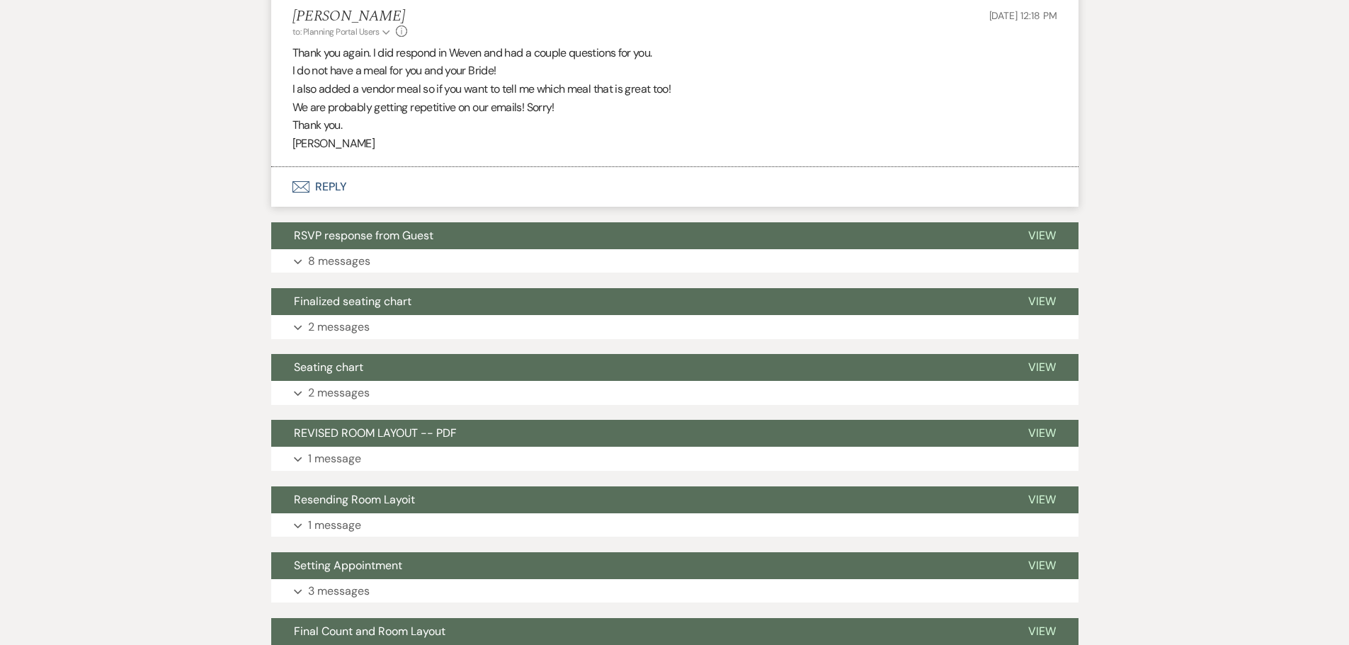
scroll to position [2338, 0]
click at [342, 265] on p "8 messages" at bounding box center [339, 261] width 62 height 18
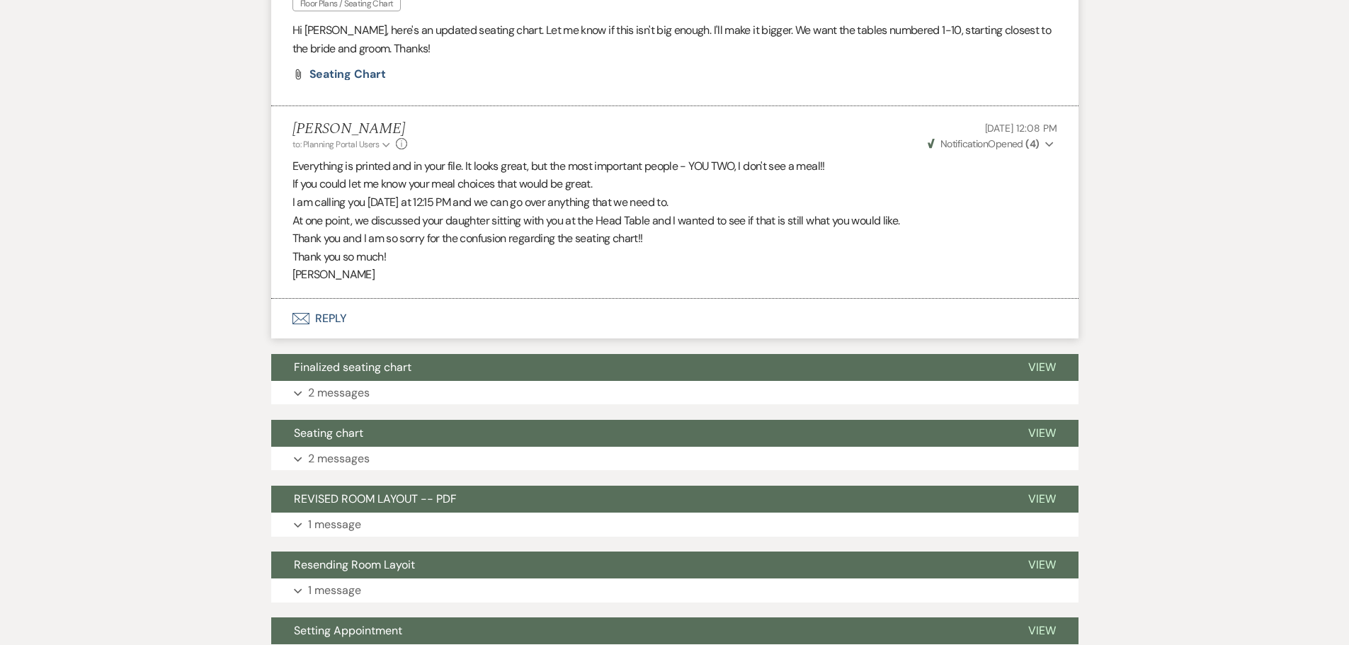
scroll to position [3826, 0]
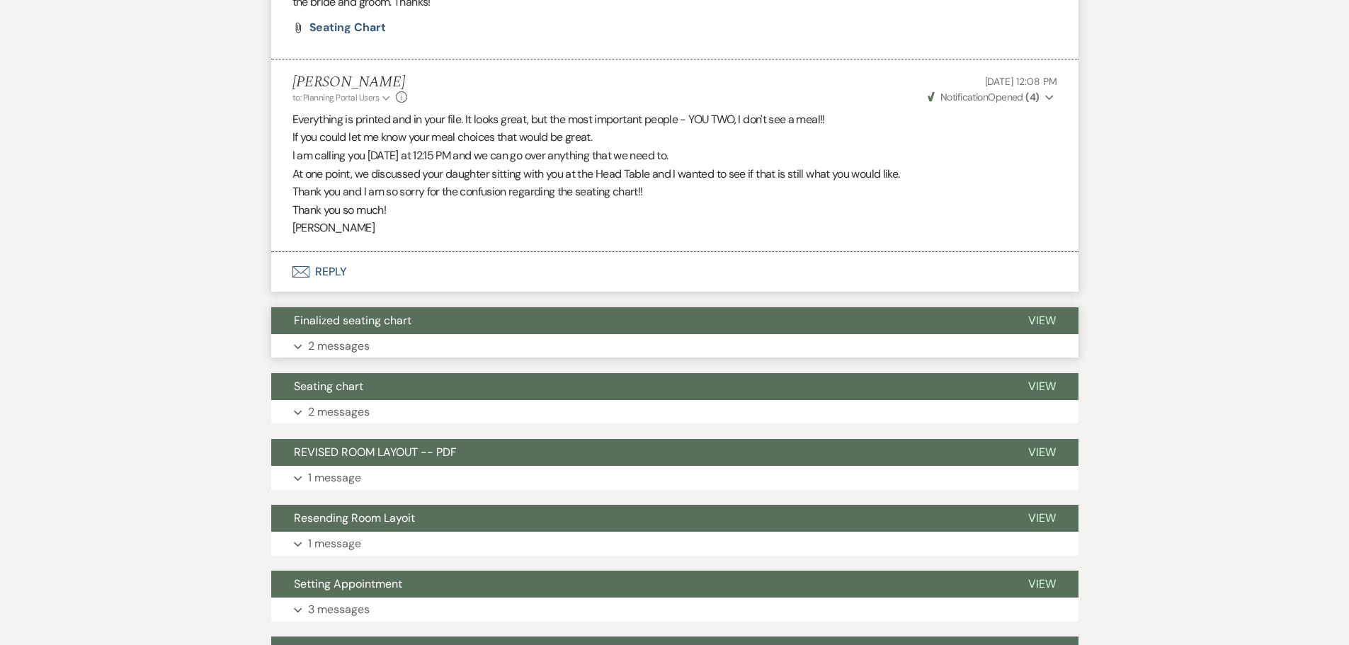
click at [324, 348] on p "2 messages" at bounding box center [339, 346] width 62 height 18
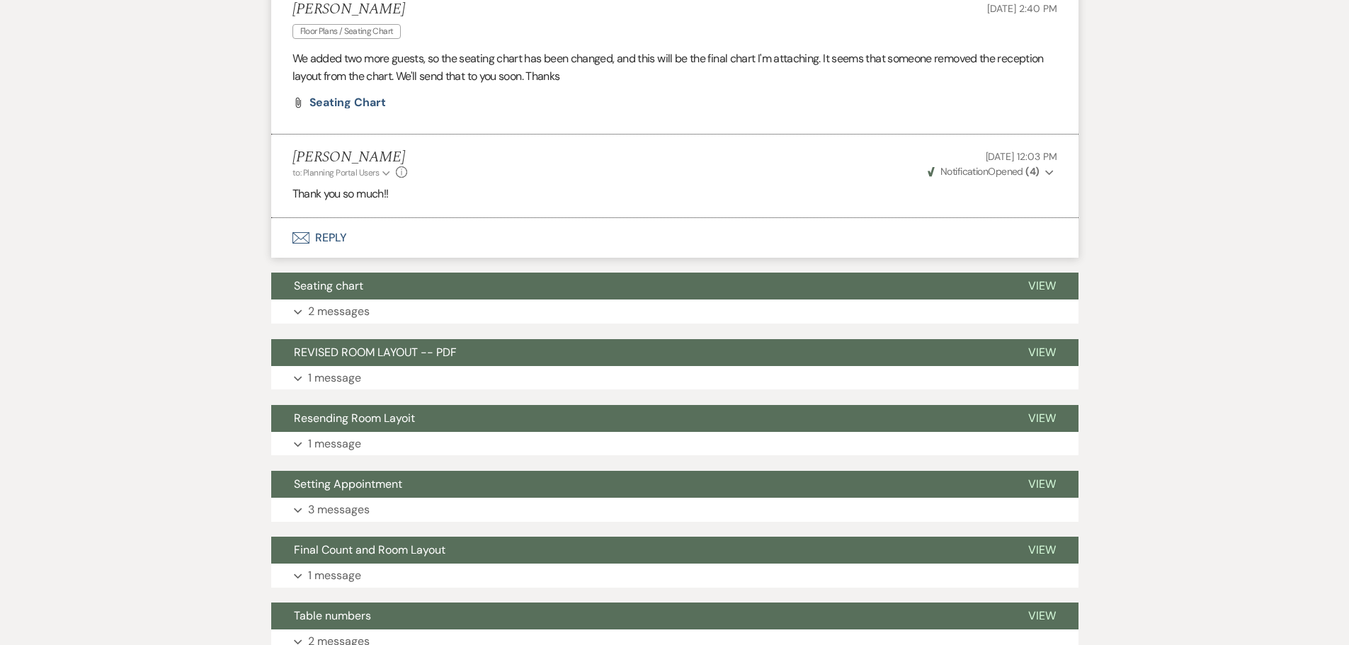
scroll to position [4180, 0]
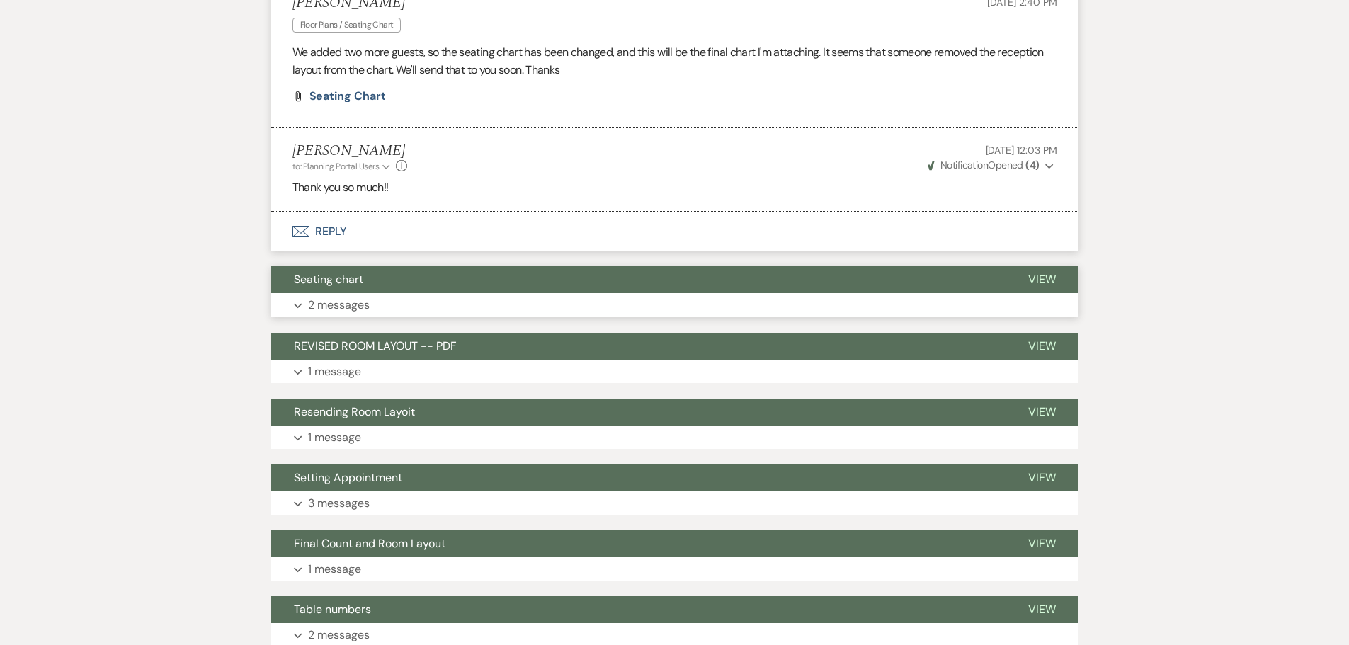
click at [336, 305] on p "2 messages" at bounding box center [339, 305] width 62 height 18
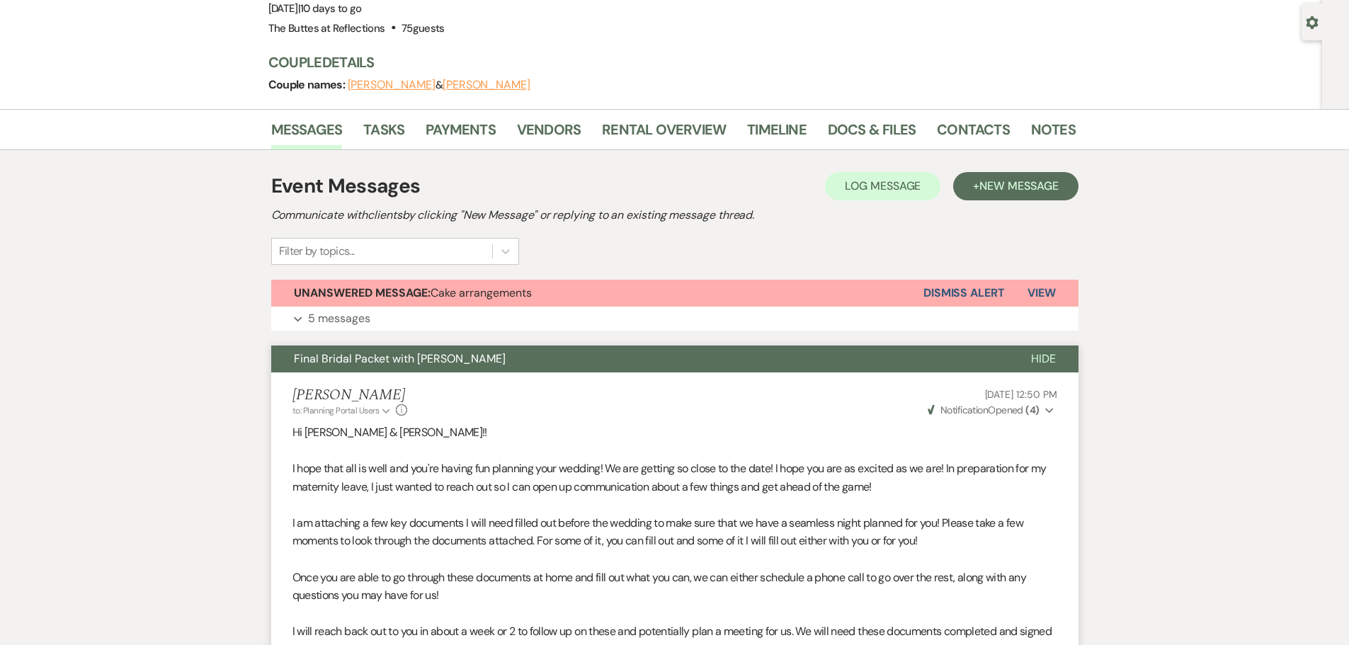
scroll to position [0, 0]
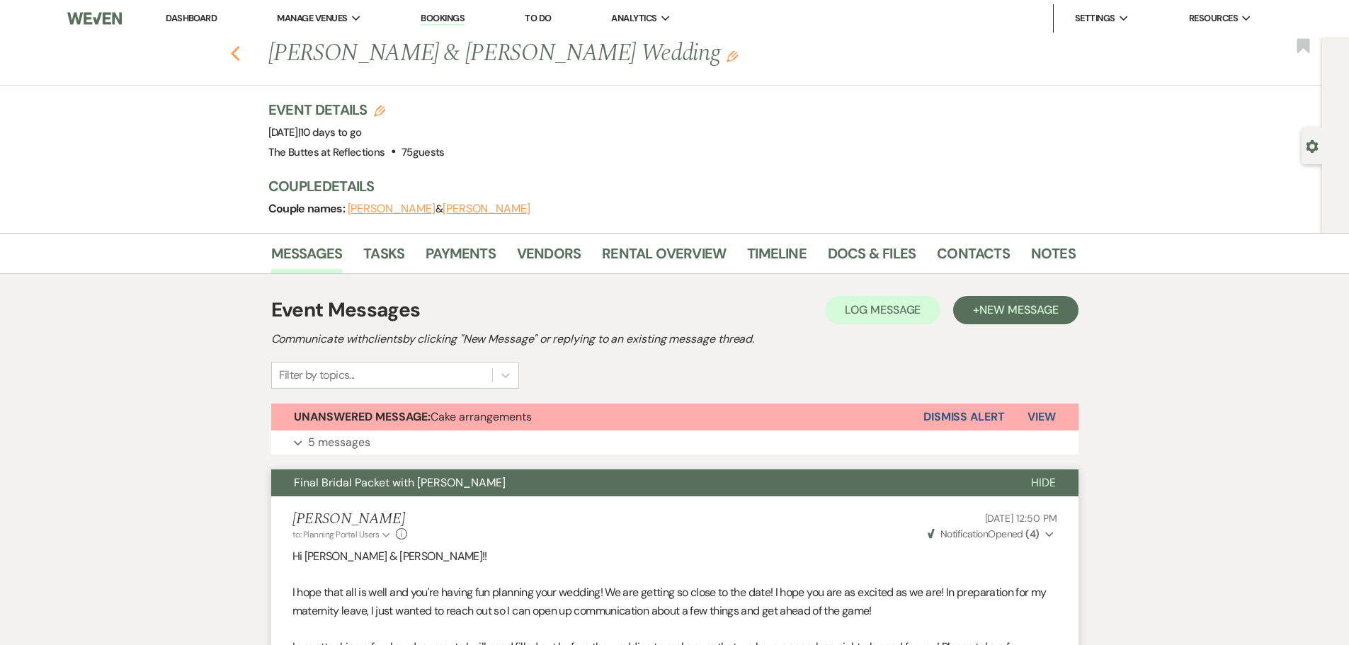
click at [239, 55] on use "button" at bounding box center [234, 54] width 9 height 16
select select "8"
select select "5"
select select "8"
select select "5"
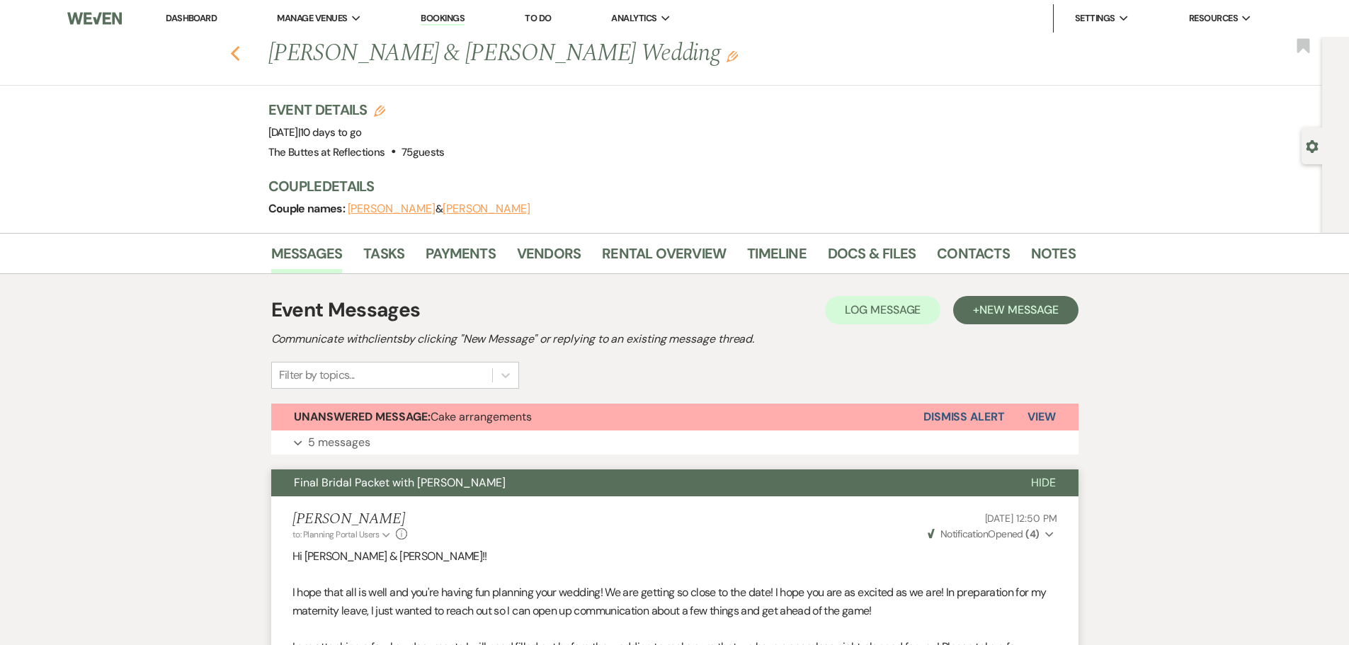
select select "8"
select select "10"
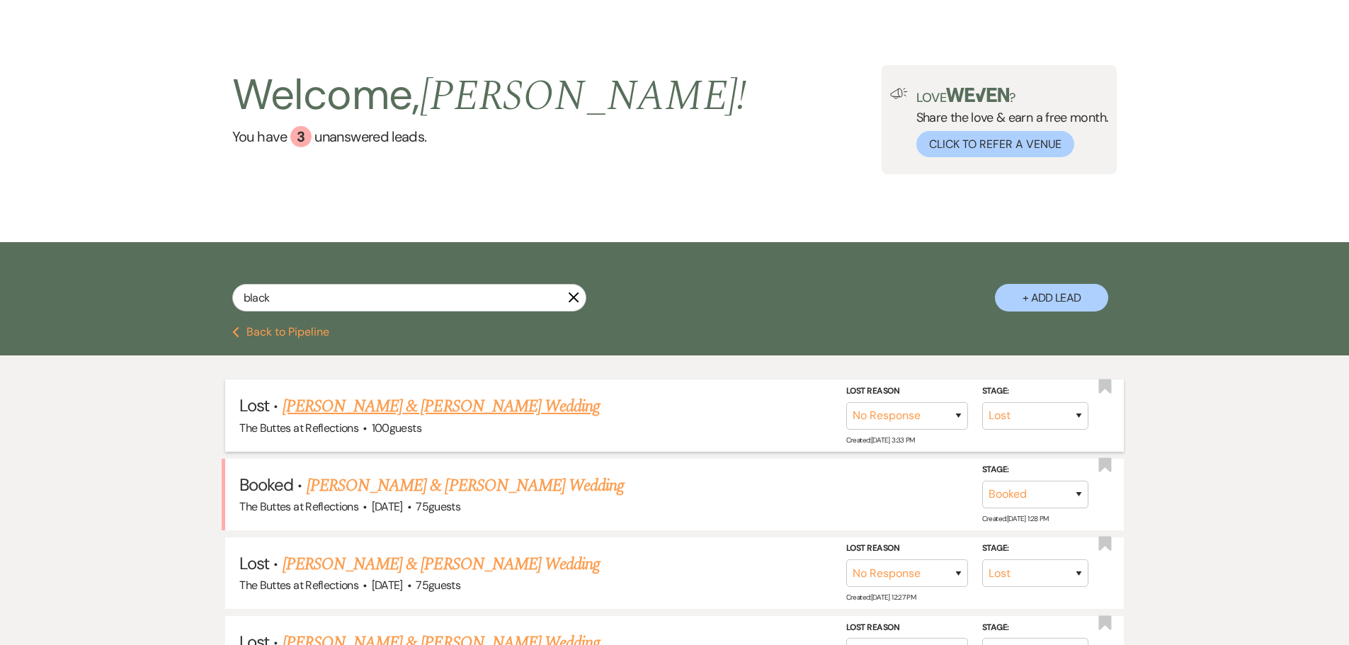
scroll to position [71, 0]
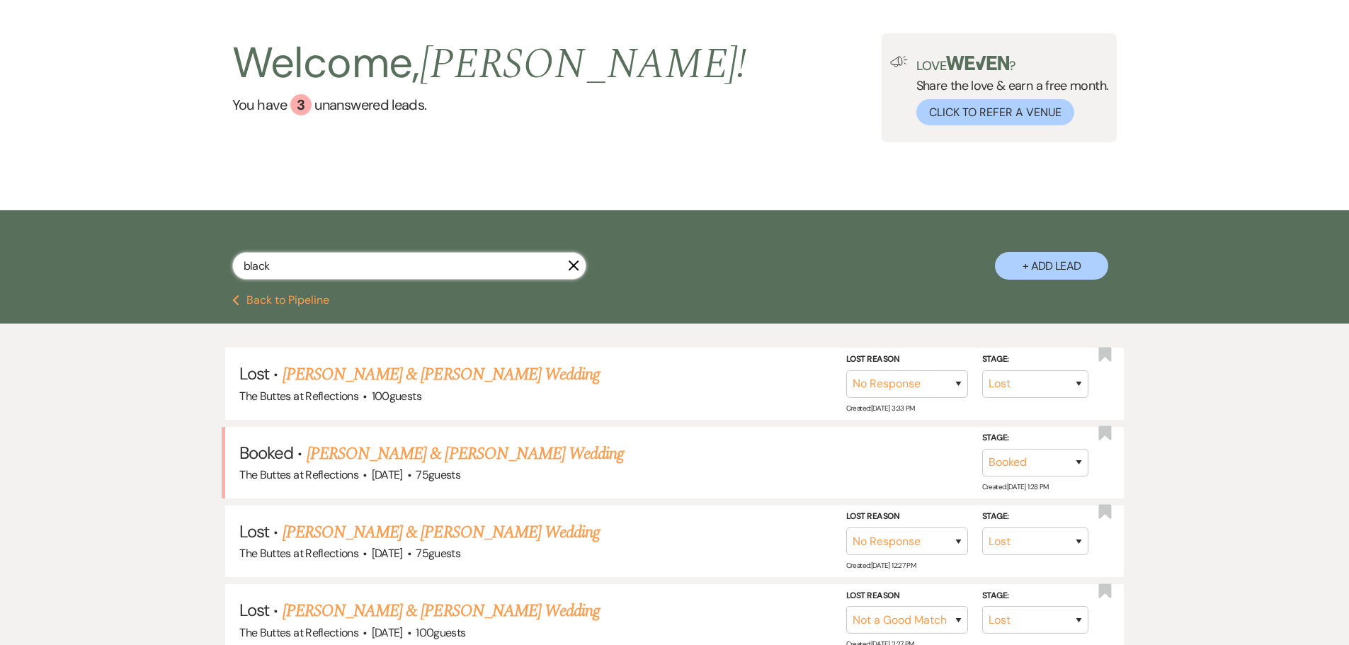
click at [400, 268] on input "black" at bounding box center [409, 266] width 354 height 28
drag, startPoint x: 329, startPoint y: 269, endPoint x: 208, endPoint y: 268, distance: 121.8
click at [209, 268] on div "black X + Add Lead" at bounding box center [675, 254] width 1020 height 74
type input "simo"
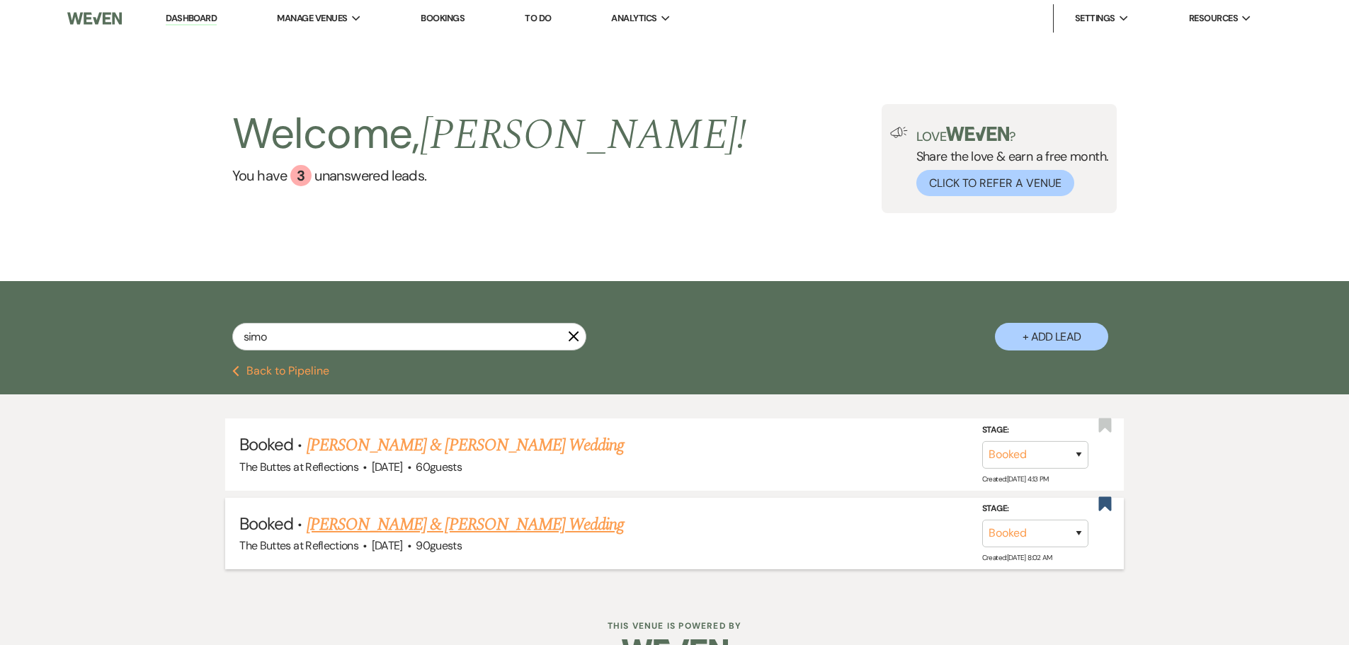
click at [449, 517] on link "[PERSON_NAME] & [PERSON_NAME] Wedding" at bounding box center [465, 525] width 317 height 26
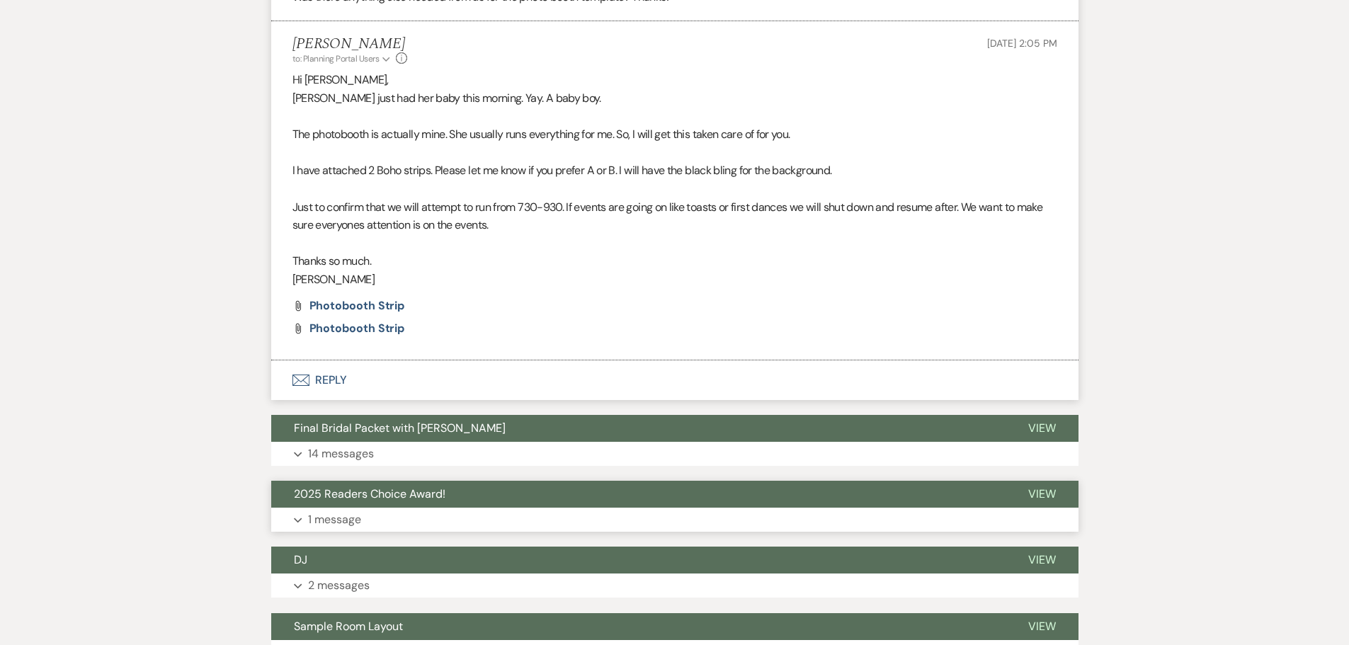
scroll to position [1700, 0]
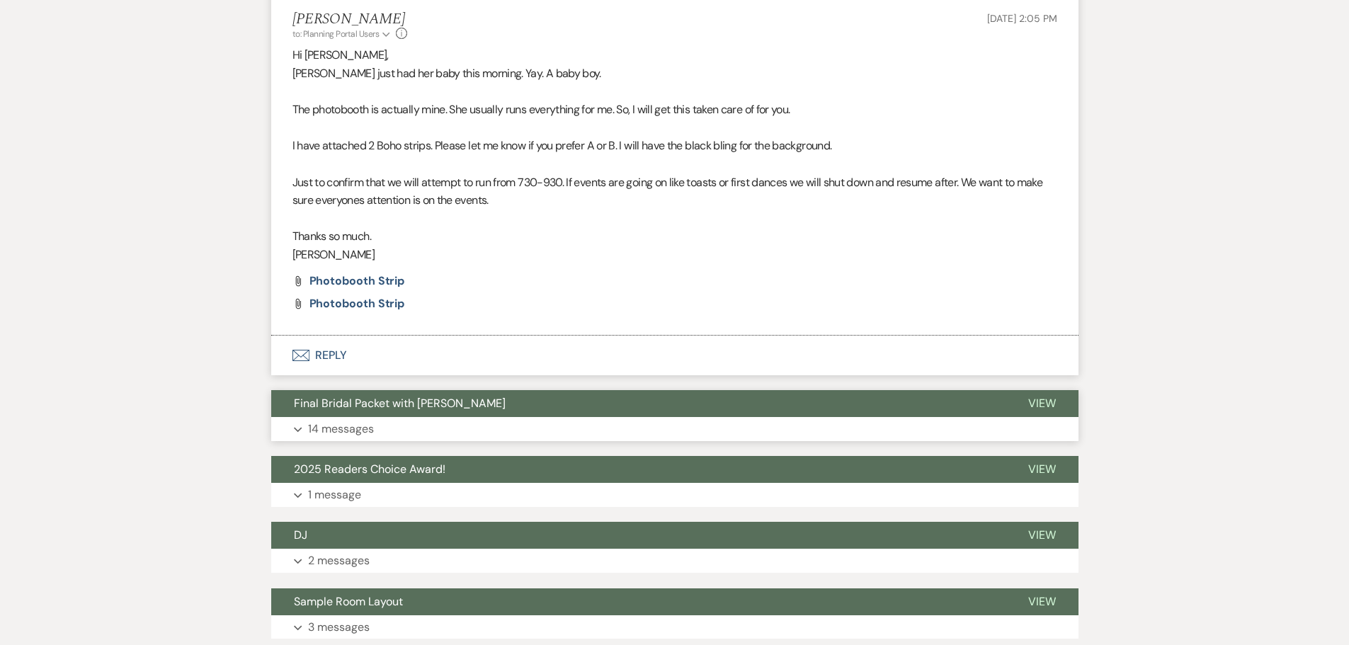
click at [353, 428] on p "14 messages" at bounding box center [341, 429] width 66 height 18
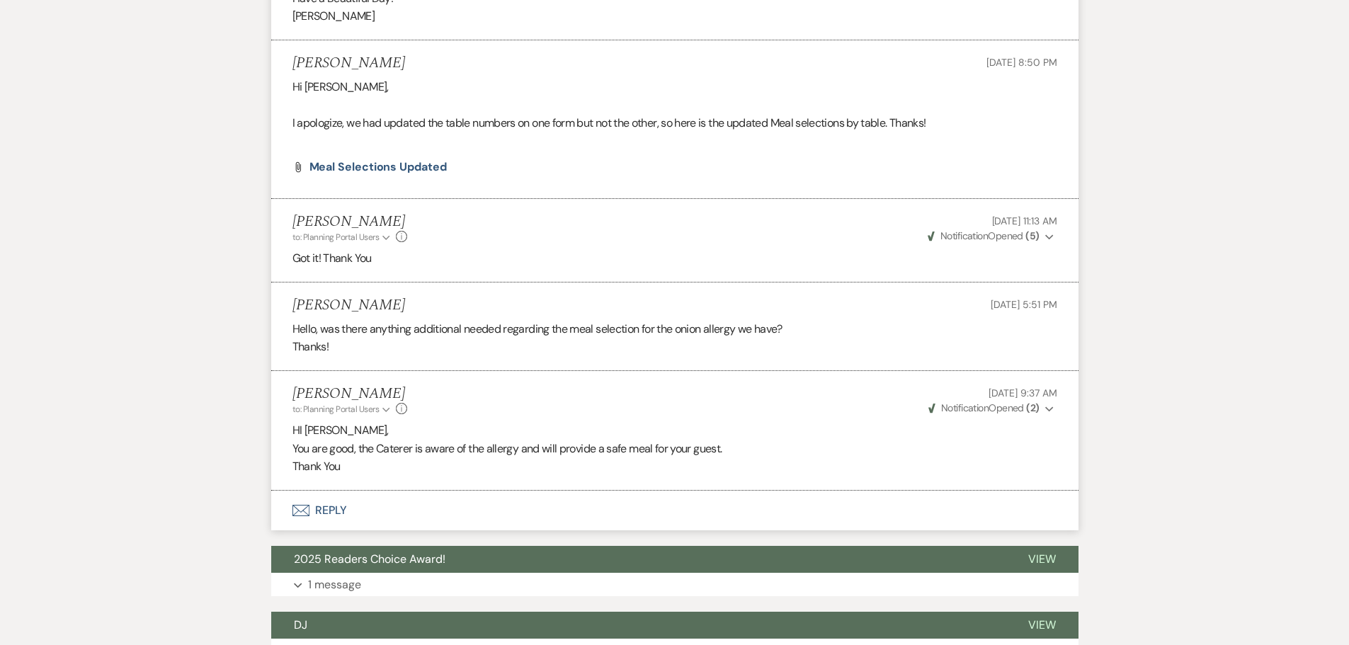
scroll to position [3897, 0]
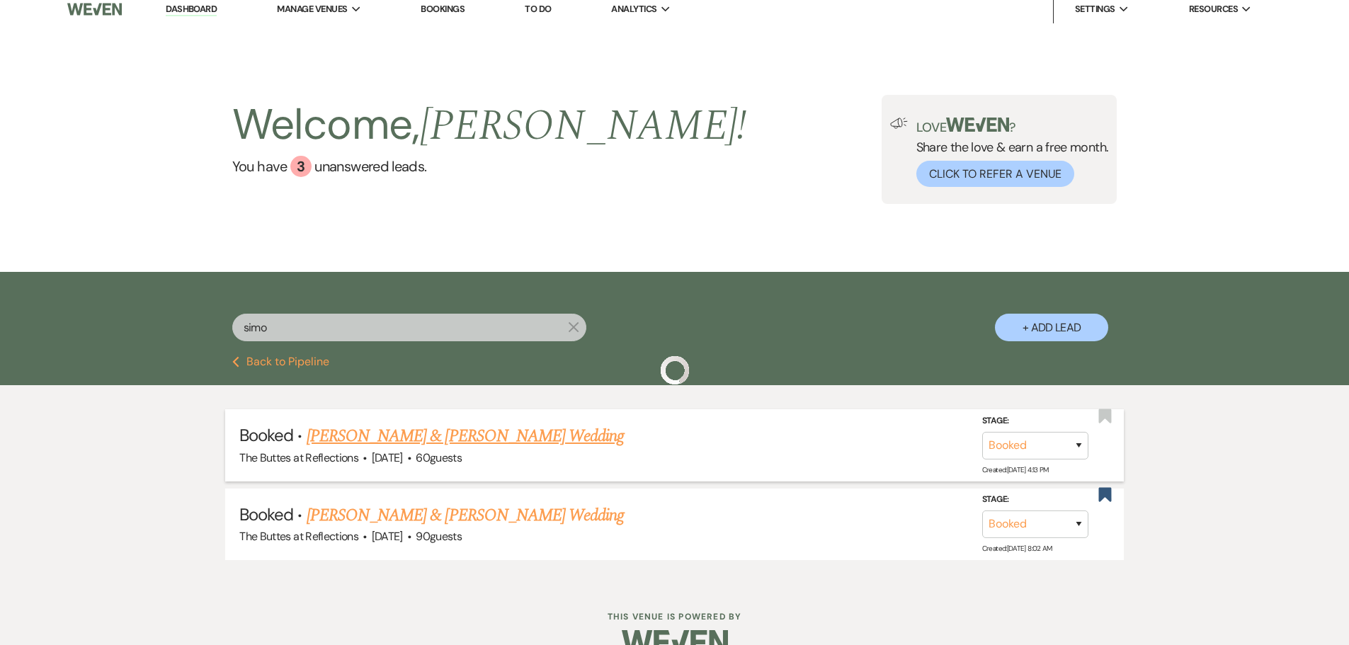
scroll to position [40, 0]
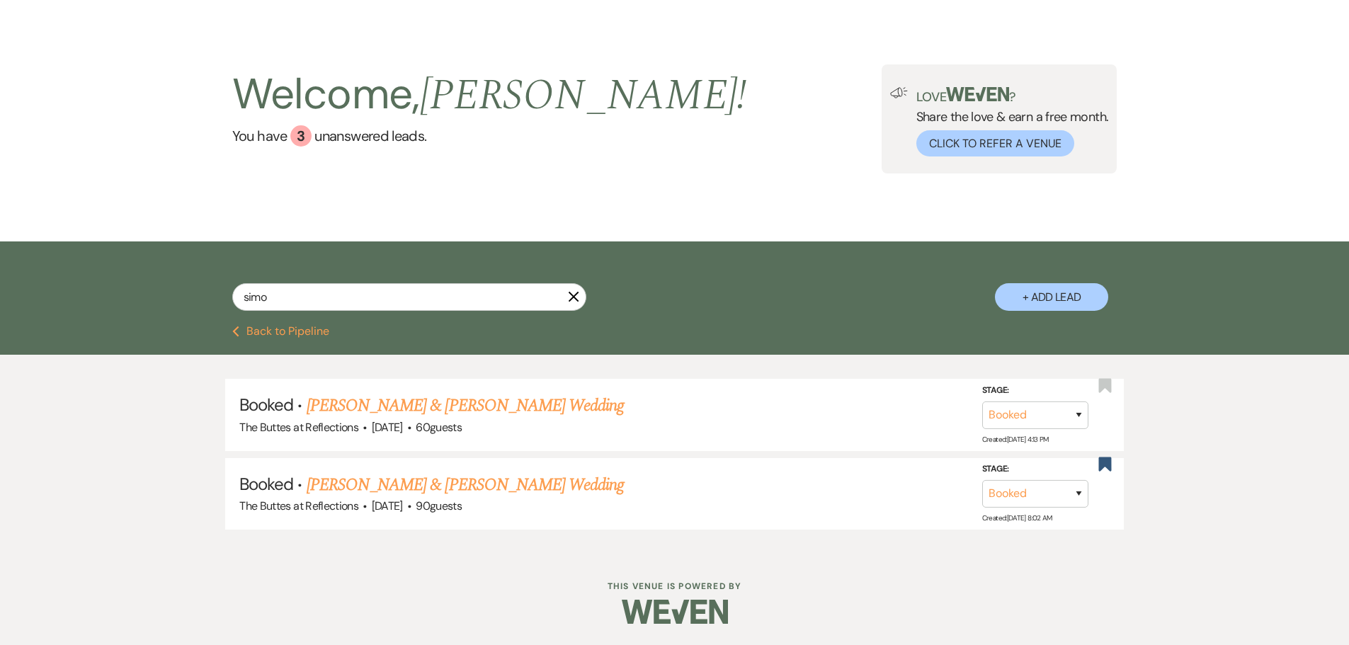
scroll to position [26, 0]
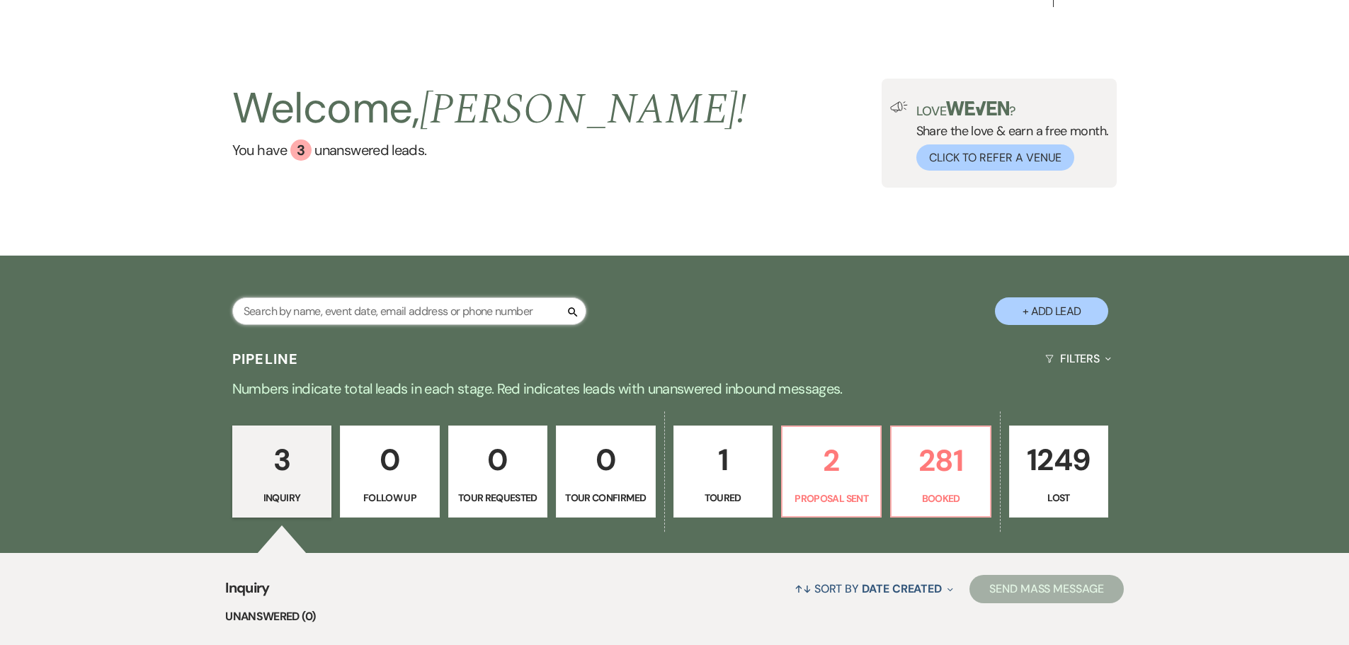
click at [406, 308] on input "text" at bounding box center [409, 312] width 354 height 28
type input "black"
select select "8"
select select "5"
select select "8"
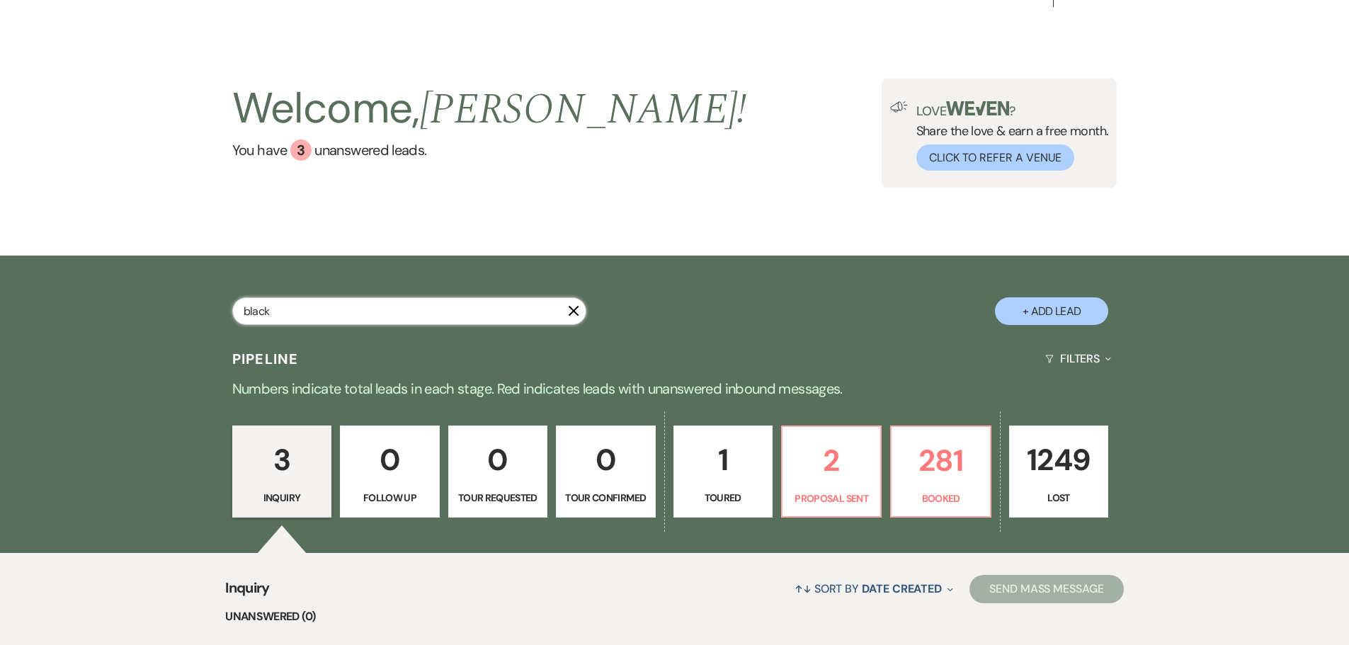
select select "5"
select select "8"
select select "10"
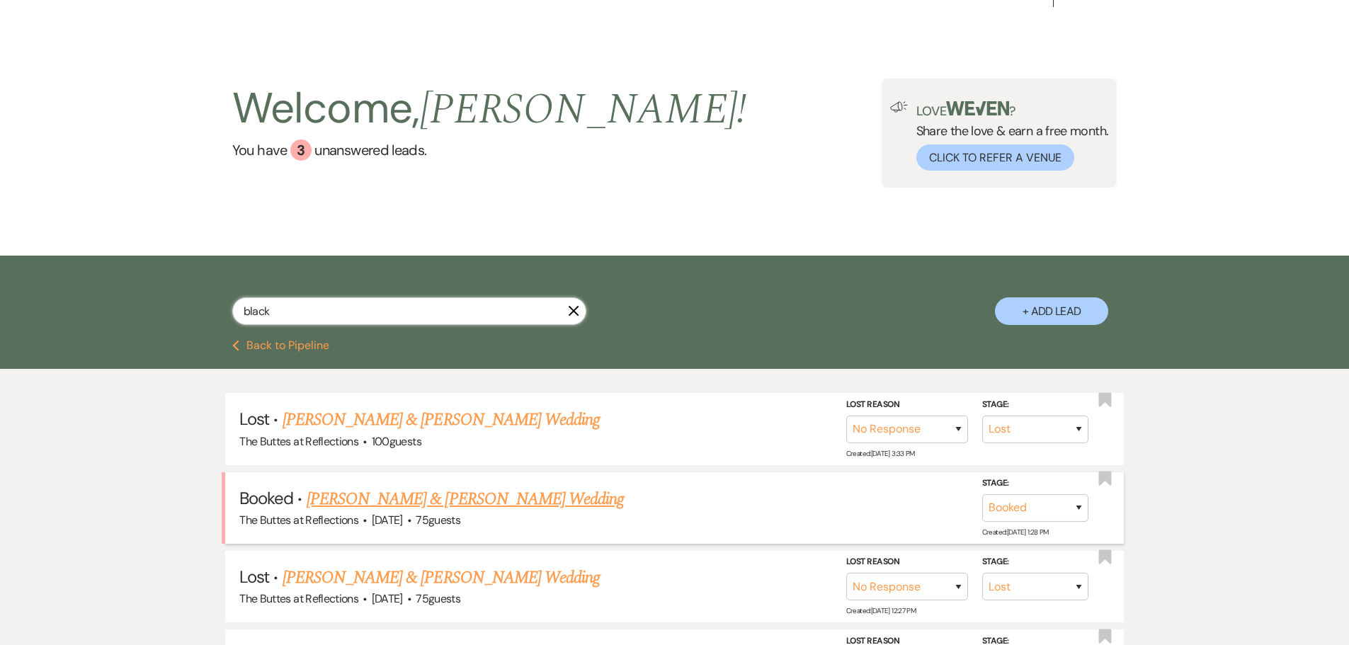
type input "black"
click at [438, 497] on link "[PERSON_NAME] & [PERSON_NAME] Wedding" at bounding box center [465, 500] width 317 height 26
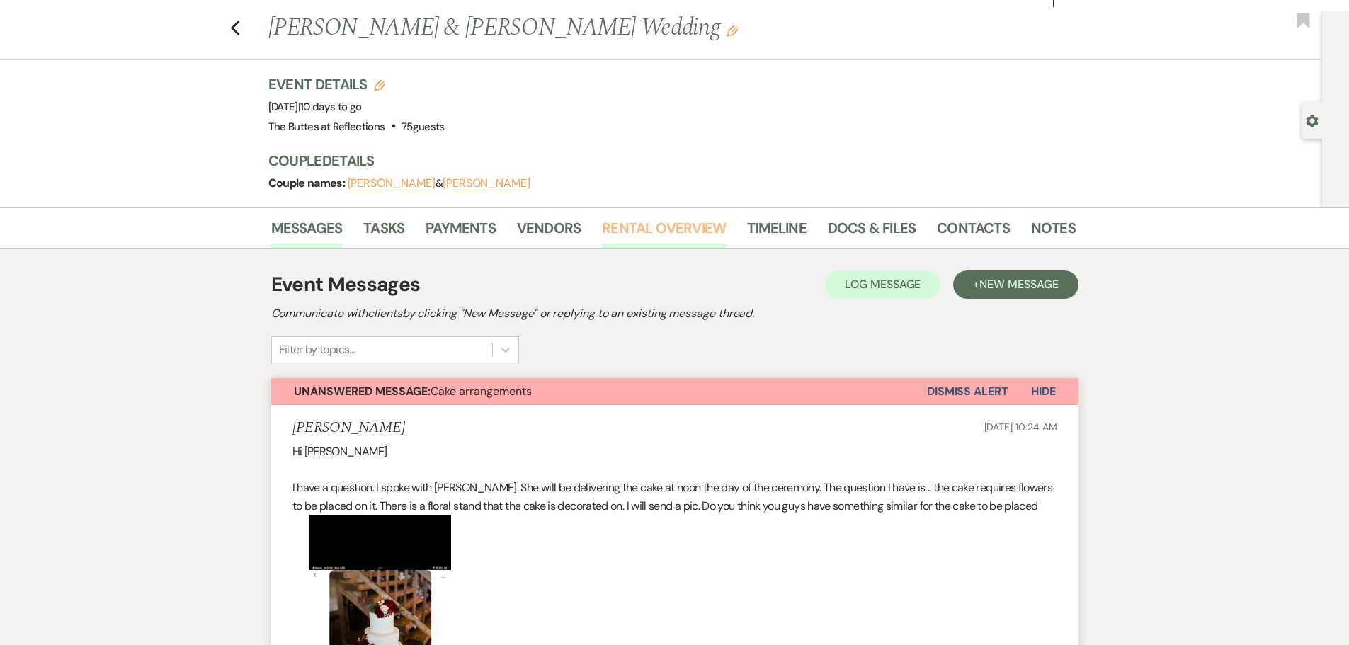
click at [664, 227] on link "Rental Overview" at bounding box center [664, 232] width 124 height 31
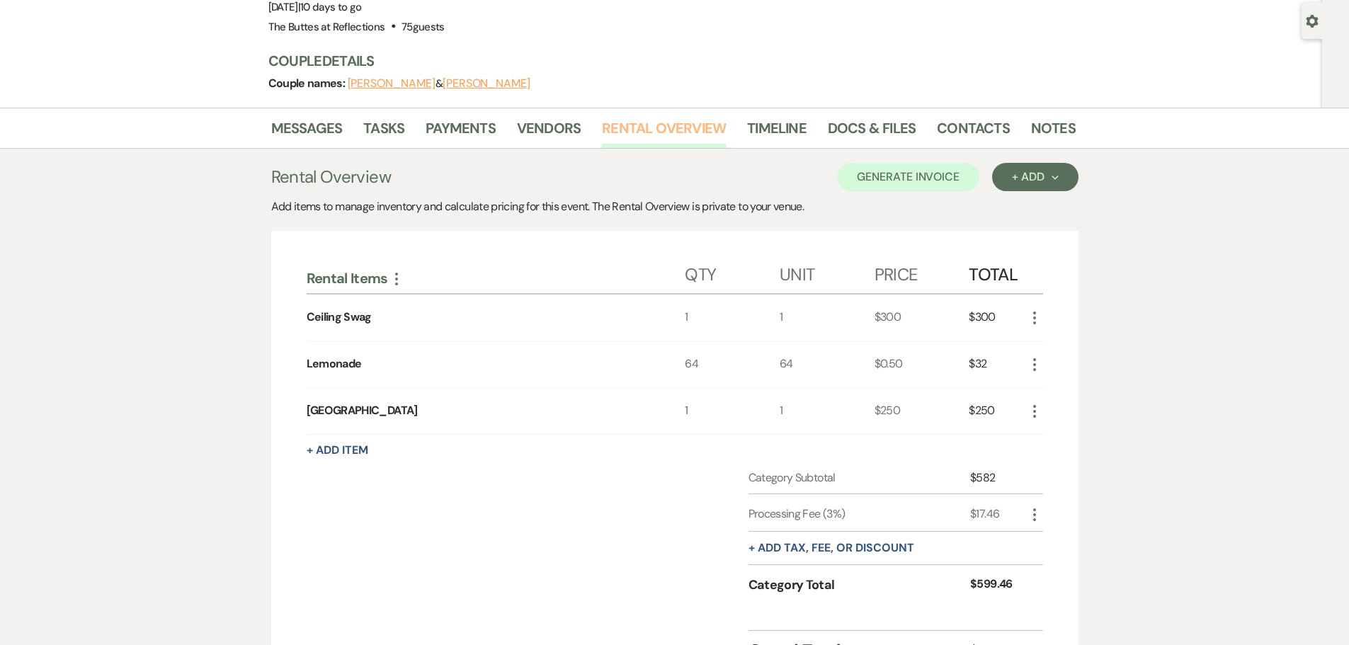
scroll to position [142, 0]
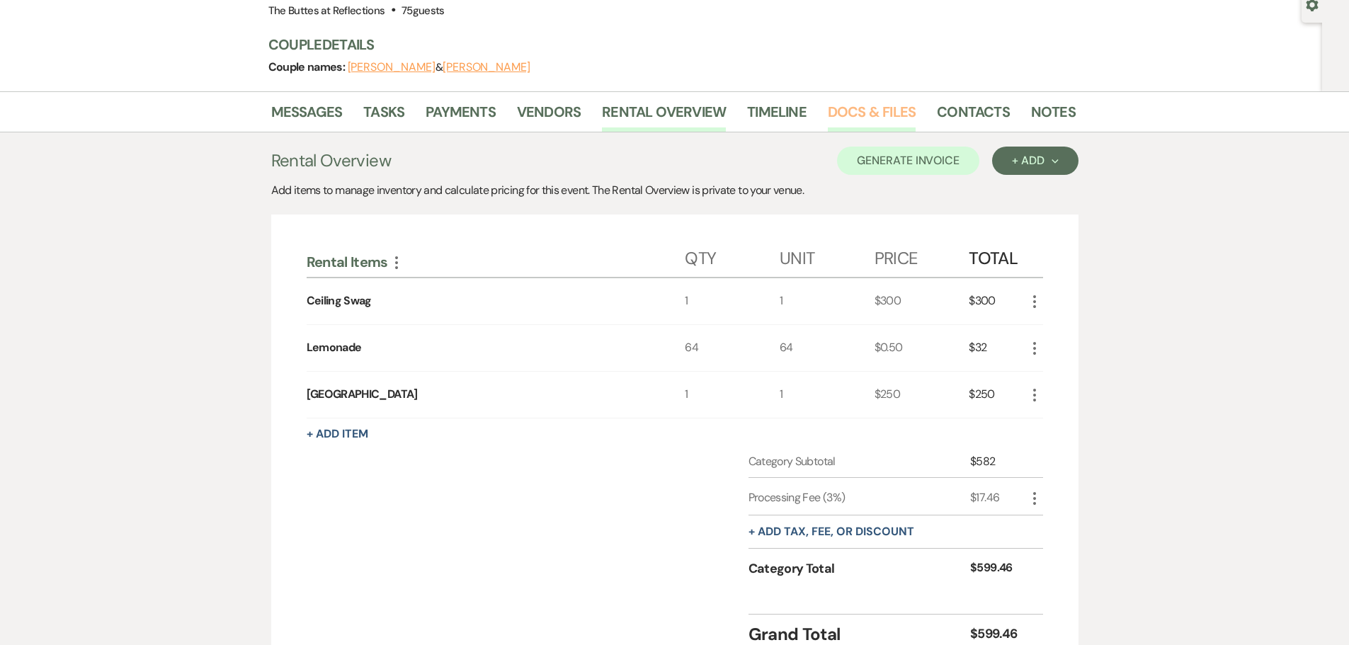
click at [860, 108] on link "Docs & Files" at bounding box center [872, 116] width 88 height 31
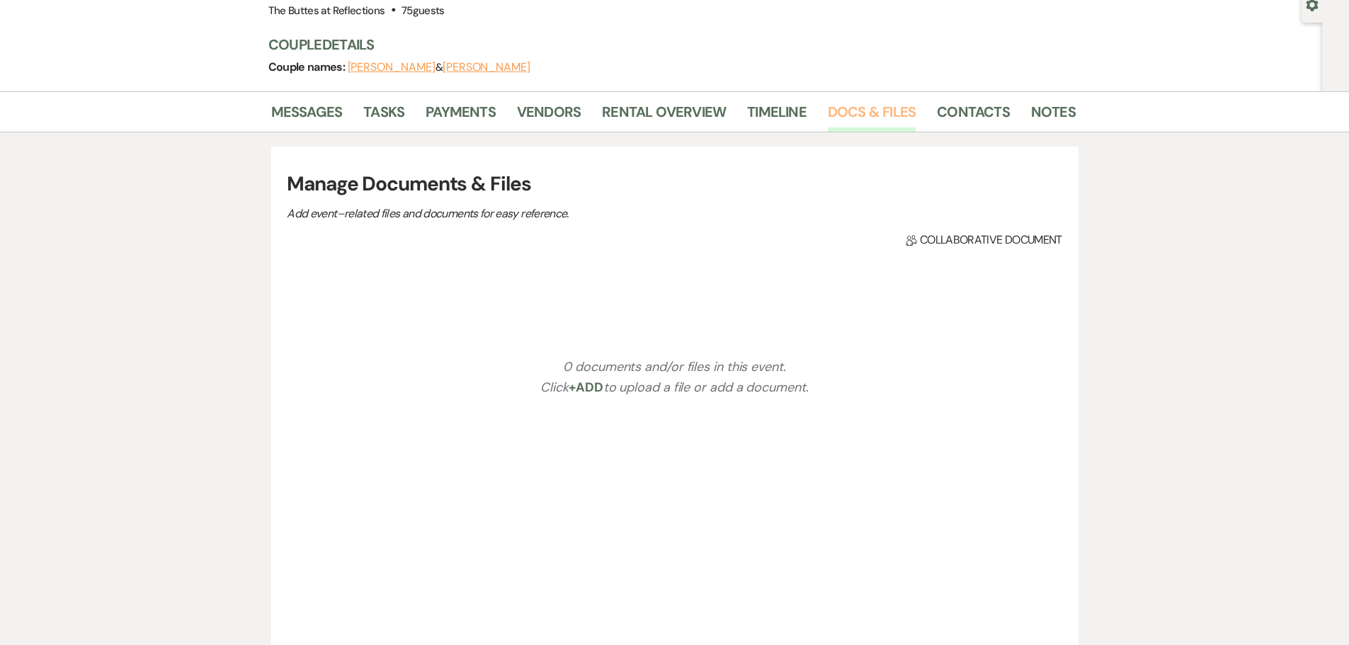
click at [842, 109] on link "Docs & Files" at bounding box center [872, 116] width 88 height 31
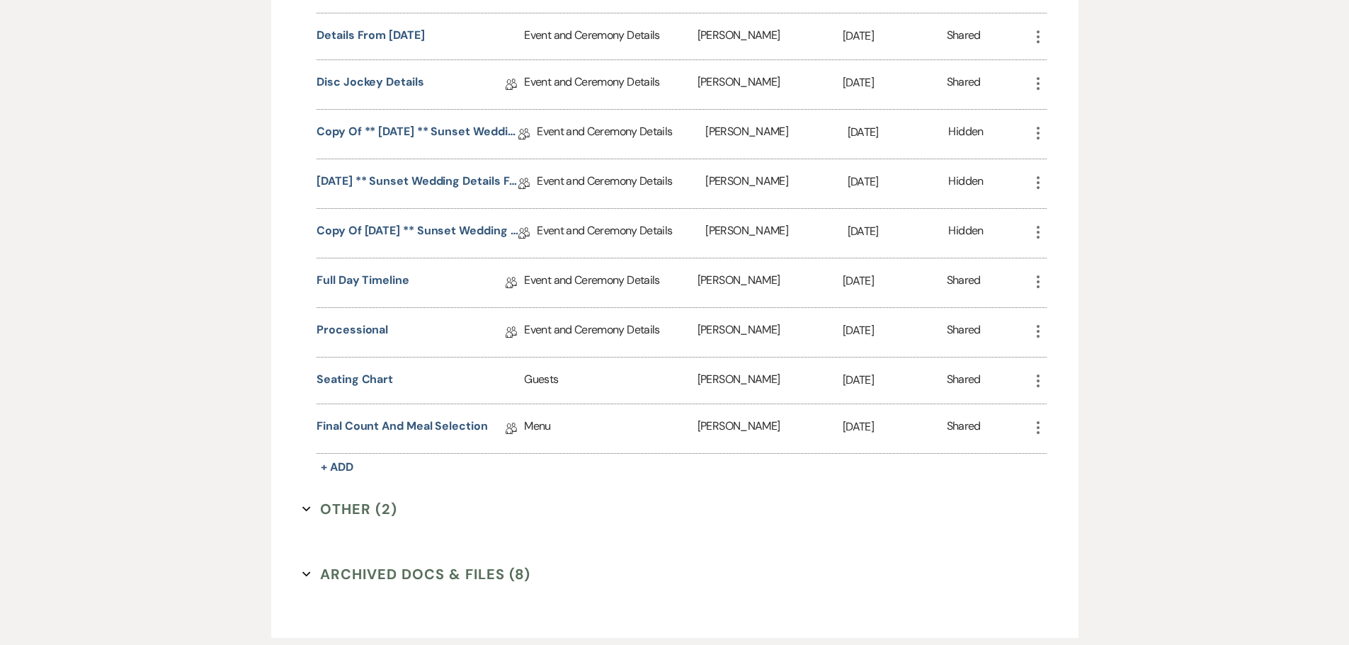
scroll to position [1558, 0]
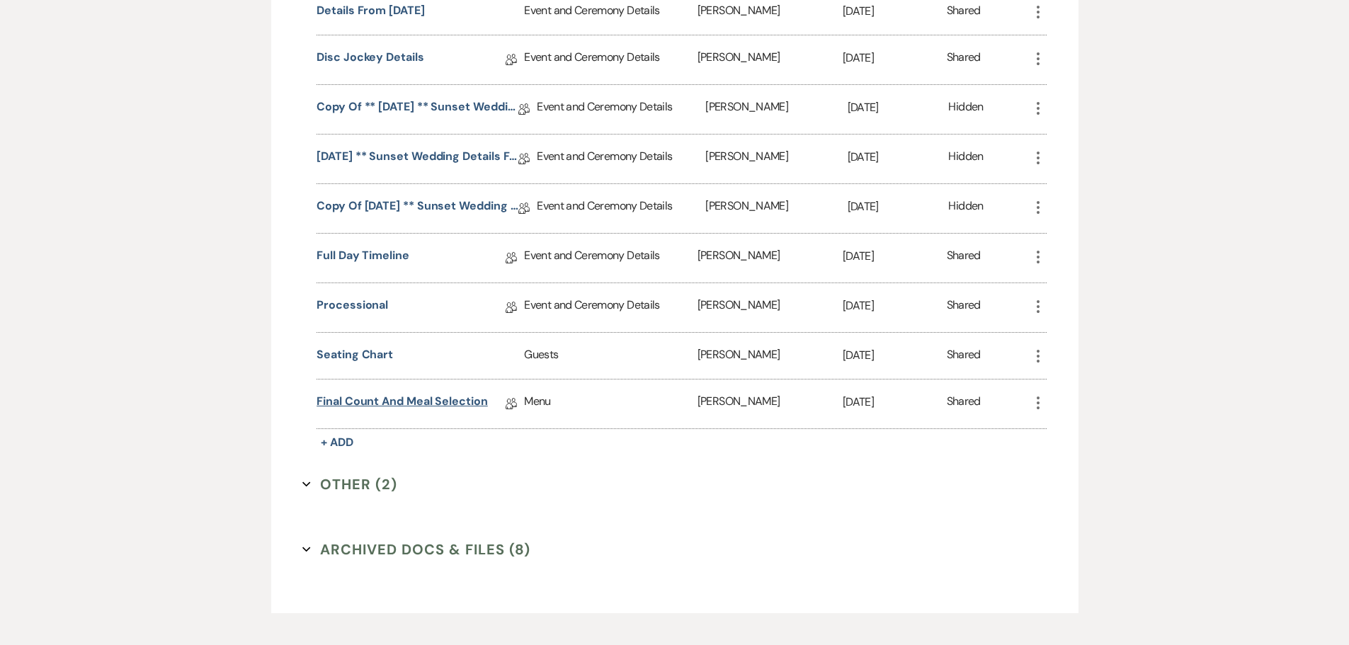
click at [417, 403] on link "Final Count and Meal Selection" at bounding box center [402, 404] width 171 height 22
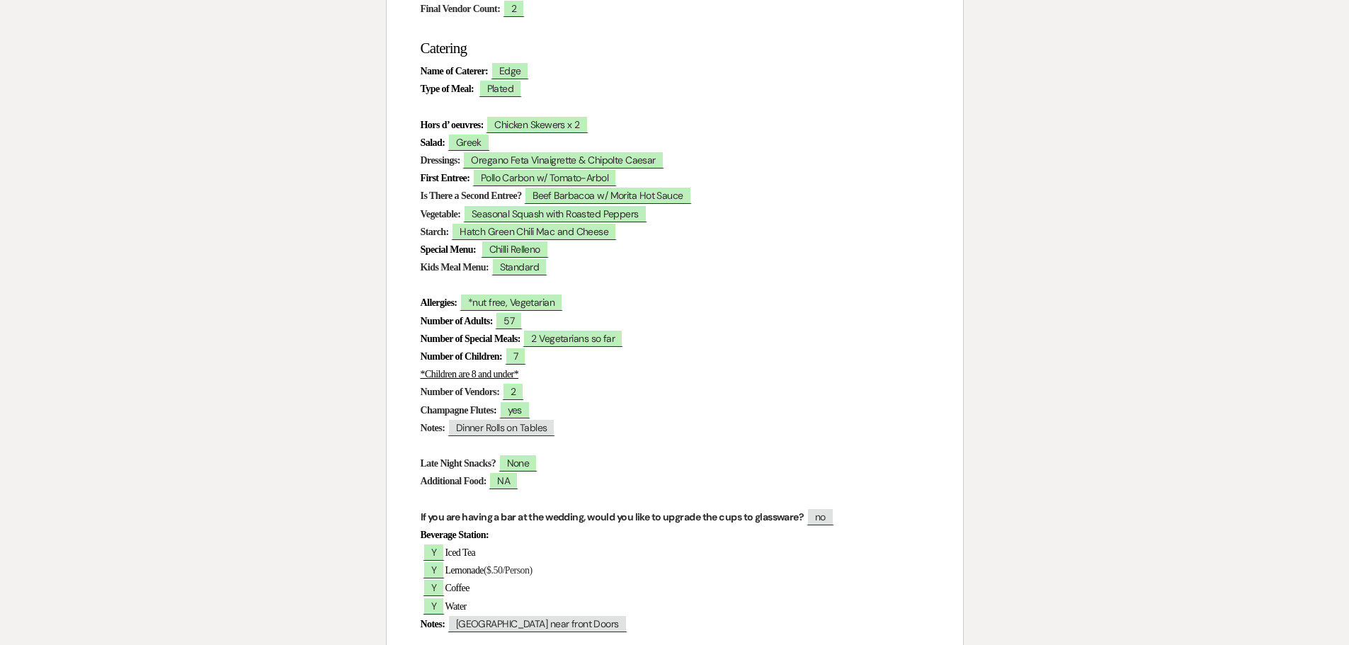
scroll to position [283, 0]
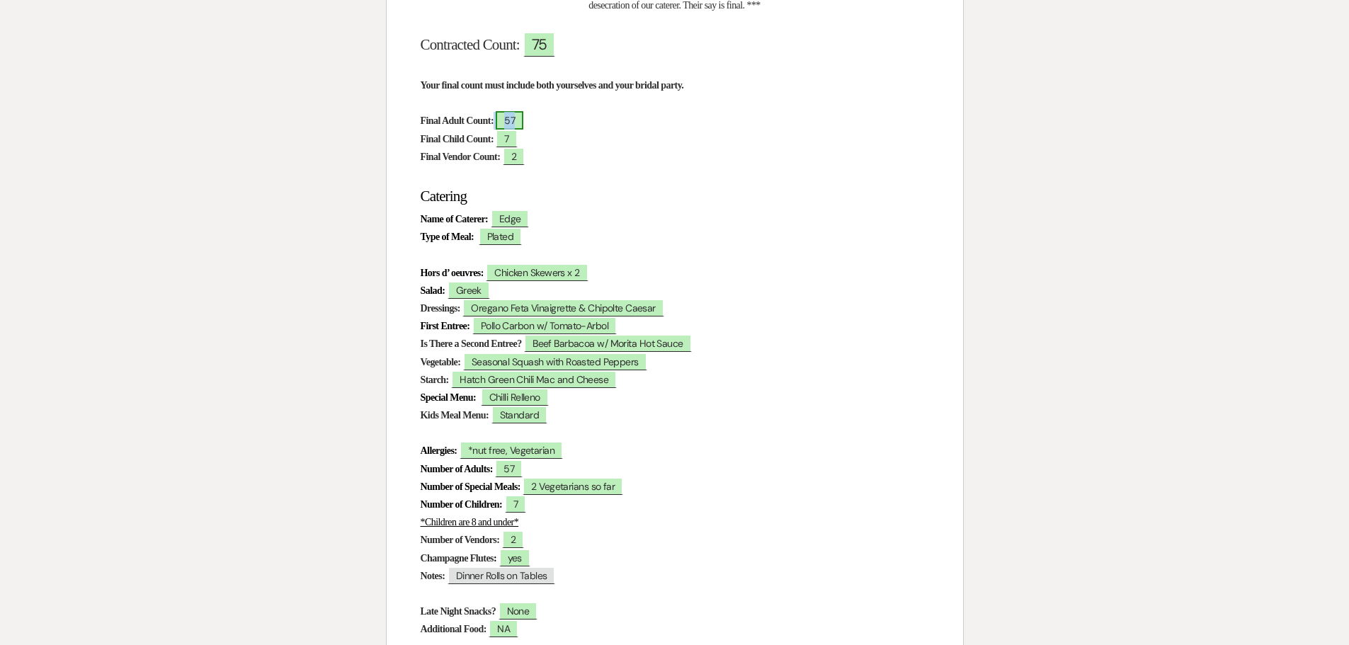
click at [523, 120] on span "57" at bounding box center [510, 120] width 28 height 18
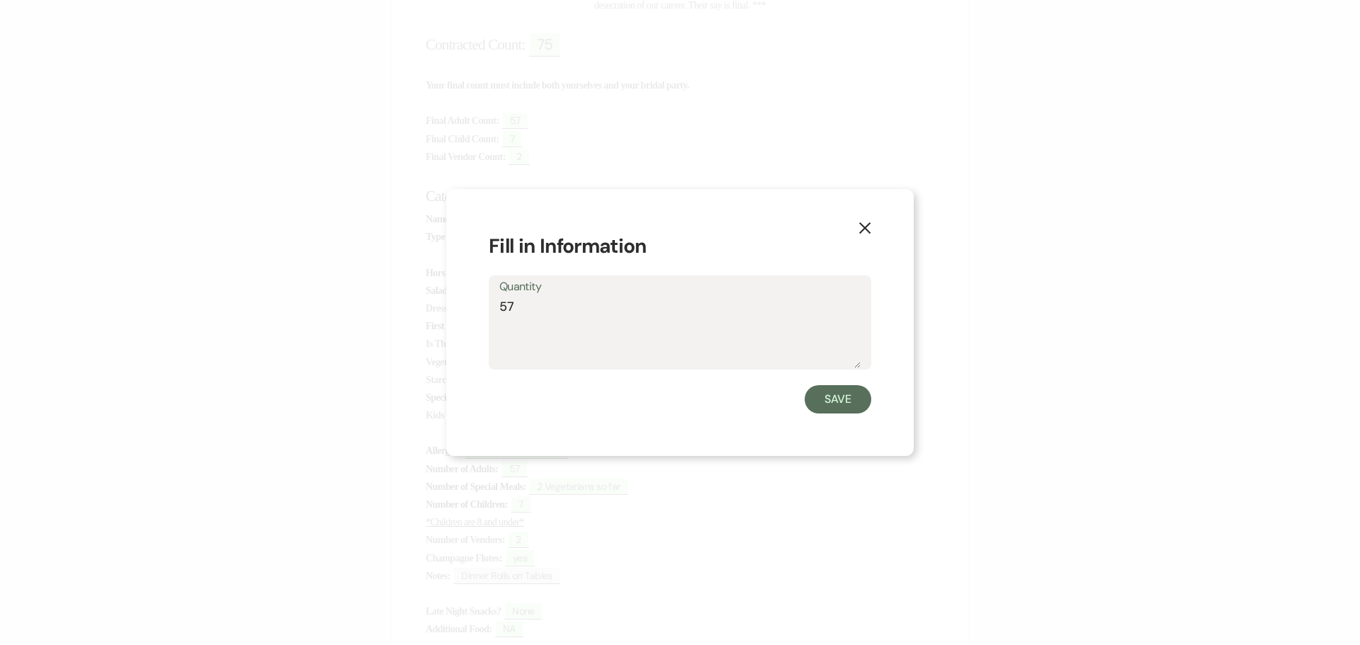
drag, startPoint x: 518, startPoint y: 314, endPoint x: 494, endPoint y: 310, distance: 24.3
click at [496, 312] on div "Quantity 57" at bounding box center [680, 323] width 383 height 94
type textarea "55"
click at [849, 405] on button "Save" at bounding box center [838, 399] width 67 height 28
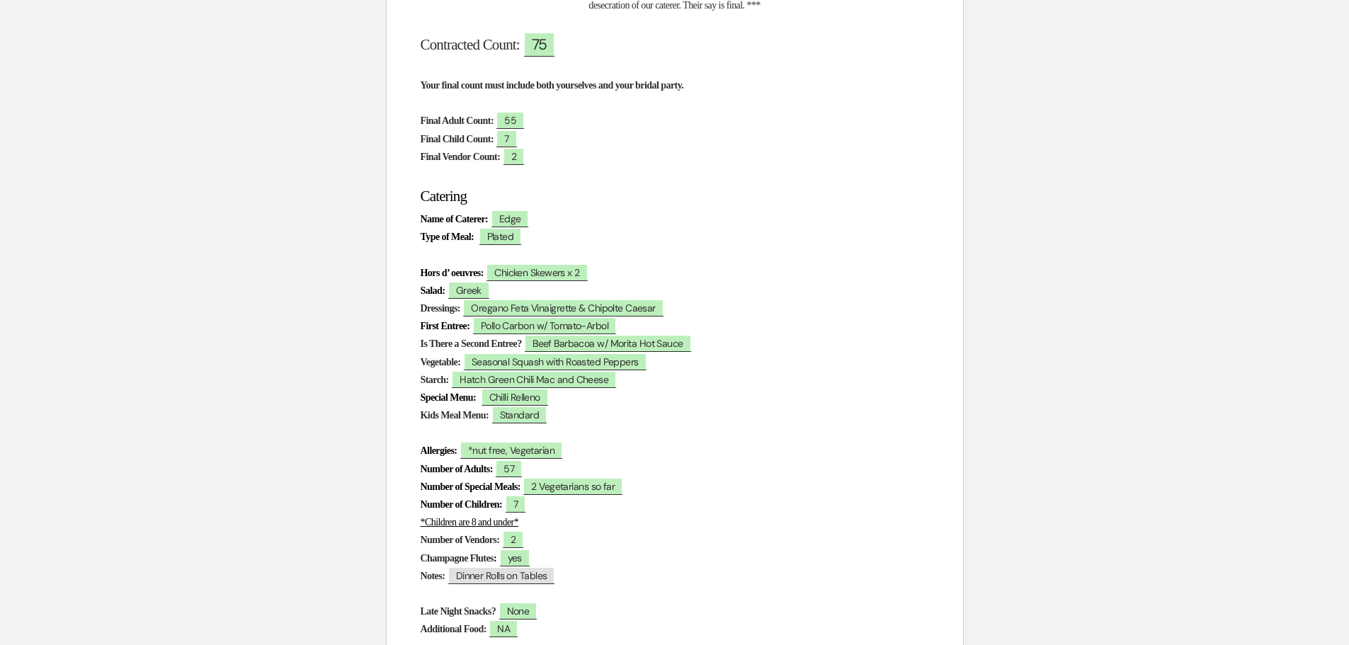
click at [571, 186] on h2 "Catering" at bounding box center [675, 196] width 509 height 27
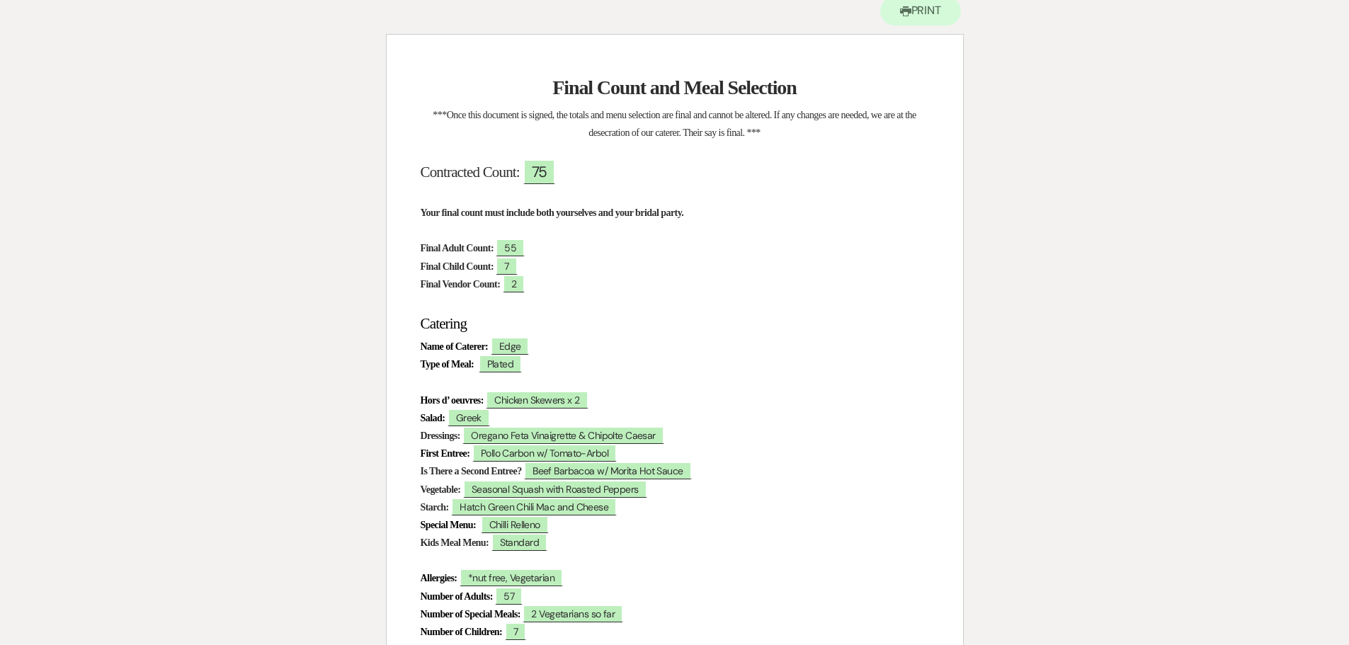
scroll to position [0, 0]
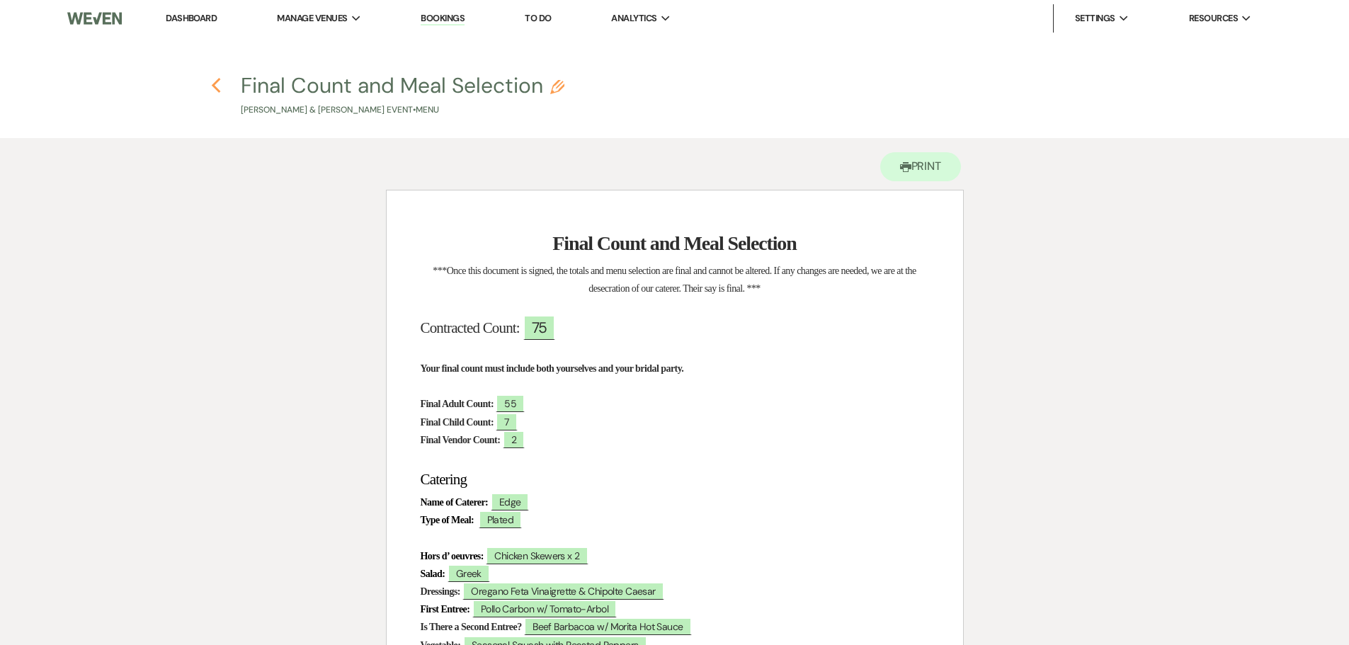
click at [214, 81] on icon "Previous" at bounding box center [216, 85] width 11 height 17
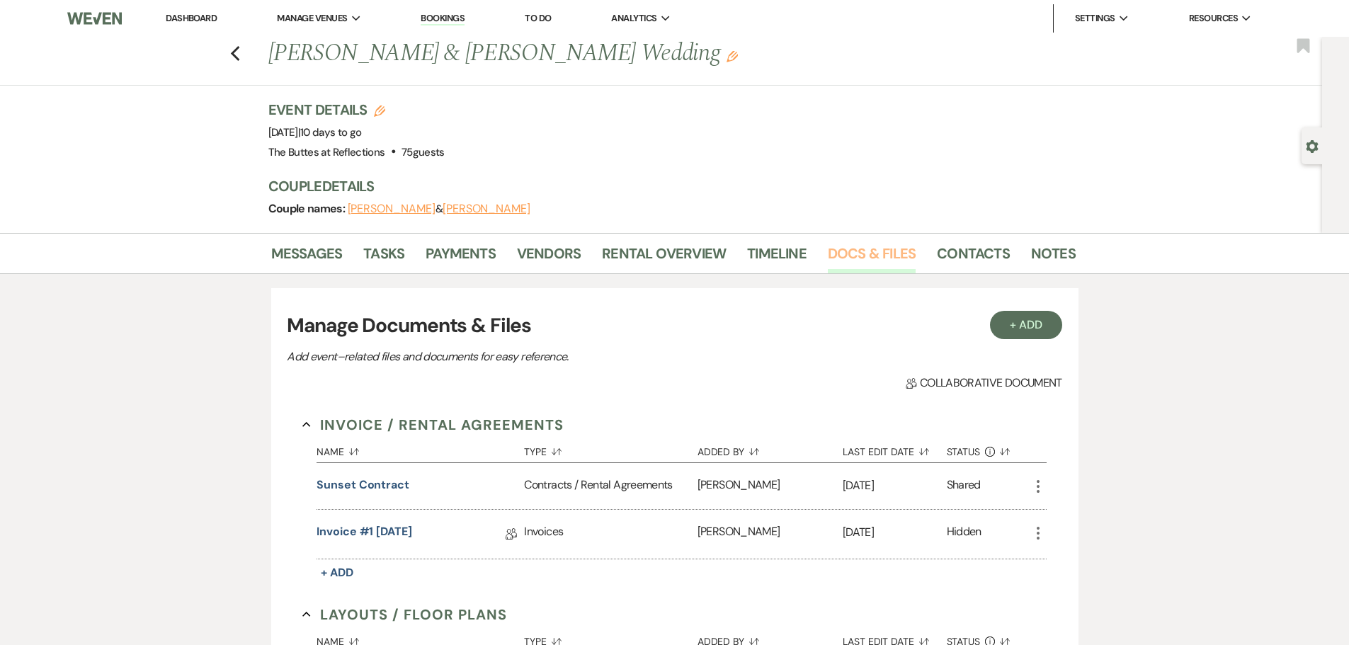
click at [858, 259] on link "Docs & Files" at bounding box center [872, 257] width 88 height 31
click at [239, 52] on use "button" at bounding box center [234, 54] width 9 height 16
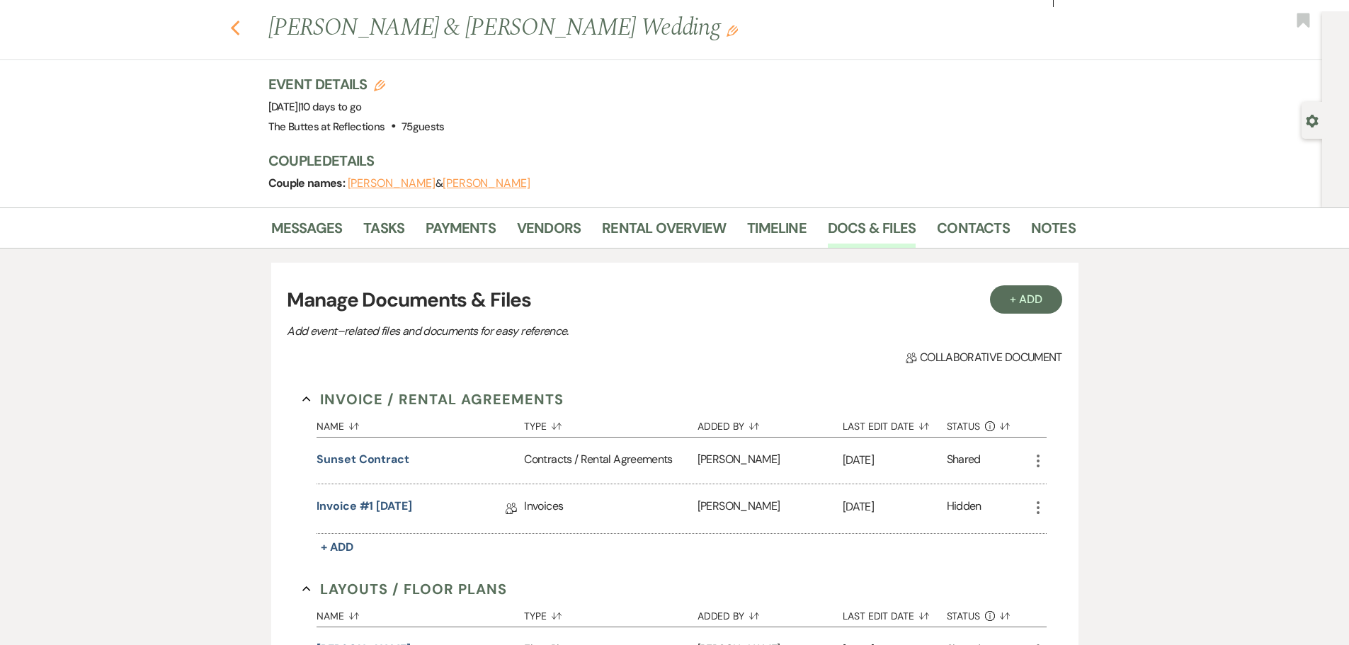
select select "8"
select select "5"
select select "8"
select select "5"
select select "8"
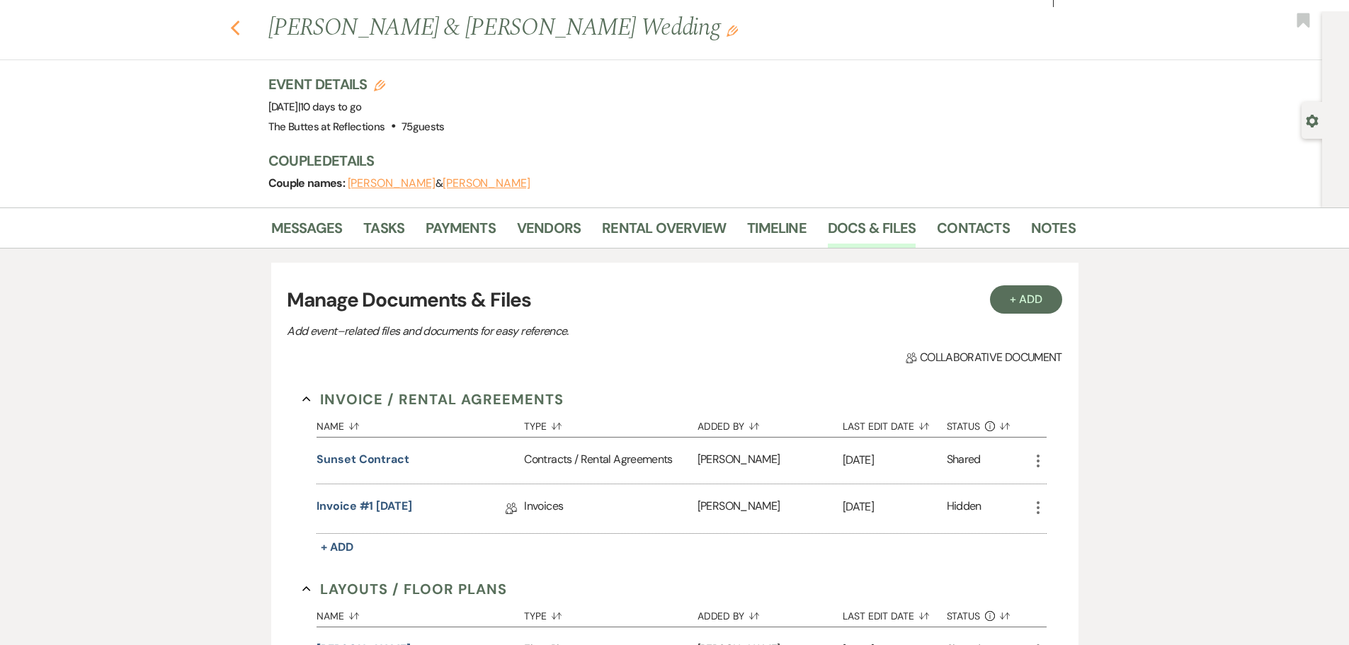
select select "10"
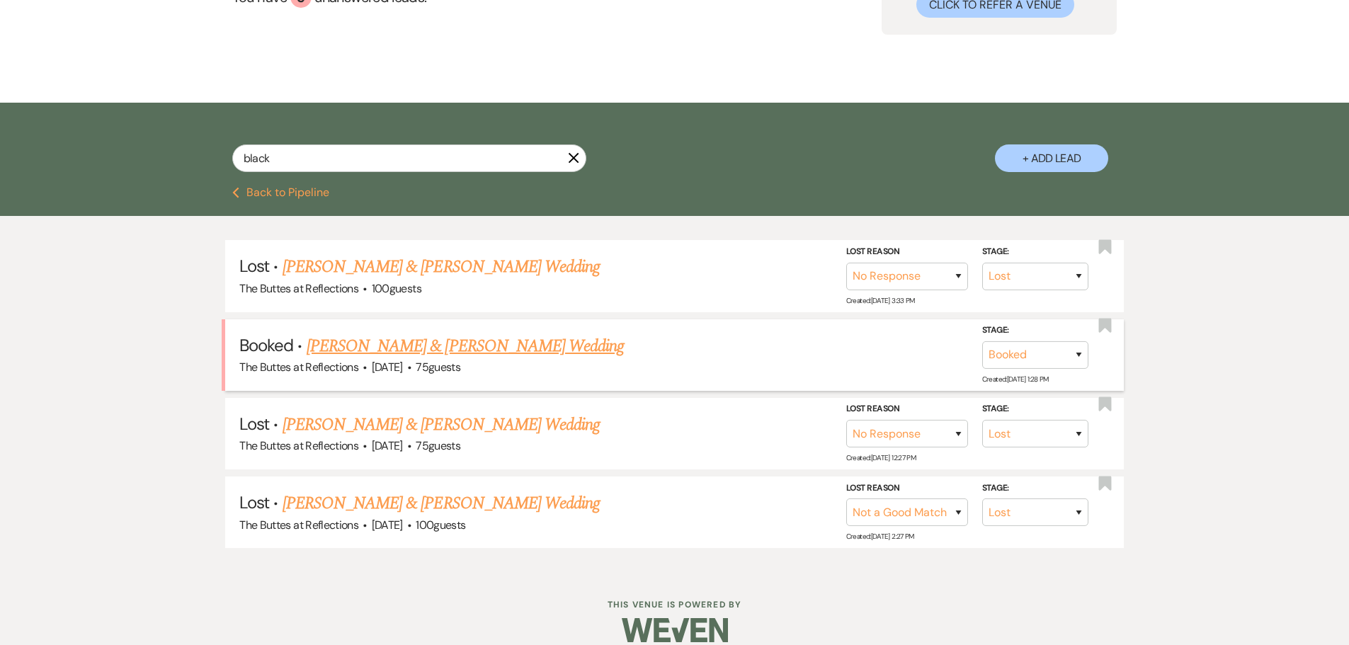
scroll to position [197, 0]
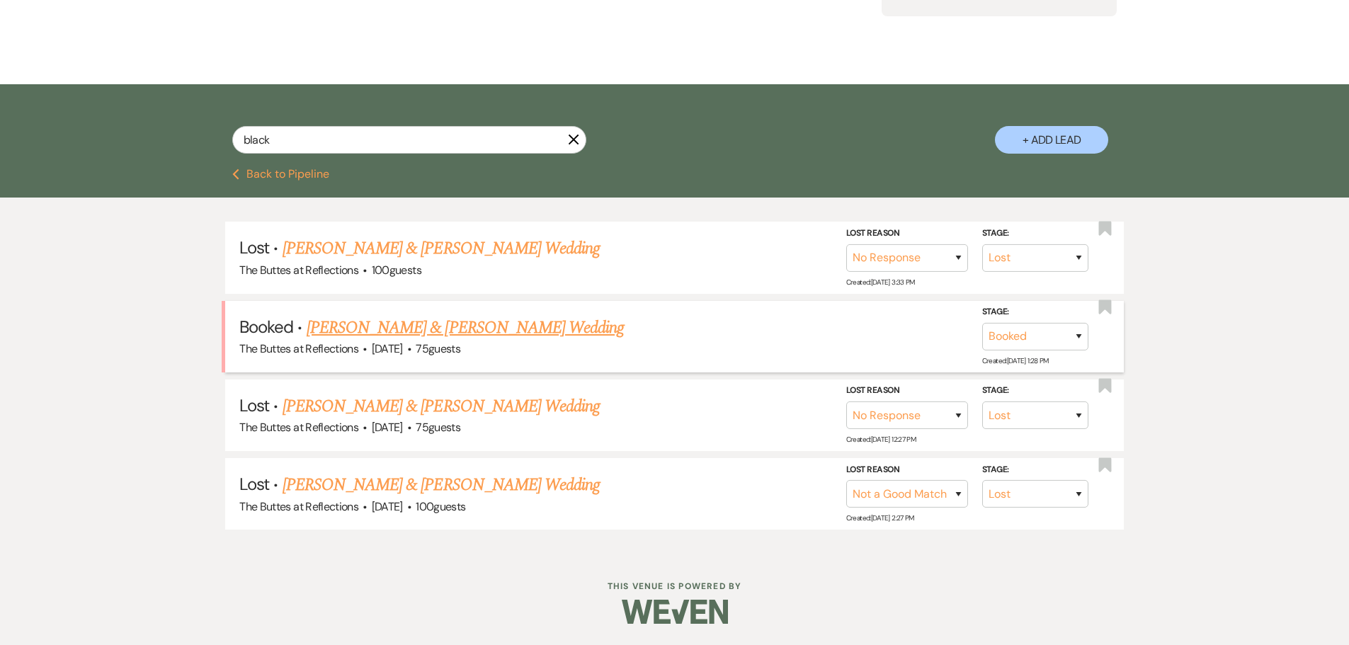
click at [466, 330] on link "[PERSON_NAME] & [PERSON_NAME] Wedding" at bounding box center [465, 328] width 317 height 26
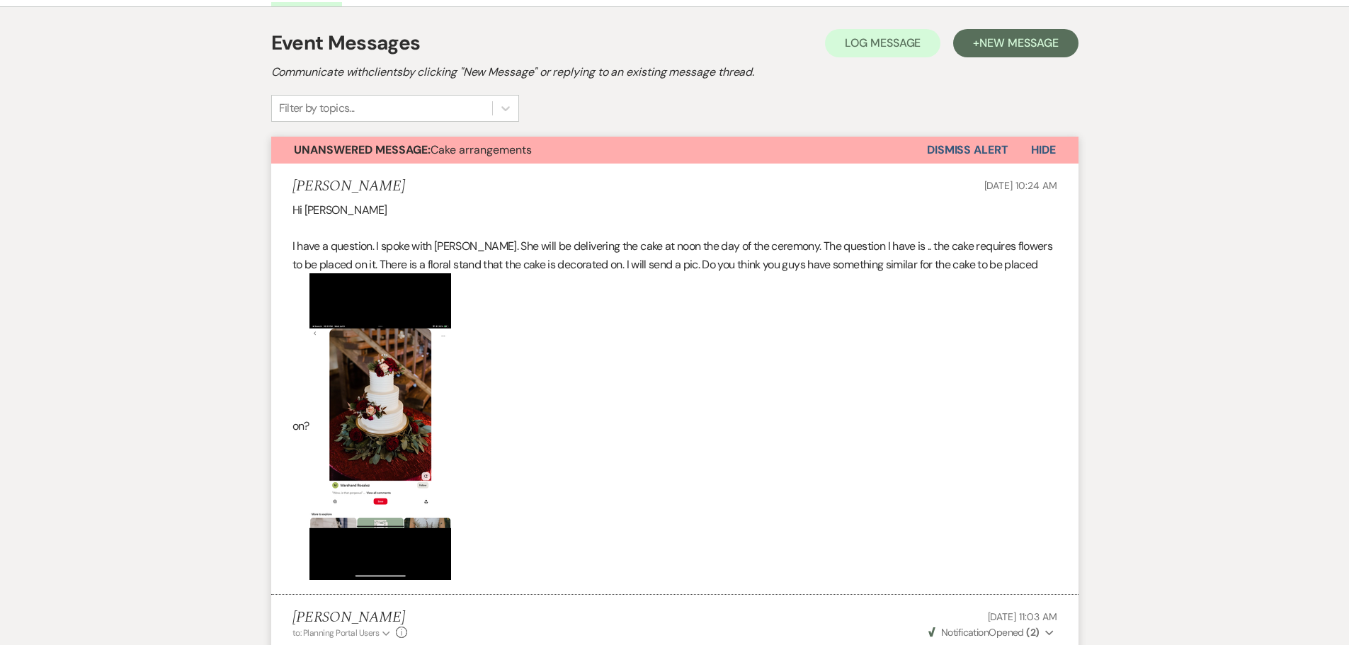
scroll to position [268, 0]
click at [1048, 147] on span "Hide" at bounding box center [1043, 149] width 25 height 15
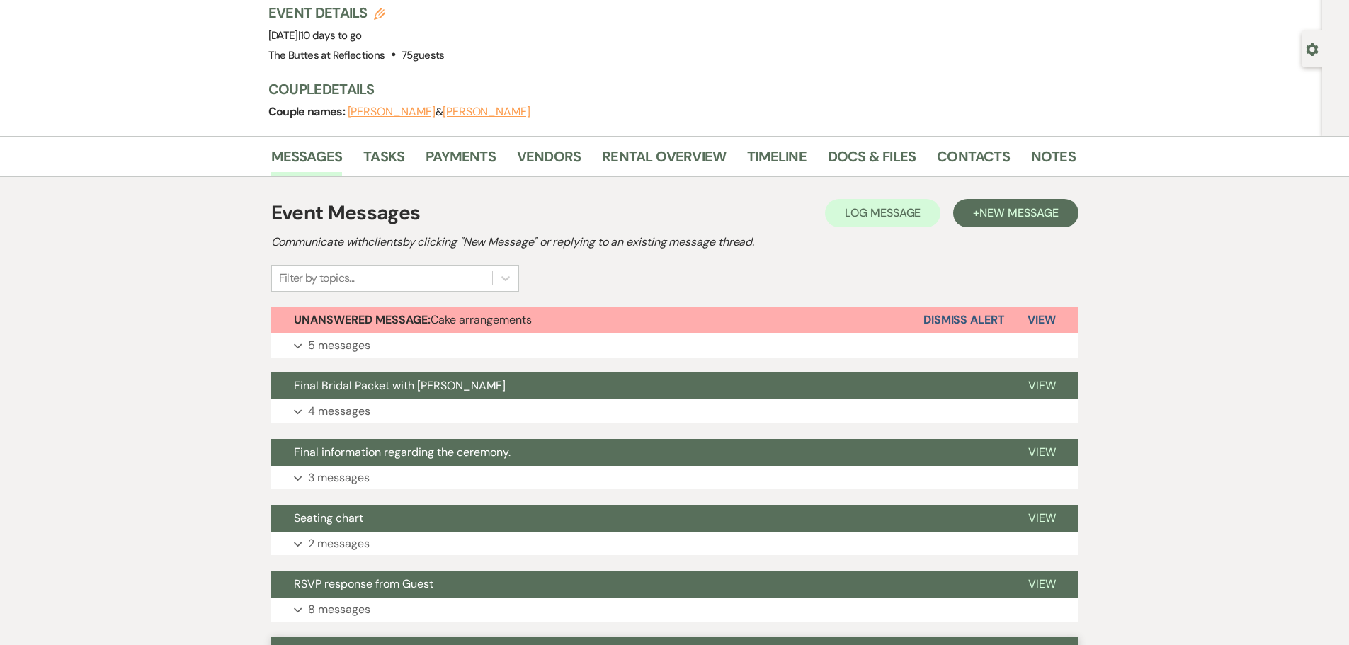
scroll to position [0, 0]
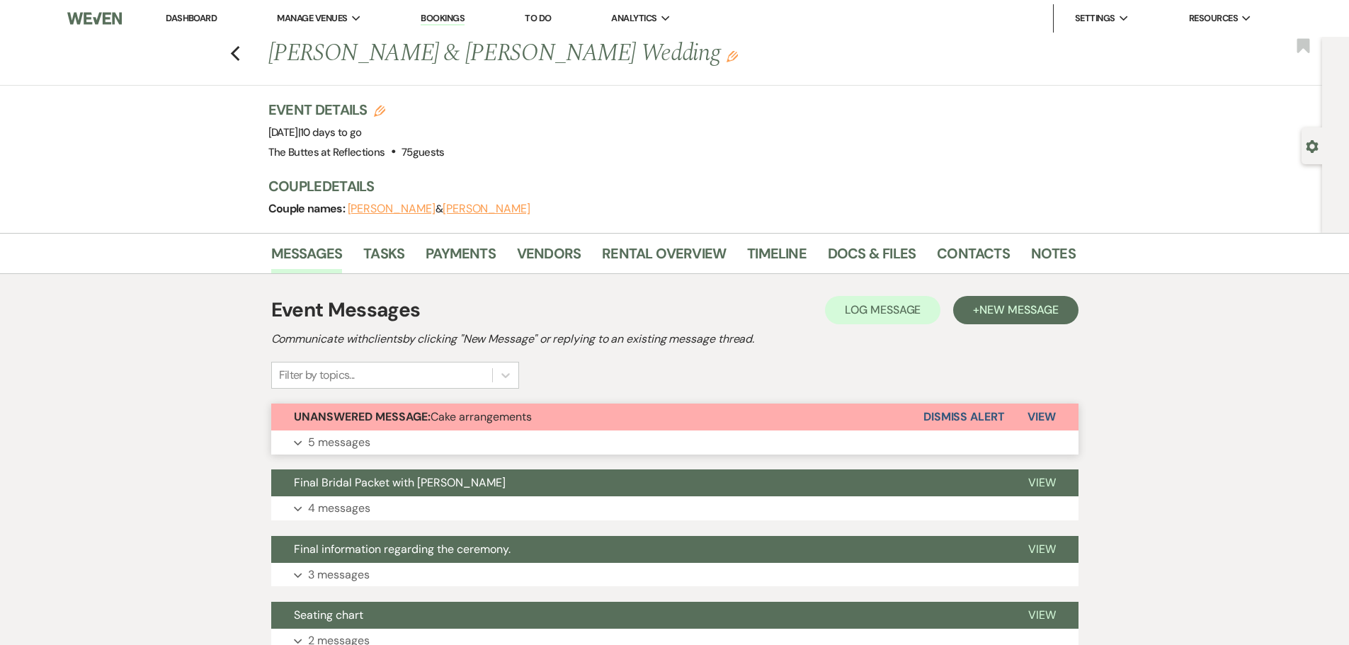
click at [343, 441] on p "5 messages" at bounding box center [339, 443] width 62 height 18
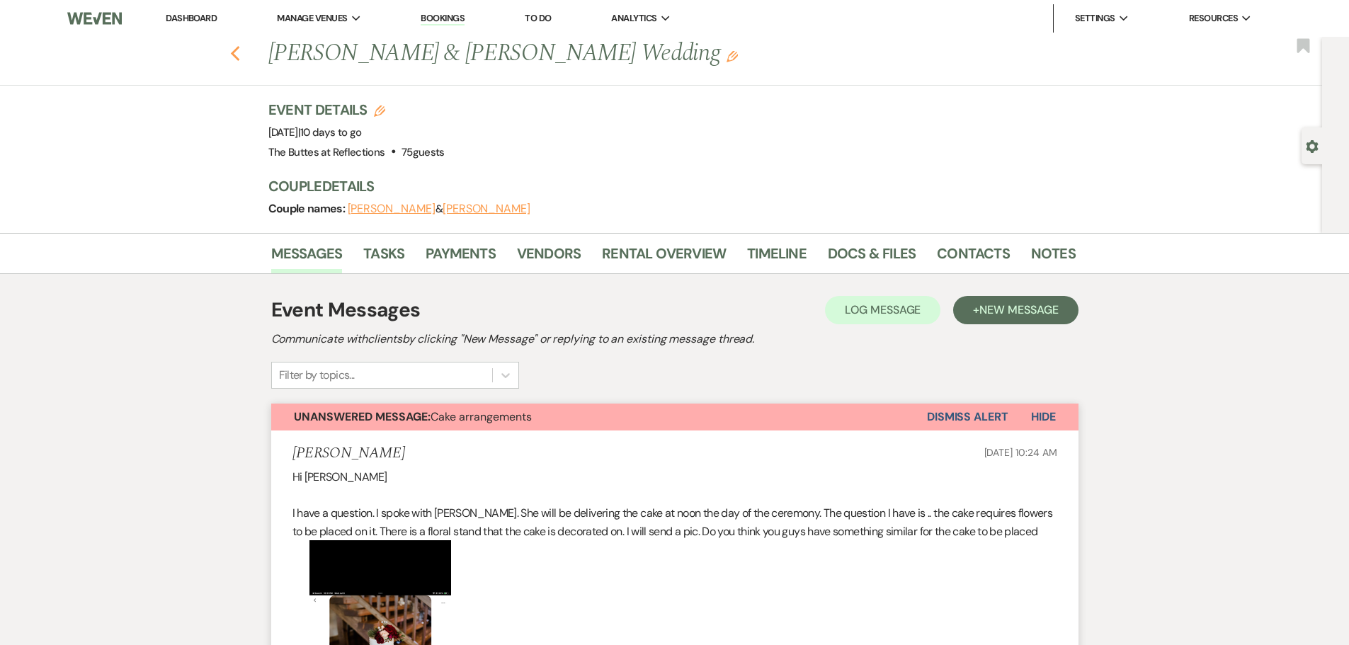
click at [241, 55] on icon "Previous" at bounding box center [235, 53] width 11 height 17
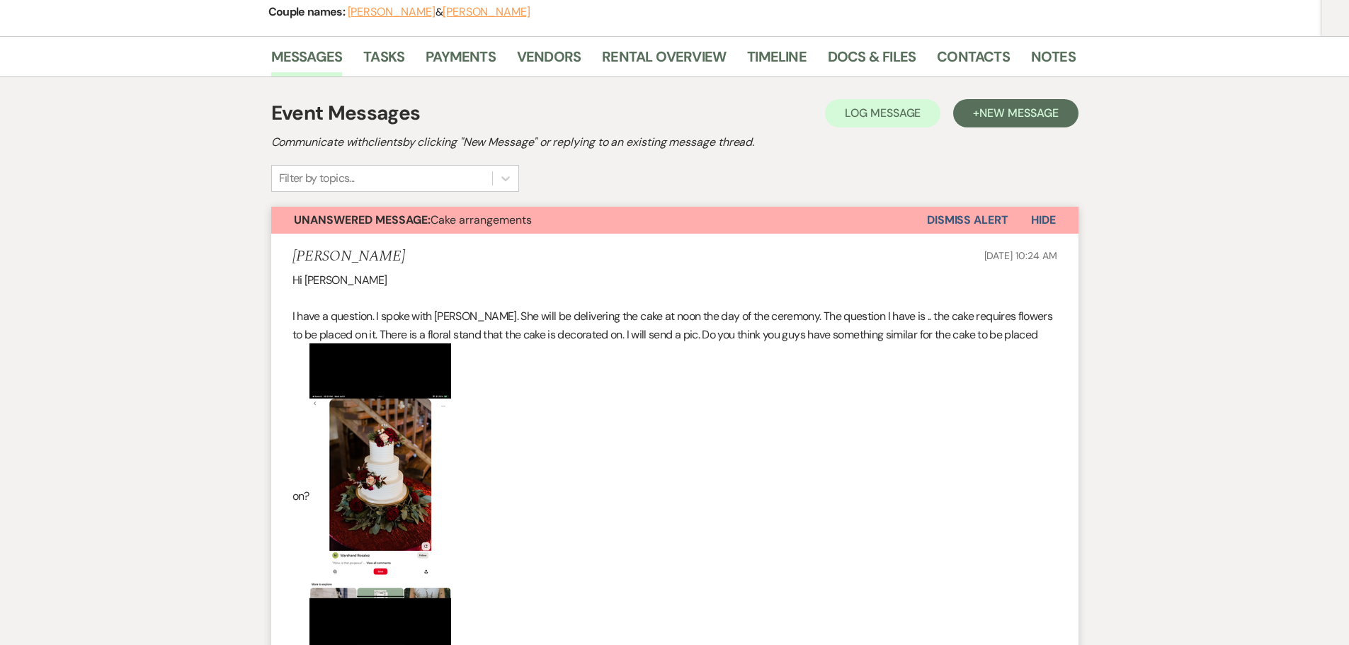
select select "8"
select select "5"
select select "8"
select select "5"
select select "8"
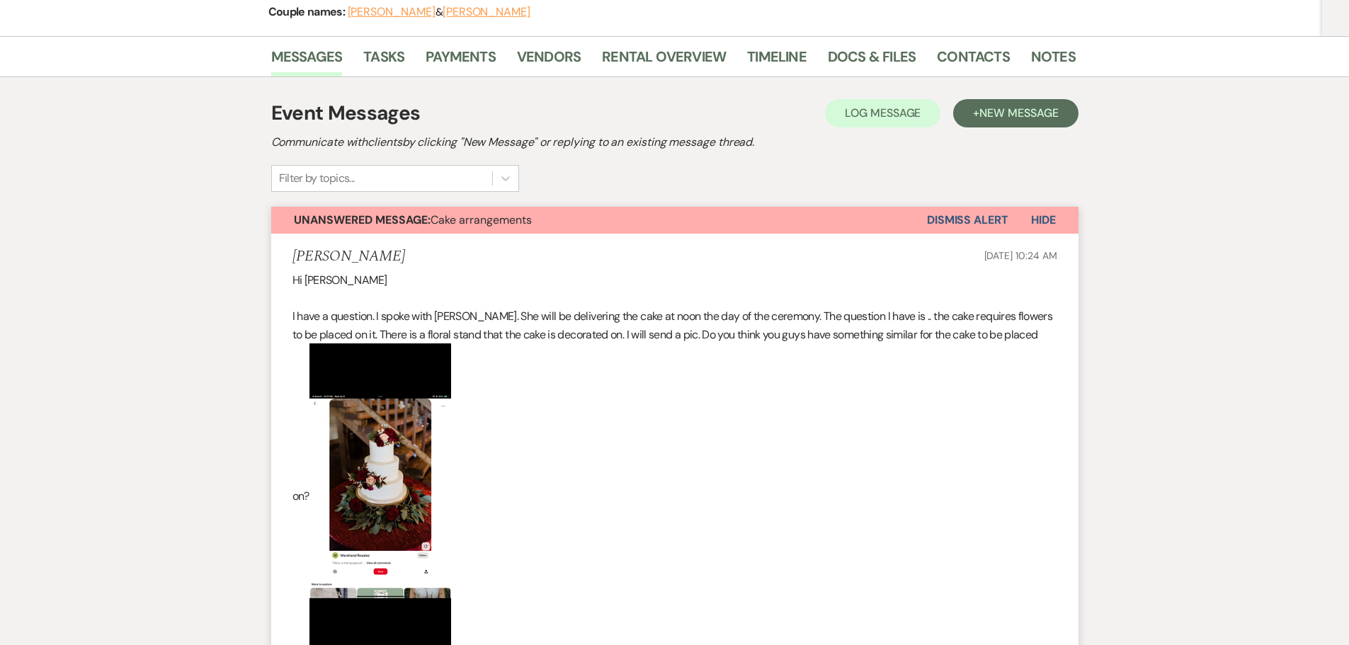
select select "10"
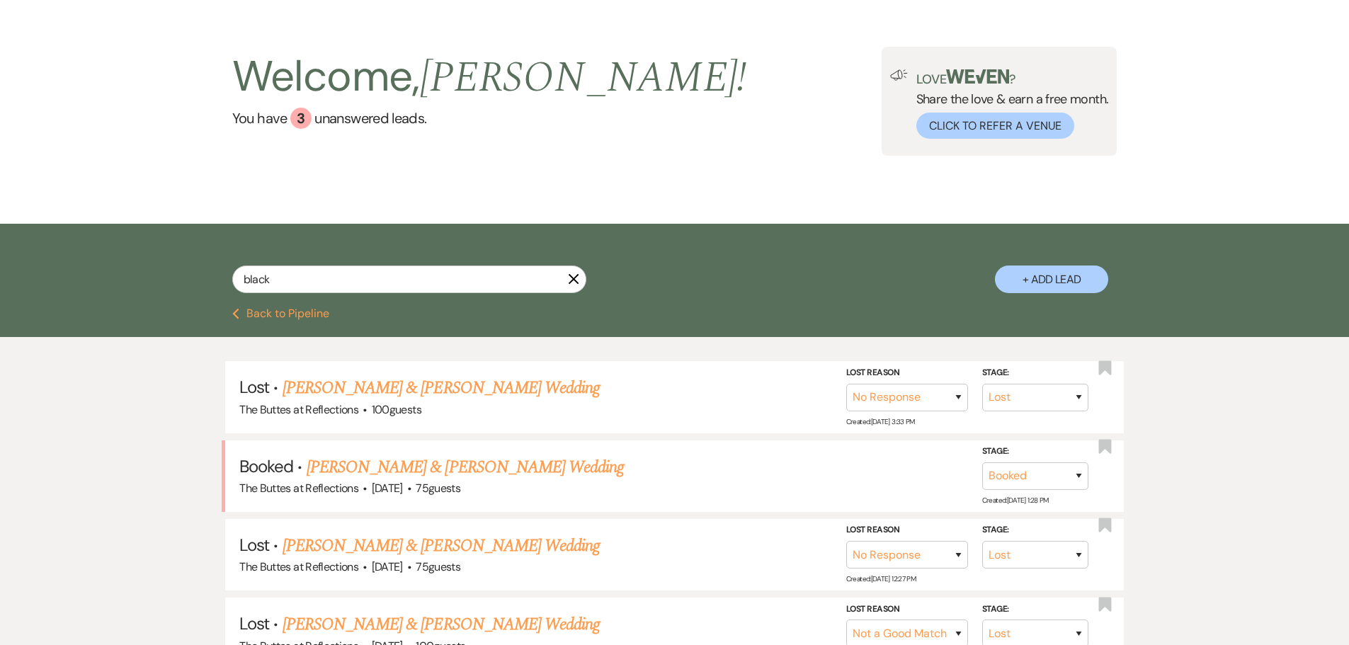
scroll to position [0, 0]
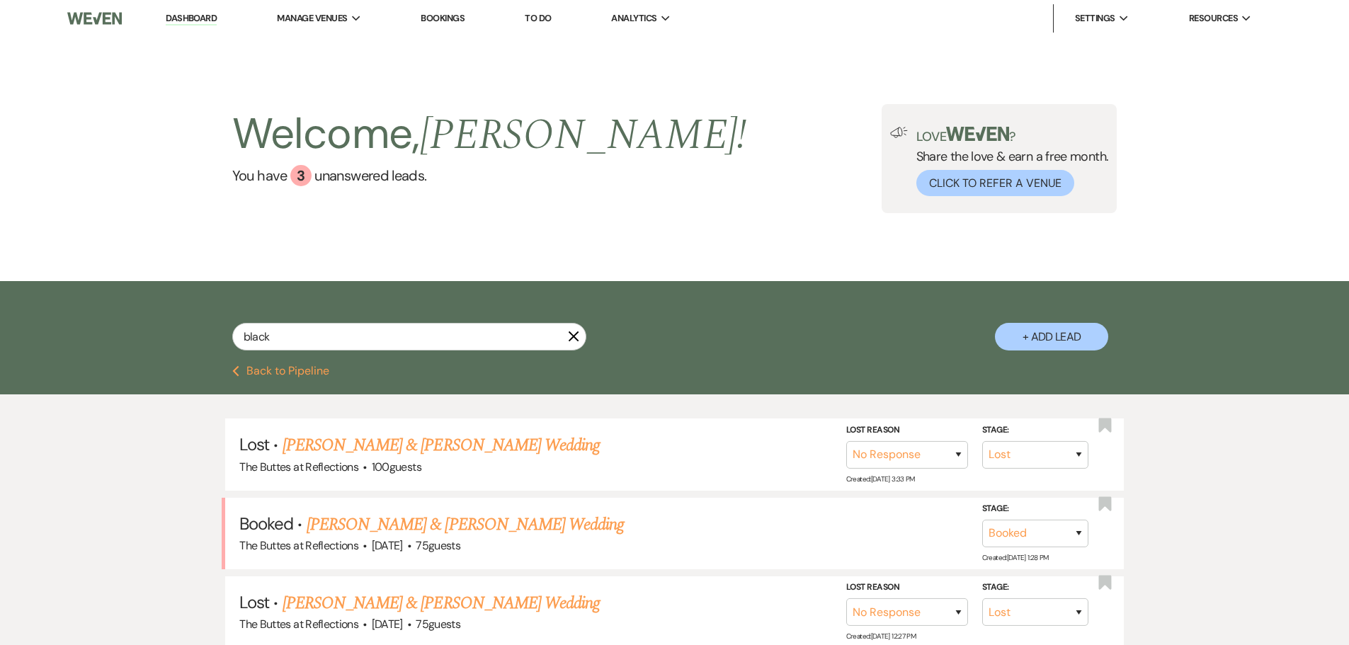
click at [193, 16] on link "Dashboard" at bounding box center [191, 18] width 51 height 13
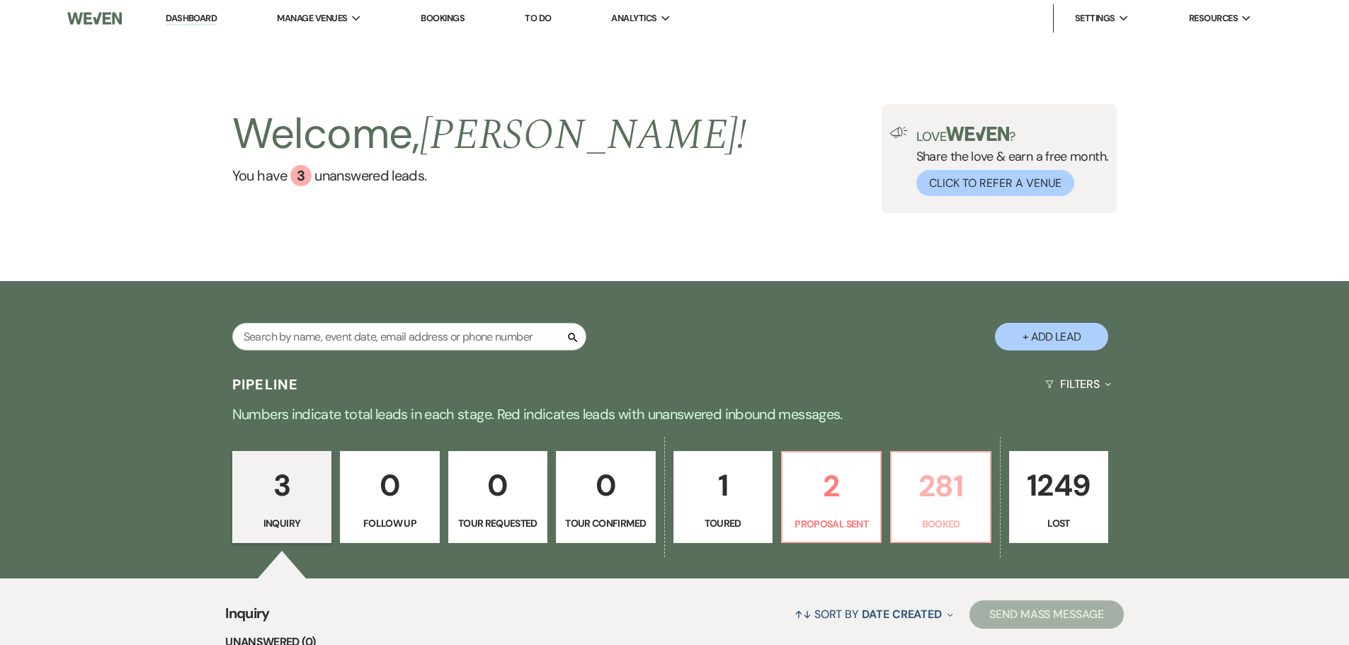
click at [928, 499] on p "281" at bounding box center [940, 486] width 81 height 47
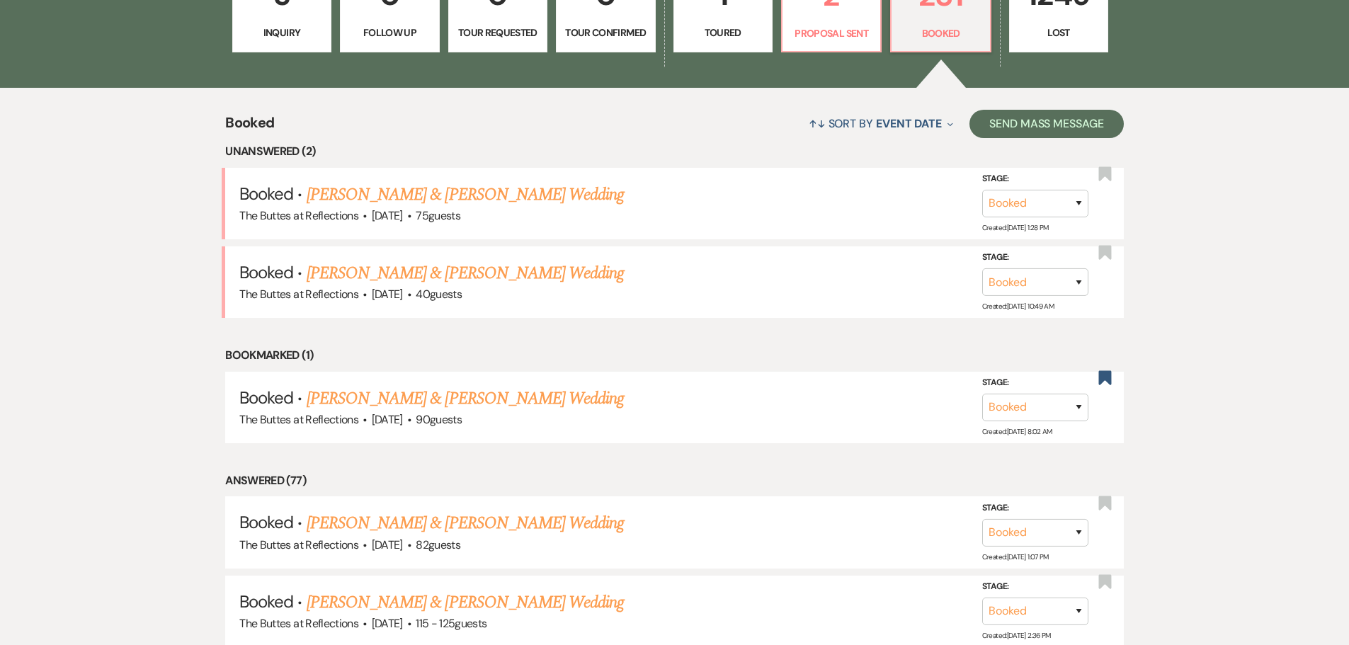
scroll to position [496, 0]
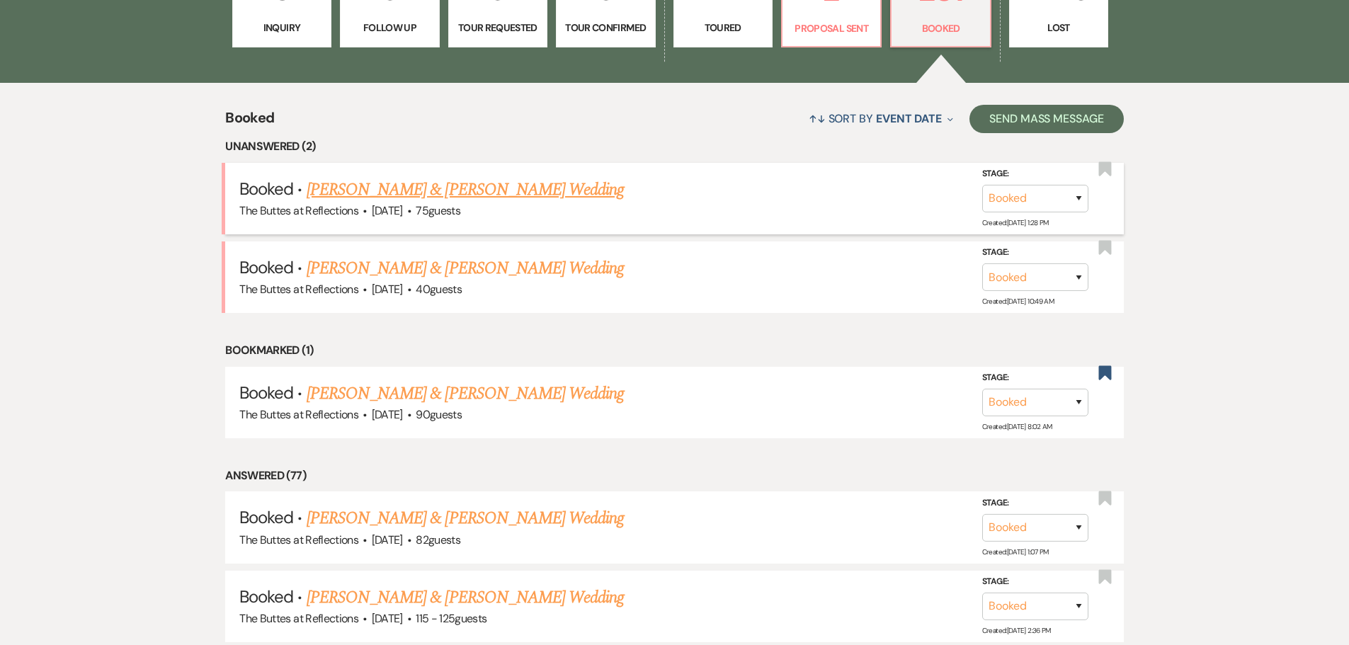
click at [419, 183] on link "[PERSON_NAME] & [PERSON_NAME] Wedding" at bounding box center [465, 190] width 317 height 26
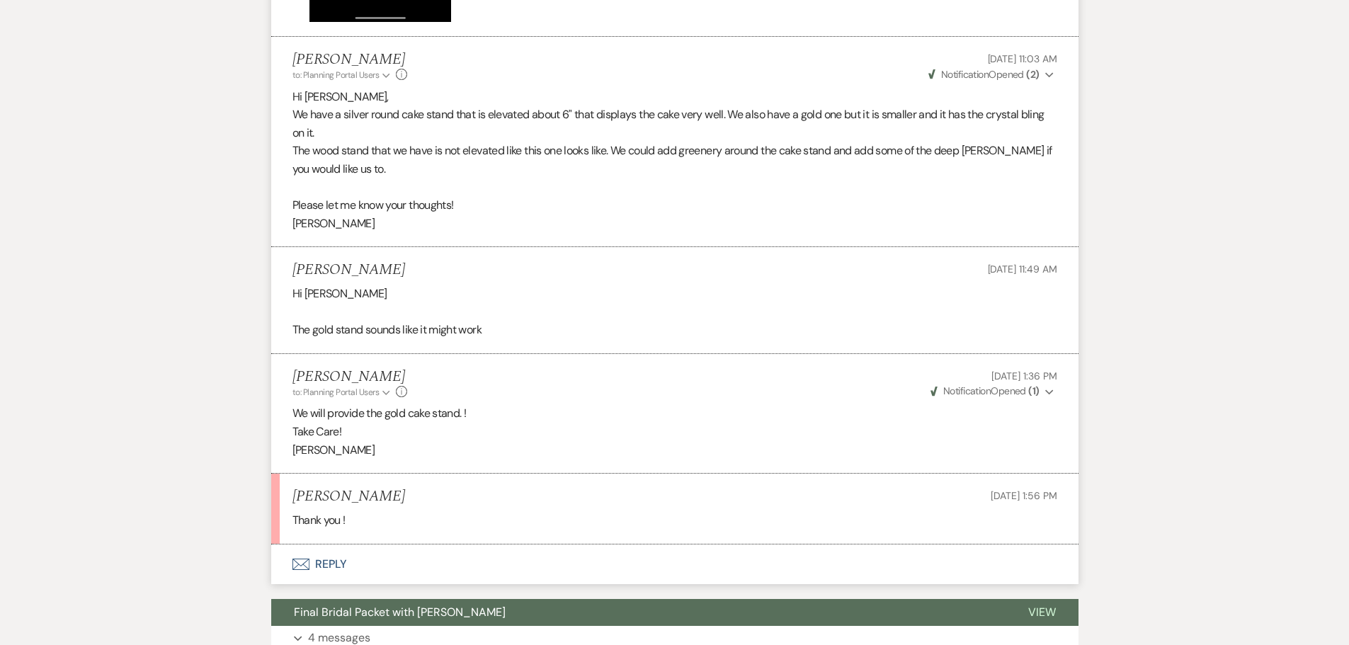
scroll to position [1105, 0]
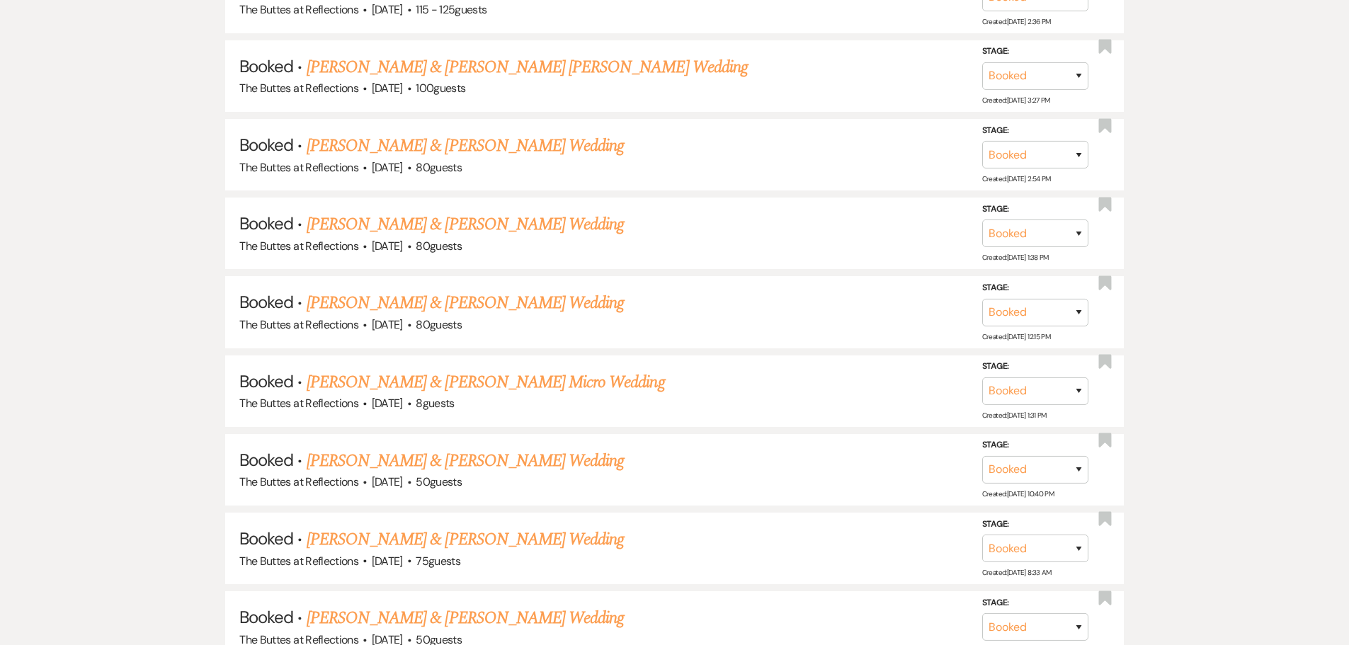
scroll to position [496, 0]
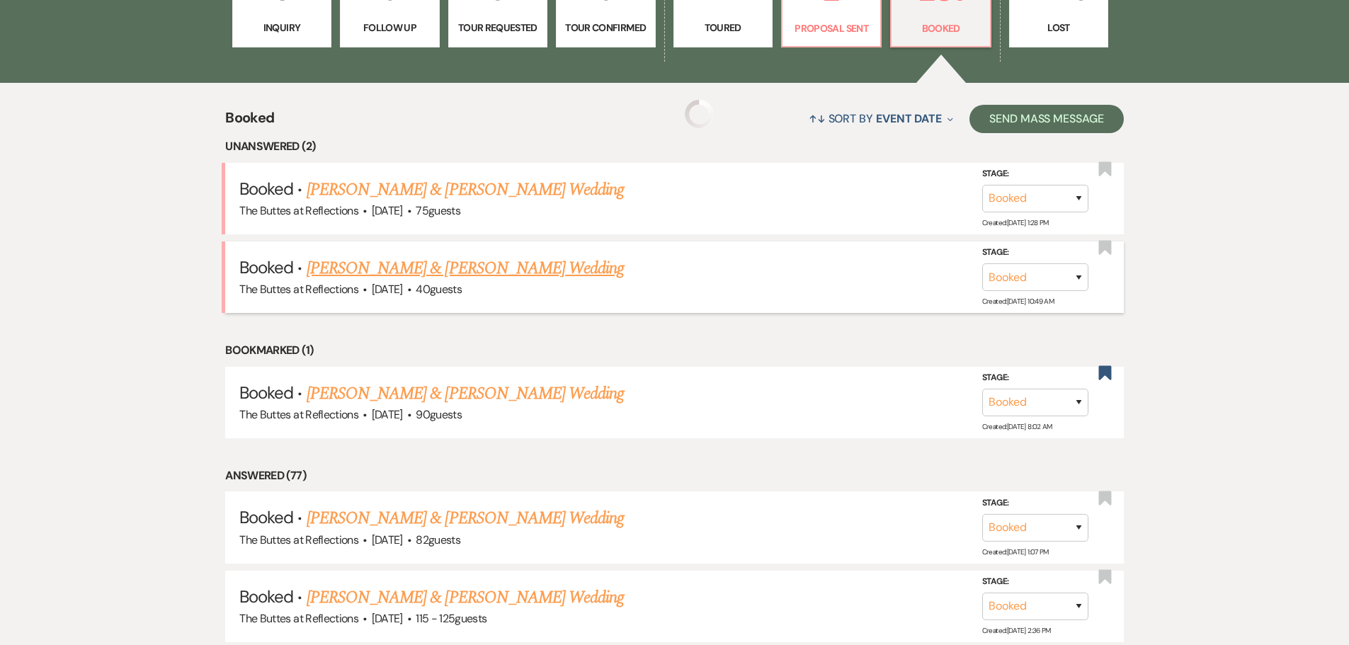
click at [426, 270] on link "[PERSON_NAME] & [PERSON_NAME] Wedding" at bounding box center [465, 269] width 317 height 26
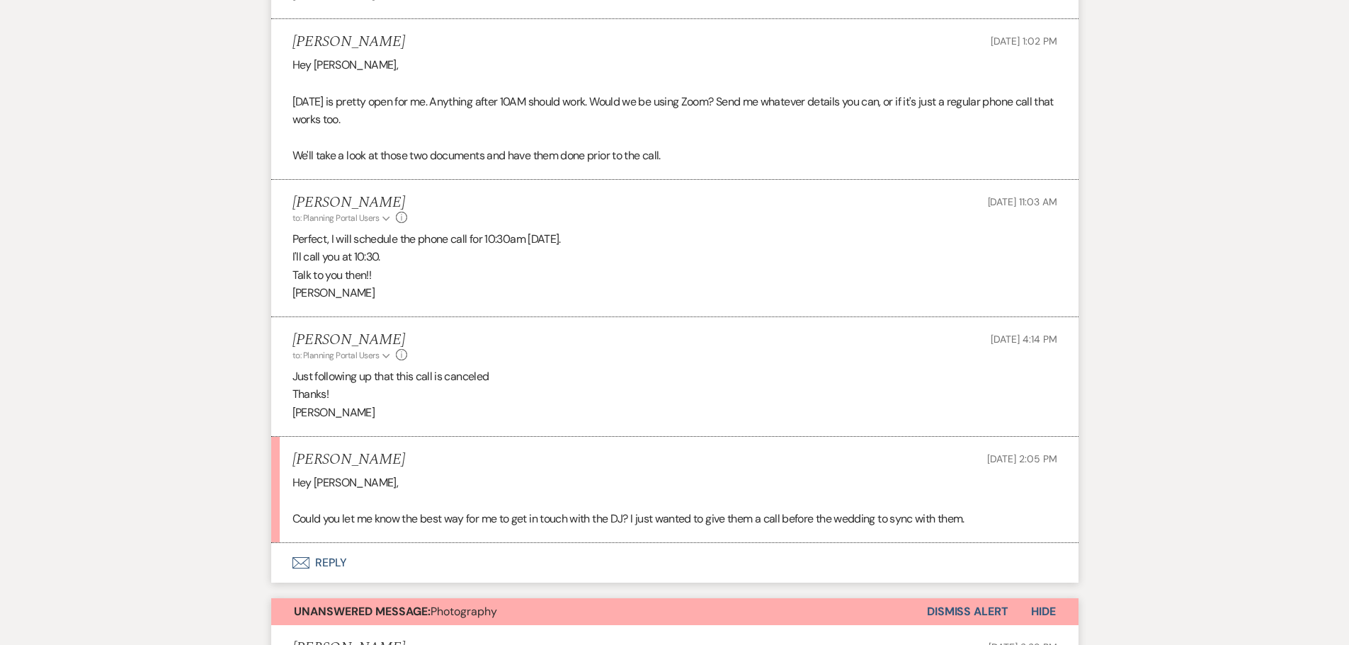
scroll to position [1460, 0]
click at [302, 559] on icon "Envelope" at bounding box center [301, 564] width 17 height 11
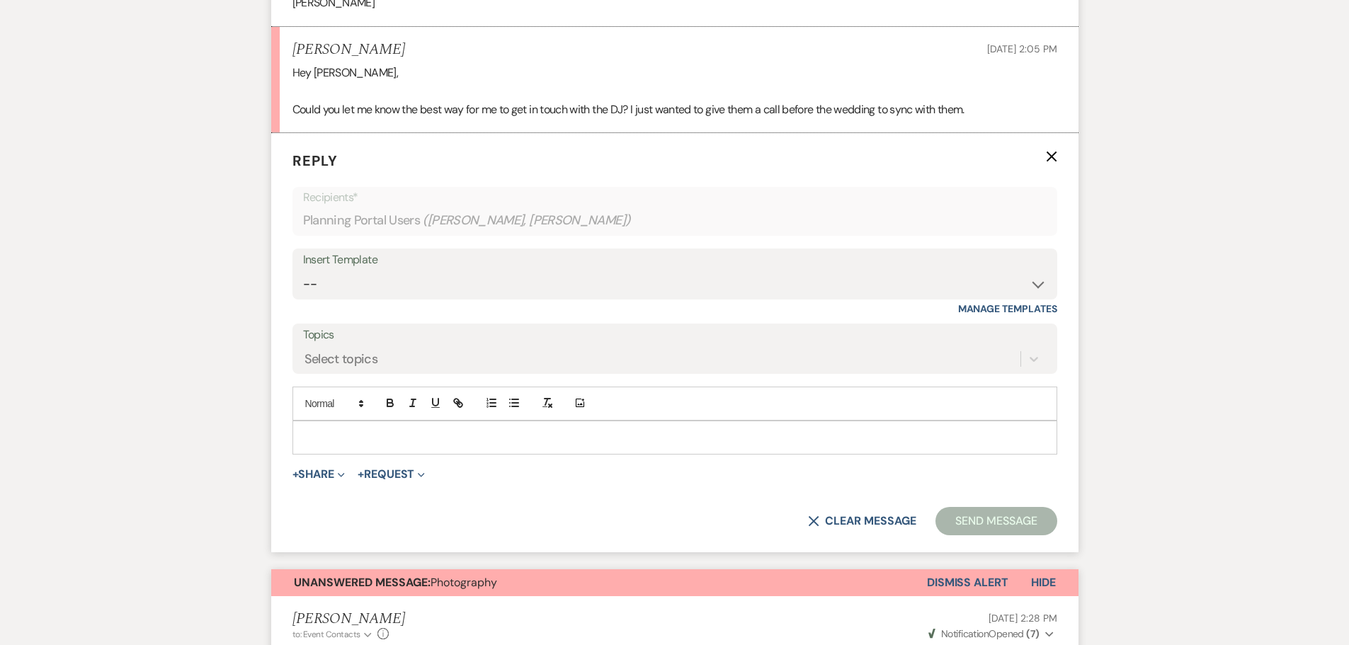
scroll to position [1874, 0]
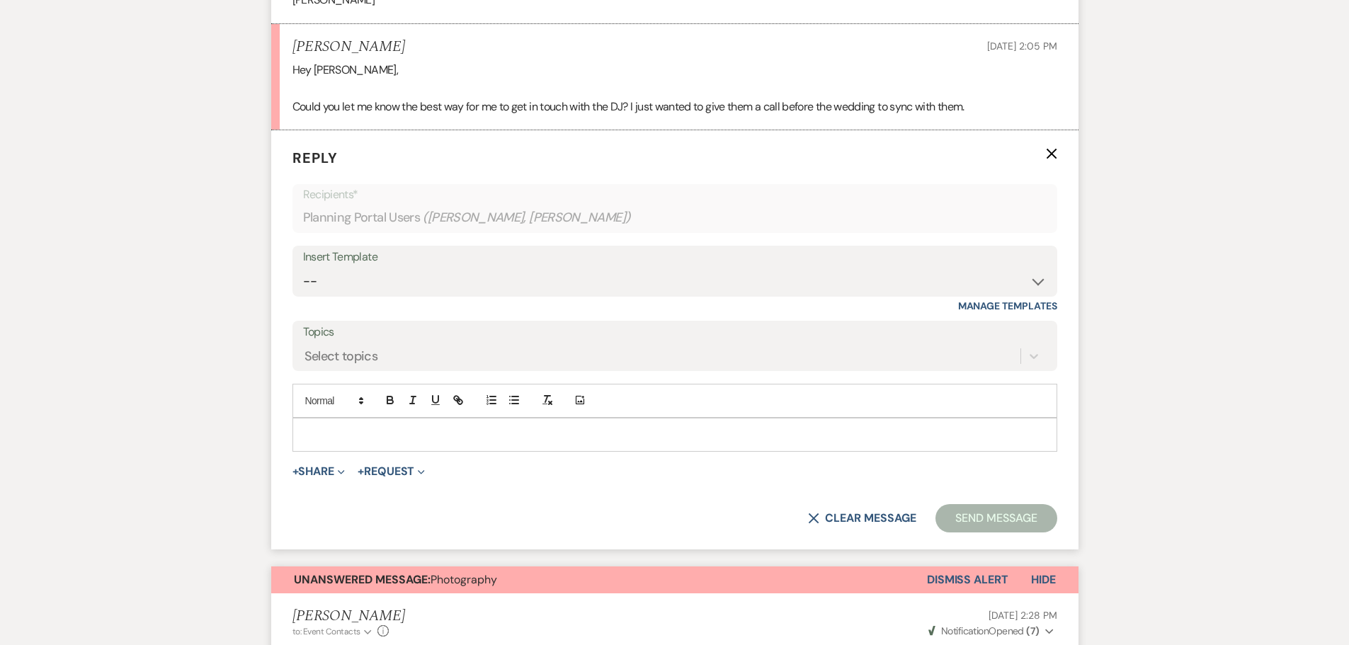
click at [320, 427] on p at bounding box center [675, 435] width 742 height 16
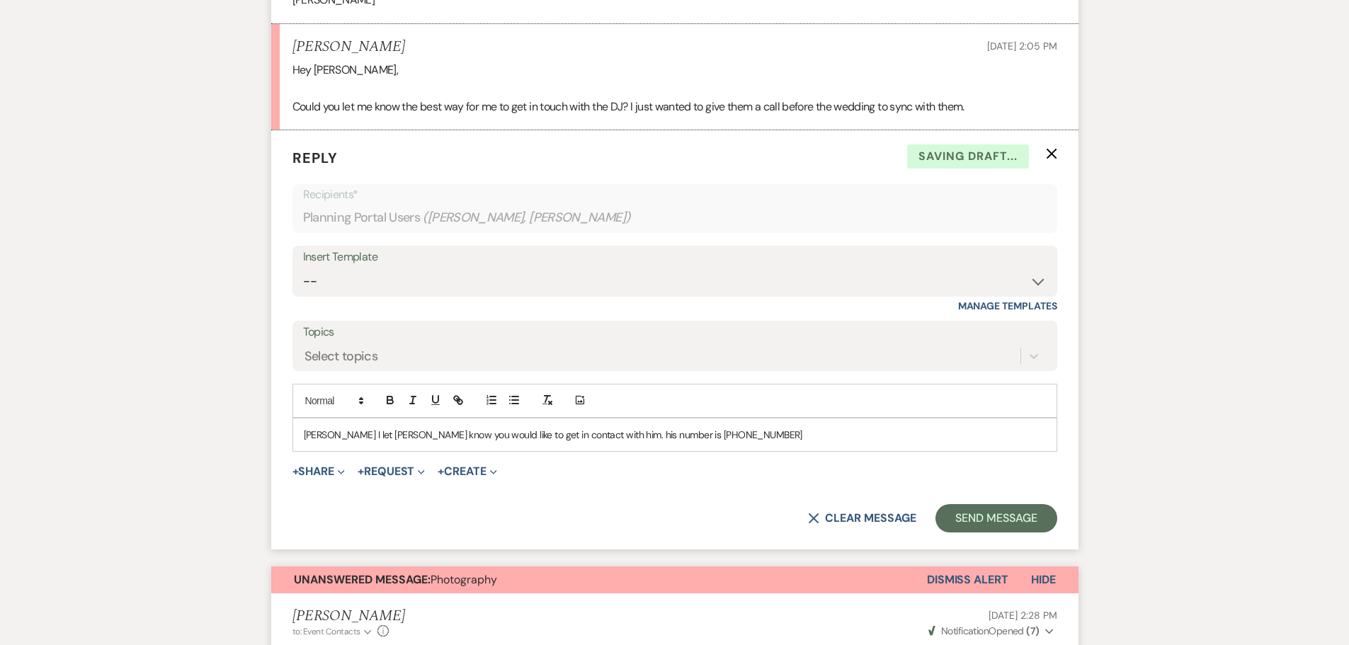
click at [556, 427] on p "[PERSON_NAME] I let [PERSON_NAME] know you would like to get in contact with hi…" at bounding box center [675, 435] width 742 height 16
click at [974, 504] on button "Send Message" at bounding box center [996, 518] width 121 height 28
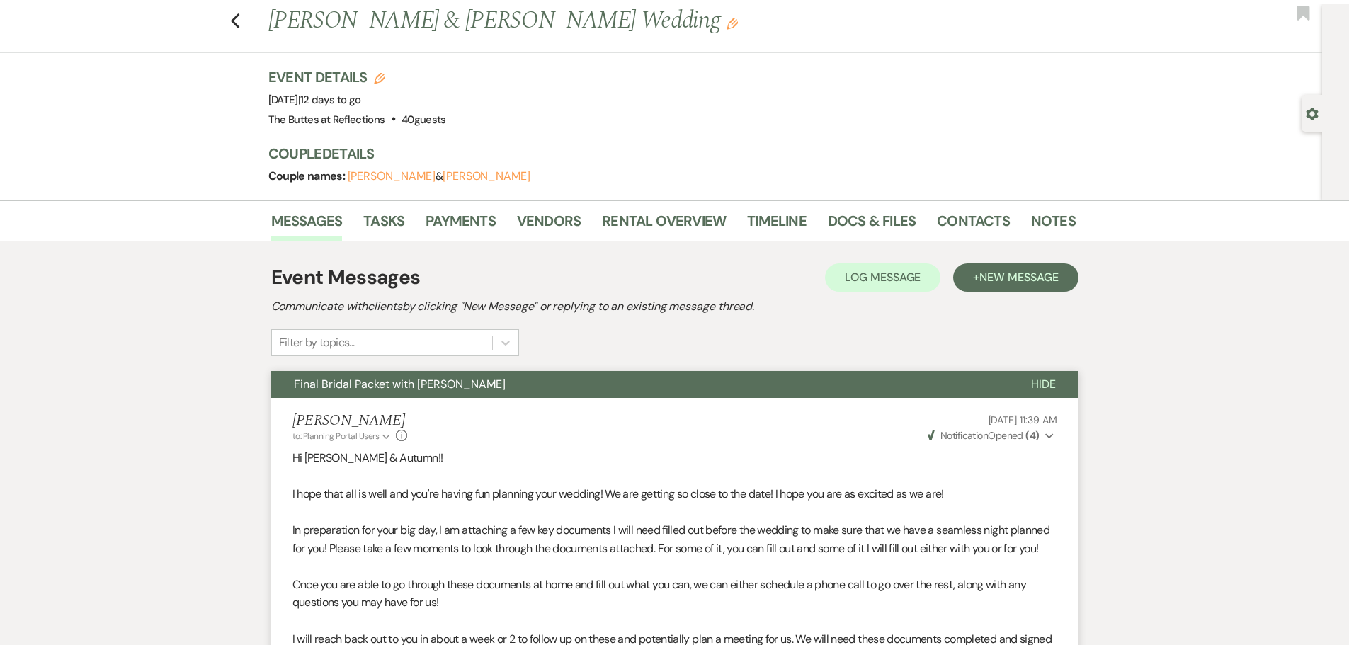
scroll to position [0, 0]
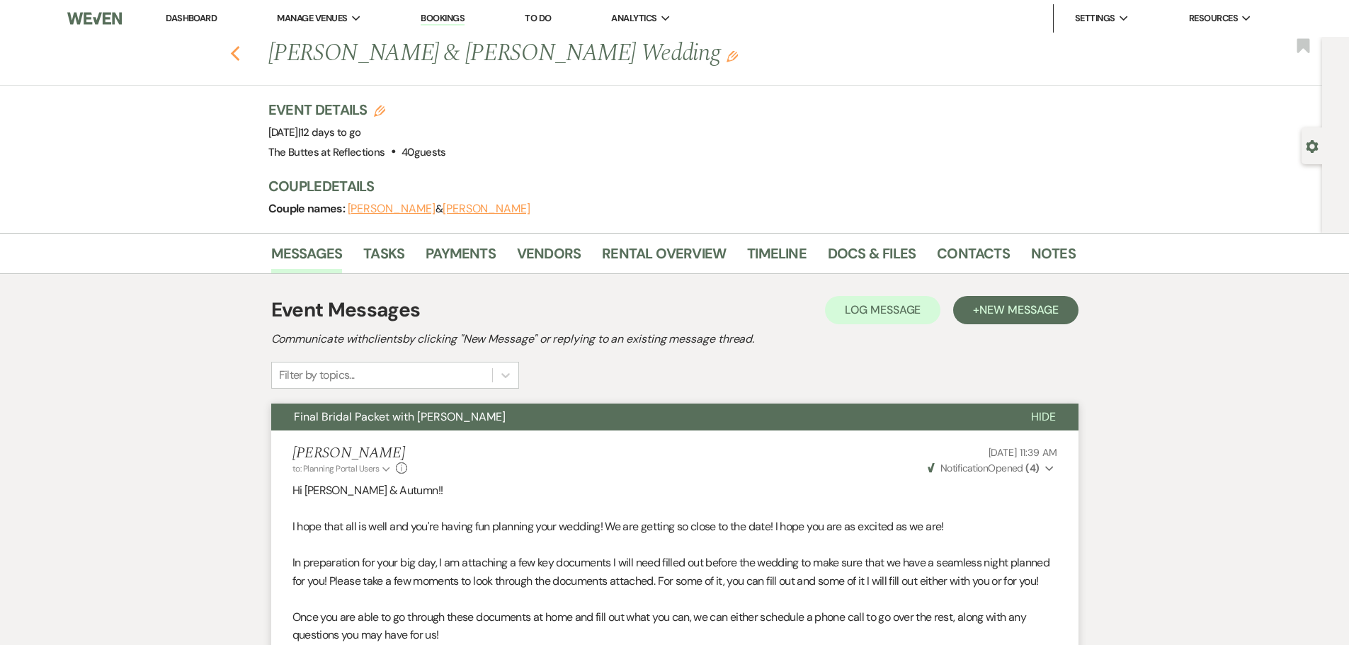
click at [239, 51] on use "button" at bounding box center [234, 54] width 9 height 16
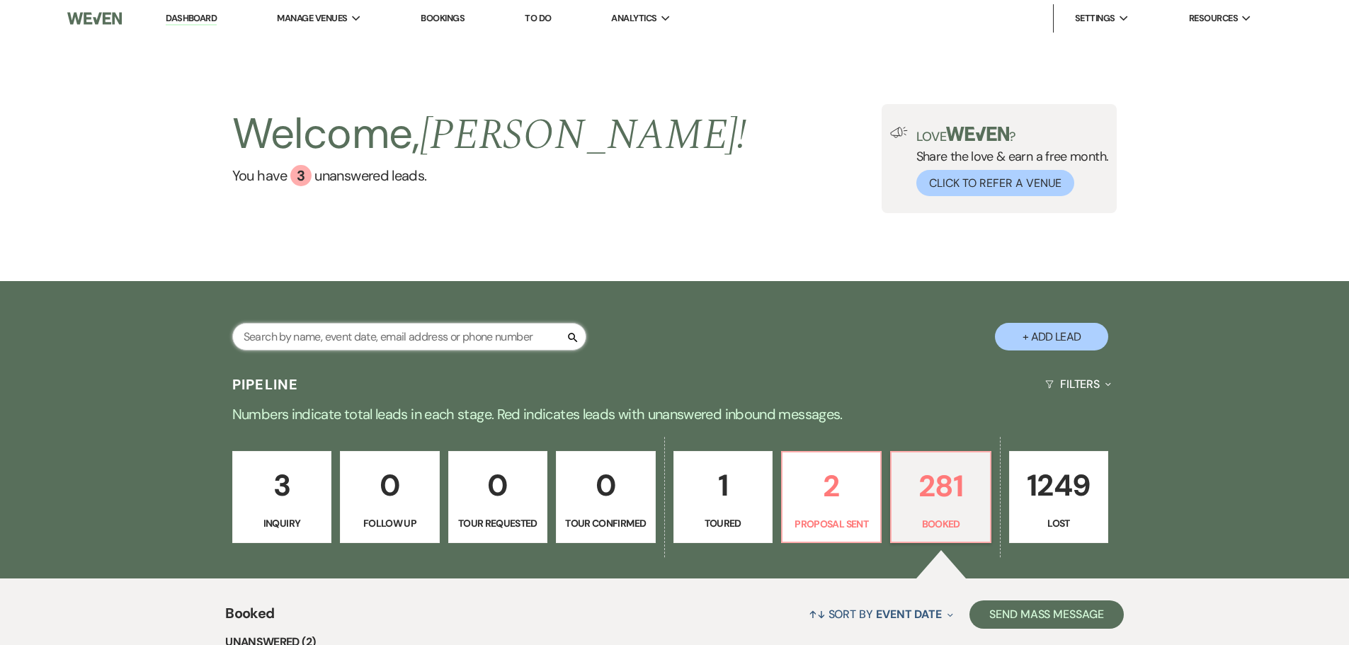
click at [468, 339] on input "text" at bounding box center [409, 337] width 354 height 28
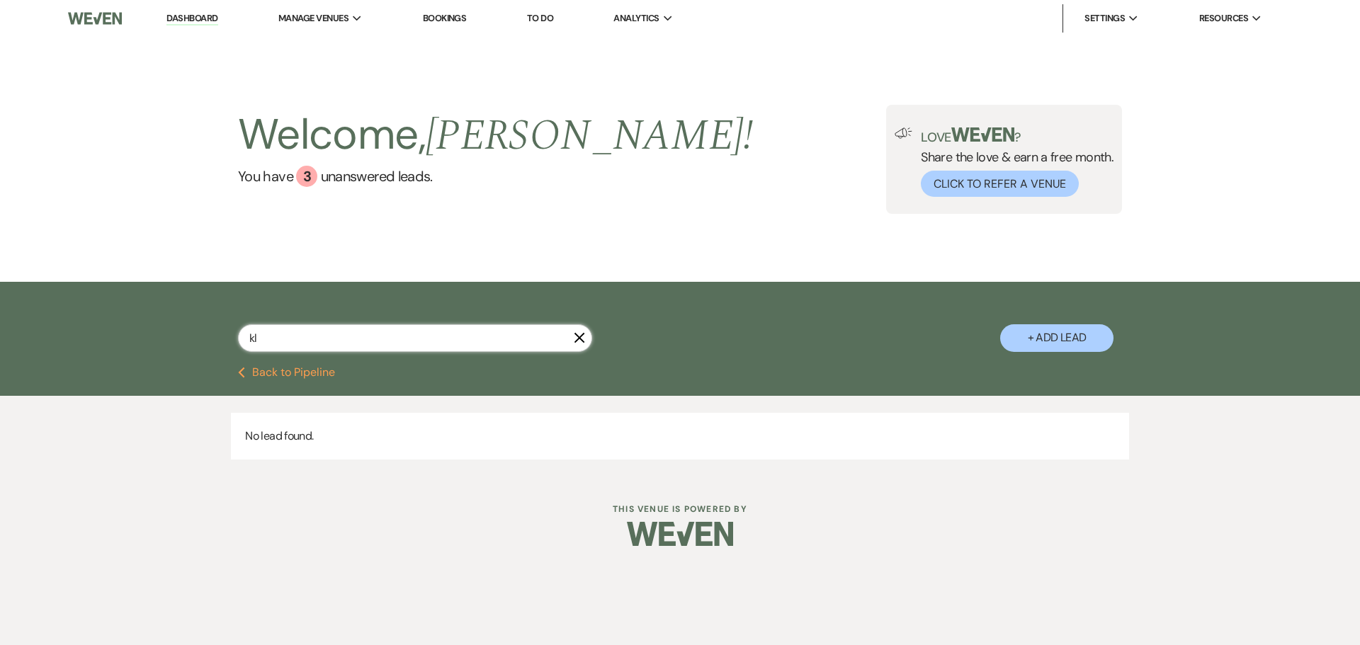
type input "k"
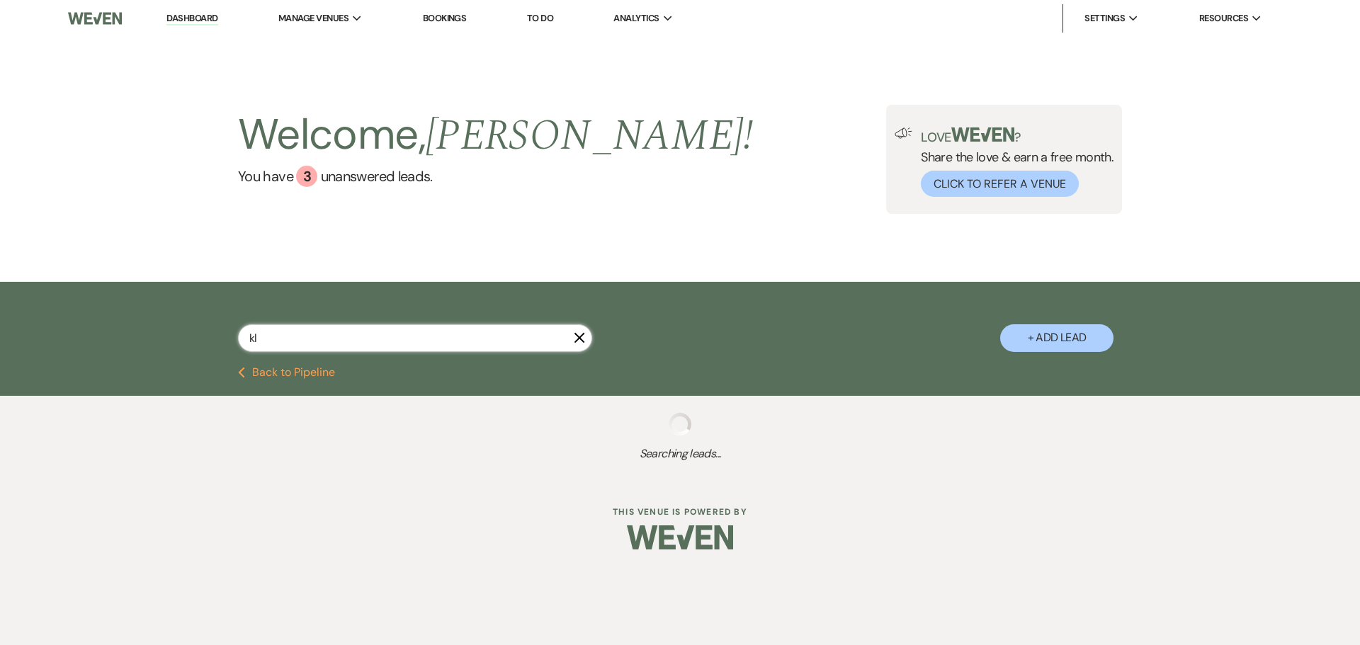
type input "kli"
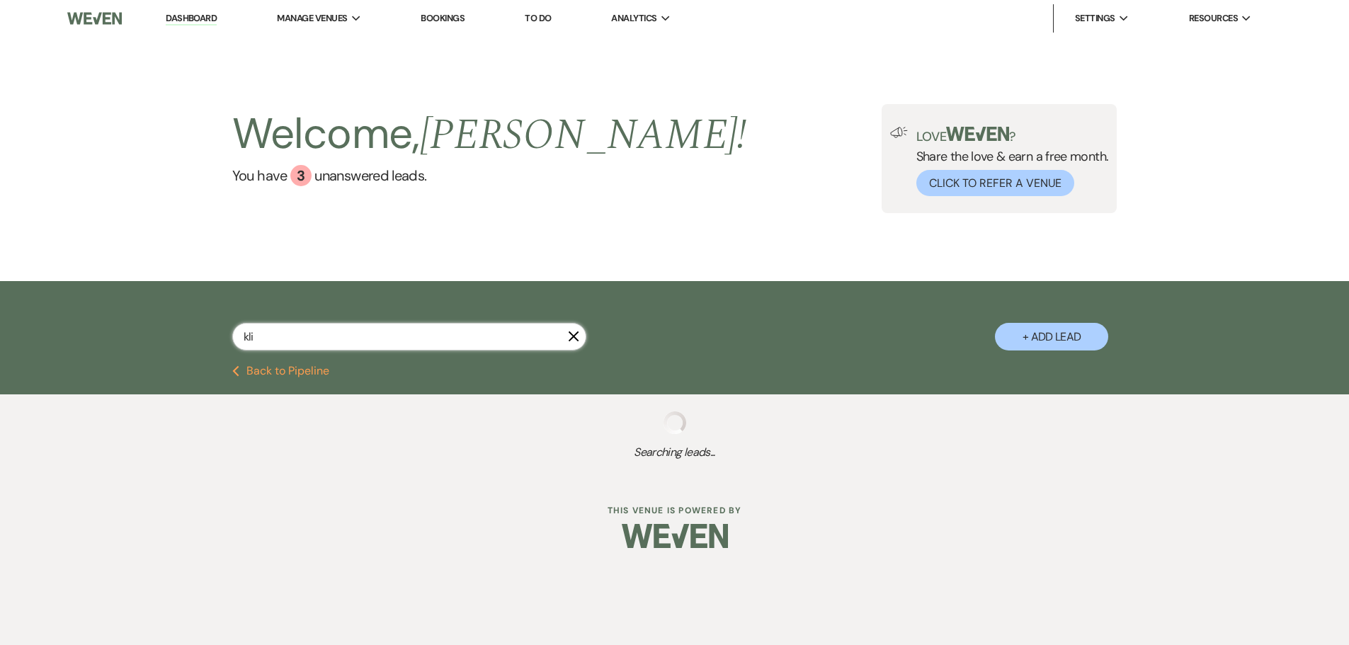
select select "8"
select select "5"
select select "8"
select select "5"
select select "8"
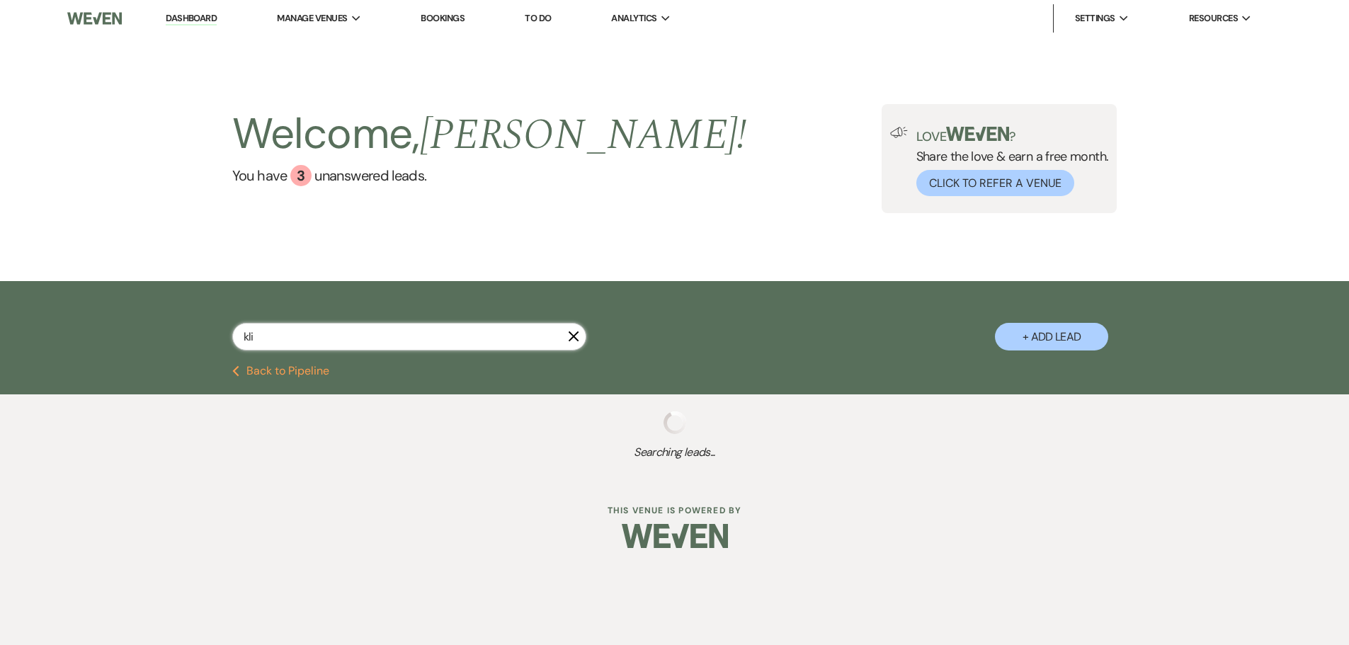
select select "5"
select select "8"
select select "6"
select select "8"
select select "6"
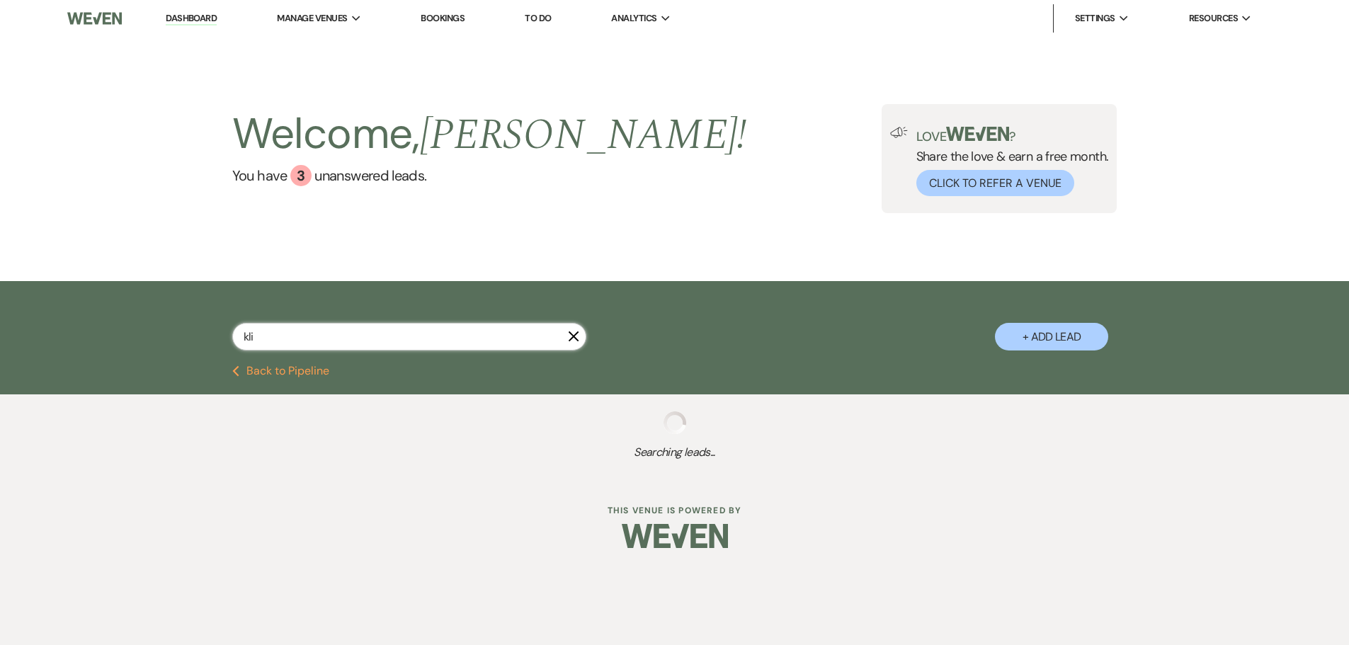
select select "8"
select select "5"
select select "8"
select select "5"
select select "8"
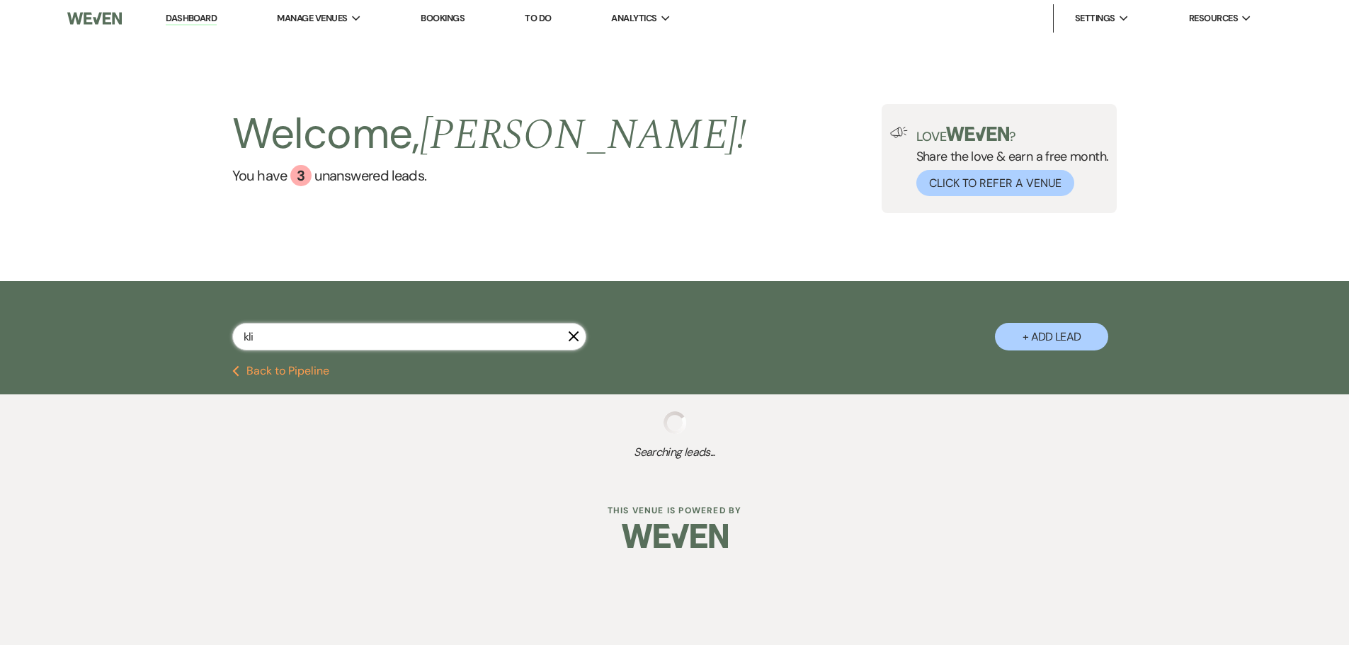
select select "5"
select select "8"
select select "5"
select select "8"
select select "5"
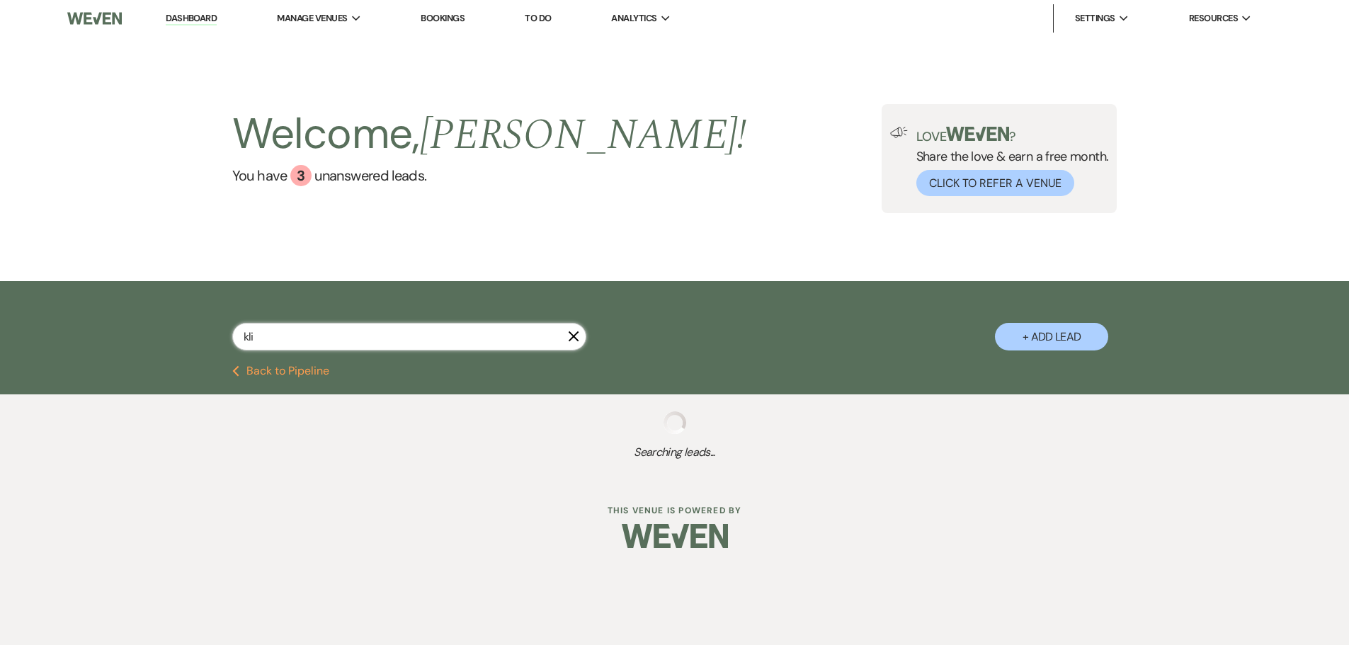
select select "8"
select select "5"
select select "8"
select select "5"
select select "8"
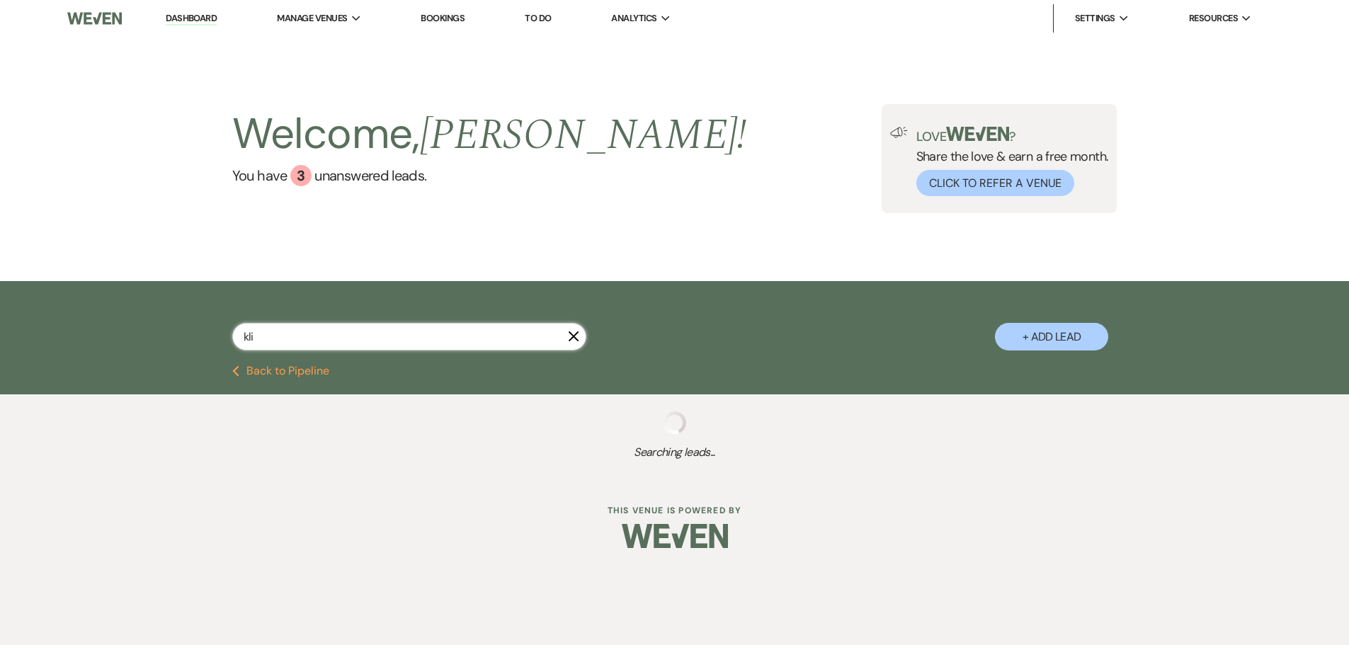
select select "6"
select select "8"
select select "6"
select select "8"
select select "5"
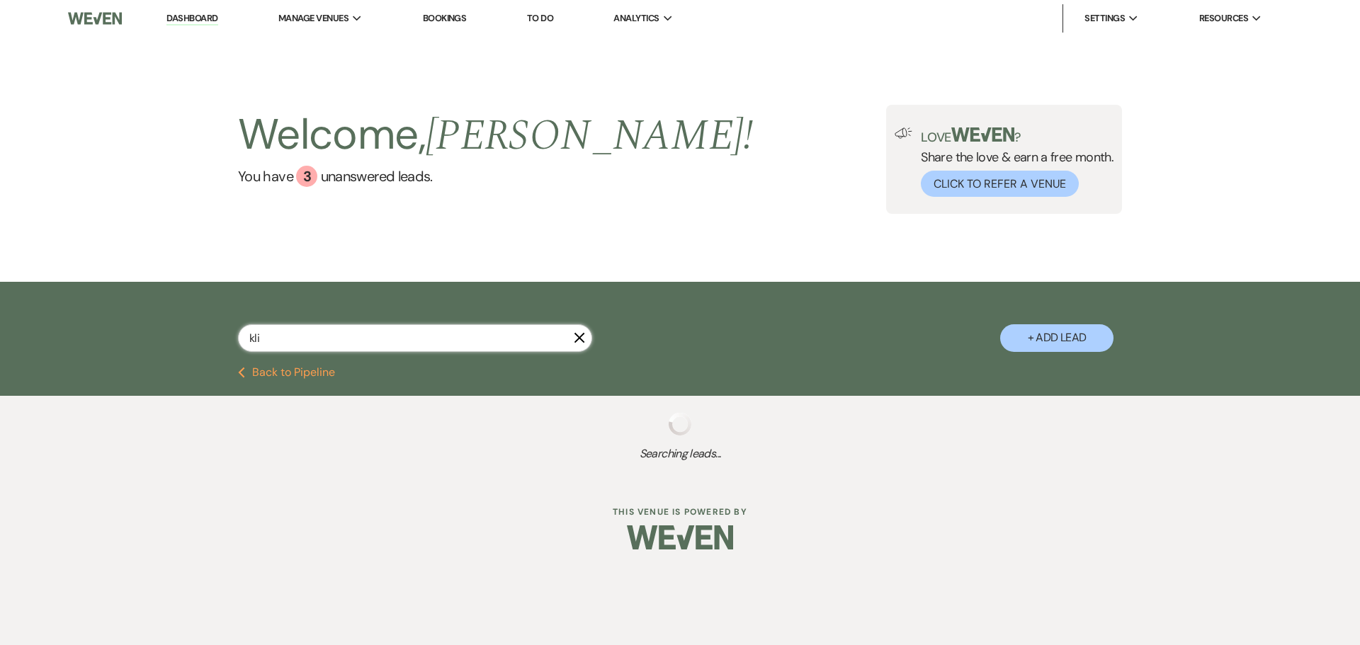
select select "8"
select select "5"
select select "8"
select select "6"
select select "8"
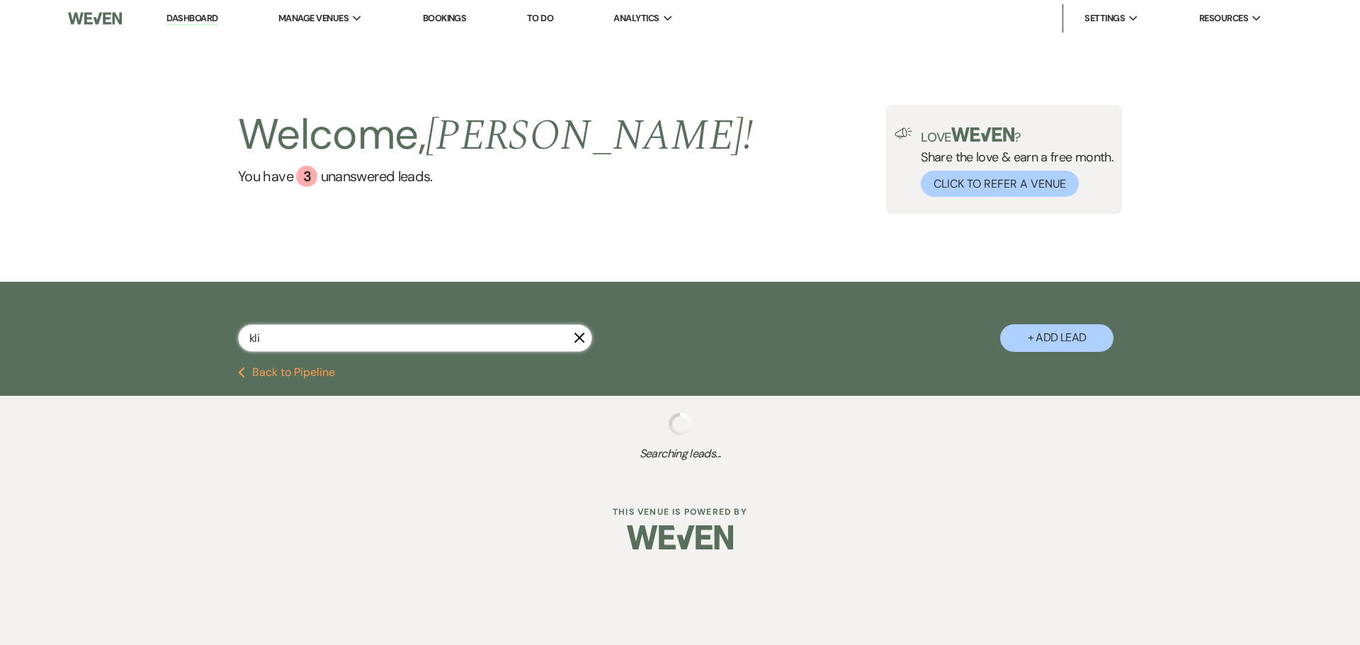
select select "6"
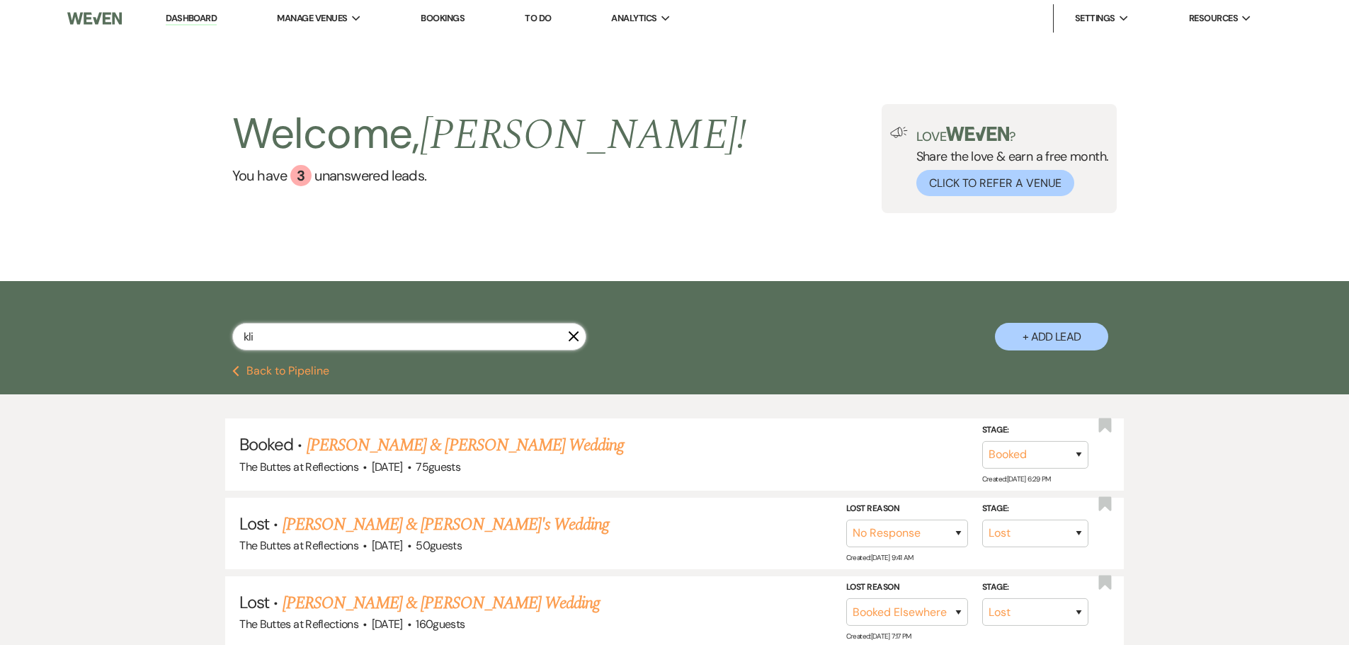
type input "kl"
select select "8"
select select "5"
select select "8"
select select "5"
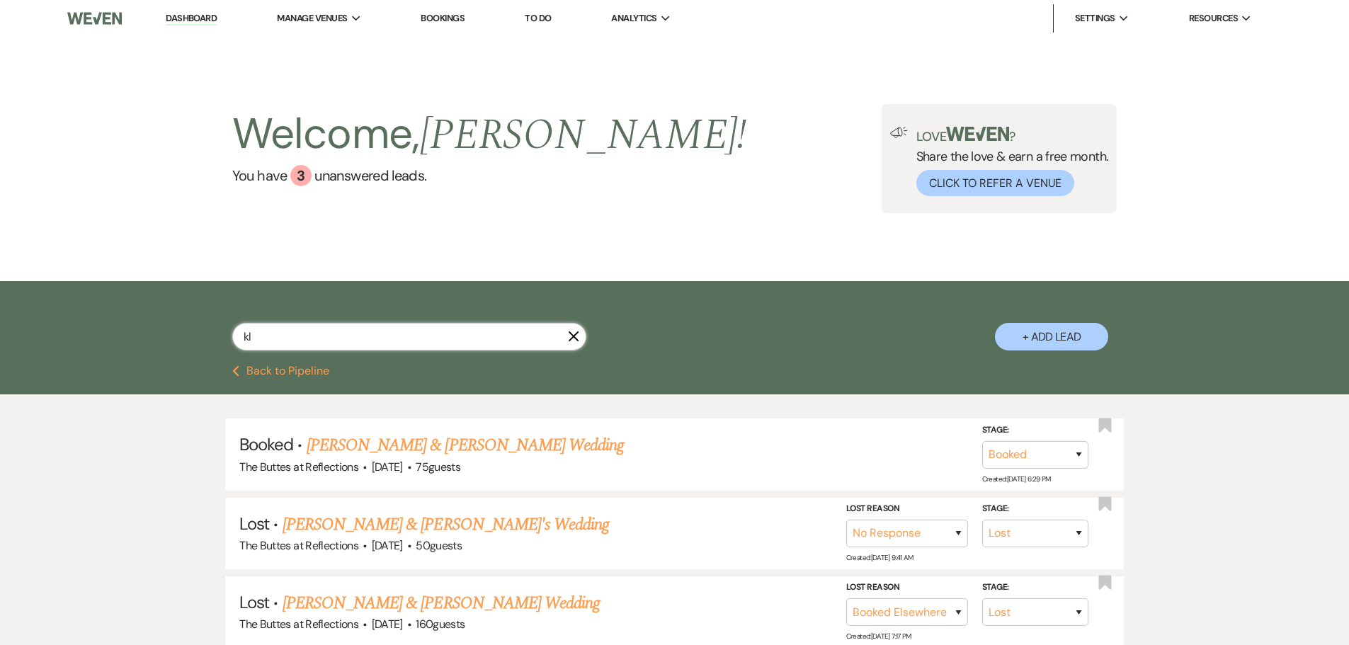
select select "8"
select select "5"
select select "8"
select select "6"
select select "8"
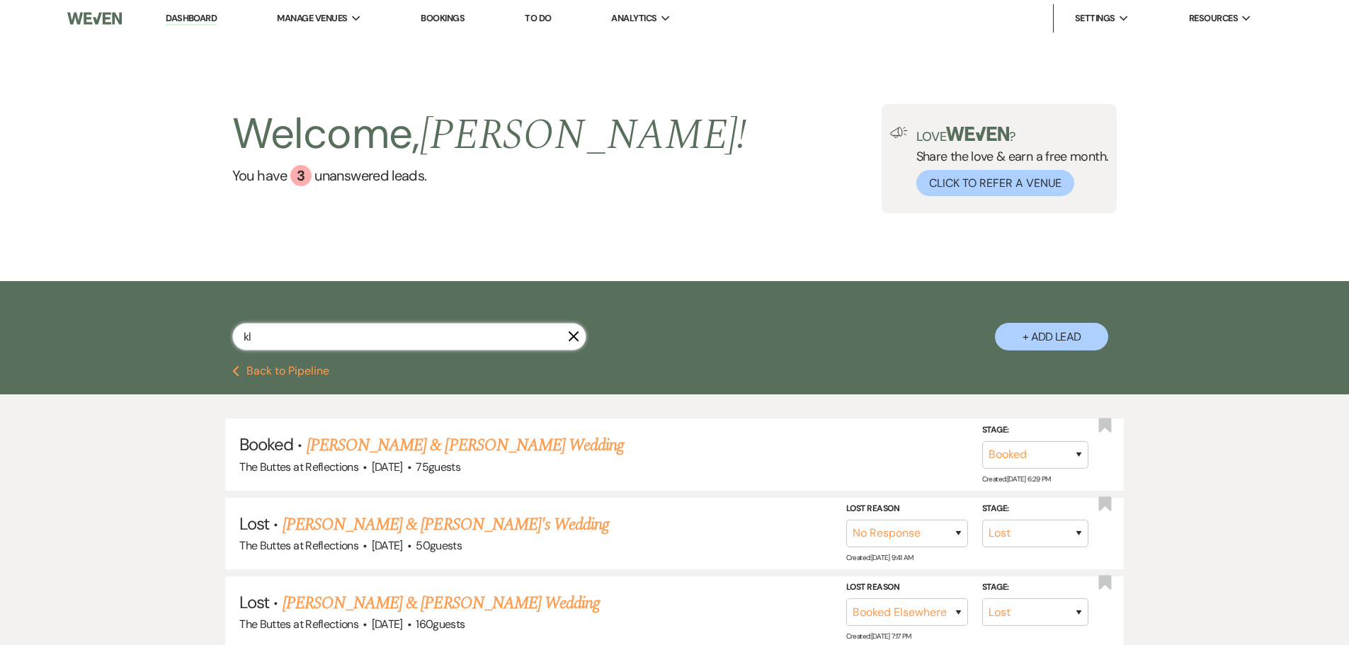
select select "6"
select select "8"
select select "5"
select select "8"
select select "5"
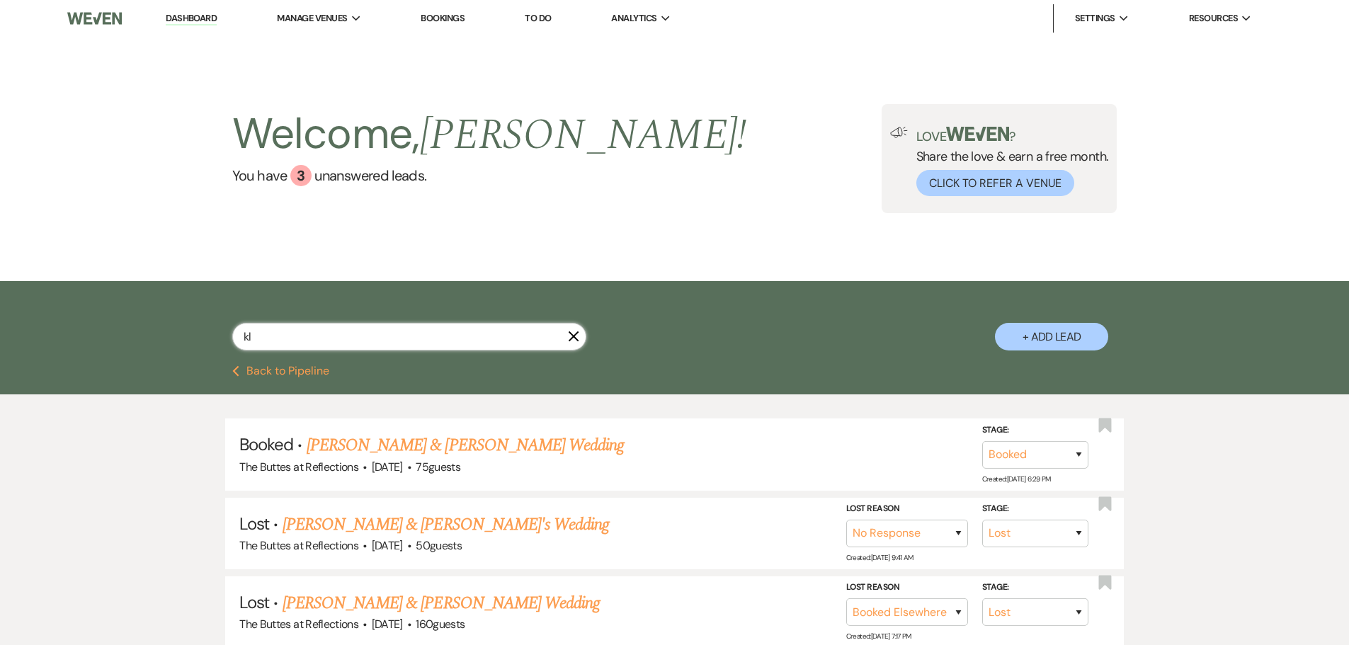
select select "8"
select select "5"
select select "8"
select select "5"
select select "8"
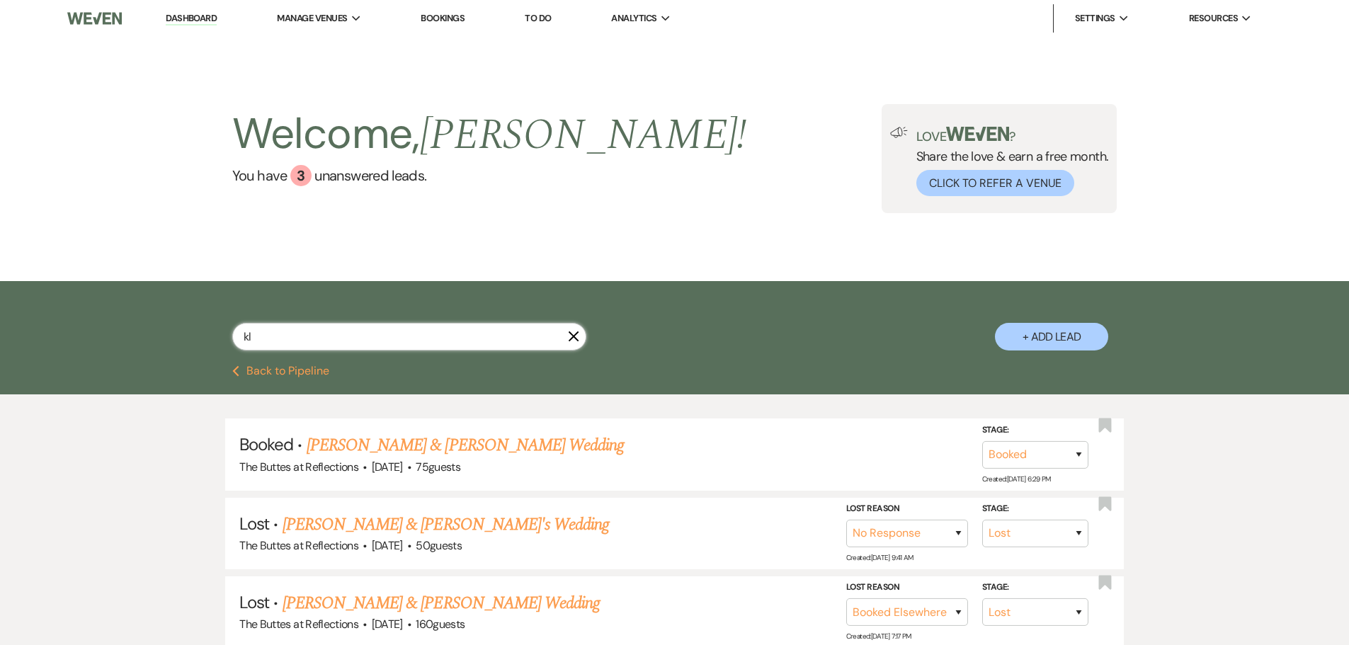
select select "5"
select select "8"
select select "5"
select select "8"
select select "5"
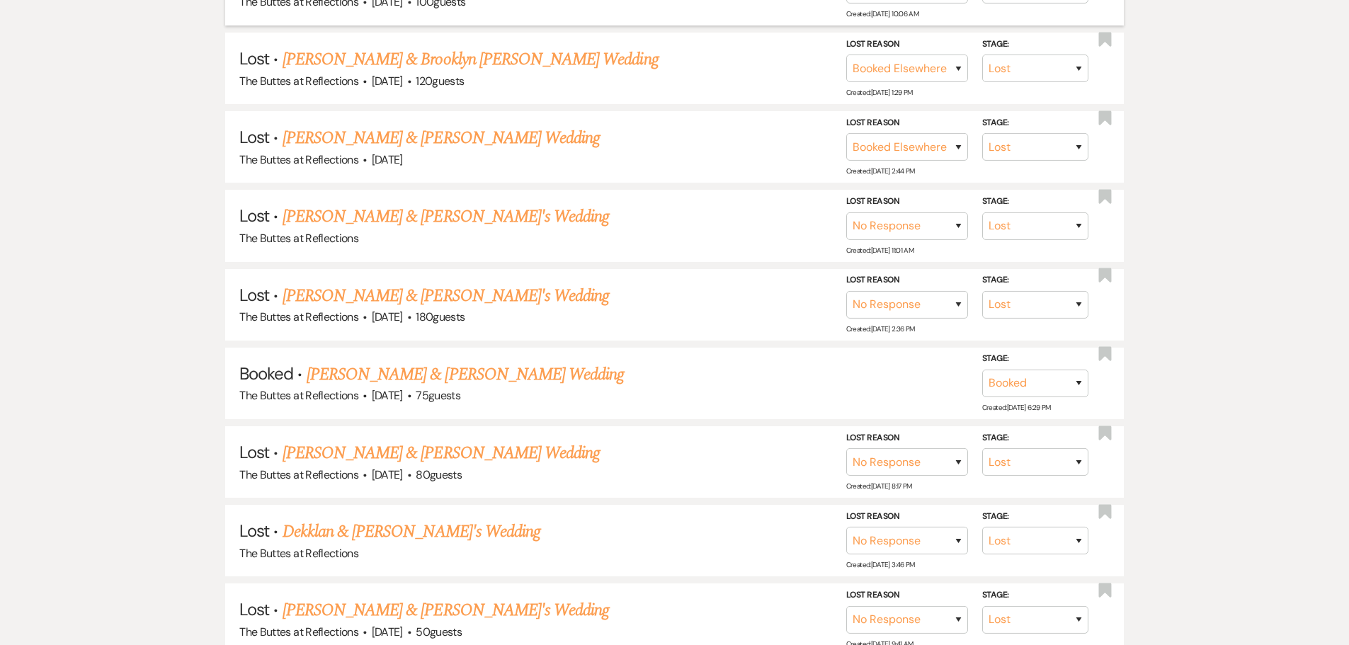
scroll to position [638, 0]
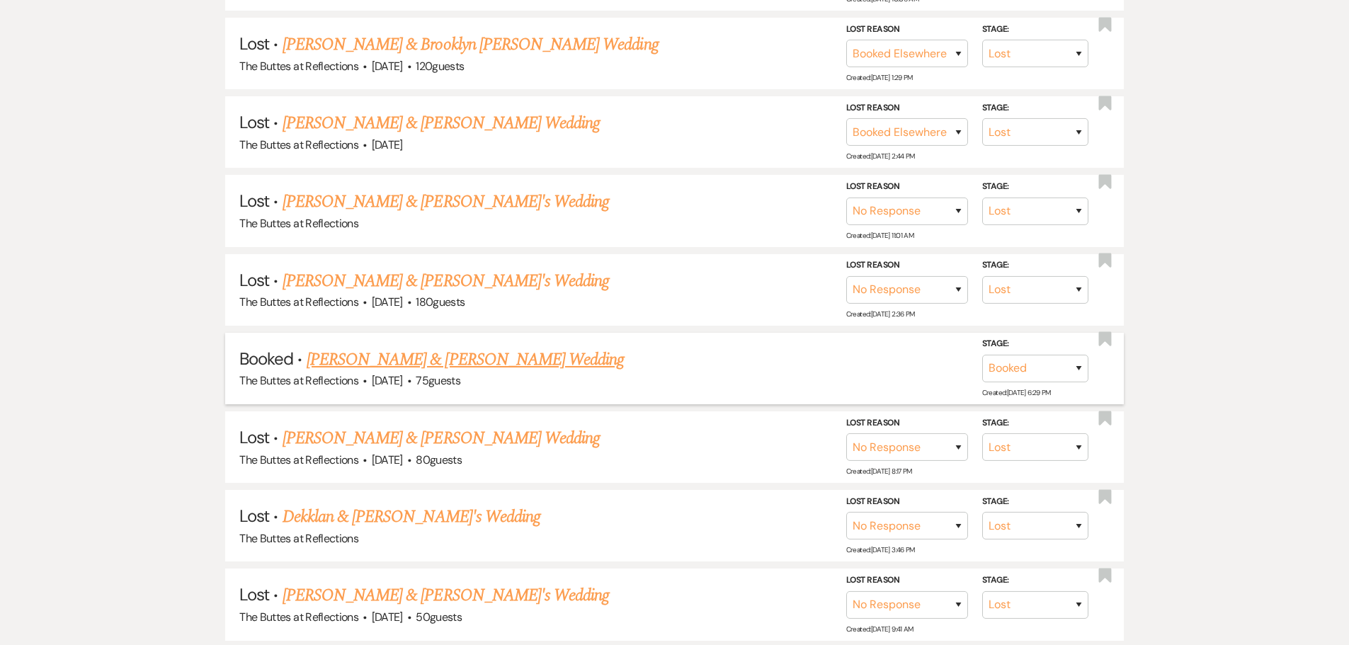
type input "kl"
click at [465, 351] on link "[PERSON_NAME] & [PERSON_NAME] Wedding" at bounding box center [465, 360] width 317 height 26
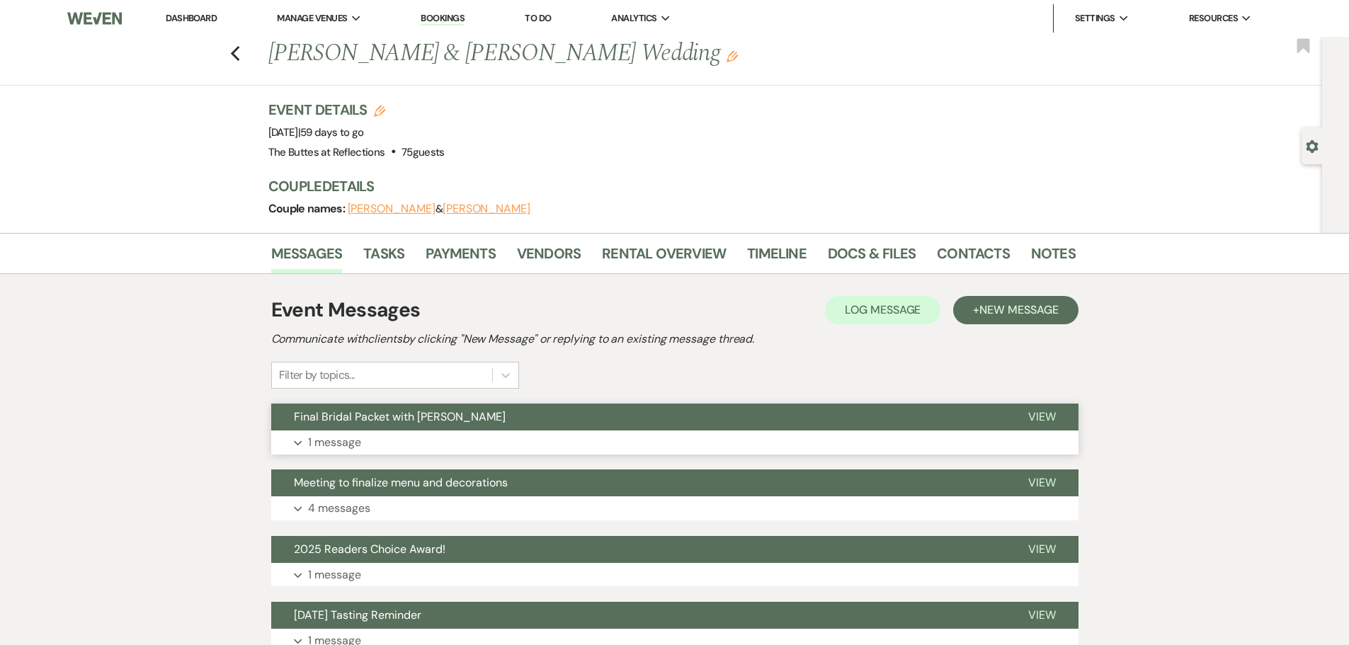
click at [324, 443] on p "1 message" at bounding box center [334, 443] width 53 height 18
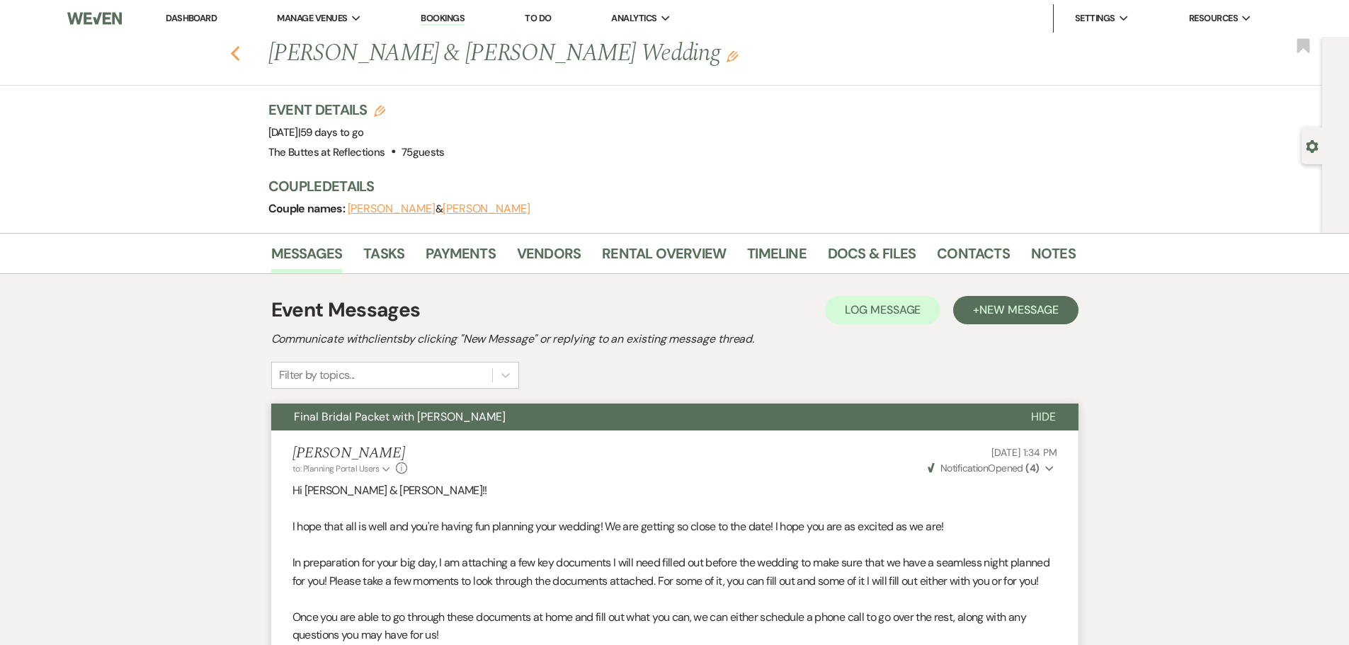
click at [239, 52] on use "button" at bounding box center [234, 54] width 9 height 16
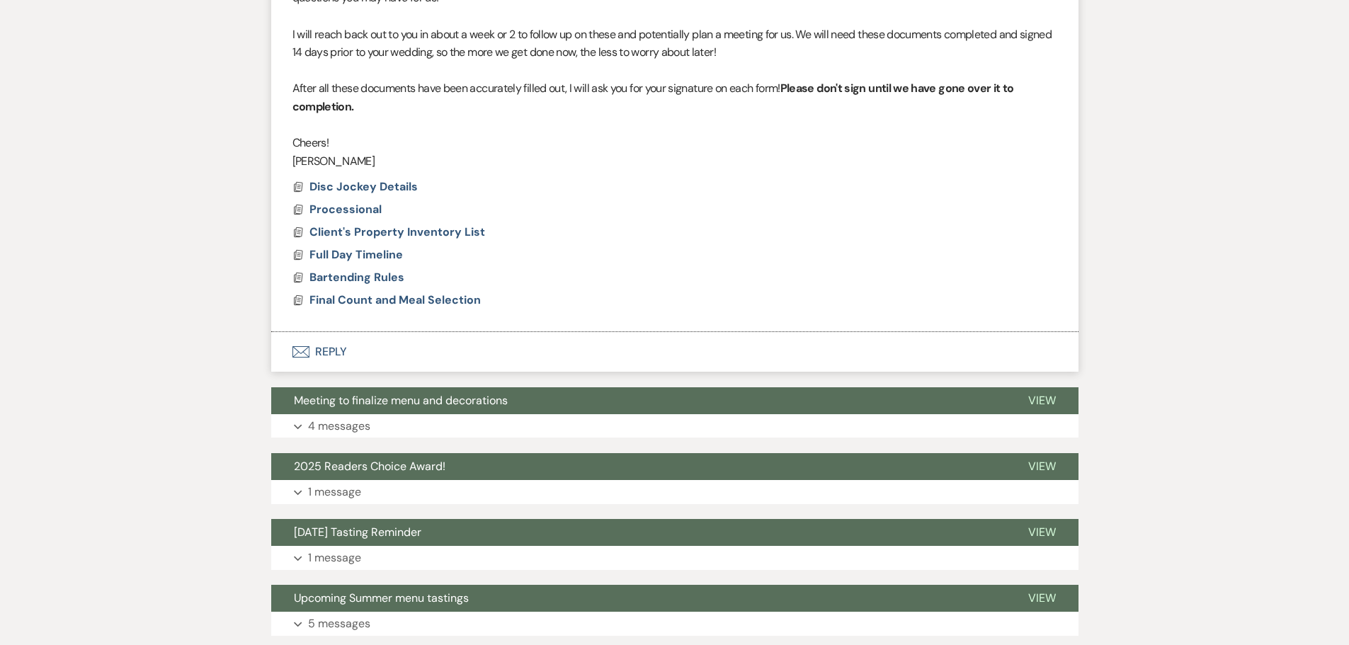
select select "8"
select select "5"
select select "8"
select select "5"
select select "8"
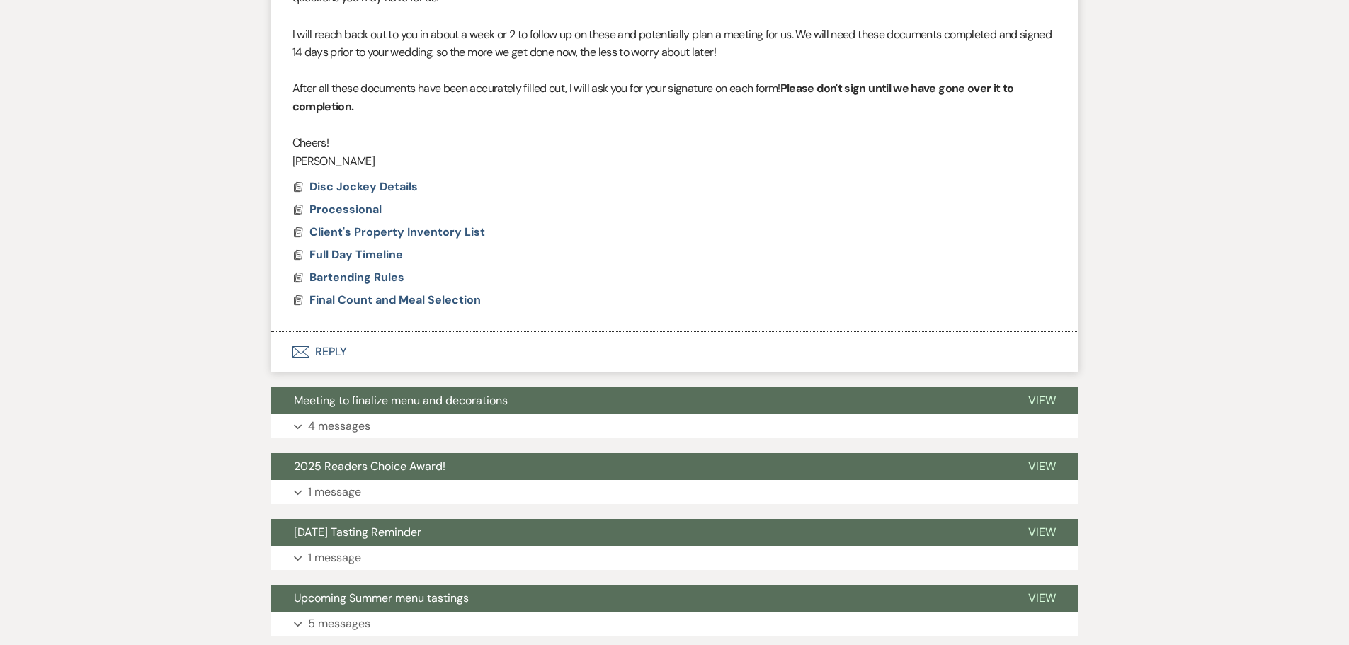
select select "5"
select select "8"
select select "6"
select select "8"
select select "6"
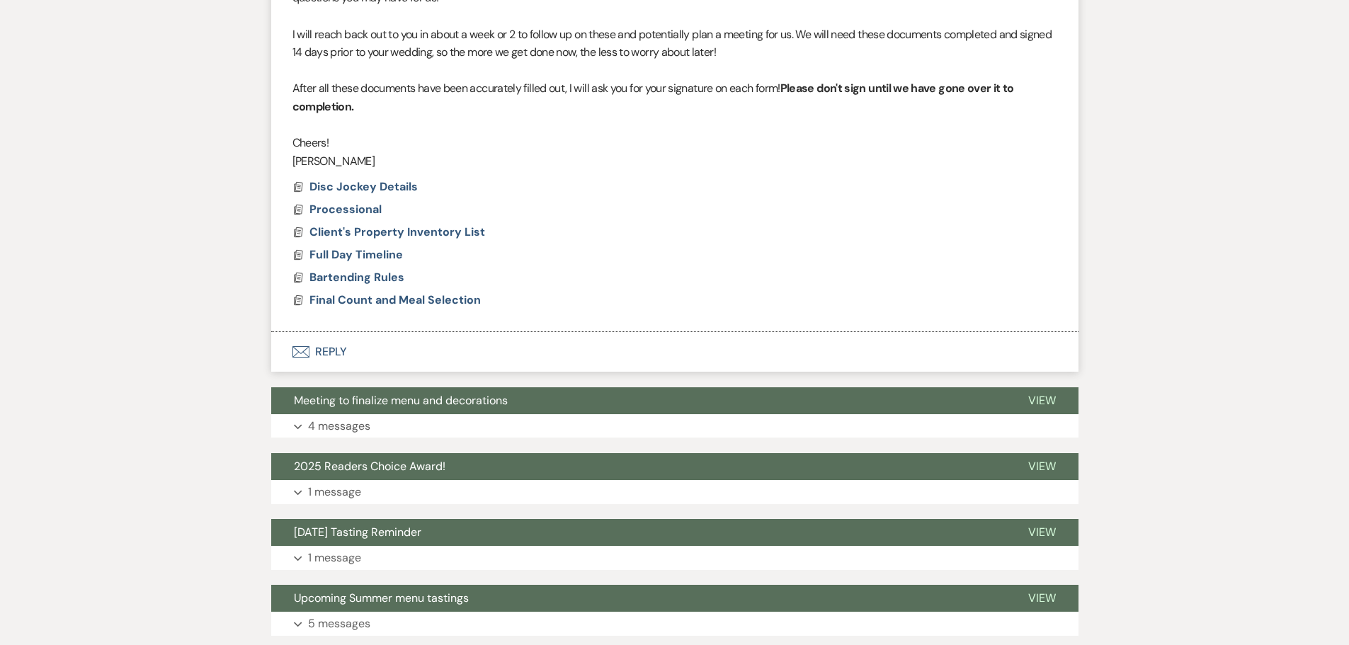
select select "8"
select select "5"
select select "8"
select select "5"
select select "8"
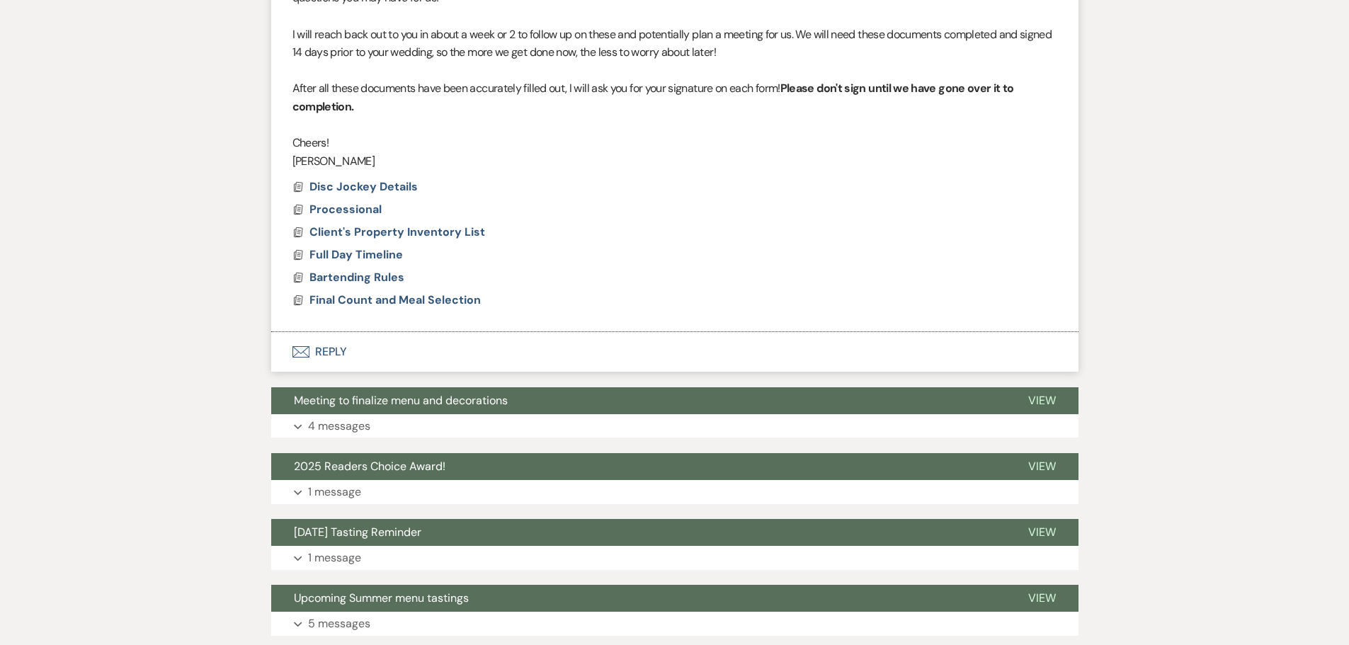
select select "5"
select select "8"
select select "5"
select select "8"
select select "5"
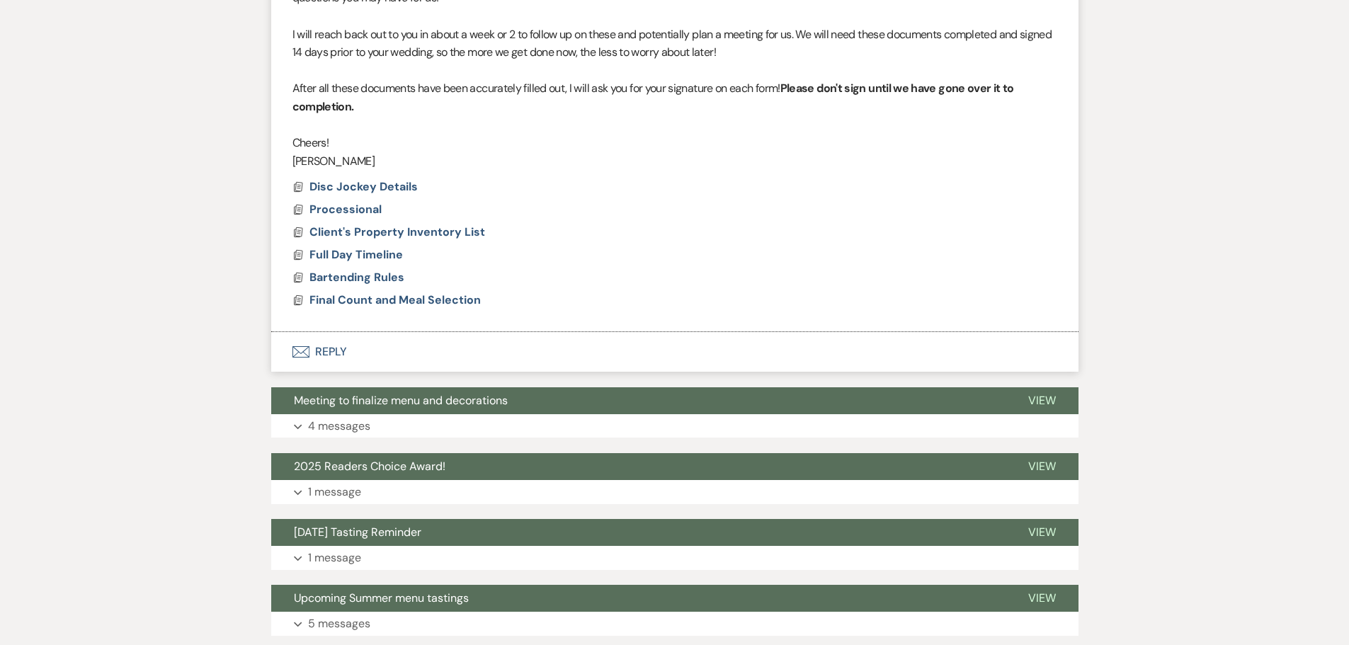
select select "8"
select select "5"
select select "8"
select select "5"
select select "8"
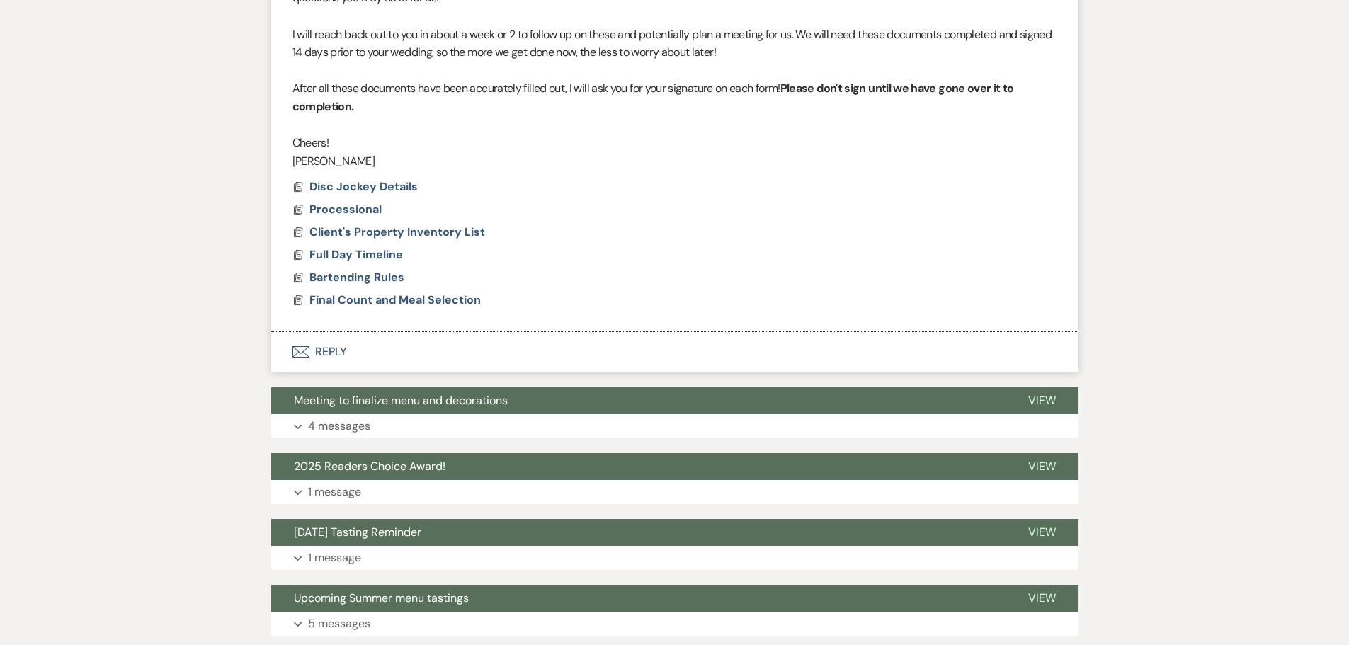
select select "6"
select select "8"
select select "6"
select select "8"
select select "5"
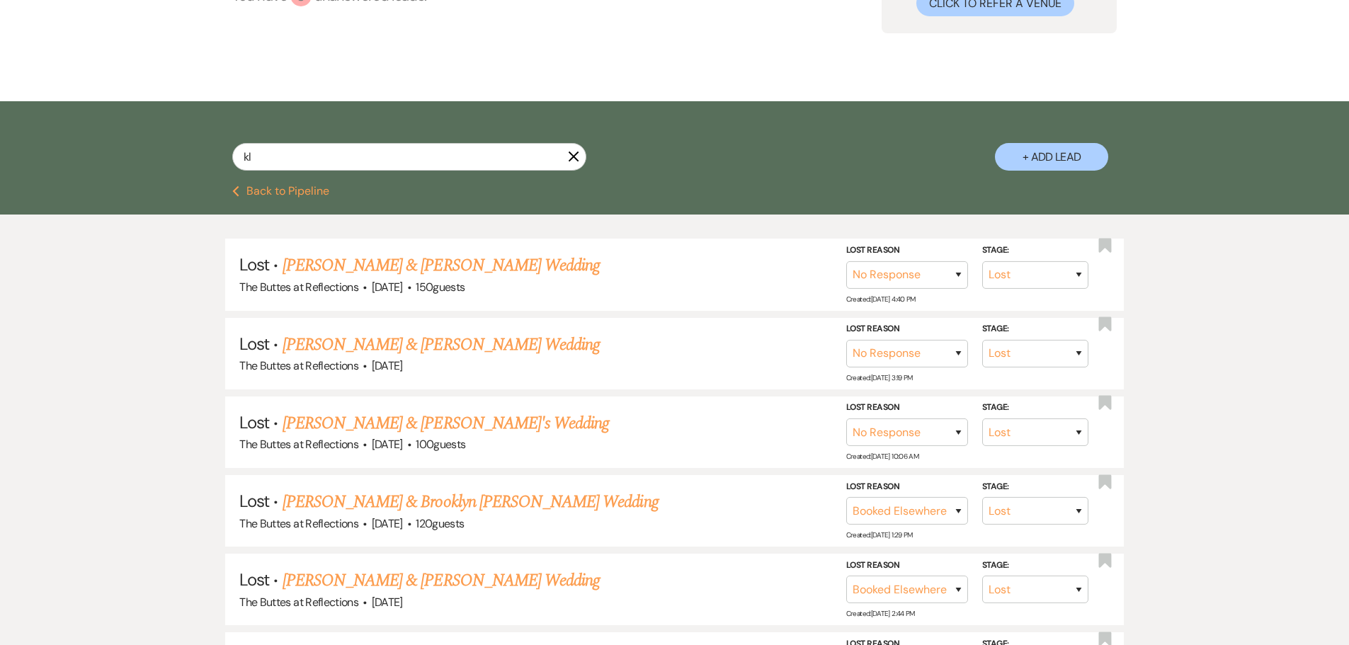
scroll to position [0, 0]
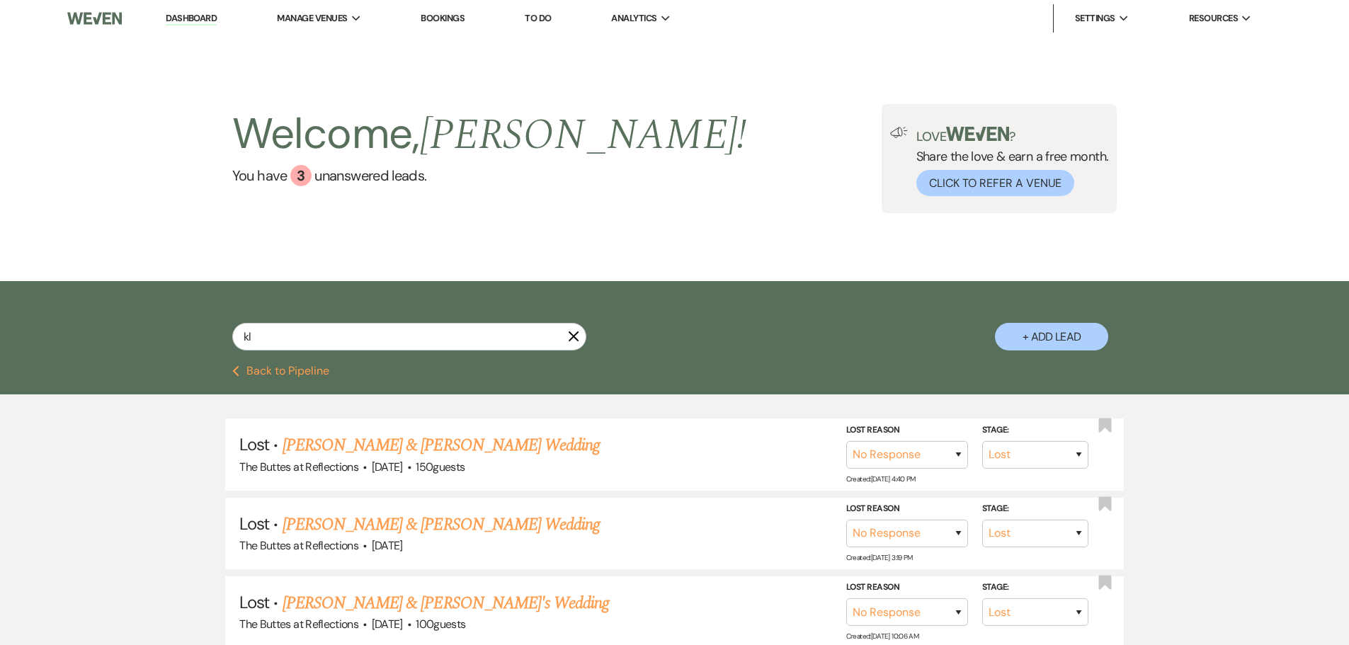
click at [183, 16] on link "Dashboard" at bounding box center [191, 18] width 51 height 13
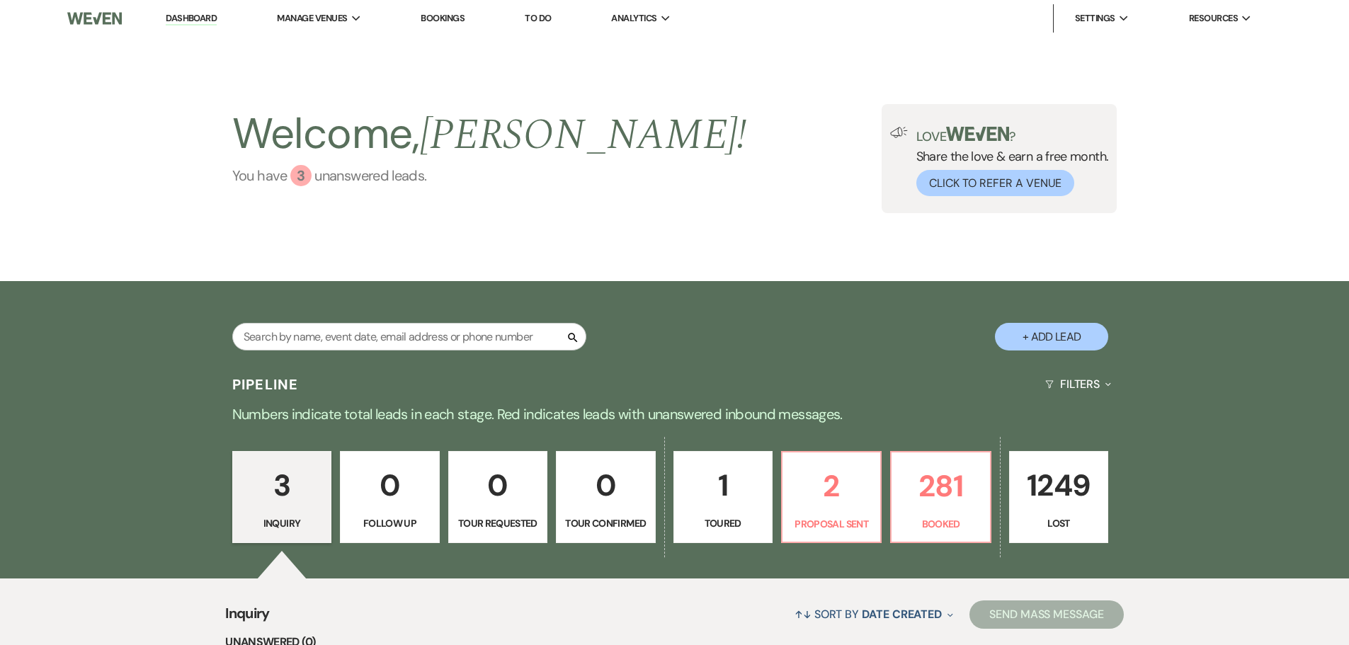
click at [278, 181] on link "You have 3 unanswered lead s ." at bounding box center [489, 175] width 515 height 21
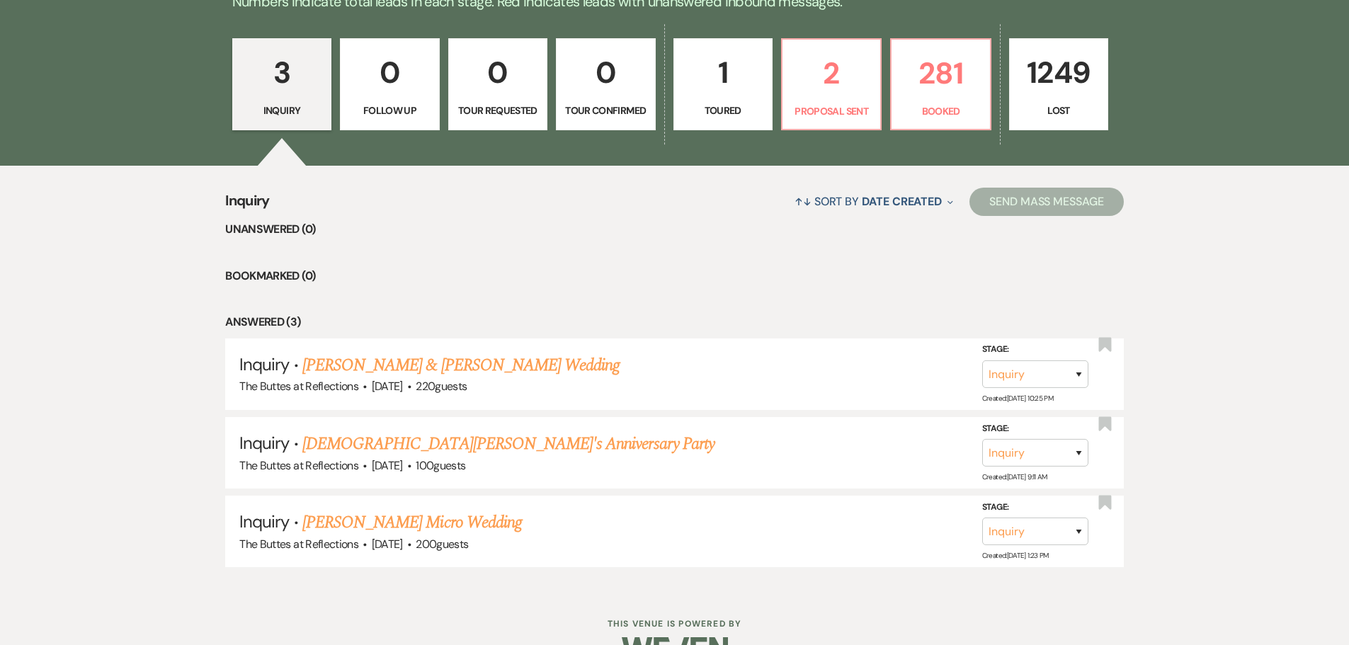
scroll to position [451, 0]
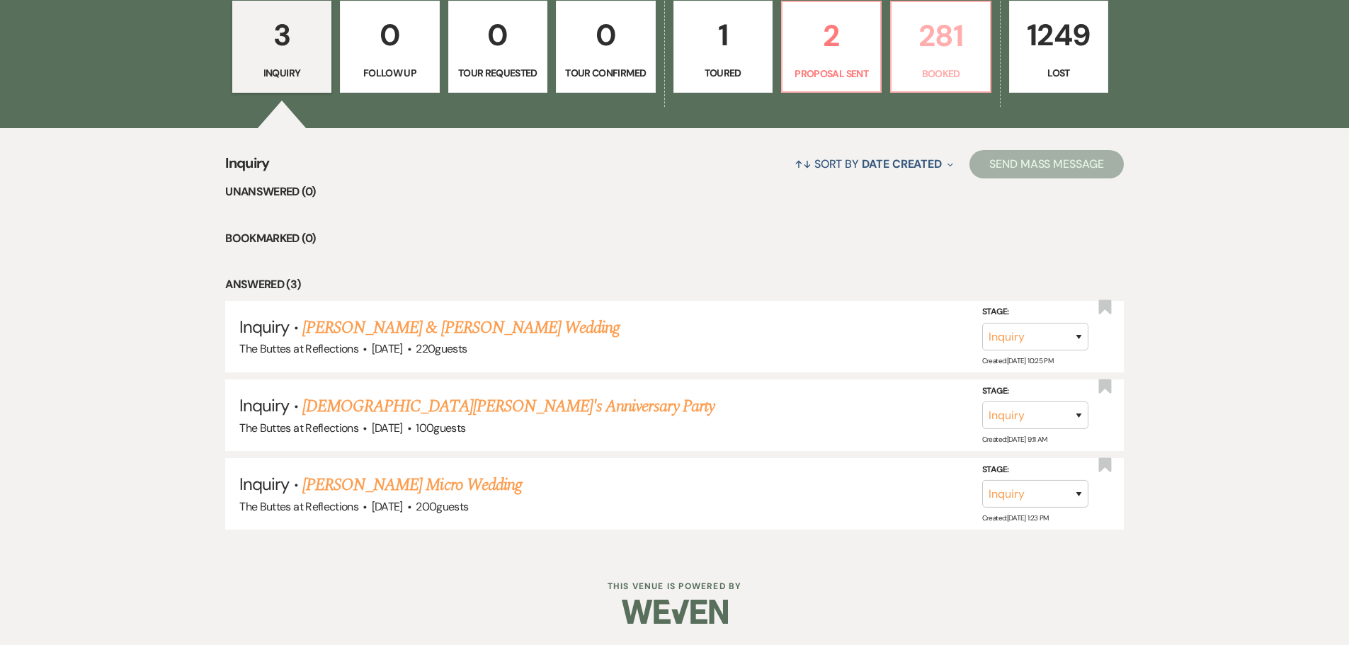
click at [935, 54] on p "281" at bounding box center [940, 35] width 81 height 47
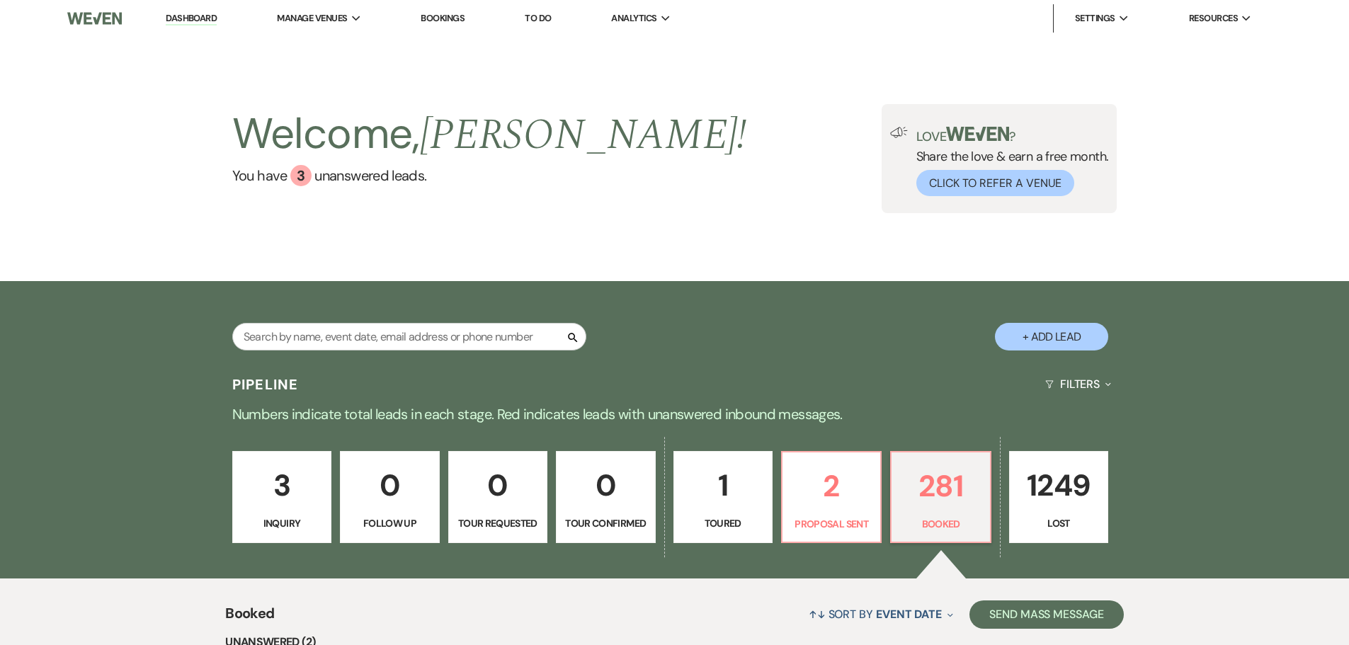
click at [441, 17] on link "Bookings" at bounding box center [443, 18] width 44 height 12
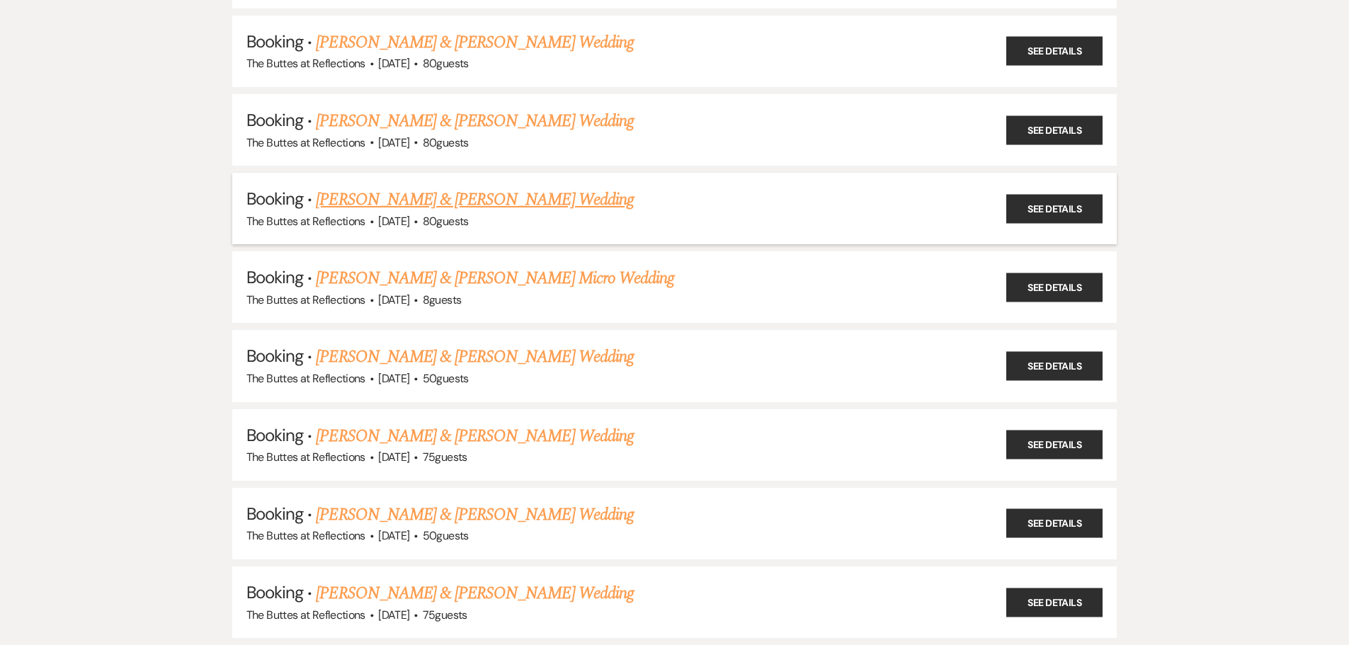
scroll to position [638, 0]
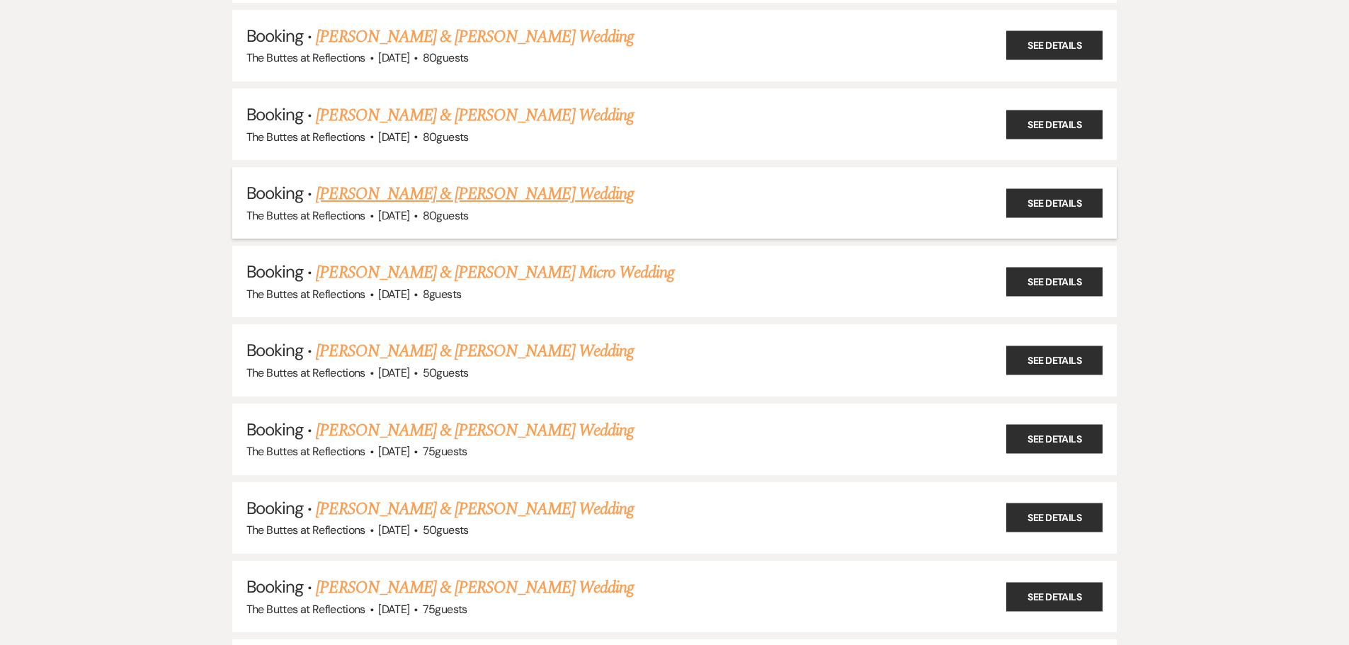
click at [507, 191] on link "[PERSON_NAME] & [PERSON_NAME] Wedding" at bounding box center [474, 194] width 317 height 26
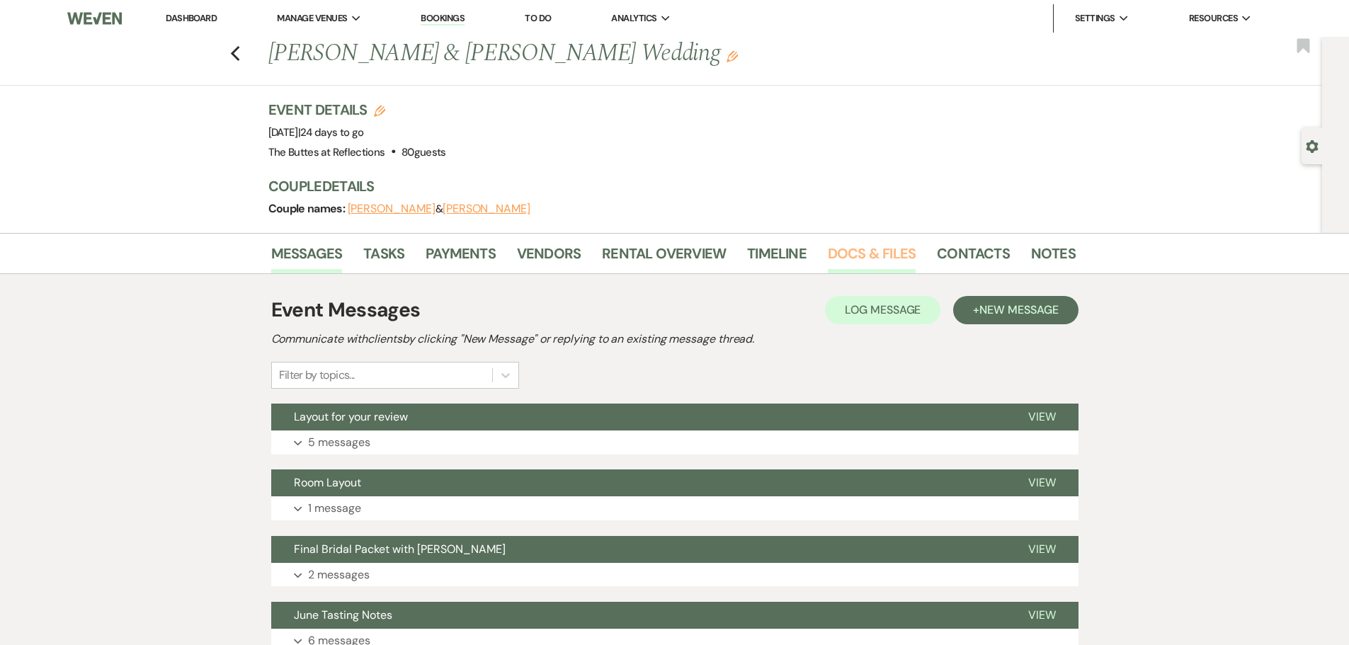
click at [860, 255] on link "Docs & Files" at bounding box center [872, 257] width 88 height 31
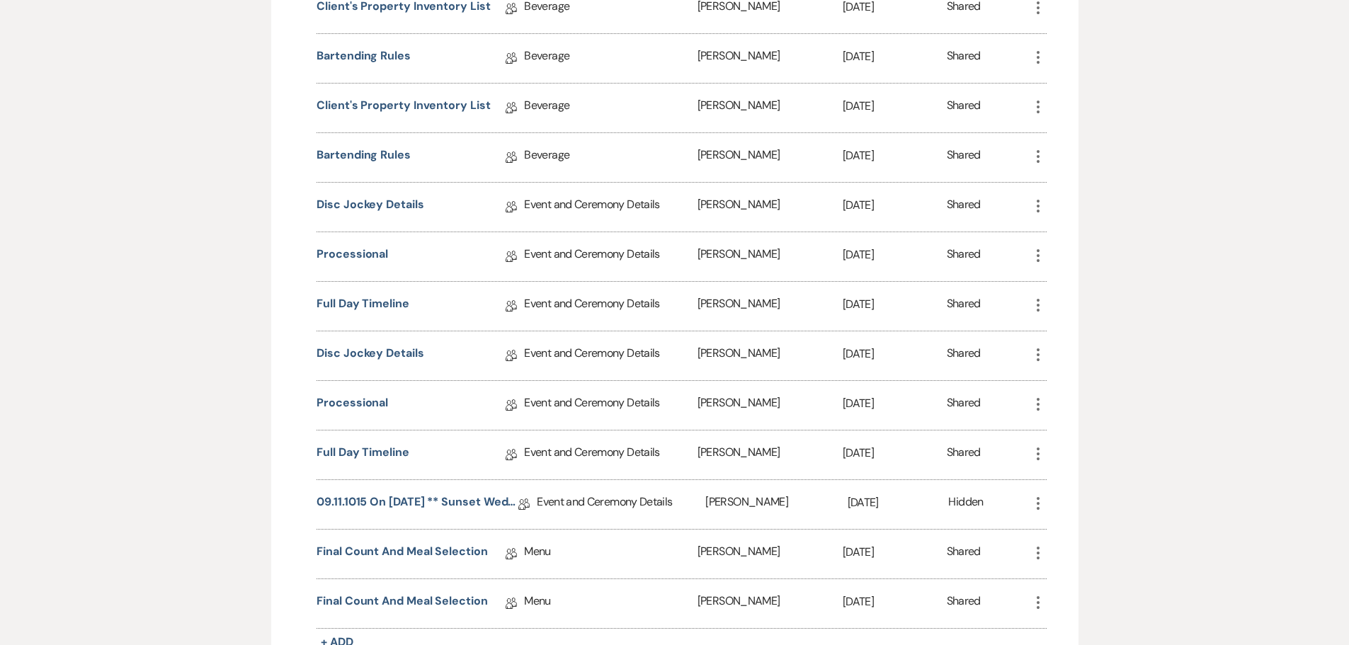
scroll to position [918, 0]
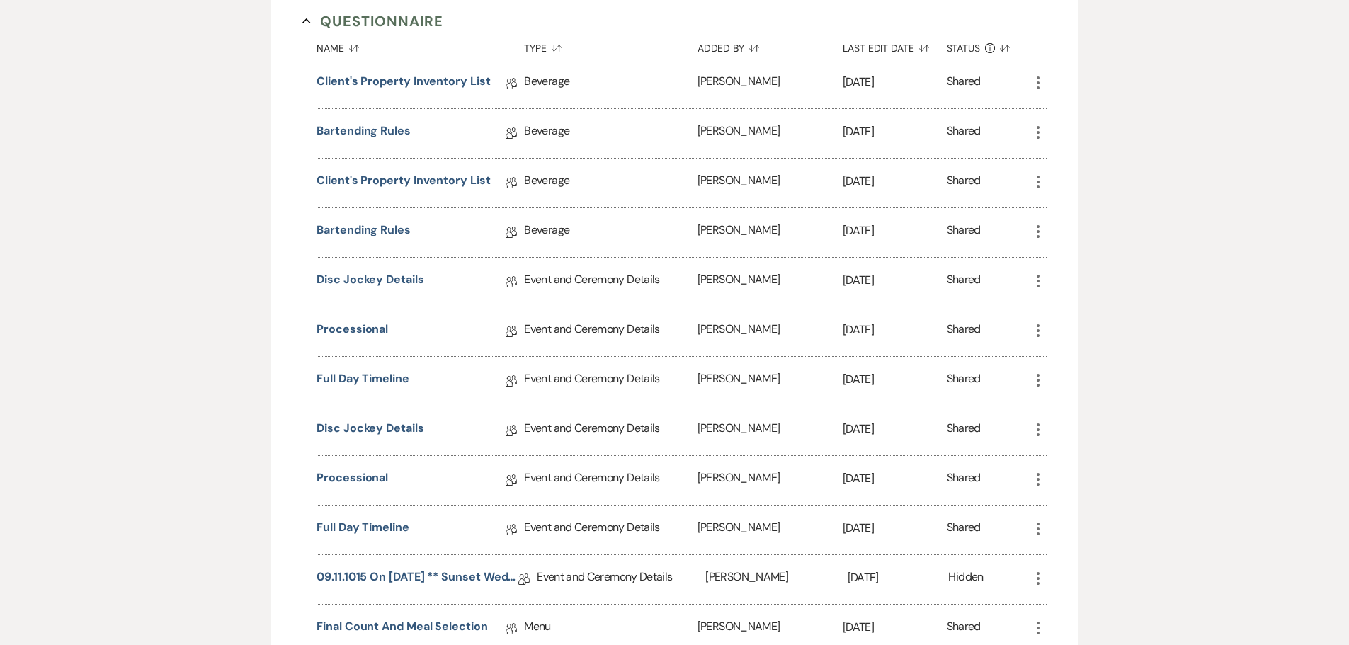
click at [1037, 183] on icon "More" at bounding box center [1038, 182] width 17 height 17
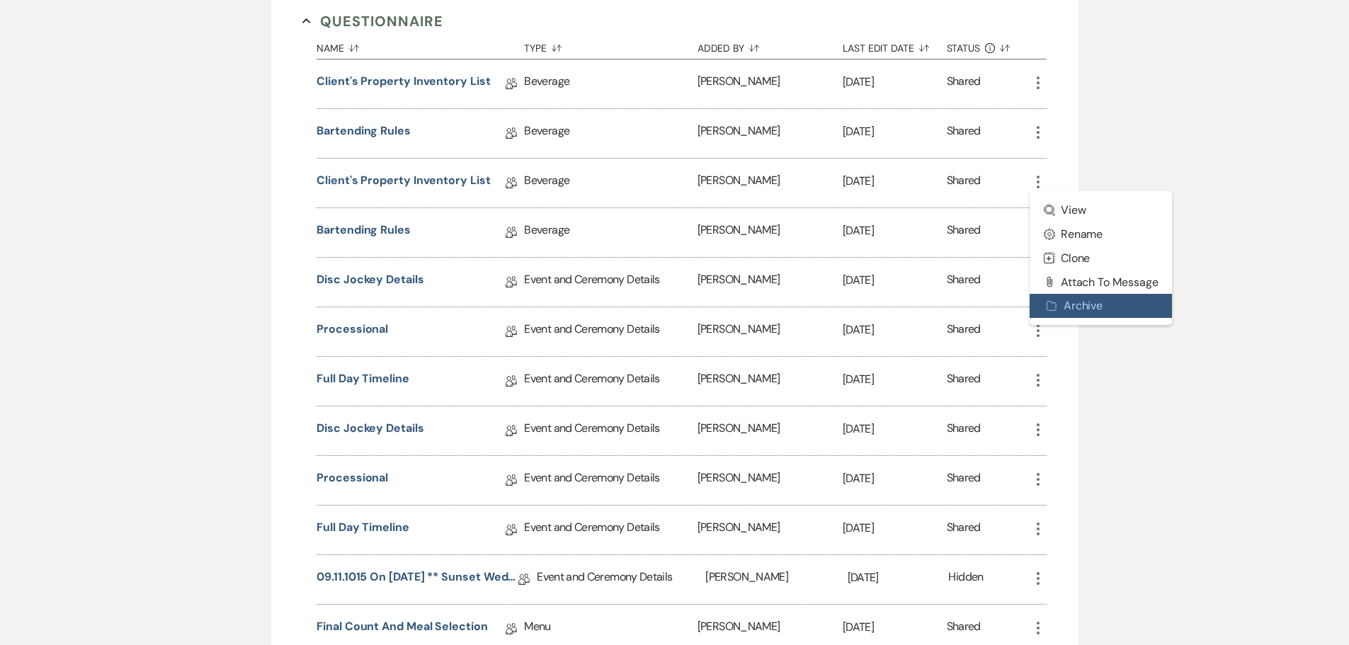
click at [1065, 307] on button "Archive Archive" at bounding box center [1101, 306] width 143 height 24
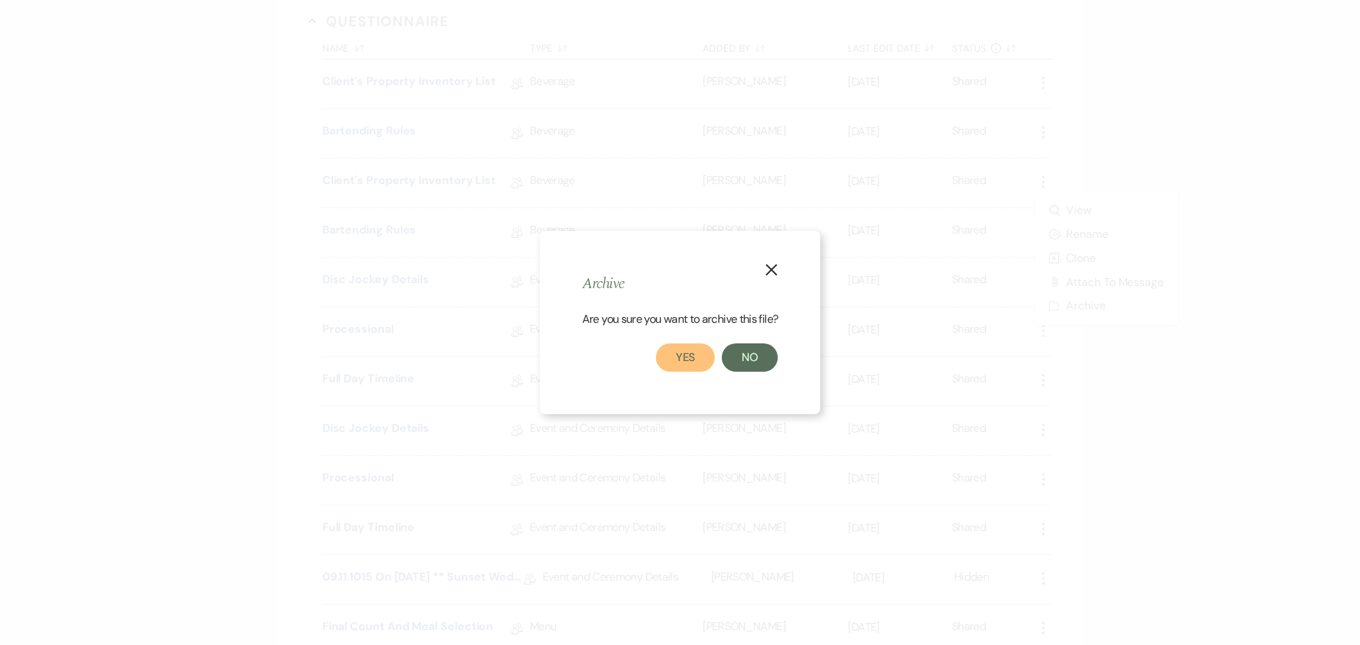
click at [679, 358] on button "Yes" at bounding box center [686, 358] width 60 height 28
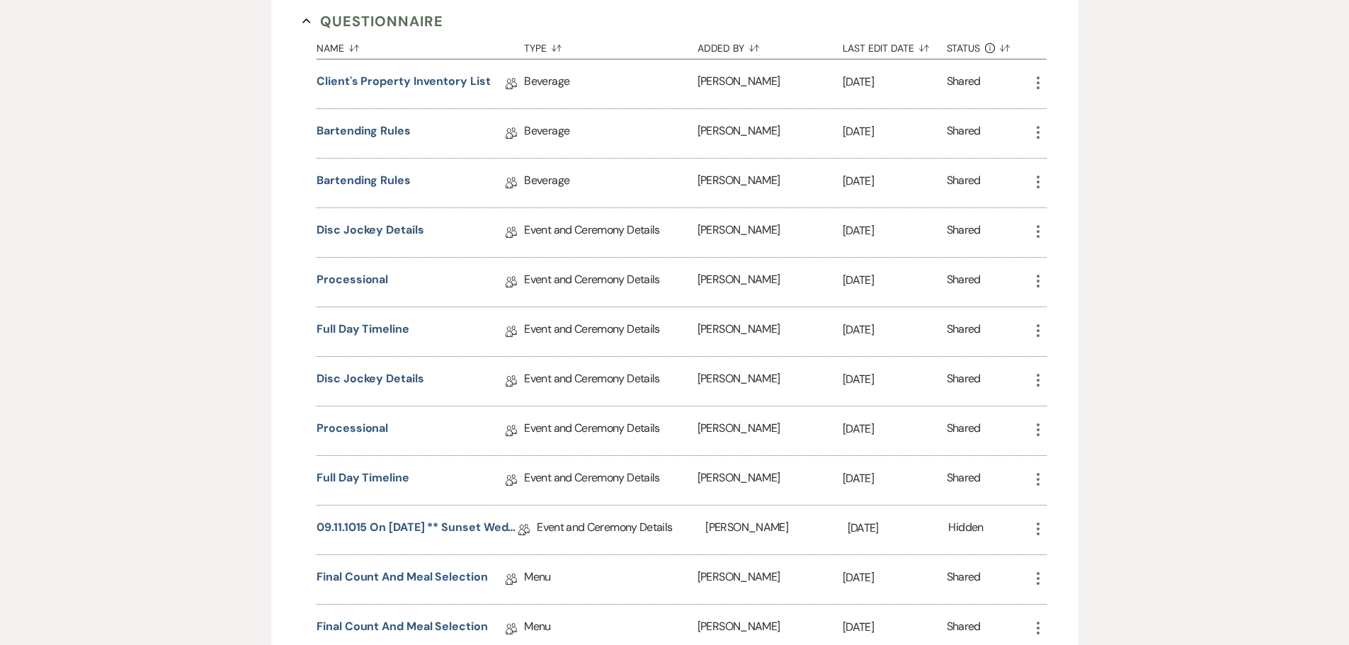
click at [1041, 181] on icon "More" at bounding box center [1038, 182] width 17 height 17
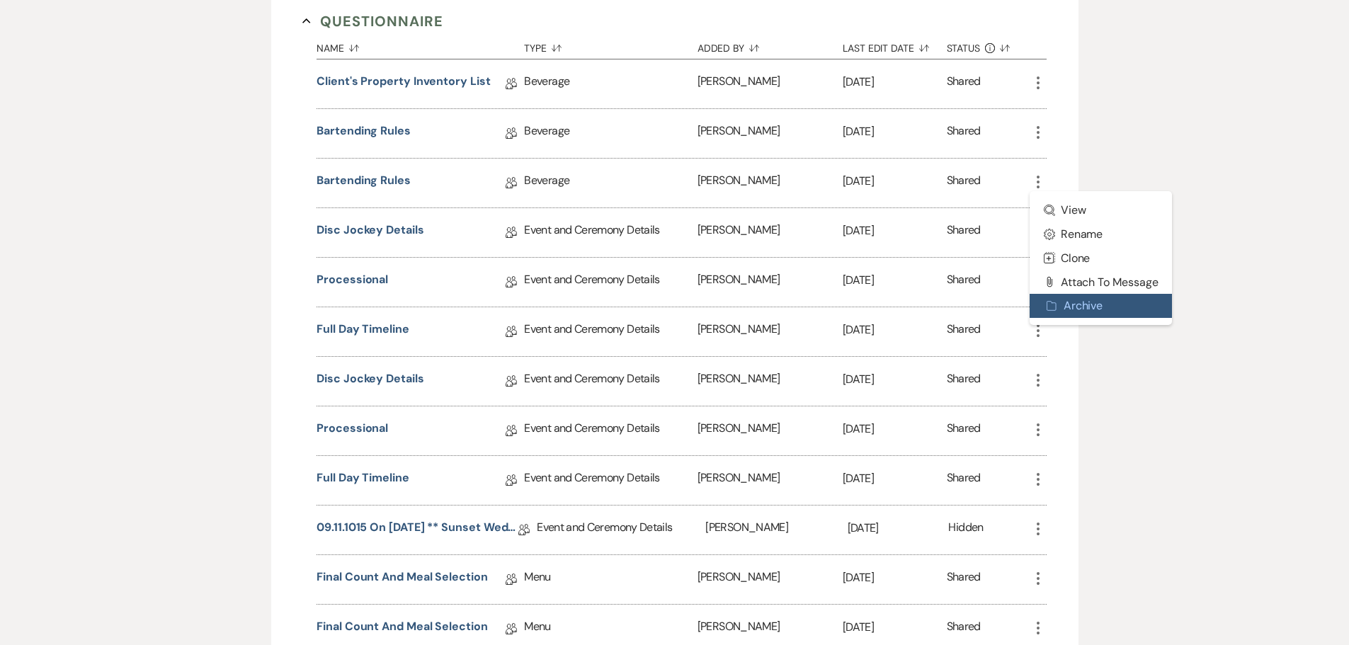
click at [1056, 307] on use "button" at bounding box center [1051, 306] width 9 height 9
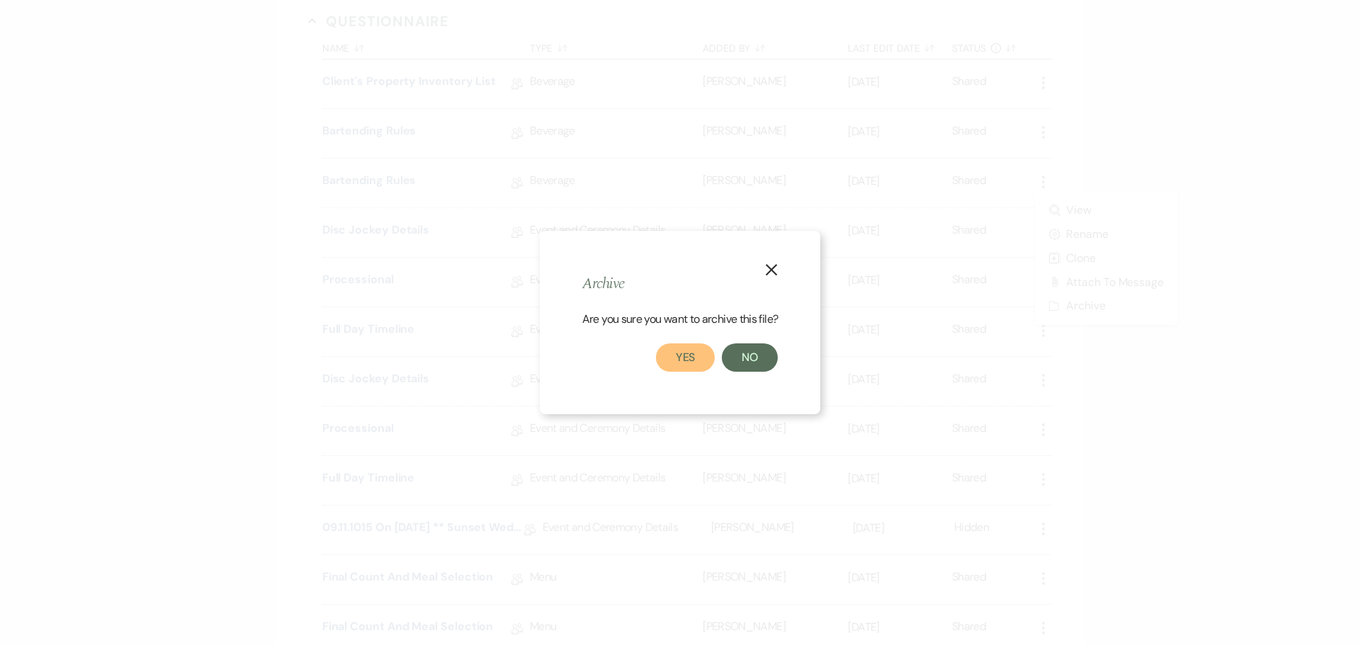
click at [677, 353] on button "Yes" at bounding box center [686, 358] width 60 height 28
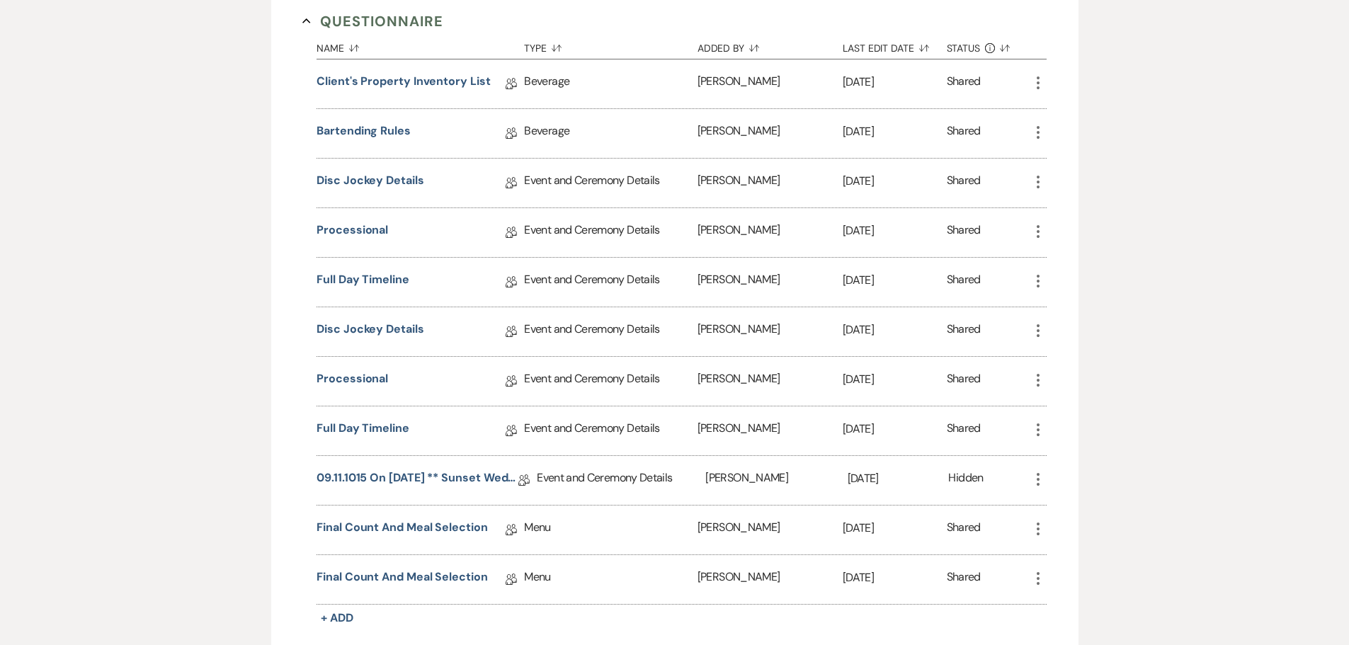
click at [1041, 330] on icon "More" at bounding box center [1038, 330] width 17 height 17
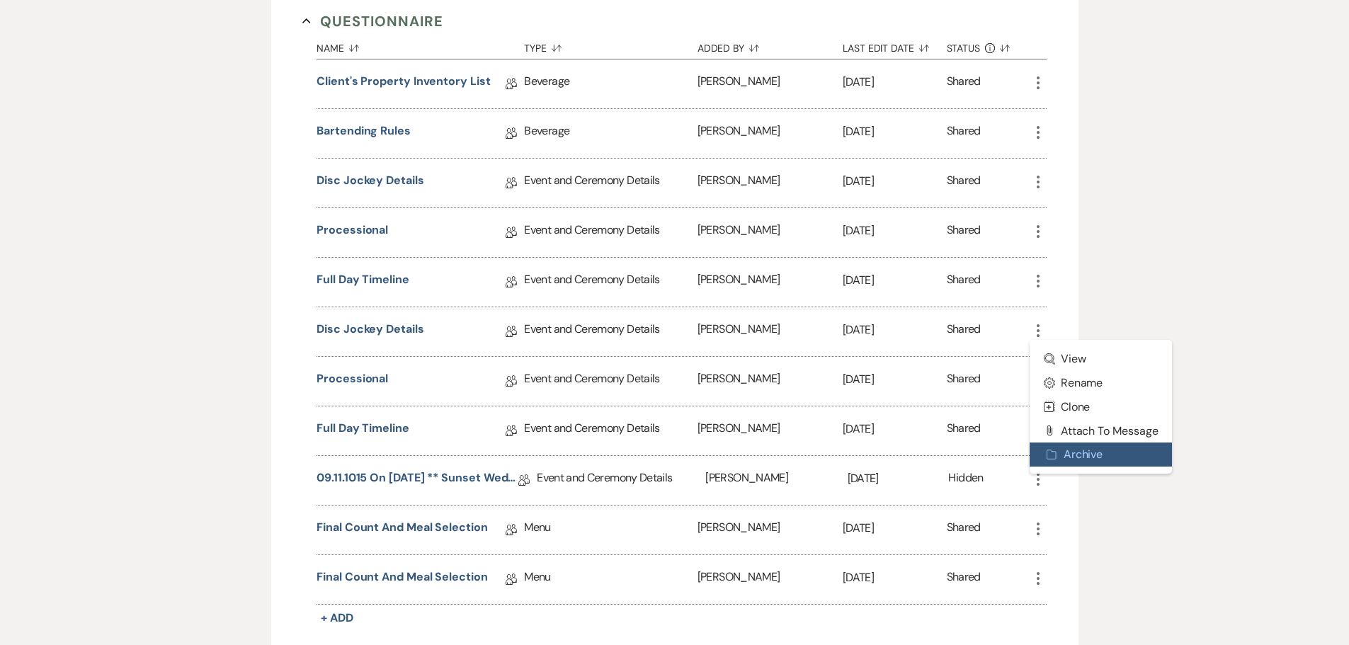
click at [1086, 453] on button "Archive Archive" at bounding box center [1101, 455] width 143 height 24
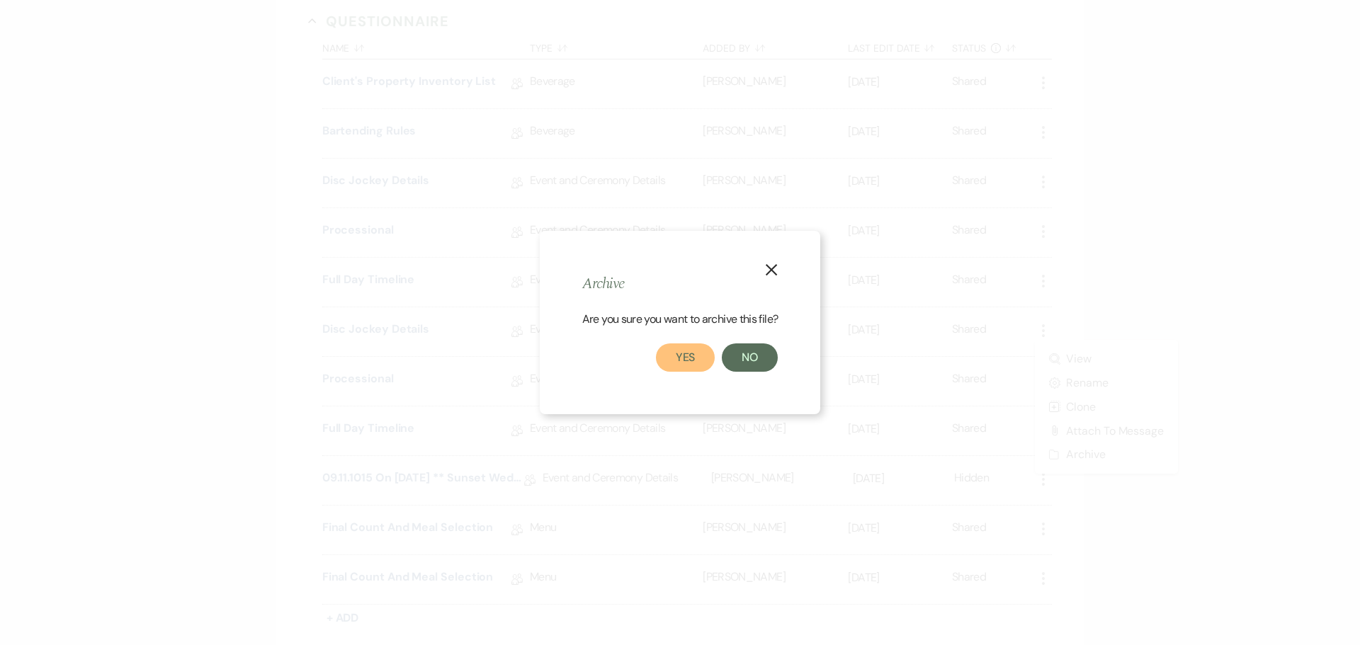
click at [689, 355] on button "Yes" at bounding box center [686, 358] width 60 height 28
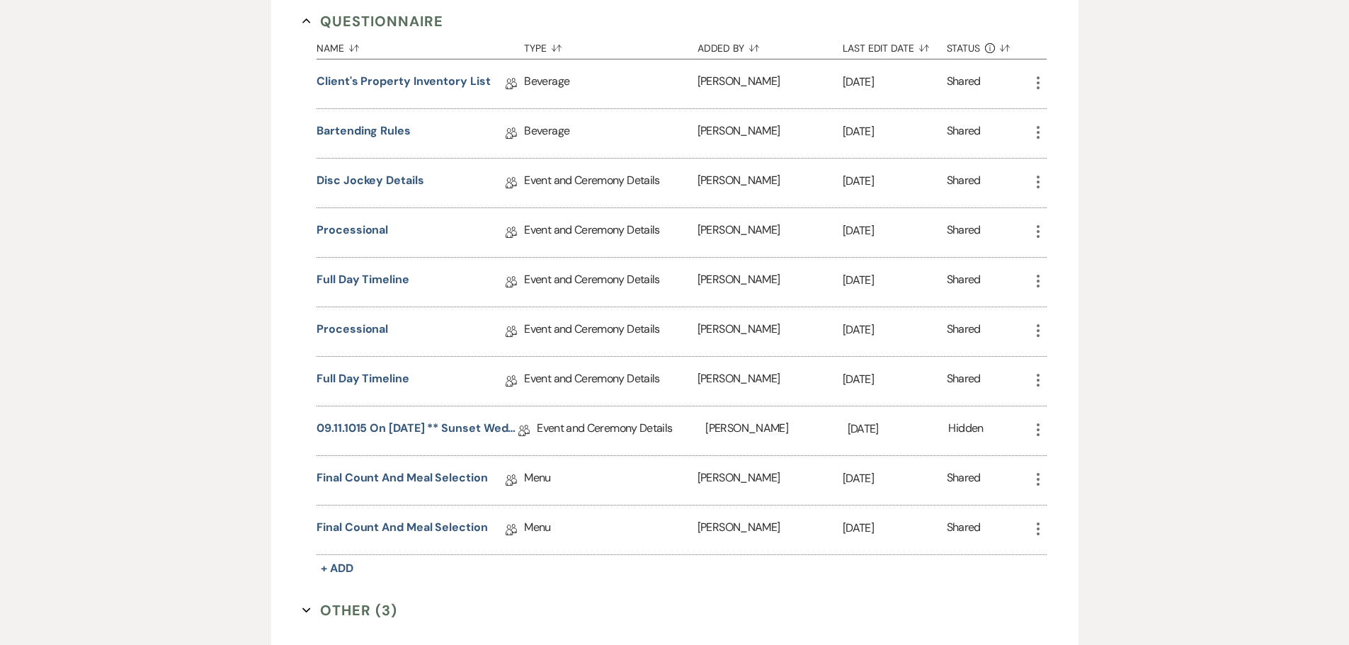
click at [1036, 327] on icon "More" at bounding box center [1038, 330] width 17 height 17
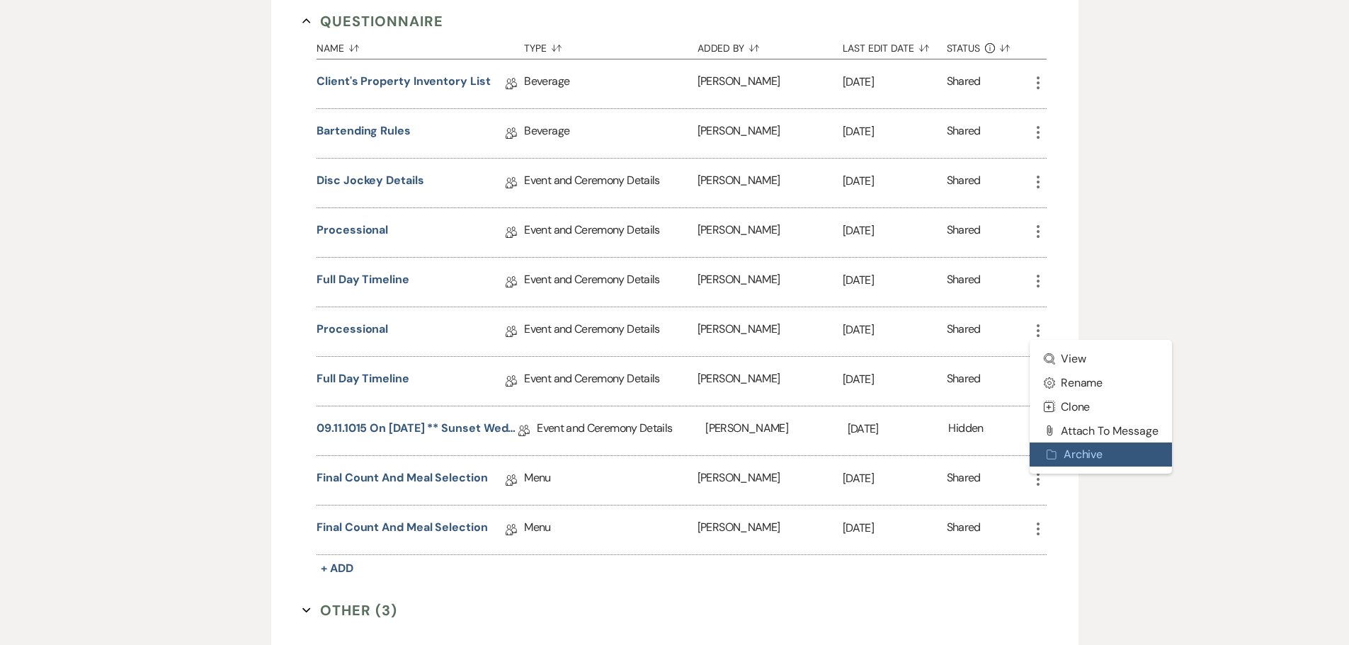
click at [1063, 456] on button "Archive Archive" at bounding box center [1101, 455] width 143 height 24
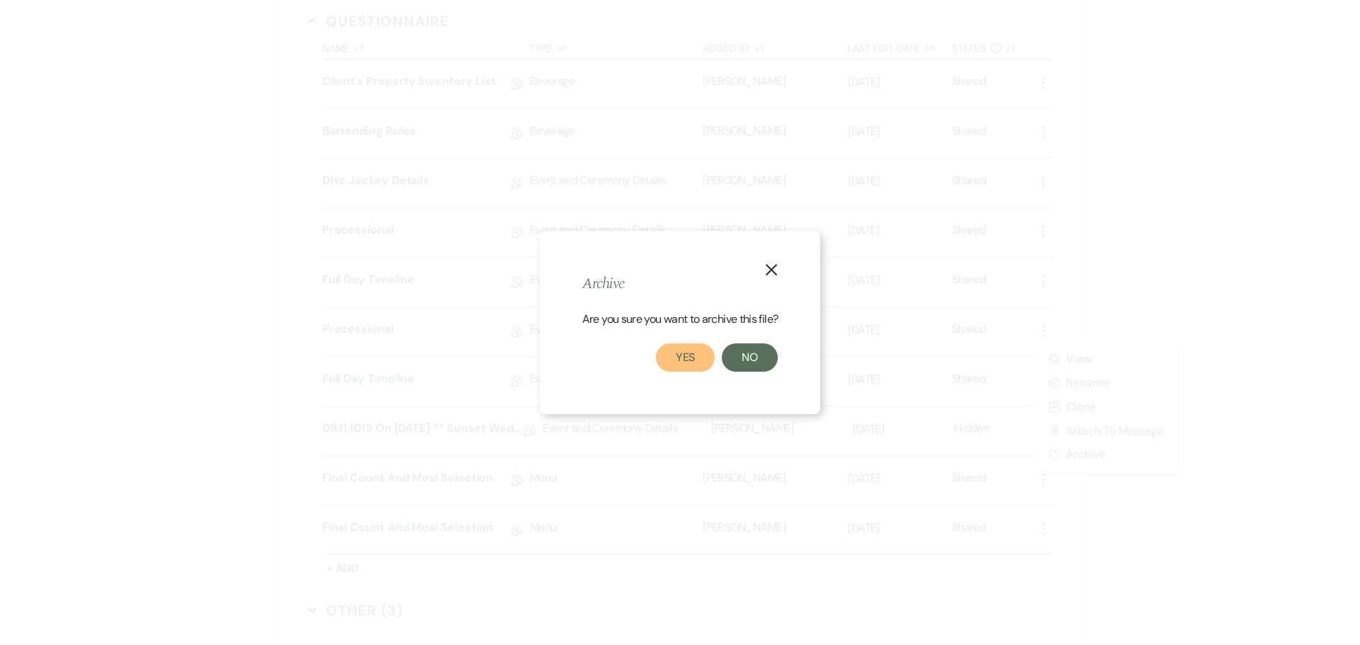
click at [687, 353] on button "Yes" at bounding box center [686, 358] width 60 height 28
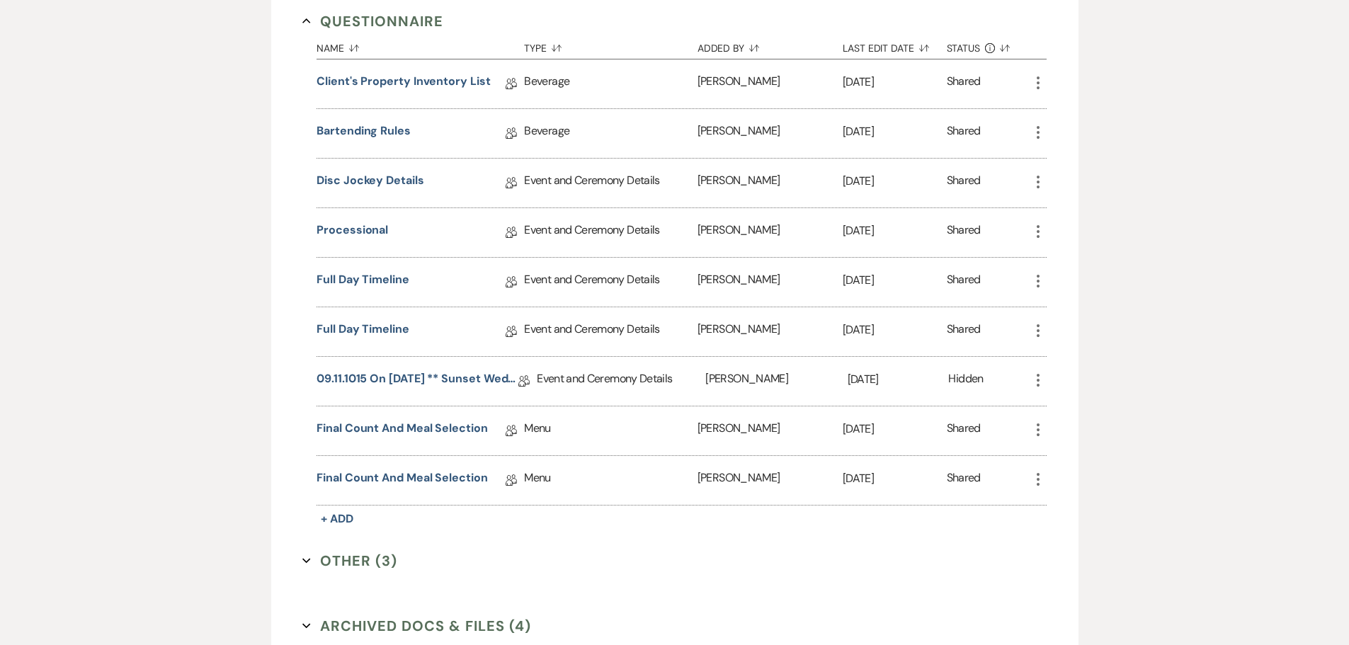
click at [1036, 327] on icon "More" at bounding box center [1038, 330] width 17 height 17
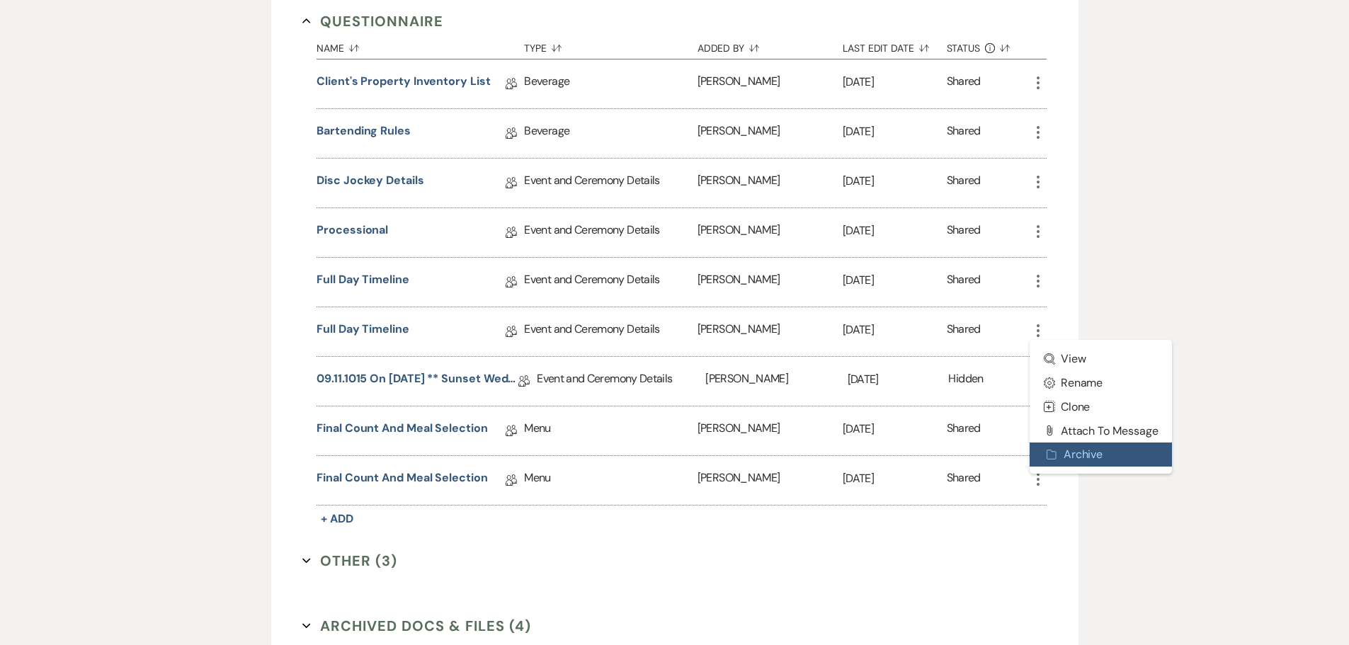
click at [1081, 455] on button "Archive Archive" at bounding box center [1101, 455] width 143 height 24
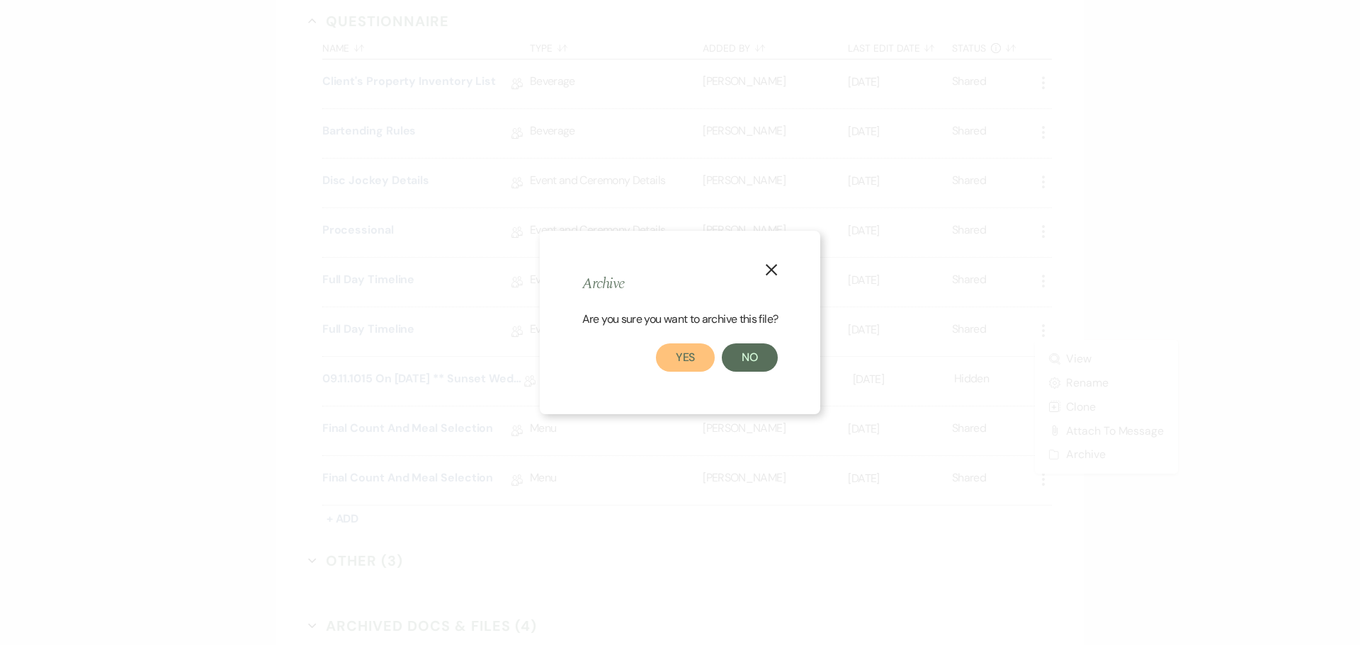
click at [677, 353] on button "Yes" at bounding box center [686, 358] width 60 height 28
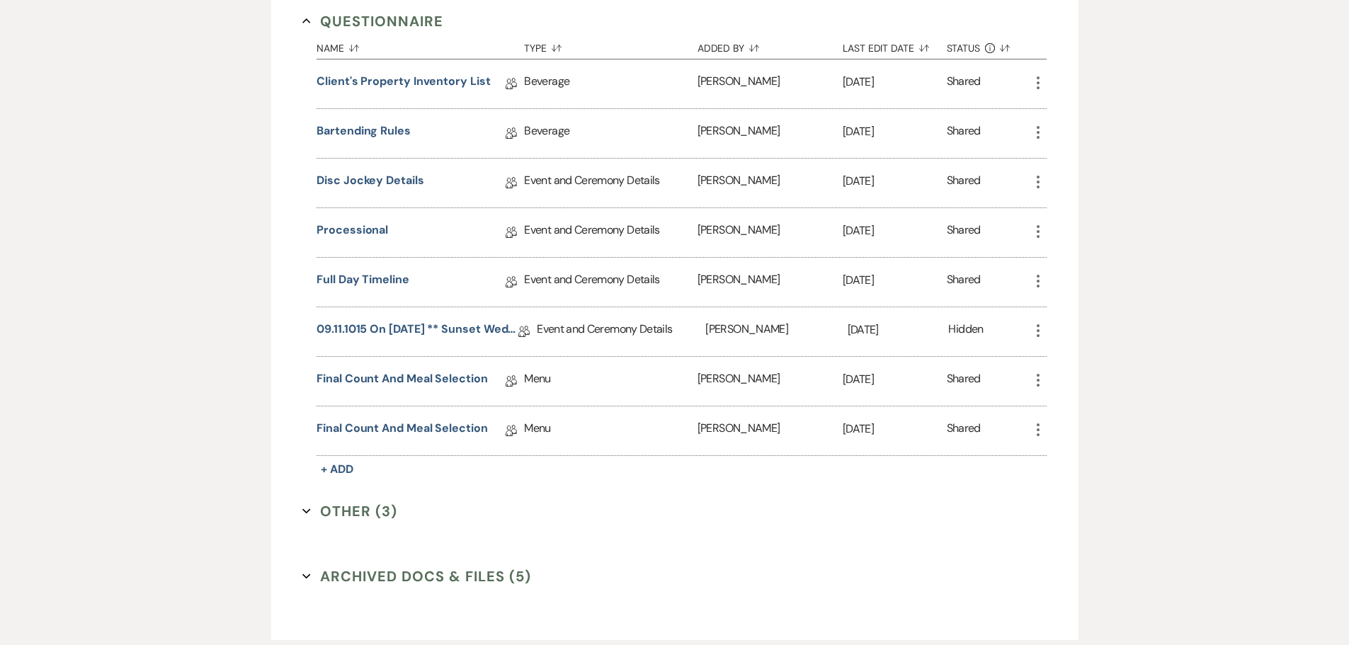
click at [1039, 430] on use "button" at bounding box center [1038, 430] width 3 height 13
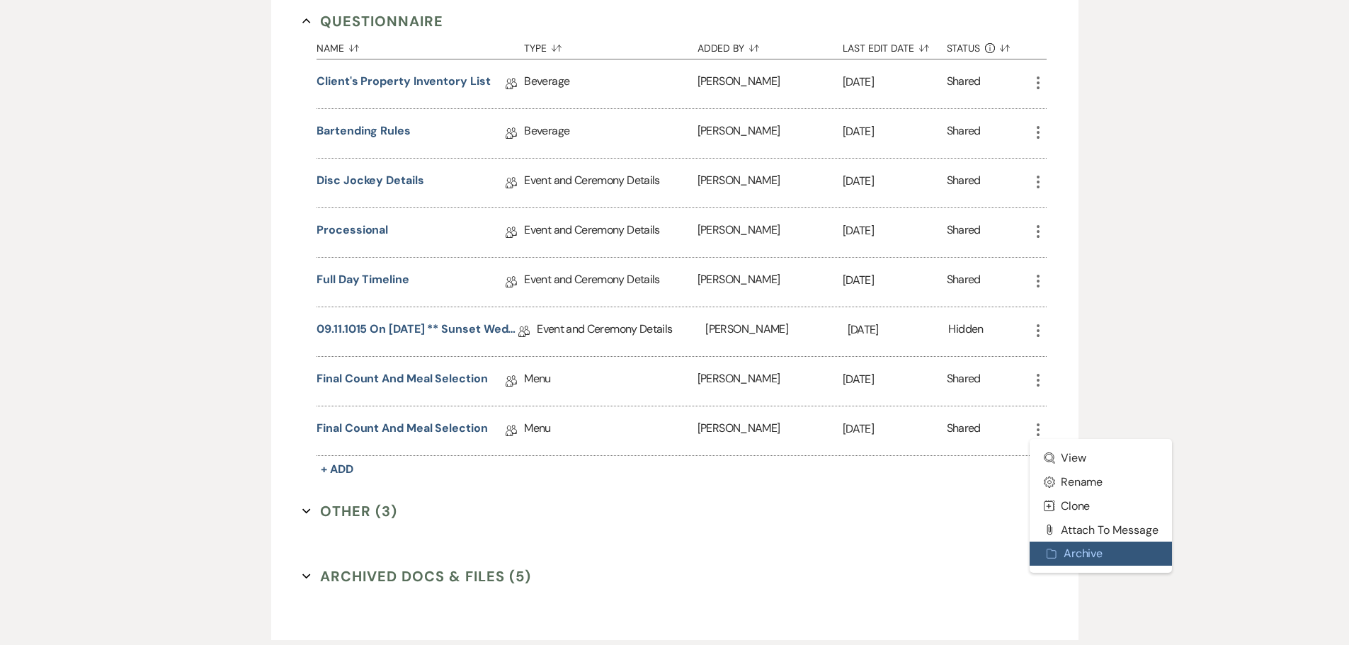
click at [1079, 553] on button "Archive Archive" at bounding box center [1101, 554] width 143 height 24
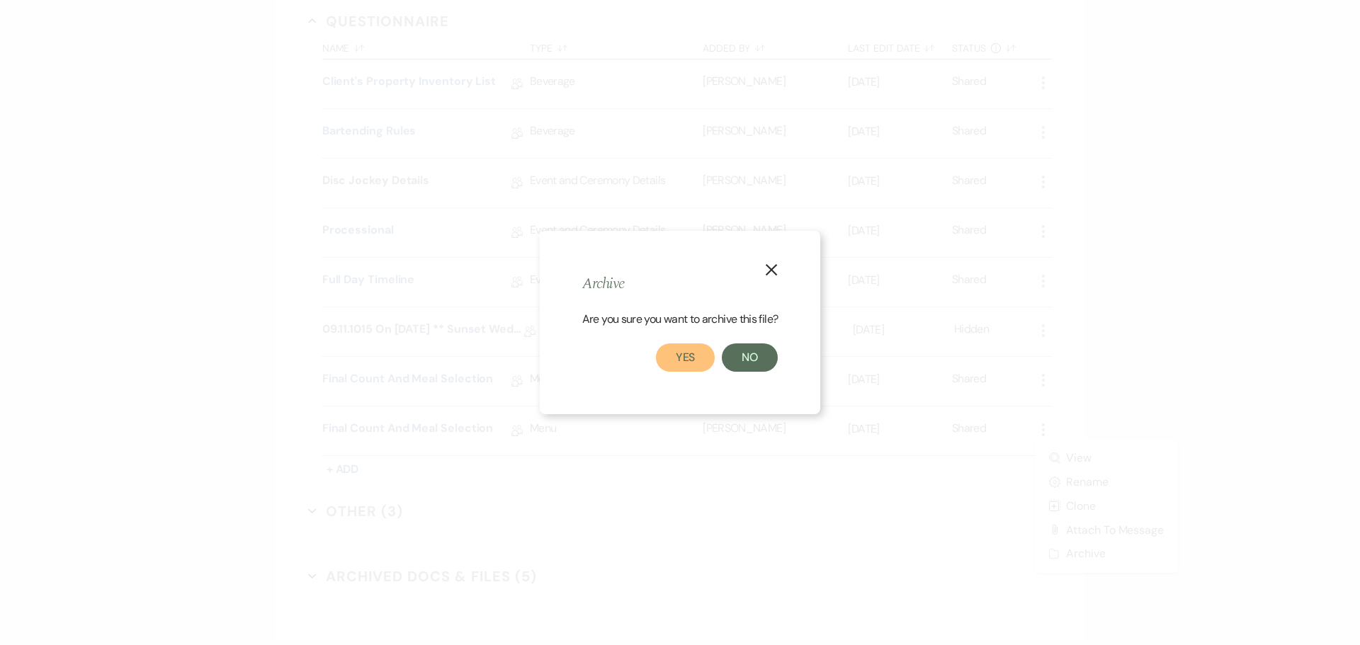
click at [678, 359] on button "Yes" at bounding box center [686, 358] width 60 height 28
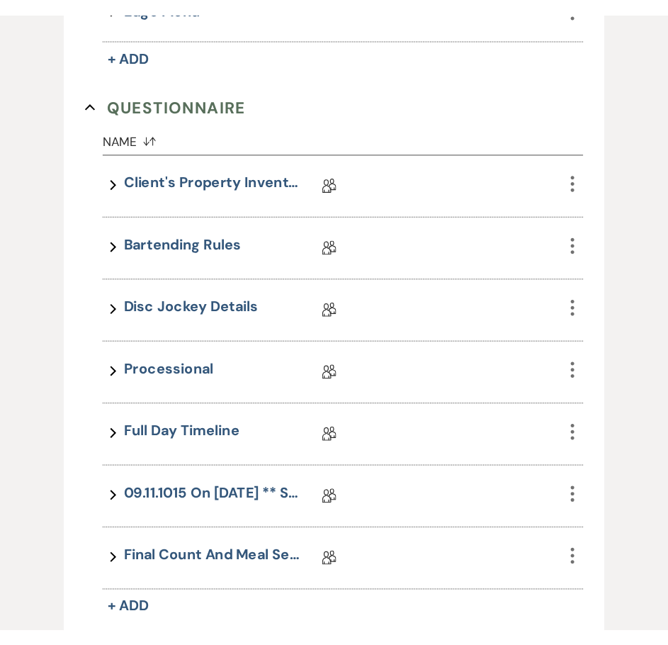
scroll to position [894, 0]
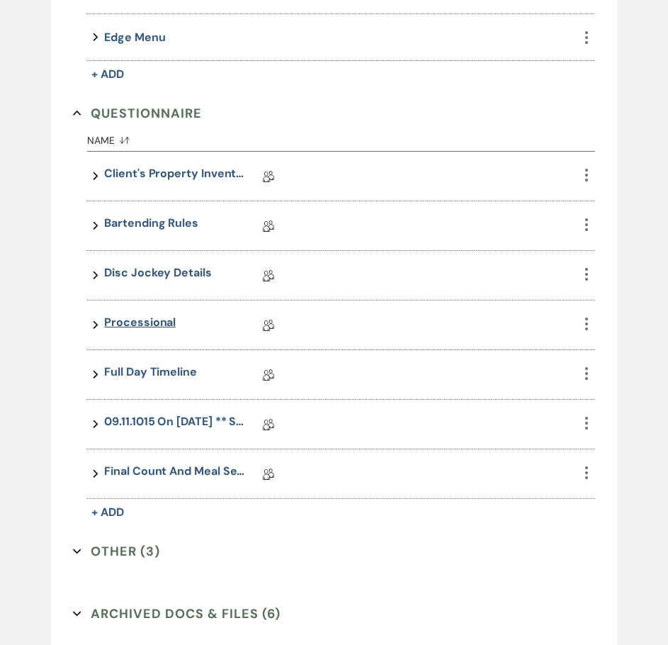
click at [141, 317] on link "Processional" at bounding box center [140, 325] width 72 height 22
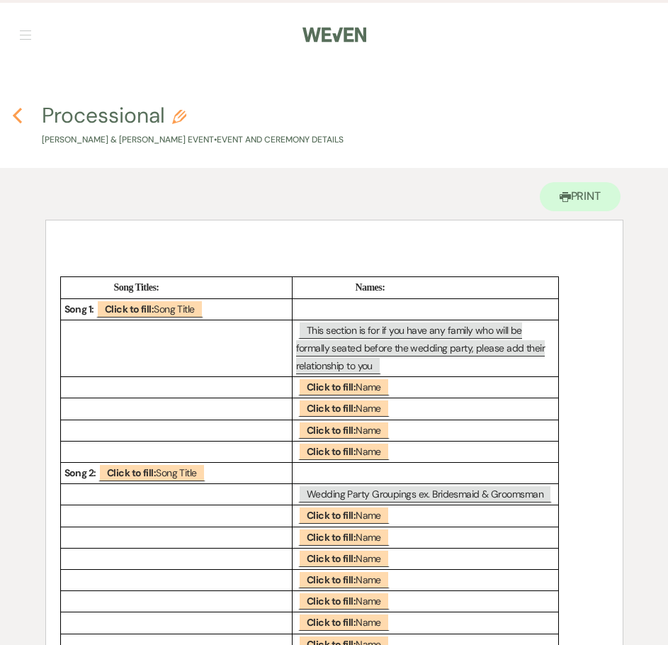
click at [22, 115] on icon "Previous" at bounding box center [17, 115] width 11 height 17
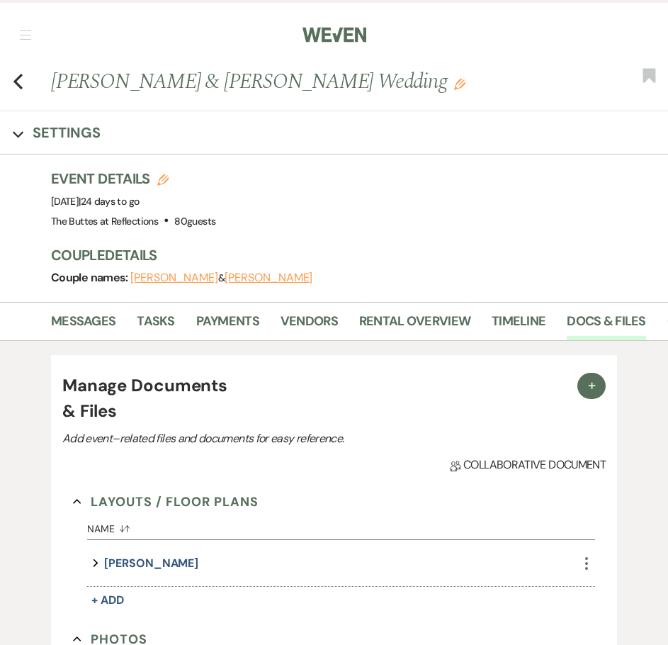
click at [22, 33] on button "button" at bounding box center [25, 34] width 11 height 9
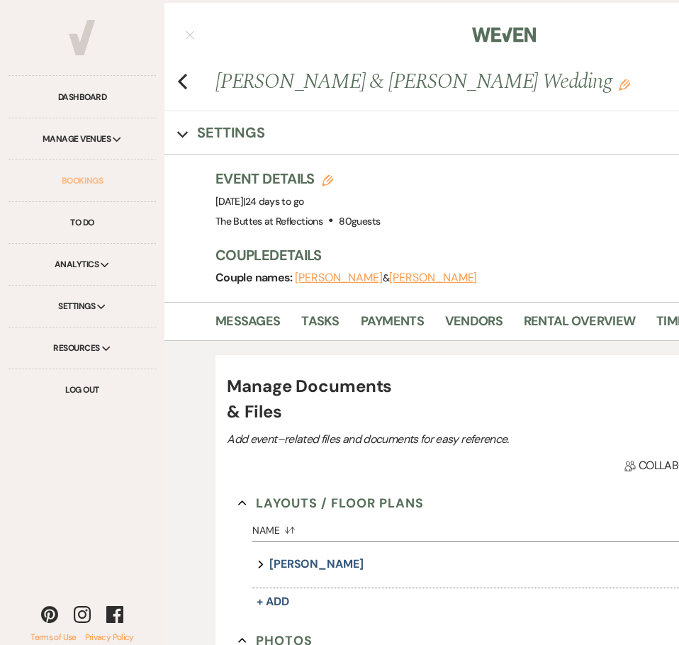
click at [81, 175] on link "Bookings" at bounding box center [82, 181] width 147 height 42
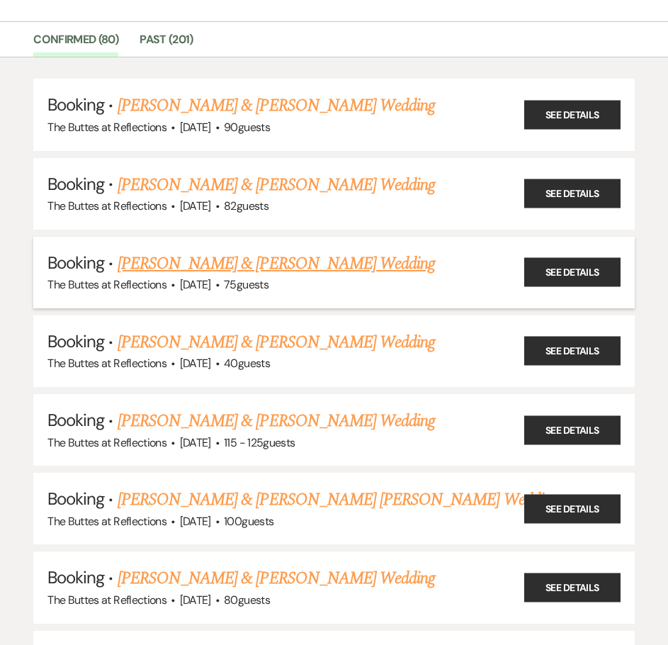
scroll to position [142, 0]
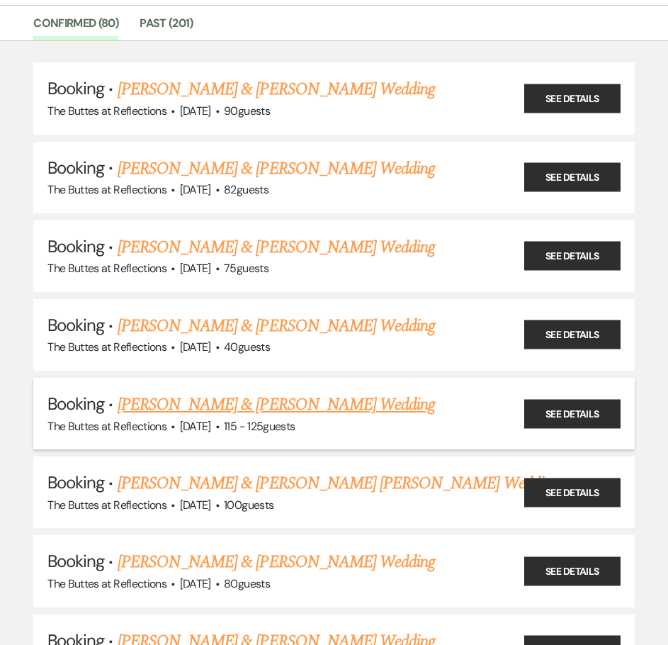
click at [201, 411] on link "[PERSON_NAME] & [PERSON_NAME] Wedding" at bounding box center [276, 405] width 317 height 26
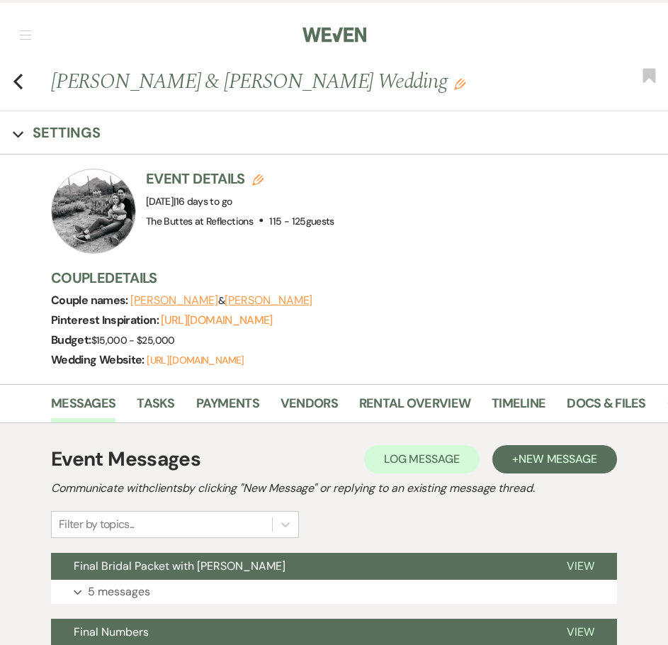
click at [349, 266] on div "Event Details Edit Event Date: Friday, October 10th, 2025 | 16 days to go Venue…" at bounding box center [359, 276] width 617 height 215
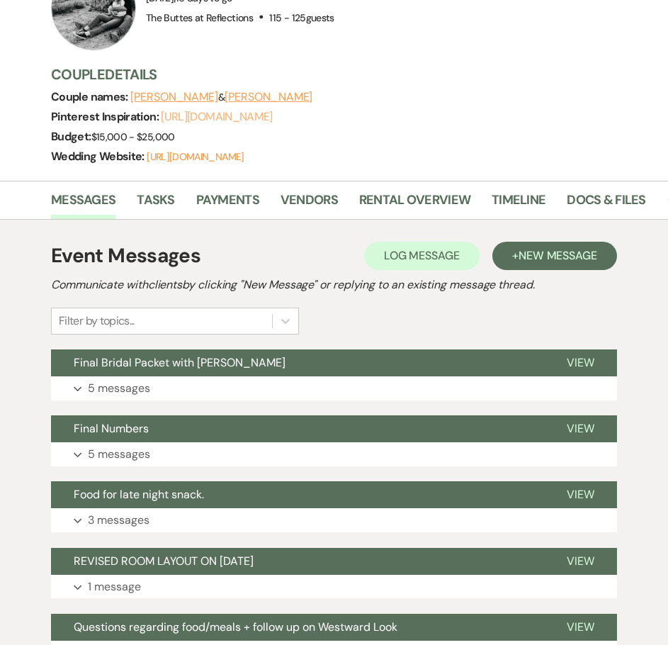
scroll to position [283, 0]
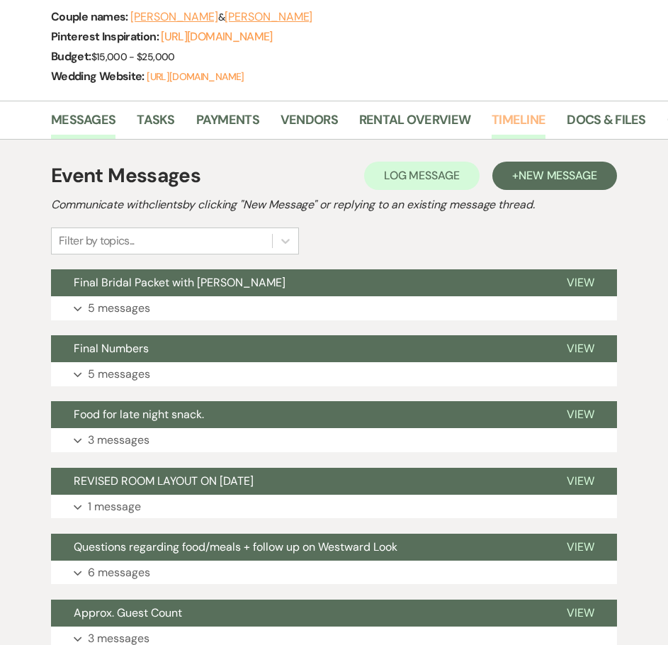
click at [523, 130] on link "Timeline" at bounding box center [519, 124] width 54 height 29
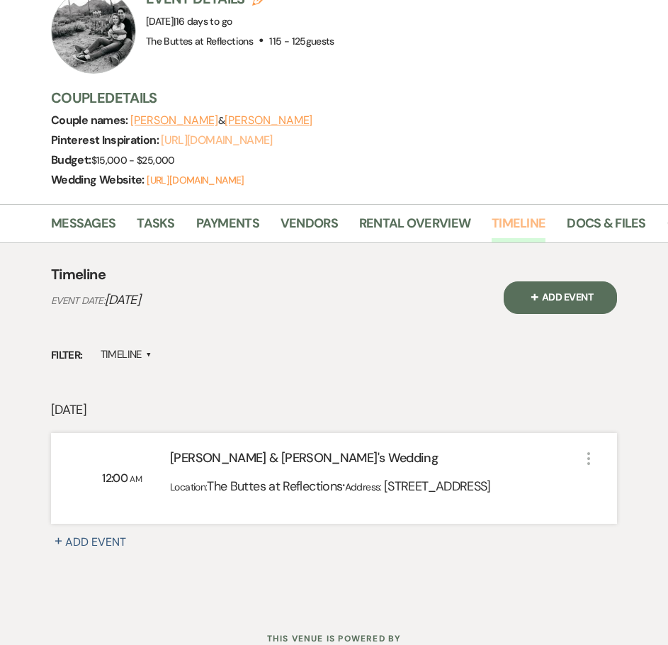
scroll to position [281, 0]
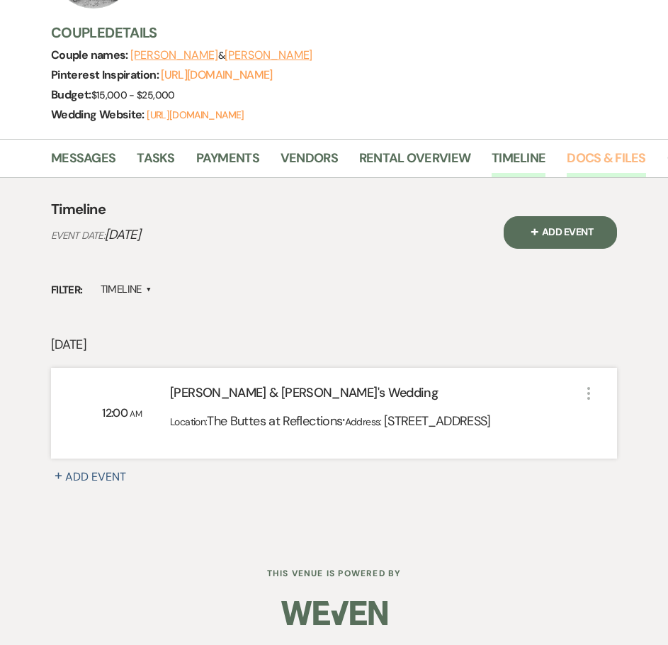
click at [595, 148] on link "Docs & Files" at bounding box center [606, 162] width 79 height 29
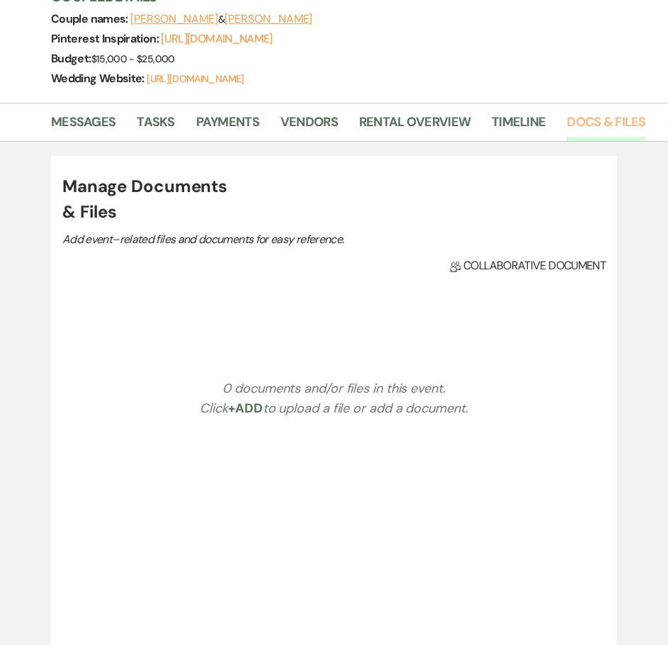
click at [587, 141] on link "Docs & Files" at bounding box center [606, 126] width 79 height 29
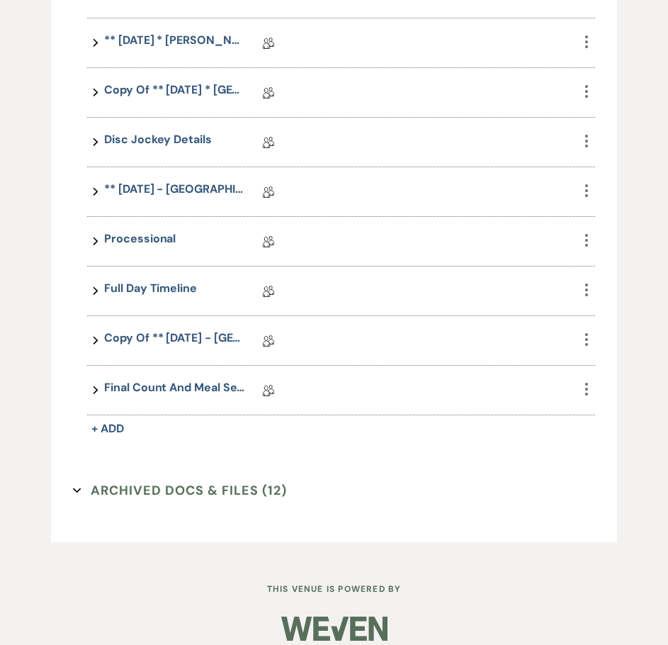
scroll to position [1475, 0]
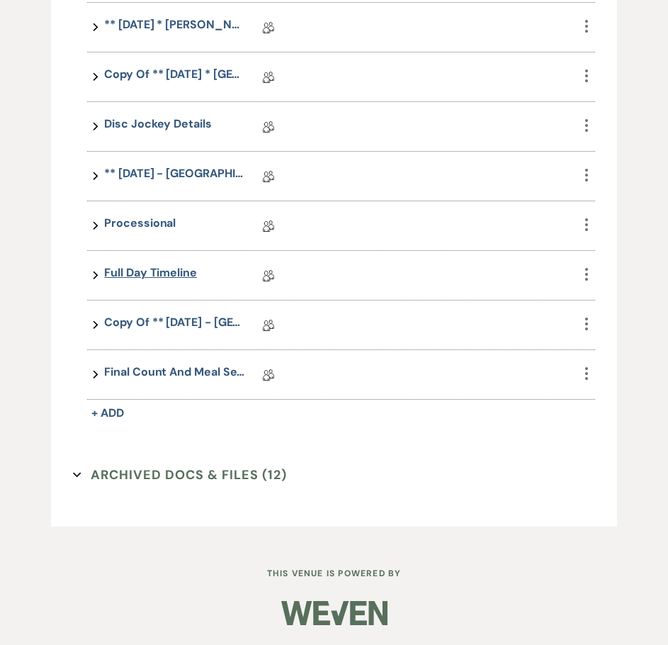
click at [154, 280] on link "Full Day Timeline" at bounding box center [150, 275] width 93 height 22
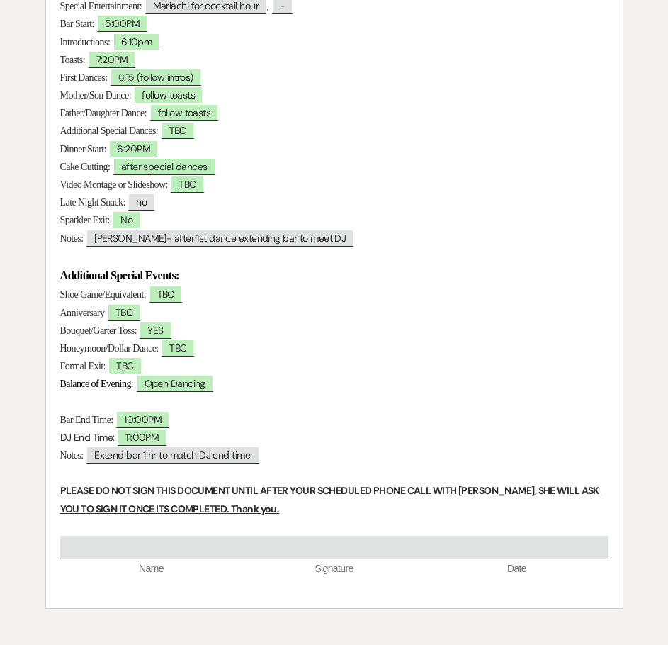
scroll to position [496, 0]
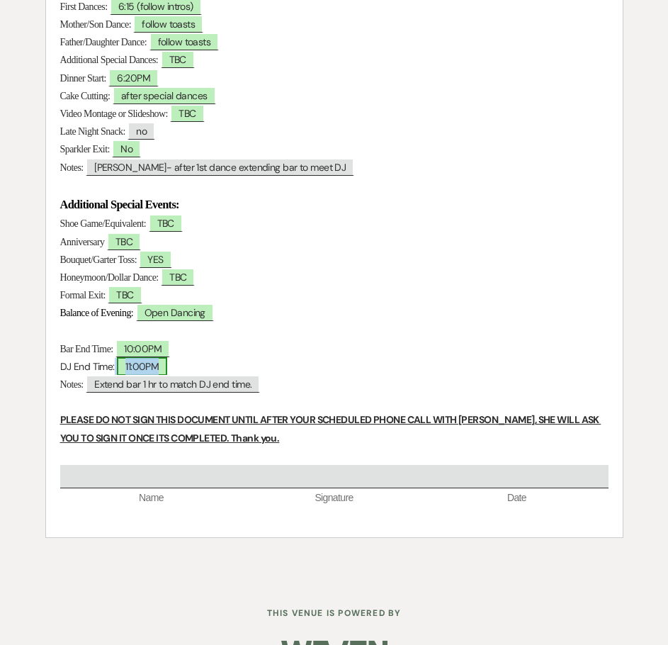
click at [147, 368] on span "11:00PM" at bounding box center [142, 366] width 50 height 18
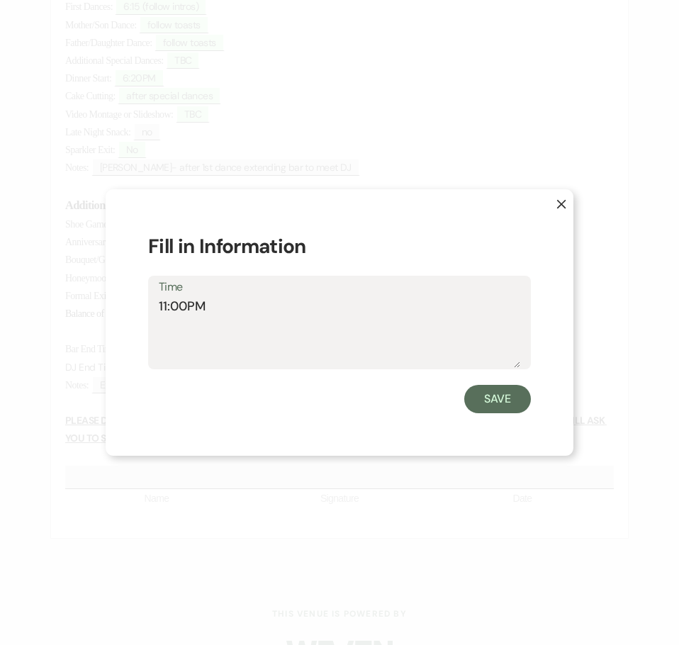
drag, startPoint x: 166, startPoint y: 307, endPoint x: 158, endPoint y: 310, distance: 8.3
click at [158, 310] on div "Time 11:00PM" at bounding box center [339, 323] width 383 height 94
type textarea ".0:00PM"
click at [561, 203] on use "button" at bounding box center [561, 204] width 9 height 9
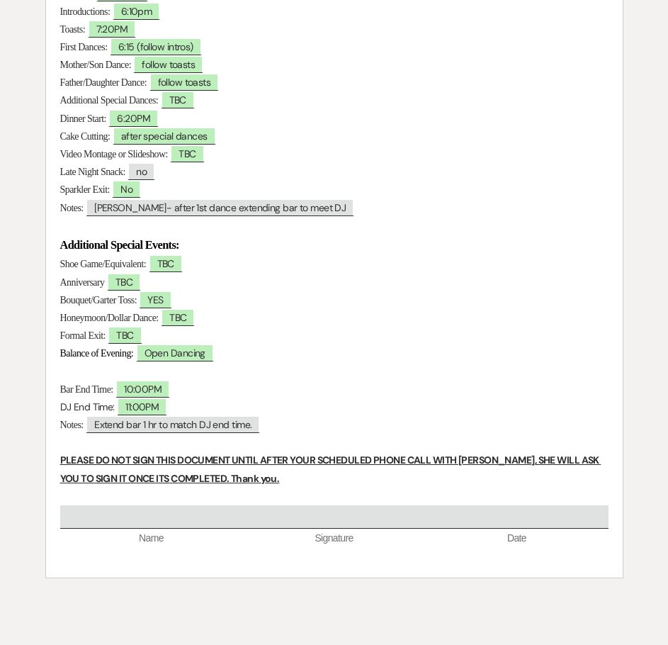
scroll to position [536, 0]
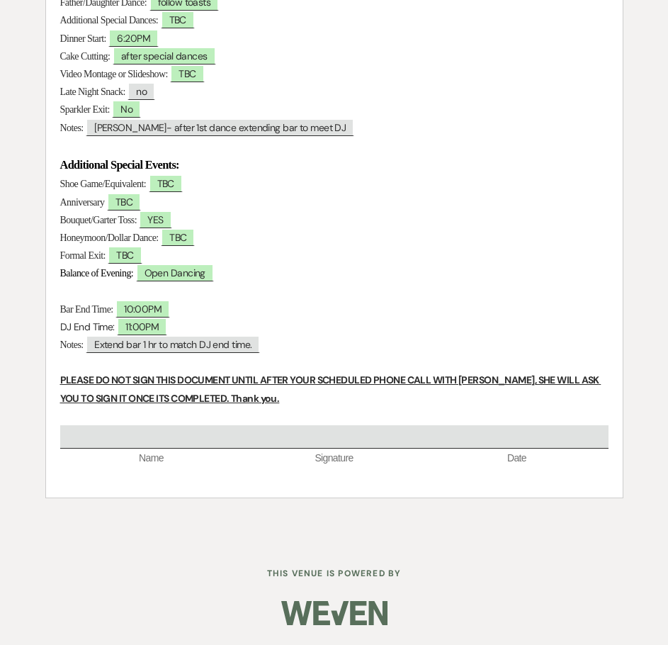
click at [344, 139] on p at bounding box center [334, 146] width 548 height 18
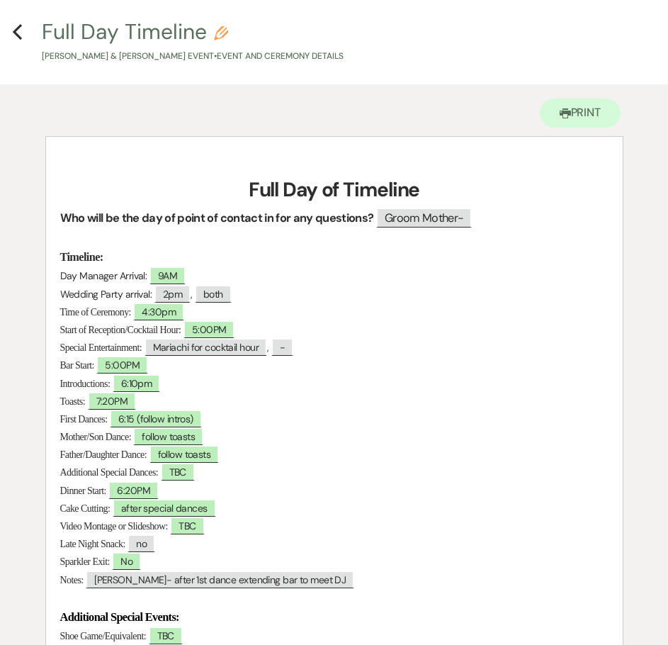
scroll to position [0, 0]
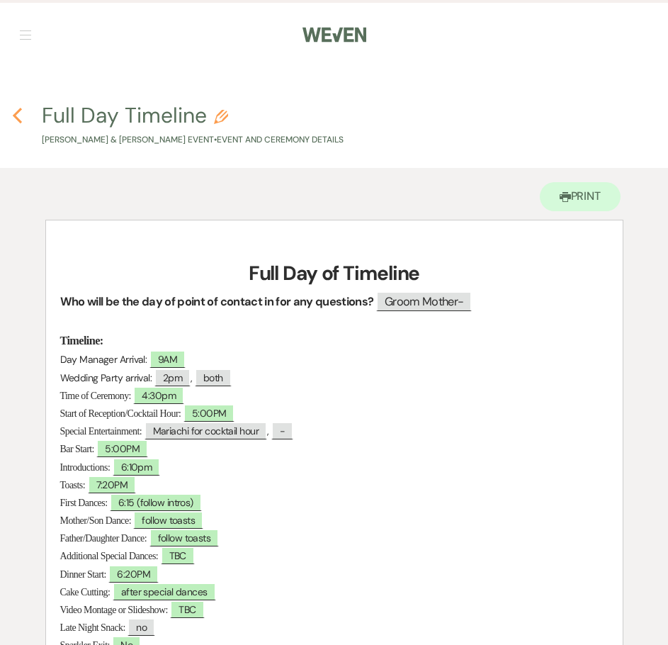
click at [19, 111] on use "button" at bounding box center [17, 116] width 9 height 16
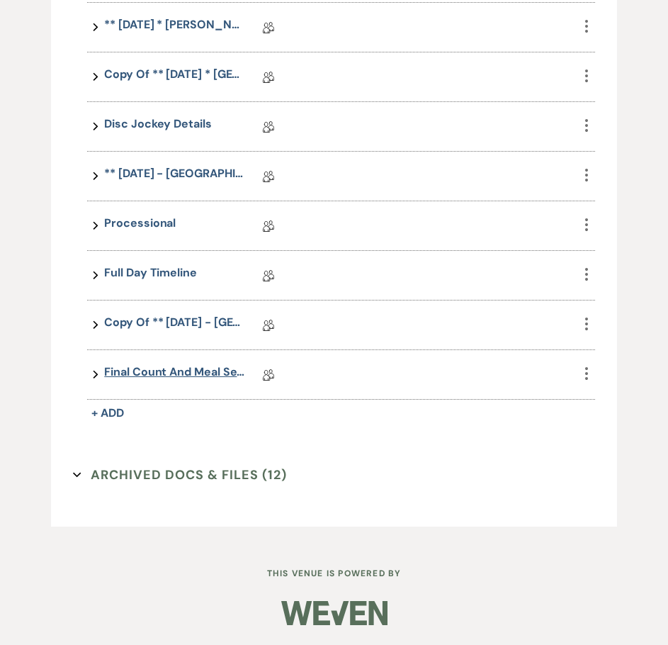
click at [163, 369] on link "Final Count and Meal Selection" at bounding box center [175, 374] width 142 height 22
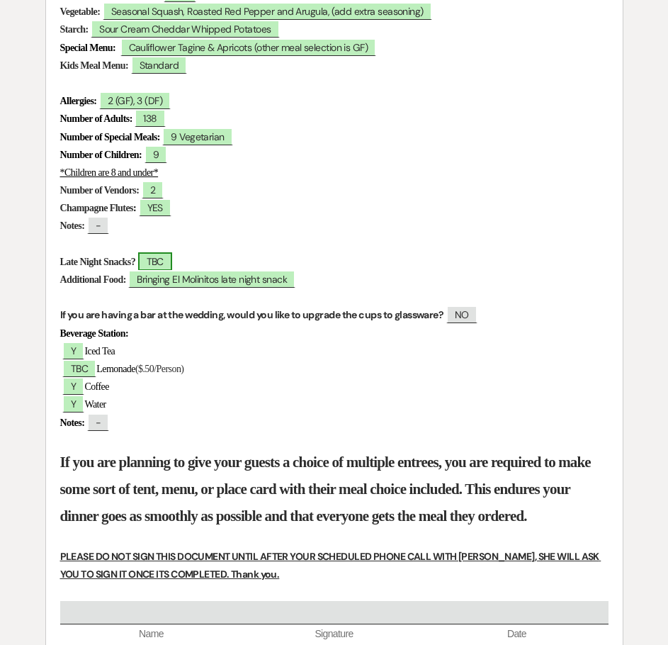
scroll to position [638, 0]
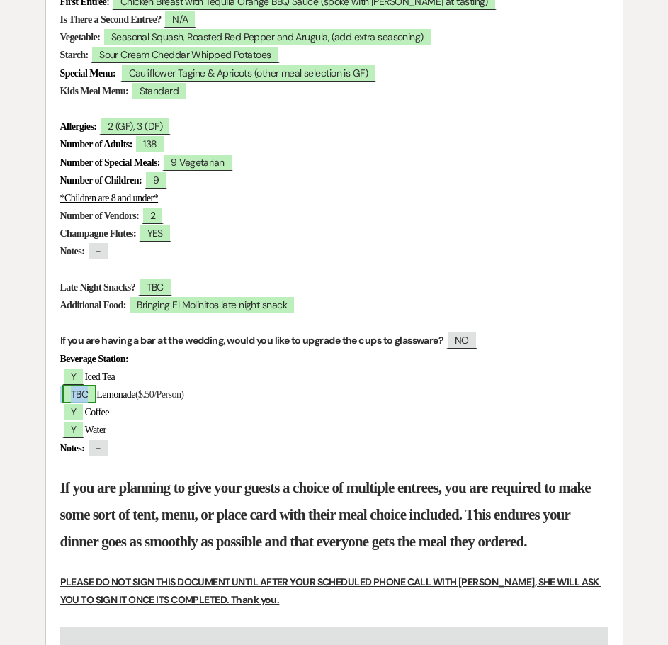
click at [79, 392] on span "TBC" at bounding box center [79, 394] width 34 height 18
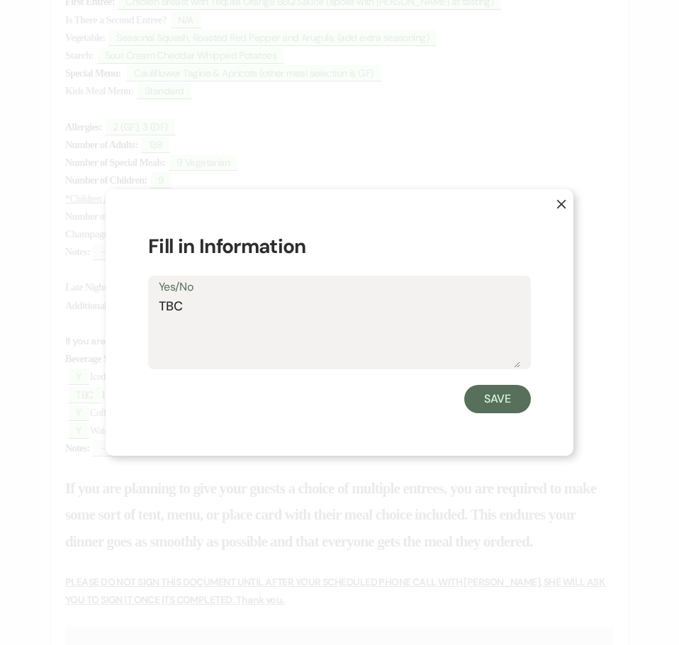
drag, startPoint x: 198, startPoint y: 301, endPoint x: 141, endPoint y: 307, distance: 57.7
click at [141, 307] on div "X Fill in Information Yes/No TBC Save" at bounding box center [340, 322] width 468 height 267
type textarea "NO"
click at [501, 395] on button "Save" at bounding box center [497, 399] width 67 height 28
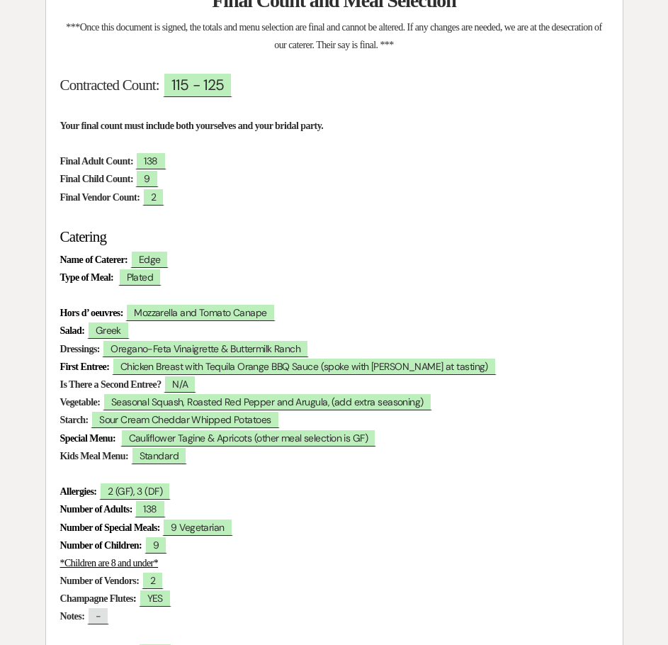
scroll to position [0, 0]
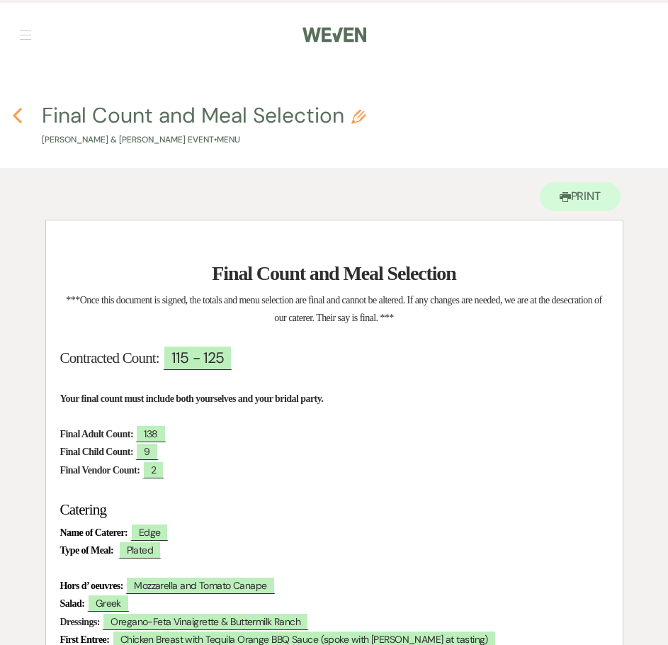
click at [20, 113] on icon "Previous" at bounding box center [17, 115] width 11 height 17
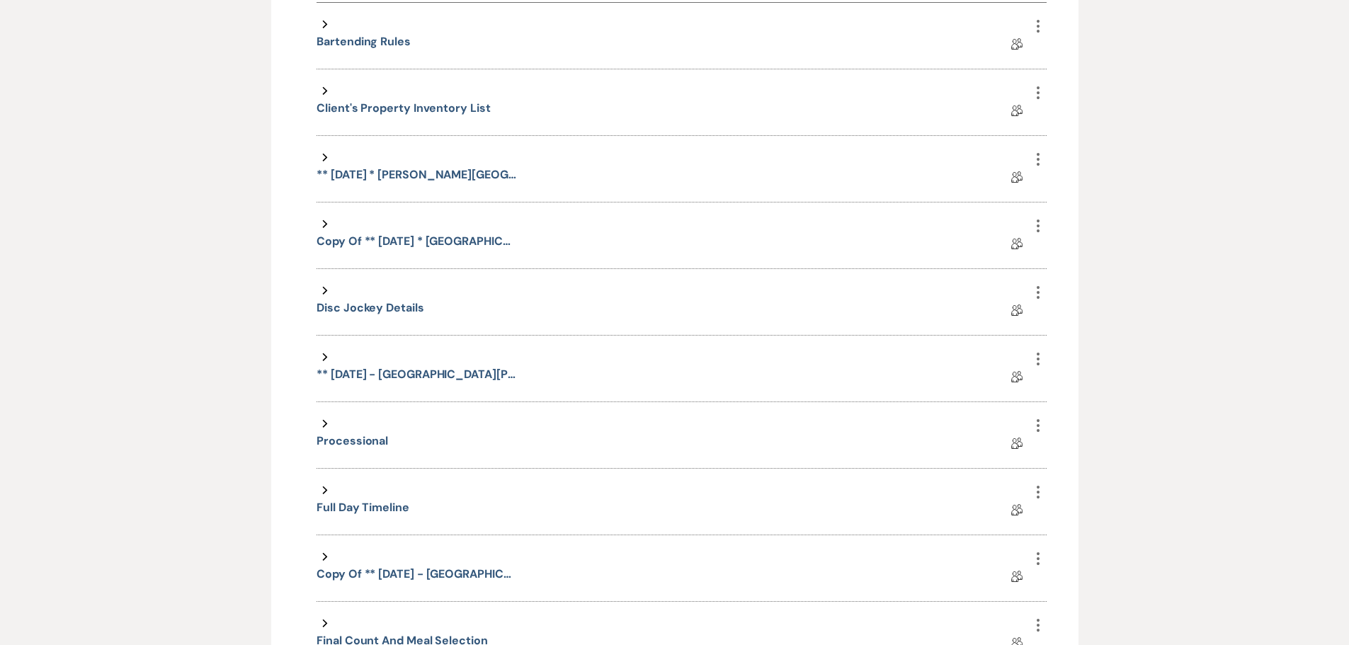
scroll to position [1291, 0]
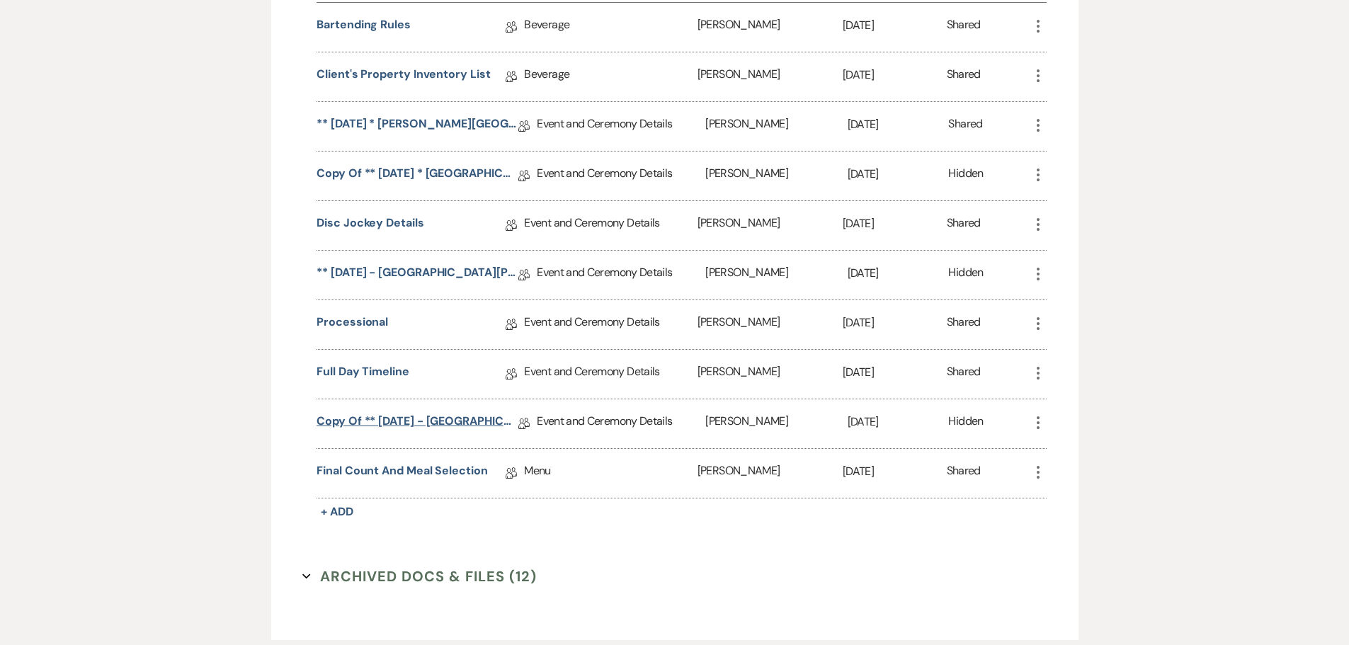
click at [437, 434] on link "Copy of ** [DATE] - [GEOGRAPHIC_DATA][PERSON_NAME][GEOGRAPHIC_DATA] ([DATE]) We…" at bounding box center [418, 424] width 202 height 22
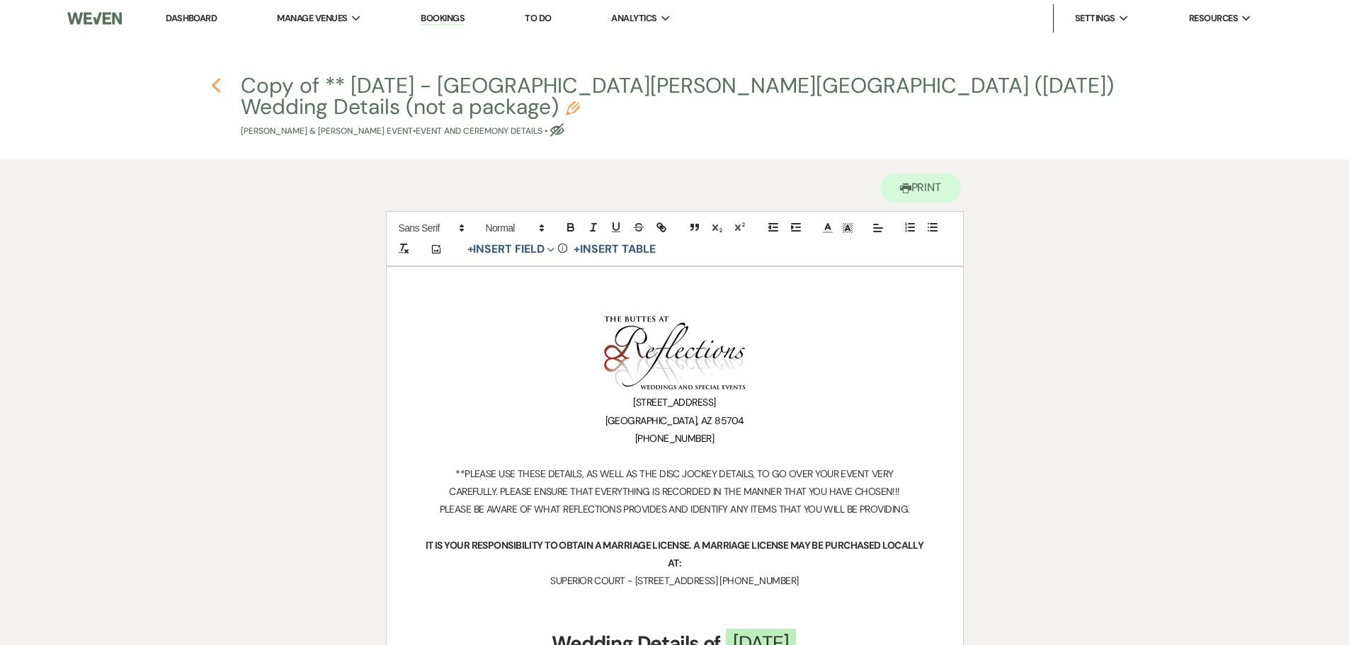
click at [217, 84] on icon "Previous" at bounding box center [216, 85] width 11 height 17
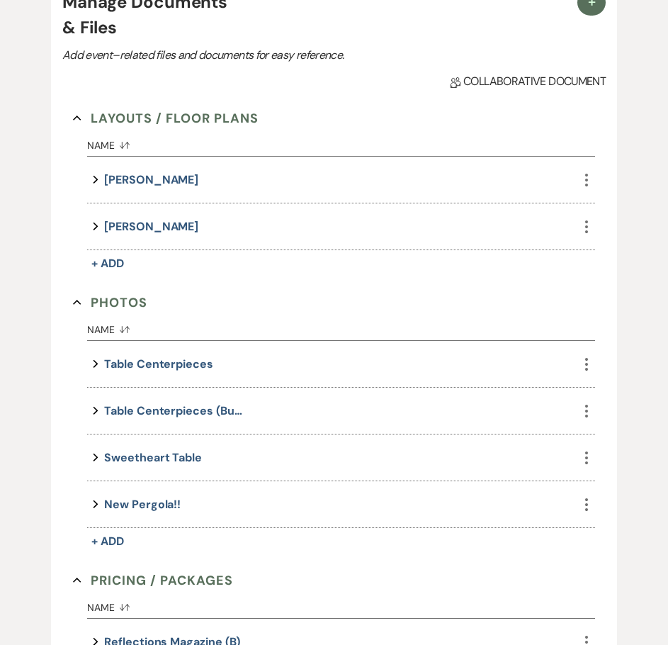
scroll to position [449, 0]
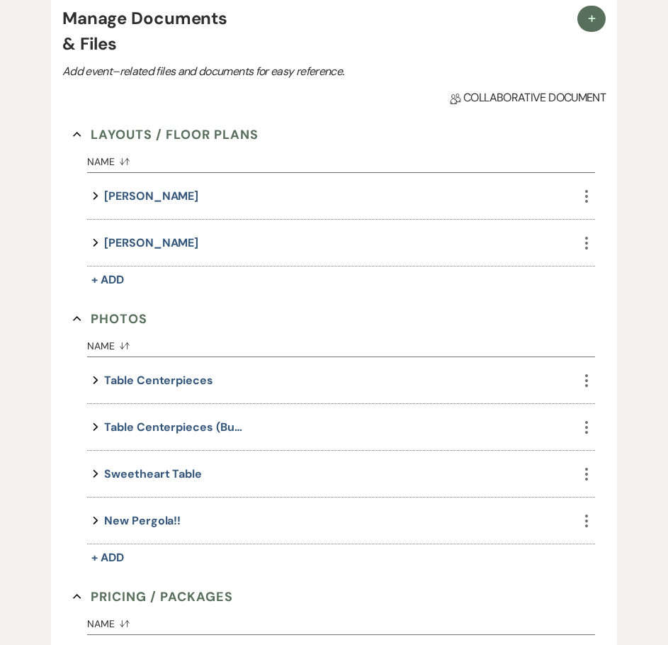
click at [582, 205] on icon "More" at bounding box center [586, 196] width 17 height 17
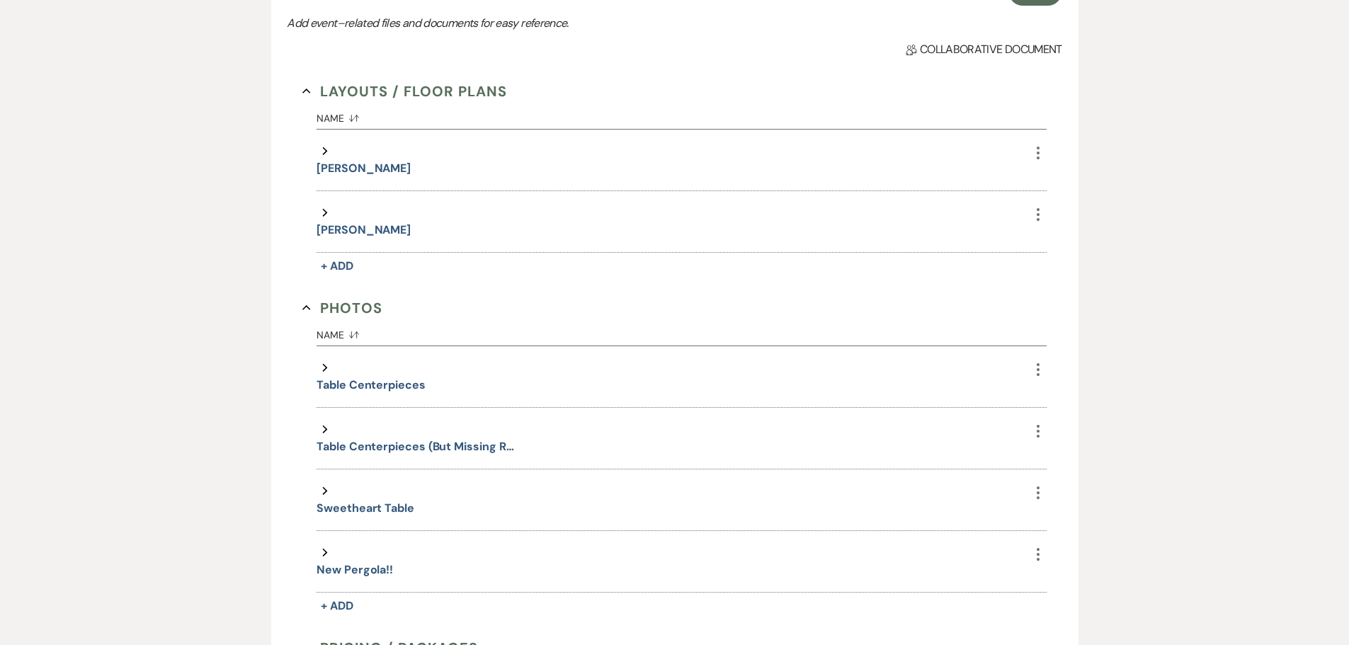
scroll to position [414, 0]
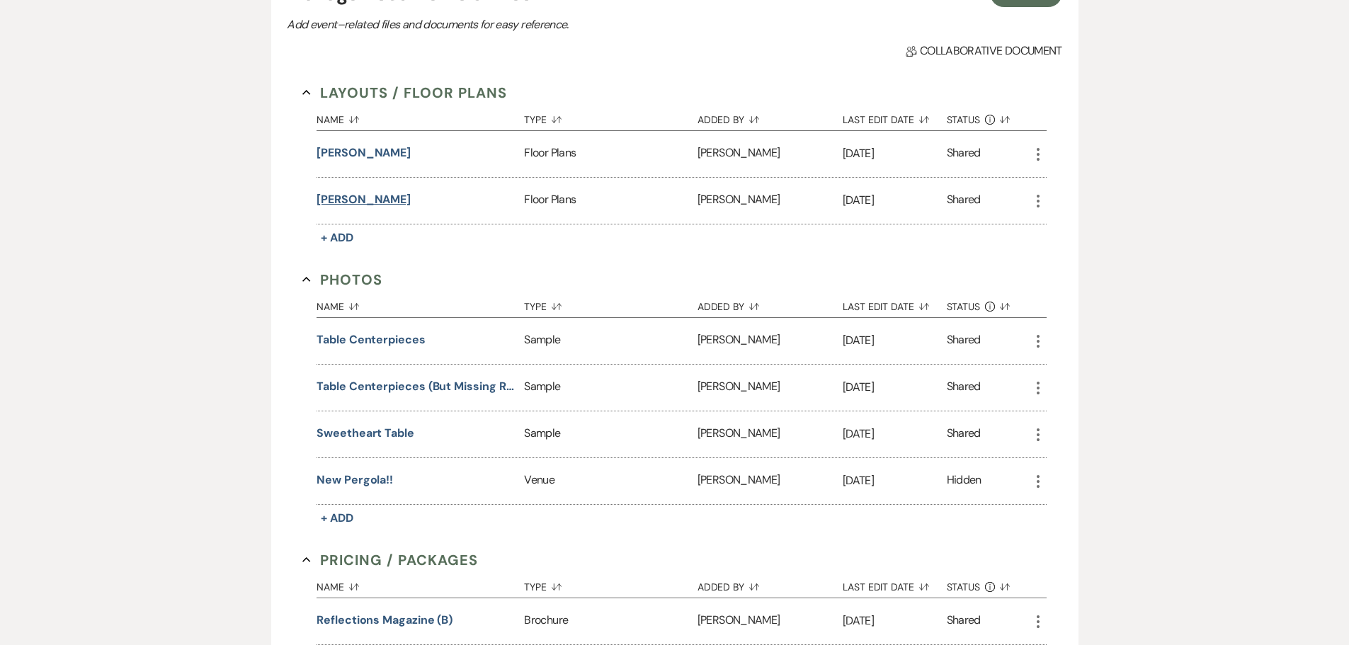
click at [335, 208] on button "[PERSON_NAME]" at bounding box center [364, 199] width 94 height 17
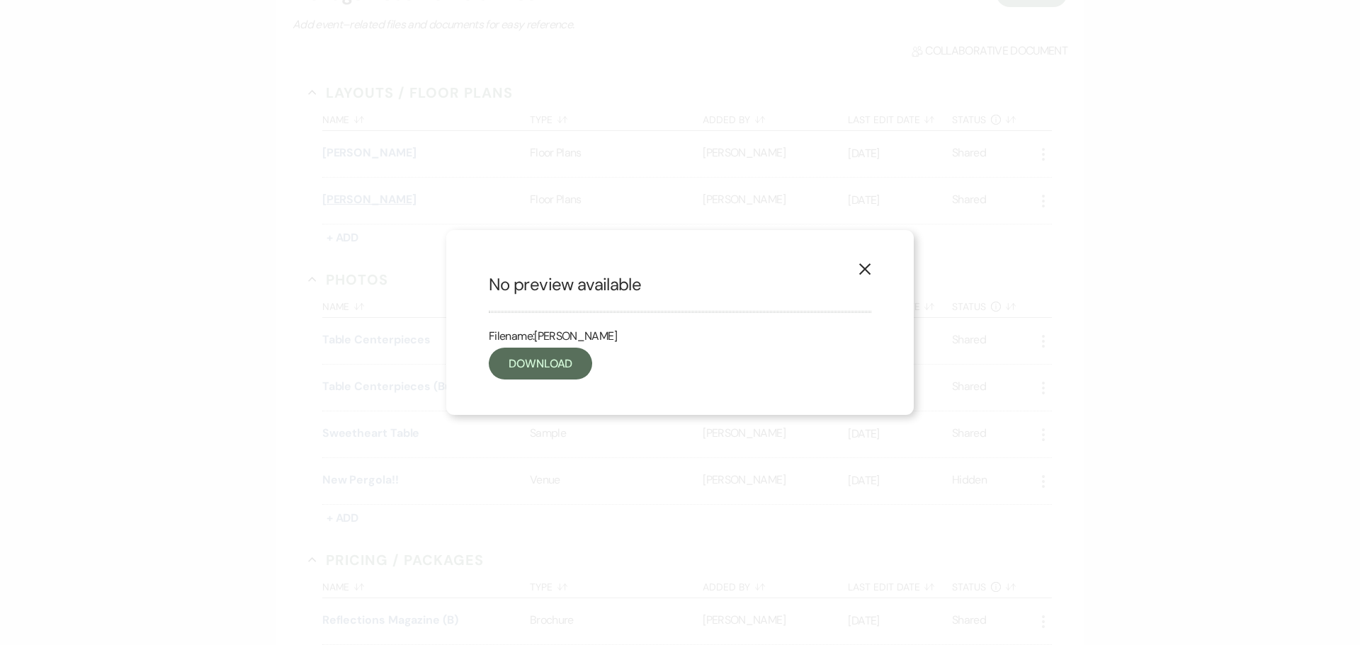
click at [335, 213] on div "X No preview available Filename: Parker, Dalya Download" at bounding box center [680, 322] width 1360 height 645
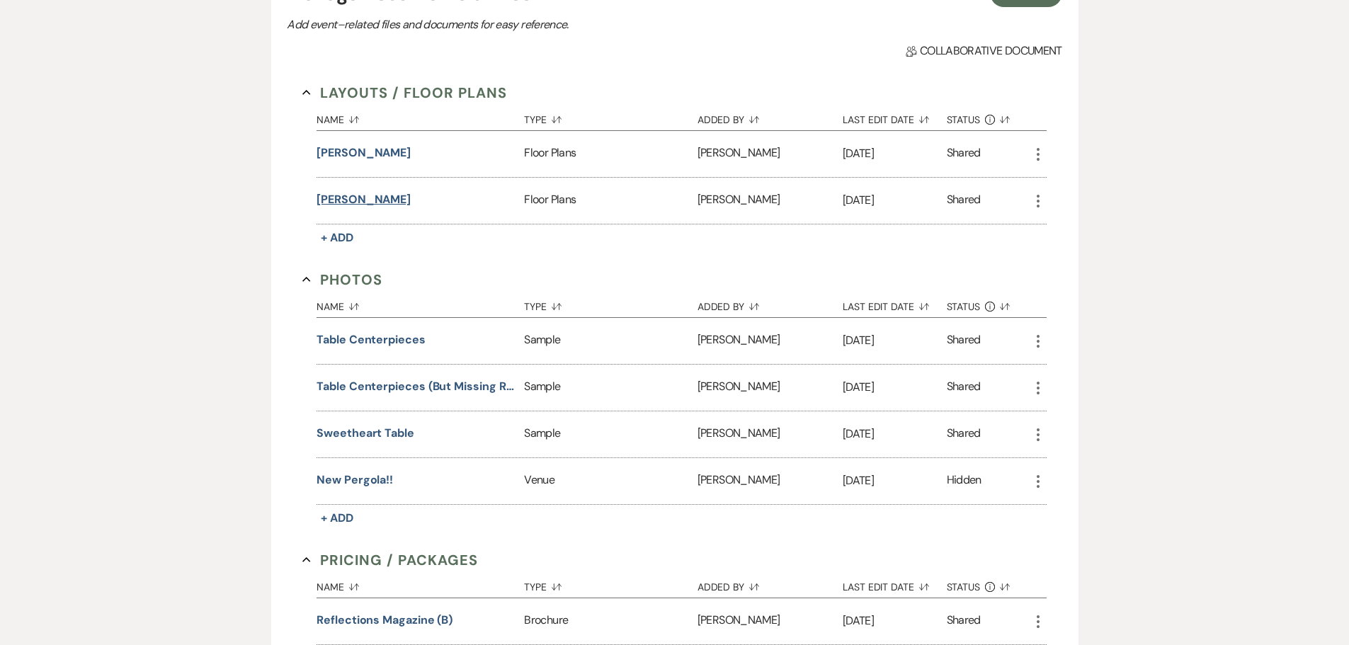
click at [371, 208] on button "[PERSON_NAME]" at bounding box center [364, 199] width 94 height 17
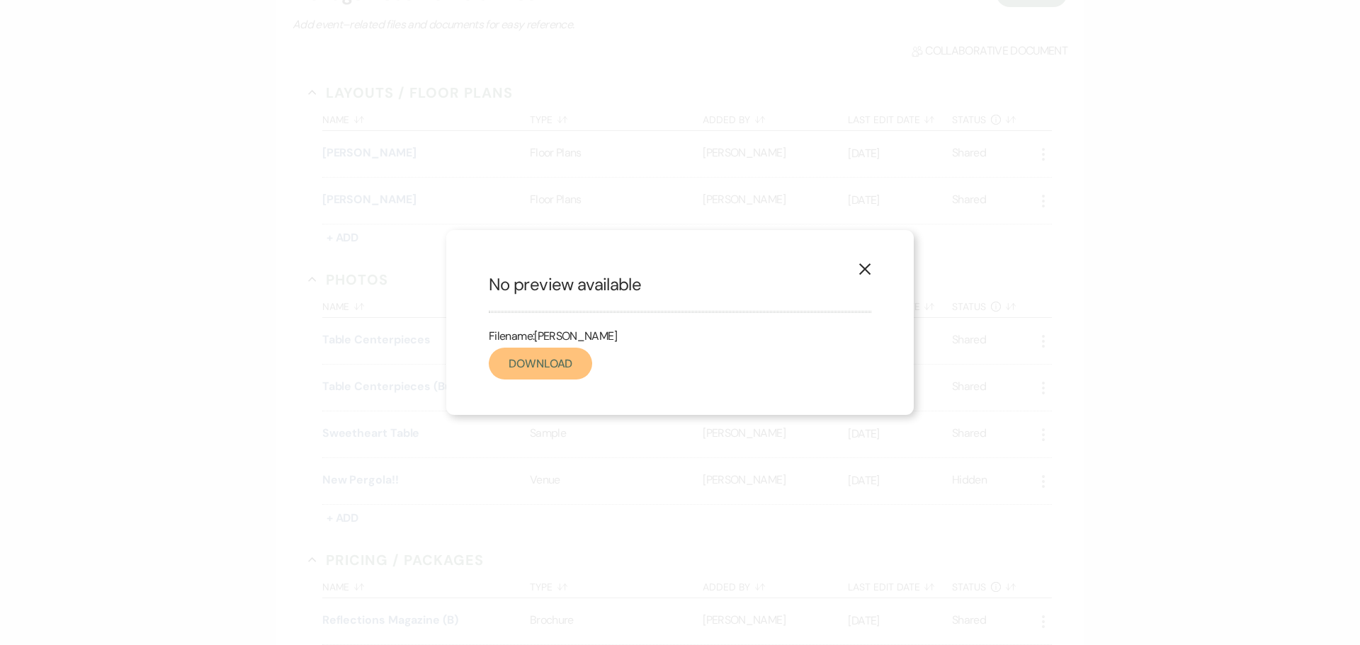
click at [550, 355] on link "Download" at bounding box center [540, 364] width 103 height 32
click at [865, 268] on use "button" at bounding box center [864, 269] width 11 height 11
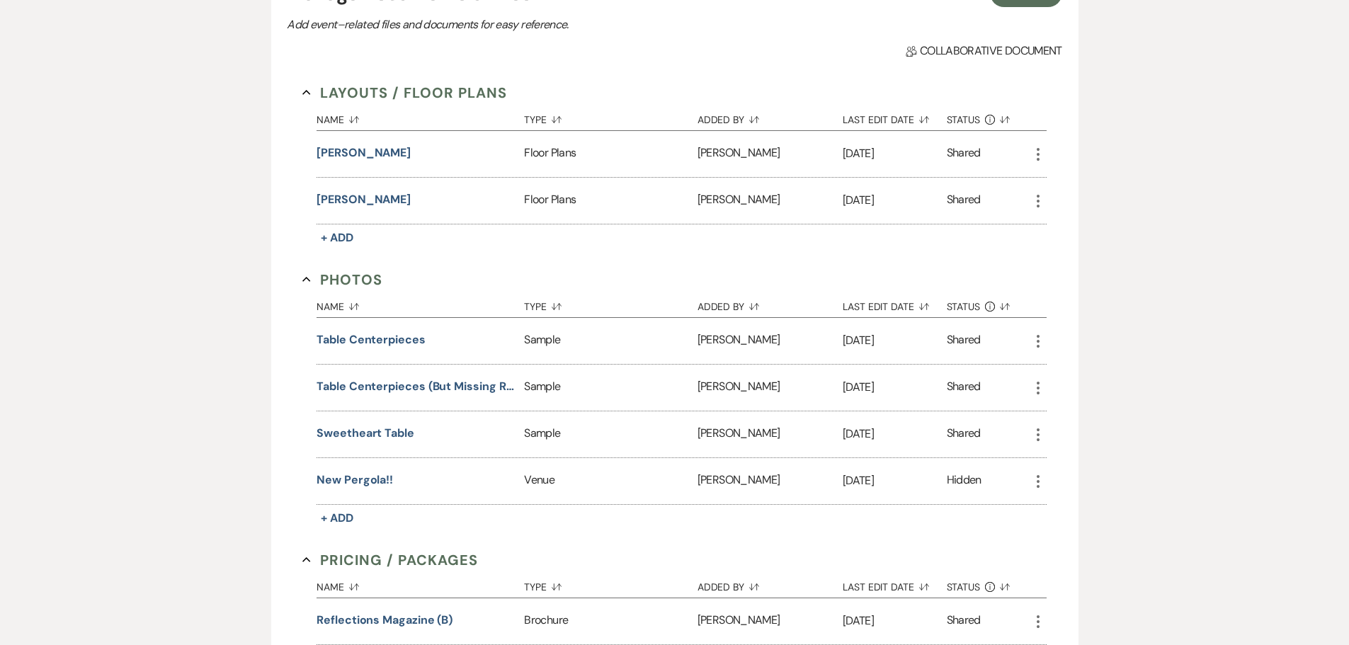
click at [618, 303] on section "Photos Collapse Name Sort Default Type Sort Default Added By Sort Default Last …" at bounding box center [674, 398] width 744 height 259
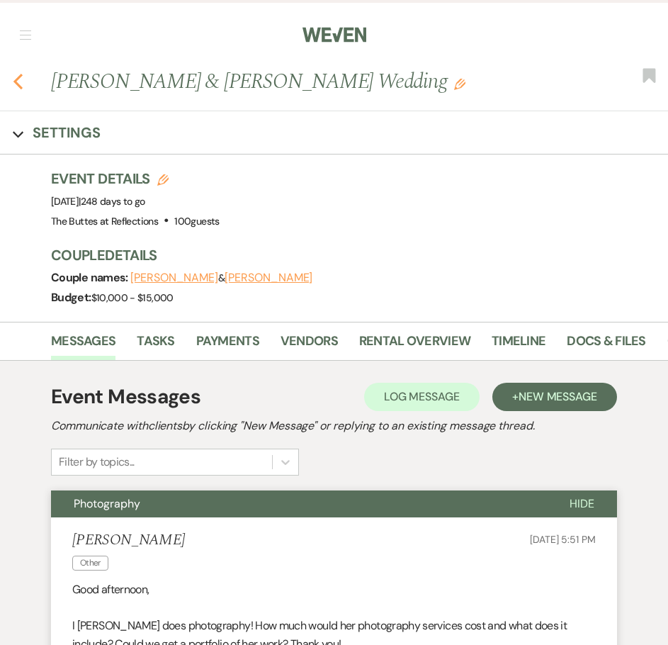
click at [15, 83] on use "button" at bounding box center [17, 82] width 9 height 16
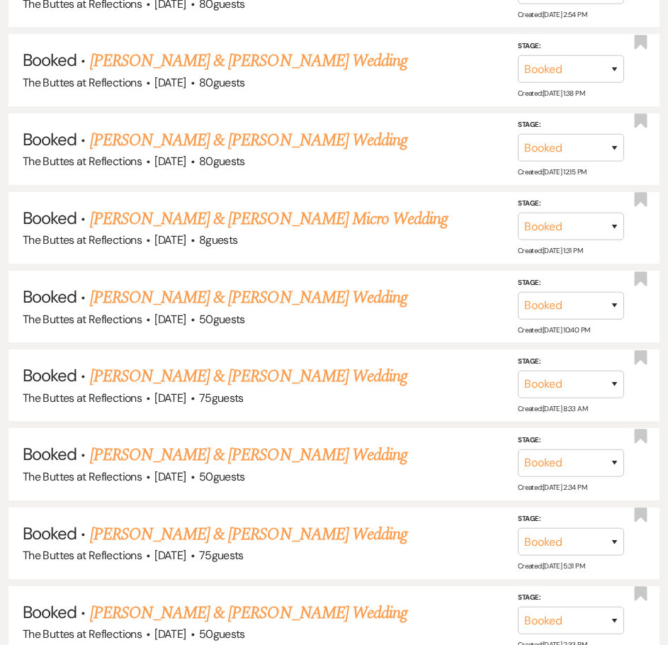
scroll to position [1234, 0]
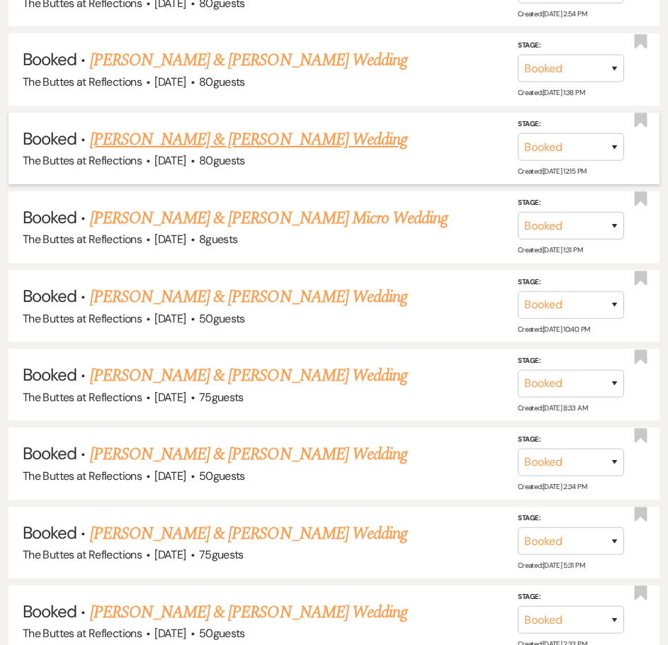
click at [223, 135] on link "[PERSON_NAME] & [PERSON_NAME] Wedding" at bounding box center [248, 140] width 317 height 26
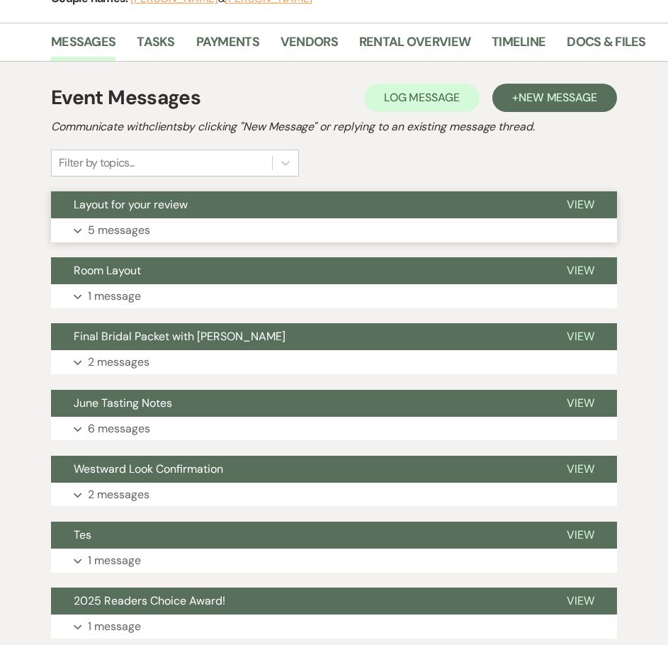
scroll to position [283, 0]
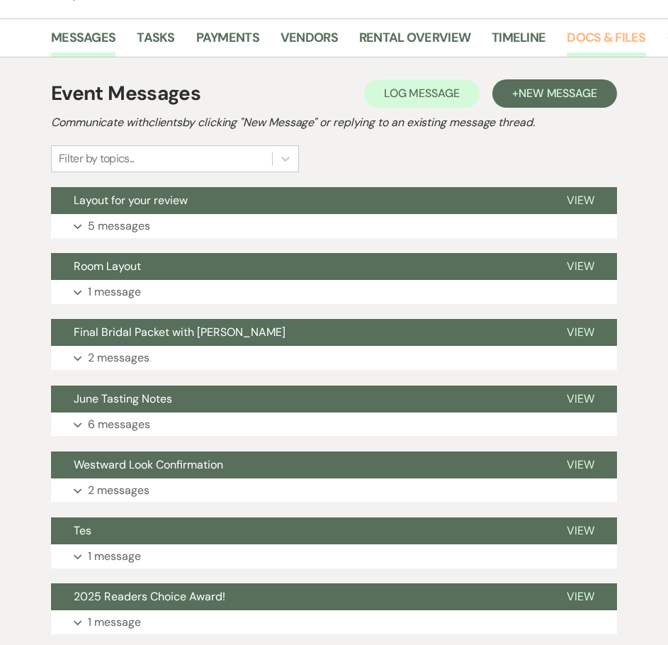
click at [588, 35] on link "Docs & Files" at bounding box center [606, 42] width 79 height 29
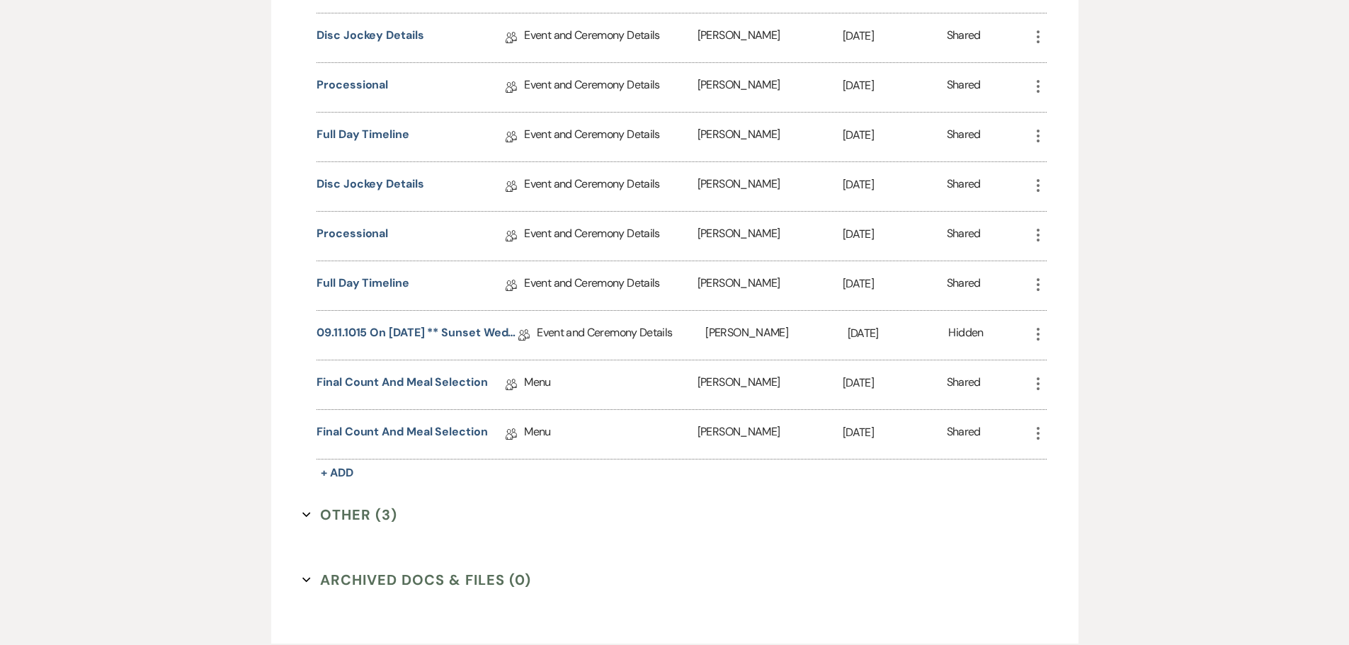
scroll to position [1185, 0]
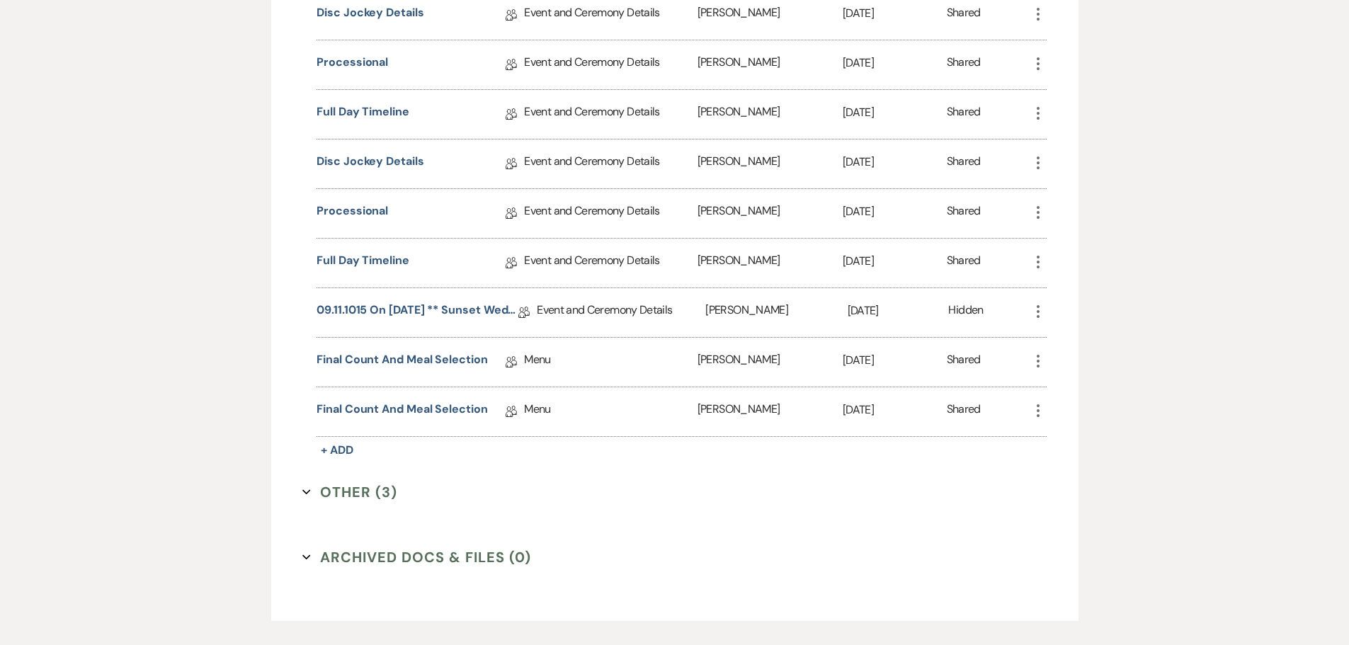
click at [335, 492] on button "Other (3) Expand" at bounding box center [349, 492] width 95 height 21
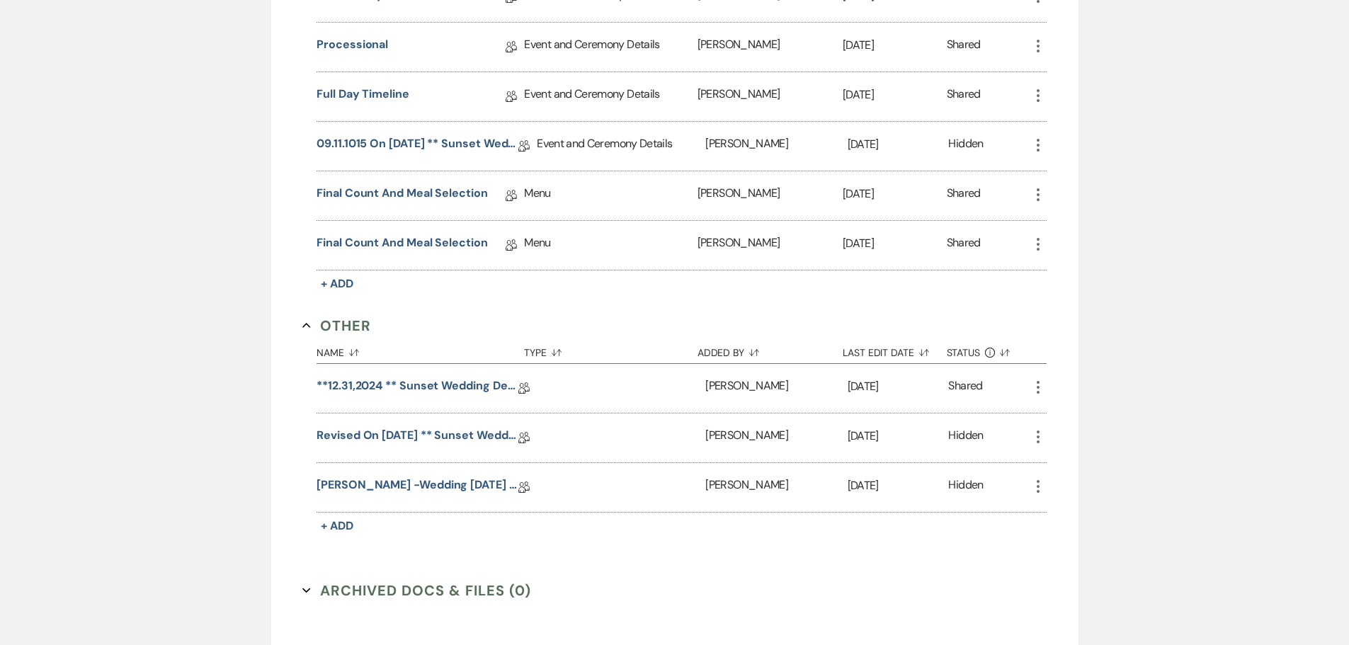
scroll to position [1327, 0]
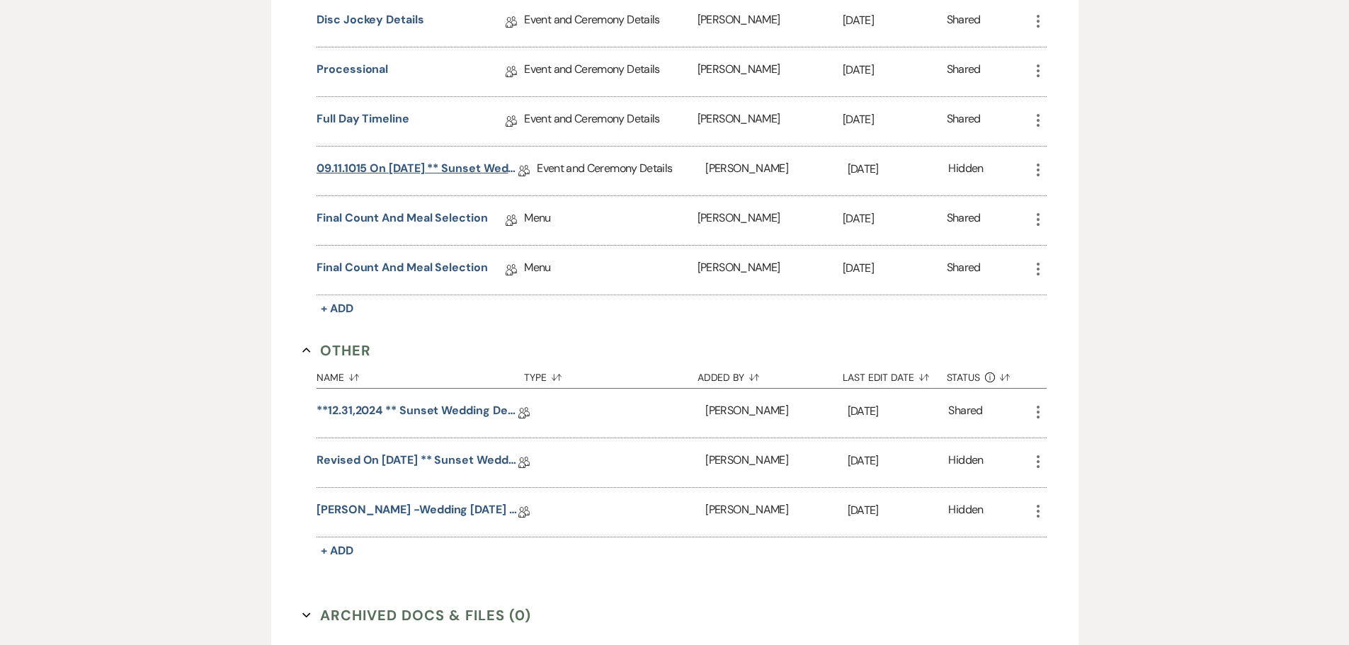
click at [387, 169] on link "09.11.1015 on [DATE] ** Sunset Wedding Details" at bounding box center [418, 171] width 202 height 22
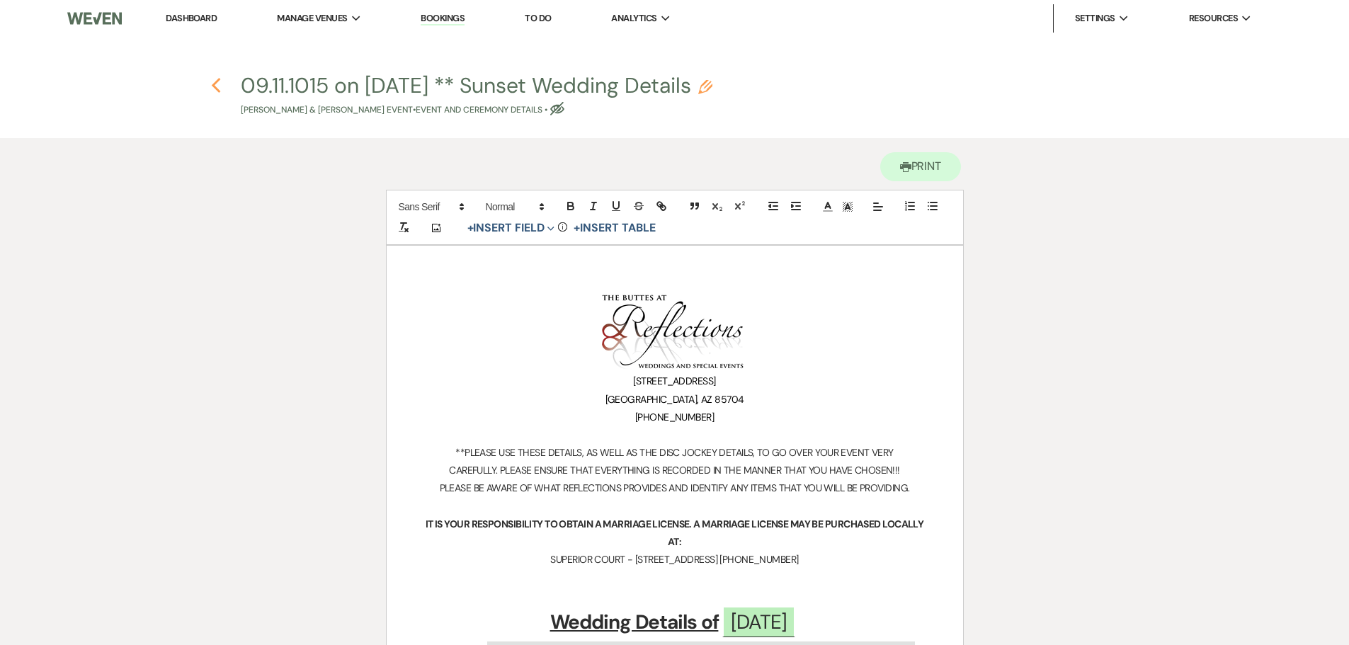
click at [217, 90] on use "button" at bounding box center [216, 86] width 9 height 16
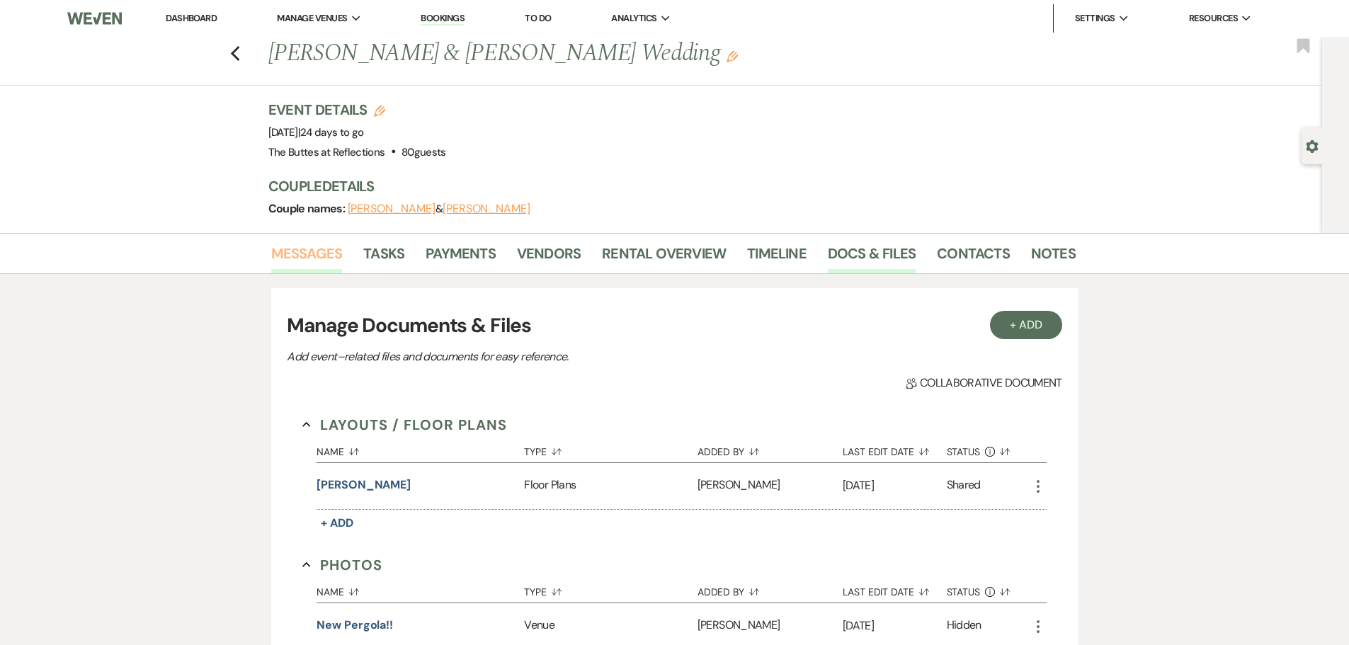
click at [325, 255] on link "Messages" at bounding box center [307, 257] width 72 height 31
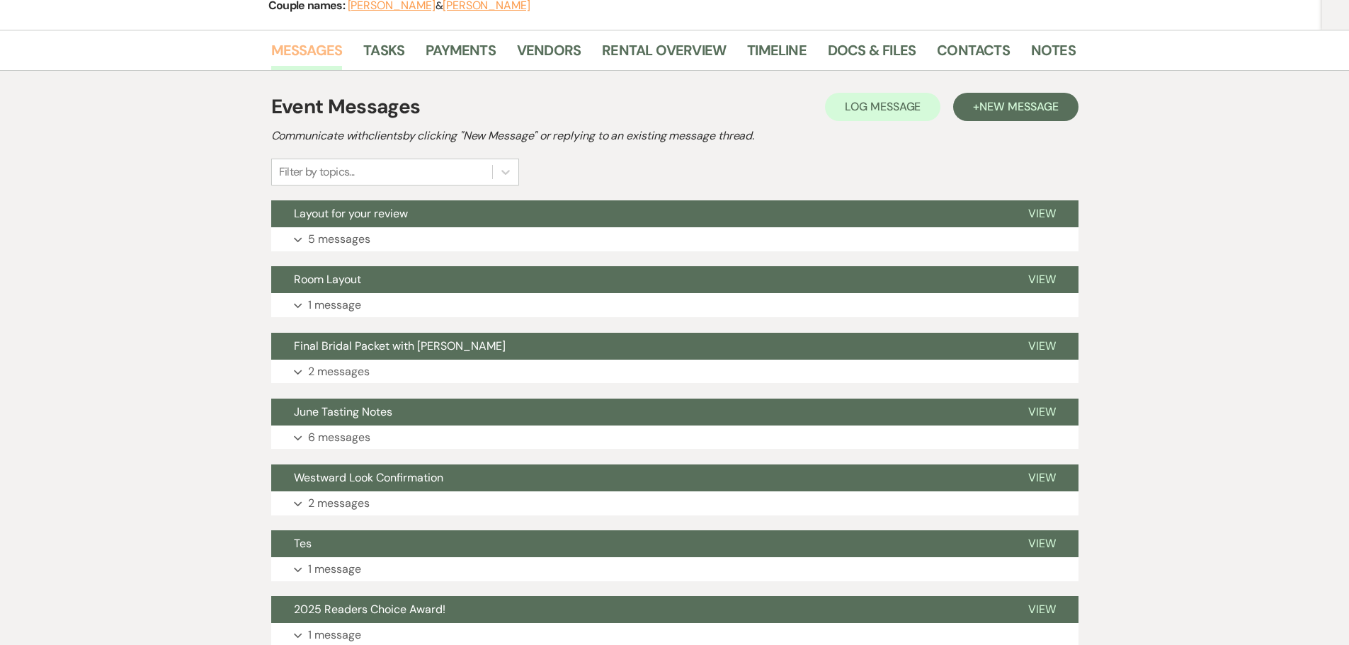
scroll to position [213, 0]
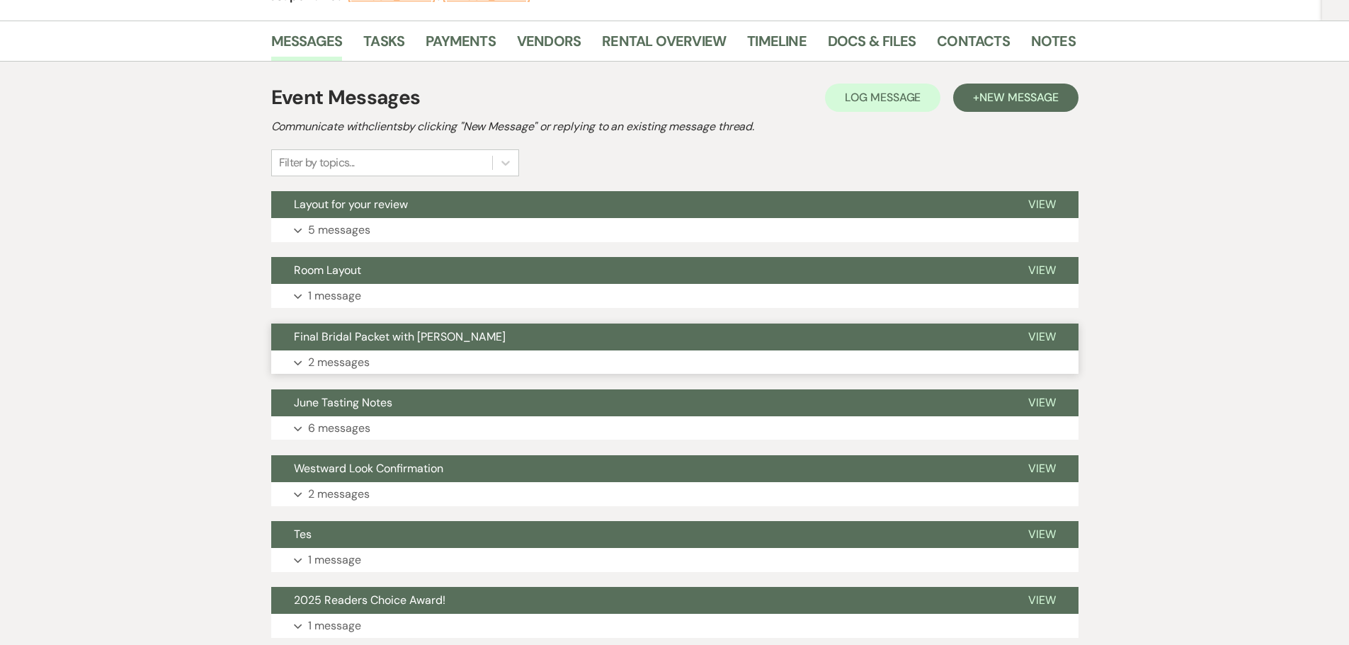
click at [344, 363] on p "2 messages" at bounding box center [339, 362] width 62 height 18
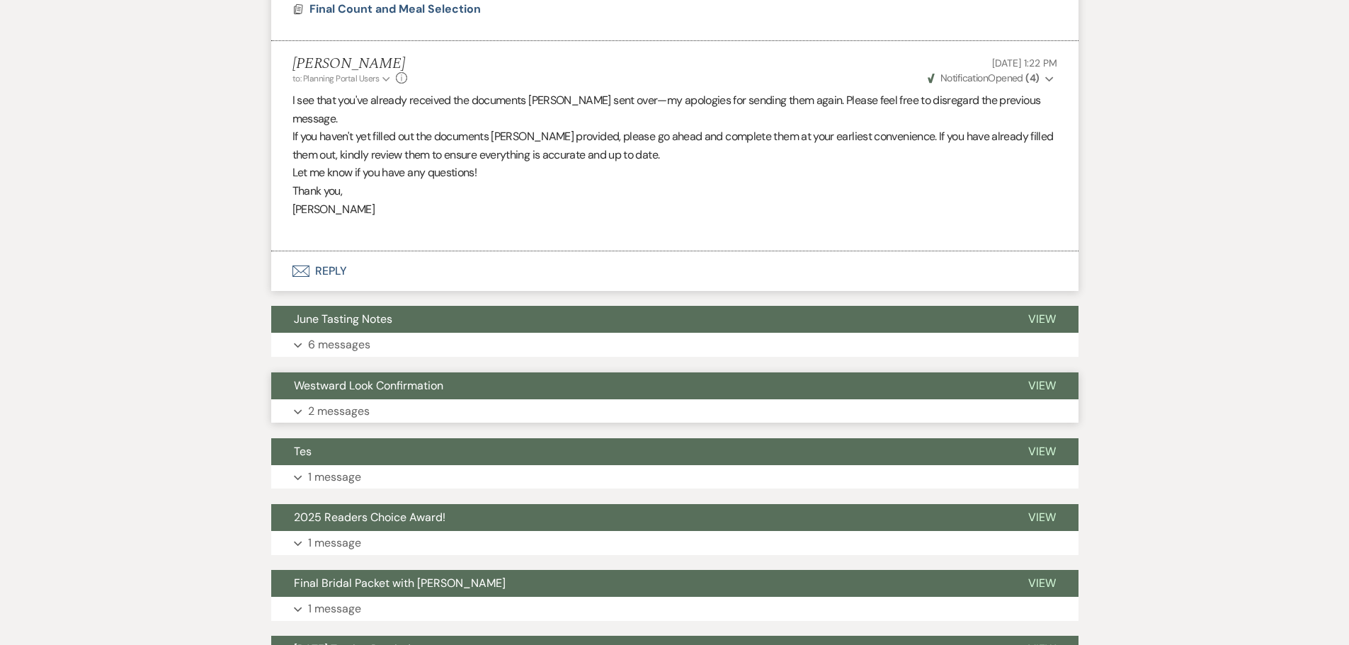
scroll to position [1063, 0]
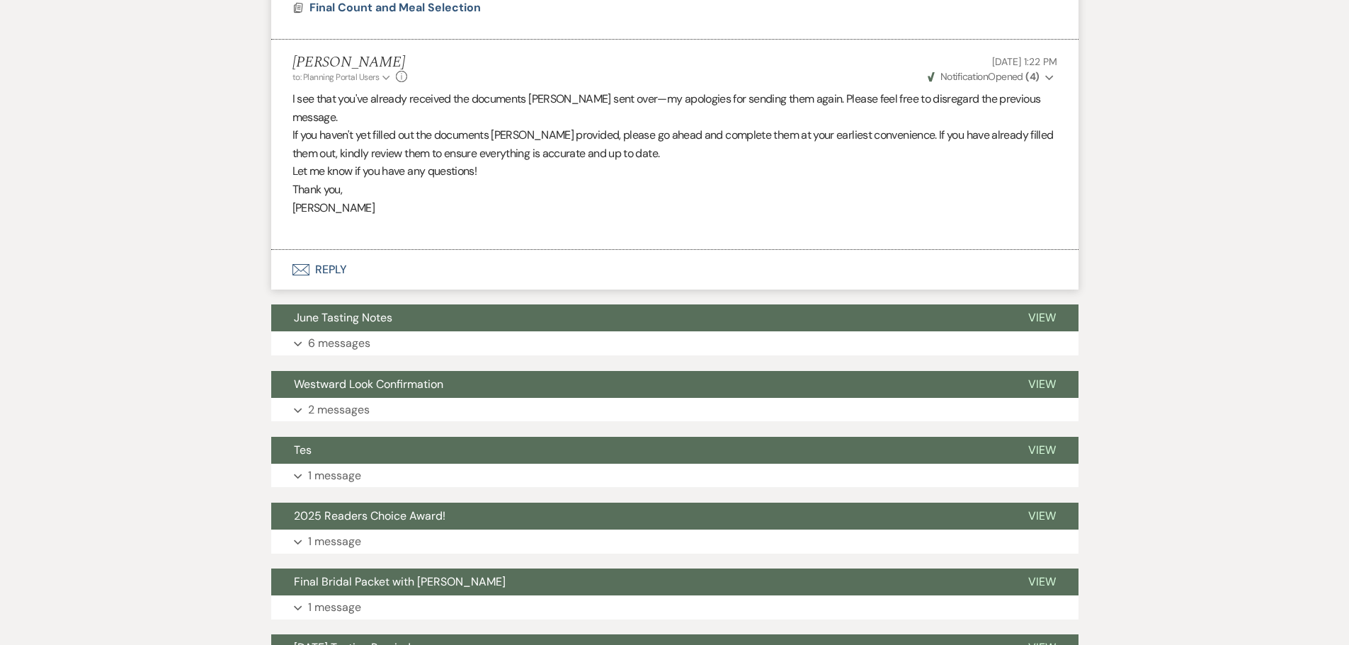
click at [318, 259] on button "Envelope Reply" at bounding box center [675, 270] width 808 height 40
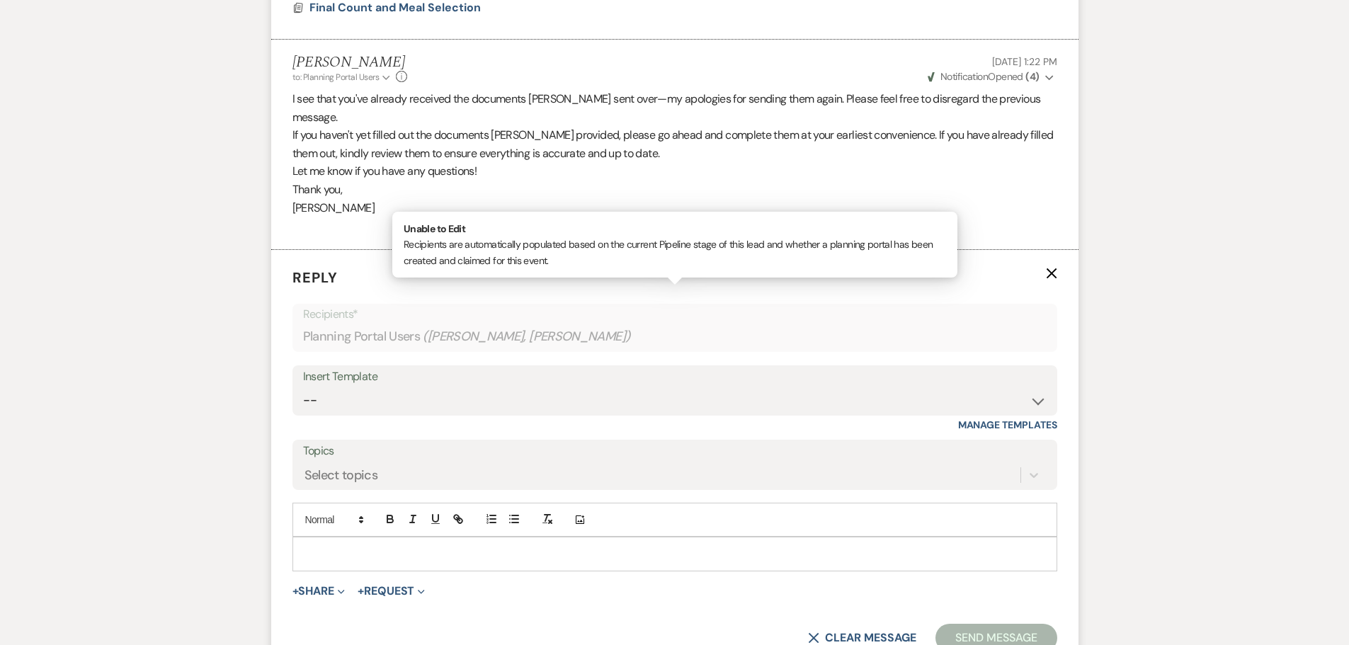
scroll to position [1182, 0]
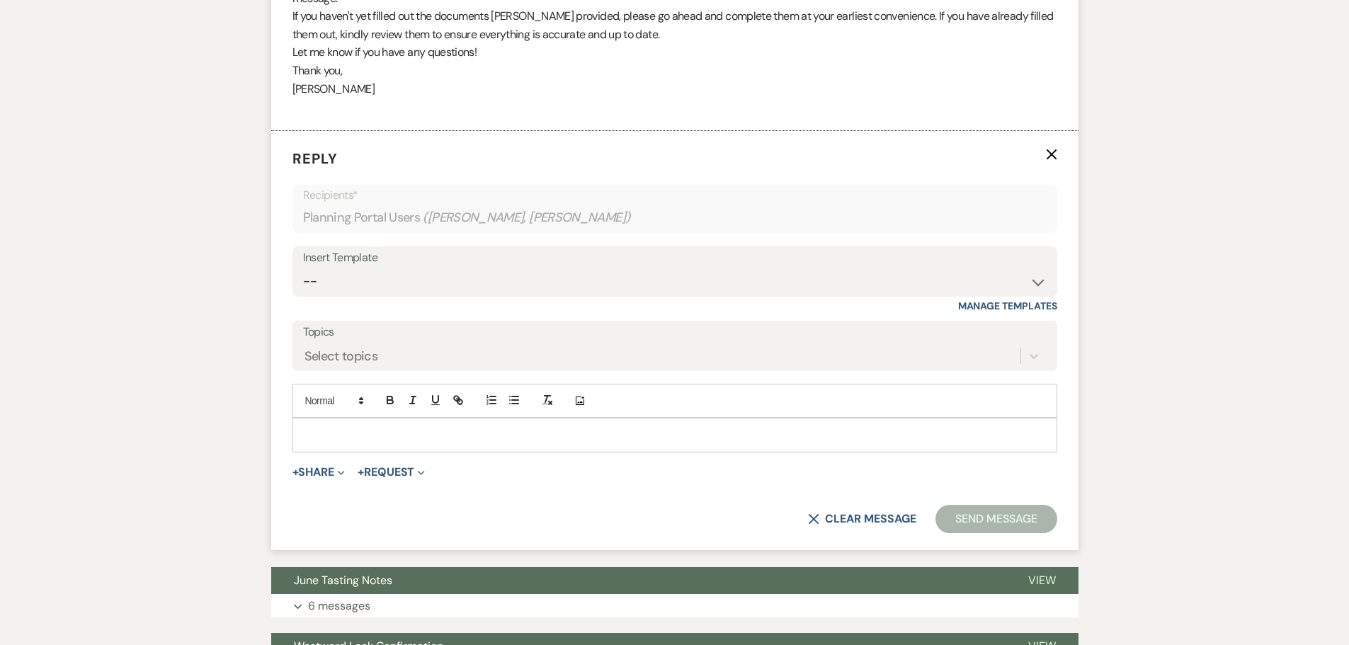
click at [358, 427] on p at bounding box center [675, 435] width 742 height 16
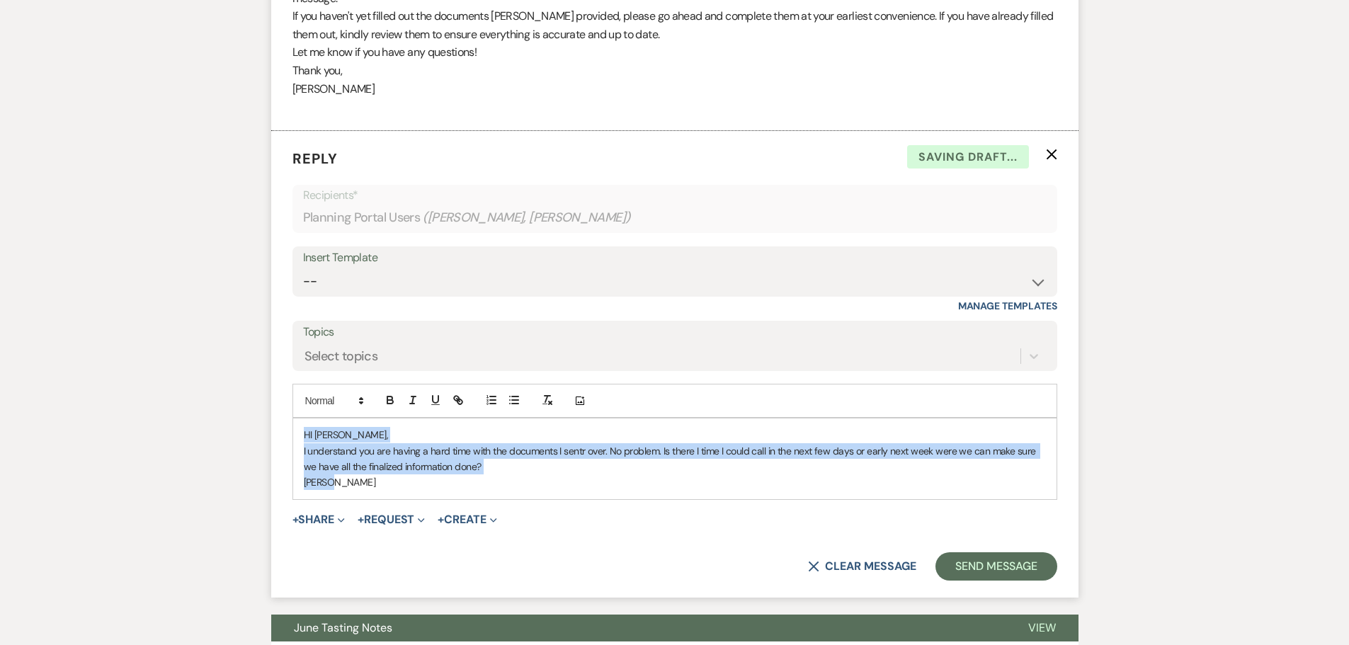
drag, startPoint x: 347, startPoint y: 474, endPoint x: 302, endPoint y: 418, distance: 72.0
click at [302, 419] on div "HI [PERSON_NAME], I understand you are having a hard time with the documents I …" at bounding box center [675, 459] width 764 height 81
copy div "HI [PERSON_NAME], I understand you are having a hard time with the documents I …"
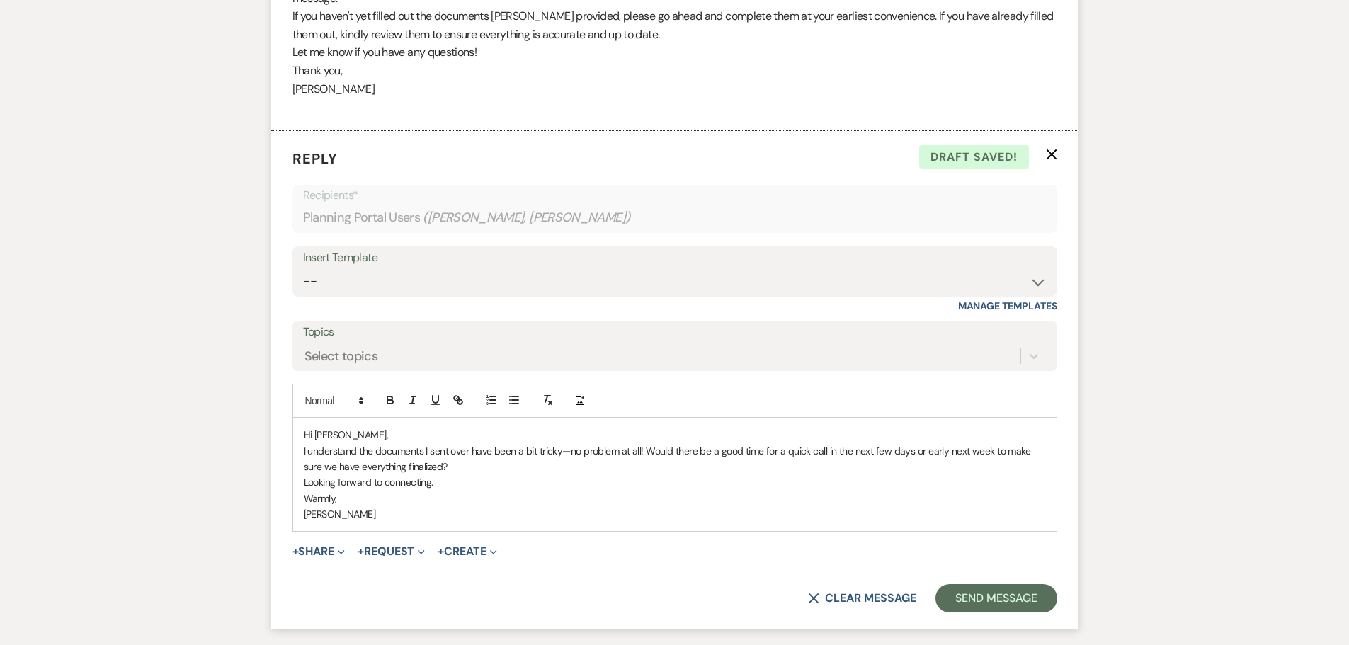
click at [455, 449] on p "I understand the documents I sent over have been a bit tricky—no problem at all…" at bounding box center [675, 459] width 742 height 32
click at [667, 584] on button "Send Message" at bounding box center [996, 598] width 121 height 28
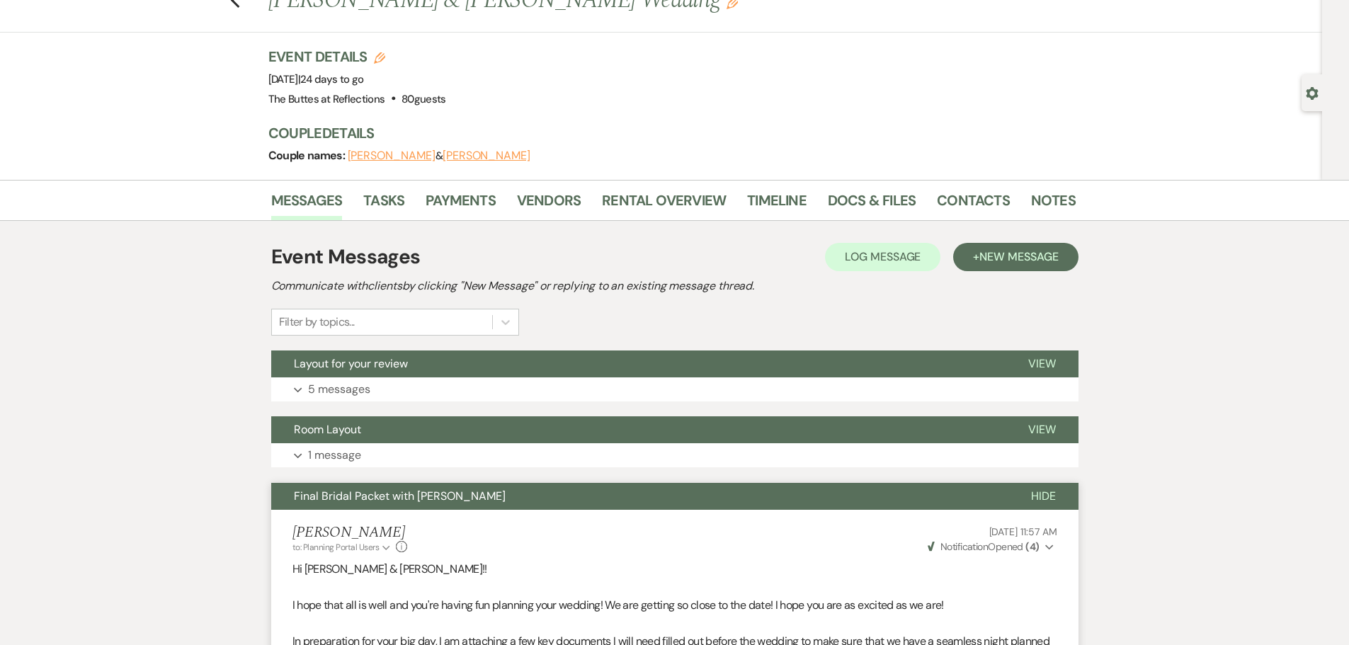
scroll to position [0, 0]
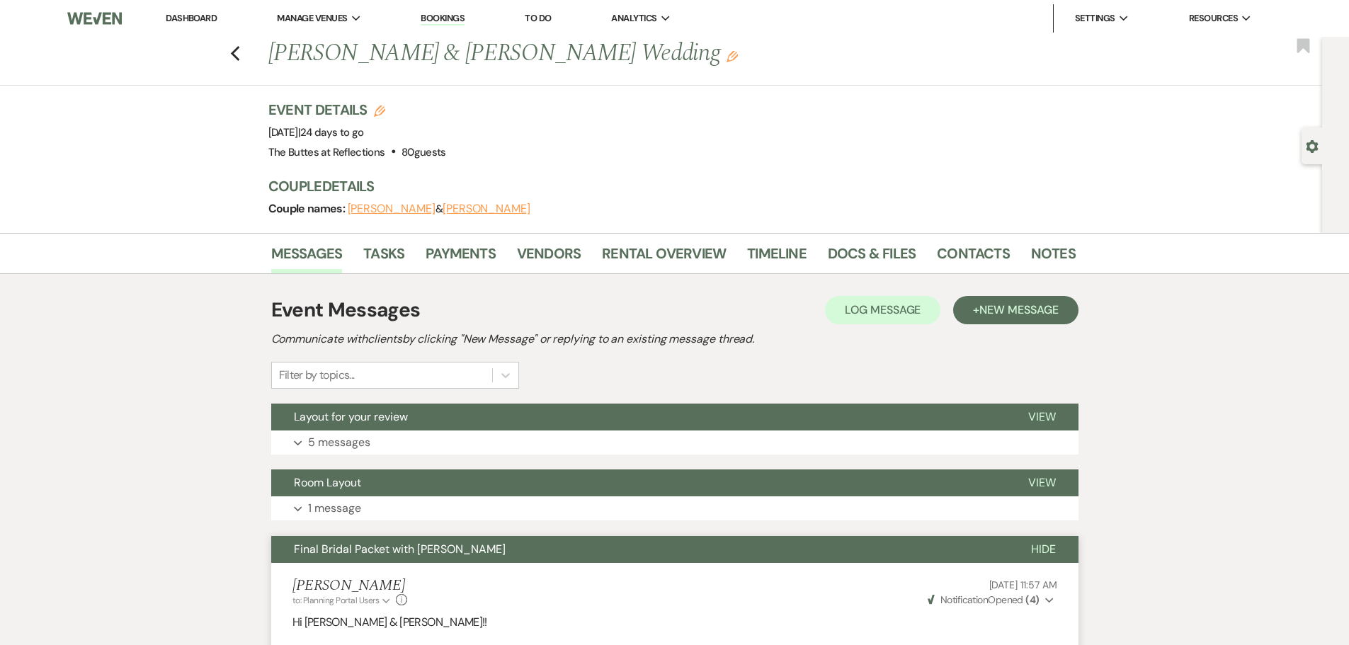
click at [197, 17] on link "Dashboard" at bounding box center [191, 18] width 51 height 12
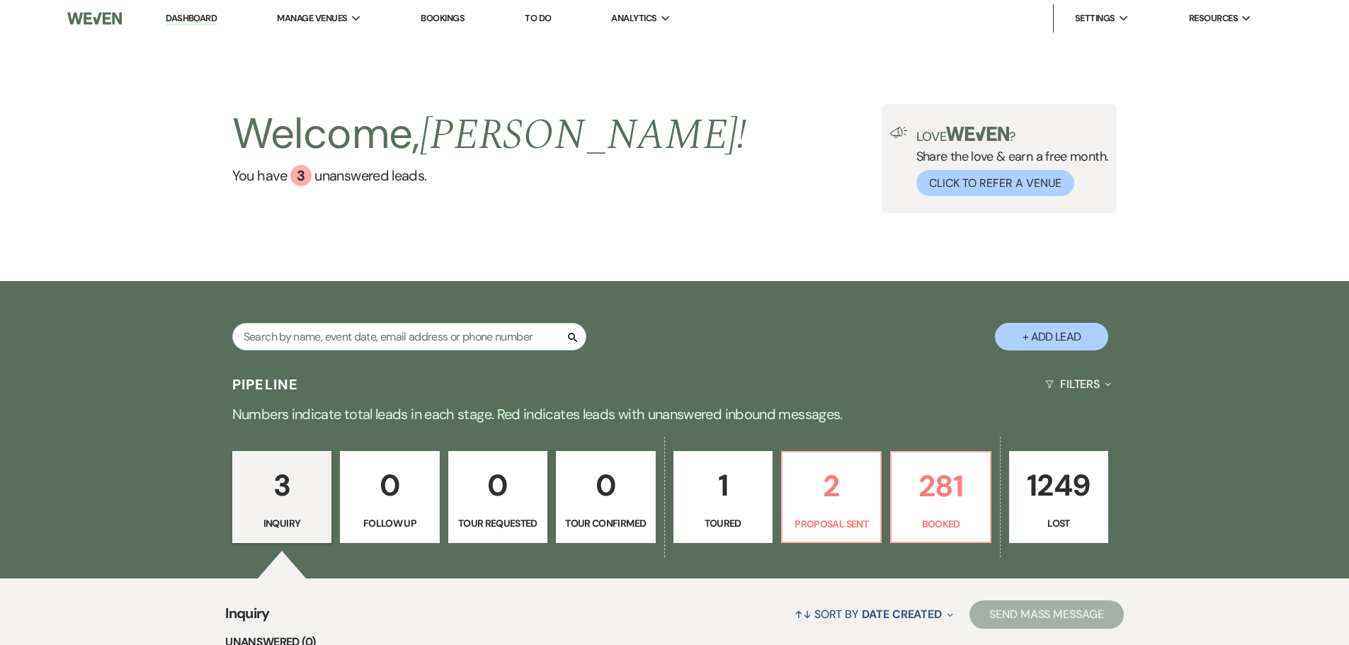
click at [460, 17] on link "Bookings" at bounding box center [443, 18] width 44 height 12
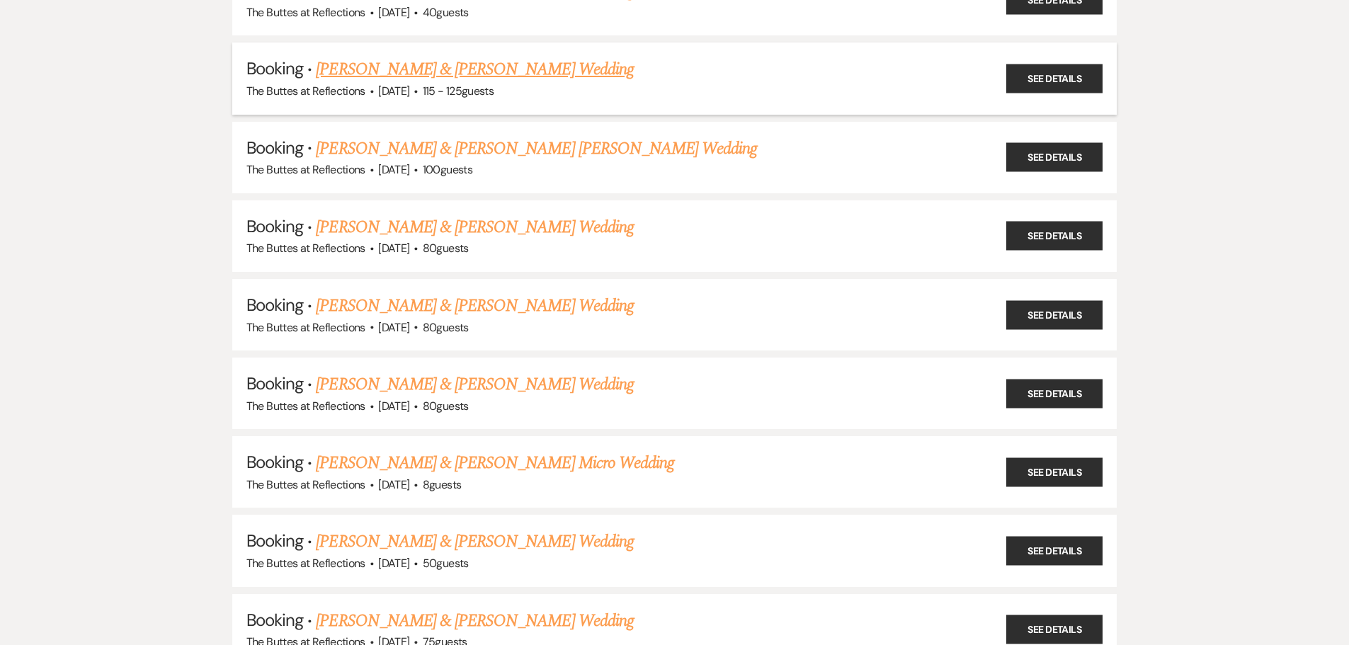
scroll to position [425, 0]
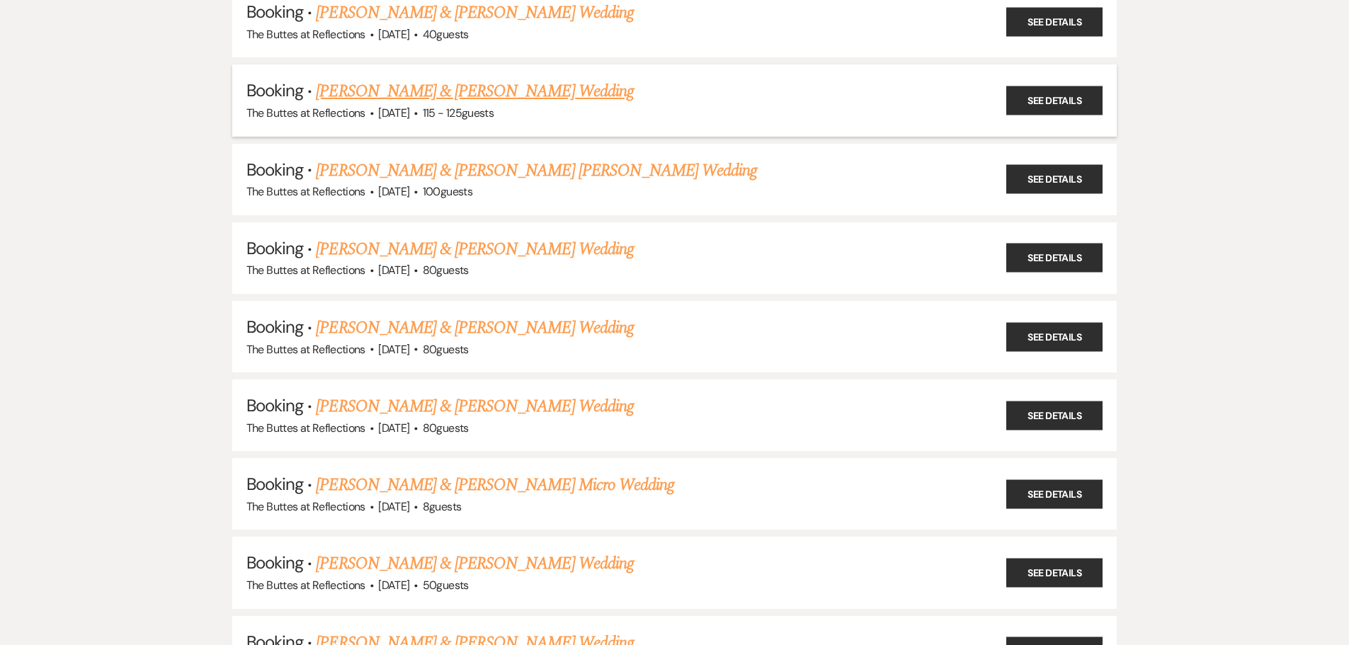
click at [480, 92] on link "[PERSON_NAME] & [PERSON_NAME] Wedding" at bounding box center [474, 92] width 317 height 26
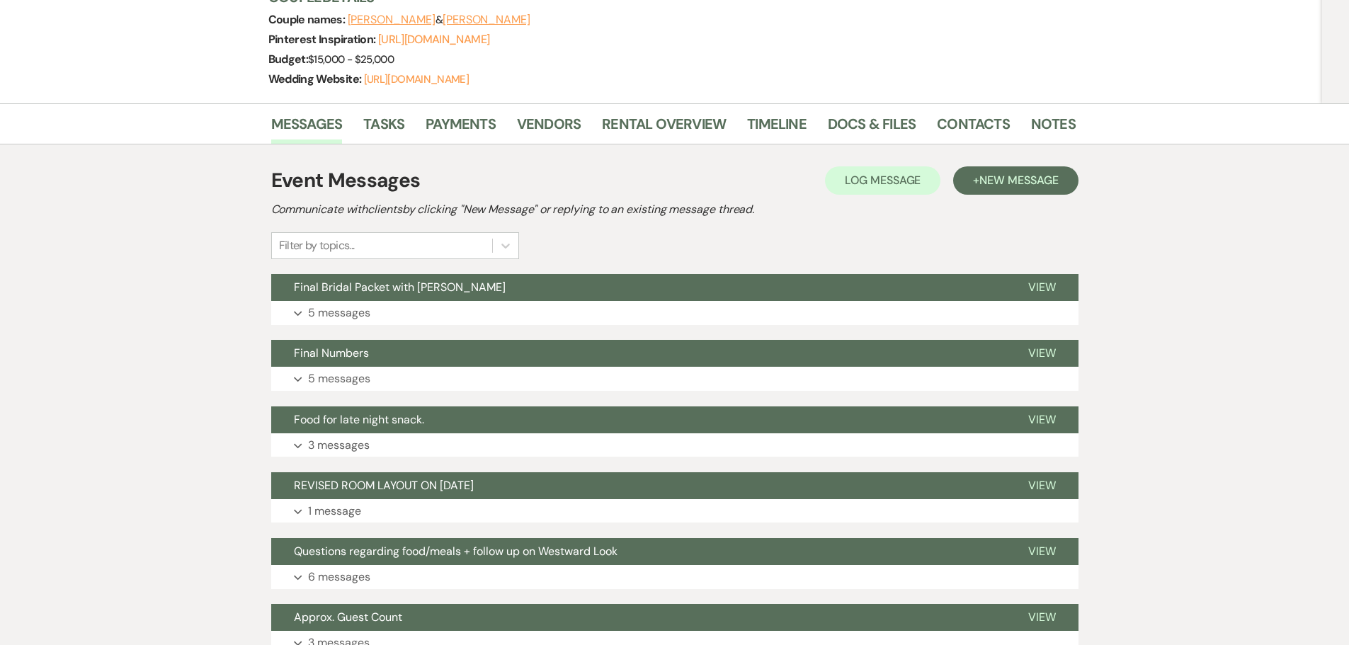
scroll to position [213, 0]
click at [667, 135] on link "Docs & Files" at bounding box center [872, 127] width 88 height 31
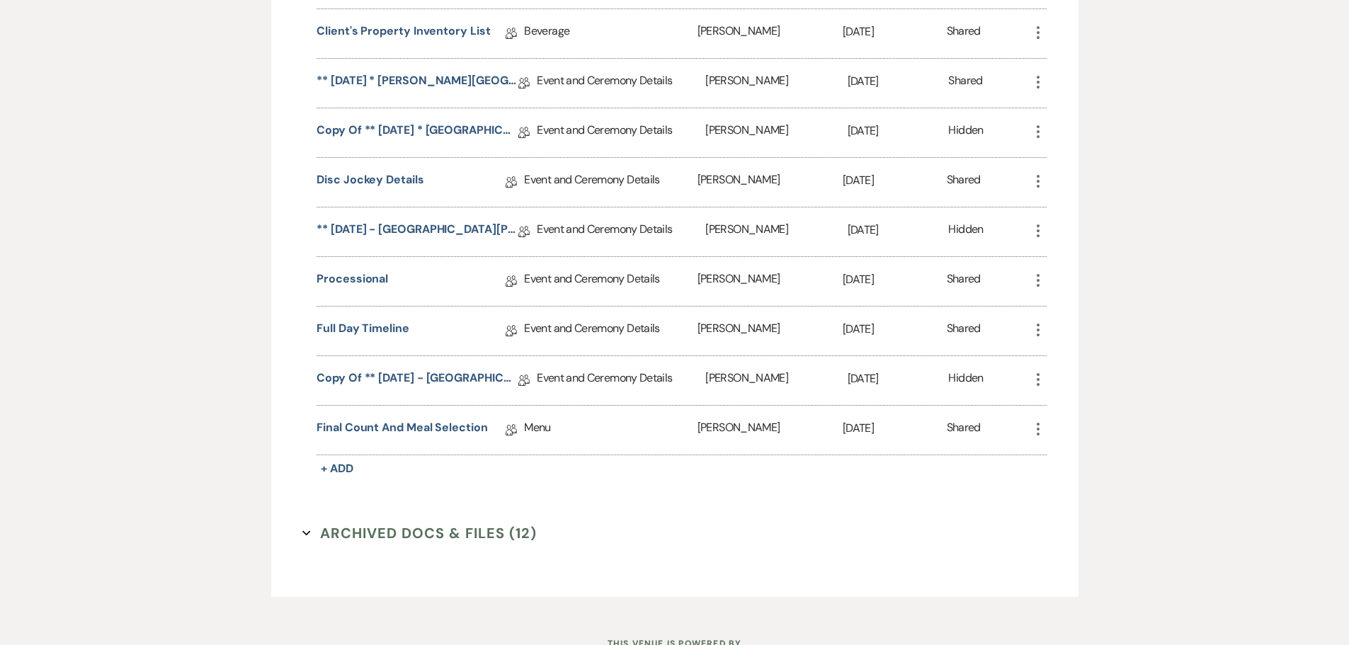
scroll to position [1346, 0]
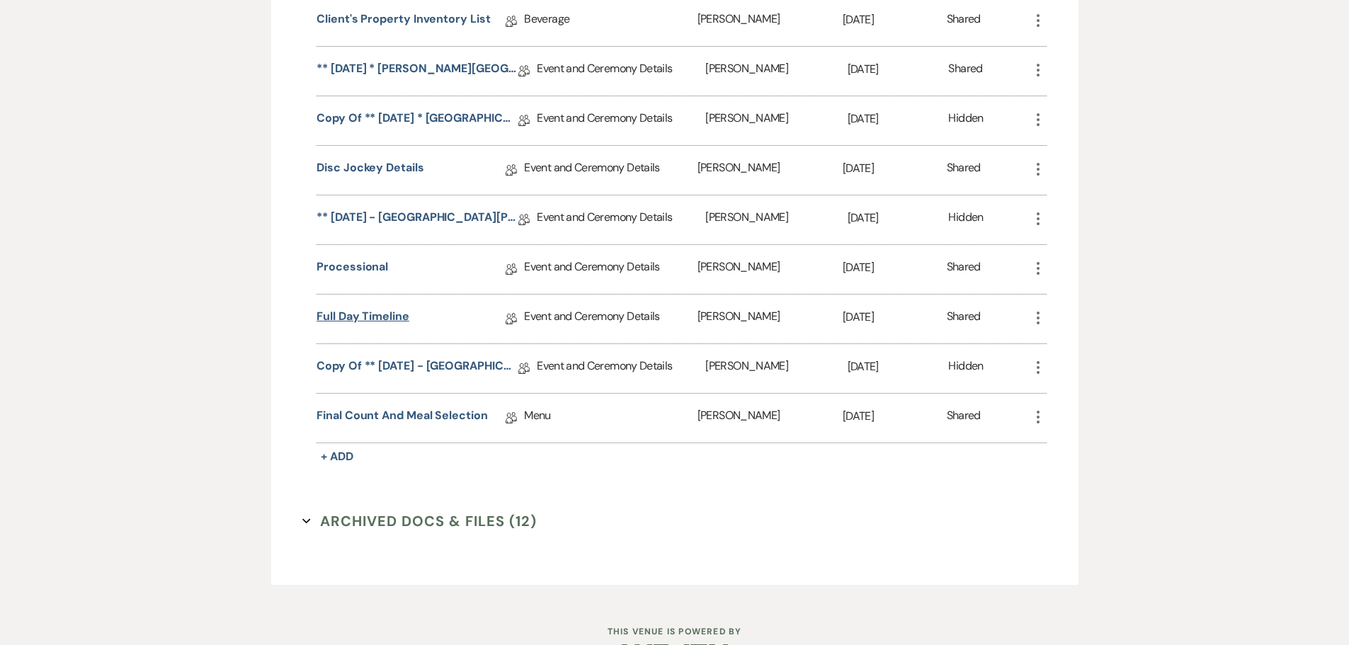
click at [360, 330] on link "Full Day Timeline" at bounding box center [363, 319] width 93 height 22
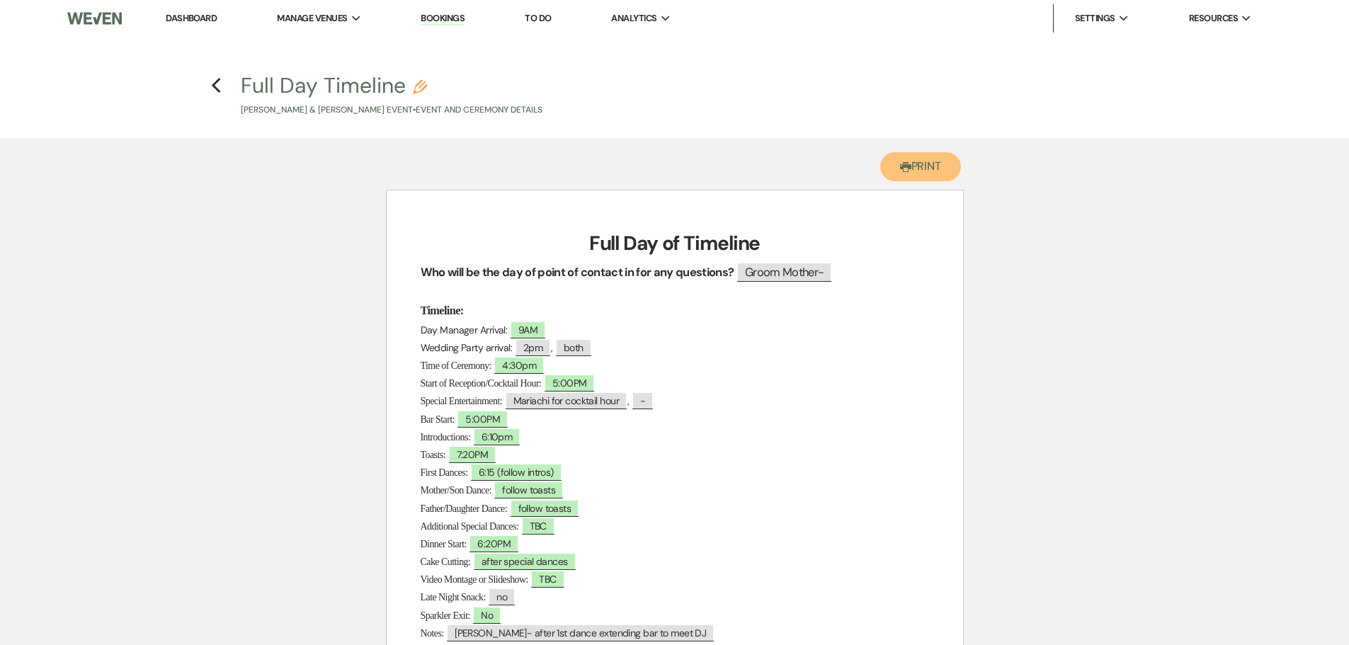
click at [667, 174] on button "Printer Print" at bounding box center [920, 166] width 81 height 29
click at [217, 92] on icon "Previous" at bounding box center [216, 85] width 11 height 17
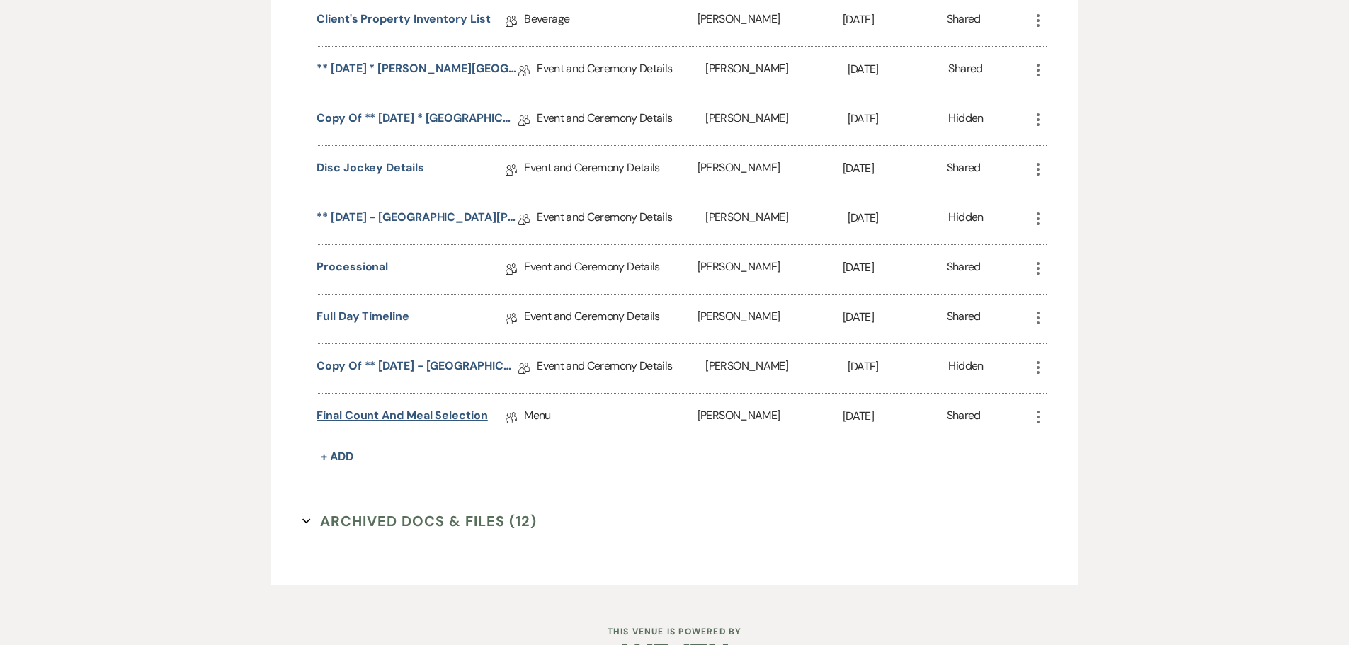
click at [407, 429] on link "Final Count and Meal Selection" at bounding box center [402, 418] width 171 height 22
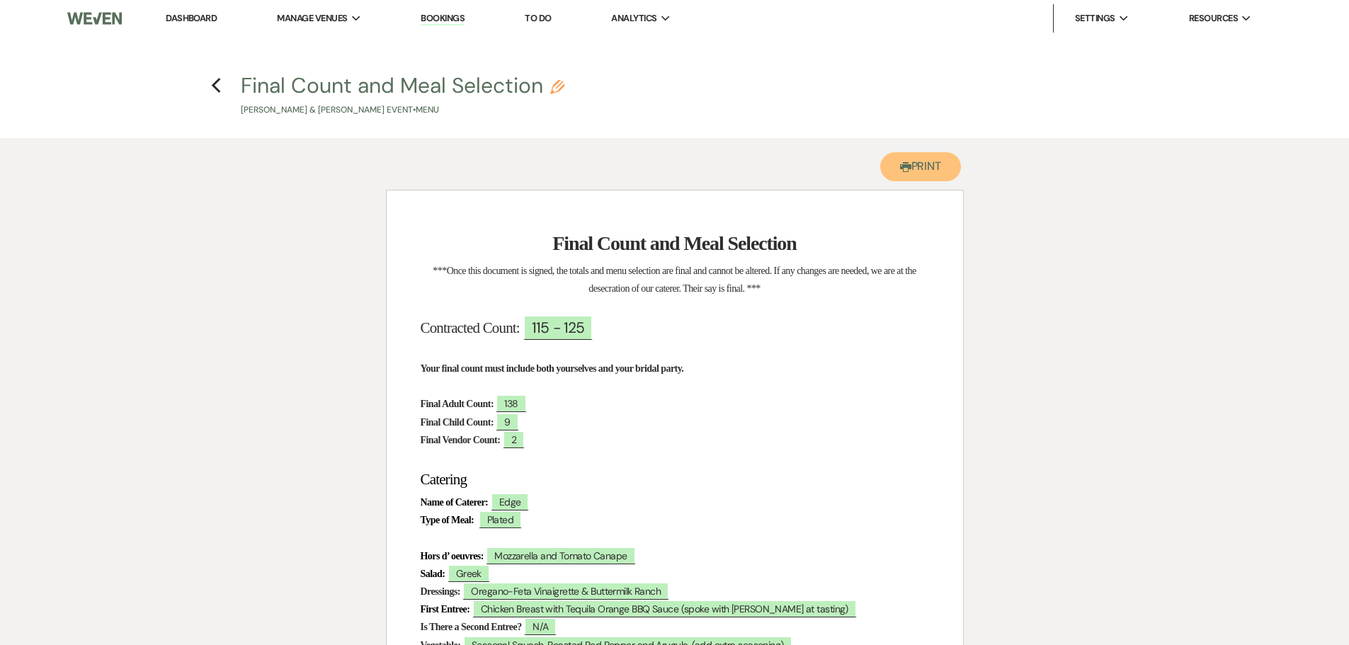
click at [667, 164] on button "Printer Print" at bounding box center [920, 166] width 81 height 29
click at [213, 81] on icon "Previous" at bounding box center [216, 85] width 11 height 17
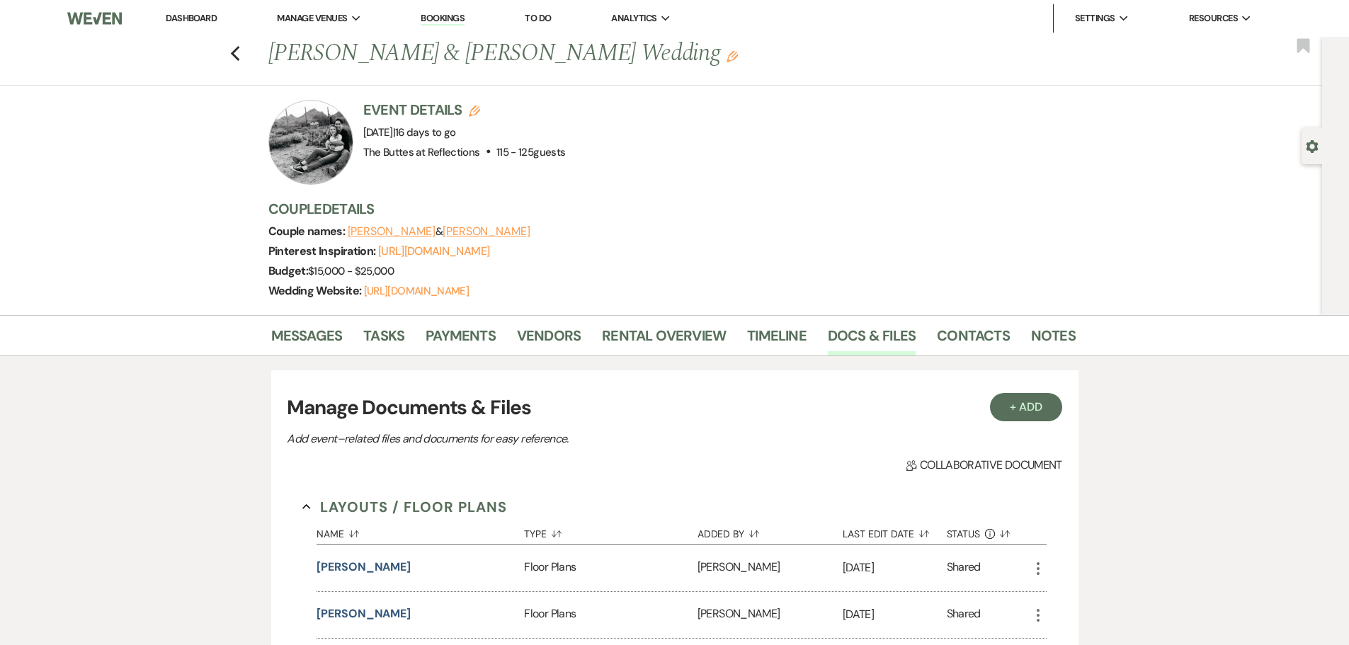
scroll to position [1346, 0]
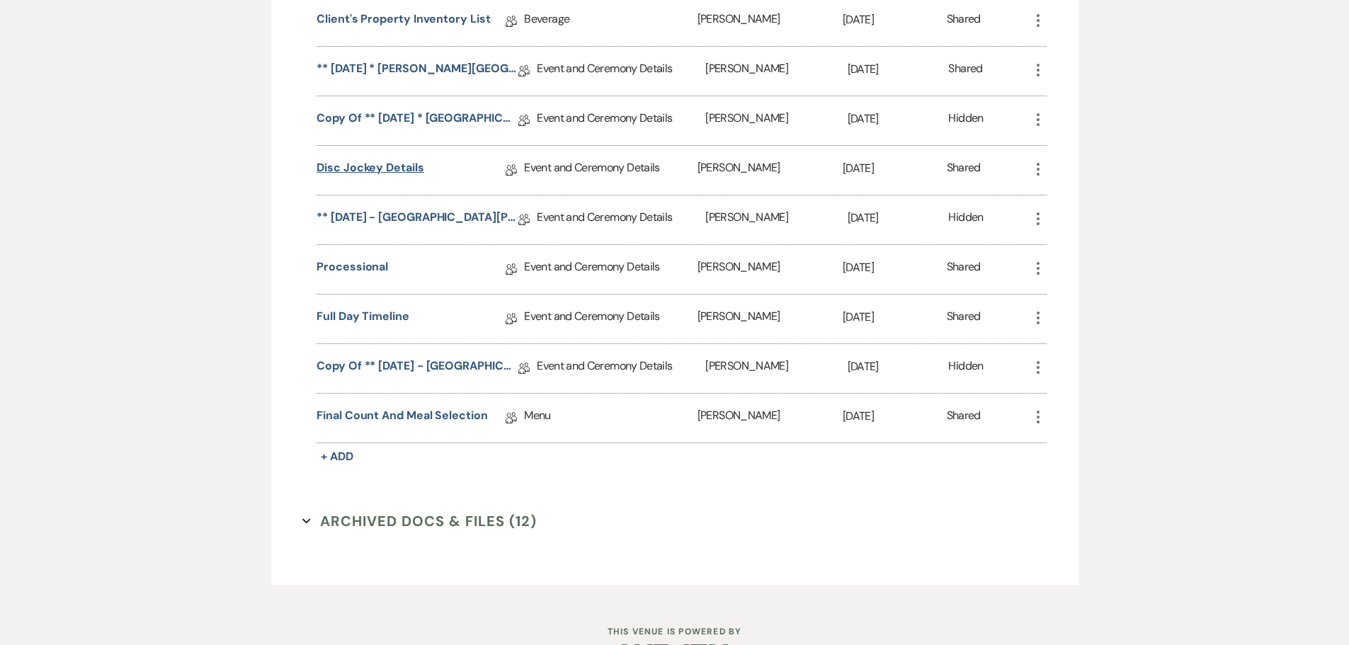
click at [377, 181] on link "Disc Jockey Details" at bounding box center [370, 170] width 107 height 22
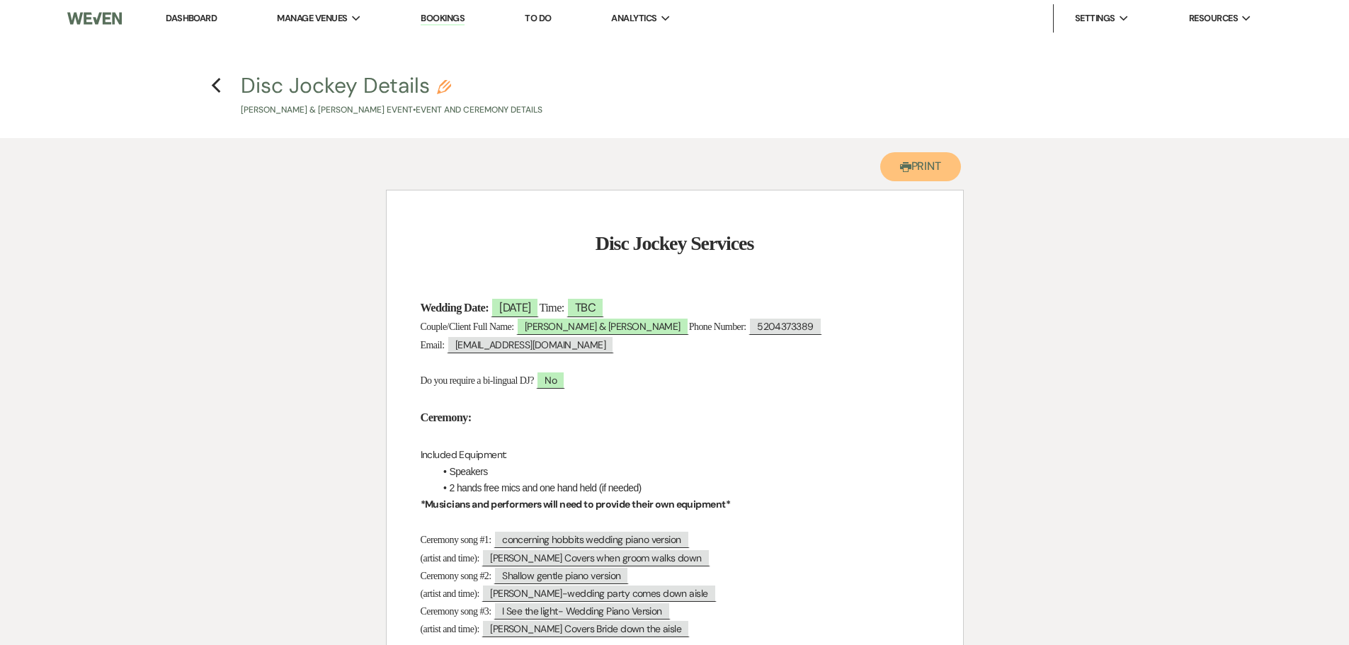
click at [667, 176] on button "Printer Print" at bounding box center [920, 166] width 81 height 29
click at [216, 83] on use "button" at bounding box center [216, 86] width 9 height 16
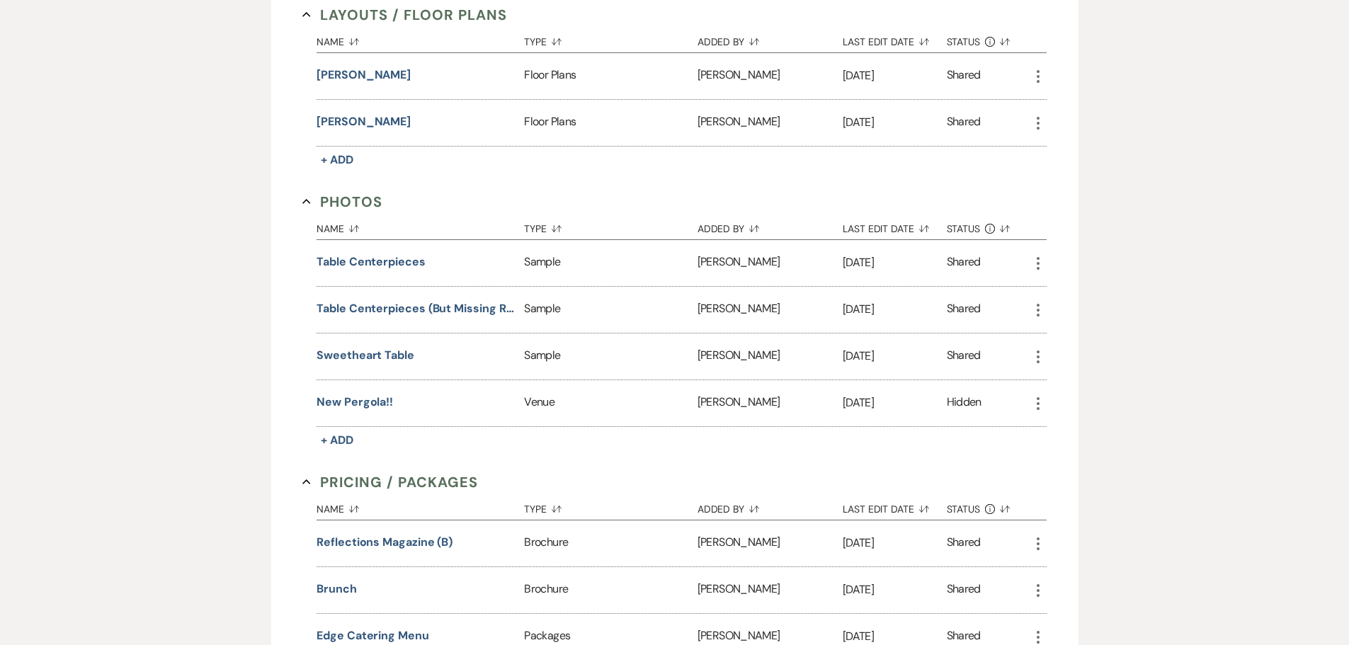
scroll to position [132, 0]
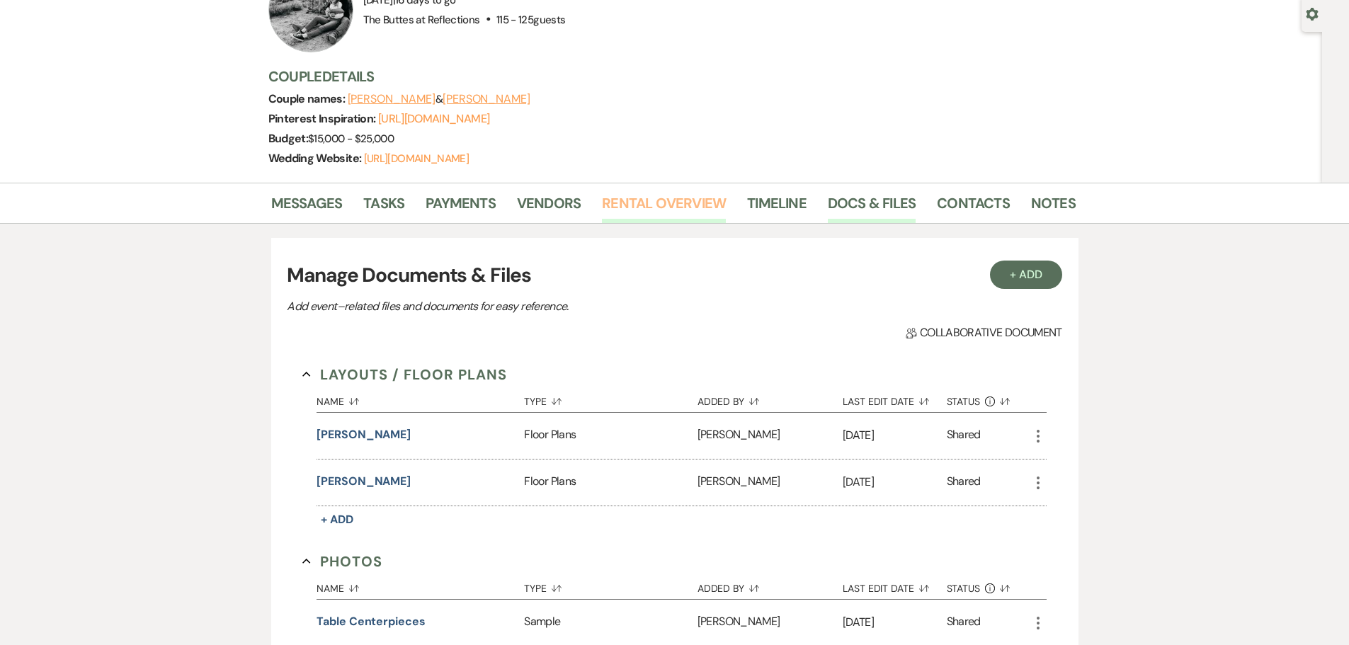
click at [667, 216] on link "Rental Overview" at bounding box center [664, 207] width 124 height 31
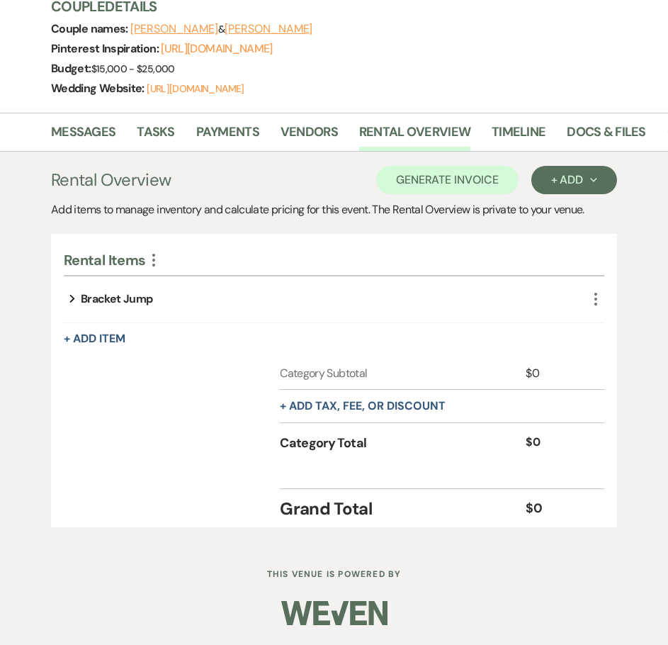
scroll to position [288, 0]
click at [80, 336] on button "+ Add Item" at bounding box center [95, 338] width 62 height 11
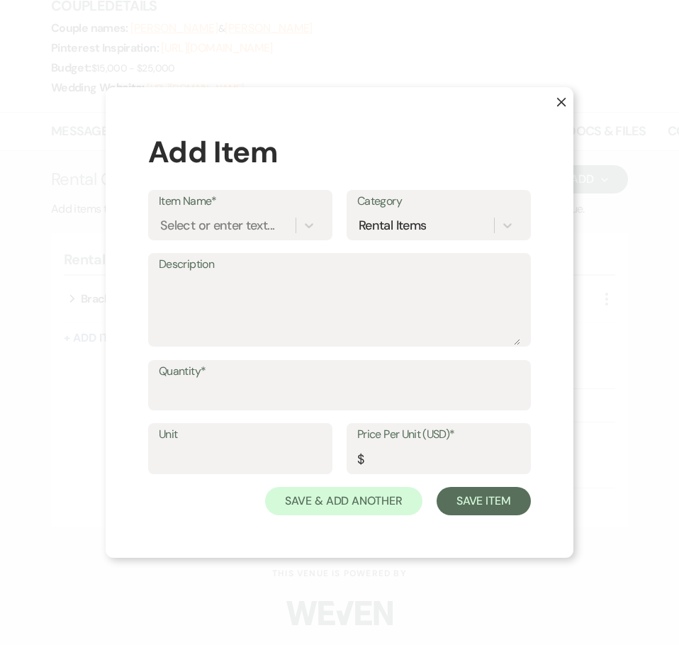
click at [560, 101] on use "button" at bounding box center [561, 102] width 9 height 9
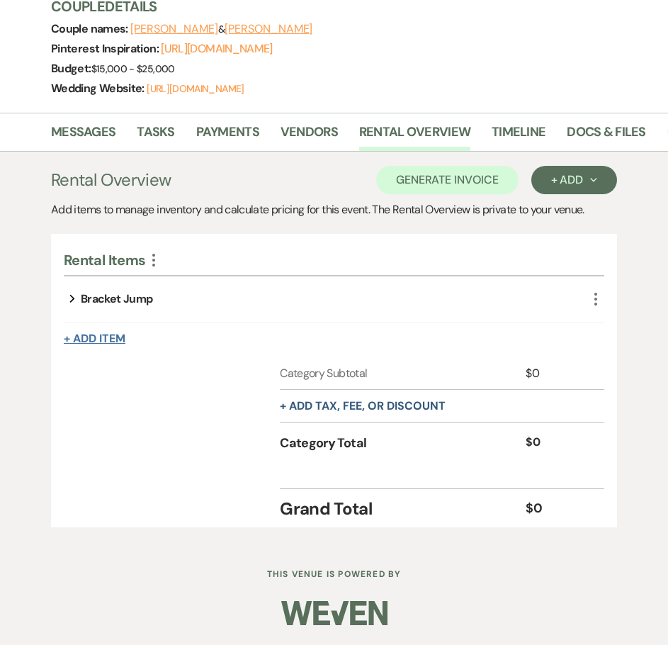
click at [93, 335] on button "+ Add Item" at bounding box center [95, 338] width 62 height 11
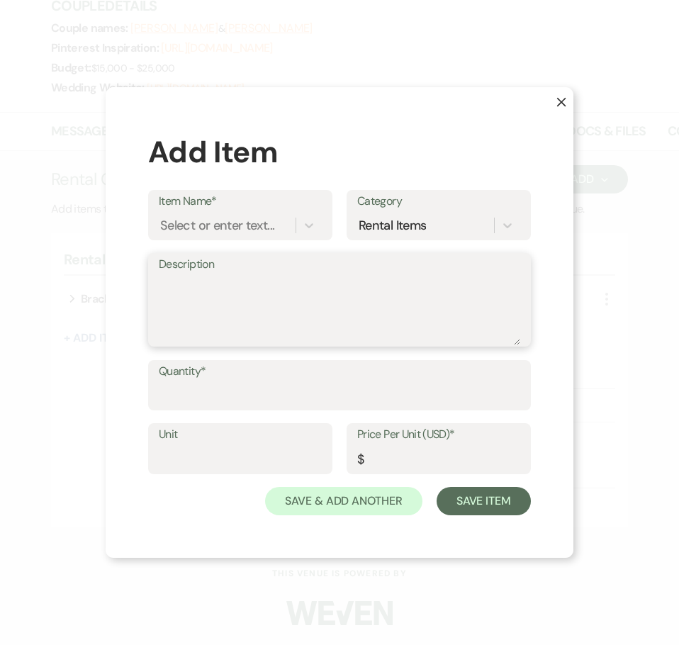
click at [331, 306] on textarea "Description" at bounding box center [339, 309] width 361 height 71
click at [312, 295] on textarea "Description" at bounding box center [339, 309] width 361 height 71
click at [249, 225] on div "Select or enter text..." at bounding box center [217, 224] width 114 height 19
click at [269, 258] on div "Type to add a new item" at bounding box center [240, 261] width 163 height 28
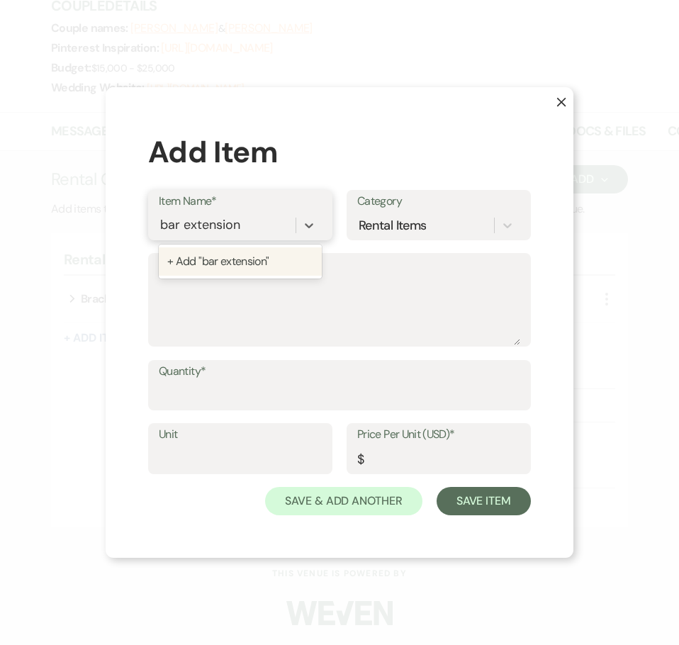
click at [234, 227] on input "bar extension" at bounding box center [200, 224] width 81 height 19
type input "bar extension"
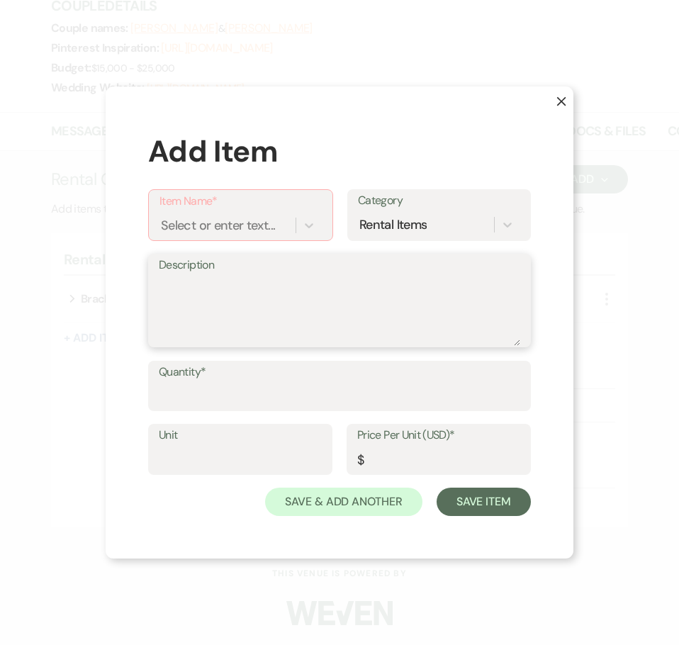
click at [291, 322] on textarea "Description" at bounding box center [339, 310] width 361 height 71
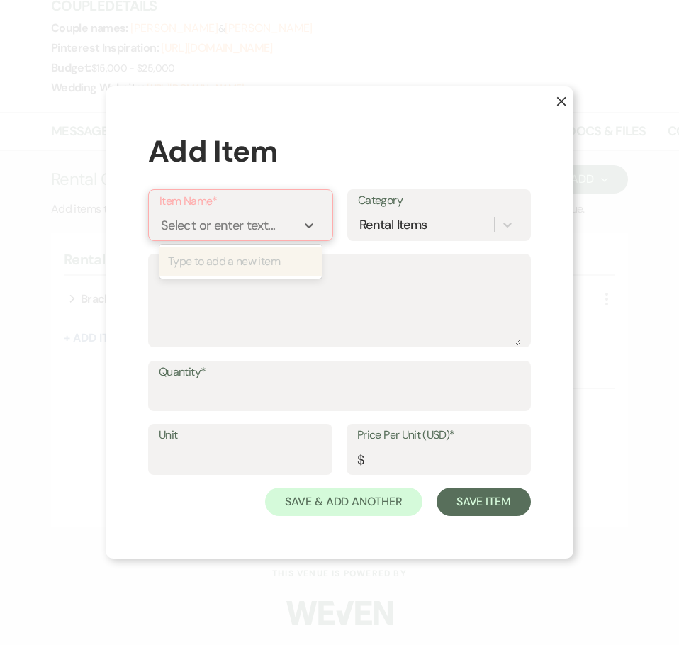
click at [268, 222] on div "Select or enter text..." at bounding box center [218, 224] width 114 height 19
click at [561, 101] on use "button" at bounding box center [561, 101] width 9 height 9
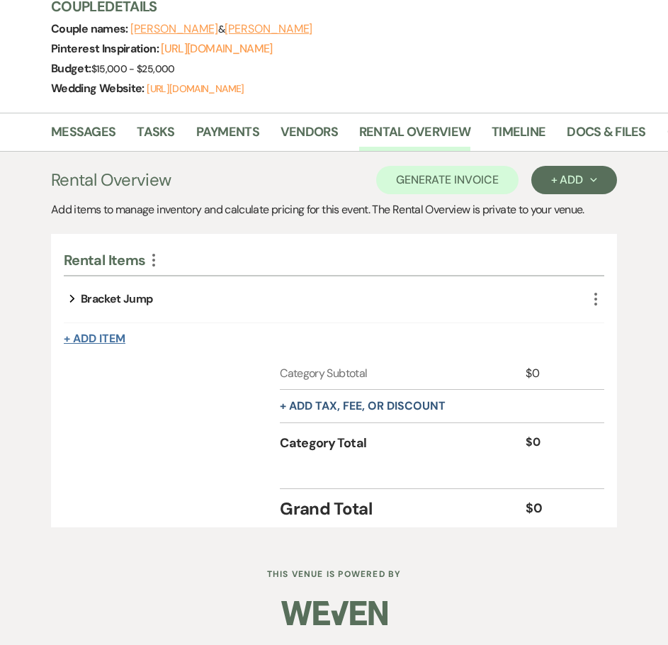
click at [95, 337] on button "+ Add Item" at bounding box center [95, 338] width 62 height 11
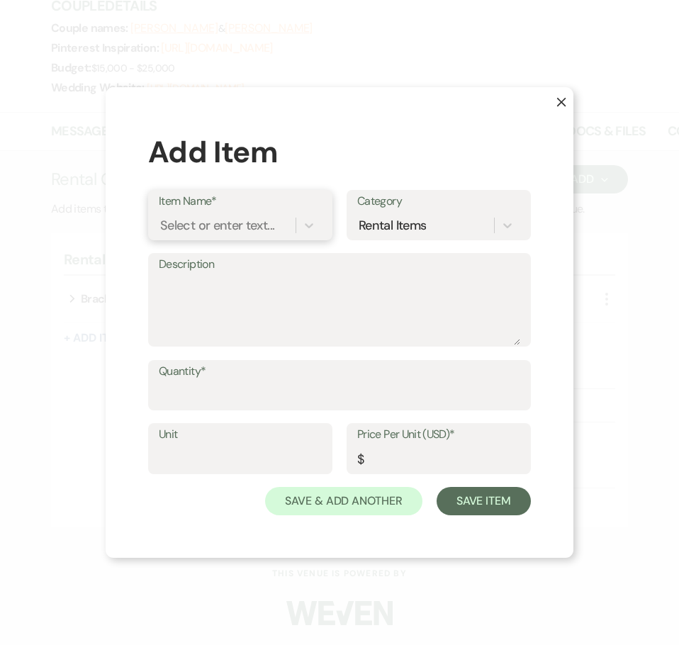
click at [273, 230] on div "Select or enter text..." at bounding box center [217, 224] width 114 height 19
type input "Bar Extension"
click at [264, 260] on div "+ Add "Bar Extension"" at bounding box center [240, 261] width 163 height 28
click at [232, 381] on input "Quantity*" at bounding box center [339, 395] width 361 height 28
type input "1"
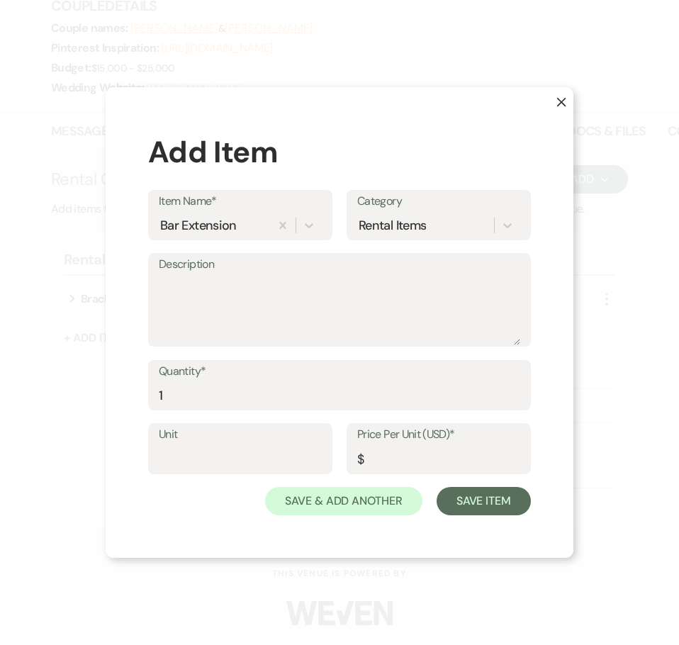
click at [234, 442] on label "Unit" at bounding box center [240, 434] width 163 height 21
click at [234, 445] on input "Unit" at bounding box center [240, 459] width 163 height 28
type input "1 hr"
click at [179, 398] on input "1" at bounding box center [339, 395] width 361 height 28
click at [385, 460] on input "Price Per Unit (USD)*" at bounding box center [438, 459] width 163 height 28
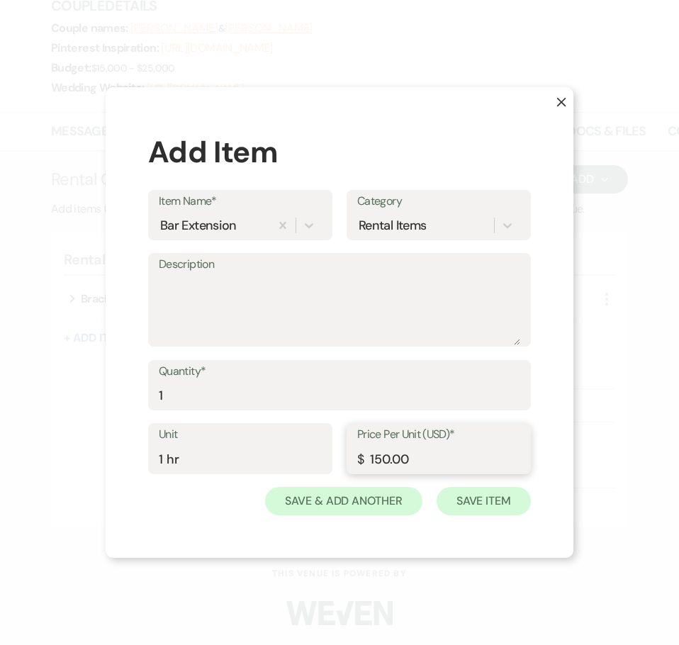
type input "150.00"
click at [475, 504] on button "Save Item" at bounding box center [483, 501] width 94 height 28
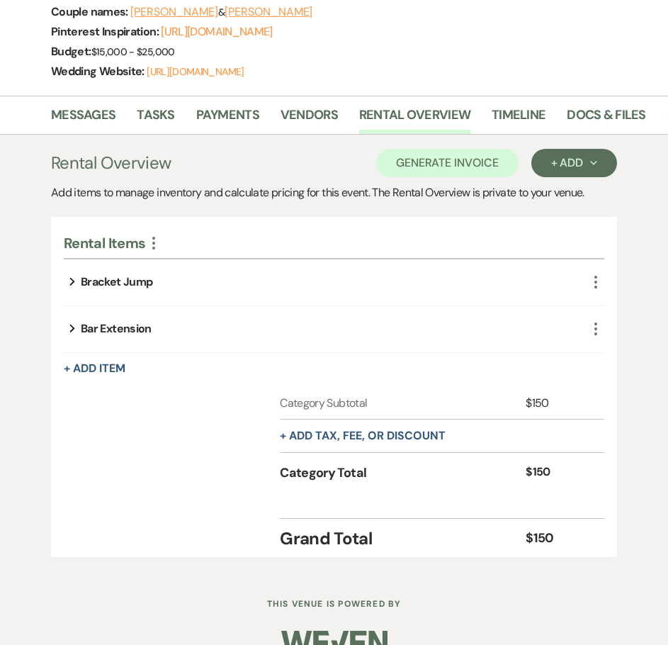
click at [73, 285] on use "button" at bounding box center [72, 282] width 5 height 8
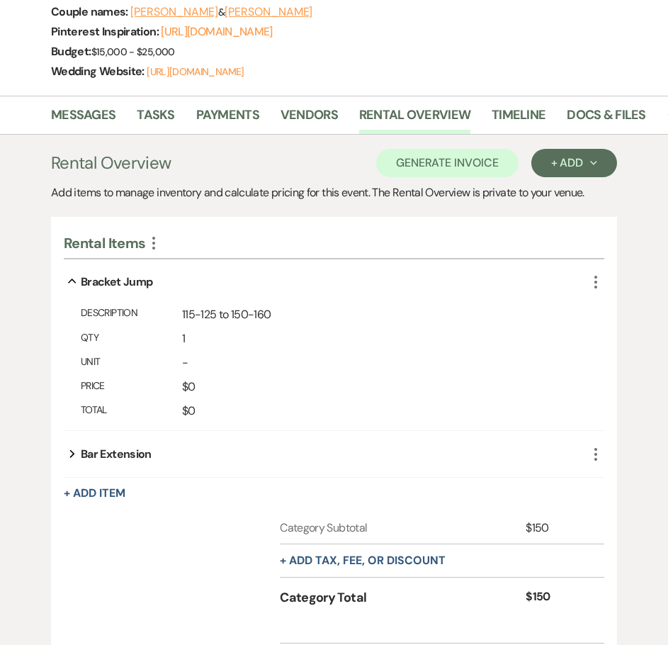
click at [69, 462] on icon "Expand" at bounding box center [72, 453] width 6 height 17
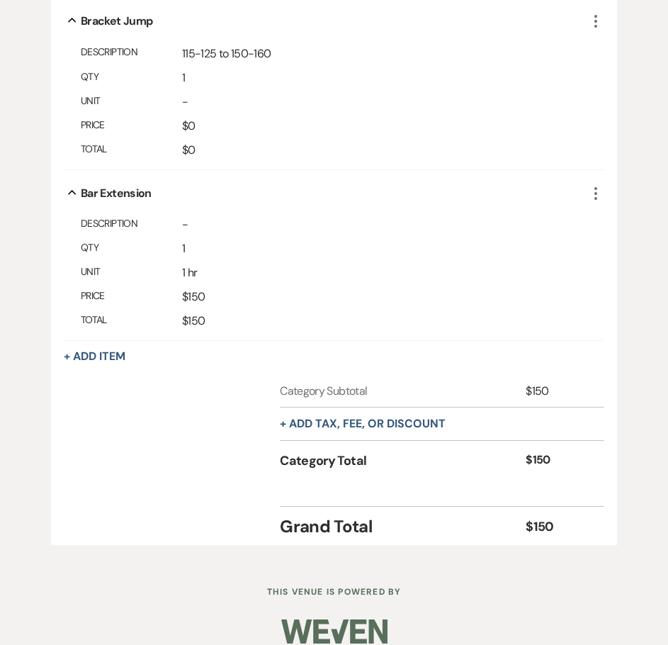
scroll to position [572, 0]
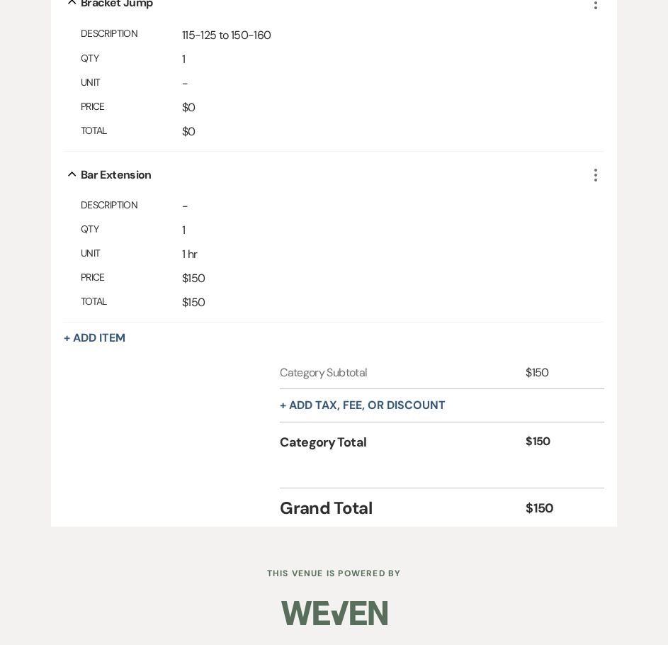
click at [310, 258] on div "Unit 1 hr" at bounding box center [334, 254] width 540 height 24
click at [97, 344] on button "+ Add Item" at bounding box center [95, 337] width 62 height 11
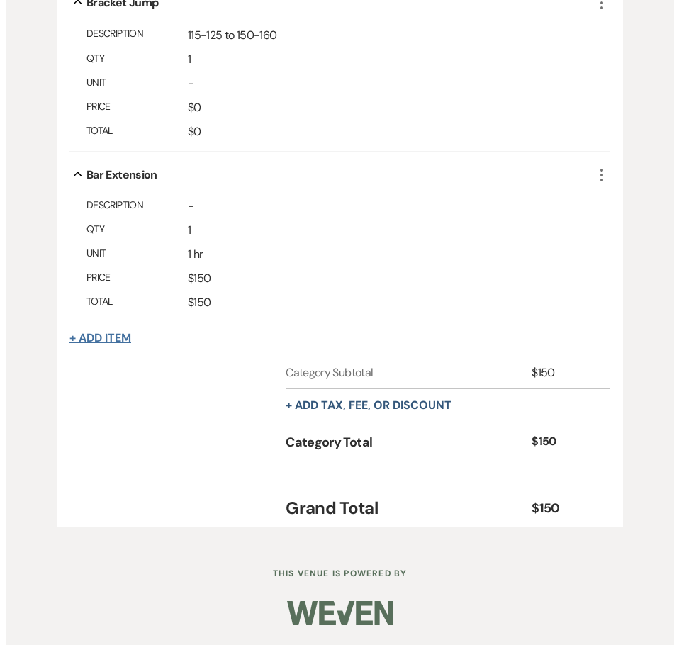
scroll to position [572, 0]
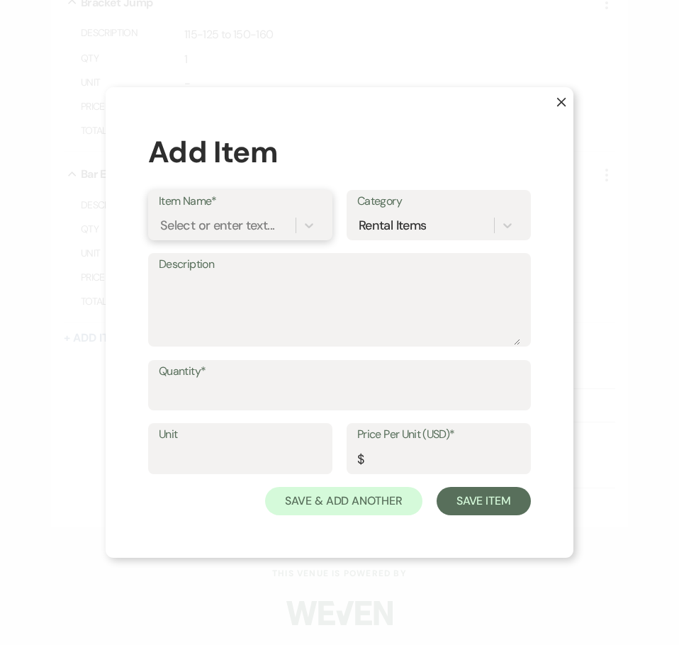
click at [237, 222] on div "Select or enter text..." at bounding box center [217, 224] width 114 height 19
type input "Child Meal"
click at [239, 255] on div "+ Add "Child Meal"" at bounding box center [240, 261] width 163 height 28
click at [263, 393] on input "Quantity*" at bounding box center [339, 395] width 361 height 28
type input "2"
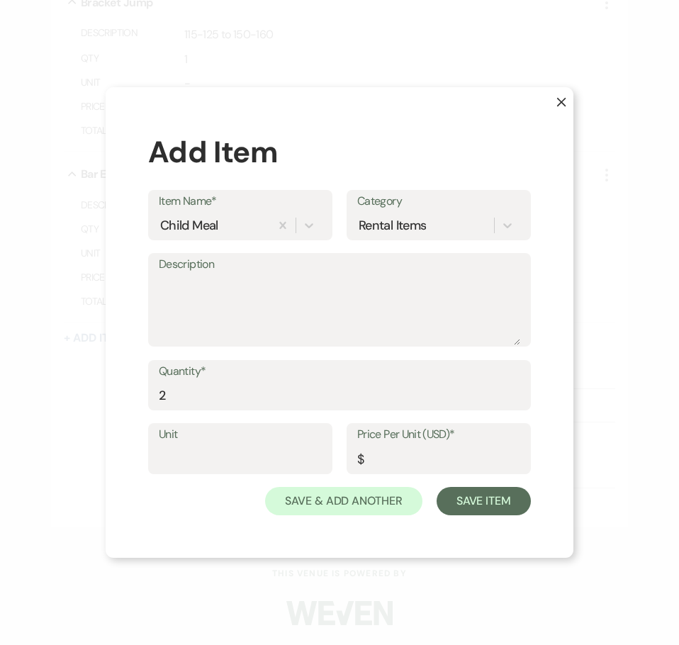
click at [238, 435] on label "Unit" at bounding box center [240, 434] width 163 height 21
click at [238, 445] on input "Unit" at bounding box center [240, 459] width 163 height 28
type input "1"
click at [377, 462] on input "Price Per Unit (USD)*" at bounding box center [438, 459] width 163 height 28
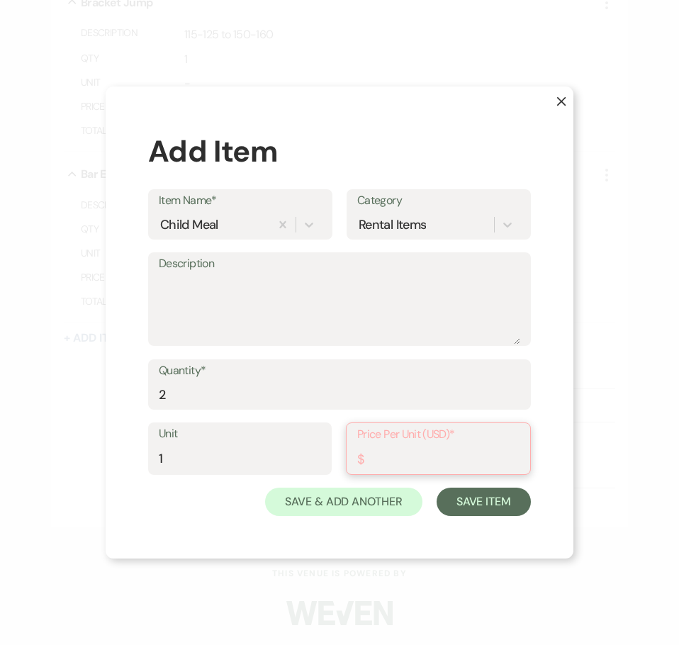
click at [375, 460] on input "Price Per Unit (USD)*" at bounding box center [438, 459] width 162 height 28
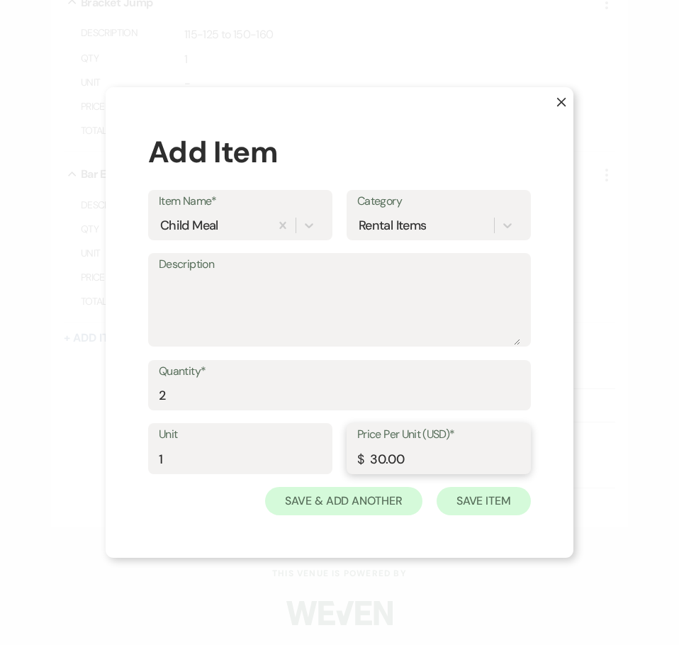
type input "30.00"
click at [491, 501] on button "Save Item" at bounding box center [483, 501] width 94 height 28
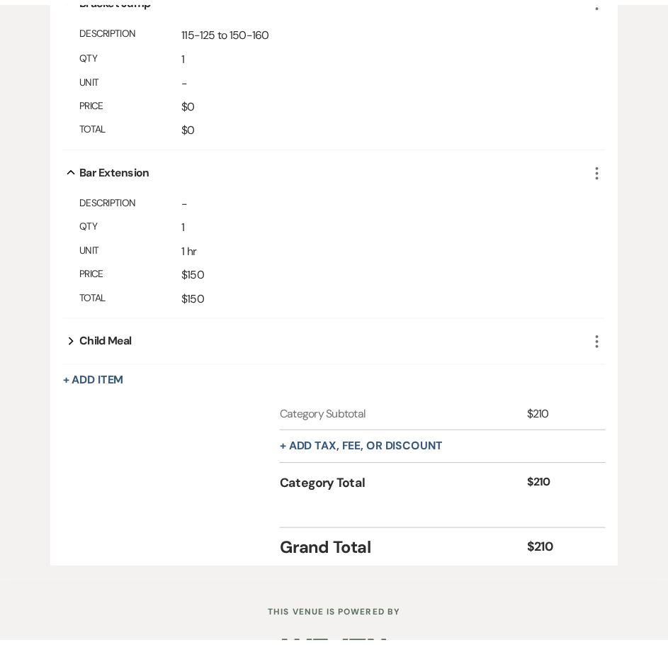
scroll to position [572, 0]
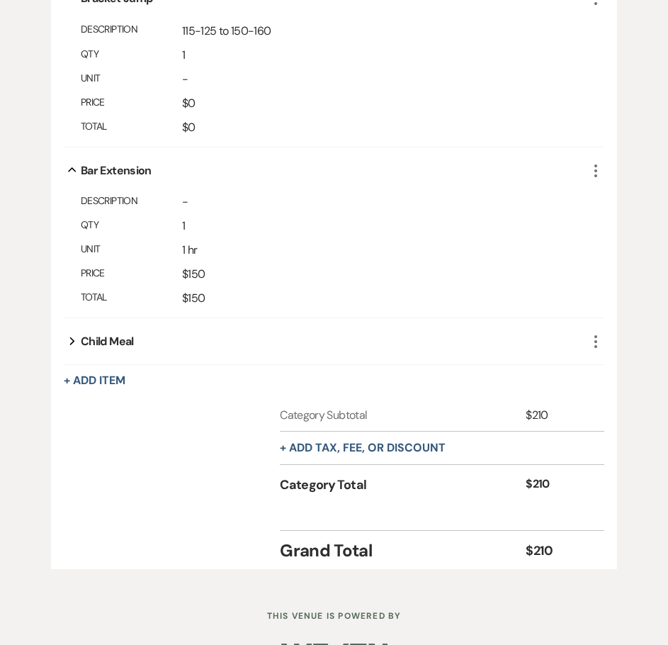
click at [593, 179] on icon "More" at bounding box center [595, 170] width 17 height 17
click at [549, 193] on div "Collapse Bar Extension" at bounding box center [325, 170] width 523 height 46
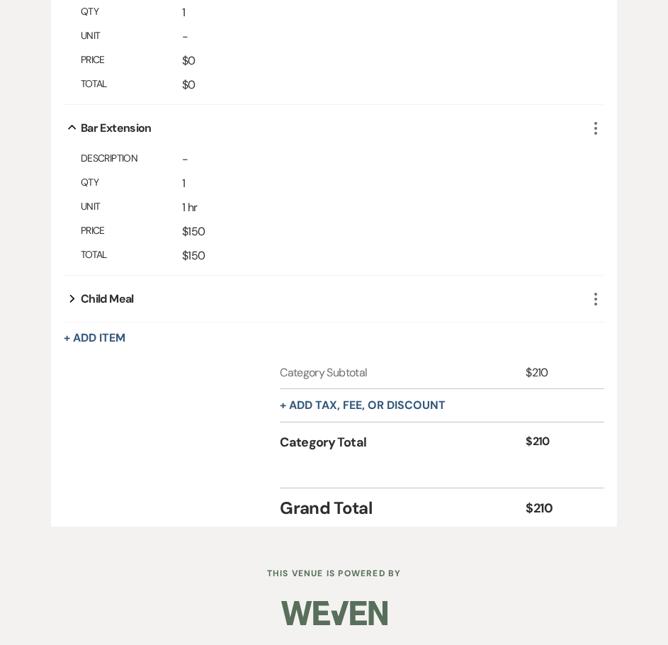
scroll to position [631, 0]
click at [69, 300] on icon "Expand" at bounding box center [72, 298] width 6 height 17
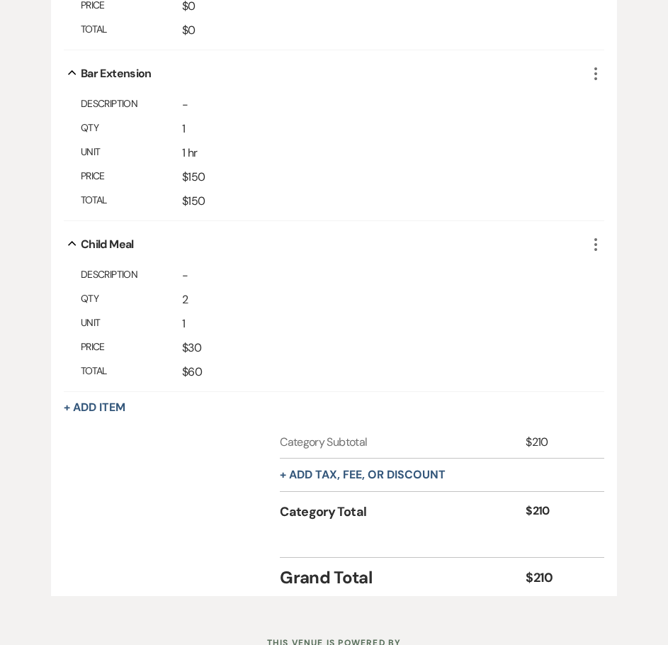
scroll to position [702, 0]
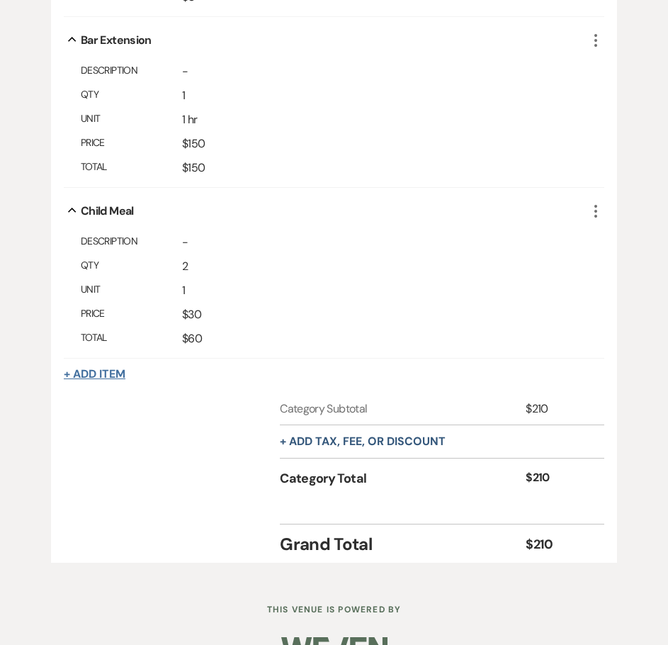
click at [101, 380] on button "+ Add Item" at bounding box center [95, 373] width 62 height 11
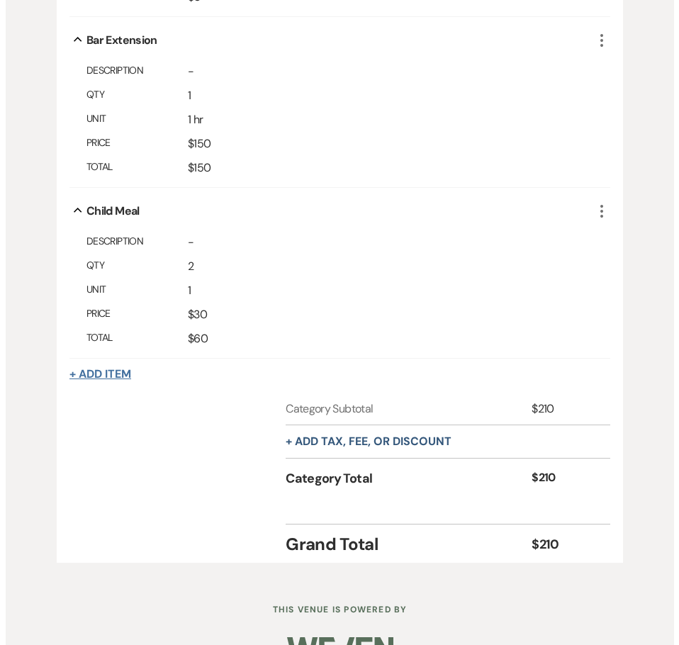
scroll to position [703, 0]
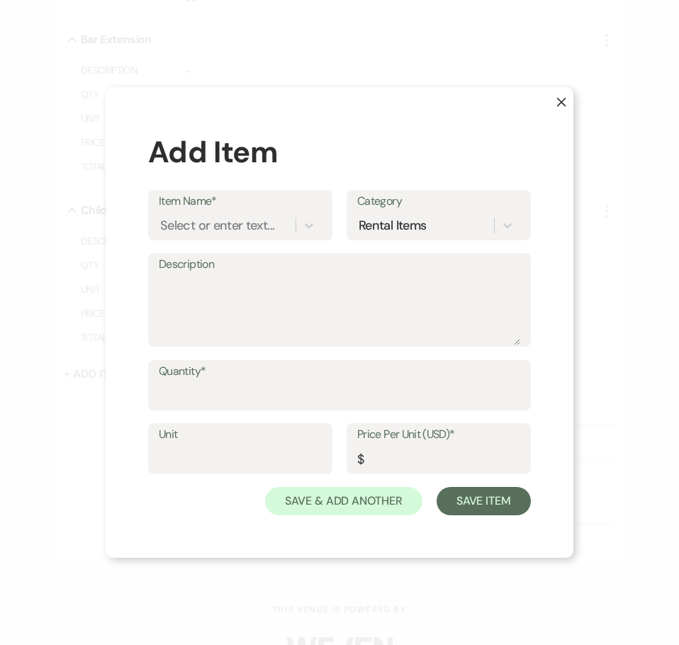
click at [594, 599] on div "X Add Item Item Name* Select or enter text... Category Rental Items Description…" at bounding box center [339, 322] width 679 height 645
click at [562, 103] on use "button" at bounding box center [561, 102] width 9 height 9
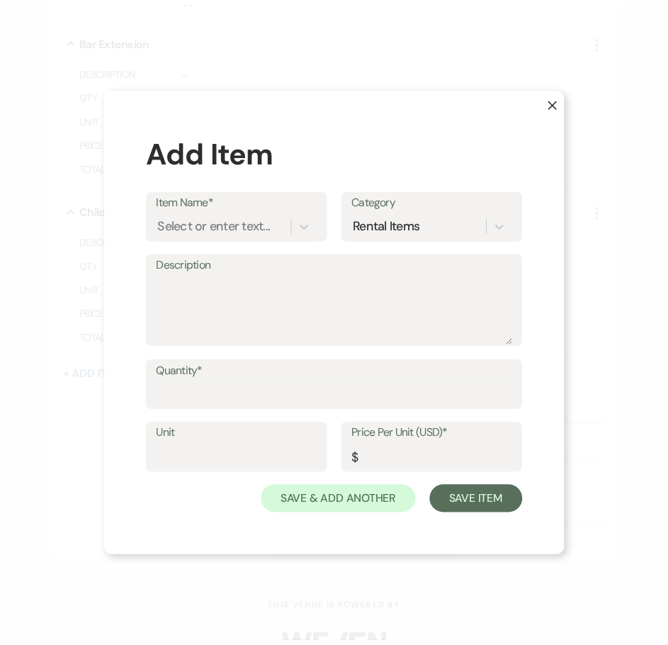
scroll to position [702, 0]
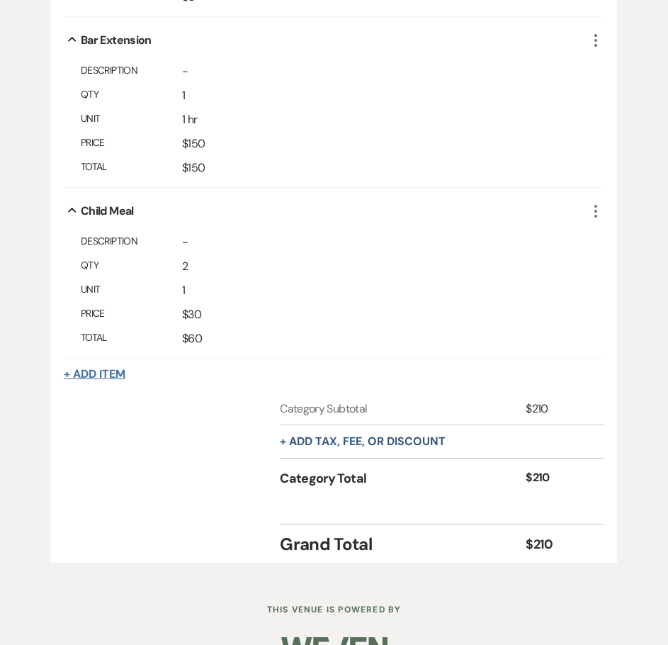
click at [97, 380] on button "+ Add Item" at bounding box center [95, 373] width 62 height 11
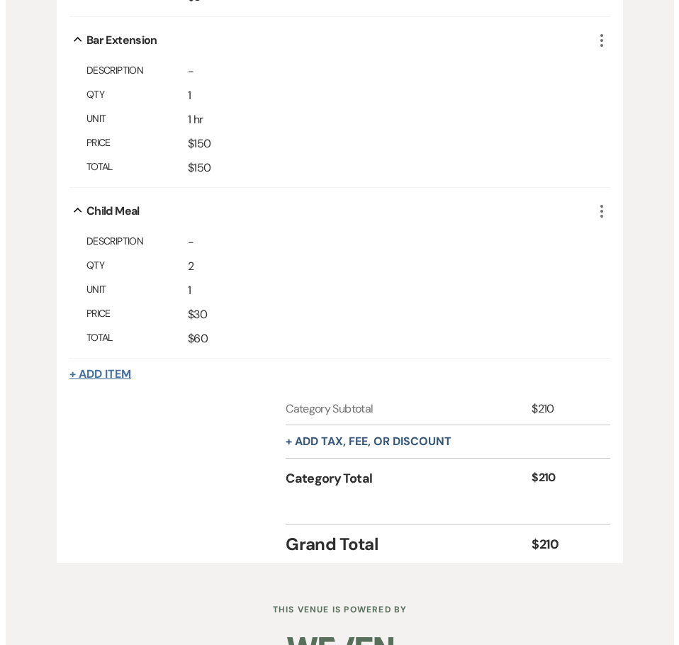
scroll to position [703, 0]
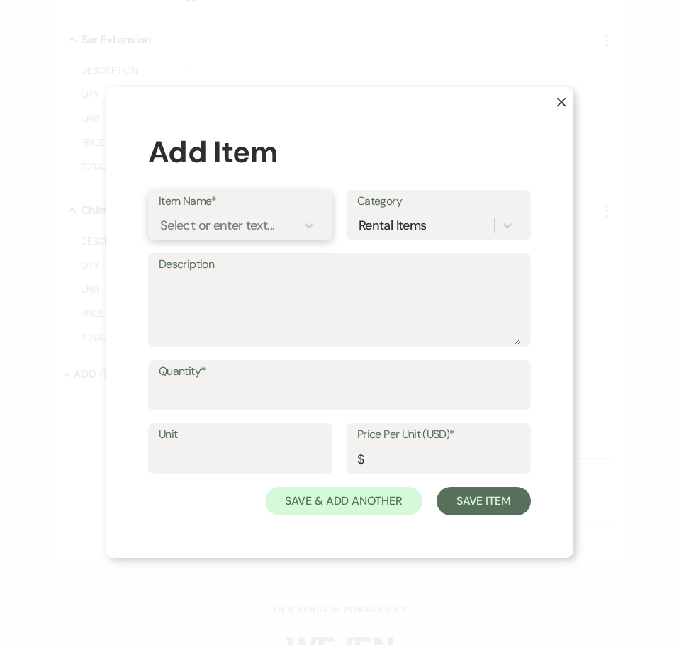
click at [278, 232] on div "Select or enter text..." at bounding box center [227, 225] width 137 height 25
click at [258, 259] on div "Type to add a new item" at bounding box center [240, 261] width 163 height 28
type input "Vender Meal"
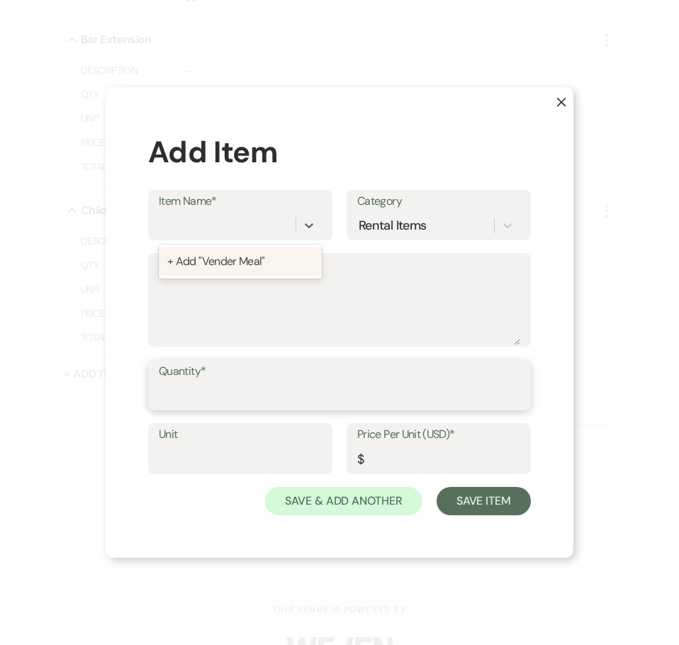
click at [285, 392] on input "Quantity*" at bounding box center [339, 395] width 361 height 28
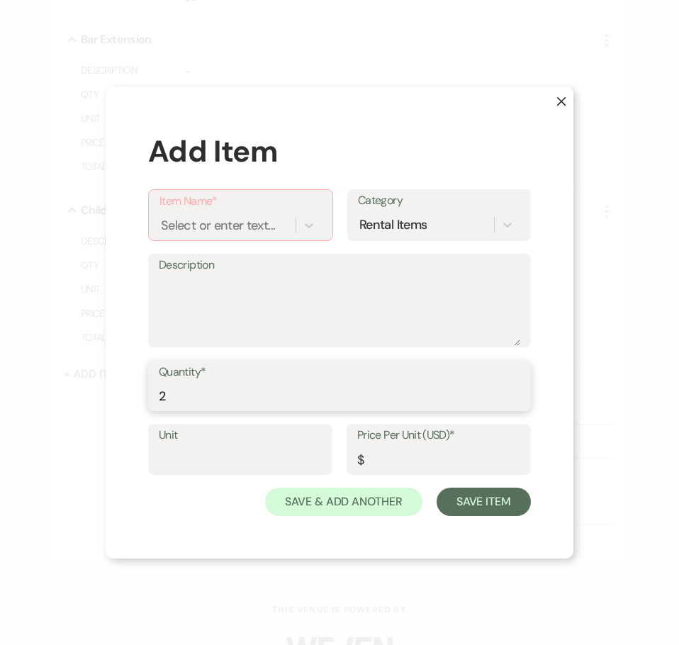
type input "2"
click at [265, 460] on input "Unit" at bounding box center [240, 460] width 163 height 28
type input "1"
click at [406, 469] on input "Price Per Unit (USD)*" at bounding box center [438, 460] width 163 height 28
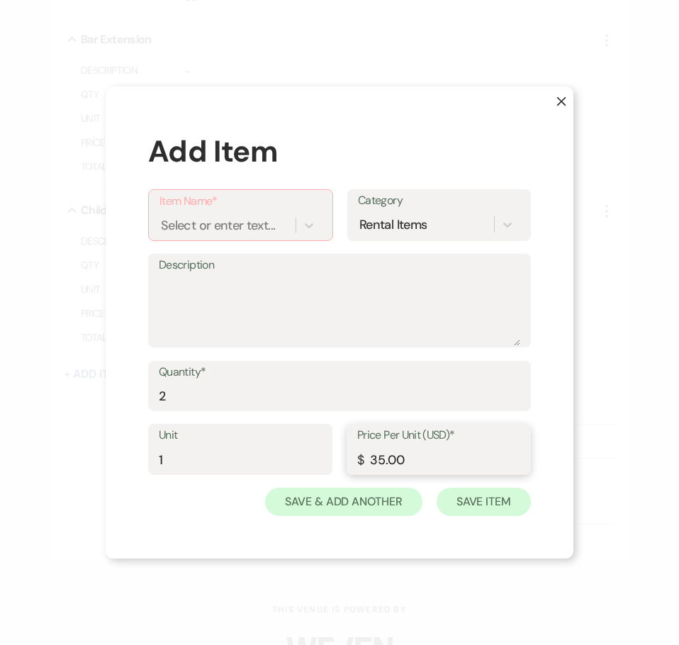
type input "35.00"
click at [476, 506] on button "Save Item" at bounding box center [483, 501] width 94 height 28
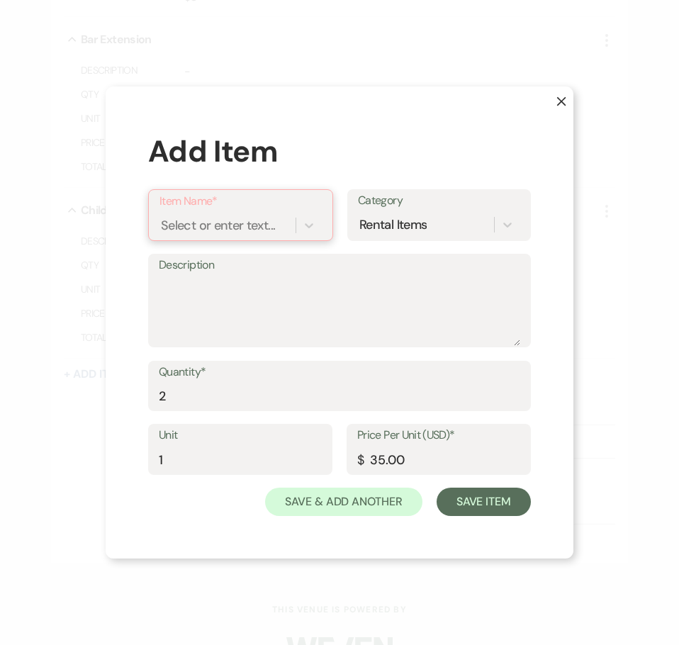
click at [283, 229] on div "Select or enter text..." at bounding box center [227, 225] width 136 height 25
type input "Vender Meal"
click at [257, 261] on div "+ Add "Vender Meal"" at bounding box center [240, 261] width 162 height 28
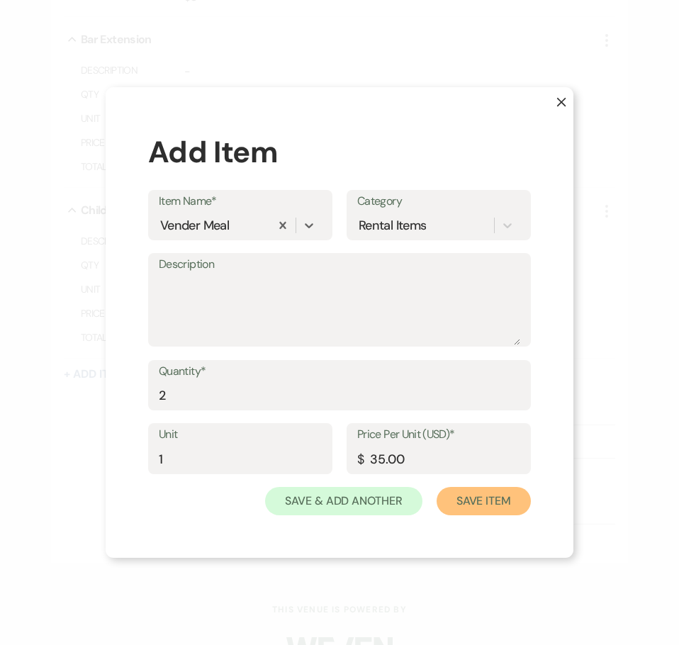
click at [480, 497] on button "Save Item" at bounding box center [483, 501] width 94 height 28
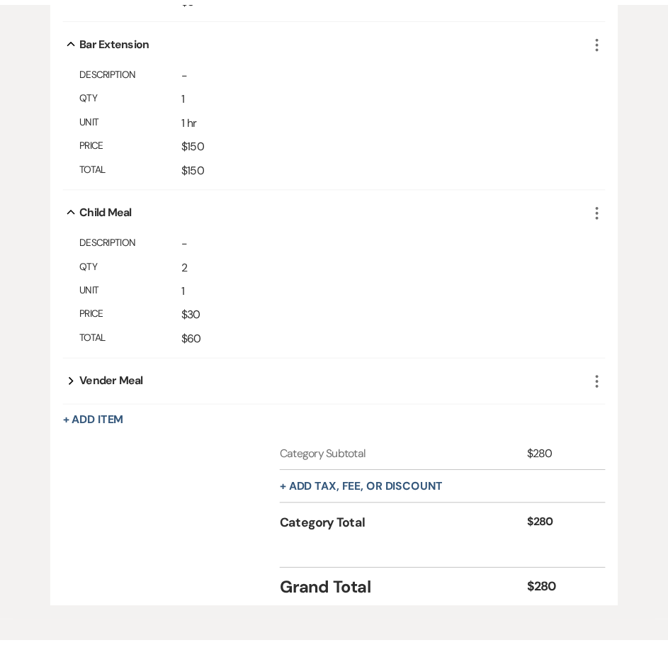
scroll to position [702, 0]
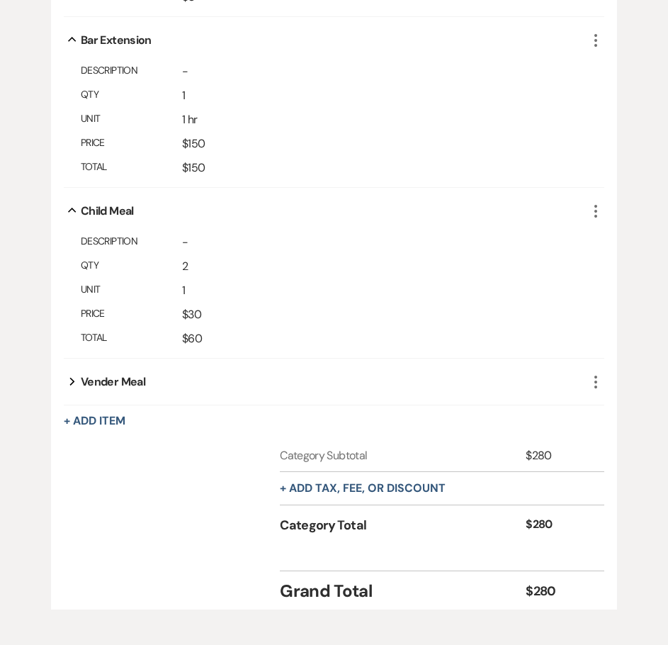
click at [135, 390] on div "Vender Meal" at bounding box center [113, 381] width 64 height 17
click at [69, 390] on icon "Expand" at bounding box center [72, 381] width 6 height 17
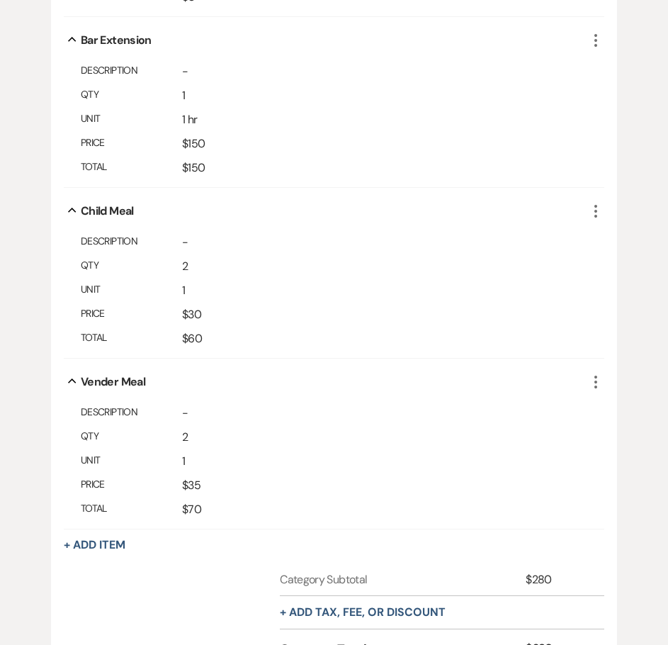
click at [457, 347] on span "$60" at bounding box center [384, 338] width 405 height 17
click at [91, 550] on button "+ Add Item" at bounding box center [95, 544] width 62 height 11
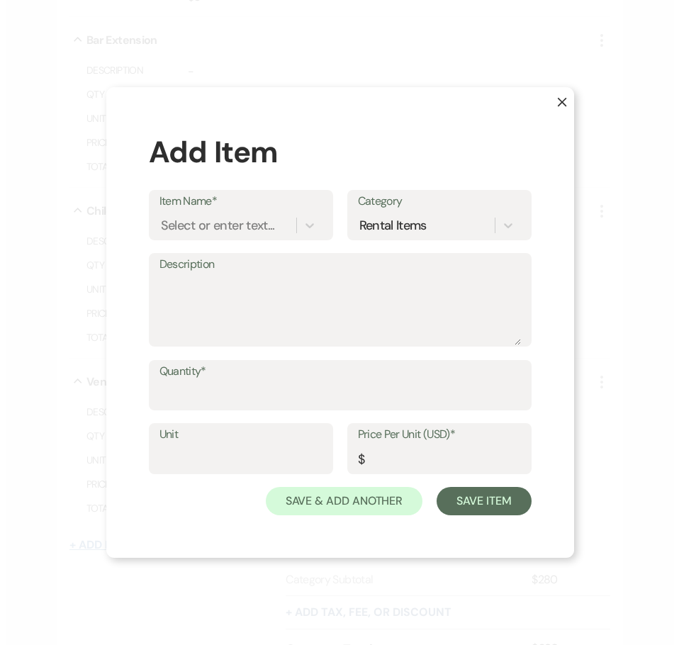
scroll to position [703, 0]
click at [219, 218] on div "Select or enter text..." at bounding box center [217, 224] width 114 height 19
click at [268, 260] on div "Type to add a new item" at bounding box center [240, 261] width 163 height 28
type input "Adult Meal"
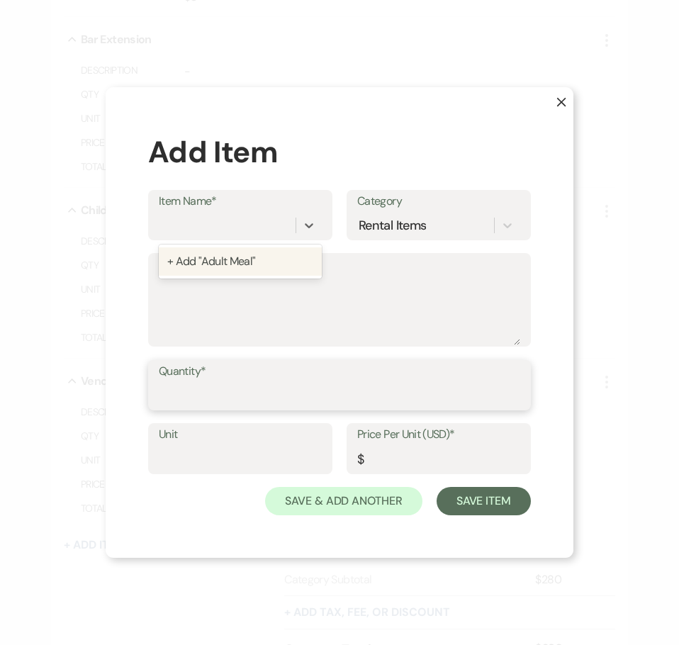
click at [311, 396] on input "Quantity*" at bounding box center [339, 395] width 361 height 28
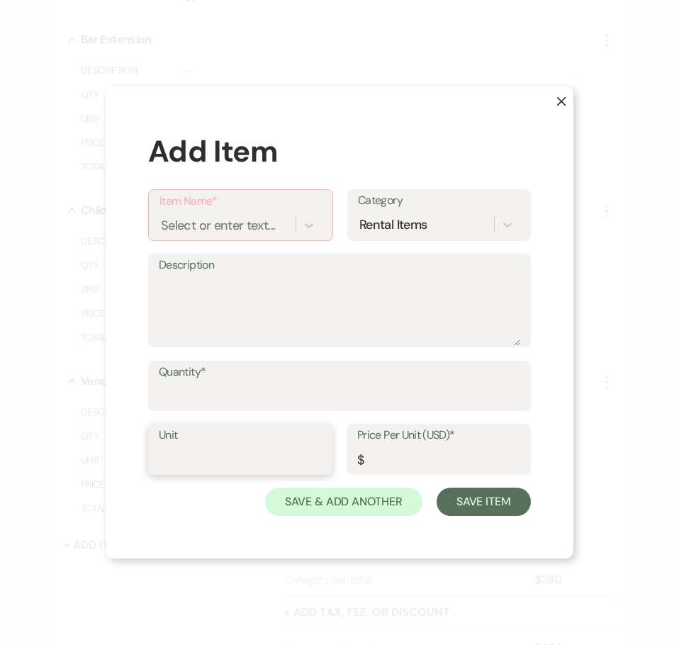
click at [276, 447] on input "Unit" at bounding box center [240, 460] width 163 height 28
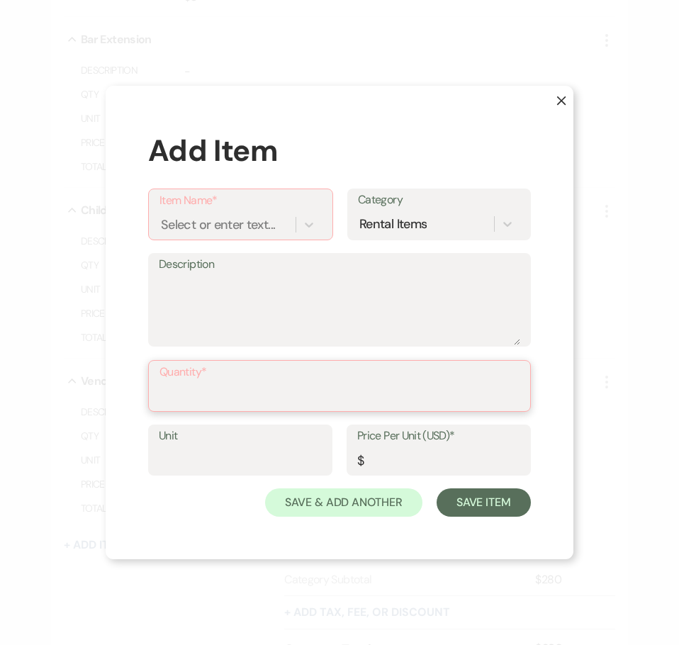
click at [250, 391] on input "Quantity*" at bounding box center [339, 396] width 360 height 28
type input "0"
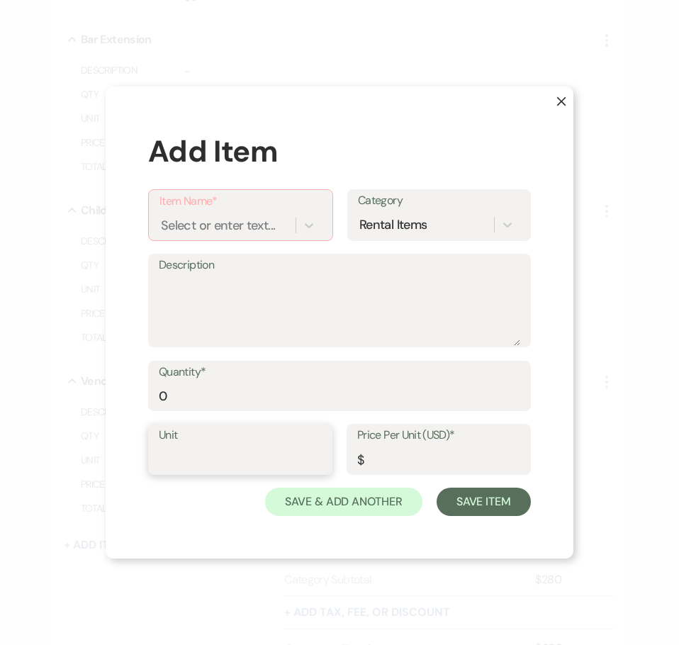
click at [231, 460] on input "Unit" at bounding box center [240, 460] width 163 height 28
type input "1"
click at [417, 468] on input "Price Per Unit (USD)*" at bounding box center [438, 460] width 163 height 28
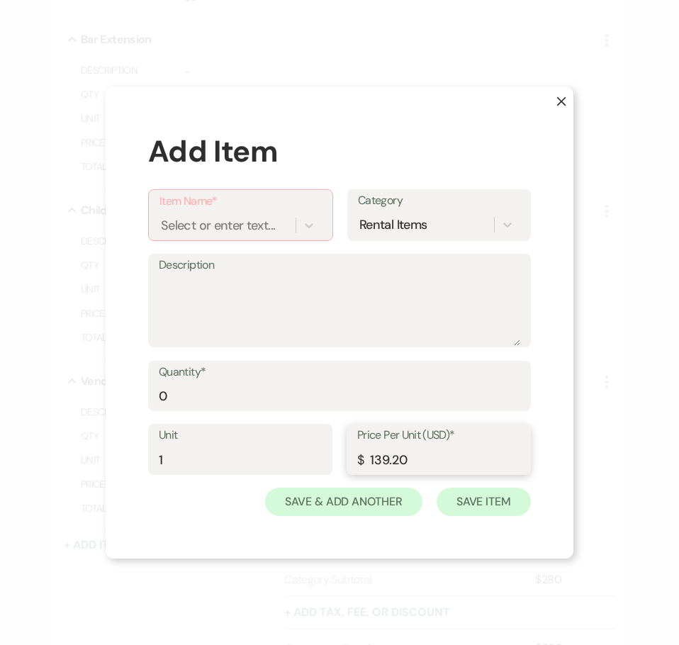
type input "139.20"
click at [475, 503] on button "Save Item" at bounding box center [483, 501] width 94 height 28
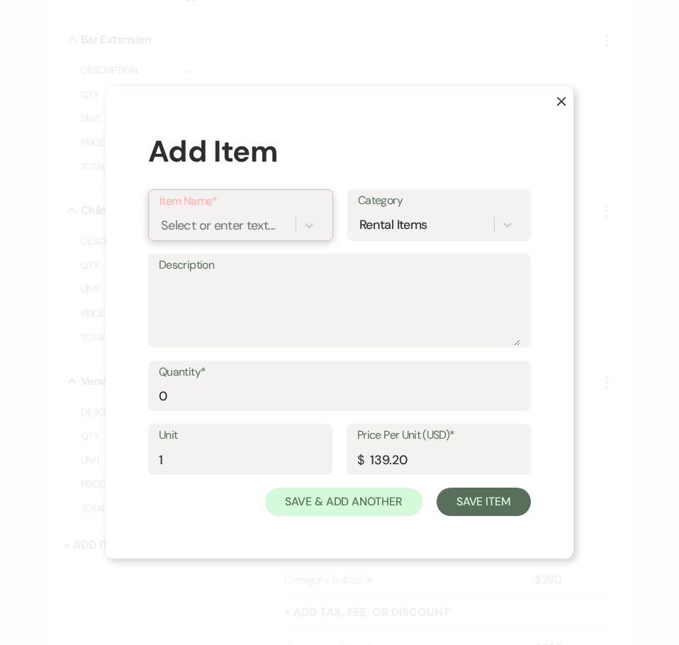
click at [263, 229] on div "Select or enter text..." at bounding box center [218, 224] width 114 height 19
type input "Adult Guest"
click at [334, 296] on textarea "Description" at bounding box center [339, 310] width 361 height 71
click at [231, 234] on div "Select or enter text..." at bounding box center [218, 224] width 114 height 19
type input "Adult Guest"
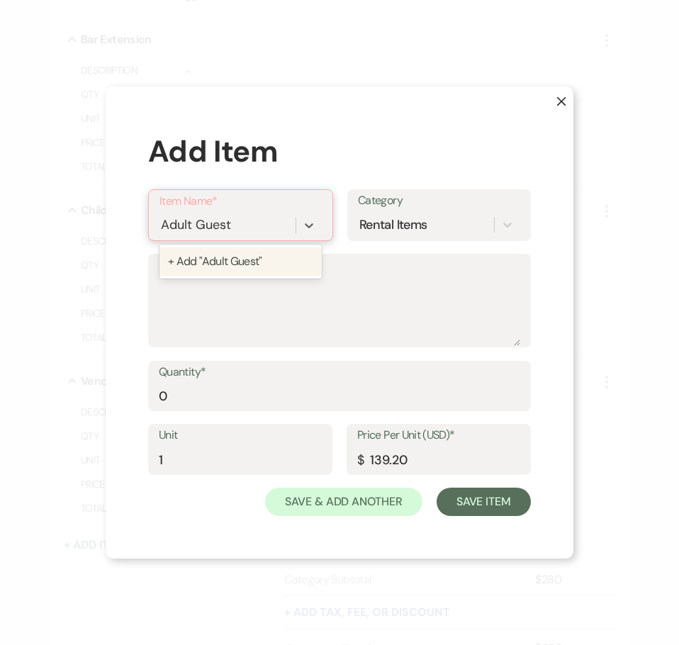
click at [230, 258] on div "+ Add "Adult Guest"" at bounding box center [240, 261] width 162 height 28
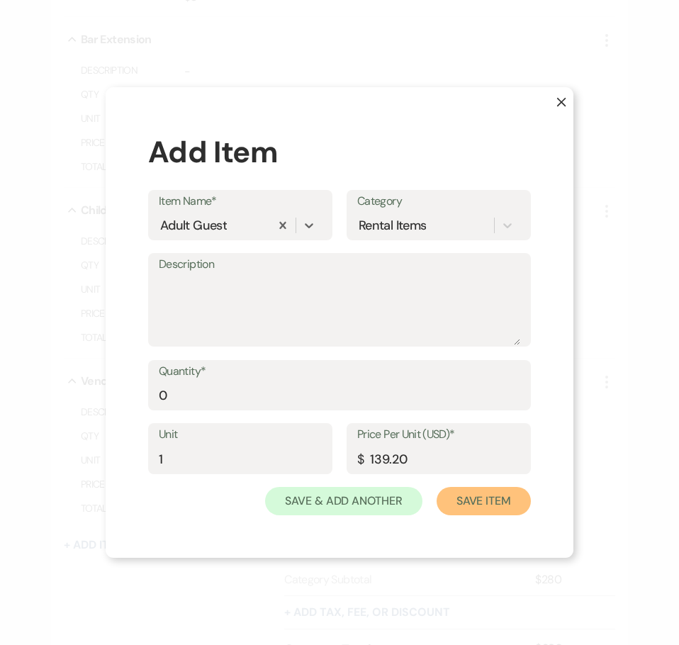
click at [470, 499] on button "Save Item" at bounding box center [483, 501] width 94 height 28
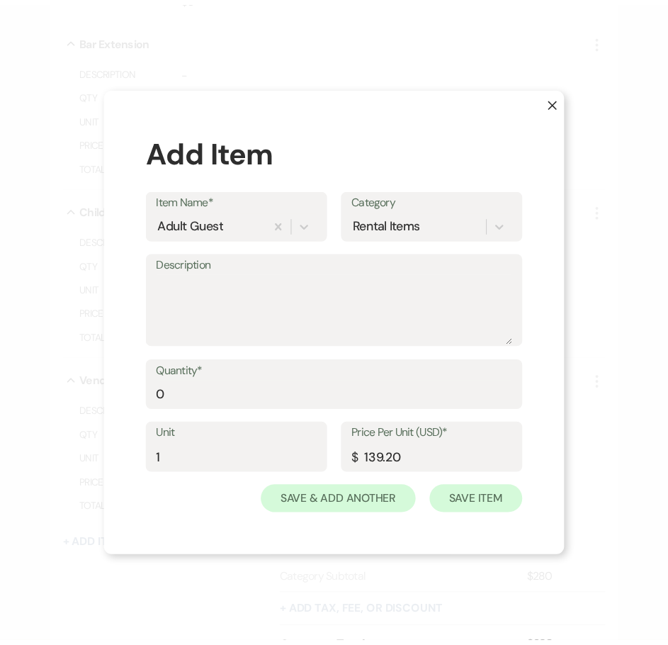
scroll to position [702, 0]
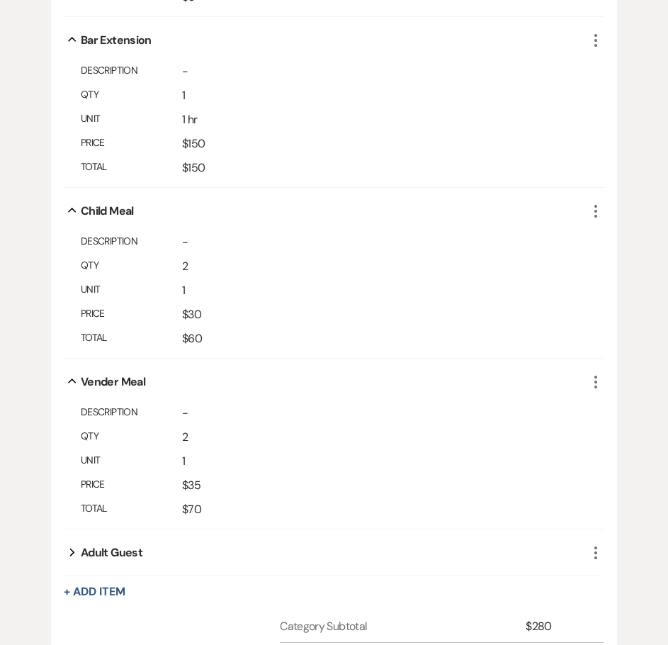
click at [72, 384] on icon "Collapse" at bounding box center [72, 381] width 17 height 6
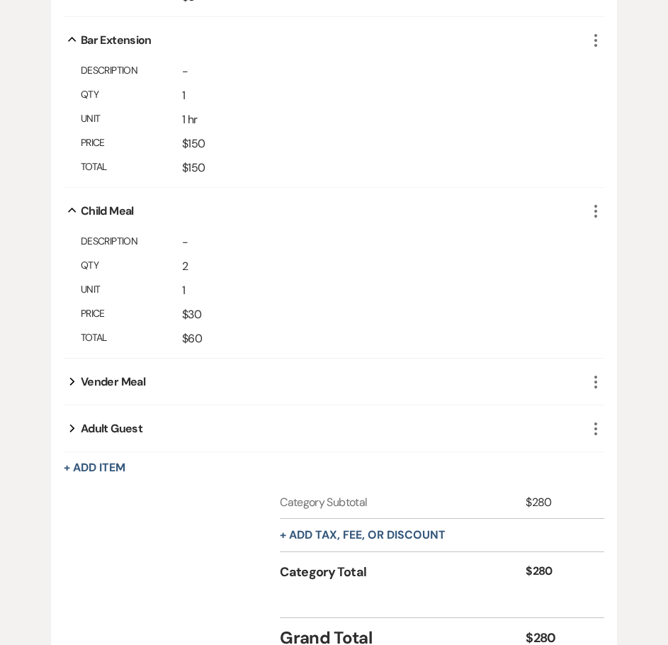
click at [594, 390] on icon "More" at bounding box center [595, 381] width 17 height 17
click at [625, 421] on button "Pencil Edit" at bounding box center [631, 409] width 74 height 23
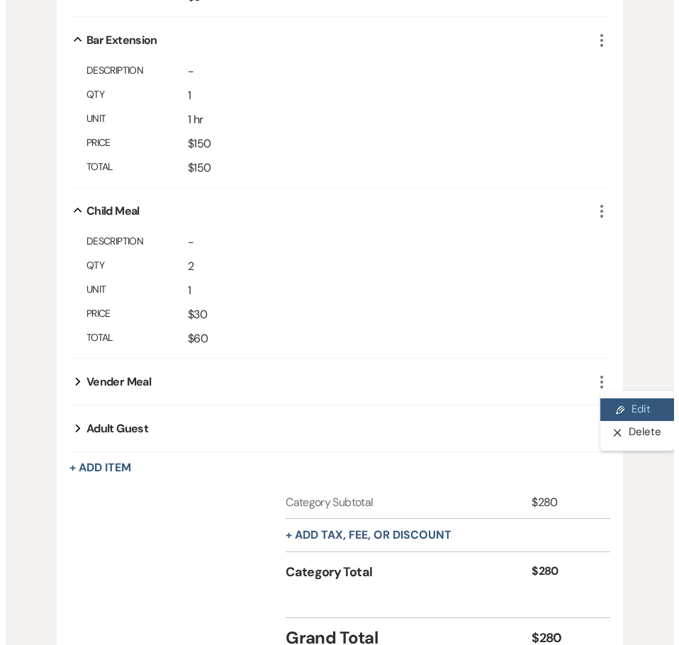
scroll to position [703, 0]
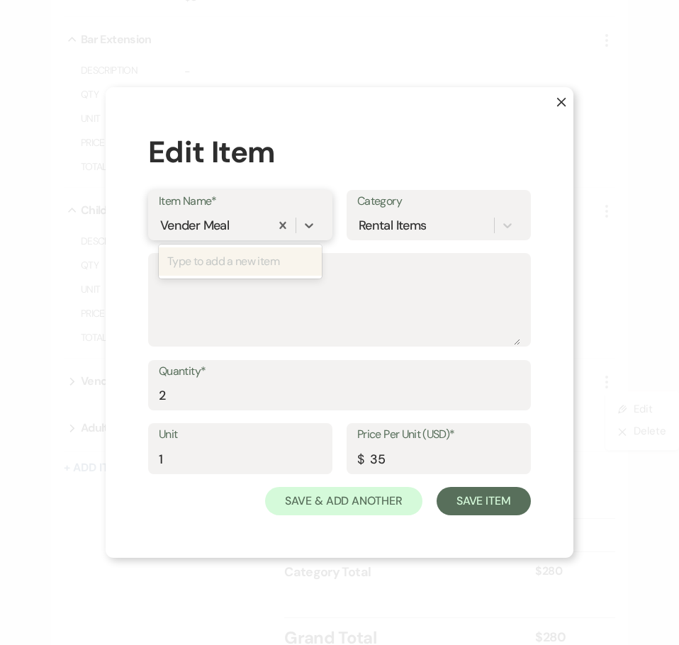
click at [234, 222] on div "Vender Meal" at bounding box center [214, 225] width 111 height 25
click at [236, 227] on div "Vender Meal" at bounding box center [214, 225] width 111 height 25
drag, startPoint x: 242, startPoint y: 220, endPoint x: 243, endPoint y: 227, distance: 7.9
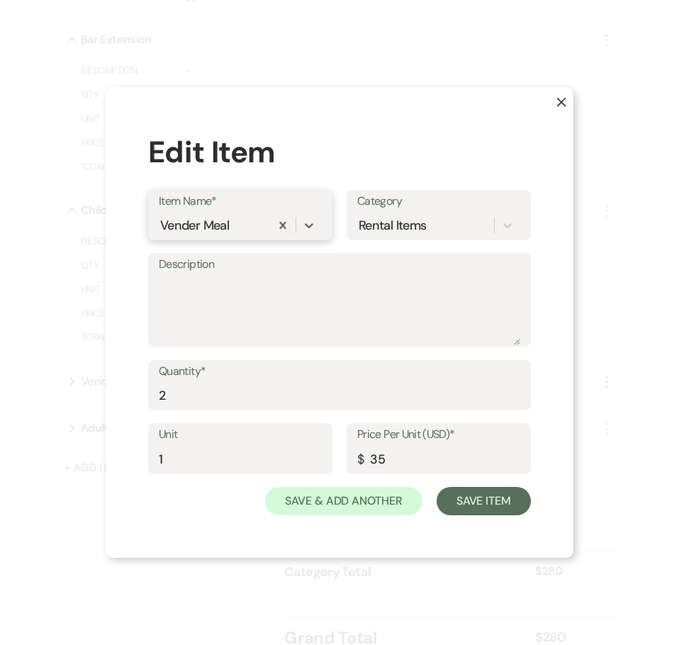
click at [242, 221] on div "Vender Meal" at bounding box center [214, 225] width 111 height 25
click at [243, 229] on div "Vender Meal" at bounding box center [214, 225] width 111 height 25
drag, startPoint x: 243, startPoint y: 227, endPoint x: 201, endPoint y: 228, distance: 41.8
click at [201, 228] on div "Vender Meal" at bounding box center [214, 225] width 111 height 25
drag, startPoint x: 161, startPoint y: 226, endPoint x: 213, endPoint y: 225, distance: 52.4
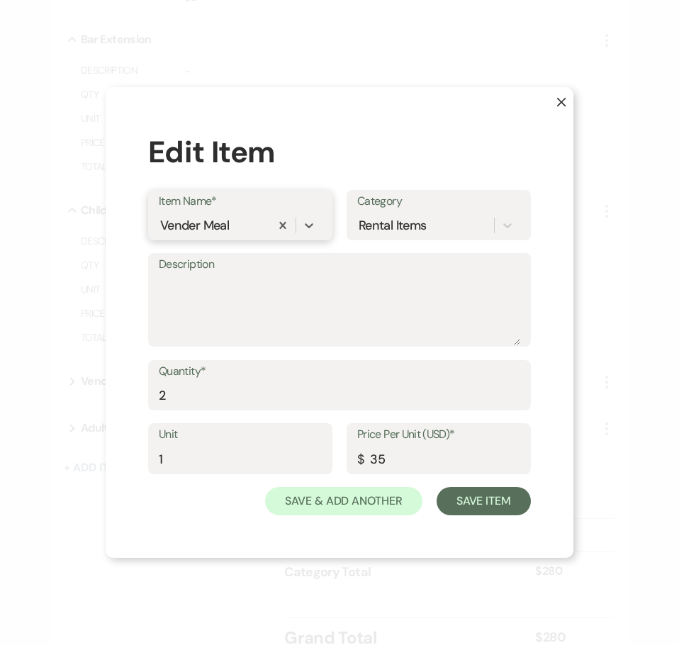
click at [213, 225] on div "Vender Meal" at bounding box center [194, 224] width 69 height 19
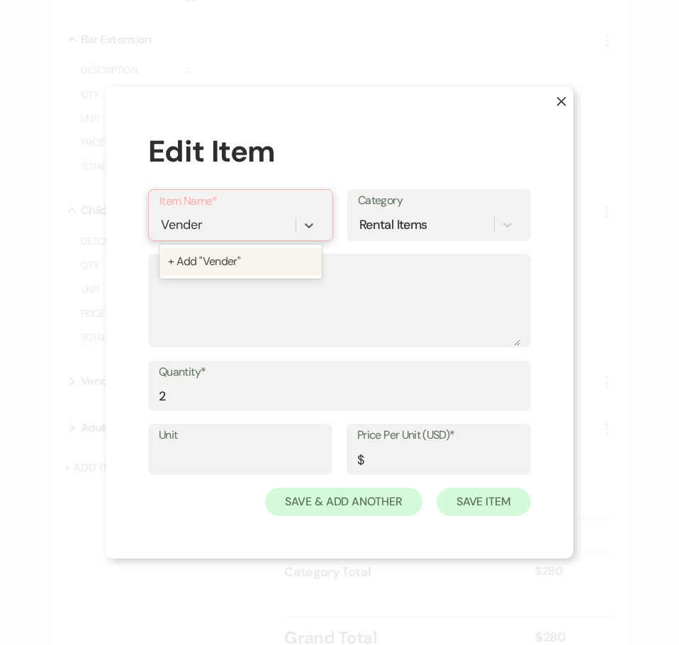
type input "Vender"
click at [477, 504] on button "Save Item" at bounding box center [483, 501] width 94 height 28
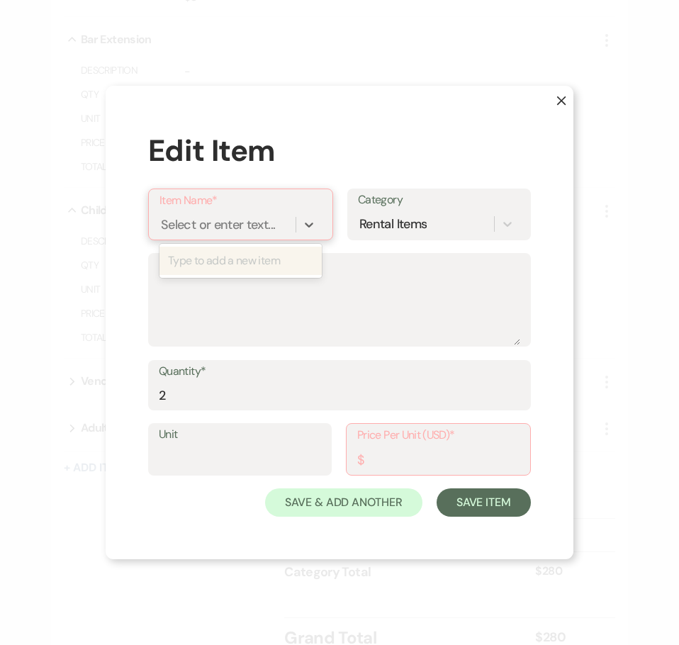
click at [217, 222] on div "Select or enter text..." at bounding box center [218, 224] width 114 height 19
type input "Vendor"
click at [217, 261] on div "+ Add "Vendor"" at bounding box center [240, 261] width 162 height 28
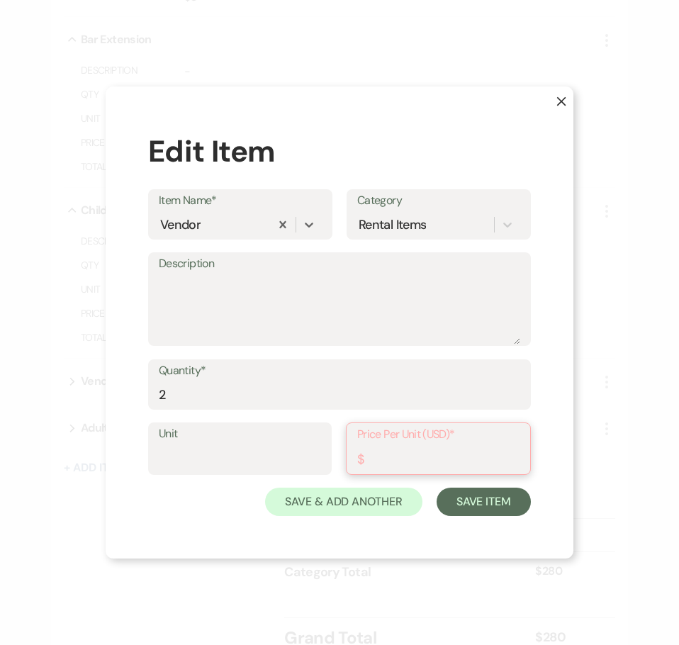
click at [390, 451] on input "Price Per Unit (USD)*" at bounding box center [438, 459] width 162 height 28
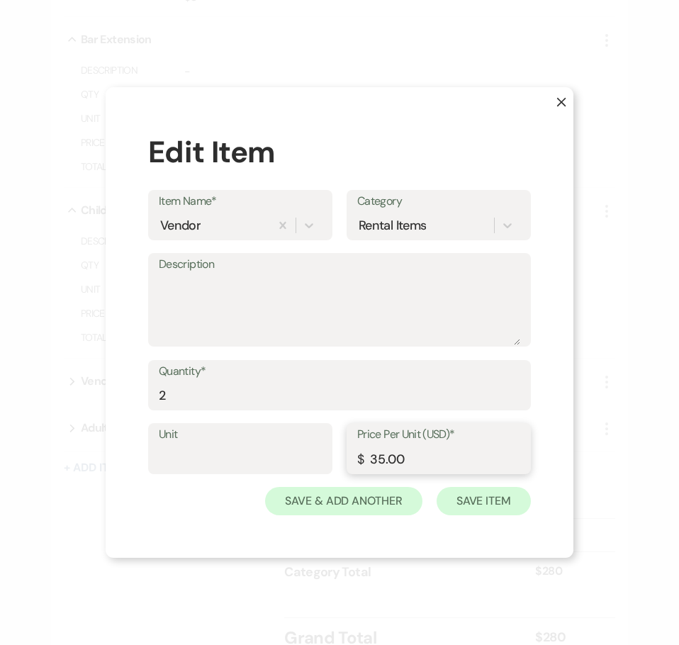
type input "35.00"
click at [498, 502] on button "Save Item" at bounding box center [483, 501] width 94 height 28
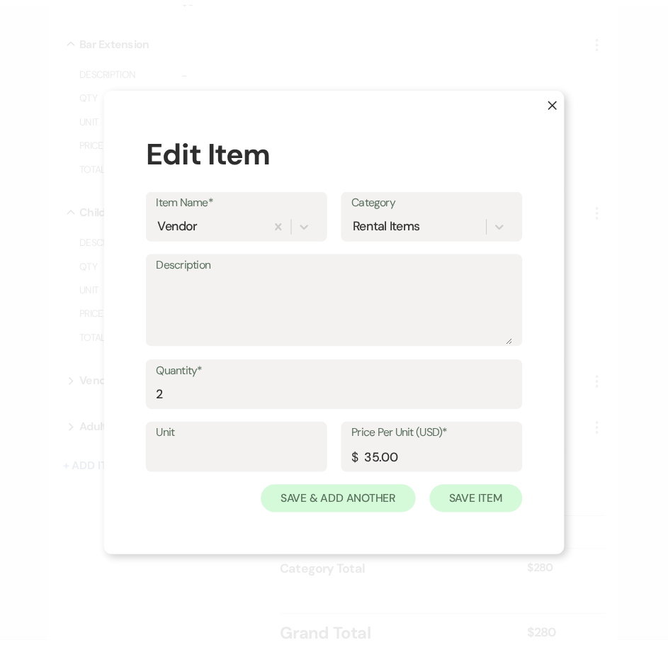
scroll to position [702, 0]
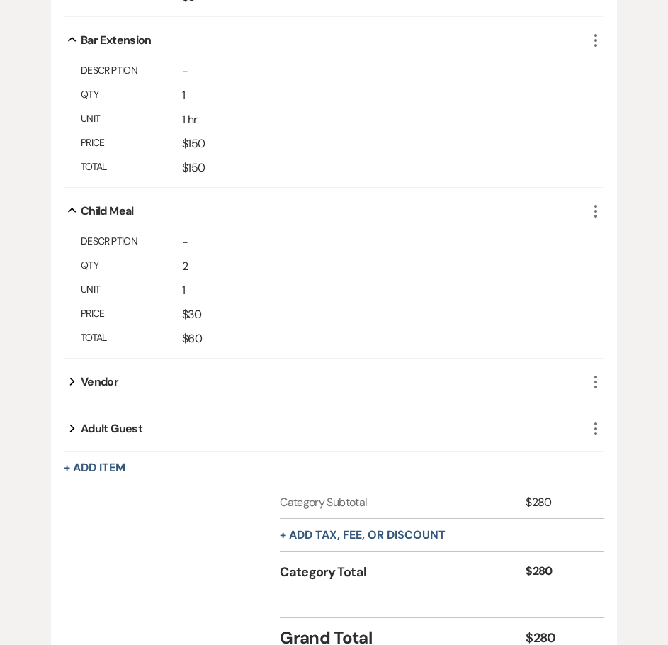
click at [594, 220] on icon "More" at bounding box center [595, 211] width 17 height 17
click at [616, 249] on button "Pencil Edit" at bounding box center [631, 238] width 74 height 23
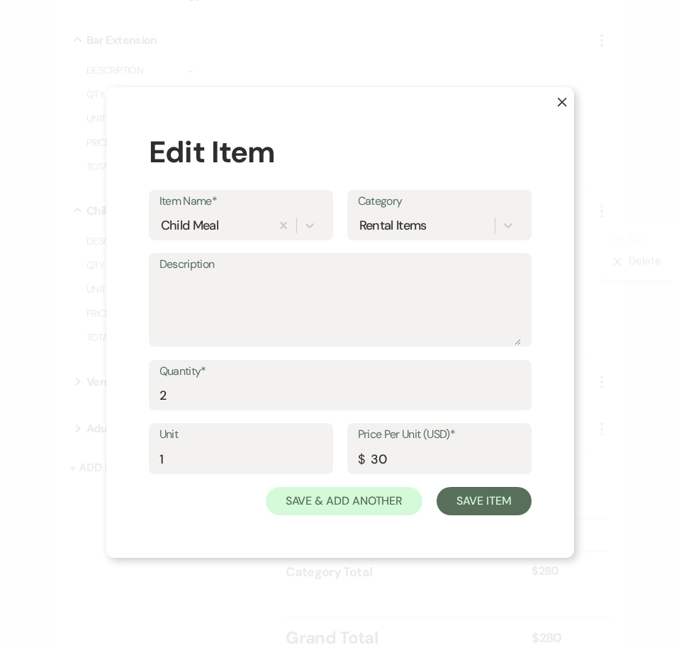
scroll to position [703, 0]
click at [229, 232] on div "Child Meal" at bounding box center [214, 225] width 111 height 25
click at [225, 225] on div "Child Meal" at bounding box center [214, 225] width 111 height 25
drag, startPoint x: 225, startPoint y: 224, endPoint x: 197, endPoint y: 227, distance: 27.8
click at [197, 227] on div "Child Meal" at bounding box center [214, 225] width 111 height 25
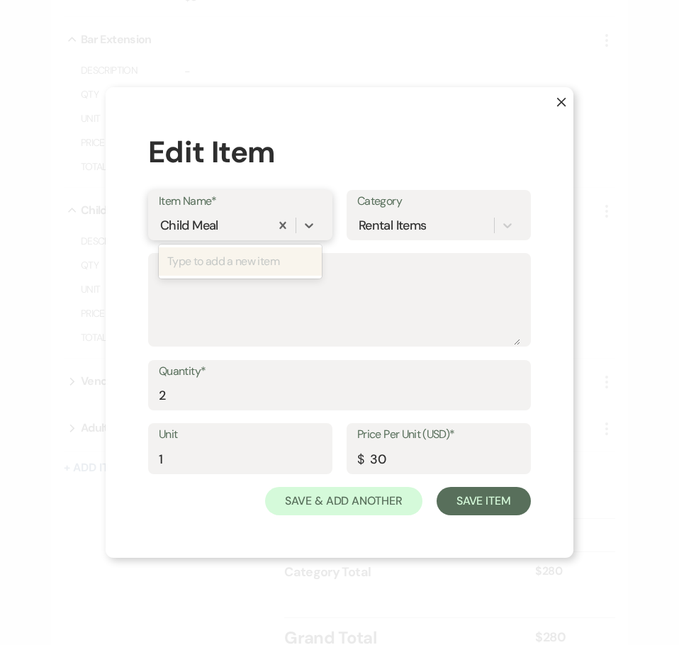
click at [213, 259] on div "Type to add a new item" at bounding box center [240, 261] width 163 height 28
type input "Child Guest"
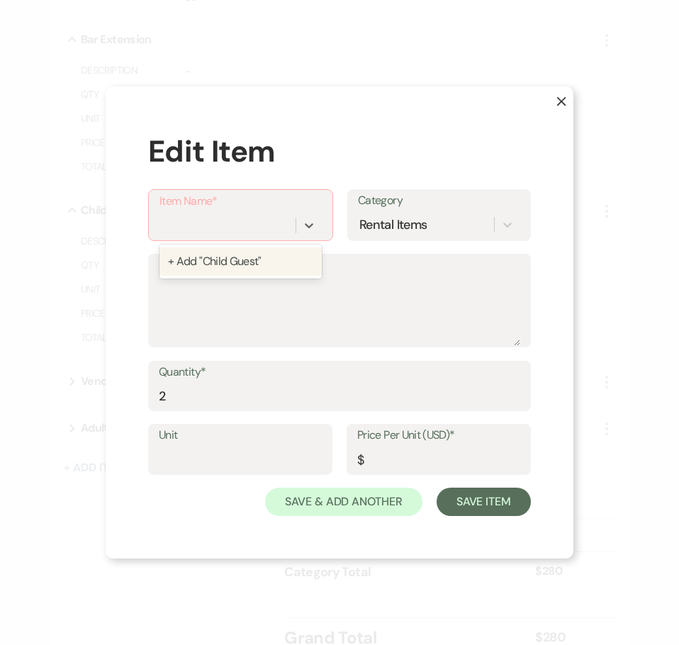
click at [243, 442] on label "Unit" at bounding box center [240, 435] width 163 height 21
click at [243, 446] on input "Unit" at bounding box center [240, 460] width 163 height 28
click at [217, 222] on div "Select or enter text..." at bounding box center [218, 224] width 114 height 19
type input "Child Guest"
click at [213, 255] on div "+ Add "Child Guest"" at bounding box center [240, 261] width 162 height 28
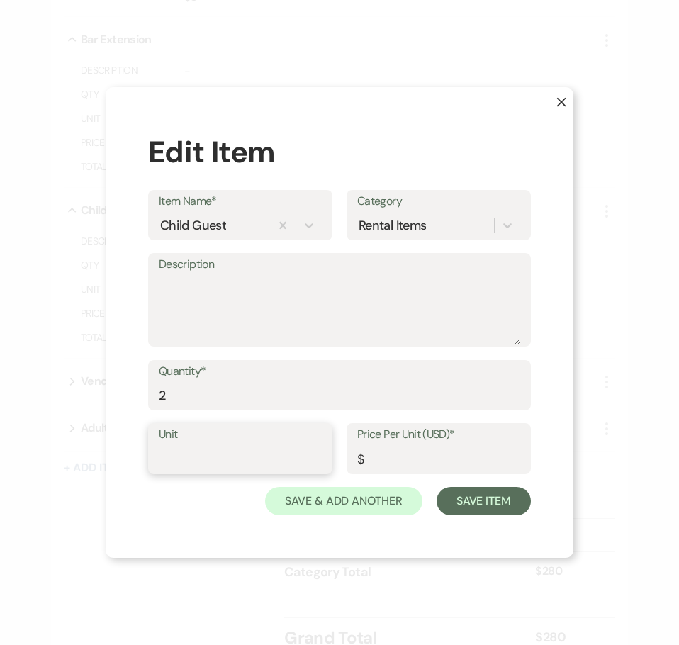
click at [193, 463] on input "Unit" at bounding box center [240, 459] width 163 height 28
click at [447, 464] on input "Price Per Unit (USD)*" at bounding box center [438, 459] width 163 height 28
type input "30.00"
click at [290, 450] on input "Unit" at bounding box center [240, 459] width 163 height 28
type input "9"
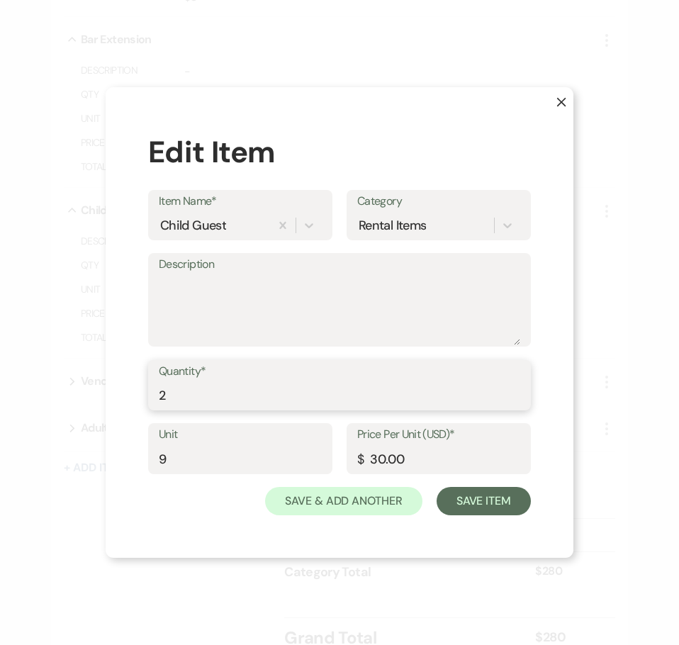
drag, startPoint x: 175, startPoint y: 395, endPoint x: 152, endPoint y: 397, distance: 23.5
click at [152, 397] on div "Quantity* 2" at bounding box center [339, 385] width 383 height 51
type input "9"
drag, startPoint x: 172, startPoint y: 456, endPoint x: 158, endPoint y: 461, distance: 15.0
click at [158, 461] on div "Unit 9" at bounding box center [240, 448] width 184 height 51
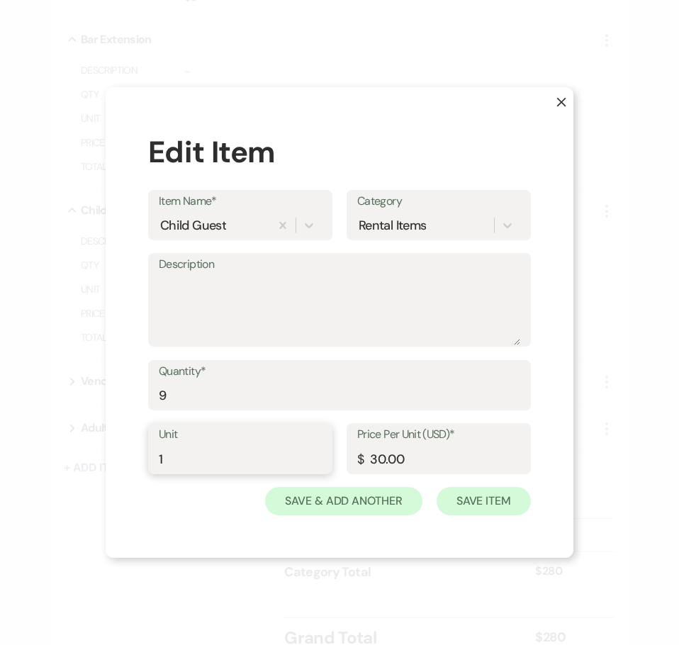
type input "1"
click at [479, 503] on button "Save Item" at bounding box center [483, 501] width 94 height 28
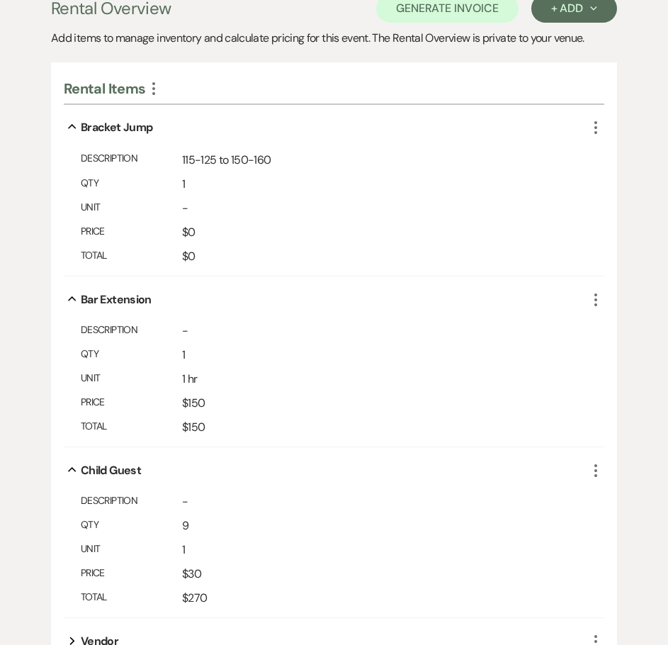
scroll to position [419, 0]
